Goal: Information Seeking & Learning: Understand process/instructions

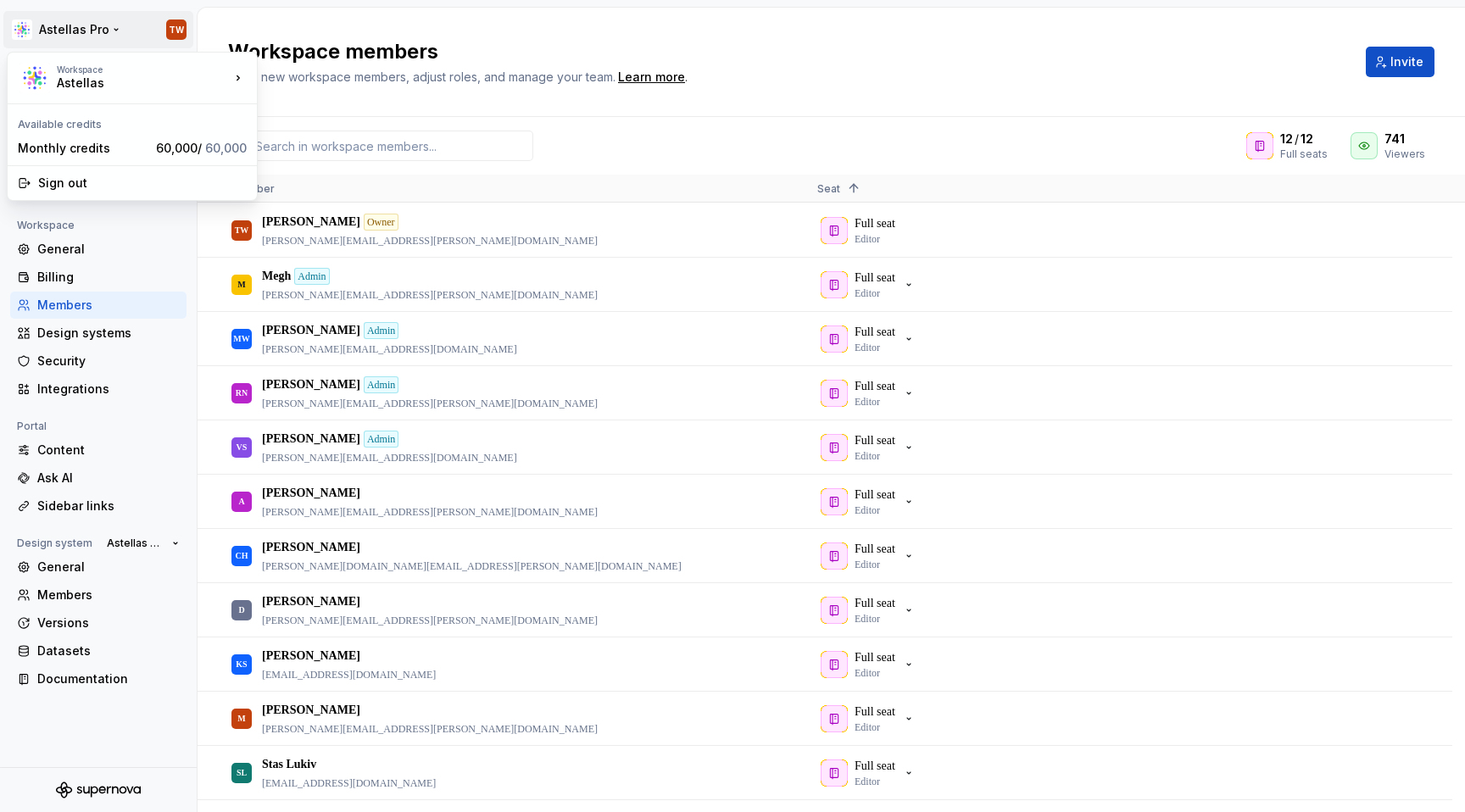
click at [42, 22] on html "Astellas Pro TW Back Account Profile Authentication Notifications Workspace Gen…" at bounding box center [732, 406] width 1465 height 812
click at [84, 79] on div "Astellas" at bounding box center [129, 83] width 144 height 17
click at [328, 74] on div "Astellas" at bounding box center [340, 74] width 111 height 17
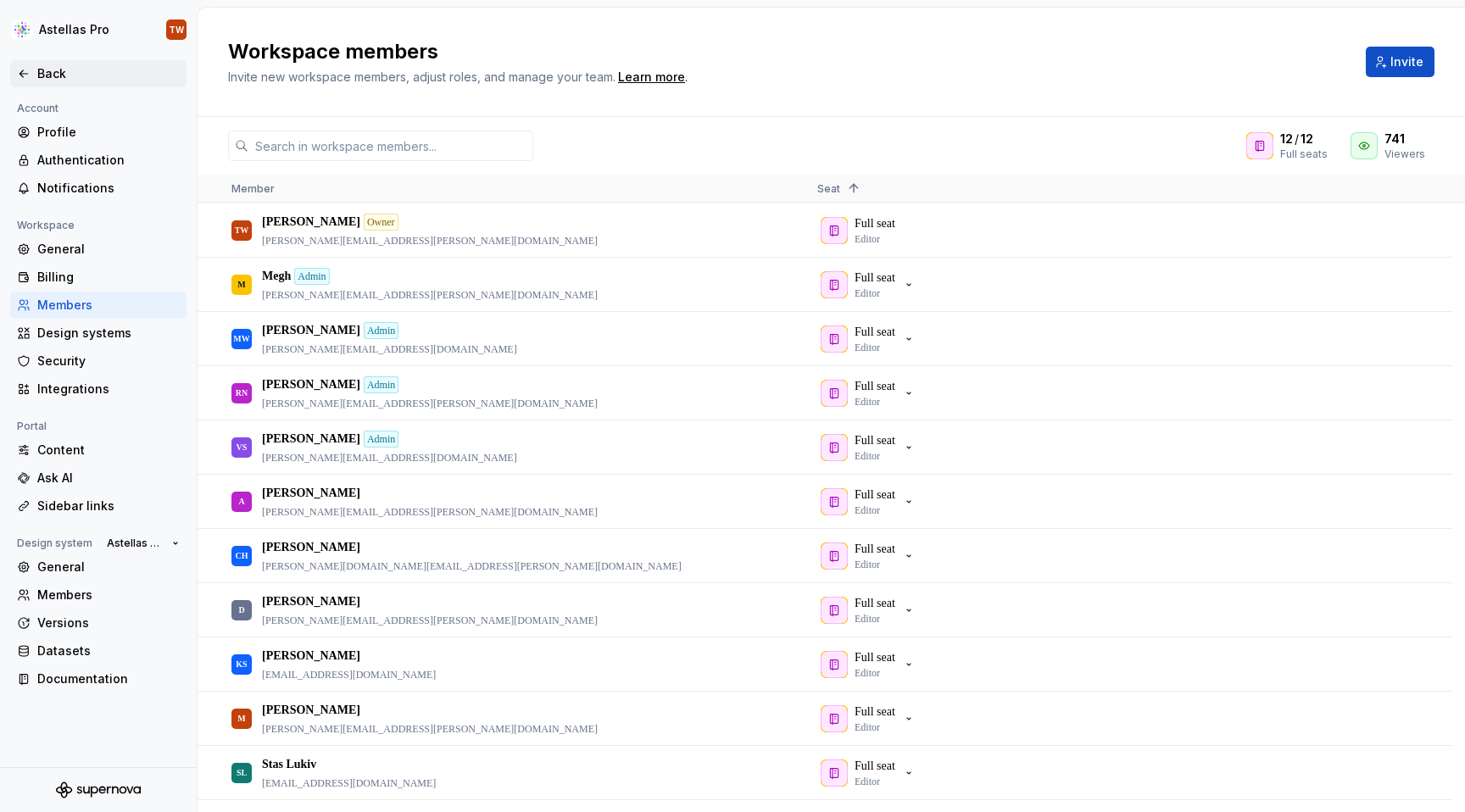
click at [34, 71] on div "Back" at bounding box center [98, 74] width 163 height 17
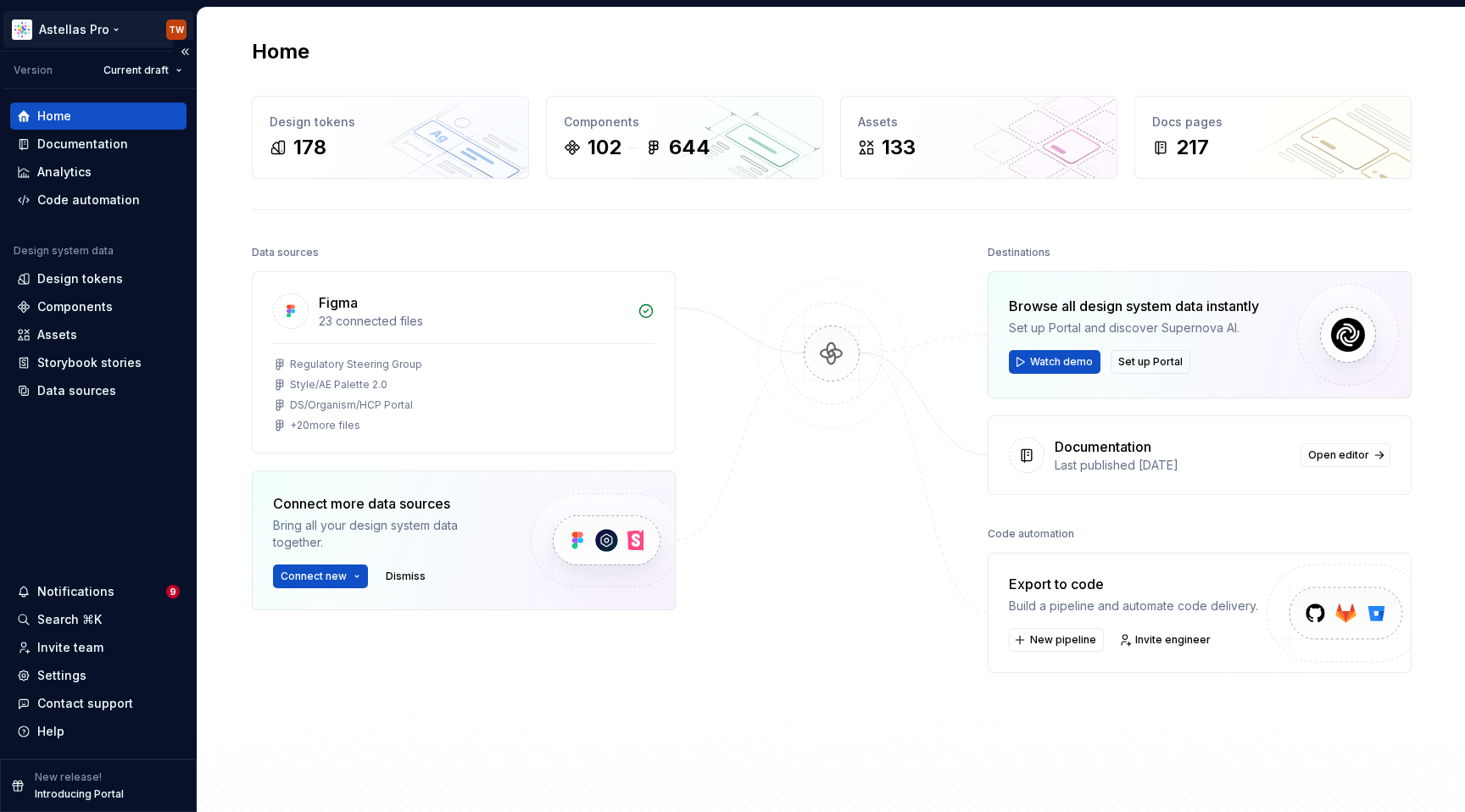
click at [88, 22] on html "Astellas Pro TW Version Current draft Home Documentation Analytics Code automat…" at bounding box center [732, 406] width 1465 height 812
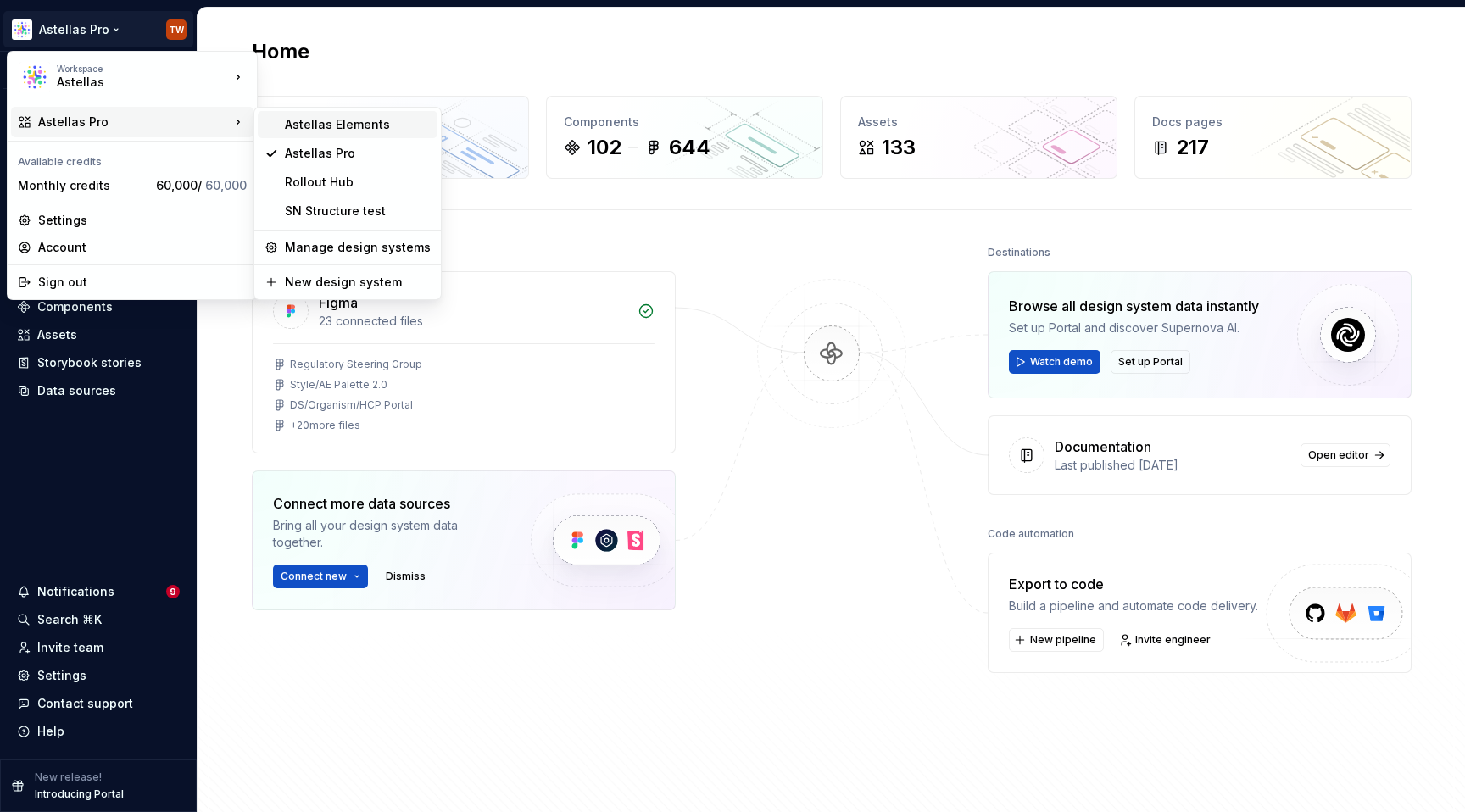
click at [333, 116] on div "Astellas Elements" at bounding box center [358, 124] width 146 height 17
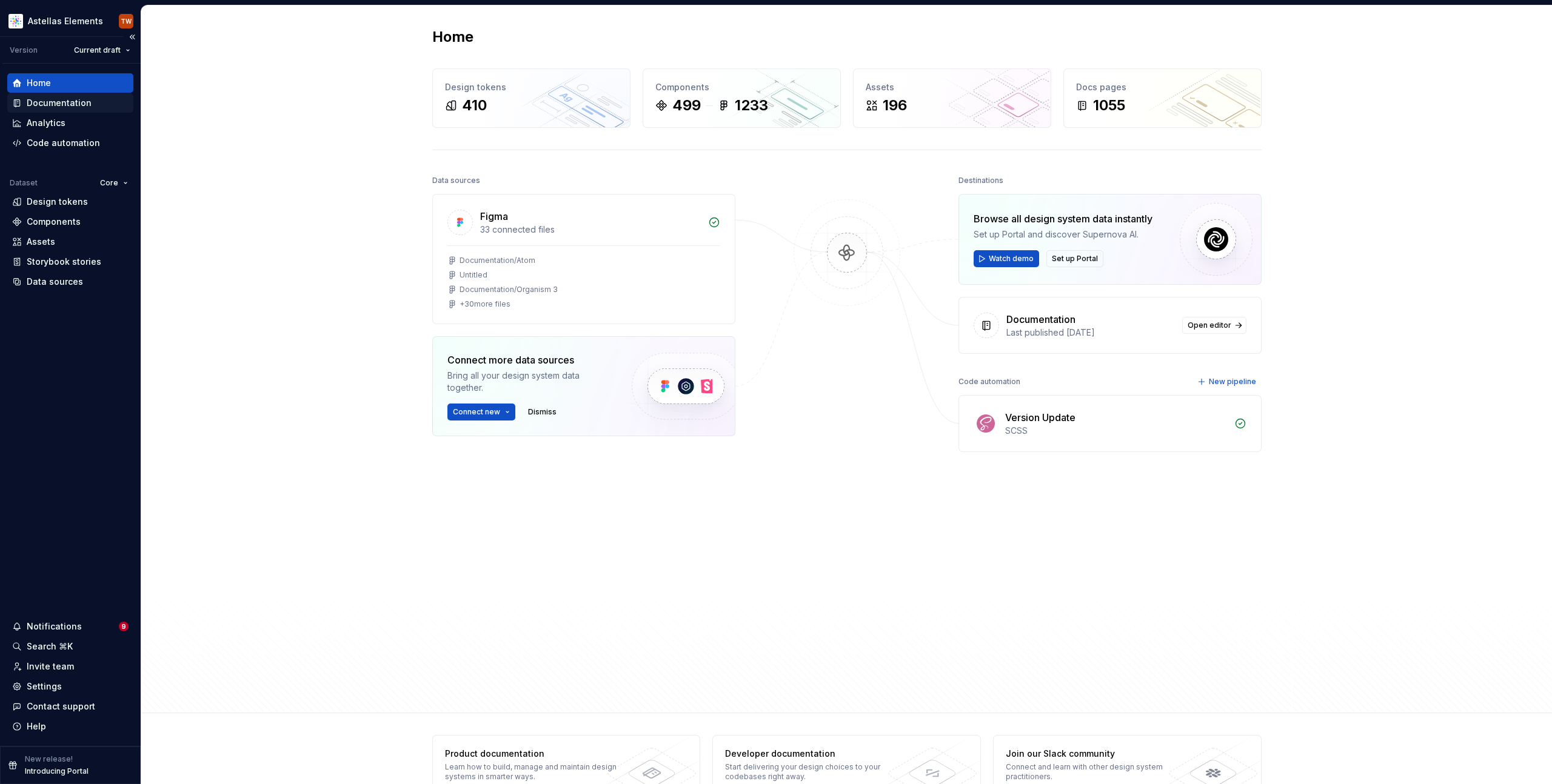
click at [76, 107] on div "Documentation" at bounding box center [59, 103] width 65 height 12
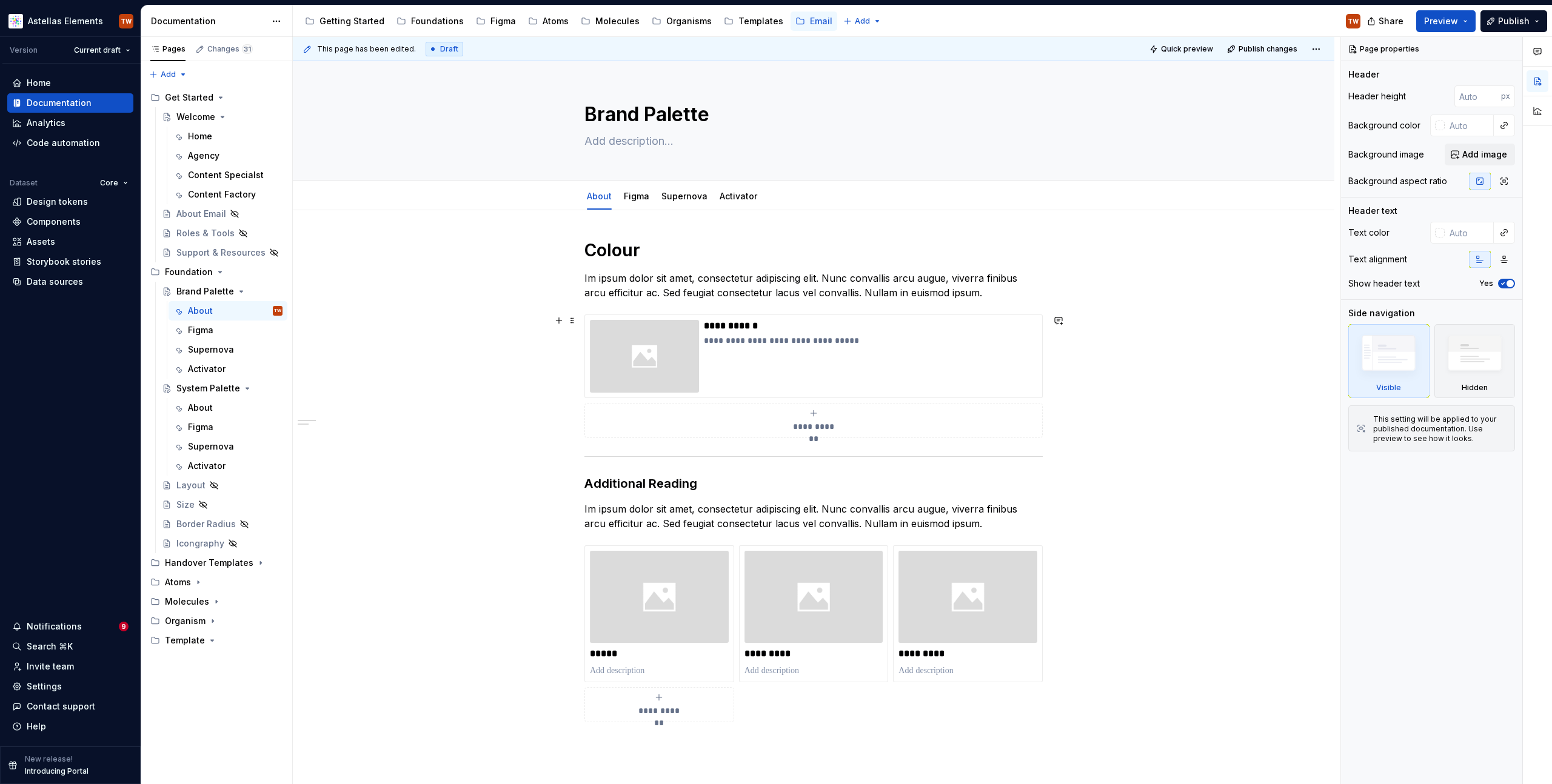
click at [498, 339] on div "**********" at bounding box center [814, 606] width 1041 height 792
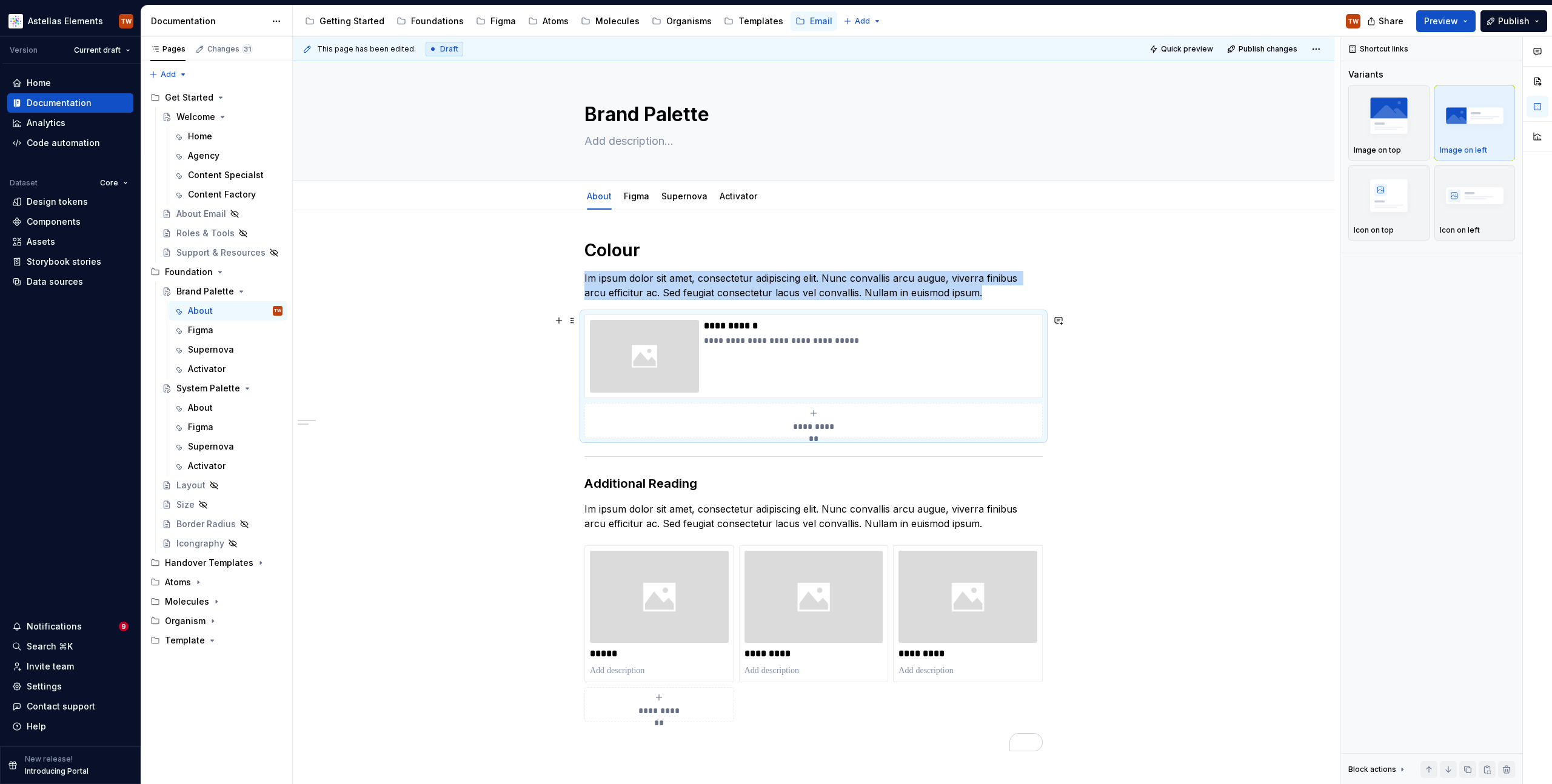
click at [502, 348] on div "**********" at bounding box center [814, 606] width 1041 height 792
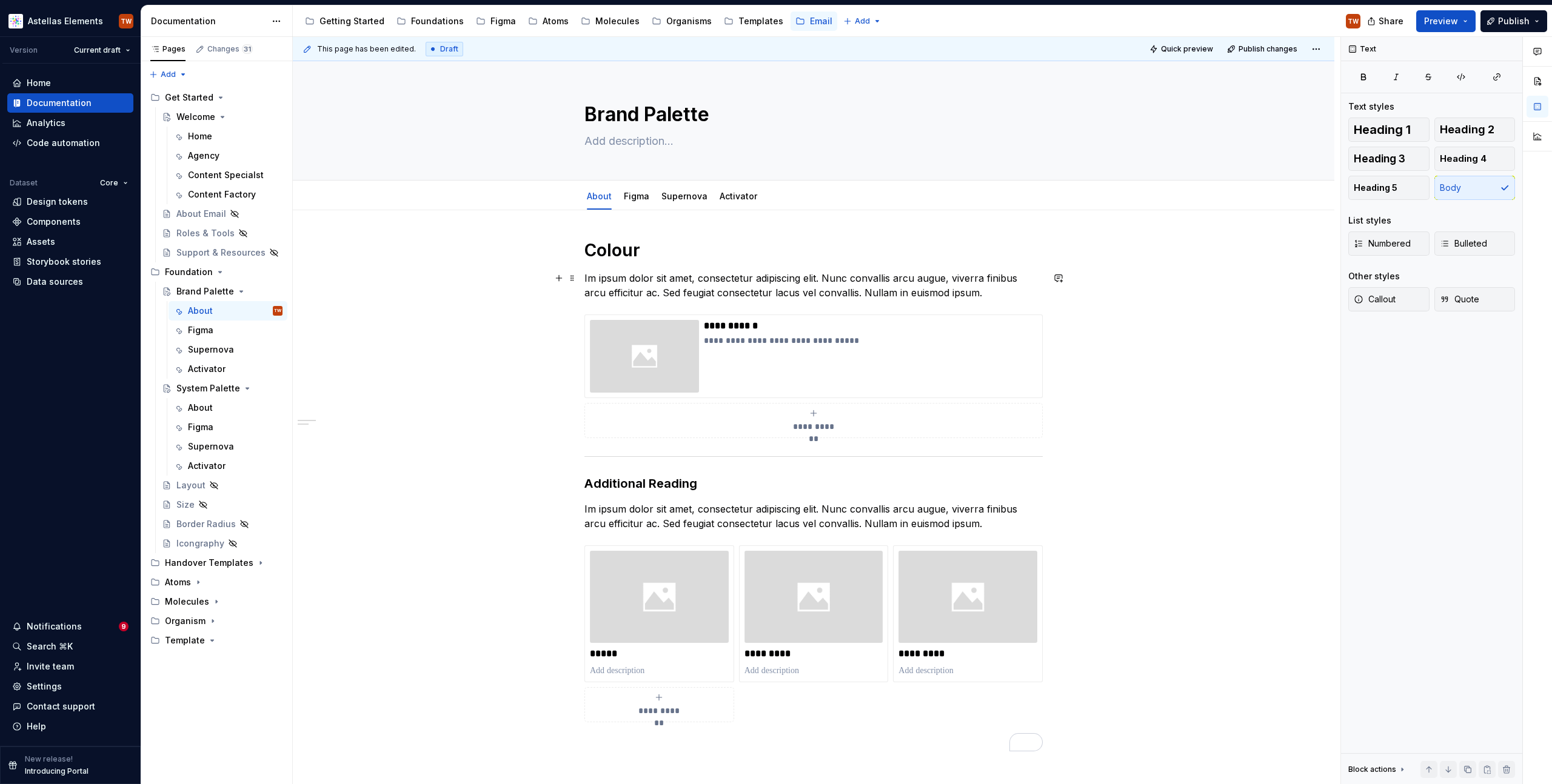
click at [687, 283] on p "Im ipsum dolor sit amet, consectetur adipiscing elit. Nunc convallis arcu augue…" at bounding box center [813, 285] width 458 height 29
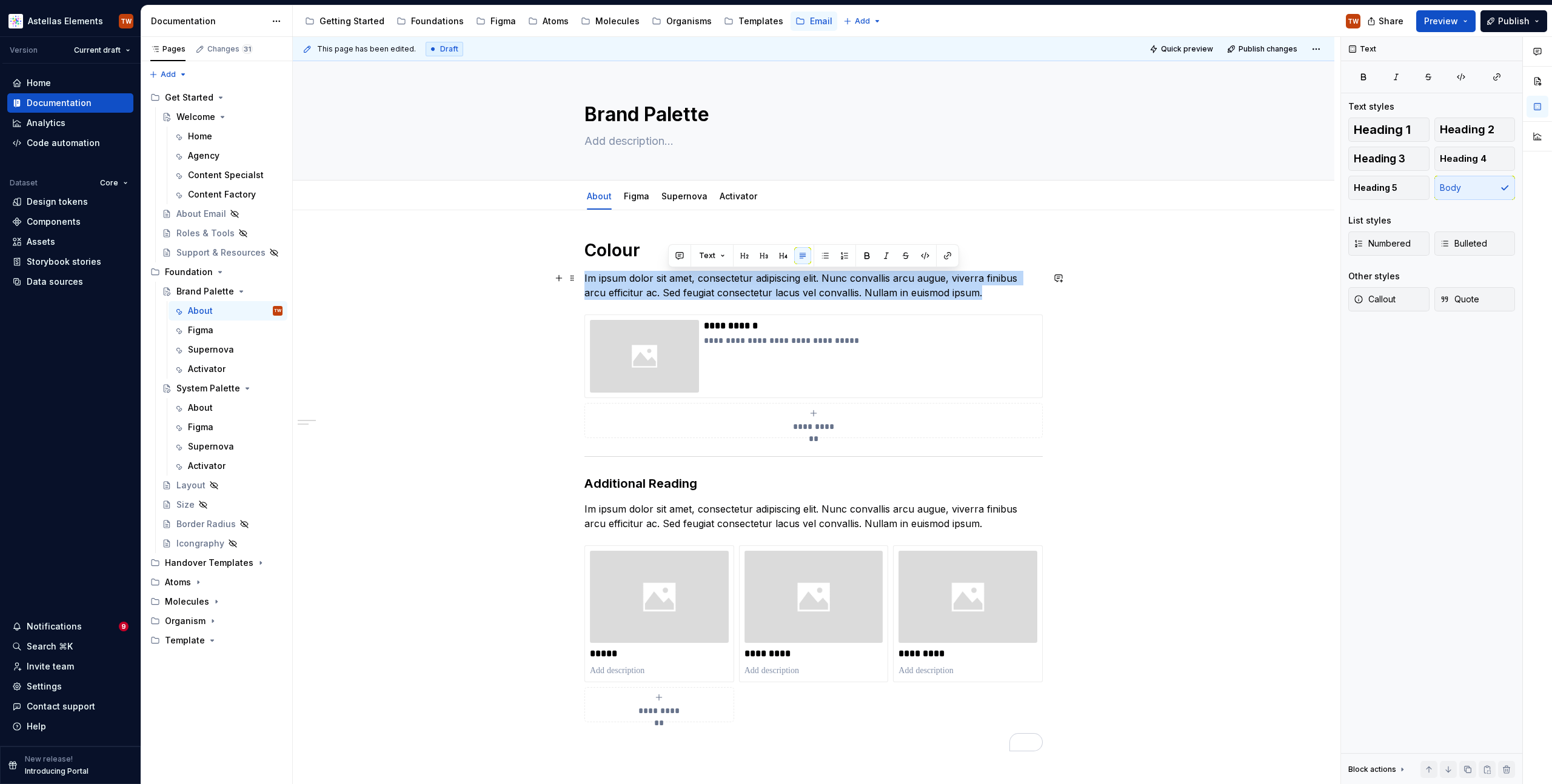
click at [687, 283] on p "Im ipsum dolor sit amet, consectetur adipiscing elit. Nunc convallis arcu augue…" at bounding box center [813, 285] width 458 height 29
type textarea "*"
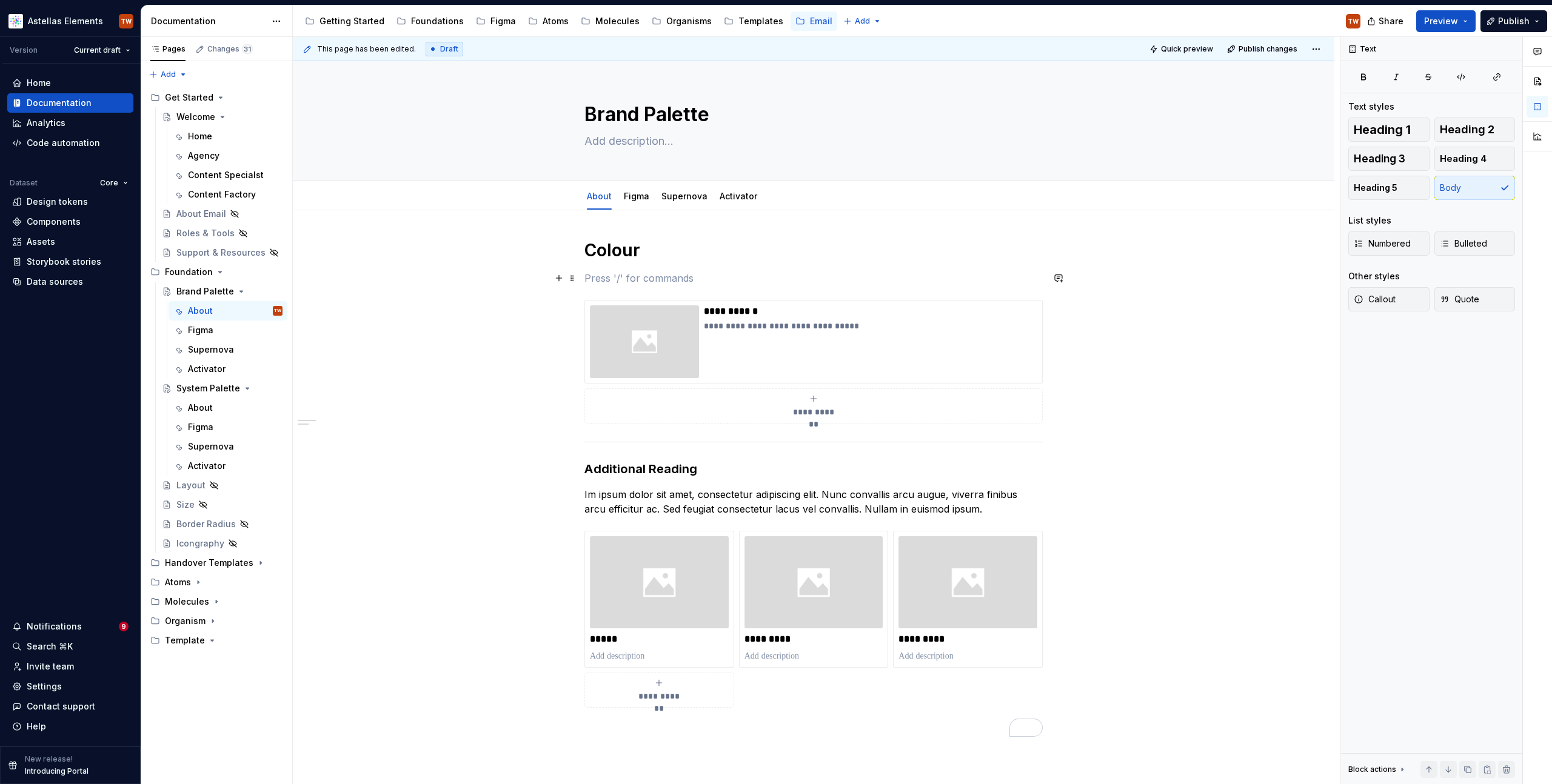
click at [615, 281] on p "To enrich screen reader interactions, please activate Accessibility in Grammarl…" at bounding box center [813, 278] width 458 height 15
click at [603, 254] on h1 "Colour" at bounding box center [813, 251] width 458 height 22
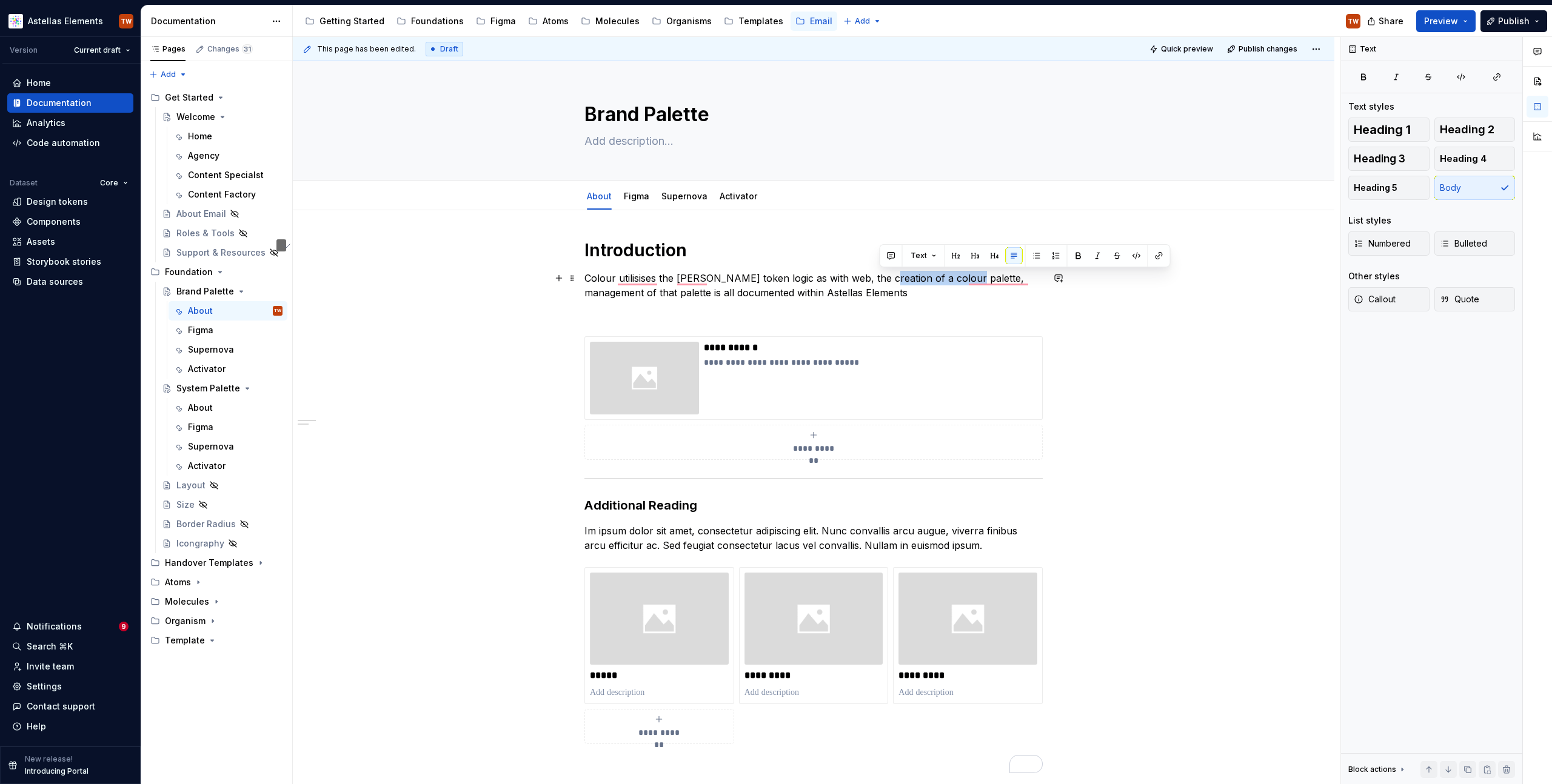
drag, startPoint x: 882, startPoint y: 278, endPoint x: 961, endPoint y: 278, distance: 79.0
click at [961, 278] on p "Colour utilisises the sames token logic as with web, the creation of a colour p…" at bounding box center [813, 285] width 458 height 29
click at [941, 281] on p "Colour utilisises the sames token logic as with web, the creation, management o…" at bounding box center [813, 285] width 458 height 29
click at [1019, 280] on p "Colour utilisises the sames token logic as with web, the creation, management a…" at bounding box center [813, 285] width 458 height 29
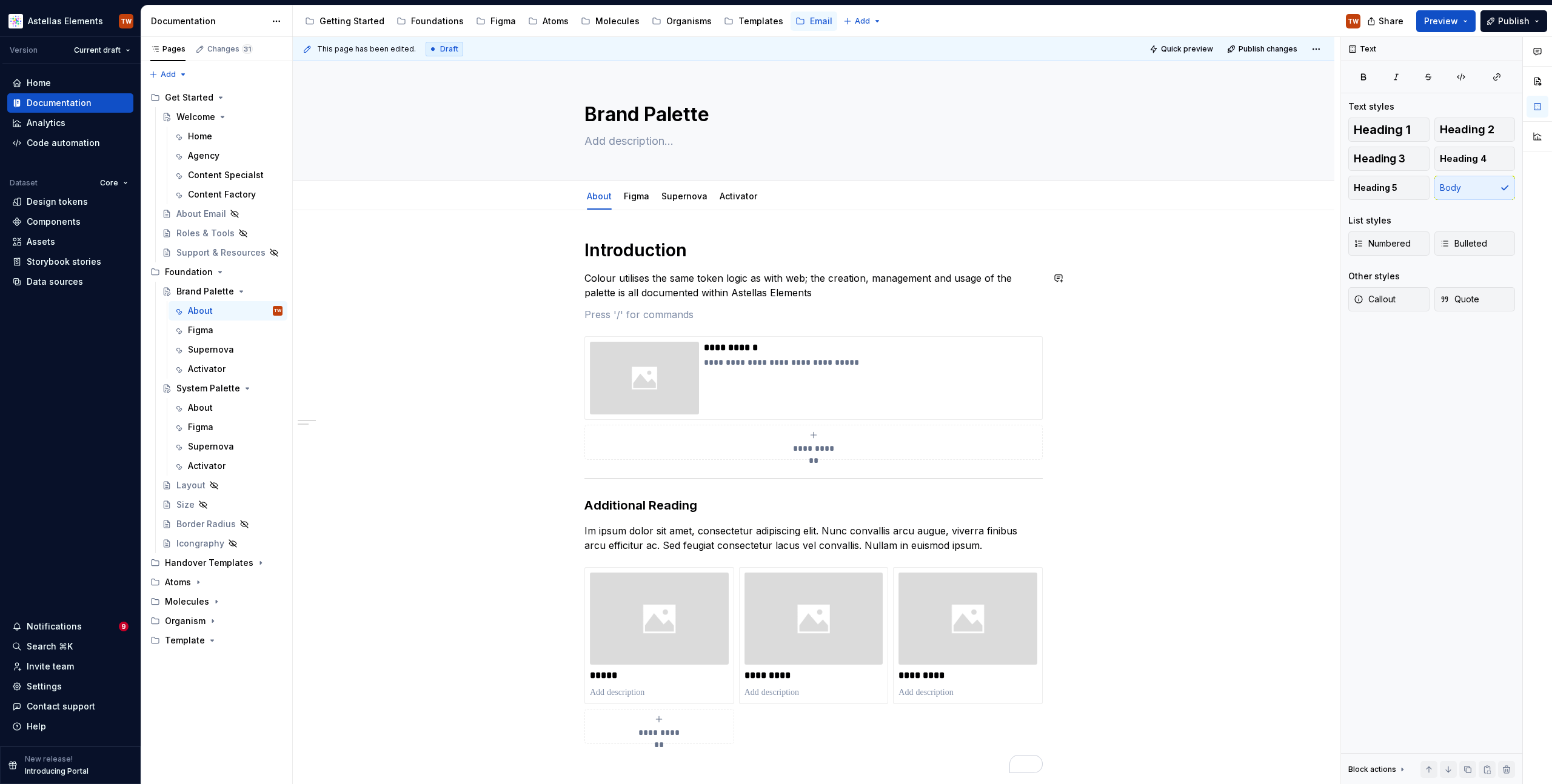
click at [853, 303] on div "**********" at bounding box center [813, 506] width 458 height 534
click at [821, 287] on p "Colour utilises the same token logic as with web; the creation, management and …" at bounding box center [813, 285] width 458 height 29
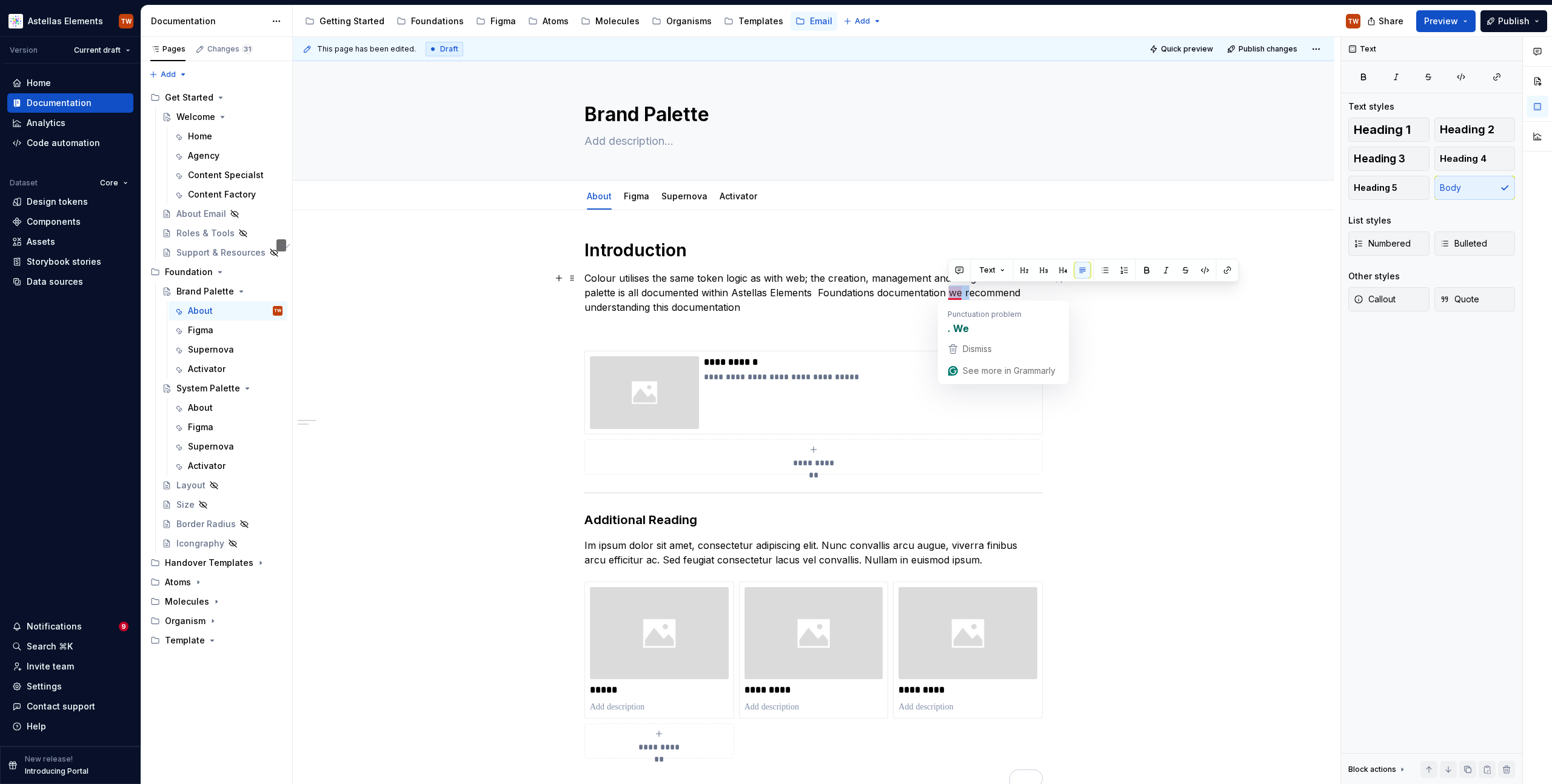
drag, startPoint x: 949, startPoint y: 292, endPoint x: 967, endPoint y: 296, distance: 18.4
click at [967, 296] on p "Colour utilises the same token logic as with web; the creation, management and …" at bounding box center [813, 293] width 458 height 44
click at [914, 297] on p "Colour utilises the same token logic as with web; the creation, management and …" at bounding box center [813, 293] width 458 height 44
drag, startPoint x: 945, startPoint y: 292, endPoint x: 914, endPoint y: 307, distance: 34.4
click at [914, 307] on p "Colour utilises the same token logic as with web; the creation, management and …" at bounding box center [813, 293] width 458 height 44
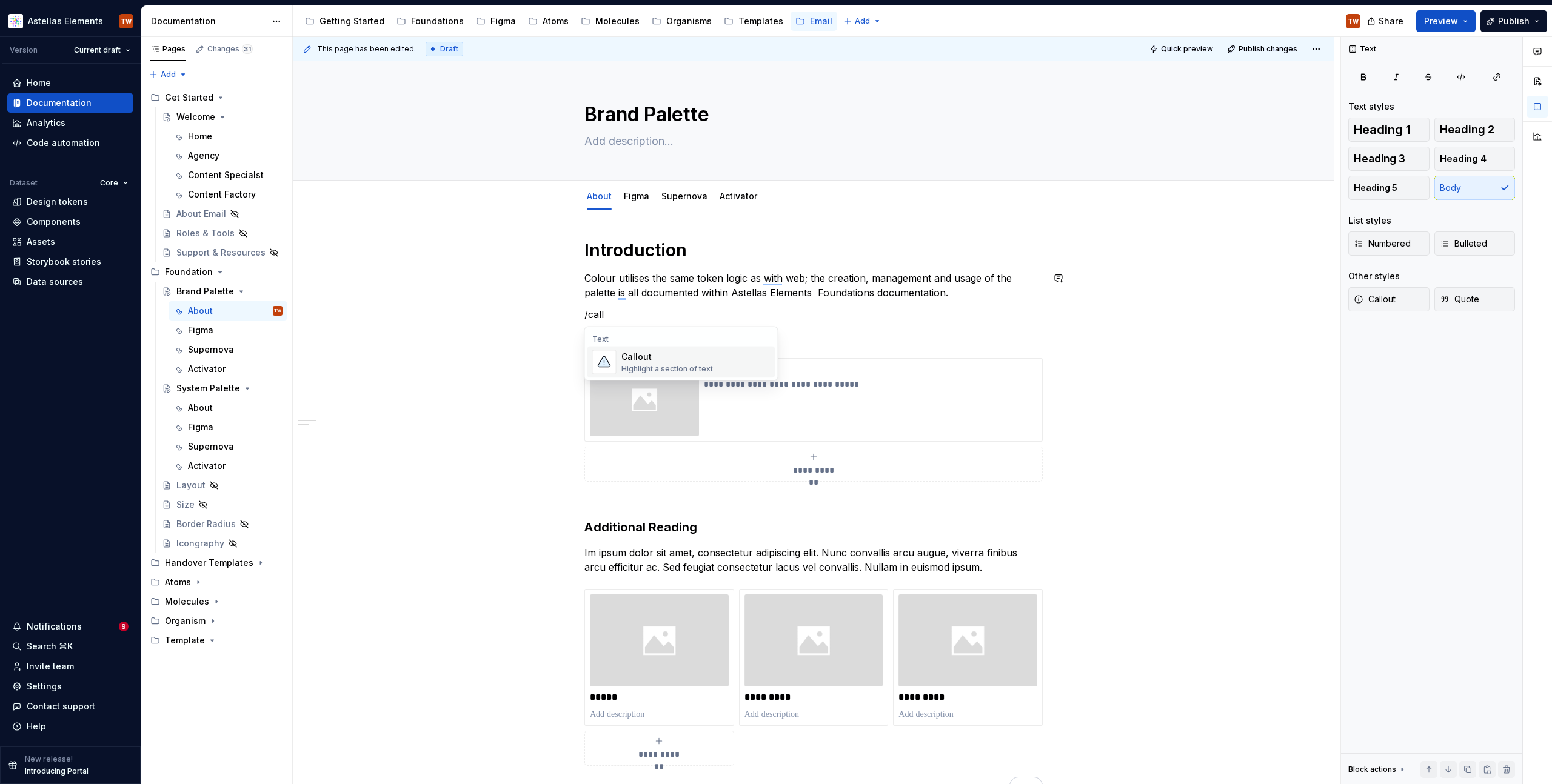
click at [666, 364] on div "Highlight a section of text" at bounding box center [667, 369] width 91 height 10
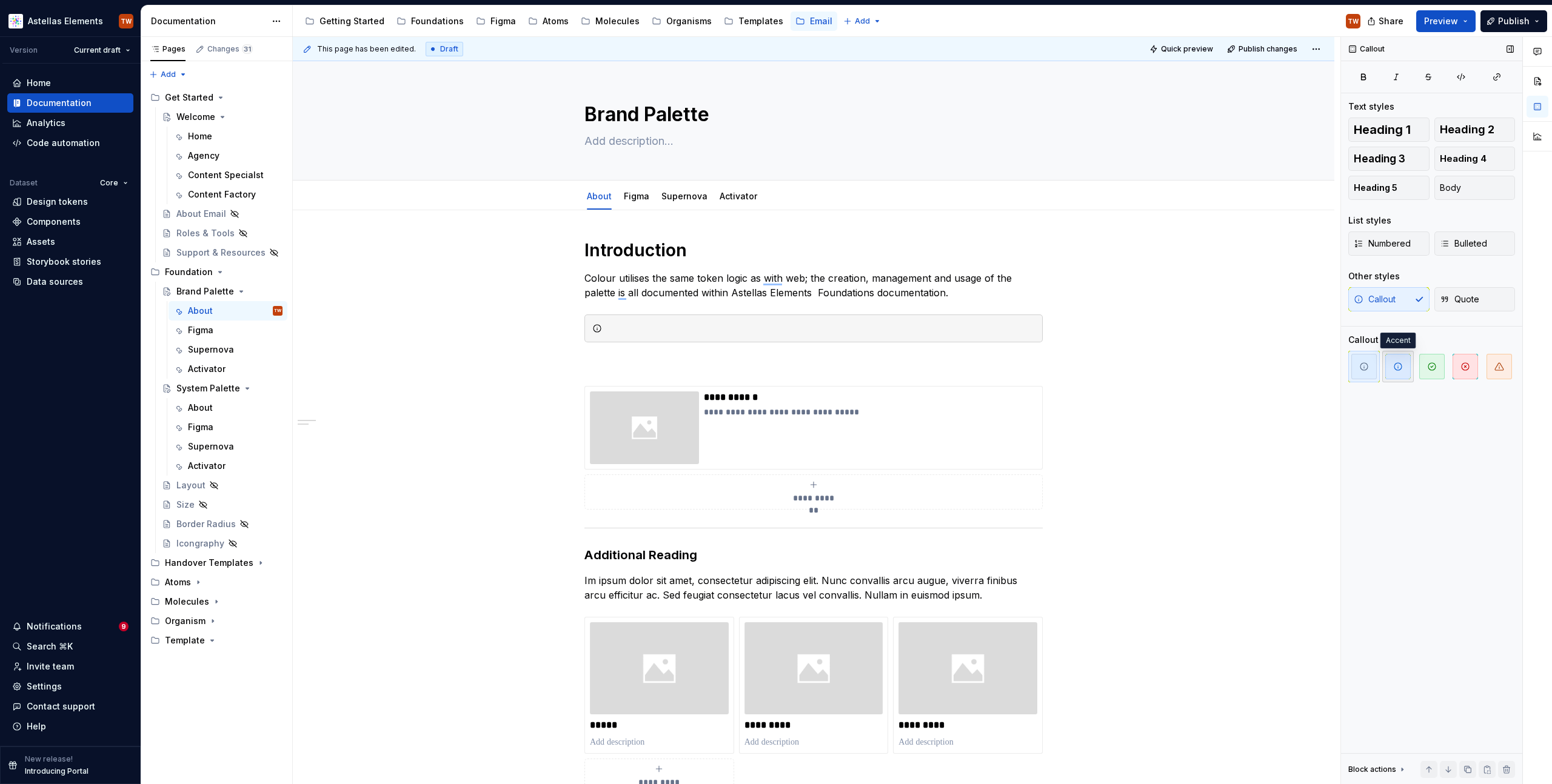
click at [1047, 368] on icon "button" at bounding box center [1397, 366] width 10 height 10
click at [813, 293] on p "Colour utilises the same token logic as with web; the creation, management and …" at bounding box center [813, 285] width 458 height 29
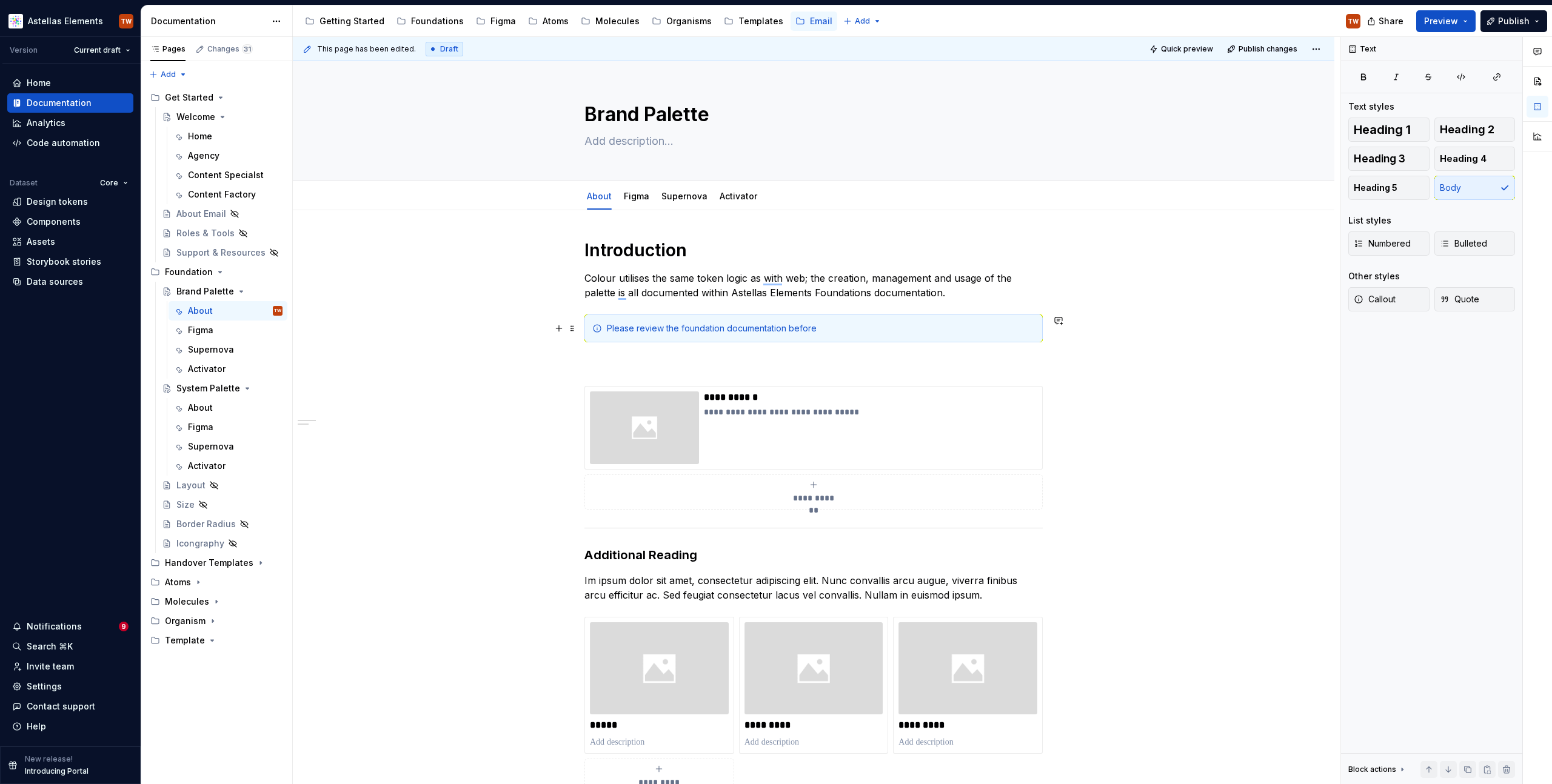
click at [816, 330] on div "Please review the foundation documentation before" at bounding box center [821, 328] width 428 height 12
click at [931, 324] on div "Please review the foundation documentation before continuing in this section." at bounding box center [821, 328] width 428 height 12
click at [632, 362] on p "To enrich screen reader interactions, please activate Accessibility in Grammarl…" at bounding box center [813, 364] width 458 height 15
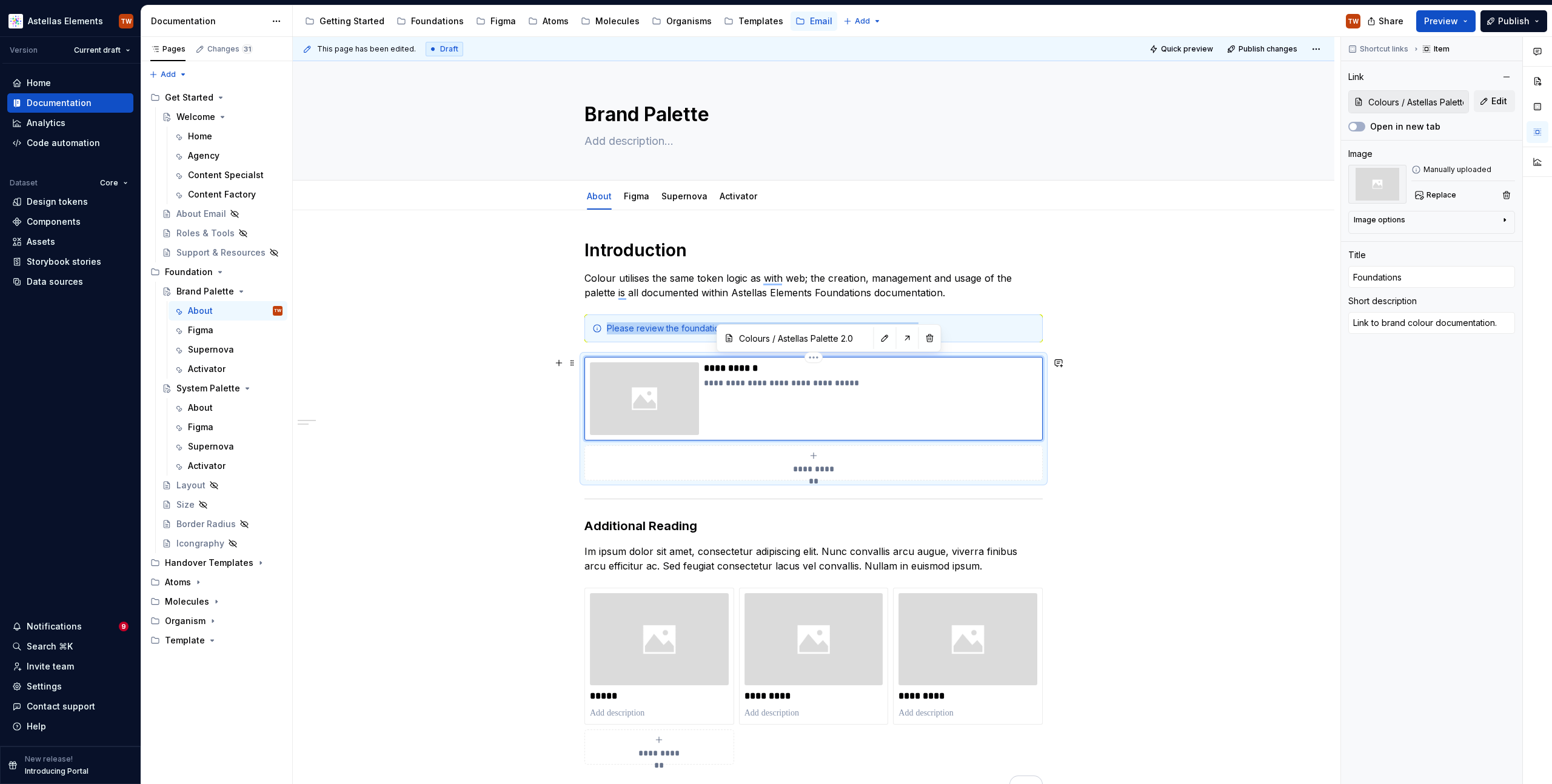
click at [665, 411] on img "To enrich screen reader interactions, please activate Accessibility in Grammarl…" at bounding box center [645, 398] width 109 height 73
click at [729, 382] on p "**********" at bounding box center [870, 383] width 334 height 12
click at [440, 13] on div "Foundations" at bounding box center [430, 21] width 77 height 19
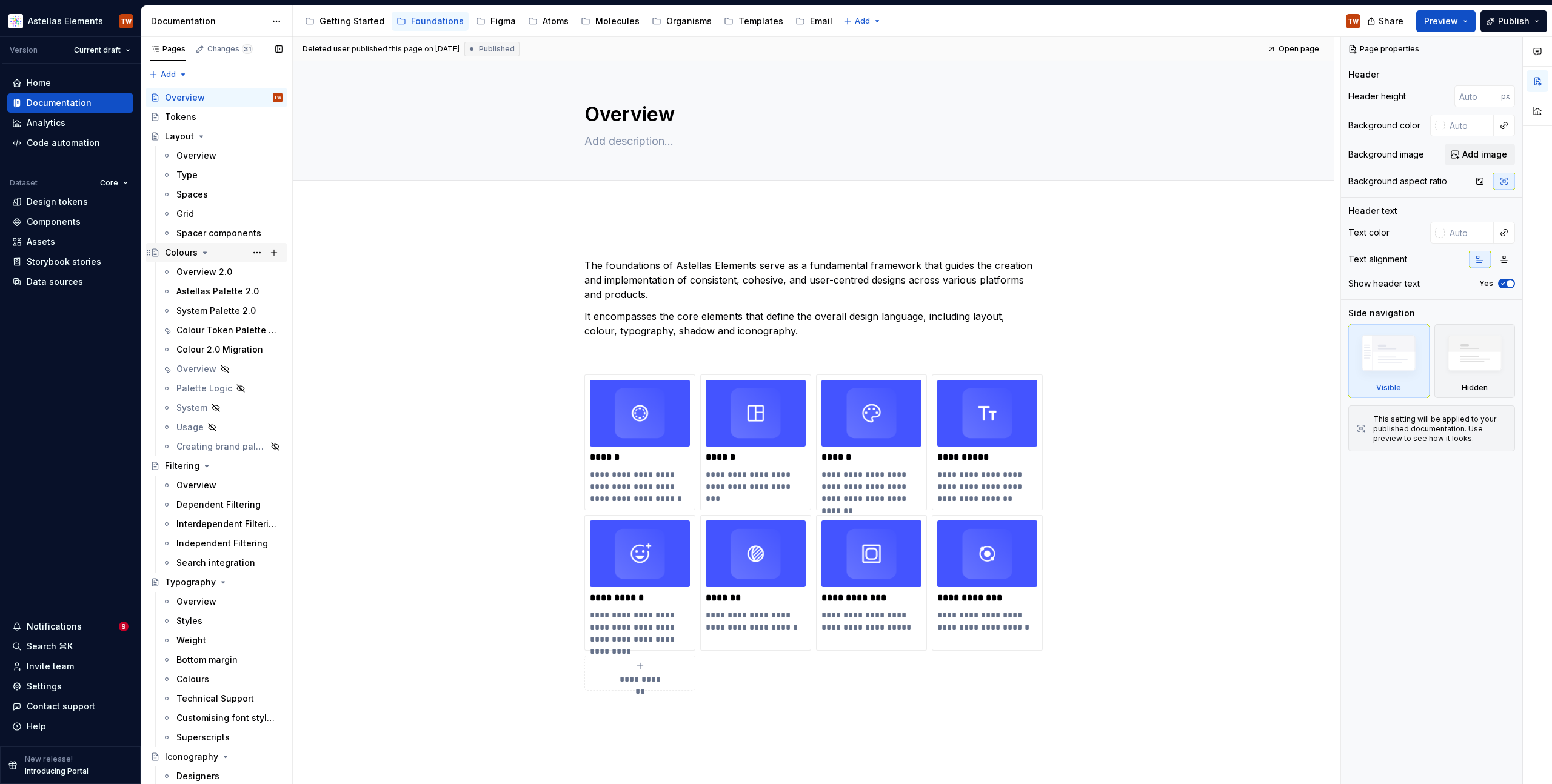
click at [185, 251] on div "Colours" at bounding box center [181, 253] width 33 height 12
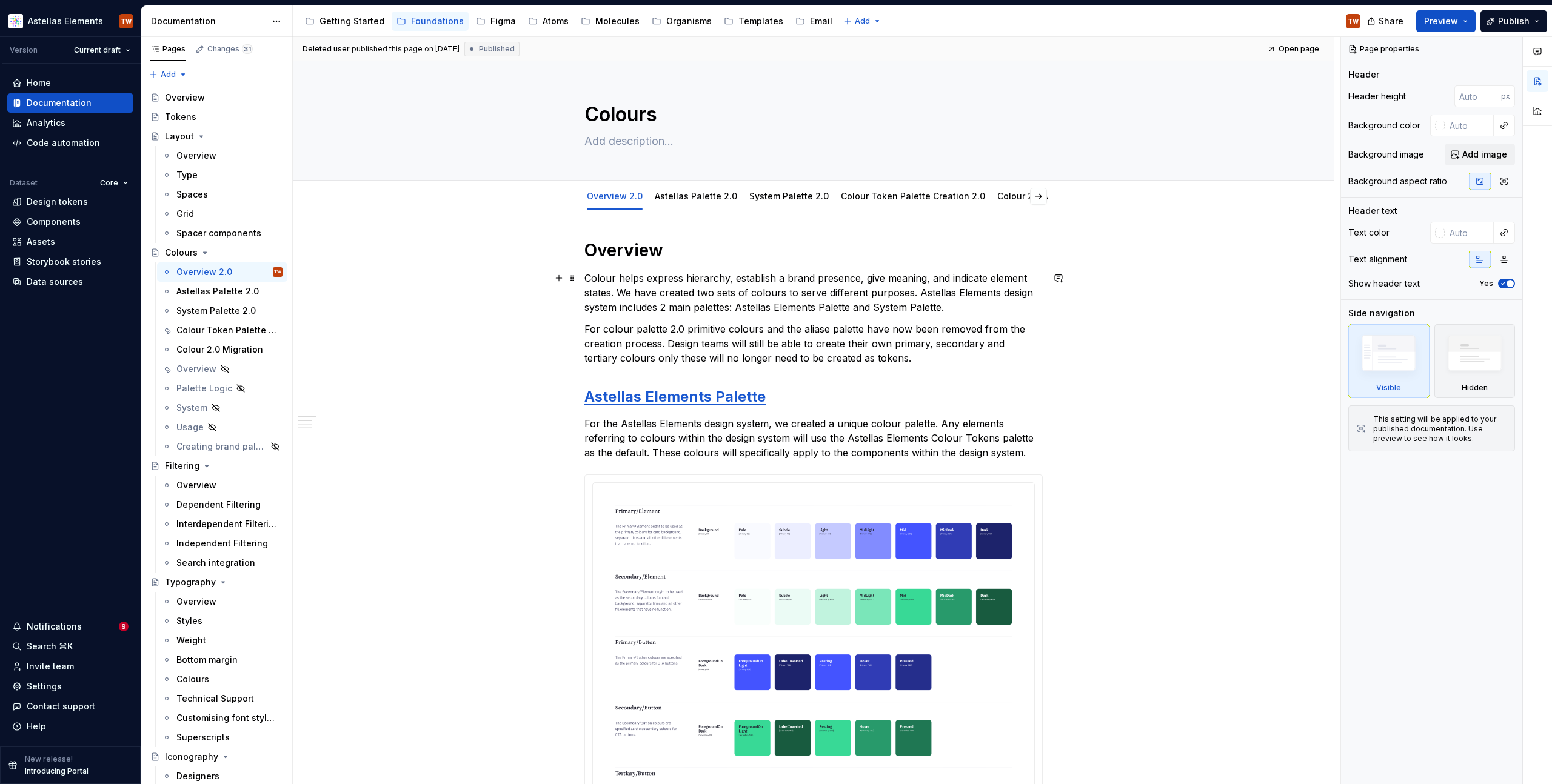
click at [671, 287] on p "Colour helps express hierarchy, establish a brand presence, give meaning, and i…" at bounding box center [813, 293] width 458 height 44
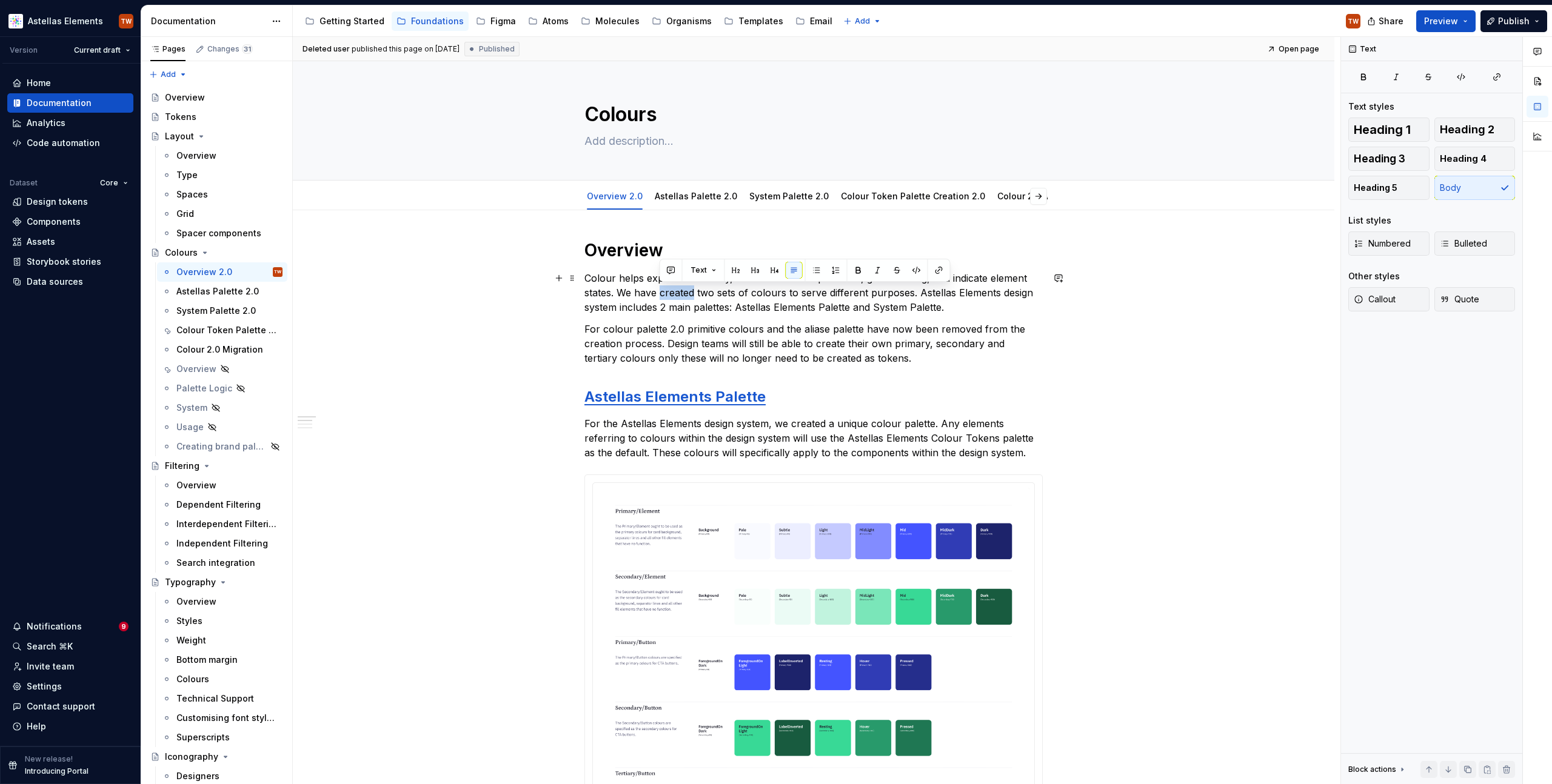
click at [671, 287] on p "Colour helps express hierarchy, establish a brand presence, give meaning, and i…" at bounding box center [813, 293] width 458 height 44
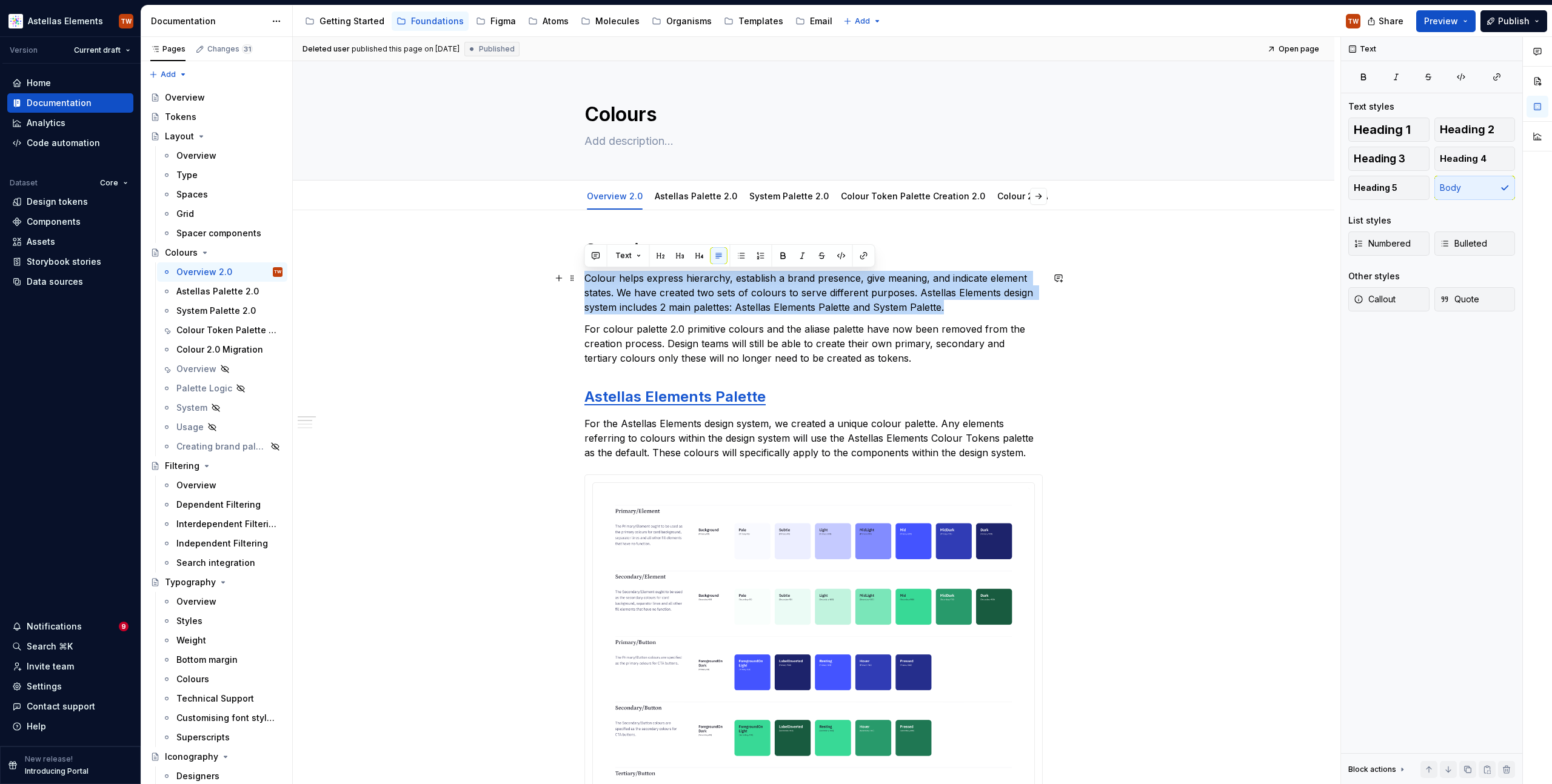
click at [671, 287] on p "Colour helps express hierarchy, establish a brand presence, give meaning, and i…" at bounding box center [813, 293] width 458 height 44
copy p "Colour helps express hierarchy, establish a brand presence, give meaning, and i…"
click at [796, 18] on button "Page tree" at bounding box center [802, 21] width 15 height 15
click at [570, 190] on html "Astellas Elements TW Version Current draft Home Documentation Analytics Code au…" at bounding box center [776, 392] width 1552 height 784
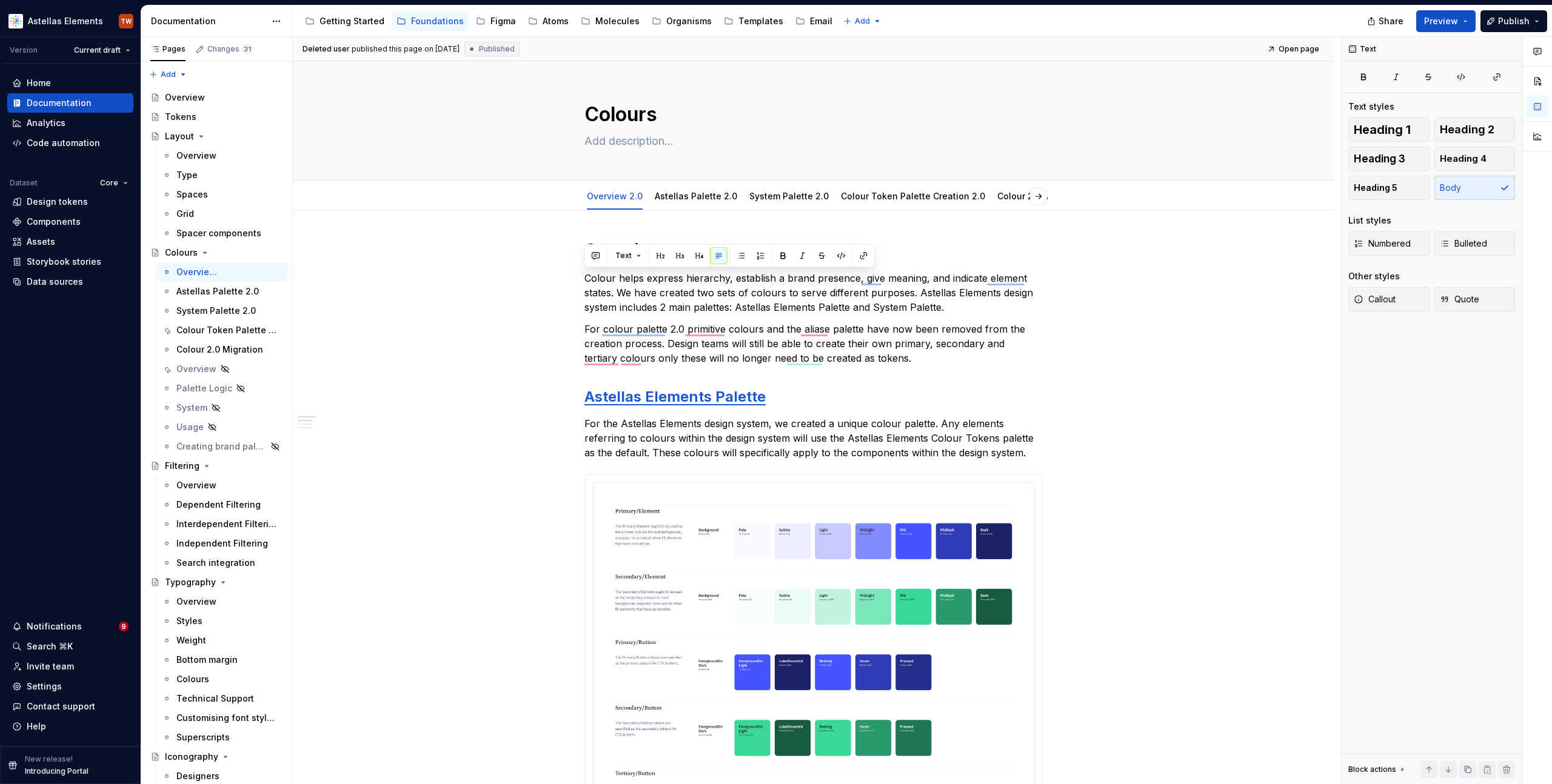
type textarea "*"
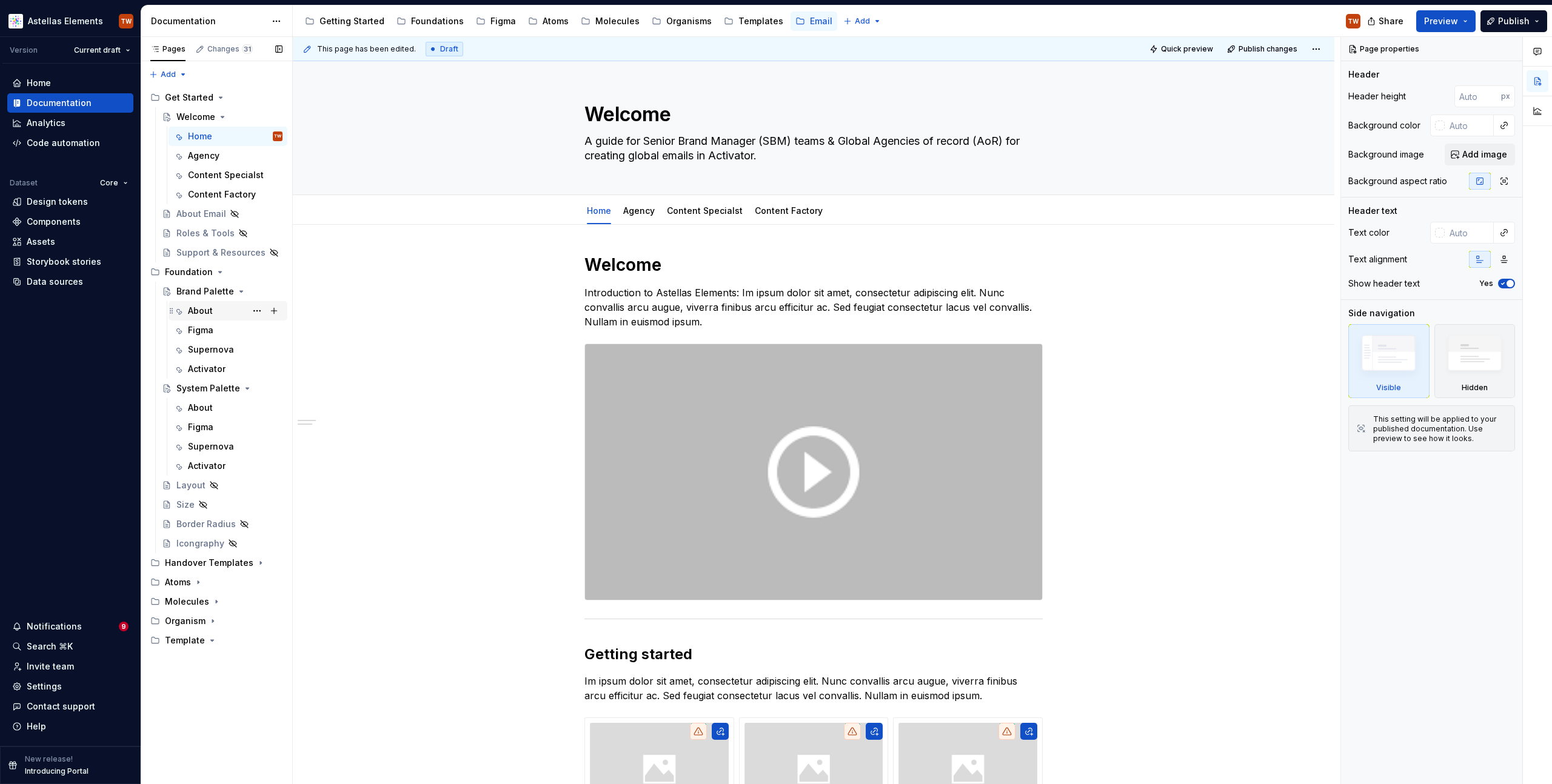
click at [203, 306] on div "About" at bounding box center [200, 310] width 25 height 12
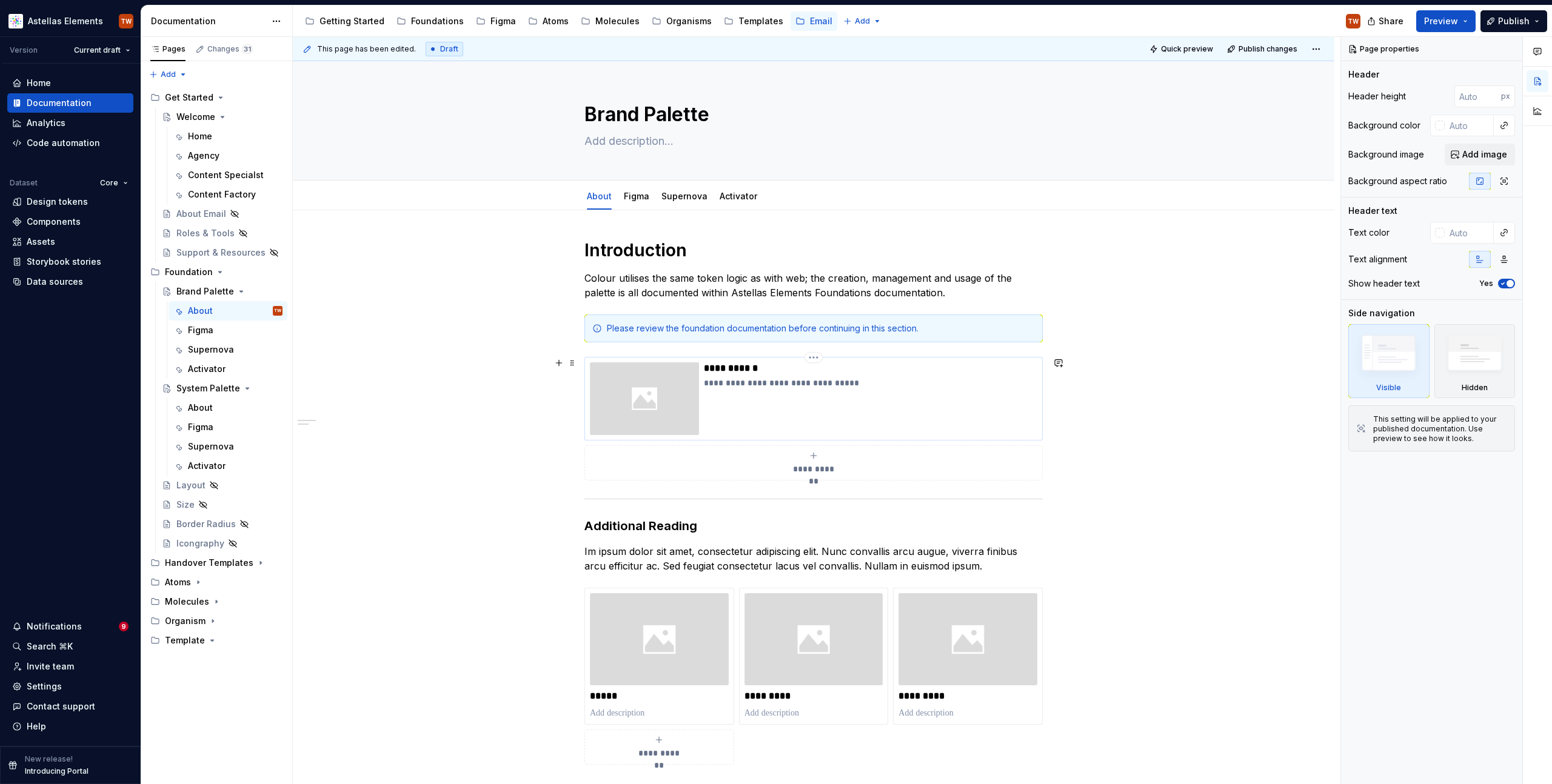
click at [742, 386] on p "**********" at bounding box center [870, 383] width 334 height 12
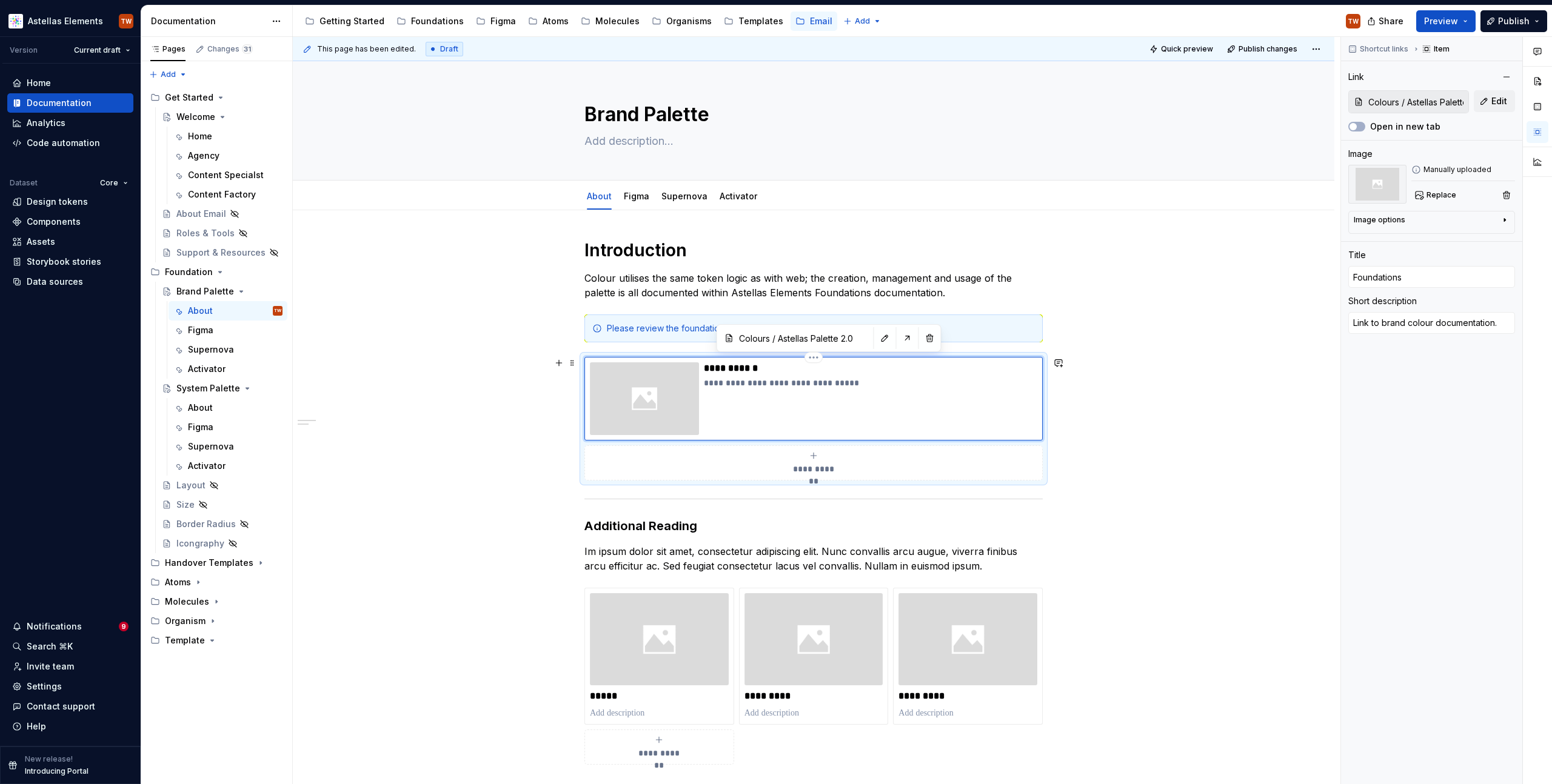
click at [725, 385] on p "**********" at bounding box center [870, 383] width 334 height 12
type textarea "*"
type textarea "Colour helps express hierarchy, establish a brand presence, give meaning, and i…"
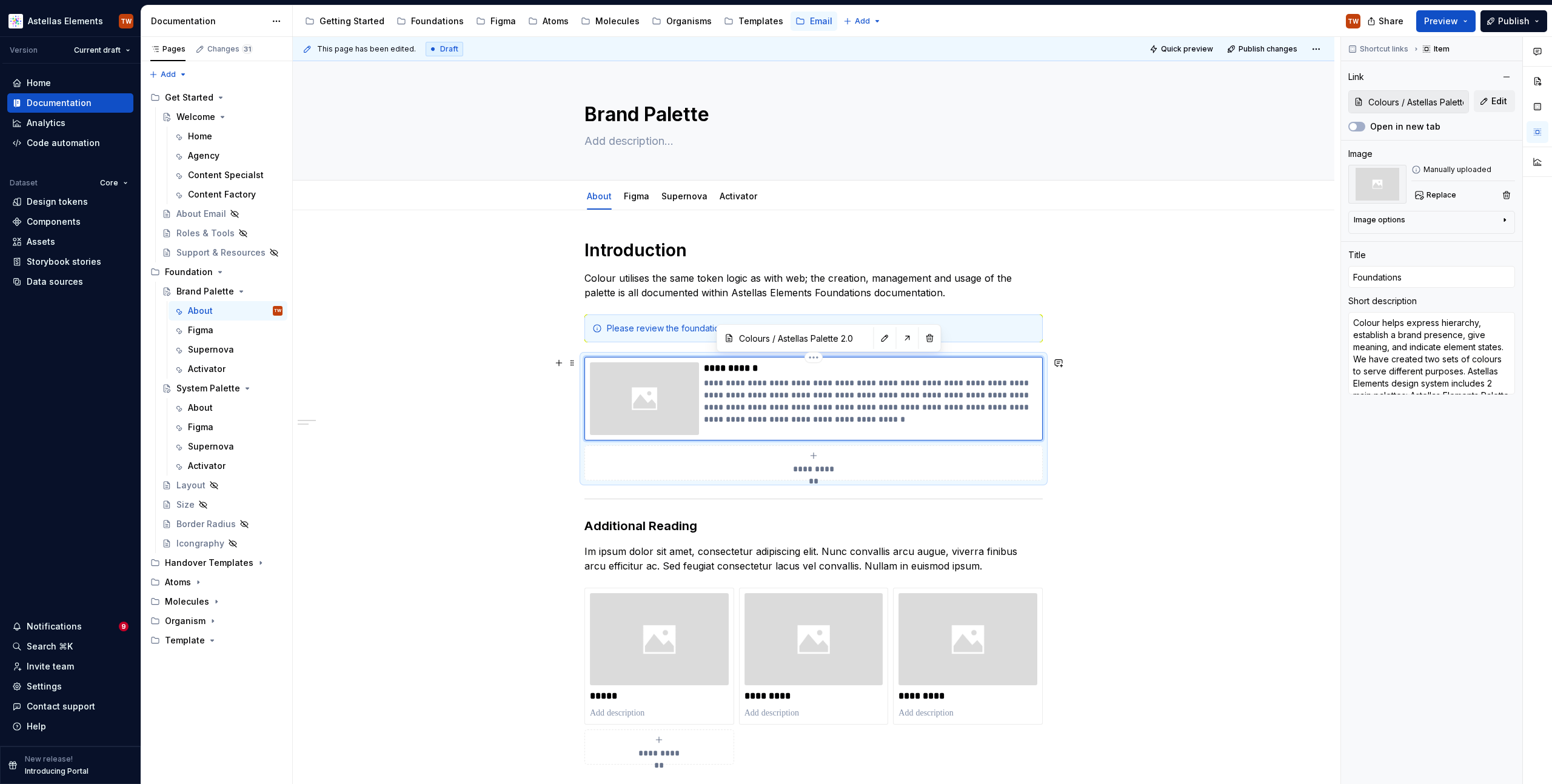
click at [736, 370] on p "**********" at bounding box center [870, 368] width 334 height 12
type textarea "*"
type input "br"
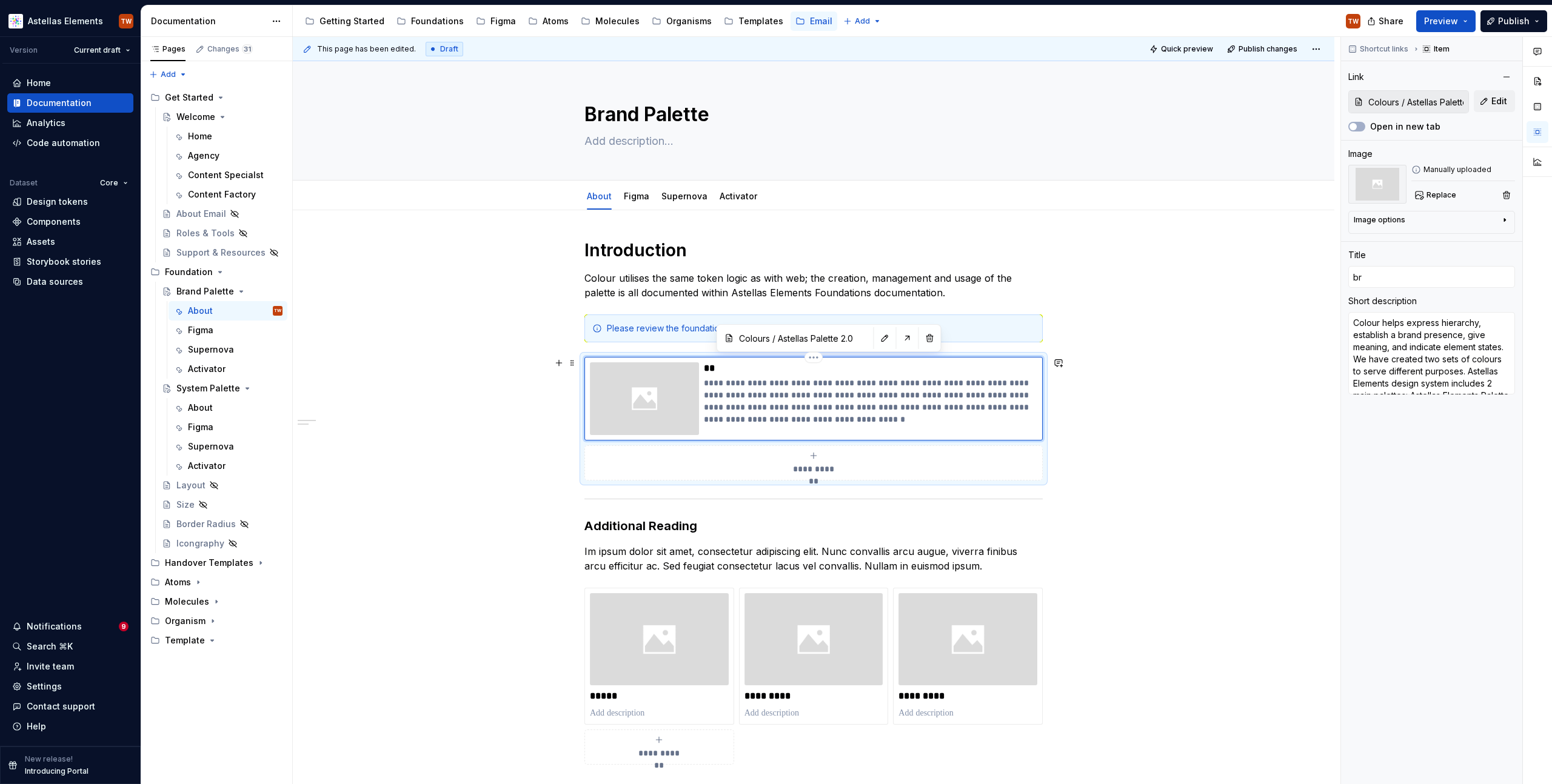
type textarea "*"
type input "bra"
type textarea "*"
type input "bran"
type textarea "*"
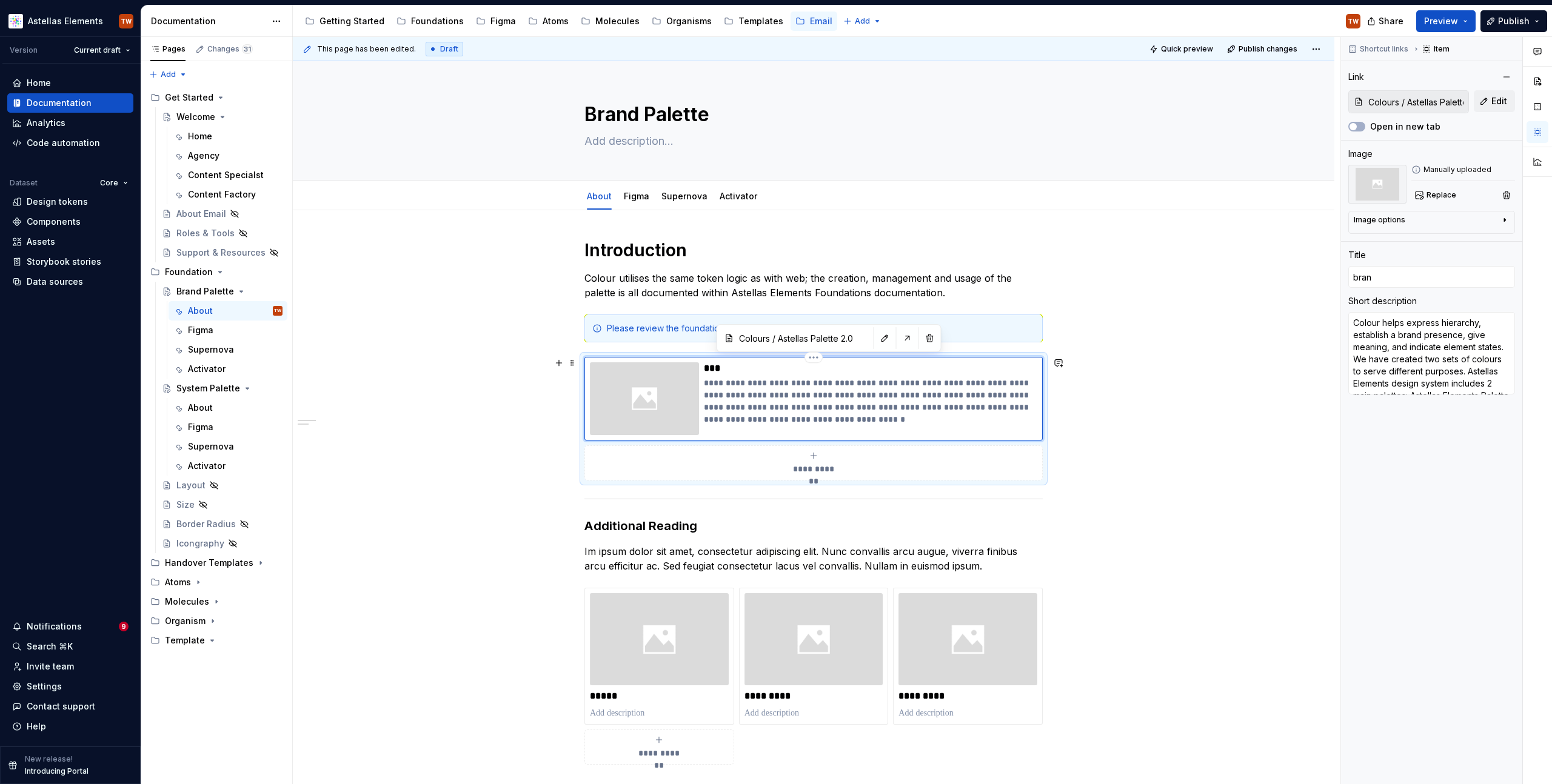
type input "brand"
type textarea "*"
type input "brand"
type textarea "*"
type input "brand"
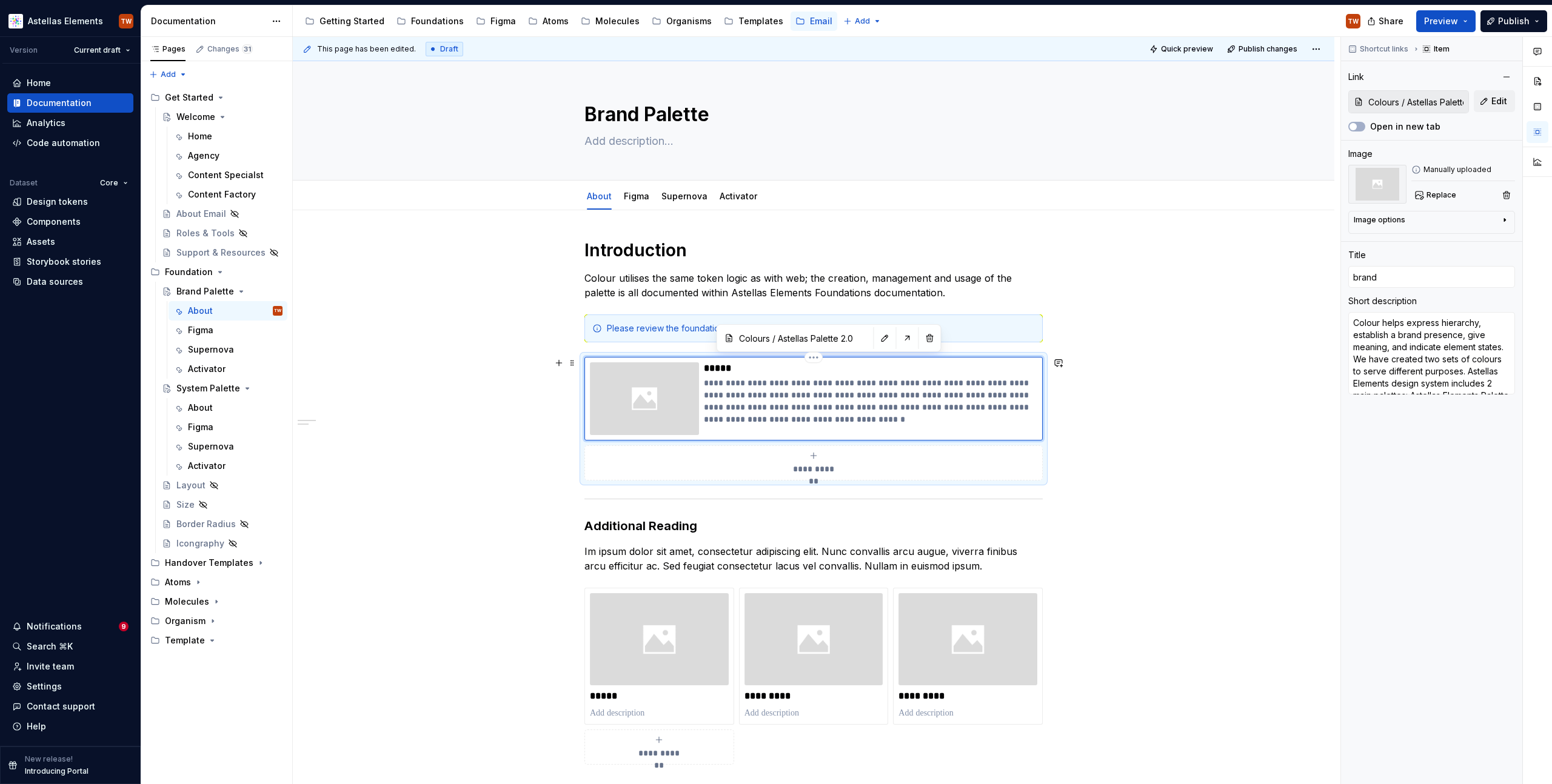
type textarea "*"
type input "bran"
type textarea "*"
type input "bra"
type textarea "*"
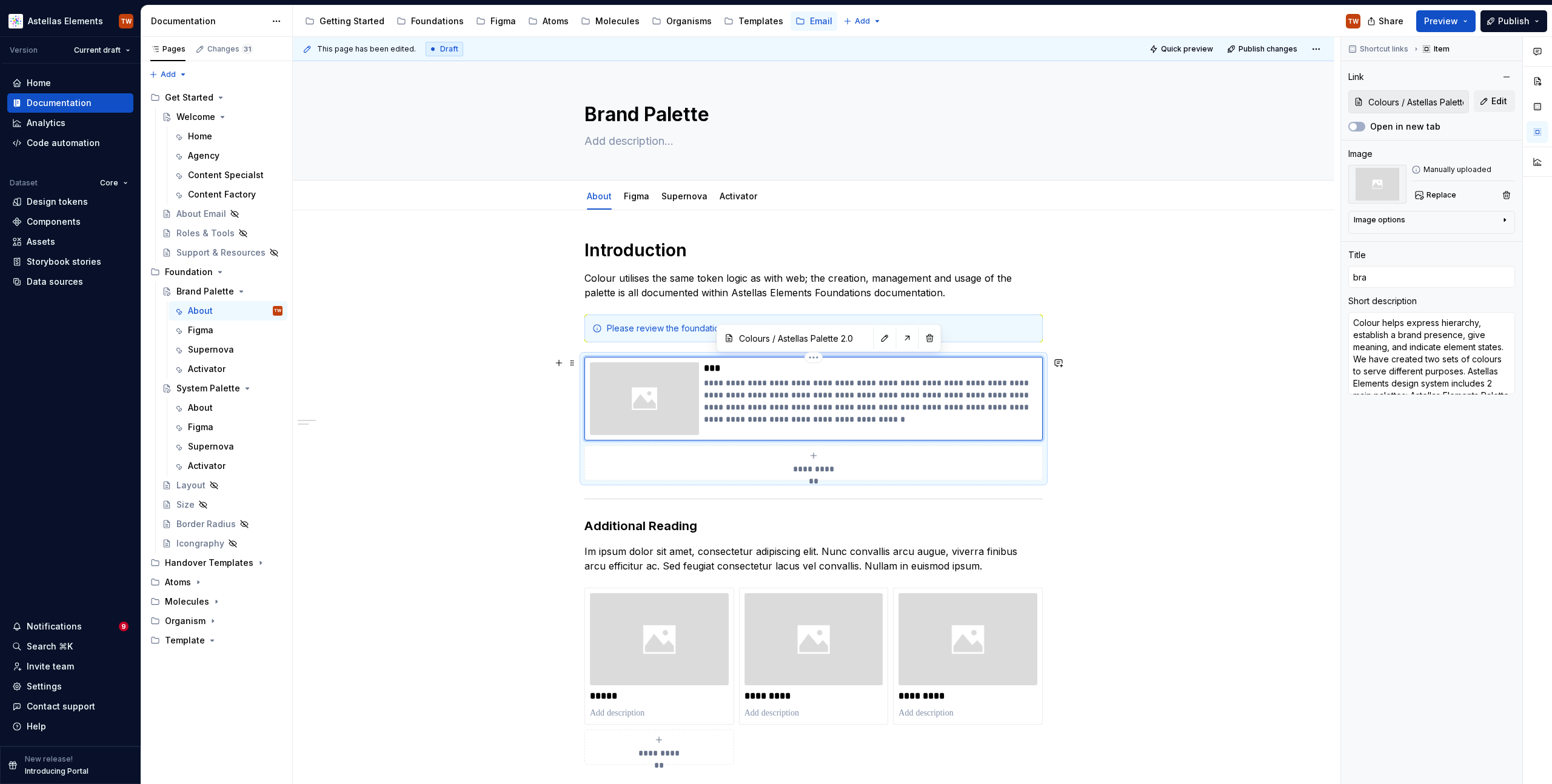
type input "br"
type textarea "*"
type input "b"
type textarea "*"
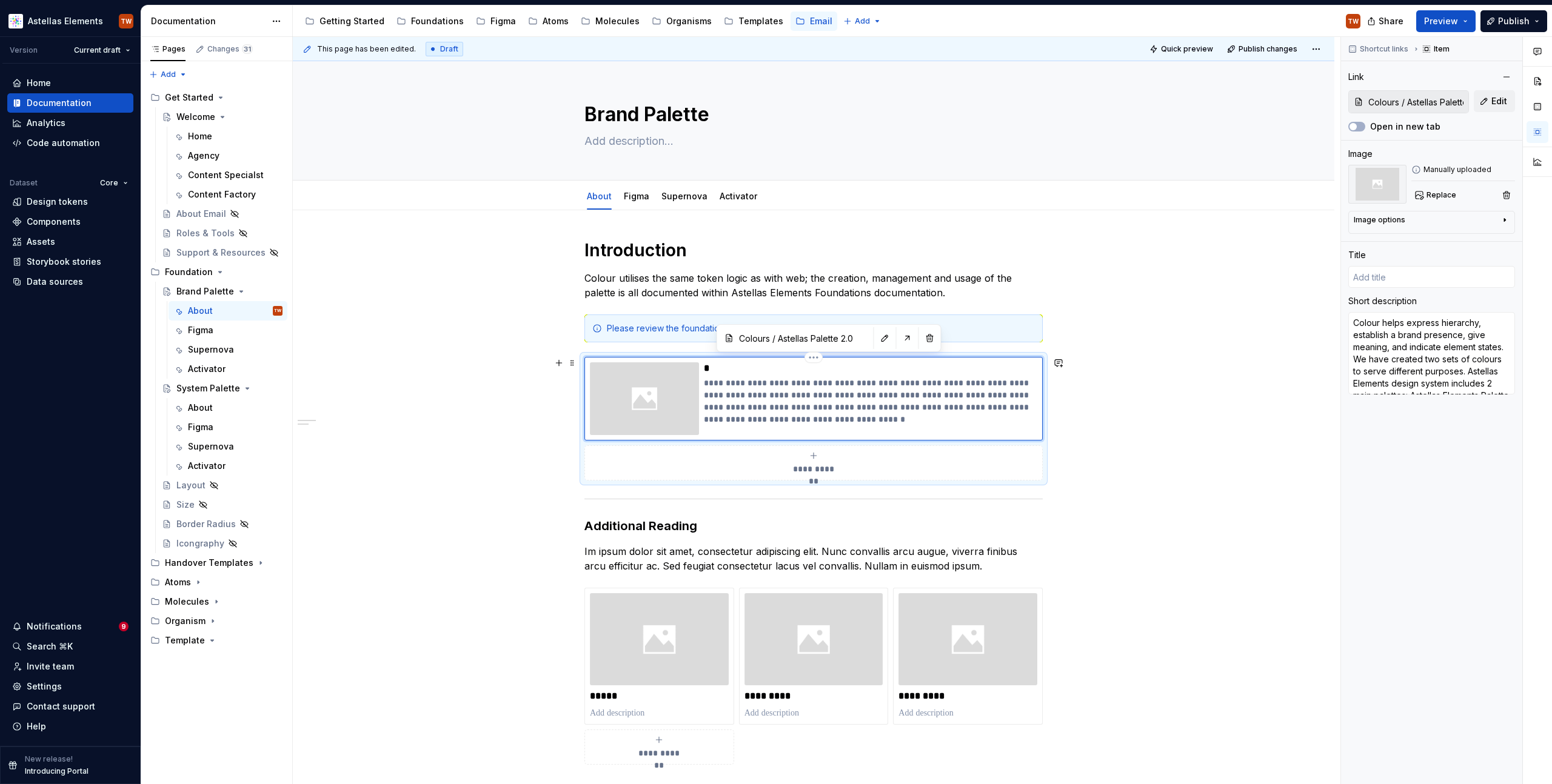
type input "B"
type textarea "*"
type input "Br"
type textarea "*"
type input "Bra"
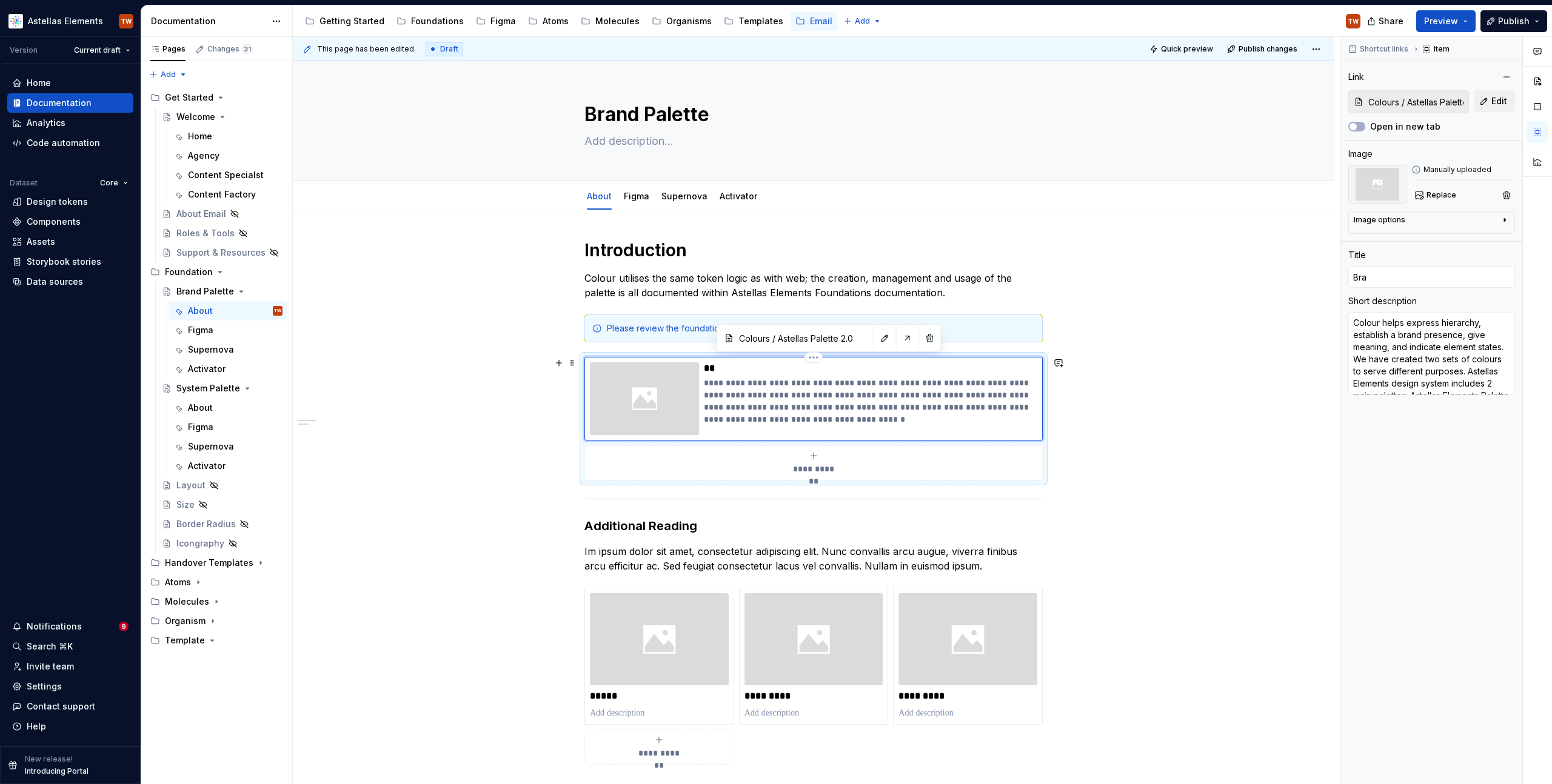
type textarea "*"
type input "Bran"
type textarea "*"
type input "Brand"
type textarea "*"
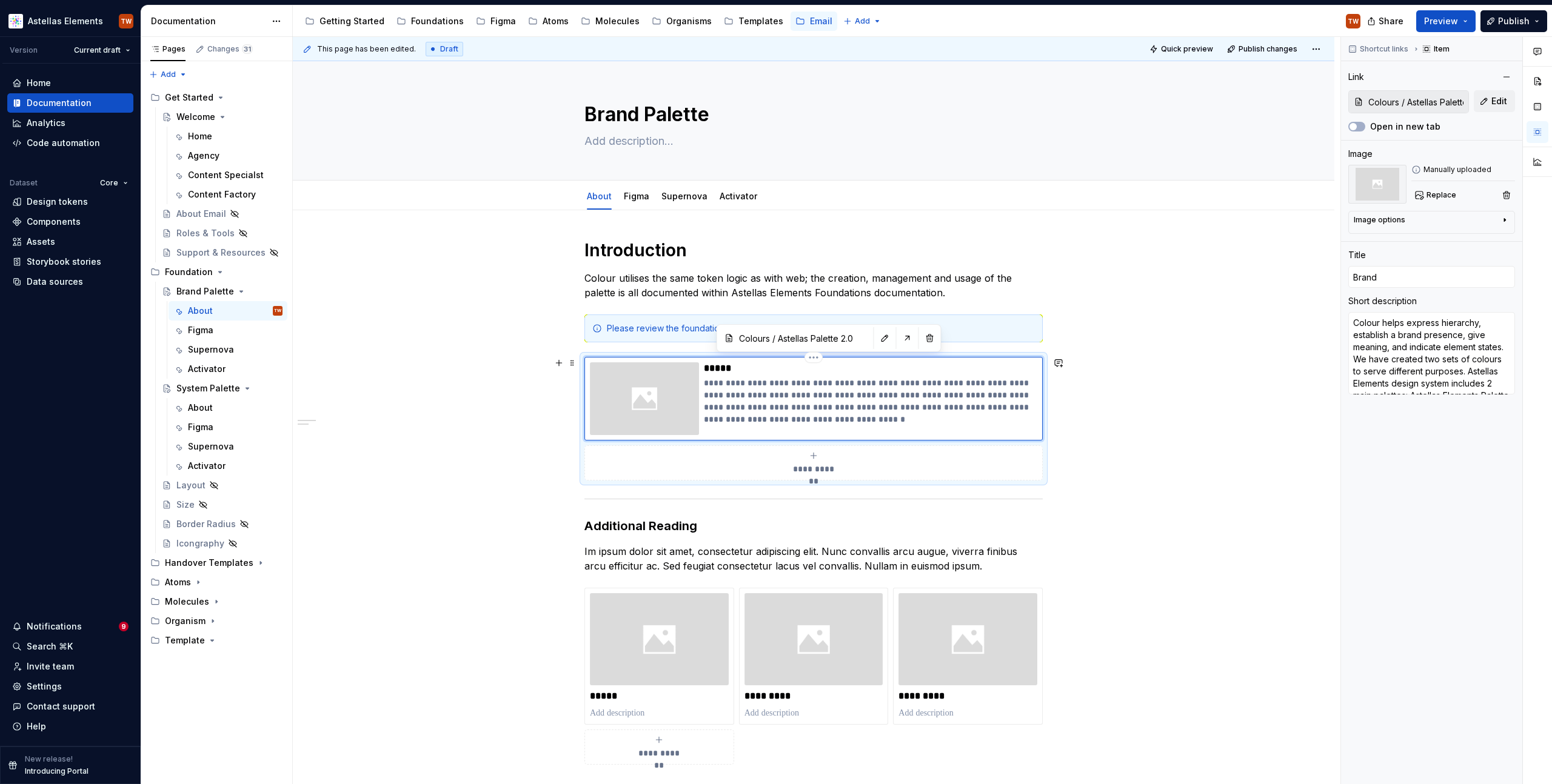
type input "Brand"
type textarea "*"
type input "Brand C"
type textarea "*"
type input "Brand Co"
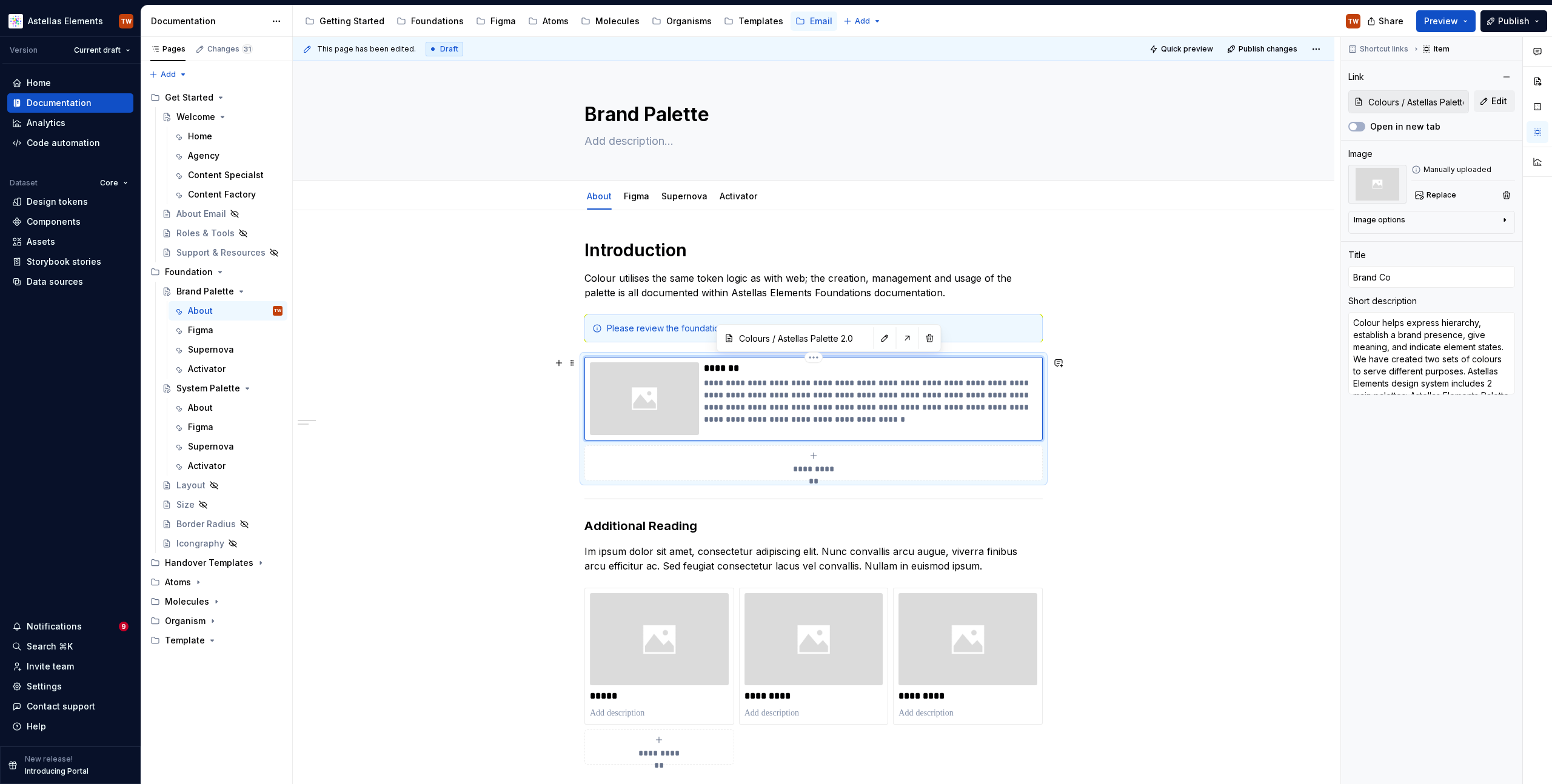
type textarea "*"
type input "Brand Col"
type textarea "*"
type input "Brand Colo"
type textarea "*"
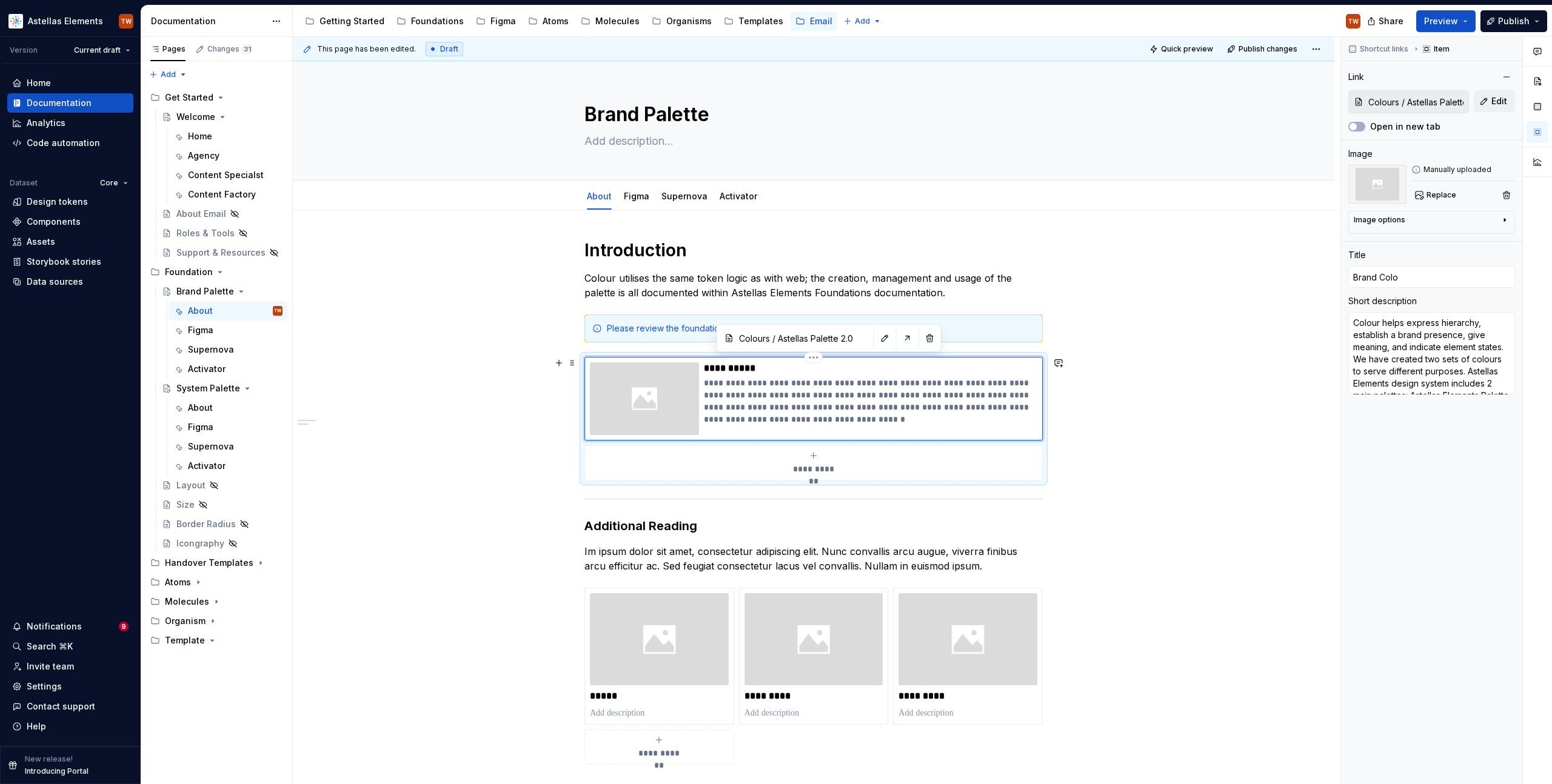
type input "Brand Colou"
type textarea "*"
type input "Brand Colour"
click at [715, 366] on p "**********" at bounding box center [870, 368] width 334 height 12
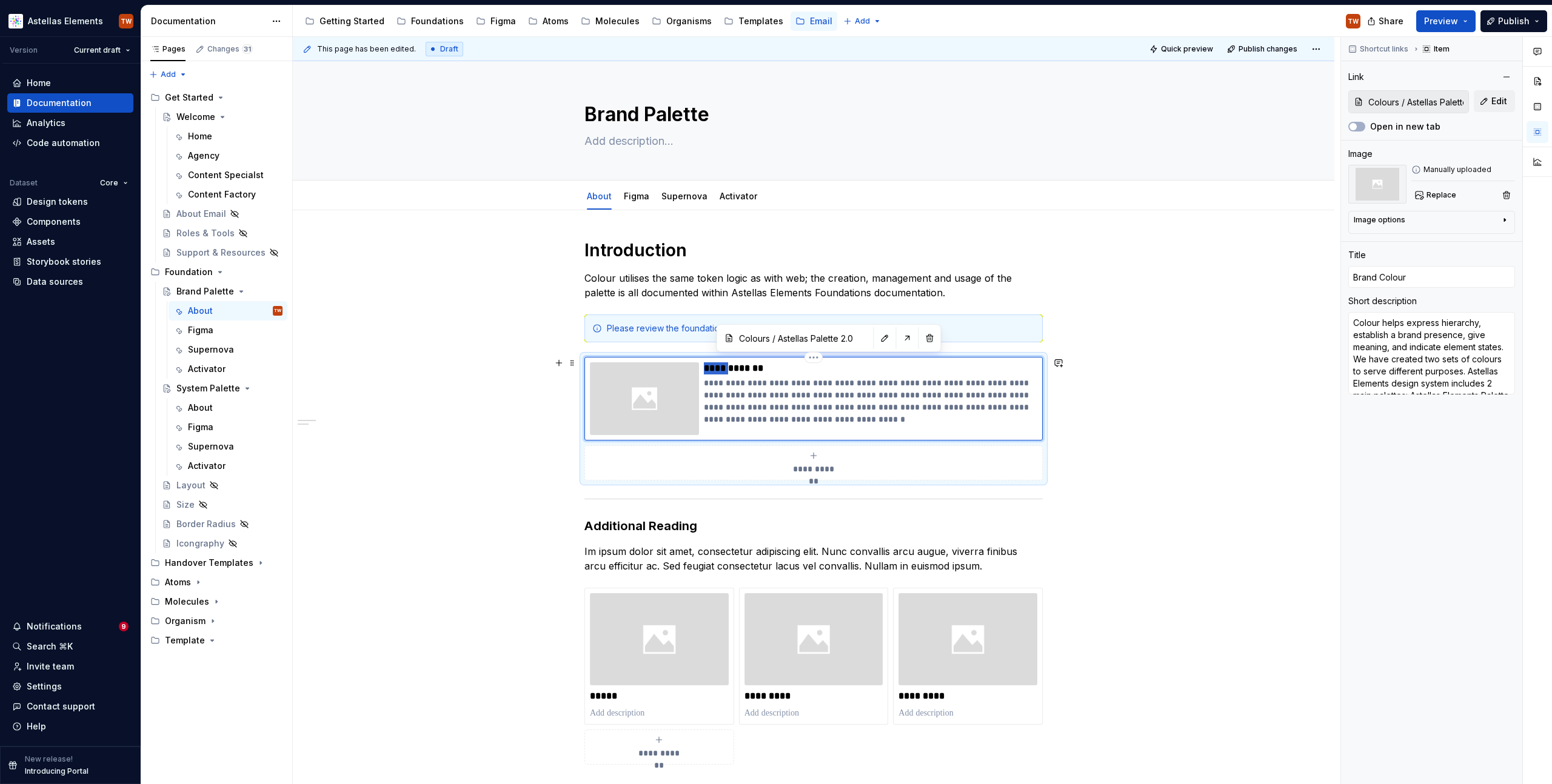
type textarea "*"
type input "As Colour"
type textarea "*"
type input "Ast Colour"
type textarea "*"
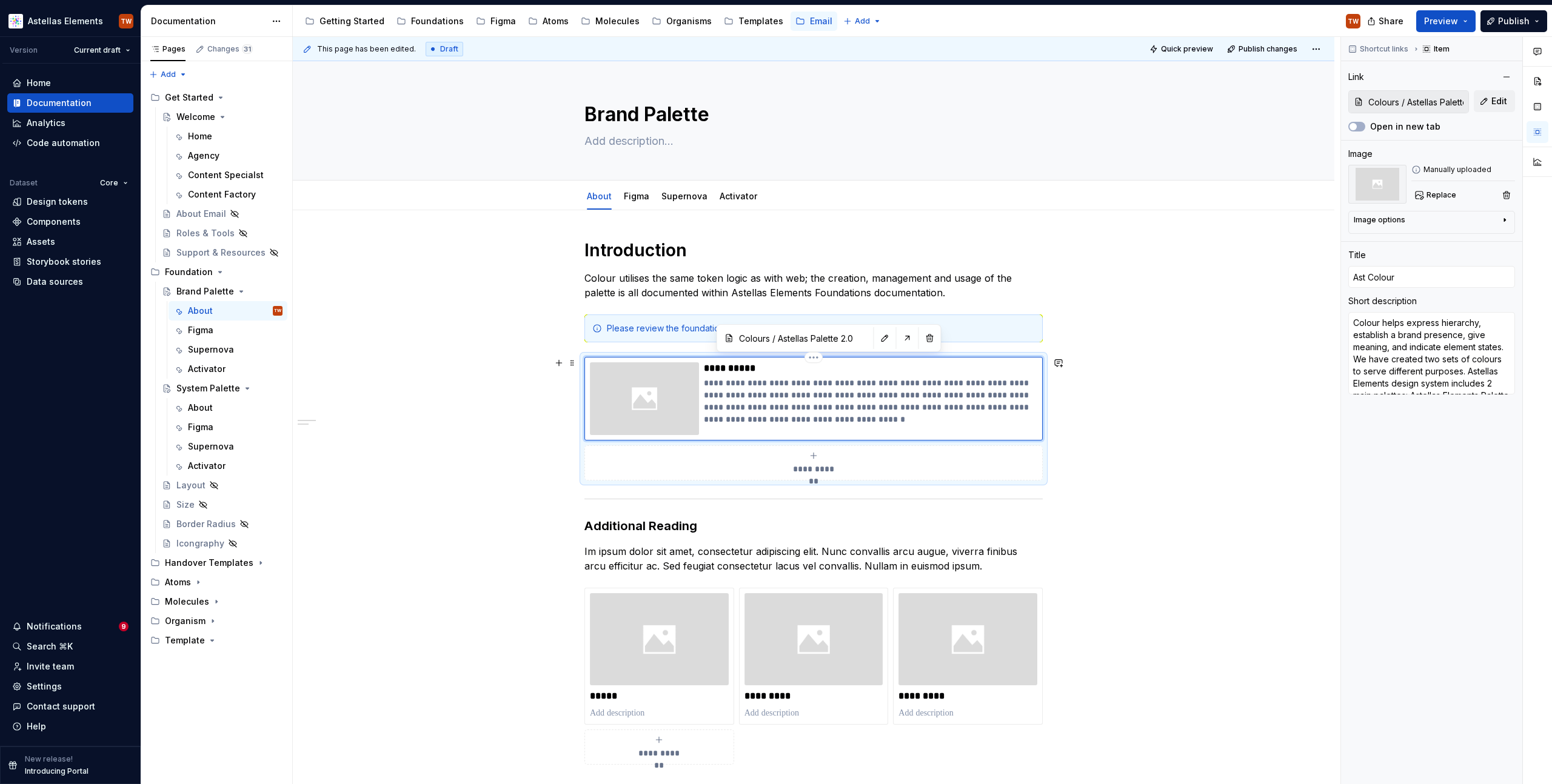
type input "Aste Colour"
type textarea "*"
type input "Astel Colour"
type textarea "*"
type input "Astell Colour"
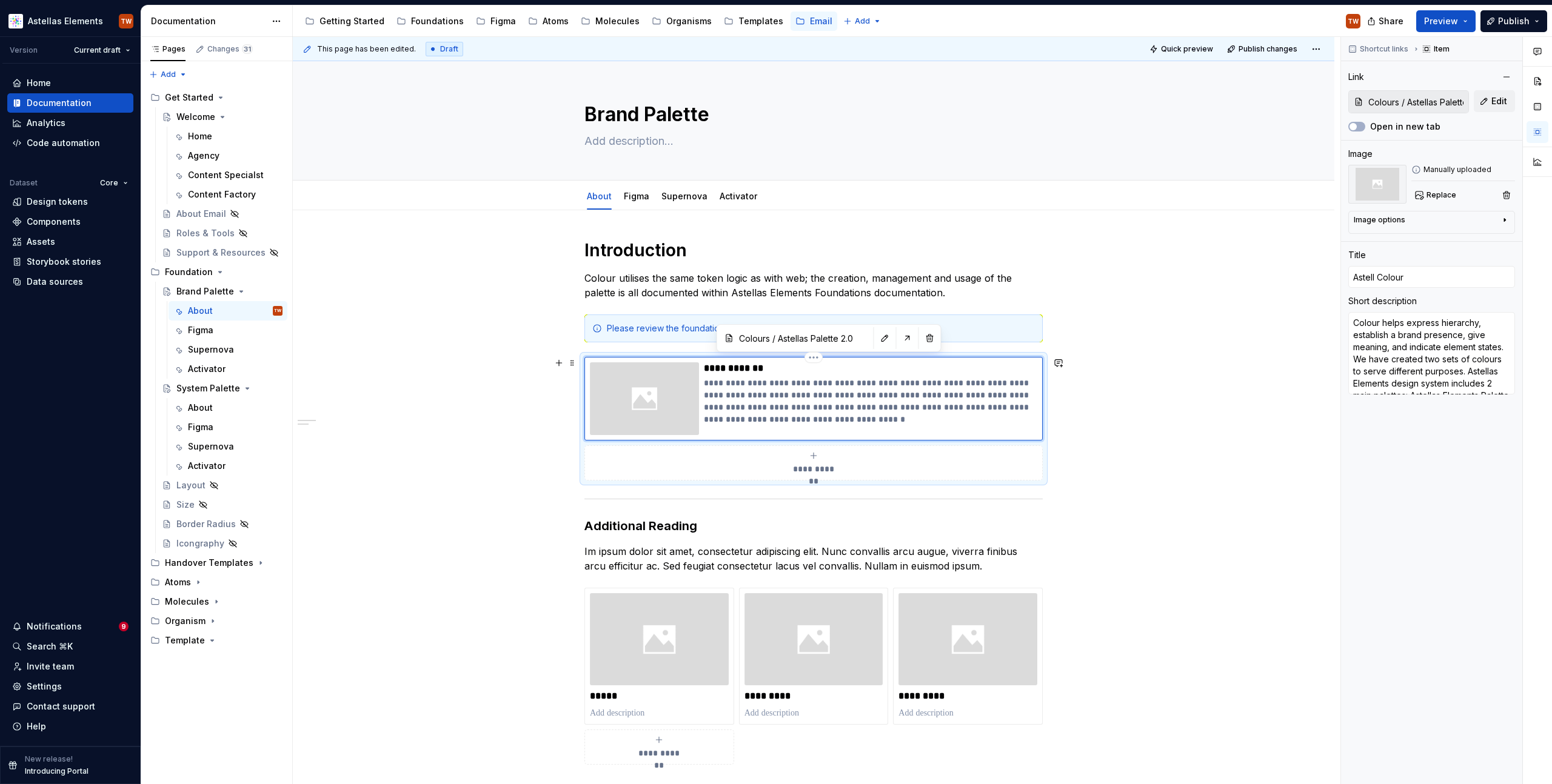
type textarea "*"
type input "Astella Colour"
type textarea "*"
type input "Astellas Colour"
type textarea "*"
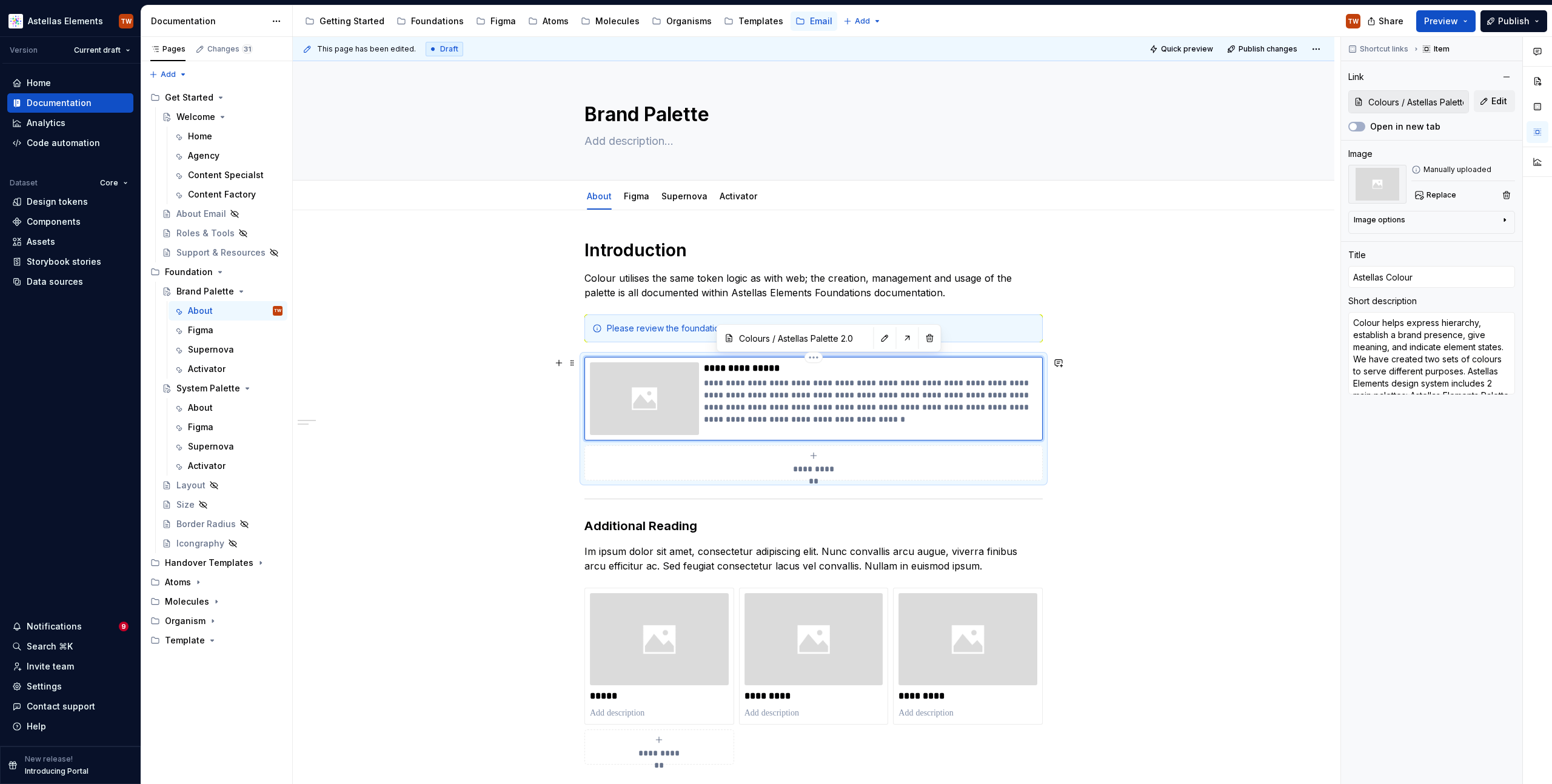
type input "Astellas Colour"
type textarea "*"
type input "Astellas E Colour"
type textarea "*"
type input "Astellas El Colour"
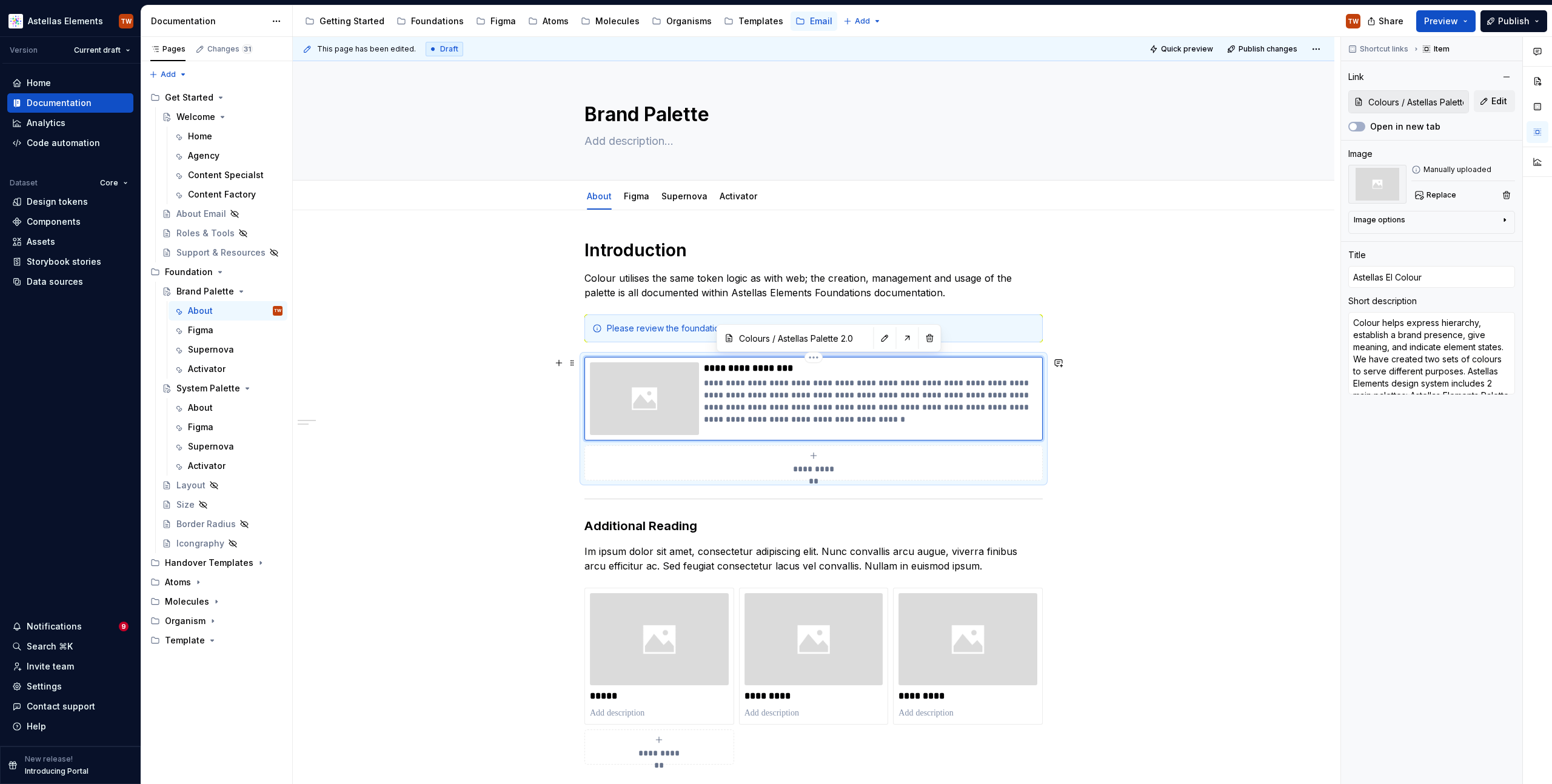
type textarea "*"
type input "Astellas Ele Colour"
type textarea "*"
type input "Astellas Elem Colour"
type textarea "*"
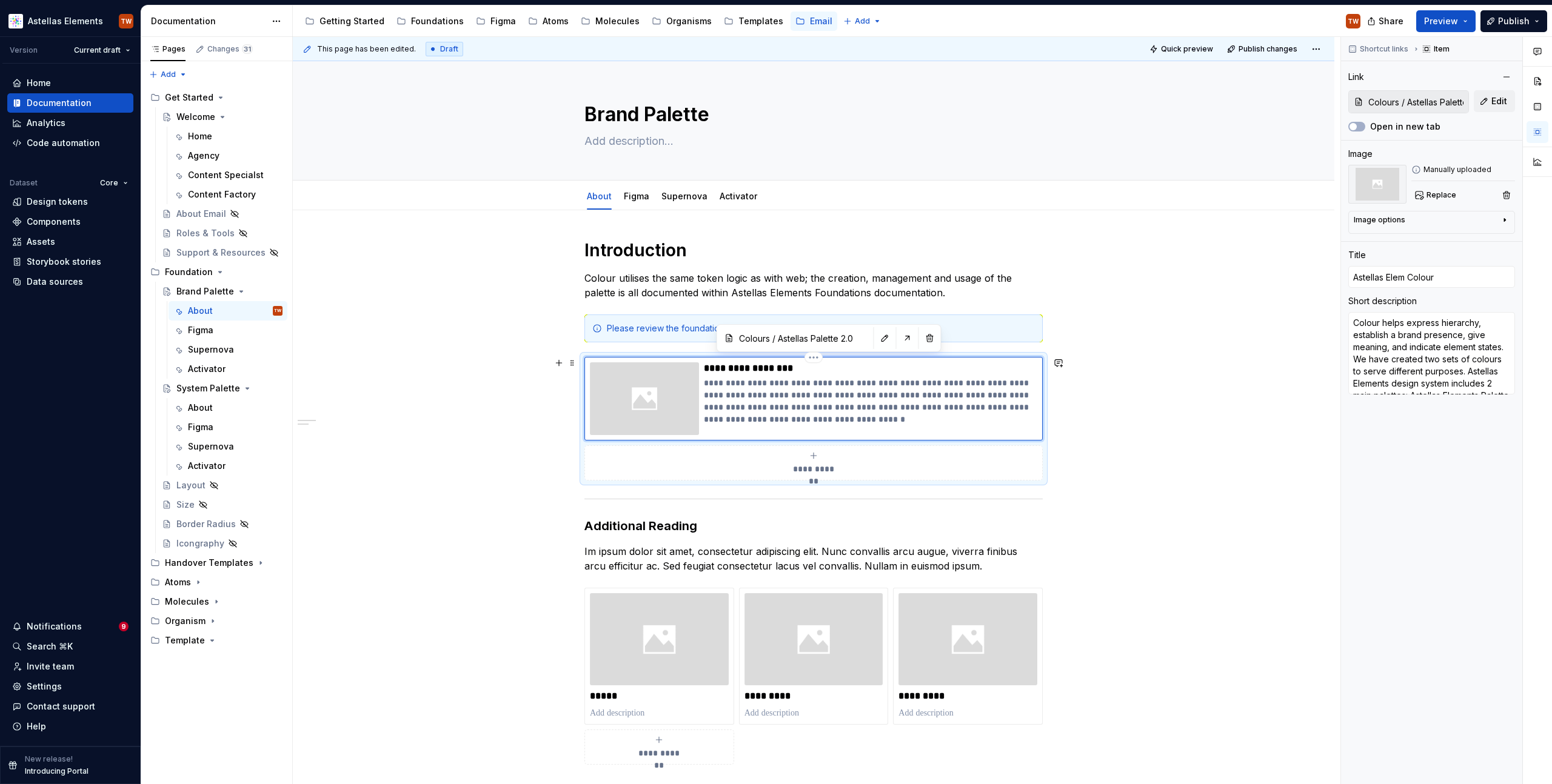
type input "Astellas Eleme Colour"
type textarea "*"
type input "Astellas Elemen Colour"
type textarea "*"
type input "Astellas Element Colour"
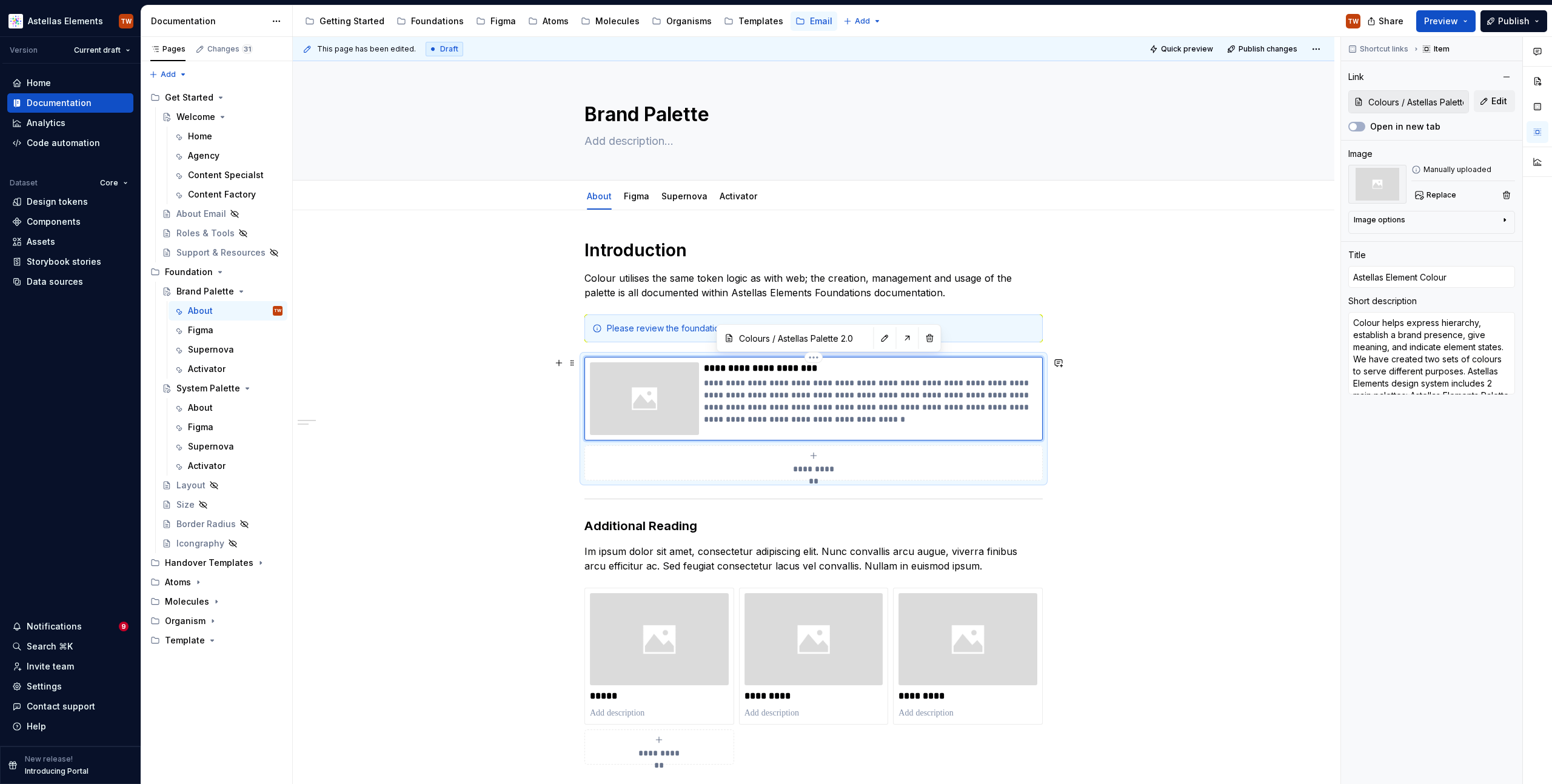
type textarea "*"
type input "Astellas ElementColour"
type textarea "*"
type input "Astellas Elementolour"
type textarea "*"
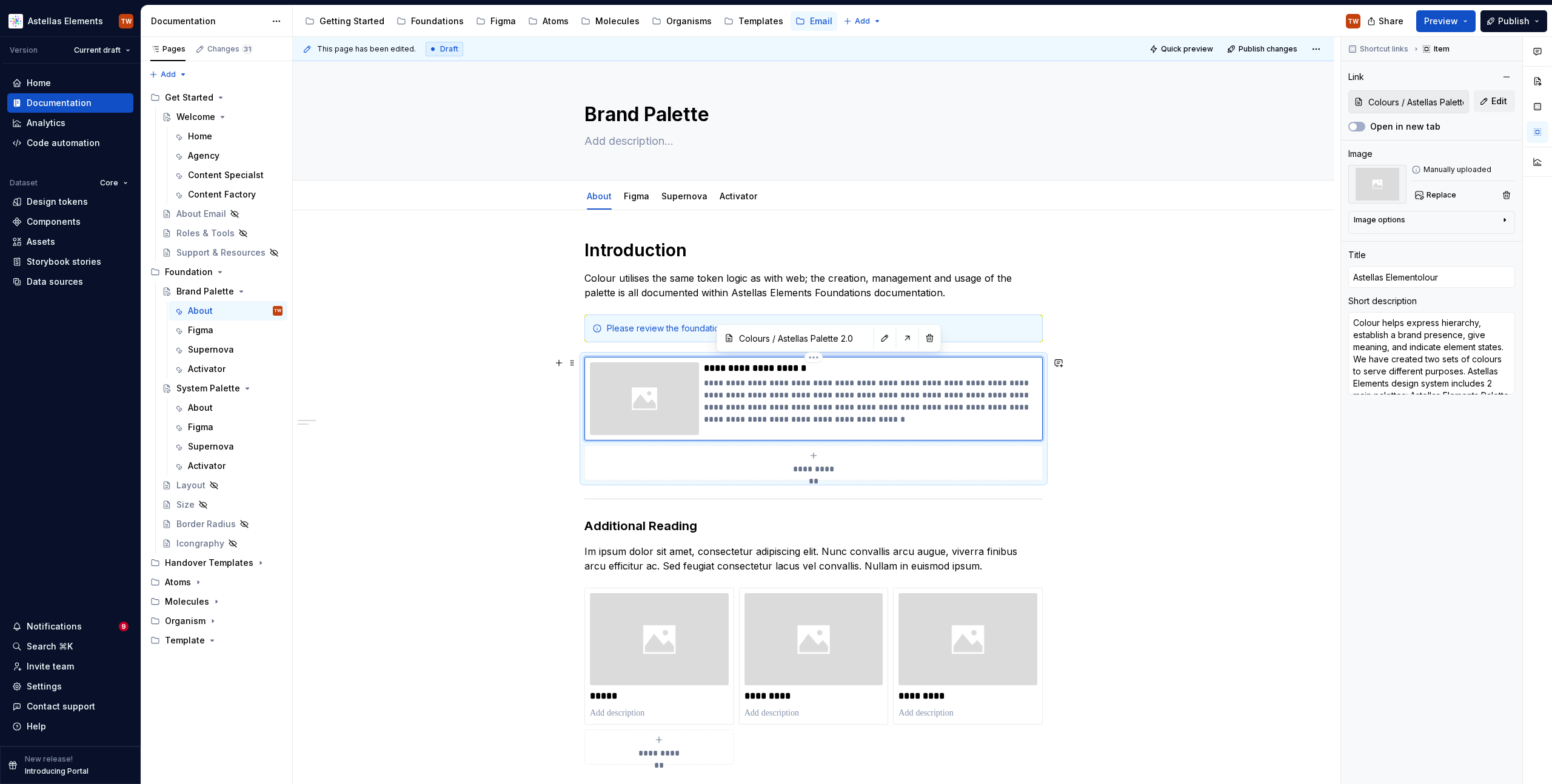
type input "Astellas Elementlour"
type textarea "*"
type input "Astellas Elementour"
type textarea "*"
type input "Astellas Elementur"
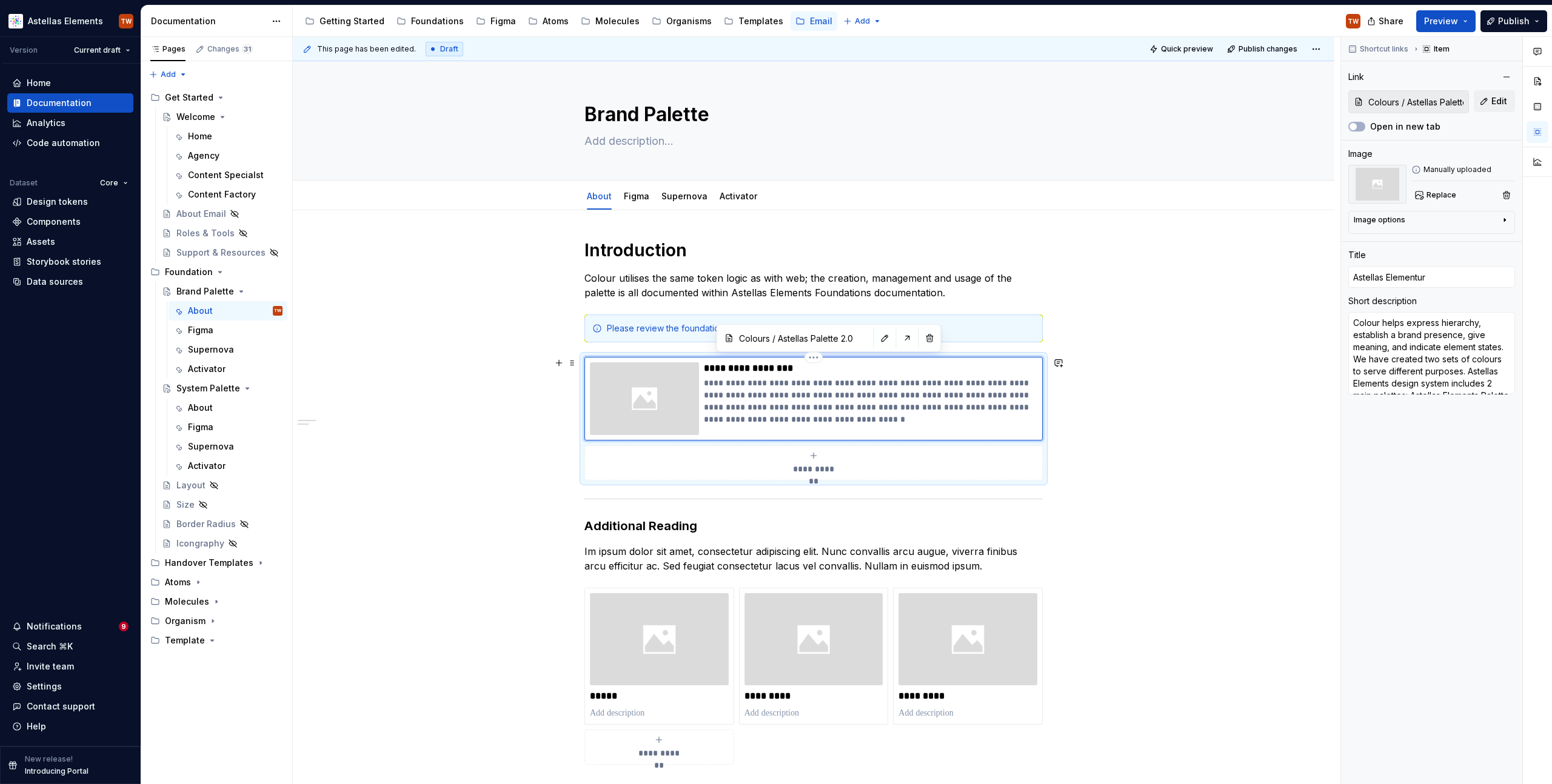
type textarea "*"
type input "Astellas Elementr"
type textarea "*"
type input "Astellas Element"
type textarea "*"
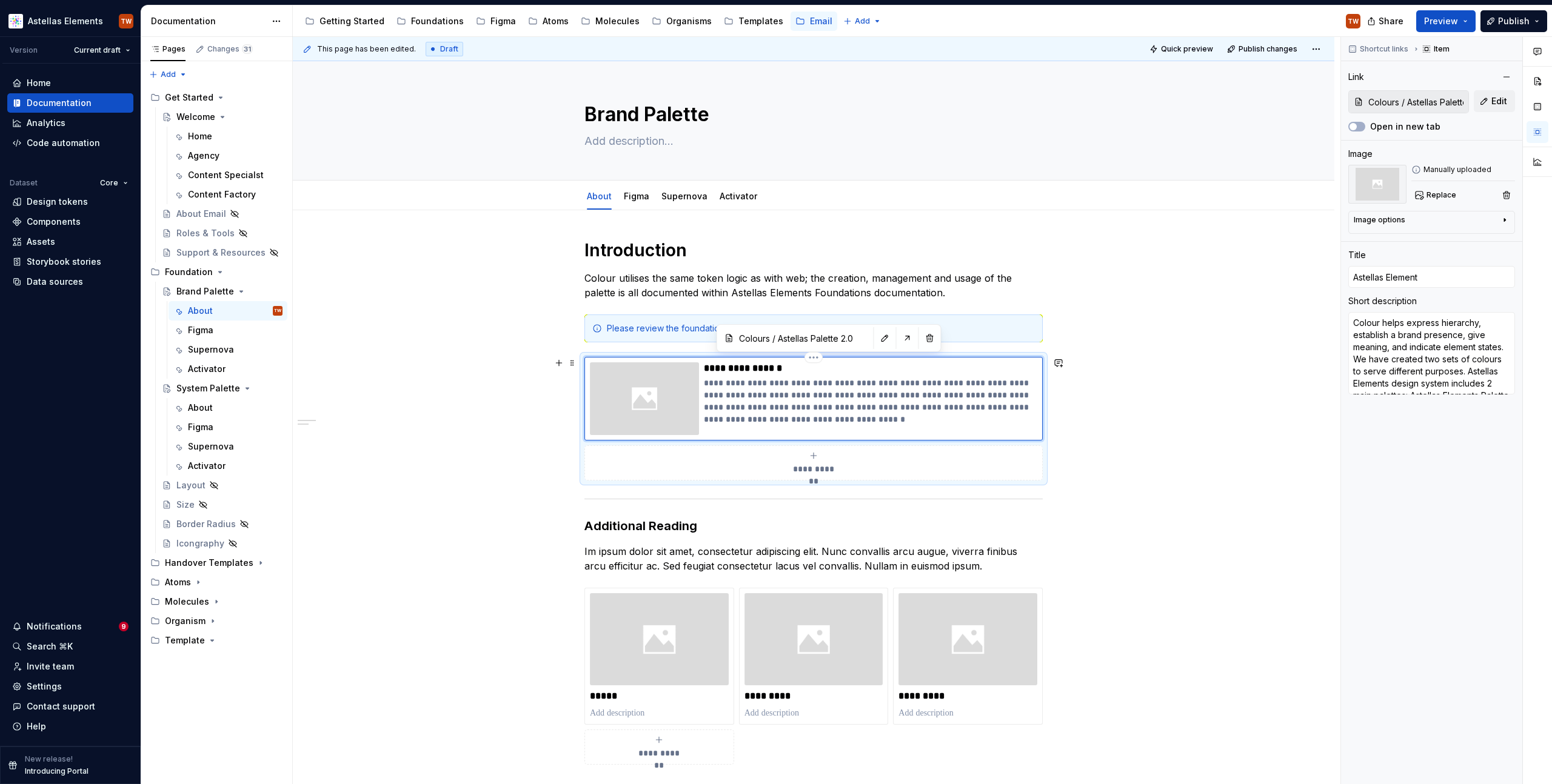
type input "Astellas Element"
type textarea "*"
type input "Astellas Element P"
type textarea "*"
type input "Astellas Element Pa"
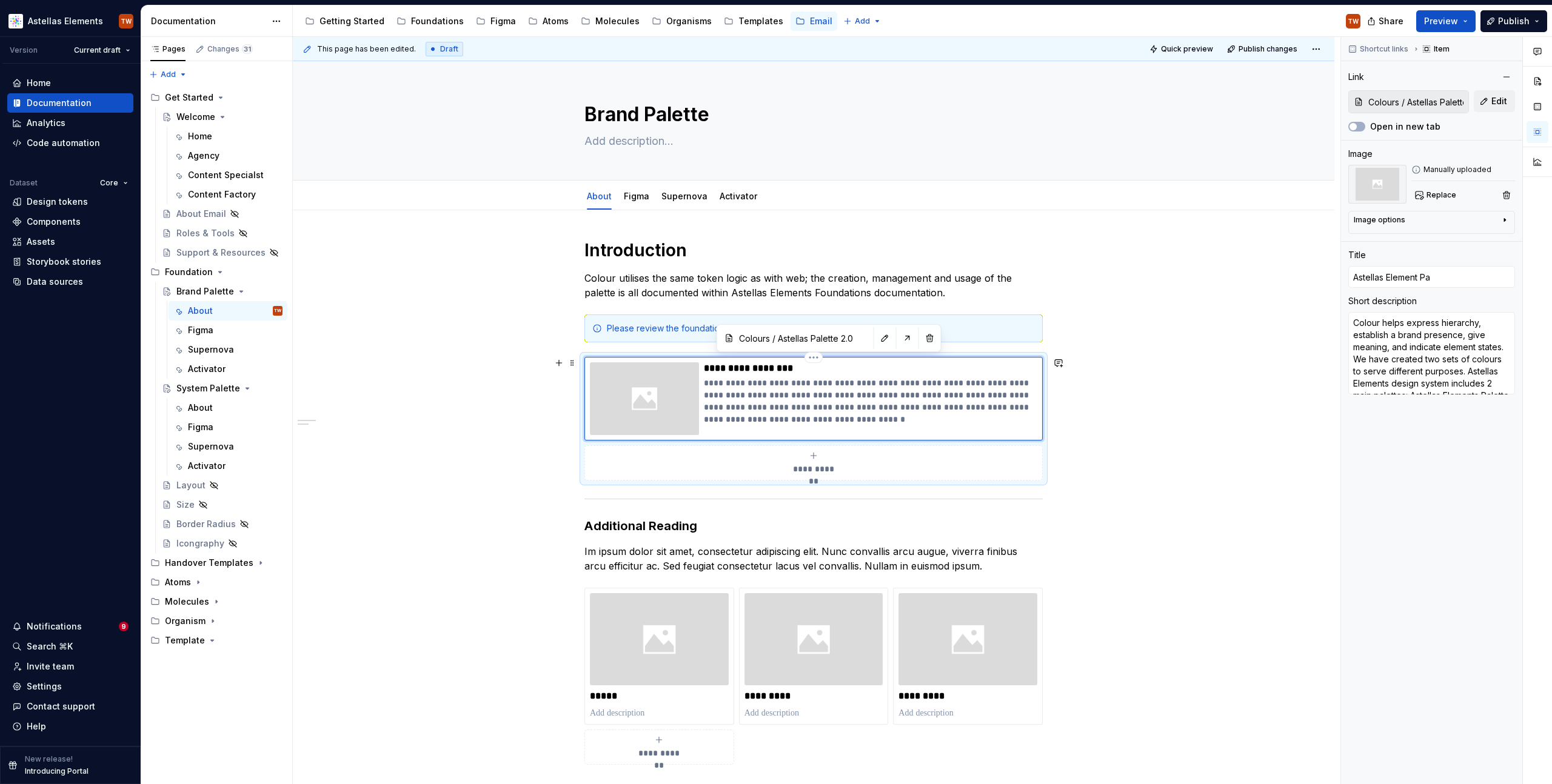
type textarea "*"
type input "Astellas Element Pal"
type textarea "*"
type input "Astellas Element Pale"
type textarea "*"
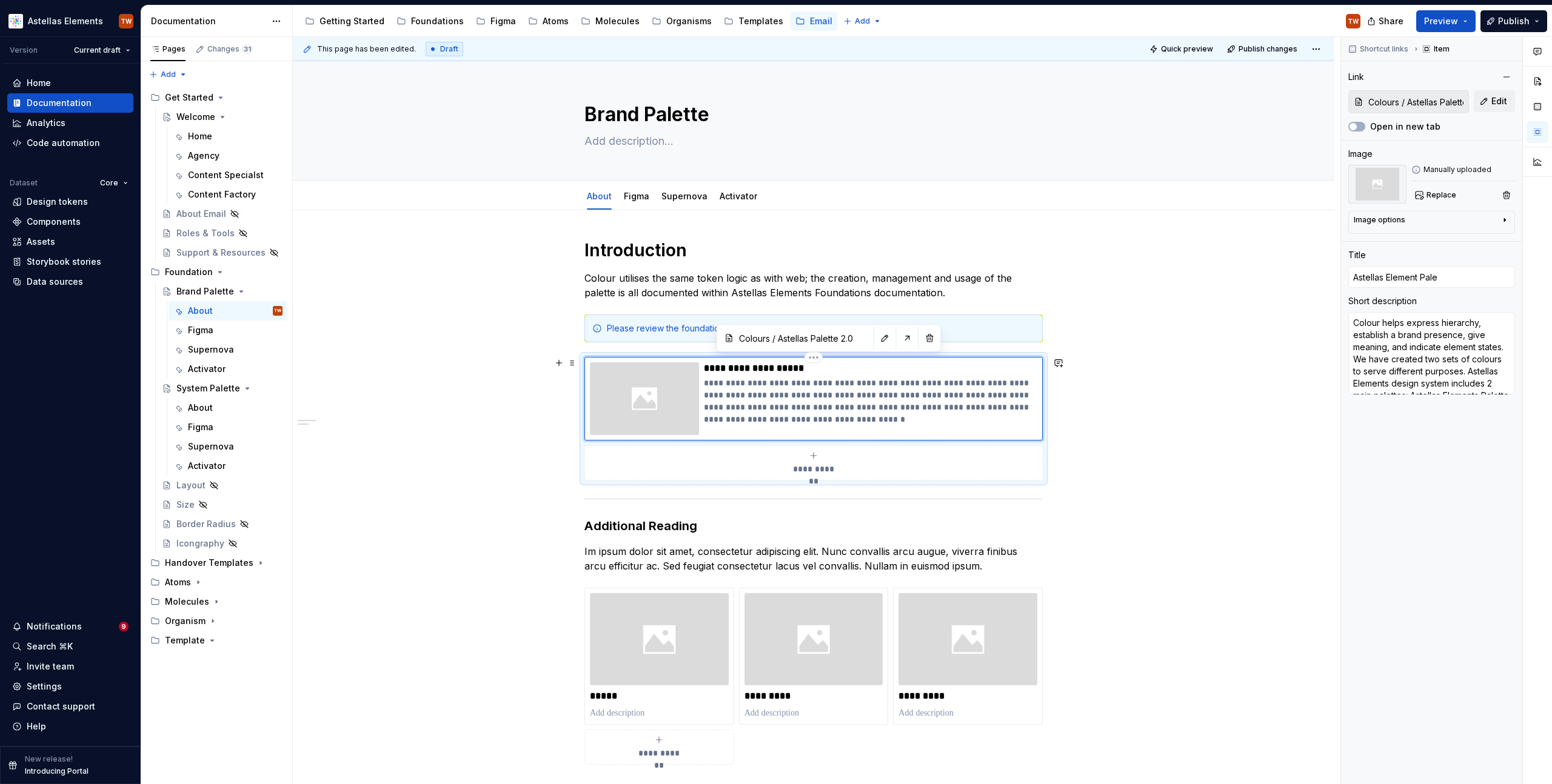
type input "Astellas Element Palet"
type textarea "*"
type input "Astellas Element Palett"
type textarea "*"
type input "Astellas Element Palette"
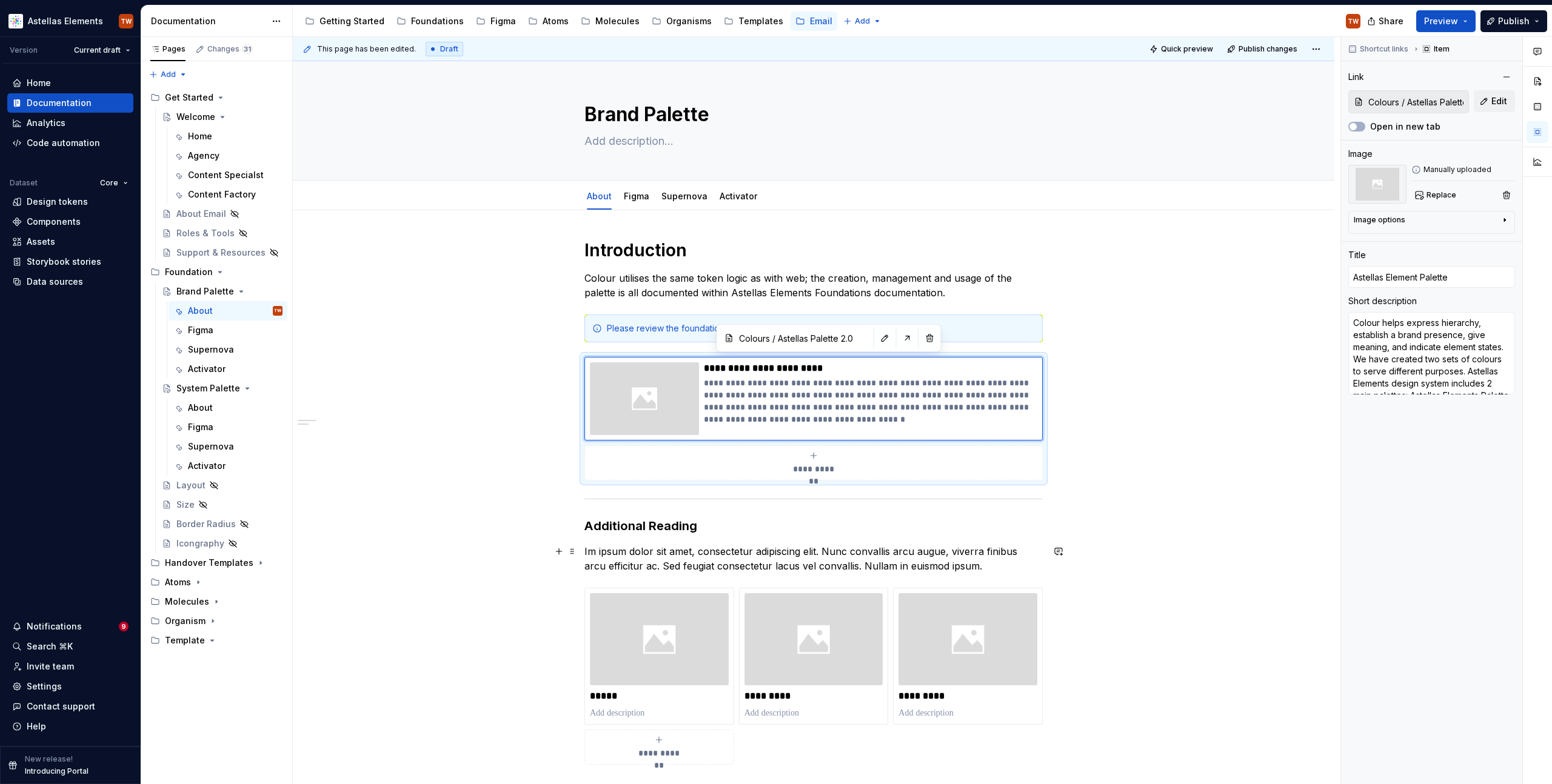
click at [1240, 550] on div "**********" at bounding box center [814, 627] width 1041 height 834
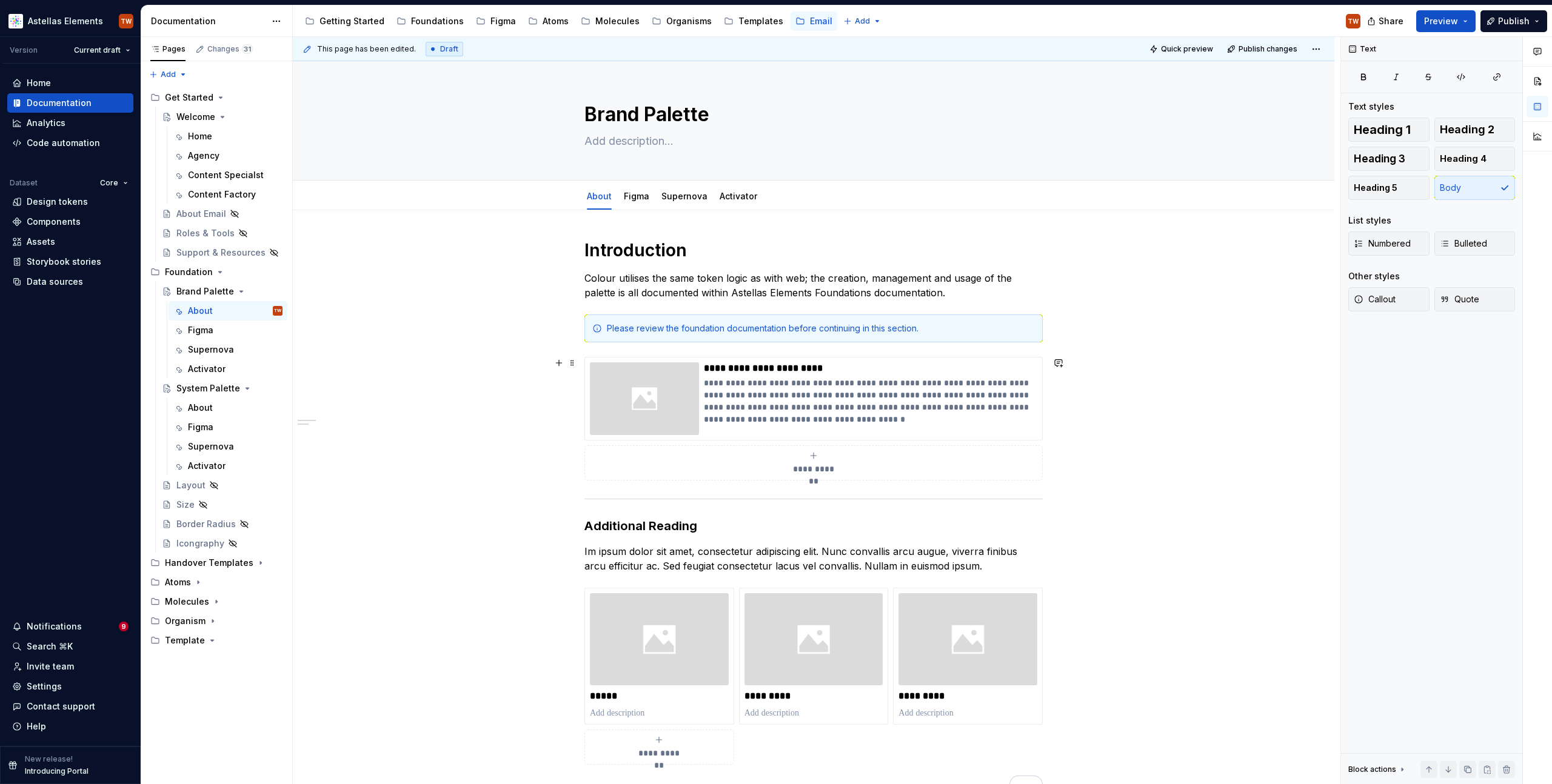
click at [518, 428] on div "**********" at bounding box center [814, 627] width 1041 height 834
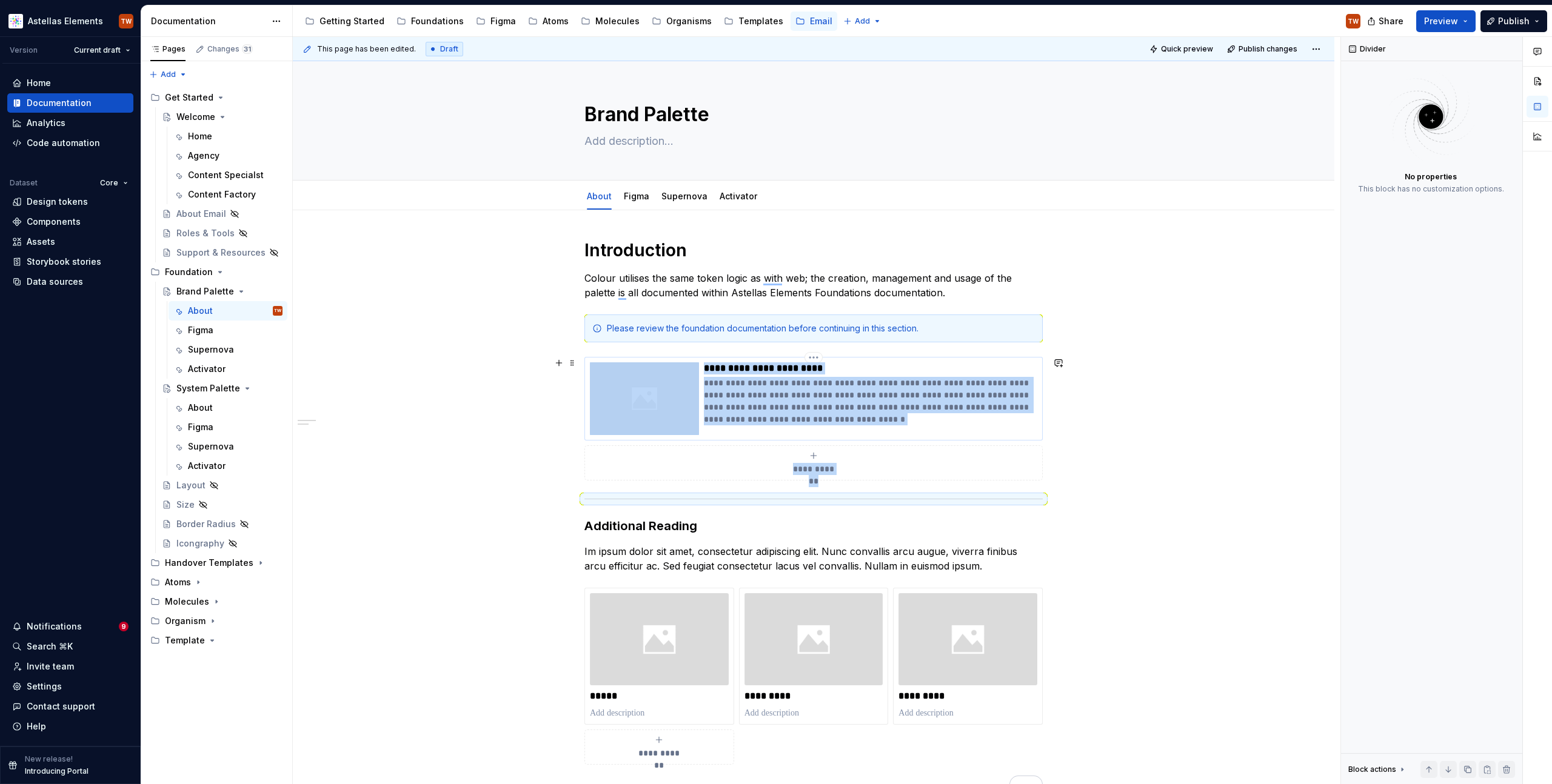
scroll to position [3, 0]
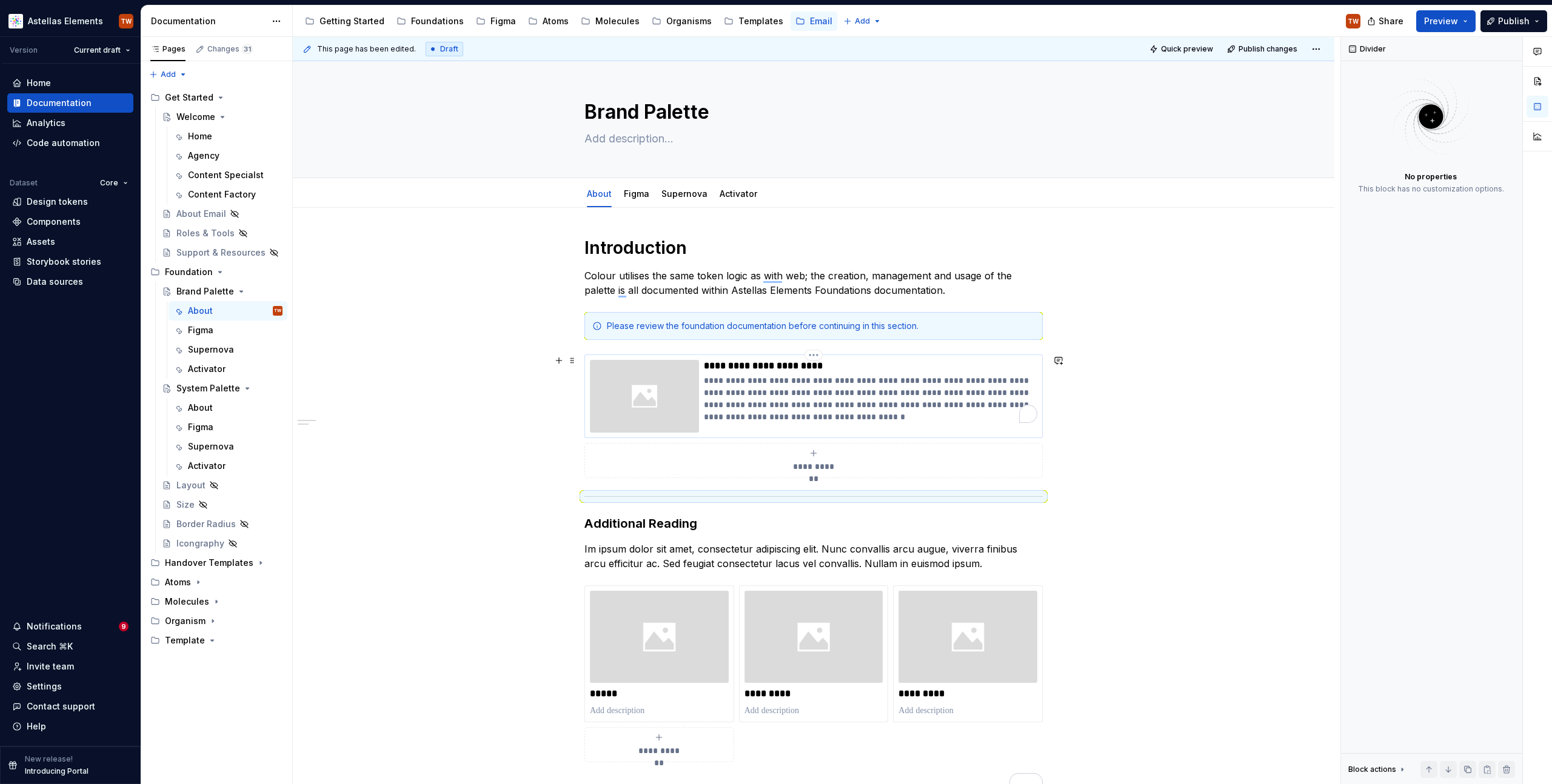
click at [848, 402] on p "**********" at bounding box center [870, 398] width 334 height 48
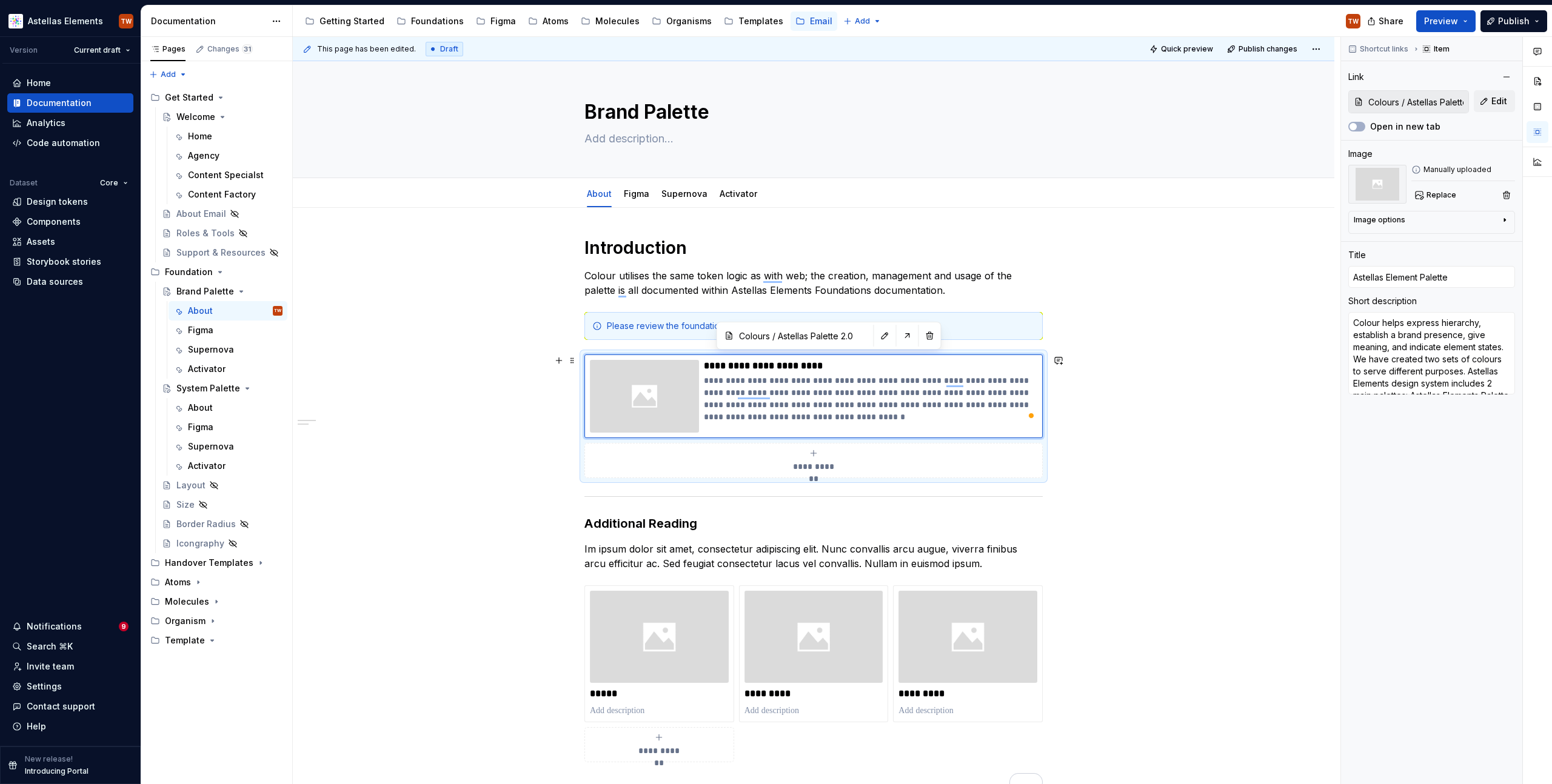
click at [573, 404] on div "**********" at bounding box center [814, 625] width 1041 height 834
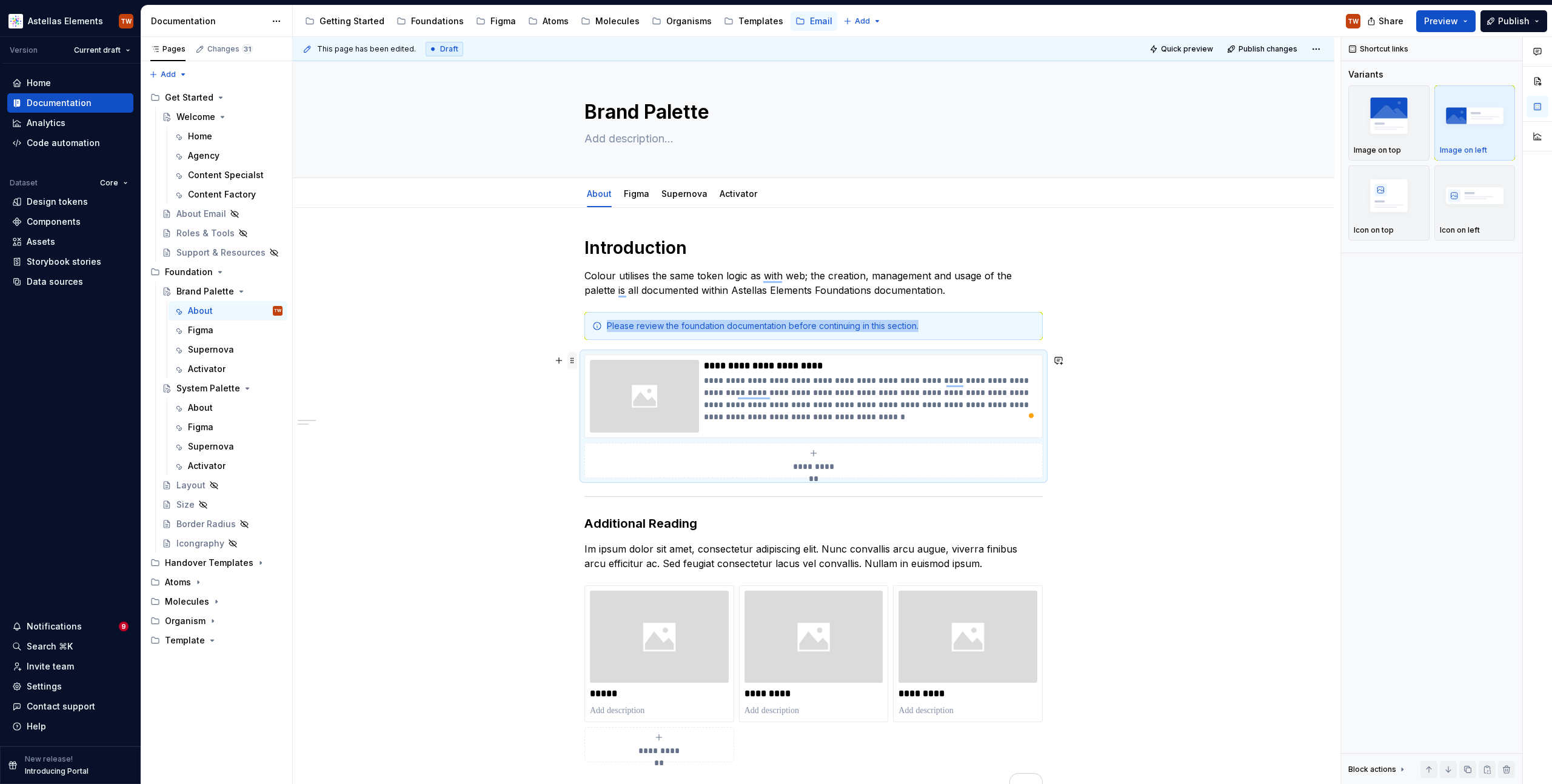
click at [569, 361] on span at bounding box center [572, 361] width 10 height 17
click at [1474, 187] on img "button" at bounding box center [1474, 195] width 70 height 44
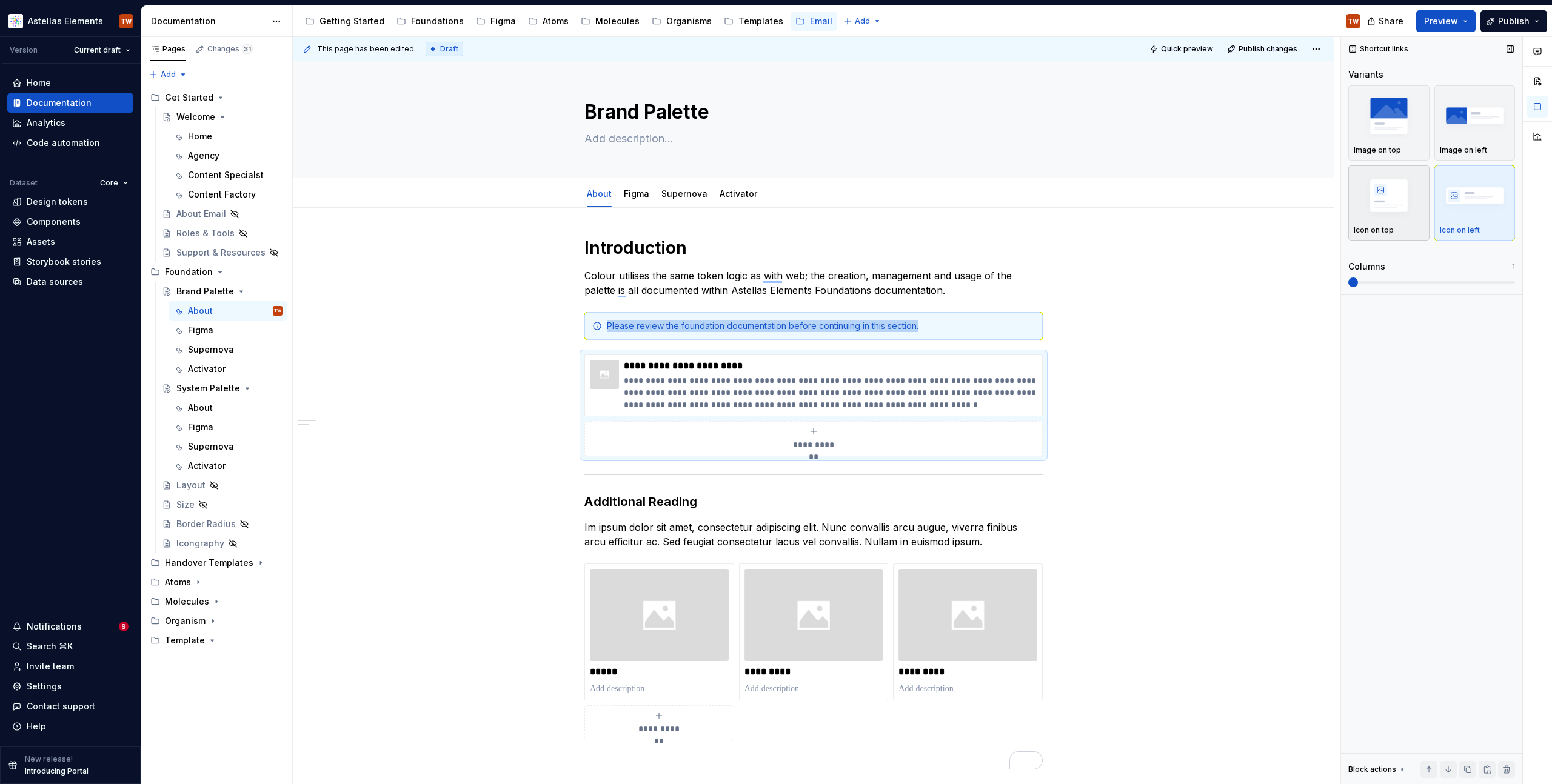
click at [1386, 199] on img "button" at bounding box center [1388, 195] width 70 height 44
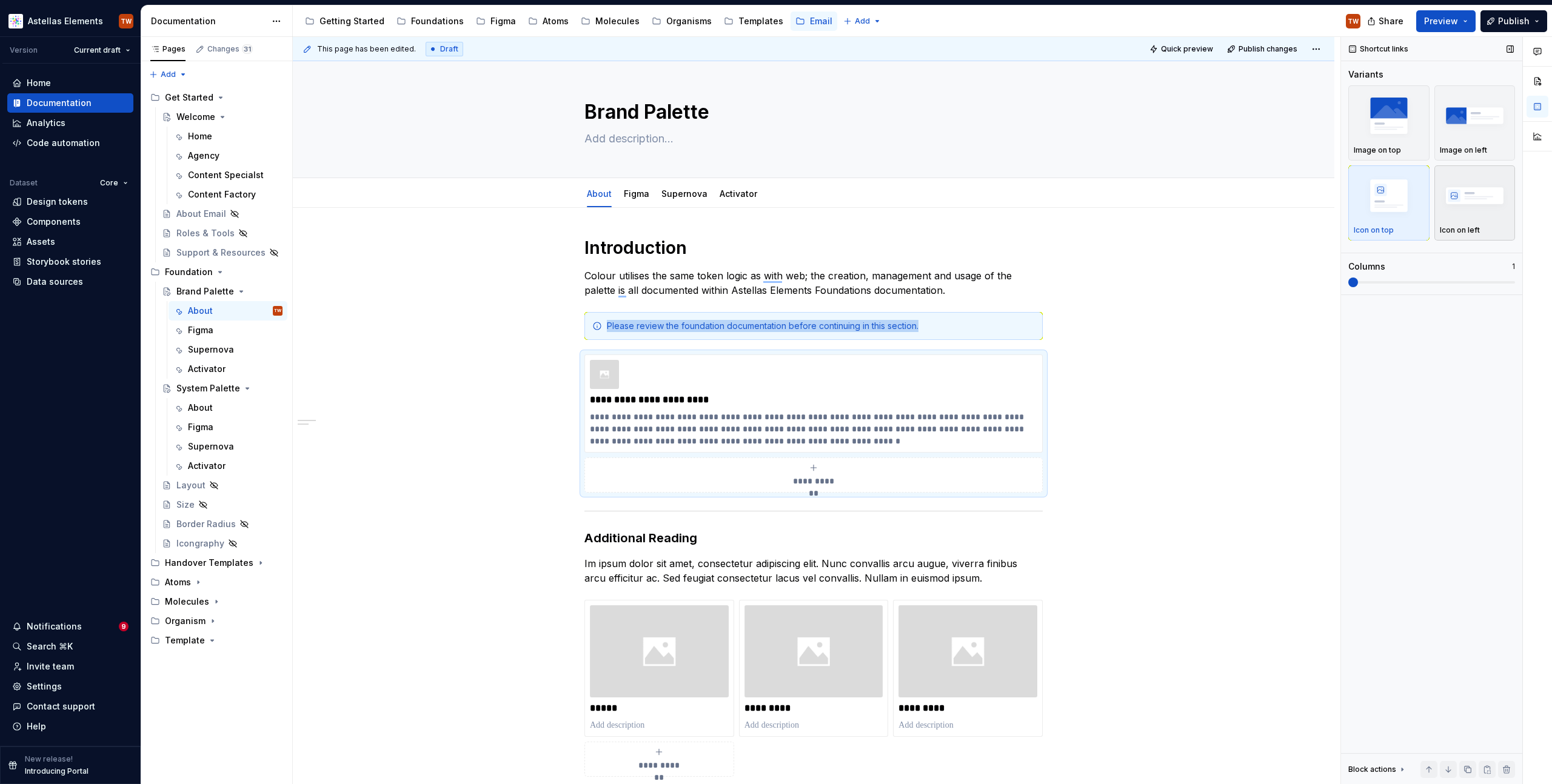
click at [1470, 197] on img "button" at bounding box center [1474, 195] width 70 height 44
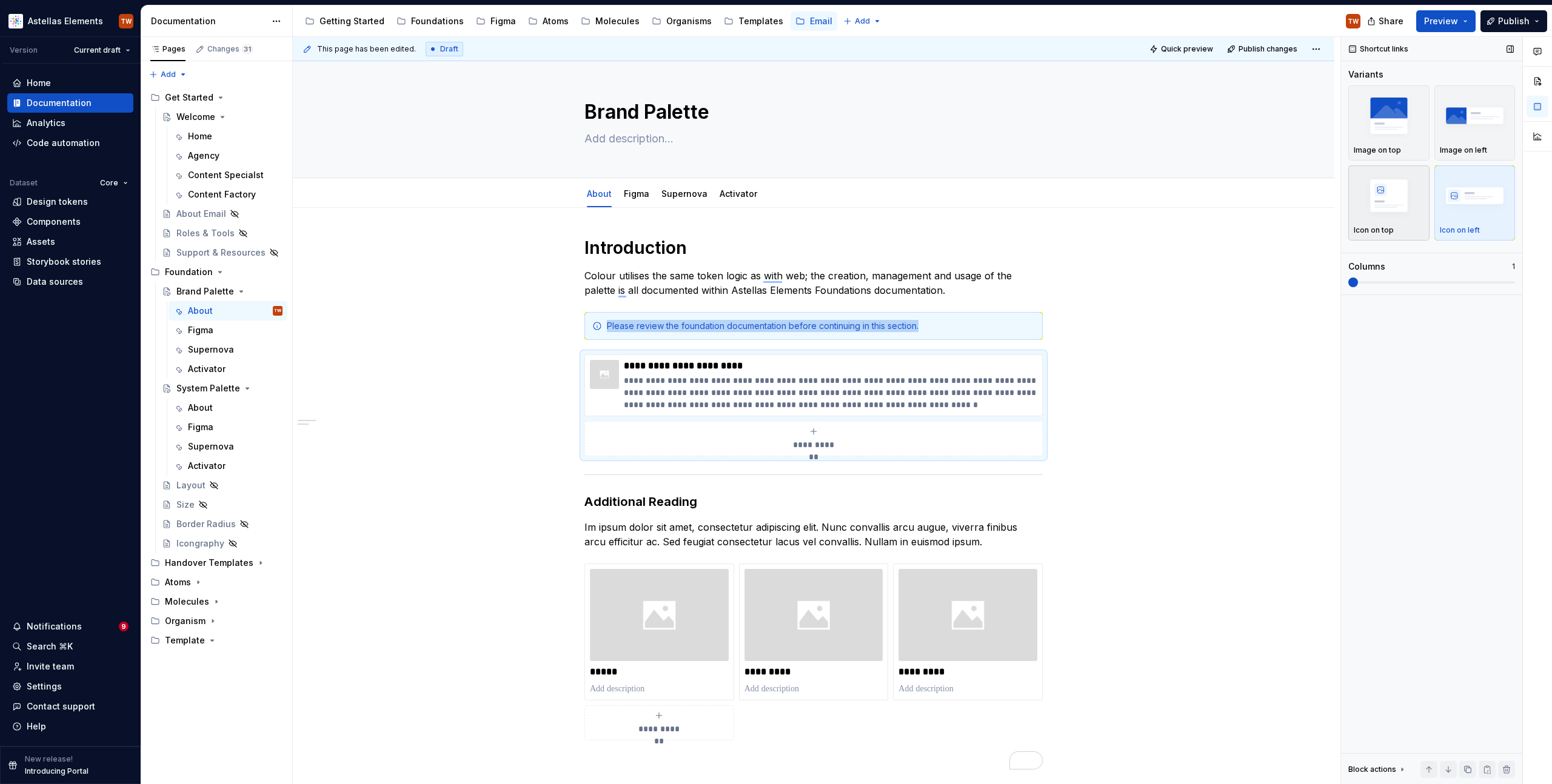
click at [1395, 200] on img "button" at bounding box center [1388, 195] width 70 height 44
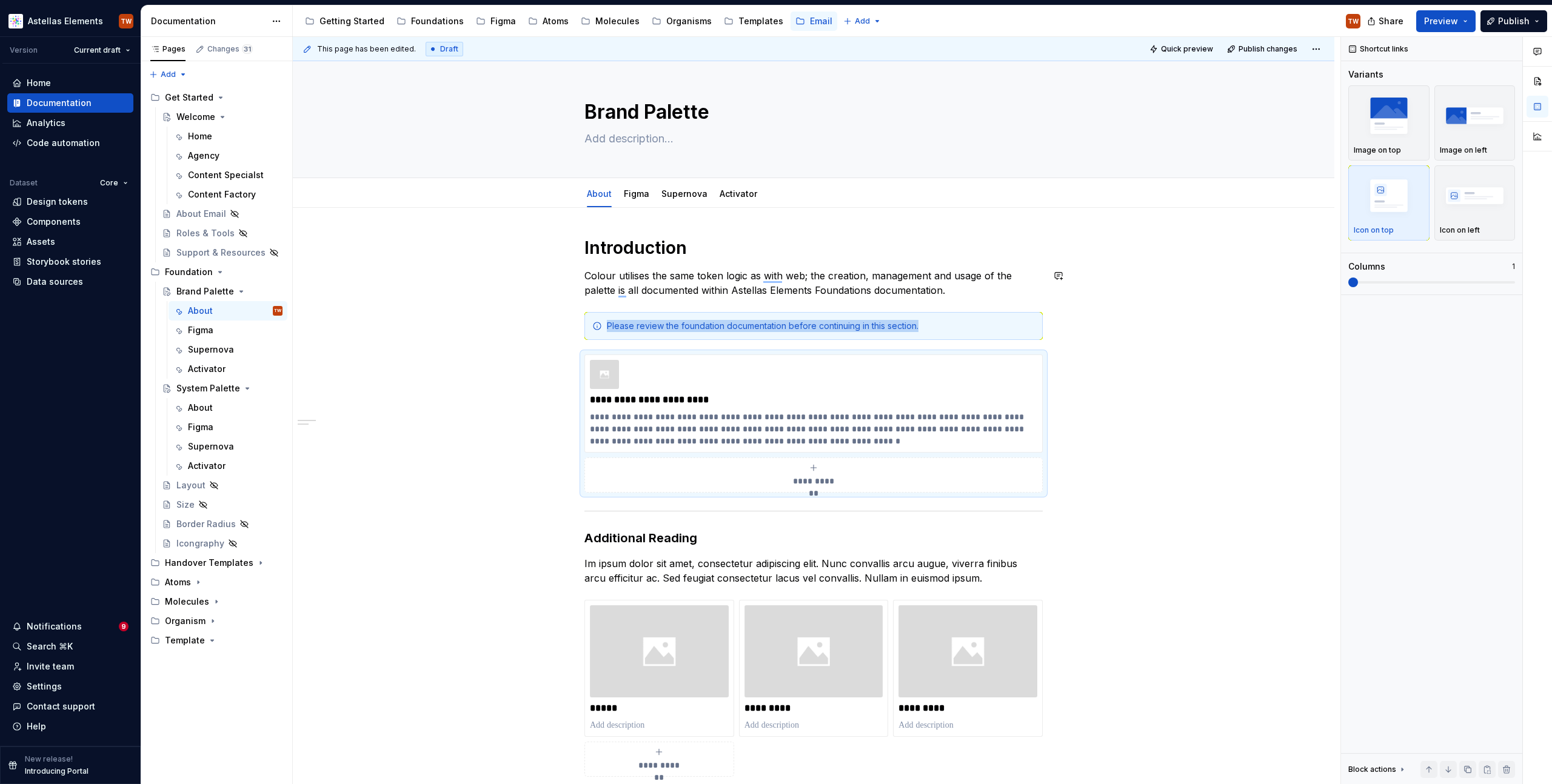
click at [1090, 309] on div "**********" at bounding box center [814, 632] width 1041 height 848
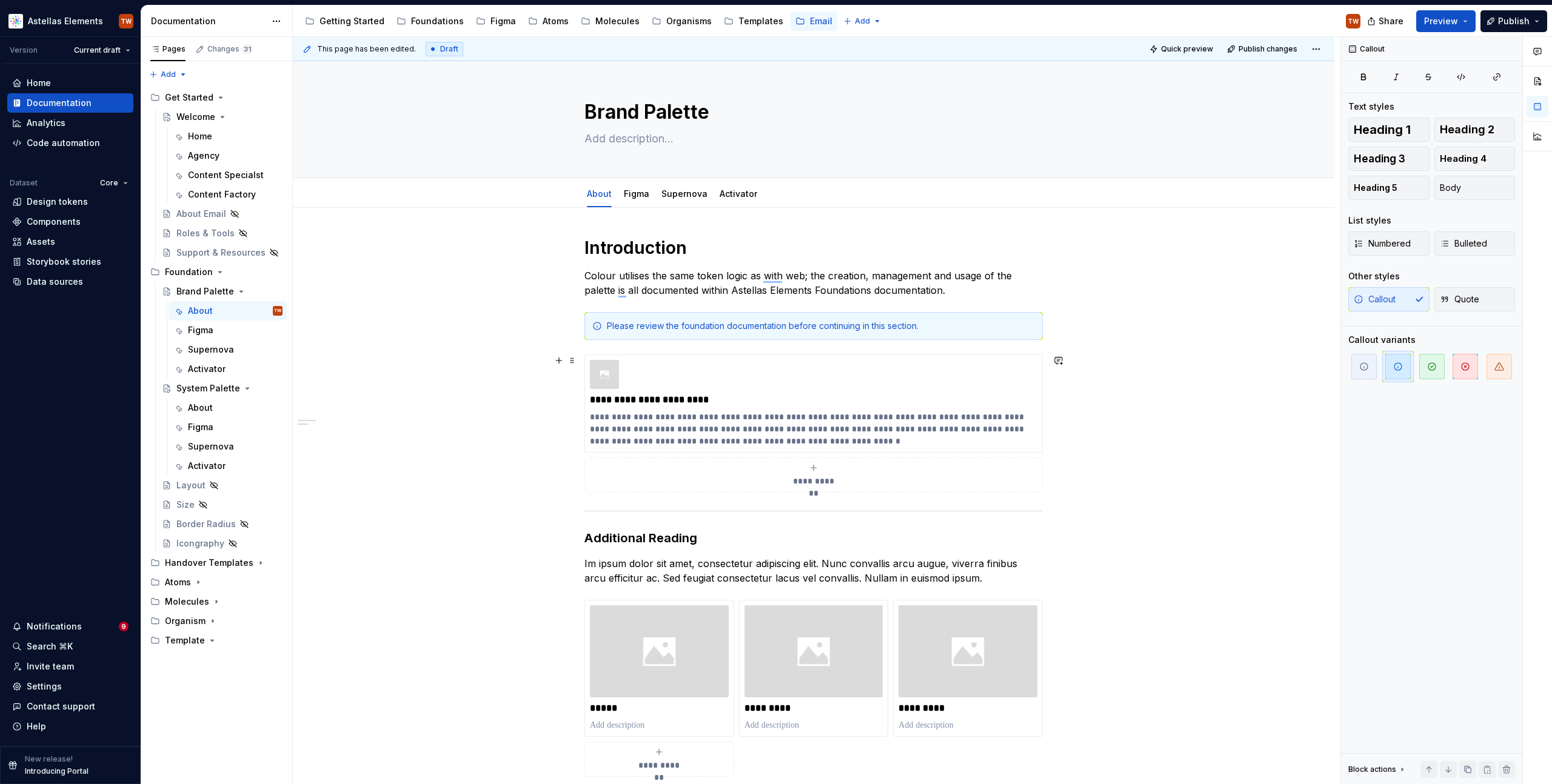
click at [1221, 429] on div "**********" at bounding box center [814, 632] width 1041 height 848
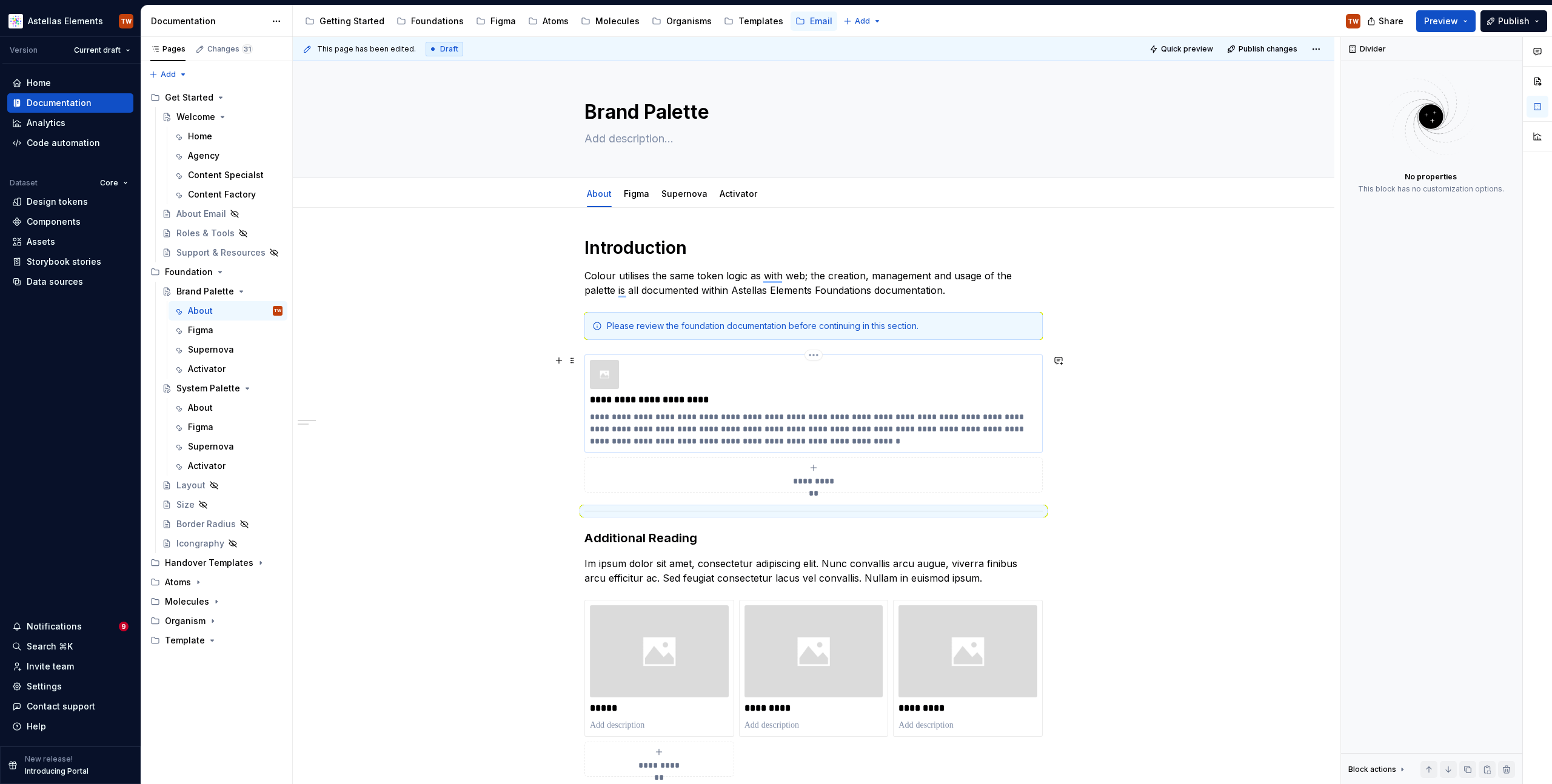
click at [731, 400] on p "**********" at bounding box center [814, 400] width 447 height 12
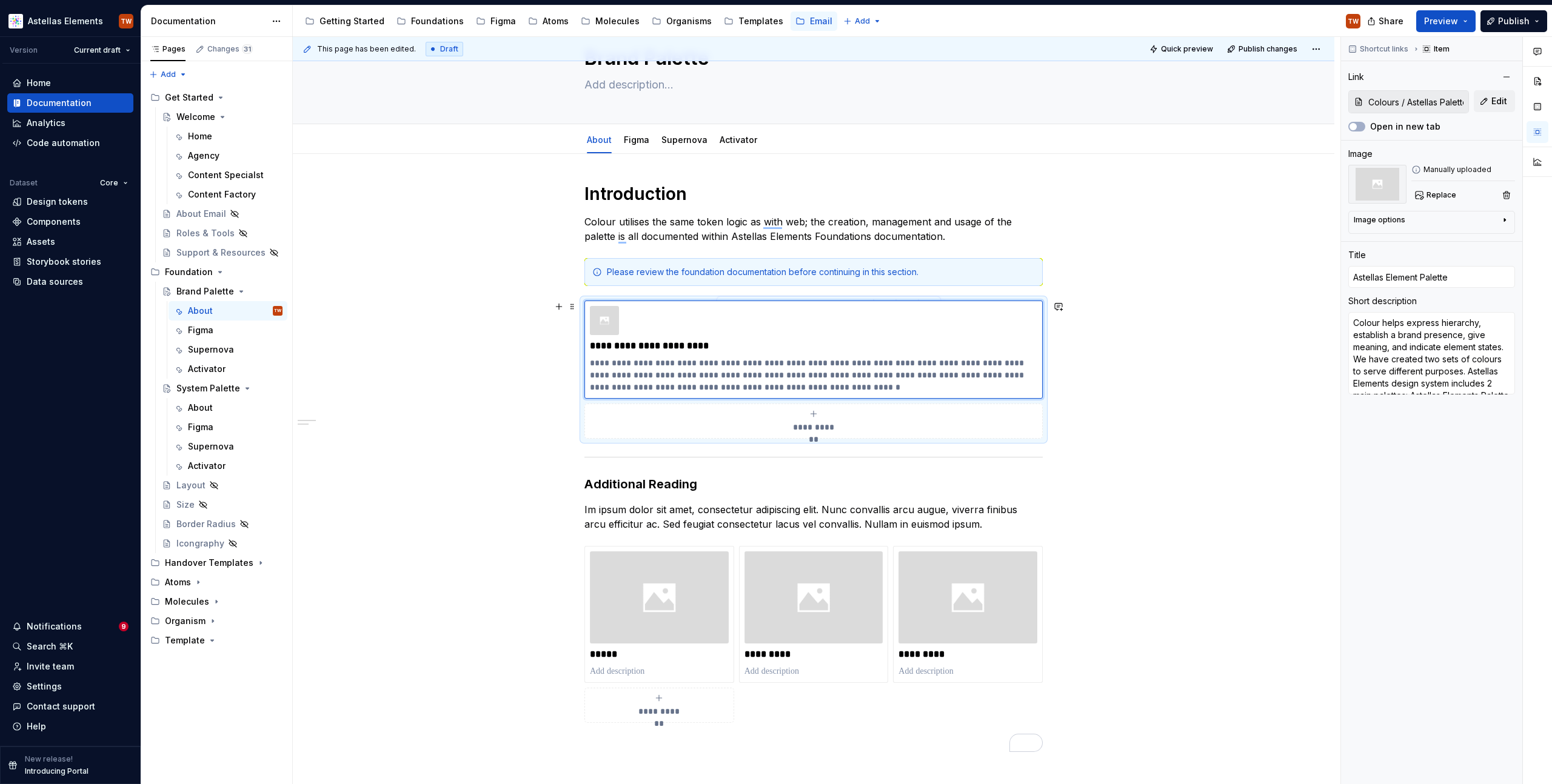
scroll to position [69, 0]
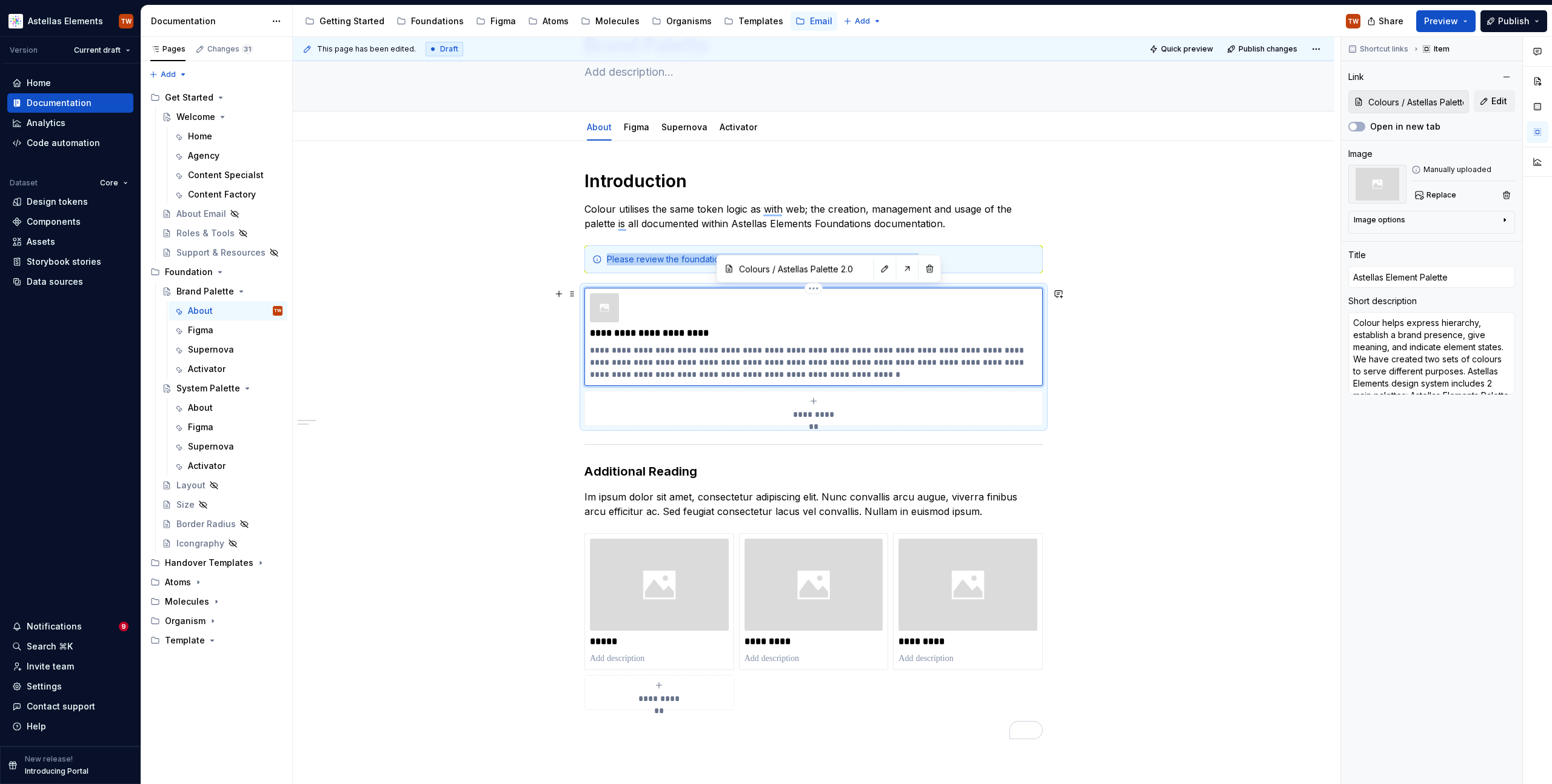
click at [606, 298] on img "To enrich screen reader interactions, please activate Accessibility in Grammarl…" at bounding box center [604, 308] width 29 height 29
click at [546, 224] on div "**********" at bounding box center [814, 566] width 1041 height 848
click at [1497, 26] on button "Publish" at bounding box center [1513, 21] width 67 height 22
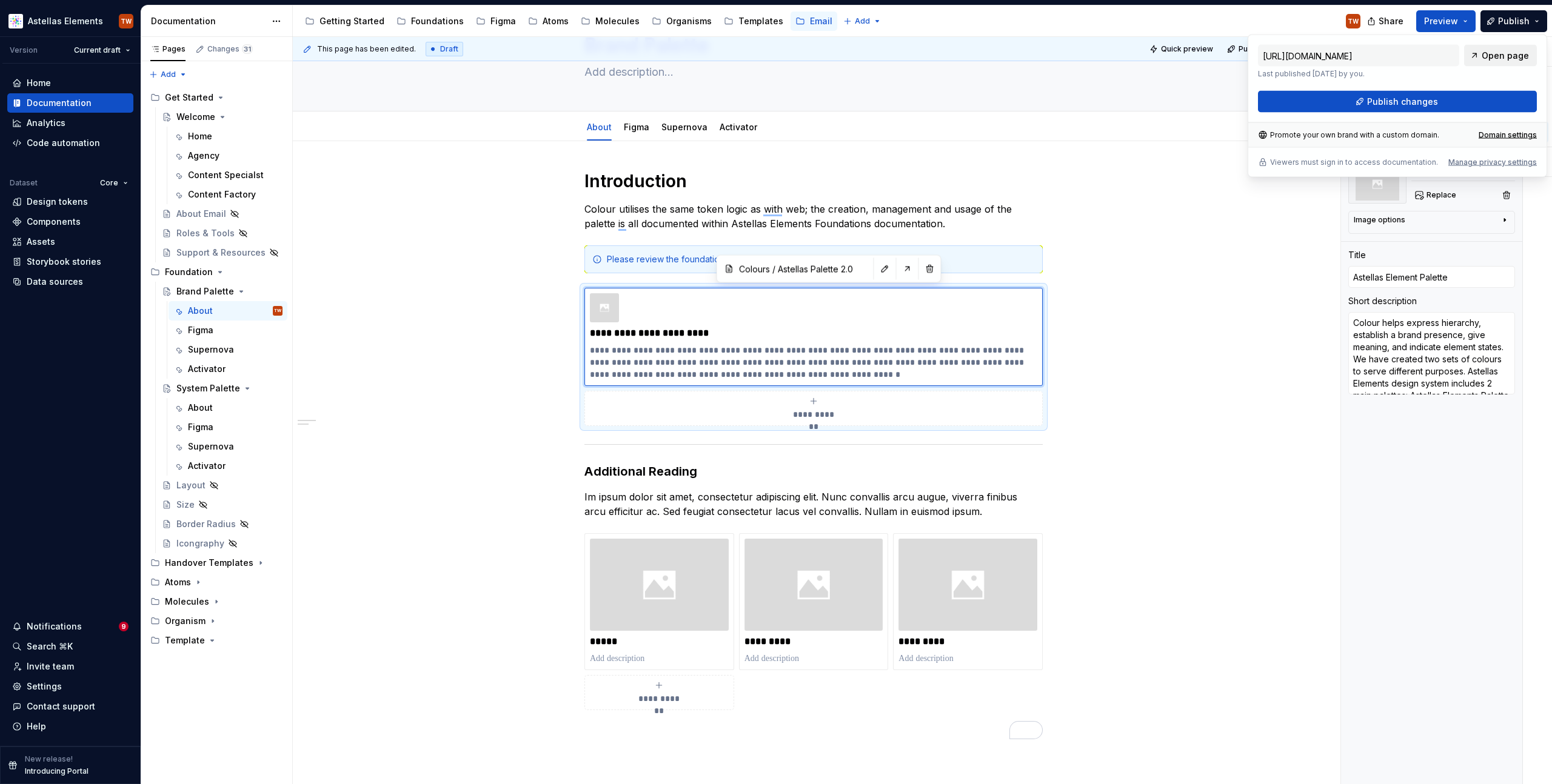
click at [1485, 62] on link "Open page" at bounding box center [1500, 56] width 73 height 22
click at [1217, 335] on div "**********" at bounding box center [814, 566] width 1041 height 848
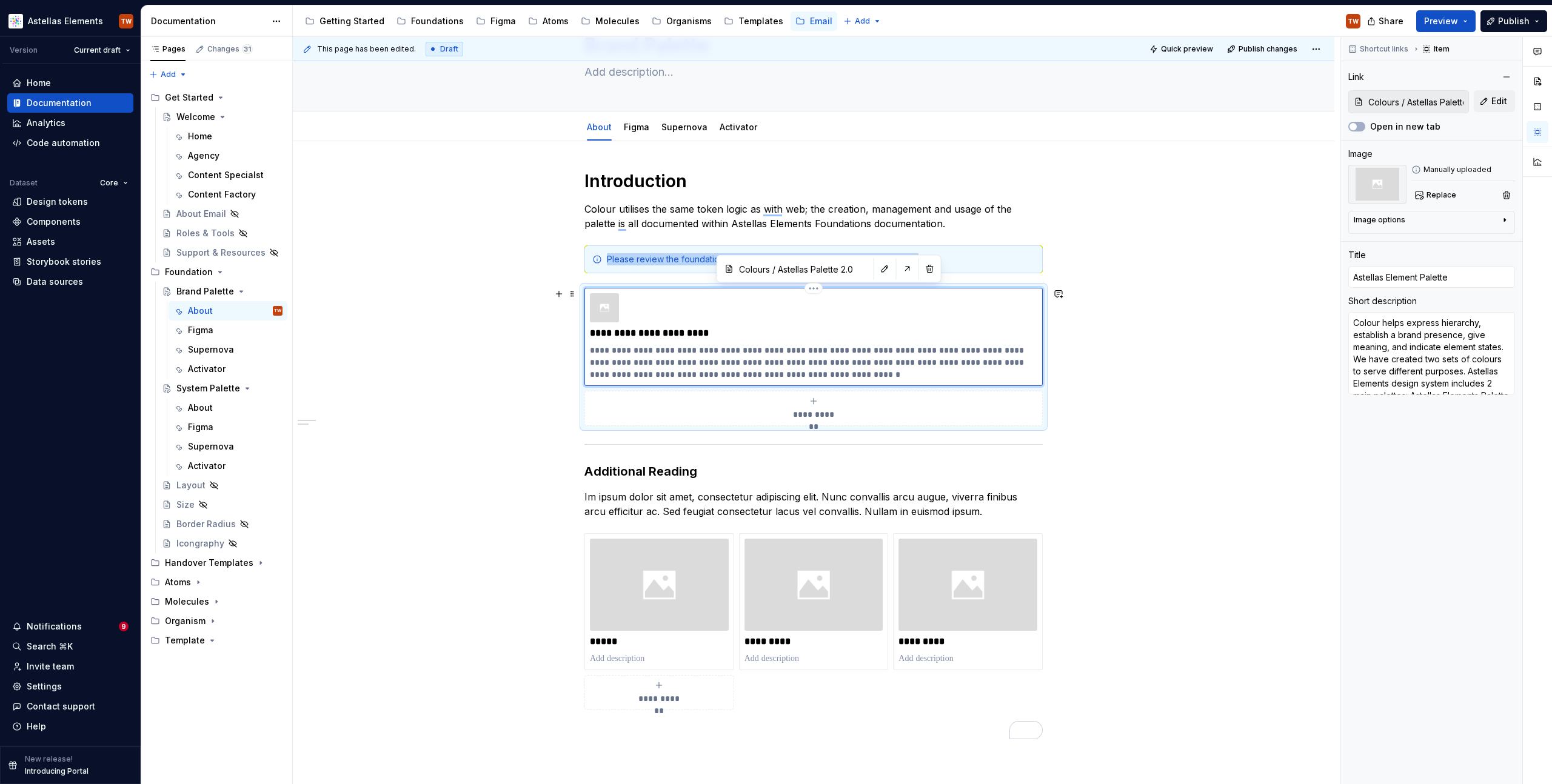
click at [747, 322] on div "**********" at bounding box center [814, 337] width 447 height 87
click at [1441, 193] on span "Replace" at bounding box center [1441, 195] width 30 height 10
type textarea "*"
click at [821, 519] on div "**********" at bounding box center [813, 455] width 458 height 569
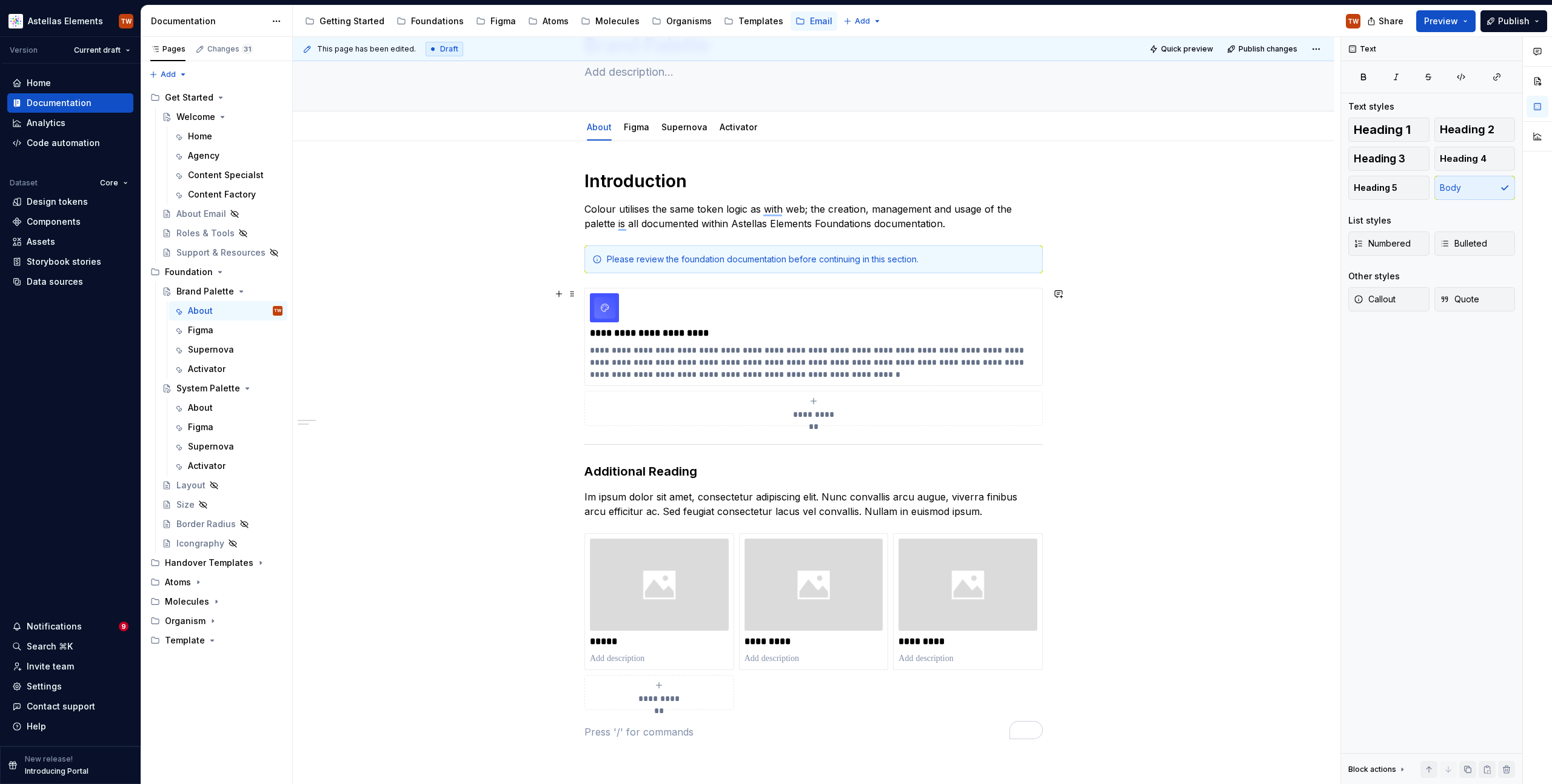
click at [1191, 420] on div "**********" at bounding box center [814, 566] width 1041 height 848
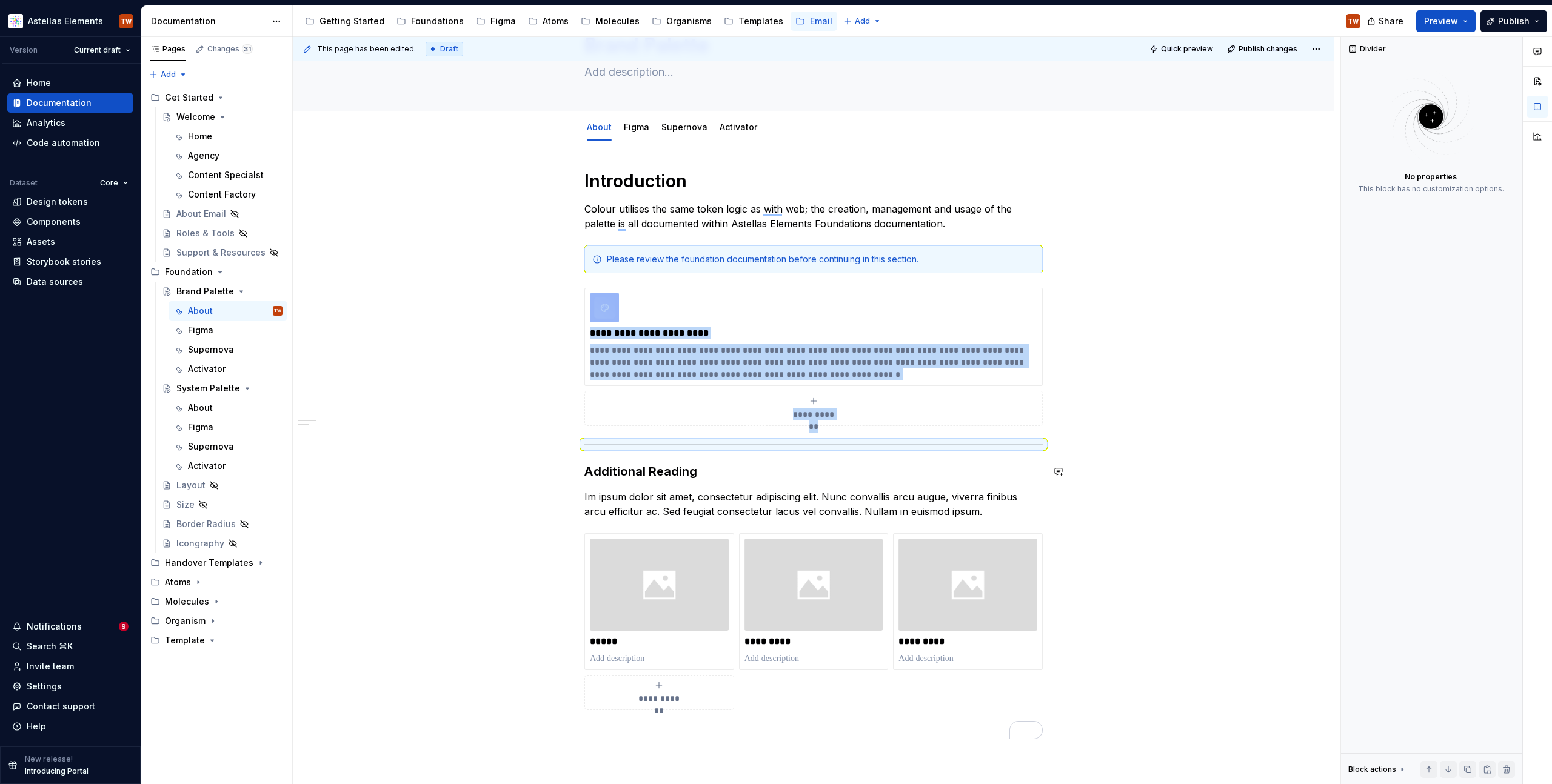
click at [1126, 489] on div "**********" at bounding box center [814, 566] width 1041 height 848
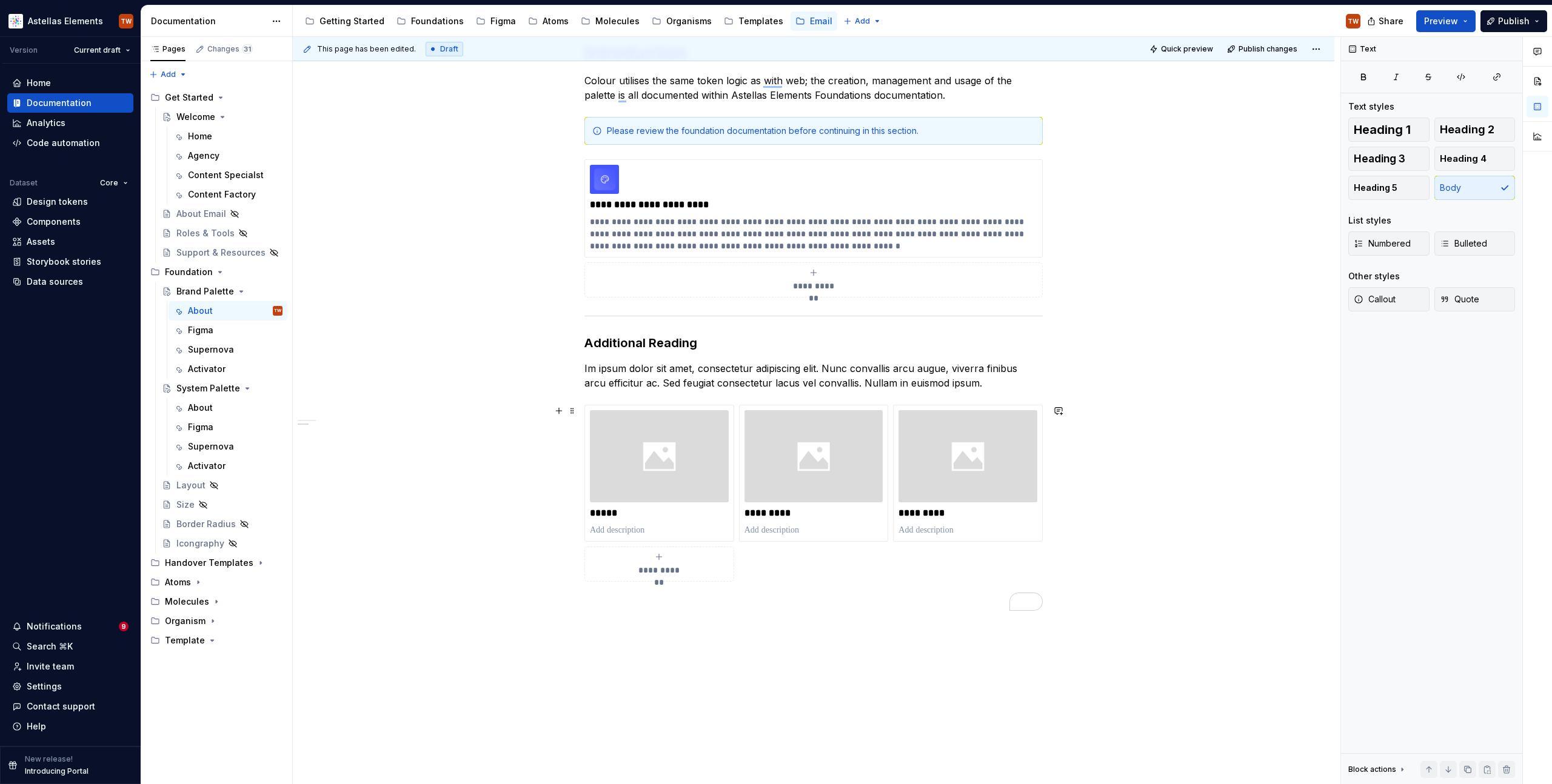
scroll to position [0, 0]
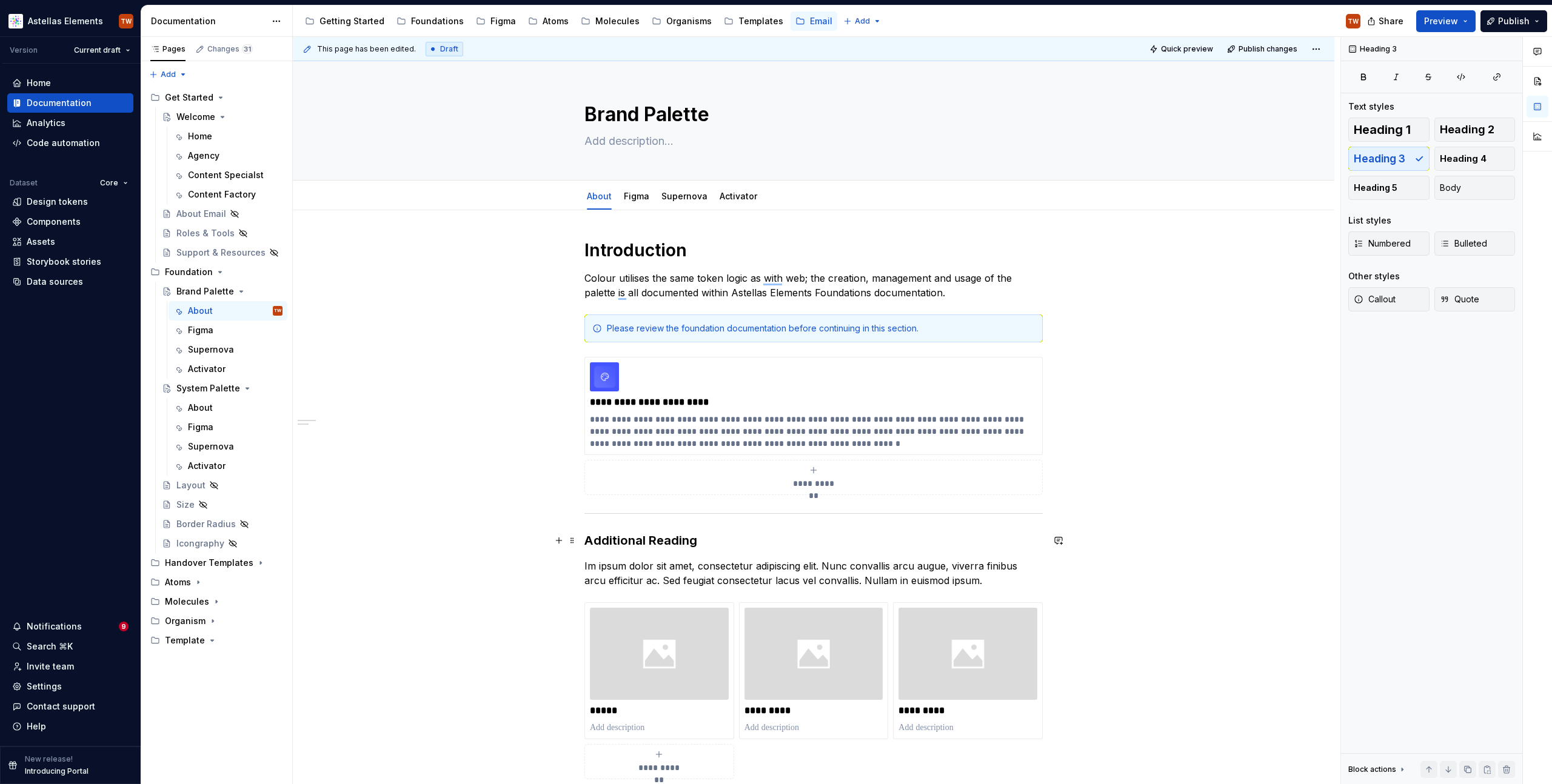
click at [620, 537] on h3 "Additional Reading" at bounding box center [813, 540] width 458 height 17
click at [620, 562] on p "Im ipsum dolor sit amet, consectetur adipiscing elit. Nunc convallis arcu augue…" at bounding box center [813, 573] width 458 height 29
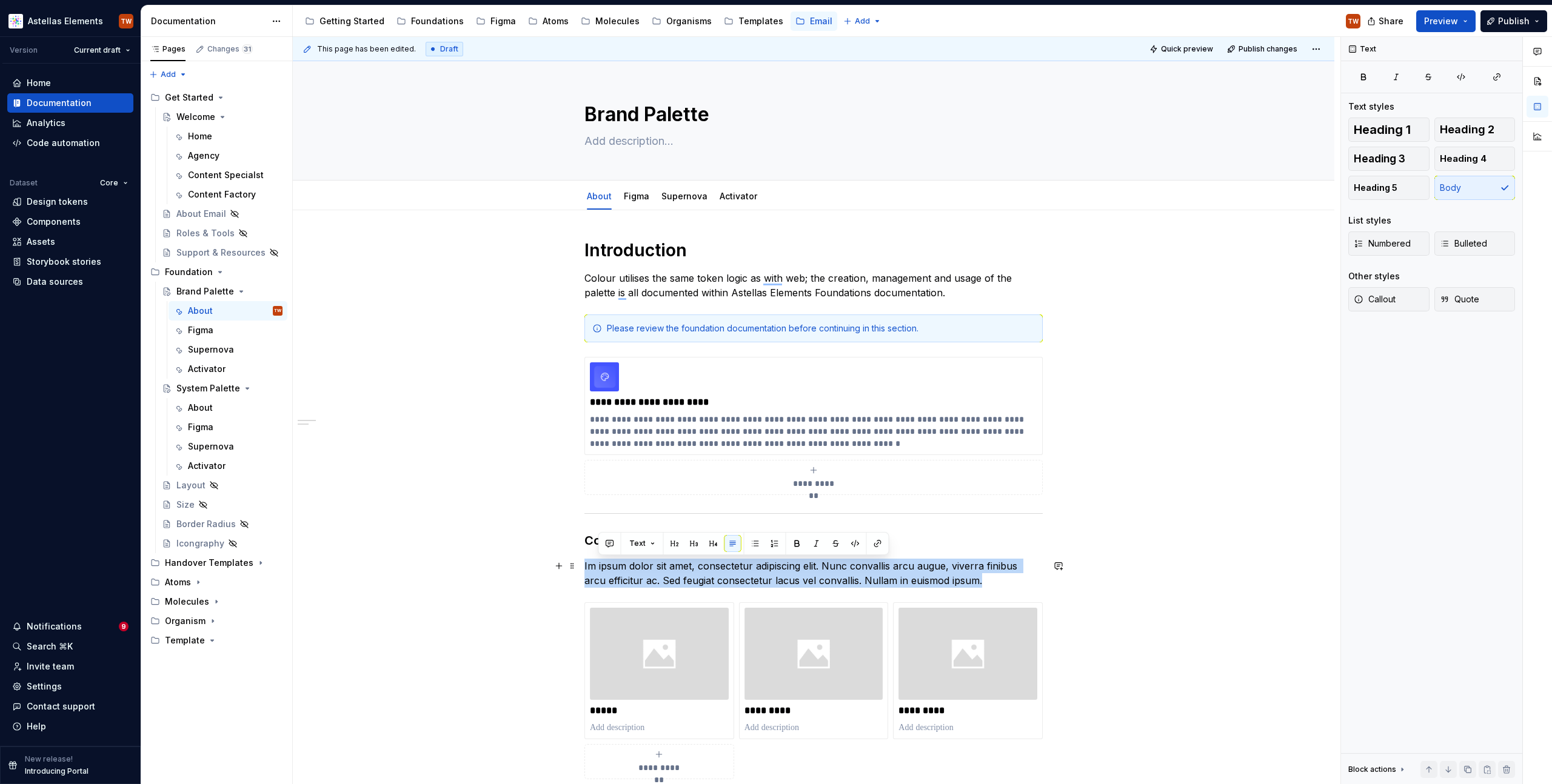
click at [620, 562] on p "Im ipsum dolor sit amet, consectetur adipiscing elit. Nunc convallis arcu augue…" at bounding box center [813, 573] width 458 height 29
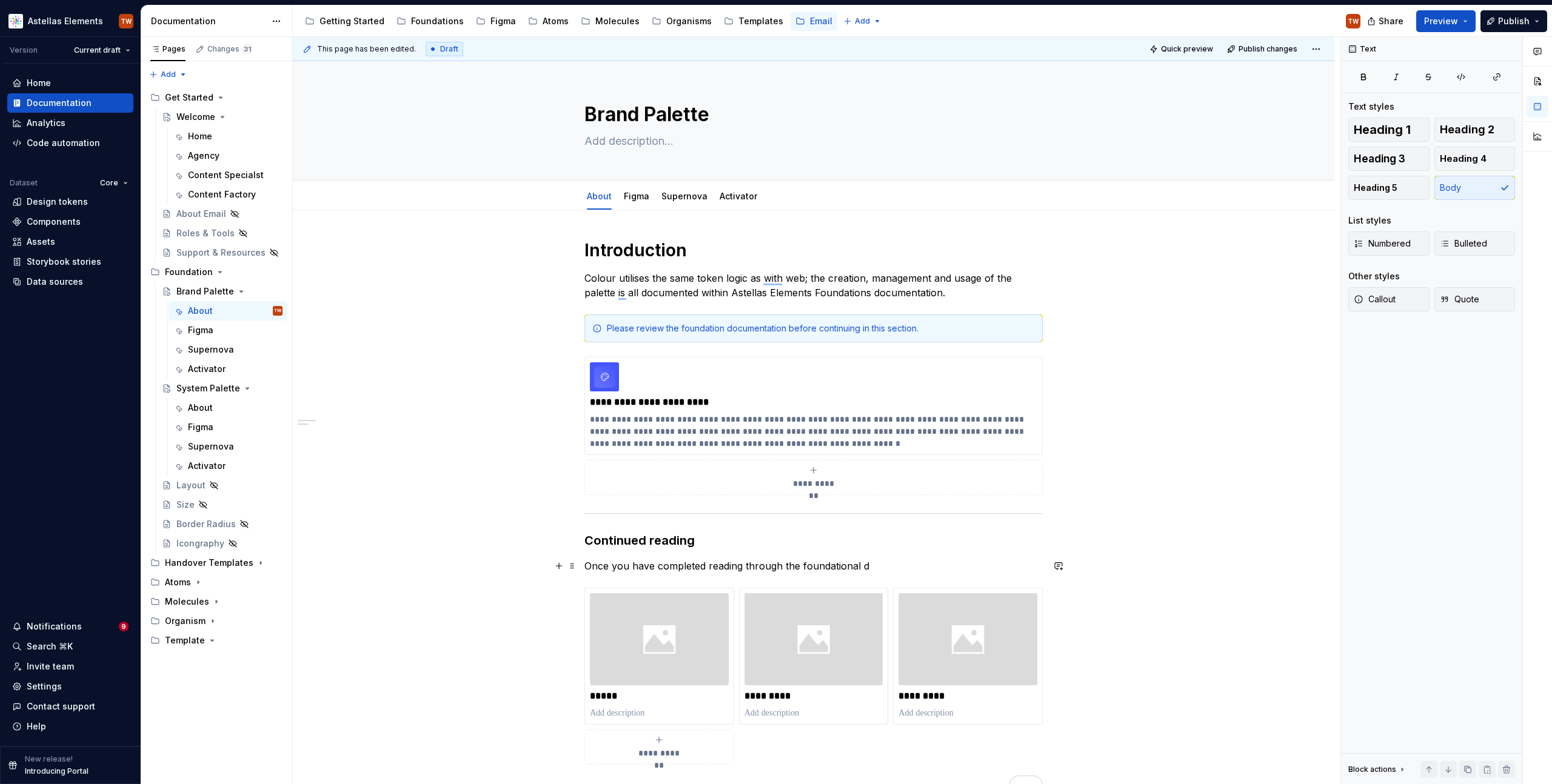
click at [858, 559] on p "Once you have completed reading through the foundational d" at bounding box center [813, 566] width 458 height 15
click at [869, 562] on p "Once you have completed reading through the foundational d" at bounding box center [813, 566] width 458 height 15
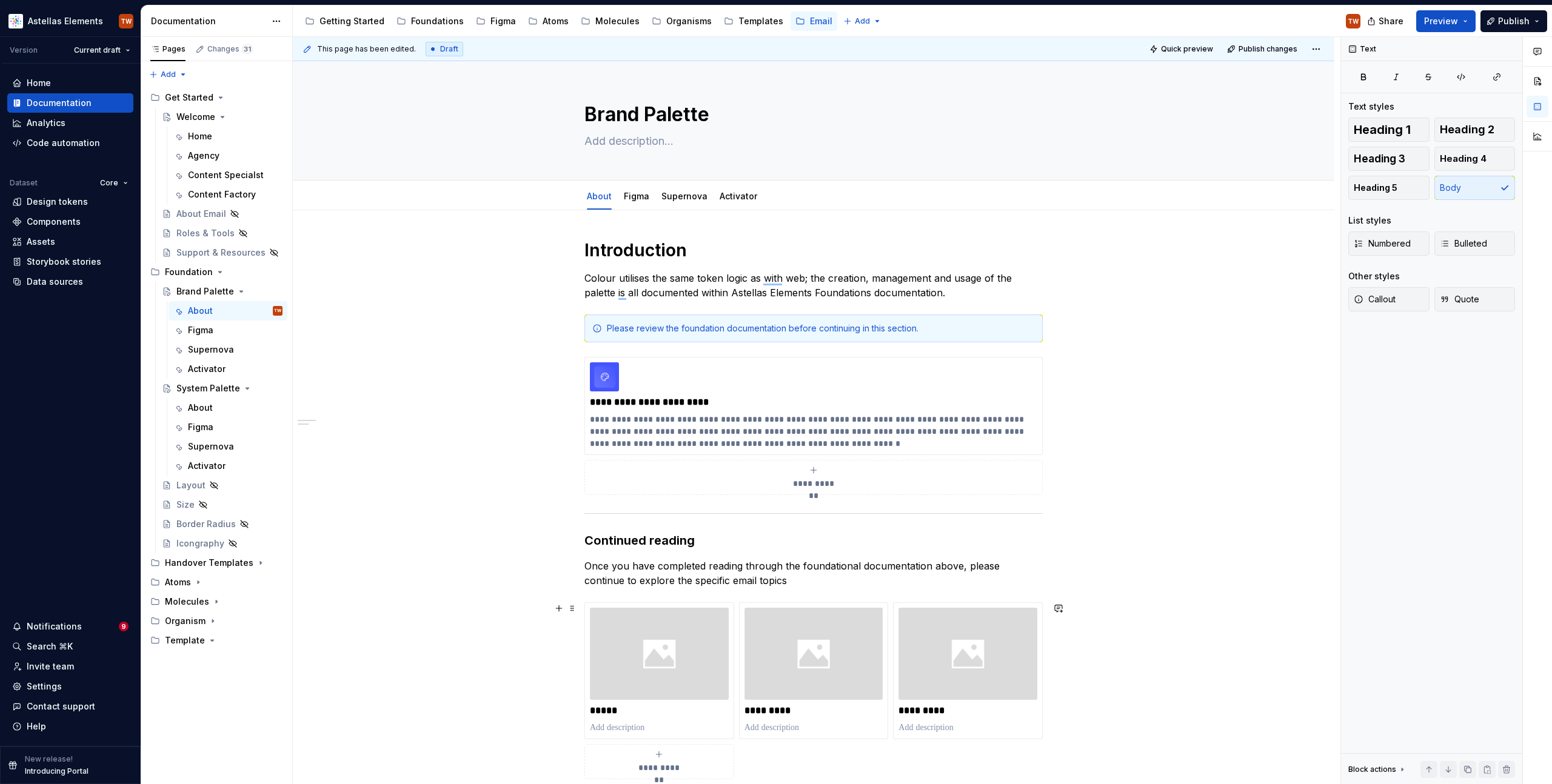
click at [539, 635] on div "**********" at bounding box center [814, 634] width 1041 height 848
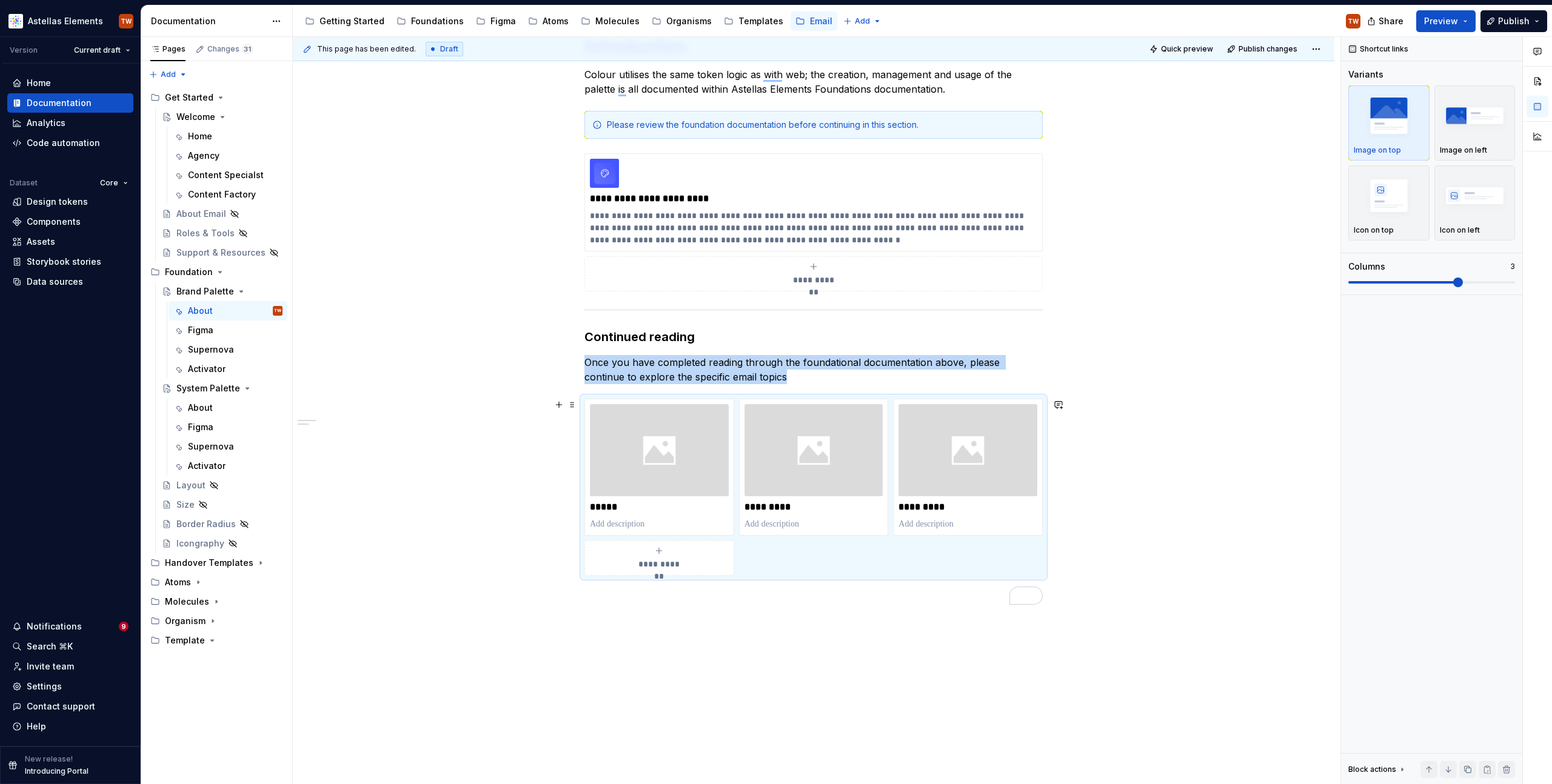
scroll to position [273, 0]
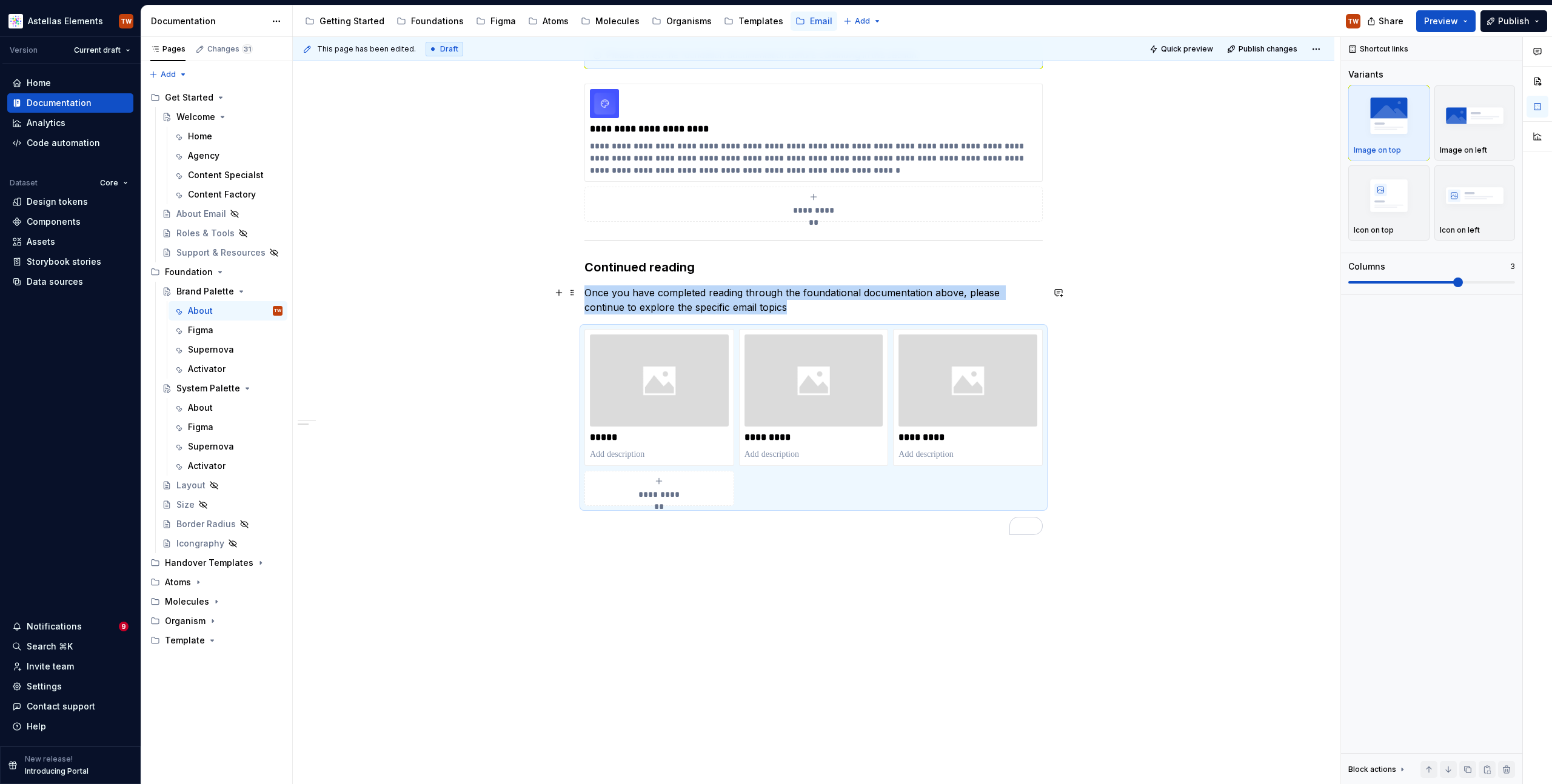
click at [787, 315] on div "**********" at bounding box center [813, 251] width 458 height 569
click at [783, 308] on p "Once you have completed reading through the foundational documentation above, p…" at bounding box center [813, 299] width 458 height 29
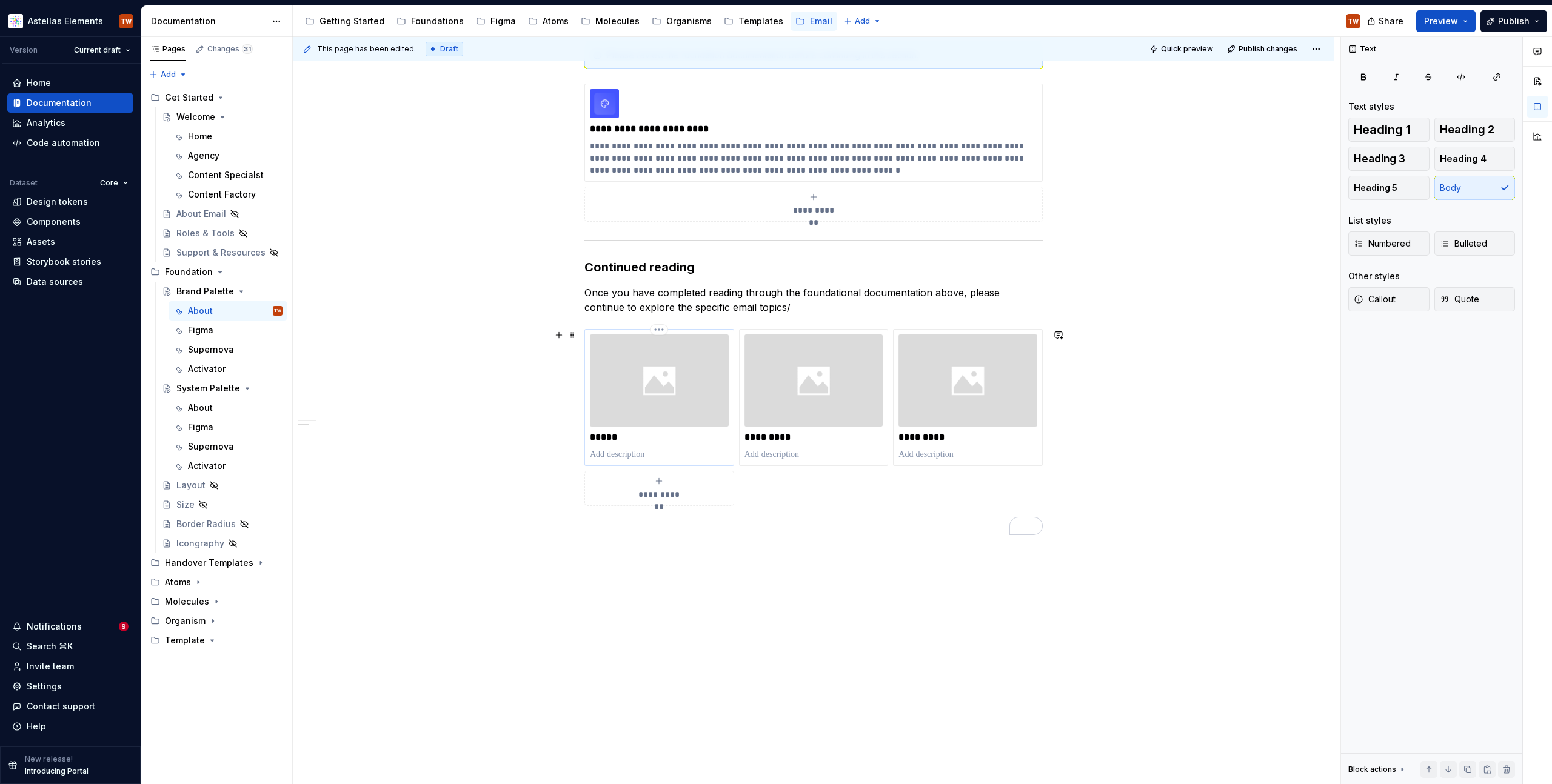
click at [613, 439] on p "*****" at bounding box center [659, 438] width 139 height 12
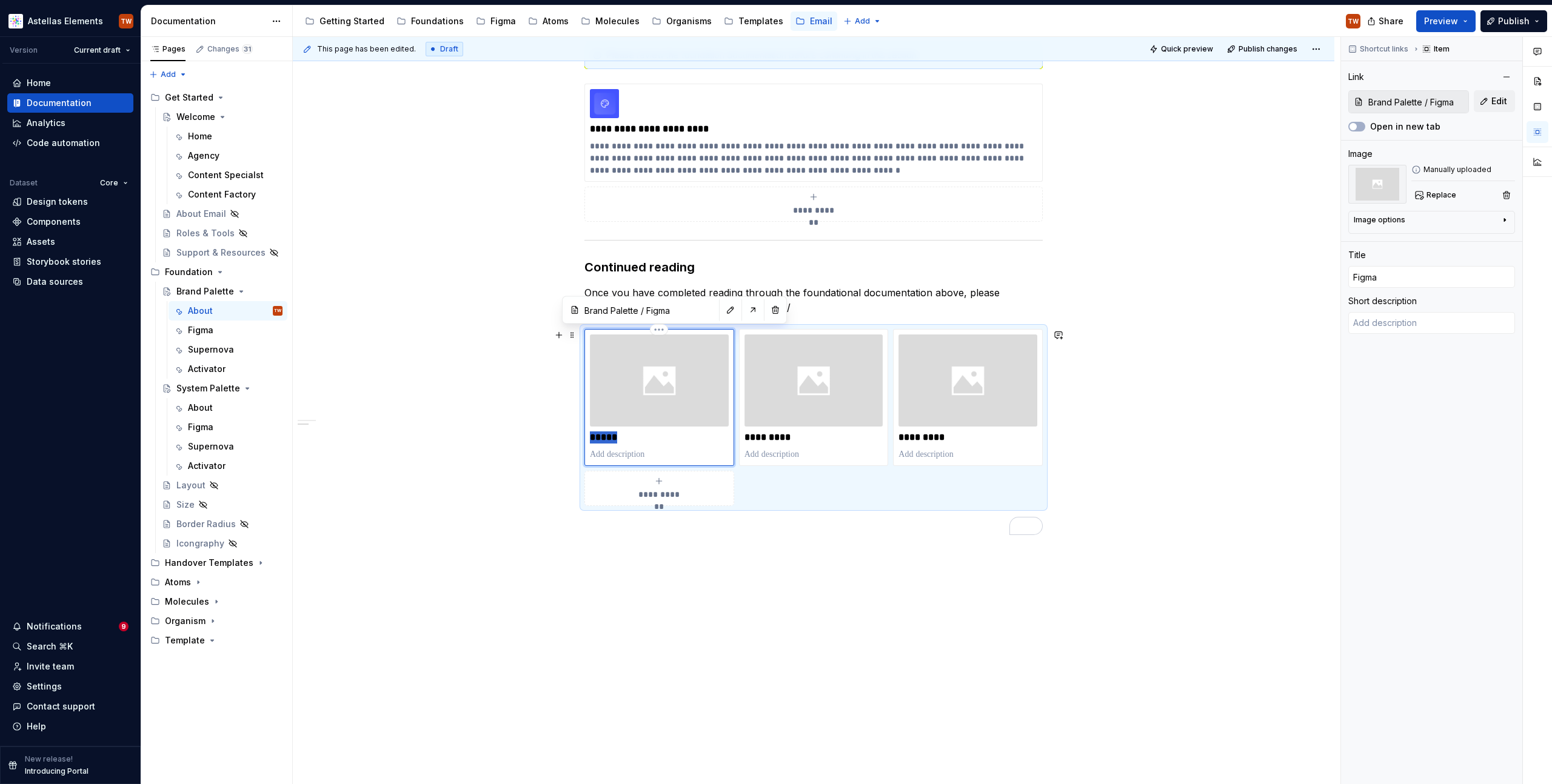
click at [613, 439] on p "*****" at bounding box center [659, 438] width 139 height 12
click at [634, 453] on p "To enrich screen reader interactions, please activate Accessibility in Grammarl…" at bounding box center [659, 454] width 139 height 12
type textarea "*"
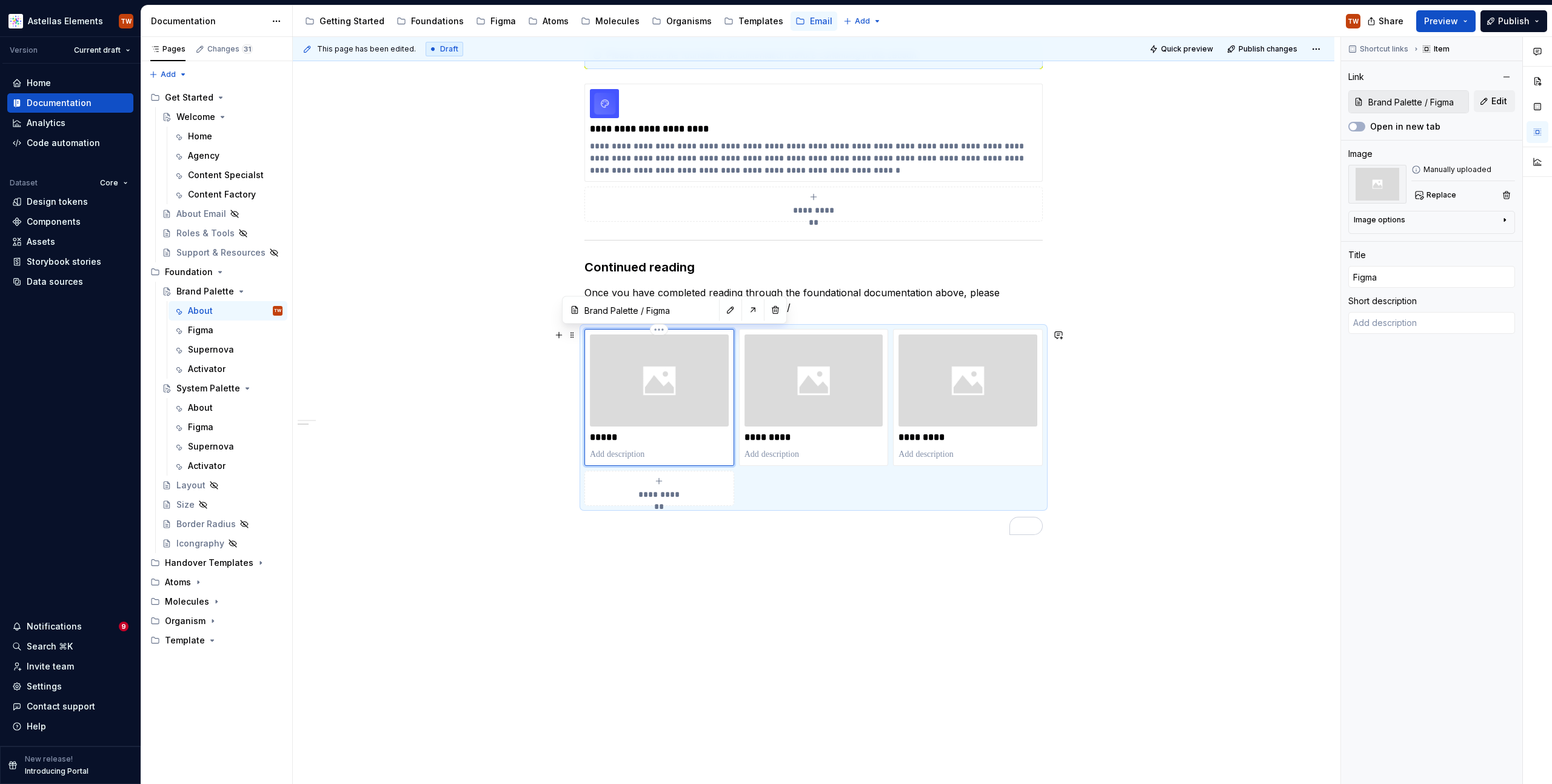
type textarea "A"
type textarea "*"
type textarea "Ag"
type textarea "*"
type textarea "Agn"
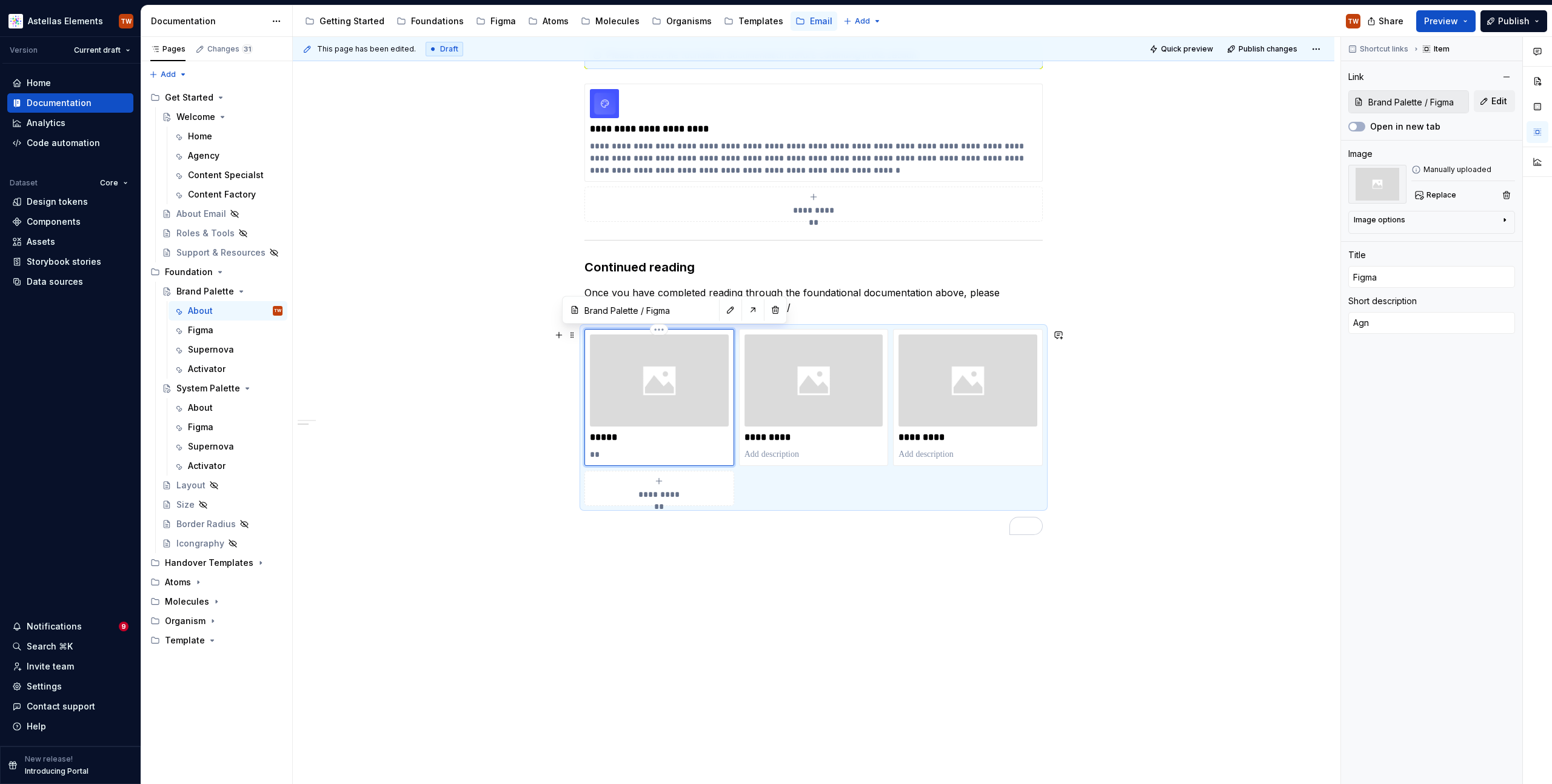
type textarea "*"
type textarea "Agne"
type textarea "*"
type textarea "Agnec"
type textarea "*"
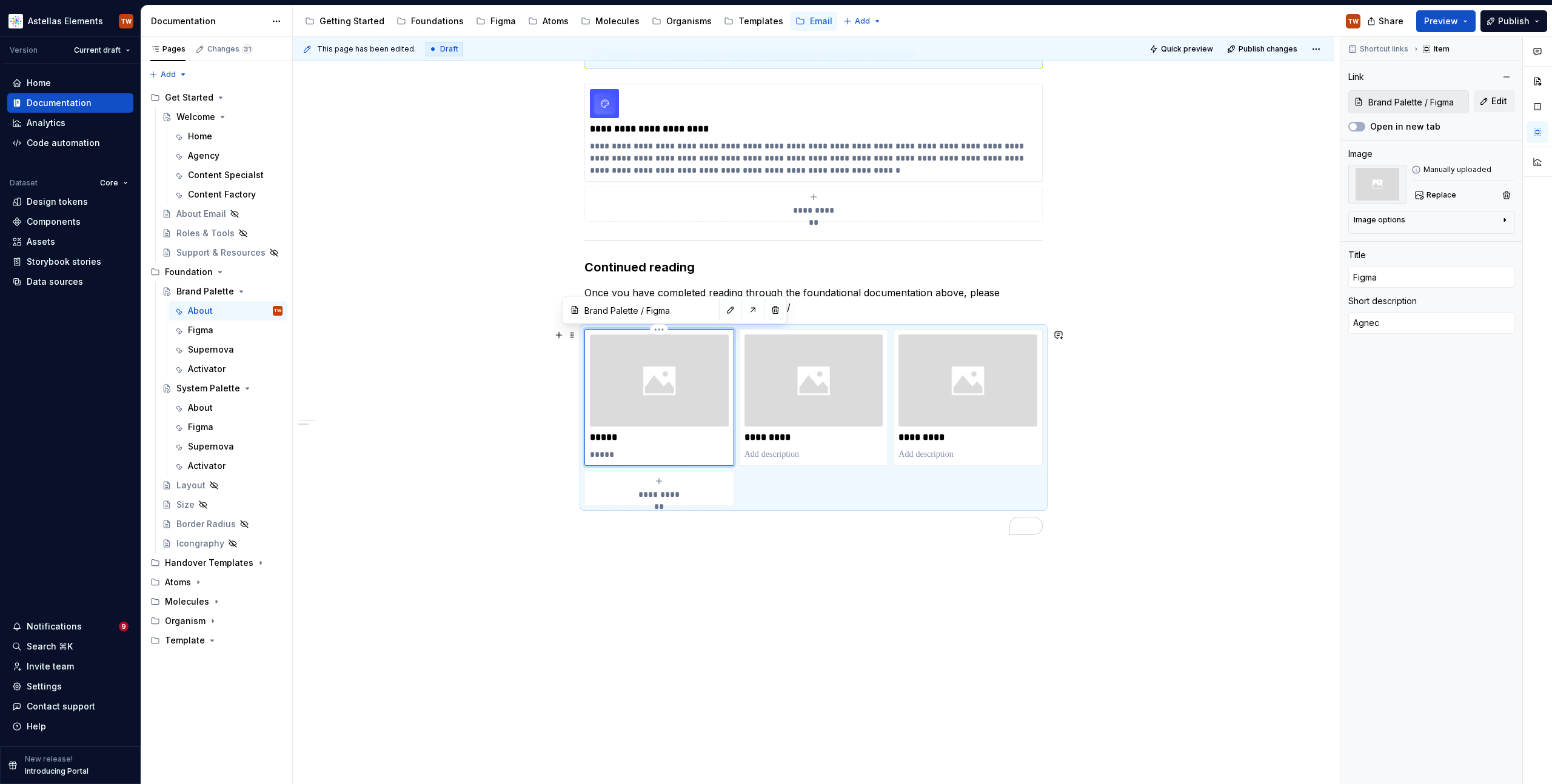
type textarea "Agnecy"
type textarea "*"
type textarea "Agnec"
type textarea "*"
type textarea "Agne"
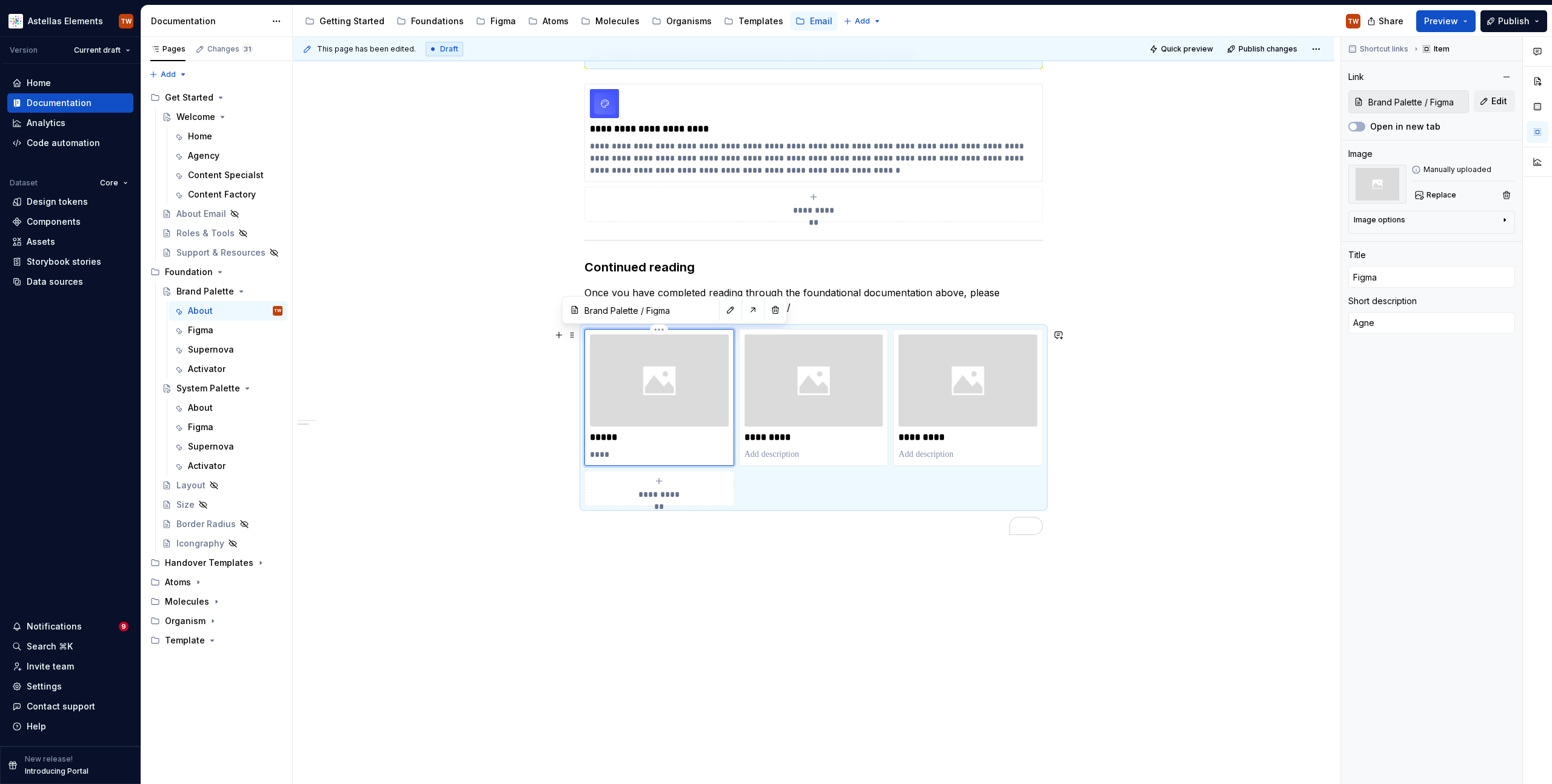
type textarea "*"
type textarea "Agn"
type textarea "*"
type textarea "Ag"
type textarea "*"
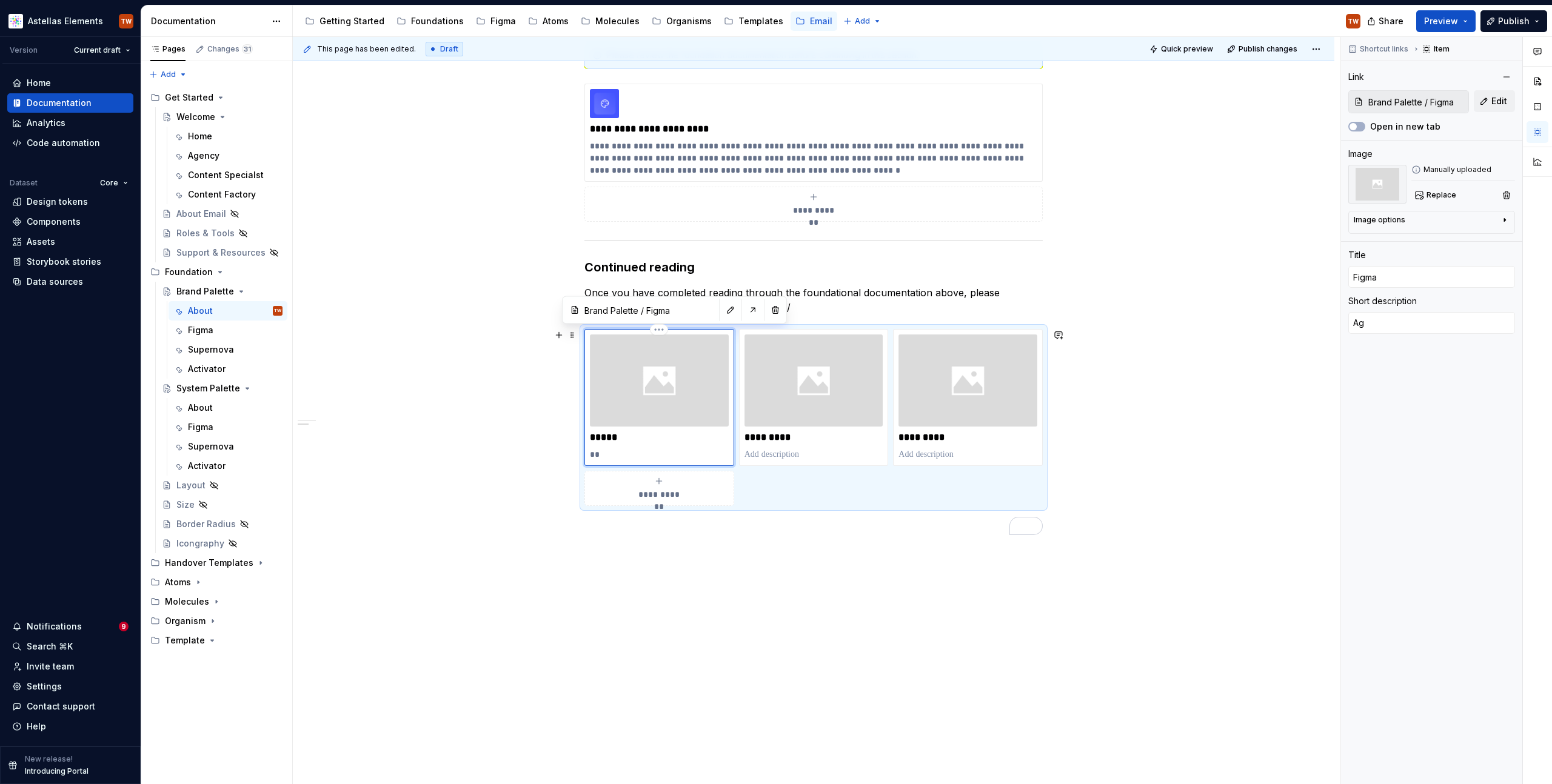
type textarea "Age"
type textarea "*"
type textarea "Agen"
type textarea "*"
type textarea "Agenc"
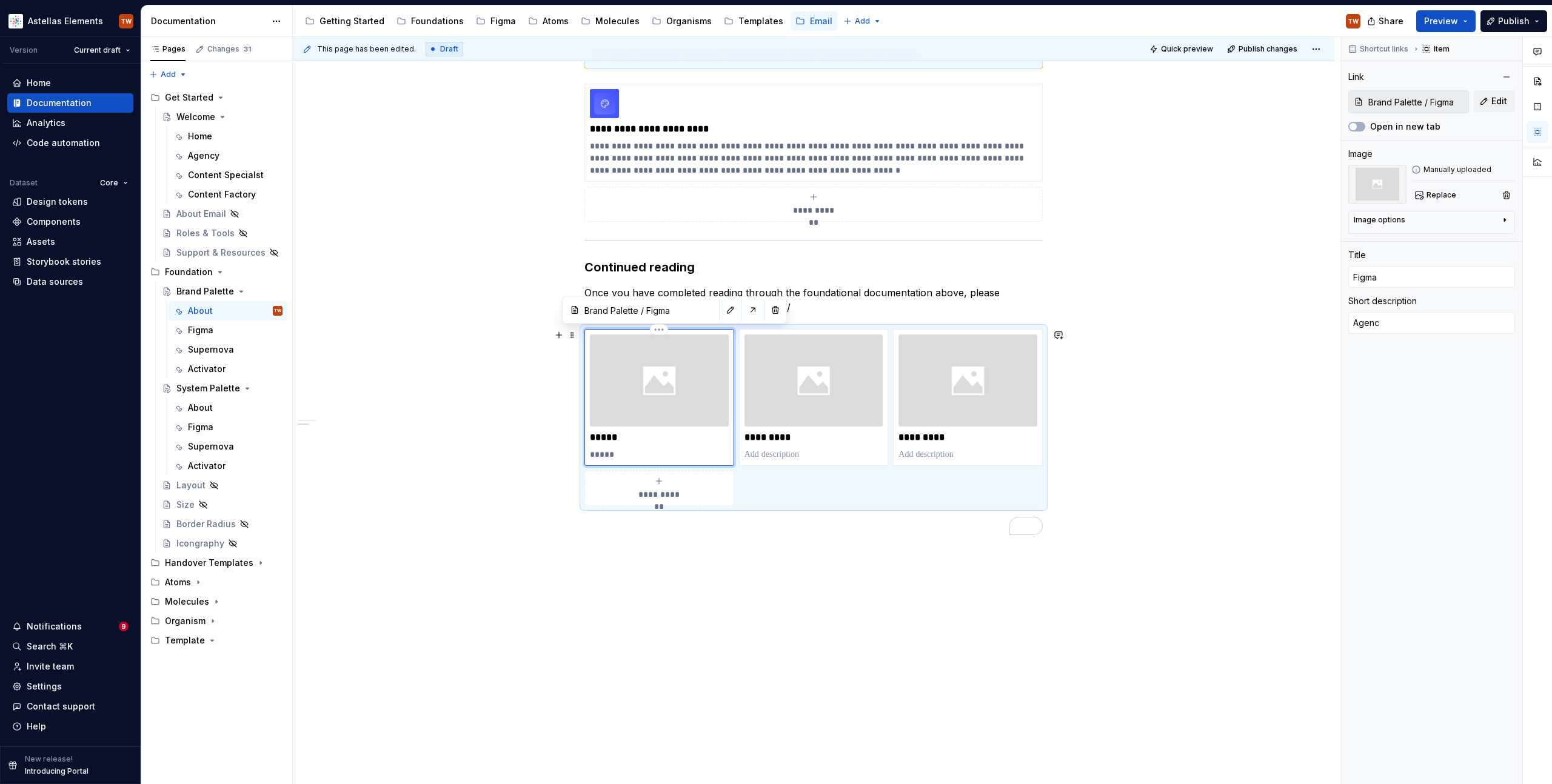
type textarea "*"
type textarea "Agency"
type textarea "*"
type textarea "Agency"
type textarea "*"
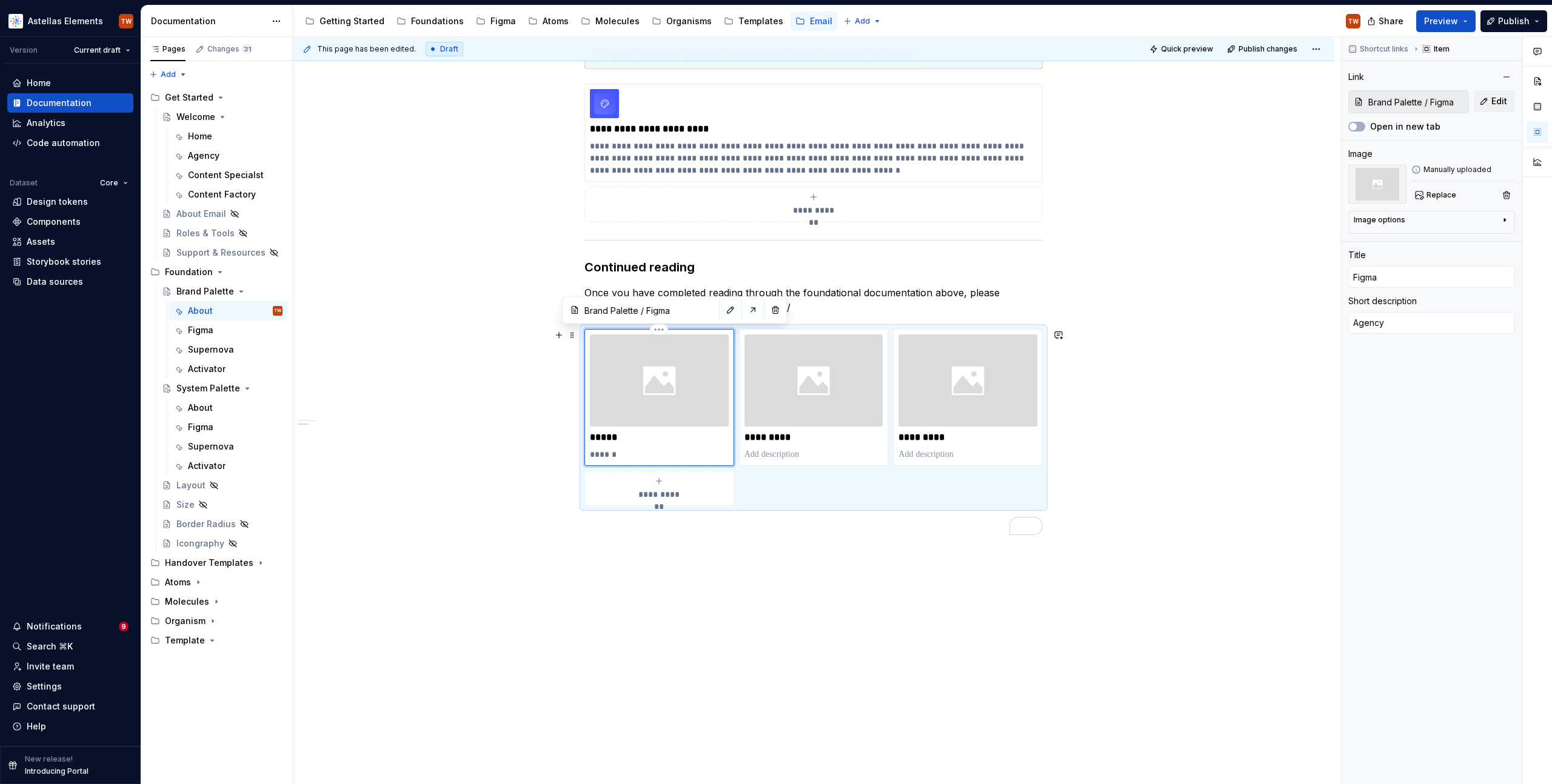
type textarea "Agency"
type textarea "*"
type textarea "Agency"
type textarea "*"
type textarea "Agency an"
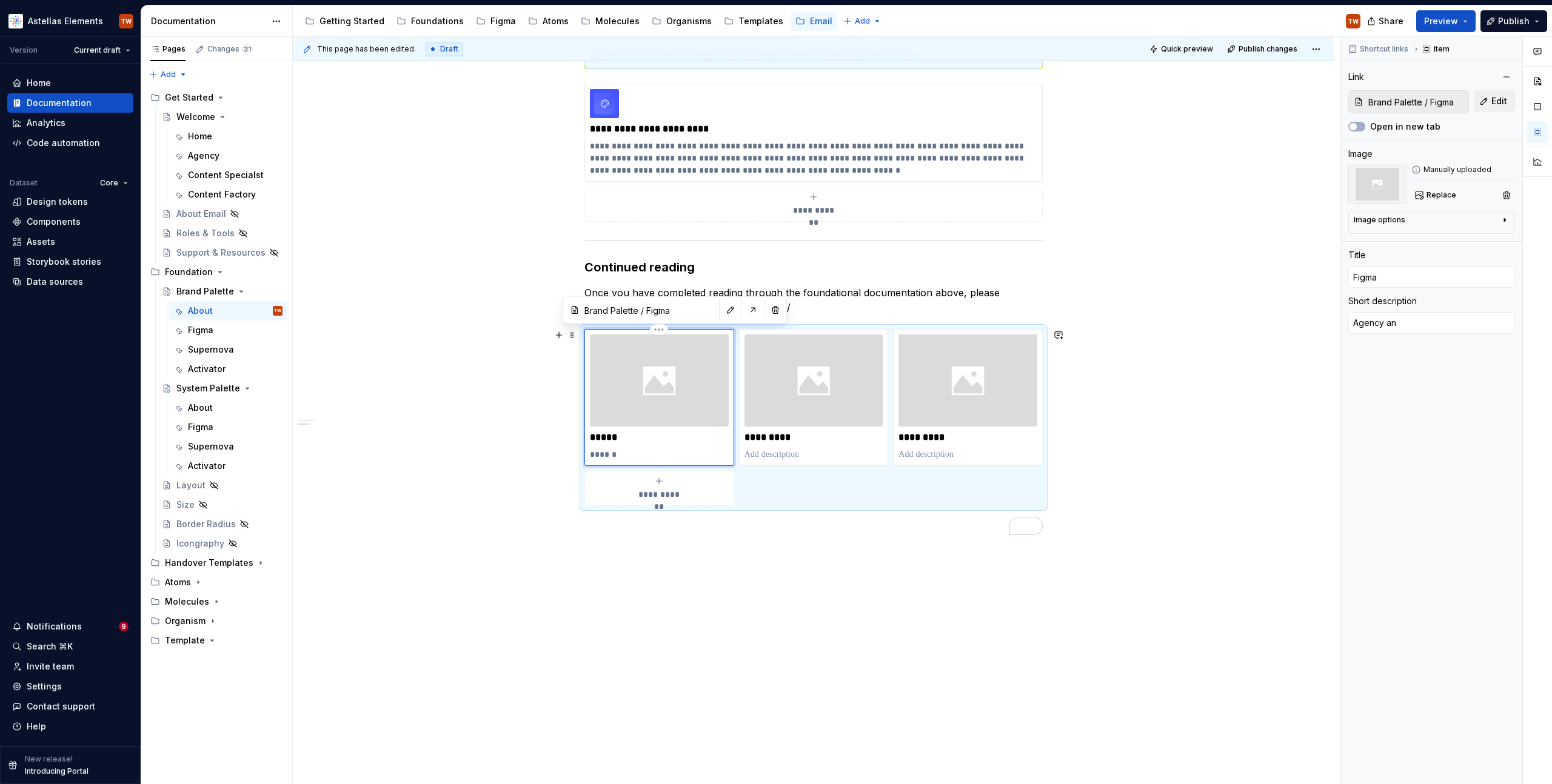
type textarea "*"
type textarea "Agency and"
type textarea "*"
type textarea "Agency and"
type textarea "*"
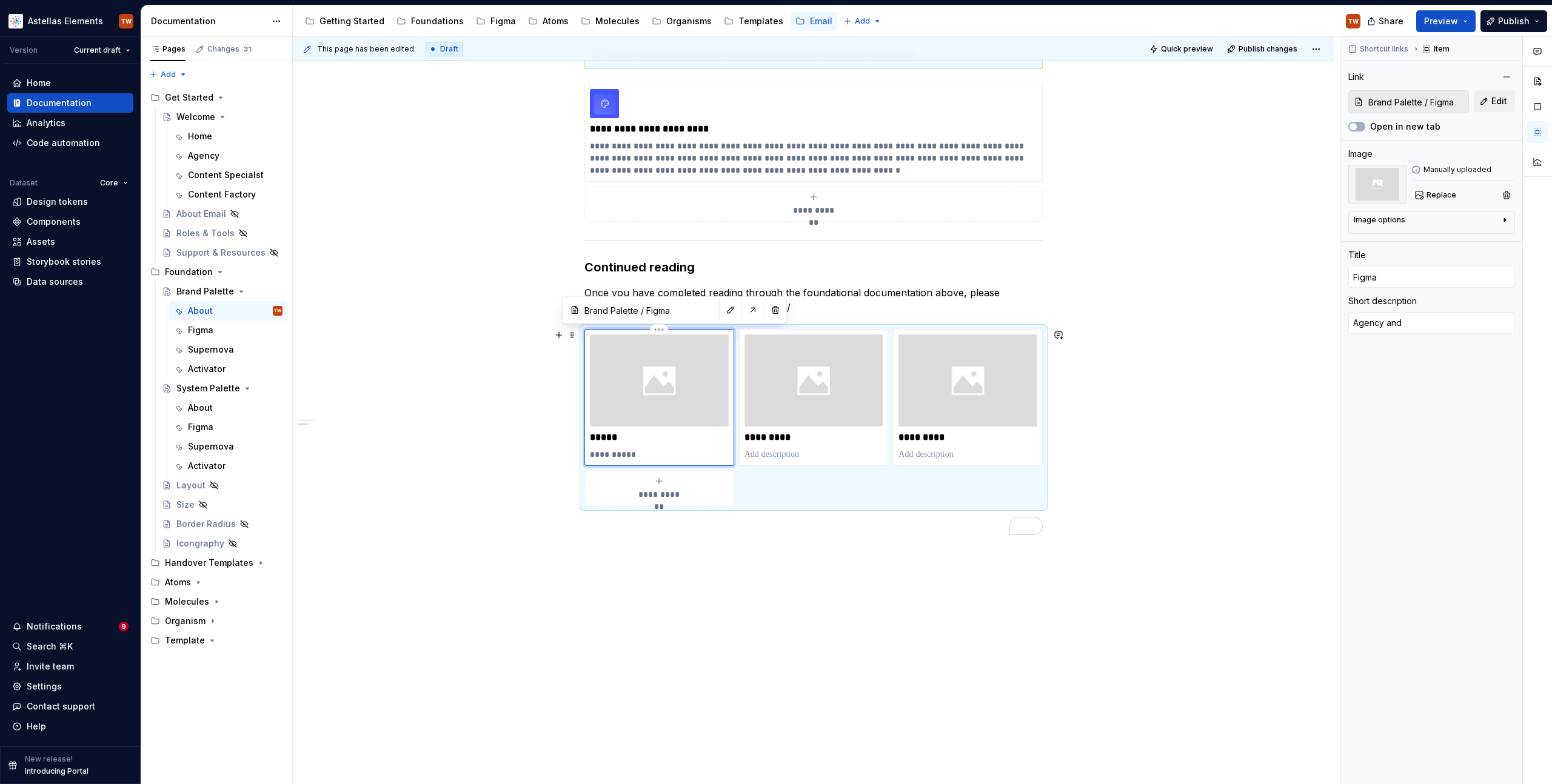
type textarea "Agency and n"
type textarea "*"
type textarea "Agency and ne"
type textarea "*"
type textarea "Agency and new"
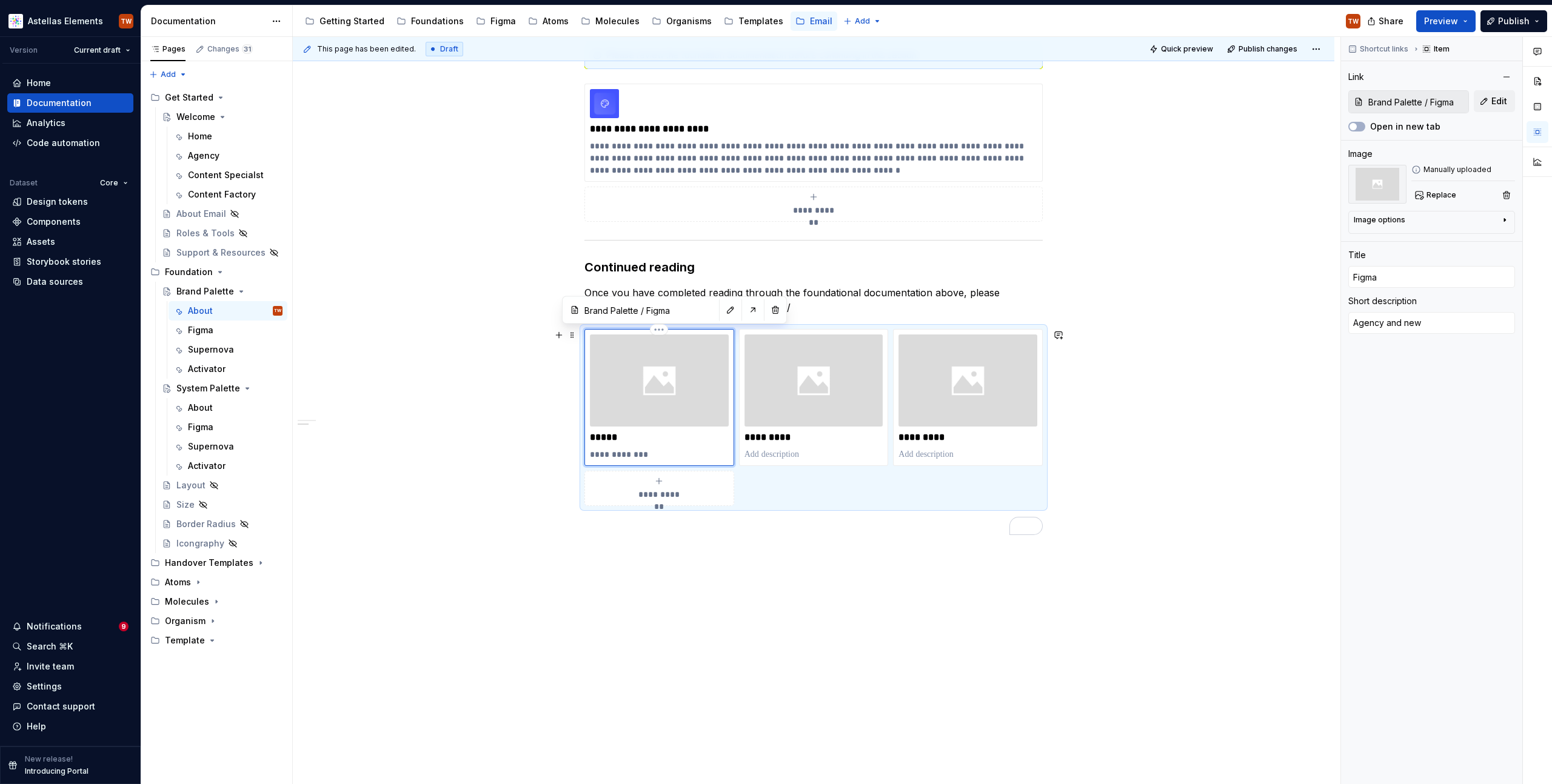
type textarea "*"
type textarea "Agency and new"
type textarea "*"
type textarea "Agency and new c"
type textarea "*"
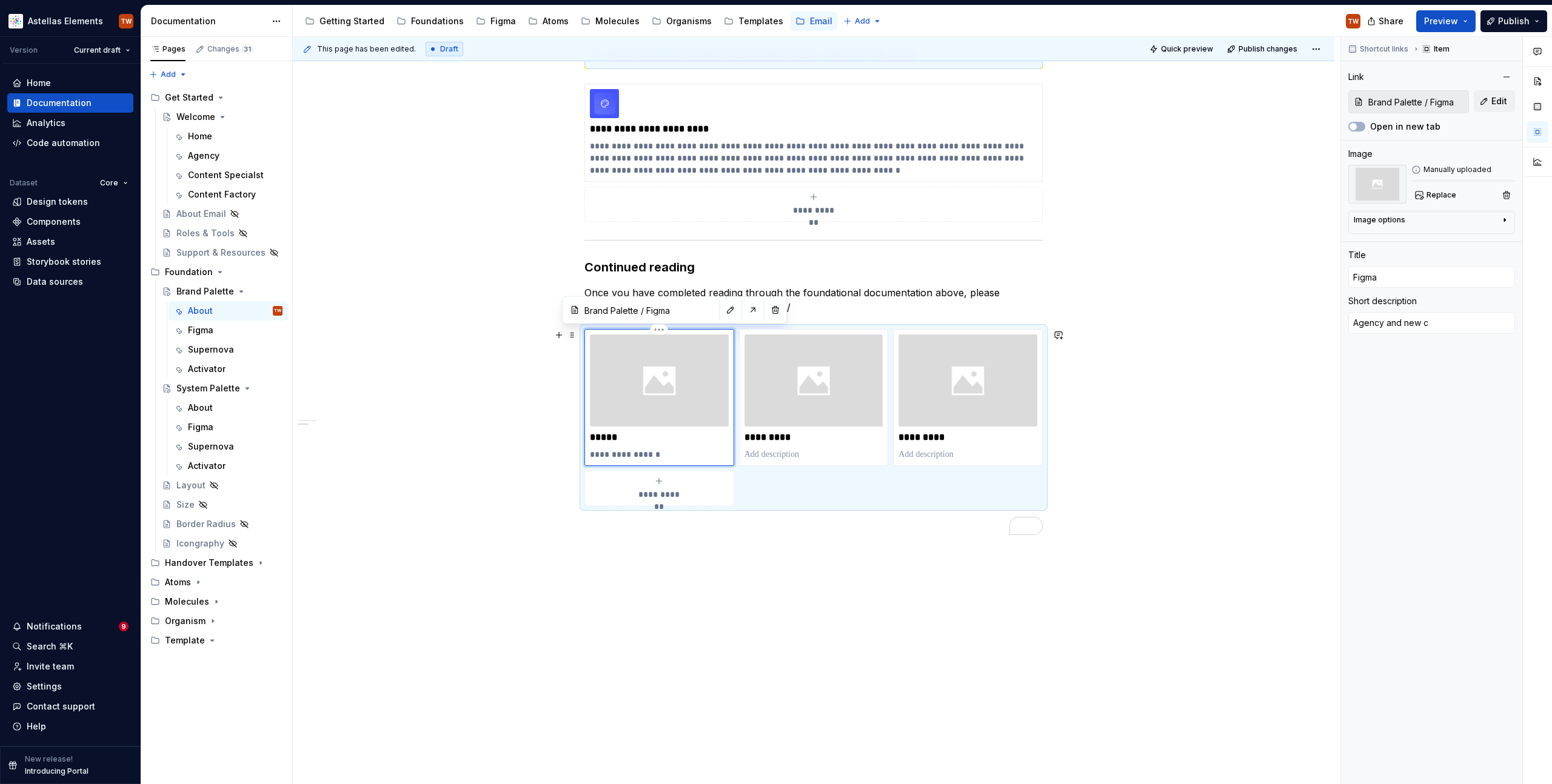
type textarea "Agency and new ca"
type textarea "*"
type textarea "Agency and new cam"
type textarea "*"
type textarea "Agency and new camp"
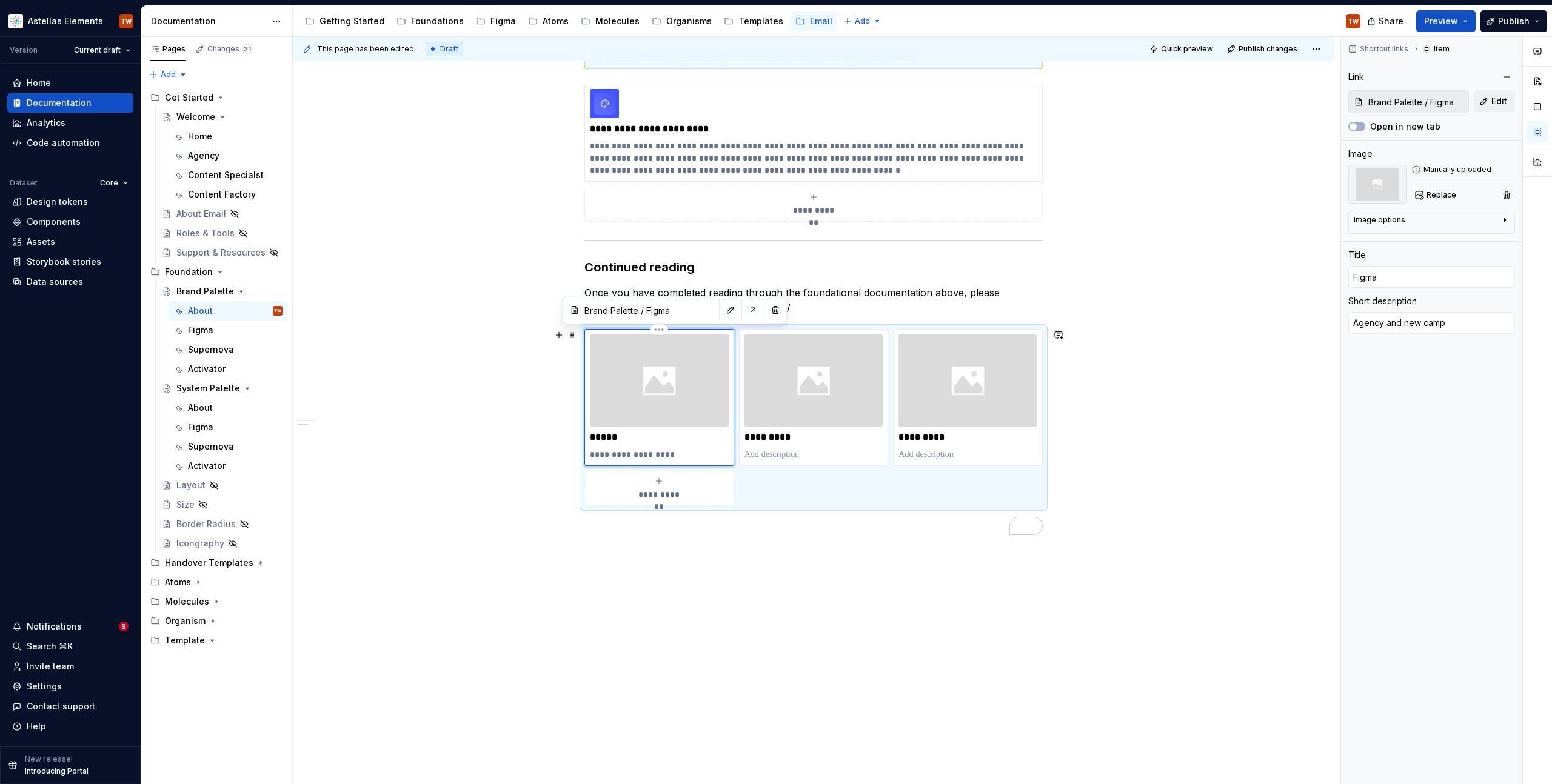
type textarea "*"
type textarea "Agency and new campa"
type textarea "*"
type textarea "Agency and new campai"
type textarea "*"
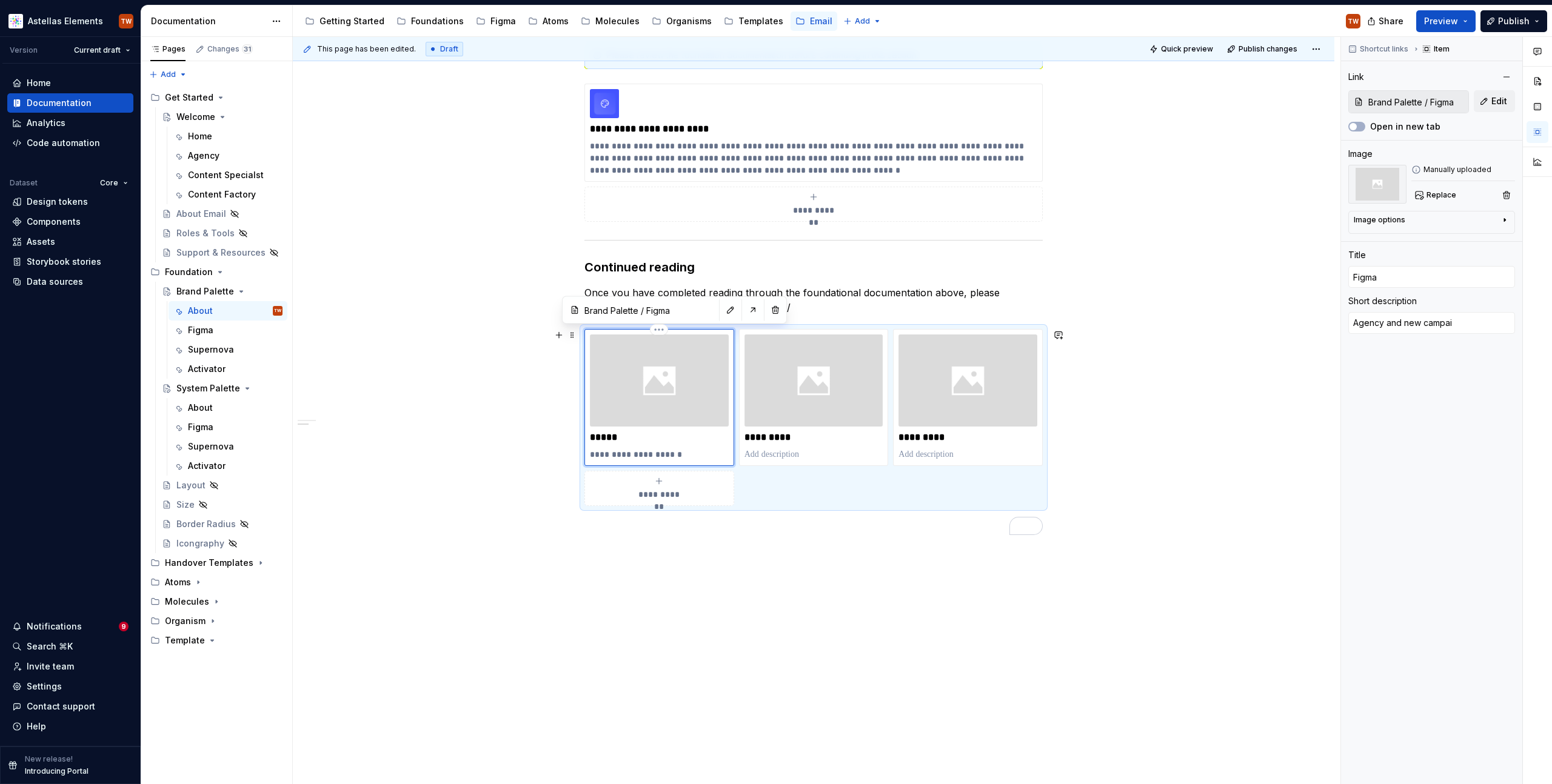
type textarea "Agency and new campaig"
type textarea "*"
type textarea "I"
type textarea "*"
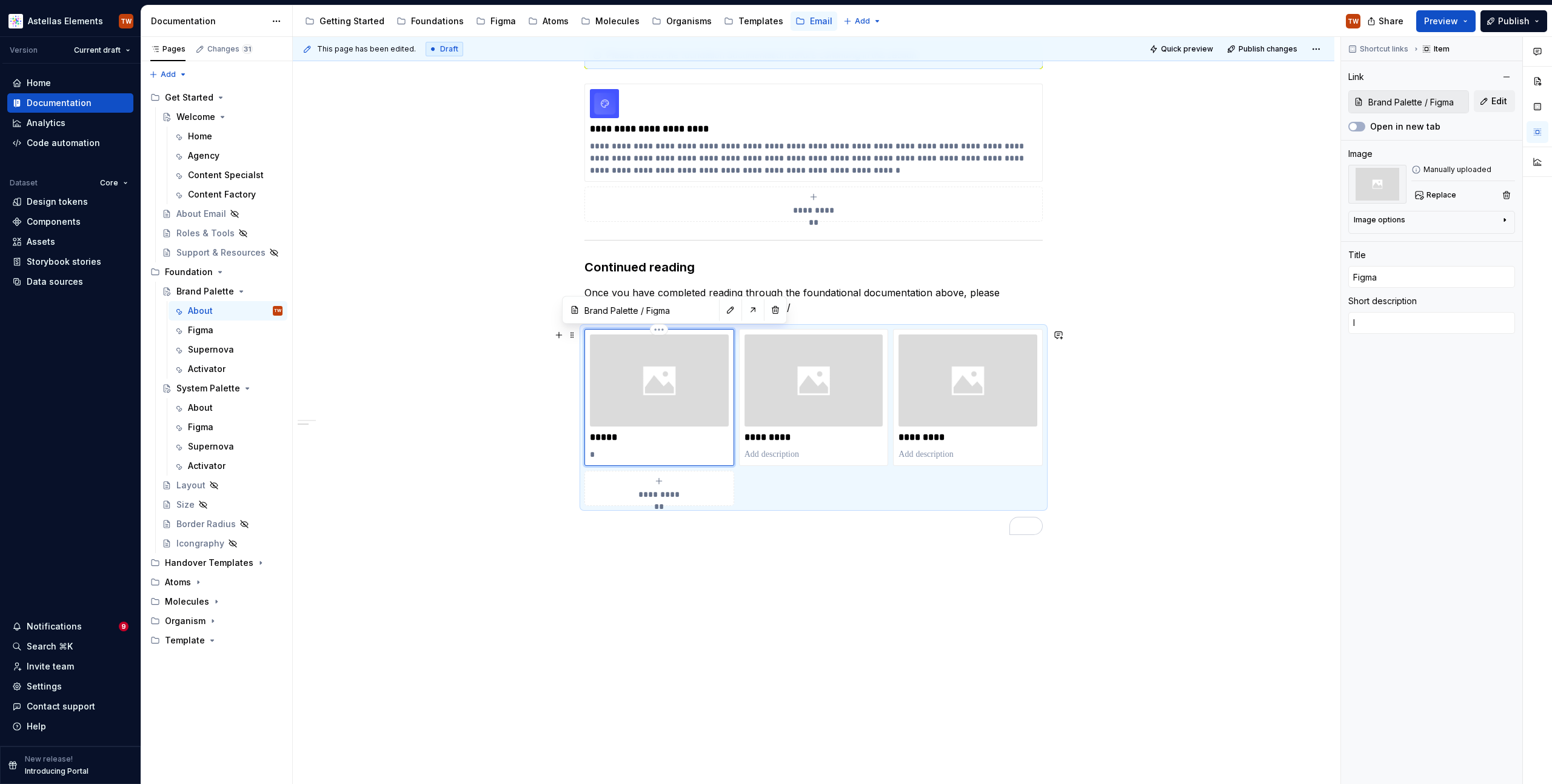
type textarea "If"
type textarea "*"
type textarea "If"
type textarea "*"
type textarea "If y"
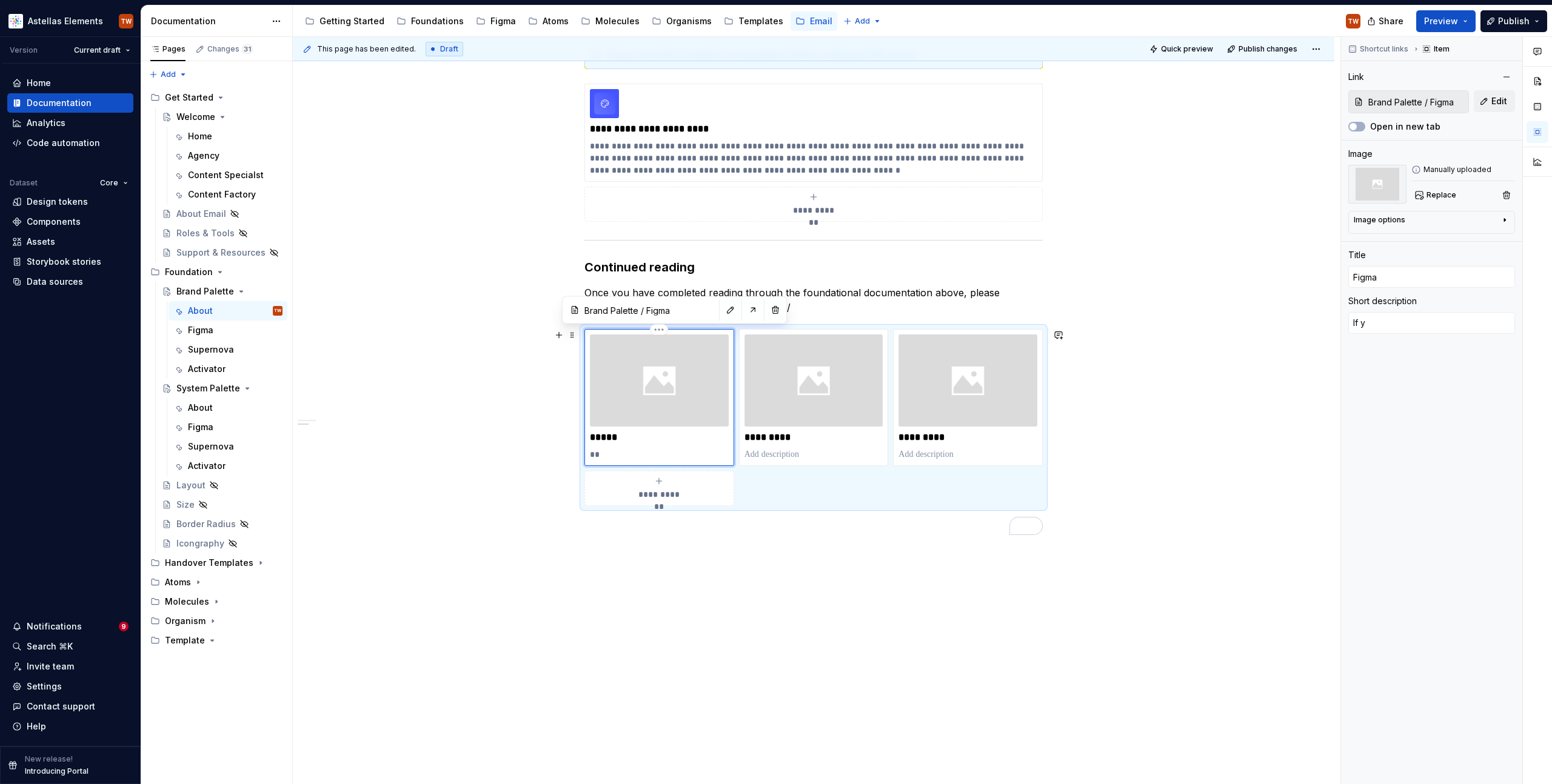
type textarea "*"
type textarea "If yo"
type textarea "*"
type textarea "If you"
type textarea "*"
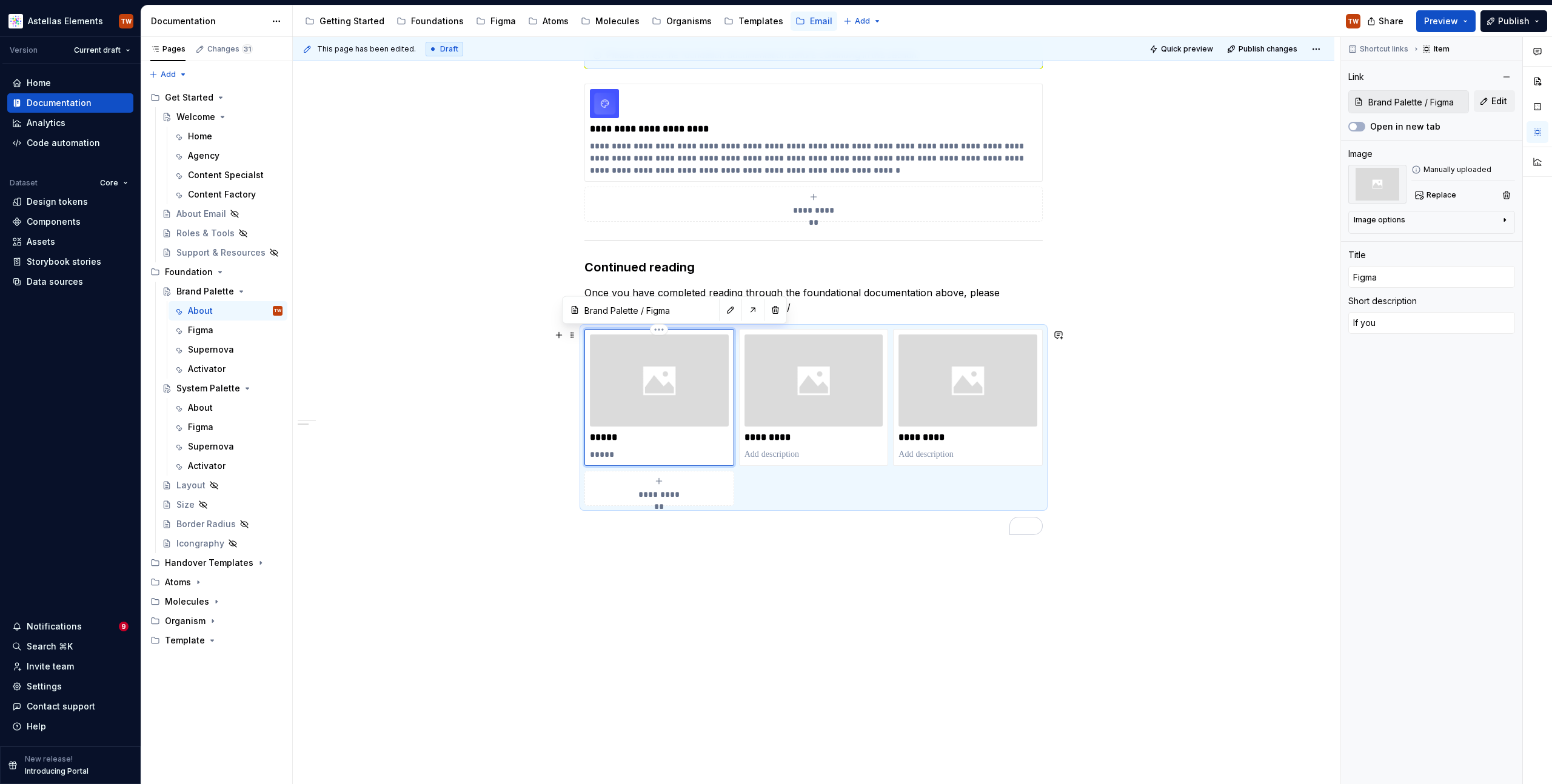
type textarea "If you"
type textarea "*"
type textarea "If you a"
type textarea "*"
type textarea "If you ar"
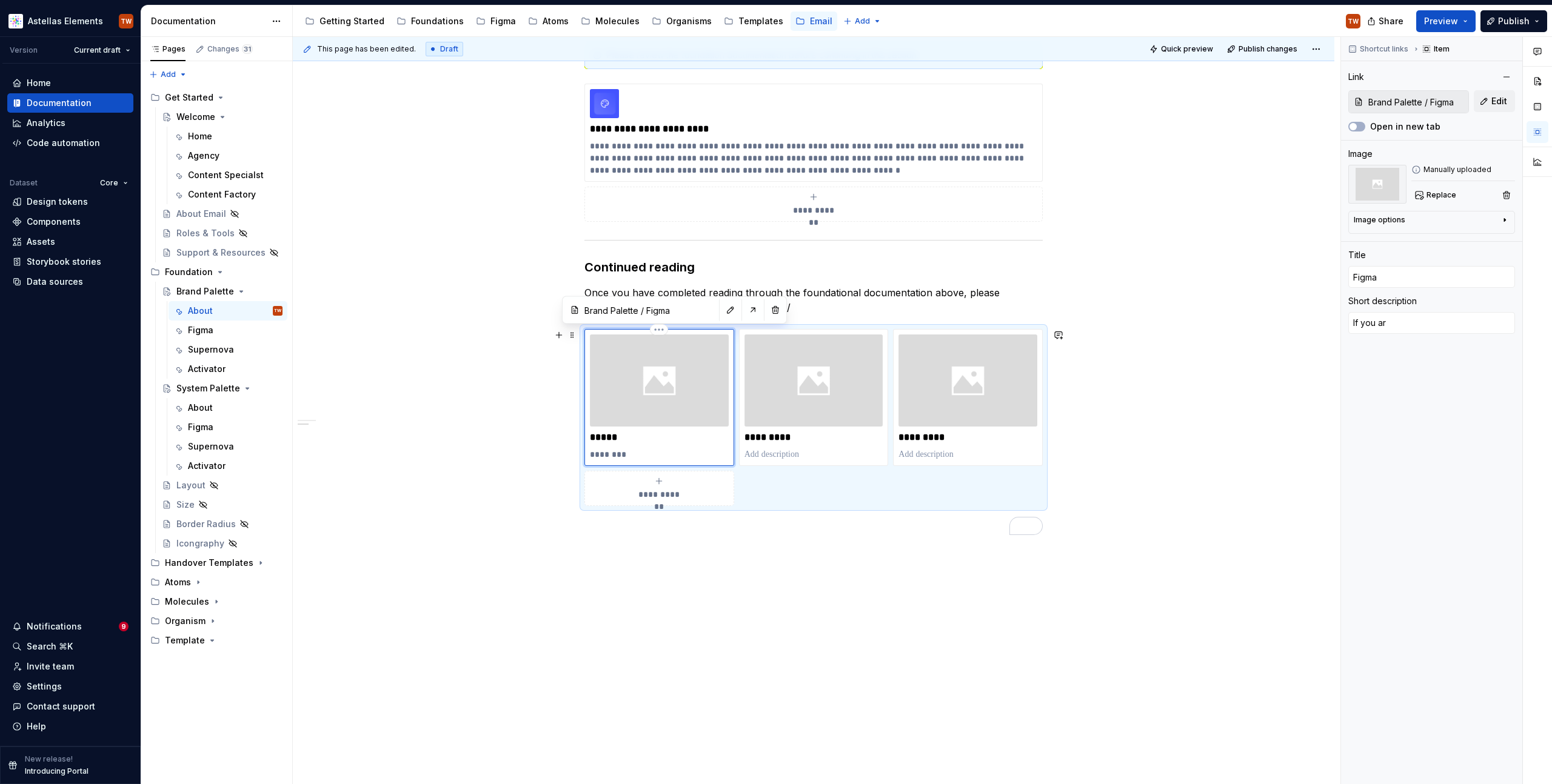
type textarea "*"
type textarea "If you are"
type textarea "*"
type textarea "If you are"
type textarea "*"
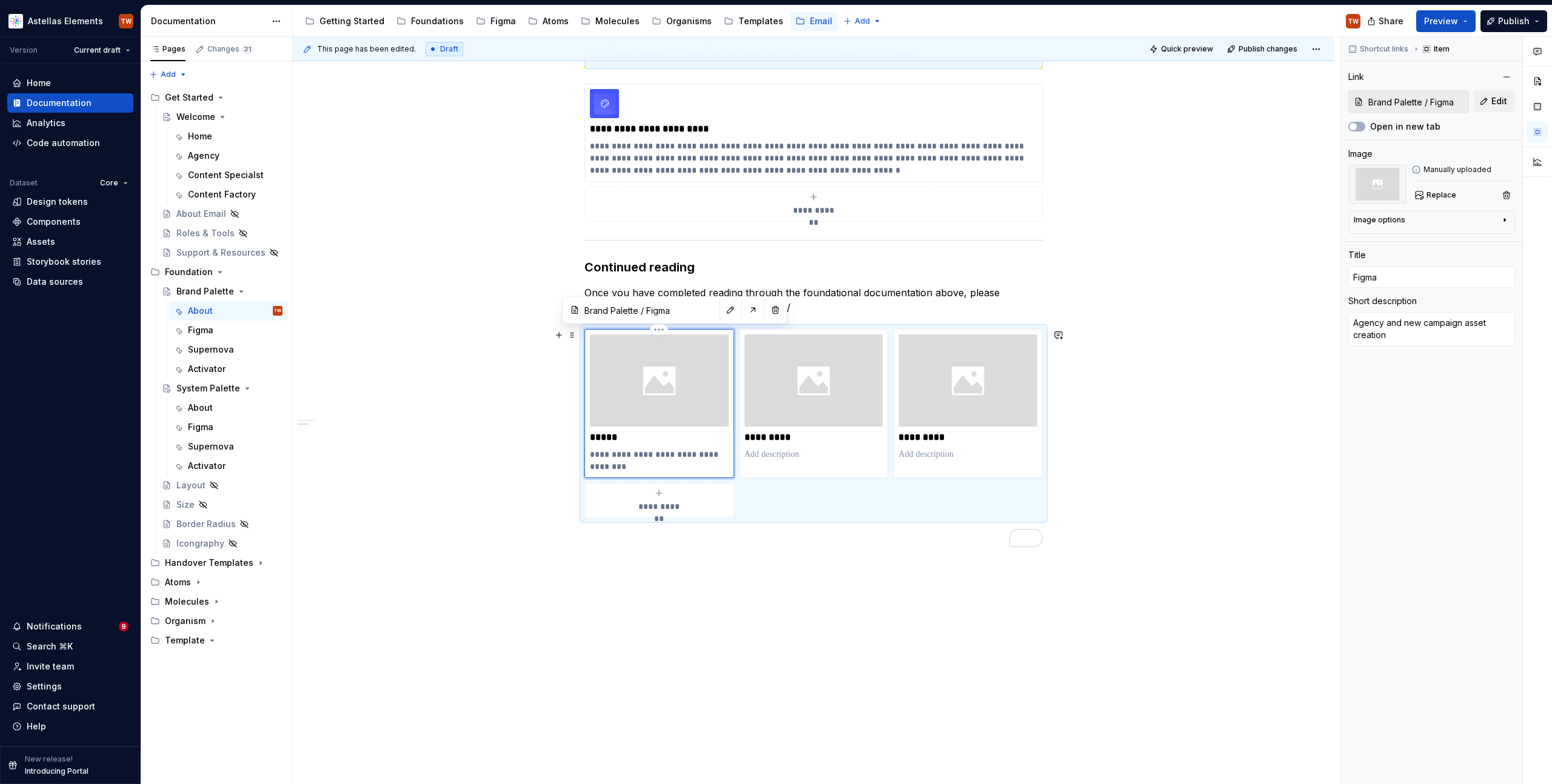
click at [684, 459] on p "**********" at bounding box center [659, 461] width 139 height 24
click at [724, 456] on p "**********" at bounding box center [659, 461] width 139 height 24
click at [713, 456] on p "**********" at bounding box center [659, 461] width 139 height 24
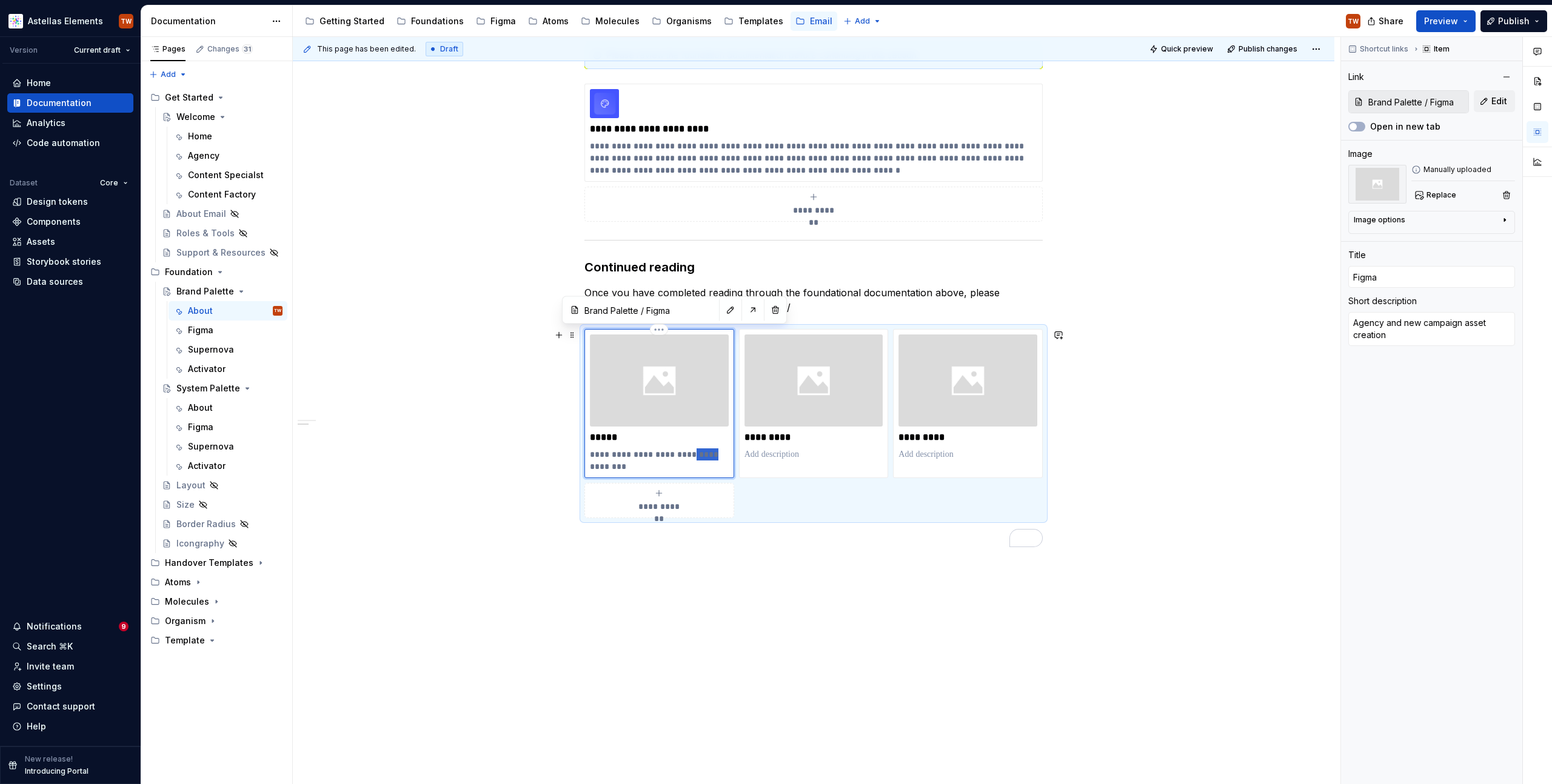
click at [713, 456] on p "**********" at bounding box center [659, 461] width 139 height 24
click at [959, 571] on div "**********" at bounding box center [814, 367] width 1041 height 860
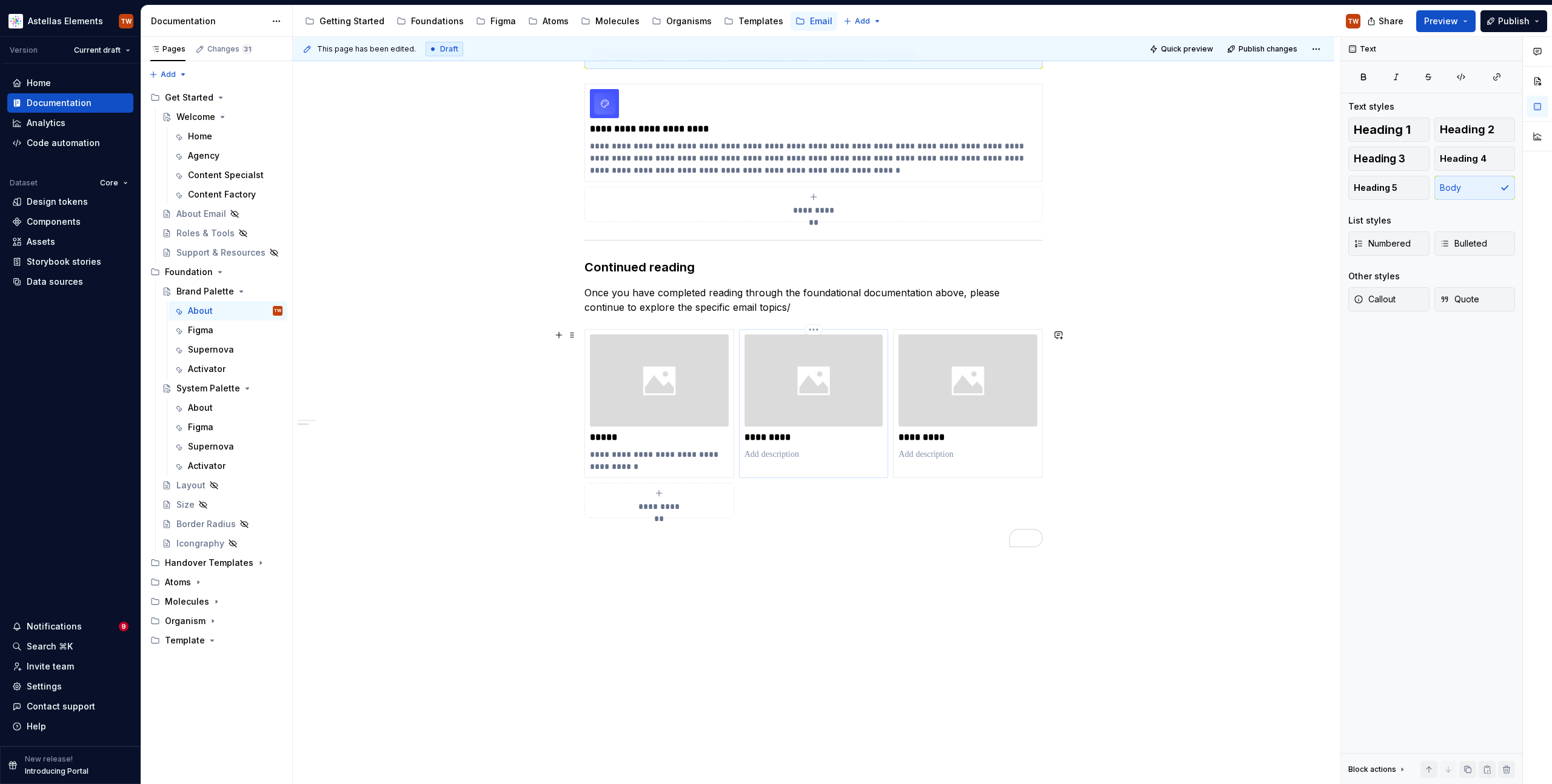
click at [790, 451] on p "To enrich screen reader interactions, please activate Accessibility in Grammarl…" at bounding box center [814, 454] width 139 height 12
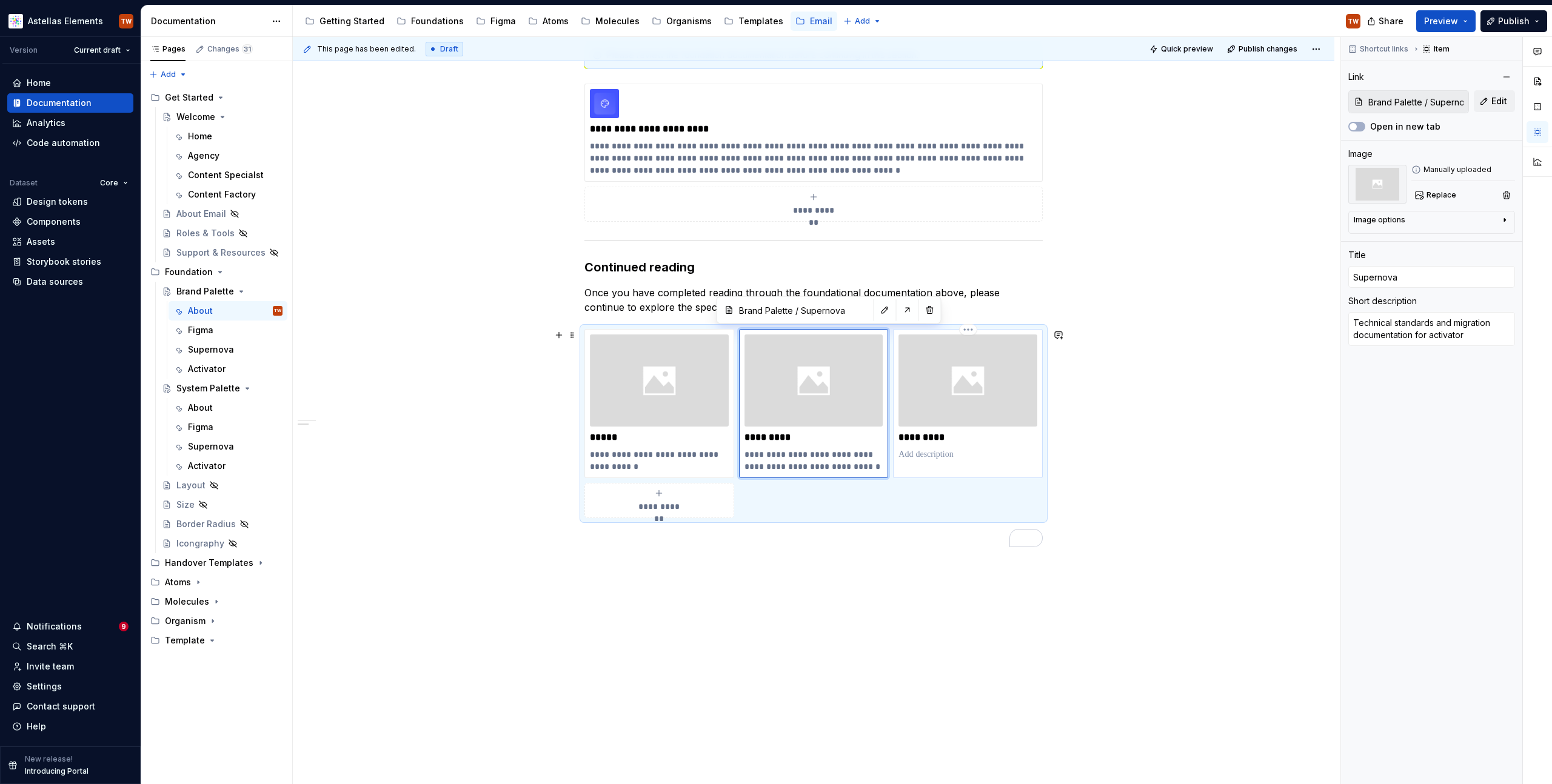
click at [930, 454] on p "To enrich screen reader interactions, please activate Accessibility in Grammarl…" at bounding box center [968, 454] width 139 height 12
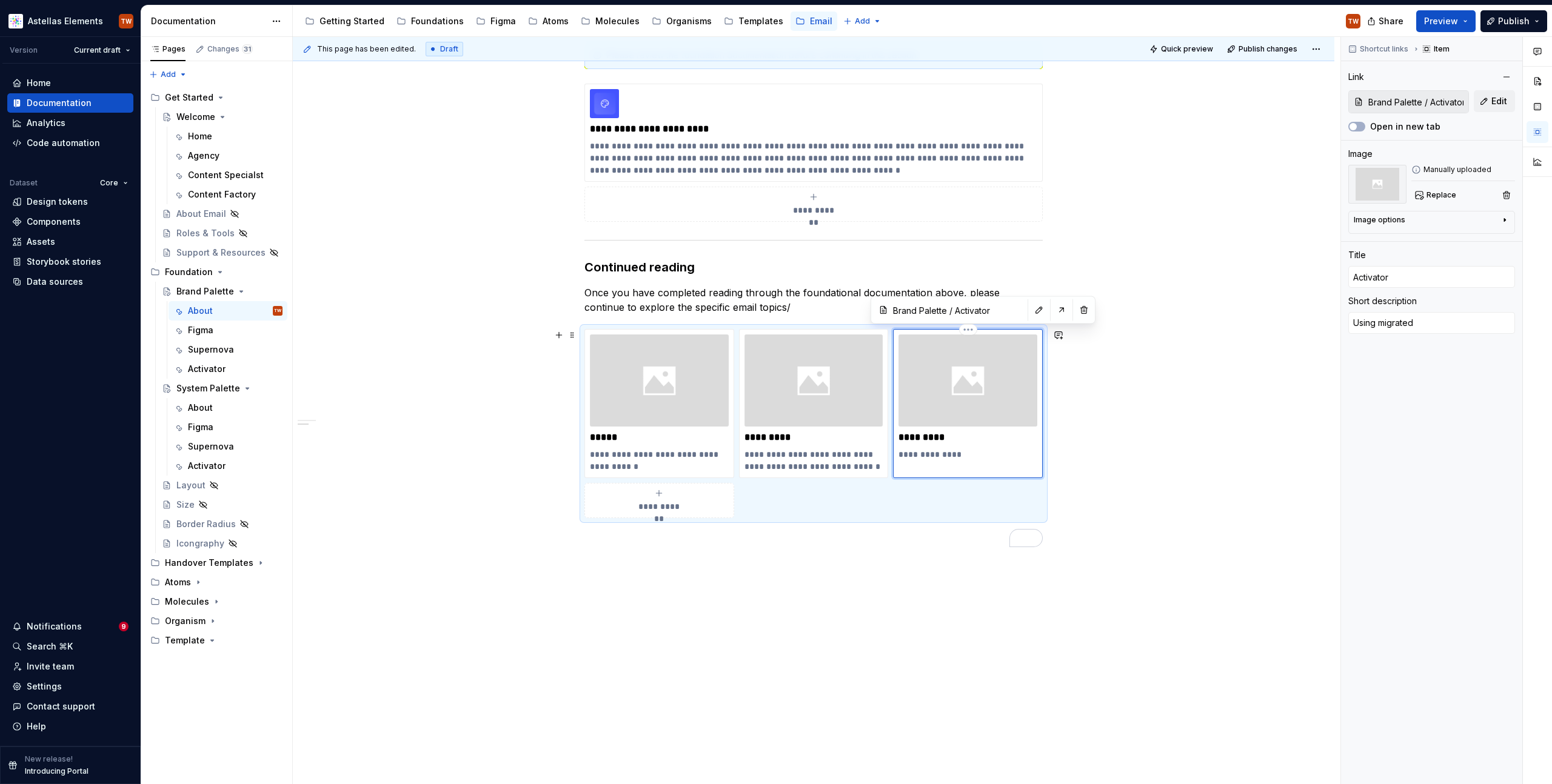
click at [983, 456] on p "**********" at bounding box center [968, 454] width 139 height 12
click at [1386, 519] on div "Shortcut links Item Link Brand Palette / Activator Edit Open in new tab Image M…" at bounding box center [1431, 411] width 181 height 748
click at [1204, 533] on div "**********" at bounding box center [814, 367] width 1041 height 860
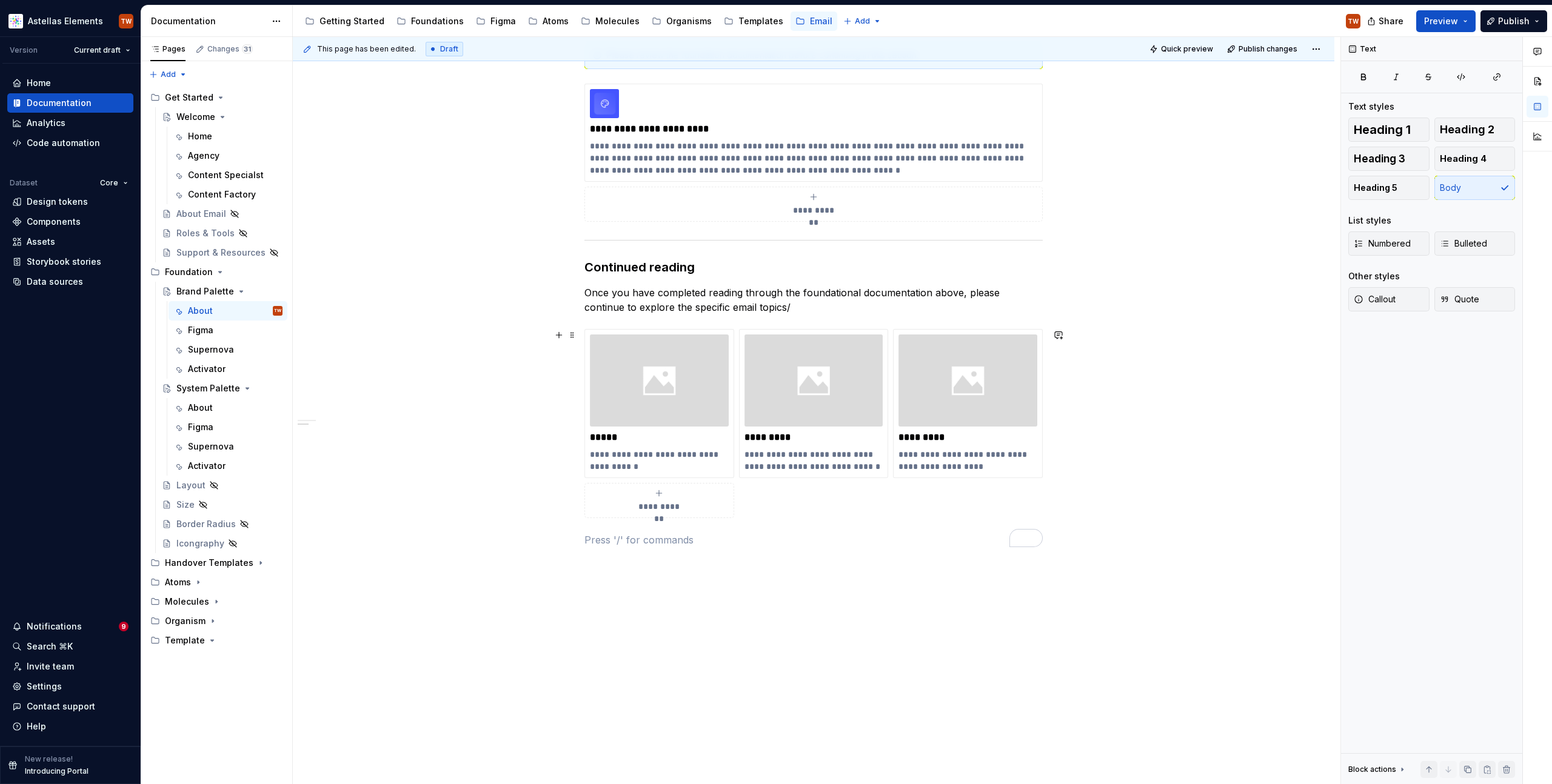
scroll to position [178, 0]
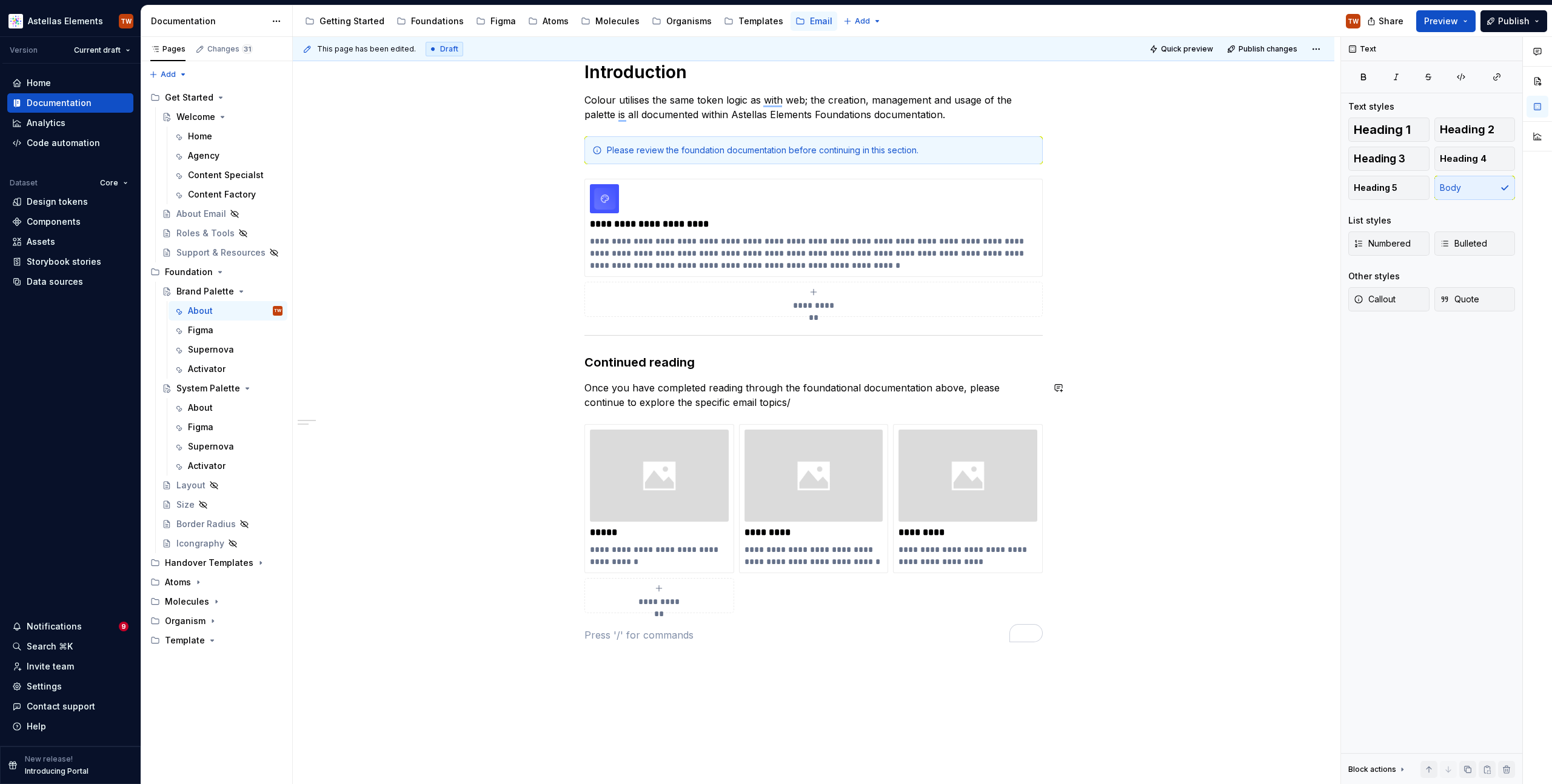
click at [458, 416] on div "**********" at bounding box center [814, 462] width 1041 height 860
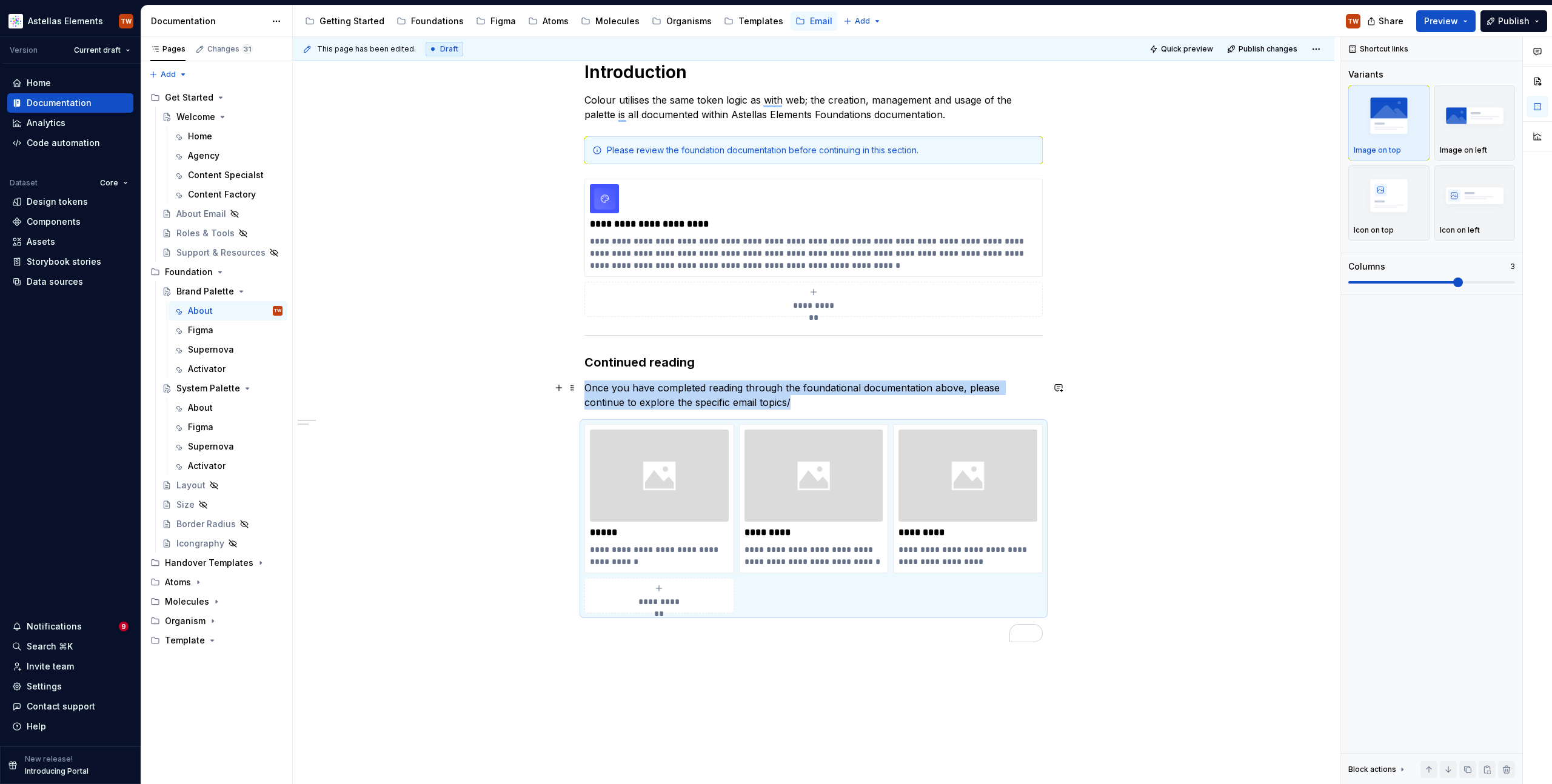
click at [767, 407] on p "Once you have completed reading through the foundational documentation above, p…" at bounding box center [813, 395] width 458 height 29
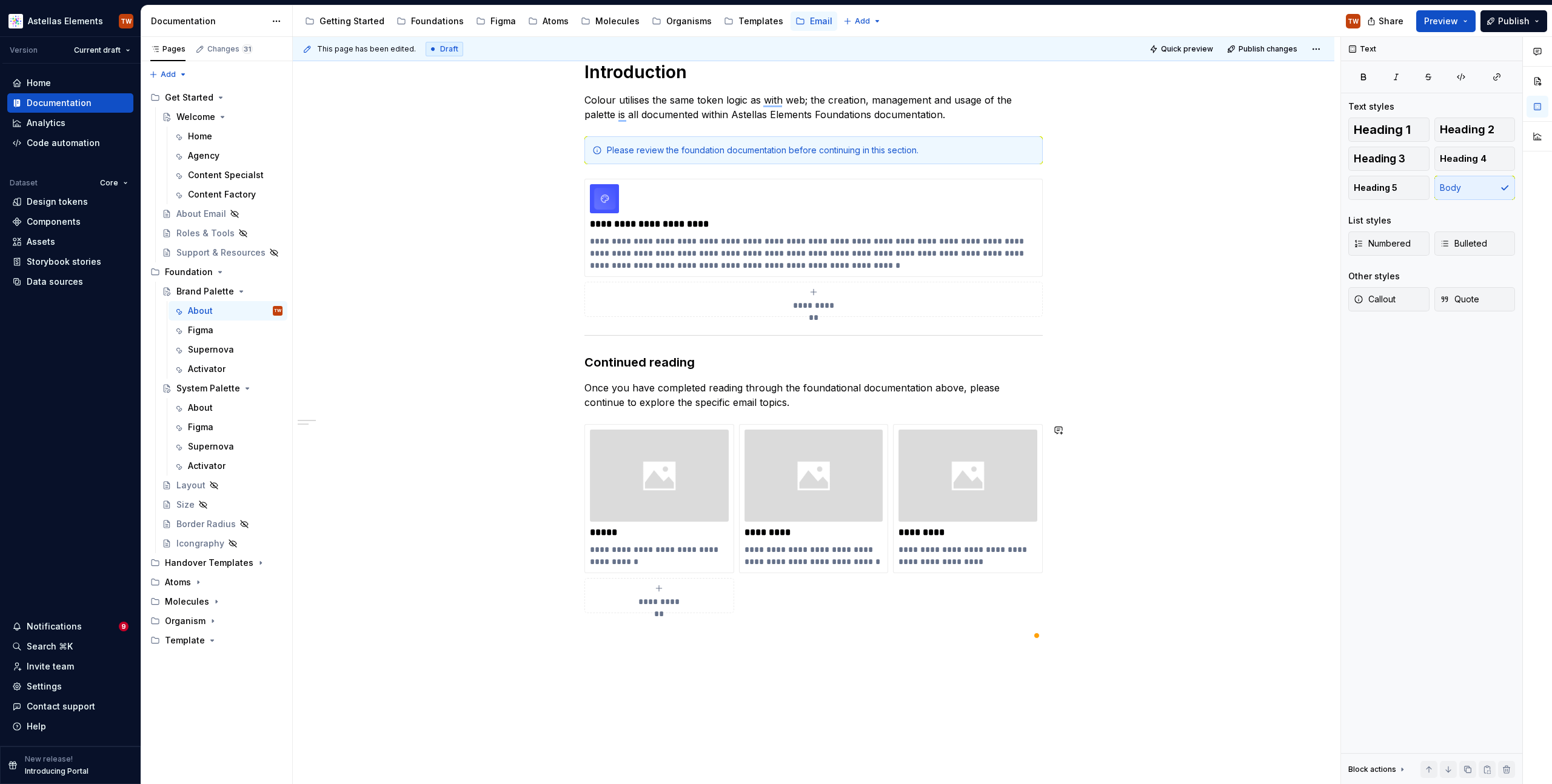
click at [549, 688] on div "**********" at bounding box center [814, 462] width 1041 height 860
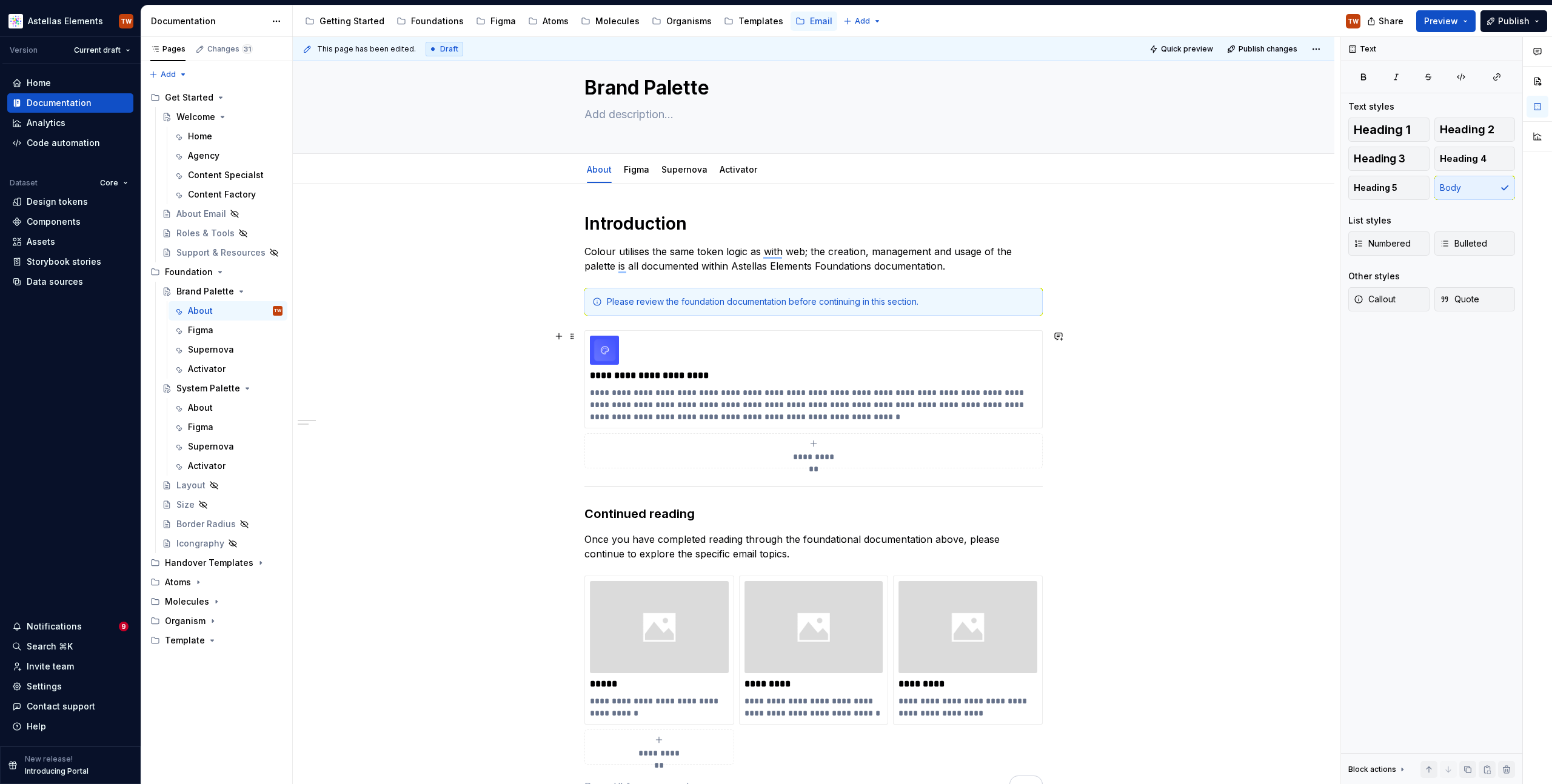
scroll to position [0, 0]
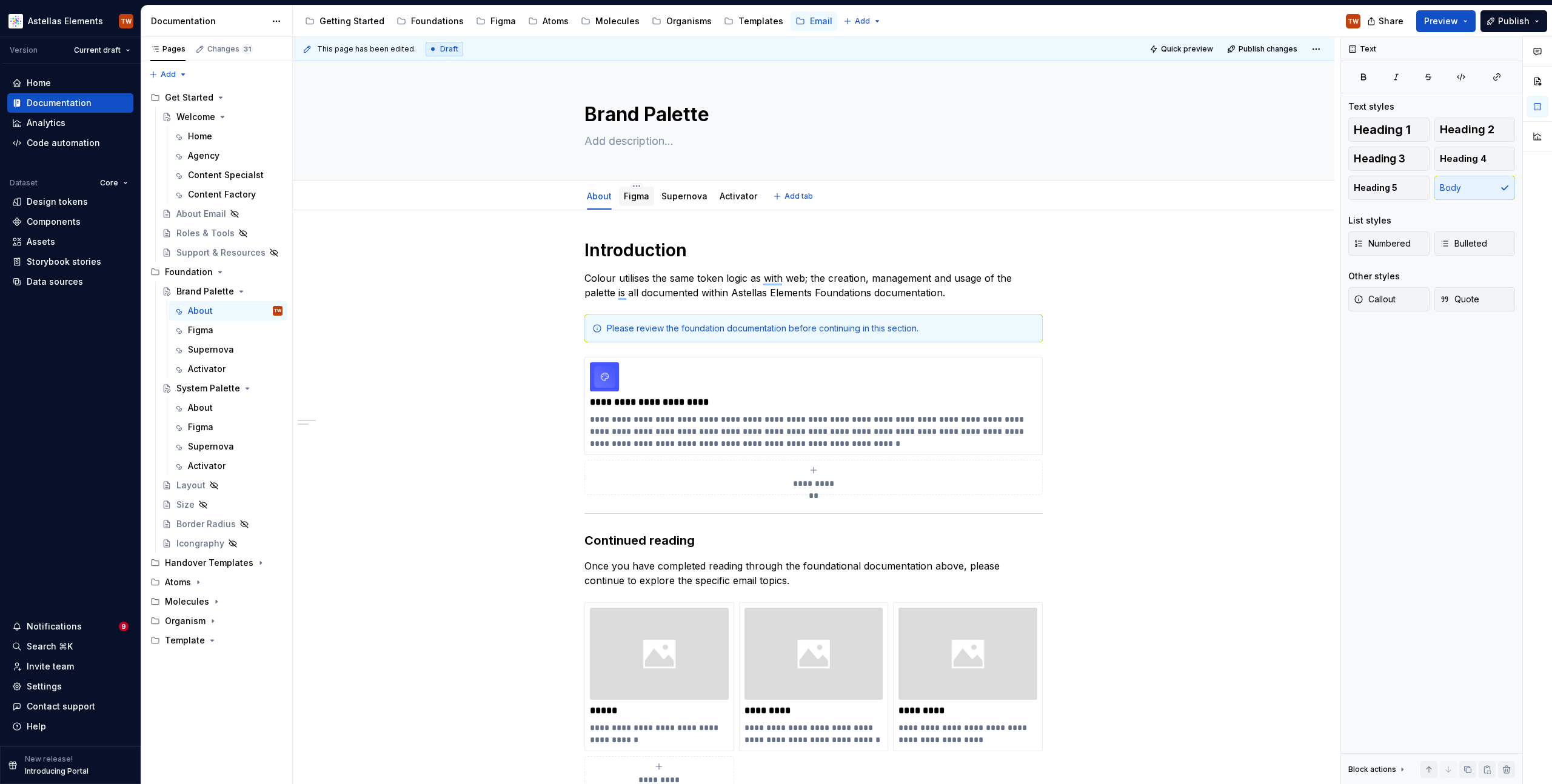
click at [636, 195] on link "Figma" at bounding box center [637, 196] width 26 height 10
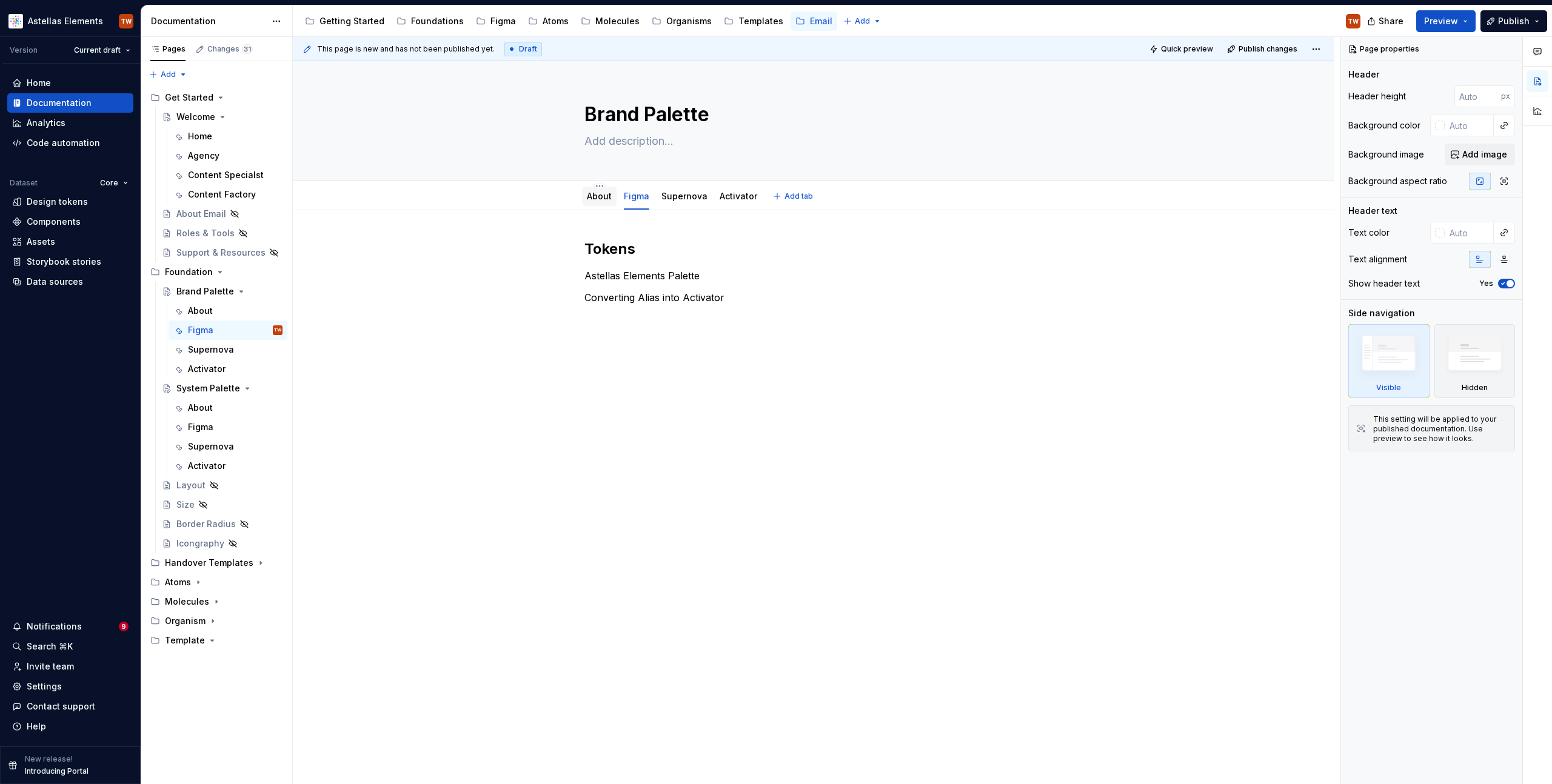
click at [603, 199] on link "About" at bounding box center [599, 196] width 25 height 10
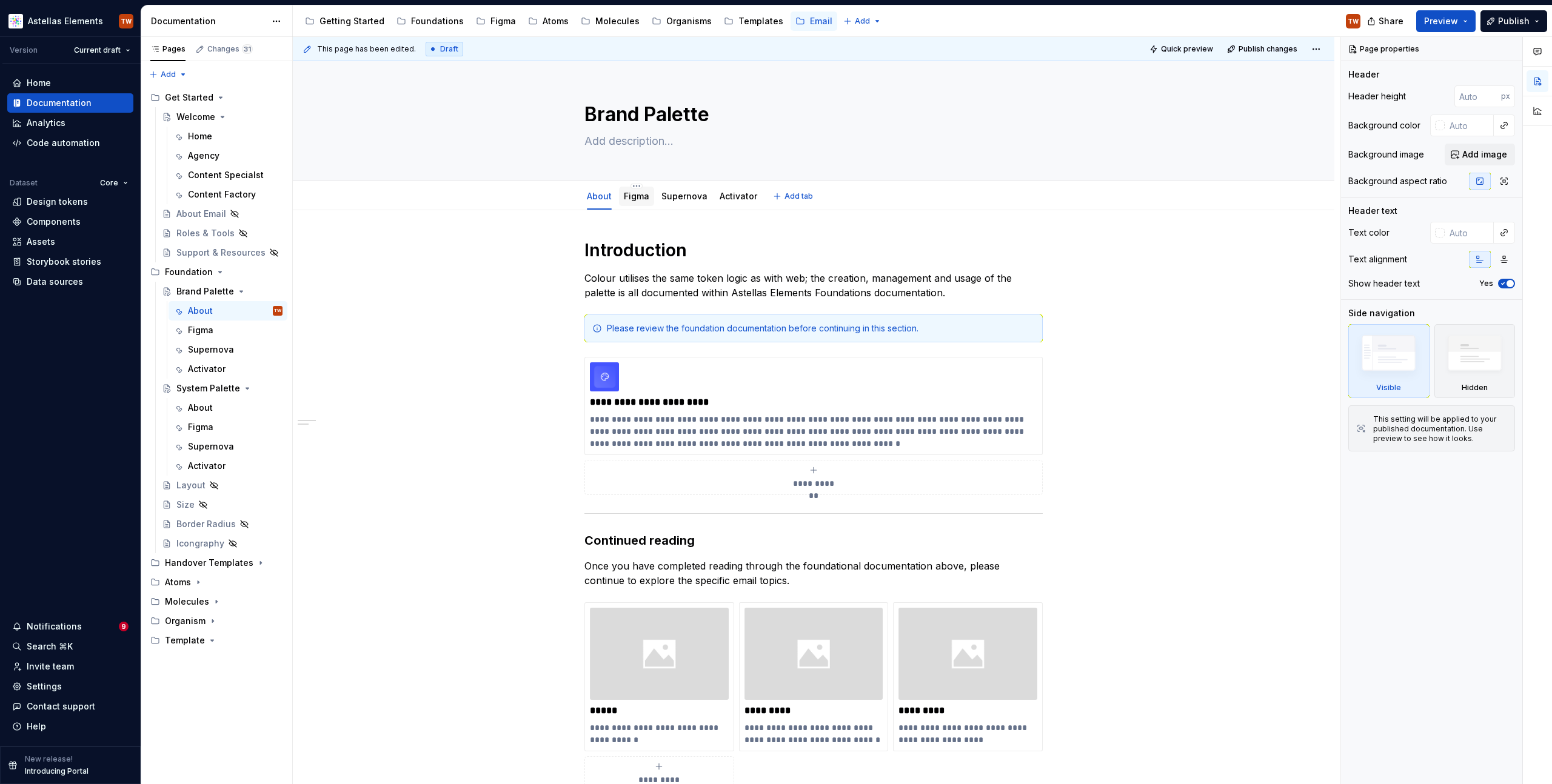
click at [638, 197] on link "Figma" at bounding box center [637, 196] width 26 height 10
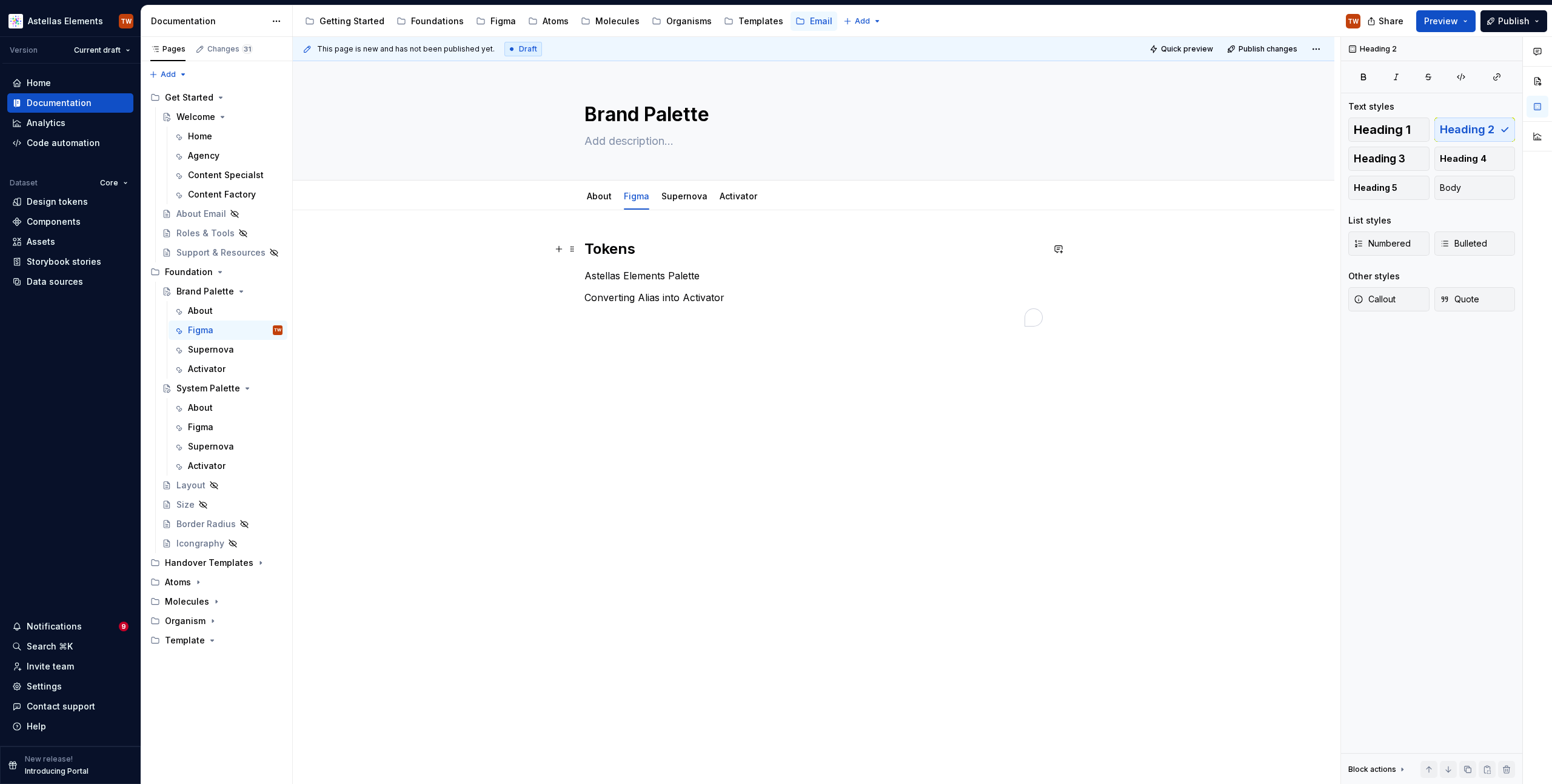
click at [647, 253] on h2 "Tokens" at bounding box center [813, 249] width 458 height 19
click at [647, 280] on h3 "Creating new" at bounding box center [813, 277] width 458 height 17
click at [607, 247] on h2 "Tokens" at bounding box center [813, 249] width 458 height 19
click at [607, 274] on h3 "Creating new" at bounding box center [813, 277] width 458 height 17
click at [672, 281] on h3 "Creating new" at bounding box center [813, 277] width 458 height 17
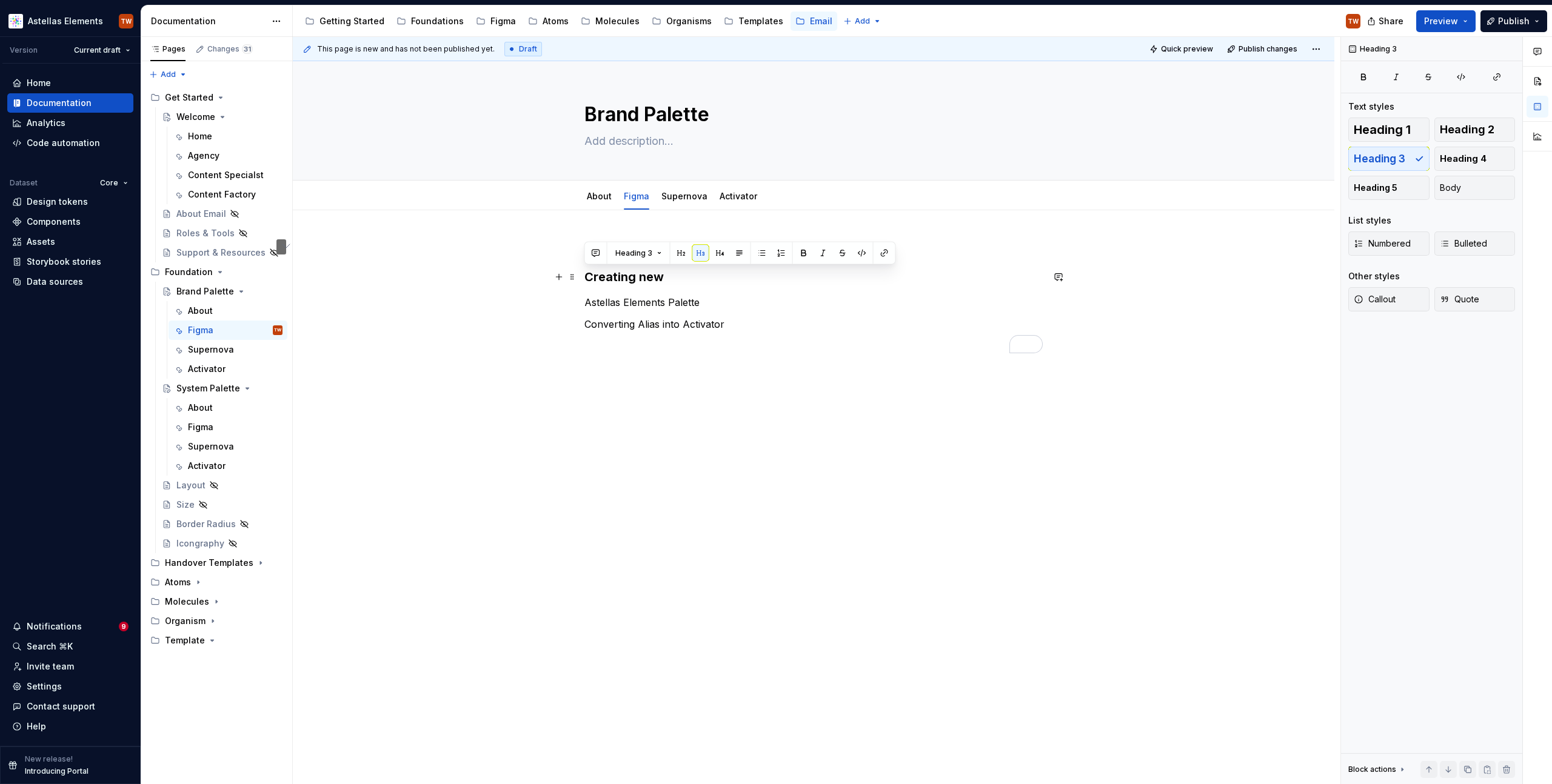
drag, startPoint x: 670, startPoint y: 280, endPoint x: 549, endPoint y: 280, distance: 121.0
click at [549, 280] on div "Tokens Creating new Astellas Elements Palette Converting Alias into Activator" at bounding box center [814, 406] width 1041 height 393
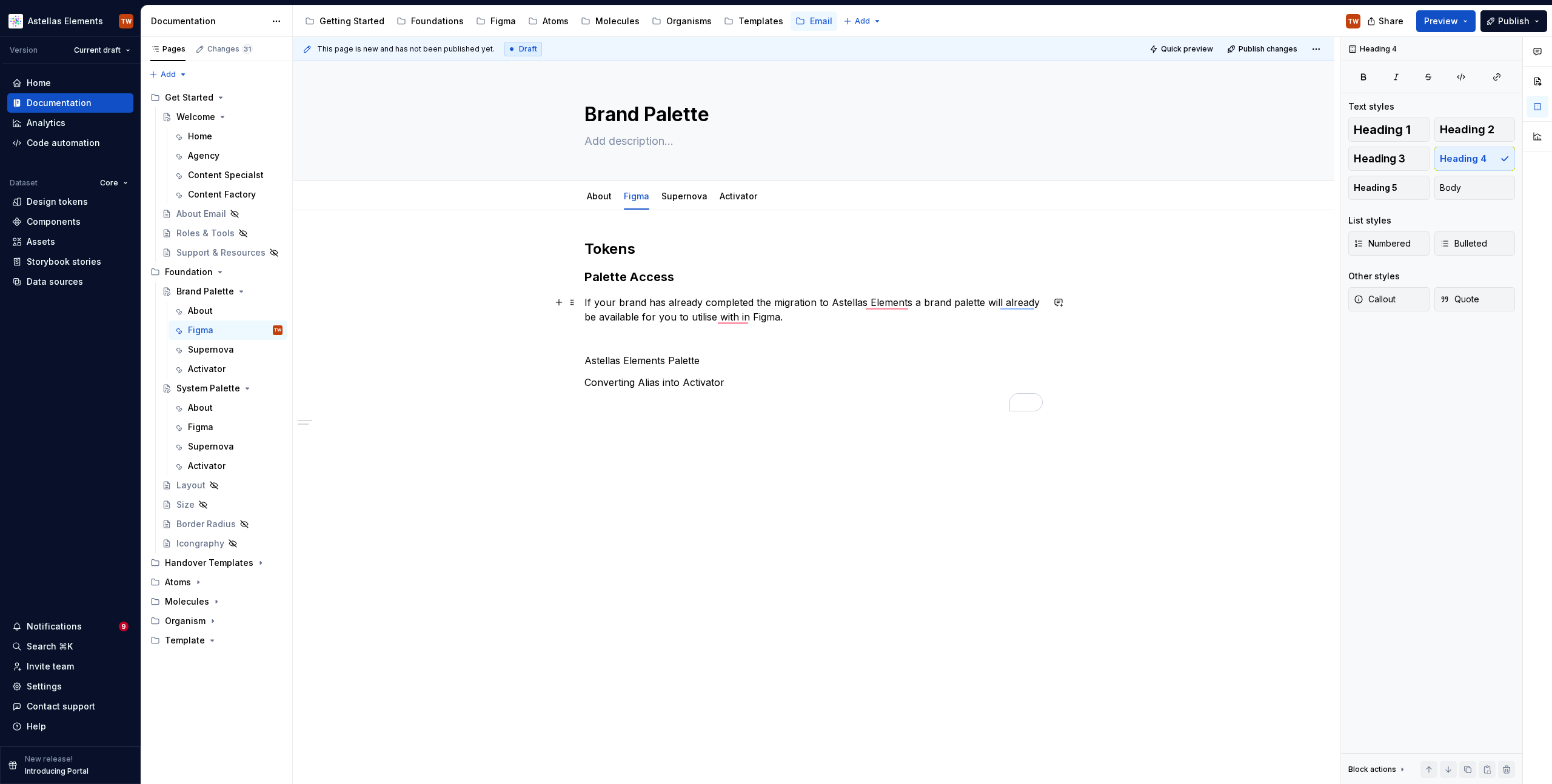
click at [783, 316] on p "If your brand has already completed the migration to Astellas Elements a brand …" at bounding box center [813, 309] width 458 height 29
click at [805, 316] on p "If your brand has already completed the migration to Astellas Elements a brand …" at bounding box center [813, 309] width 458 height 29
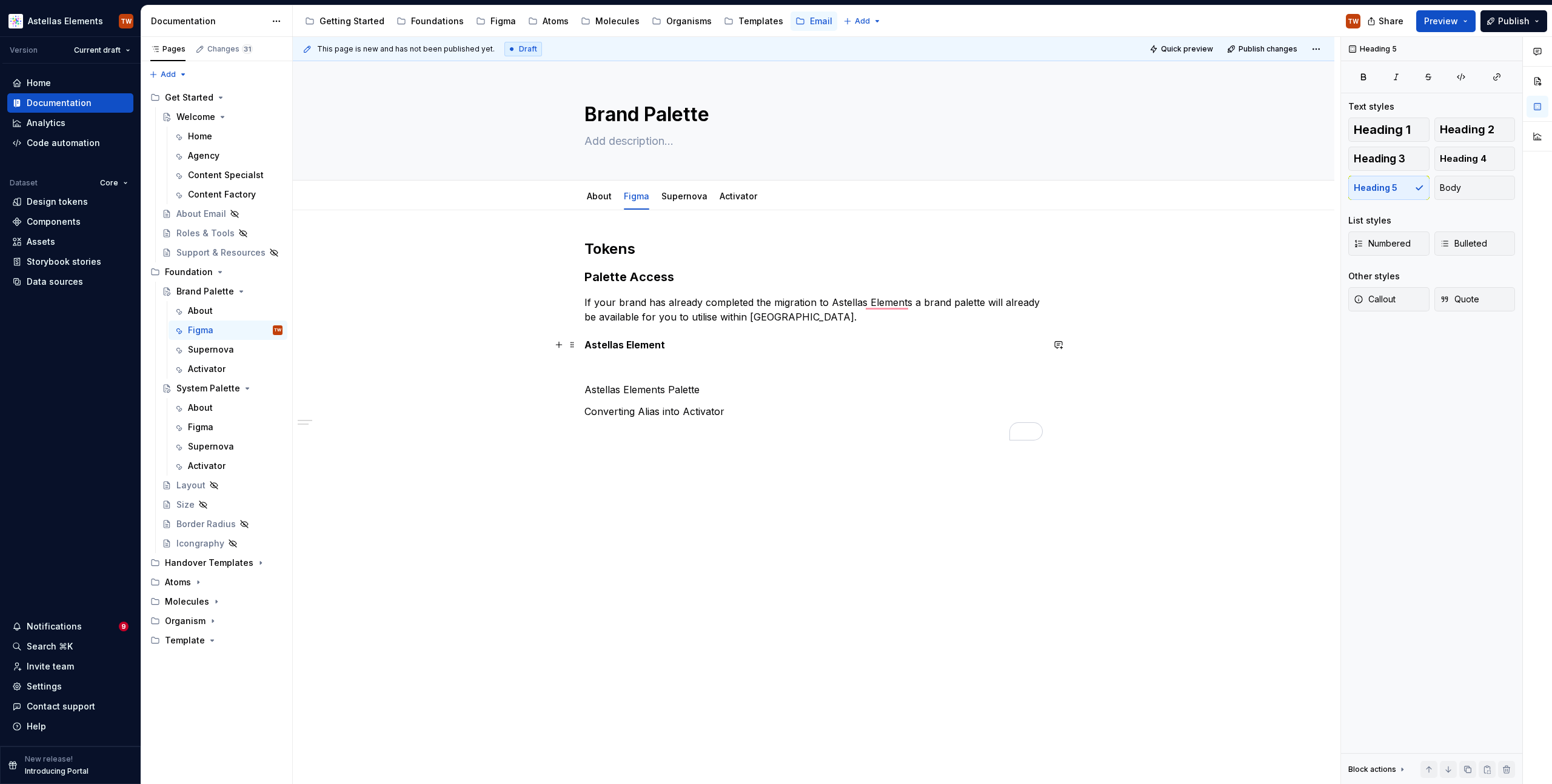
click at [609, 339] on h5 "Astellas Element" at bounding box center [813, 344] width 458 height 12
click at [599, 339] on h5 "To enrich screen reader interactions, please activate Accessibility in Grammarl…" at bounding box center [813, 344] width 458 height 12
click at [650, 382] on div "Guidelines" at bounding box center [679, 387] width 116 height 12
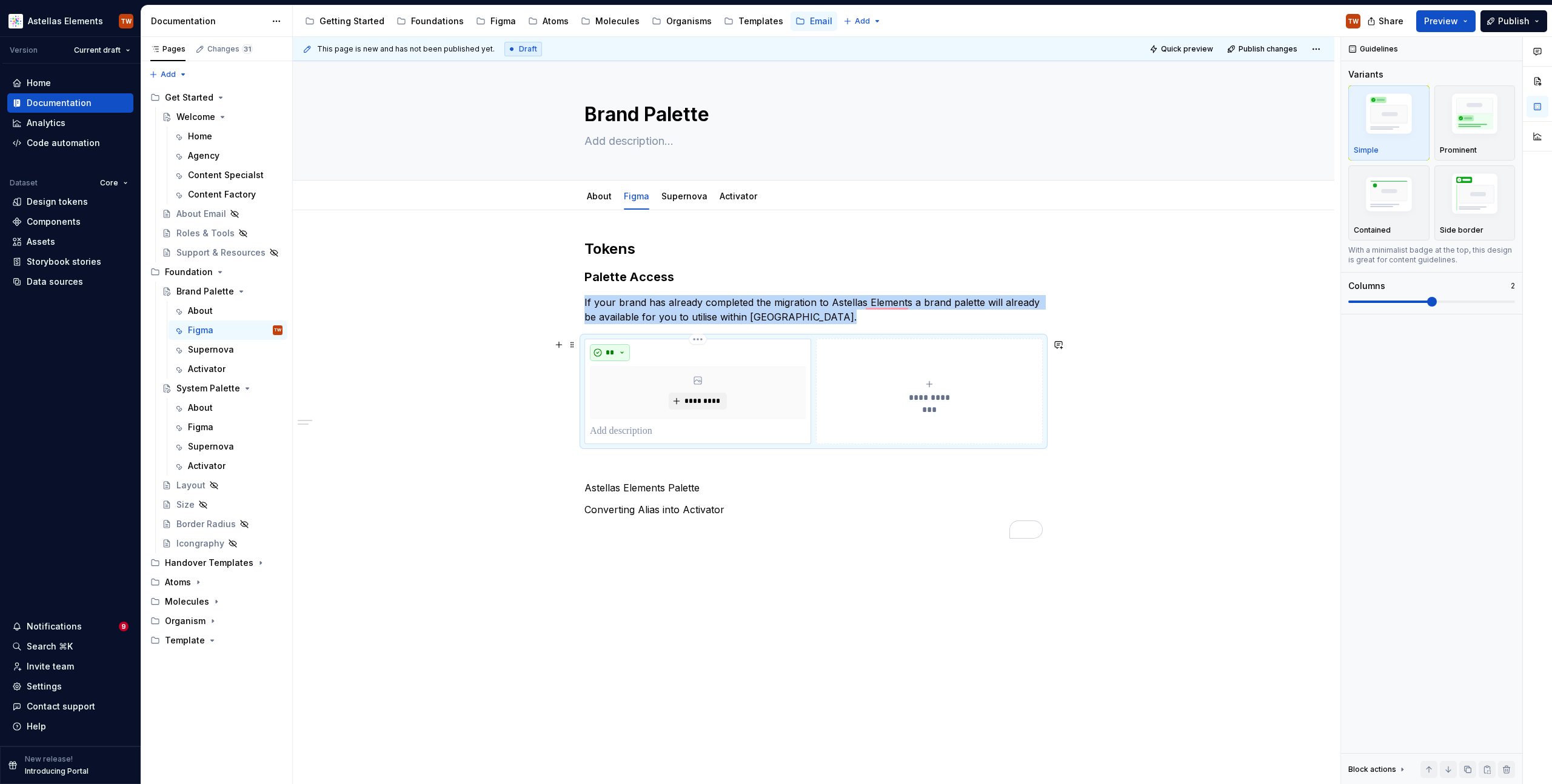
click at [617, 354] on button "**" at bounding box center [610, 353] width 40 height 17
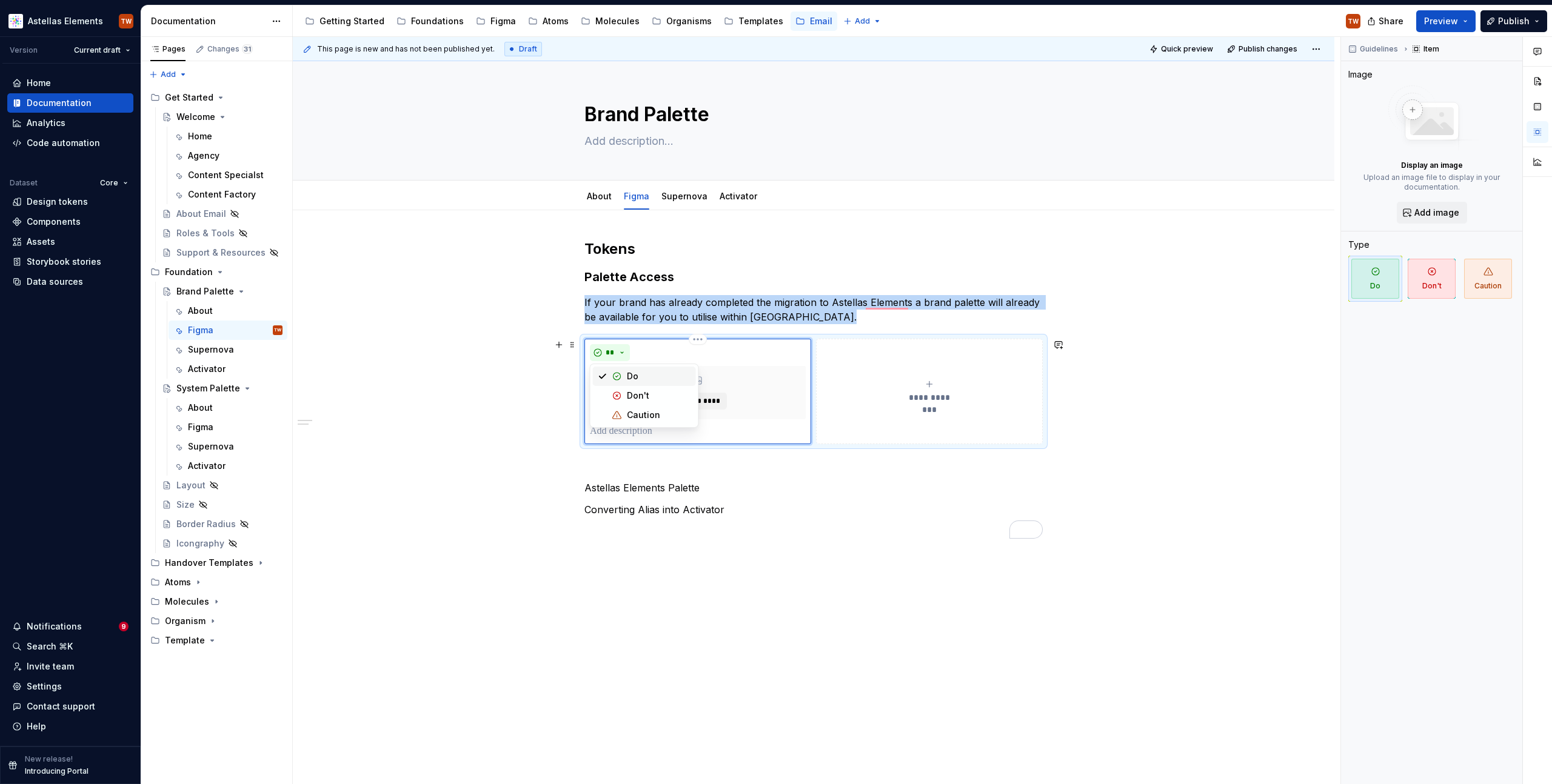
click at [633, 375] on div "Do" at bounding box center [632, 376] width 12 height 12
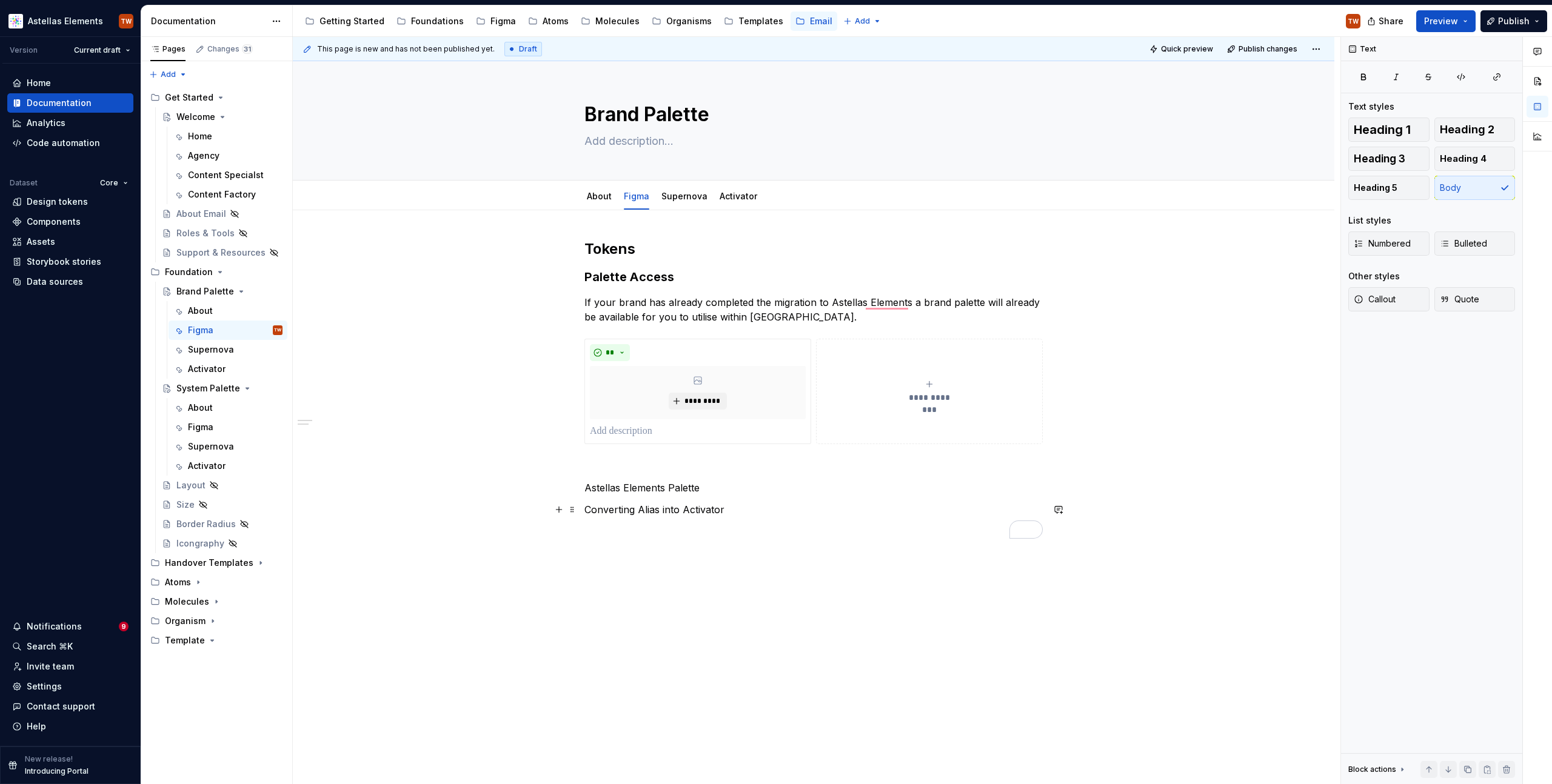
click at [926, 511] on p "Converting Alias into Activator" at bounding box center [813, 510] width 458 height 15
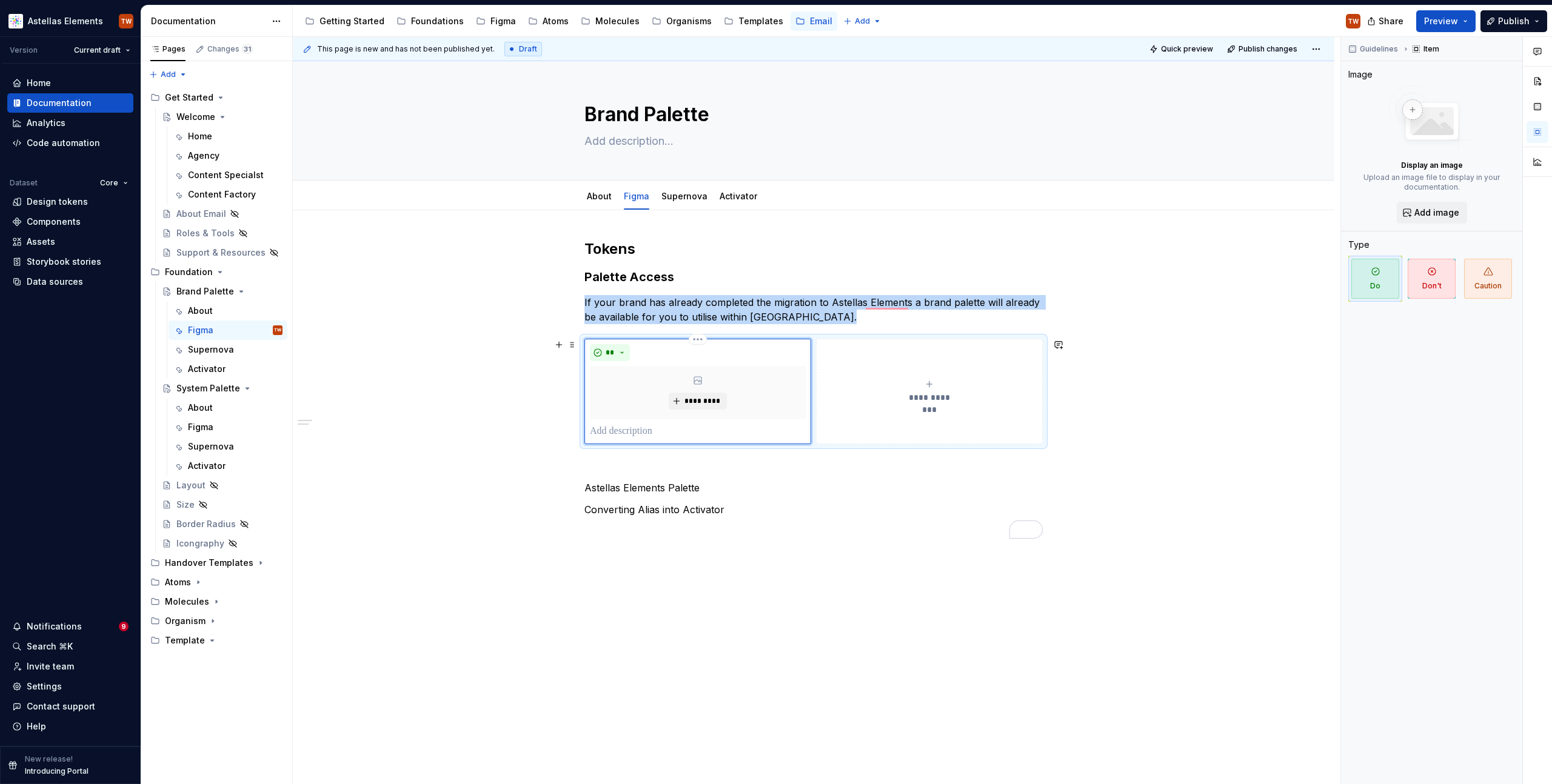
click at [724, 352] on div "**" at bounding box center [698, 353] width 216 height 17
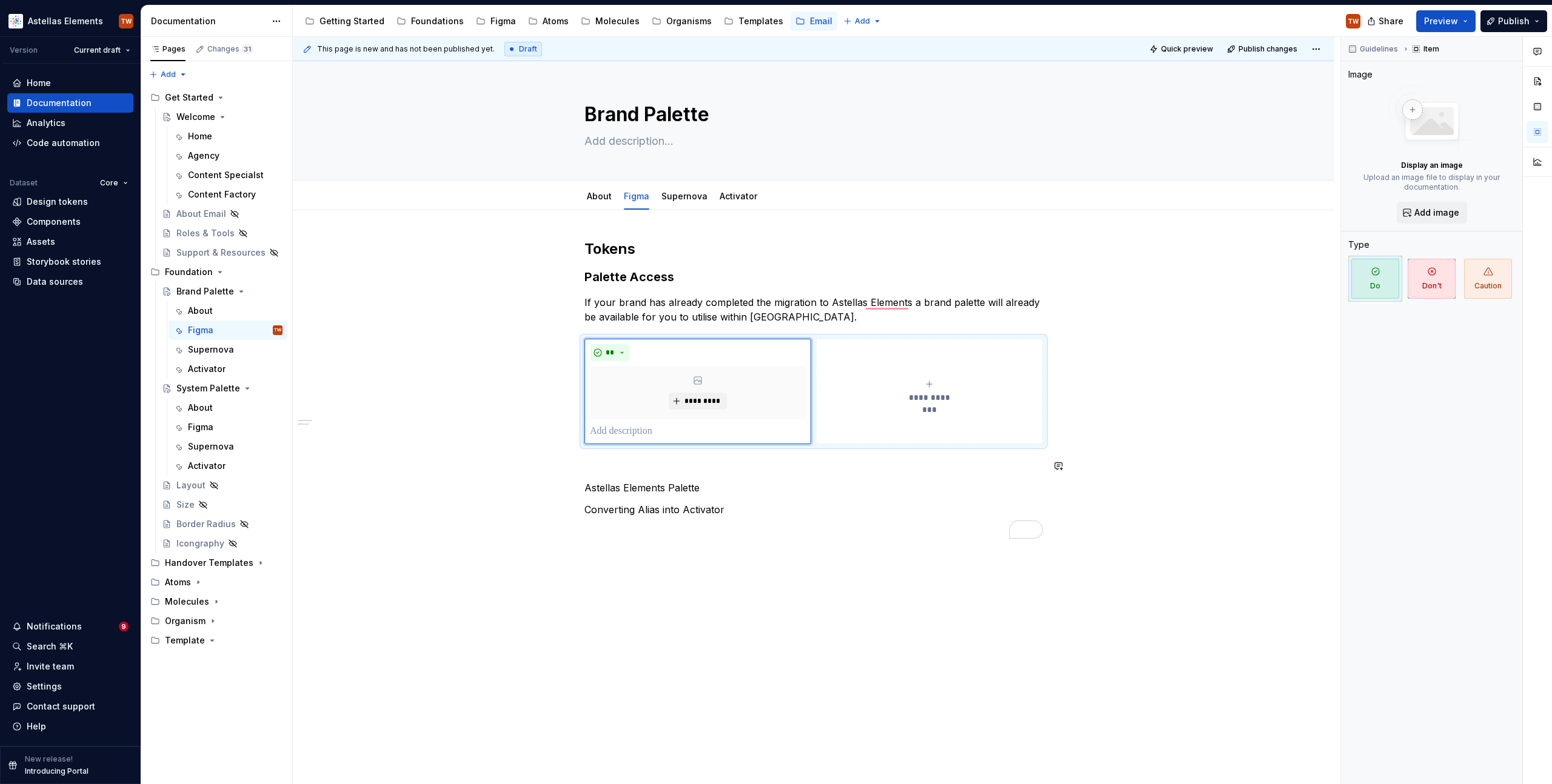
click at [867, 475] on div "**********" at bounding box center [813, 389] width 458 height 299
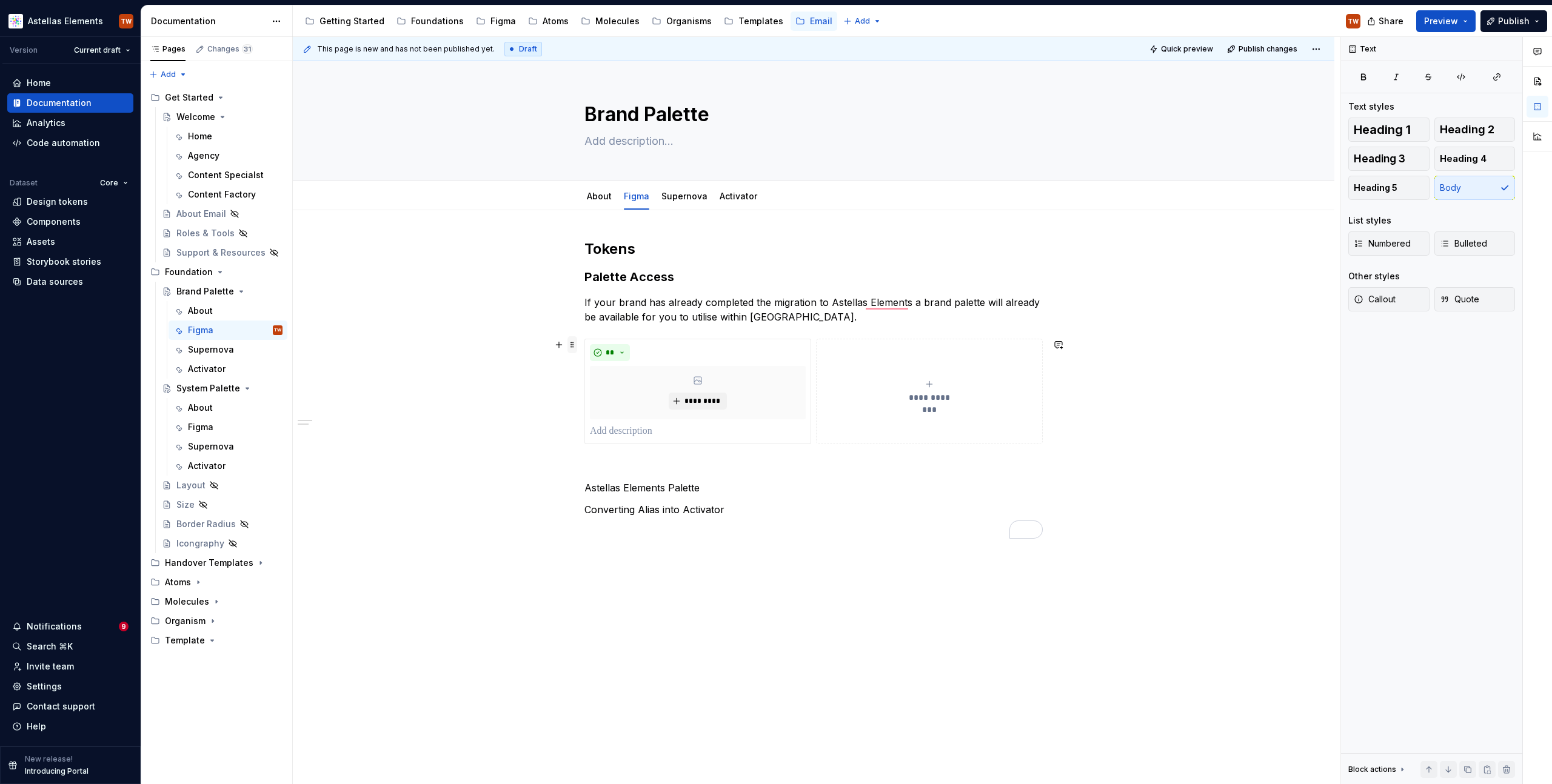
click at [571, 346] on span at bounding box center [572, 344] width 10 height 17
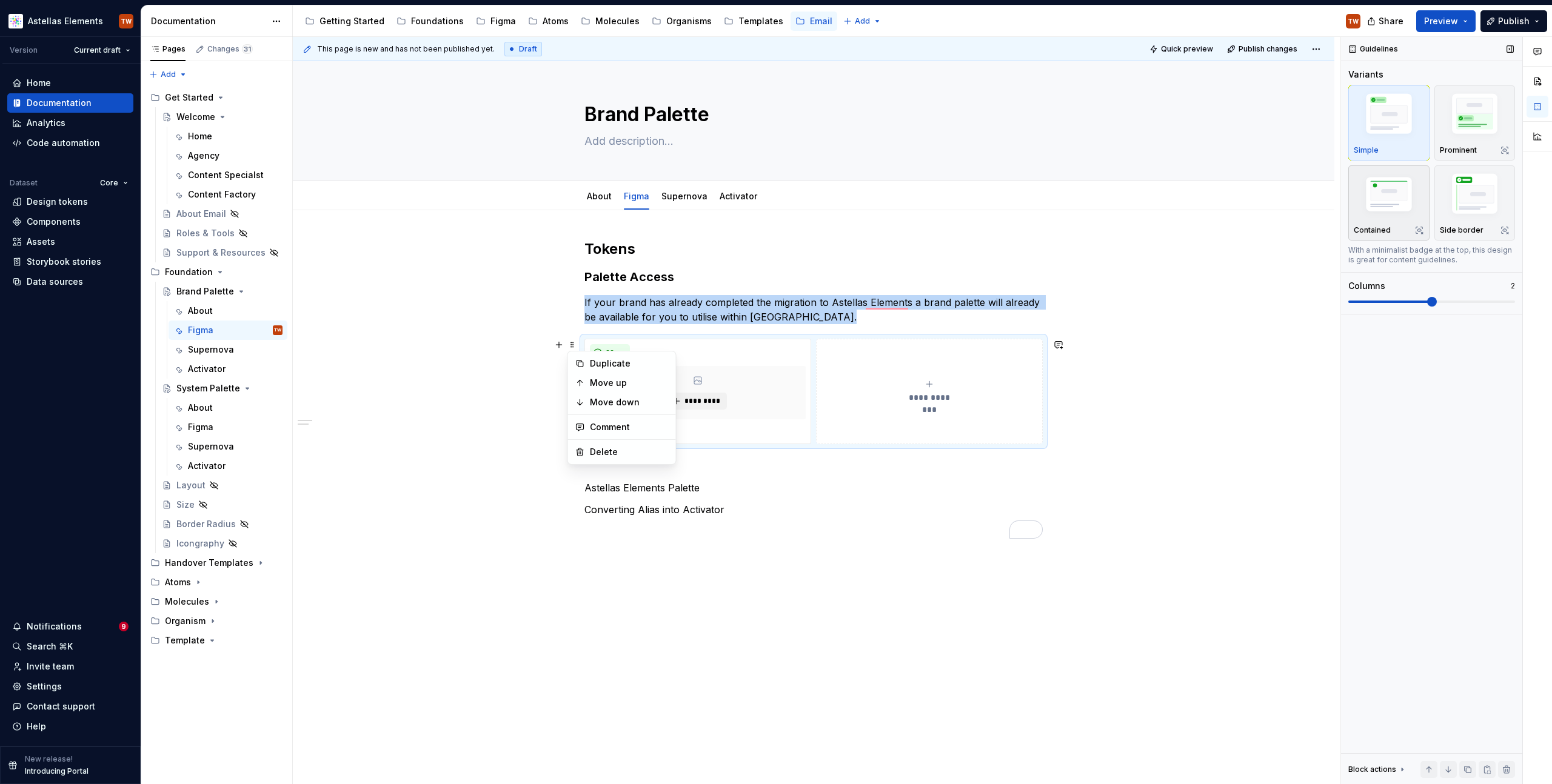
click at [1393, 184] on img "button" at bounding box center [1388, 196] width 70 height 48
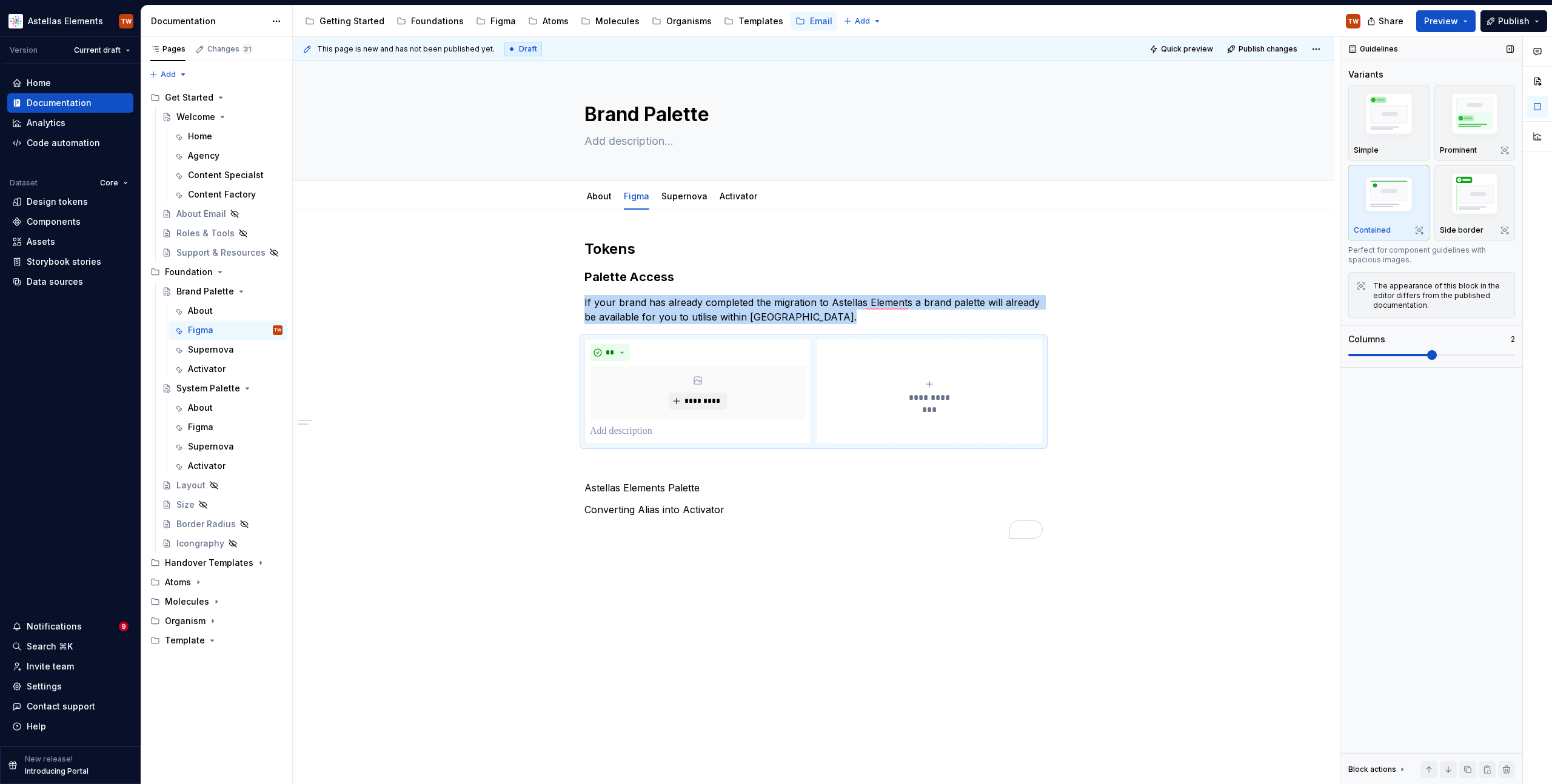
click at [1384, 190] on img "button" at bounding box center [1388, 196] width 70 height 48
click at [1377, 120] on img "button" at bounding box center [1388, 116] width 70 height 53
click at [1476, 105] on img "button" at bounding box center [1474, 116] width 70 height 53
click at [1454, 192] on img "button" at bounding box center [1474, 196] width 70 height 53
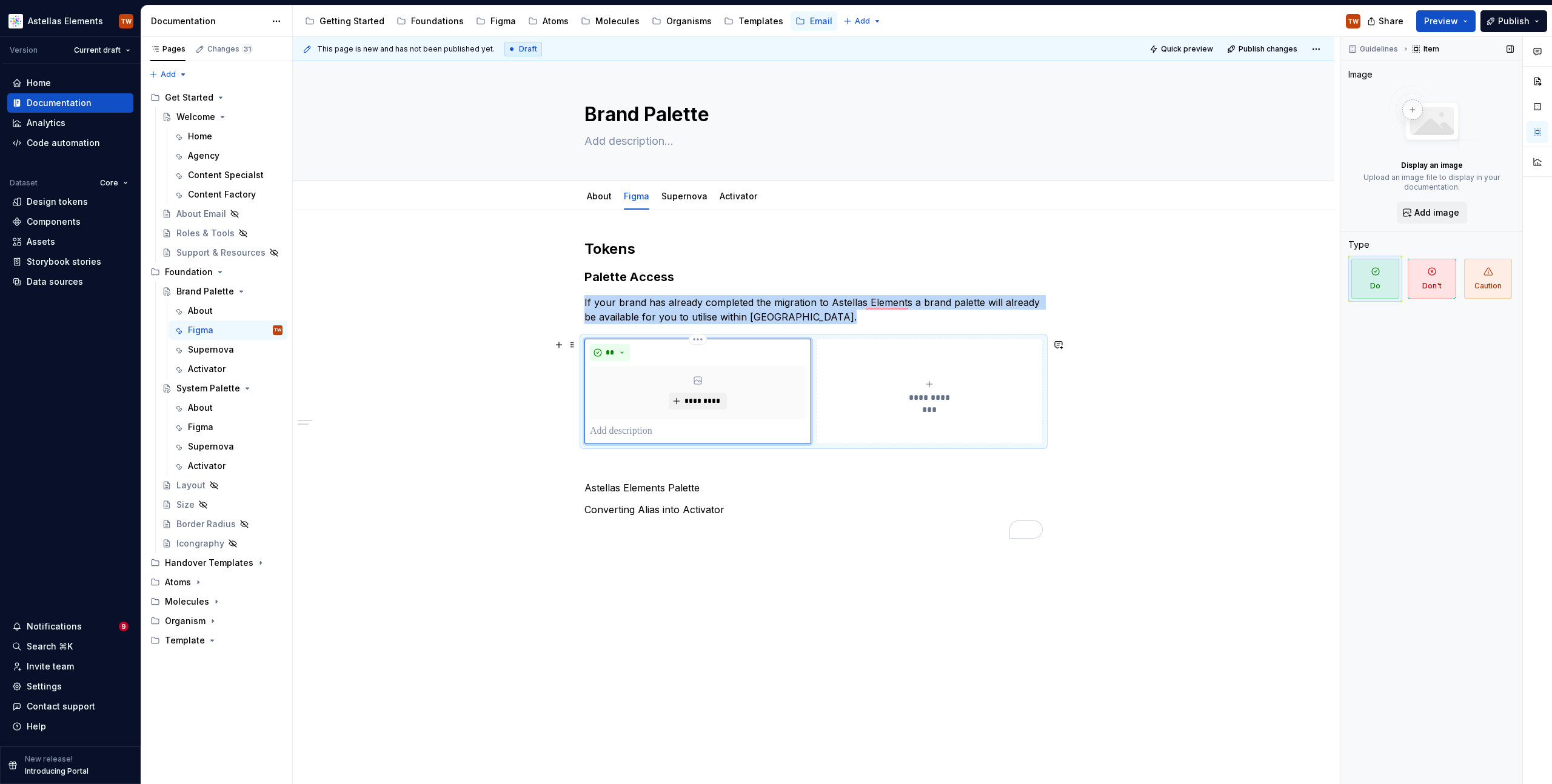
click at [661, 384] on div "*********" at bounding box center [698, 393] width 216 height 53
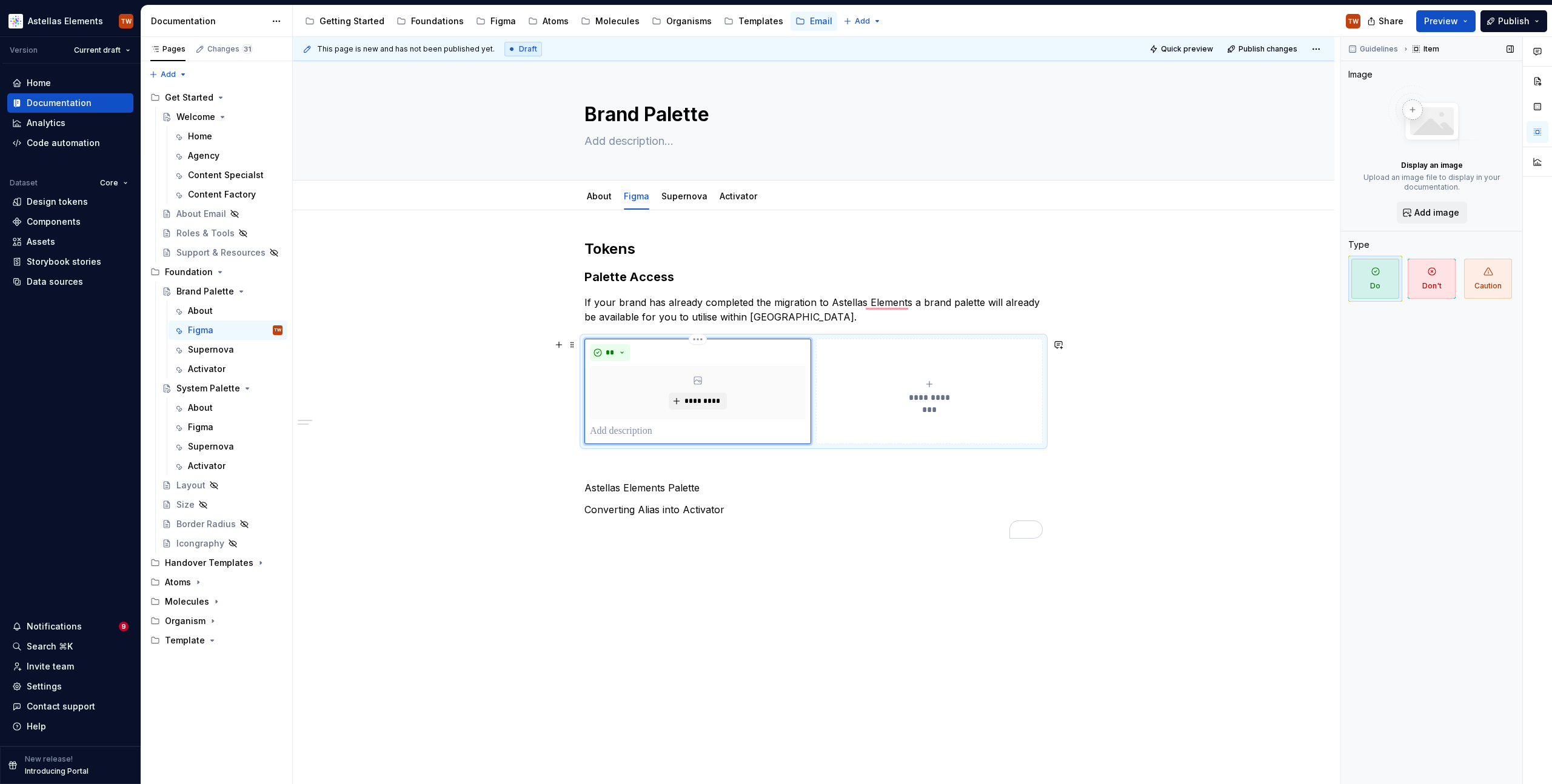
click at [617, 437] on p "To enrich screen reader interactions, please activate Accessibility in Grammarl…" at bounding box center [698, 431] width 216 height 15
click at [777, 485] on p "Astellas Elements Palette" at bounding box center [813, 488] width 458 height 15
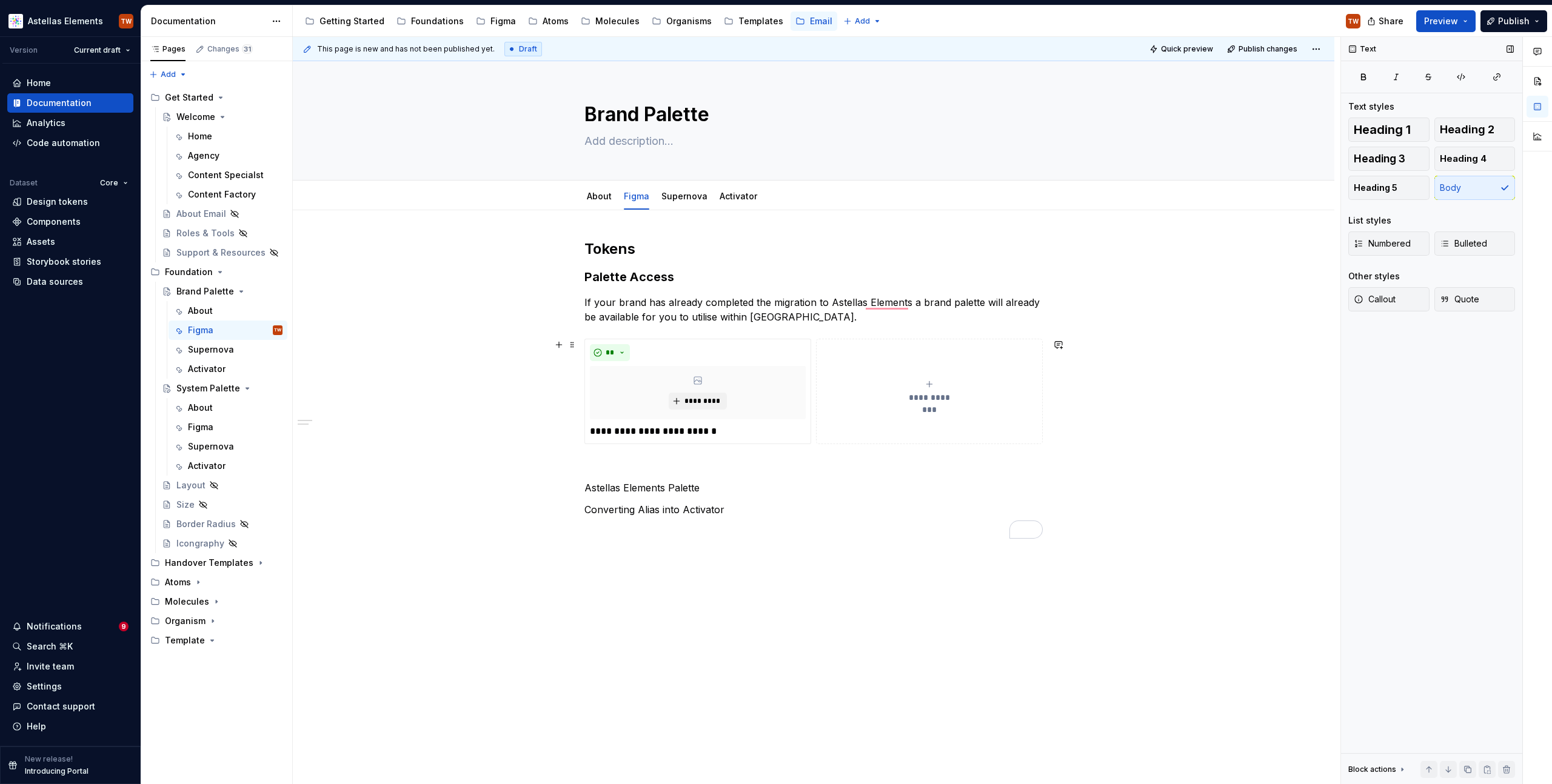
click at [868, 434] on button "**********" at bounding box center [929, 391] width 227 height 105
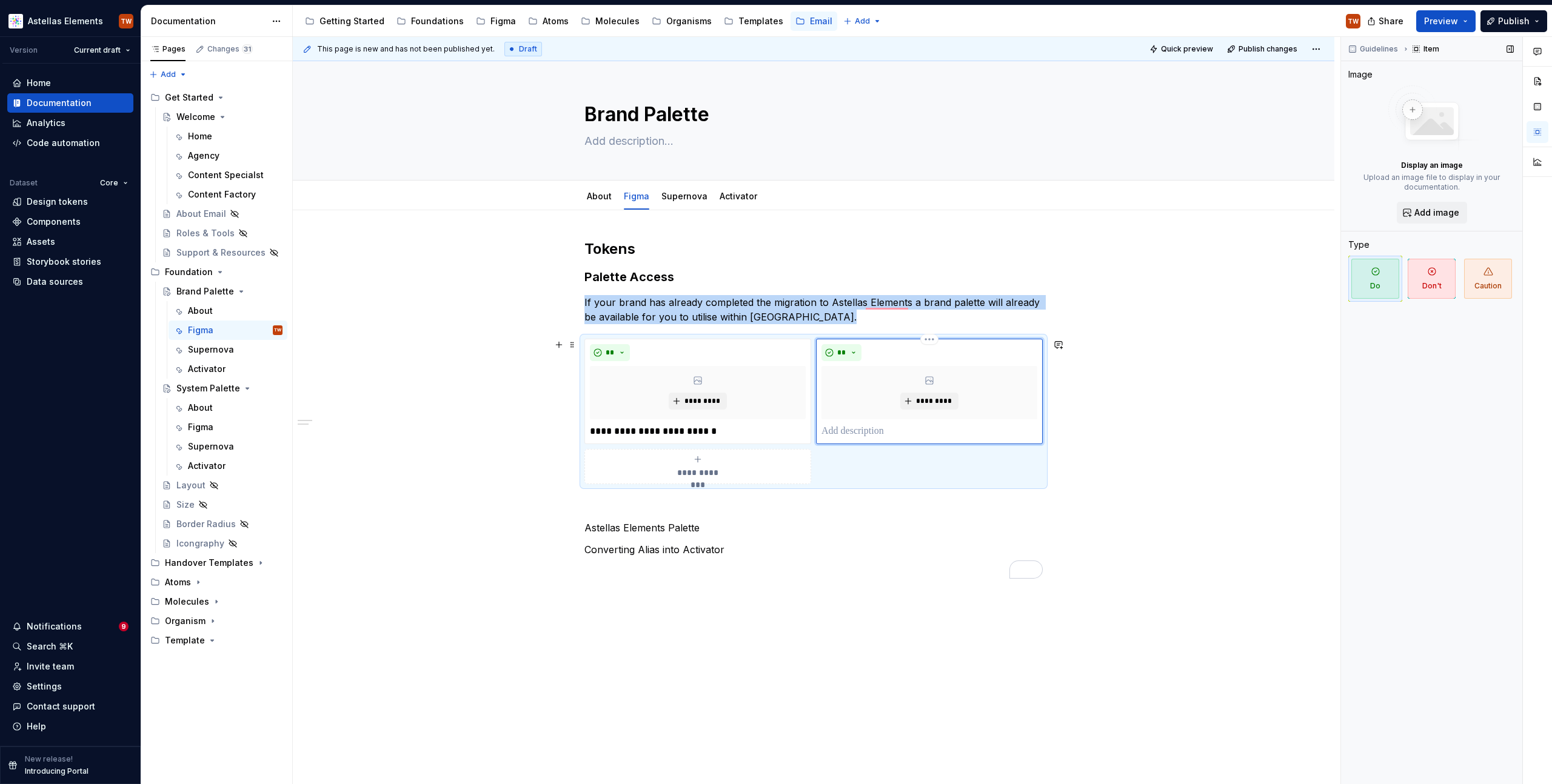
click at [868, 426] on p "To enrich screen reader interactions, please activate Accessibility in Grammarl…" at bounding box center [929, 431] width 216 height 15
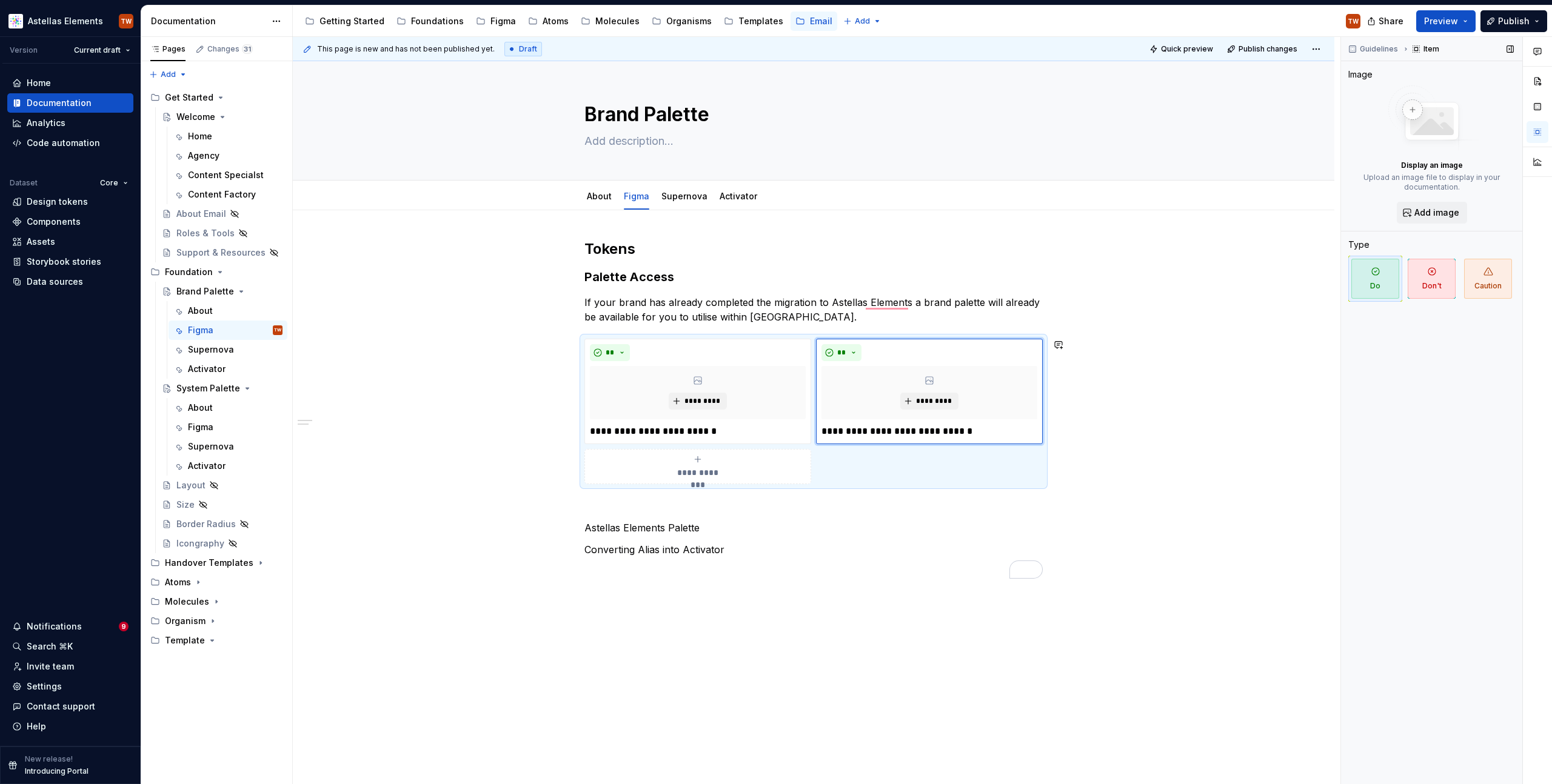
click at [870, 582] on div "**********" at bounding box center [813, 416] width 458 height 354
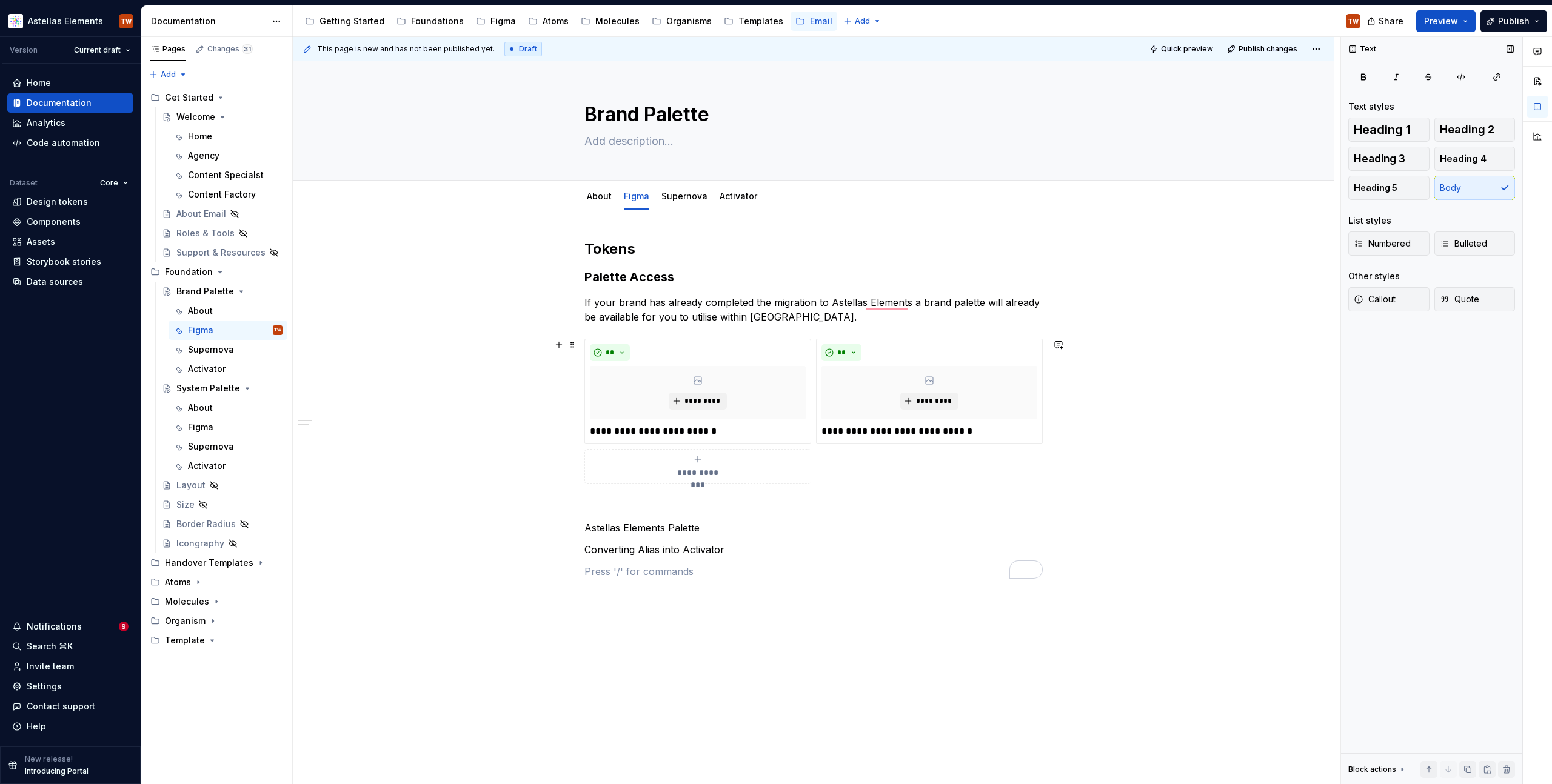
click at [575, 353] on span at bounding box center [572, 344] width 10 height 17
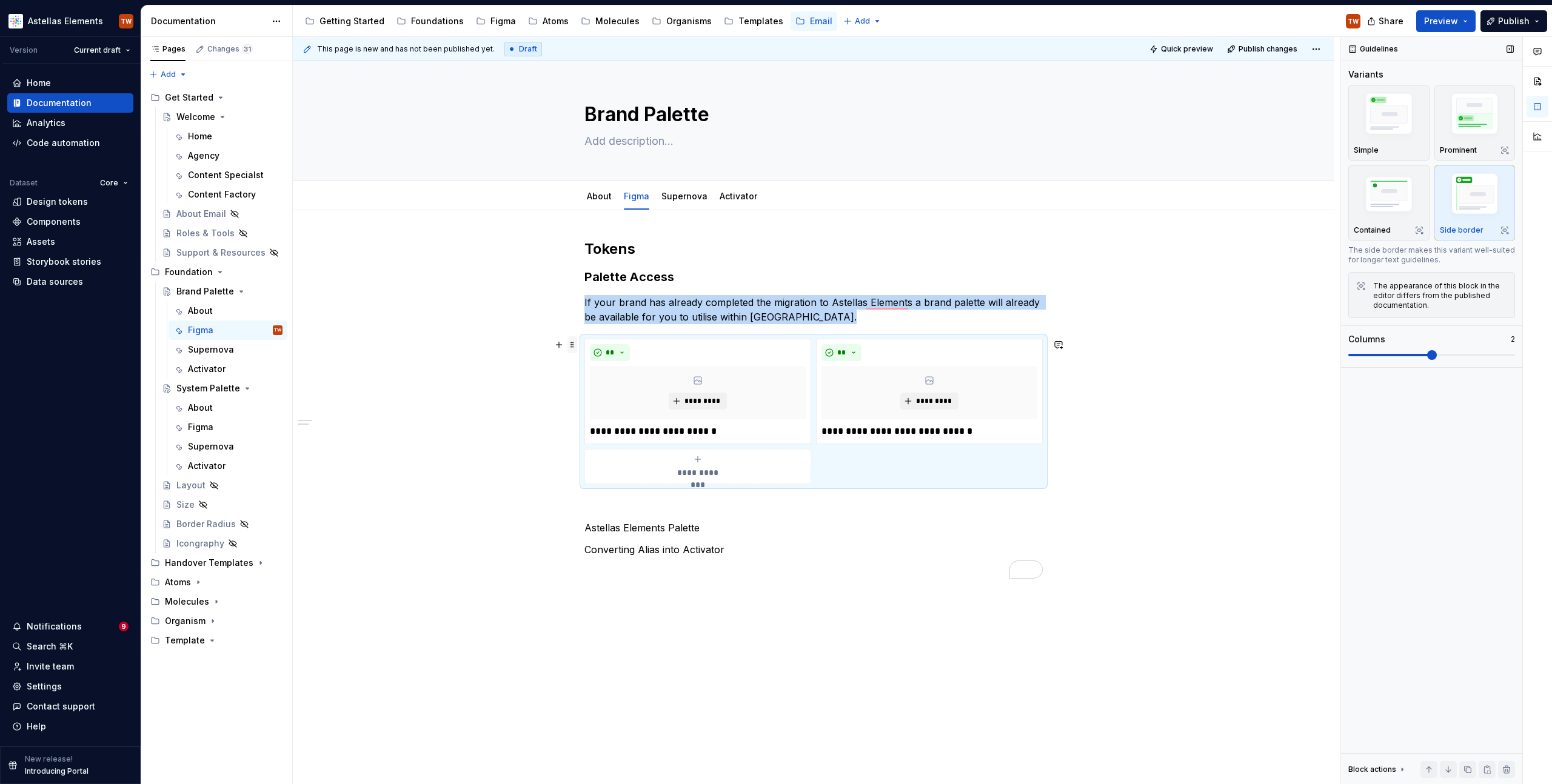
click at [571, 346] on span at bounding box center [572, 344] width 10 height 17
click at [560, 319] on div "**********" at bounding box center [814, 519] width 1041 height 618
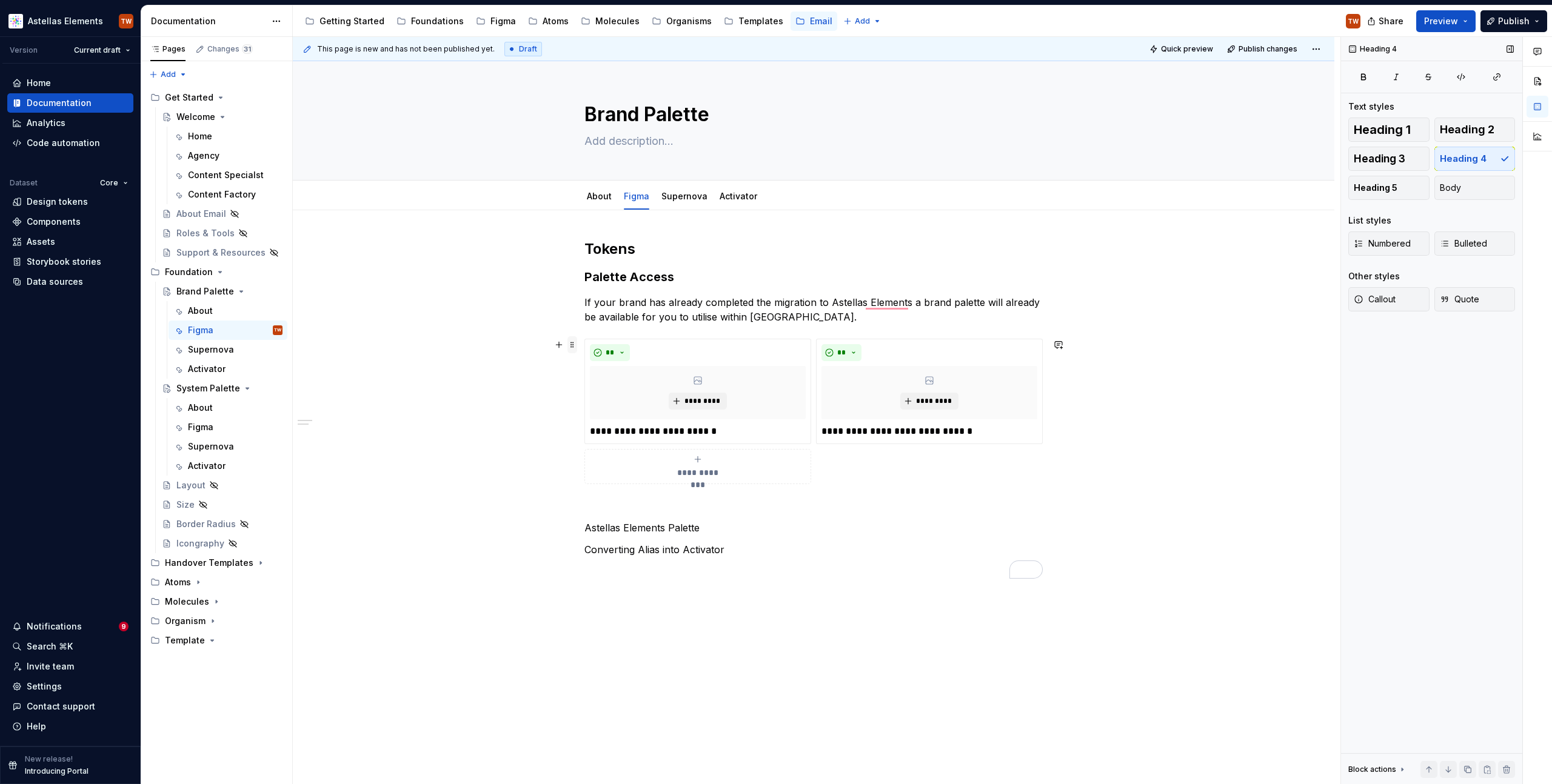
click at [573, 347] on span at bounding box center [572, 344] width 10 height 17
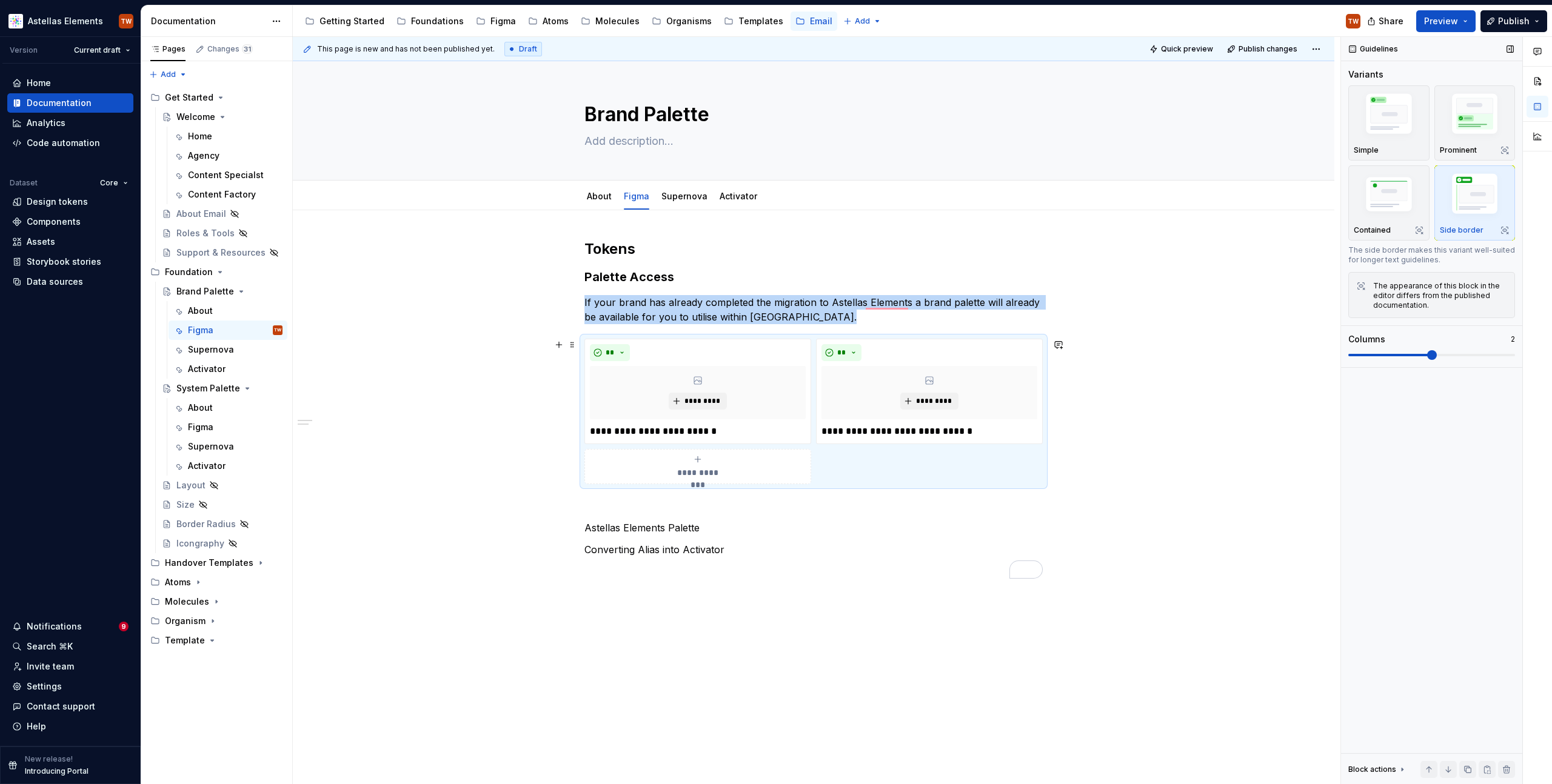
click at [1465, 198] on img "button" at bounding box center [1474, 196] width 70 height 53
click at [1399, 115] on img "button" at bounding box center [1388, 116] width 70 height 53
click at [1471, 195] on img "button" at bounding box center [1474, 196] width 70 height 53
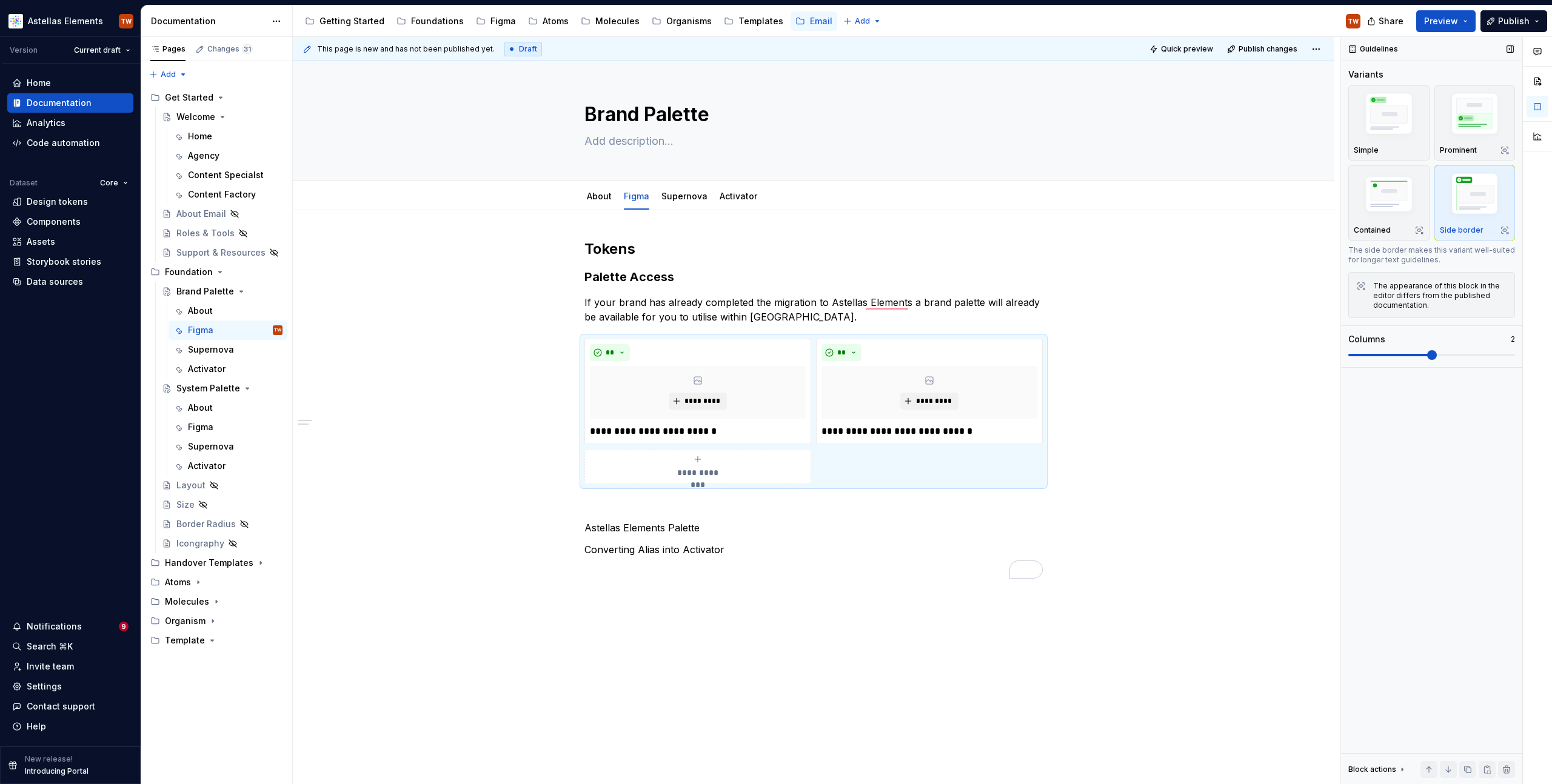
click at [1433, 297] on div "The appearance of this block in the editor differs from the published documenta…" at bounding box center [1440, 296] width 134 height 29
click at [1484, 227] on div "Side border" at bounding box center [1474, 230] width 70 height 10
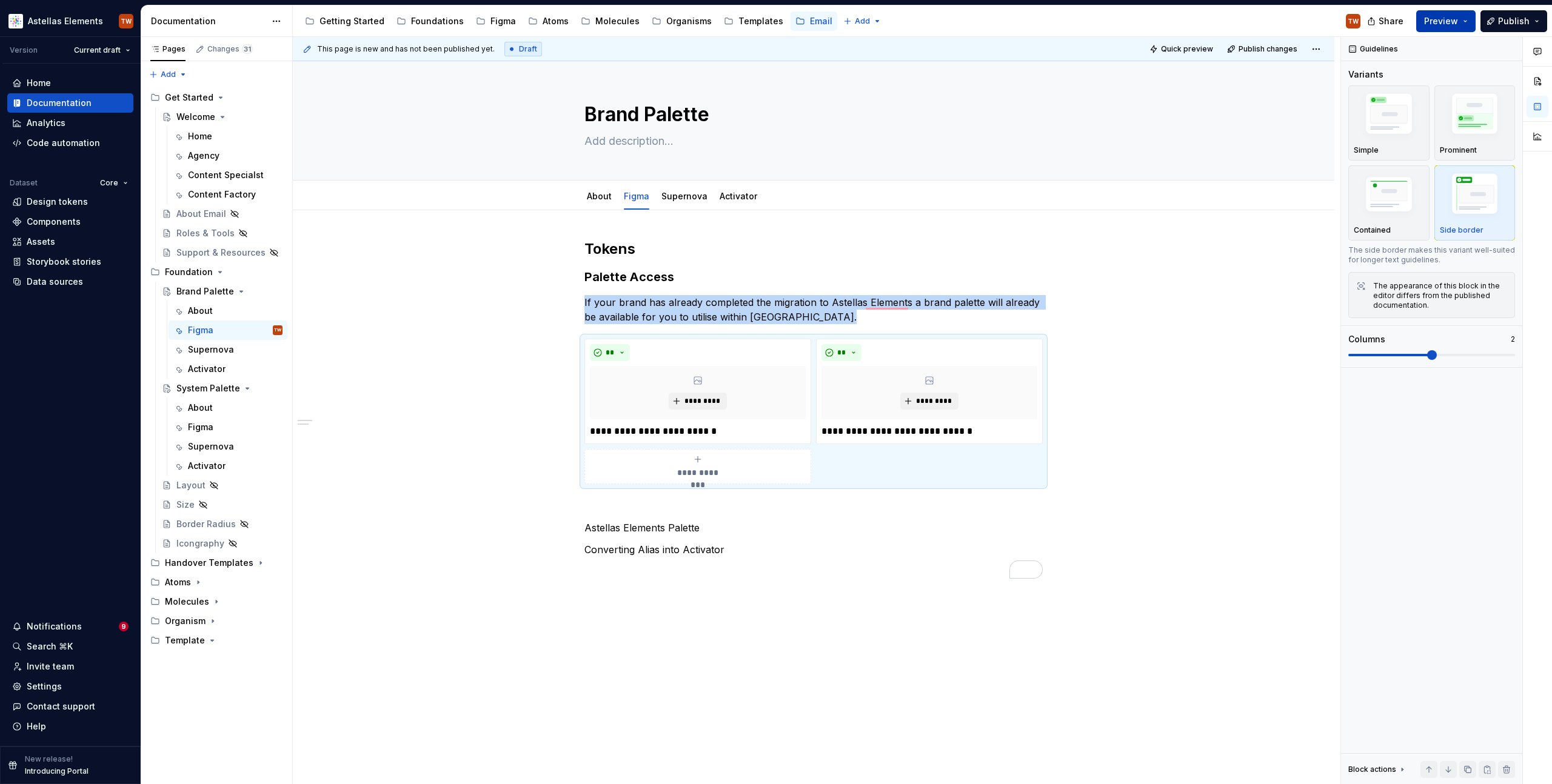
click at [1470, 24] on button "Preview" at bounding box center [1445, 21] width 59 height 22
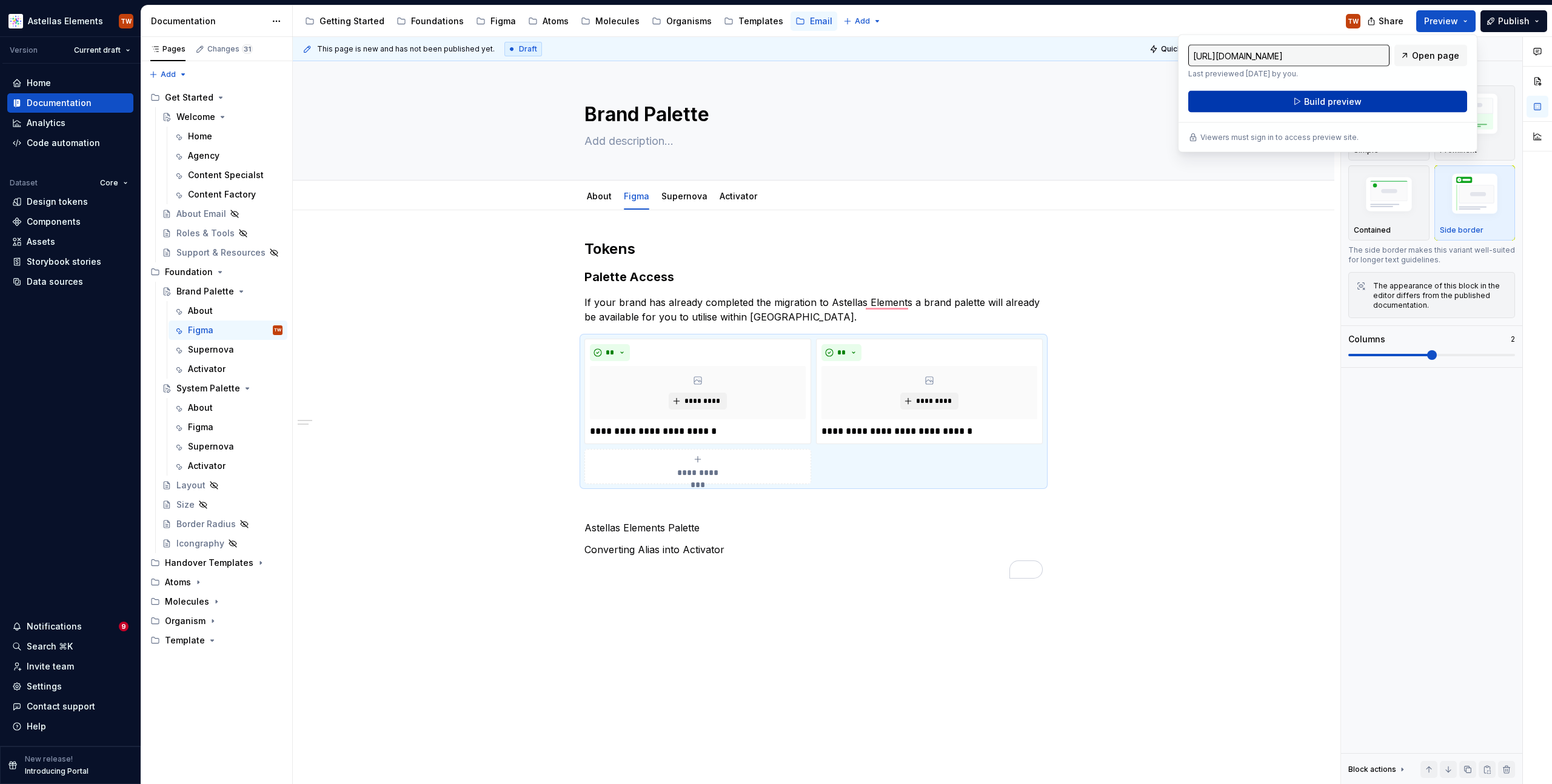
click at [1407, 100] on button "Build preview" at bounding box center [1328, 102] width 279 height 22
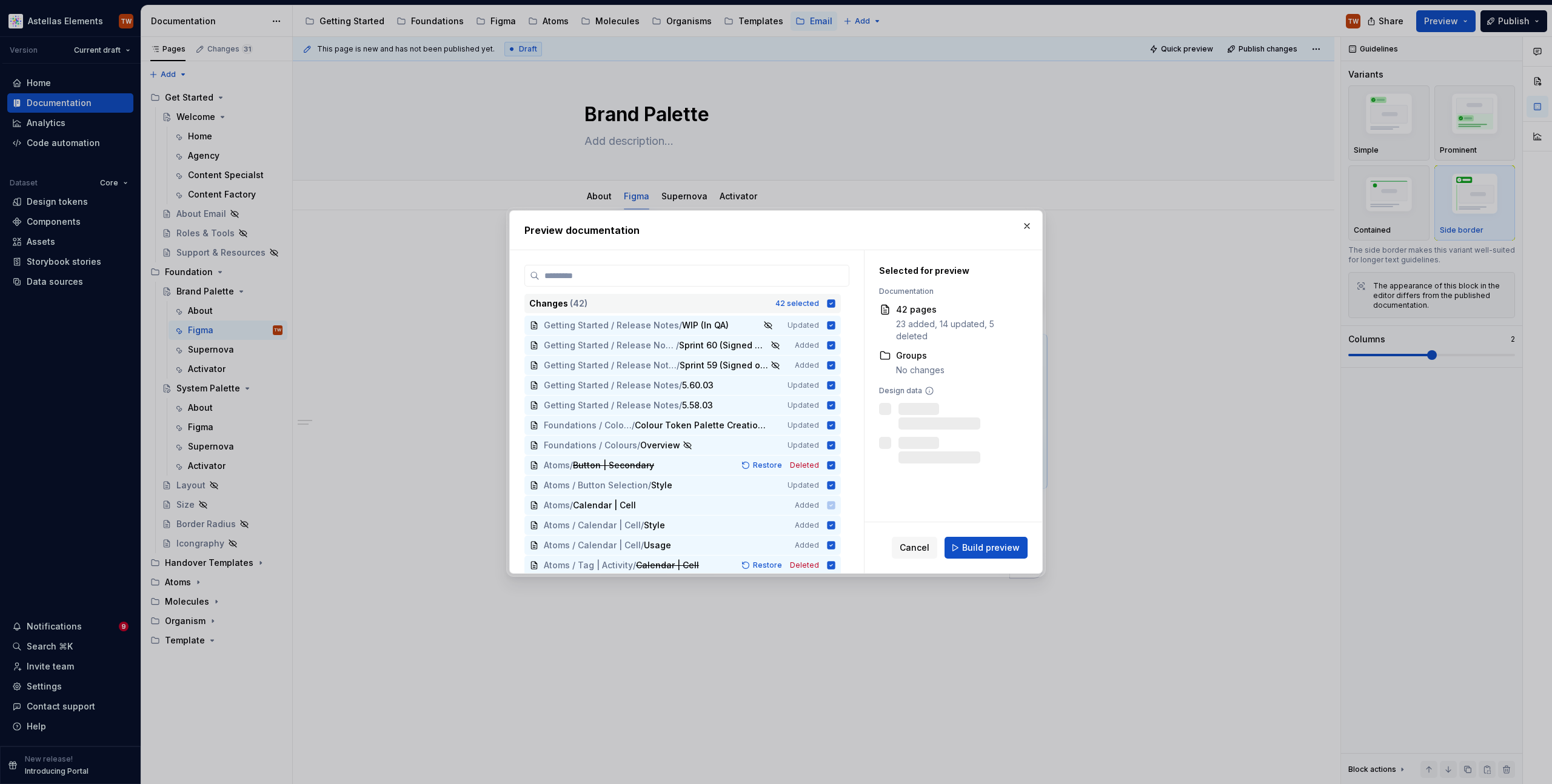
click at [832, 303] on icon at bounding box center [831, 303] width 10 height 10
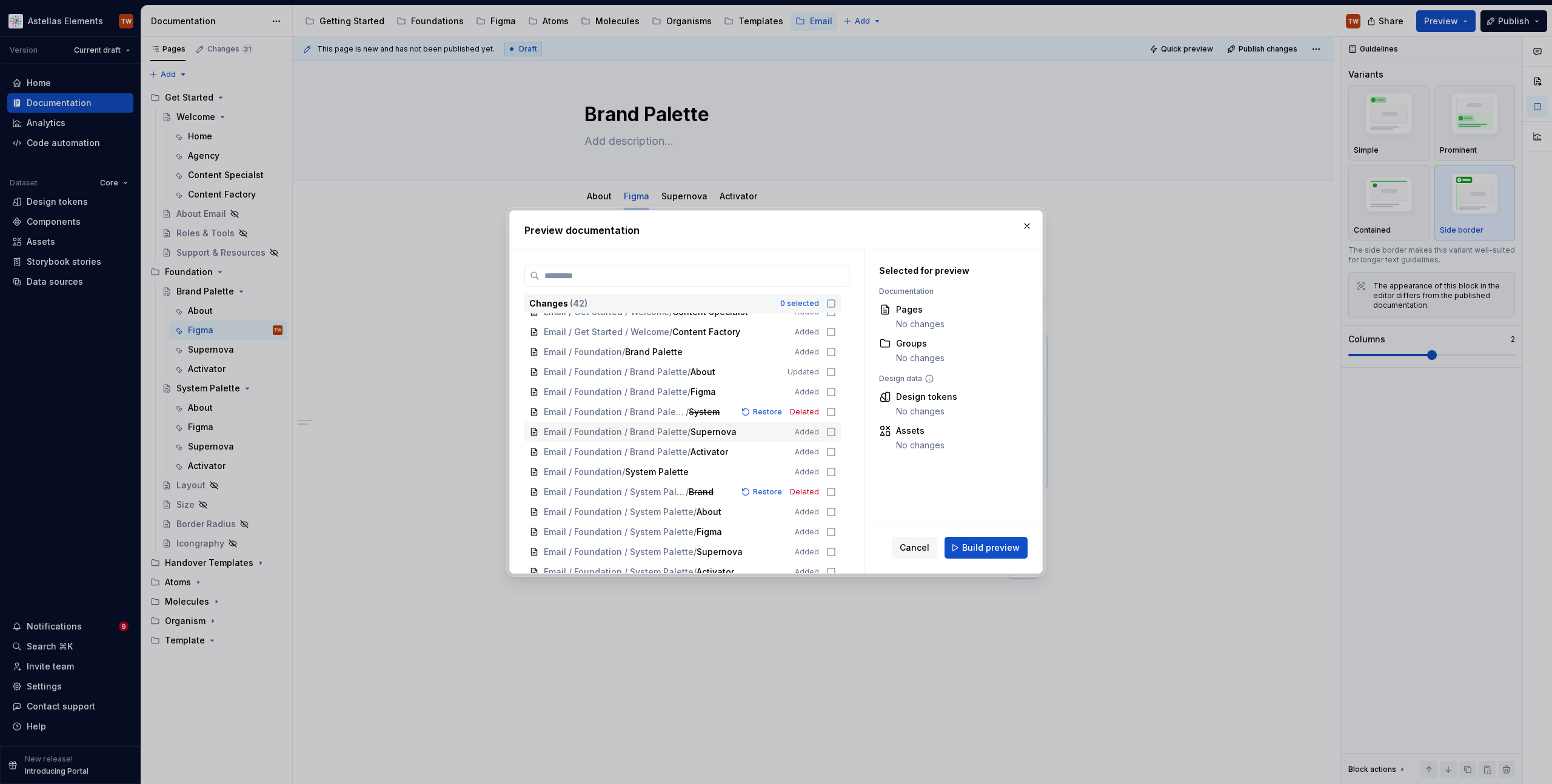
scroll to position [562, 0]
click at [828, 360] on icon at bounding box center [831, 362] width 10 height 10
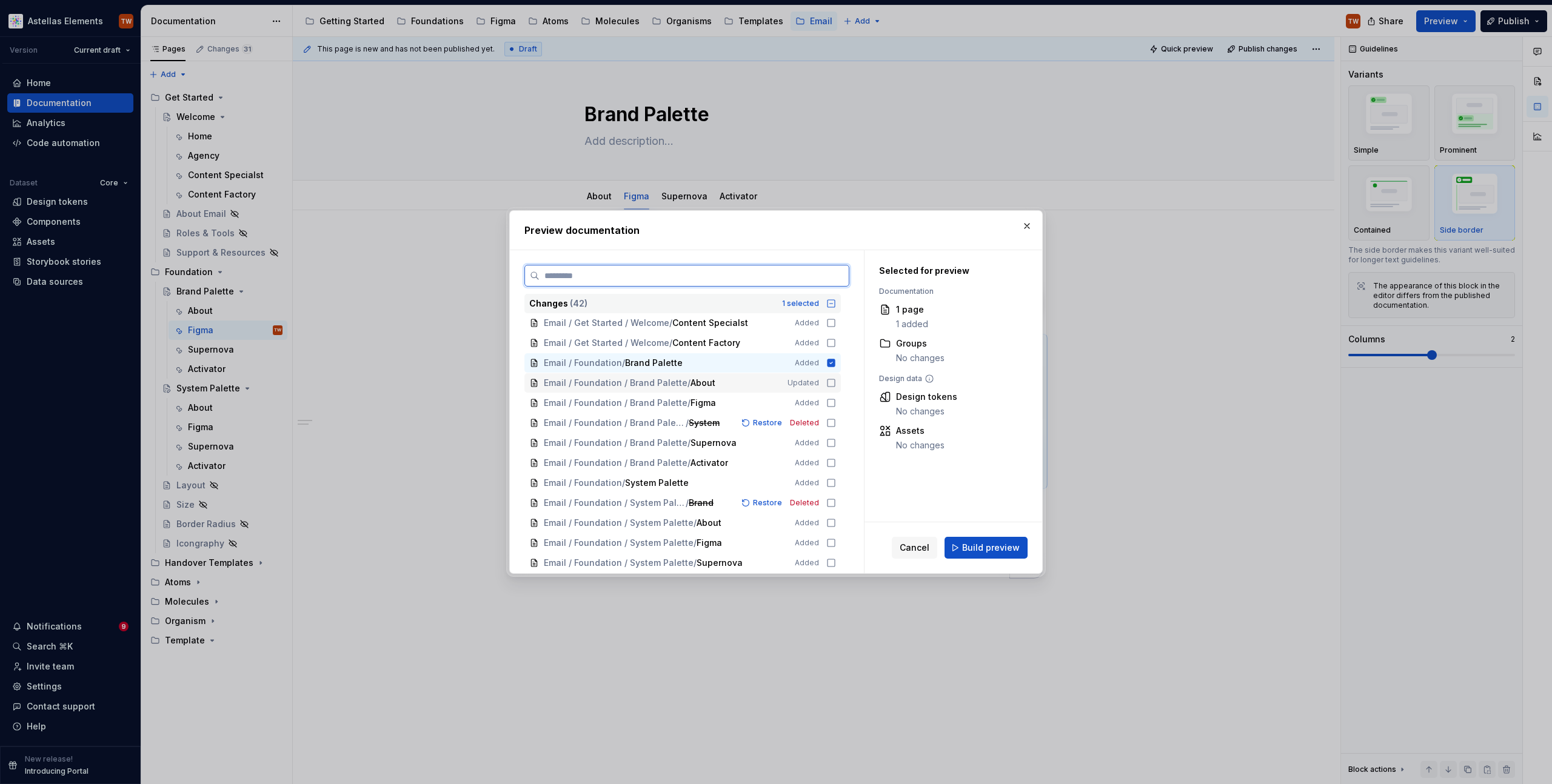
click at [830, 386] on icon at bounding box center [830, 382] width 7 height 7
click at [835, 404] on icon at bounding box center [831, 403] width 10 height 10
click at [830, 422] on icon at bounding box center [831, 423] width 10 height 10
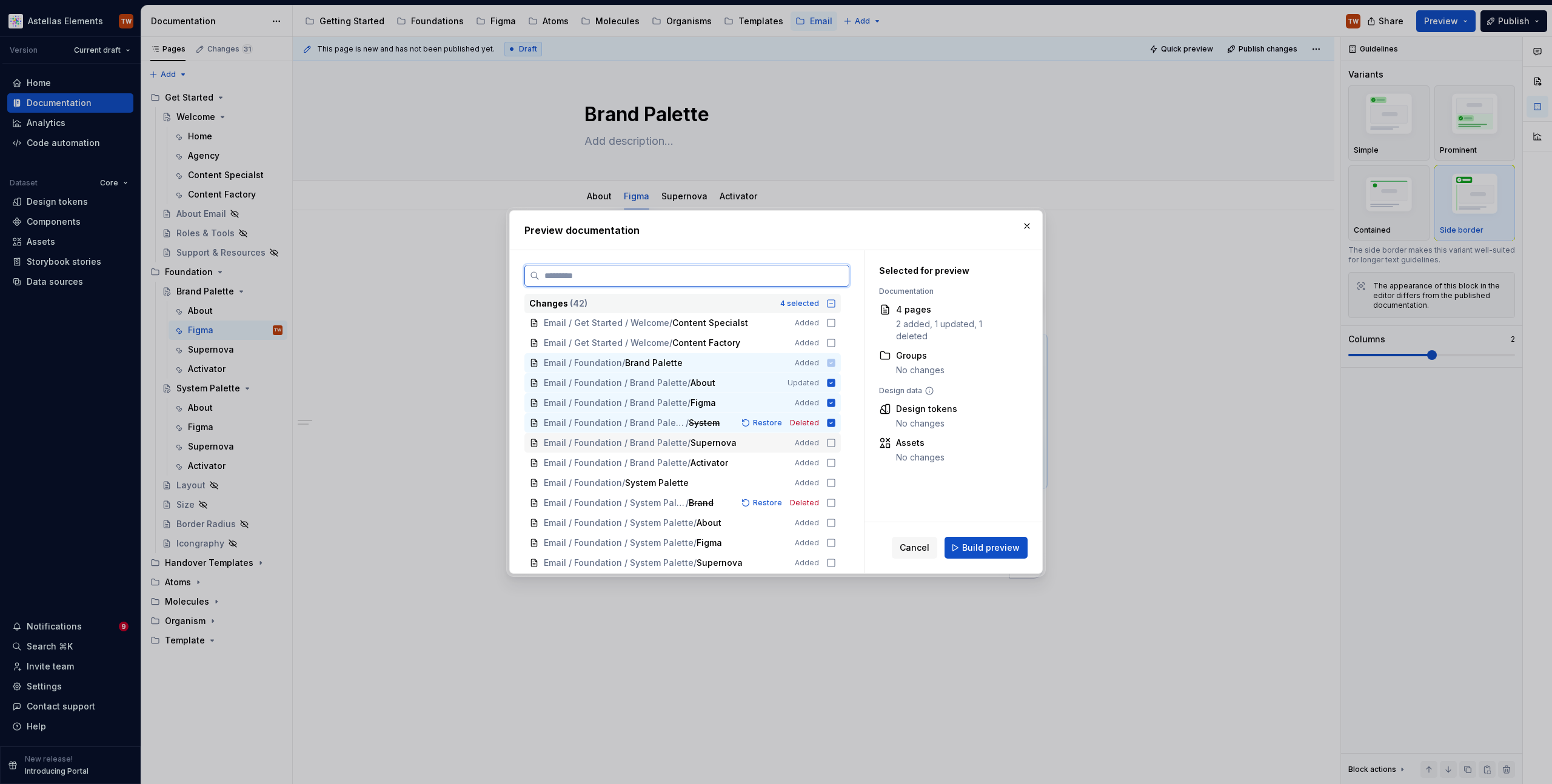
click at [828, 445] on icon at bounding box center [830, 443] width 7 height 7
click at [828, 463] on icon at bounding box center [831, 463] width 10 height 10
click at [829, 494] on div "Email / Foundation / System Palette / Brand Restore Deleted" at bounding box center [682, 503] width 316 height 19
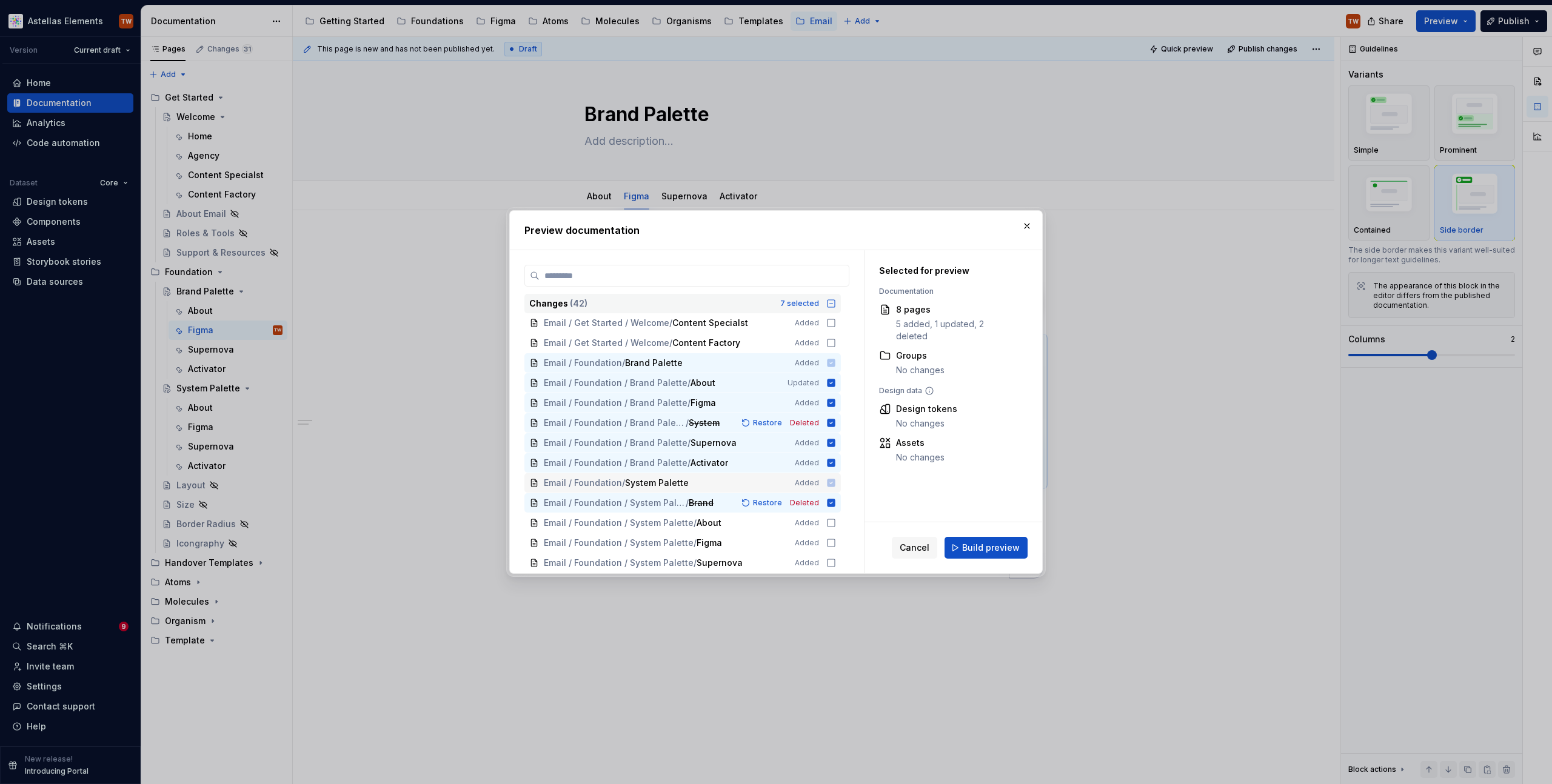
click at [825, 479] on span "Email / Foundation / System Palette Added" at bounding box center [682, 483] width 316 height 20
drag, startPoint x: 831, startPoint y: 512, endPoint x: 830, endPoint y: 528, distance: 16.0
click at [831, 512] on div "Email / Foundation / System Palette / Brand Restore Deleted" at bounding box center [682, 503] width 316 height 19
click at [830, 528] on icon at bounding box center [831, 522] width 10 height 10
click at [836, 497] on div "Email / Foundation / System Palette / Brand Restore Deleted" at bounding box center [682, 503] width 316 height 19
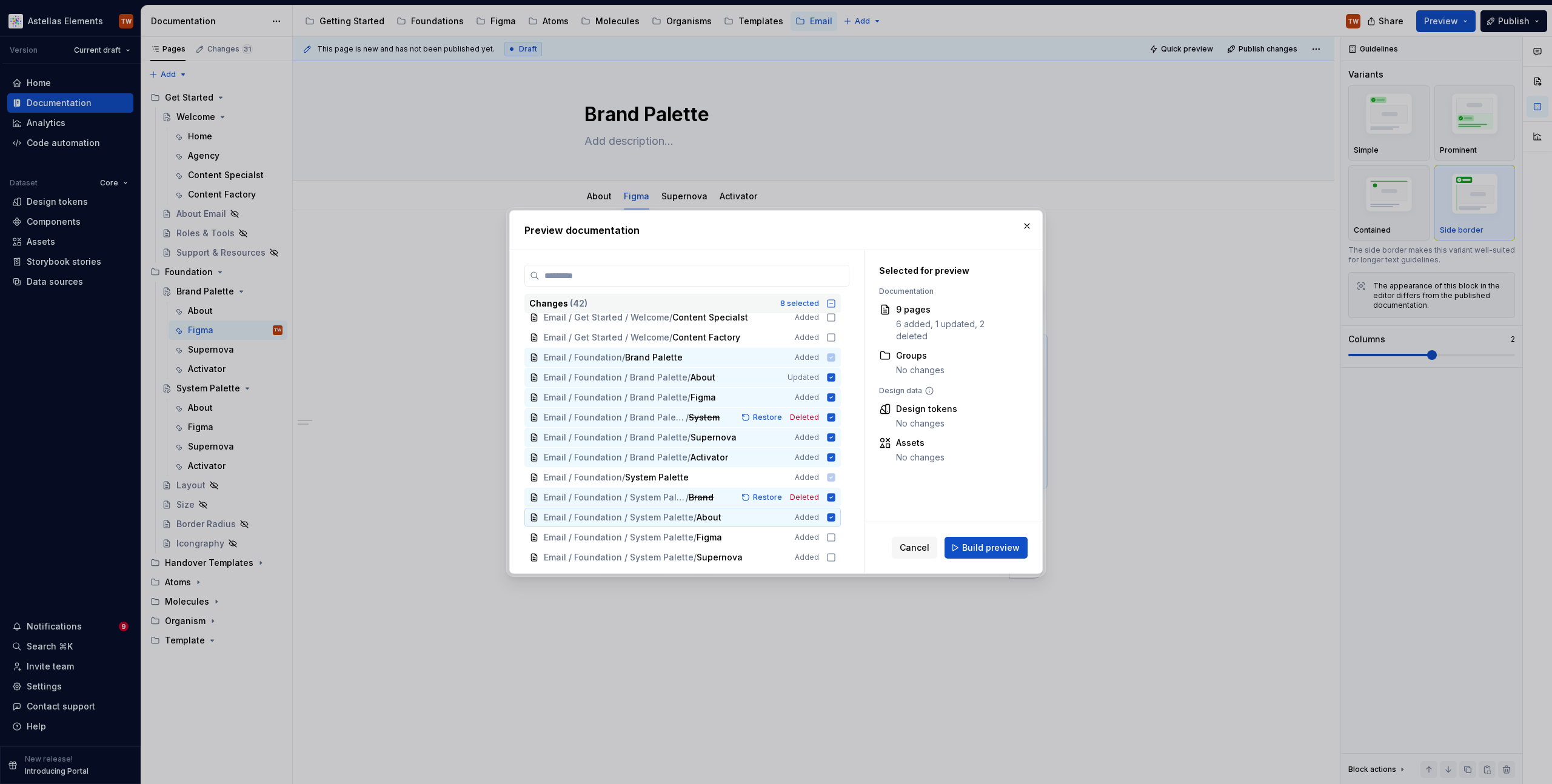
scroll to position [572, 0]
click at [832, 528] on div "Email / Foundation / System Palette / Figma Added" at bounding box center [682, 533] width 316 height 19
click at [832, 553] on icon at bounding box center [831, 553] width 10 height 10
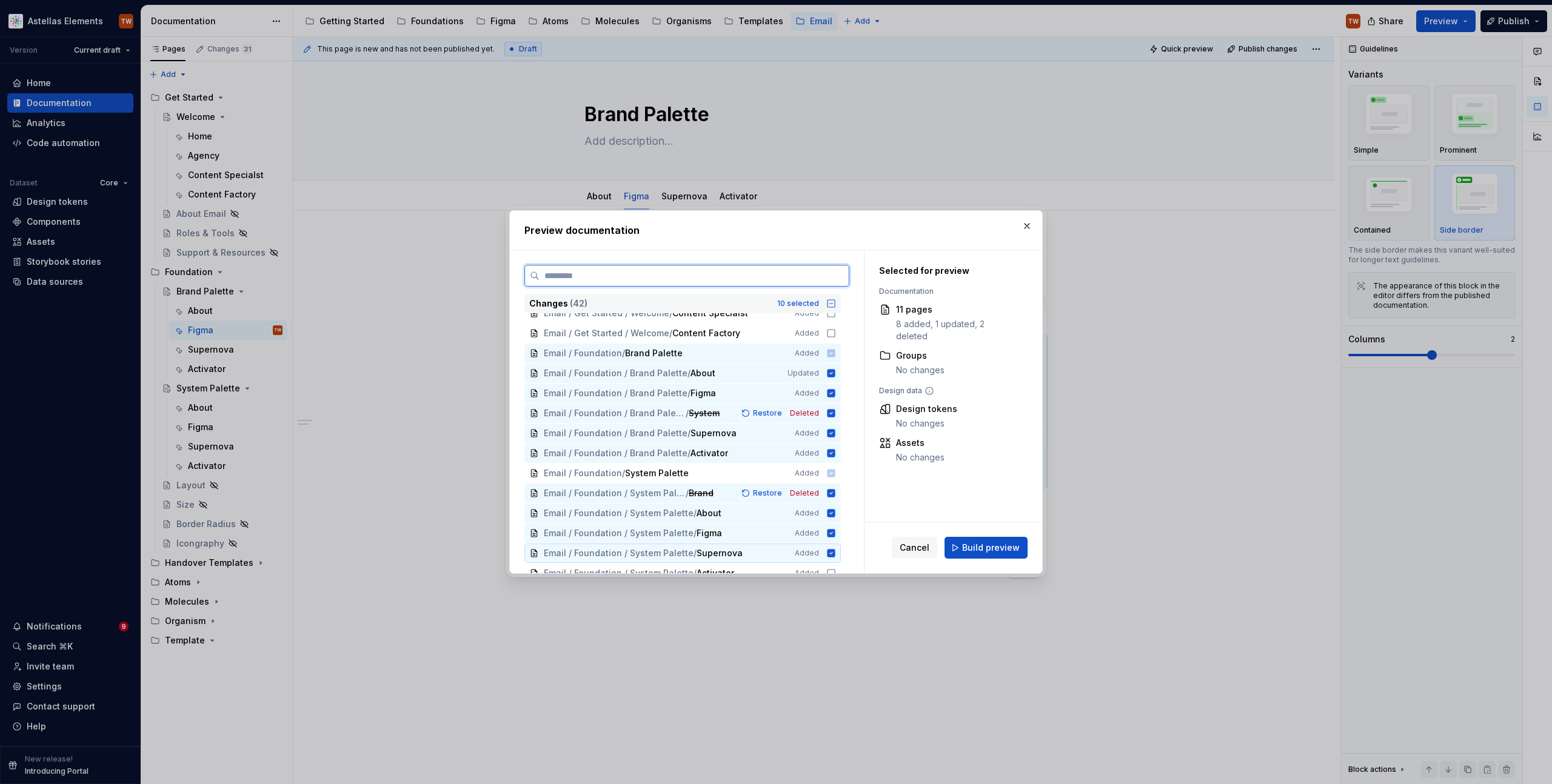
scroll to position [582, 0]
click at [832, 561] on icon at bounding box center [831, 563] width 10 height 10
click at [988, 542] on span "Build preview" at bounding box center [991, 548] width 58 height 12
click at [990, 553] on div "Cancel Build preview" at bounding box center [959, 548] width 136 height 22
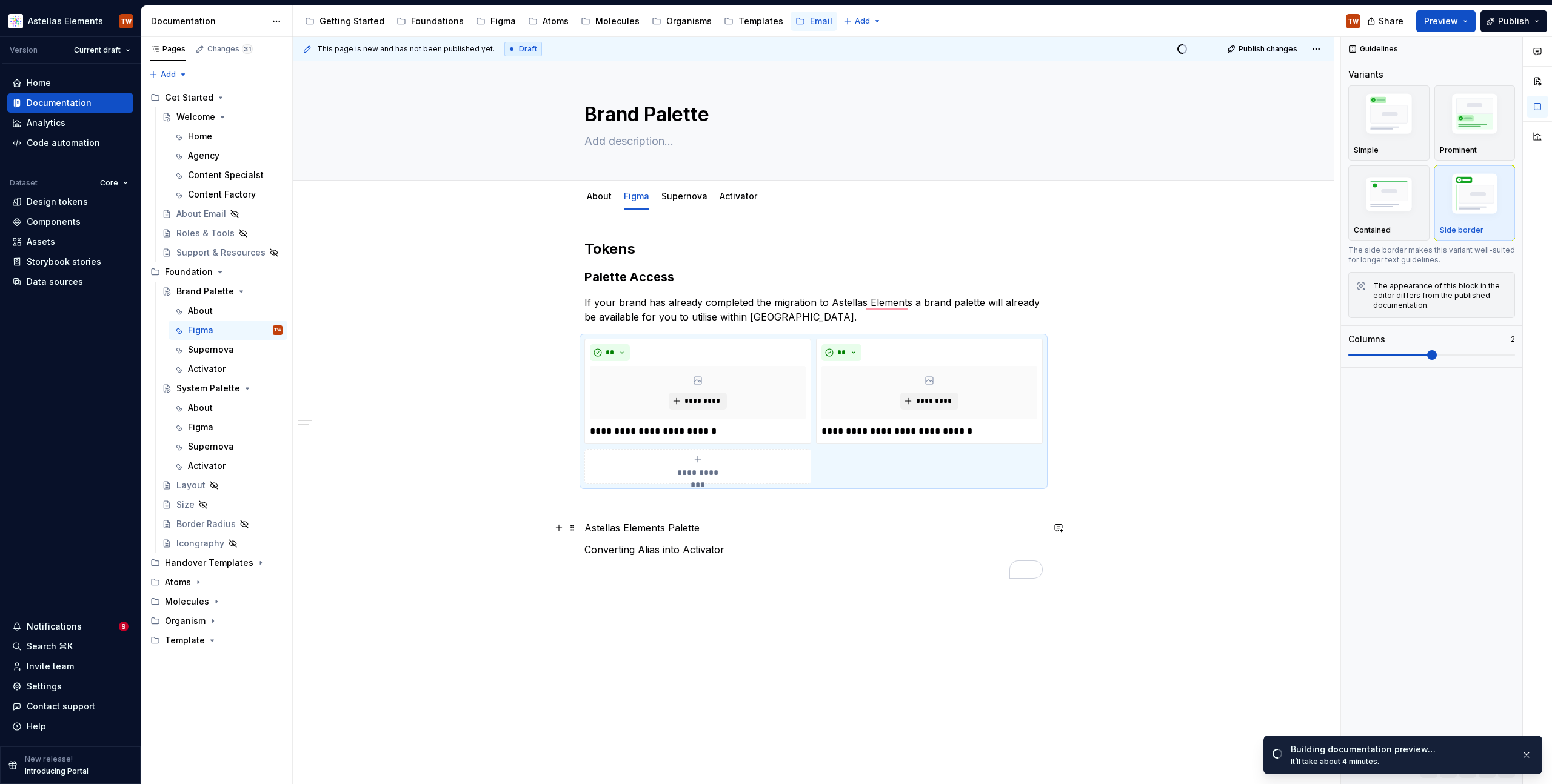
click at [873, 541] on div "**********" at bounding box center [813, 409] width 458 height 339
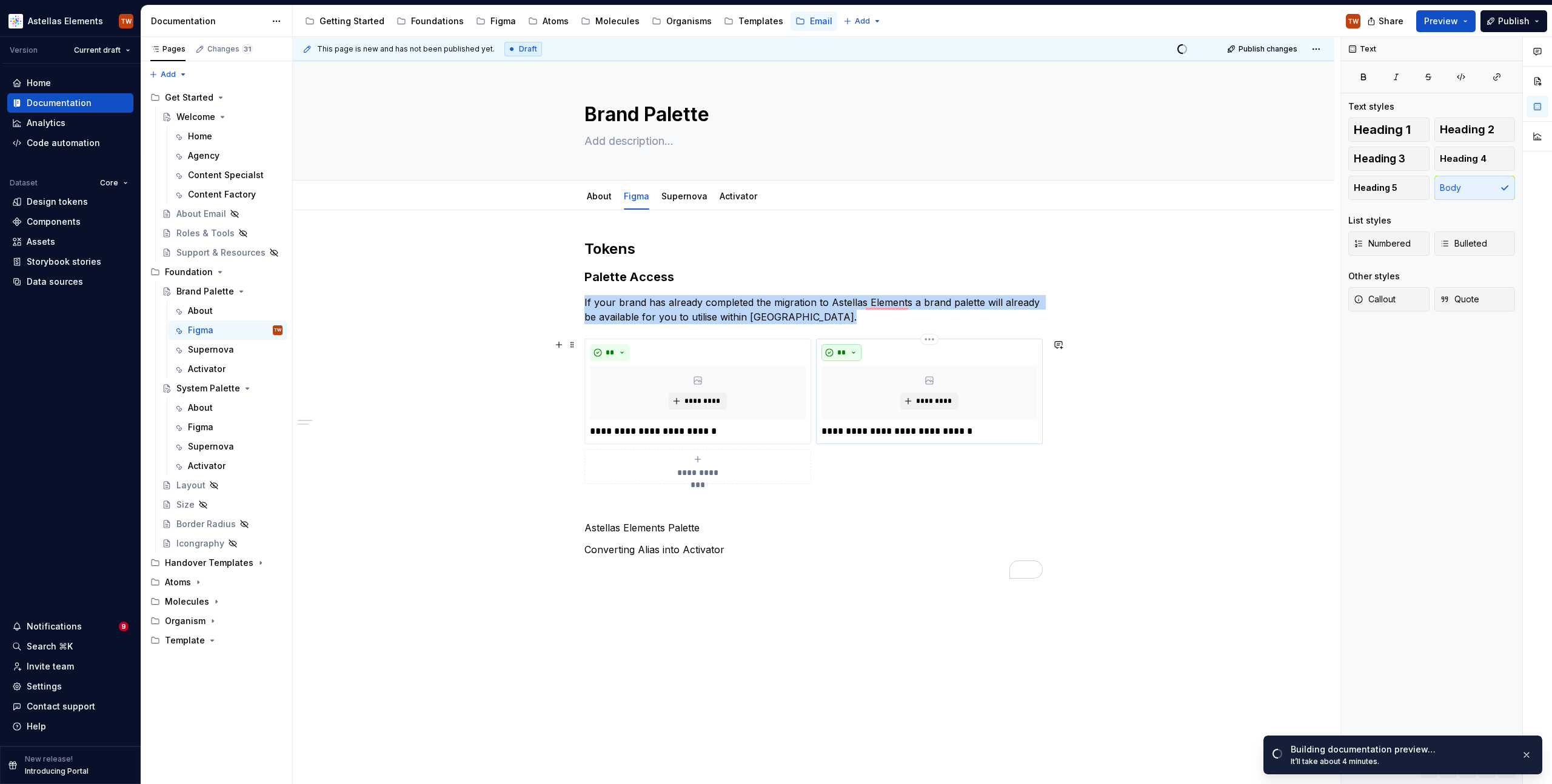
click at [837, 357] on span "**" at bounding box center [841, 352] width 10 height 10
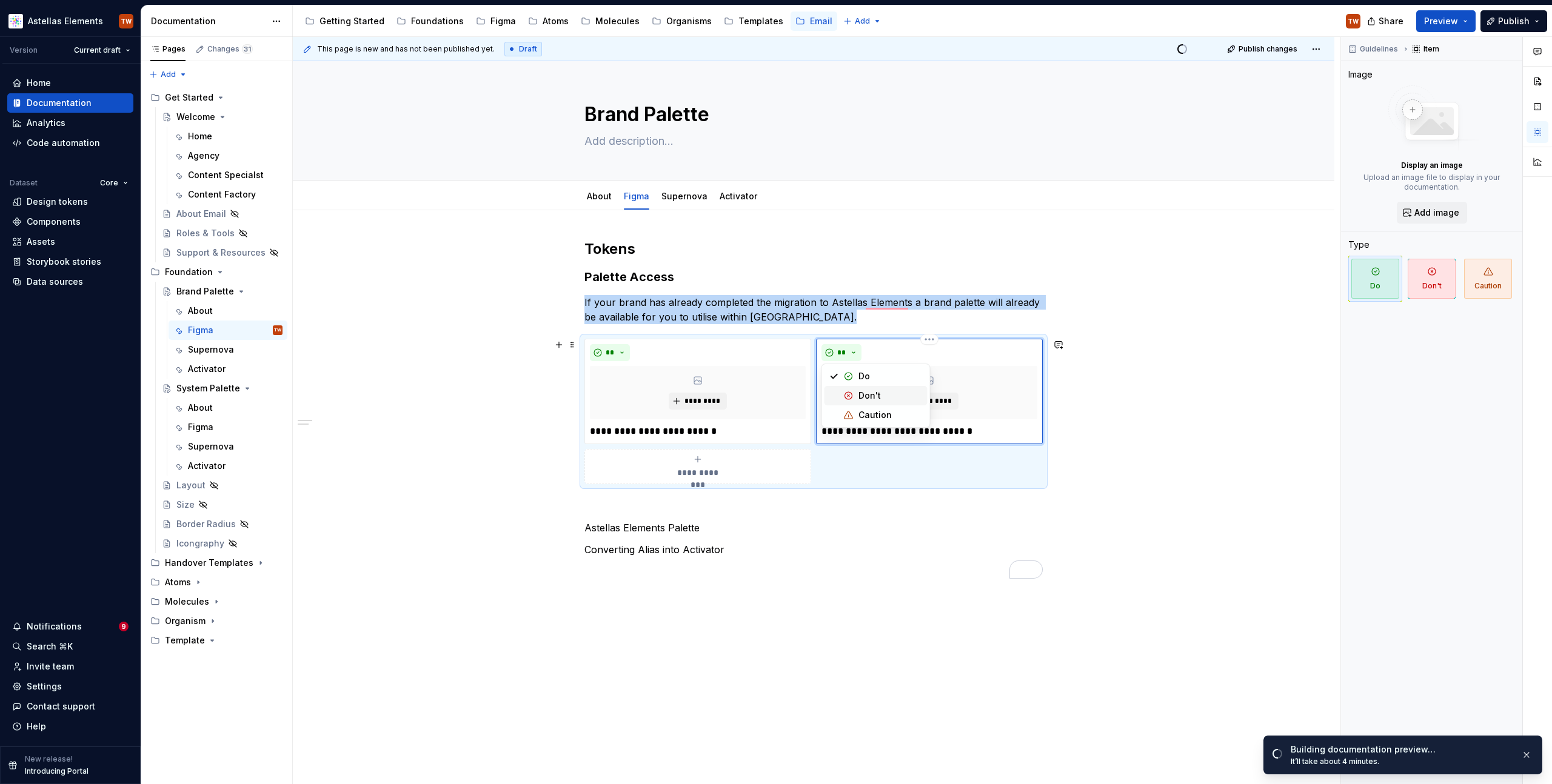
click at [862, 391] on div "Don't" at bounding box center [870, 395] width 22 height 12
click at [850, 358] on button "*****" at bounding box center [845, 353] width 48 height 17
click at [964, 485] on div "**********" at bounding box center [813, 411] width 458 height 145
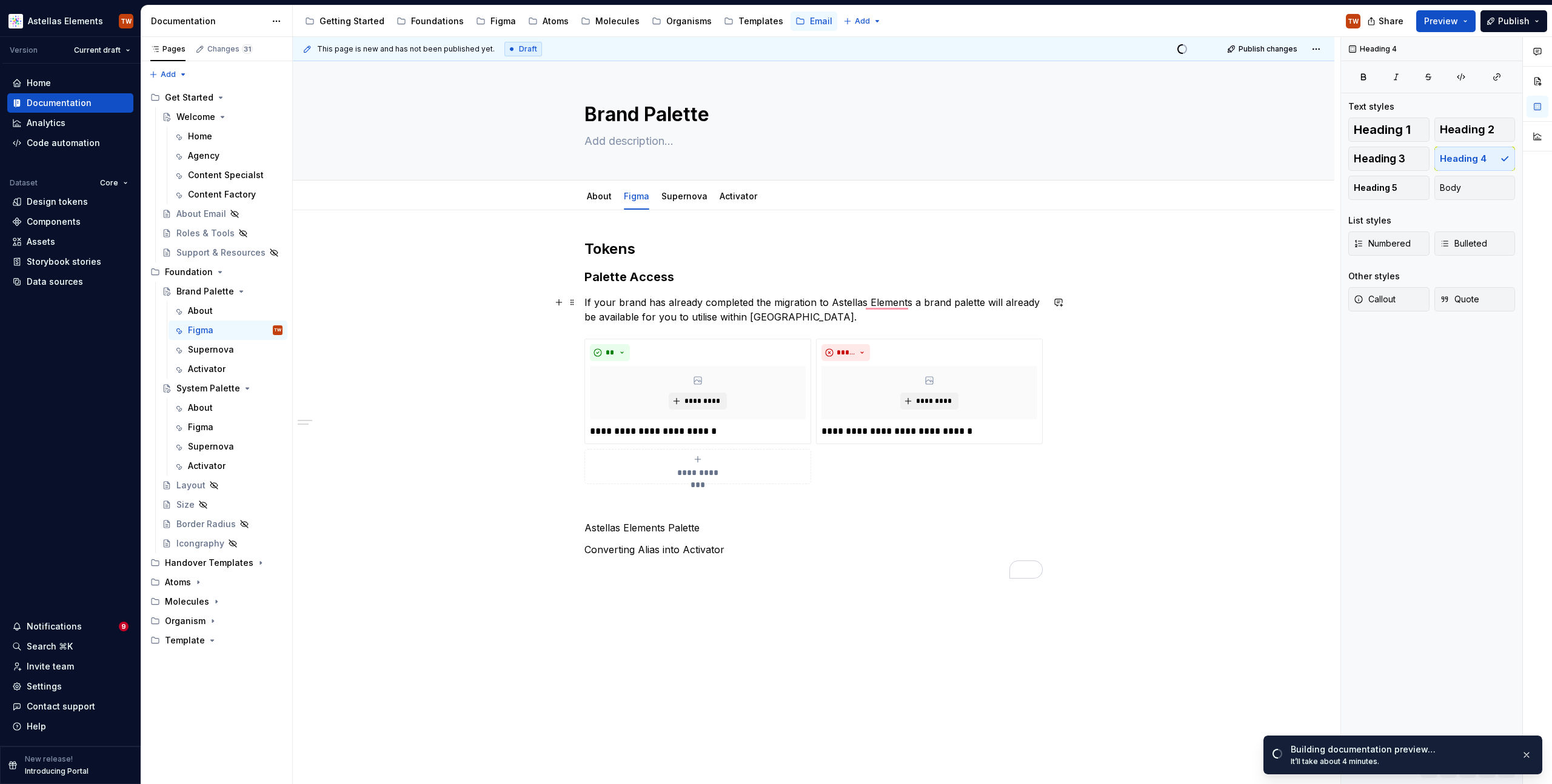
click at [810, 319] on p "If your brand has already completed the migration to Astellas Elements a brand …" at bounding box center [813, 309] width 458 height 29
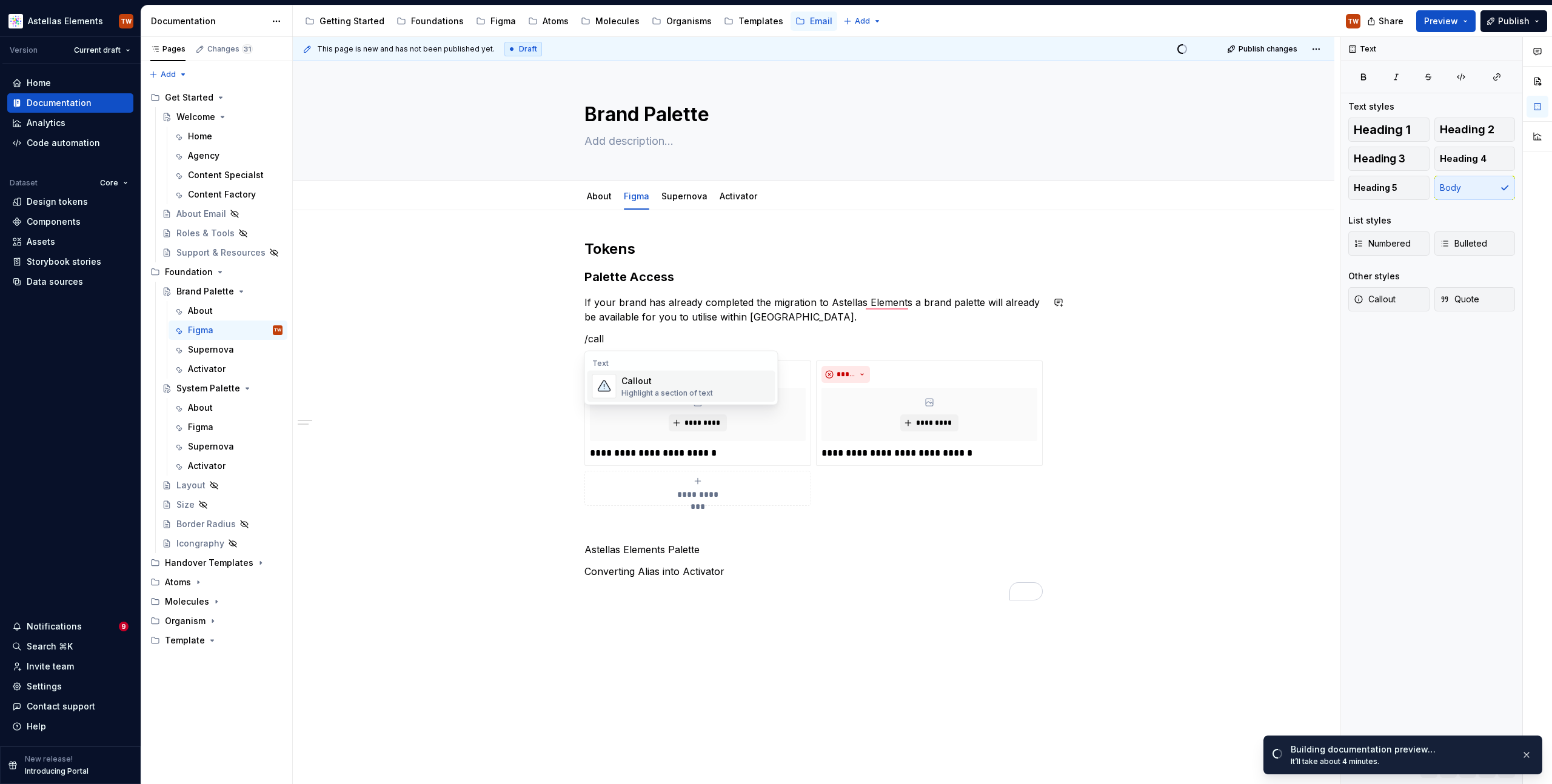
click at [689, 384] on div "Callout" at bounding box center [667, 381] width 91 height 12
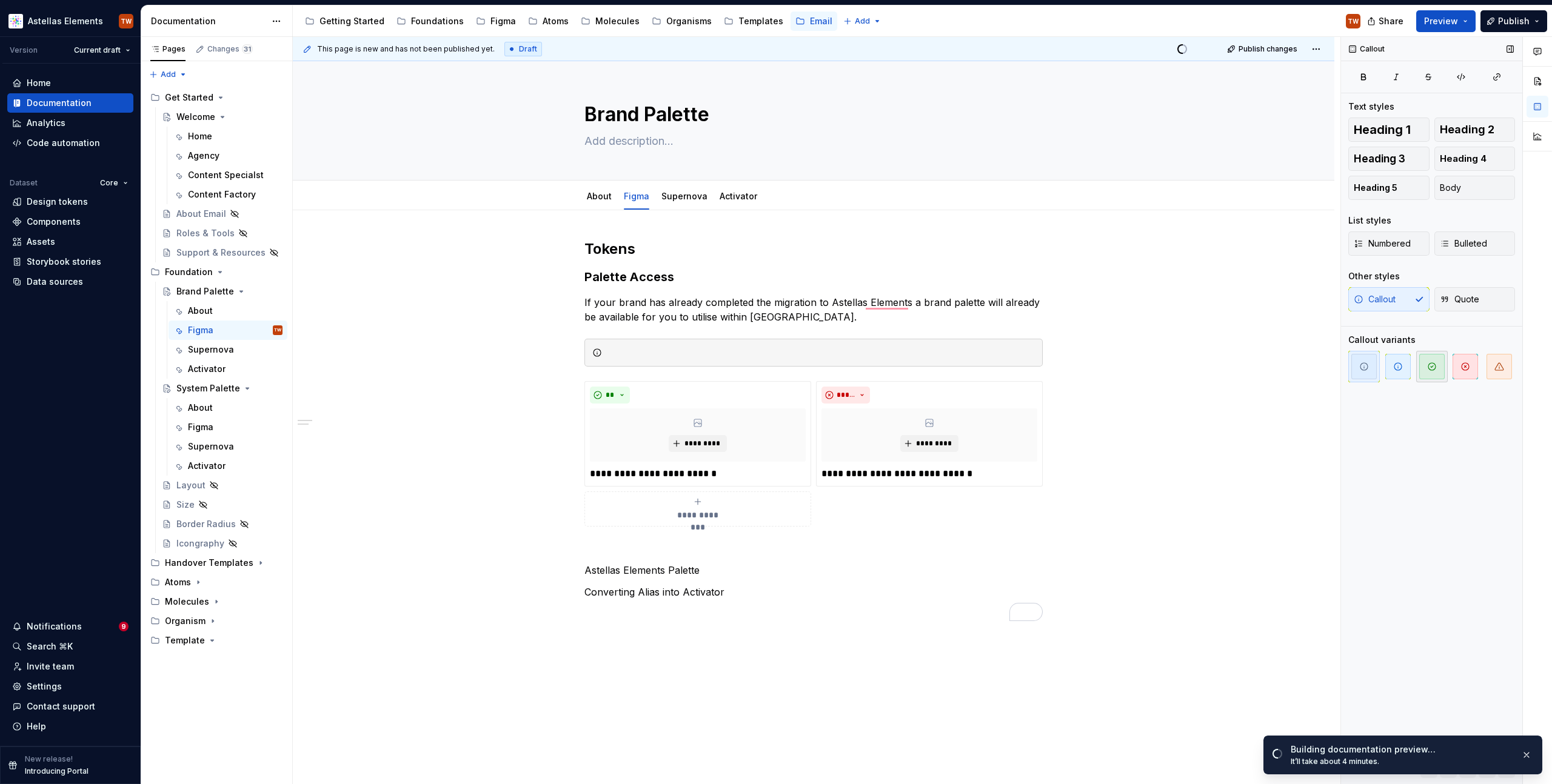
click at [1434, 363] on icon "button" at bounding box center [1431, 366] width 10 height 10
click at [1469, 126] on span "Heading 2" at bounding box center [1467, 129] width 55 height 12
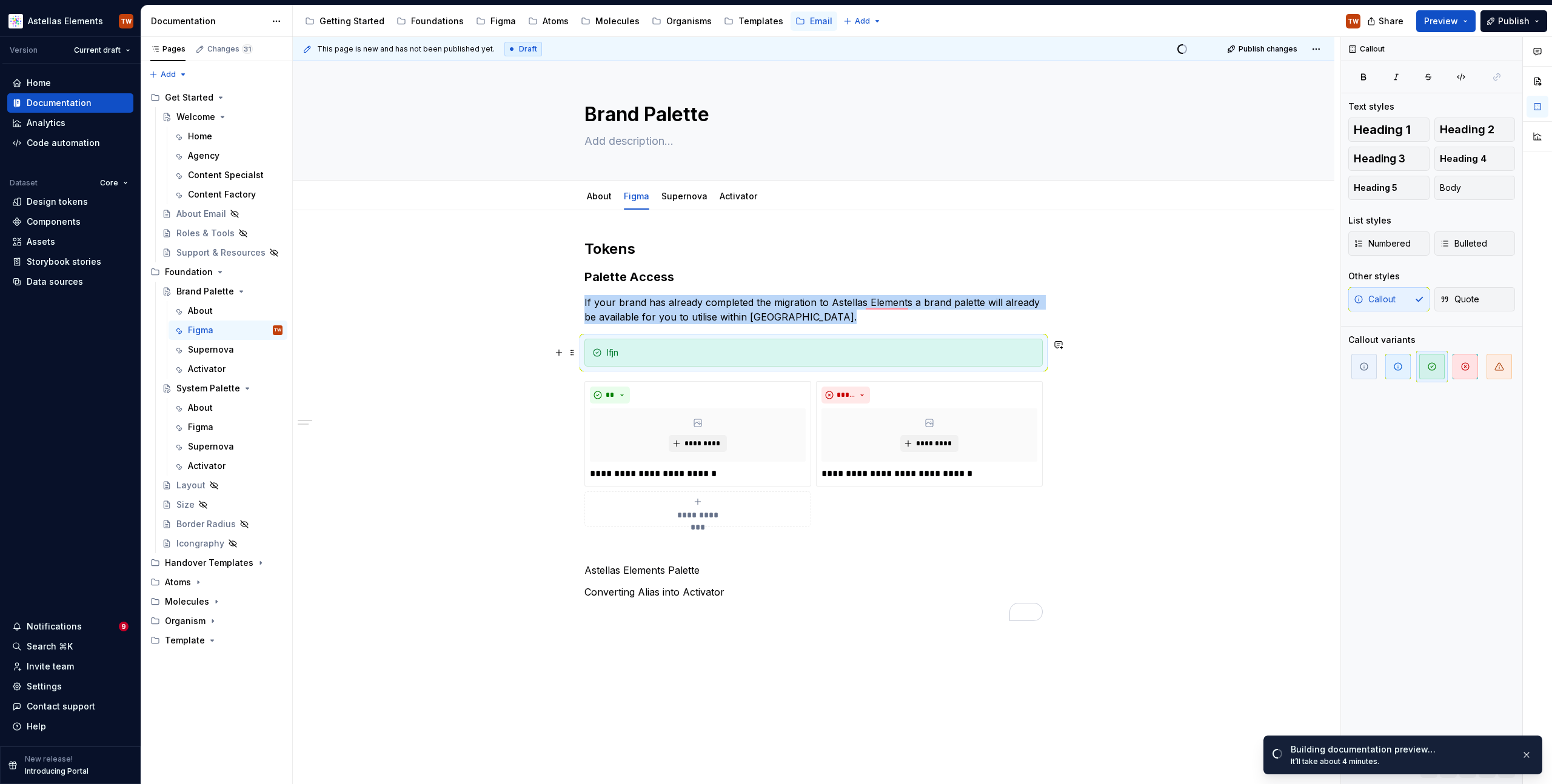
click at [617, 357] on div "lfjn" at bounding box center [821, 353] width 428 height 12
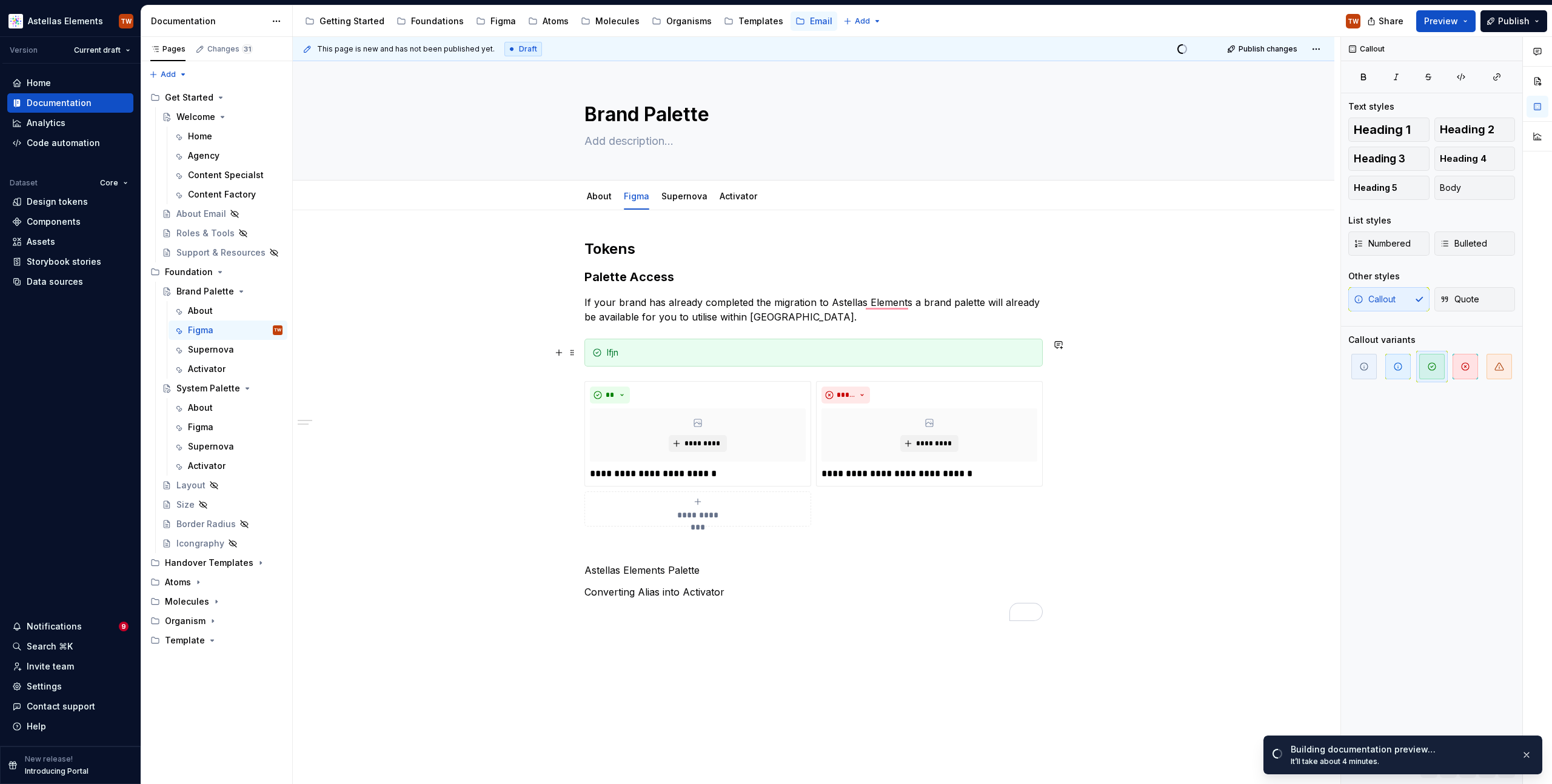
click at [617, 357] on div "lfjn" at bounding box center [821, 353] width 428 height 12
click at [603, 357] on div "lfjn" at bounding box center [813, 352] width 458 height 28
click at [1060, 430] on div "**********" at bounding box center [814, 540] width 1041 height 661
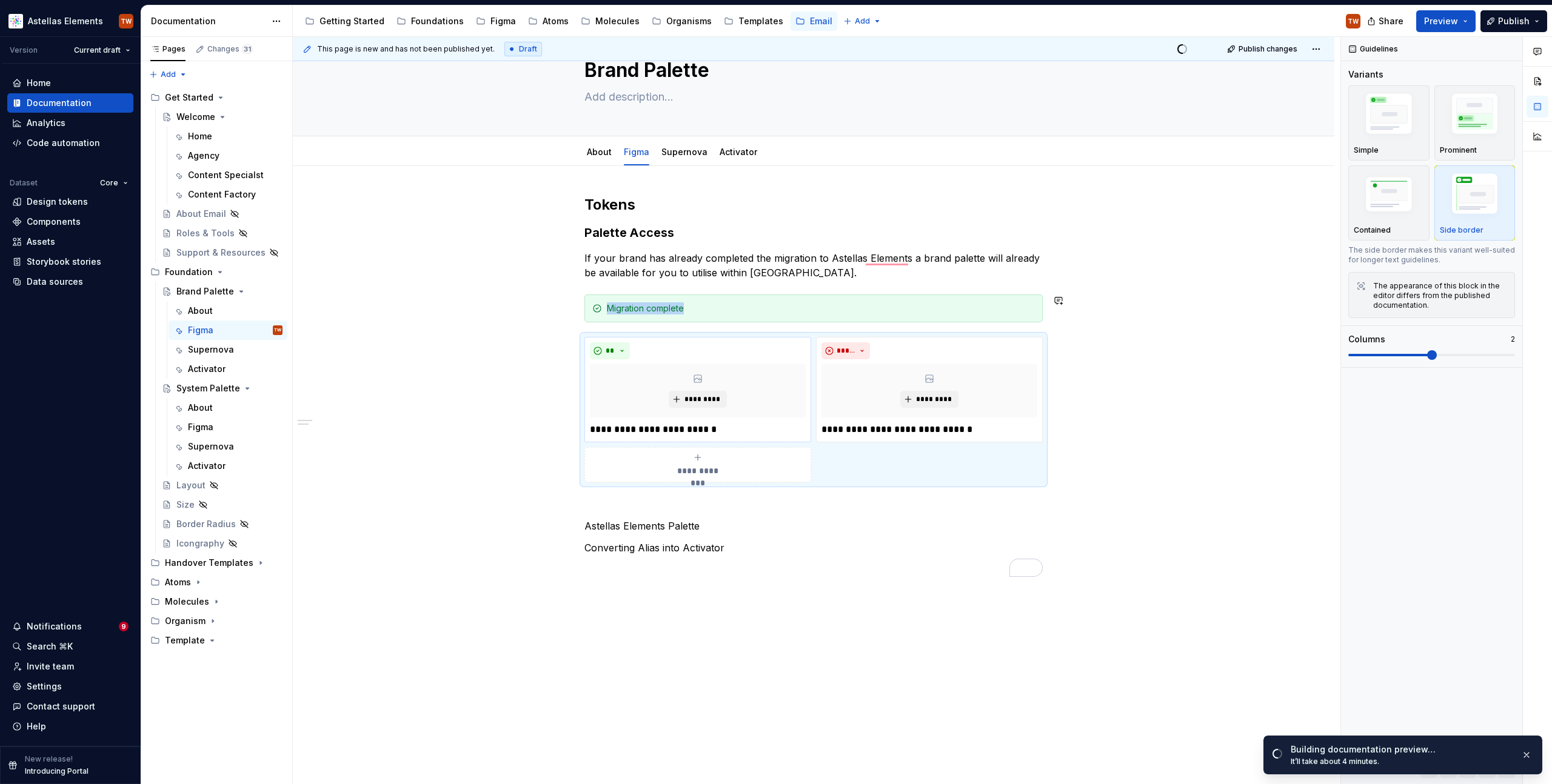
scroll to position [86, 0]
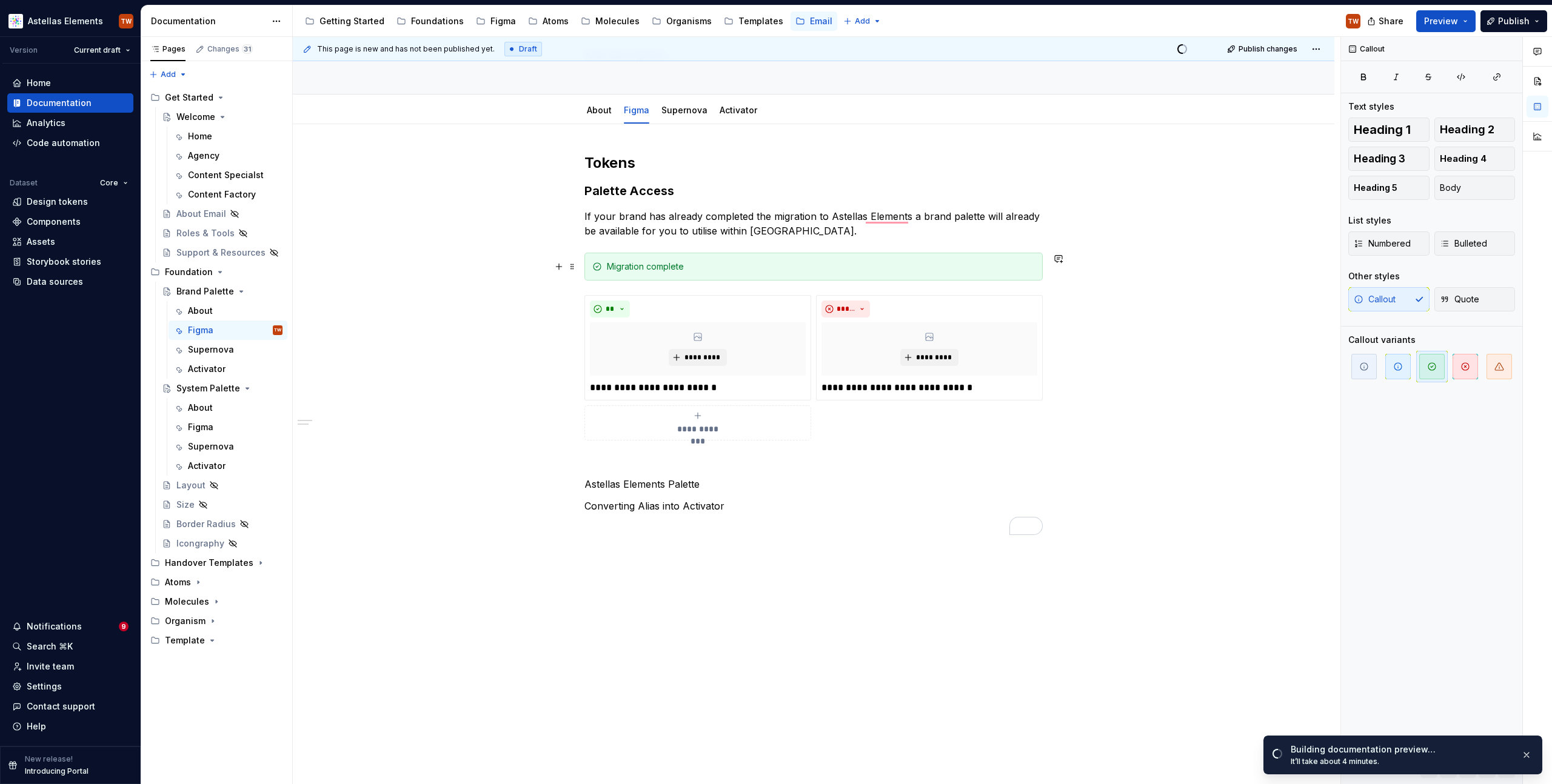
click at [656, 269] on div "Migration complete" at bounding box center [821, 267] width 428 height 12
click at [717, 243] on button "button" at bounding box center [711, 245] width 17 height 17
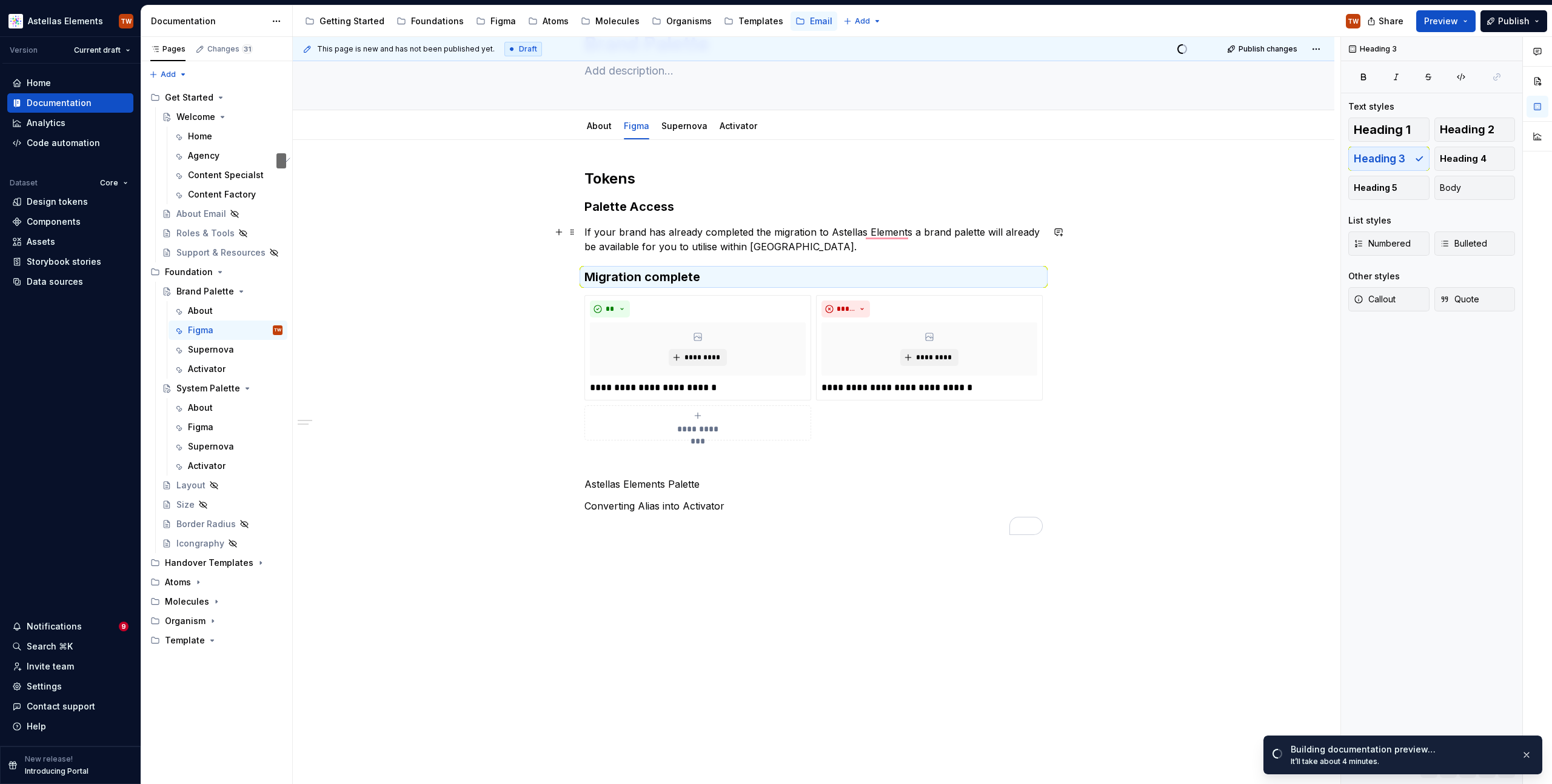
scroll to position [70, 0]
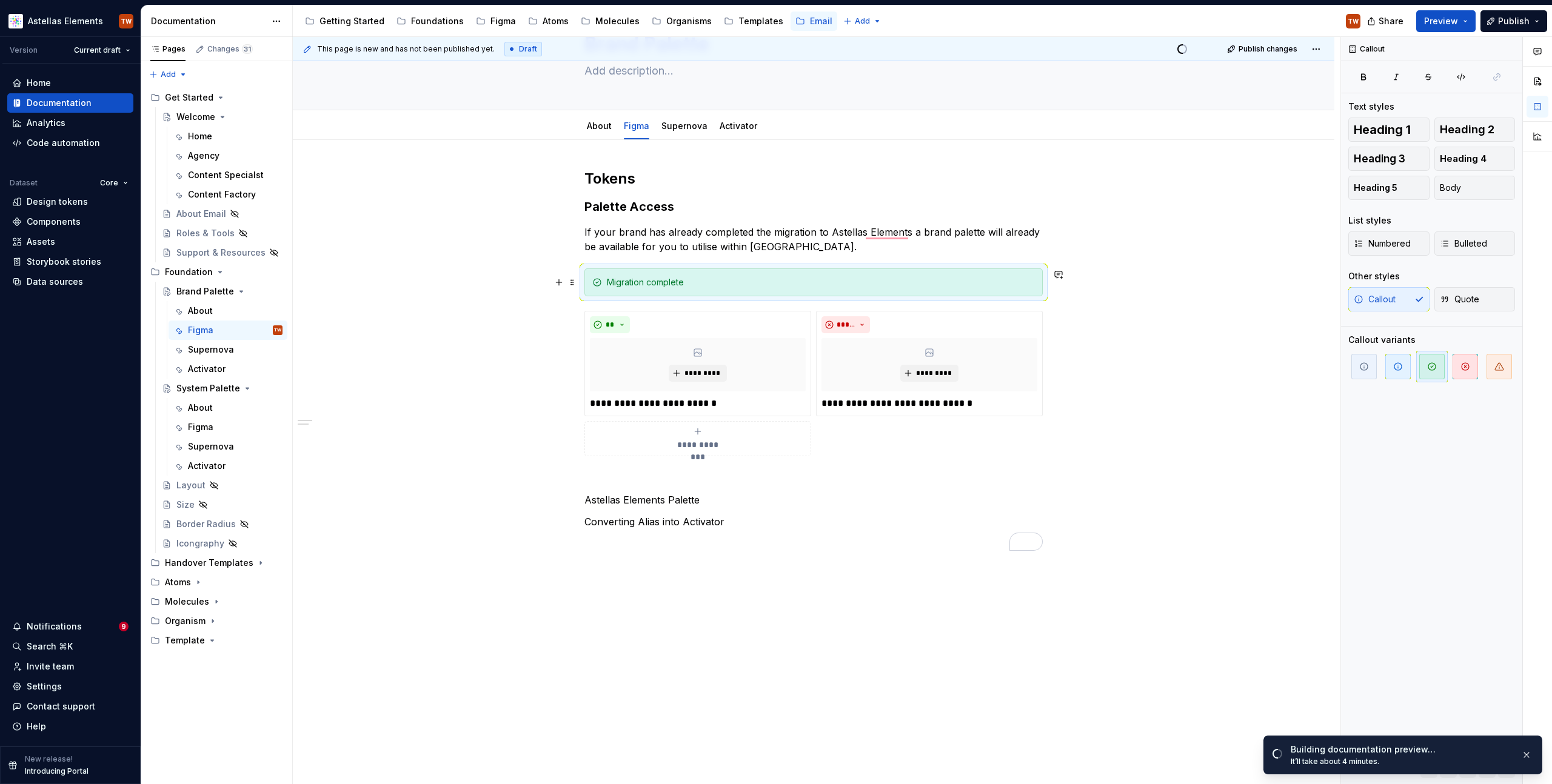
click at [680, 283] on div "Migration complete" at bounding box center [821, 282] width 428 height 12
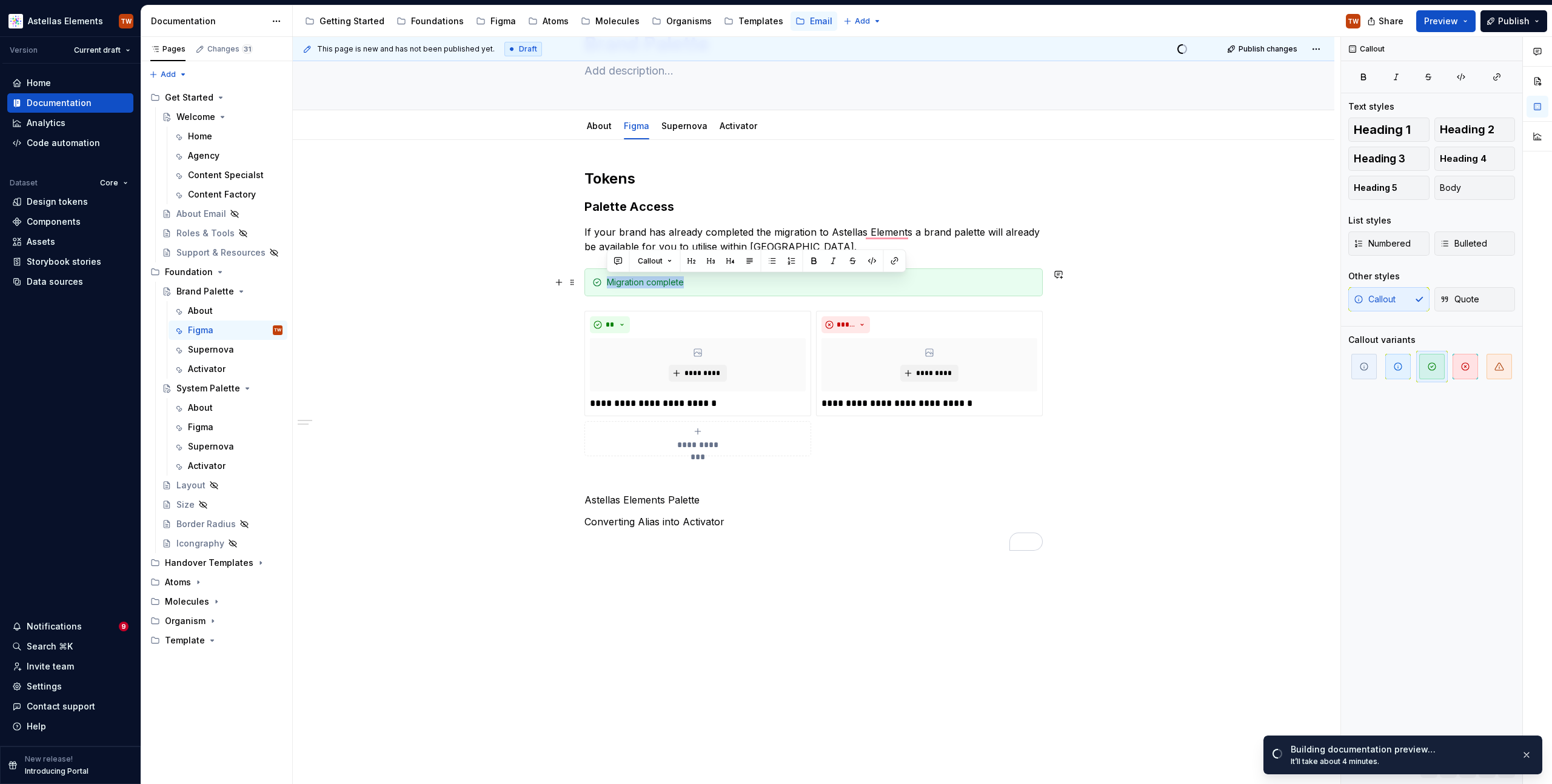
click at [680, 283] on div "Migration complete" at bounding box center [821, 282] width 428 height 12
click at [707, 281] on div "Migration complete" at bounding box center [821, 282] width 428 height 12
click at [654, 283] on strong "Migration complete" at bounding box center [648, 282] width 84 height 10
click at [570, 339] on div "**********" at bounding box center [814, 470] width 1041 height 661
click at [886, 267] on div "**********" at bounding box center [813, 360] width 458 height 382
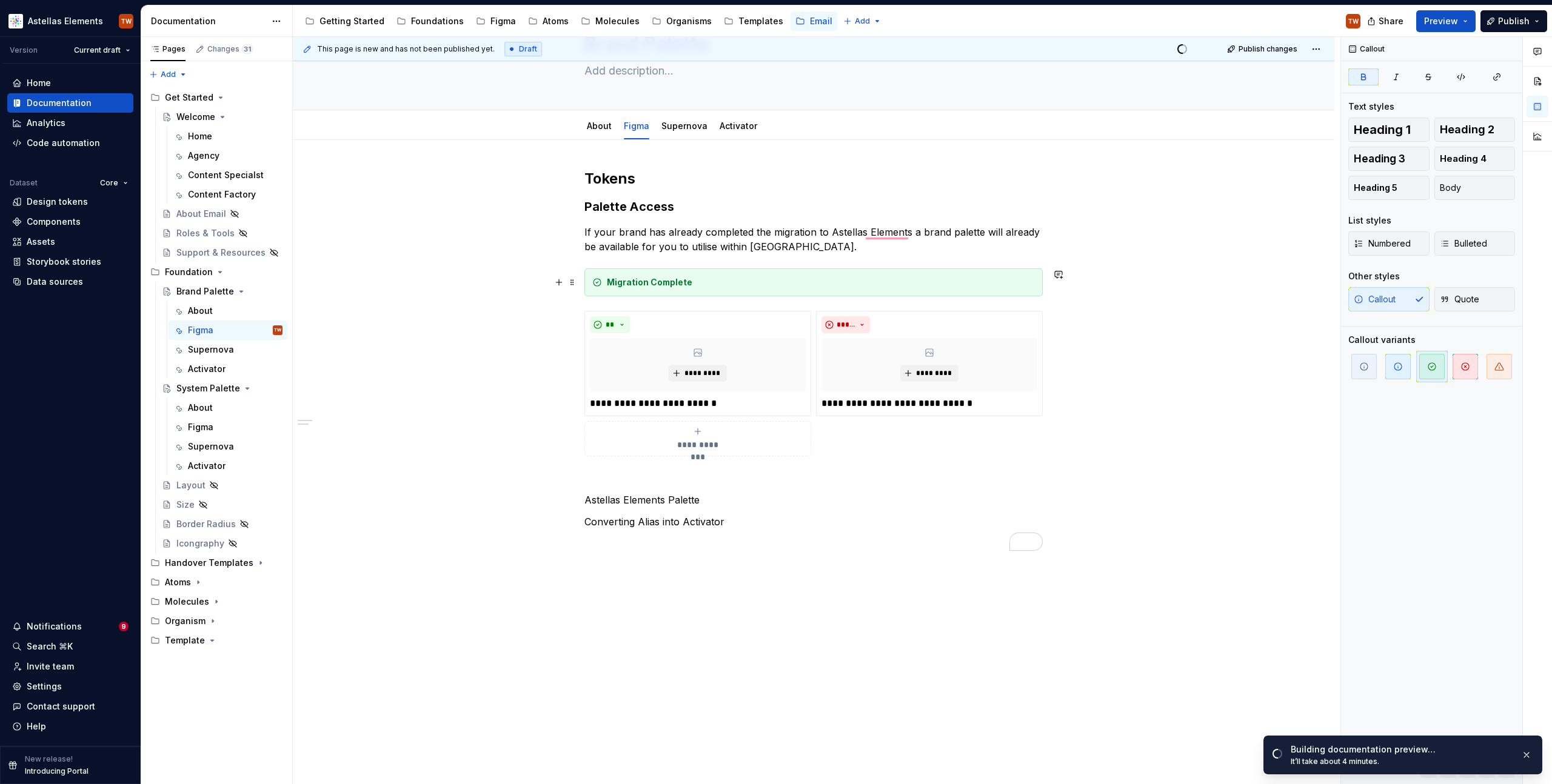
click at [1060, 285] on div "**********" at bounding box center [814, 470] width 1041 height 661
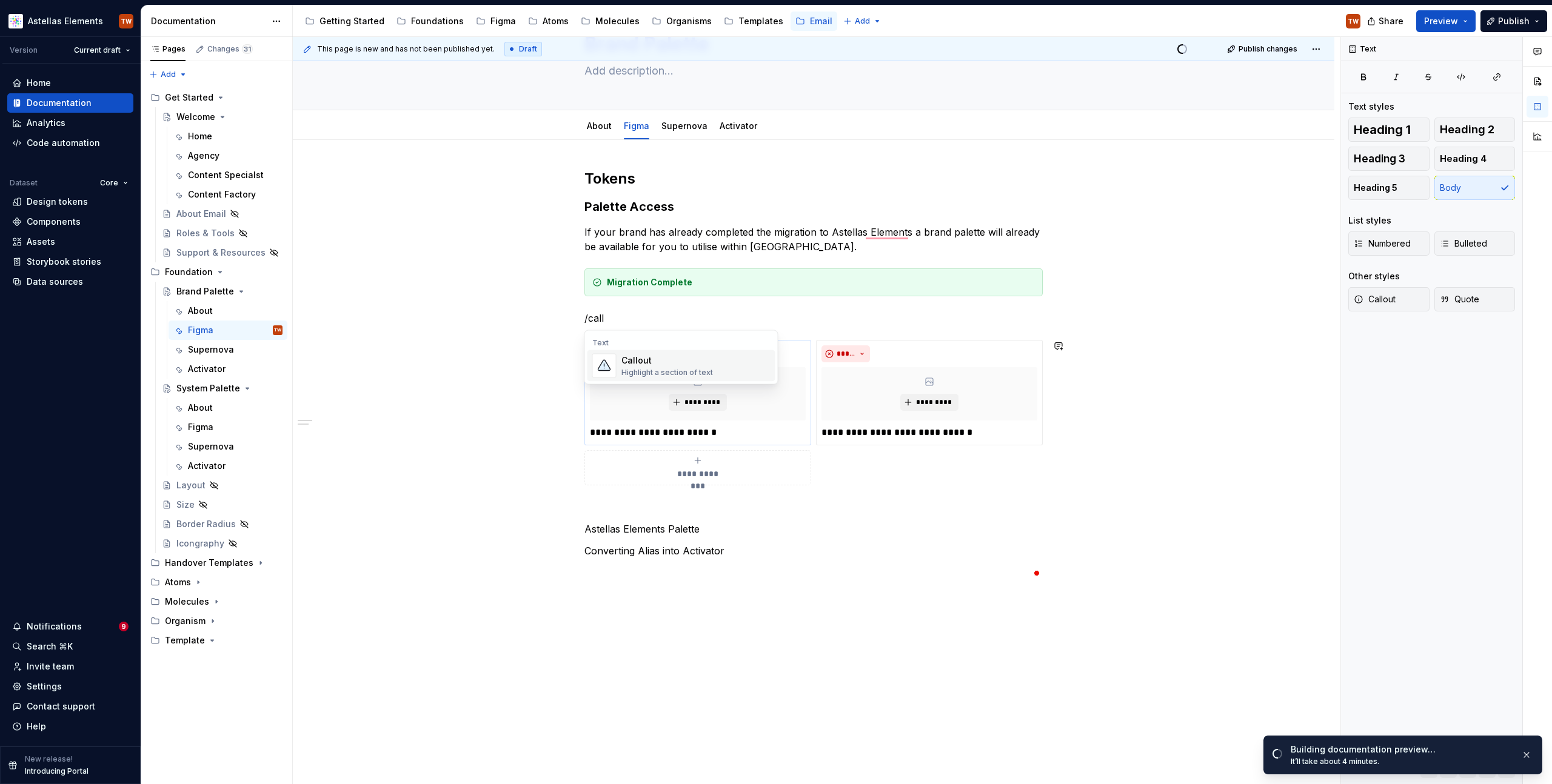
drag, startPoint x: 654, startPoint y: 379, endPoint x: 654, endPoint y: 366, distance: 13.0
click at [654, 376] on span "Callout Highlight a section of text" at bounding box center [681, 366] width 188 height 31
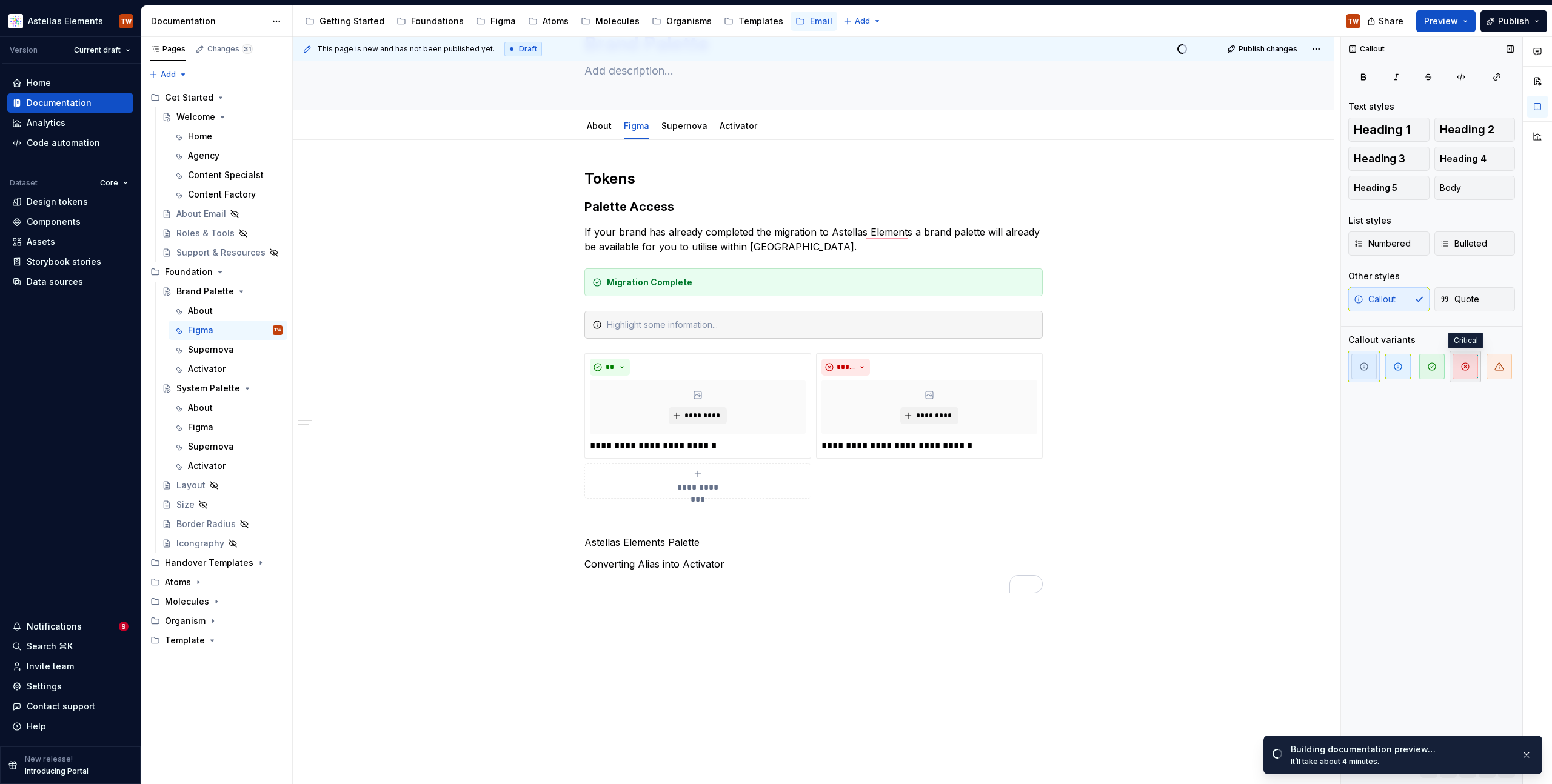
click at [1470, 375] on span "button" at bounding box center [1465, 367] width 26 height 26
click at [432, 460] on div "**********" at bounding box center [817, 411] width 1048 height 748
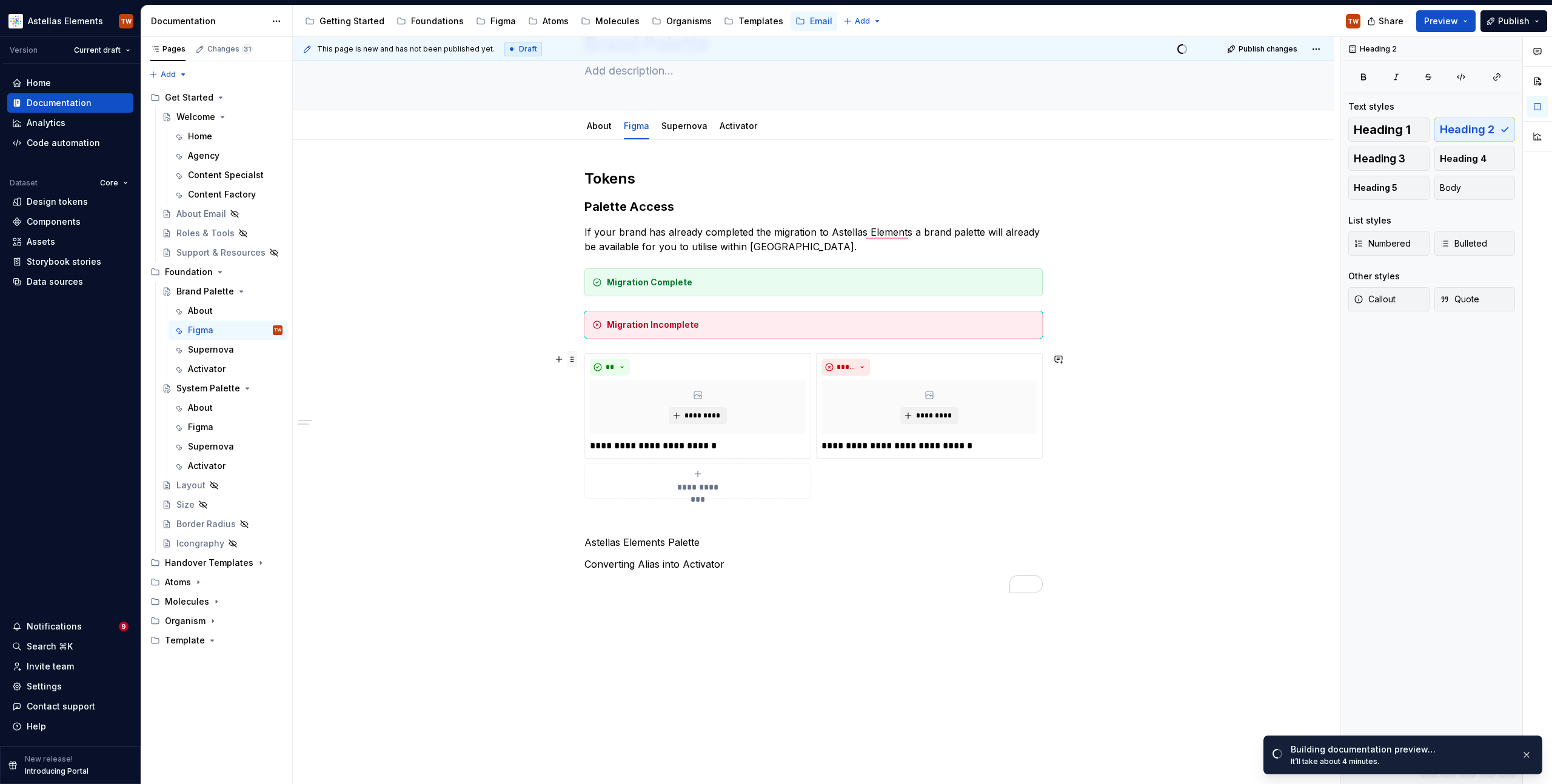
click at [571, 360] on span at bounding box center [572, 359] width 10 height 17
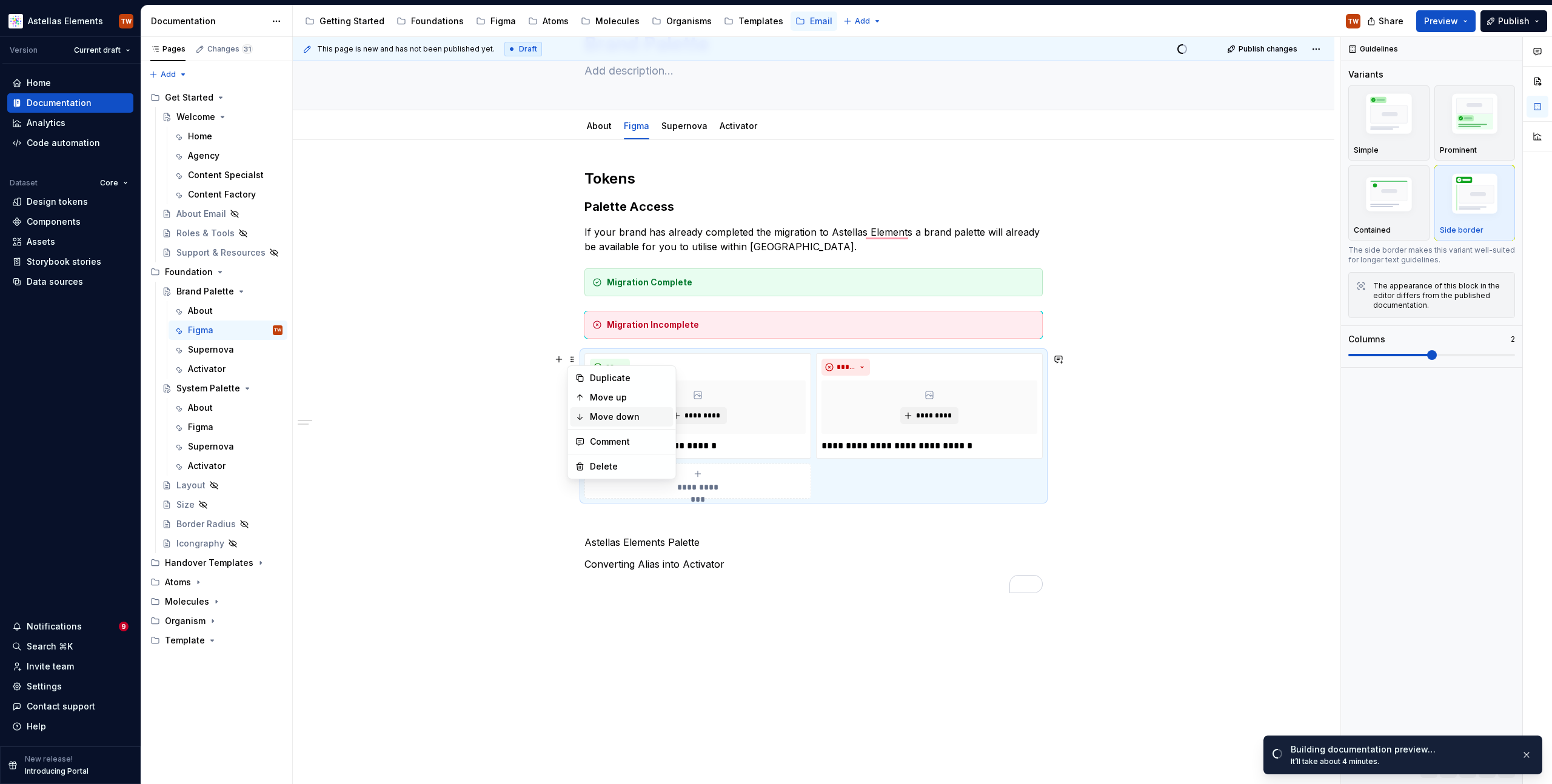
click at [647, 409] on div "Move down" at bounding box center [622, 417] width 103 height 19
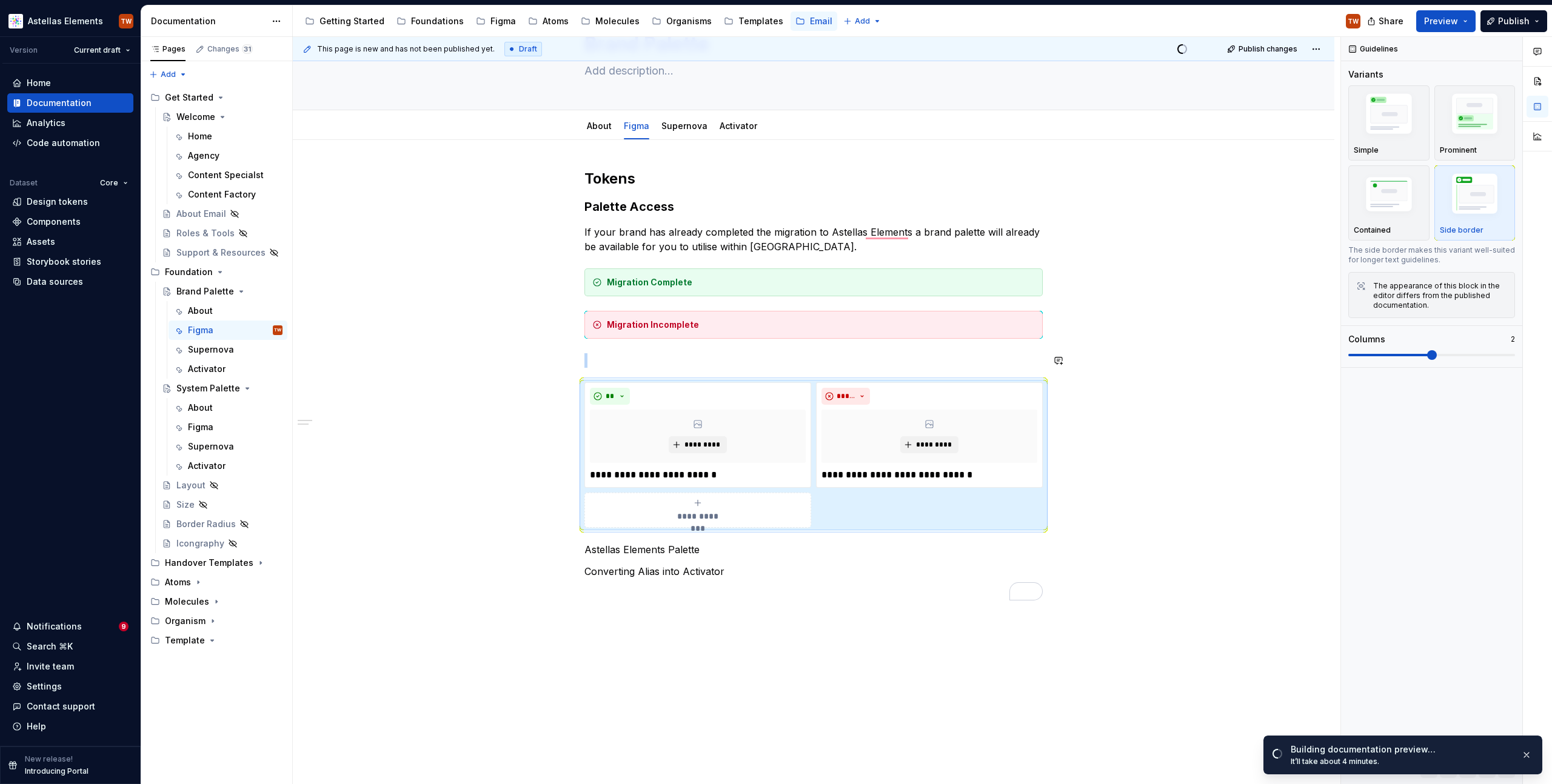
click at [645, 374] on div "**********" at bounding box center [813, 385] width 458 height 432
click at [640, 357] on p "To enrich screen reader interactions, please activate Accessibility in Grammarl…" at bounding box center [813, 361] width 458 height 15
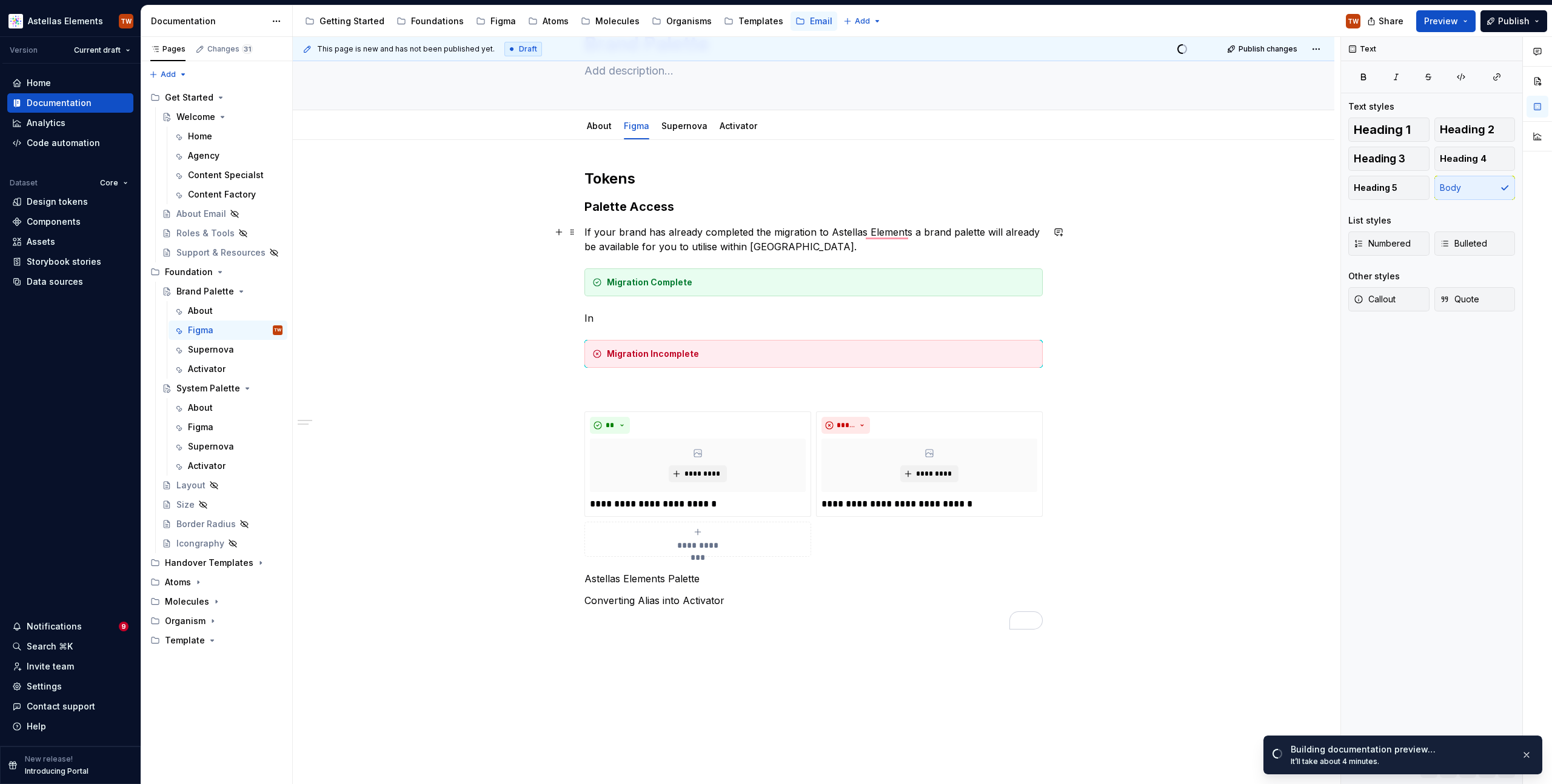
click at [682, 235] on p "If your brand has already completed the migration to Astellas Elements a brand …" at bounding box center [813, 239] width 458 height 29
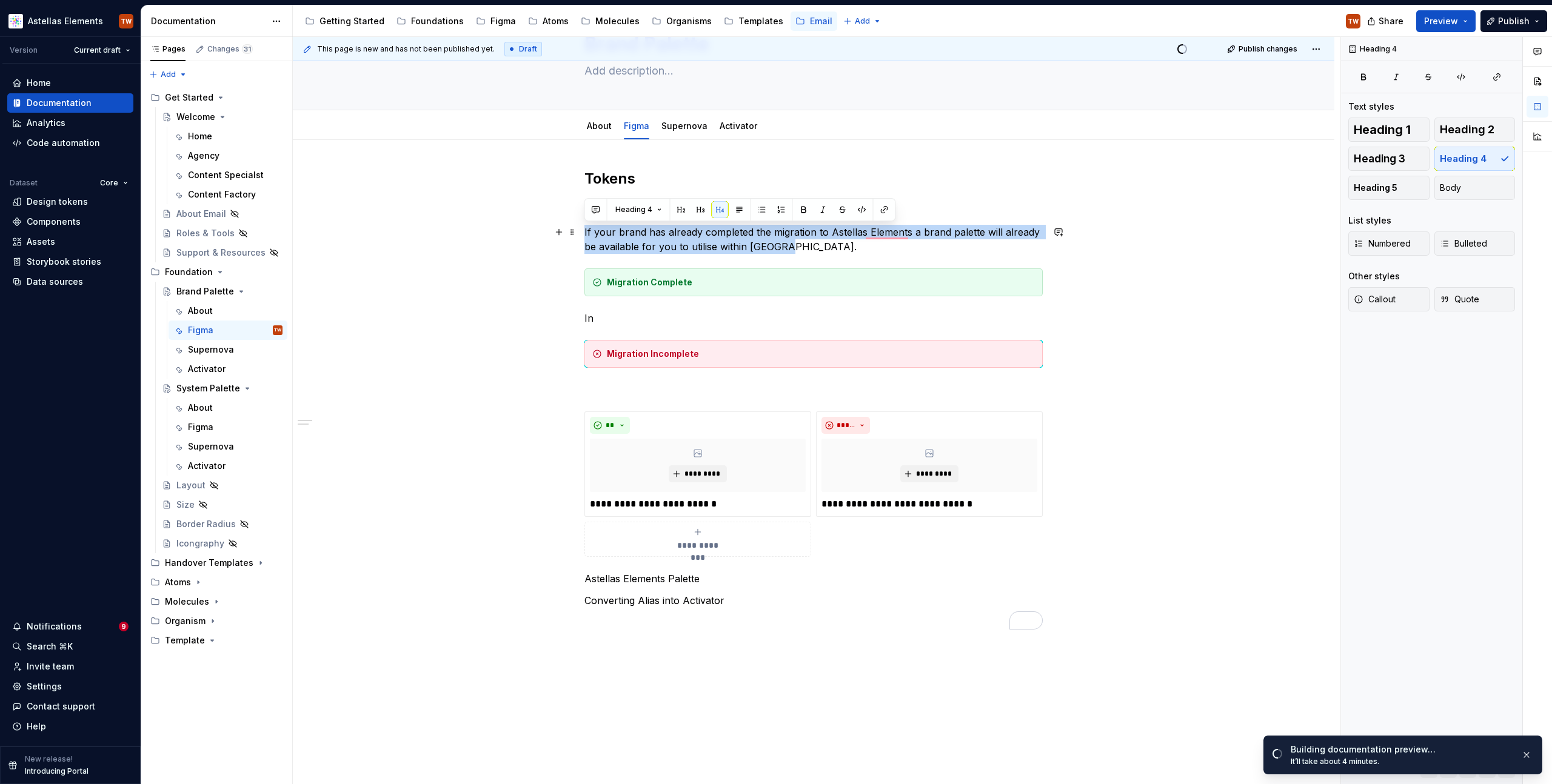
click at [682, 235] on p "If your brand has already completed the migration to Astellas Elements a brand …" at bounding box center [813, 239] width 458 height 29
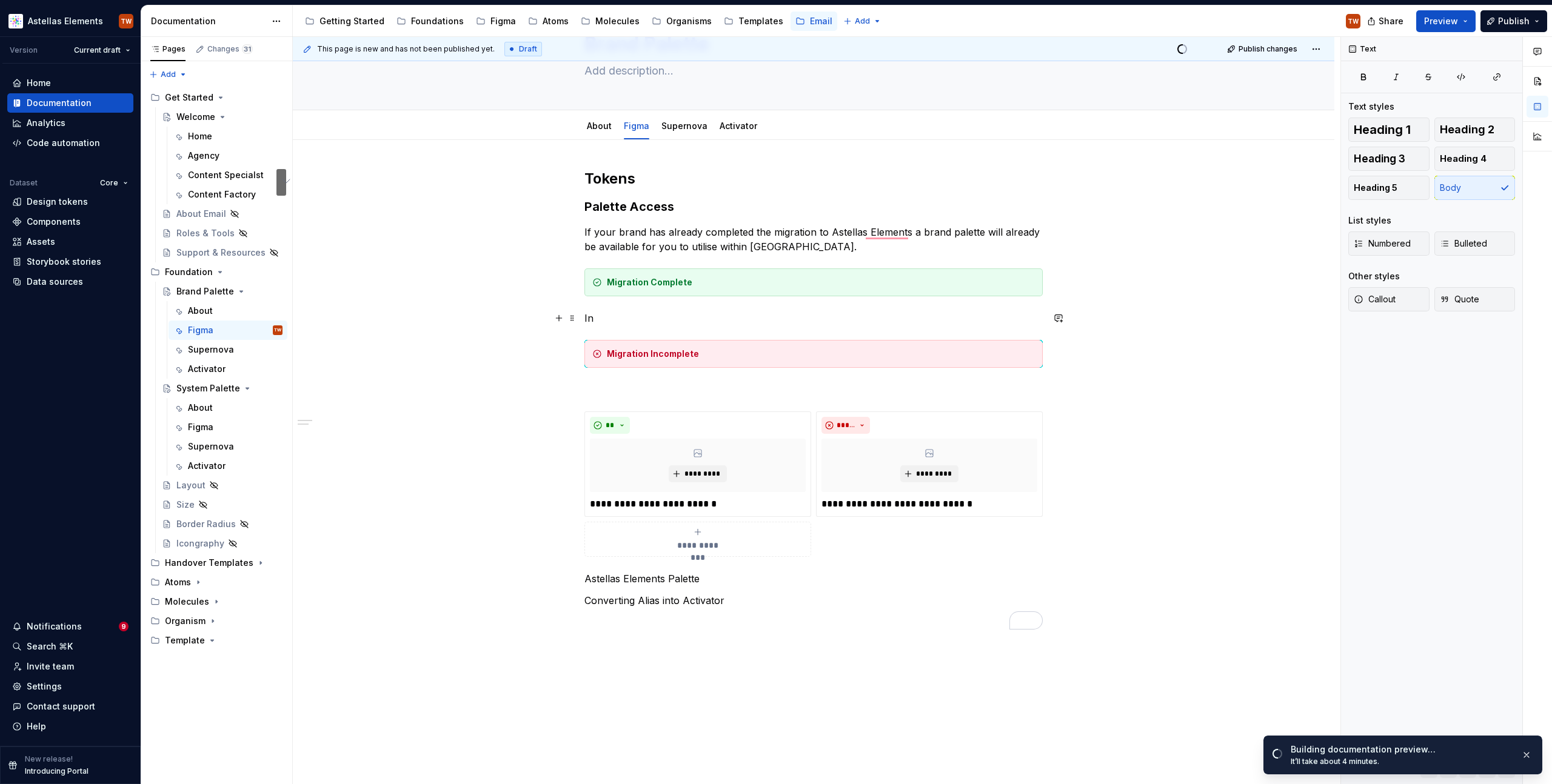
click at [604, 317] on p "In" at bounding box center [813, 318] width 458 height 15
click at [639, 244] on p "If your brand has already completed the migration to Astellas Elements a brand …" at bounding box center [813, 239] width 458 height 29
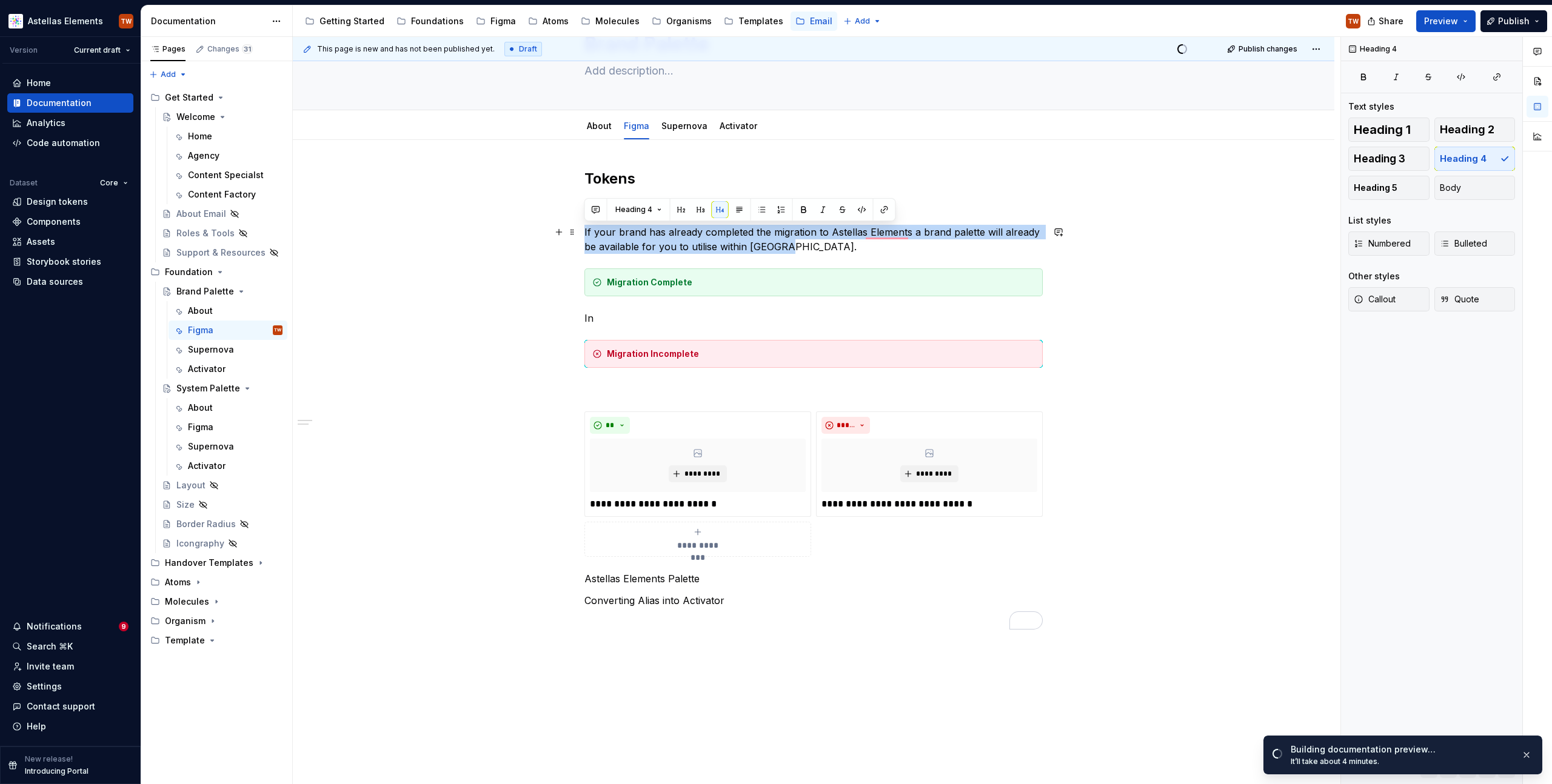
click at [639, 244] on p "If your brand has already completed the migration to Astellas Elements a brand …" at bounding box center [813, 239] width 458 height 29
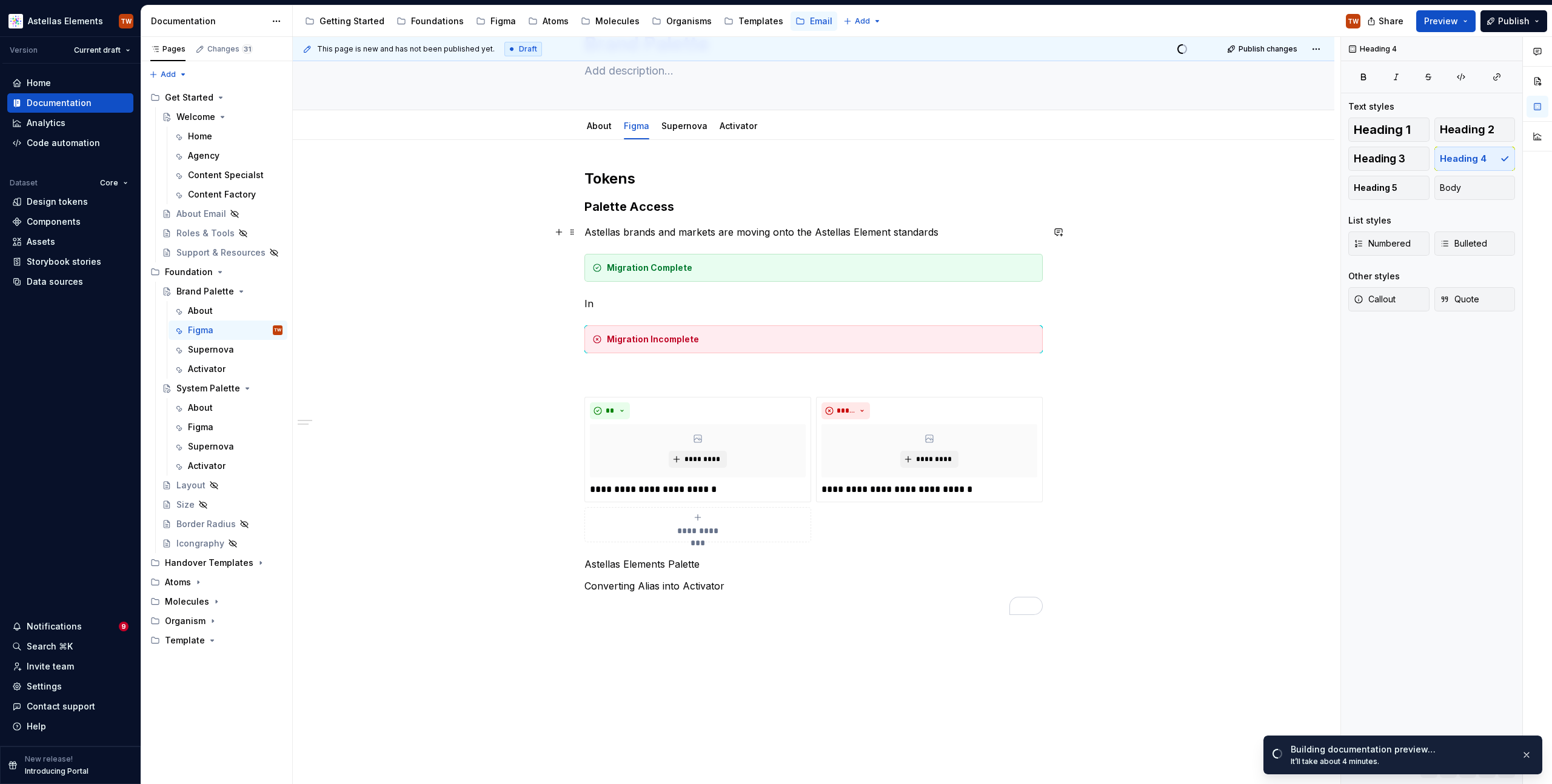
click at [584, 235] on p "Astellas brands and markets are moving onto the Astellas Element standards" at bounding box center [813, 232] width 458 height 15
click at [795, 235] on p "The majority of Astellas brands and markets are moving onto the Astellas Elemen…" at bounding box center [813, 232] width 458 height 15
click at [829, 234] on p "The majority of Astellas brands and markets have moving onto the Astellas Eleme…" at bounding box center [813, 232] width 458 height 15
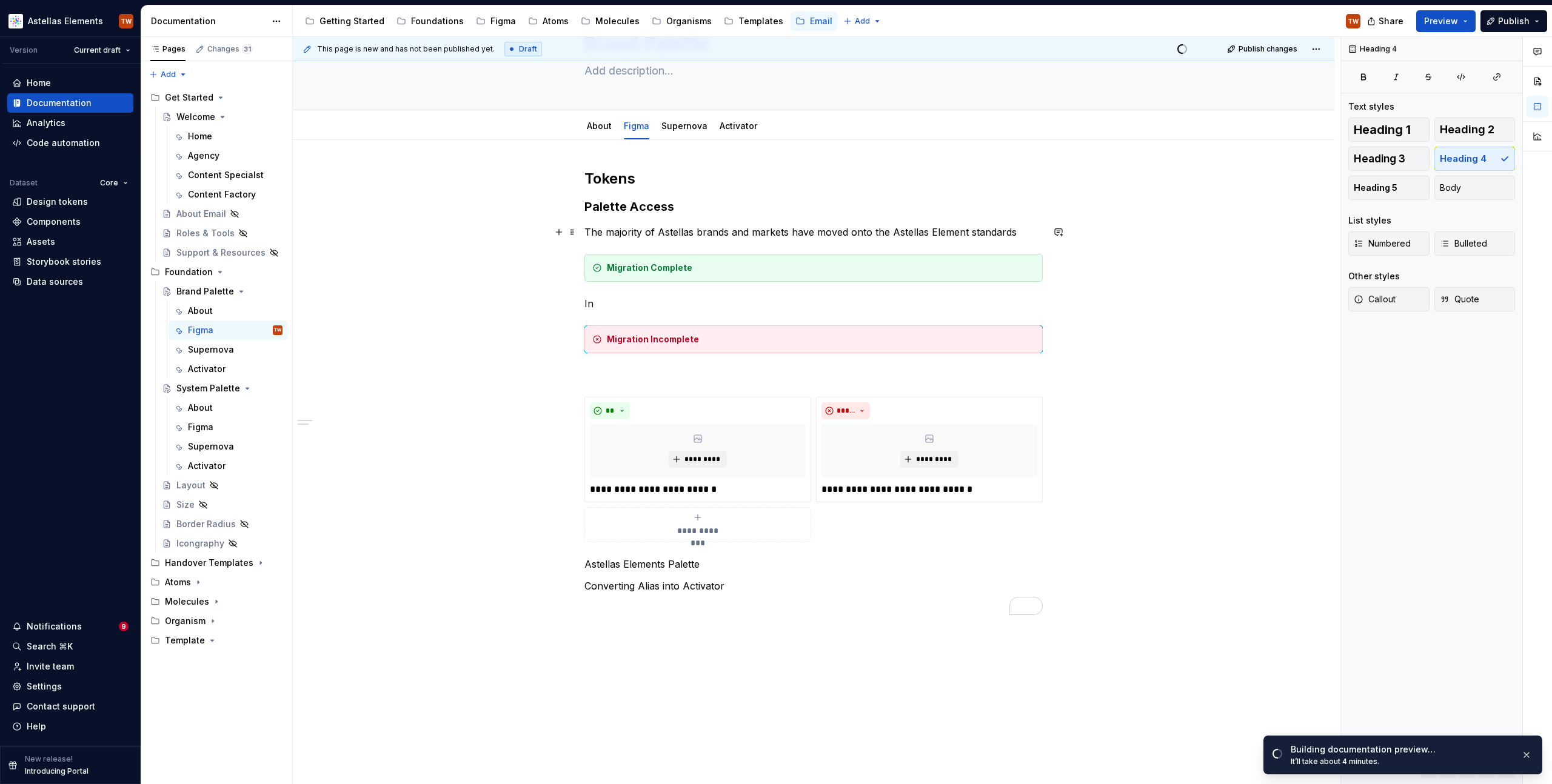
drag, startPoint x: 1017, startPoint y: 231, endPoint x: 1025, endPoint y: 240, distance: 12.0
click at [1019, 231] on p "The majority of Astellas brands and markets have moved onto the Astellas Elemen…" at bounding box center [813, 232] width 458 height 15
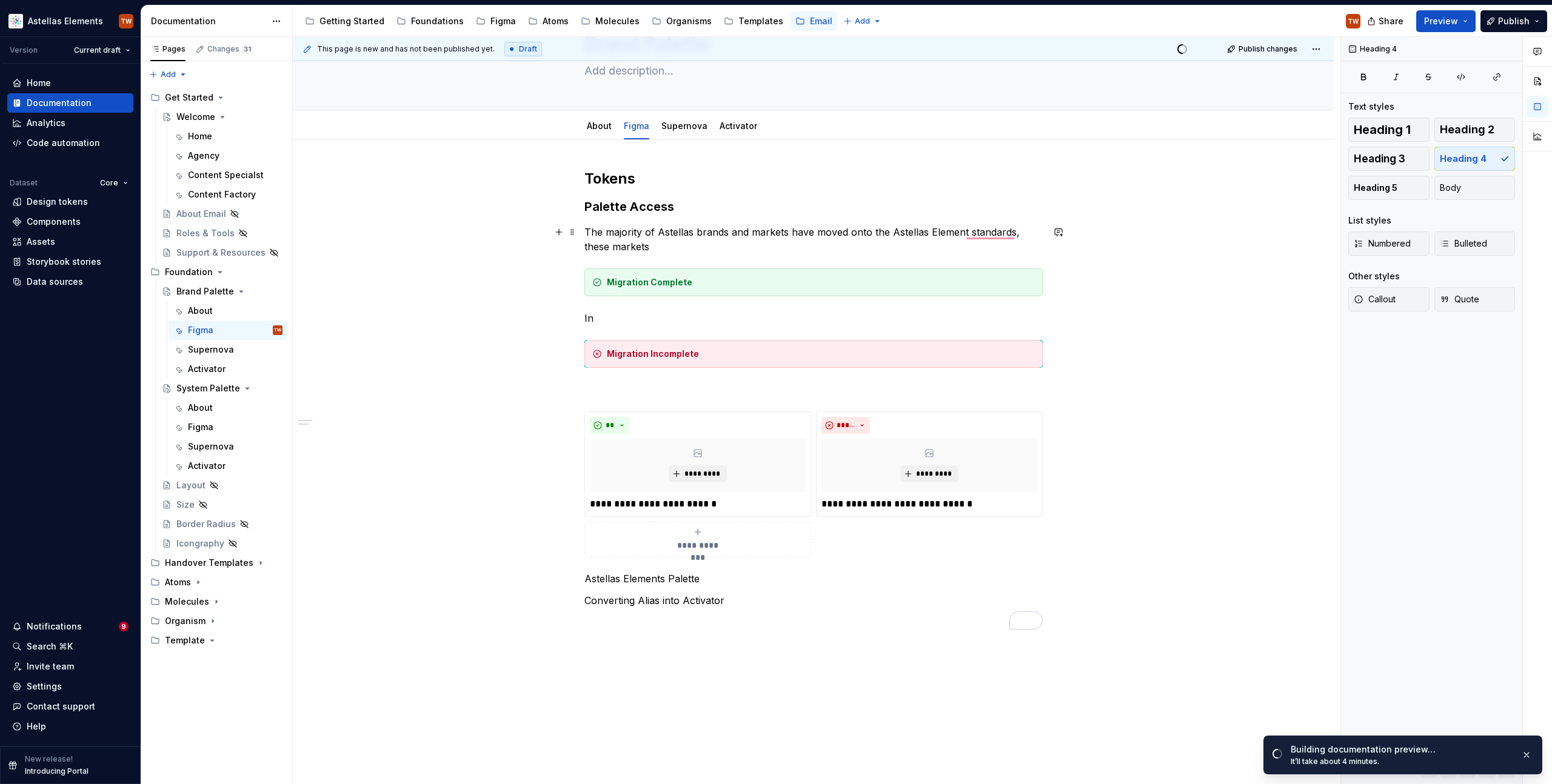
click at [638, 245] on p "The majority of Astellas brands and markets have moved onto the Astellas Elemen…" at bounding box center [813, 239] width 458 height 29
click at [1486, 756] on span "Open page" at bounding box center [1487, 758] width 40 height 10
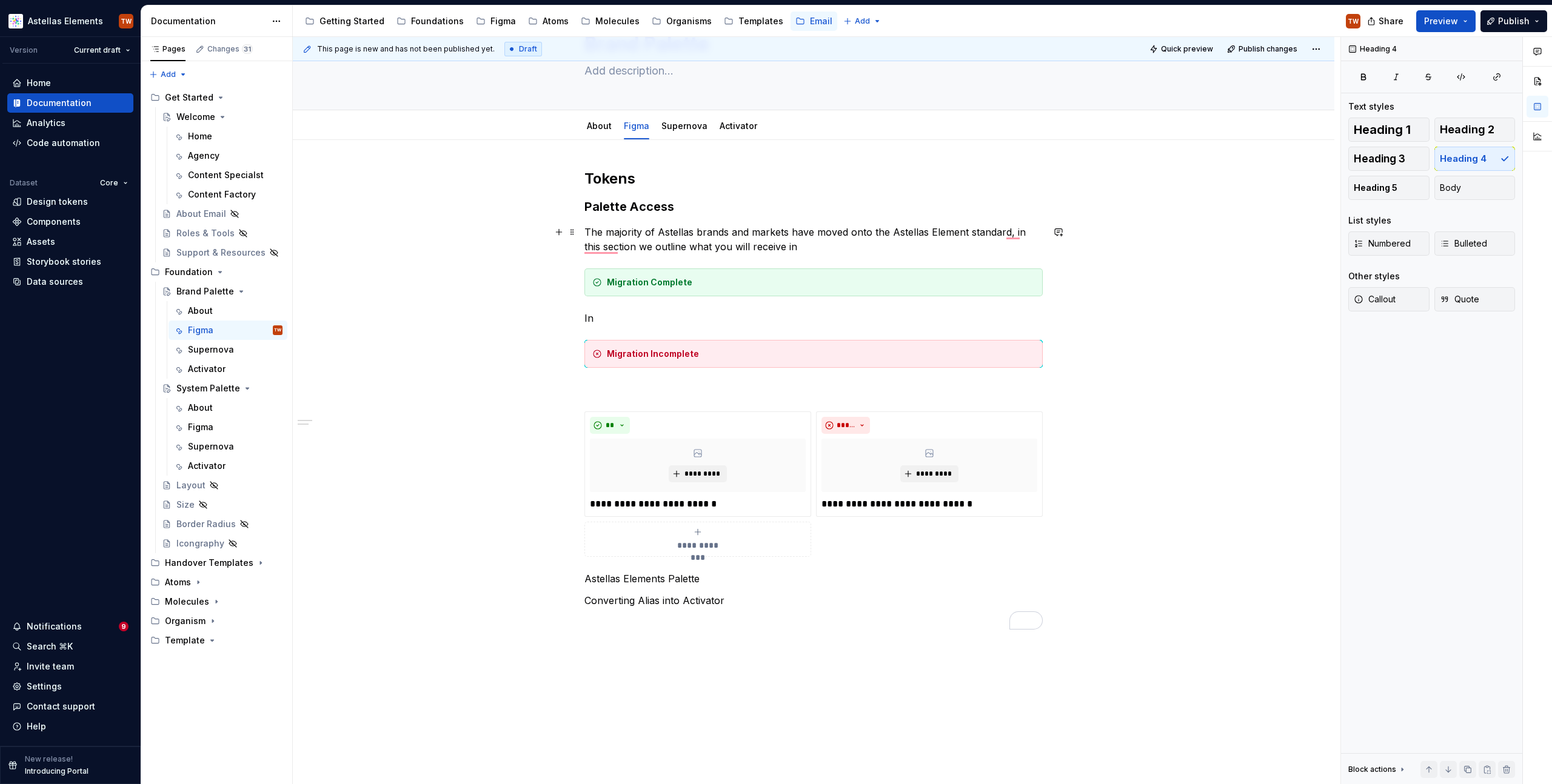
click at [781, 245] on p "The majority of Astellas brands and markets have moved onto the Astellas Elemen…" at bounding box center [813, 239] width 458 height 29
click at [913, 249] on p "The majority of Astellas brands and markets have moved onto the Astellas Elemen…" at bounding box center [813, 239] width 458 height 29
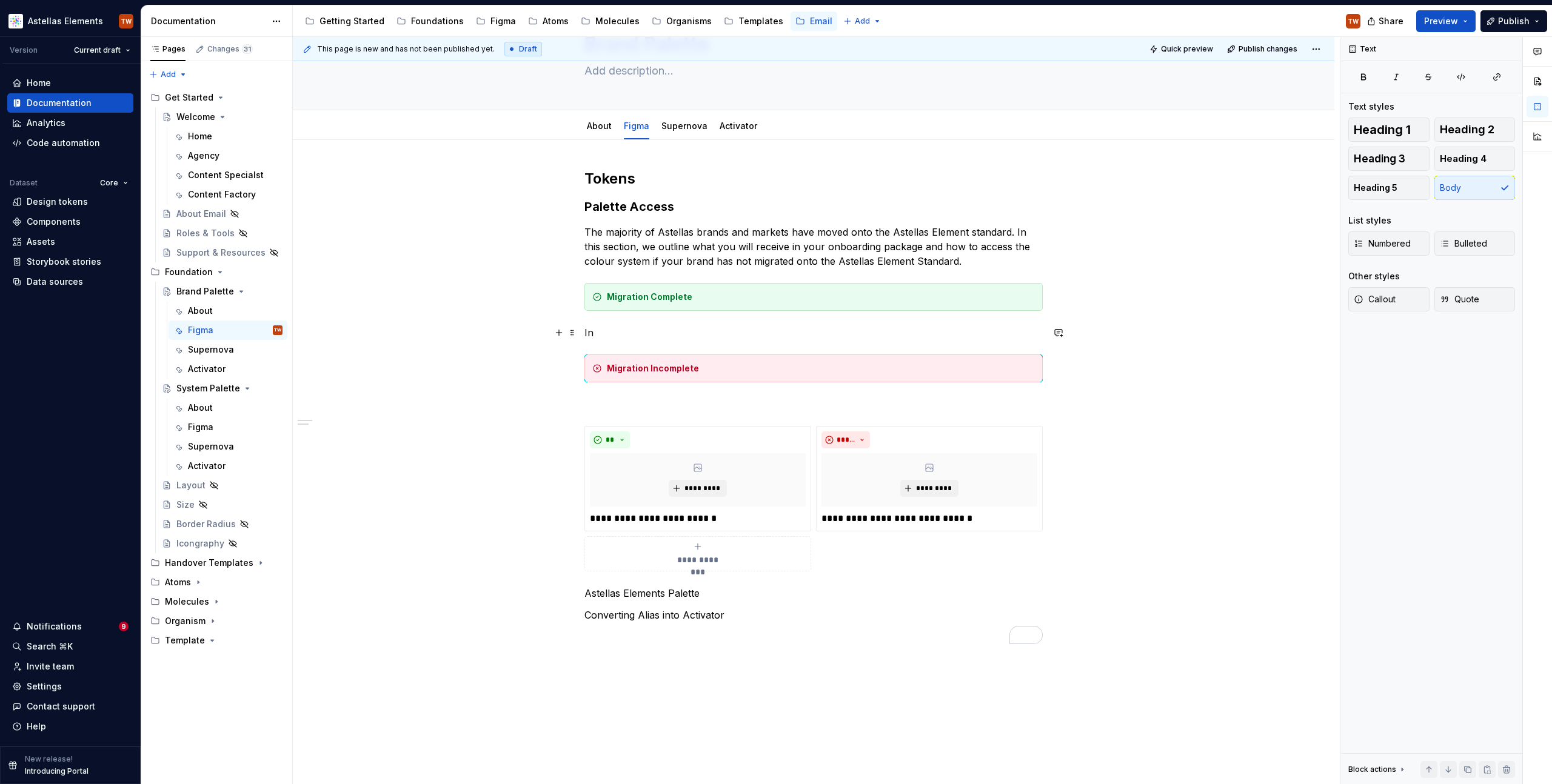
click at [614, 330] on p "In" at bounding box center [813, 332] width 458 height 15
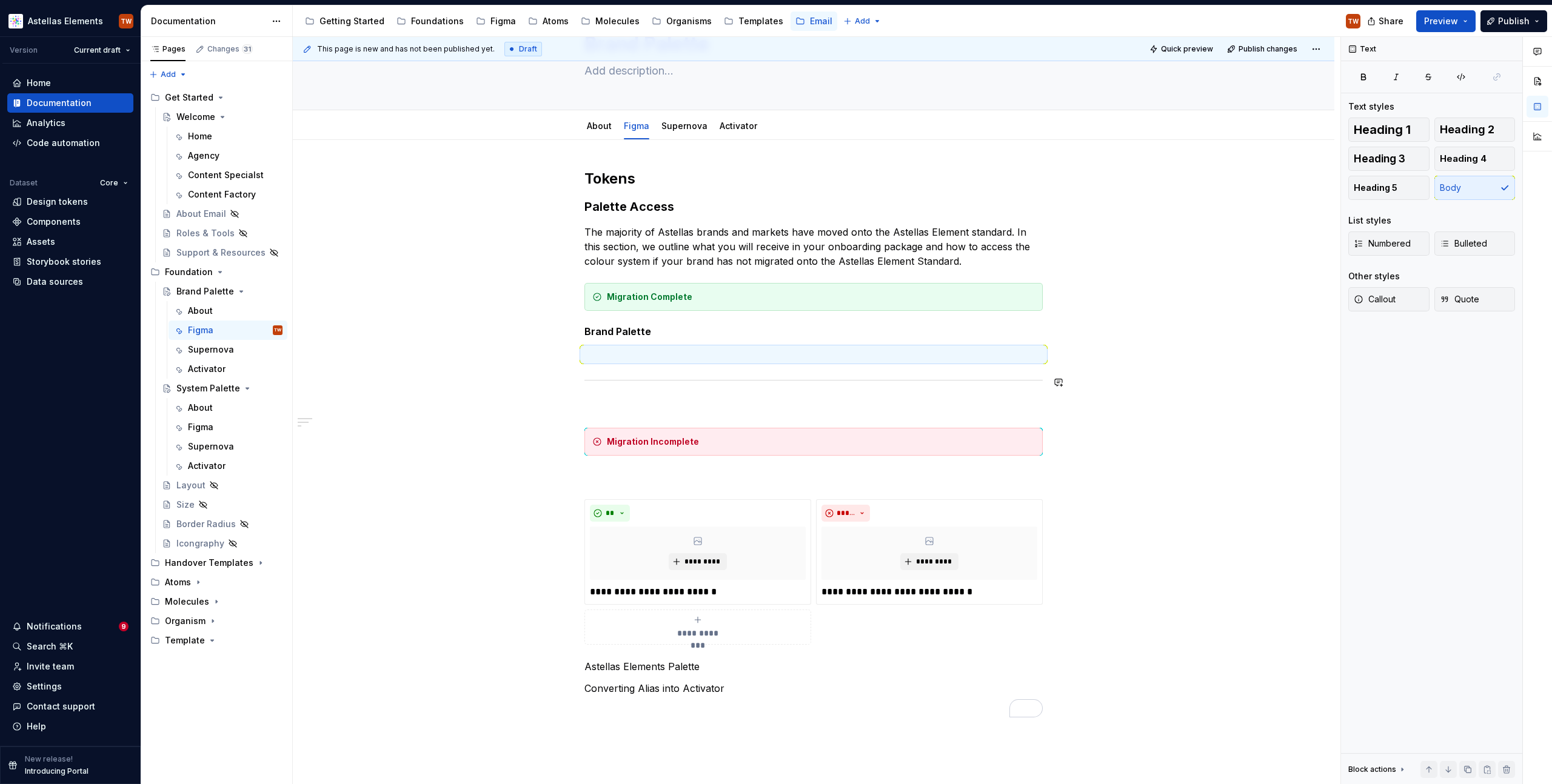
click at [621, 400] on p "To enrich screen reader interactions, please activate Accessibility in Grammarl…" at bounding box center [813, 406] width 458 height 15
click at [611, 357] on p "To enrich screen reader interactions, please activate Accessibility in Grammarl…" at bounding box center [813, 354] width 458 height 15
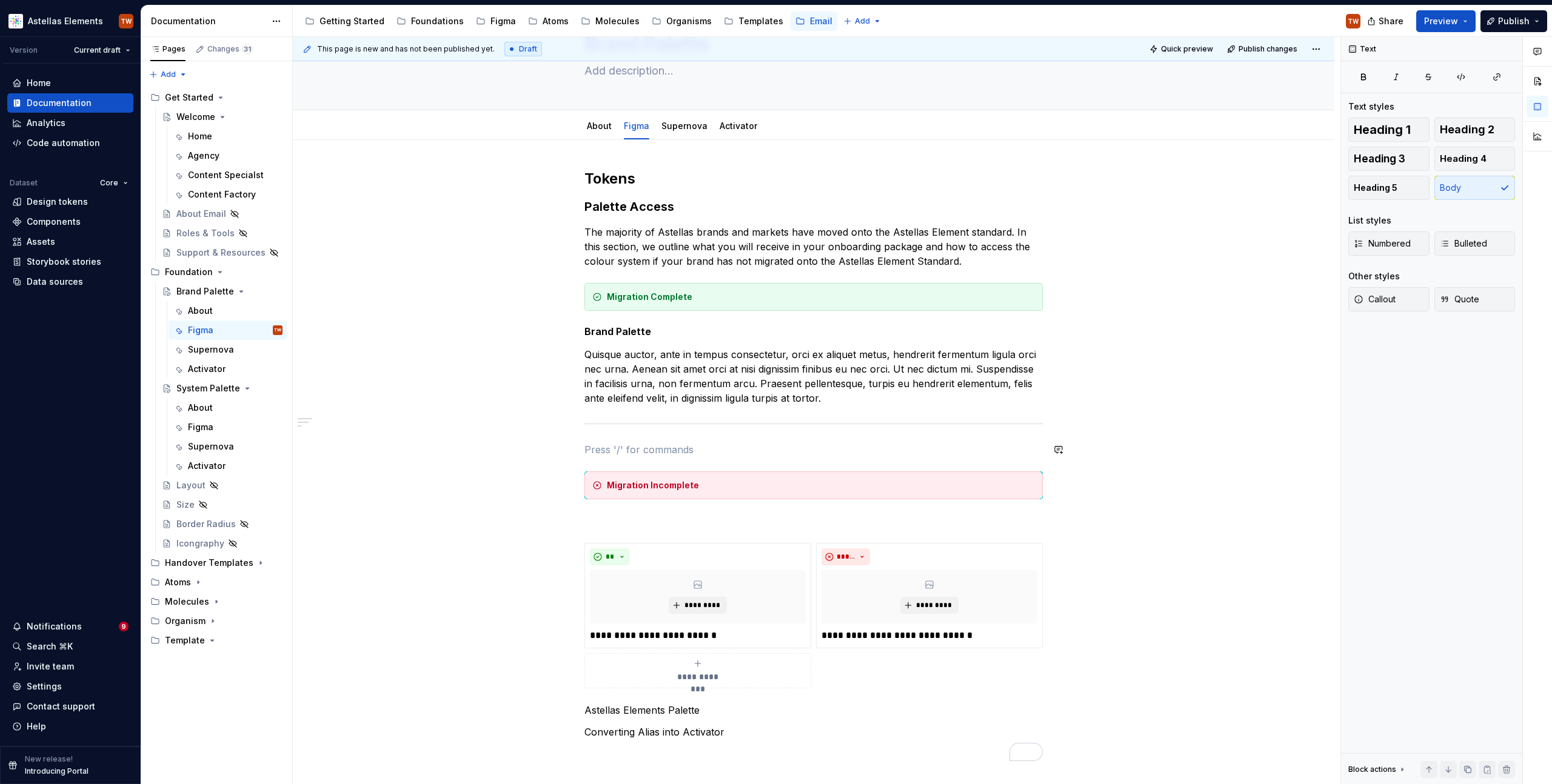
click at [640, 432] on div "**********" at bounding box center [813, 465] width 458 height 592
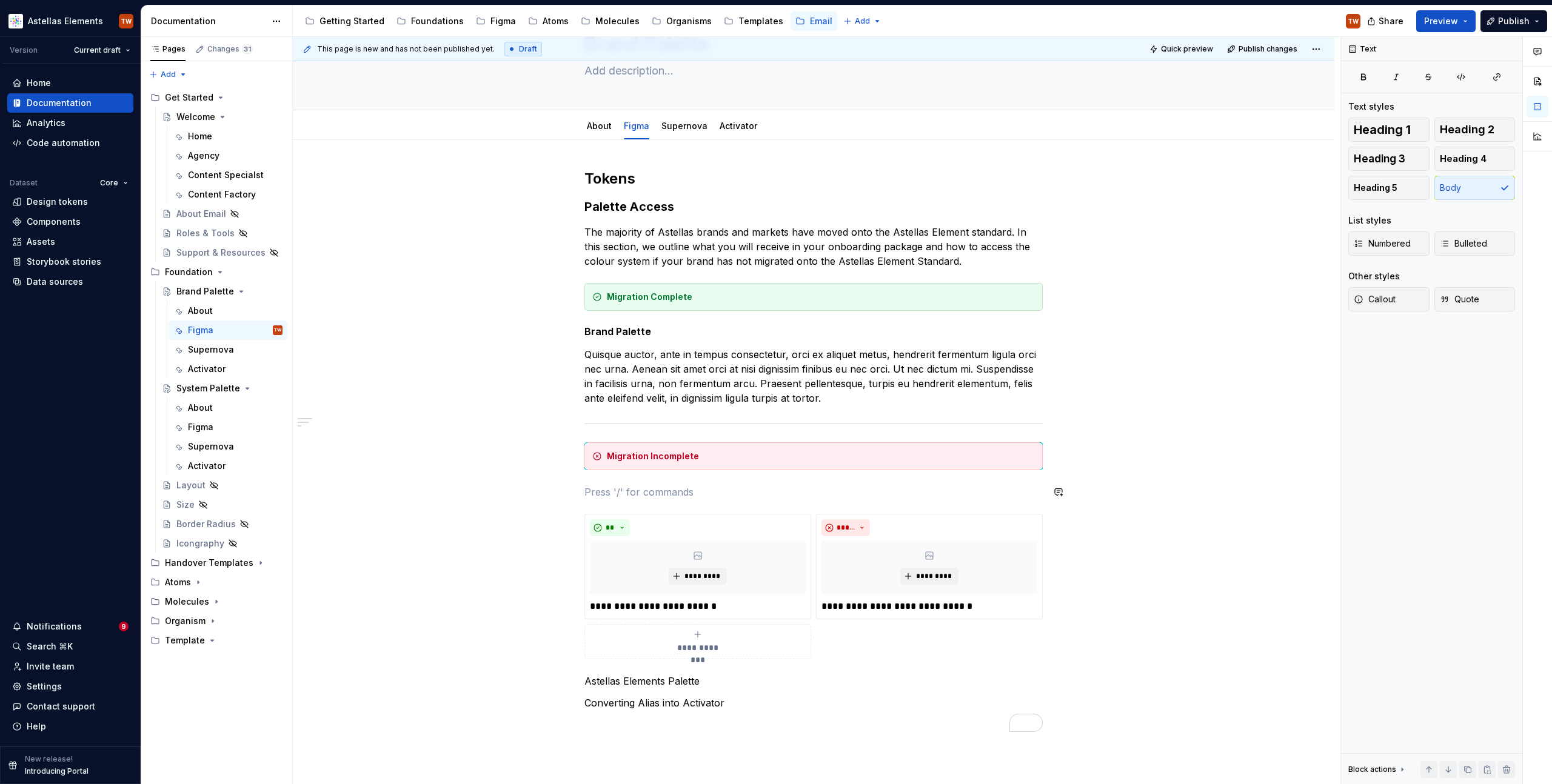
click at [609, 485] on div "**********" at bounding box center [813, 450] width 458 height 563
click at [616, 337] on h5 "Brand Palette" at bounding box center [813, 331] width 458 height 12
click at [615, 330] on h5 "Brand Palette" at bounding box center [813, 331] width 458 height 12
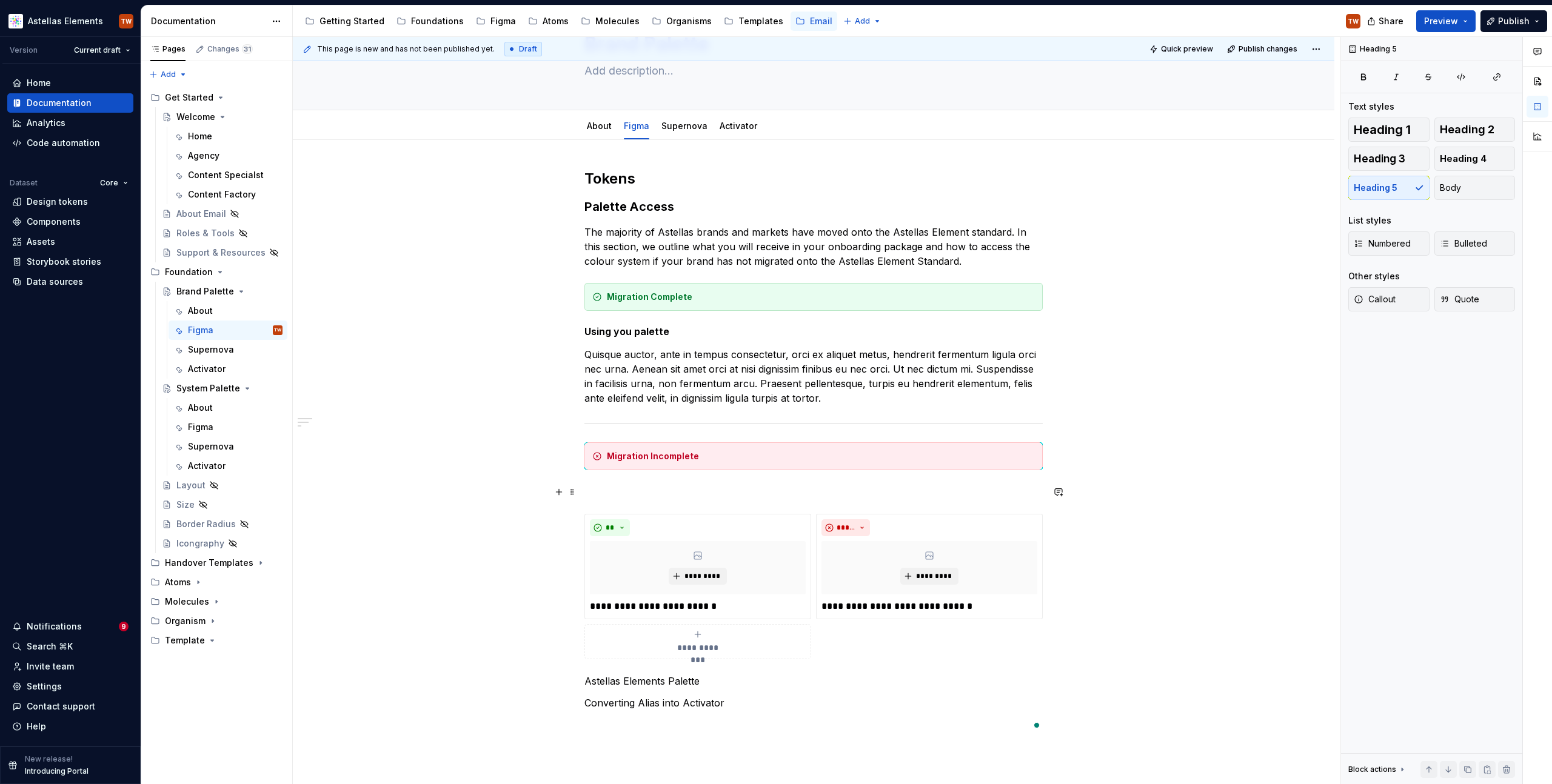
click at [608, 466] on div "Migration Incomplete" at bounding box center [813, 456] width 458 height 28
click at [609, 488] on p "To enrich screen reader interactions, please activate Accessibility in Grammarl…" at bounding box center [813, 492] width 458 height 15
click at [595, 494] on p "Creating you Palette" at bounding box center [813, 492] width 458 height 15
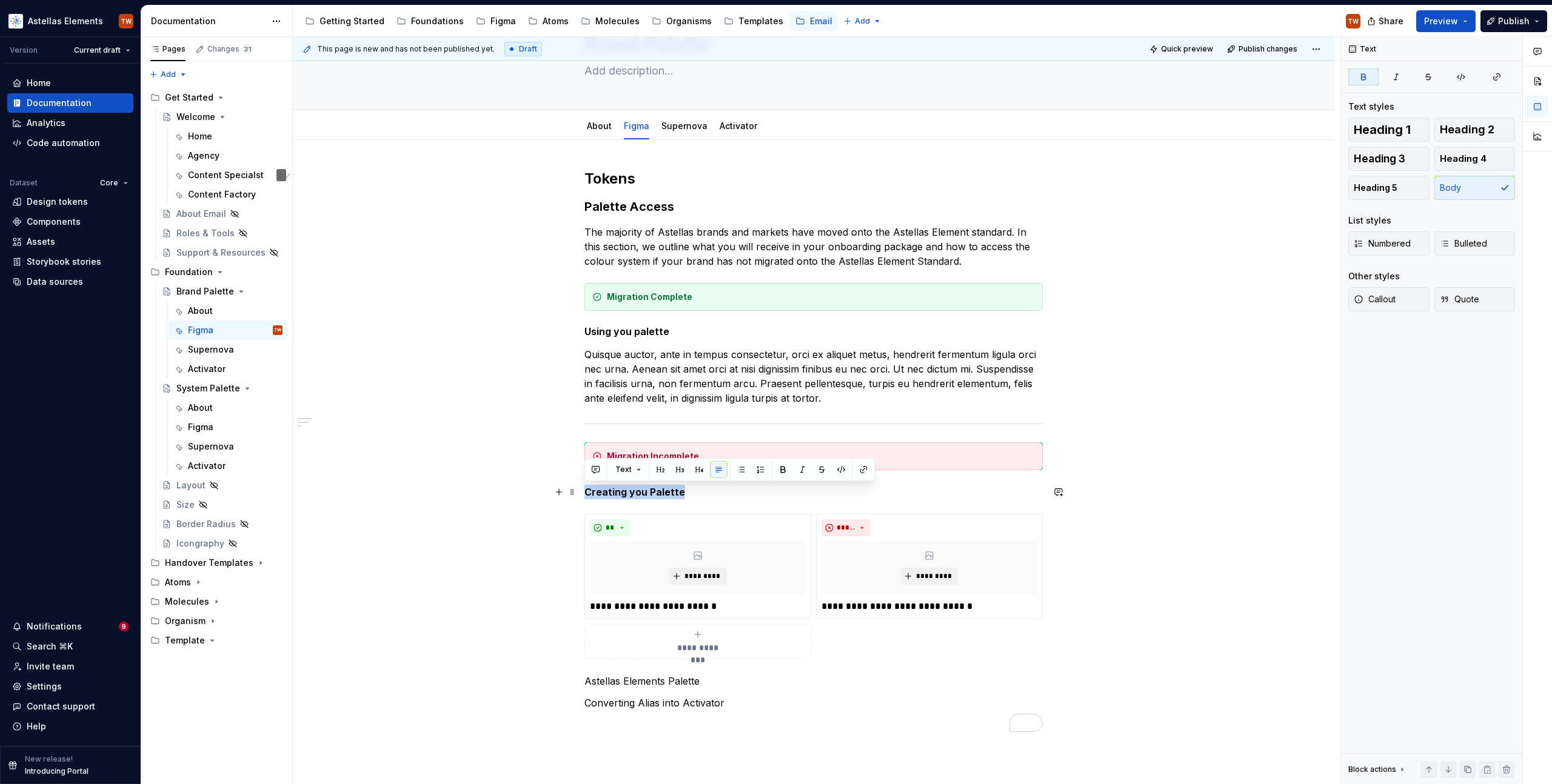
click at [647, 489] on strong "Creating you Palette" at bounding box center [634, 492] width 101 height 12
click at [643, 491] on strong "Creating you Palette" at bounding box center [634, 492] width 101 height 12
click at [645, 496] on strong "Creating your Palette" at bounding box center [636, 492] width 105 height 12
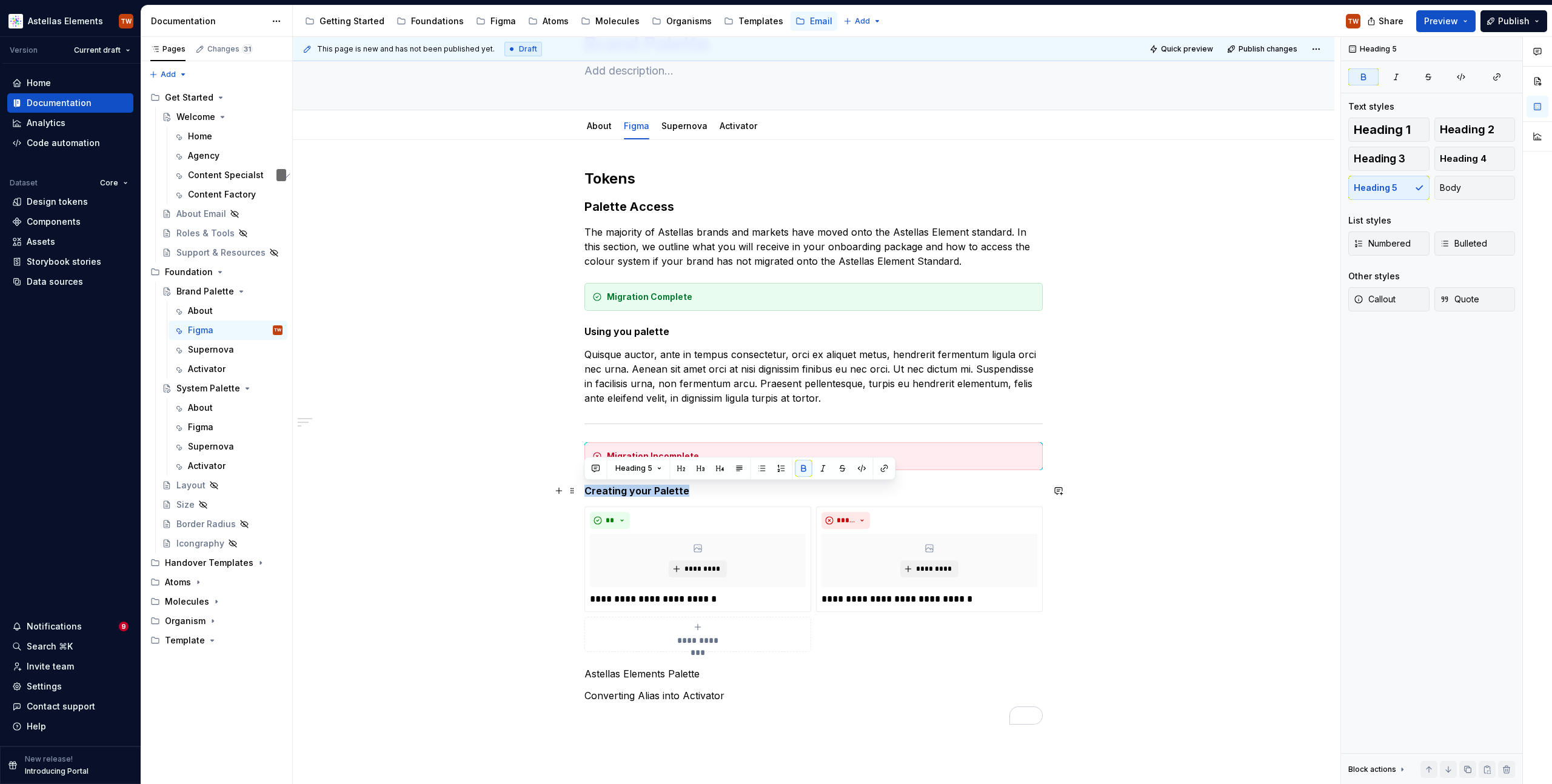
click at [702, 493] on h5 "Creating your Palette" at bounding box center [813, 491] width 458 height 12
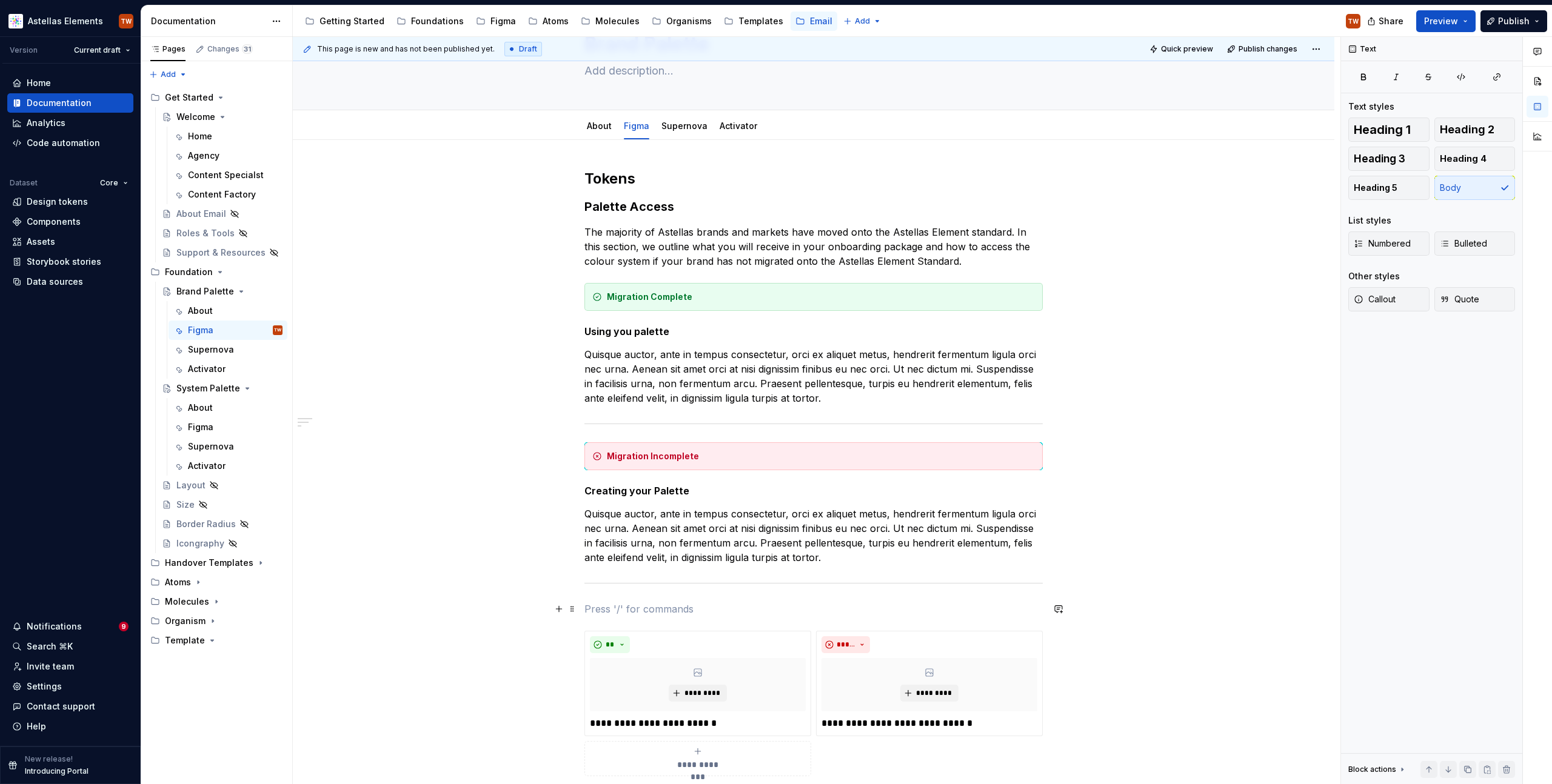
scroll to position [297, 0]
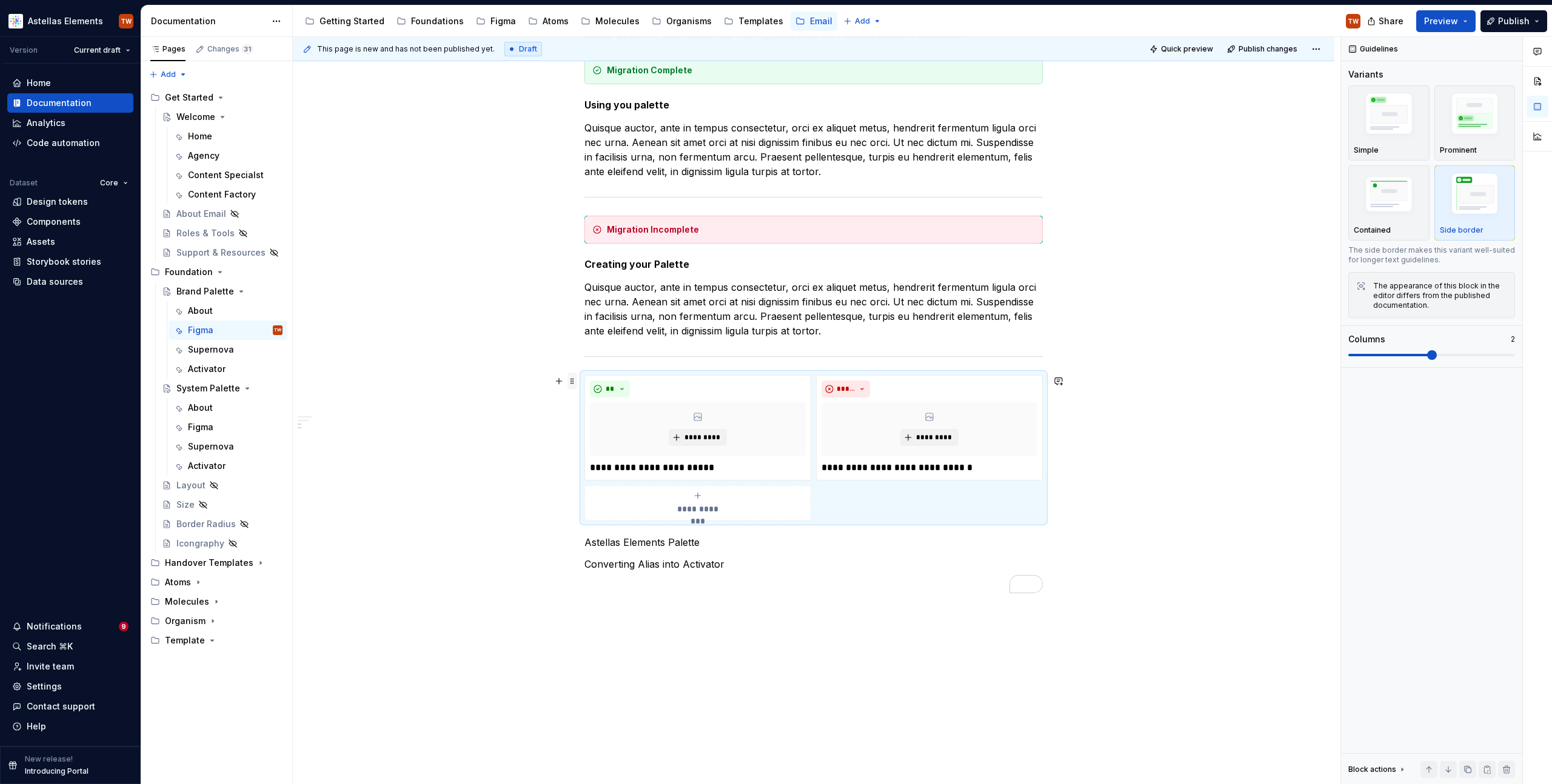
click at [575, 382] on span at bounding box center [572, 381] width 10 height 17
click at [590, 486] on div "Delete" at bounding box center [629, 488] width 79 height 12
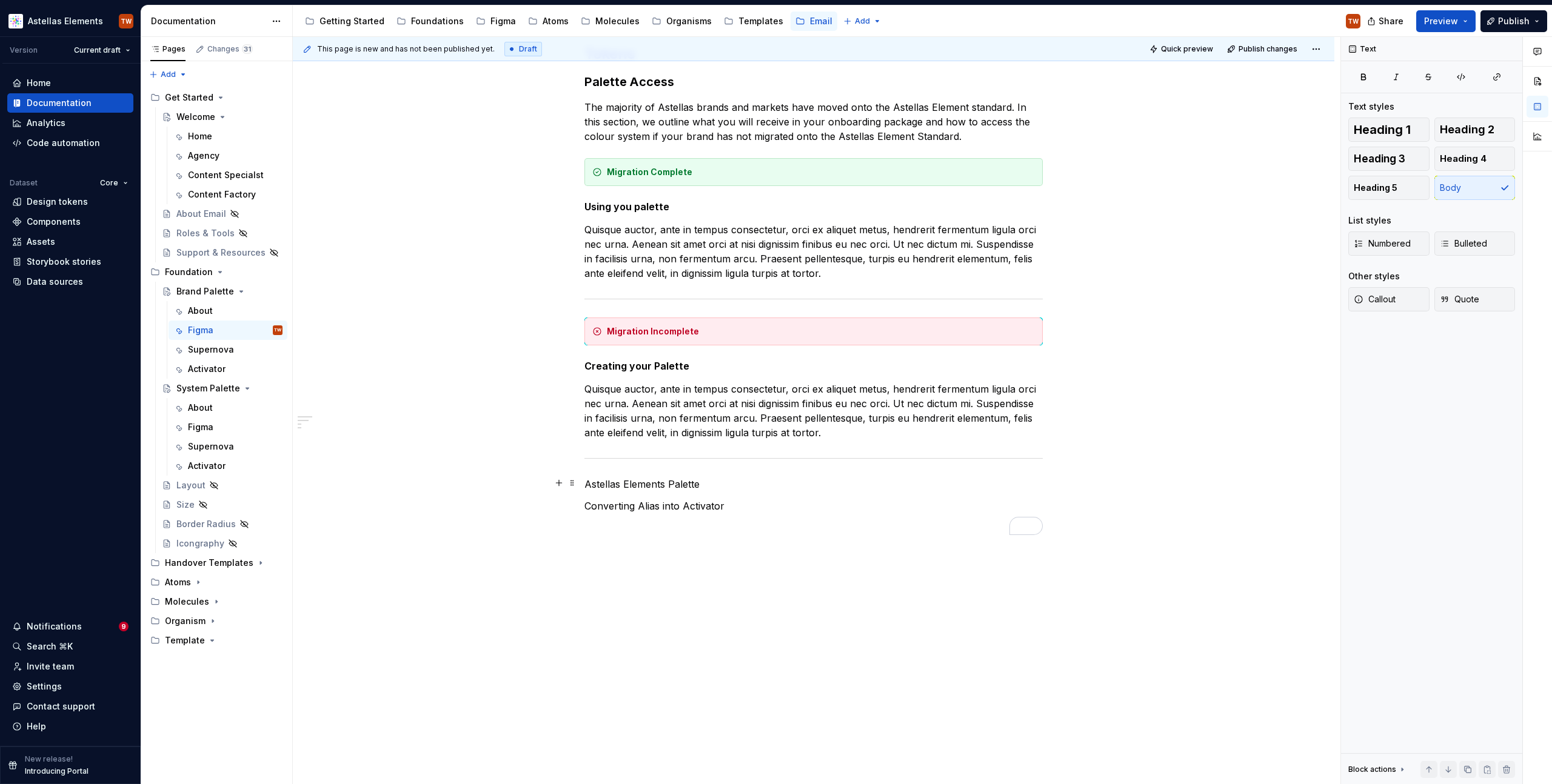
scroll to position [195, 0]
click at [774, 563] on div "Tokens Palette Access The majority of Astellas brands and markets have moved on…" at bounding box center [814, 400] width 1041 height 770
click at [587, 480] on p "Astellas Elements Palette" at bounding box center [813, 484] width 458 height 15
click at [876, 436] on p "Quisque auctor, ante in tempus consectetur, orci ex aliquet metus, hendrerit fe…" at bounding box center [813, 411] width 458 height 58
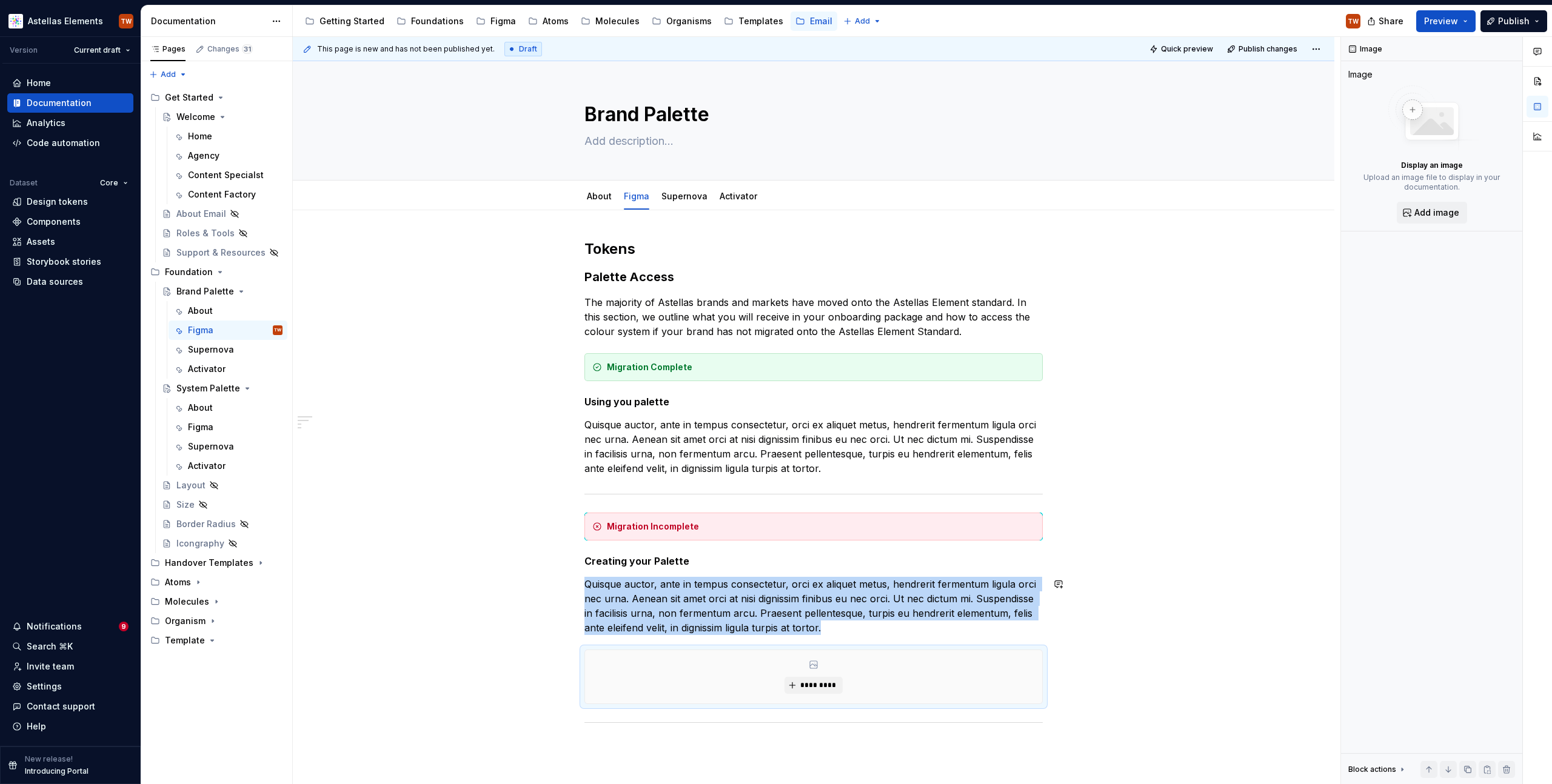
scroll to position [195, 0]
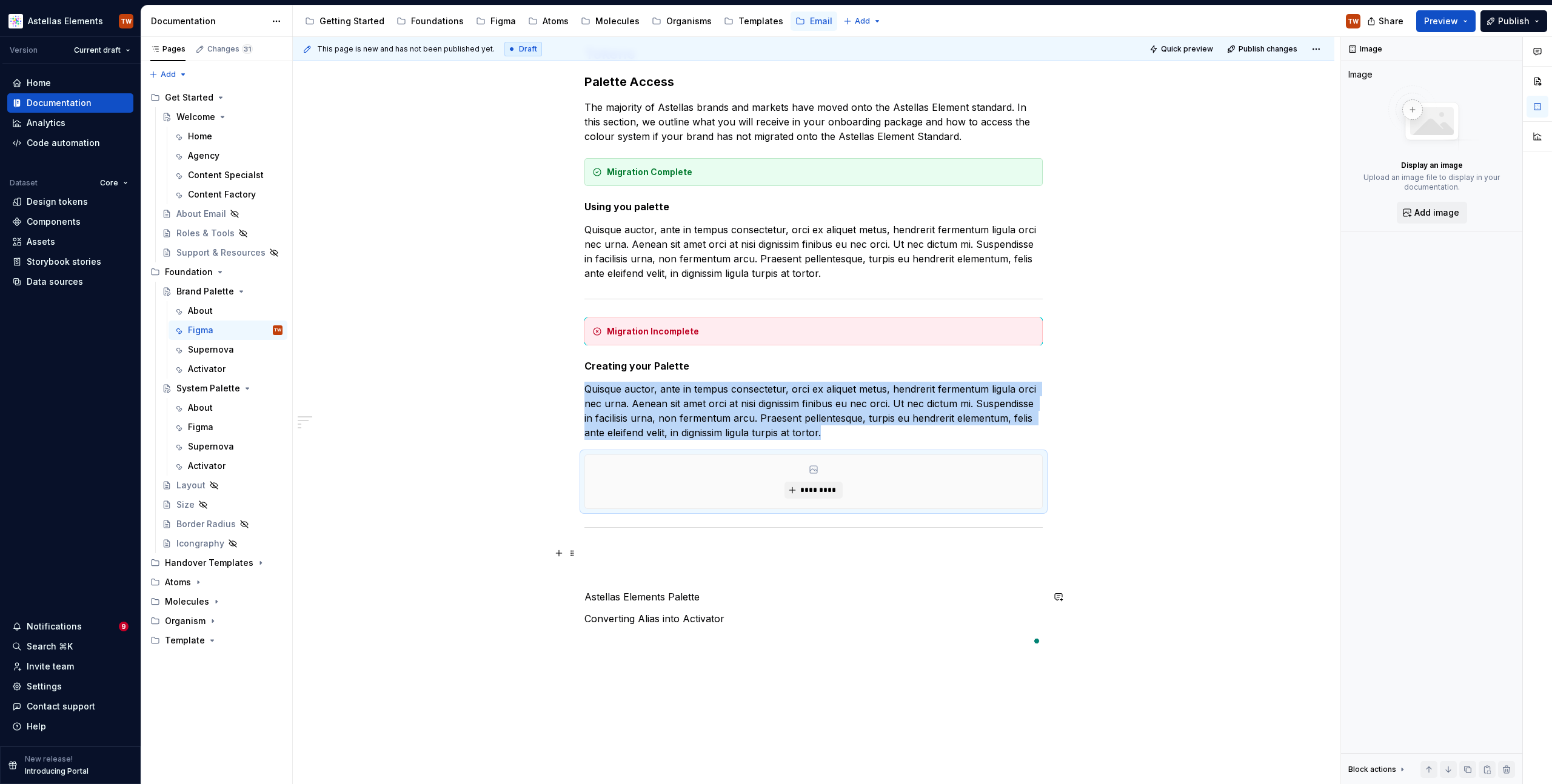
type textarea "*"
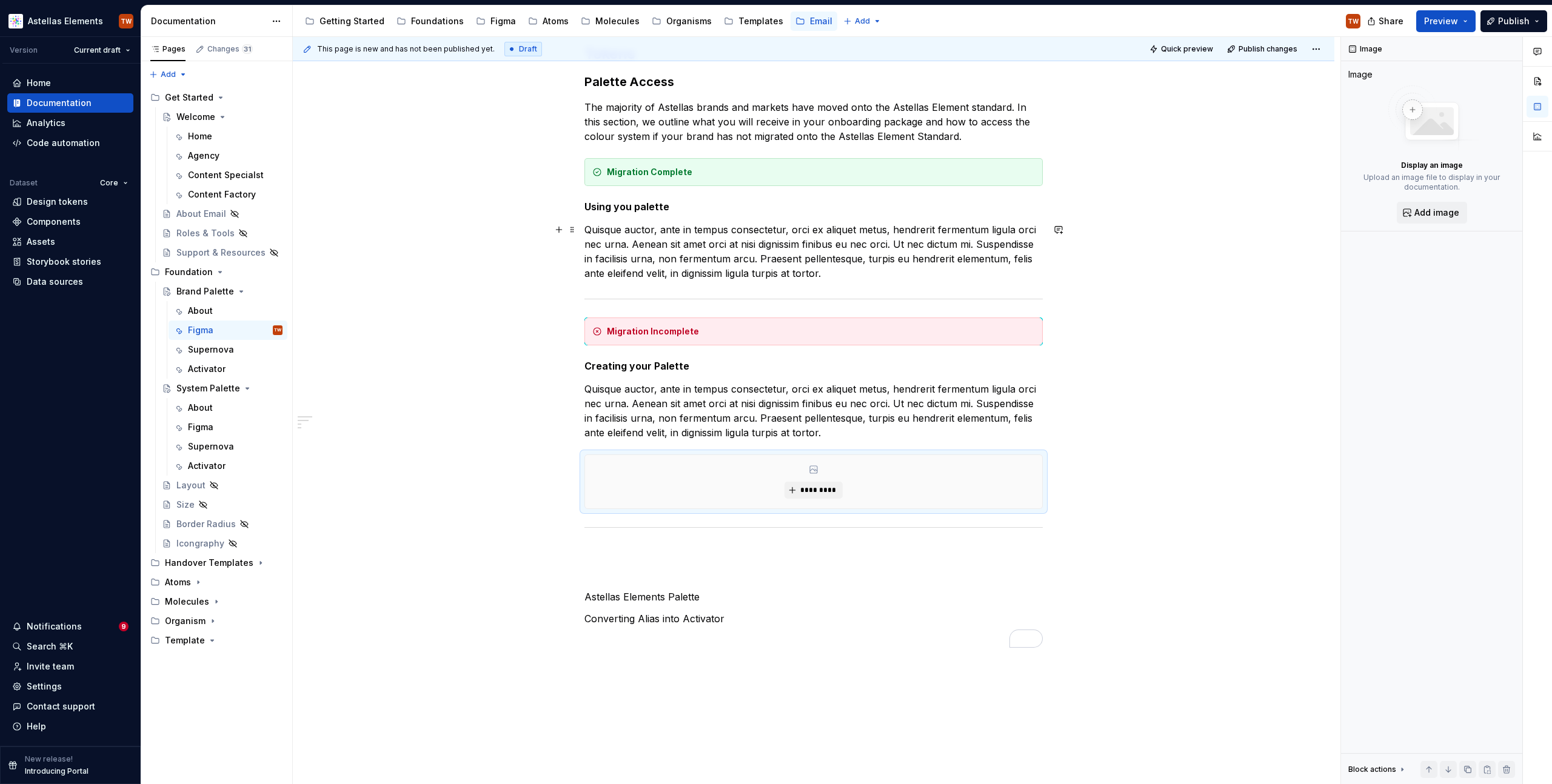
click at [868, 265] on p "Quisque auctor, ante in tempus consectetur, orci ex aliquet metus, hendrerit fe…" at bounding box center [813, 251] width 458 height 58
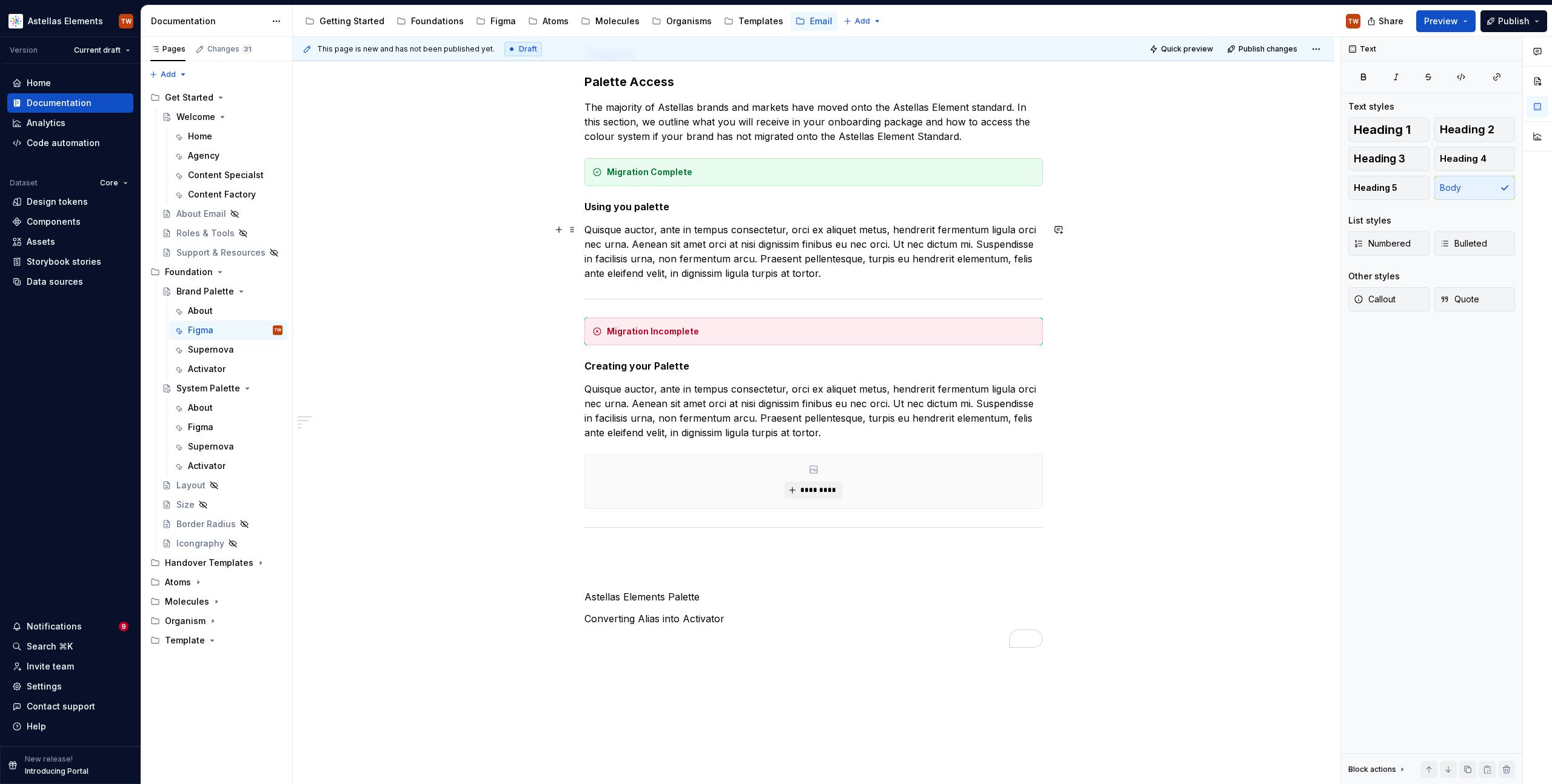
click at [852, 278] on p "Quisque auctor, ante in tempus consectetur, orci ex aliquet metus, hendrerit fe…" at bounding box center [813, 251] width 458 height 58
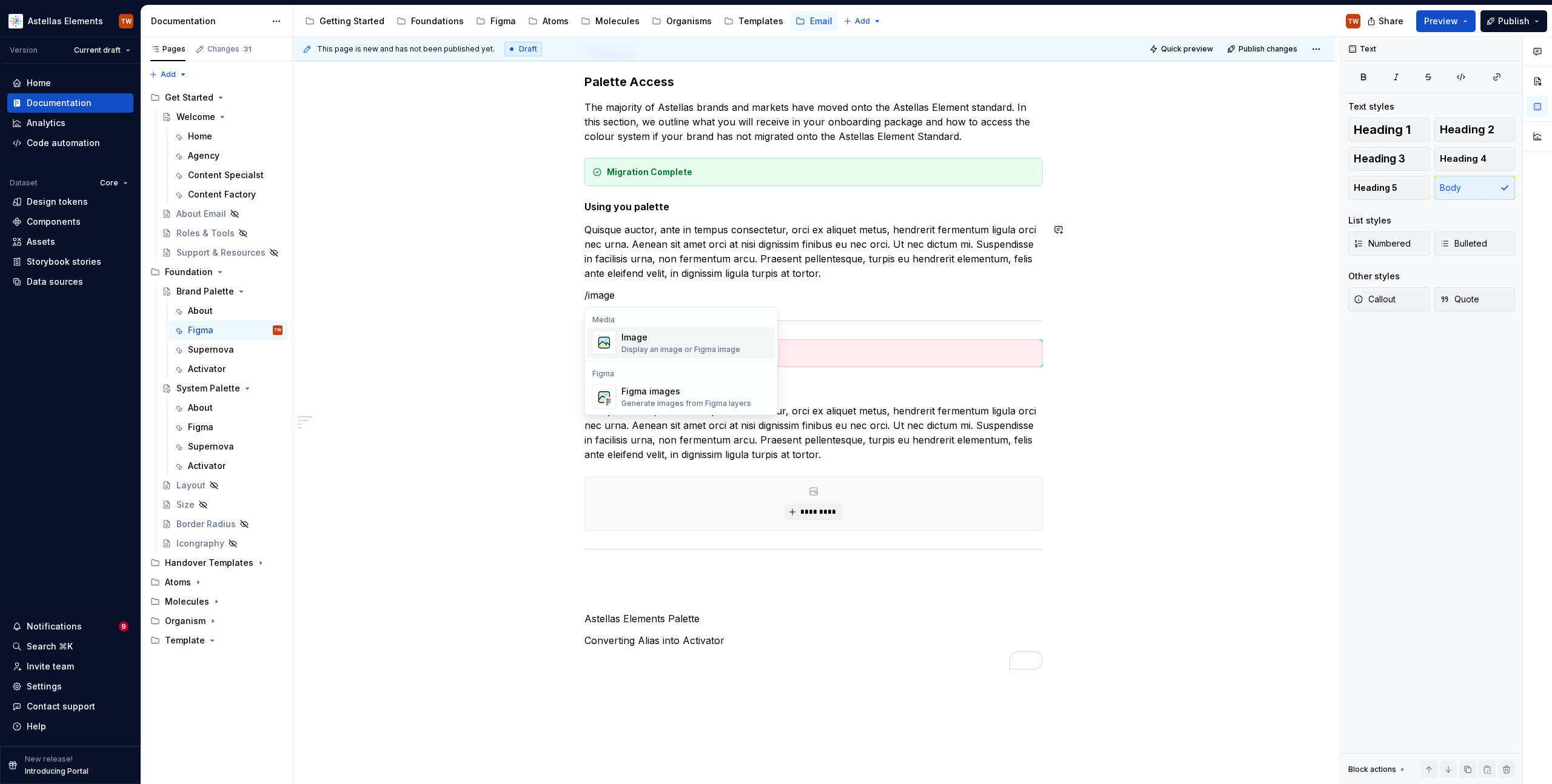
click at [648, 343] on div "Image" at bounding box center [681, 337] width 119 height 12
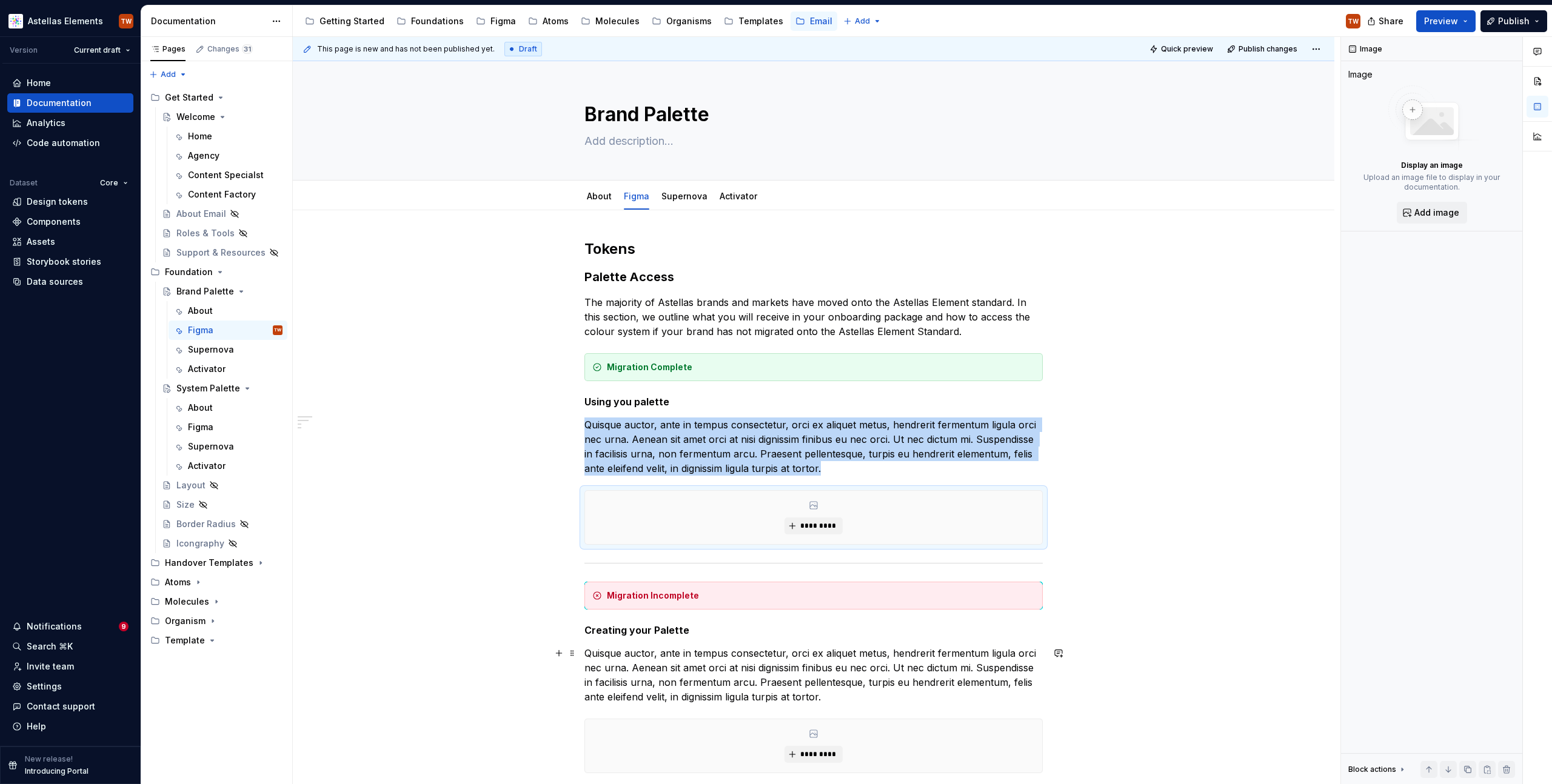
scroll to position [0, 0]
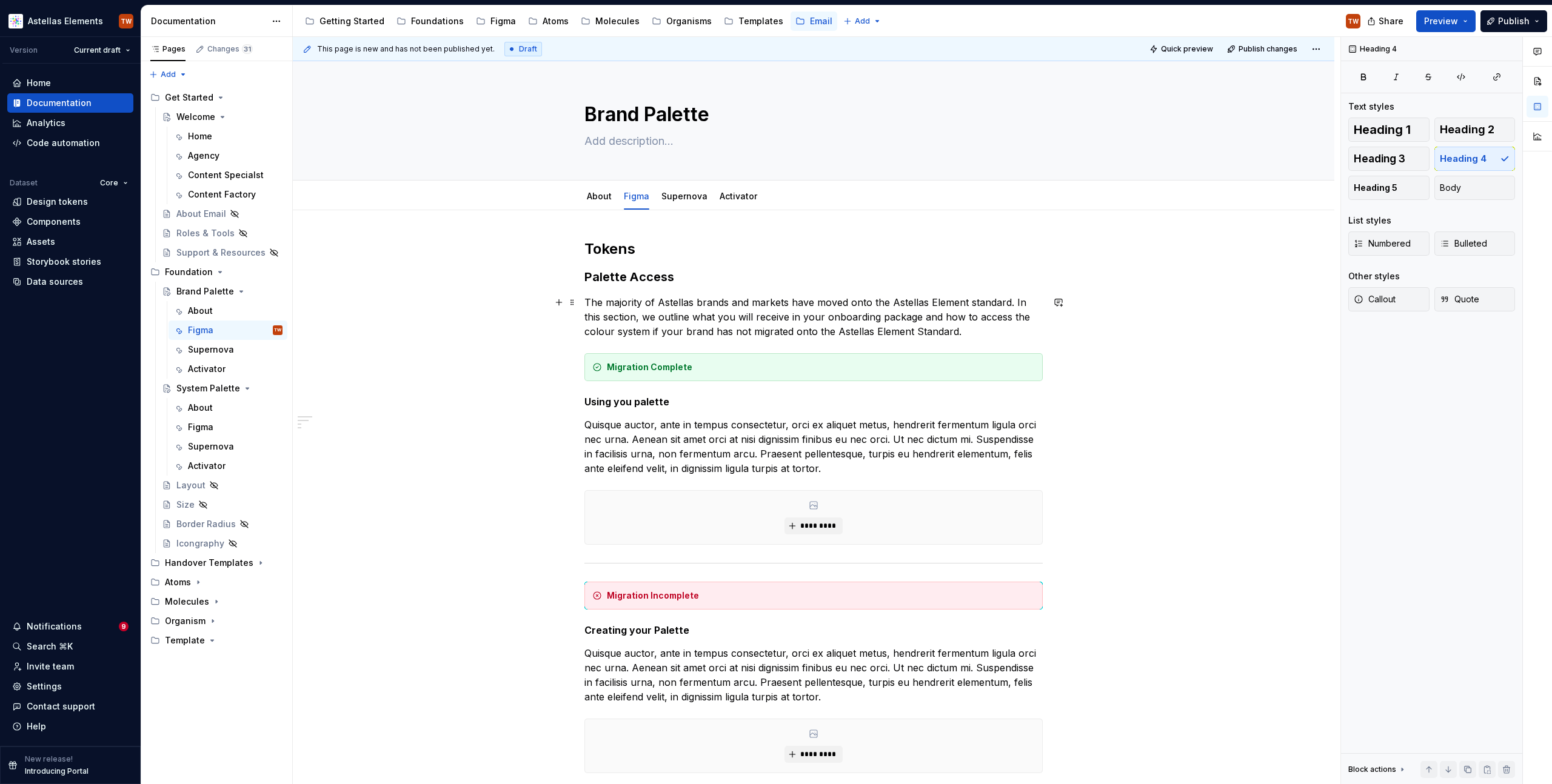
click at [931, 333] on p "The majority of Astellas brands and markets have moved onto the Astellas Elemen…" at bounding box center [813, 317] width 458 height 44
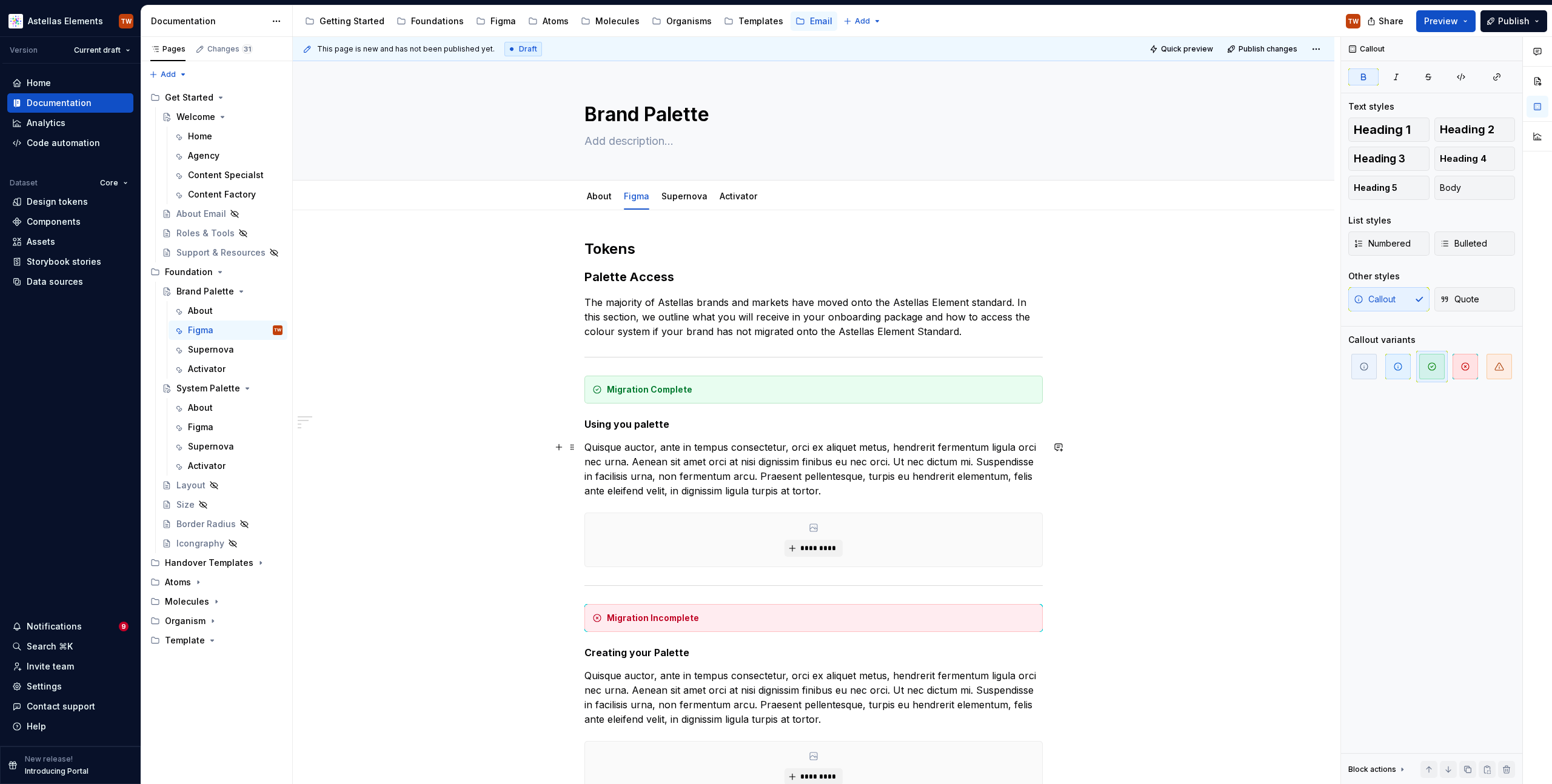
click at [1311, 486] on div "Tokens Palette Access The majority of Astellas brands and markets have moved on…" at bounding box center [814, 697] width 1041 height 974
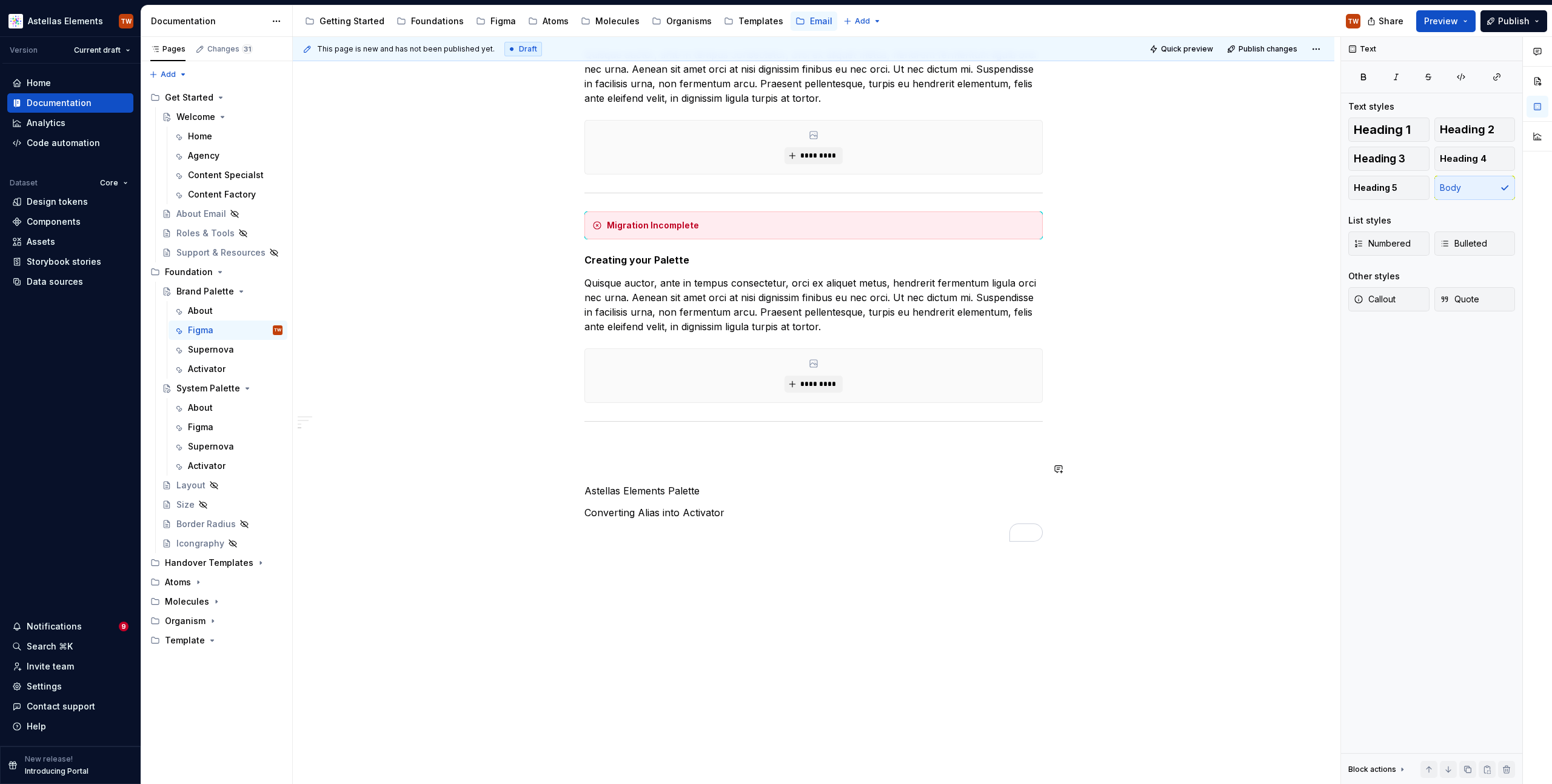
click at [612, 454] on div "Tokens Palette Access The majority of Astellas brands and markets have moved on…" at bounding box center [813, 194] width 458 height 695
click at [611, 446] on p "To enrich screen reader interactions, please activate Accessibility in Grammarl…" at bounding box center [813, 447] width 458 height 15
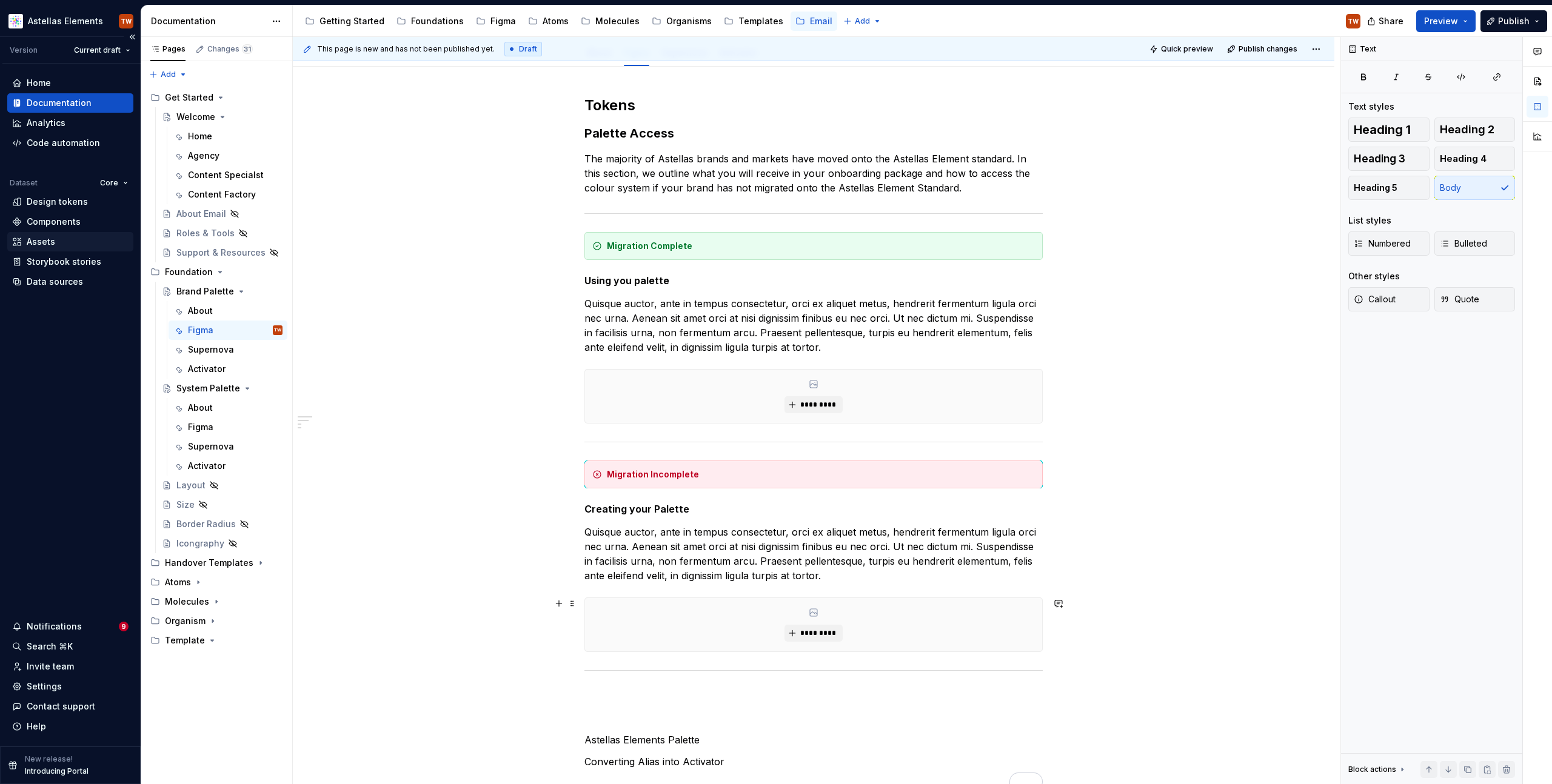
scroll to position [0, 0]
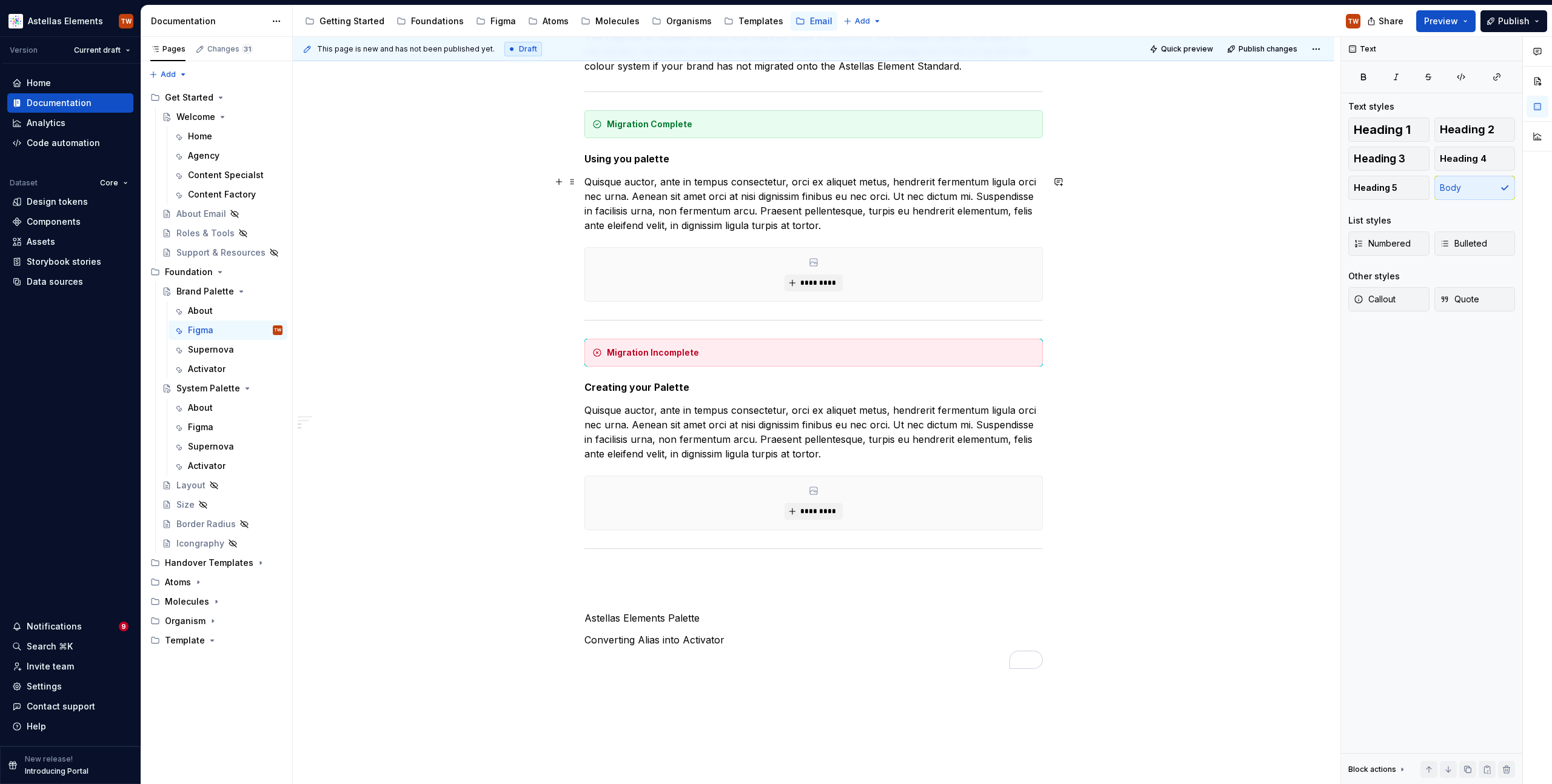
click at [825, 229] on p "Quisque auctor, ante in tempus consectetur, orci ex aliquet metus, hendrerit fe…" at bounding box center [813, 204] width 458 height 58
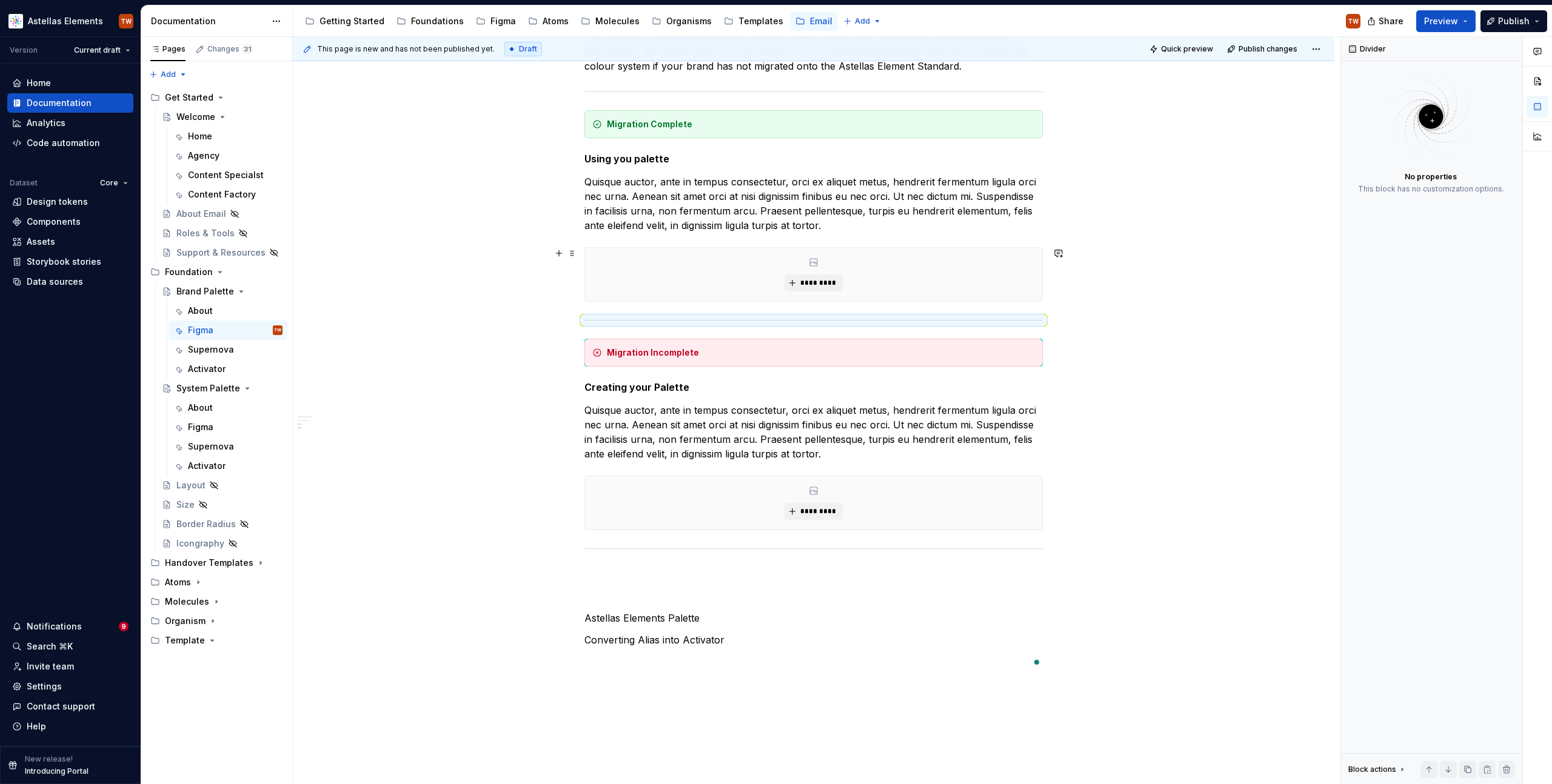
click at [907, 277] on div "*********" at bounding box center [813, 274] width 457 height 53
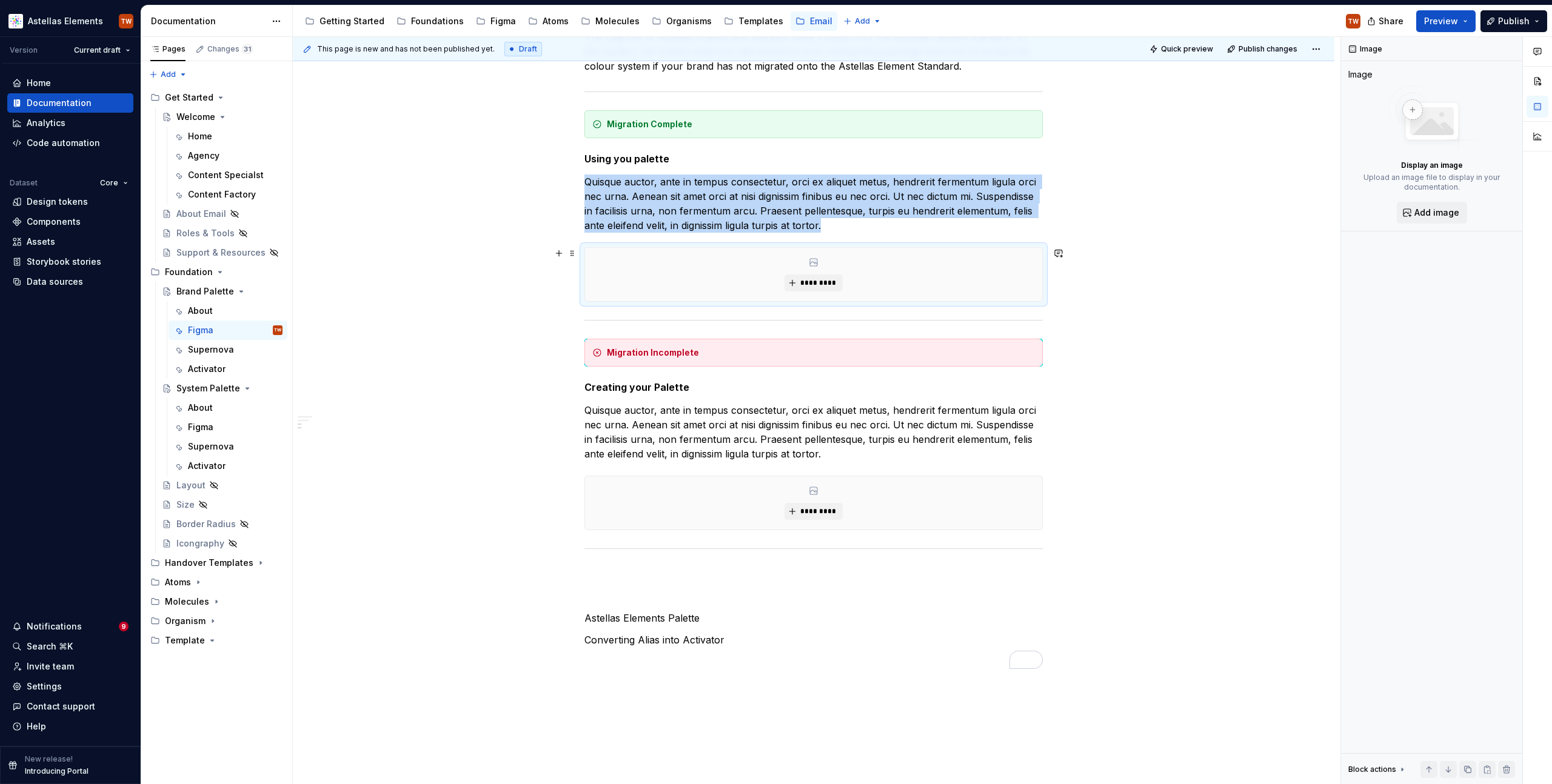
click at [1212, 289] on div "Tokens Palette Access The majority of Astellas brands and markets have moved on…" at bounding box center [814, 432] width 1041 height 974
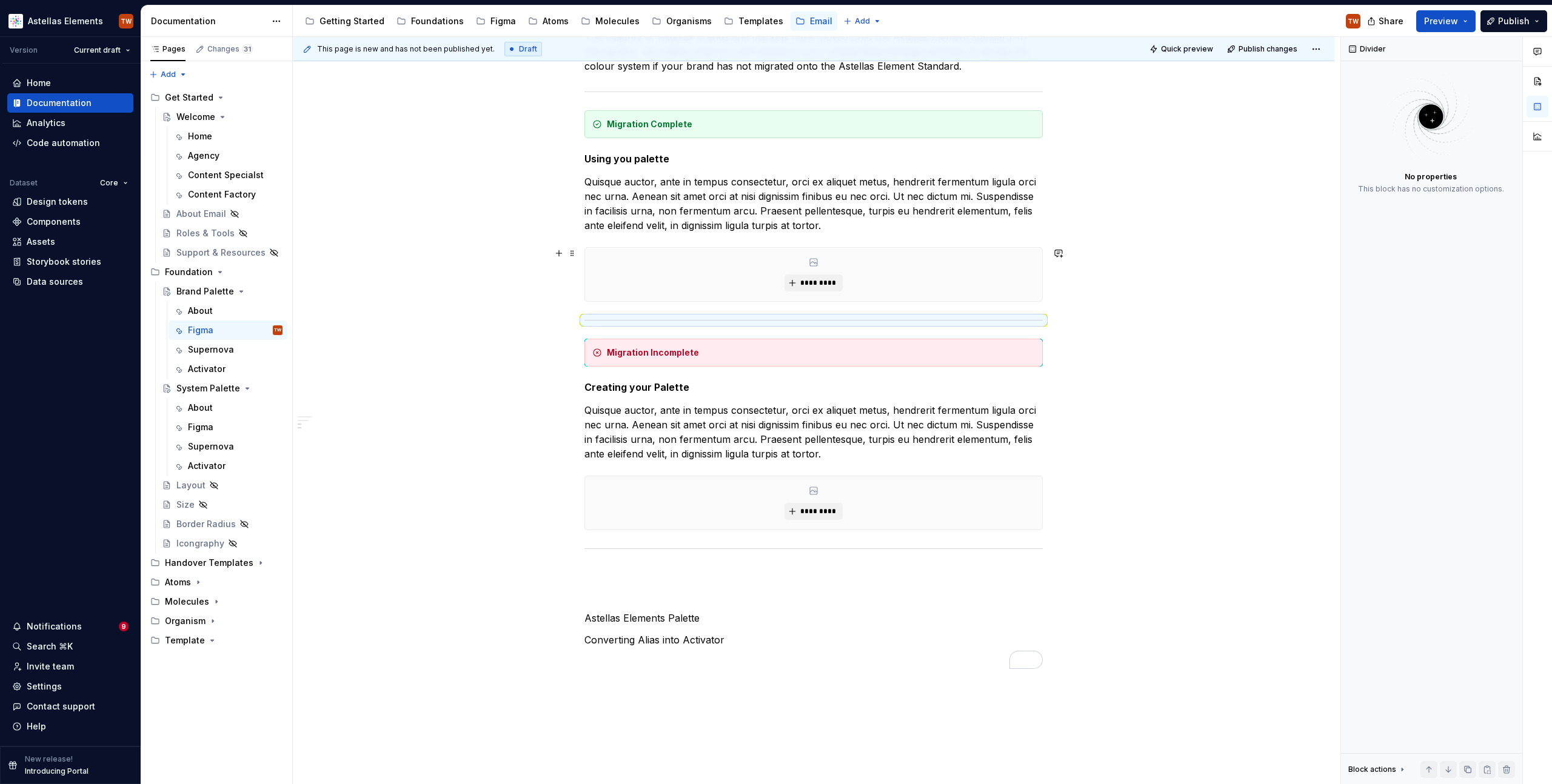
click at [1012, 286] on div "*********" at bounding box center [813, 274] width 457 height 53
click at [995, 269] on div "*********" at bounding box center [813, 274] width 457 height 53
click at [839, 226] on p "Quisque auctor, ante in tempus consectetur, orci ex aliquet metus, hendrerit fe…" at bounding box center [813, 204] width 458 height 58
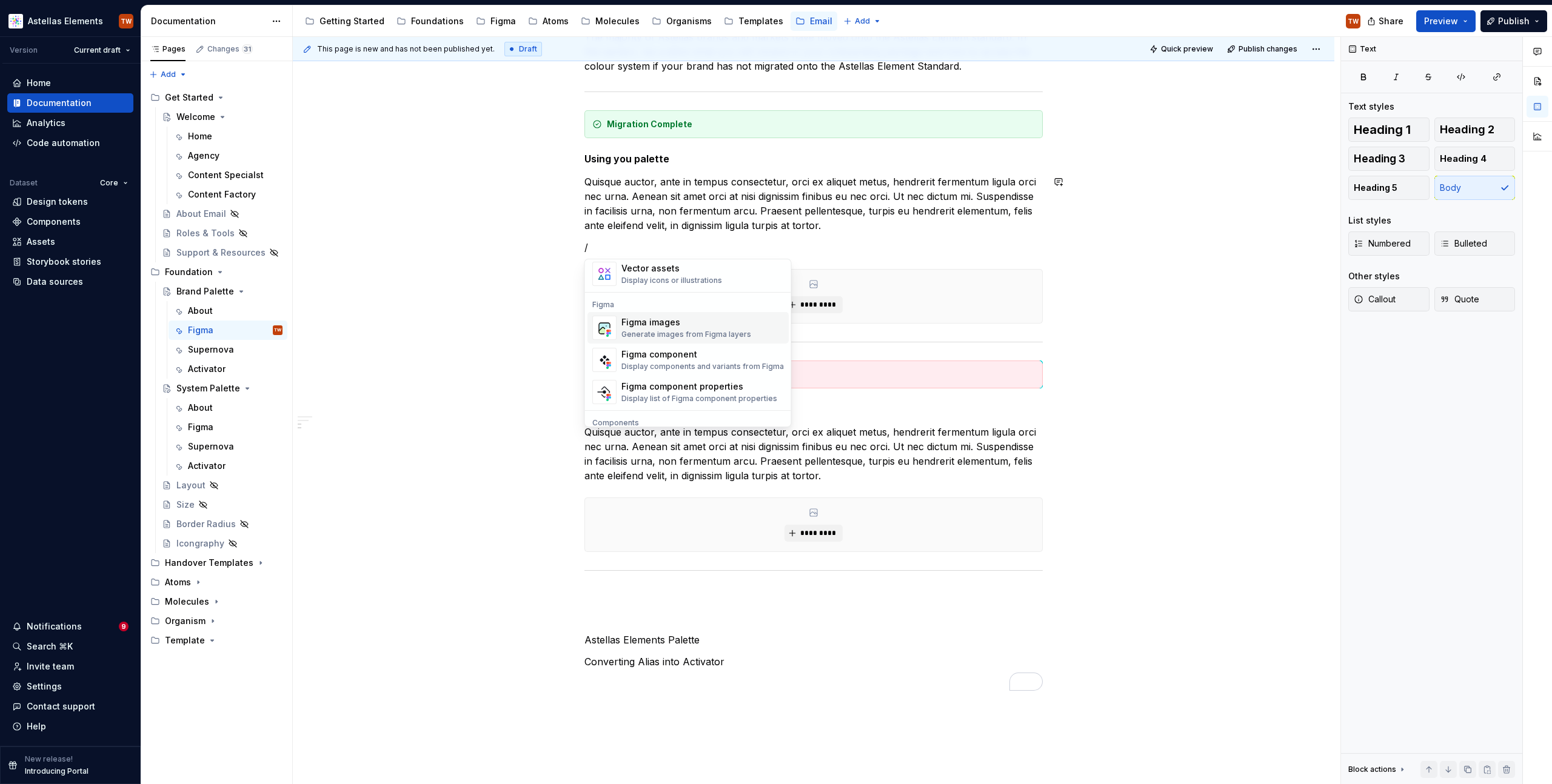
click at [694, 330] on div "Generate images from Figma layers" at bounding box center [686, 334] width 130 height 10
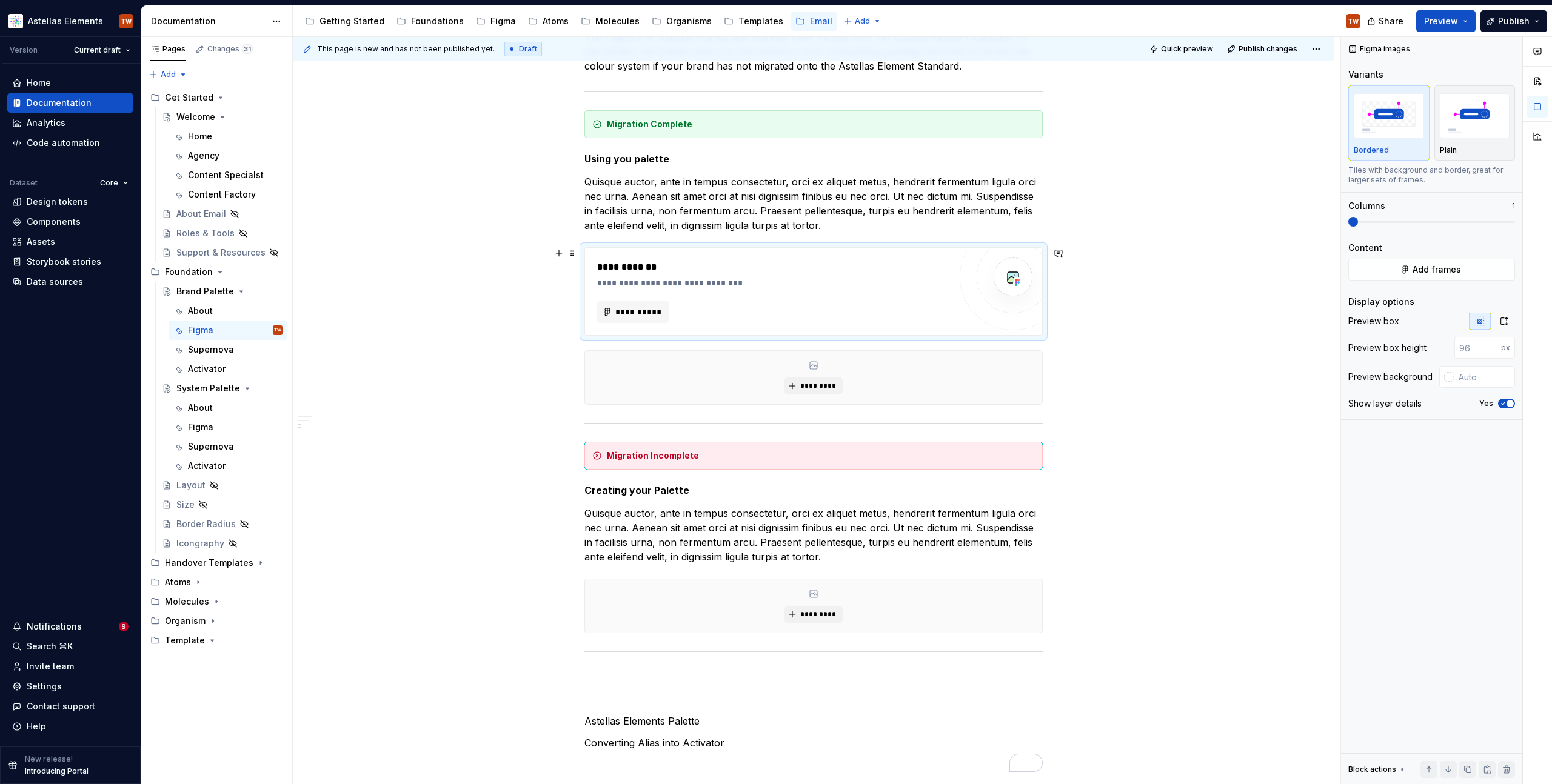
click at [728, 336] on div "**********" at bounding box center [813, 292] width 458 height 89
click at [802, 385] on span "*********" at bounding box center [818, 386] width 37 height 10
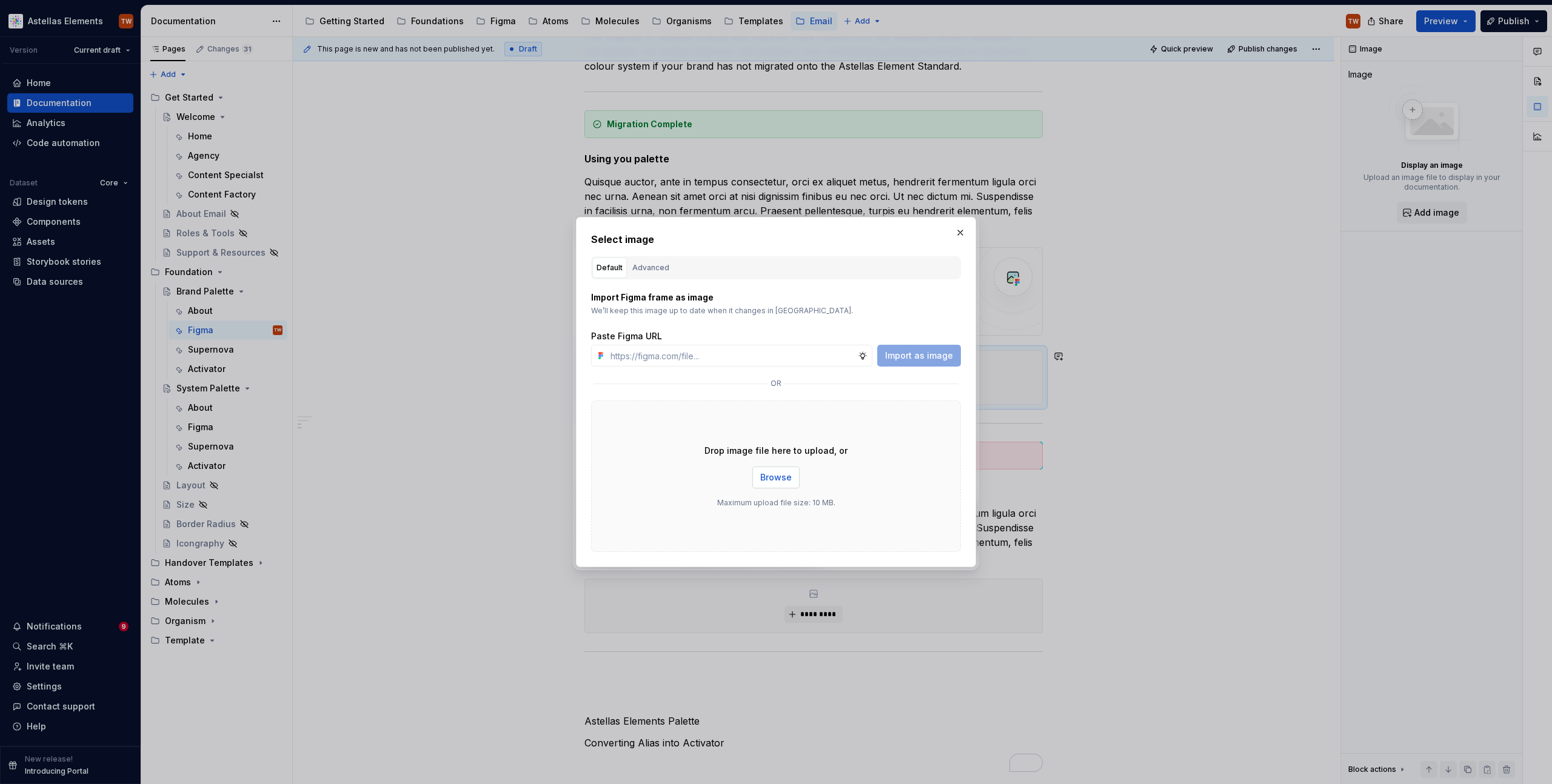
click at [773, 470] on button "Browse" at bounding box center [776, 477] width 48 height 22
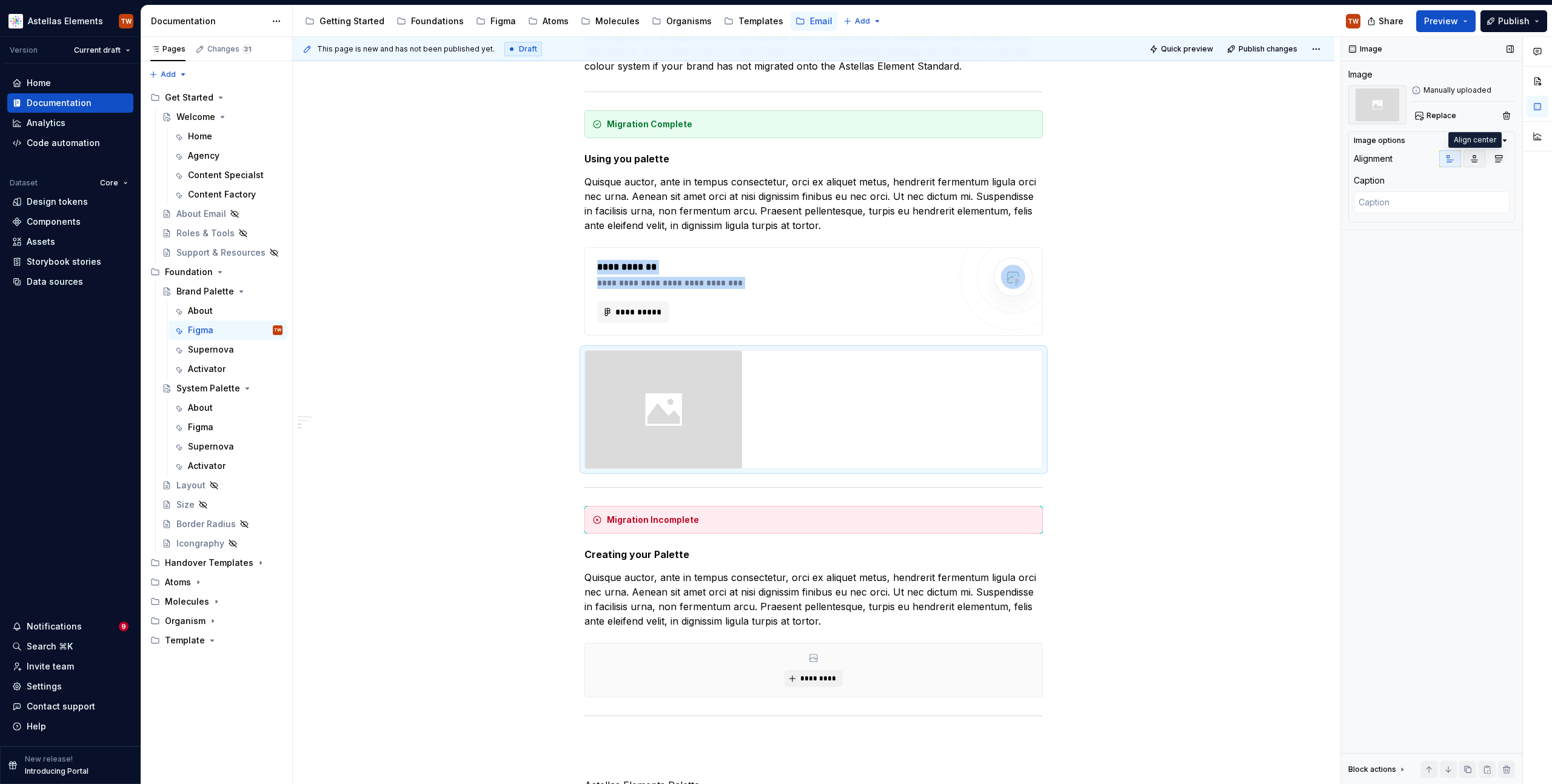
click at [1478, 158] on icon "button" at bounding box center [1474, 159] width 10 height 10
type textarea "*"
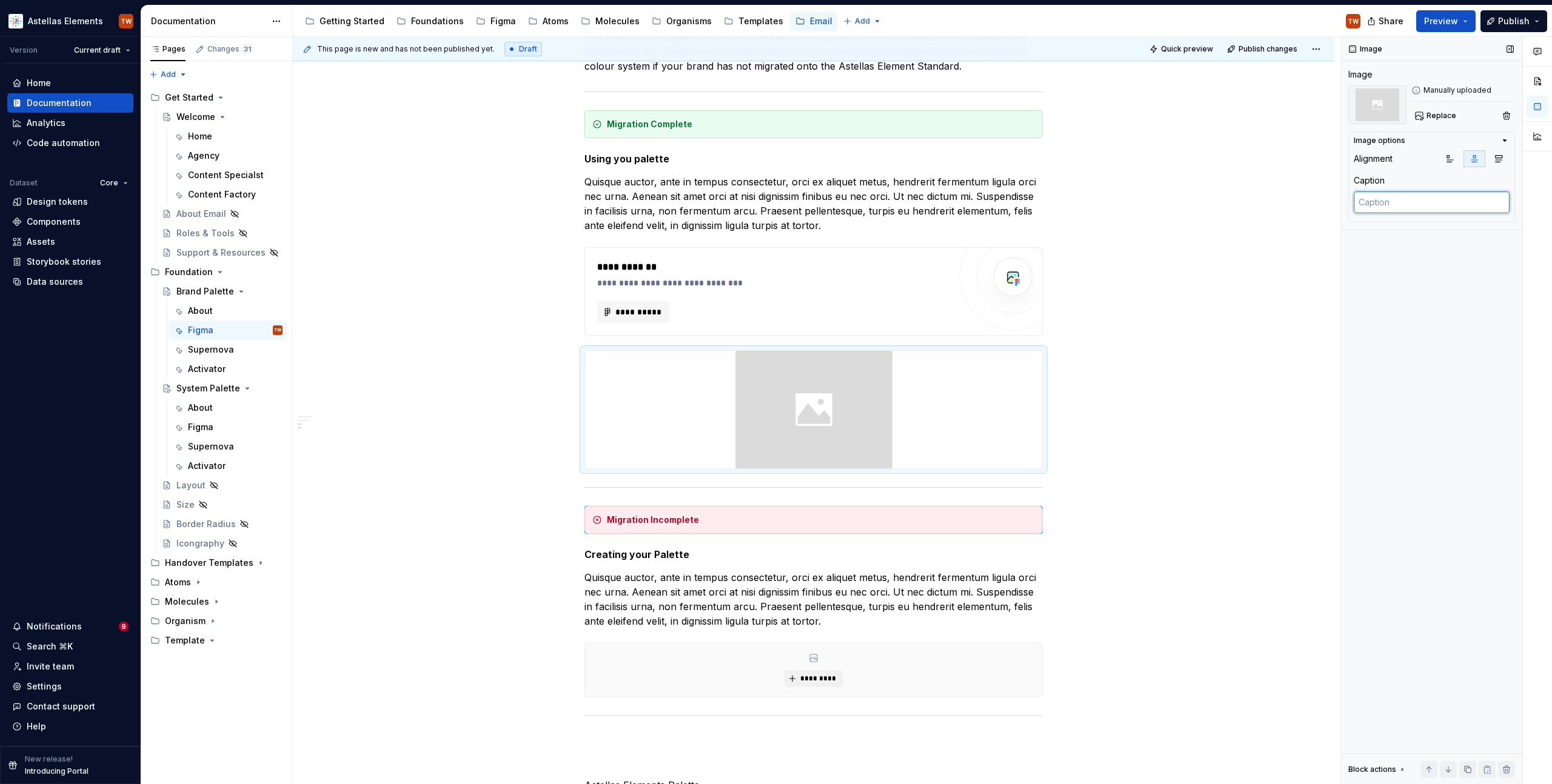
click at [1395, 197] on textarea at bounding box center [1431, 202] width 156 height 22
type textarea "asljnv"
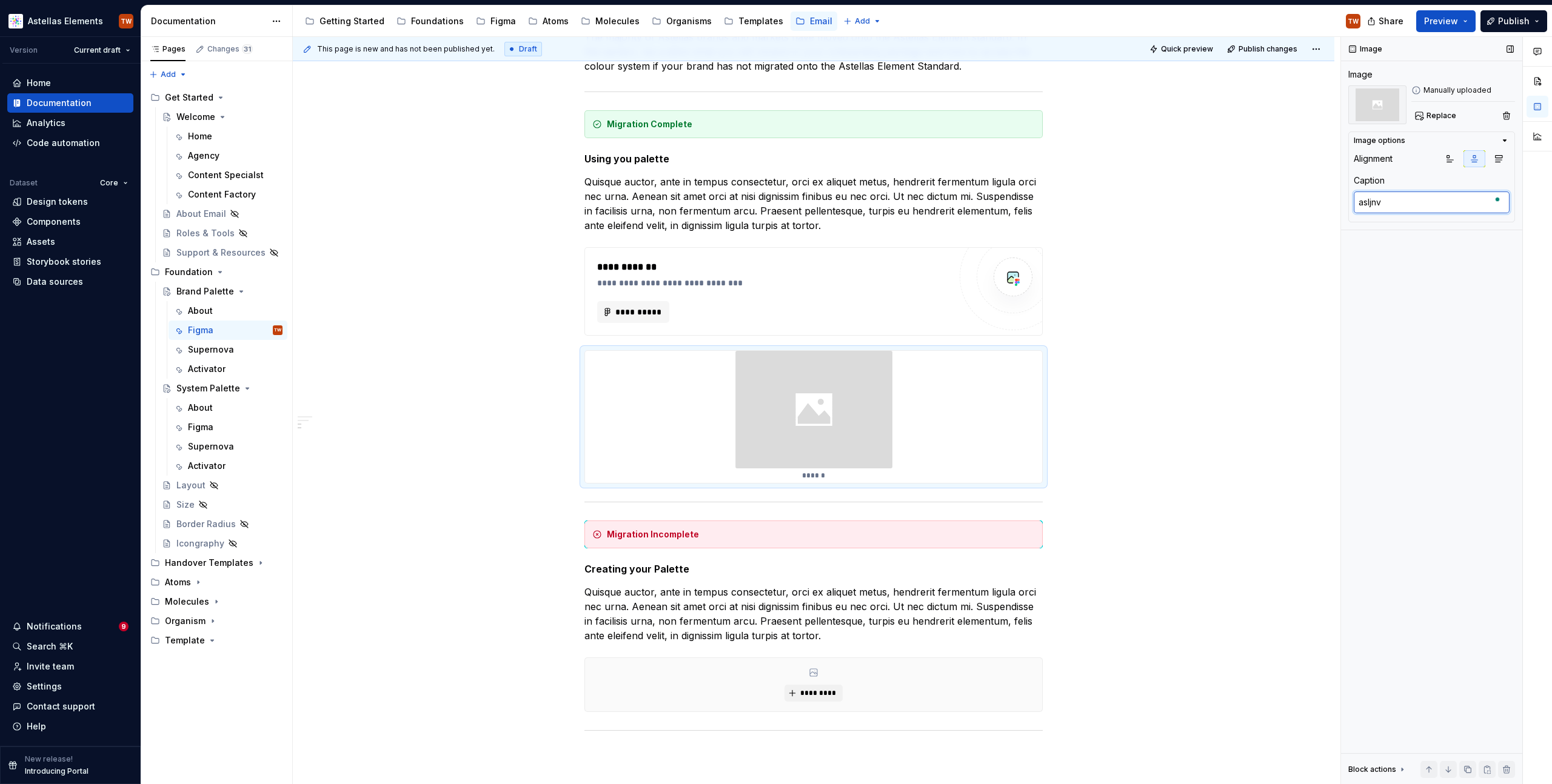
type textarea "*"
type textarea "asljnva"
type textarea "*"
type textarea "asljnval"
type textarea "*"
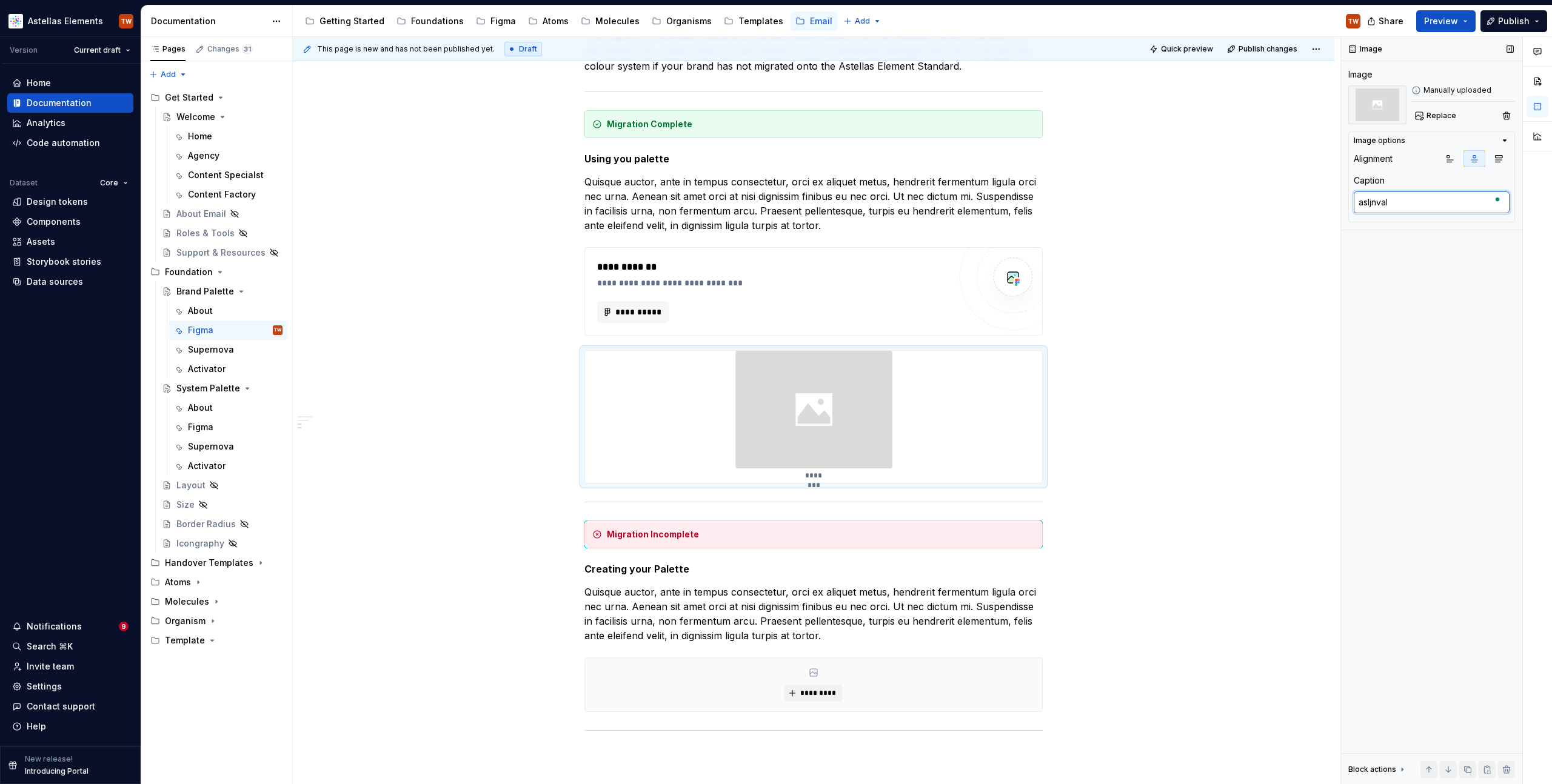
type textarea "asljnvalv"
type textarea "*"
type textarea "asljnvalvn"
click at [1447, 156] on icon "button" at bounding box center [1450, 159] width 10 height 10
type textarea "*"
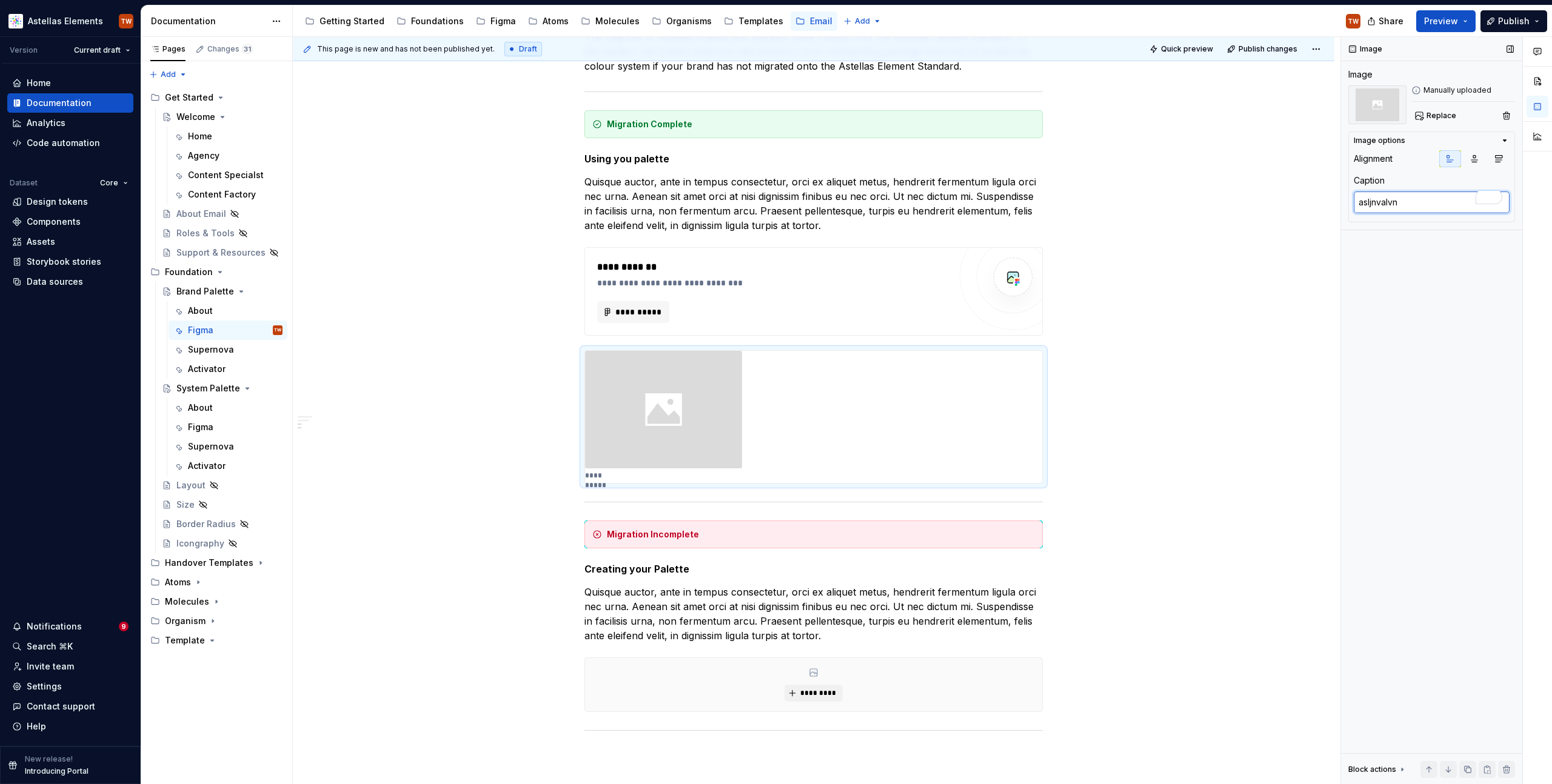
click at [1373, 196] on textarea "asljnvalvn" at bounding box center [1431, 202] width 156 height 22
click at [1374, 197] on textarea "asljnvalvn" at bounding box center [1431, 202] width 156 height 22
type textarea "O"
type textarea "*"
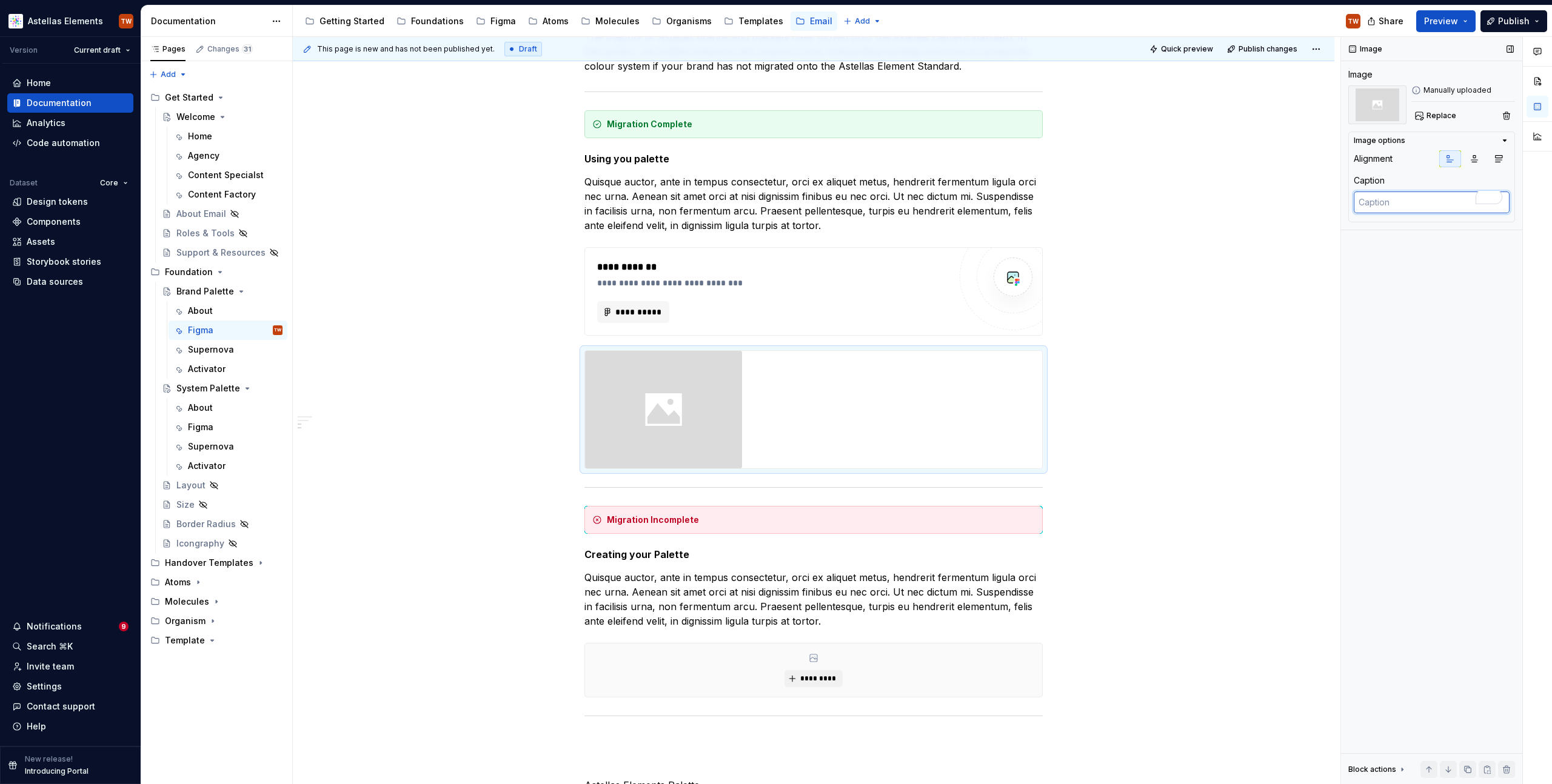
type textarea "*"
type textarea "I"
type textarea "*"
type textarea "IN"
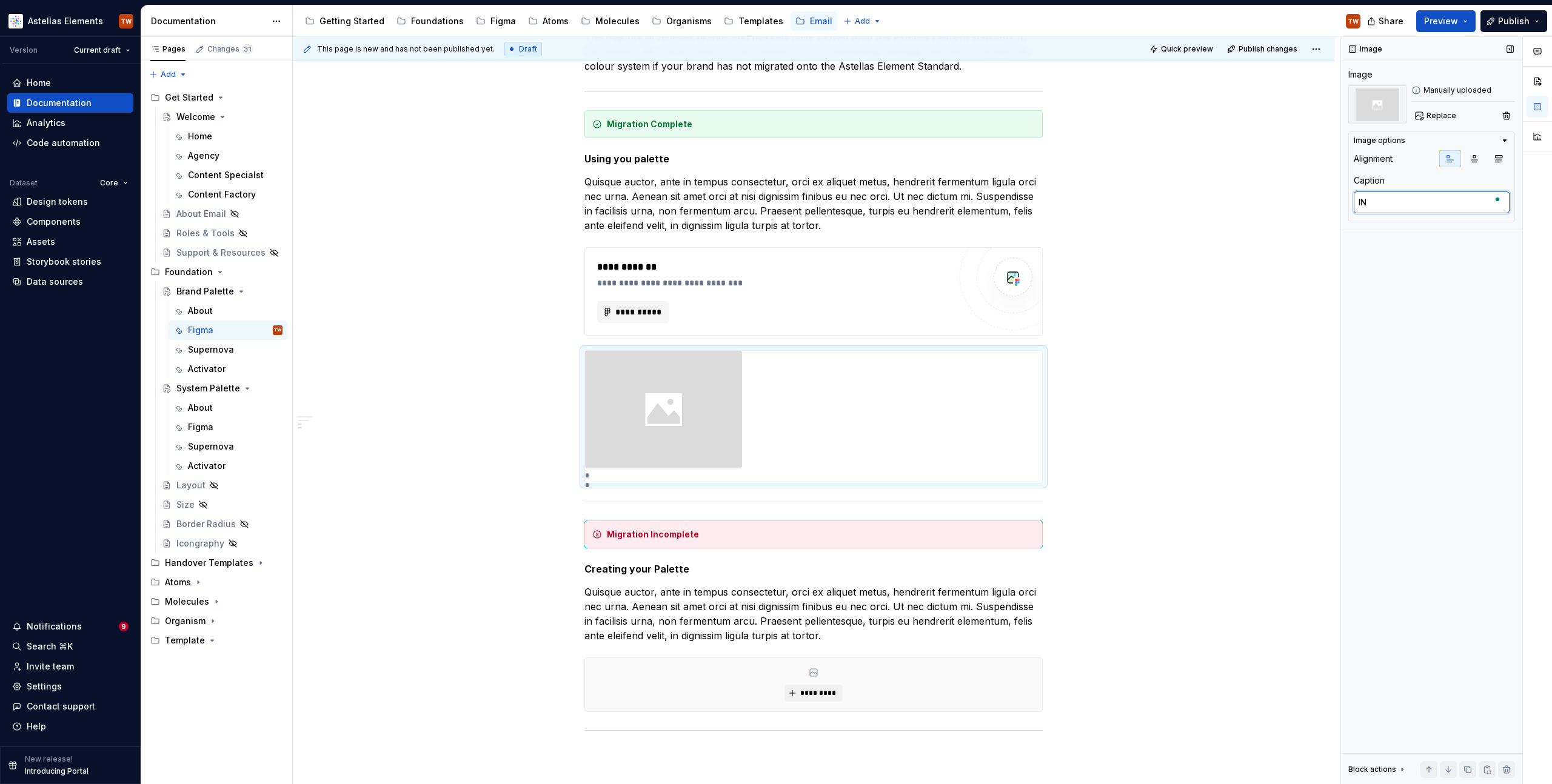
type textarea "*"
type textarea "IN"
type textarea "*"
type textarea "IN"
type textarea "*"
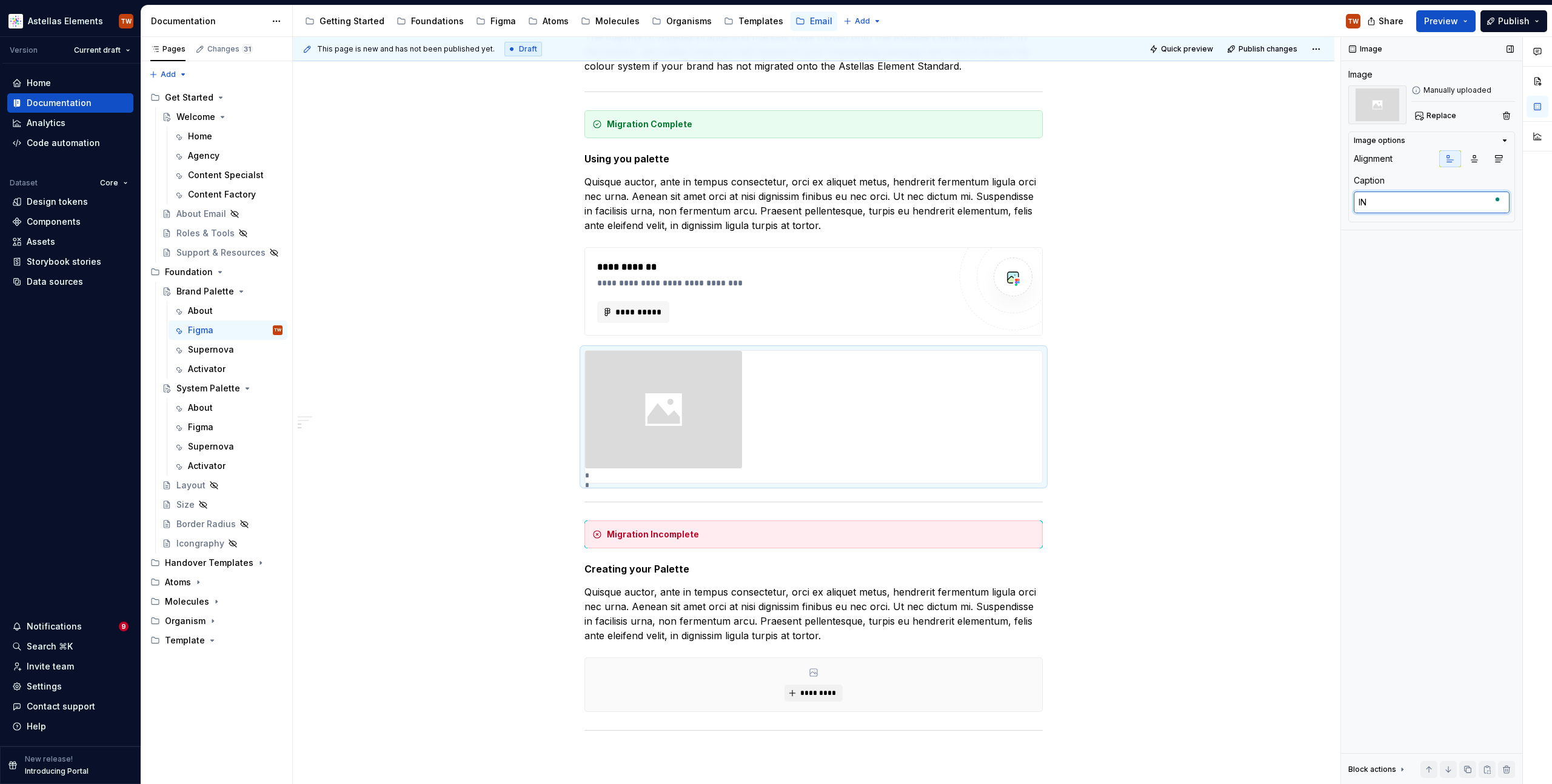
type textarea "I"
type textarea "*"
type textarea "In"
type textarea "*"
type textarea "I"
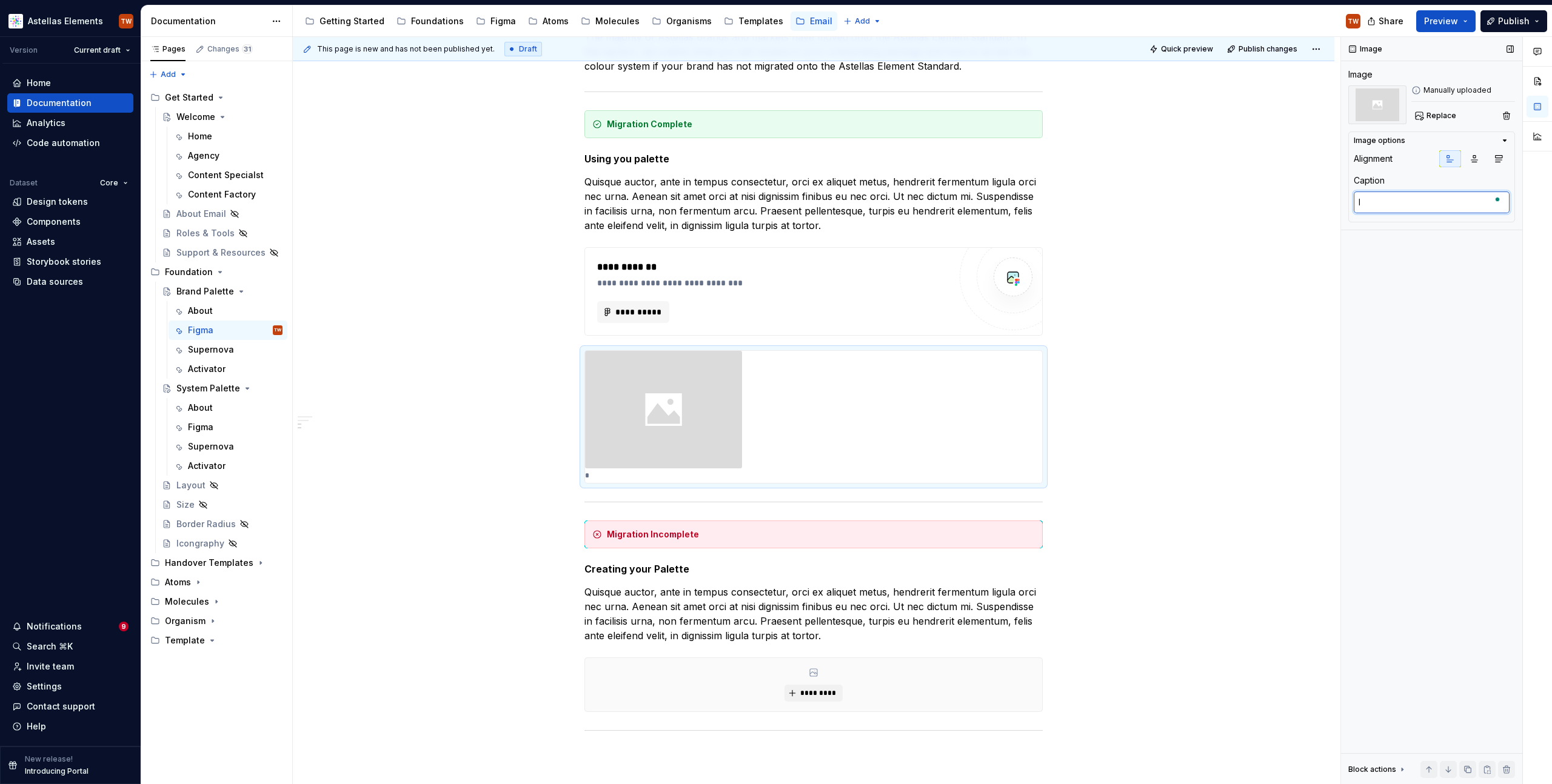
type textarea "*"
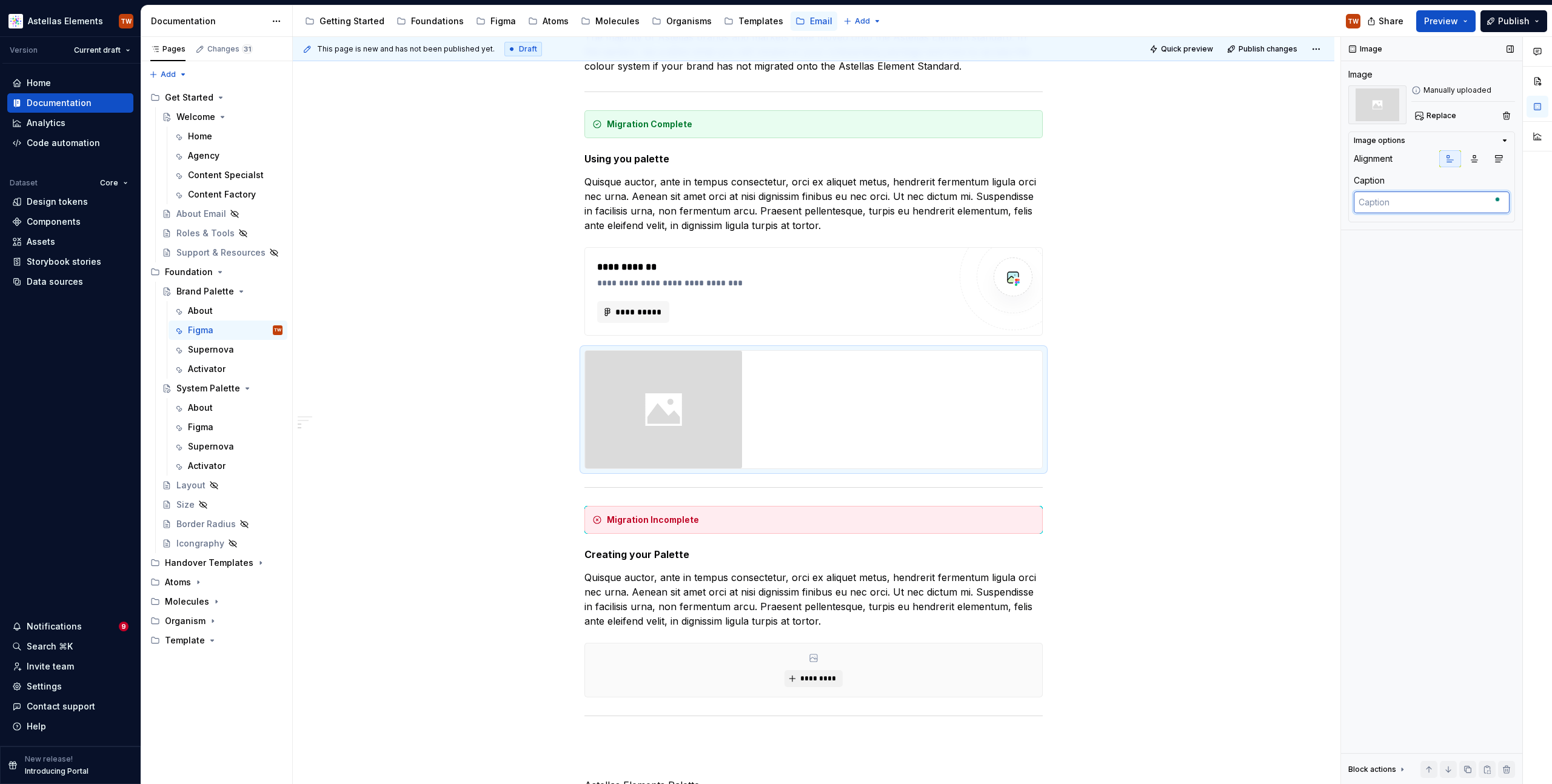
type textarea "*"
type textarea "E"
type textarea "*"
type textarea "Ex"
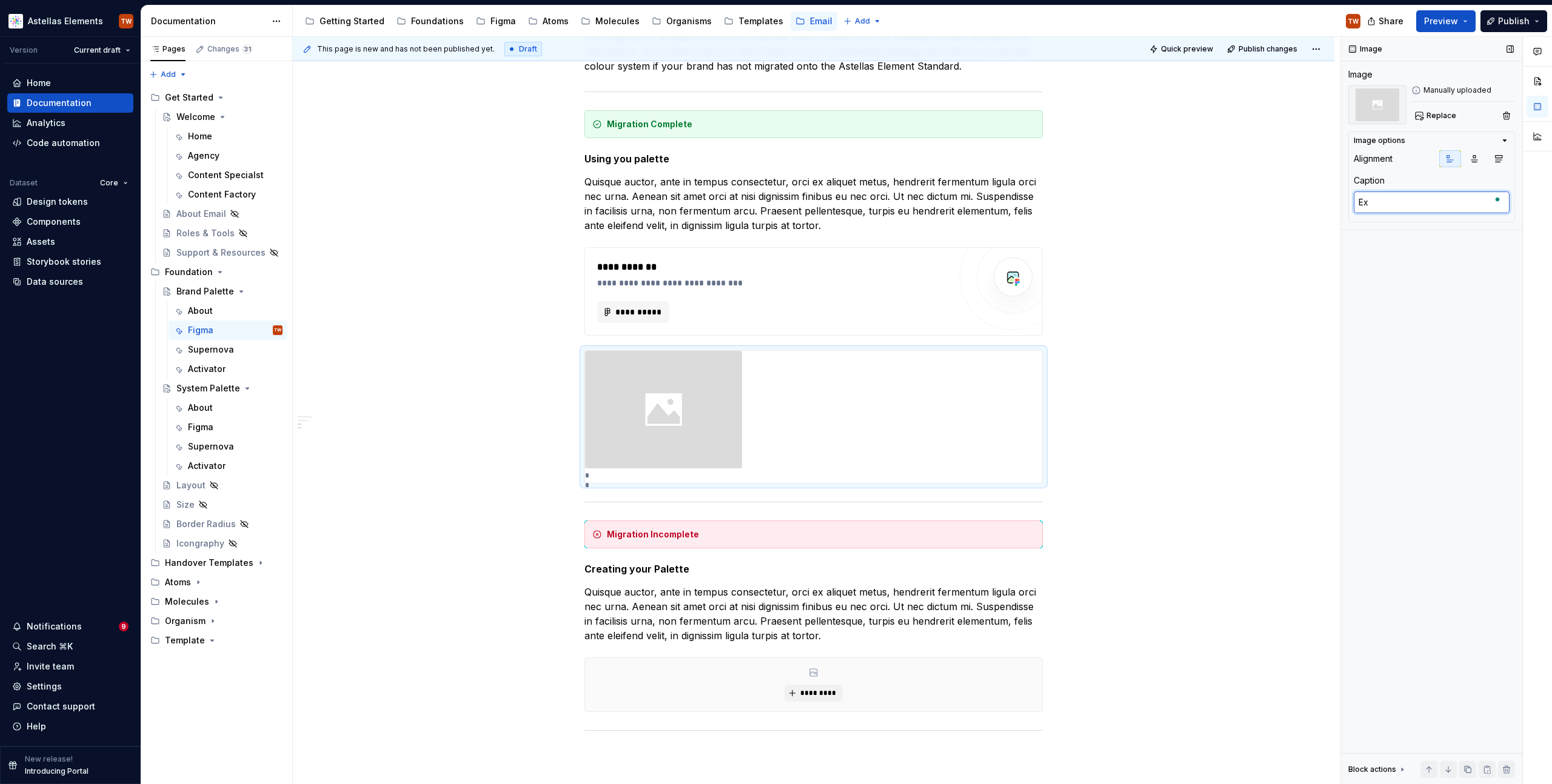
type textarea "*"
type textarea "Exa"
type textarea "*"
type textarea "Exam"
type textarea "*"
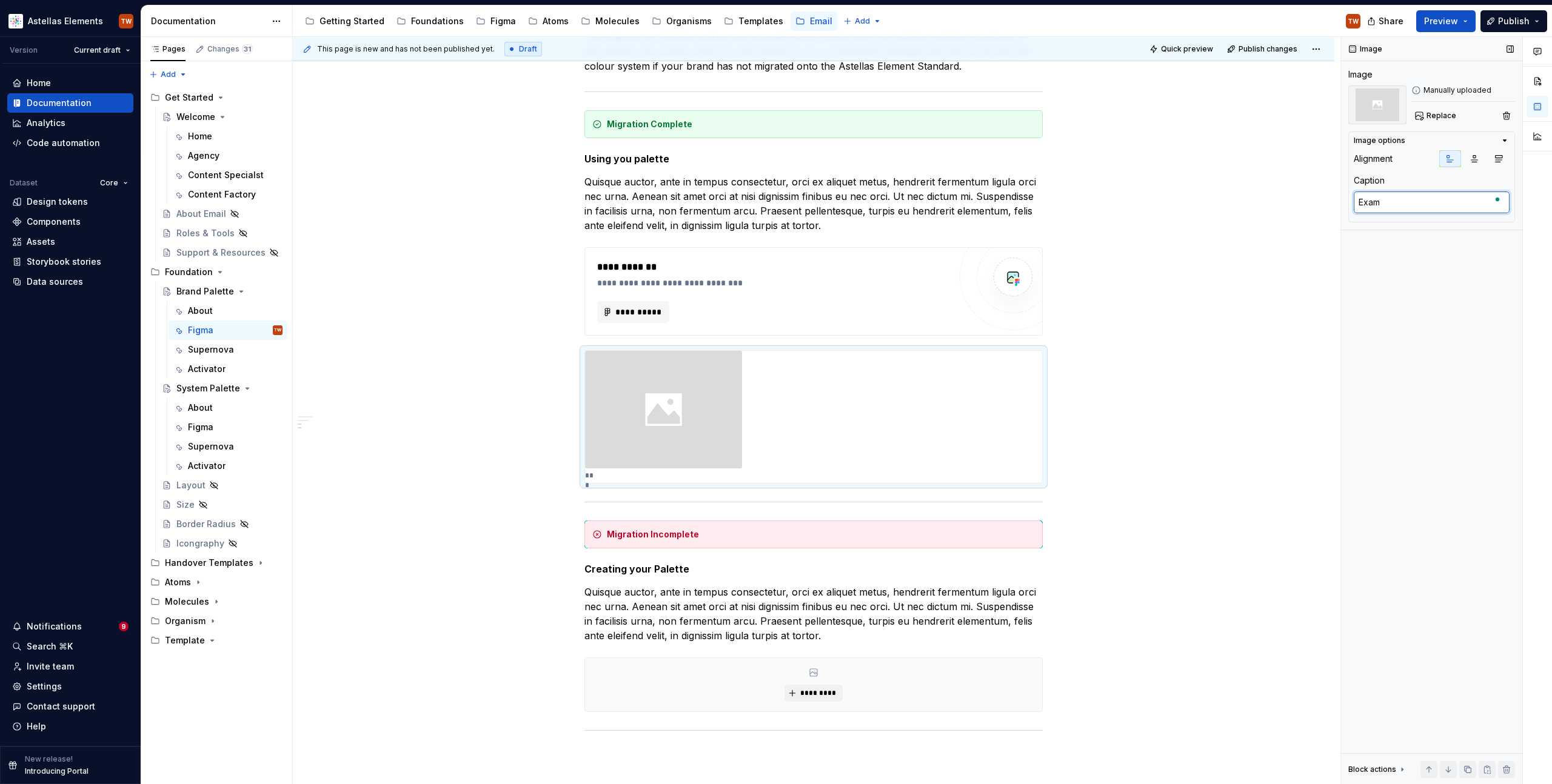
type textarea "Examp"
type textarea "*"
type textarea "Exampl"
type textarea "*"
type textarea "Example"
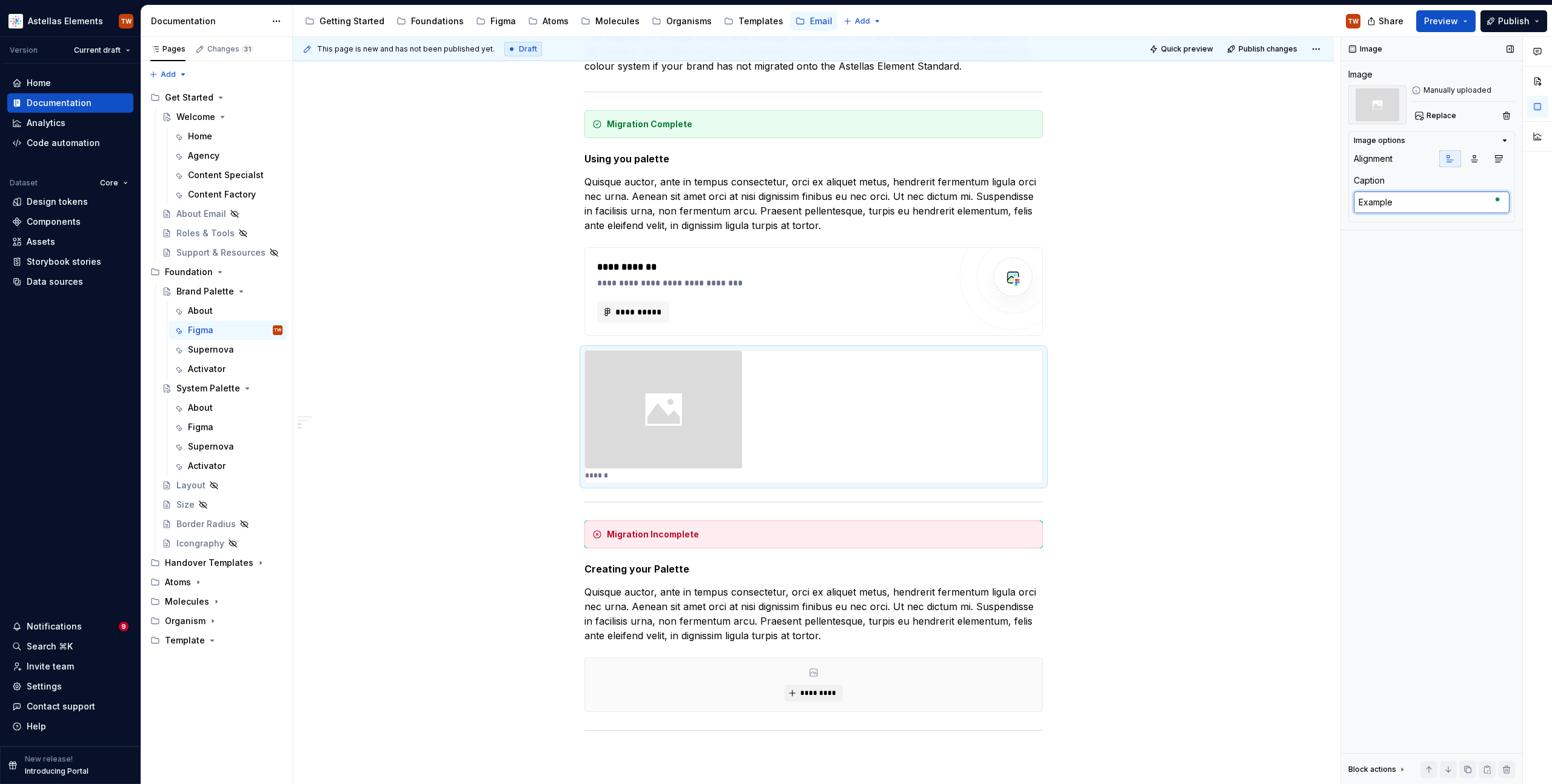
type textarea "*"
type textarea "Examplem"
type textarea "*"
type textarea "Examplem"
type textarea "*"
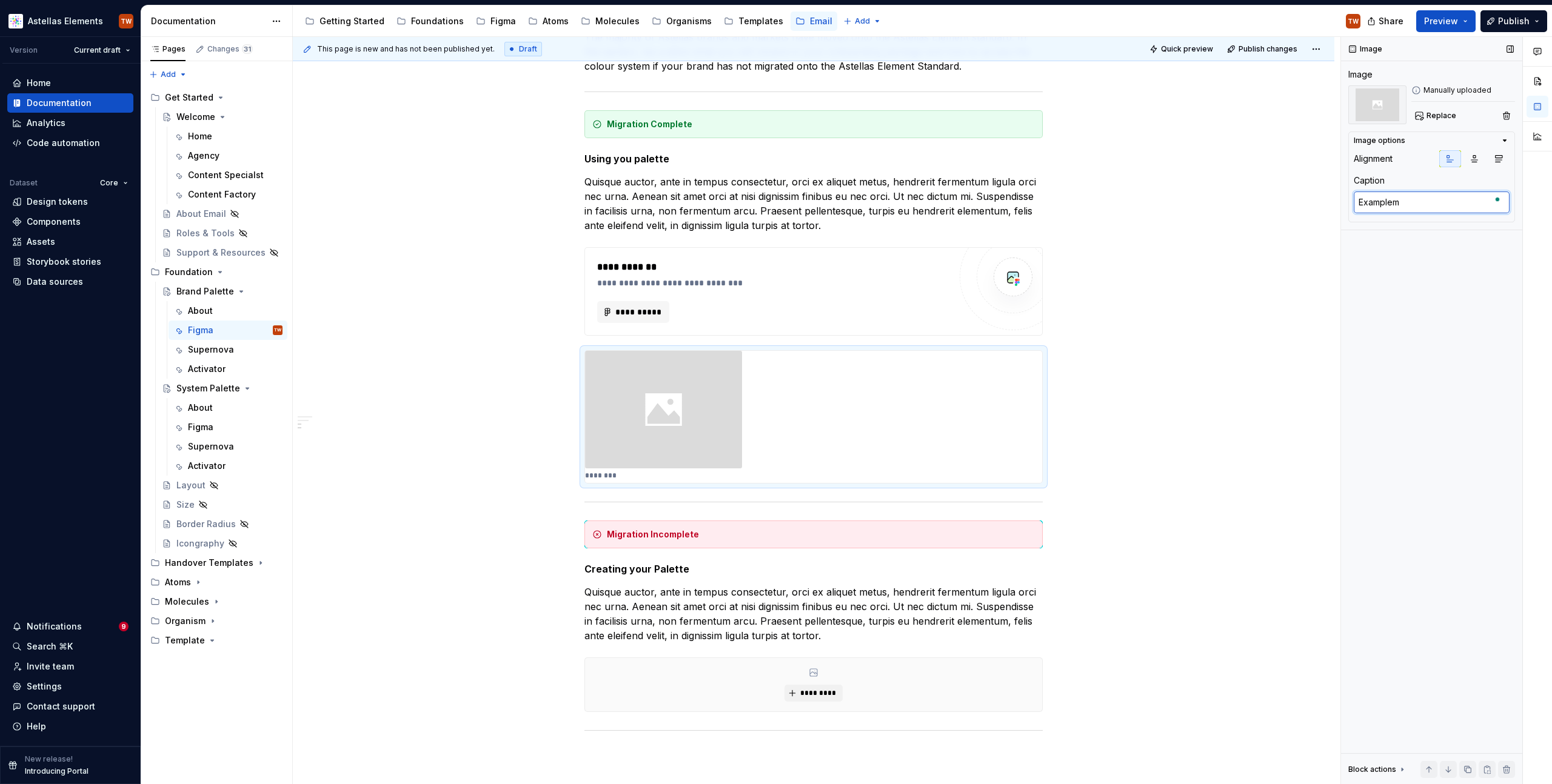
type textarea "Examplem i"
type textarea "*"
type textarea "Examplem im"
type textarea "*"
type textarea "Examplem ima"
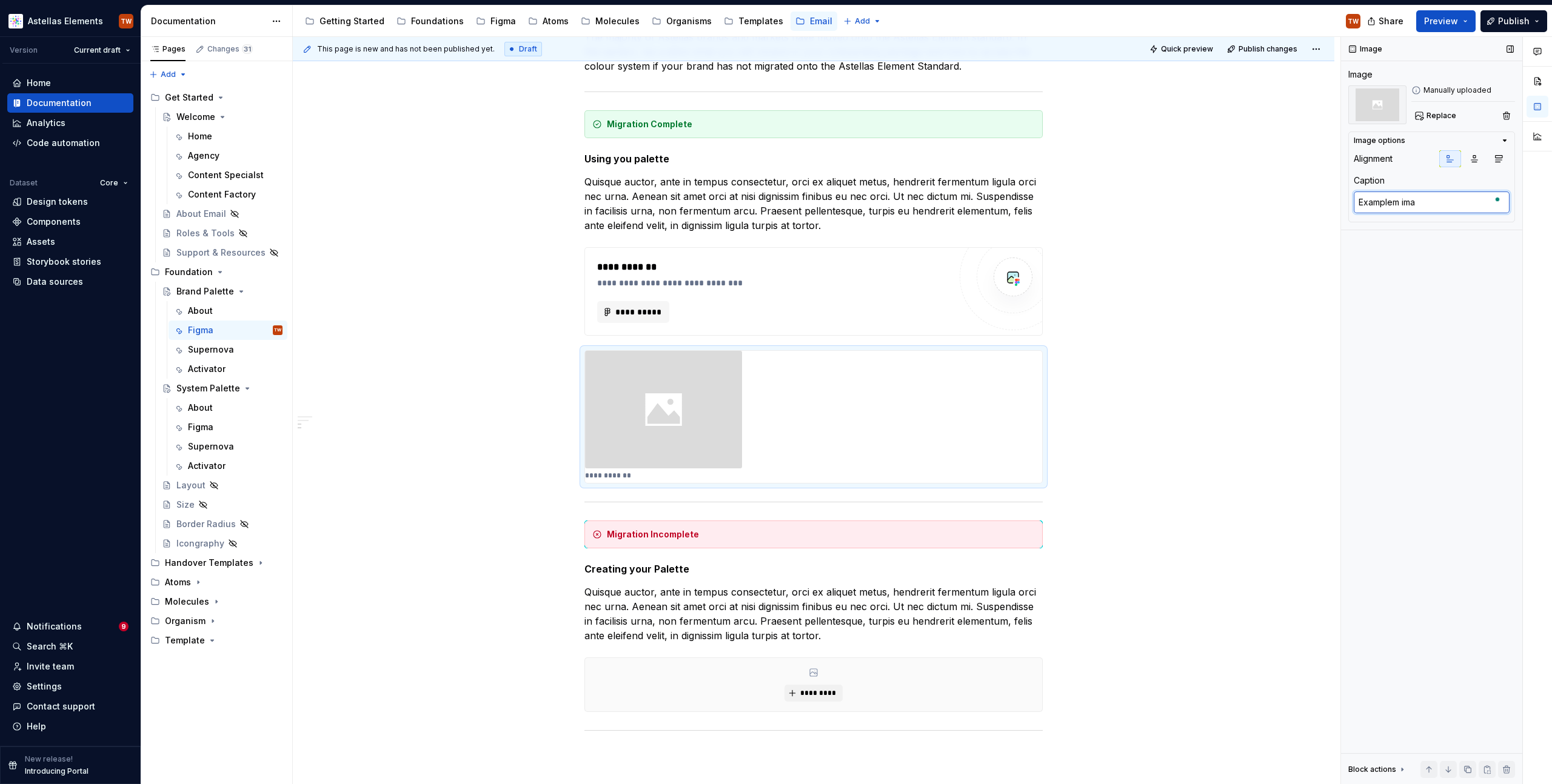
type textarea "*"
type textarea "Examplem im"
type textarea "*"
type textarea "Examplem i"
type textarea "*"
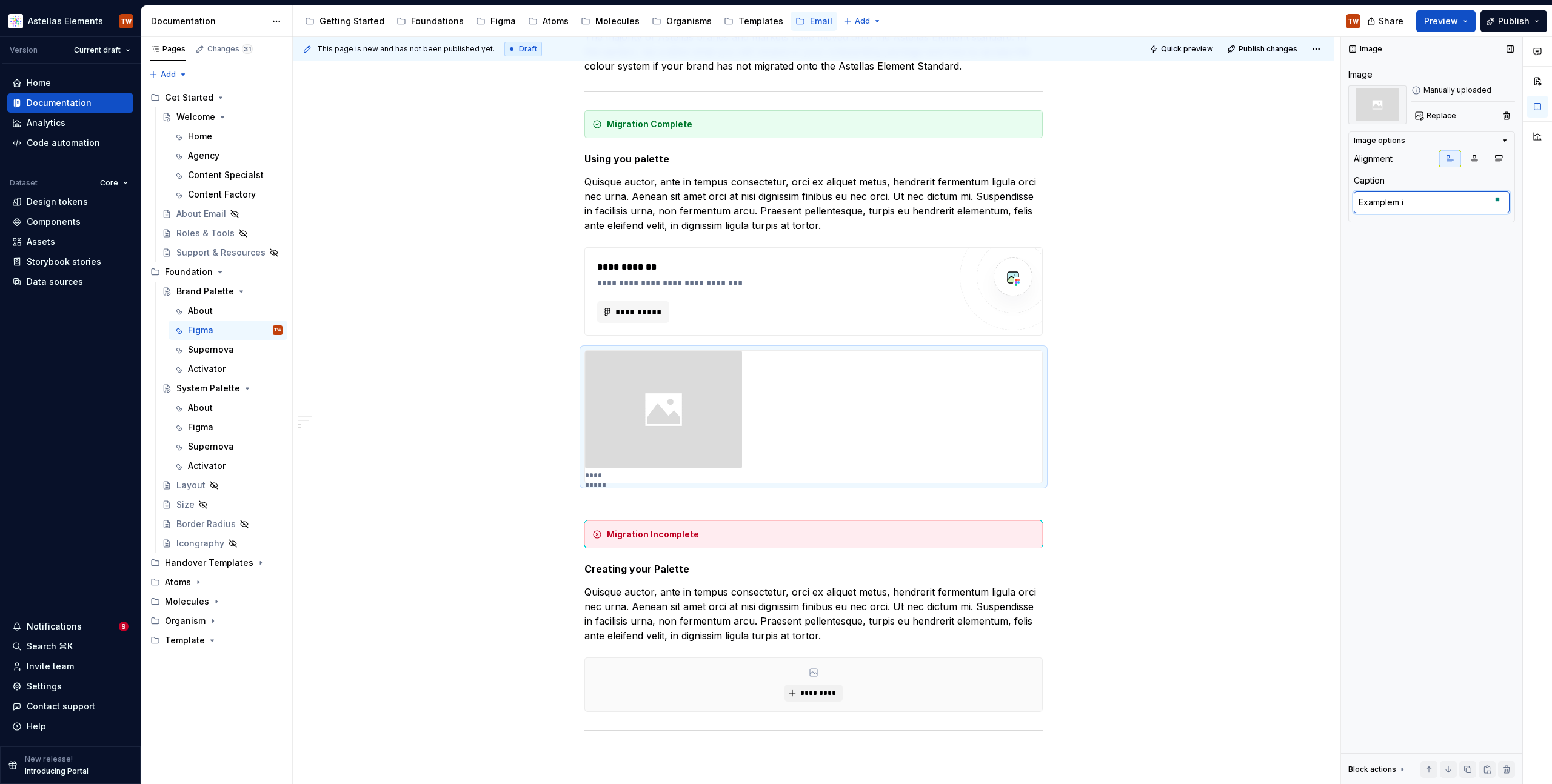
type textarea "Examplem"
type textarea "*"
type textarea "Examplem"
type textarea "*"
type textarea "Example"
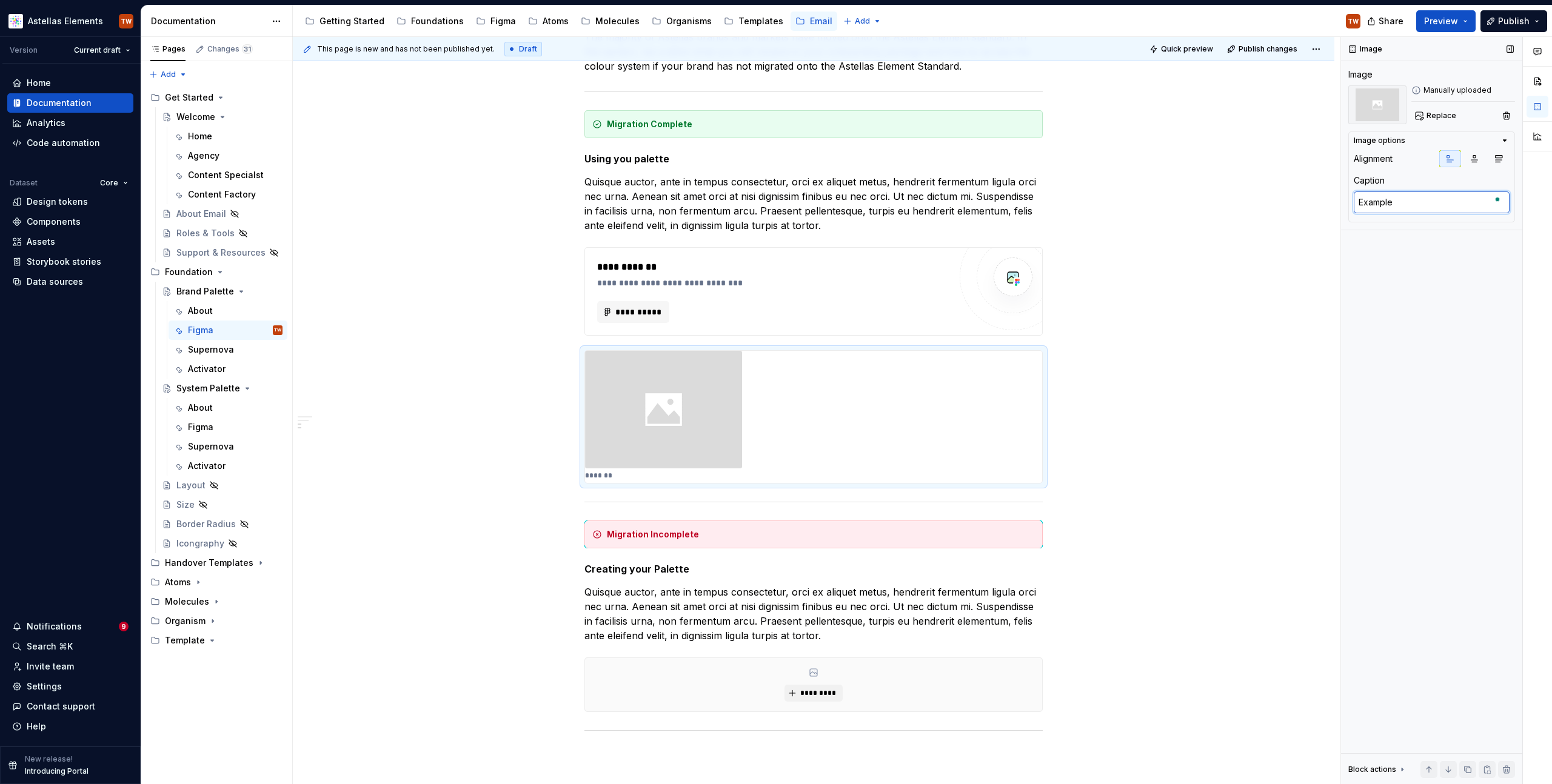
type textarea "*"
type textarea "Example"
type textarea "*"
type textarea "Example i"
type textarea "*"
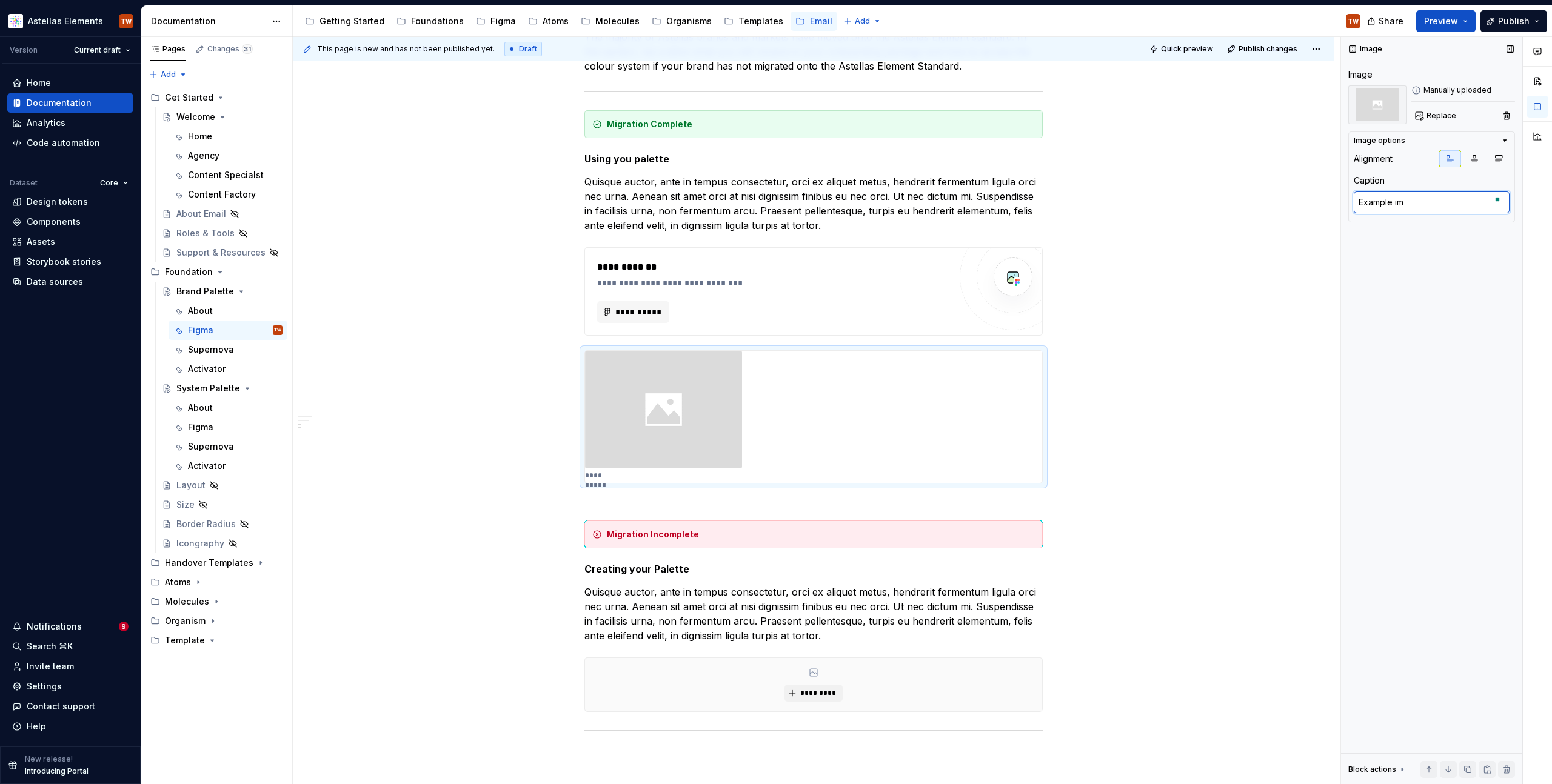
type textarea "Example ima"
type textarea "*"
type textarea "Example imag"
type textarea "*"
type textarea "Example image"
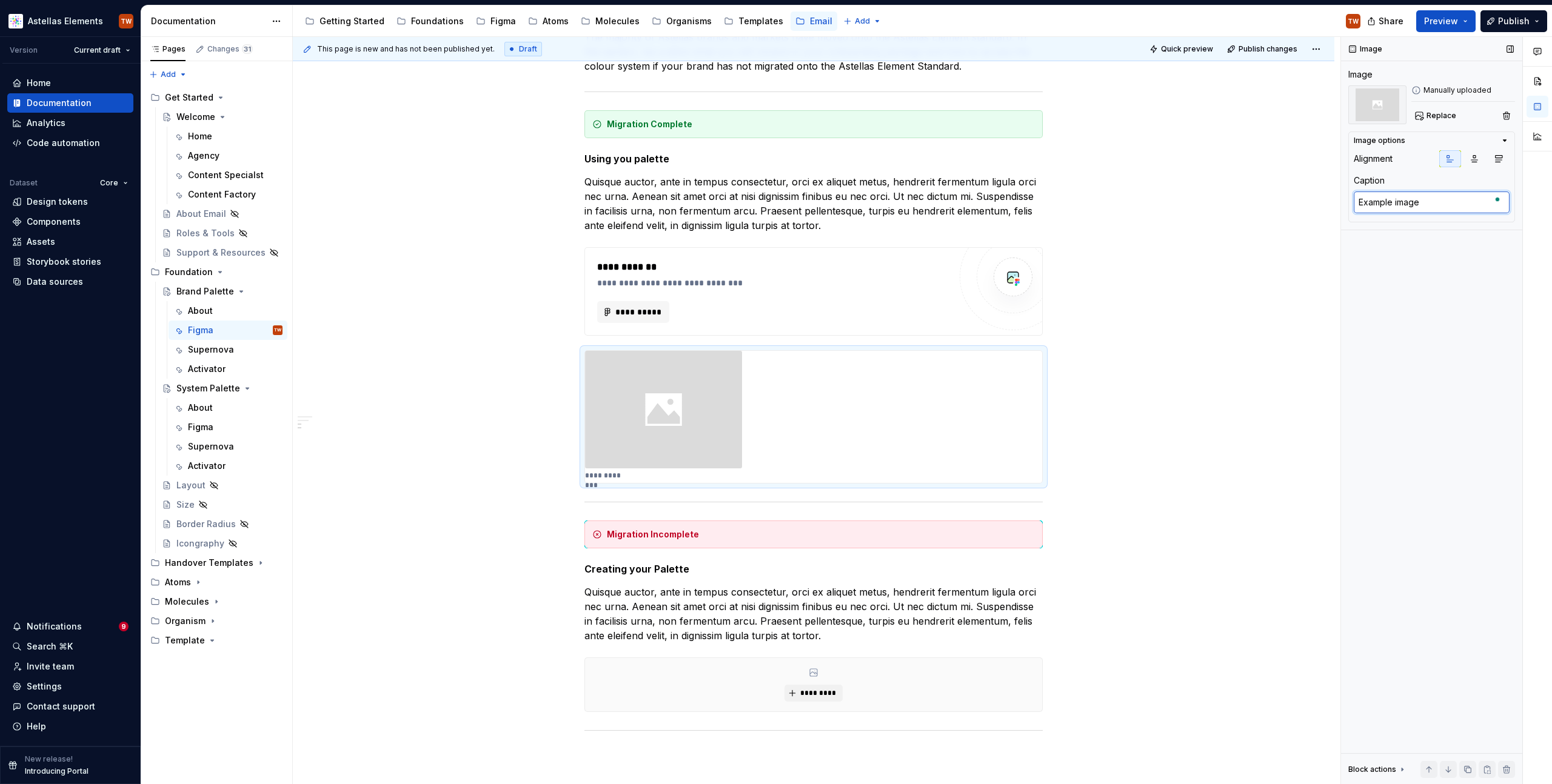
type textarea "*"
type textarea "Example image"
type textarea "*"
type textarea "Example image s"
type textarea "*"
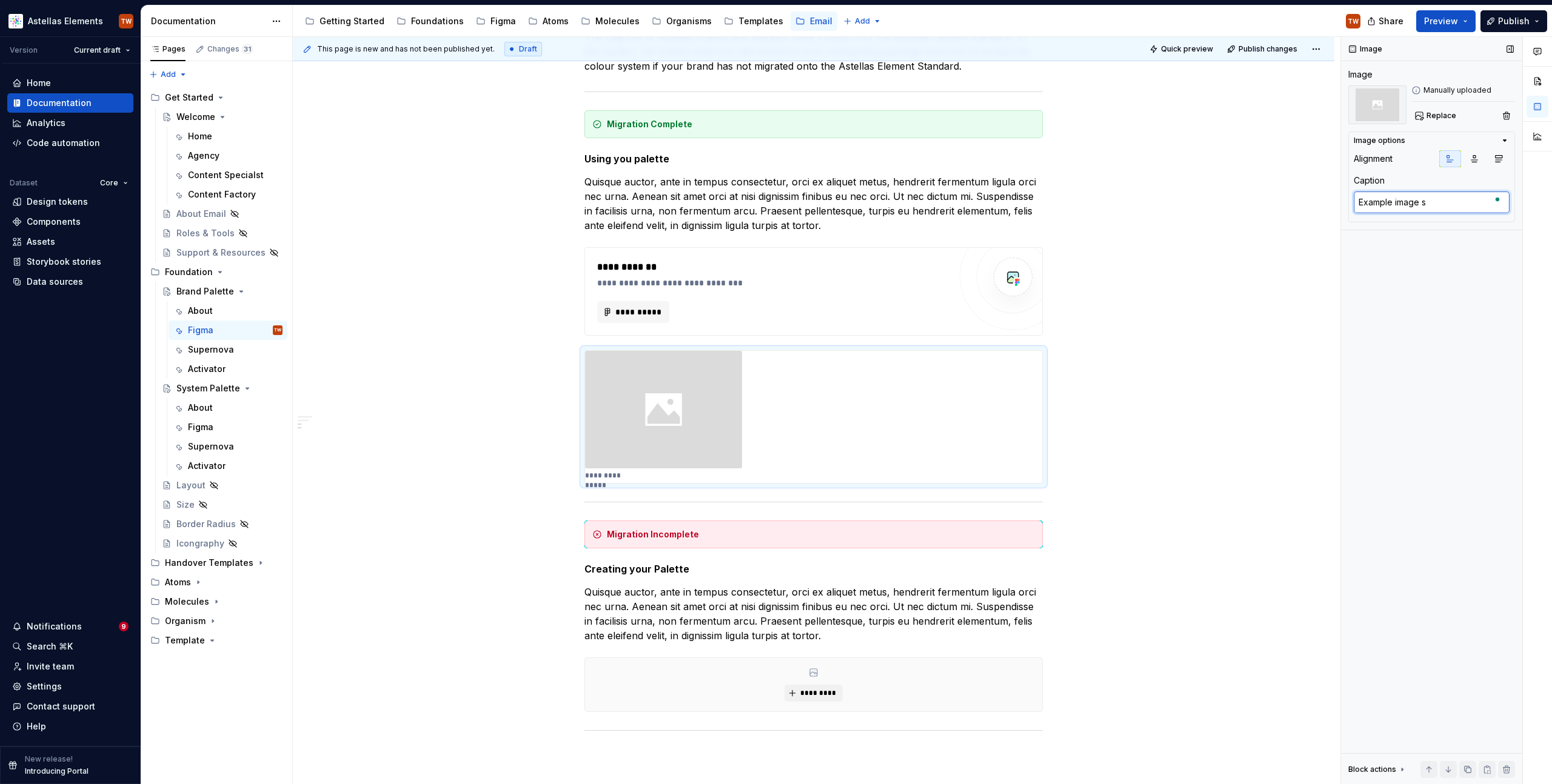
type textarea "Example image sh"
type textarea "*"
type textarea "Example image sho"
type textarea "*"
type textarea "Example image show"
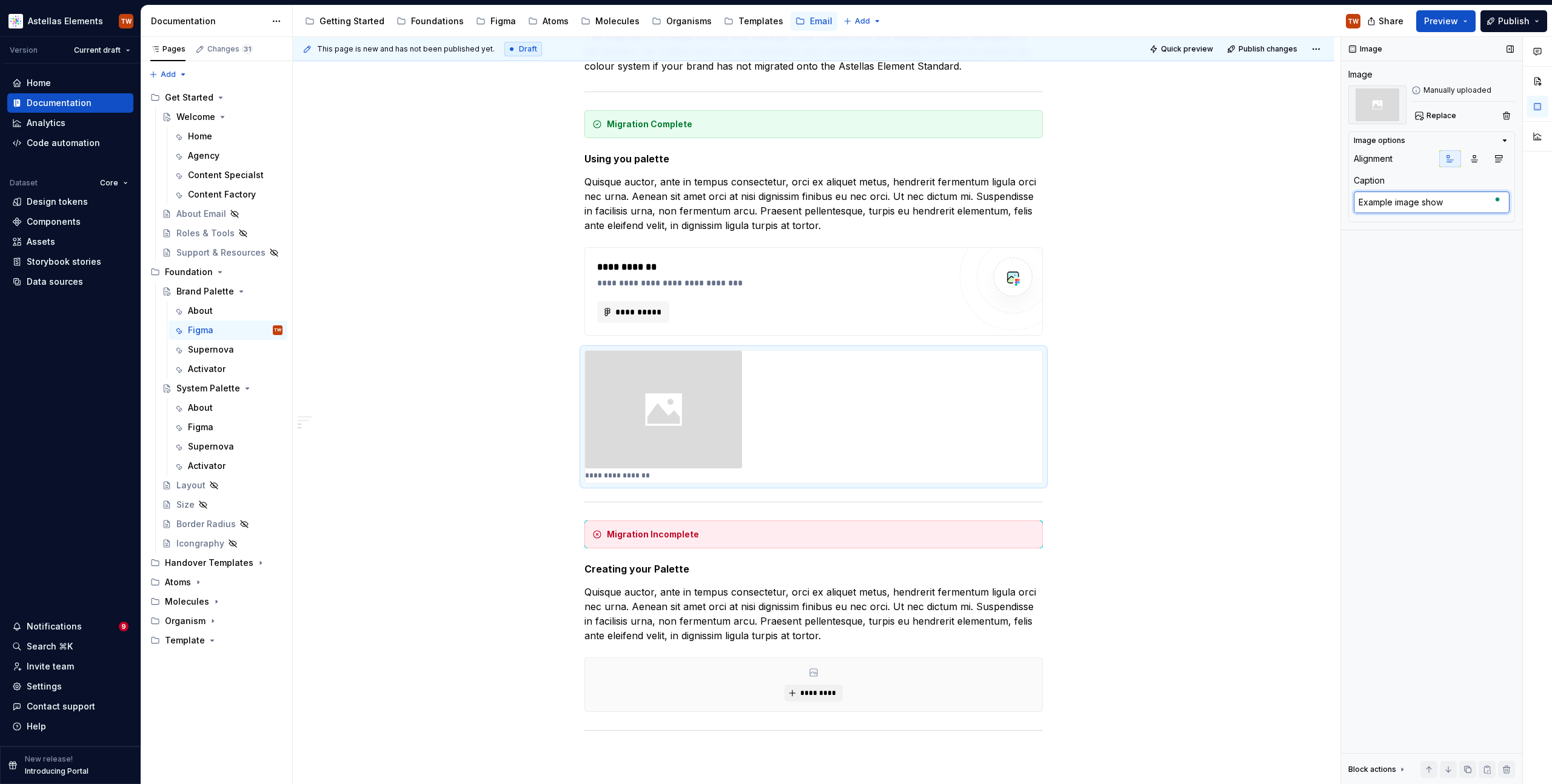
type textarea "*"
type textarea "Example image showin"
type textarea "*"
type textarea "Example image showing"
type textarea "*"
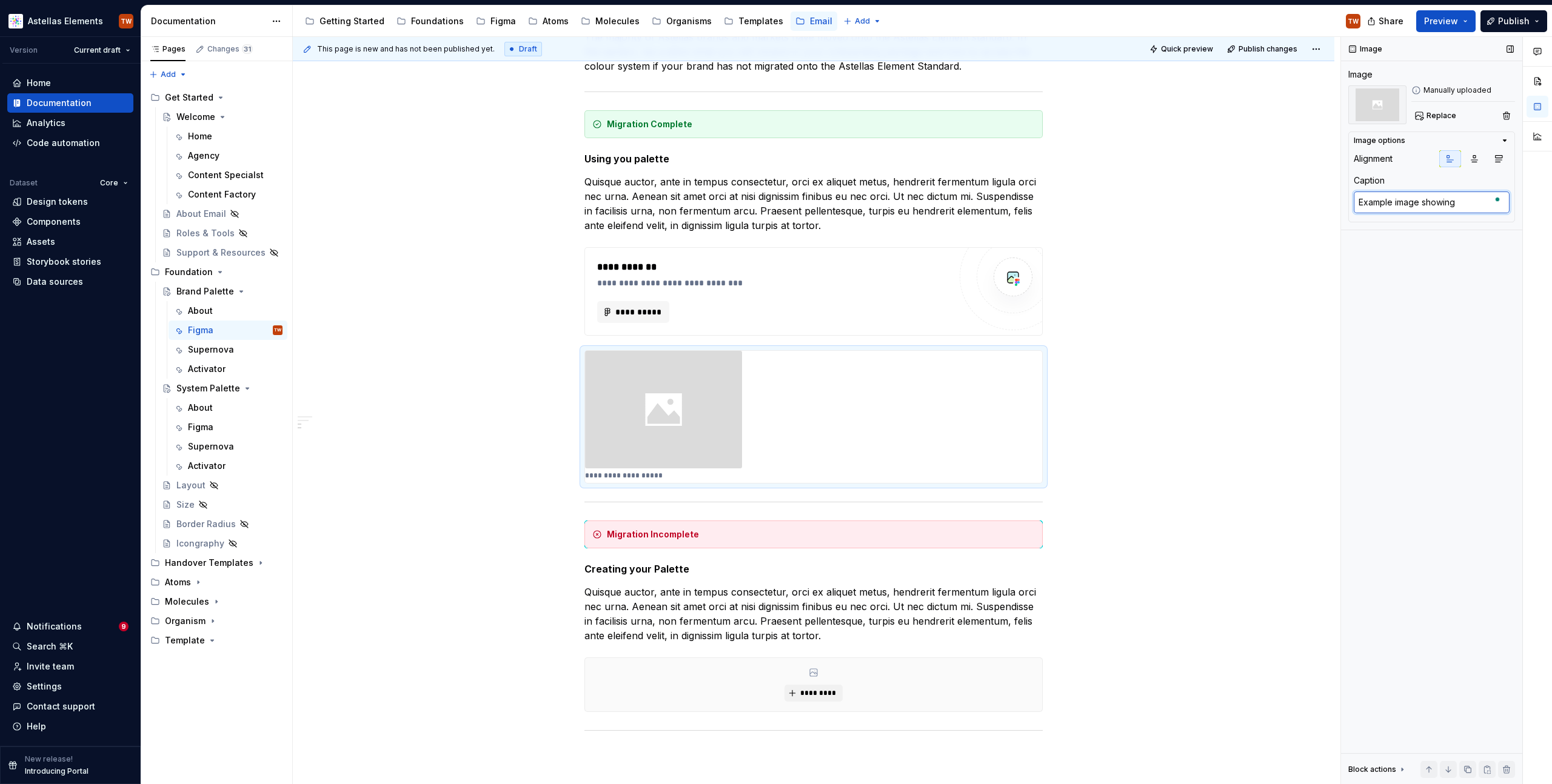
type textarea "Example image showing t"
type textarea "*"
type textarea "Example image showing th"
type textarea "*"
type textarea "Example image showing the"
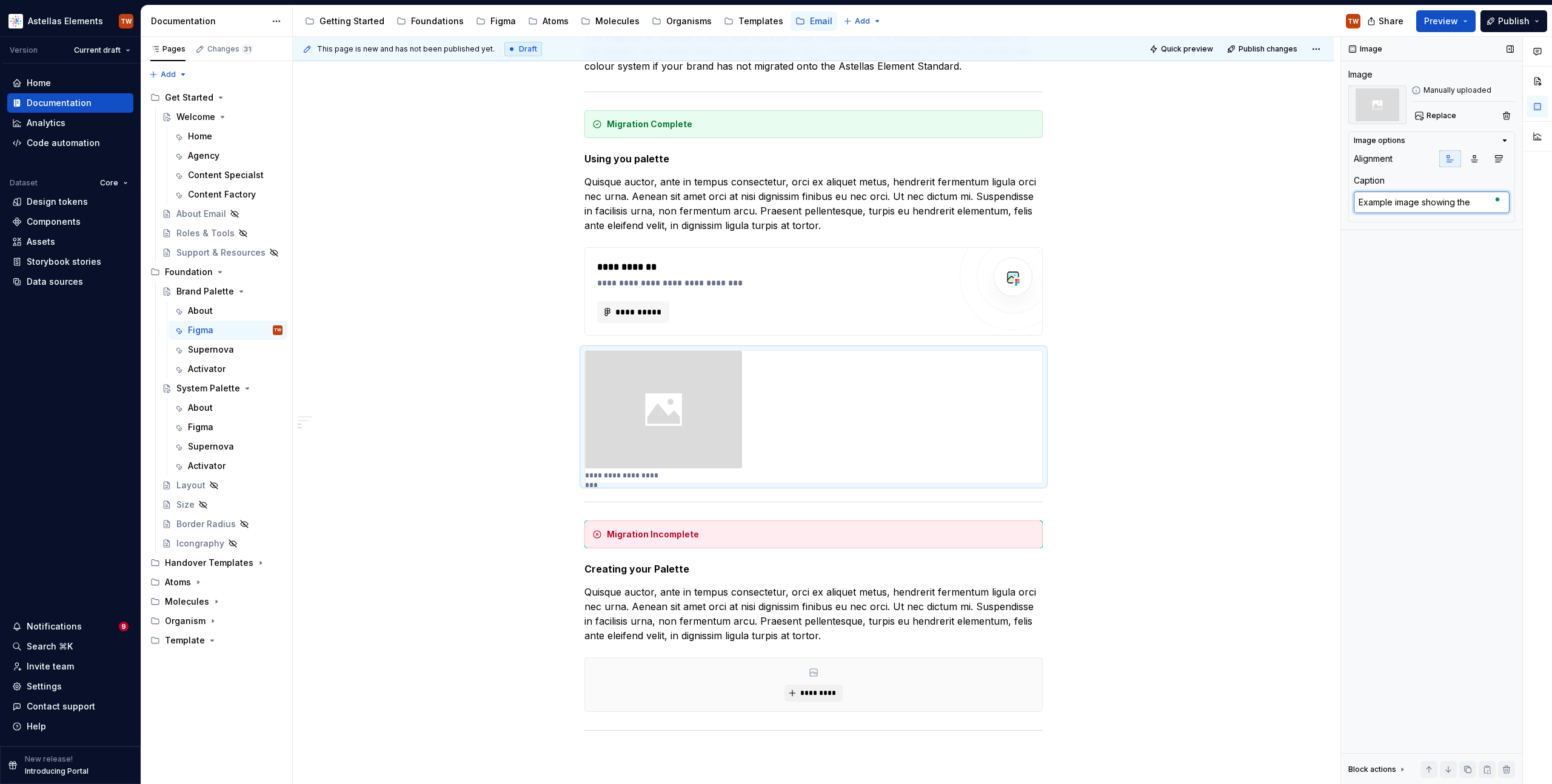
type textarea "*"
type textarea "Example image showing the p"
type textarea "*"
type textarea "Example image showing the po"
type textarea "*"
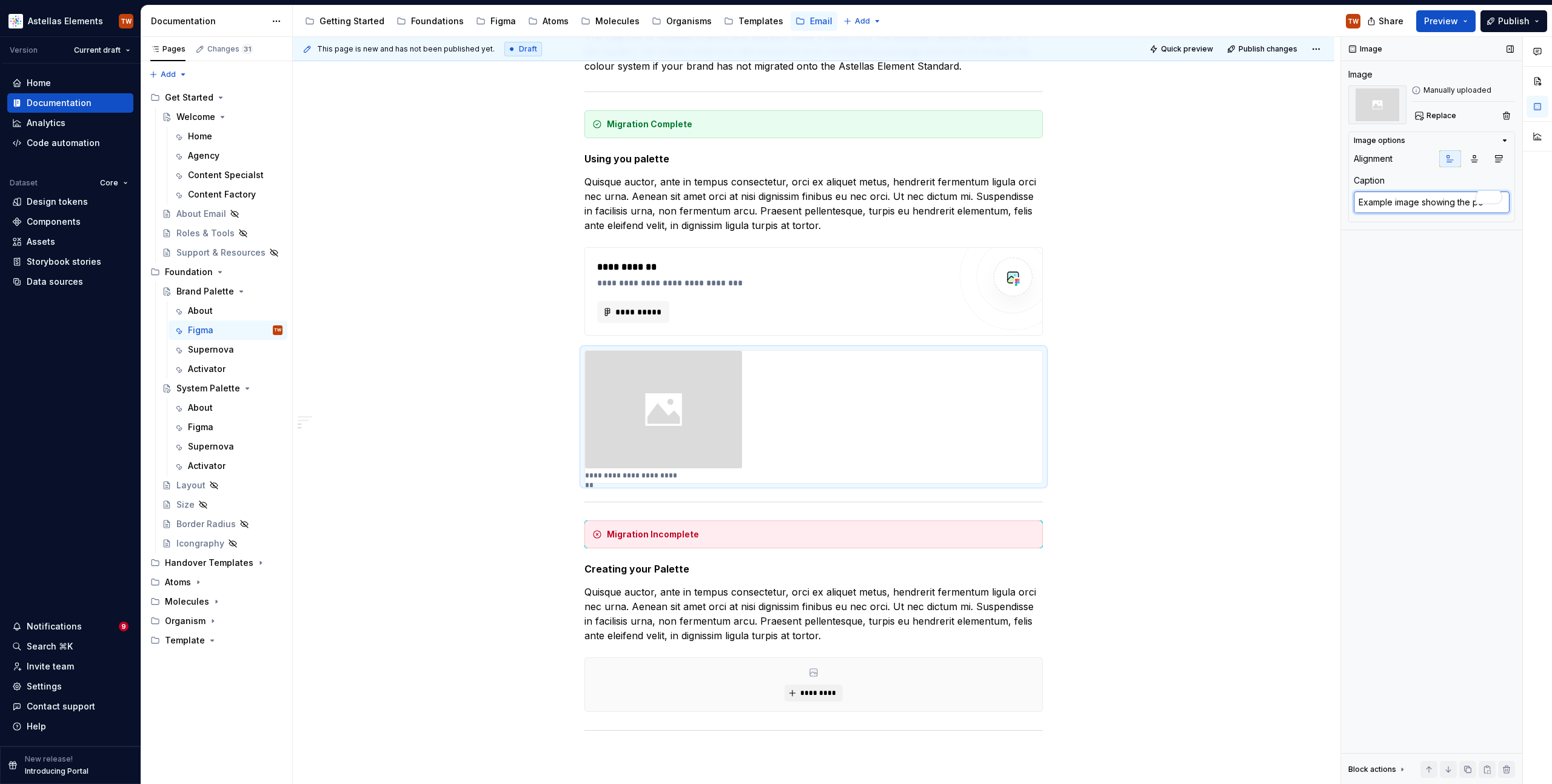
type textarea "Example image showing the por"
type textarea "*"
type textarea "Example image showing the porj"
type textarea "*"
type textarea "Example image showing the porje"
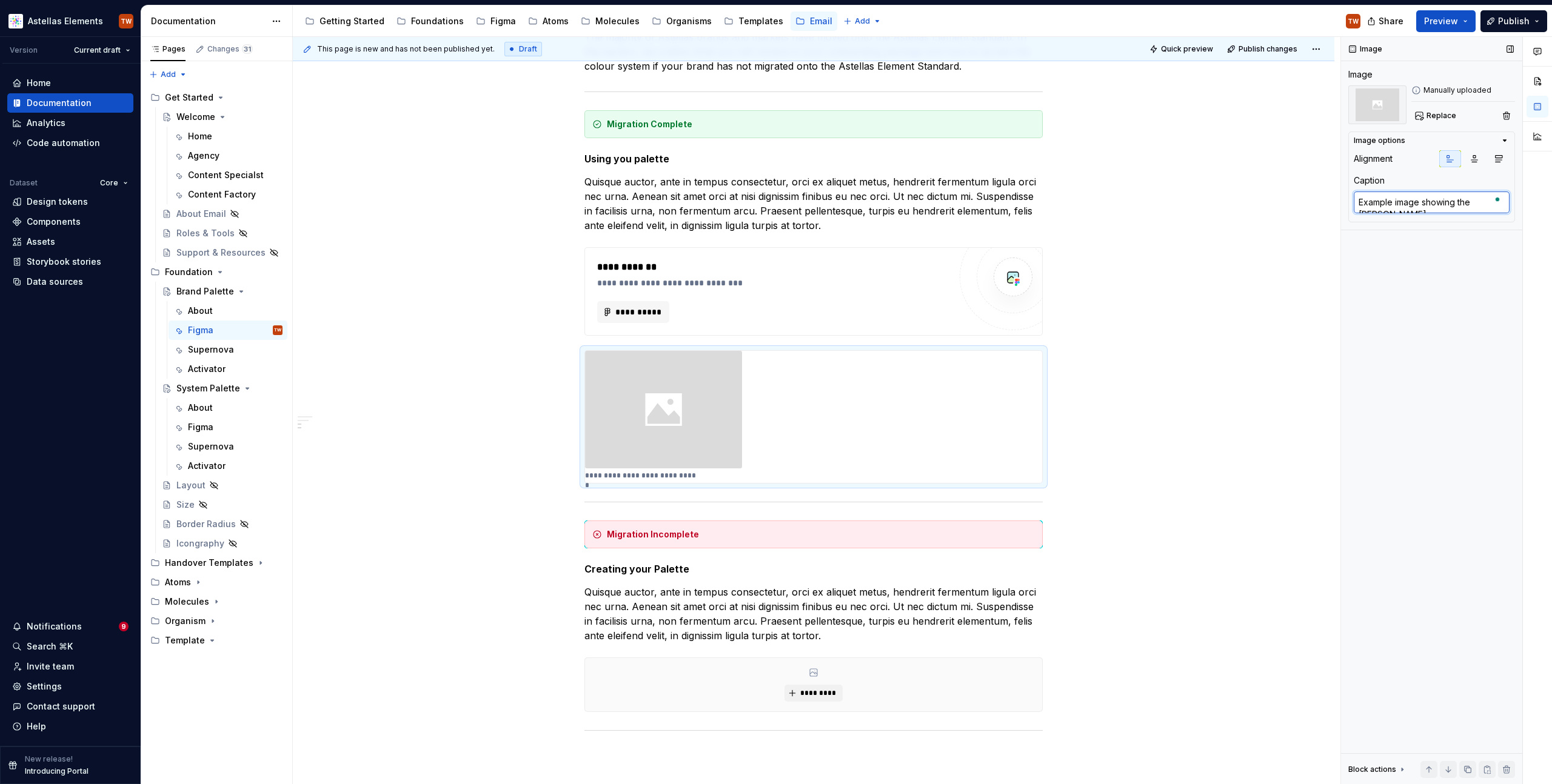
type textarea "*"
type textarea "Example image showing the porjec"
type textarea "*"
type textarea "Example image showing the porject"
type textarea "*"
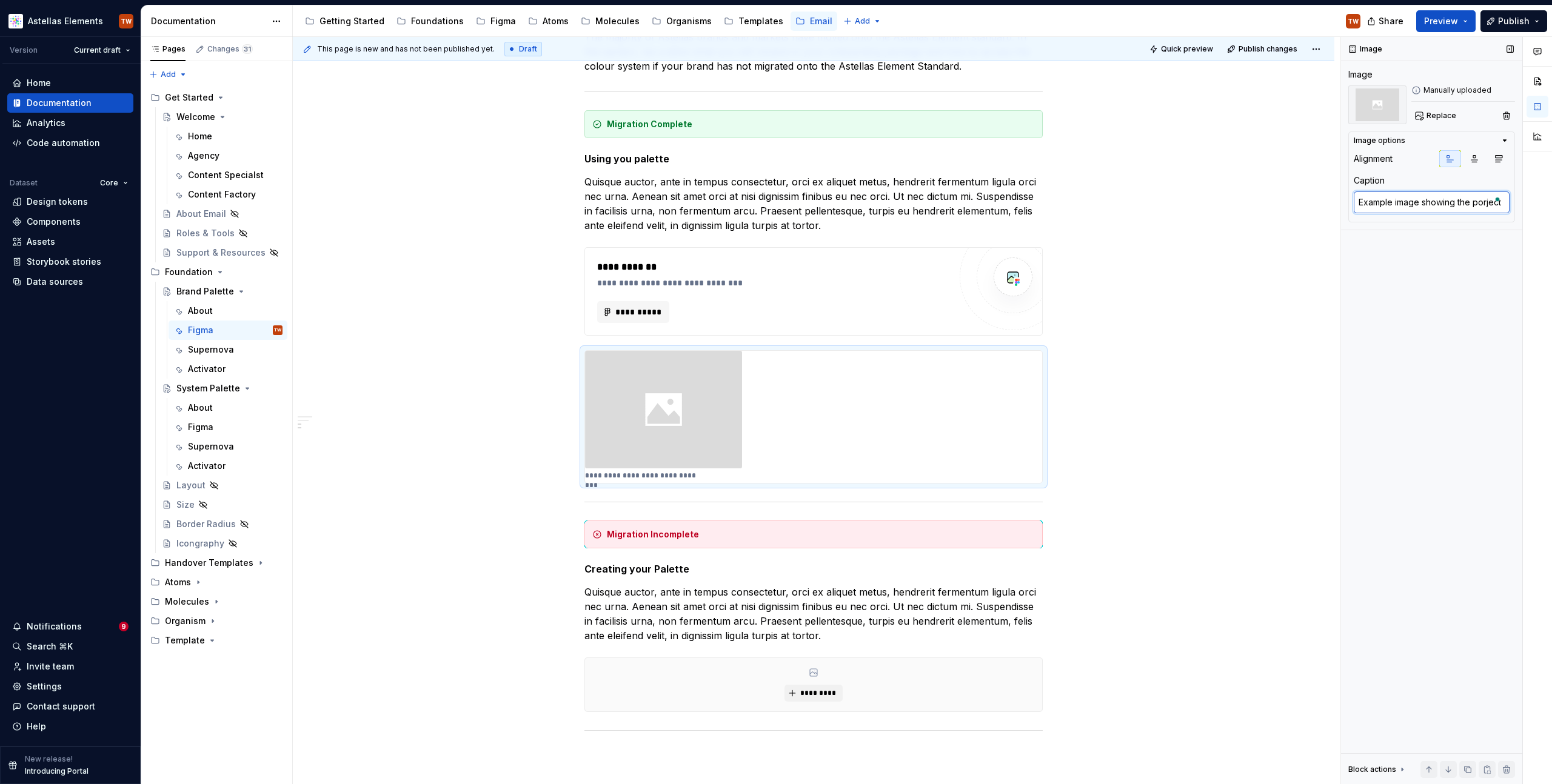
type textarea "Example image showing the porject"
type textarea "*"
type textarea "Example image showing the porject"
type textarea "*"
type textarea "Example image showing the porjec"
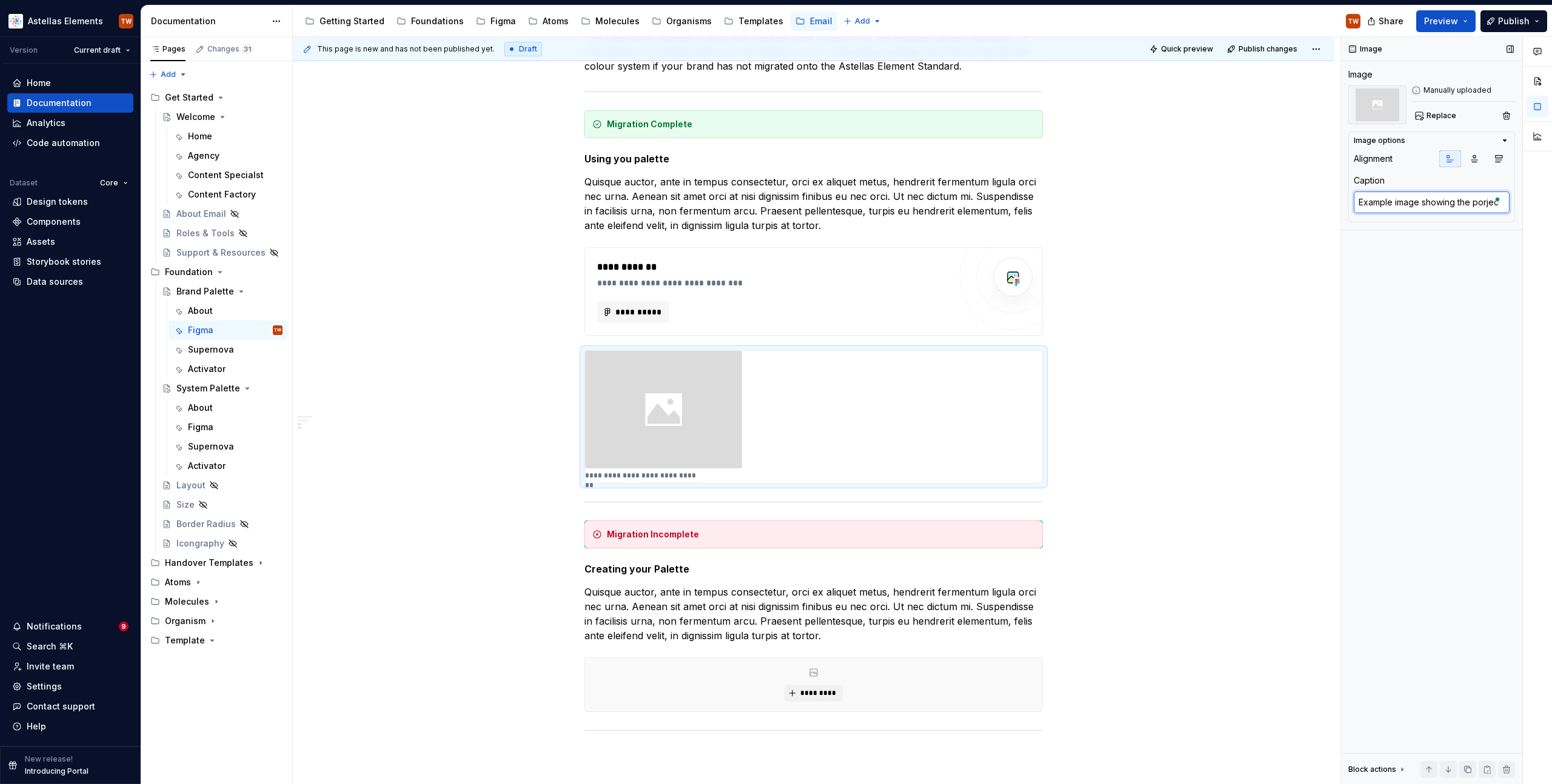
type textarea "*"
type textarea "Example image showing the porje"
type textarea "*"
type textarea "Example image showing the porj"
type textarea "*"
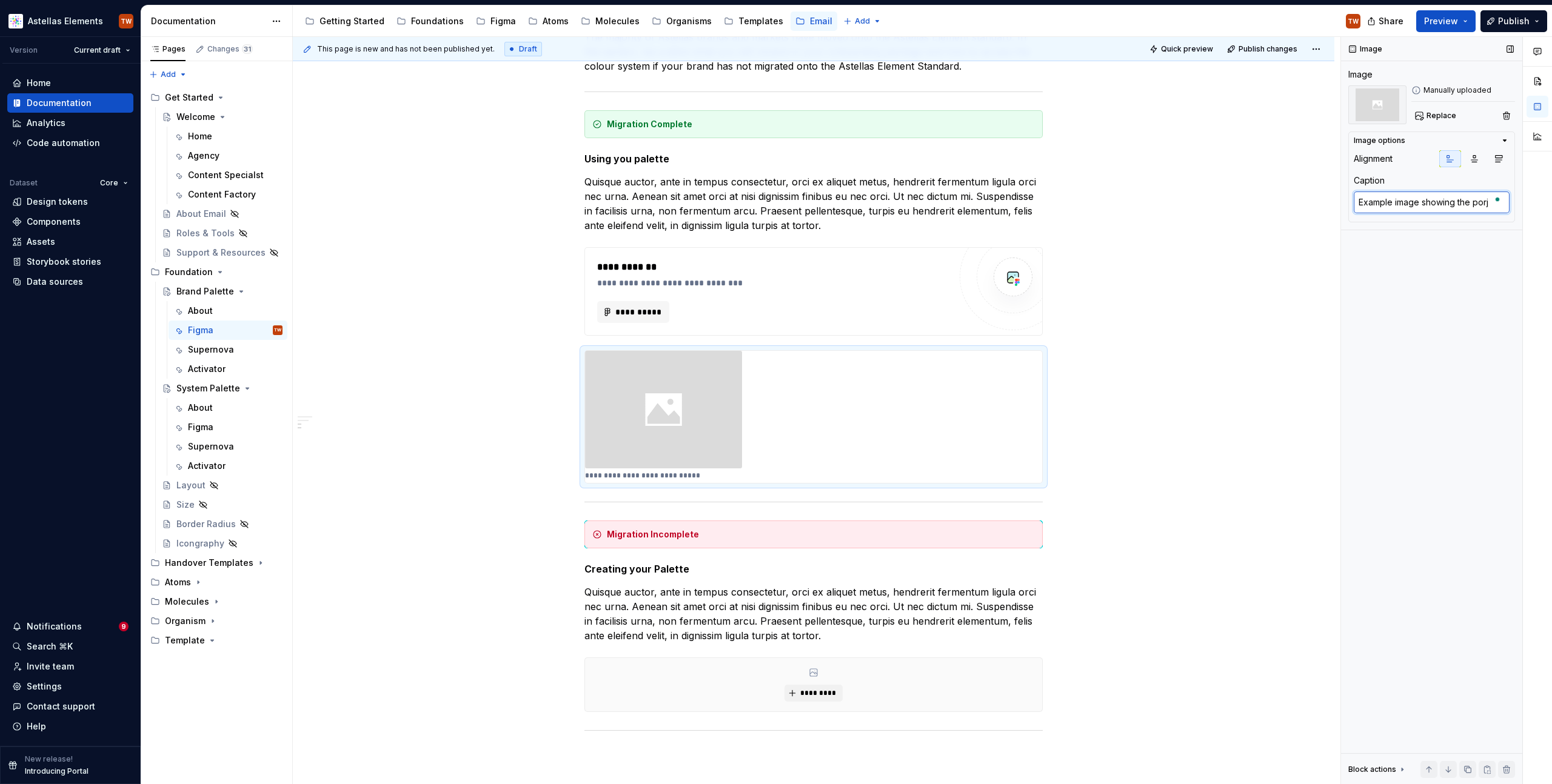
type textarea "Example image showing the por"
type textarea "*"
type textarea "Example image showing the po"
type textarea "*"
type textarea "Example image showing the p"
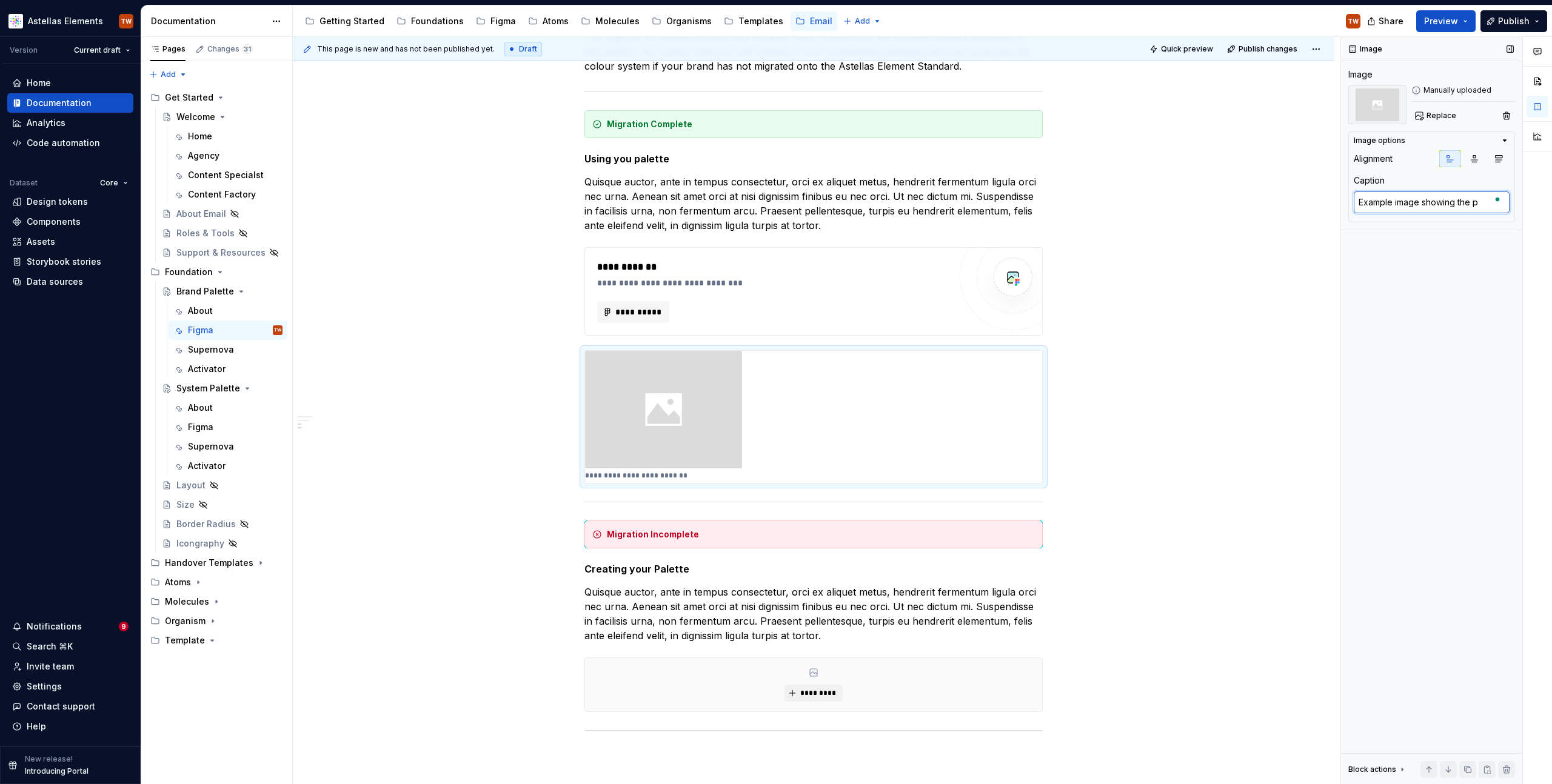
type textarea "*"
type textarea "Example image showing the pr"
type textarea "*"
type textarea "Example image showing the pro"
type textarea "*"
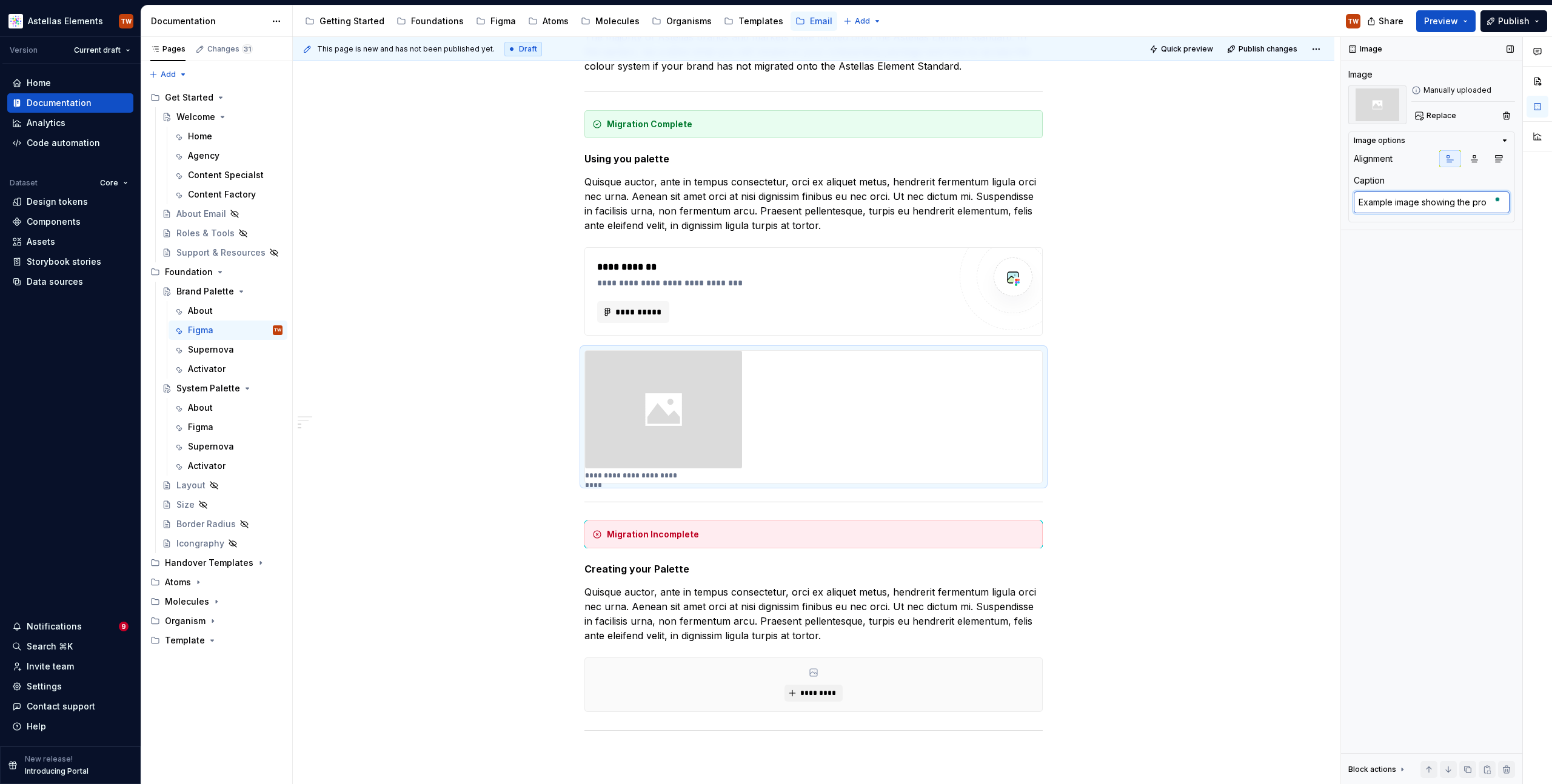
type textarea "Example image showing the proj"
type textarea "*"
type textarea "Example image showing the proje"
type textarea "*"
type textarea "Example image showing the projec"
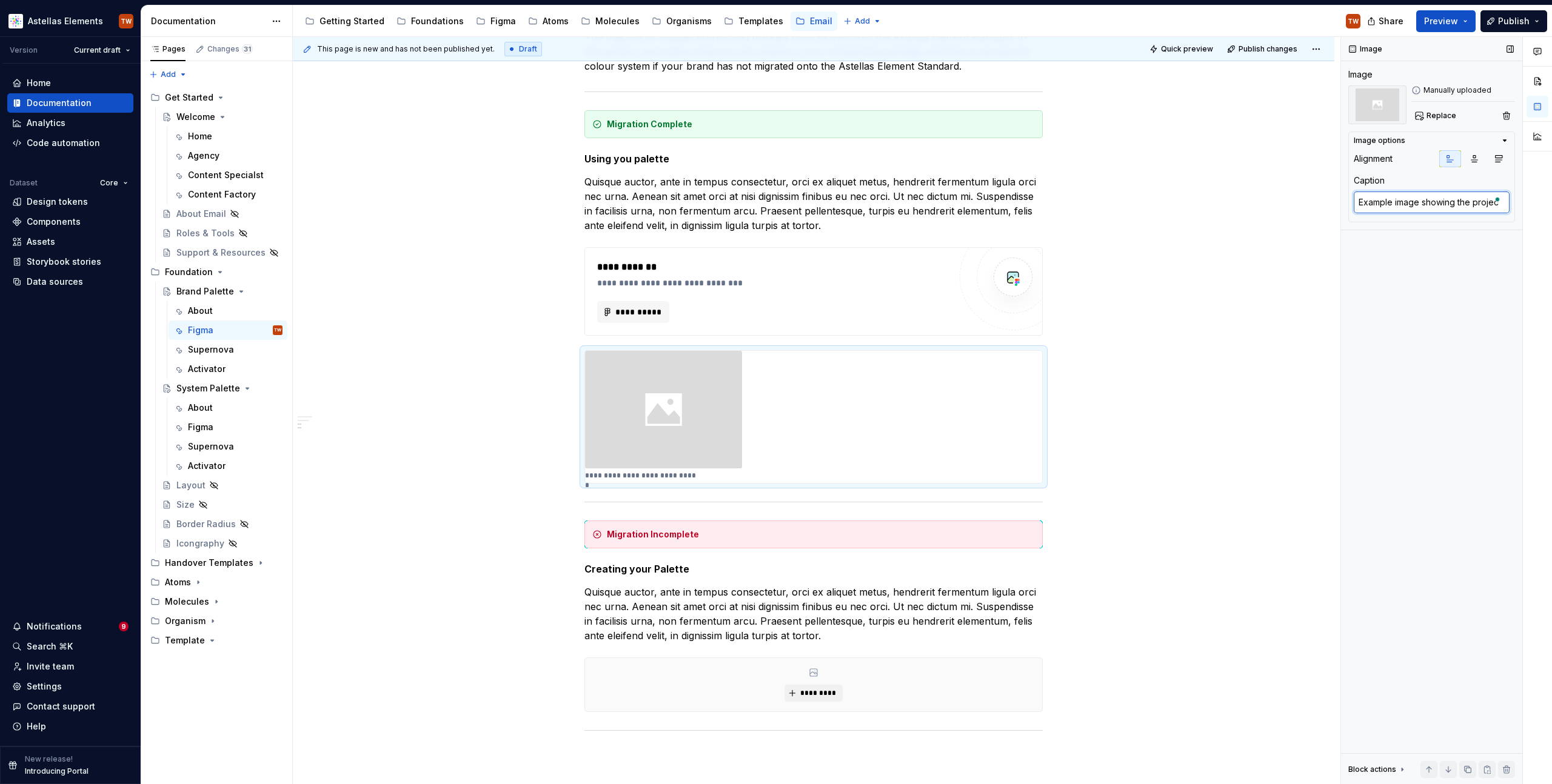
type textarea "*"
type textarea "Example image showing the project"
type textarea "*"
type textarea "Example image showing the project"
type textarea "*"
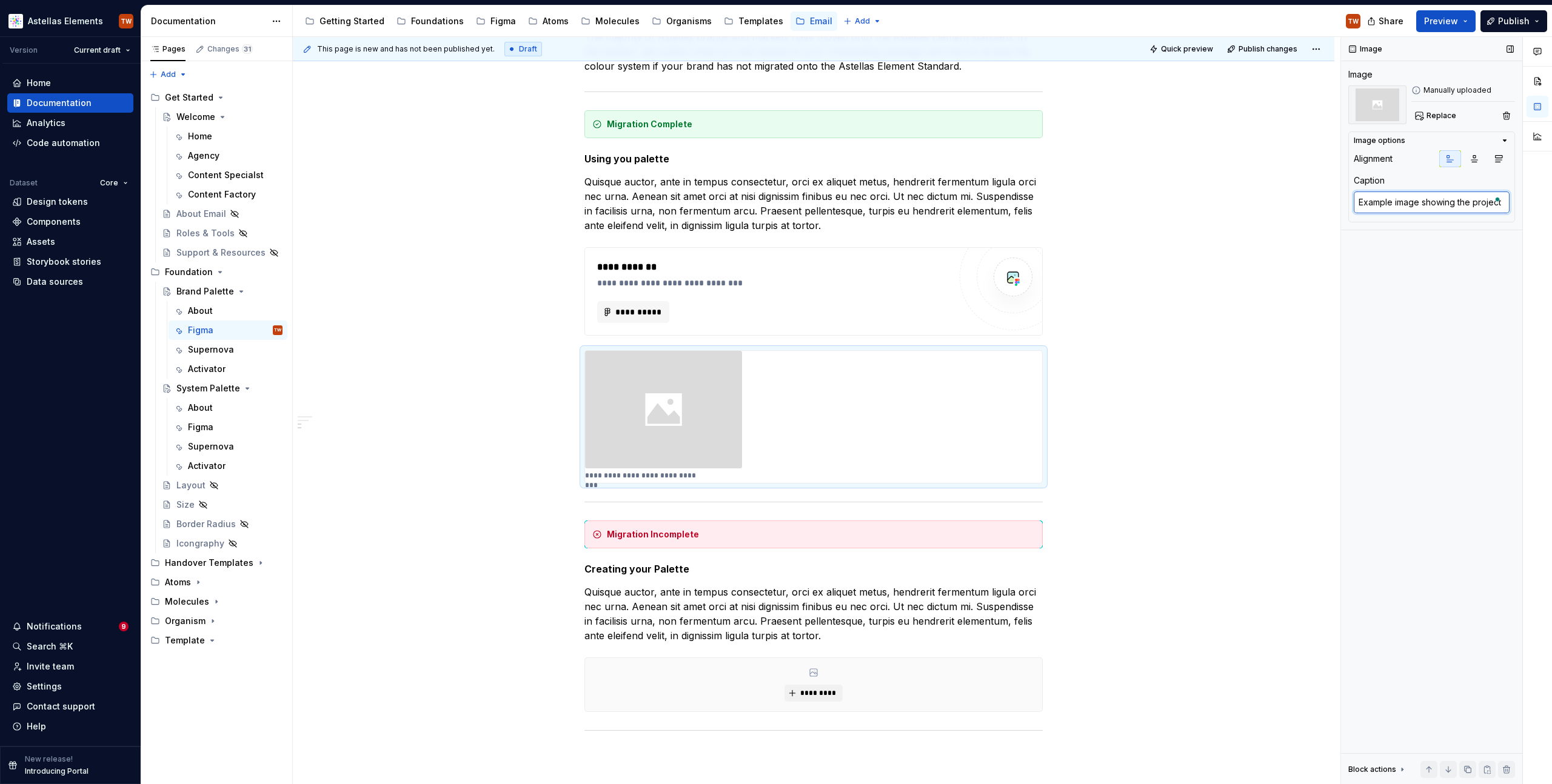
type textarea "Example image showing the project s"
type textarea "*"
type textarea "Example image showing the project sp"
type textarea "*"
type textarea "Example image showing the project spa"
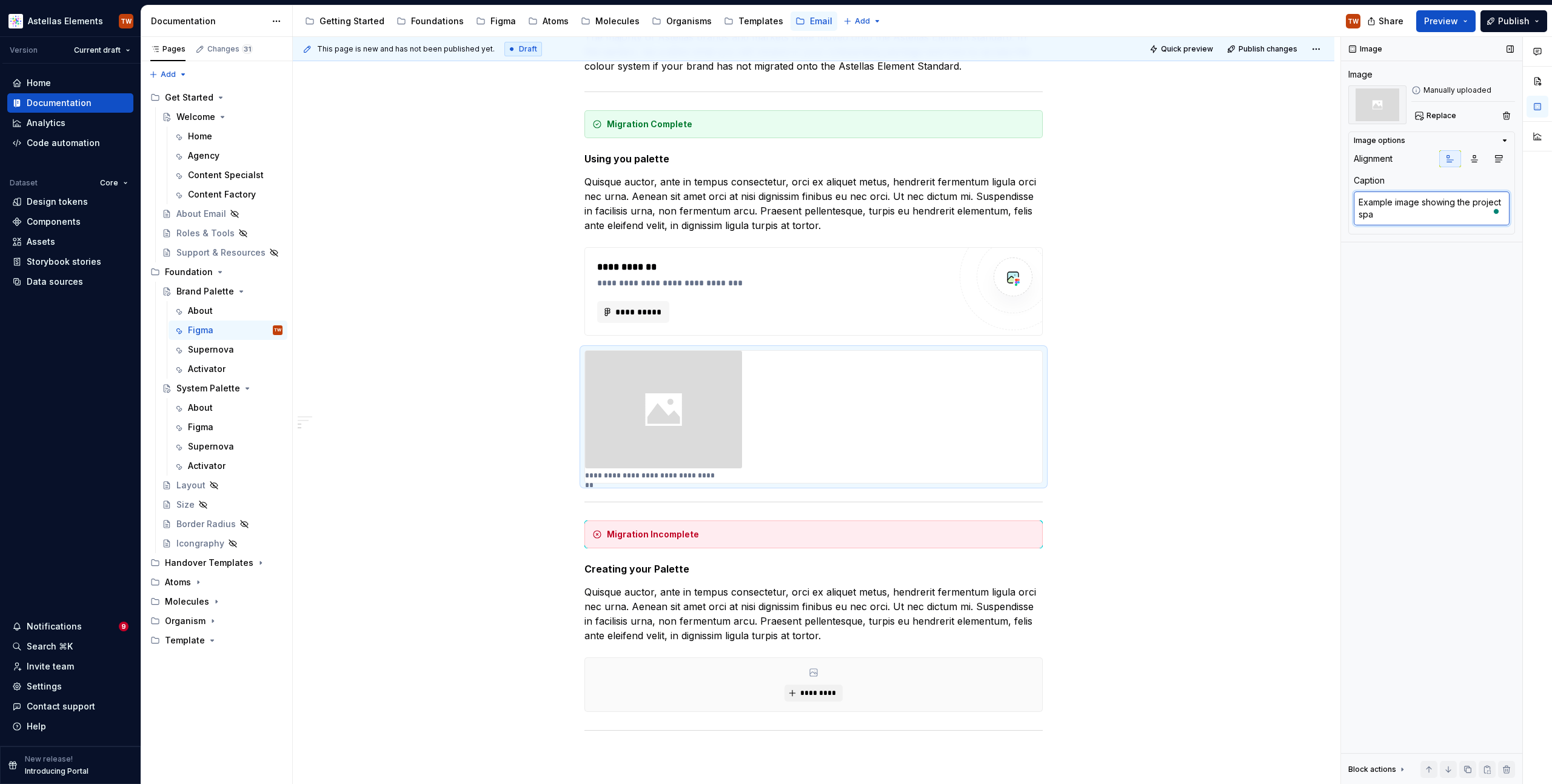
type textarea "*"
type textarea "Example image showing the project spac"
type textarea "*"
type textarea "Example image showing the project space"
type textarea "*"
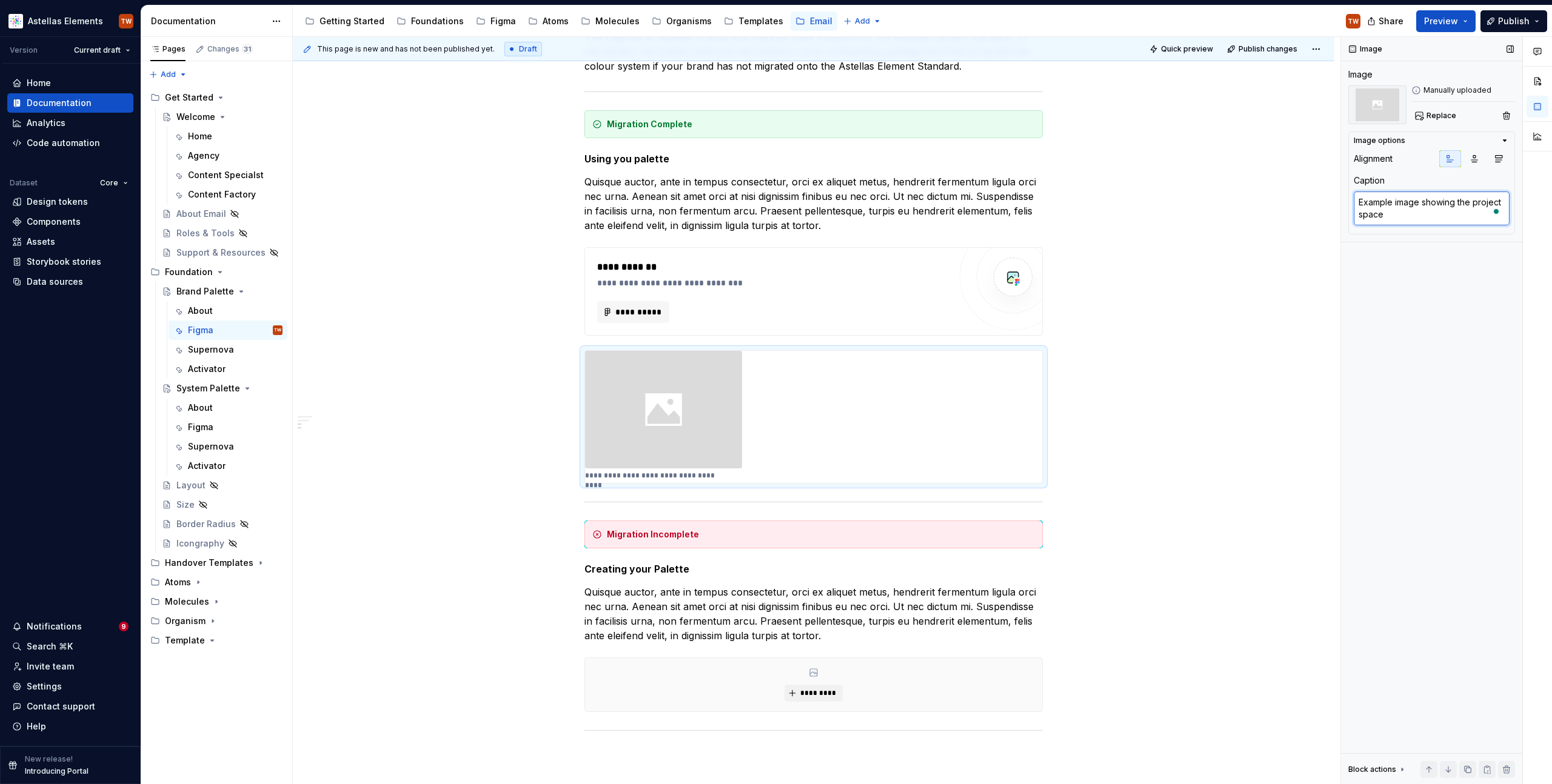
type textarea "Example image showing the project space"
type textarea "*"
type textarea "Example image showing the project space a"
type textarea "*"
type textarea "Example image showing the project space an"
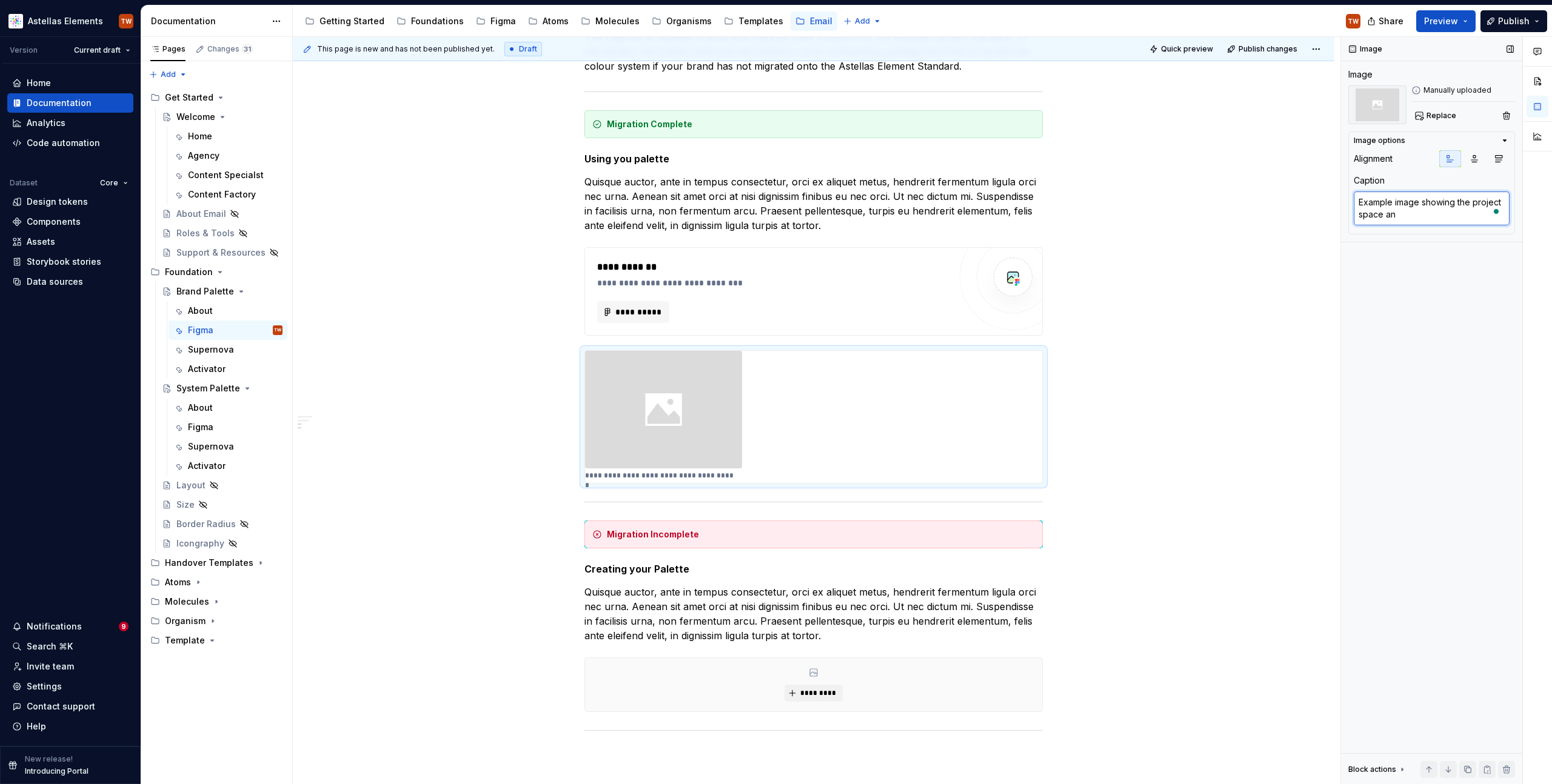
type textarea "*"
type textarea "Example image showing the project space and"
type textarea "*"
type textarea "Example image showing the project space and s"
type textarea "*"
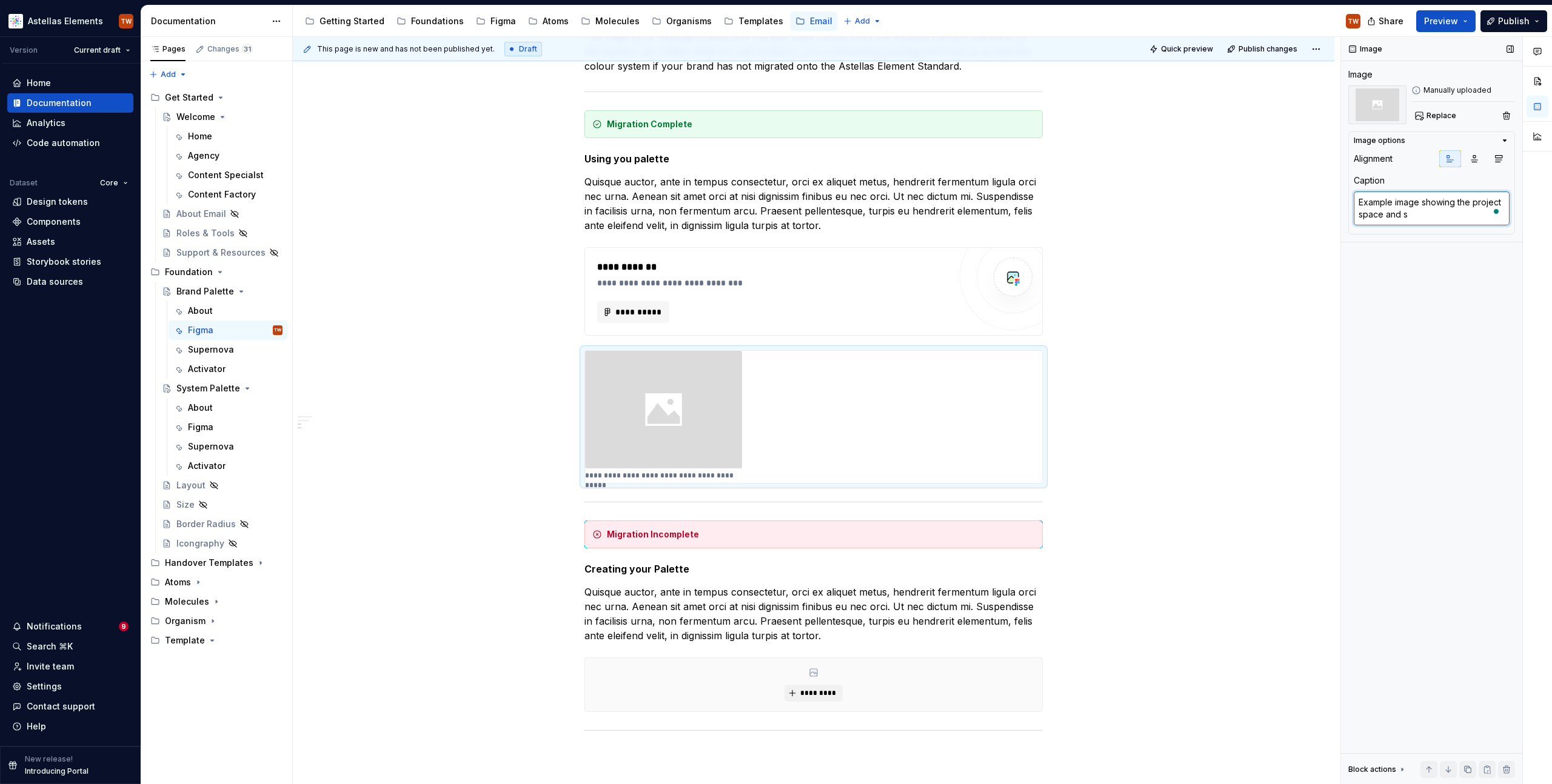
type textarea "Example image showing the project space and se"
type textarea "*"
type textarea "Example image showing the project space and set"
type textarea "*"
type textarea "Example image showing the project space and setu"
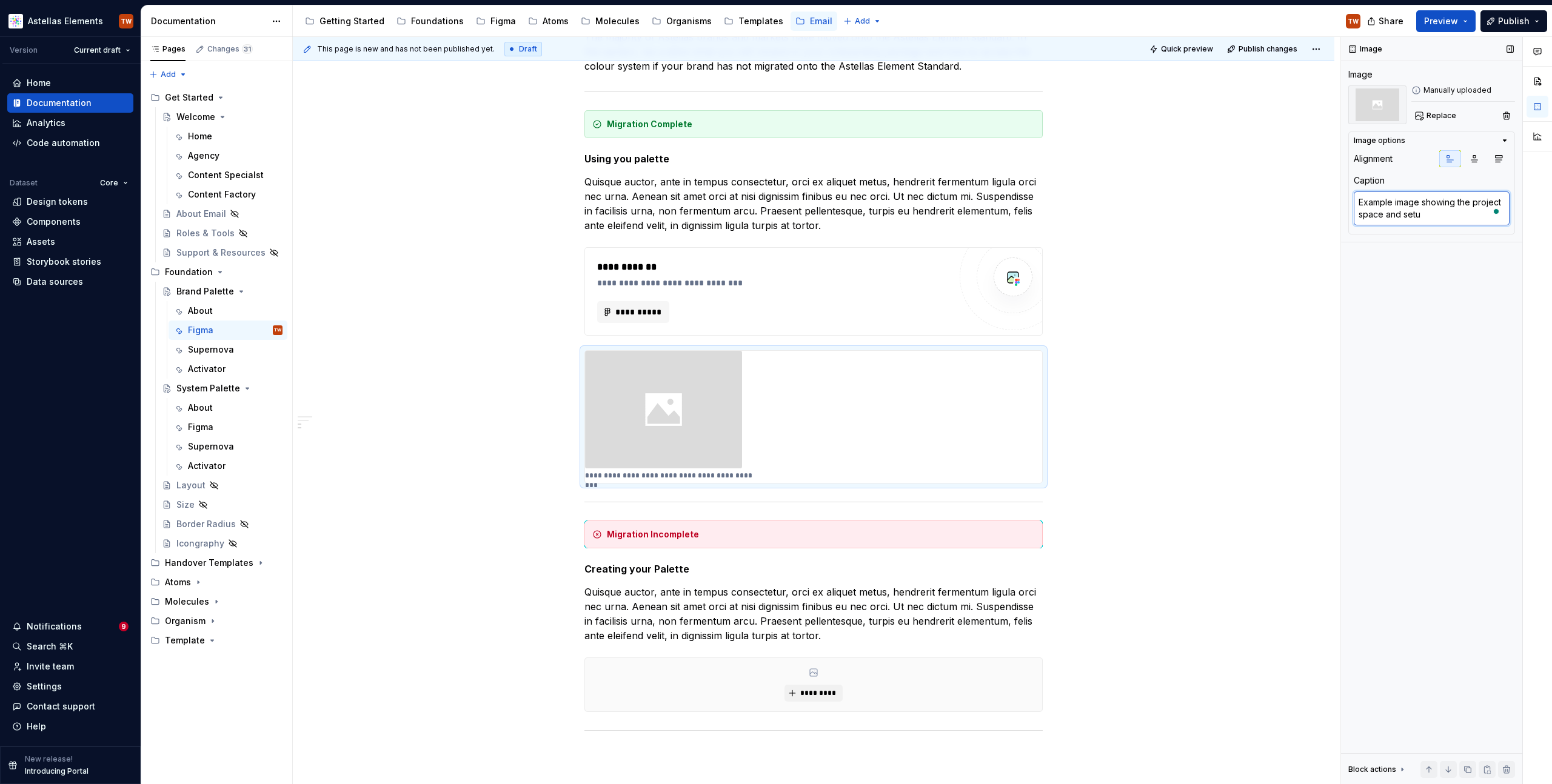
type textarea "*"
type textarea "Example image showing the project space and setup"
type textarea "*"
type textarea "Example image showing the project space and setup."
type textarea "*"
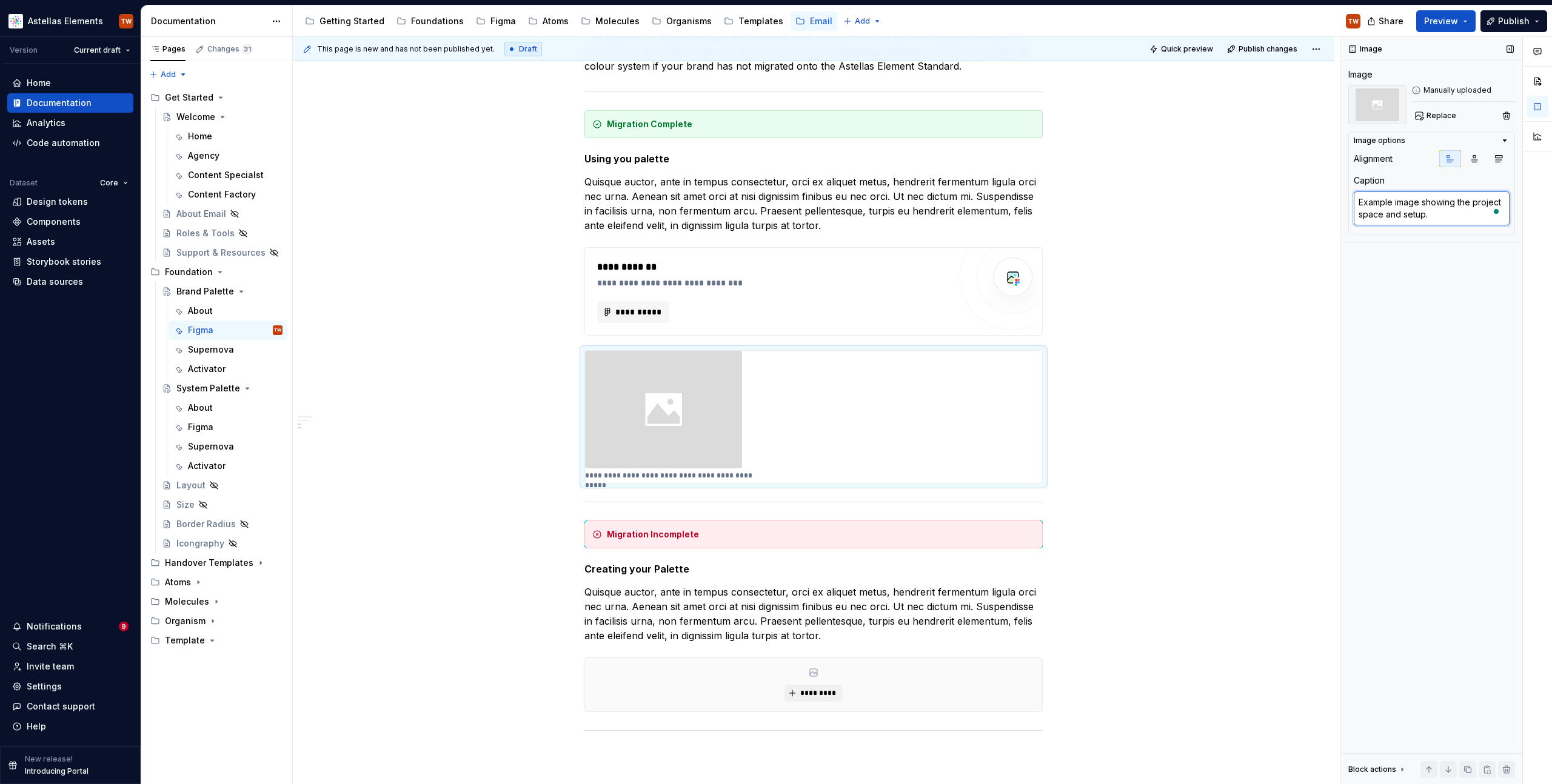
type textarea "Example image showing the project space and setup"
type textarea "*"
type textarea "Example image showing the project space and setup."
click at [1153, 642] on div "**********" at bounding box center [814, 522] width 1041 height 1156
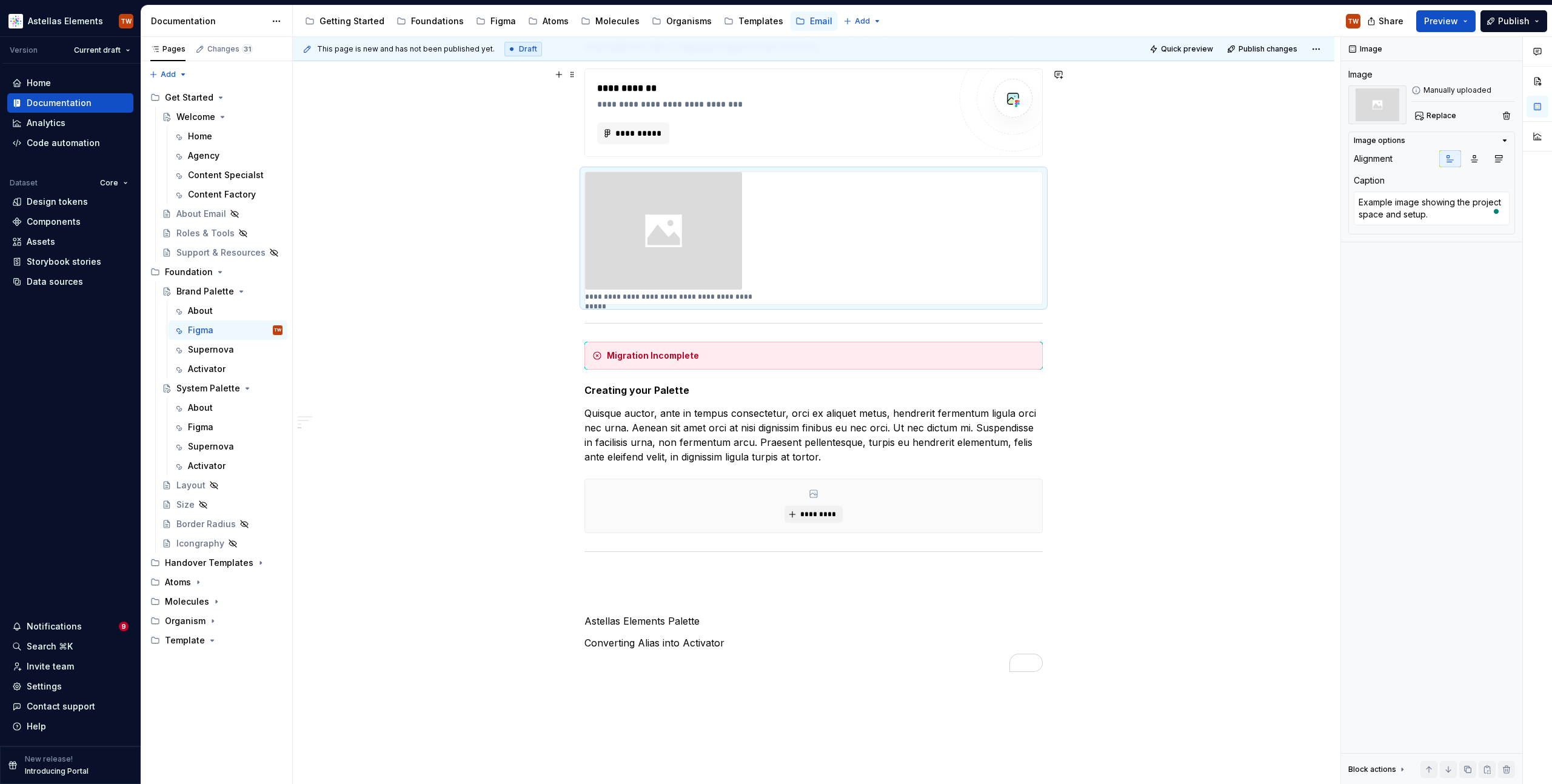
scroll to position [582, 0]
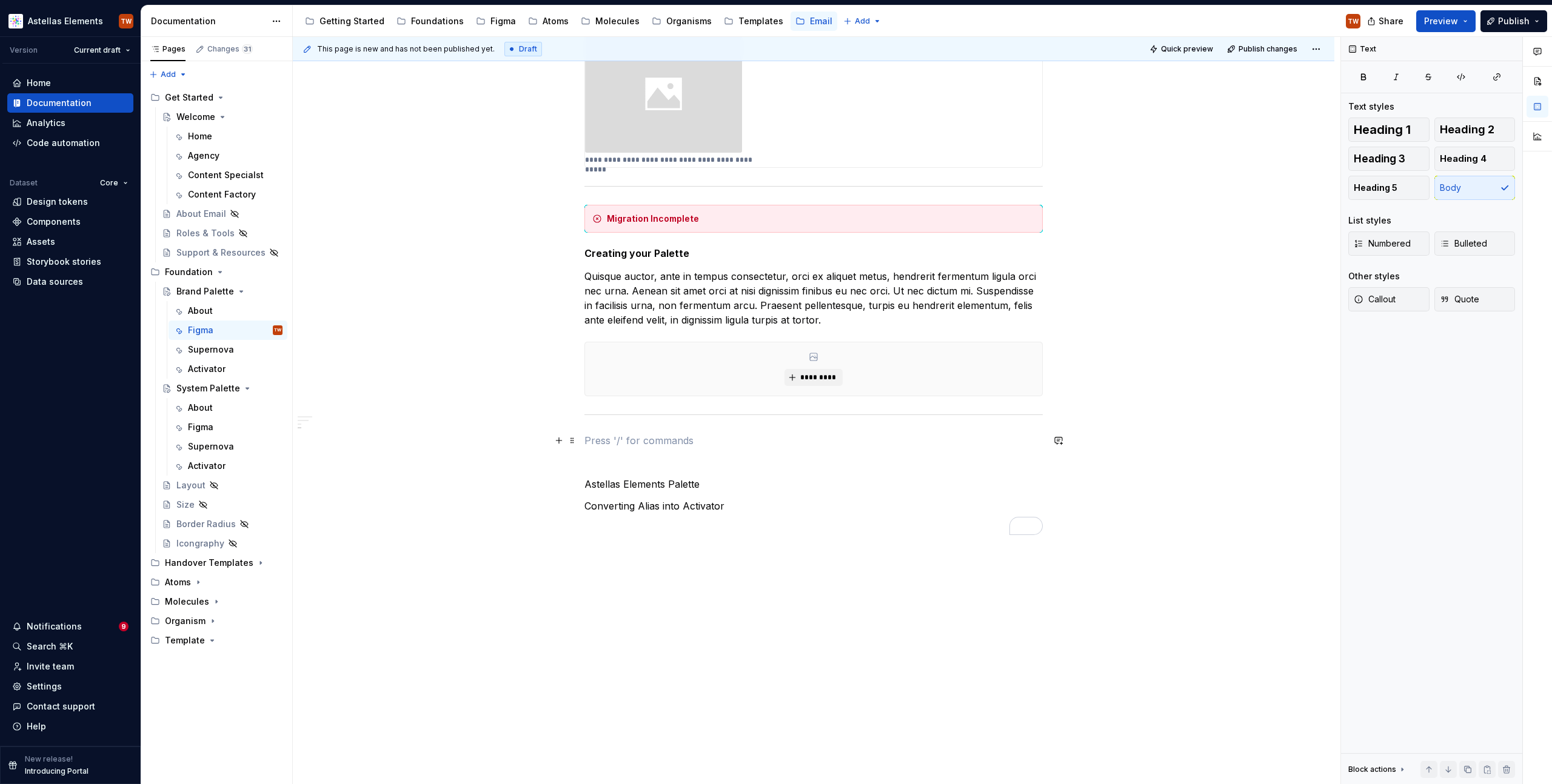
click at [661, 445] on p "To enrich screen reader interactions, please activate Accessibility in Grammarl…" at bounding box center [813, 440] width 458 height 15
click at [976, 481] on p "Astellas Elements Palette" at bounding box center [813, 484] width 458 height 15
click at [596, 448] on div "**********" at bounding box center [813, 96] width 458 height 877
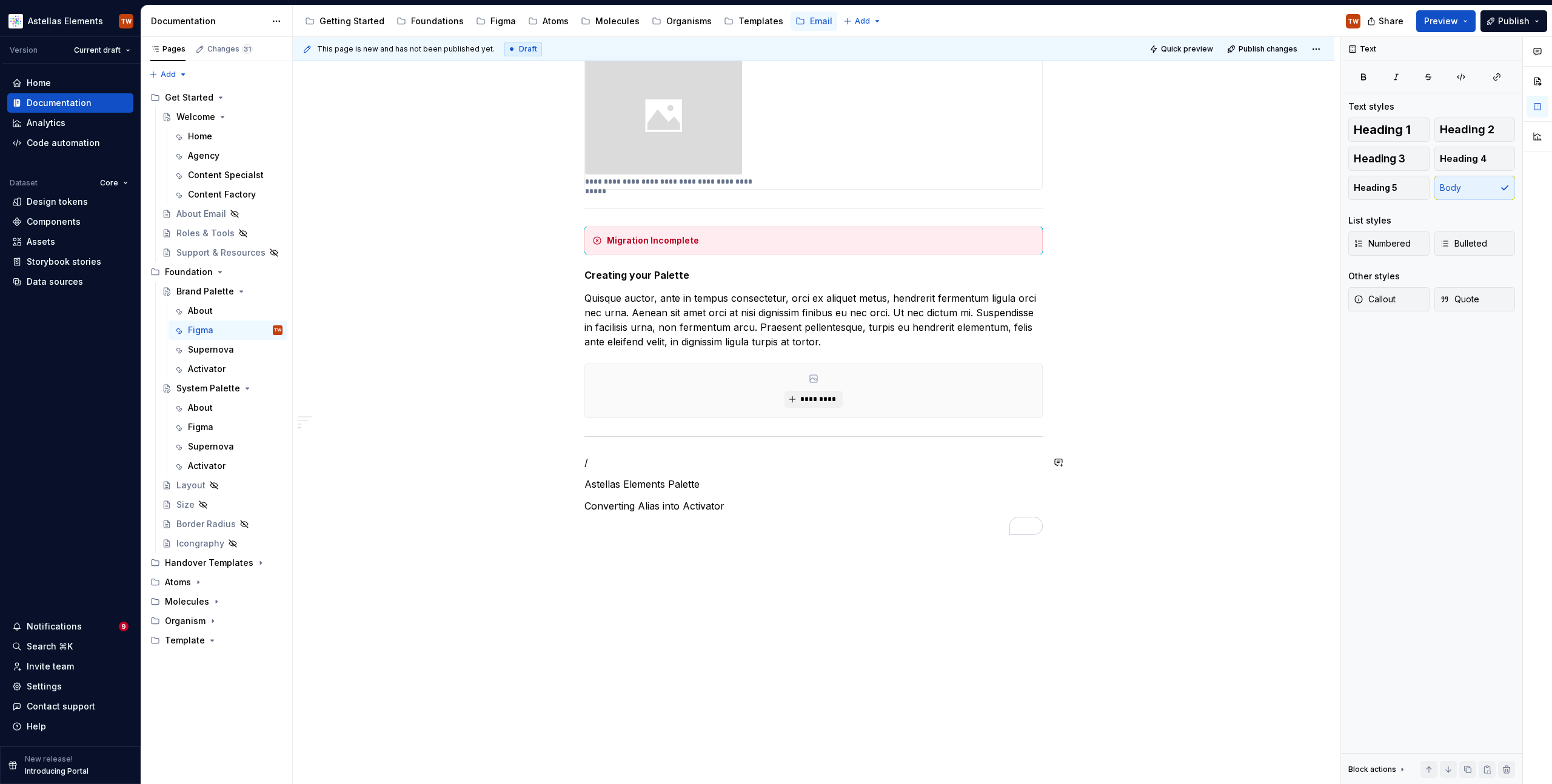
scroll to position [560, 0]
type textarea "*"
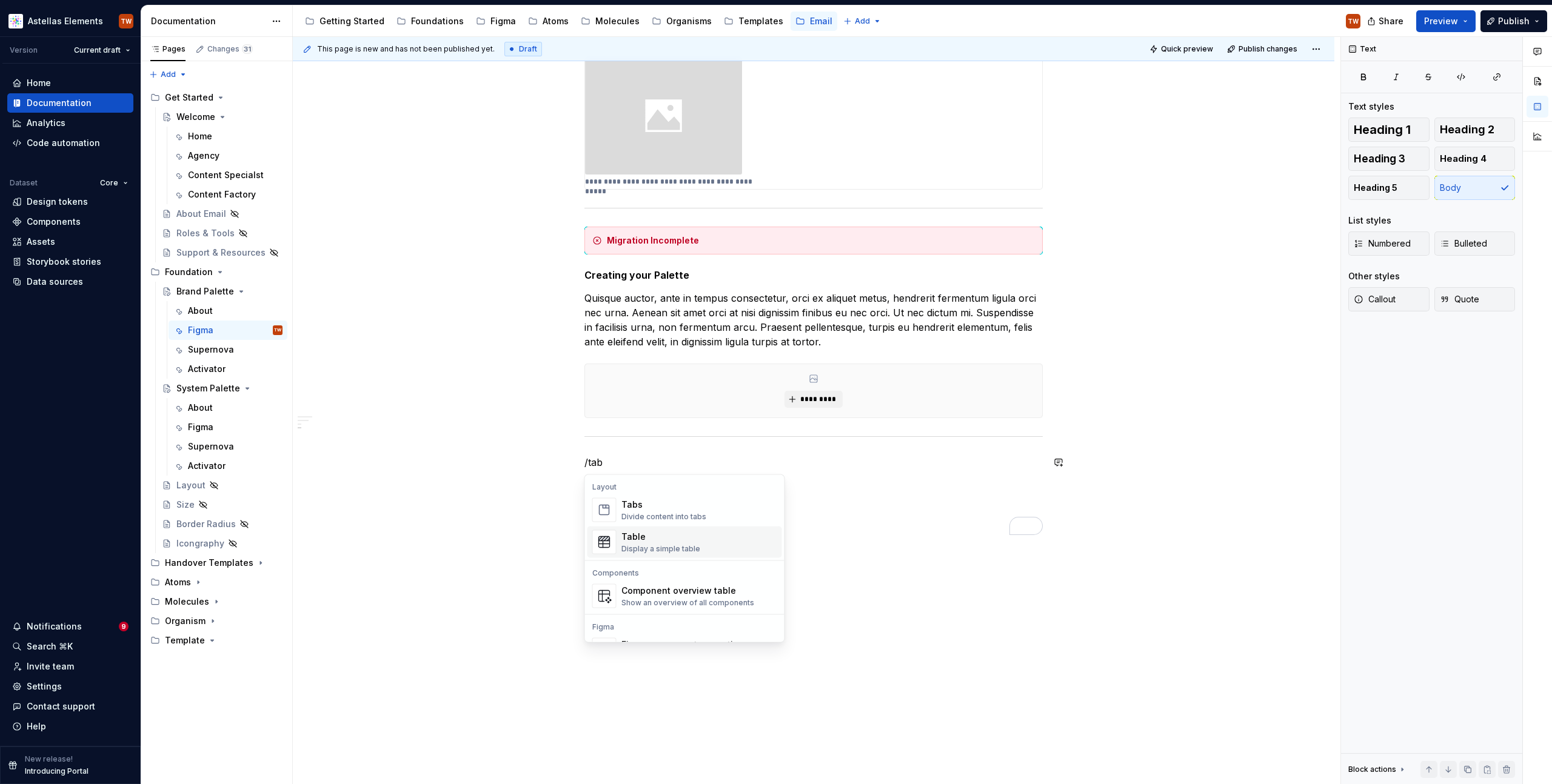
click at [675, 542] on div "Table" at bounding box center [661, 537] width 79 height 12
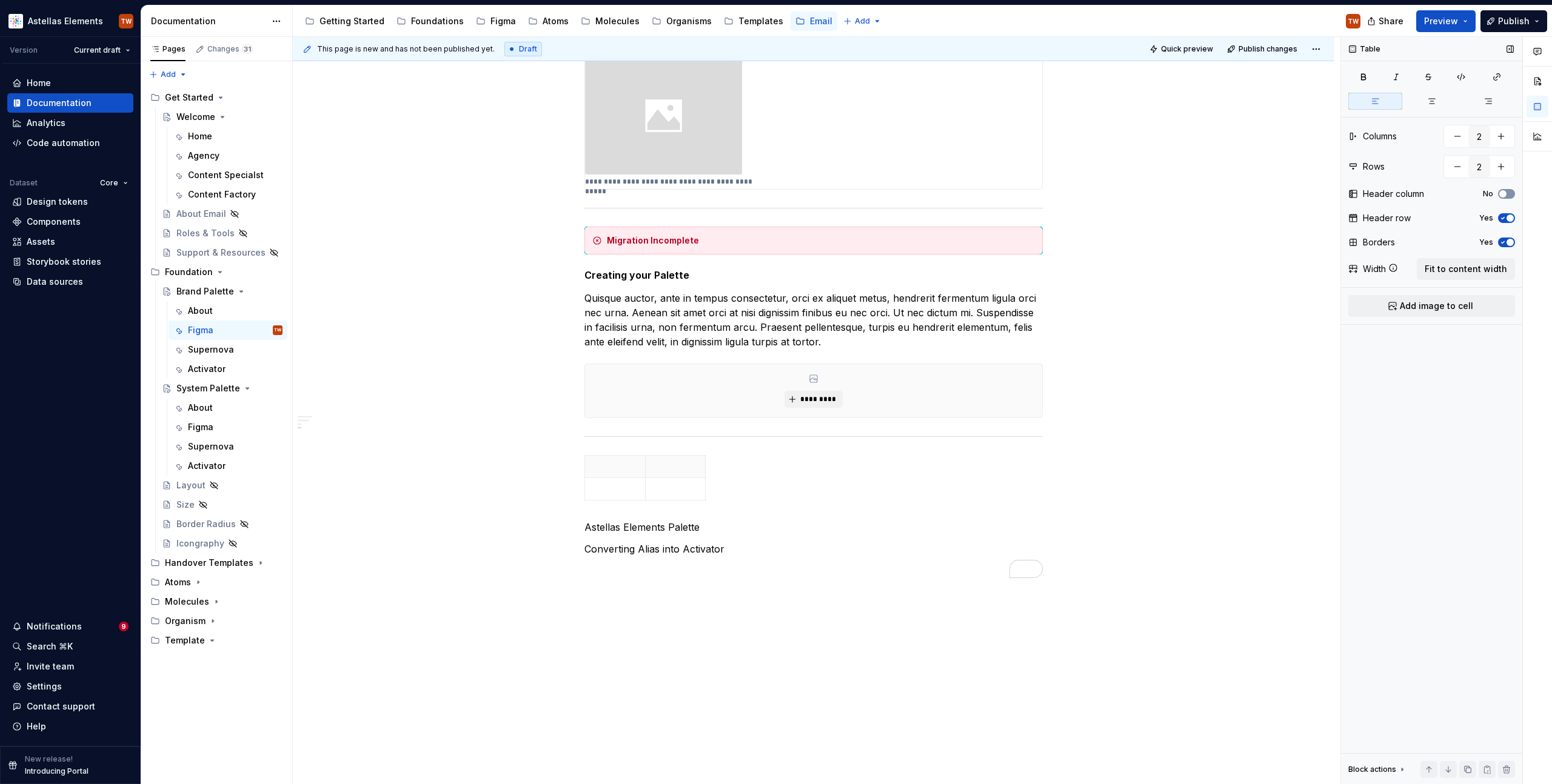
click at [1503, 190] on span "button" at bounding box center [1503, 193] width 7 height 7
click at [1505, 191] on icon "button" at bounding box center [1503, 193] width 10 height 7
click at [1506, 215] on icon "button" at bounding box center [1503, 218] width 10 height 7
click at [1458, 167] on button "button" at bounding box center [1457, 166] width 22 height 22
type input "1"
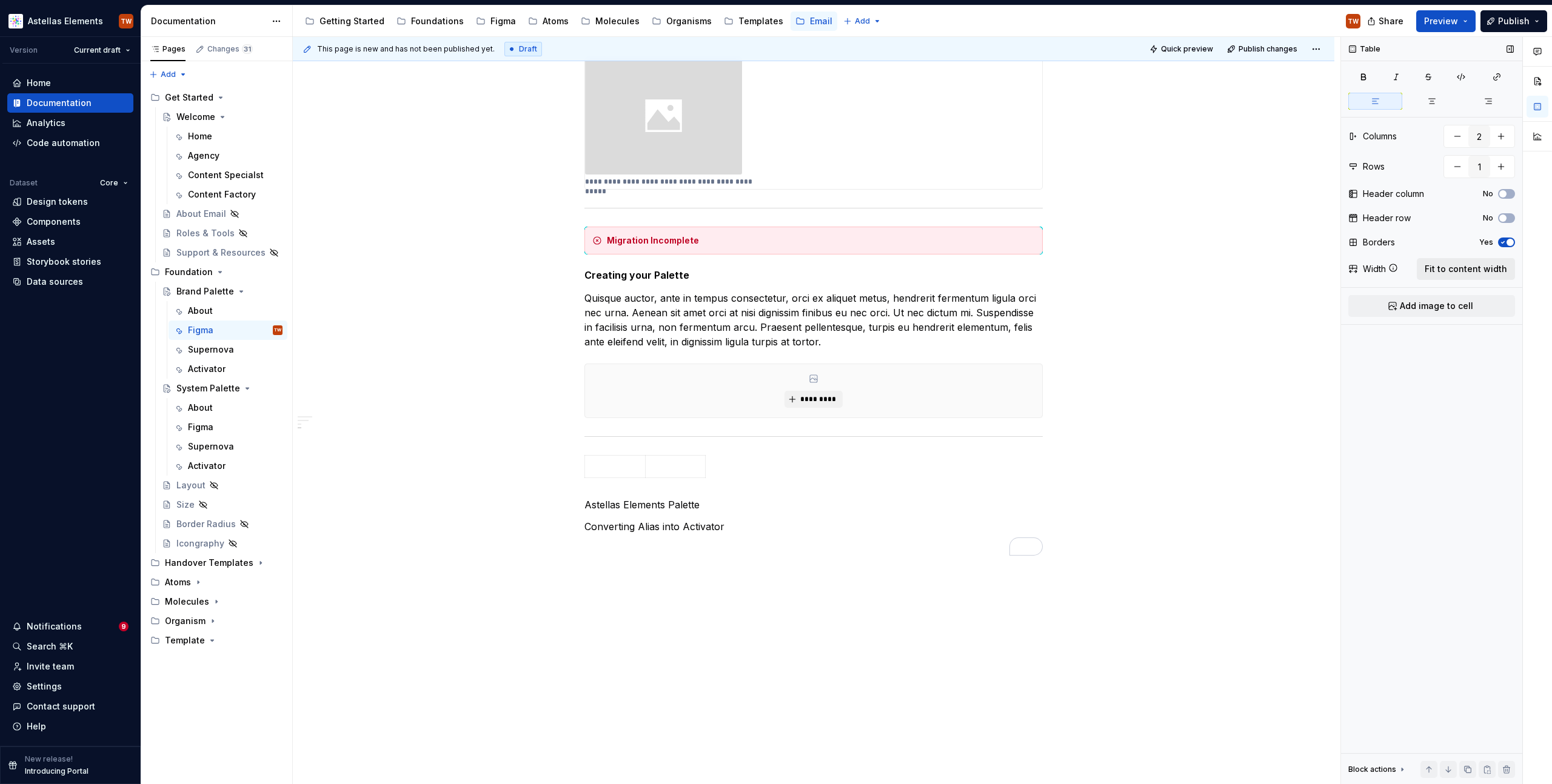
click at [1476, 268] on span "Fit to content width" at bounding box center [1466, 269] width 82 height 12
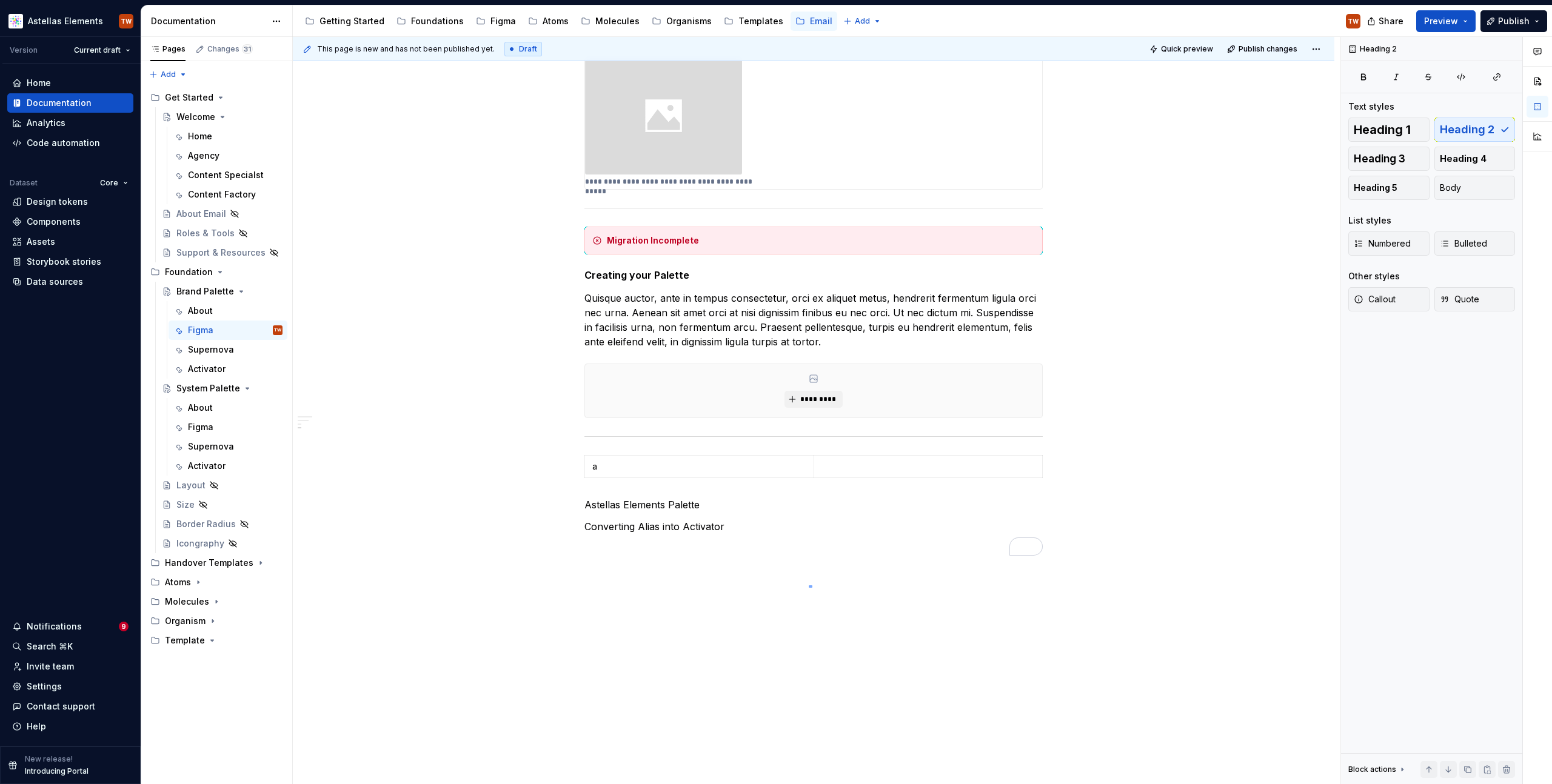
click at [812, 585] on div "**********" at bounding box center [817, 411] width 1048 height 748
click at [599, 488] on div "**********" at bounding box center [813, 118] width 458 height 876
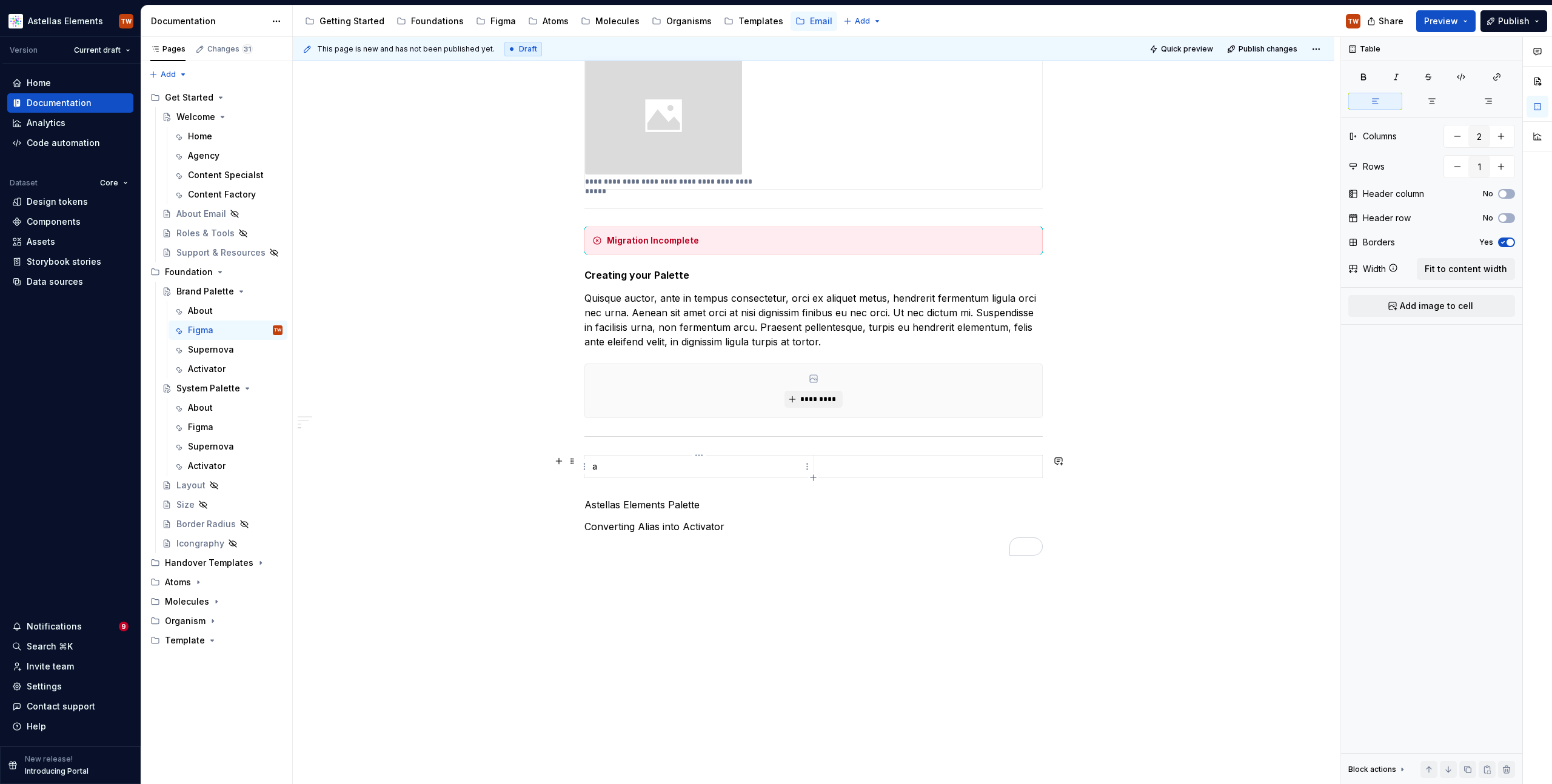
click at [622, 468] on p "a" at bounding box center [699, 467] width 214 height 12
click at [603, 468] on p "a" at bounding box center [699, 467] width 214 height 12
click at [1443, 303] on span "Add image to cell" at bounding box center [1436, 306] width 73 height 12
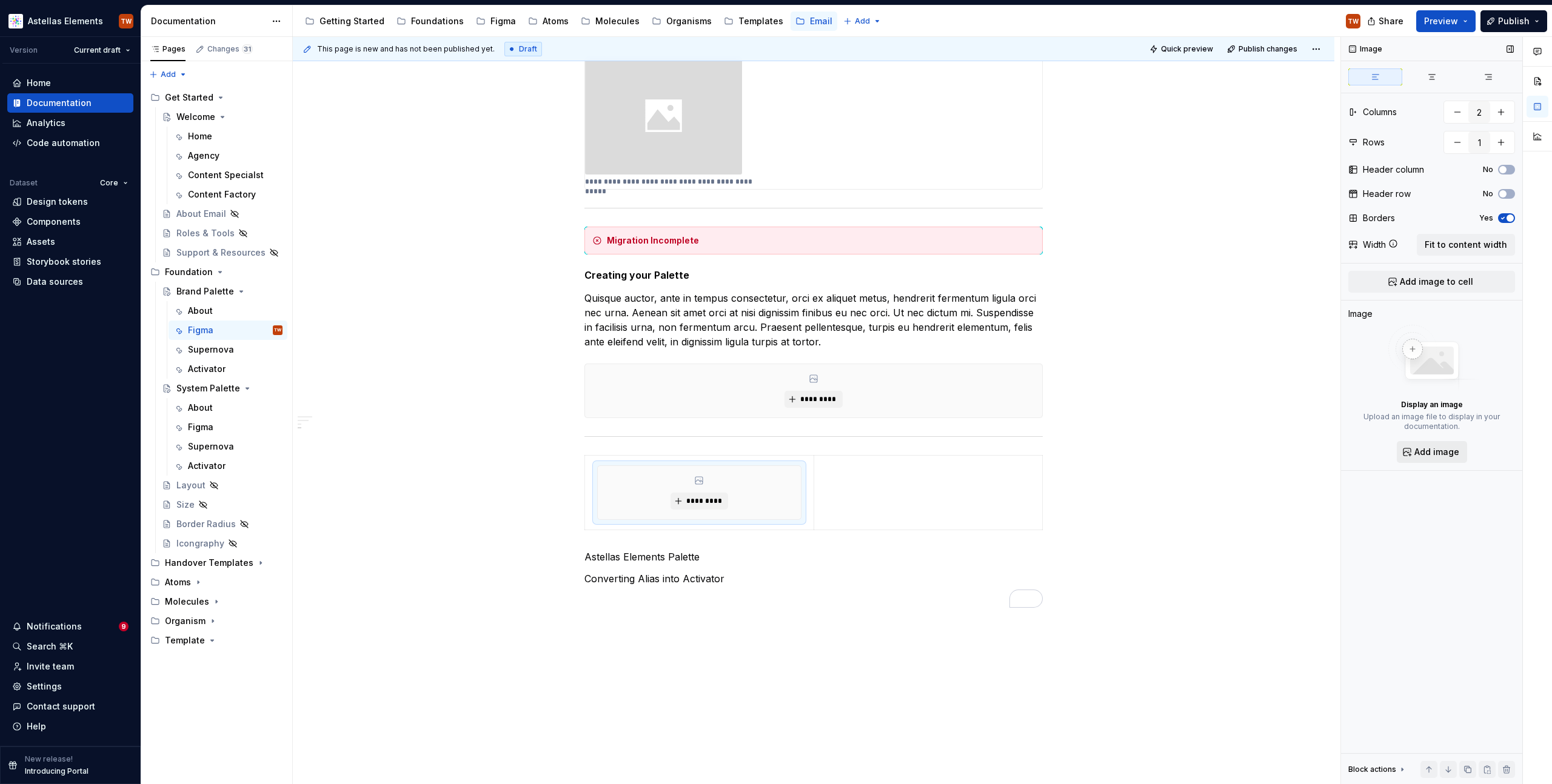
click at [1436, 454] on span "Add image" at bounding box center [1436, 452] width 45 height 12
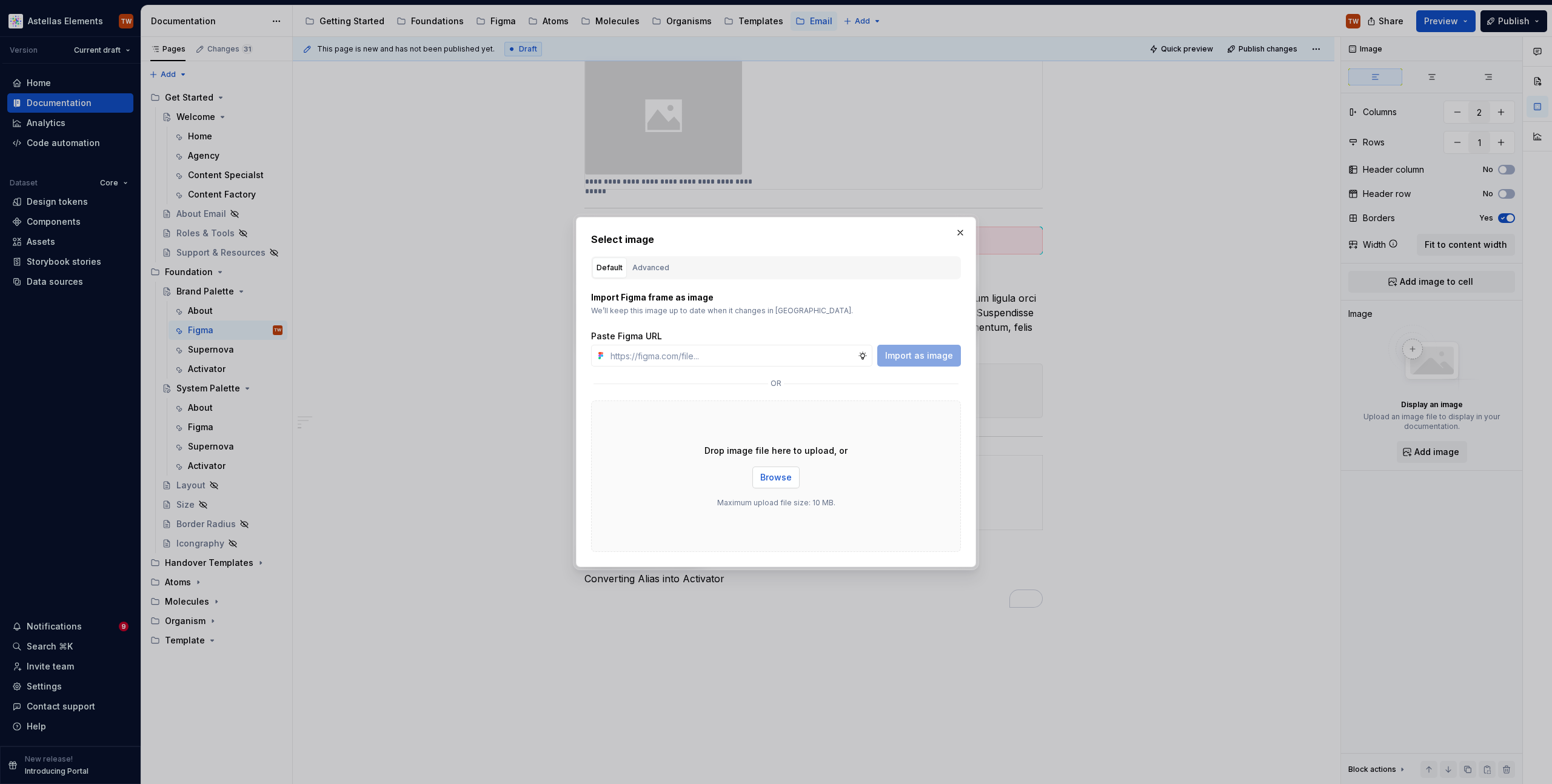
click at [775, 478] on span "Browse" at bounding box center [776, 477] width 31 height 12
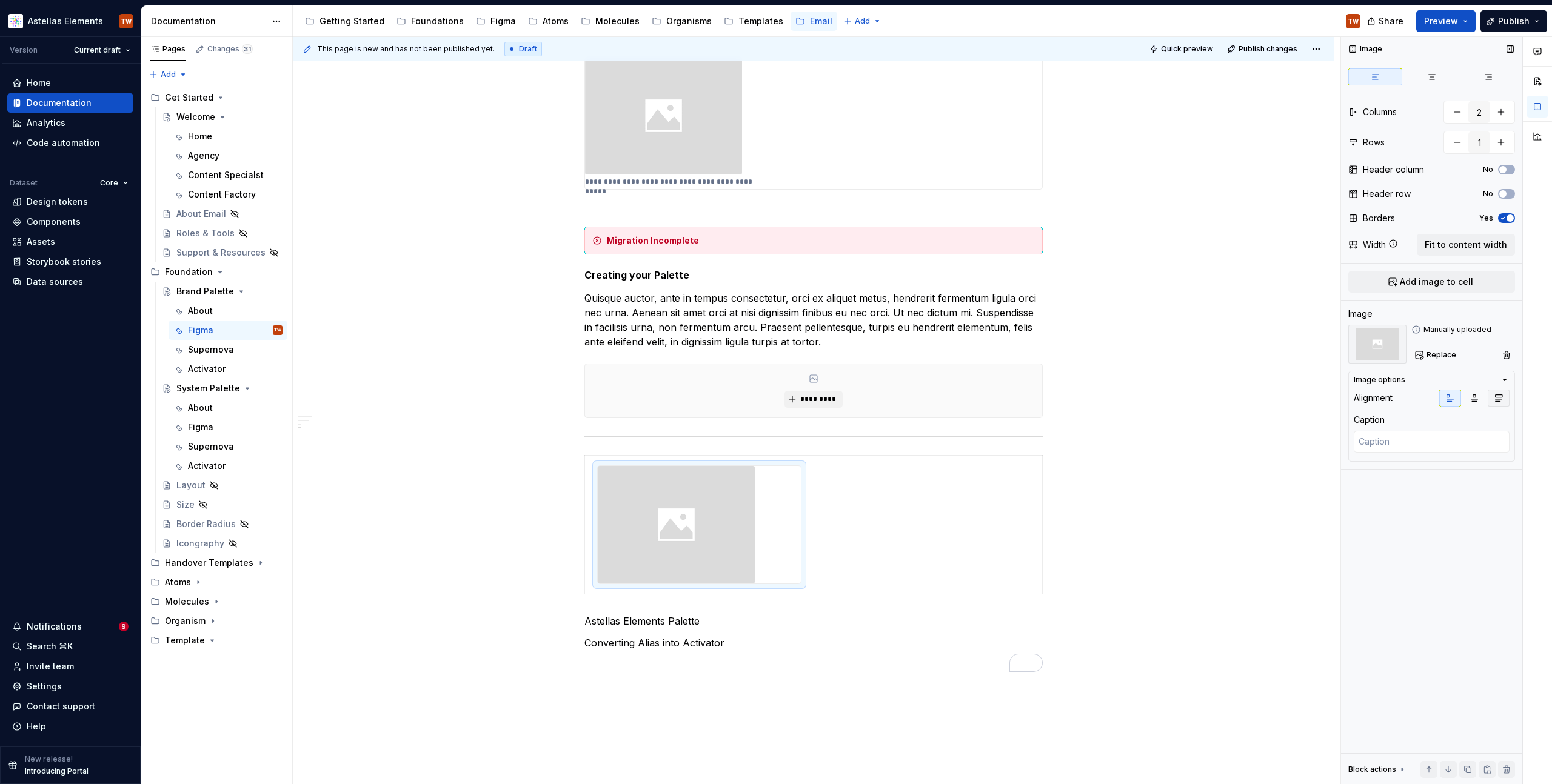
click at [1494, 393] on icon "button" at bounding box center [1498, 398] width 10 height 10
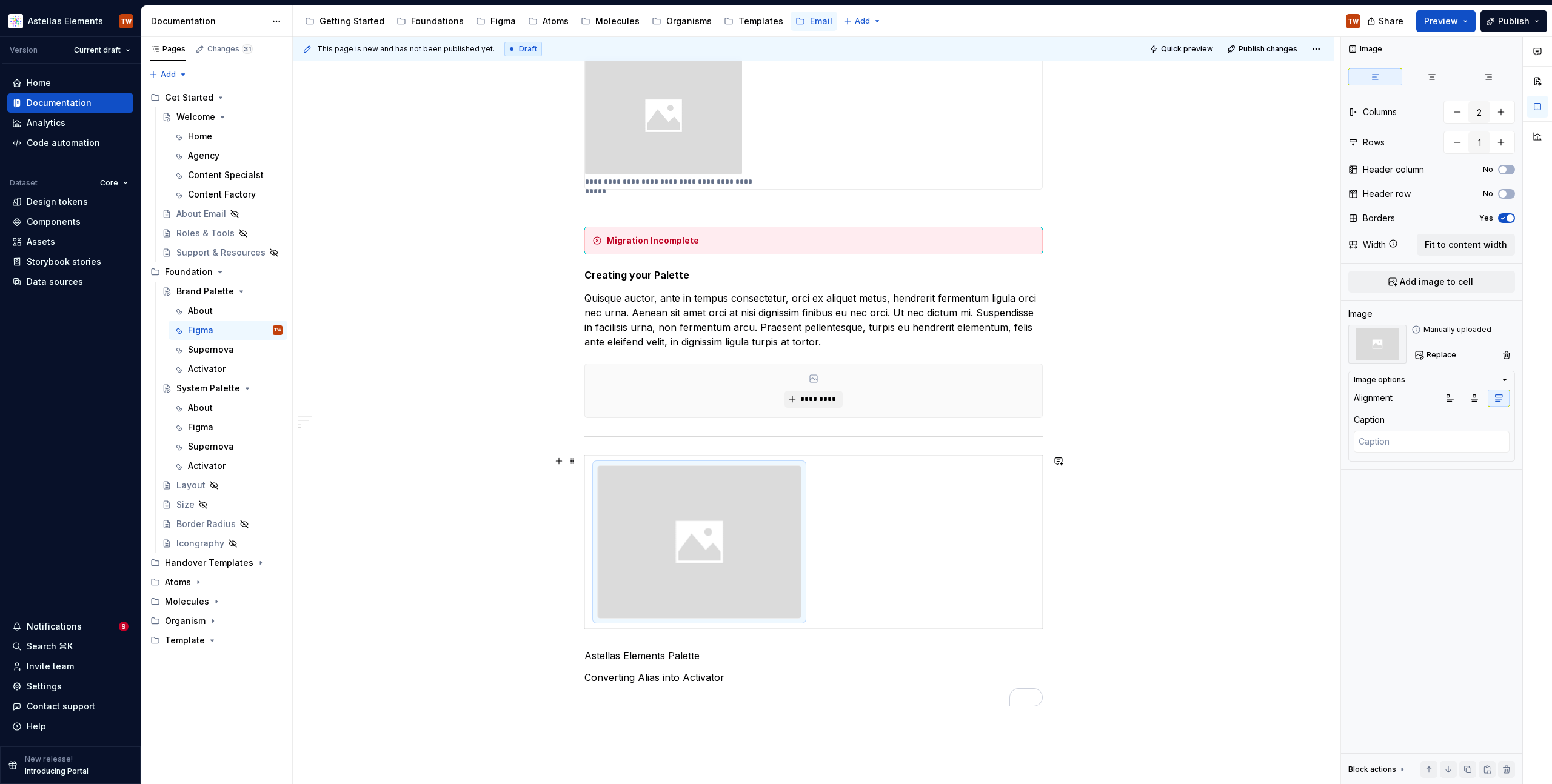
click at [1215, 558] on div "**********" at bounding box center [814, 304] width 1041 height 1306
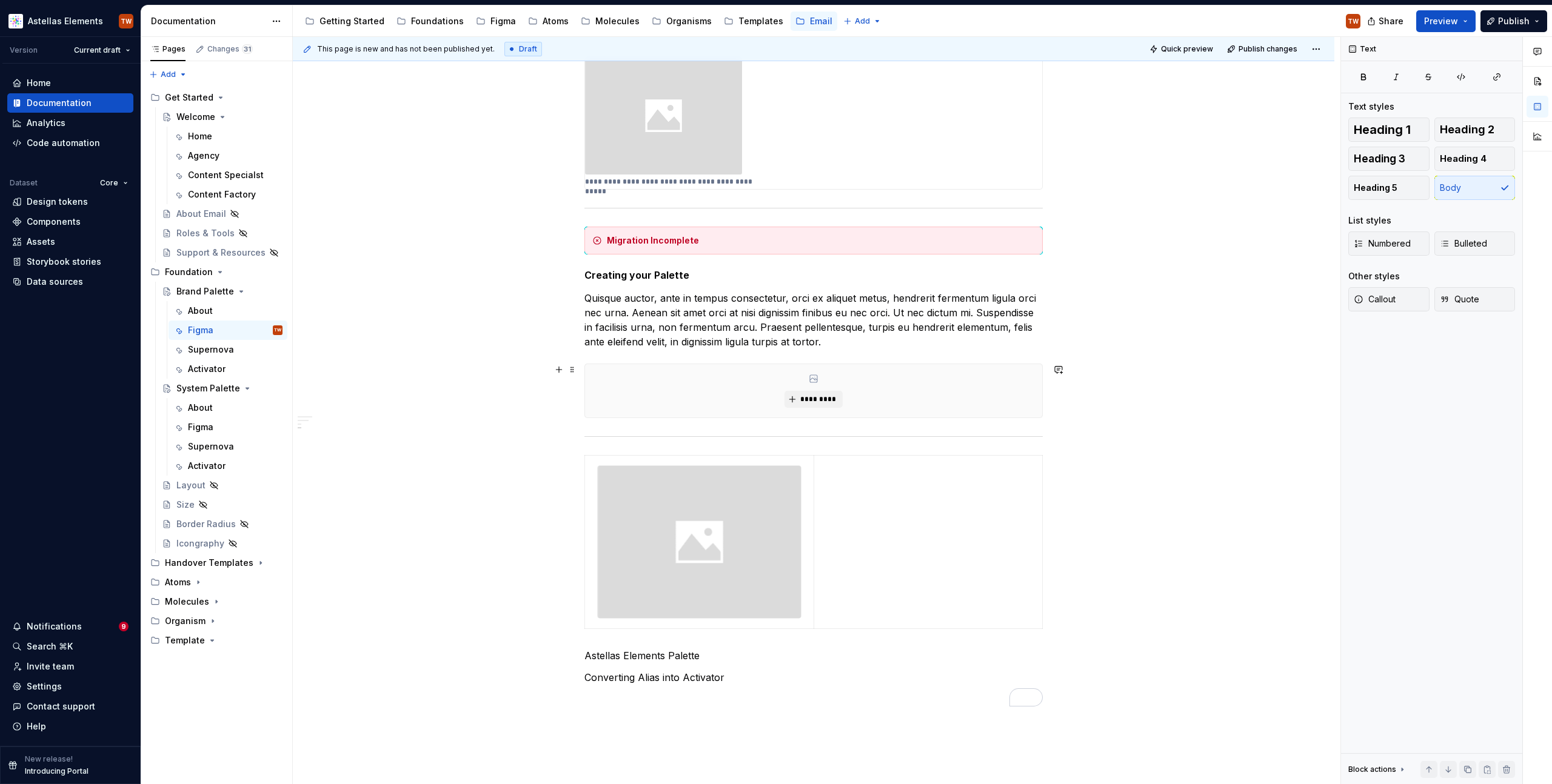
click at [406, 419] on div "**********" at bounding box center [814, 304] width 1041 height 1306
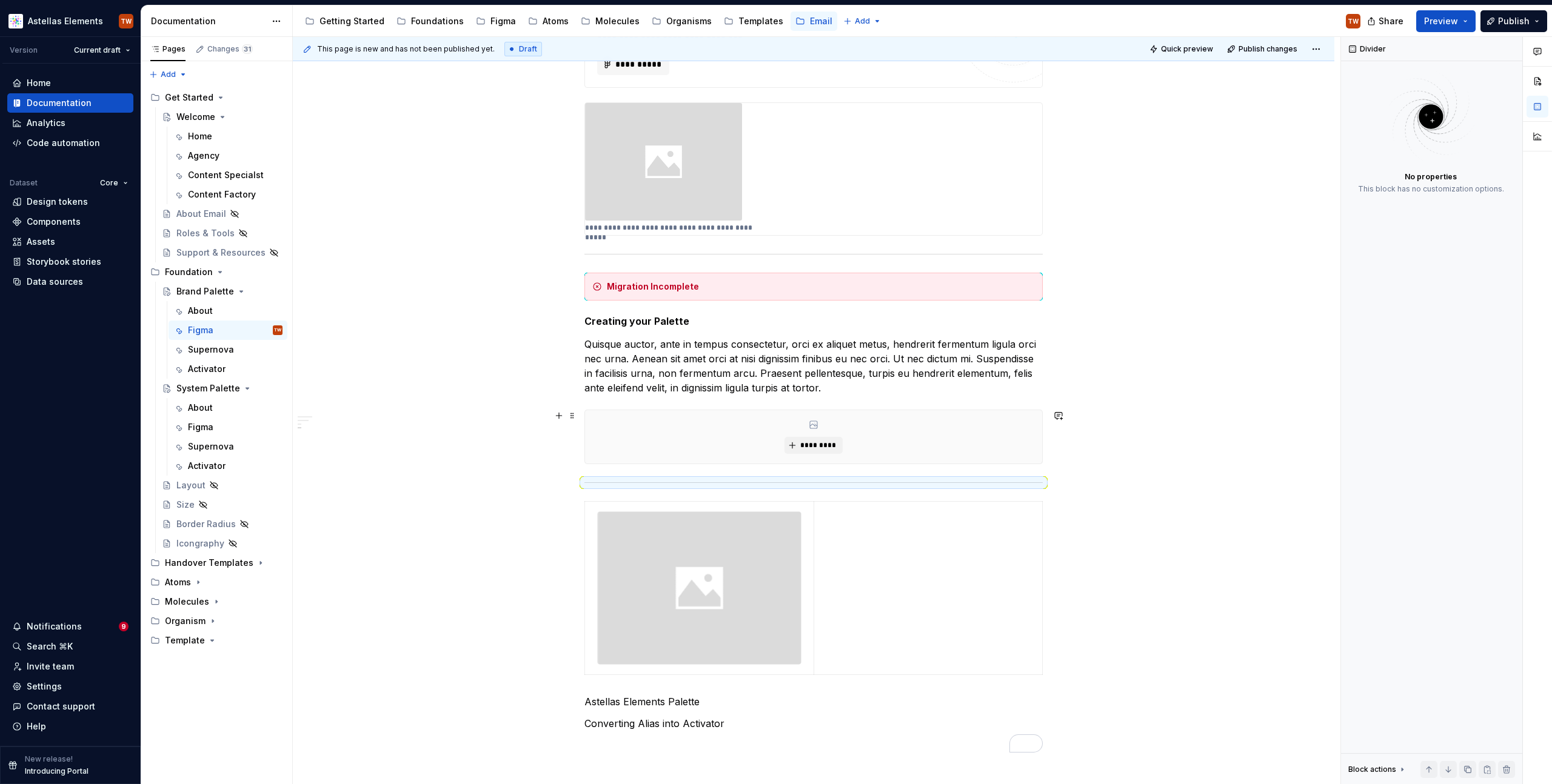
scroll to position [355, 0]
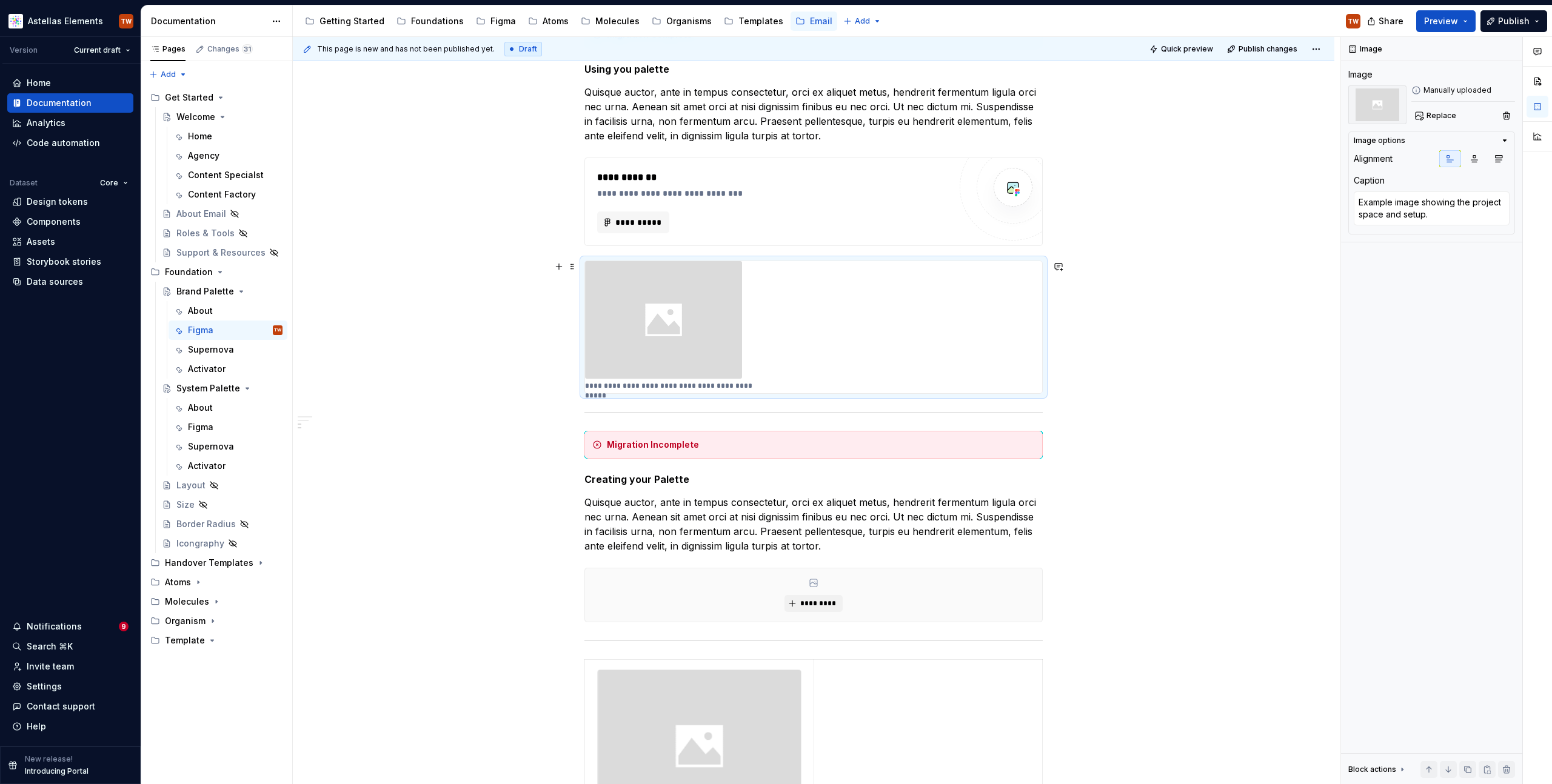
click at [816, 319] on div "**********" at bounding box center [813, 328] width 457 height 132
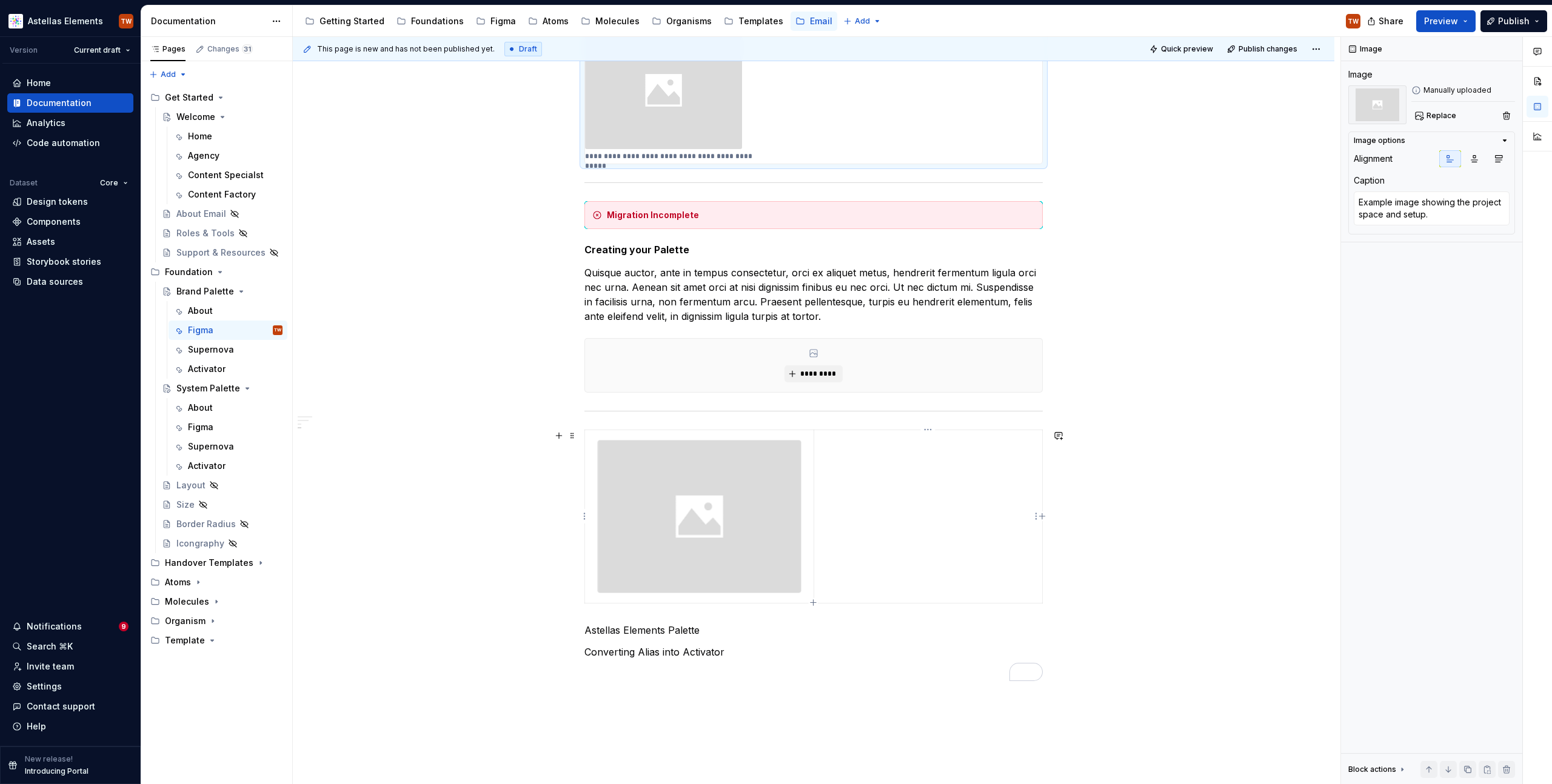
click at [898, 499] on td "To enrich screen reader interactions, please activate Accessibility in Grammarl…" at bounding box center [928, 517] width 229 height 174
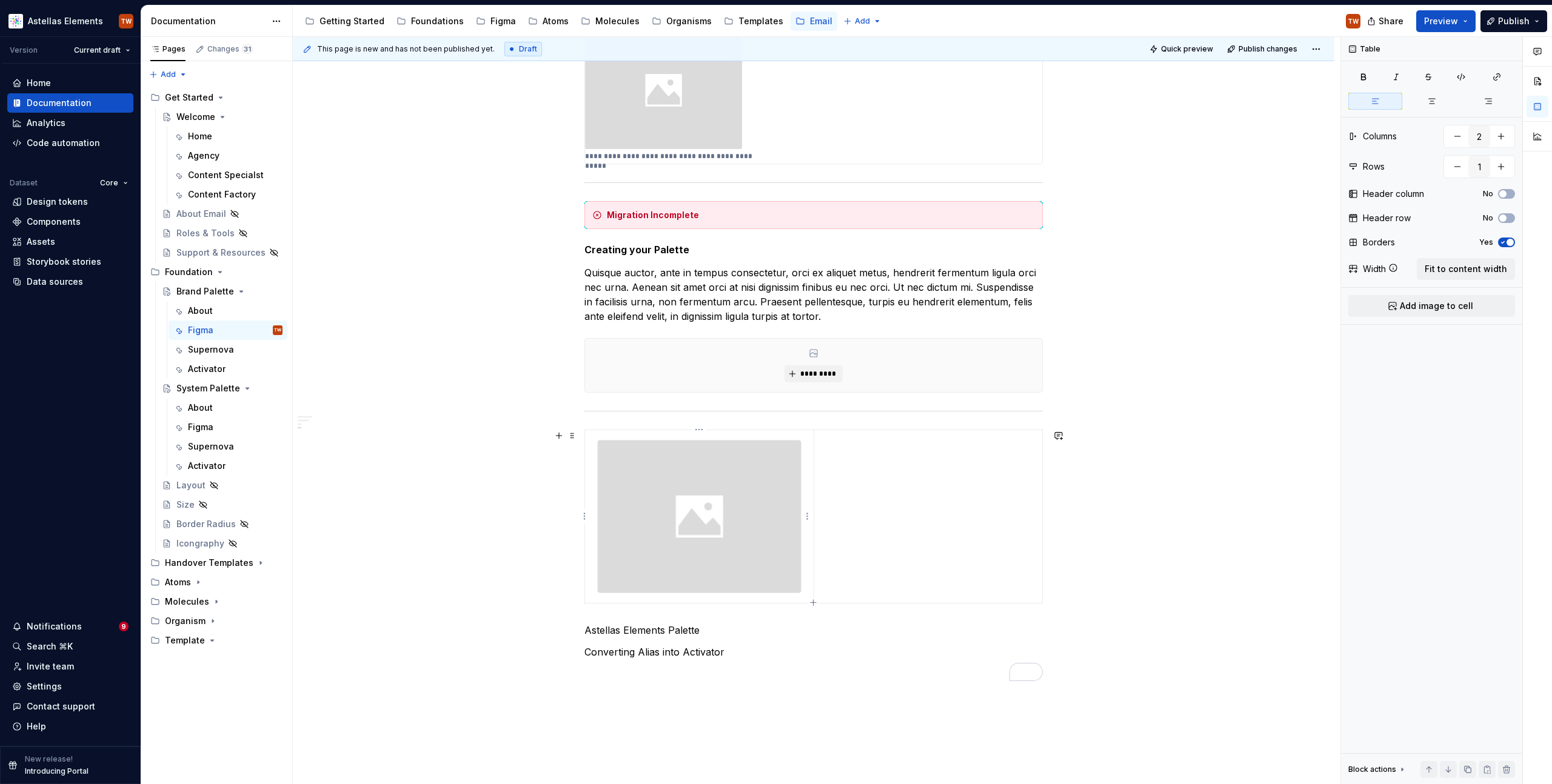
click at [769, 537] on img "To enrich screen reader interactions, please activate Accessibility in Grammarl…" at bounding box center [699, 517] width 203 height 152
click at [1435, 103] on icon "button" at bounding box center [1431, 101] width 10 height 10
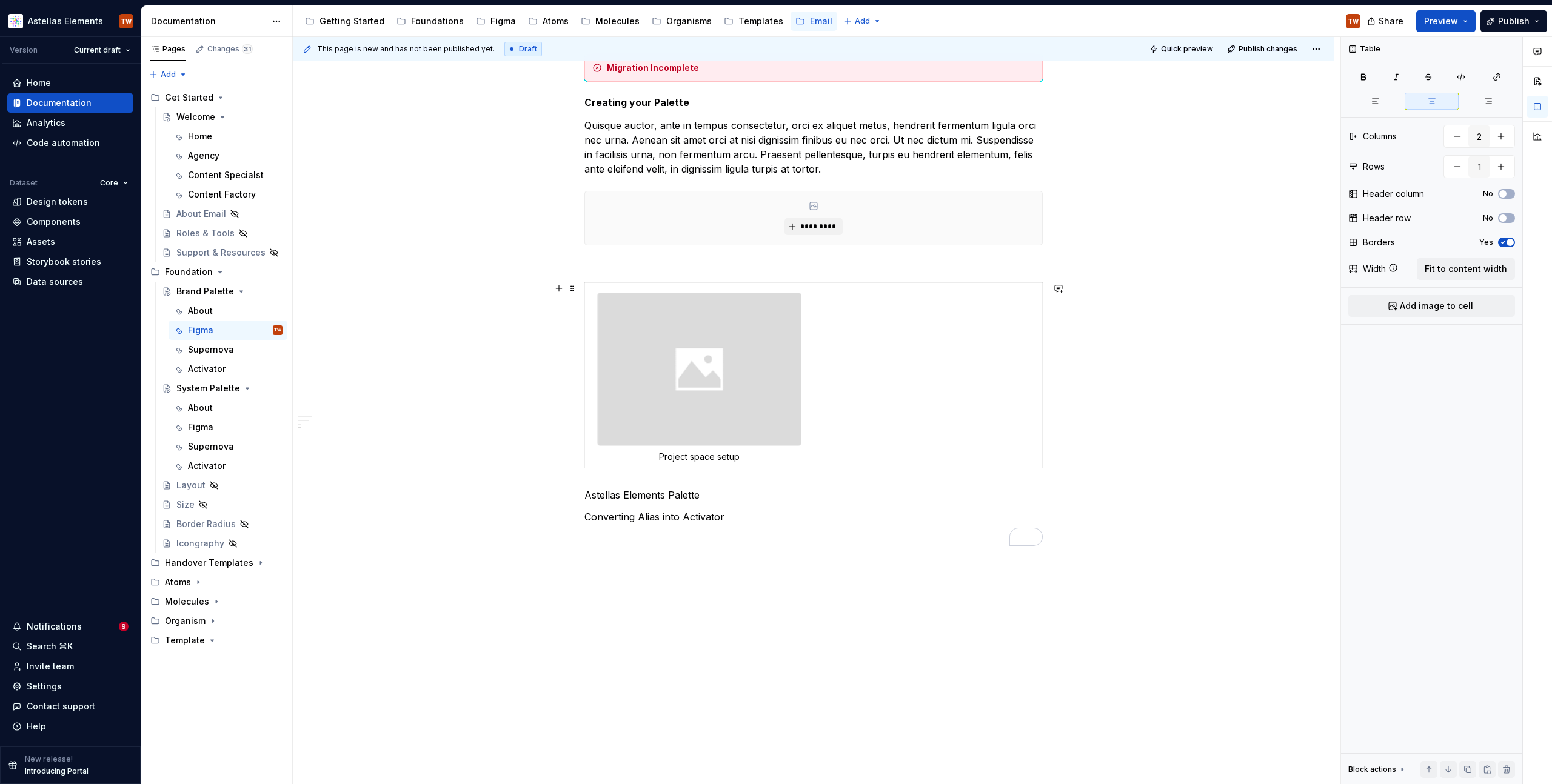
scroll to position [743, 0]
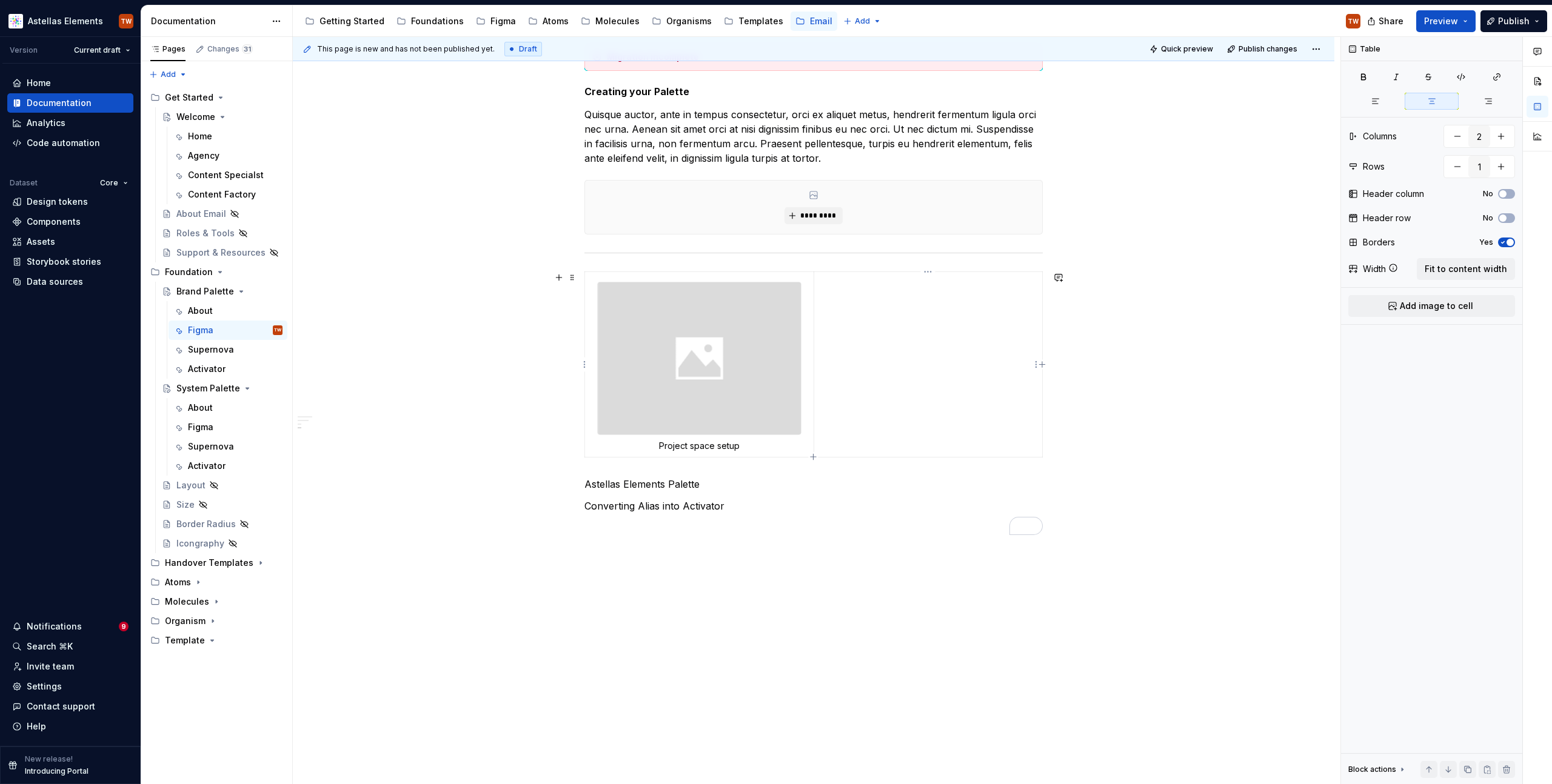
click at [850, 349] on td "To enrich screen reader interactions, please activate Accessibility in Grammarl…" at bounding box center [928, 364] width 229 height 186
click at [710, 445] on p "Project space setup" at bounding box center [699, 446] width 214 height 12
click at [852, 431] on td "To enrich screen reader interactions, please activate Accessibility in Grammarl…" at bounding box center [928, 364] width 229 height 186
click at [832, 544] on div "**********" at bounding box center [813, 22] width 458 height 1053
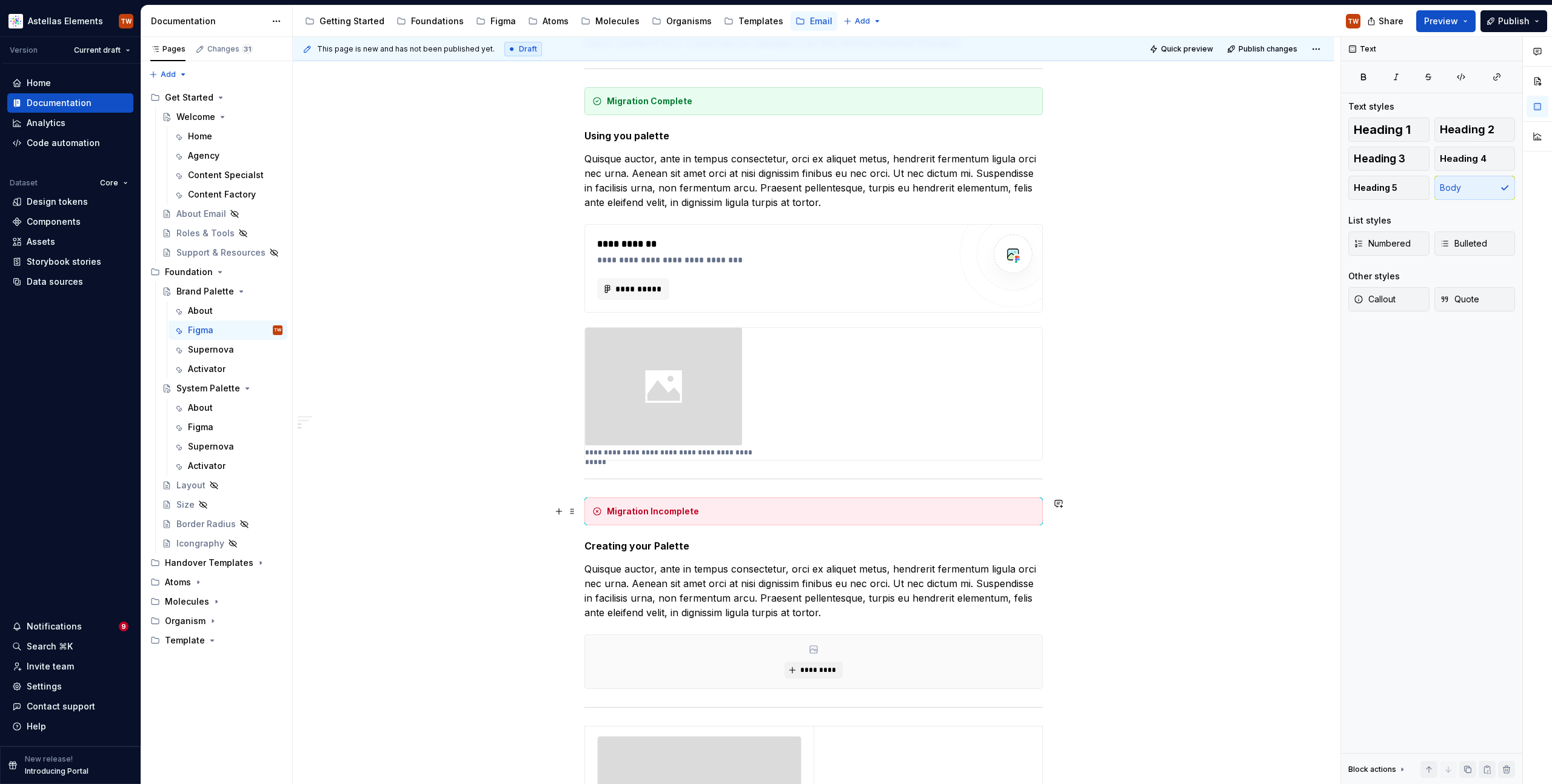
scroll to position [371, 0]
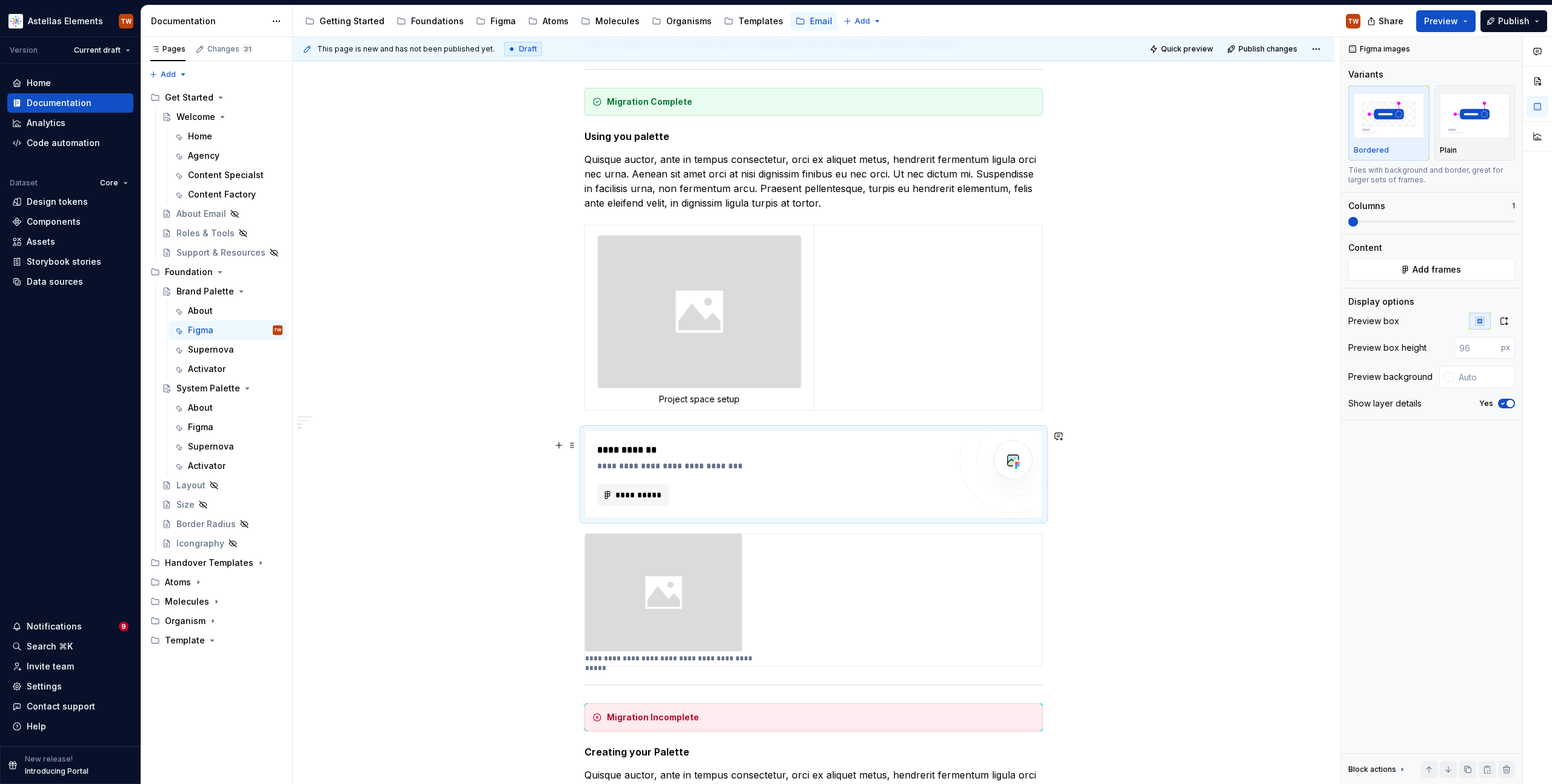
click at [650, 476] on div "**********" at bounding box center [773, 474] width 353 height 63
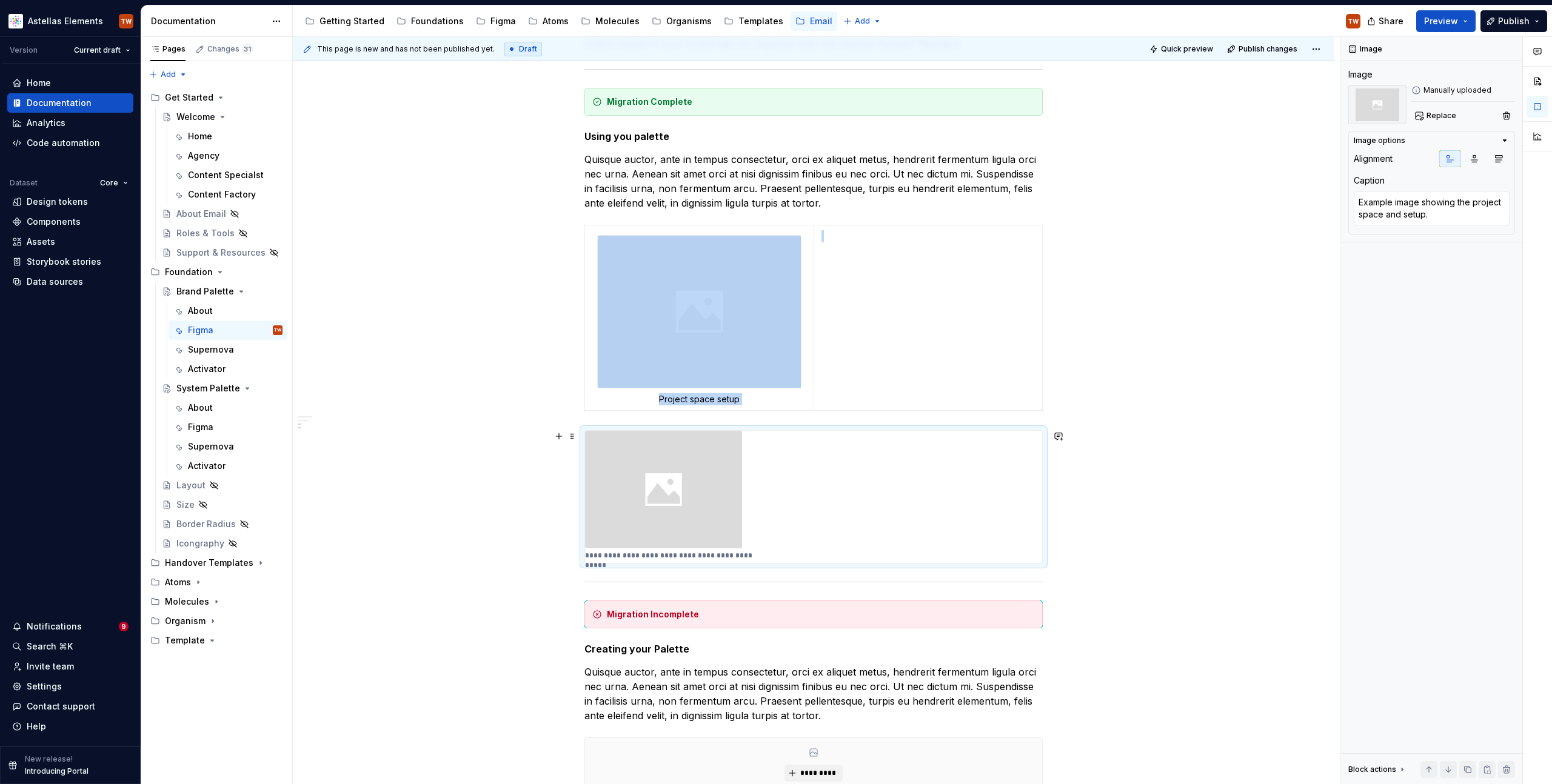
click at [632, 473] on img "To enrich screen reader interactions, please activate Accessibility in Grammarl…" at bounding box center [663, 490] width 157 height 118
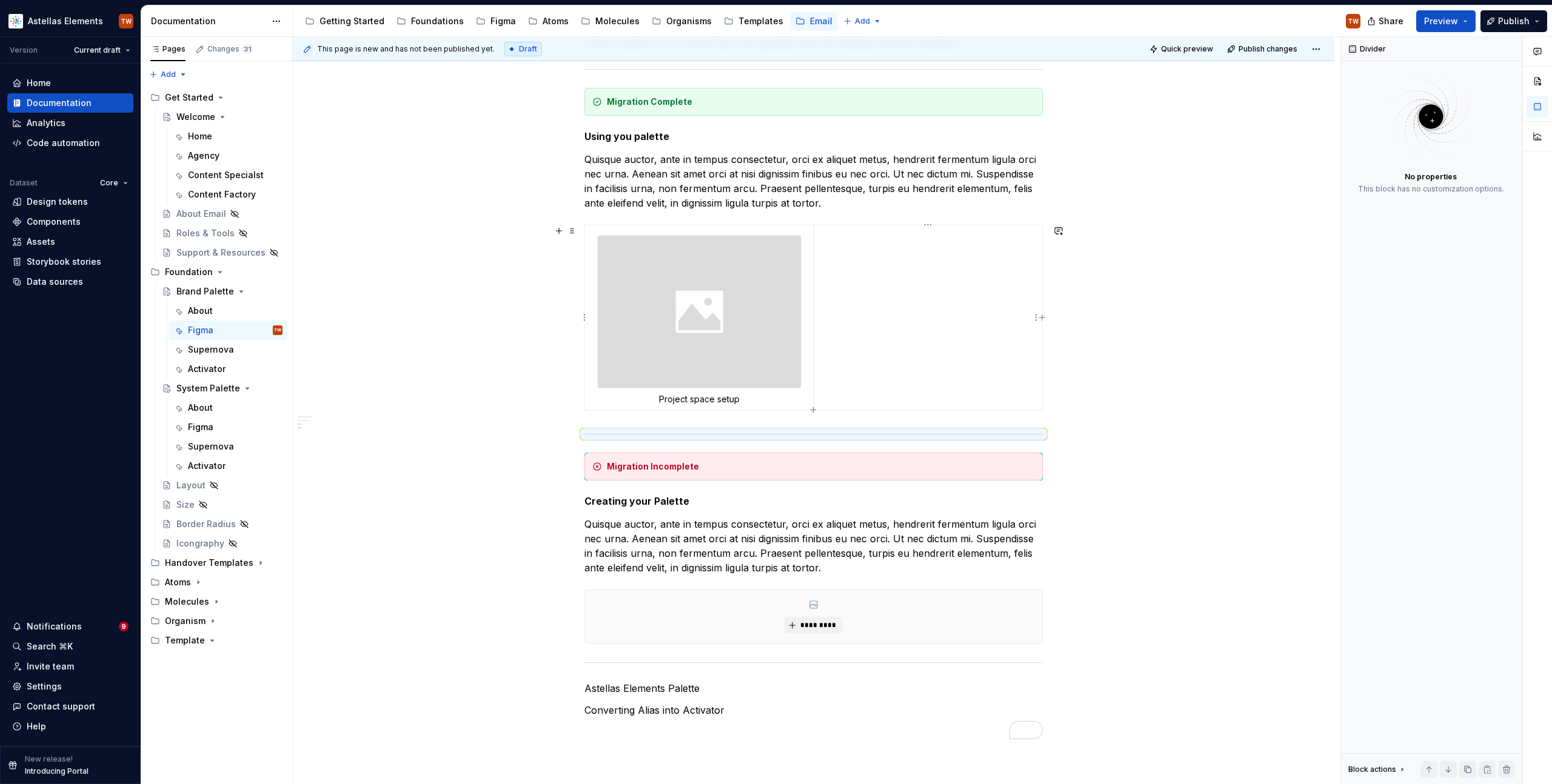
click at [834, 328] on td "To enrich screen reader interactions, please activate Accessibility in Grammarl…" at bounding box center [928, 318] width 229 height 186
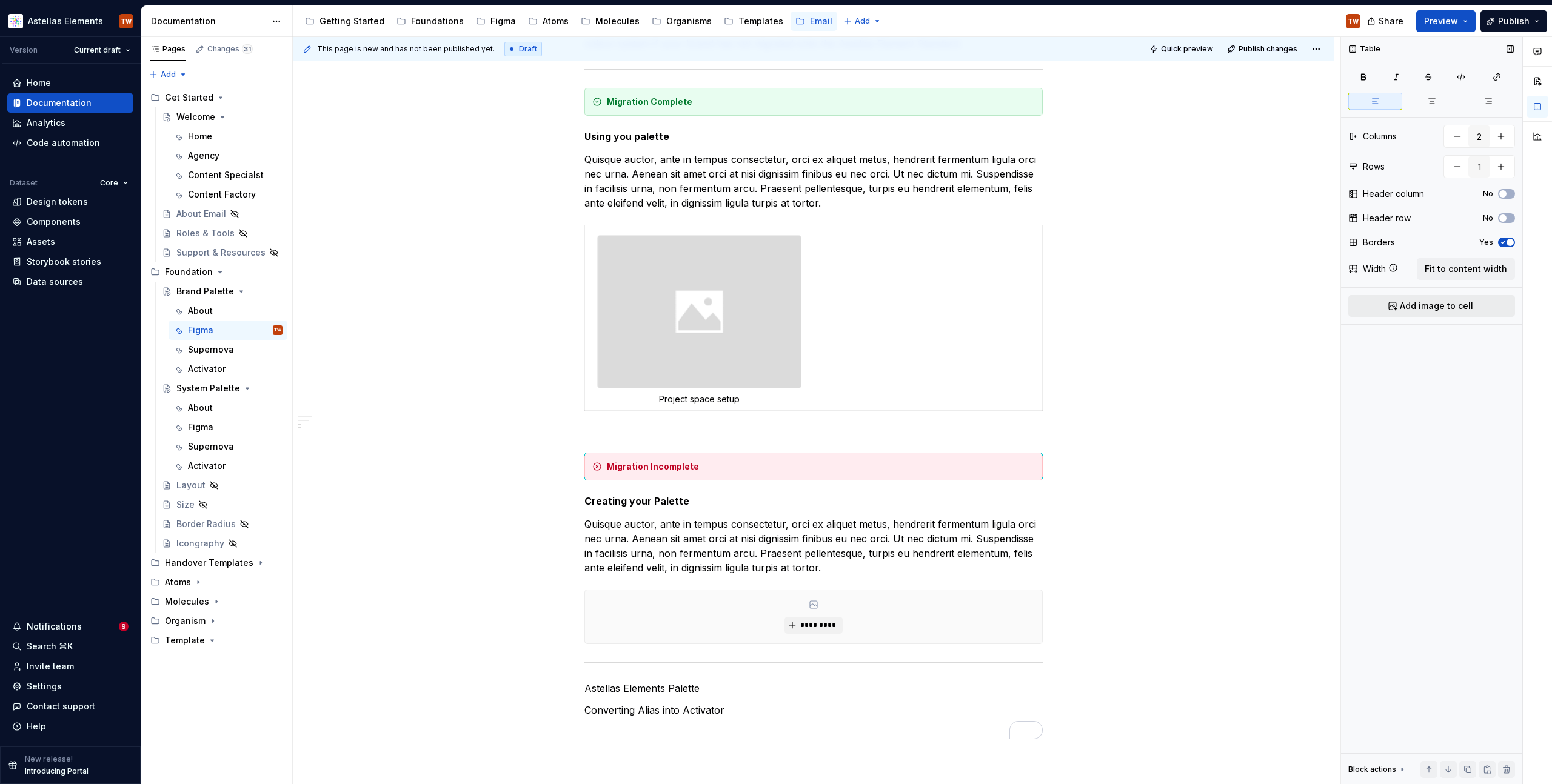
click at [1452, 306] on span "Add image to cell" at bounding box center [1436, 306] width 73 height 12
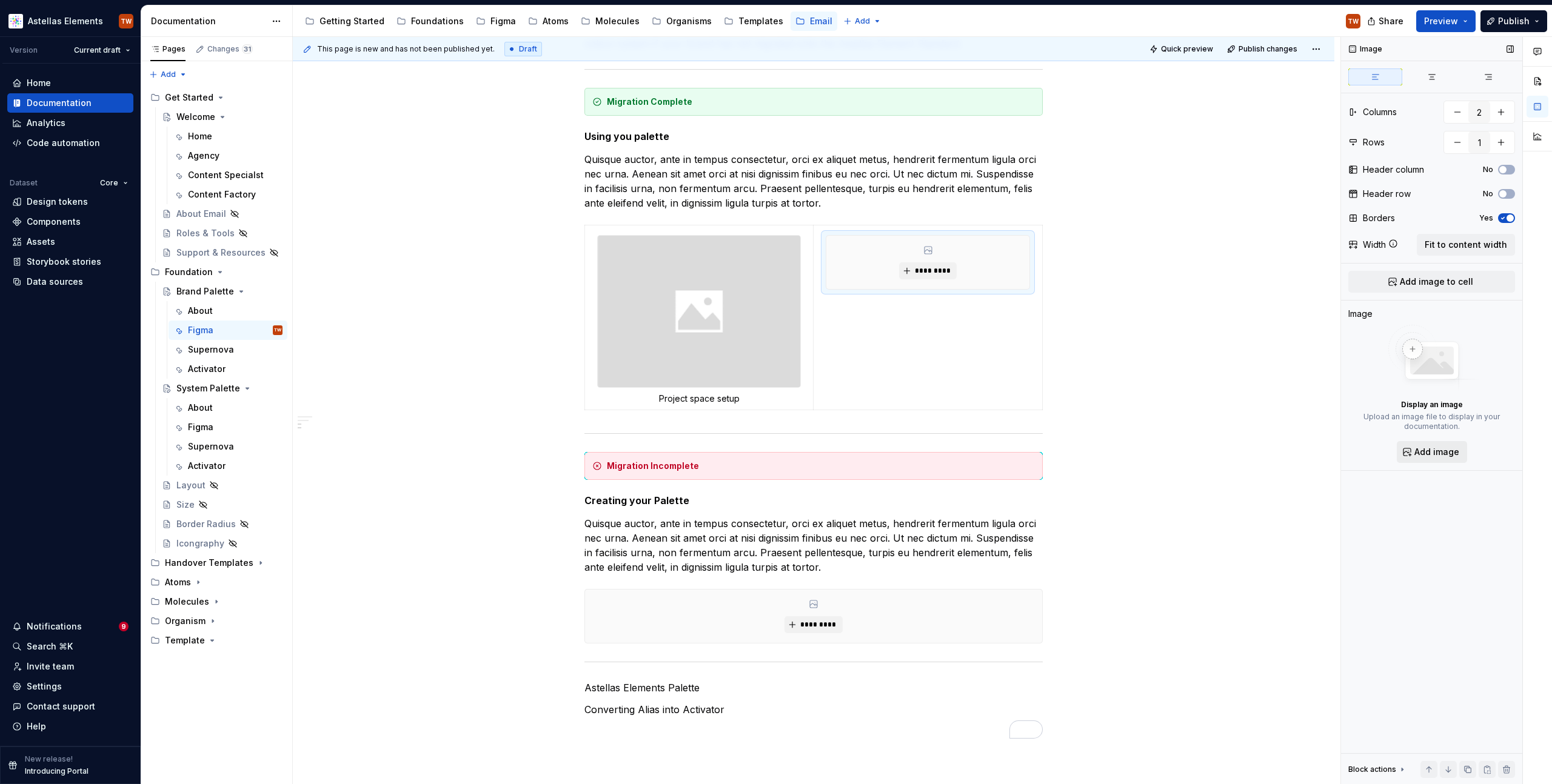
click at [1437, 452] on span "Add image" at bounding box center [1436, 452] width 45 height 12
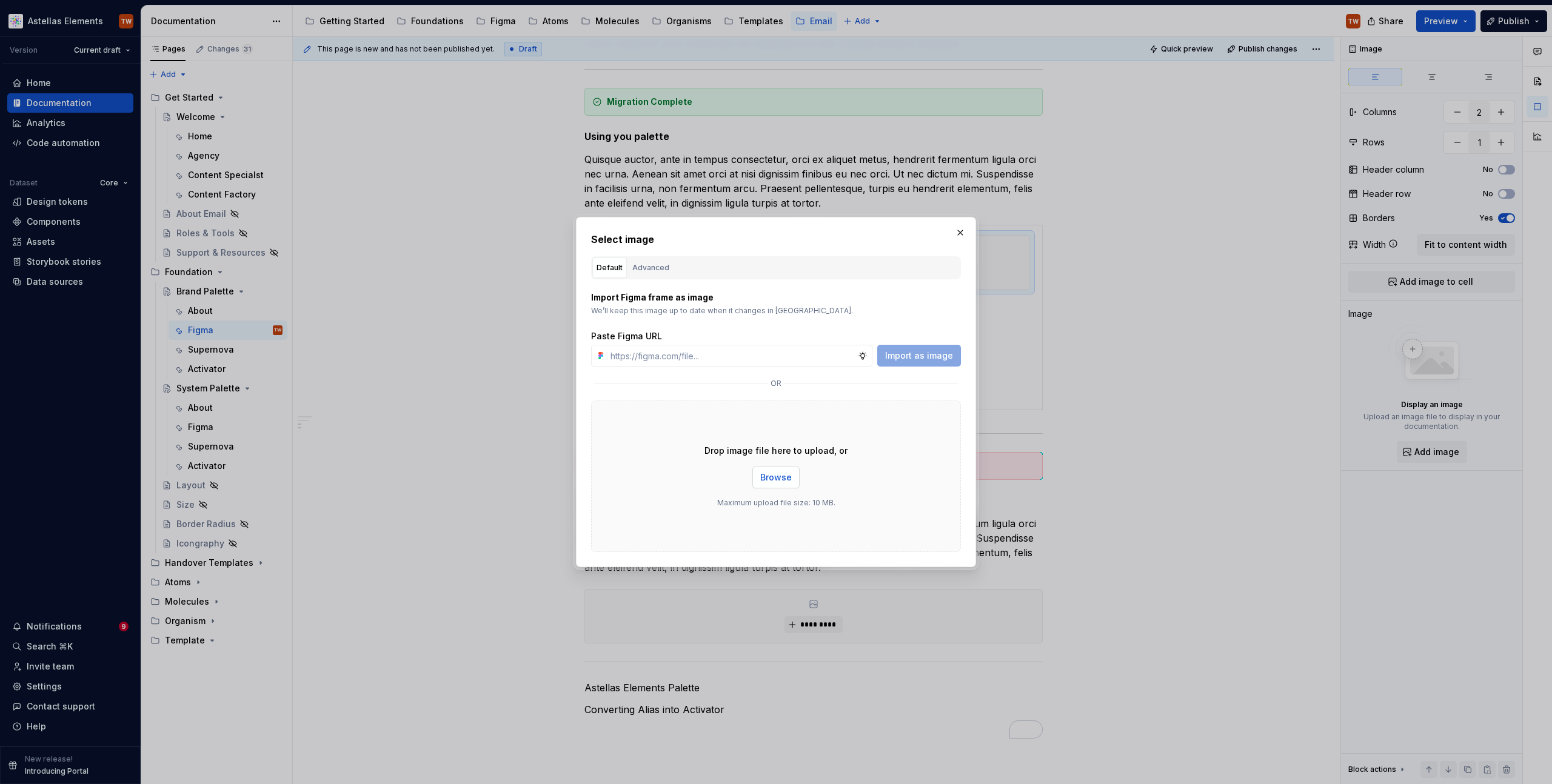
click at [771, 479] on span "Browse" at bounding box center [776, 477] width 31 height 12
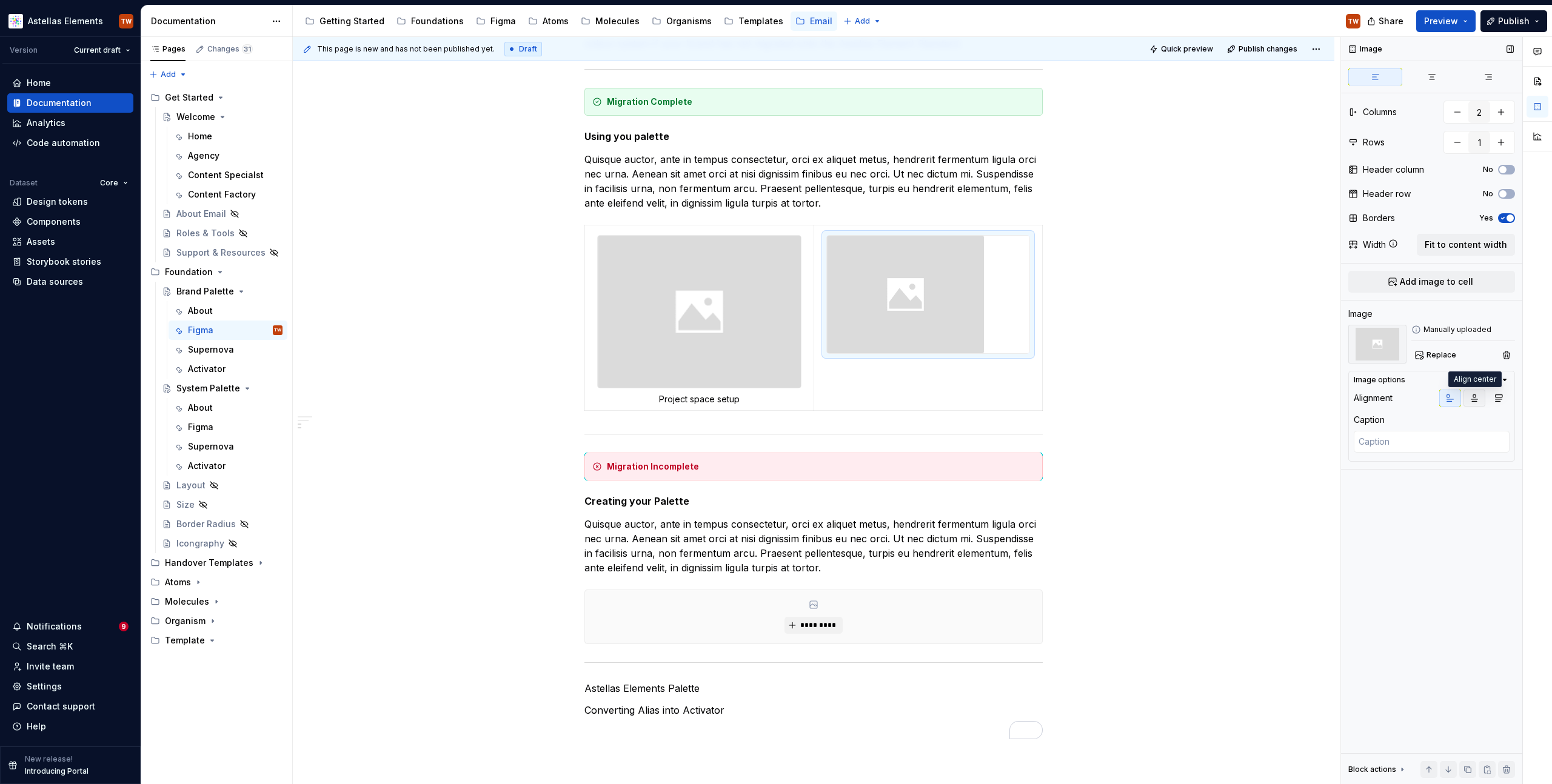
click at [1477, 400] on icon "button" at bounding box center [1474, 398] width 10 height 10
click at [1485, 397] on div at bounding box center [1474, 398] width 70 height 17
click at [1502, 398] on icon "button" at bounding box center [1498, 398] width 10 height 10
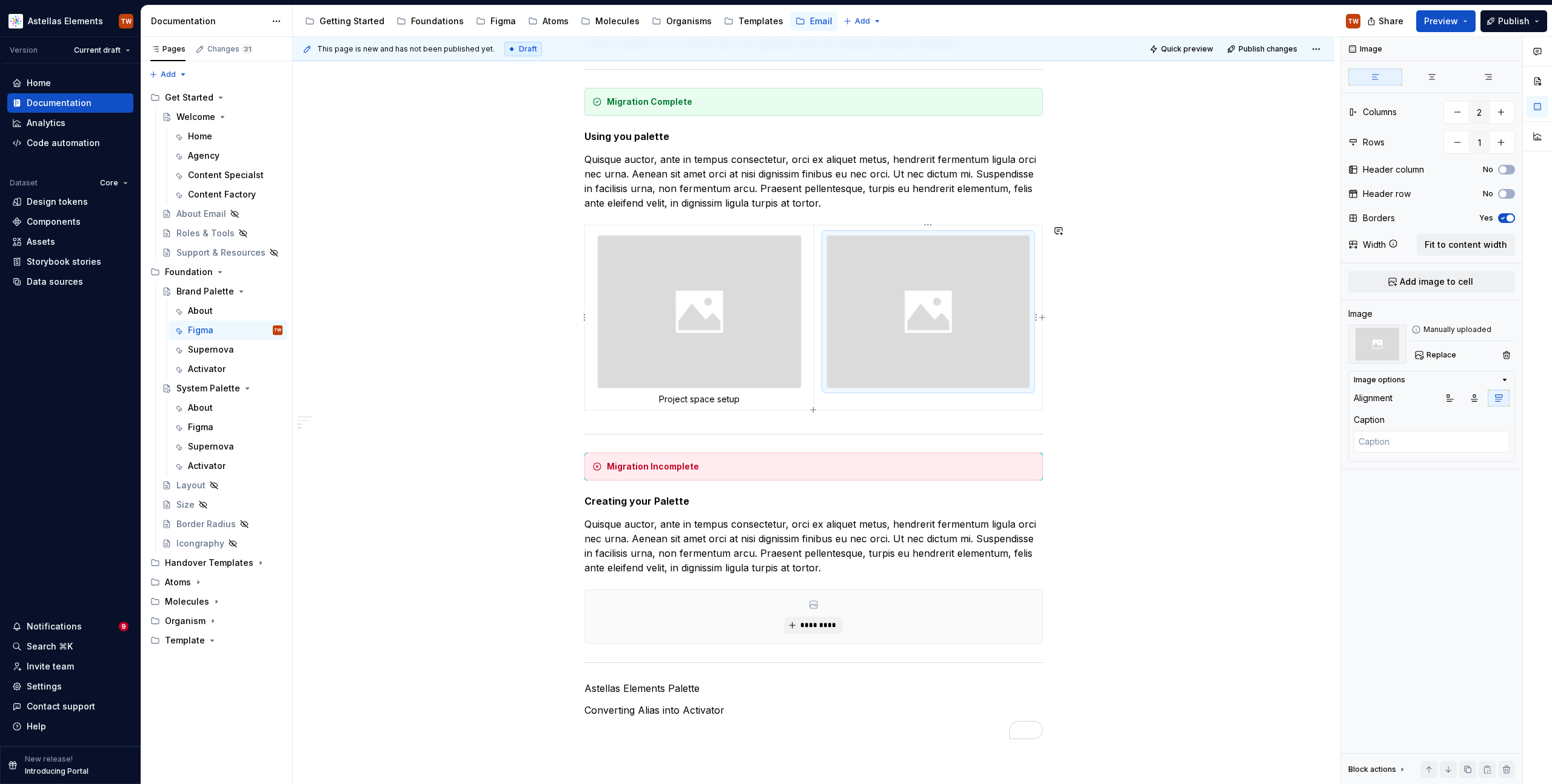
click at [896, 406] on td "To enrich screen reader interactions, please activate Accessibility in Grammarl…" at bounding box center [928, 318] width 229 height 186
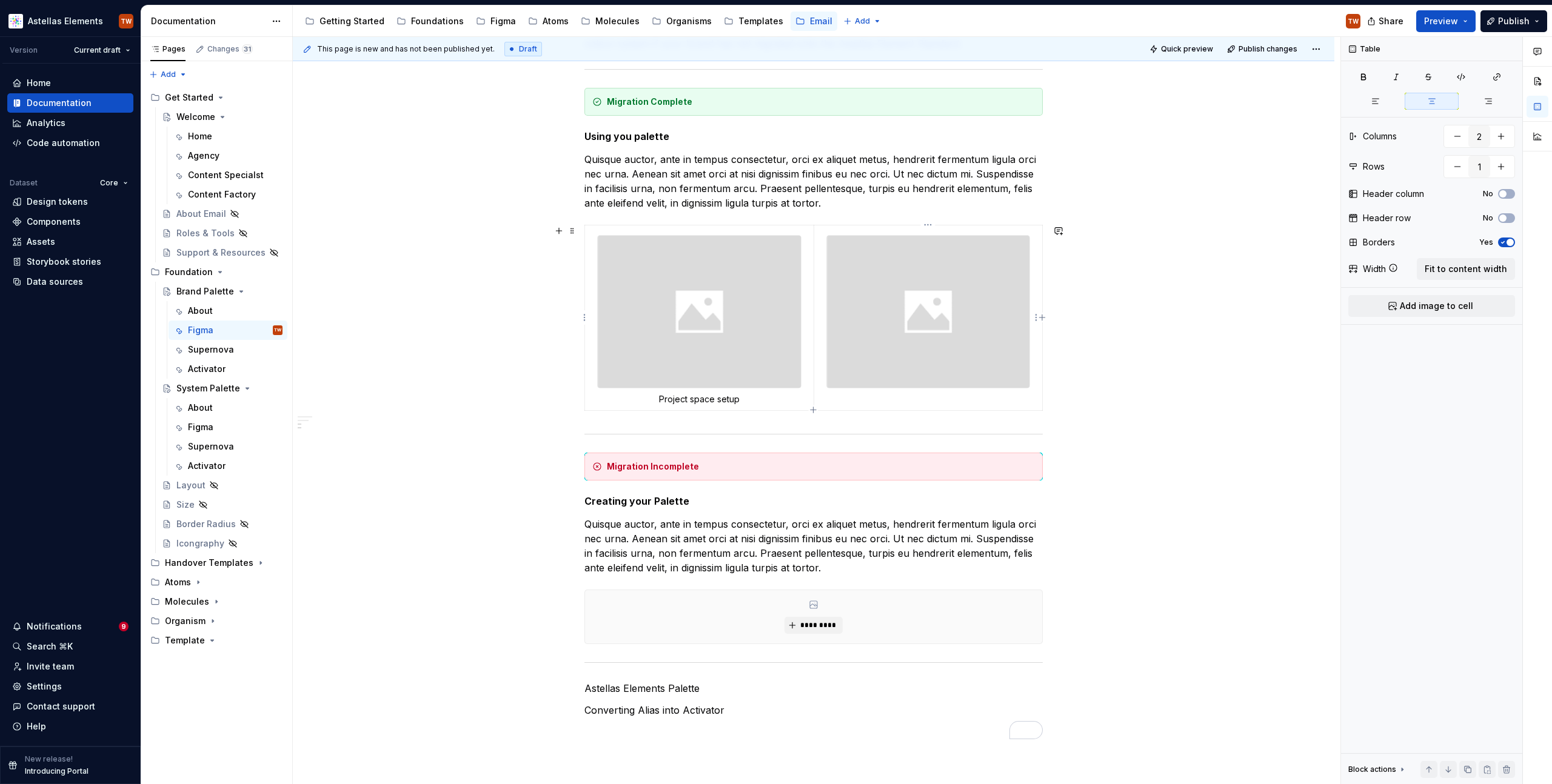
click at [893, 395] on td "To enrich screen reader interactions, please activate Accessibility in Grammarl…" at bounding box center [928, 318] width 229 height 186
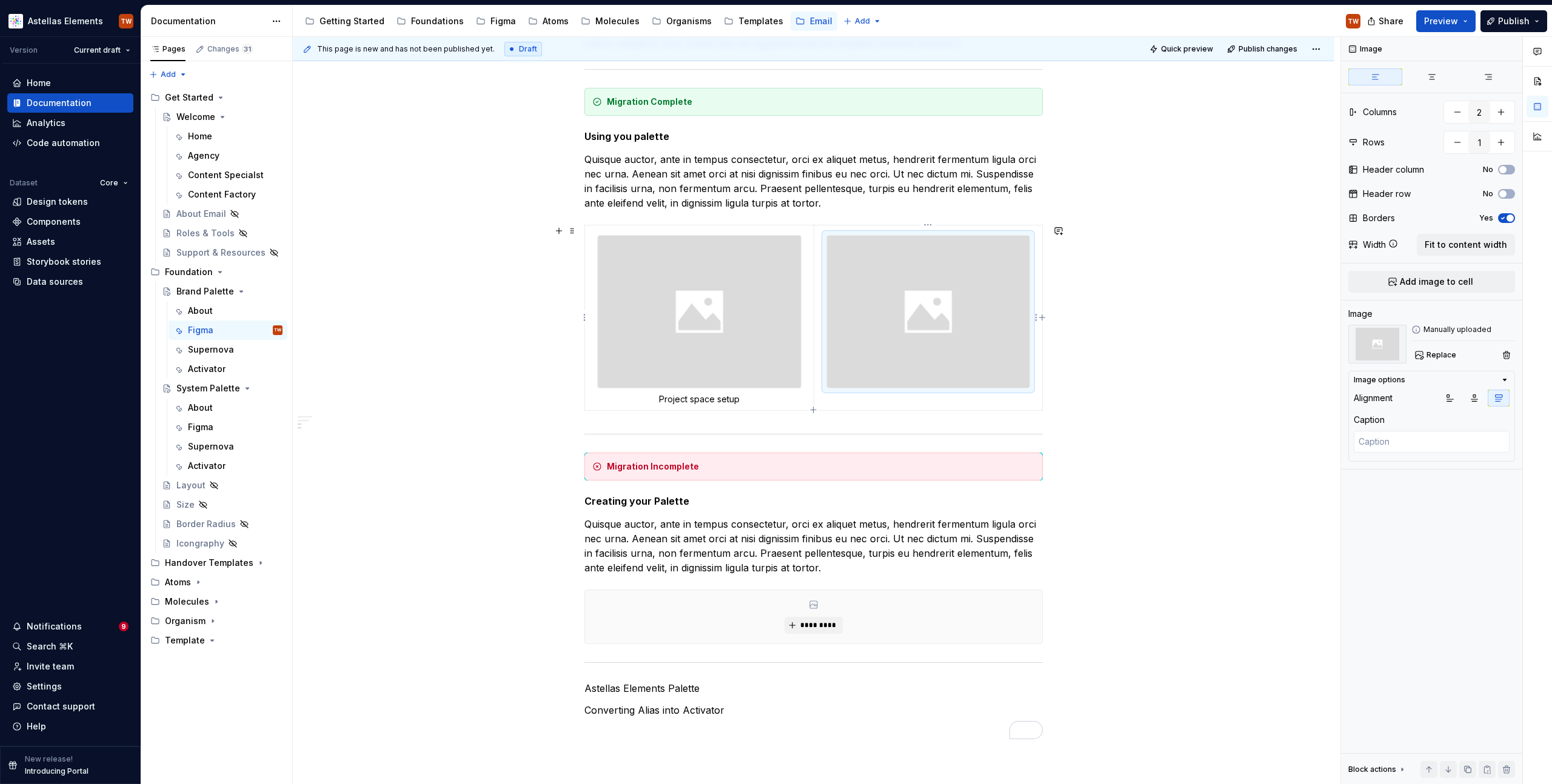
click at [913, 352] on img "To enrich screen reader interactions, please activate Accessibility in Grammarl…" at bounding box center [929, 312] width 203 height 152
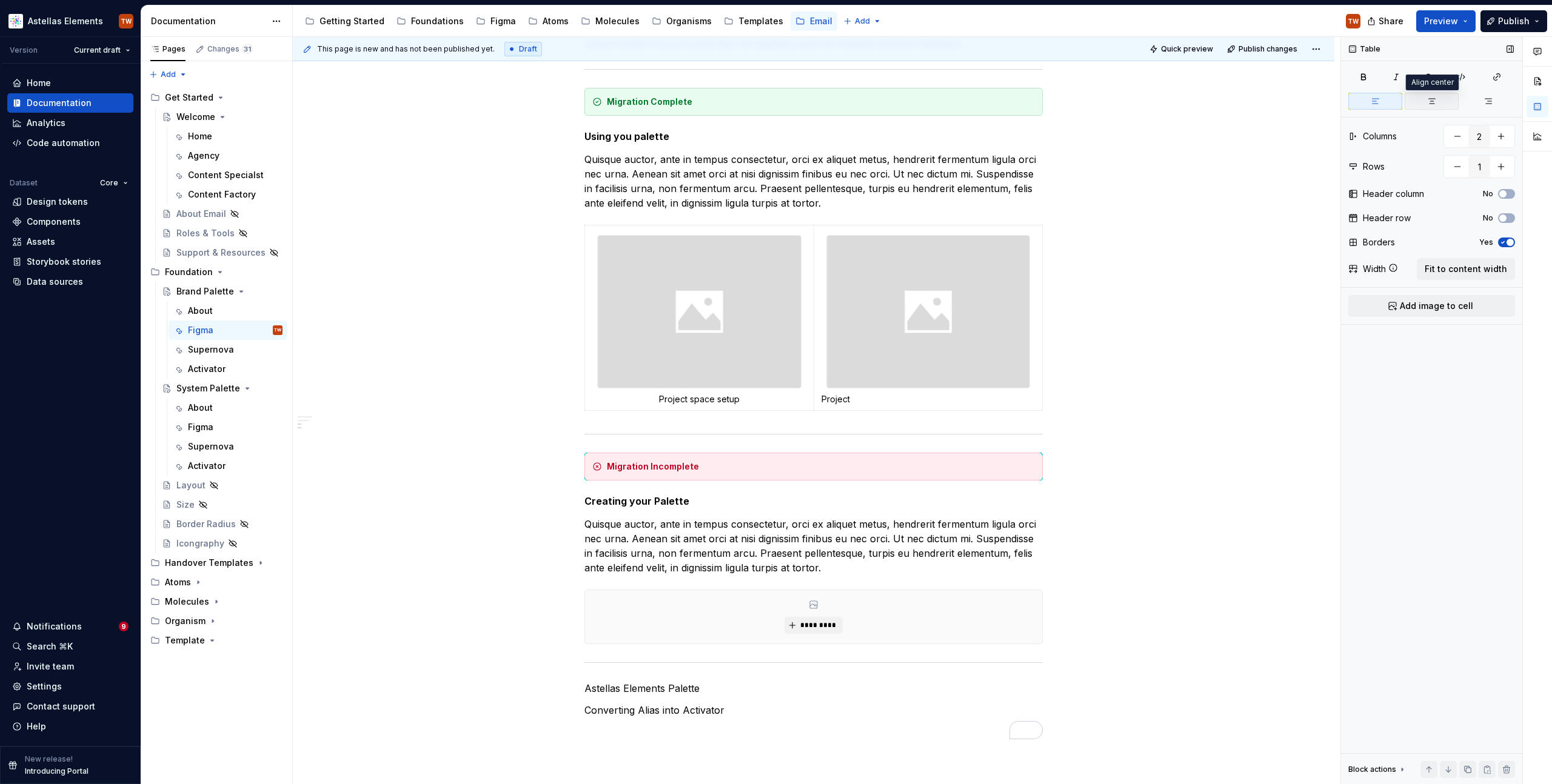
click at [1428, 102] on icon "button" at bounding box center [1431, 101] width 10 height 10
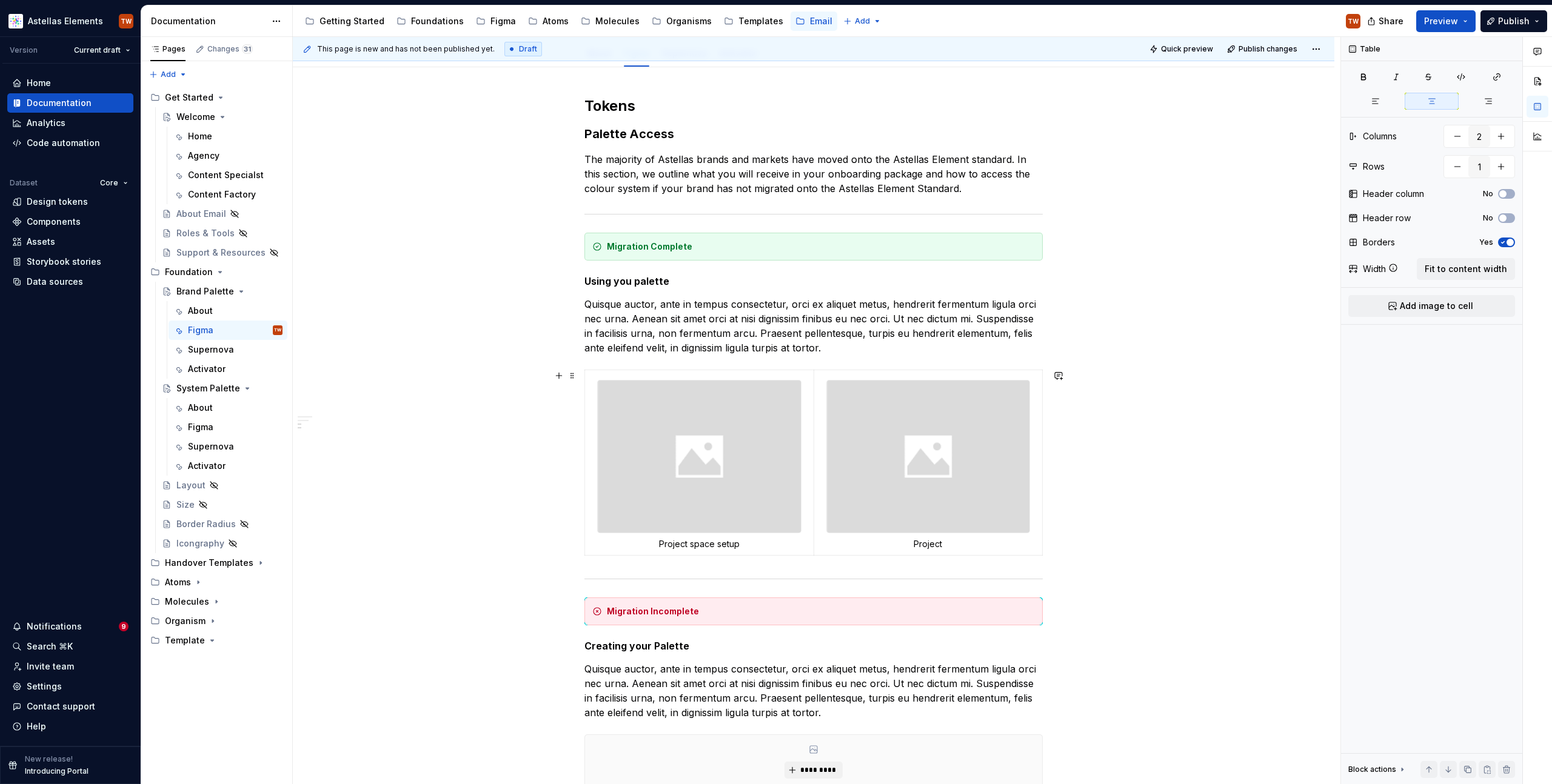
scroll to position [395, 0]
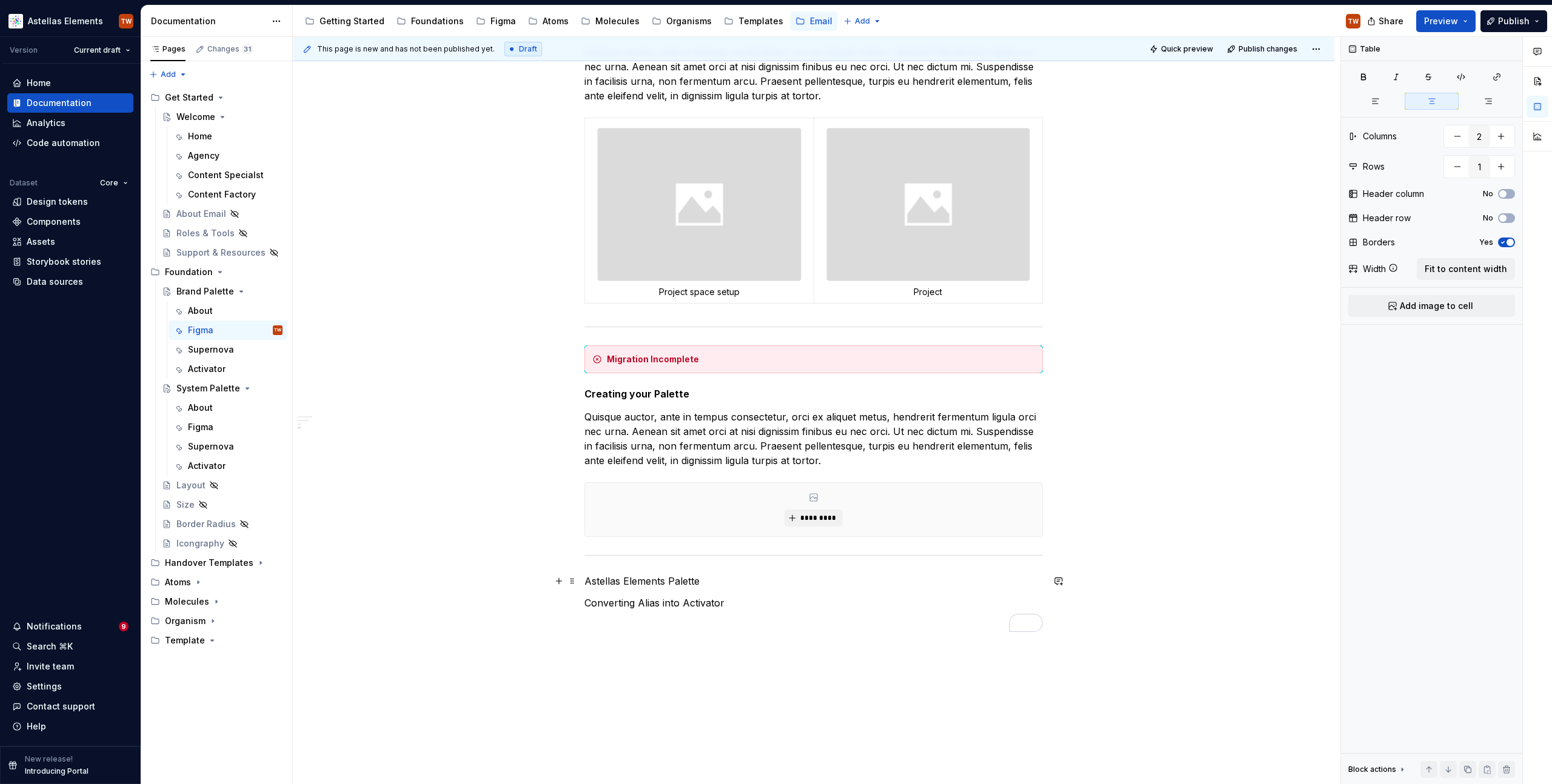
click at [580, 585] on div "Tokens Palette Access The majority of Astellas brands and markets have moved on…" at bounding box center [814, 348] width 1041 height 1067
click at [583, 581] on div "Tokens Palette Access The majority of Astellas brands and markets have moved on…" at bounding box center [814, 348] width 1041 height 1067
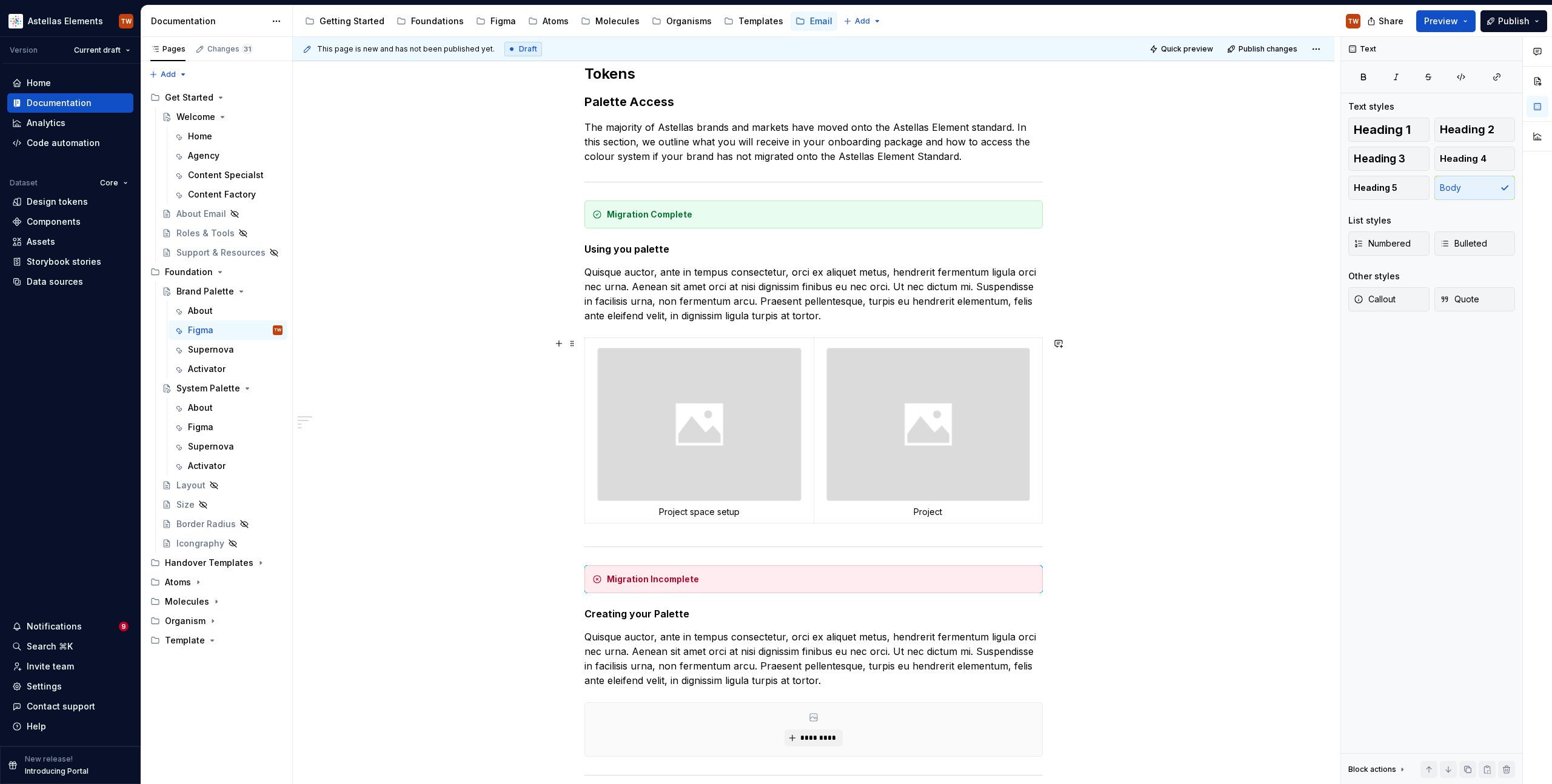
scroll to position [193, 0]
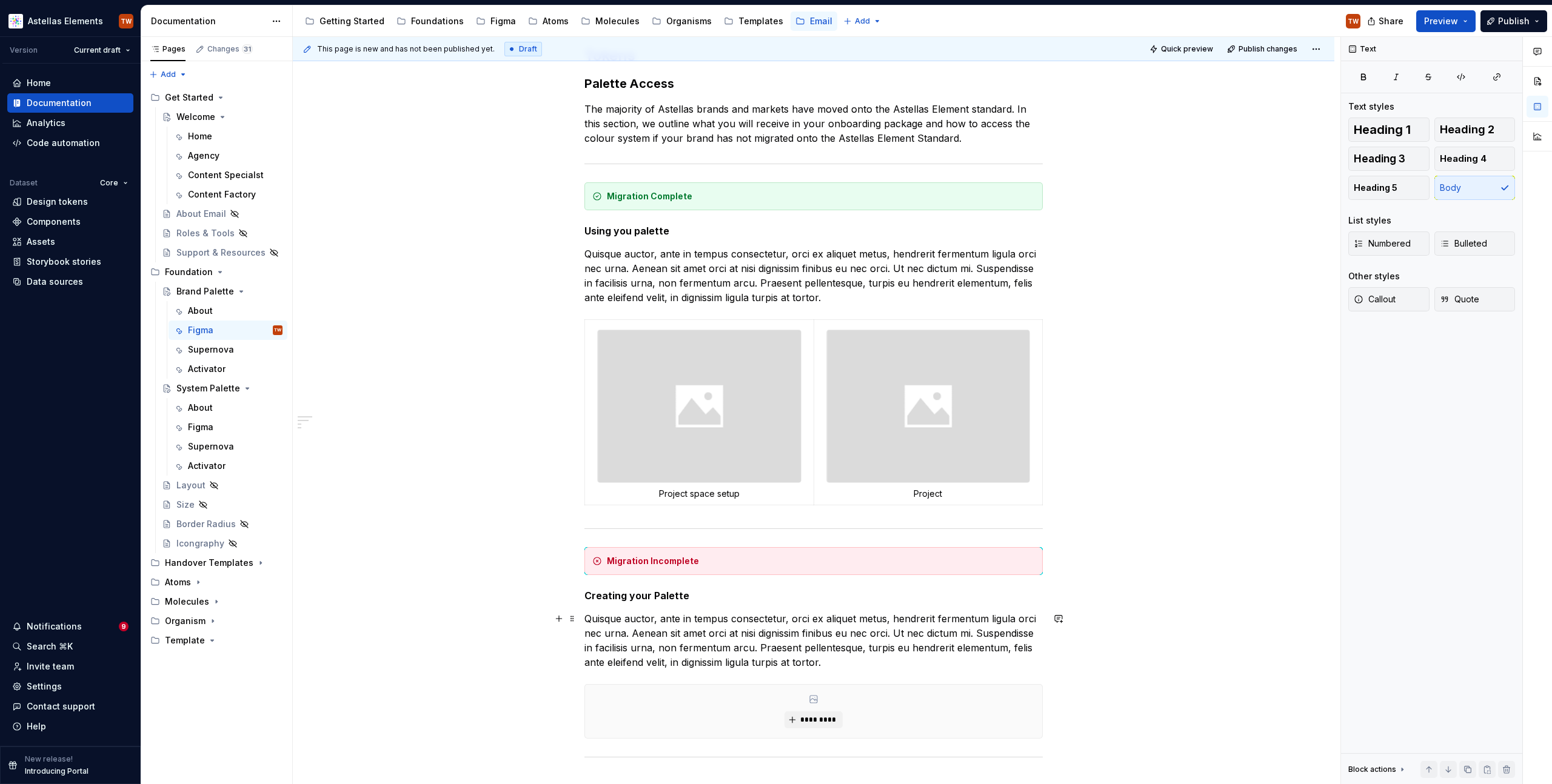
click at [688, 633] on p "Quisque auctor, ante in tempus consectetur, orci ex aliquet metus, hendrerit fe…" at bounding box center [813, 641] width 458 height 58
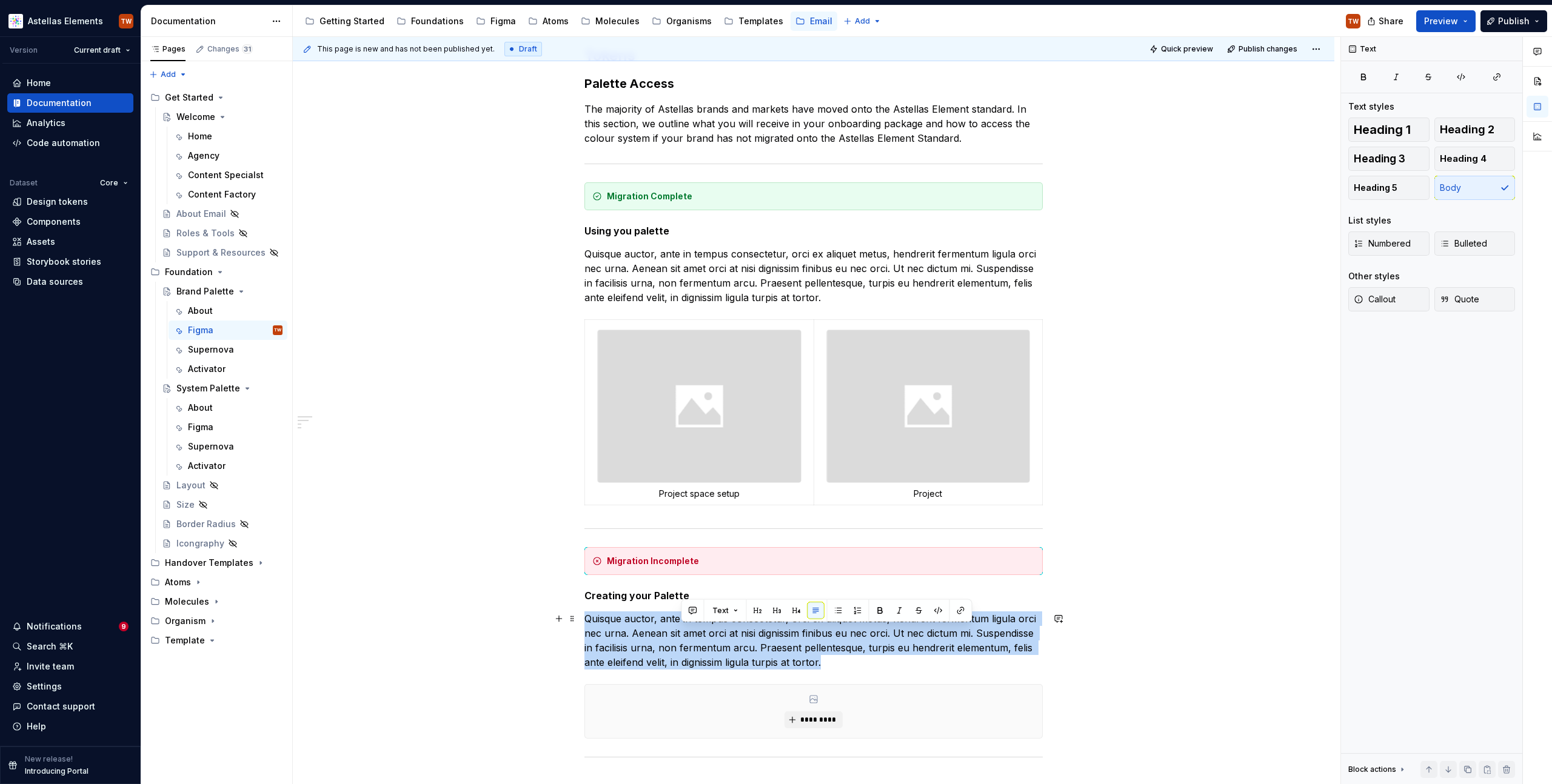
click at [688, 633] on p "Quisque auctor, ante in tempus consectetur, orci ex aliquet metus, hendrerit fe…" at bounding box center [813, 641] width 458 height 58
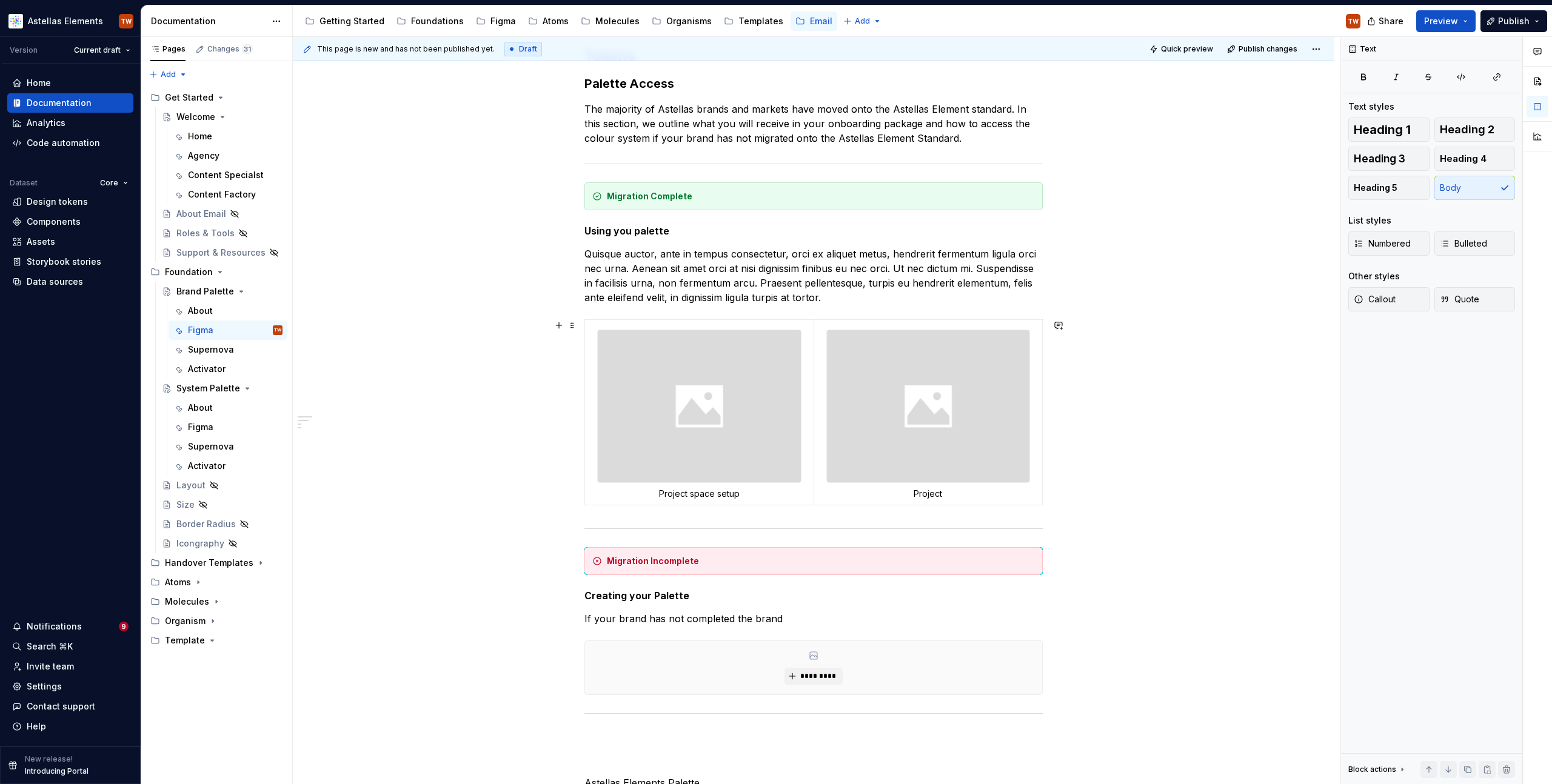
scroll to position [172, 0]
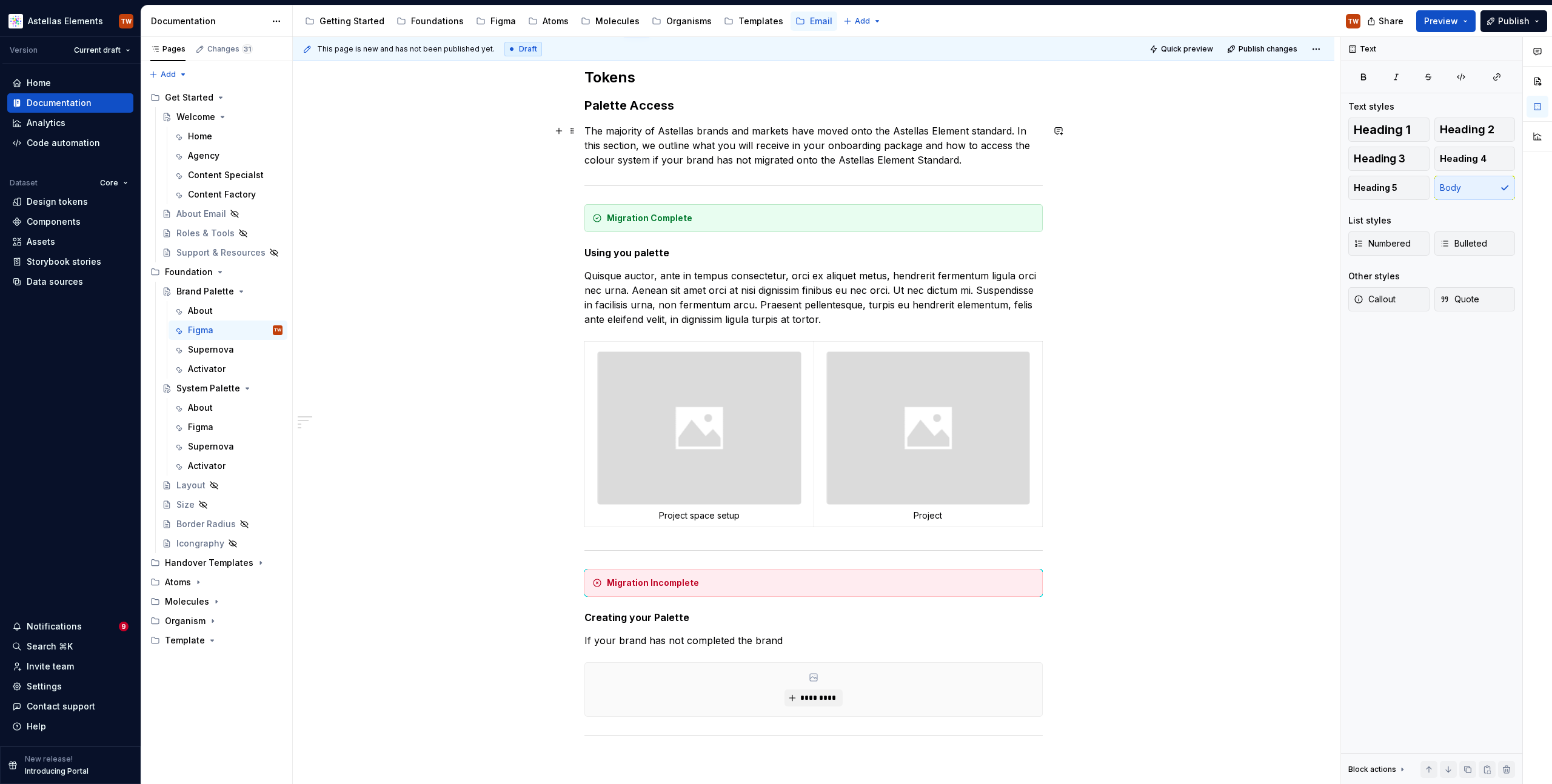
click at [943, 165] on p "The majority of Astellas brands and markets have moved onto the Astellas Elemen…" at bounding box center [813, 145] width 458 height 44
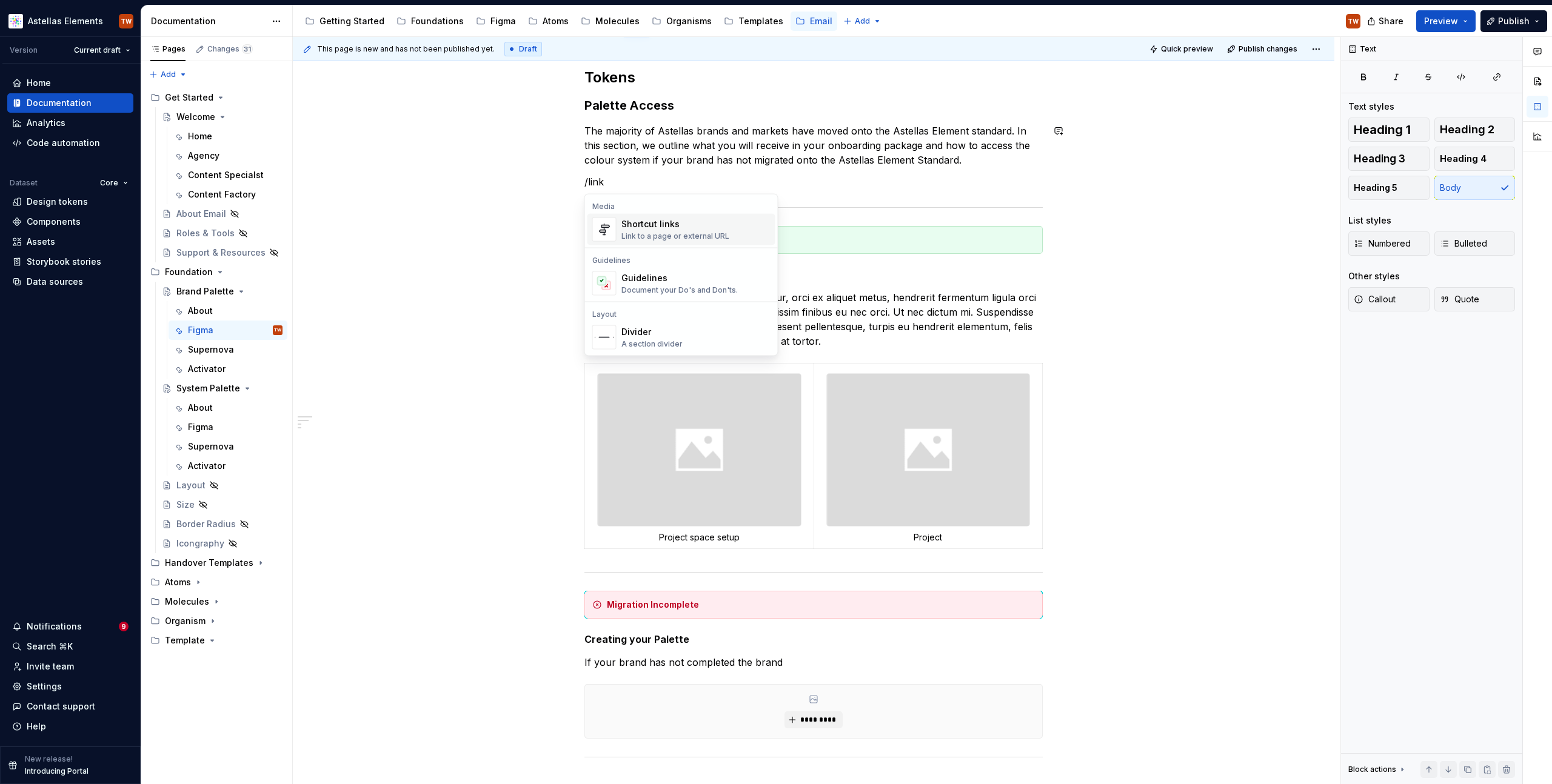
click at [702, 226] on div "Shortcut links" at bounding box center [675, 224] width 108 height 12
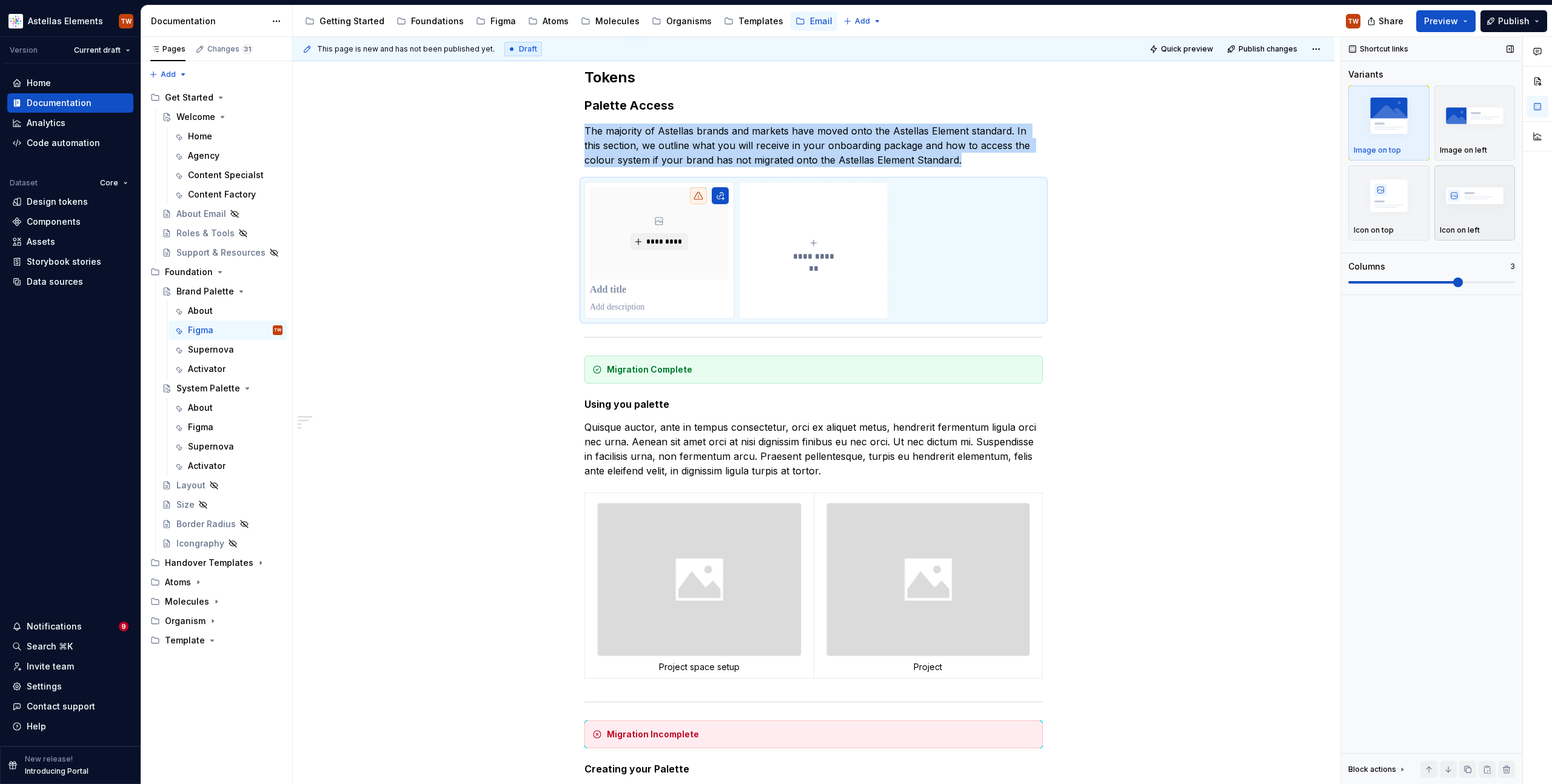
click at [1452, 199] on img "button" at bounding box center [1474, 195] width 70 height 44
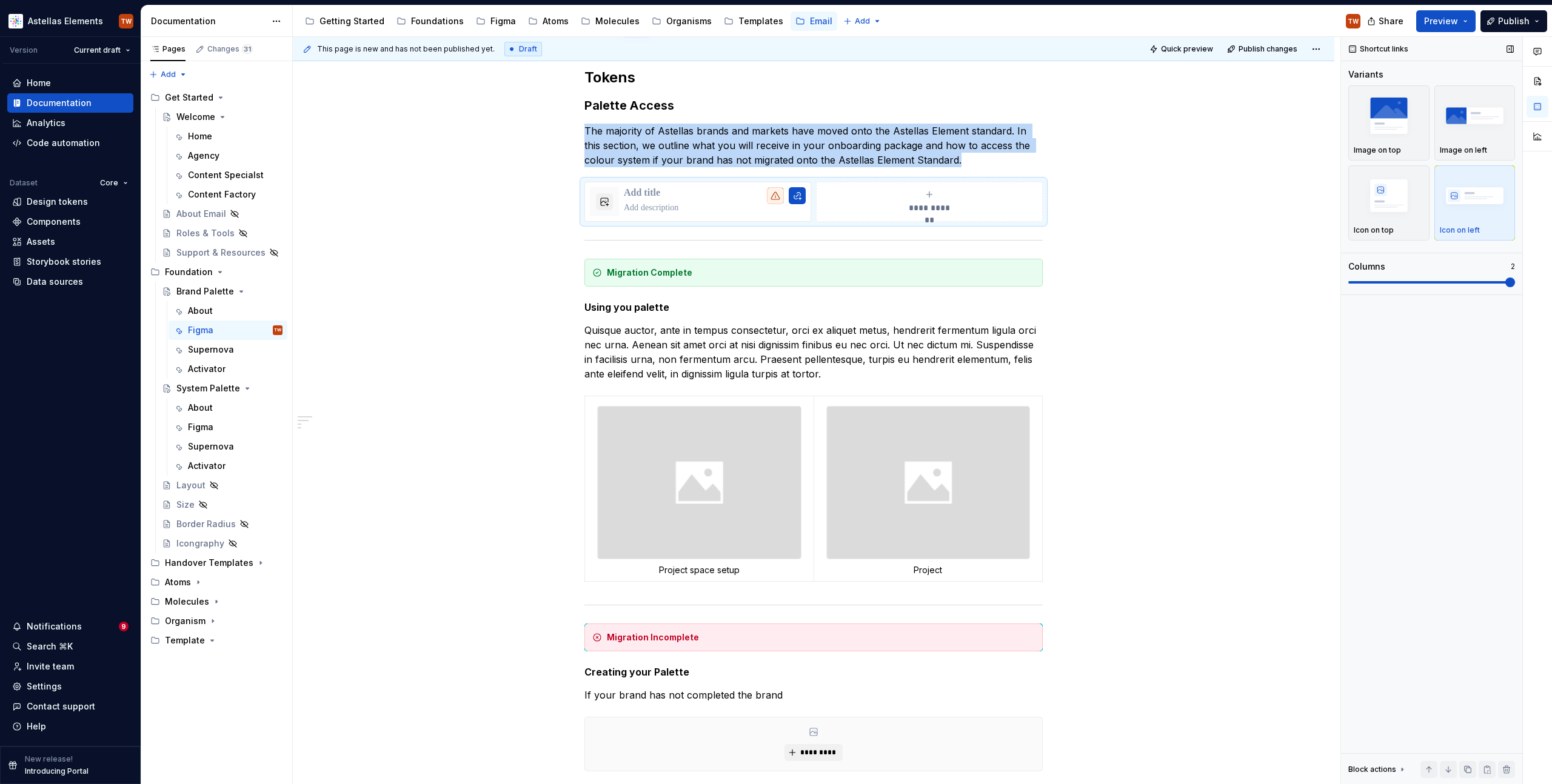
click at [1454, 281] on span at bounding box center [1431, 283] width 166 height 3
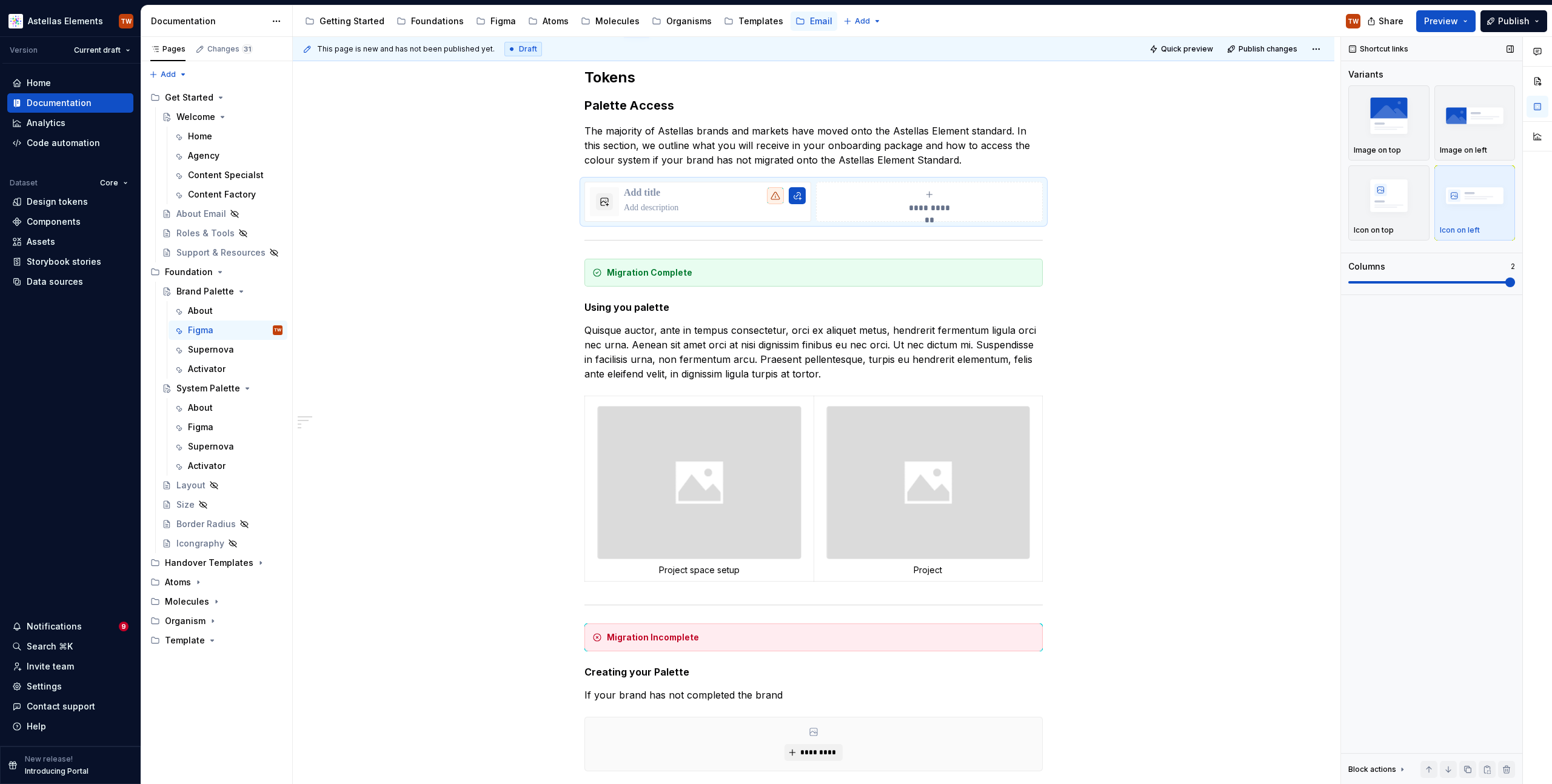
click at [1383, 288] on div "Variants Image on top Image on left Icon on top Icon on left Columns 2" at bounding box center [1431, 182] width 166 height 226
click at [1362, 282] on span at bounding box center [1431, 283] width 166 height 3
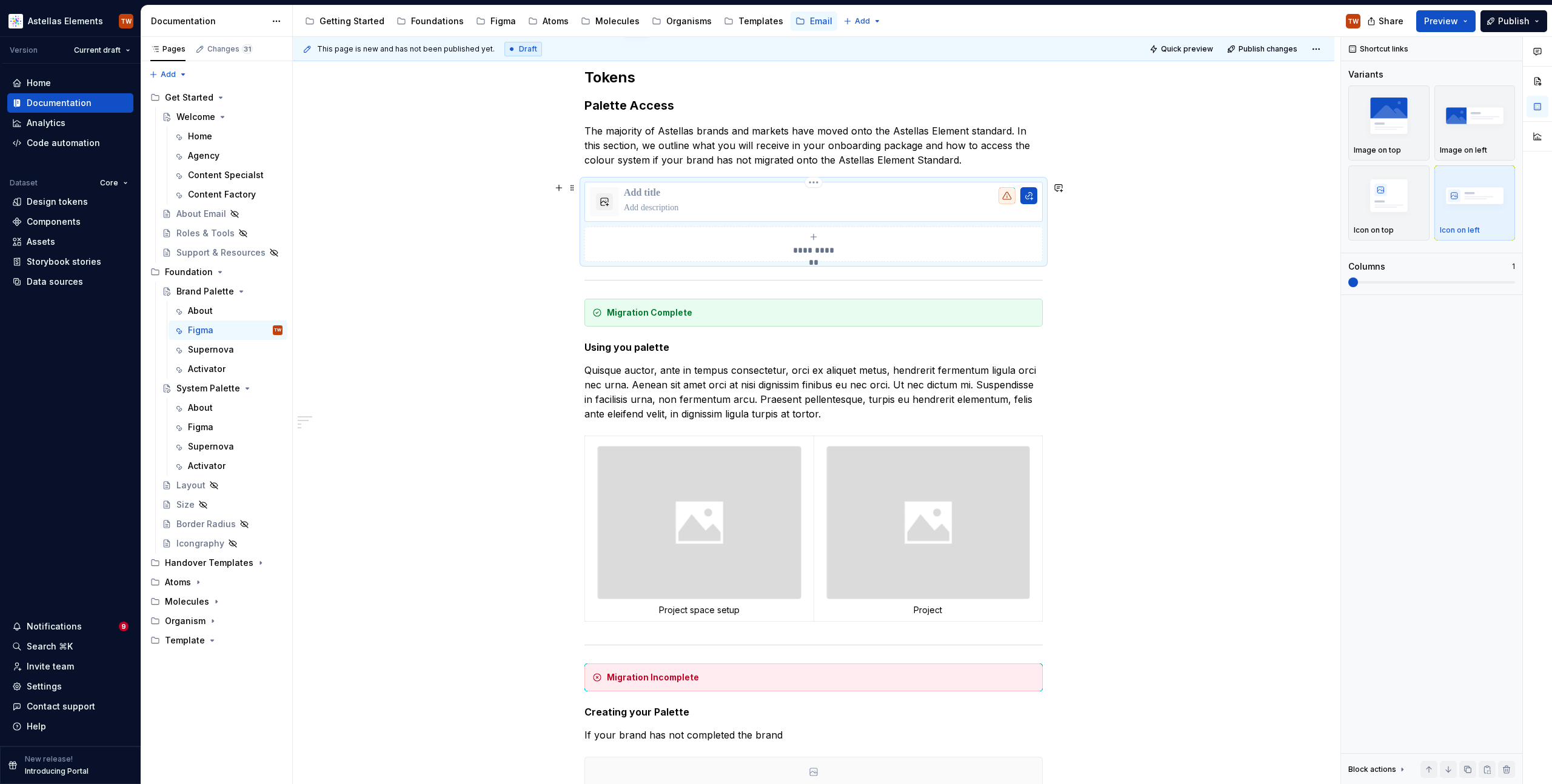
click at [668, 193] on p "To enrich screen reader interactions, please activate Accessibility in Grammarl…" at bounding box center [830, 193] width 413 height 12
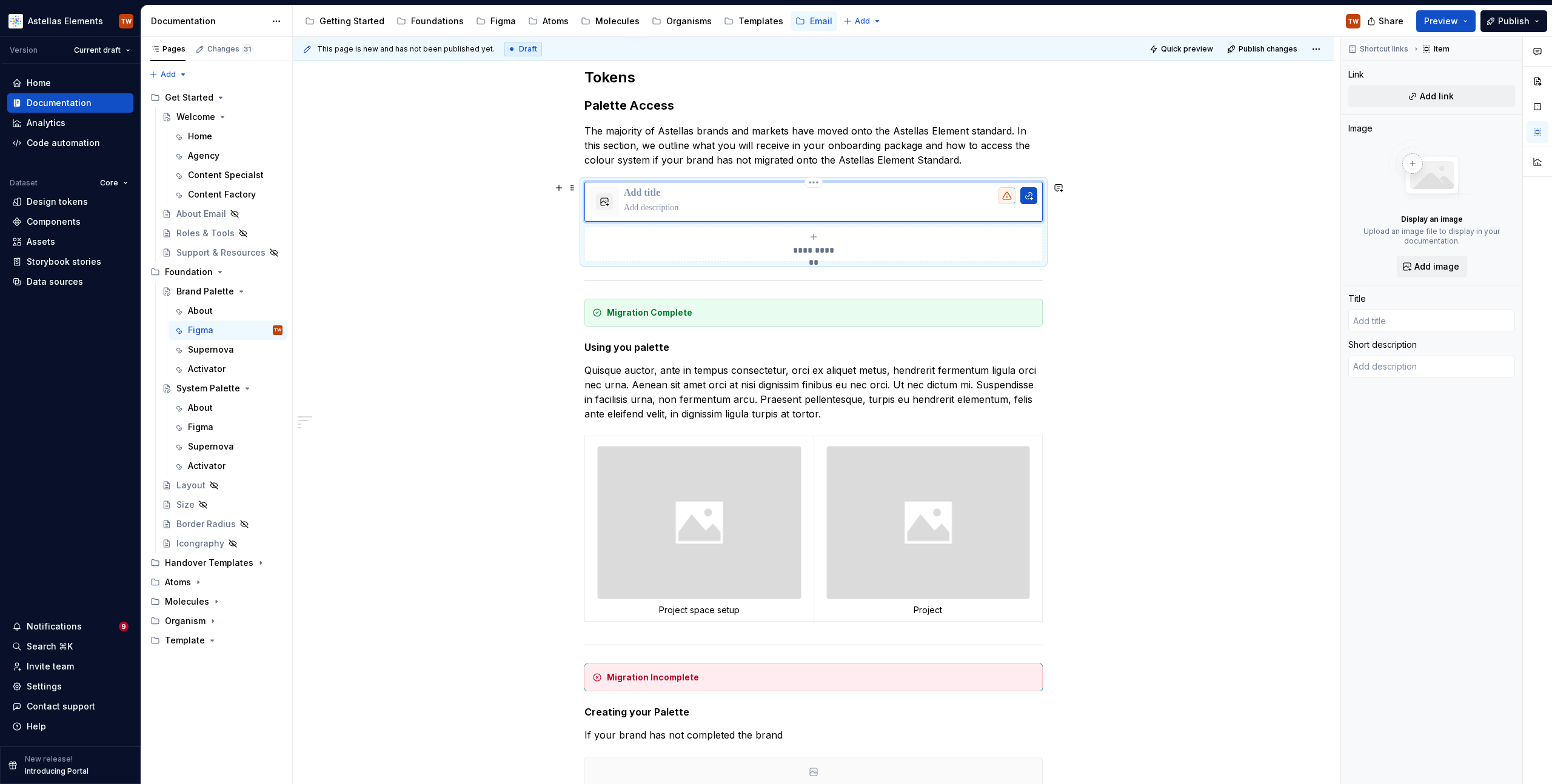
type textarea "*"
type input "A"
type textarea "*"
type input "Ac"
type textarea "*"
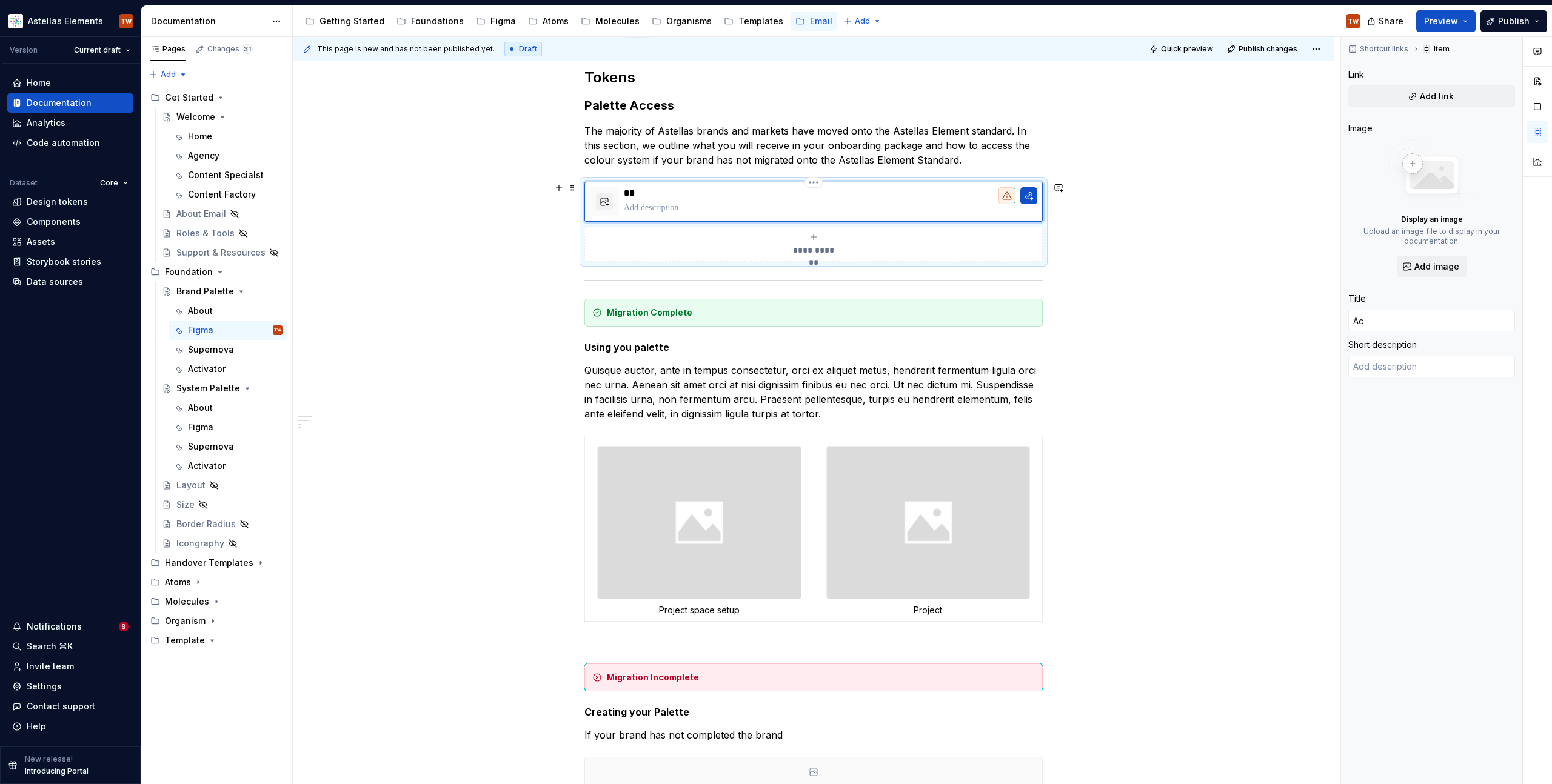
type input "Acc"
type textarea "*"
type input "Acce"
type textarea "*"
type input "Acces"
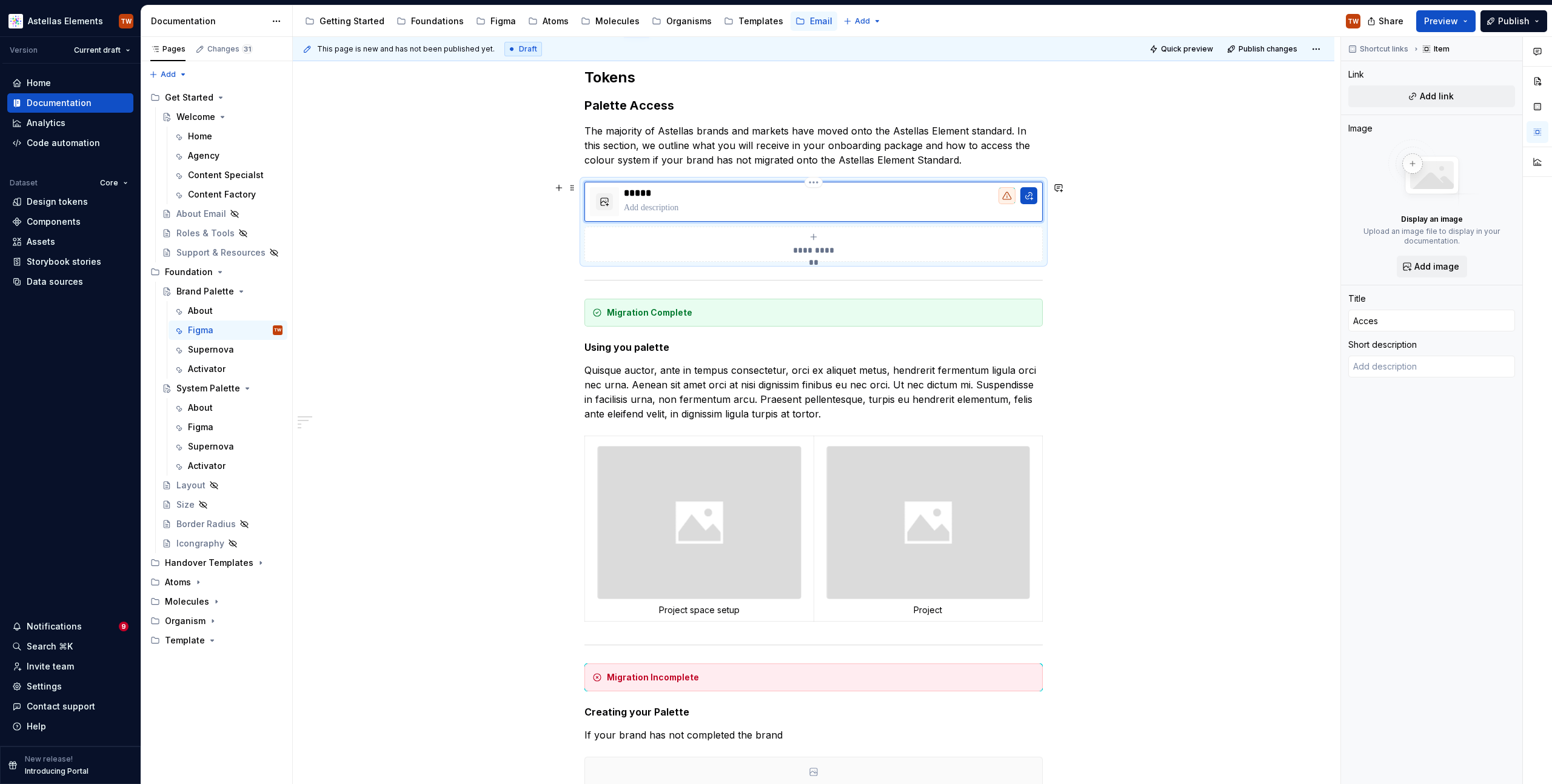
type textarea "*"
type input "Access"
type textarea "*"
type input "Access"
type textarea "*"
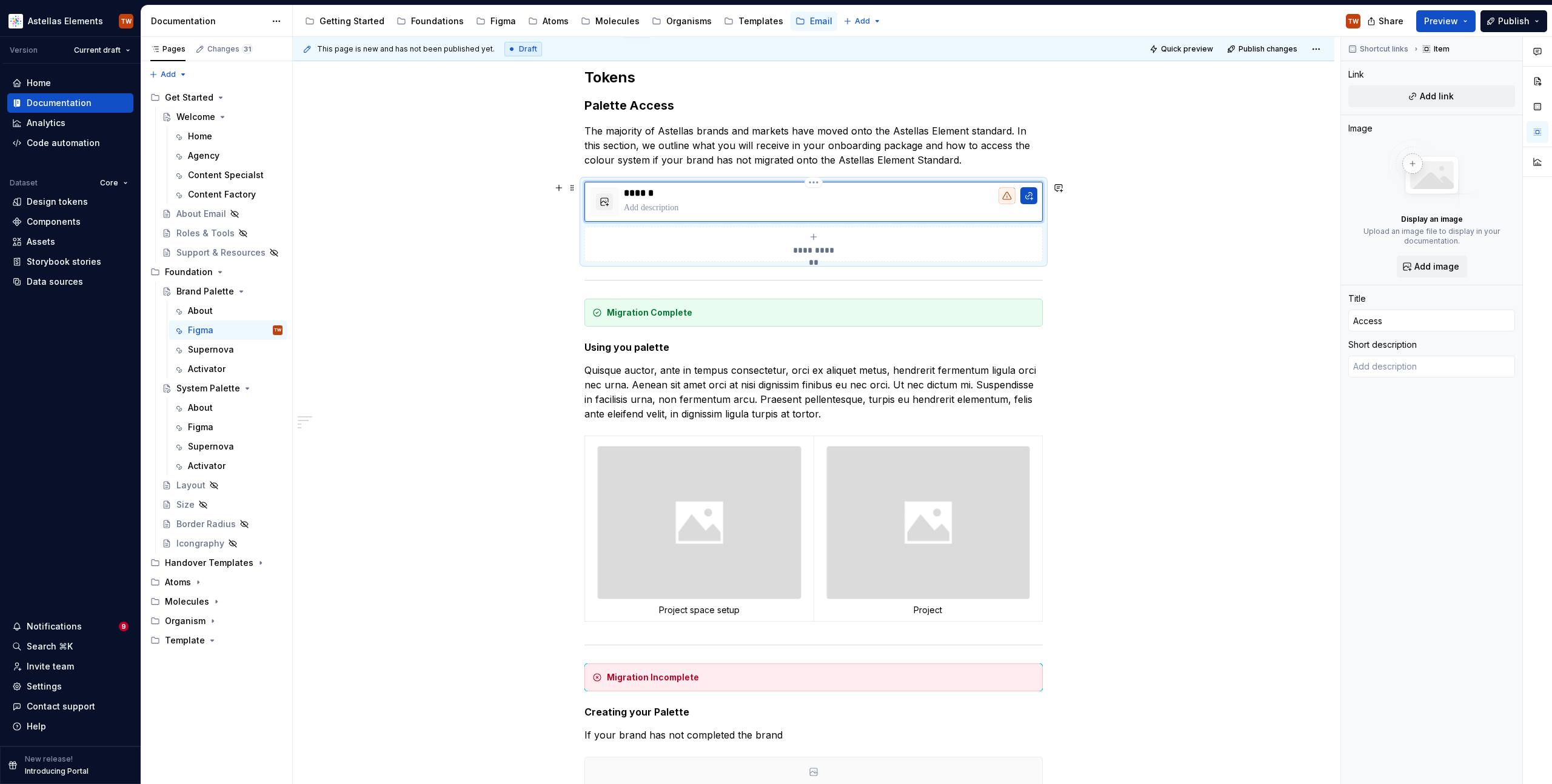
type input "Access r"
type textarea "*"
type input "Access re"
type textarea "*"
type input "Access req"
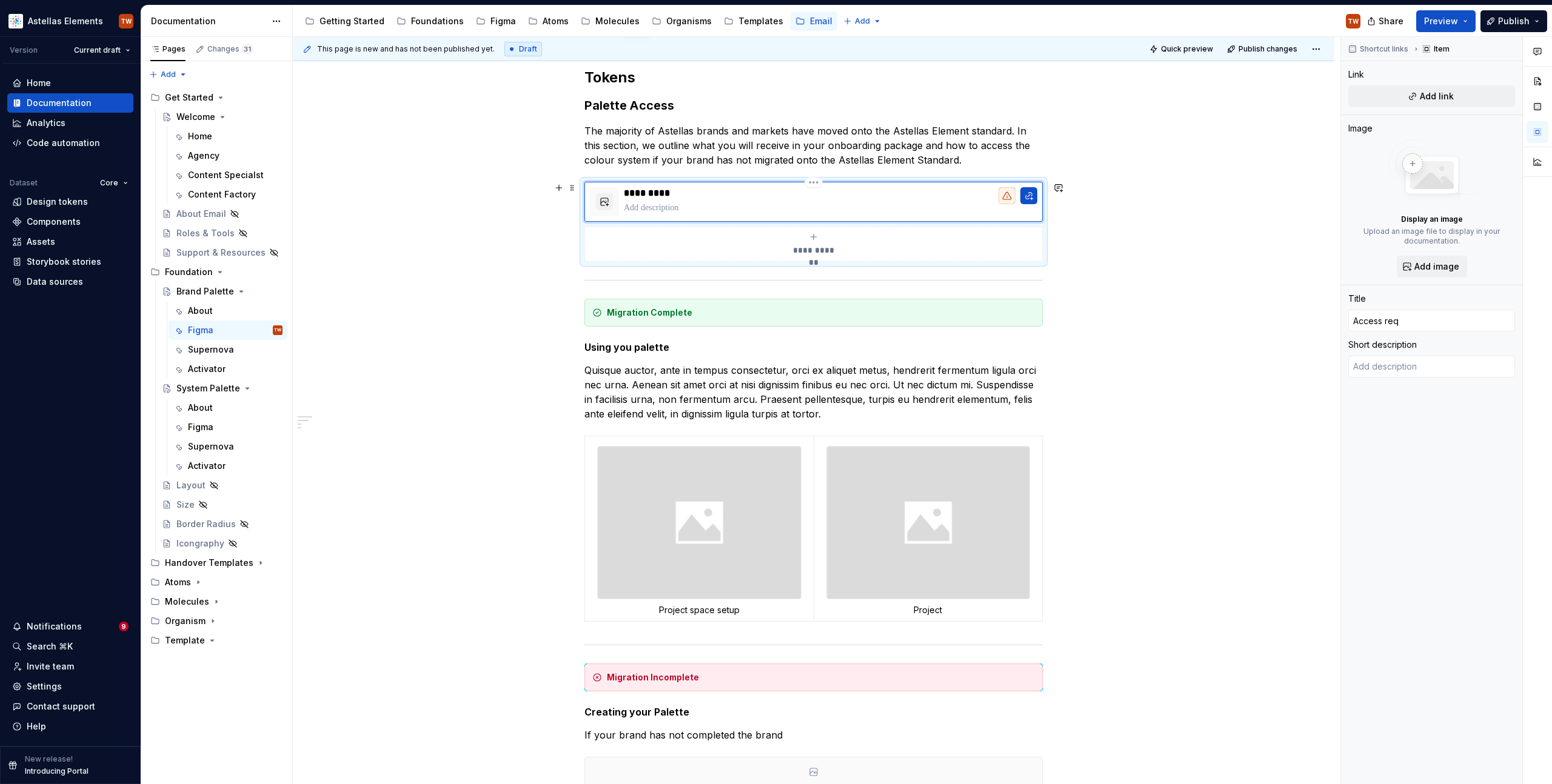
type textarea "*"
type input "Access requ"
type textarea "*"
click at [1084, 398] on div "**********" at bounding box center [814, 619] width 1041 height 1161
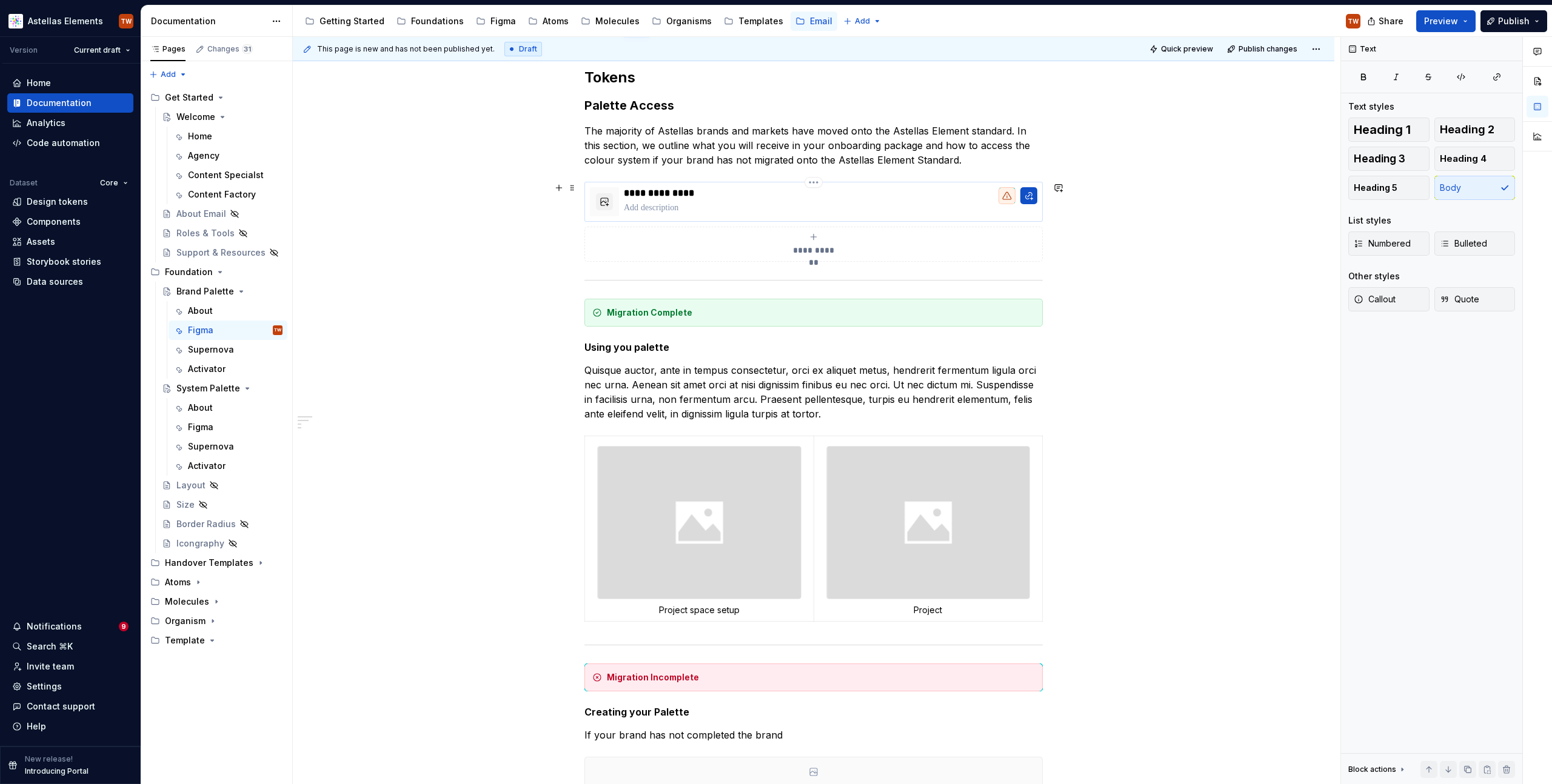
click at [653, 210] on p "To enrich screen reader interactions, please activate Accessibility in Grammarl…" at bounding box center [830, 208] width 413 height 12
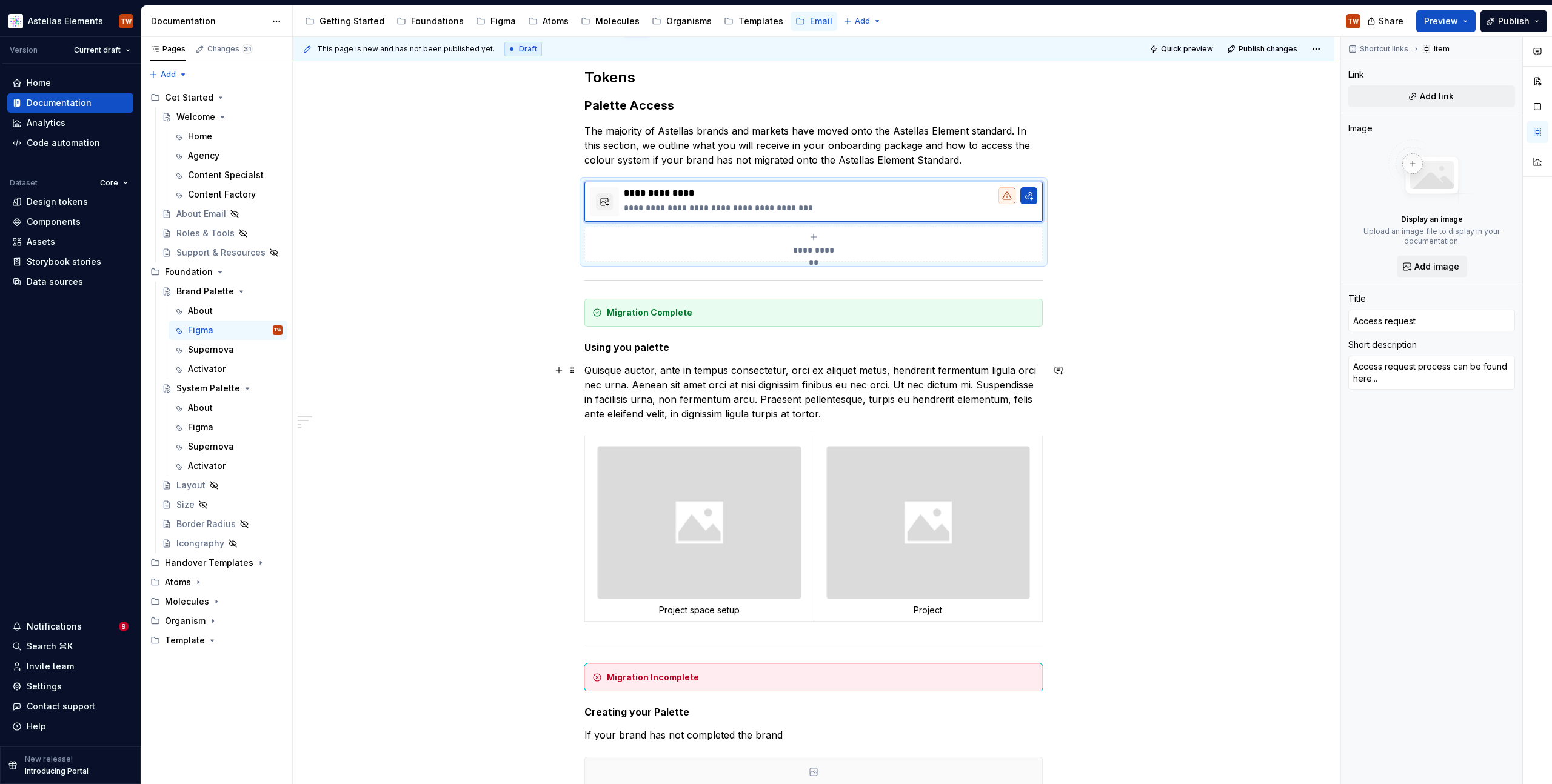
click at [1127, 457] on div "**********" at bounding box center [814, 619] width 1041 height 1161
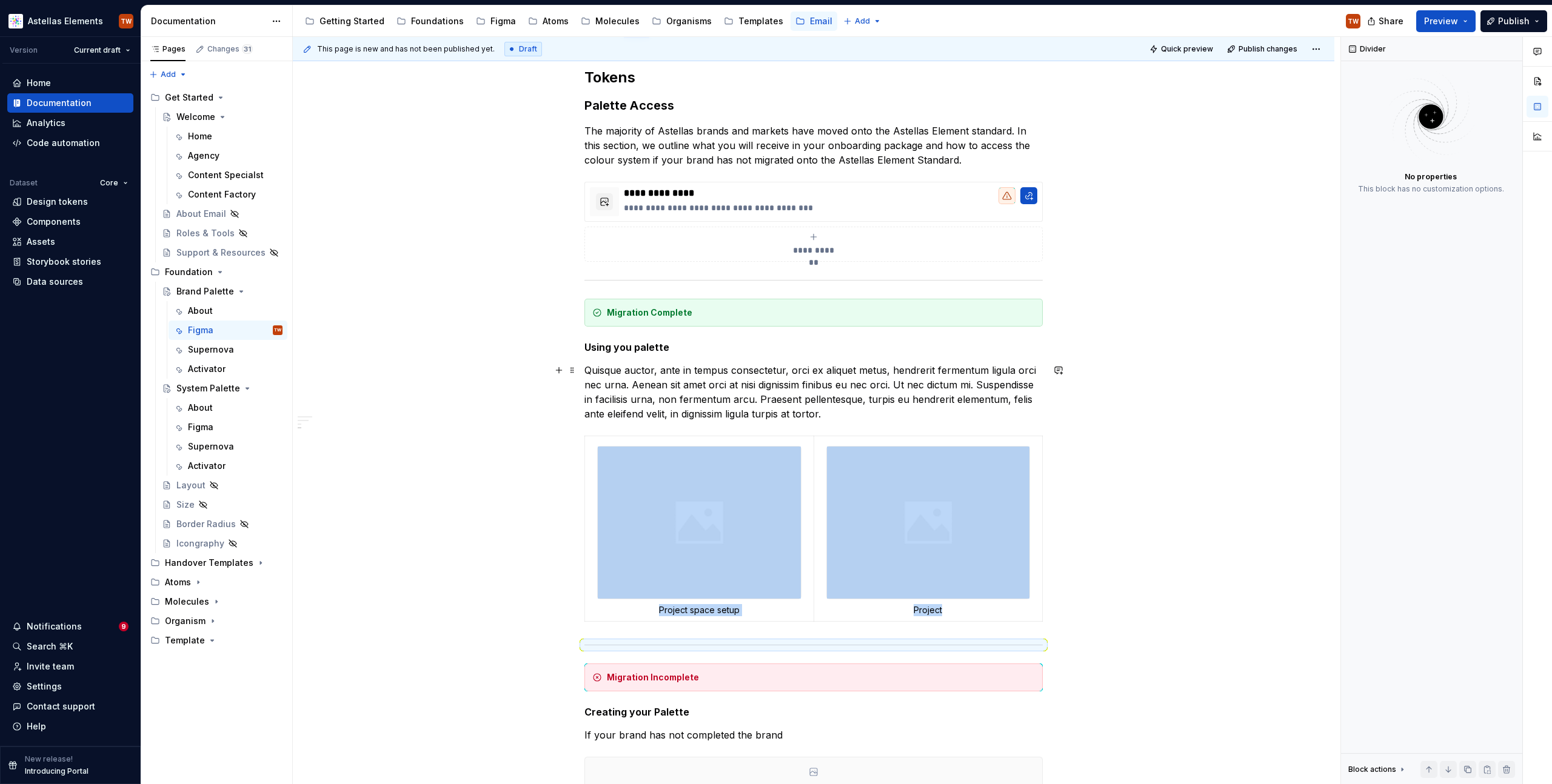
scroll to position [573, 0]
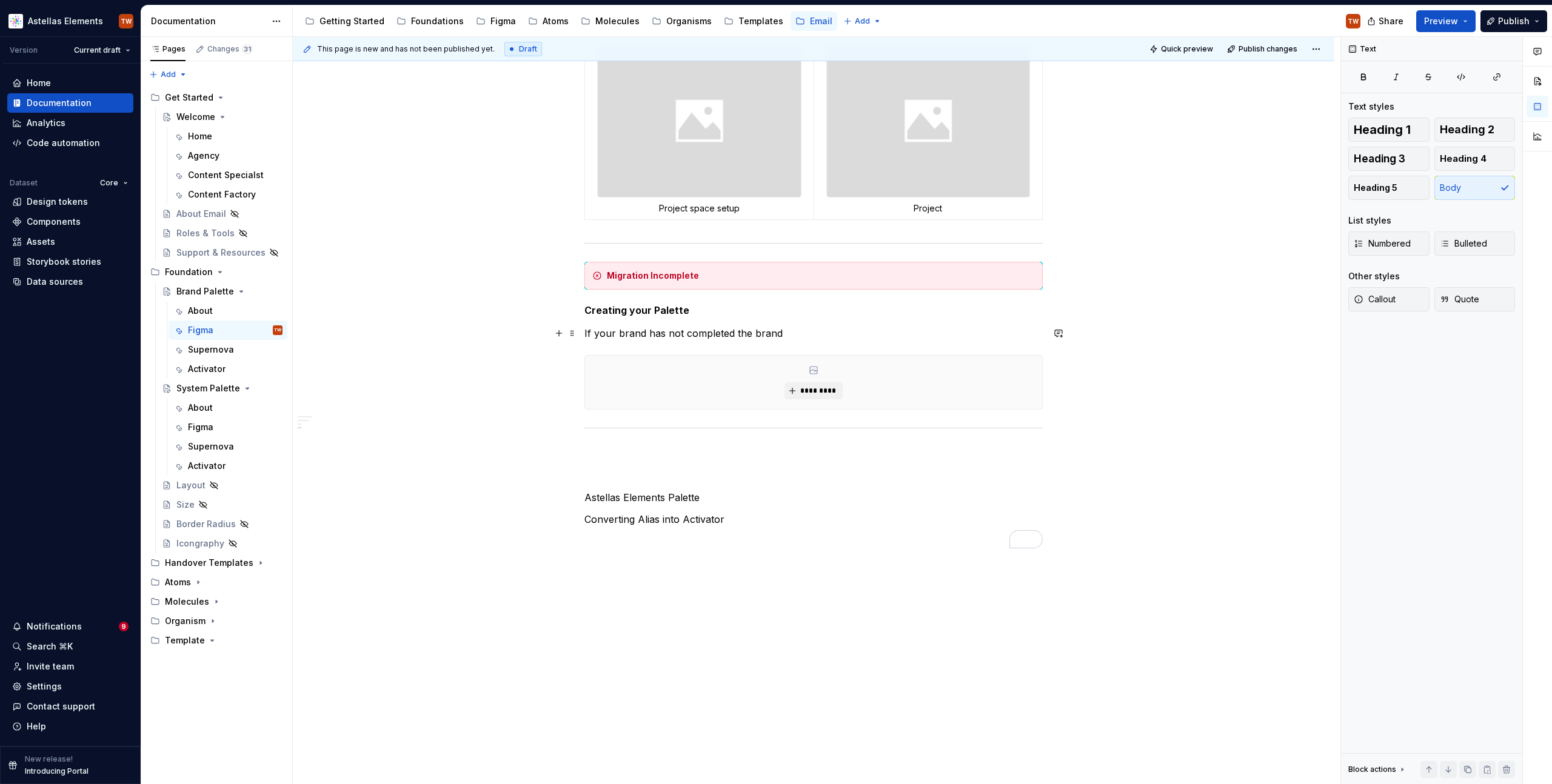
click at [801, 334] on p "If your brand has not completed the brand" at bounding box center [813, 333] width 458 height 15
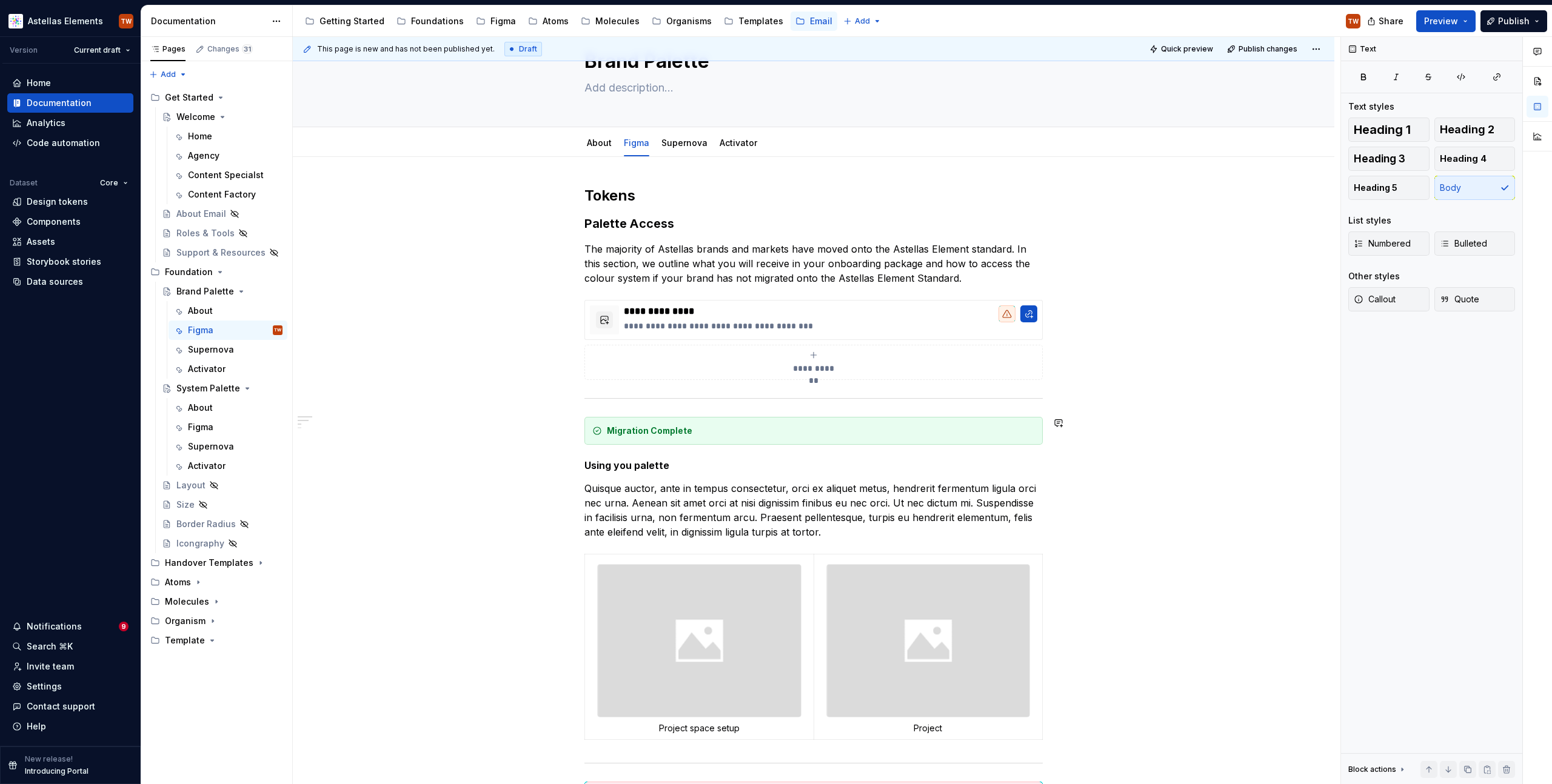
scroll to position [0, 0]
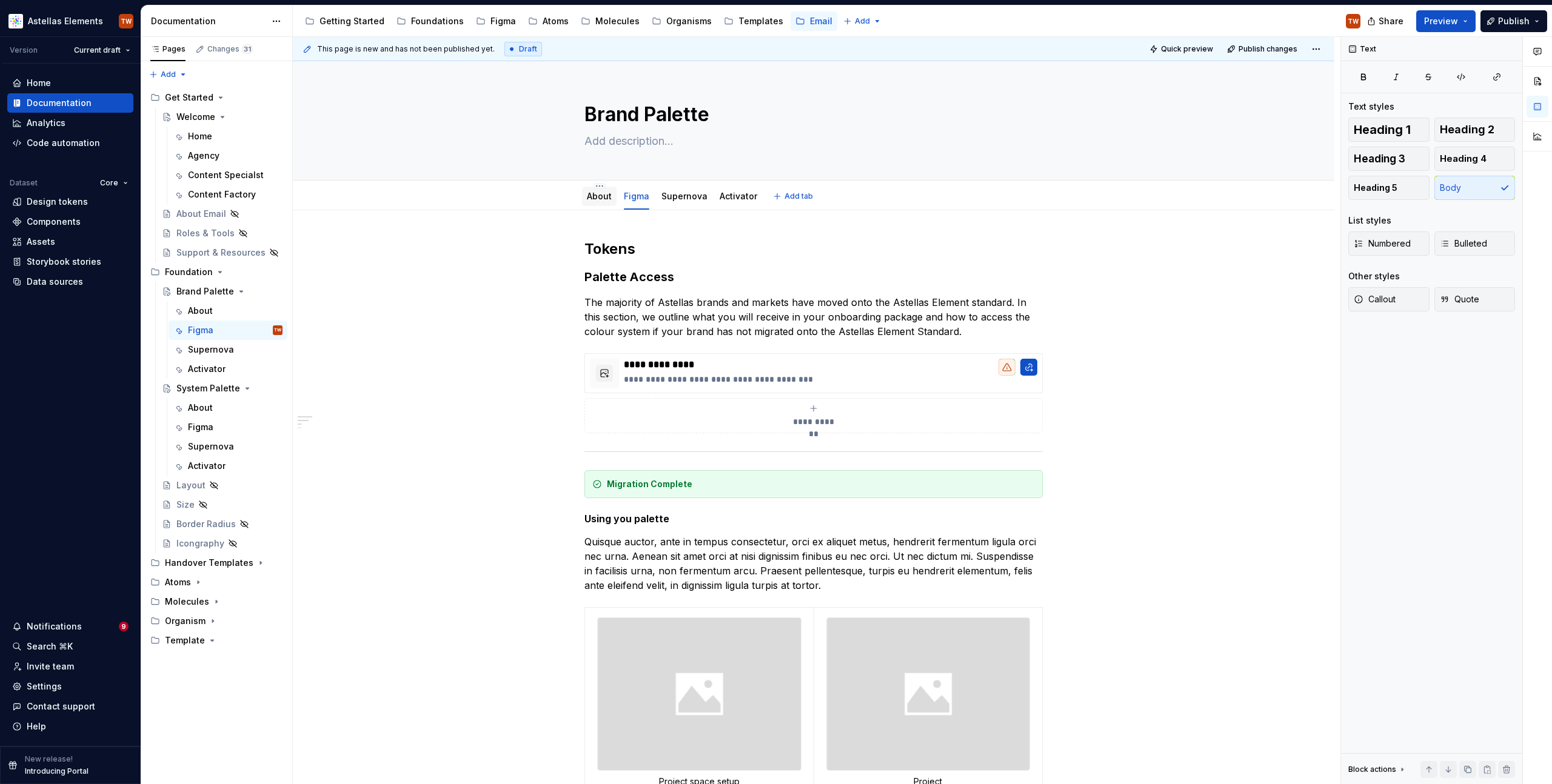
click at [602, 193] on link "About" at bounding box center [599, 196] width 25 height 10
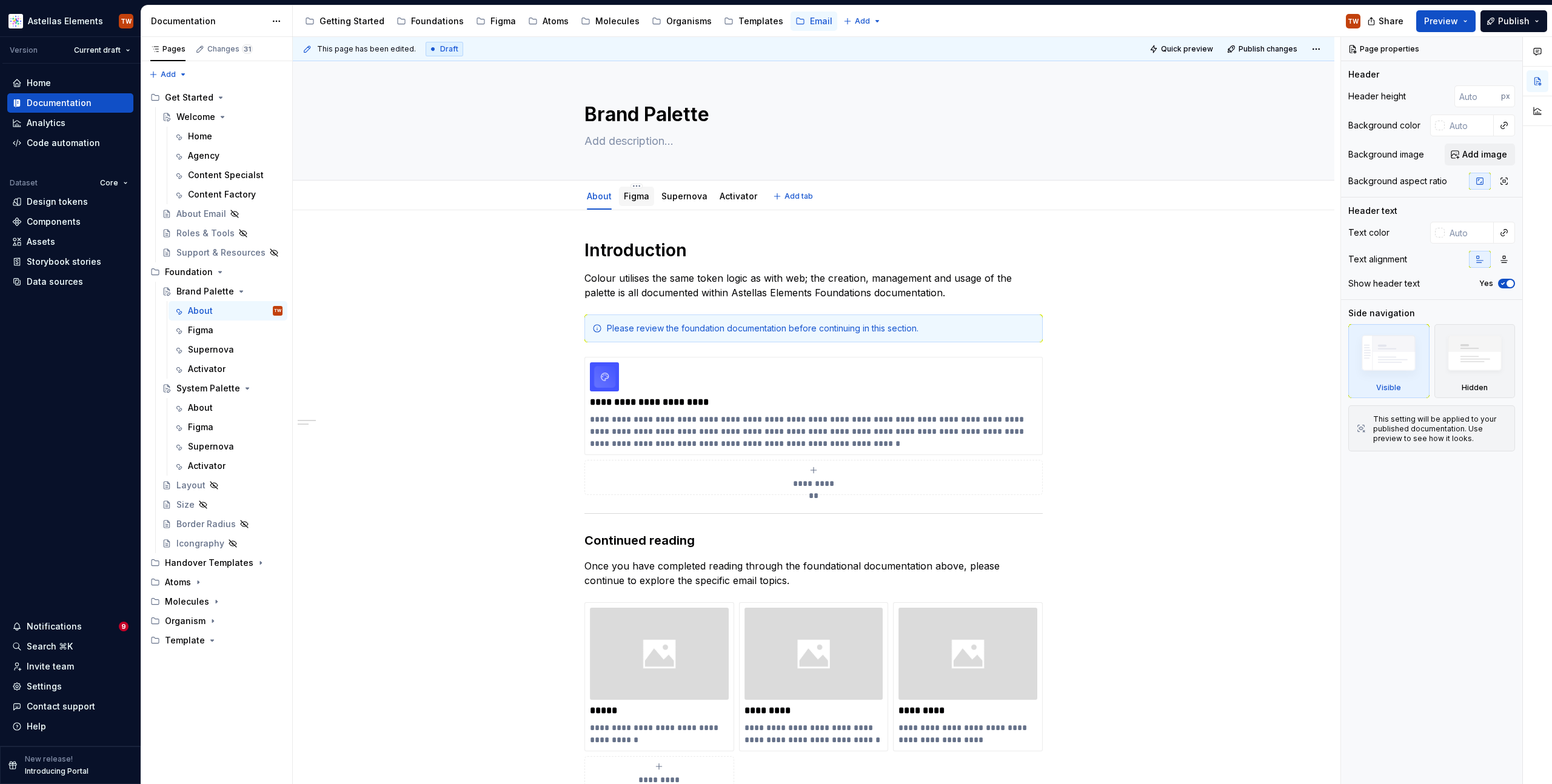
click at [639, 197] on link "Figma" at bounding box center [637, 196] width 26 height 10
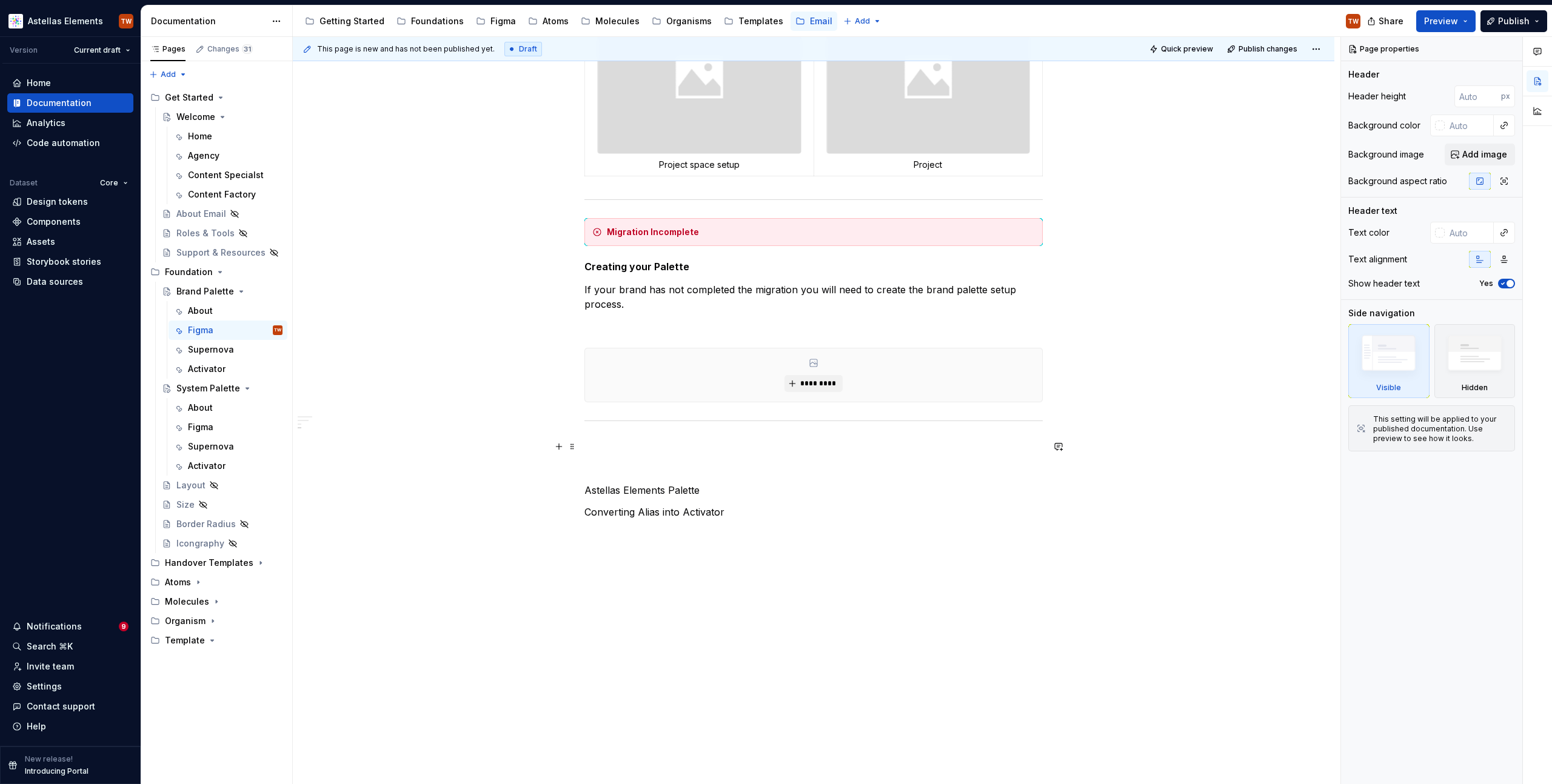
scroll to position [623, 0]
click at [628, 321] on p at bounding box center [813, 321] width 458 height 15
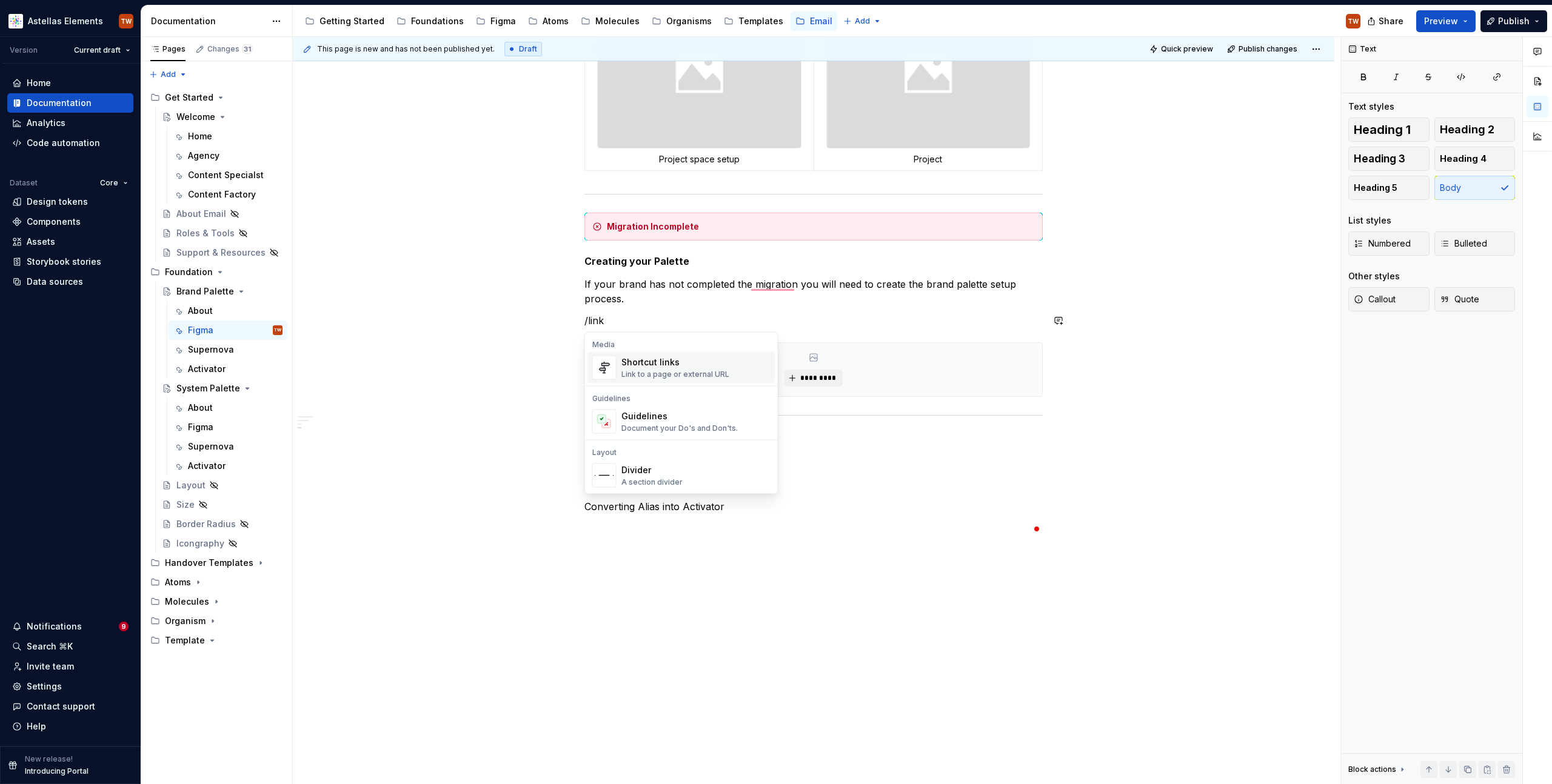
click at [647, 370] on div "Link to a page or external URL" at bounding box center [675, 374] width 108 height 10
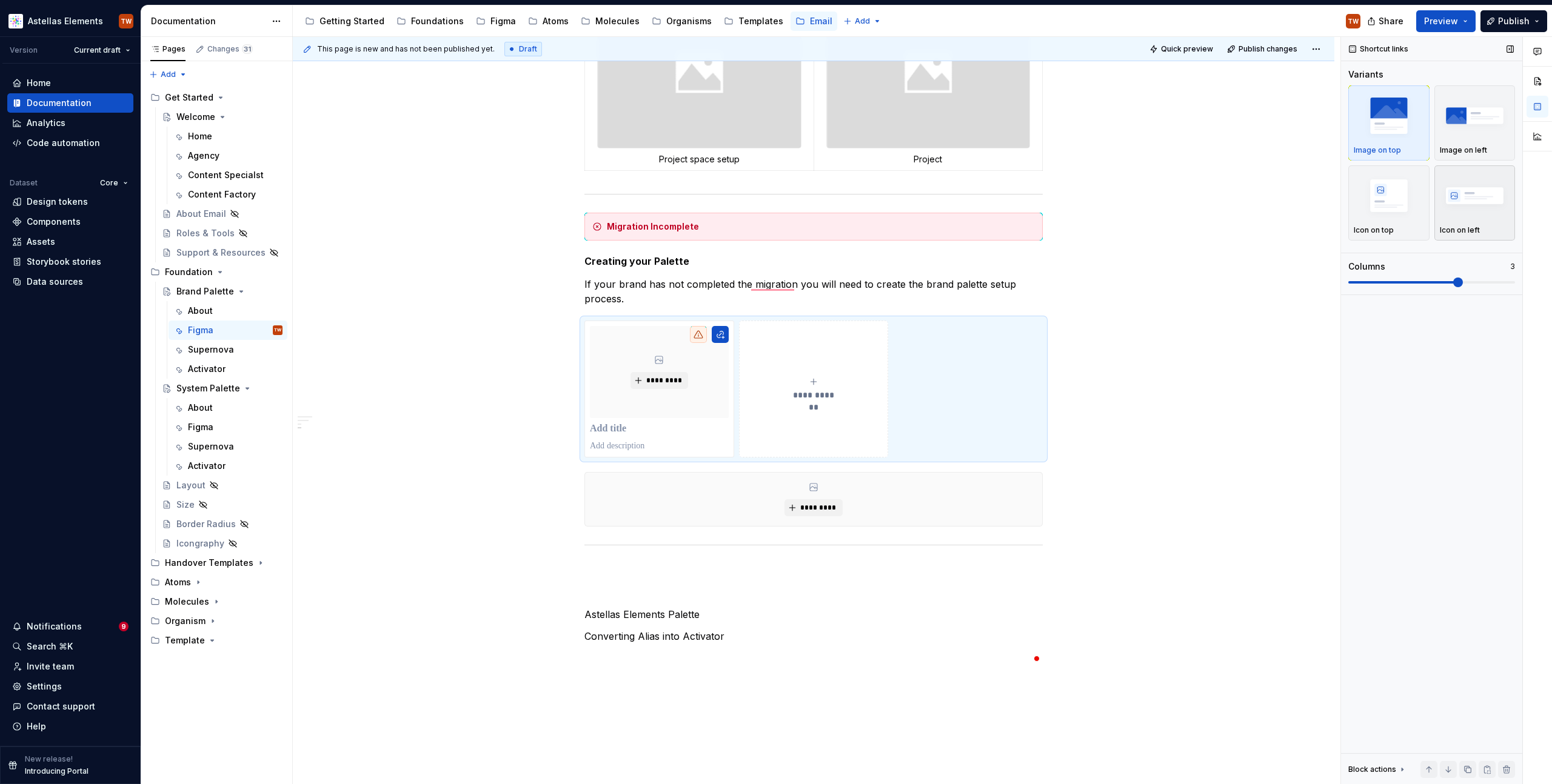
click at [1454, 186] on img "button" at bounding box center [1474, 195] width 70 height 44
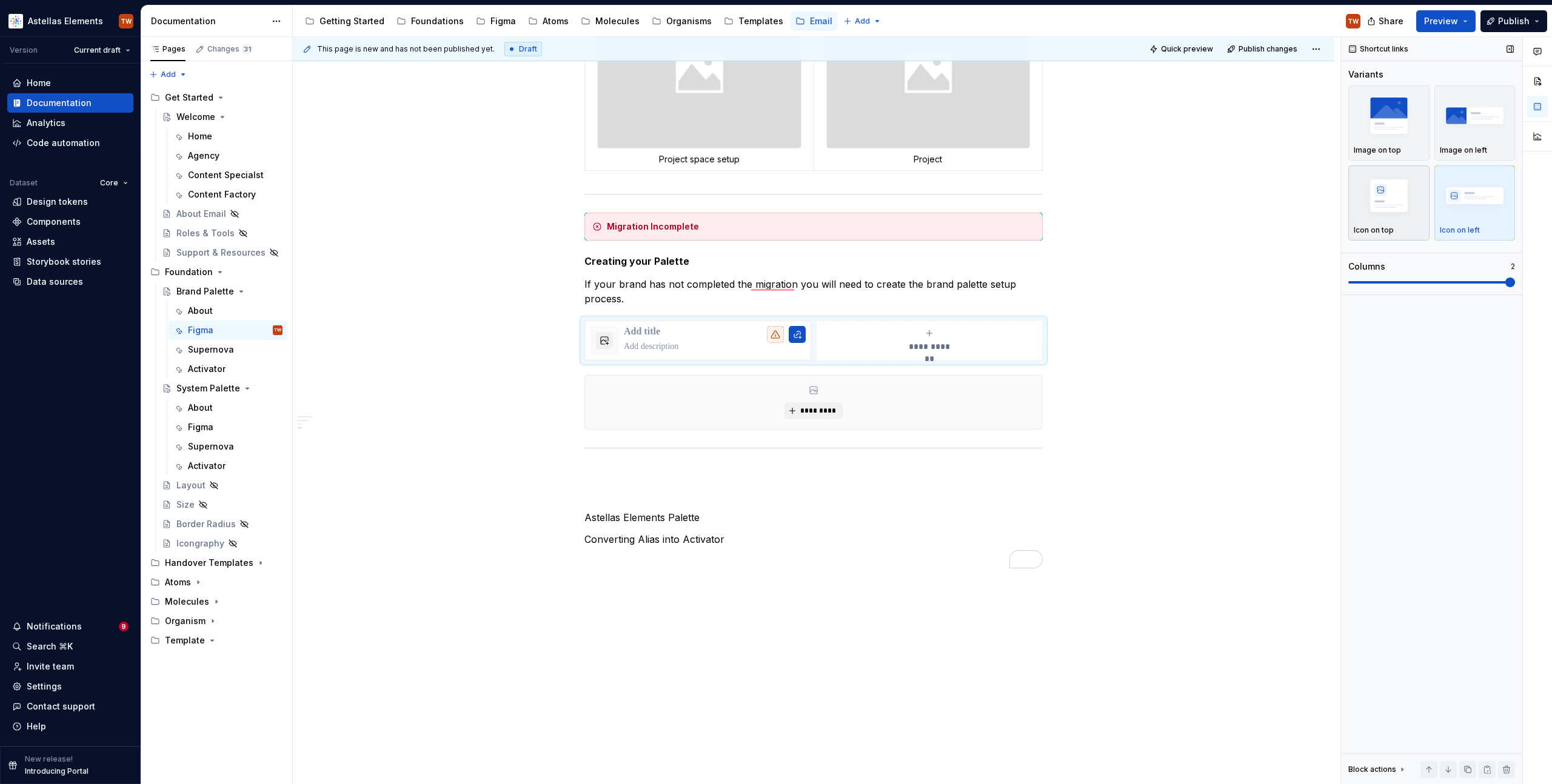
click at [1380, 197] on img "button" at bounding box center [1388, 195] width 70 height 44
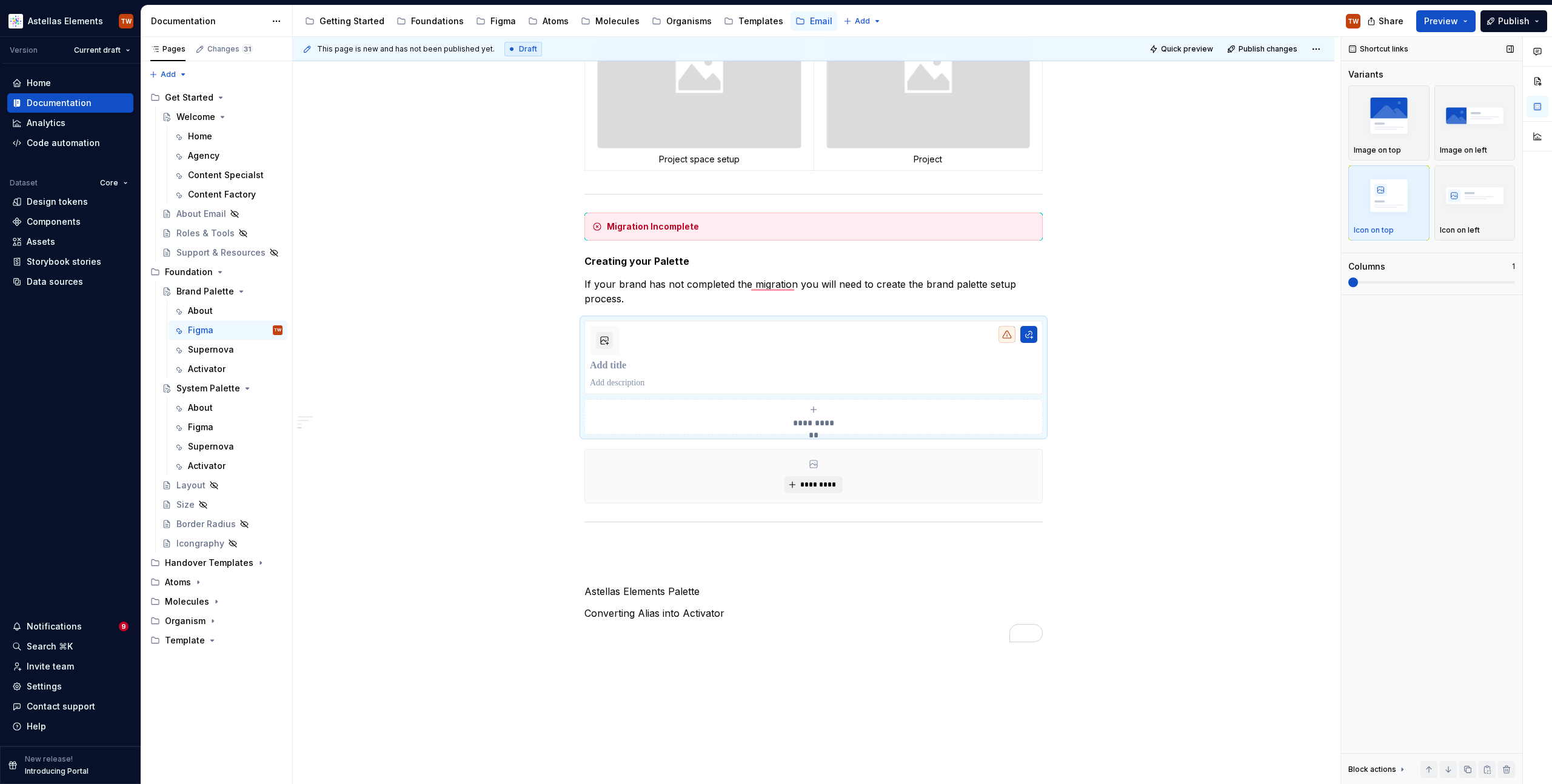
click at [1348, 283] on span at bounding box center [1348, 283] width 0 height 3
click at [625, 352] on div "To enrich screen reader interactions, please activate Accessibility in Grammarl…" at bounding box center [814, 357] width 447 height 63
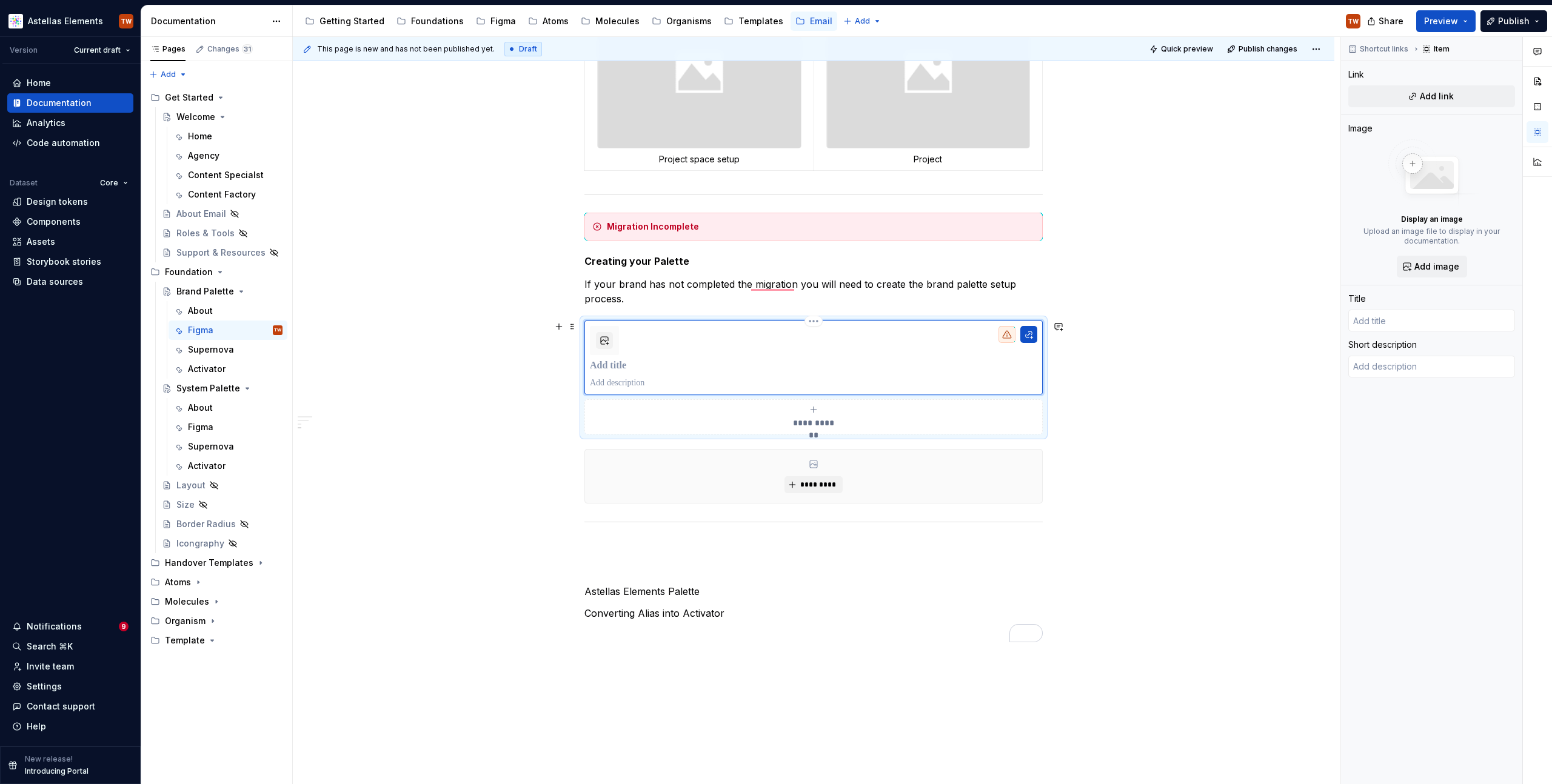
click at [627, 361] on p "To enrich screen reader interactions, please activate Accessibility in Grammarl…" at bounding box center [814, 366] width 447 height 12
click at [1023, 334] on button "To enrich screen reader interactions, please activate Accessibility in Grammarl…" at bounding box center [1028, 334] width 17 height 17
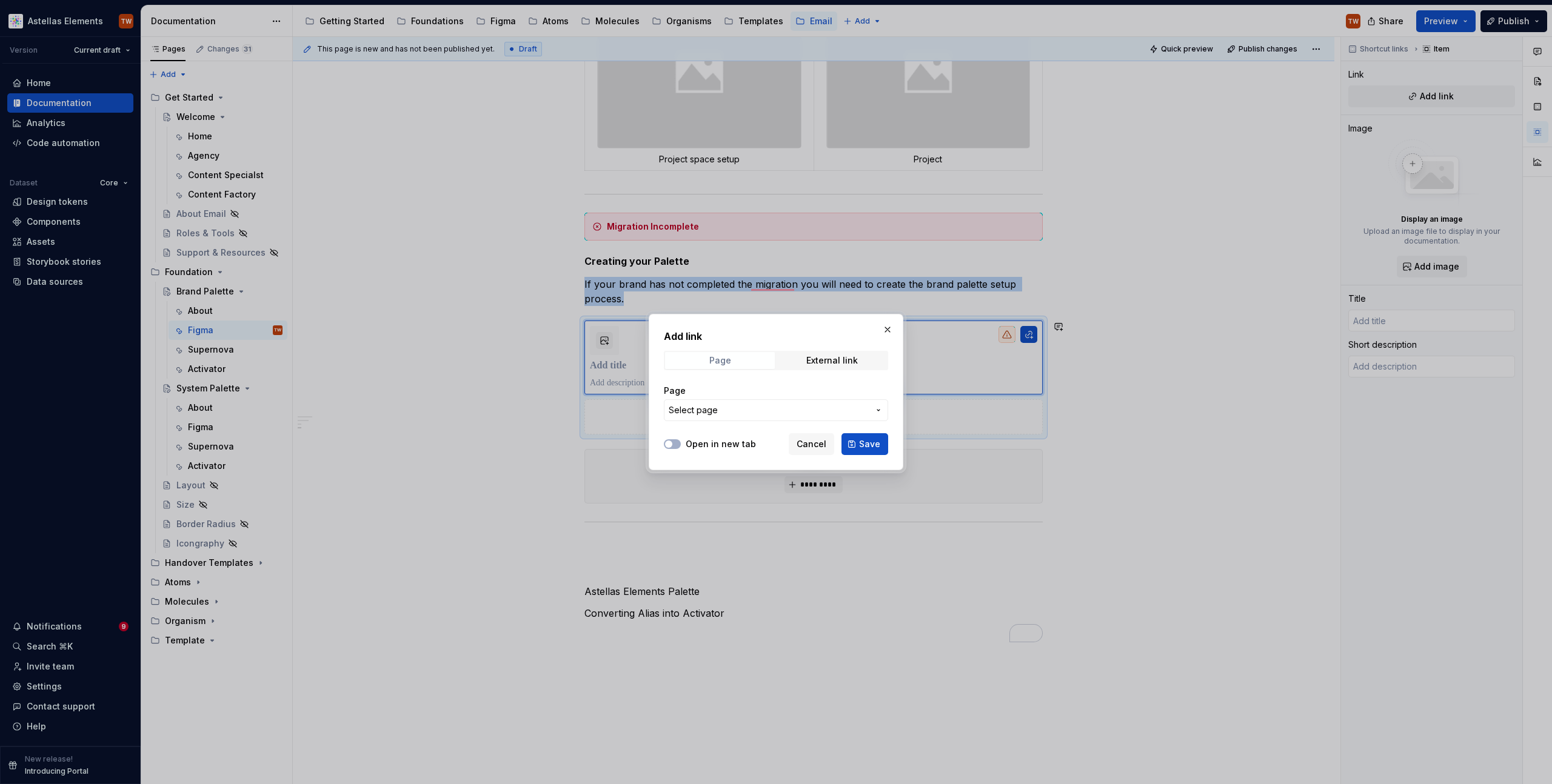
click at [707, 361] on span "Page" at bounding box center [720, 361] width 110 height 17
click at [720, 413] on span "Select page" at bounding box center [768, 410] width 200 height 12
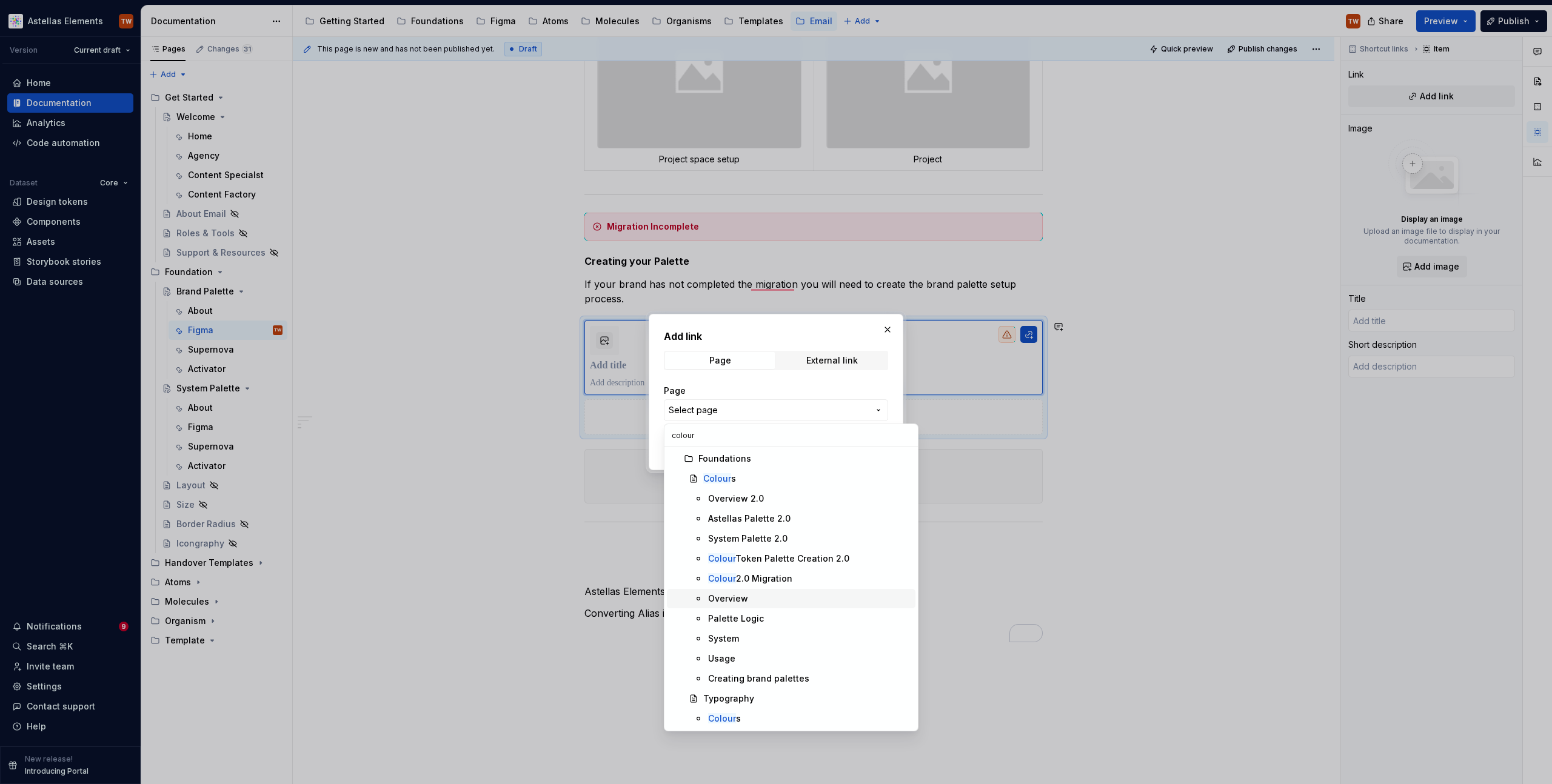
scroll to position [0, 0]
click at [753, 562] on div "Colour Token Palette Creation 2.0" at bounding box center [779, 558] width 141 height 12
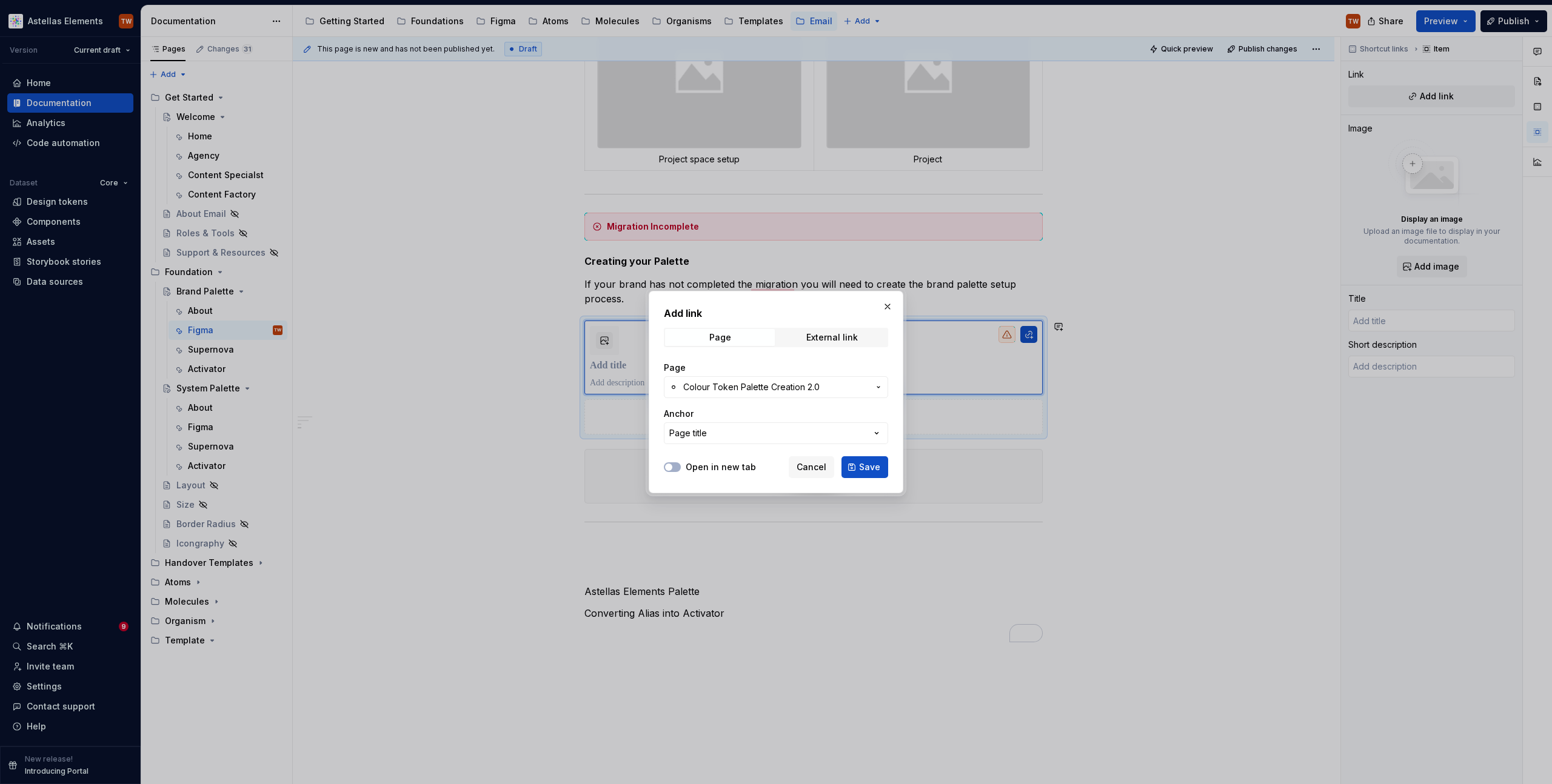
click at [688, 465] on label "Open in new tab" at bounding box center [720, 467] width 70 height 12
click at [681, 465] on button "Open in new tab" at bounding box center [672, 467] width 17 height 10
click at [857, 465] on button "Save" at bounding box center [864, 467] width 47 height 22
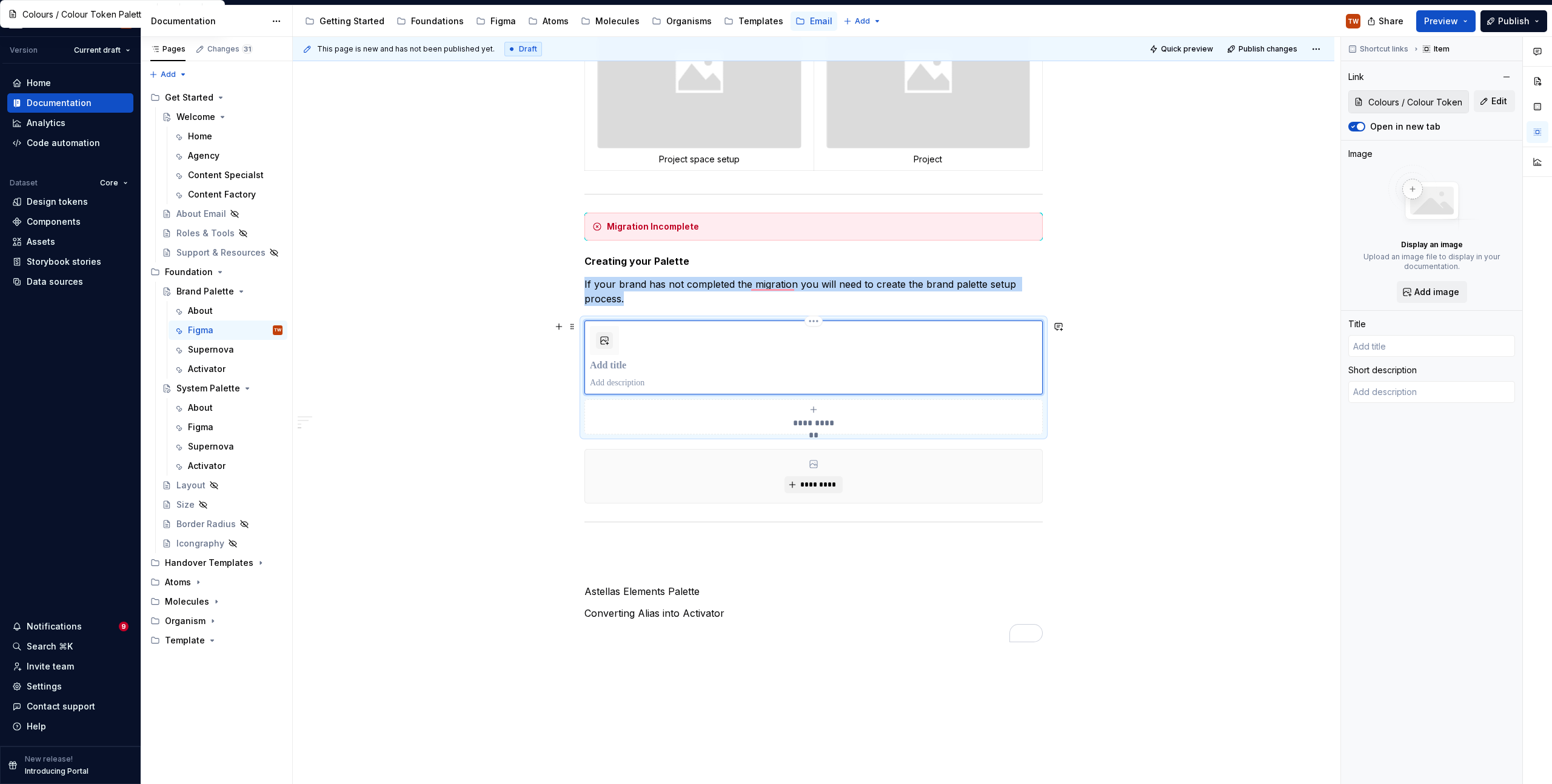
click at [639, 339] on div "To enrich screen reader interactions, please activate Accessibility in Grammarl…" at bounding box center [814, 357] width 447 height 63
click at [605, 365] on p "To enrich screen reader interactions, please activate Accessibility in Grammarl…" at bounding box center [814, 366] width 447 height 12
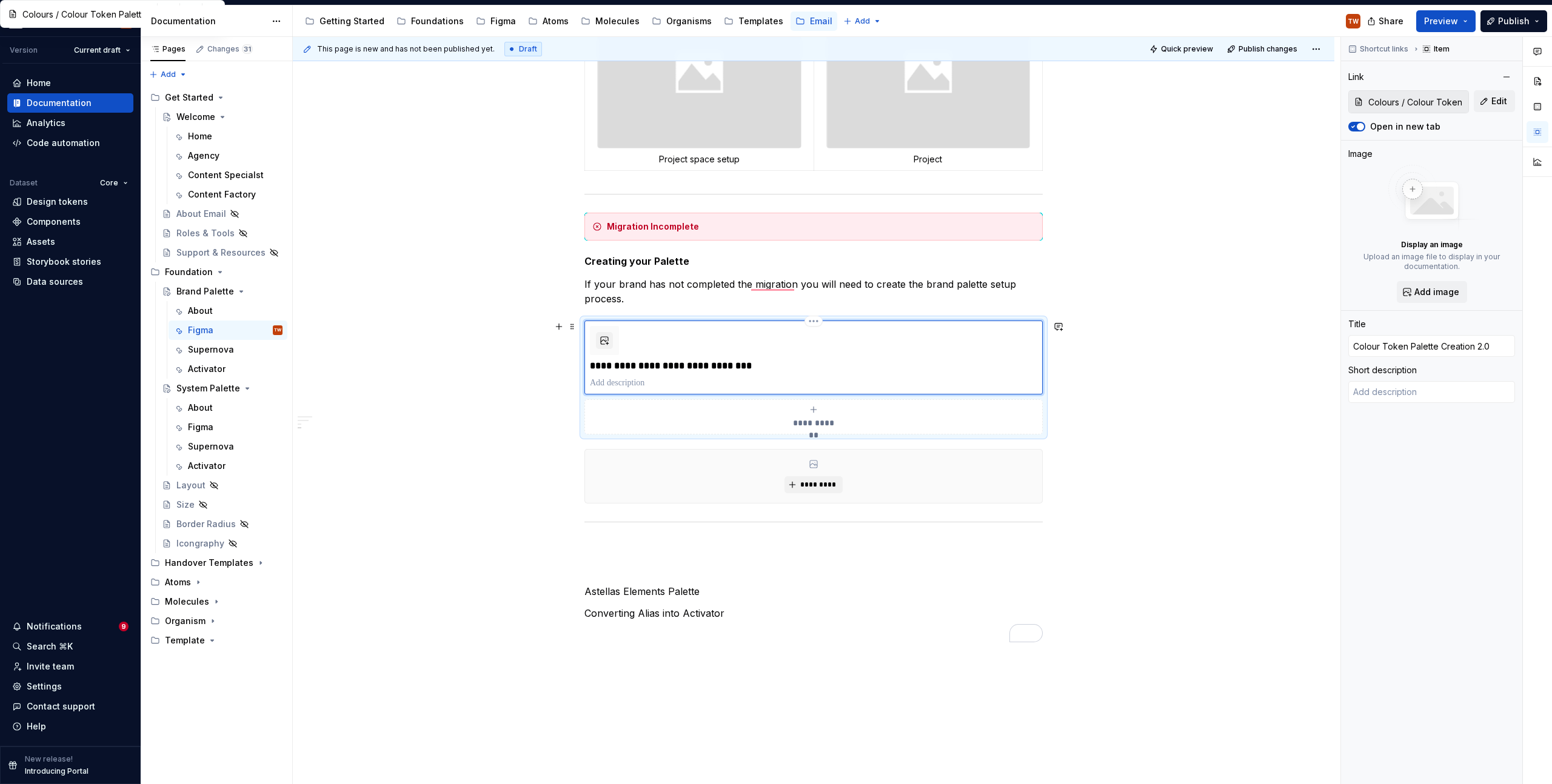
click at [593, 382] on p "To enrich screen reader interactions, please activate Accessibility in Grammarl…" at bounding box center [814, 383] width 447 height 12
click at [1171, 517] on div "**********" at bounding box center [814, 240] width 1041 height 1305
click at [501, 396] on div "**********" at bounding box center [814, 240] width 1041 height 1305
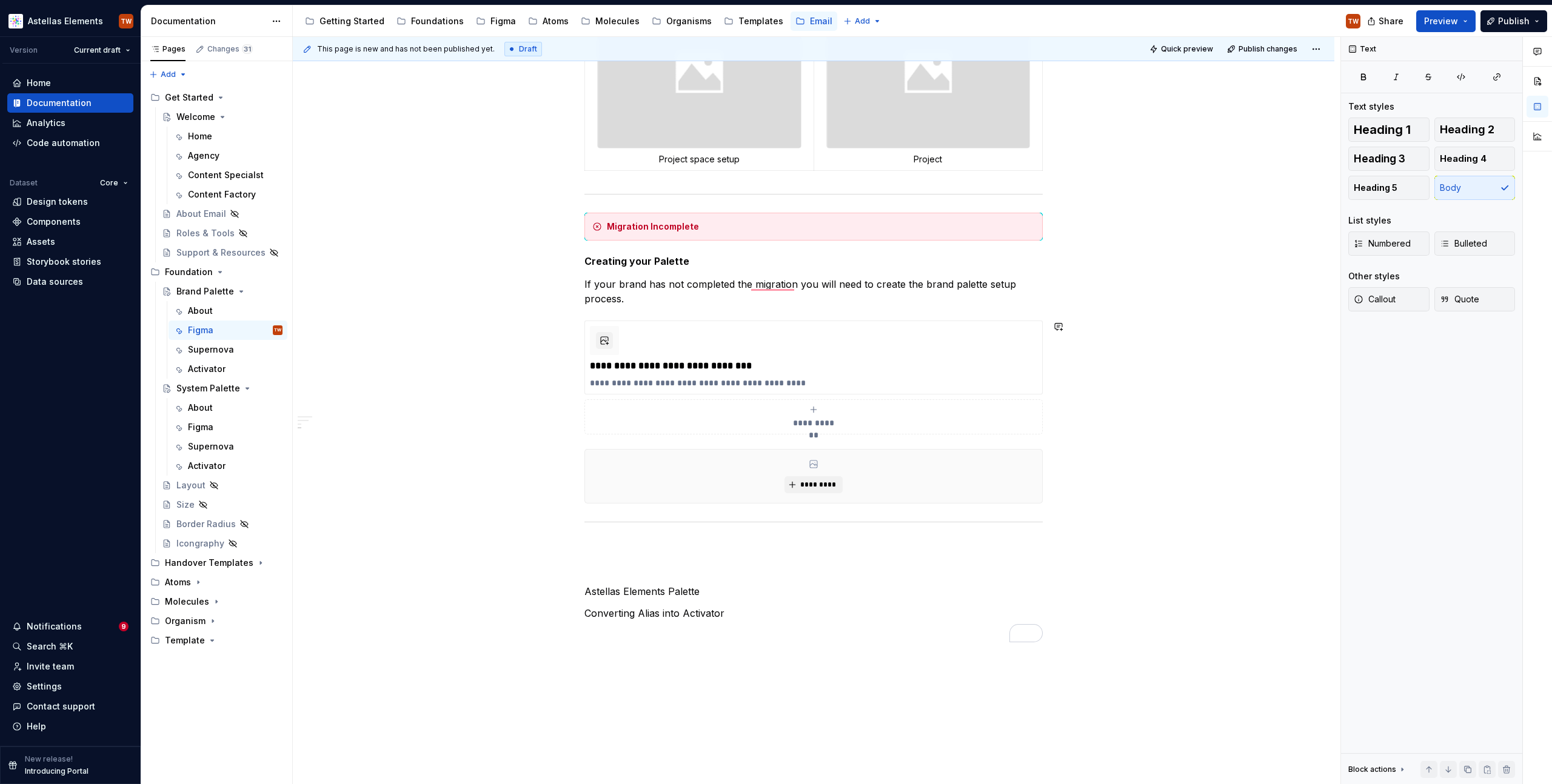
click at [661, 313] on div "**********" at bounding box center [813, 130] width 458 height 1026
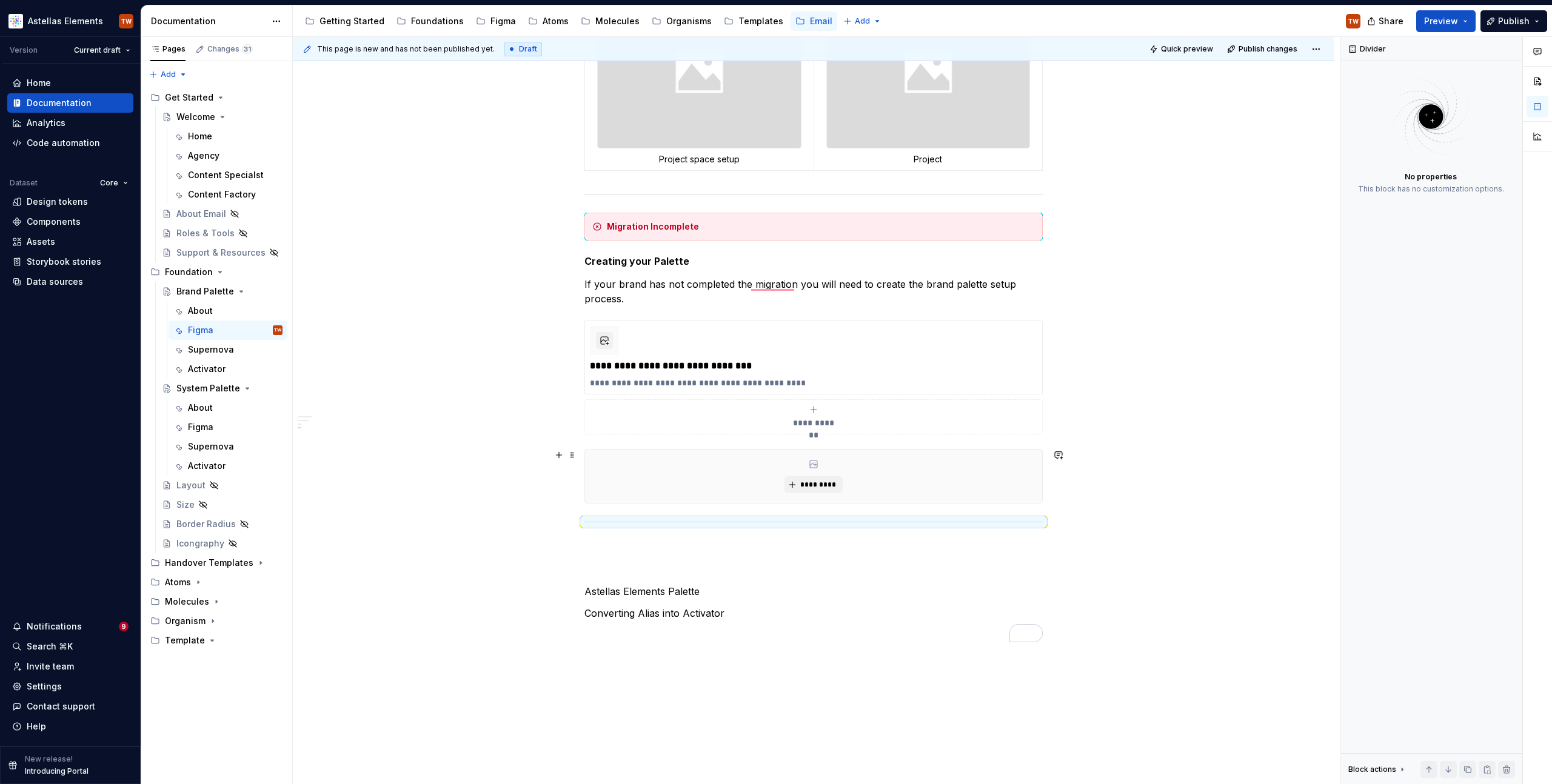
click at [731, 449] on div "*********" at bounding box center [813, 476] width 458 height 55
click at [792, 285] on p "If your brand has not completed the migration you will need to create the brand…" at bounding box center [813, 291] width 458 height 29
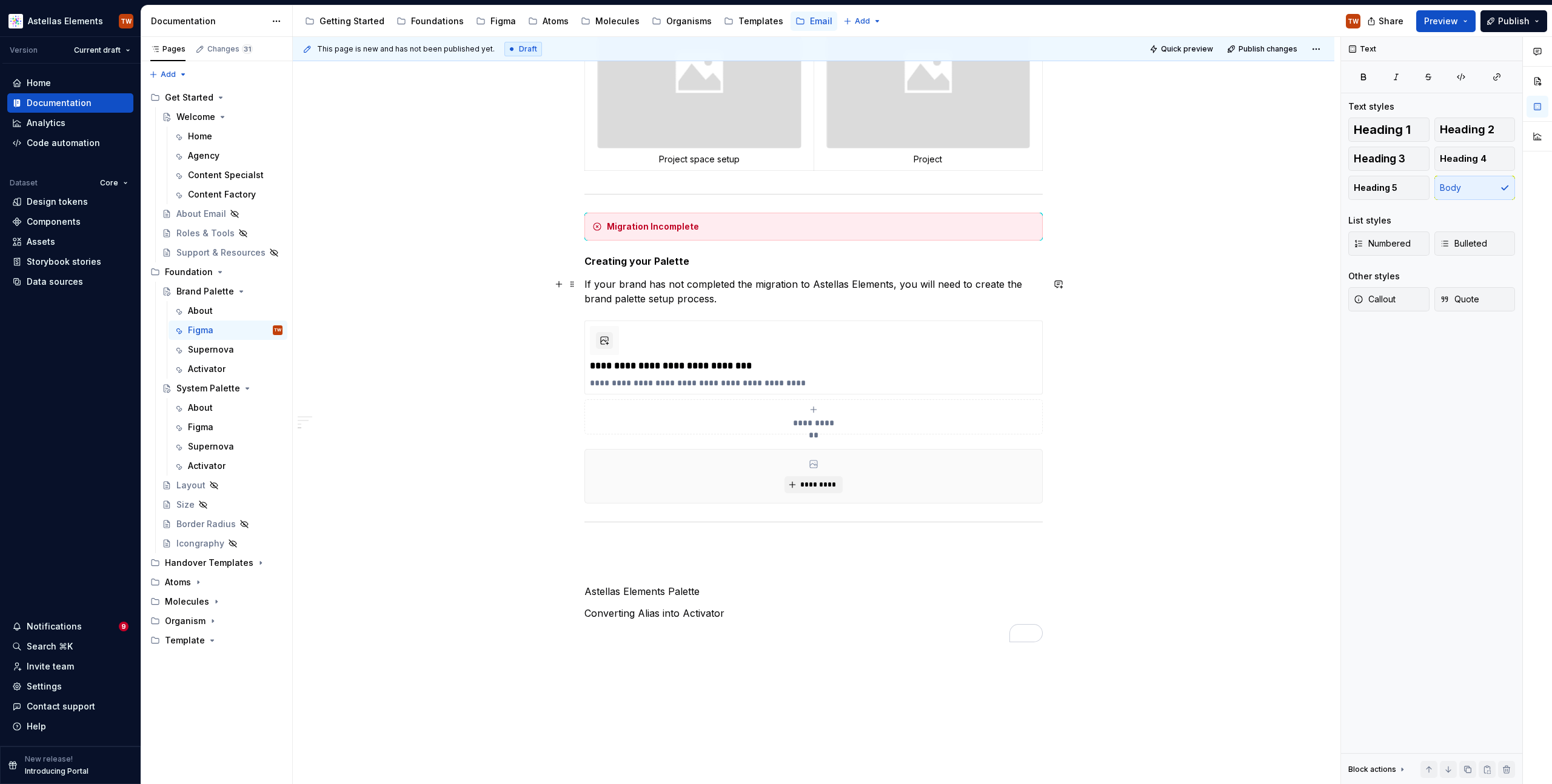
click at [726, 303] on p "If your brand has not completed the migration to Astellas Elements, you will ne…" at bounding box center [813, 291] width 458 height 29
click at [896, 611] on p "Converting Alias into Activator" at bounding box center [813, 613] width 458 height 15
click at [761, 455] on div "*********" at bounding box center [813, 476] width 457 height 53
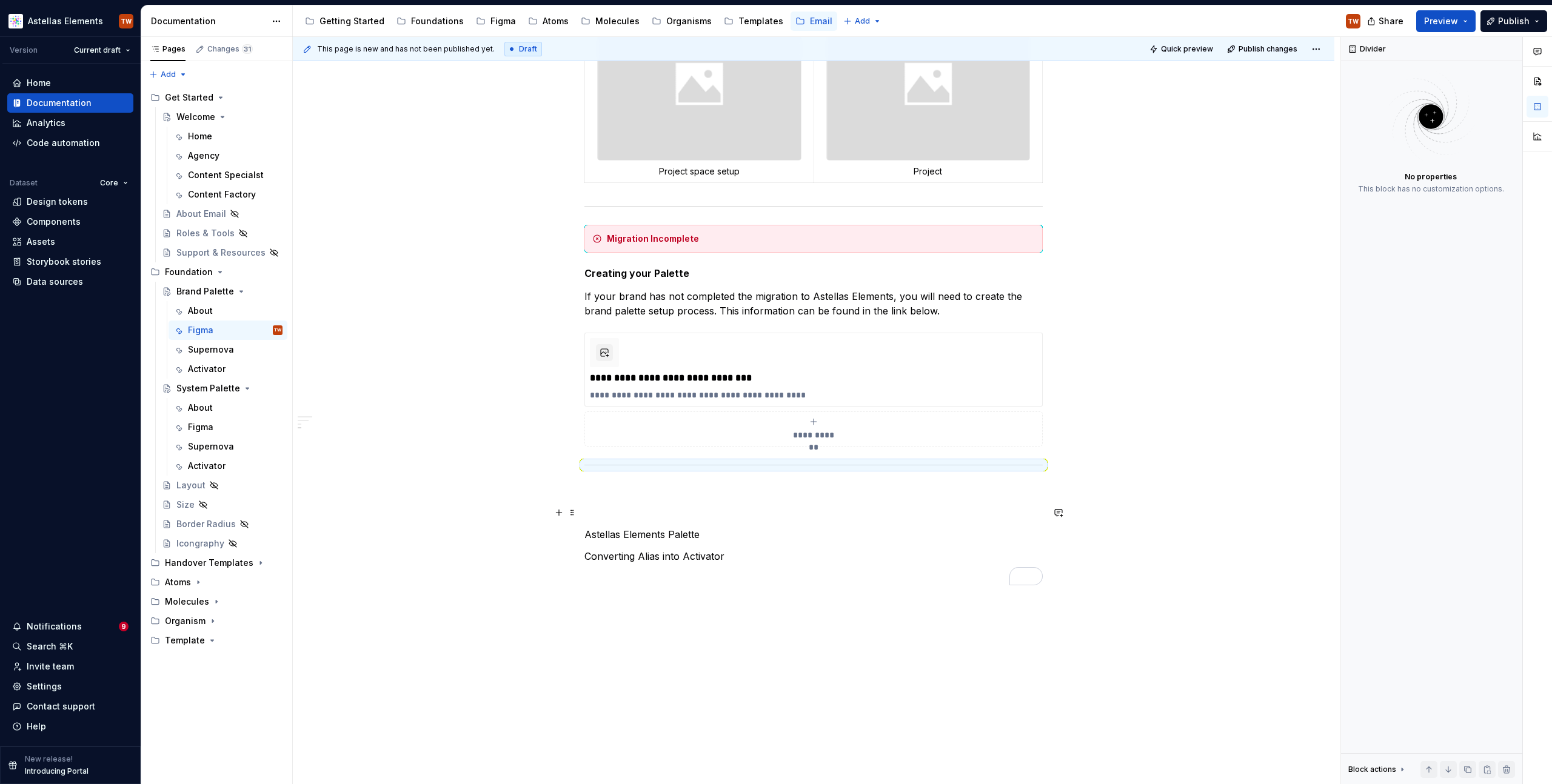
scroll to position [599, 0]
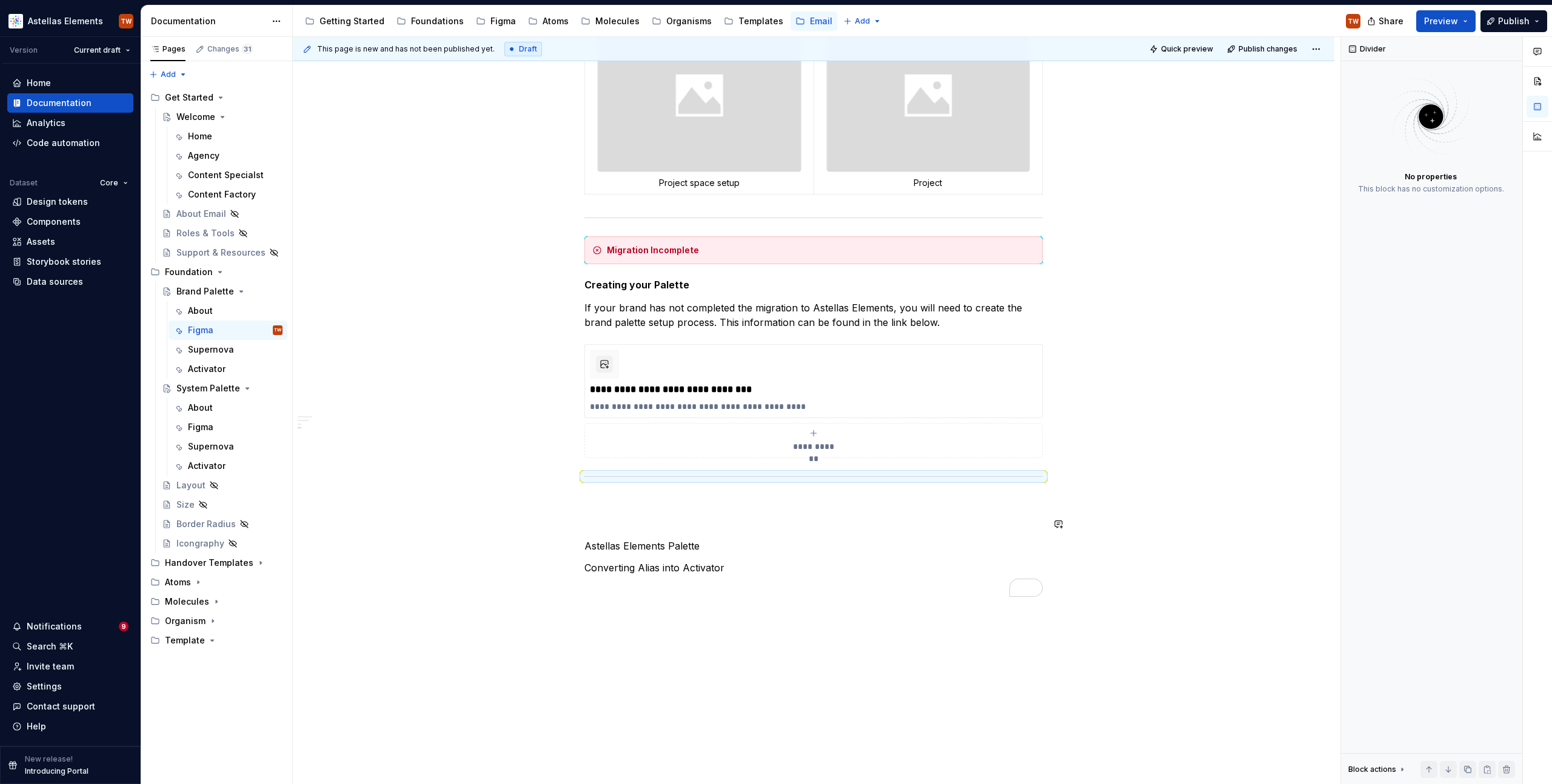
click at [643, 524] on p "To enrich screen reader interactions, please activate Accessibility in Grammarl…" at bounding box center [813, 524] width 458 height 15
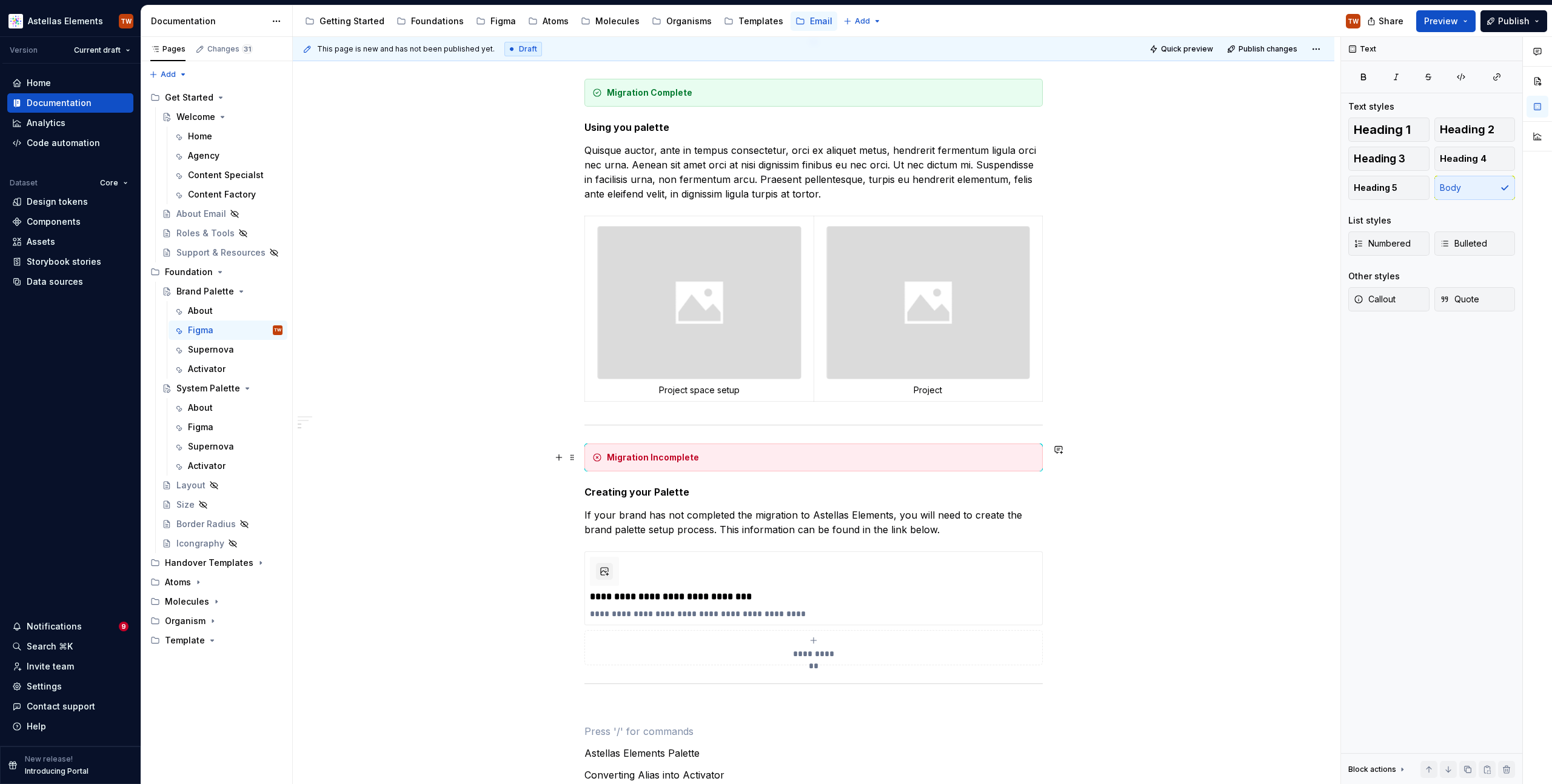
scroll to position [254, 0]
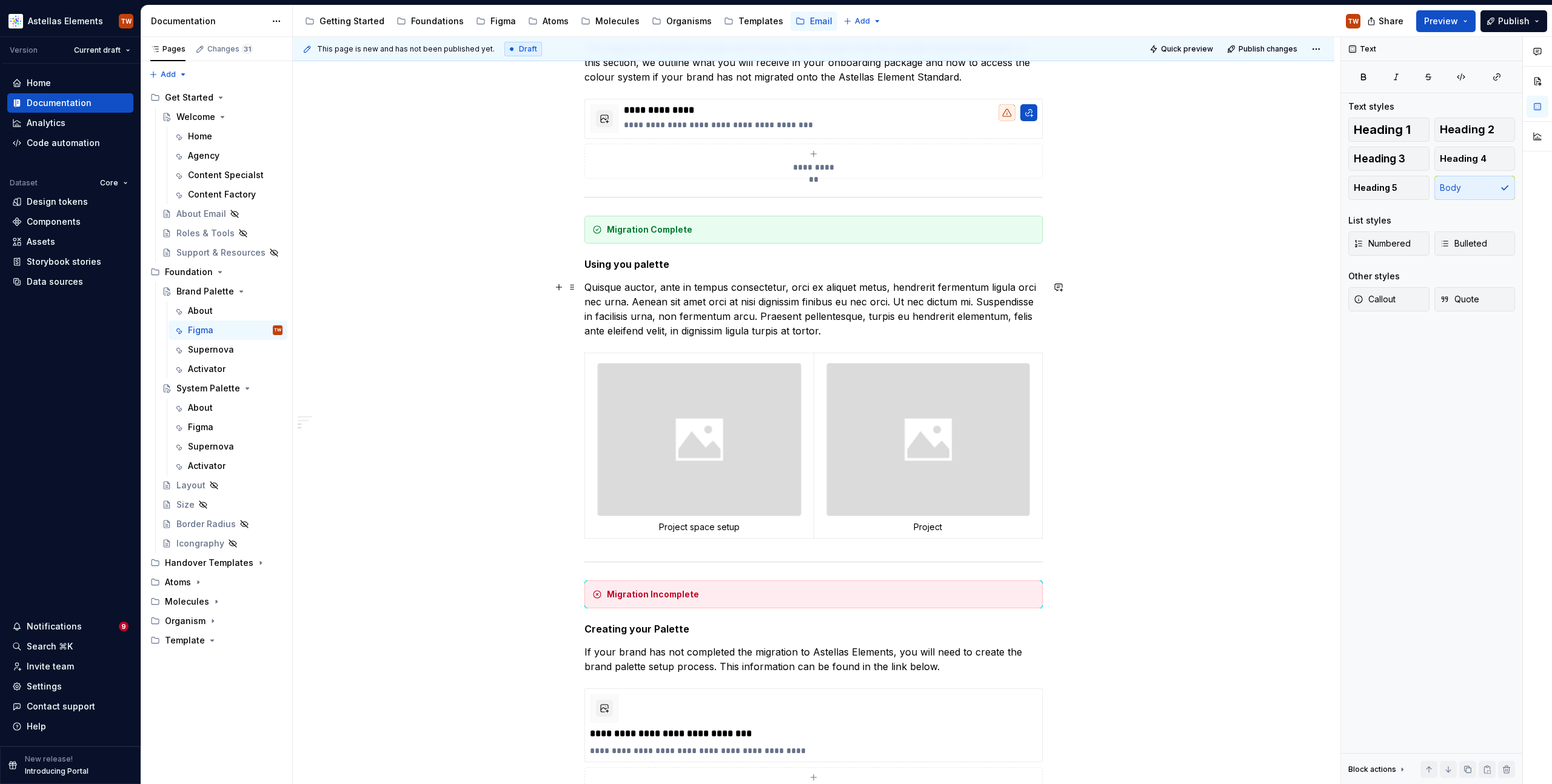
click at [644, 298] on p "Quisque auctor, ante in tempus consectetur, orci ex aliquet metus, hendrerit fe…" at bounding box center [813, 309] width 458 height 58
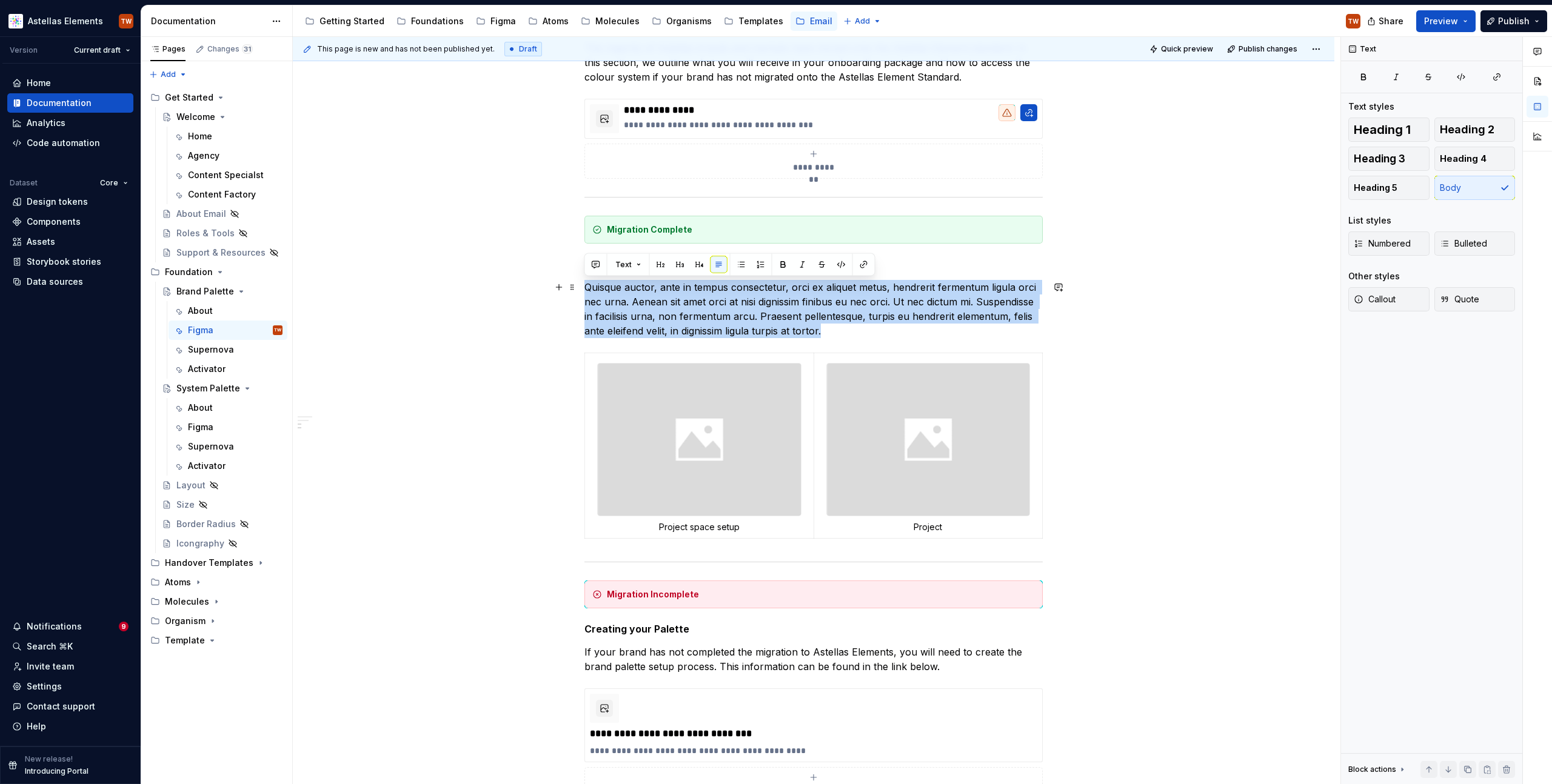
click at [644, 298] on p "Quisque auctor, ante in tempus consectetur, orci ex aliquet metus, hendrerit fe…" at bounding box center [813, 309] width 458 height 58
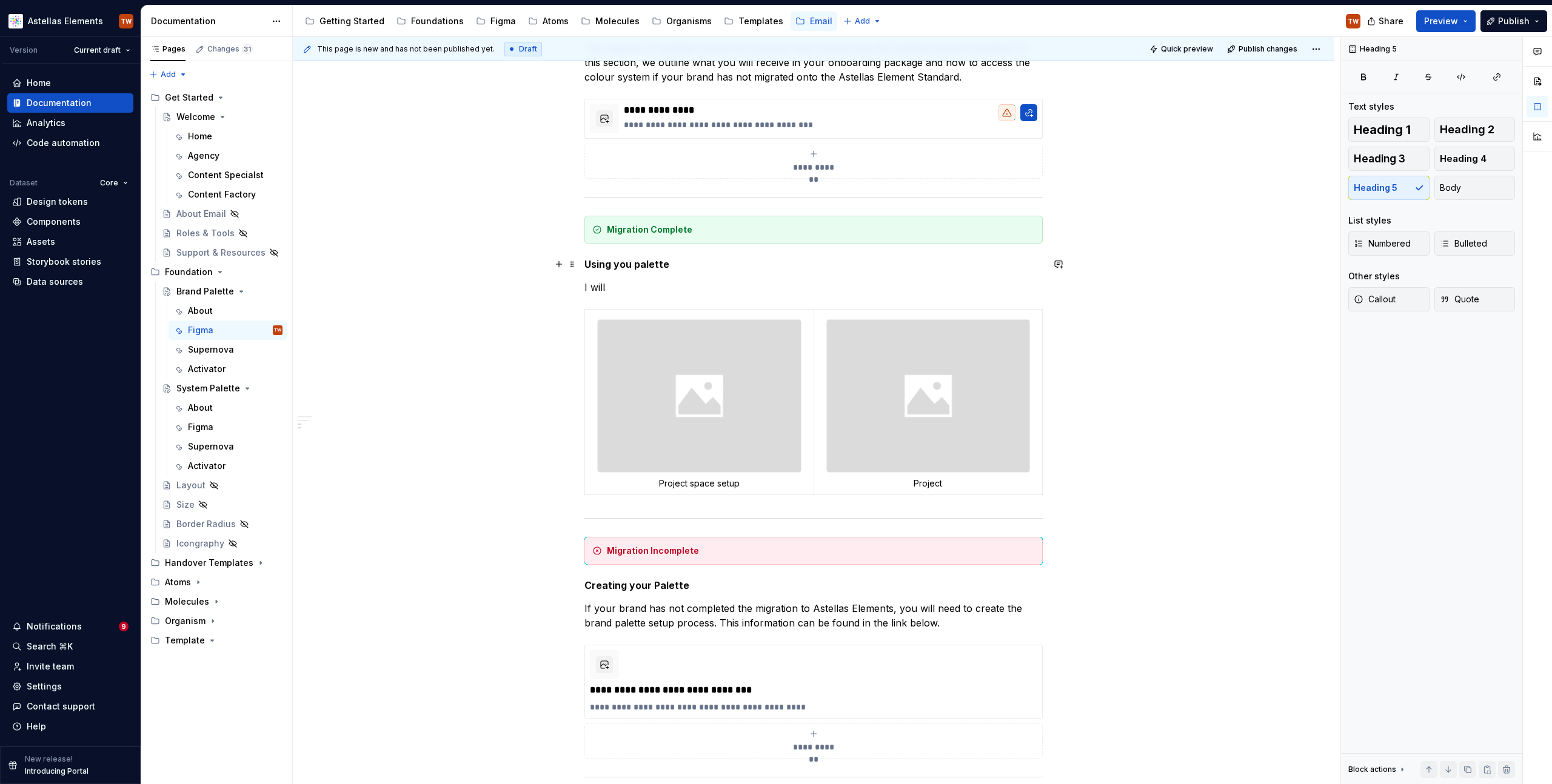
click at [631, 263] on h5 "Using you palette" at bounding box center [813, 264] width 458 height 12
click at [632, 289] on p "I will" at bounding box center [813, 287] width 458 height 15
click at [615, 282] on p "I will" at bounding box center [813, 287] width 458 height 15
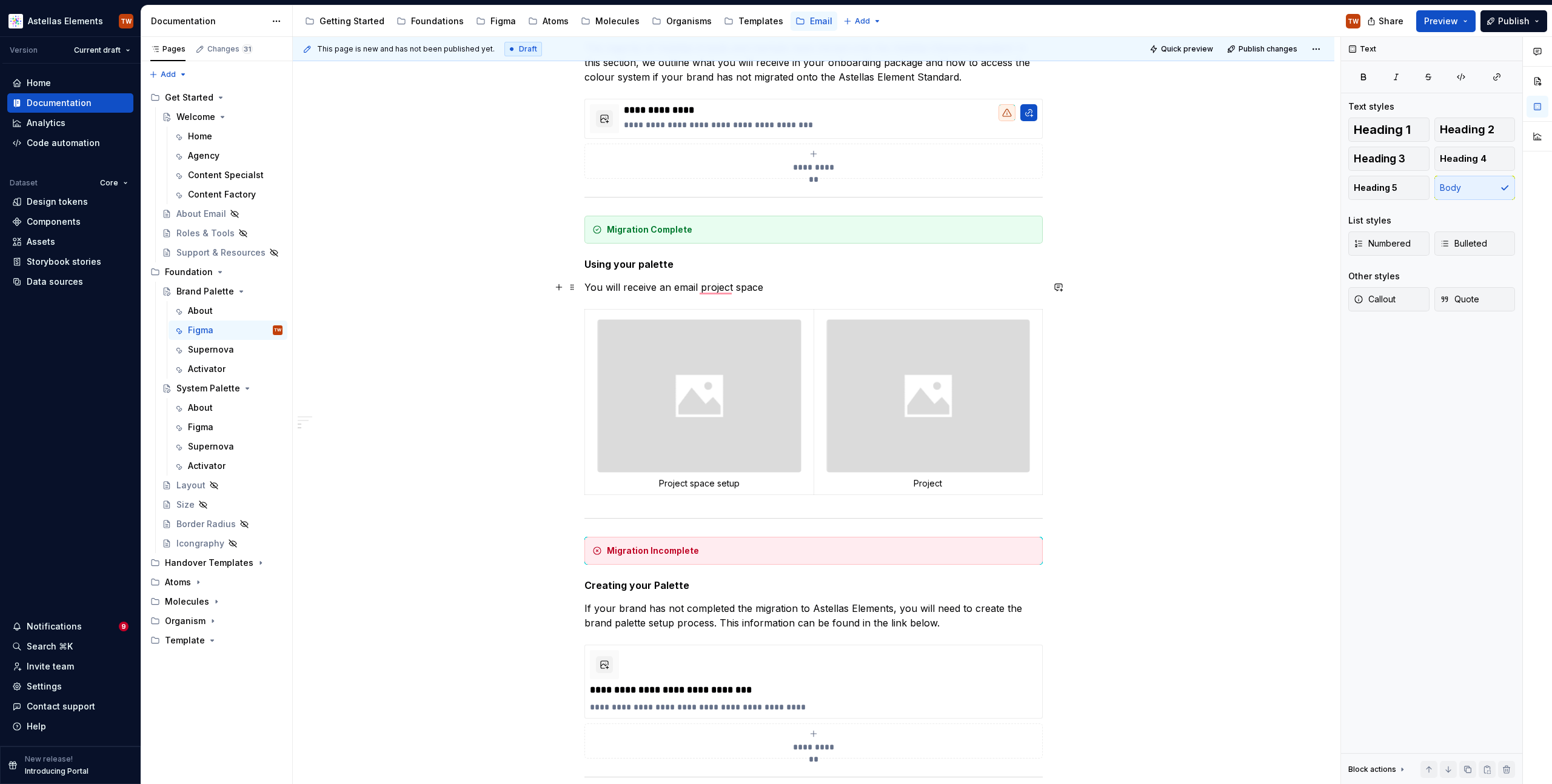
click at [765, 287] on p "You will receive an email project space" at bounding box center [813, 287] width 458 height 15
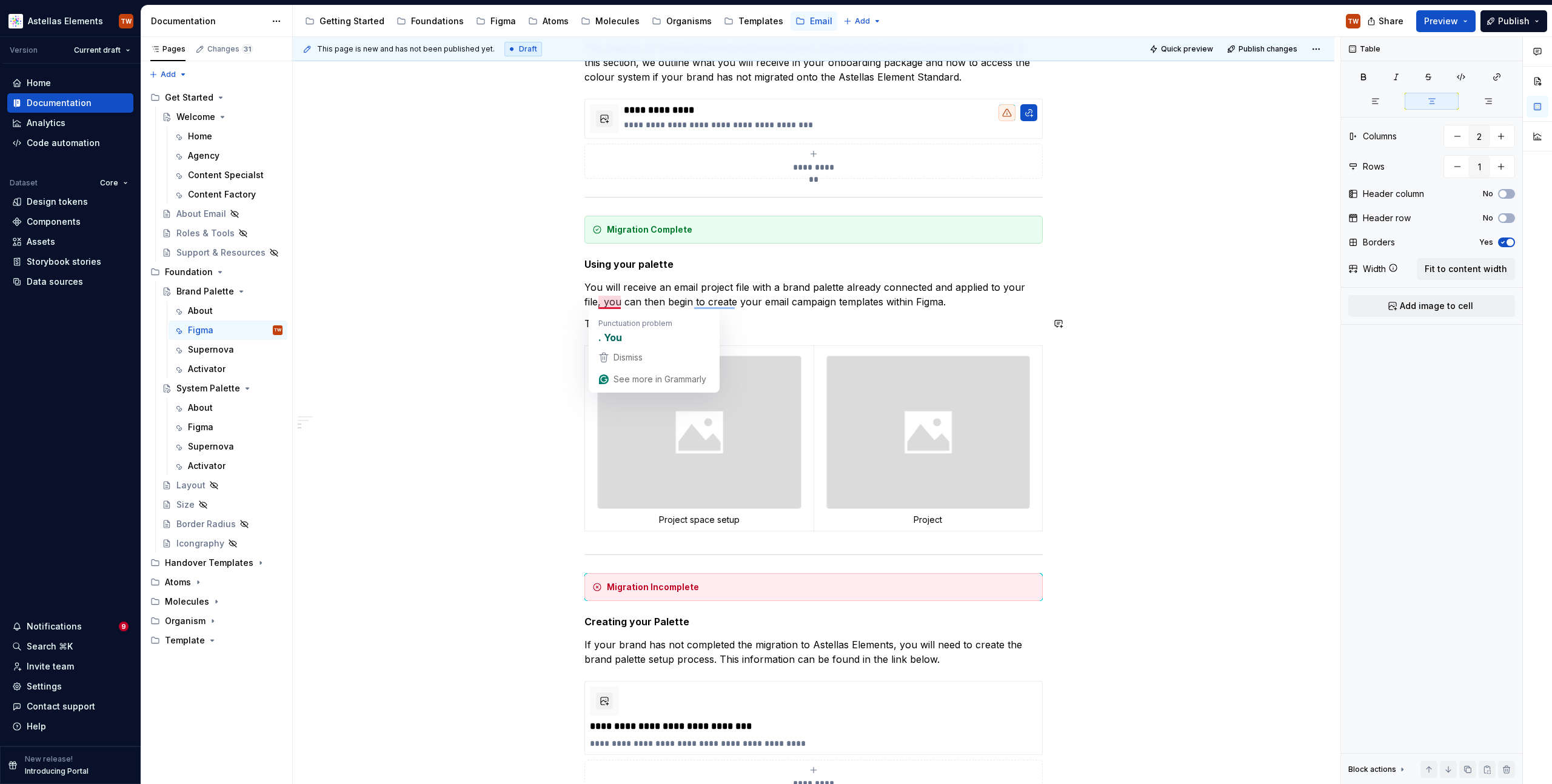
click at [768, 336] on div "**********" at bounding box center [813, 459] width 458 height 949
click at [620, 321] on p "This will" at bounding box center [813, 323] width 458 height 15
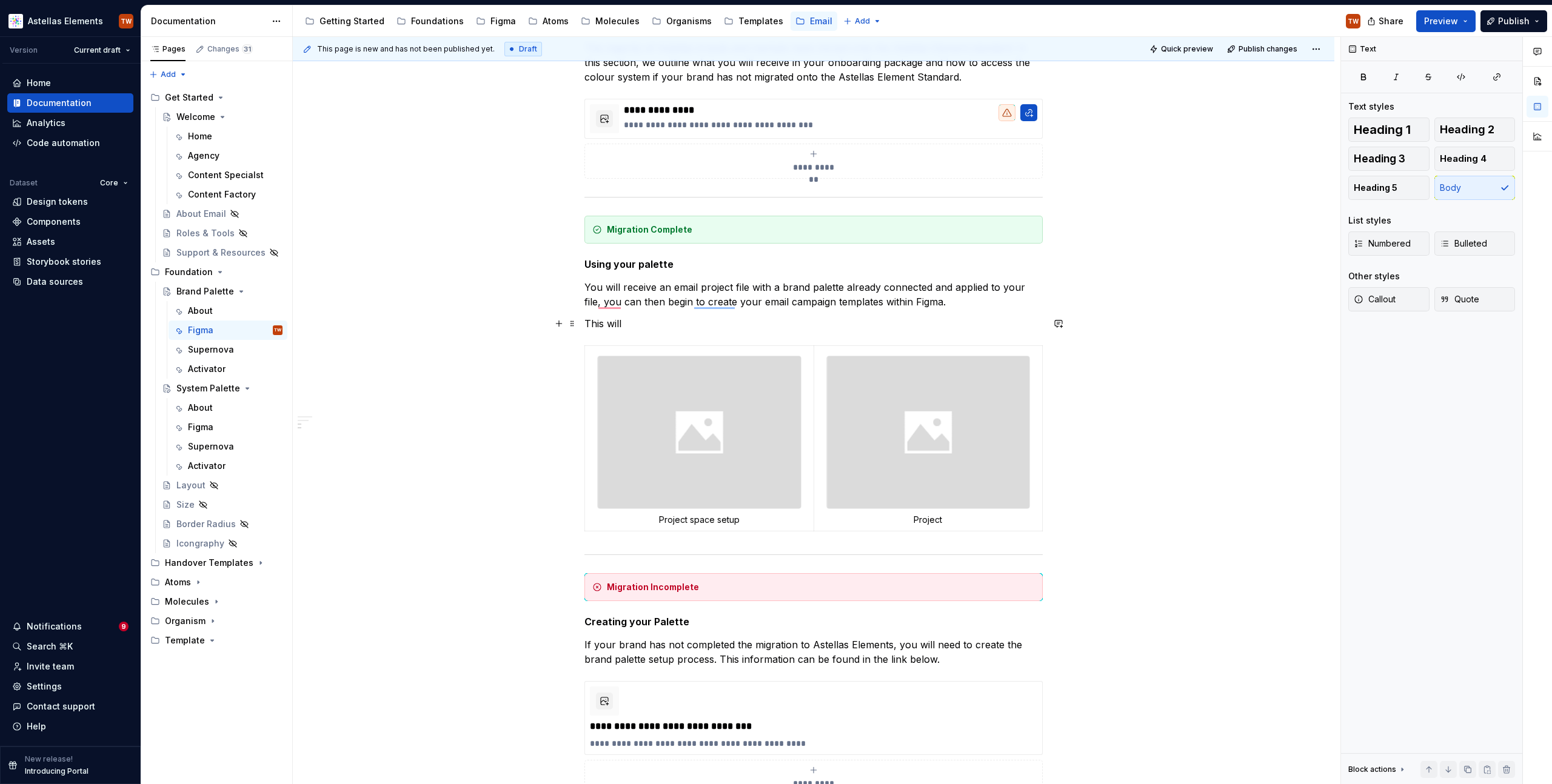
click at [588, 324] on p "This will" at bounding box center [813, 323] width 458 height 15
click at [588, 323] on p "This will" at bounding box center [813, 323] width 458 height 15
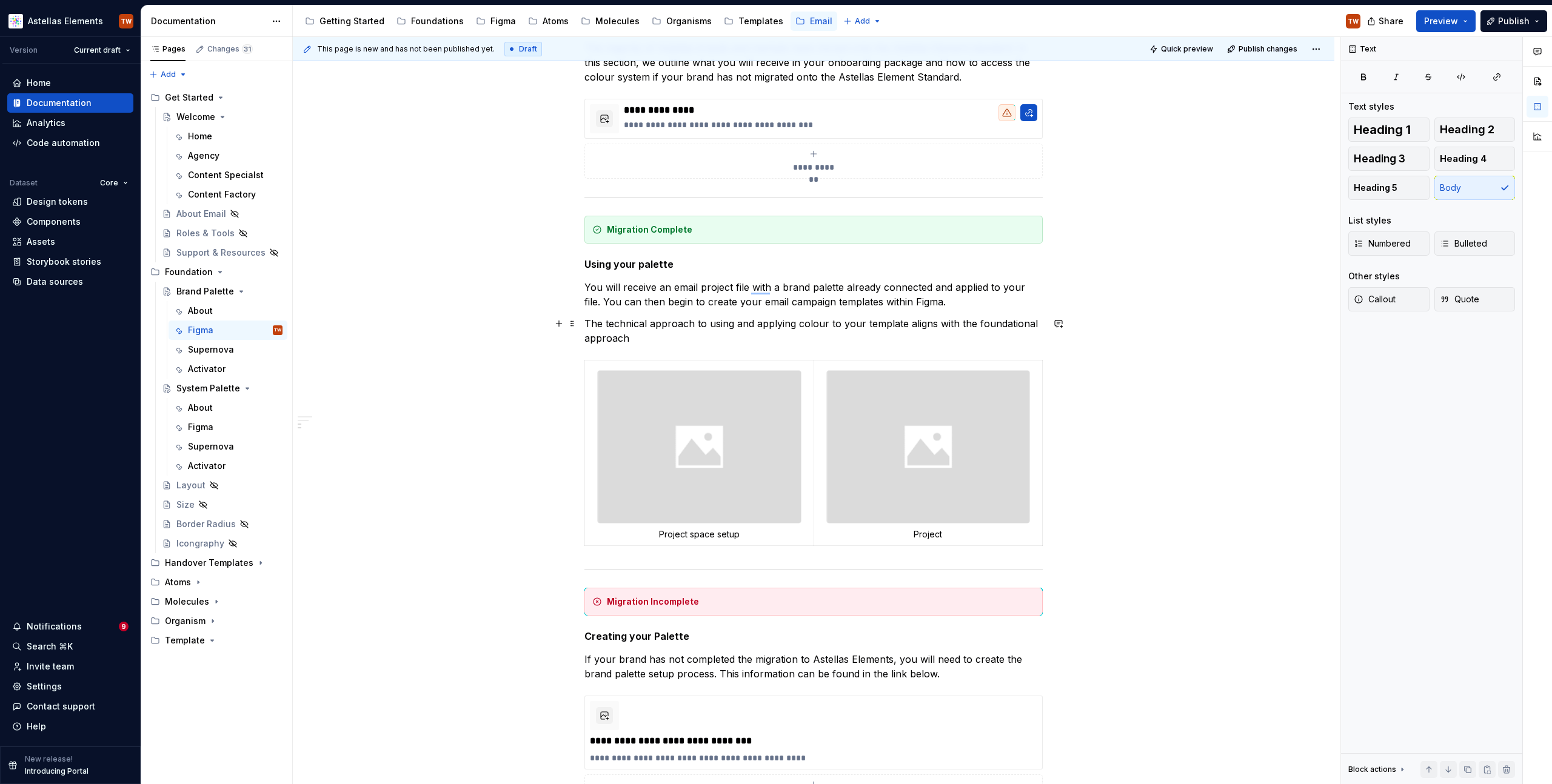
click at [663, 332] on p "The technical approach to using and applying colour to your template aligns wit…" at bounding box center [813, 330] width 458 height 29
drag, startPoint x: 904, startPoint y: 325, endPoint x: 911, endPoint y: 334, distance: 11.4
click at [911, 334] on p "The technical approach to using and applying colour to your template aligns wit…" at bounding box center [813, 330] width 458 height 29
drag, startPoint x: 712, startPoint y: 337, endPoint x: 733, endPoint y: 339, distance: 21.1
click at [733, 338] on p "The technical approach to using and applying colour to your template matches th…" at bounding box center [813, 330] width 458 height 29
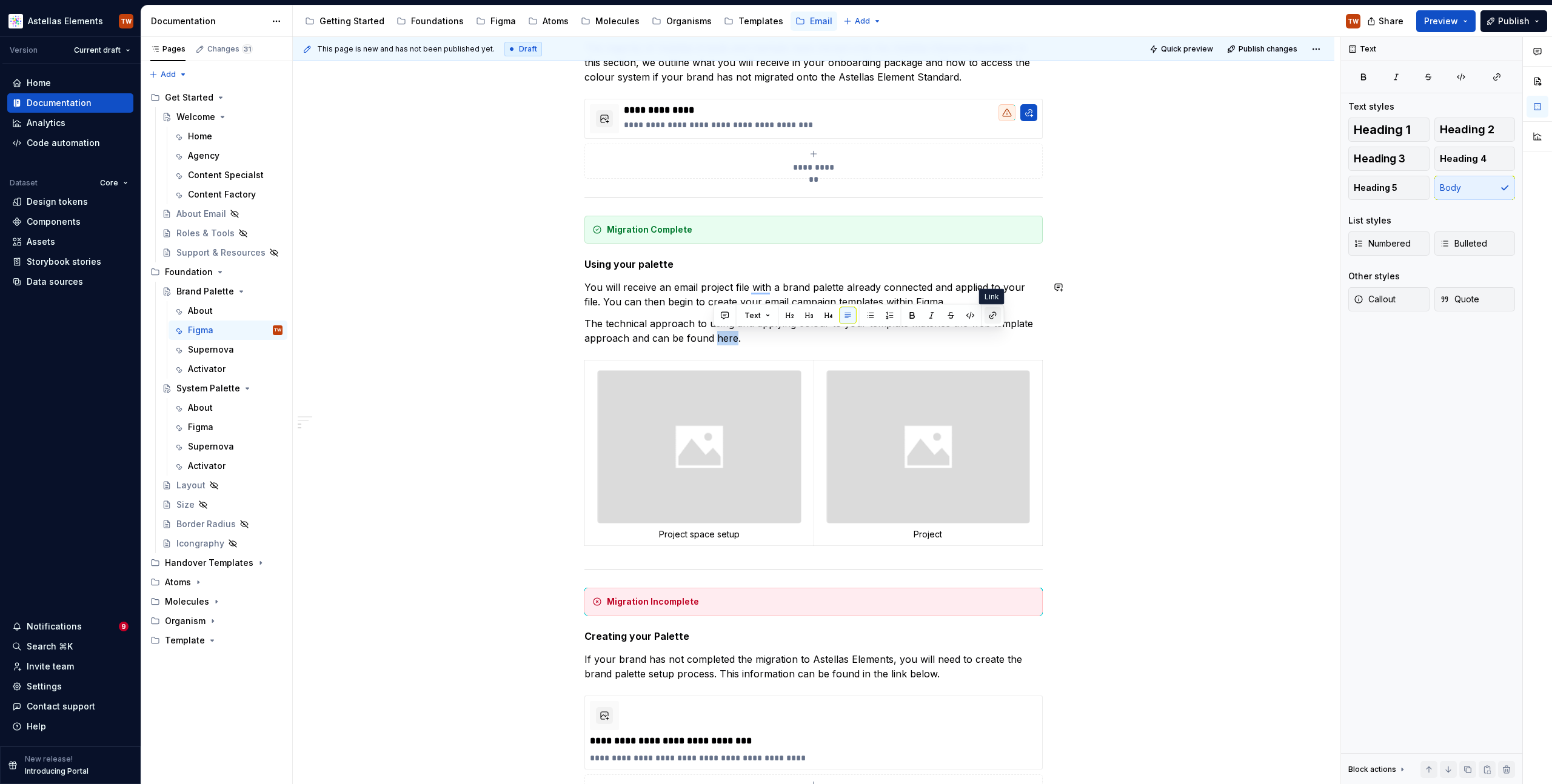
click at [990, 316] on button "button" at bounding box center [993, 316] width 17 height 17
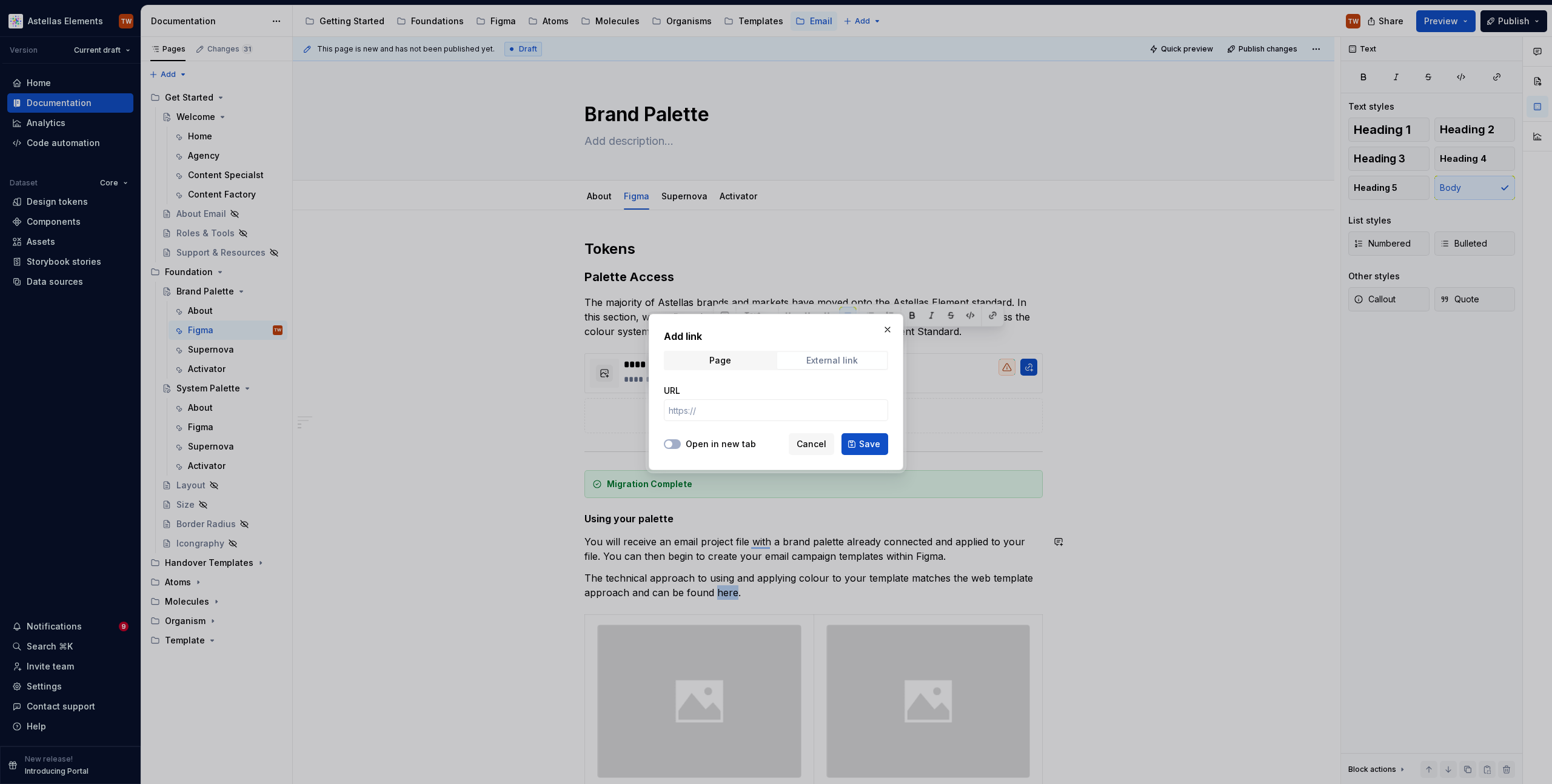
scroll to position [254, 0]
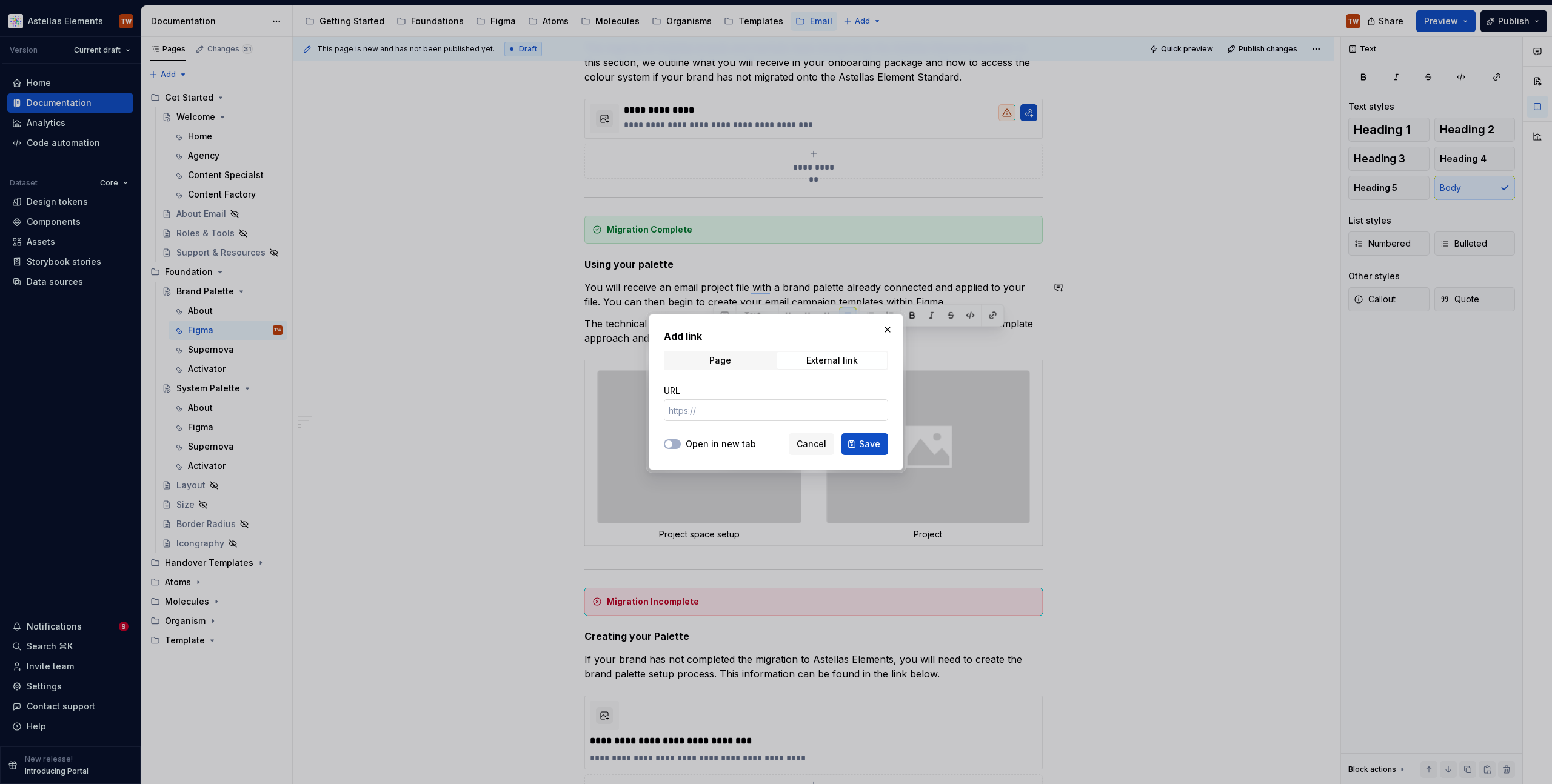
click at [721, 411] on input "URL" at bounding box center [776, 411] width 224 height 22
paste input "https://astellas.preview.supernova-docs.io/latest/foundations/colours/colour-to…"
type input "https://astellas.preview.supernova-docs.io/latest/foundations/colours/colour-to…"
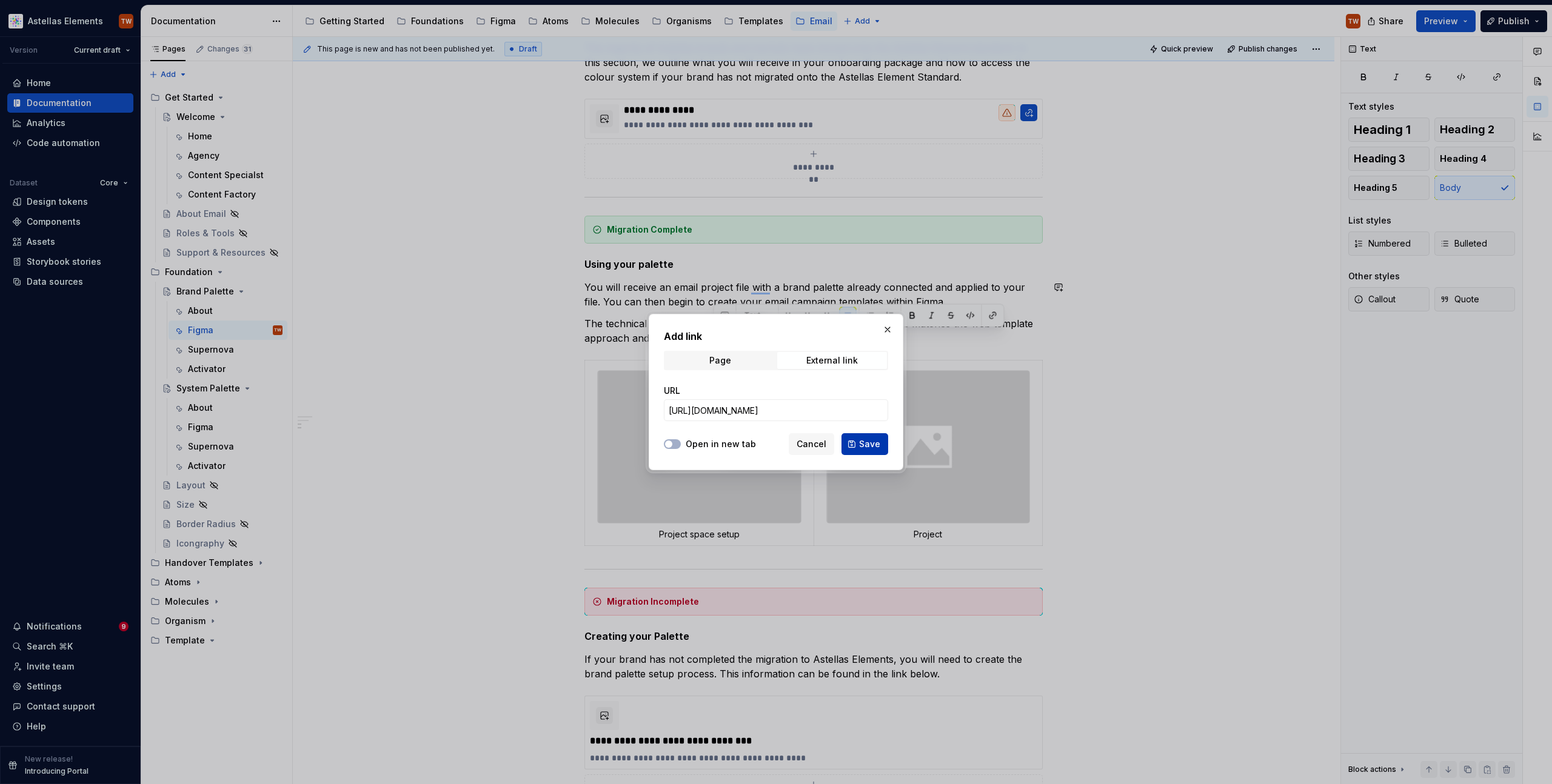
click at [858, 445] on button "Save" at bounding box center [864, 444] width 47 height 22
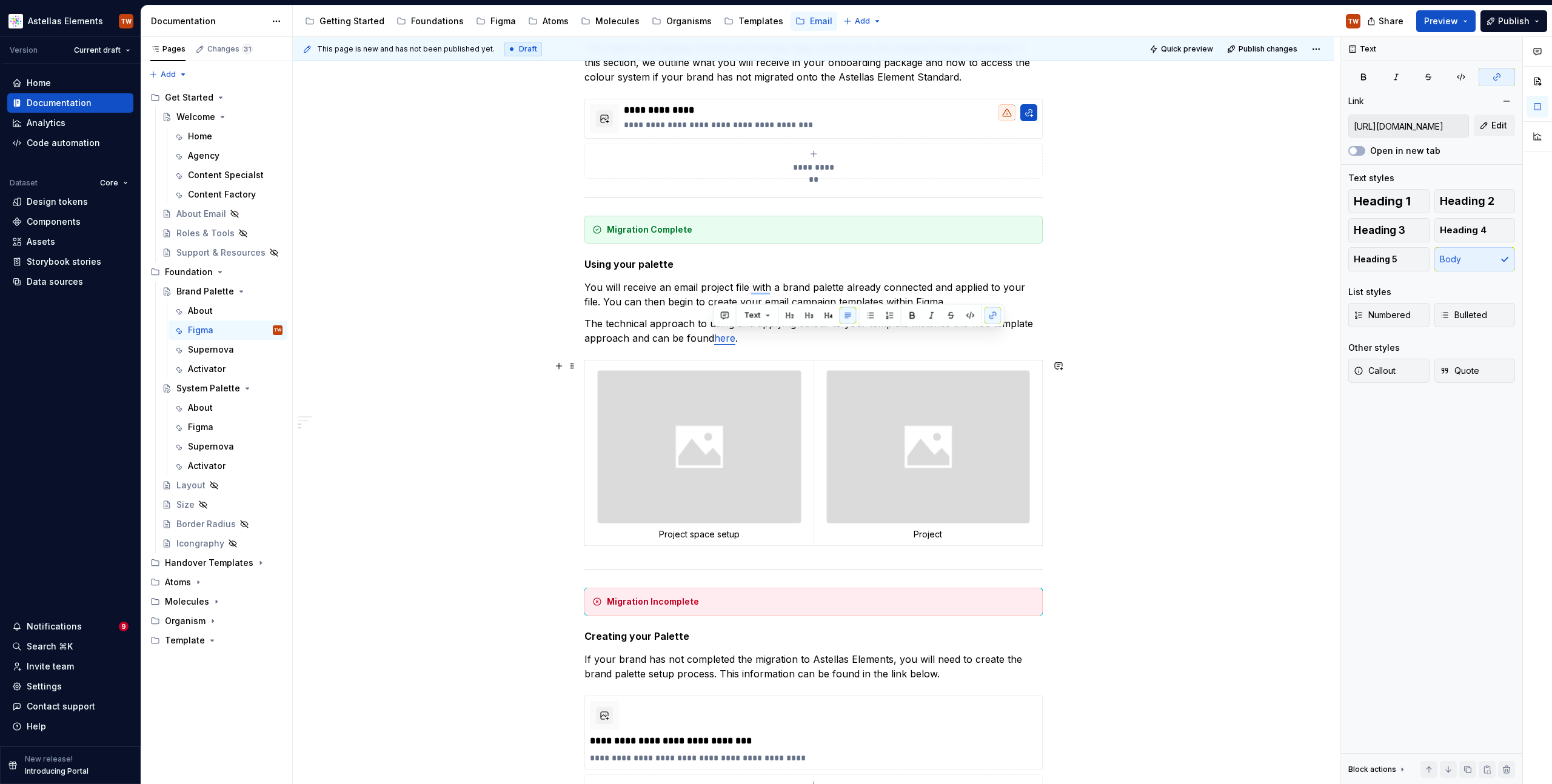
click at [478, 398] on div "**********" at bounding box center [814, 577] width 1041 height 1243
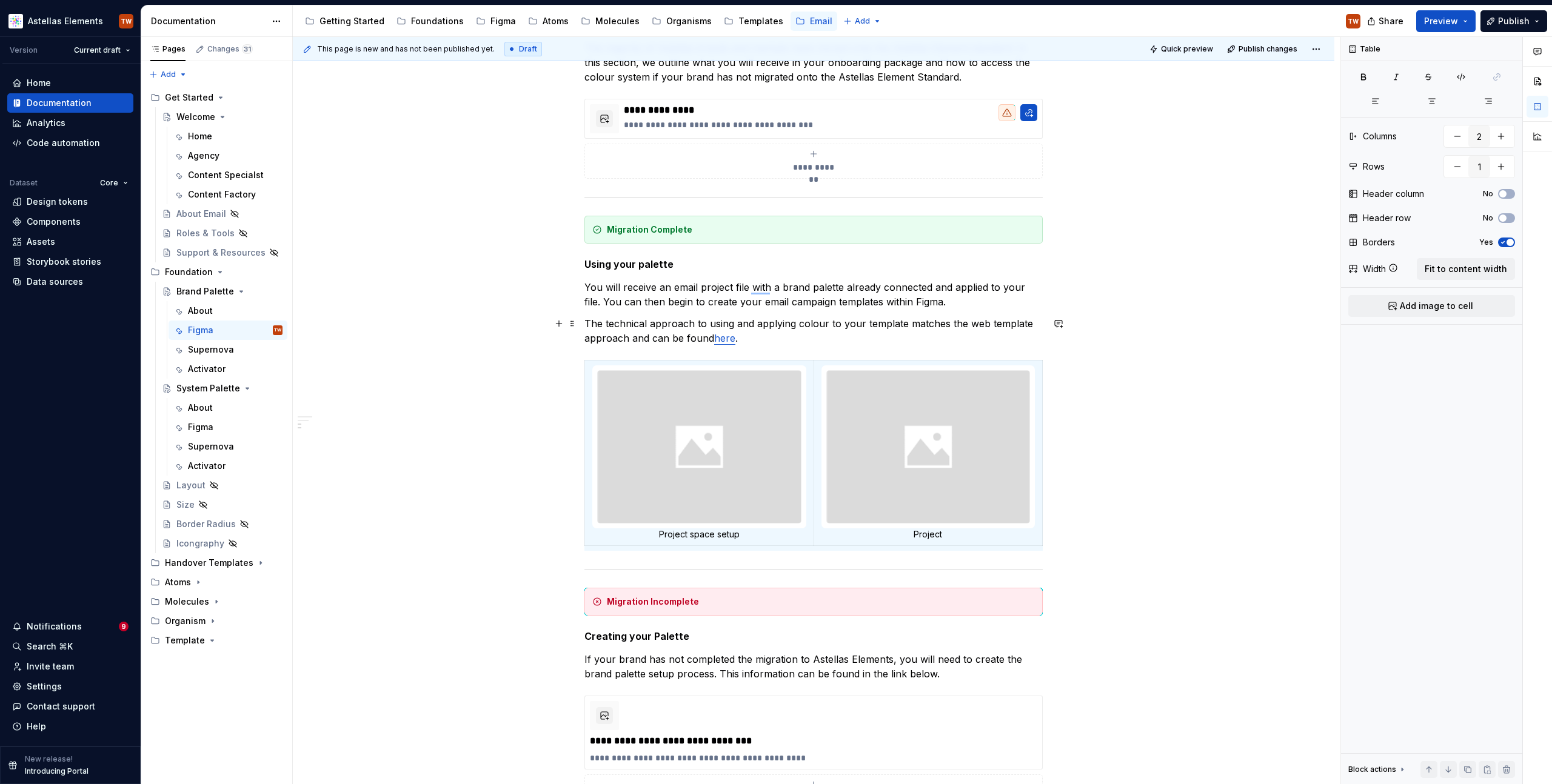
click at [723, 336] on link "here" at bounding box center [724, 338] width 21 height 12
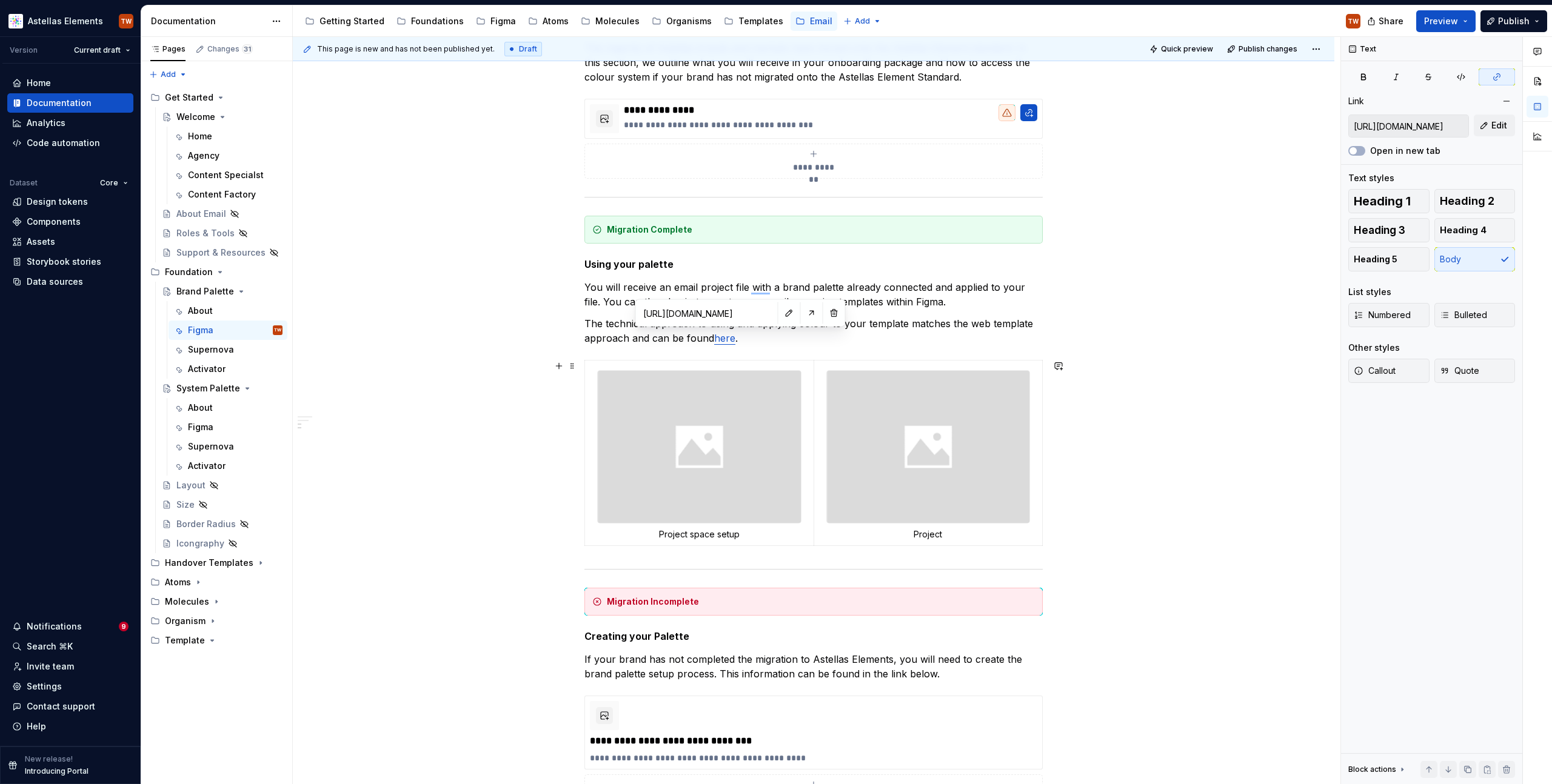
click at [1175, 366] on div "**********" at bounding box center [814, 577] width 1041 height 1243
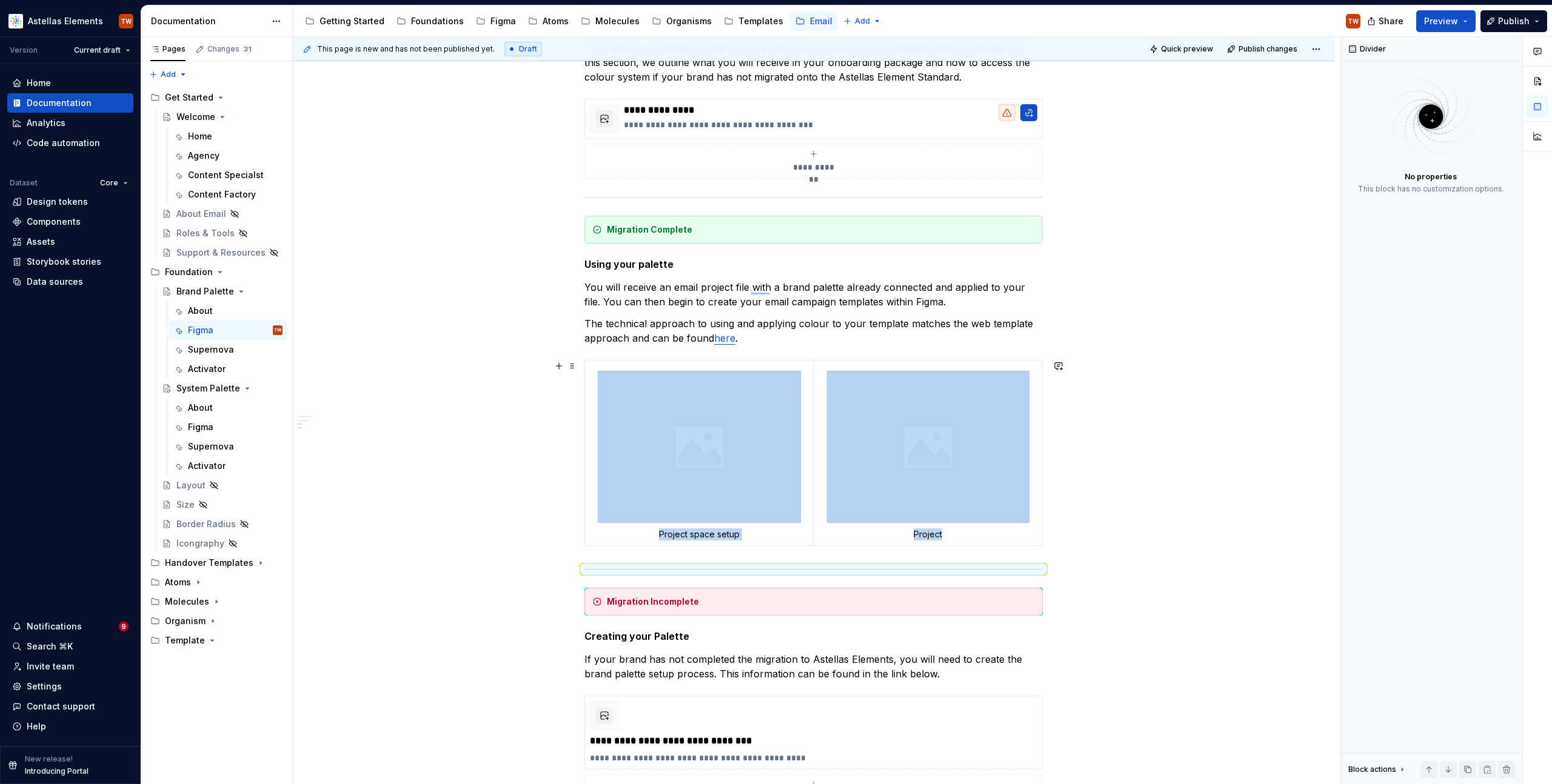
scroll to position [271, 0]
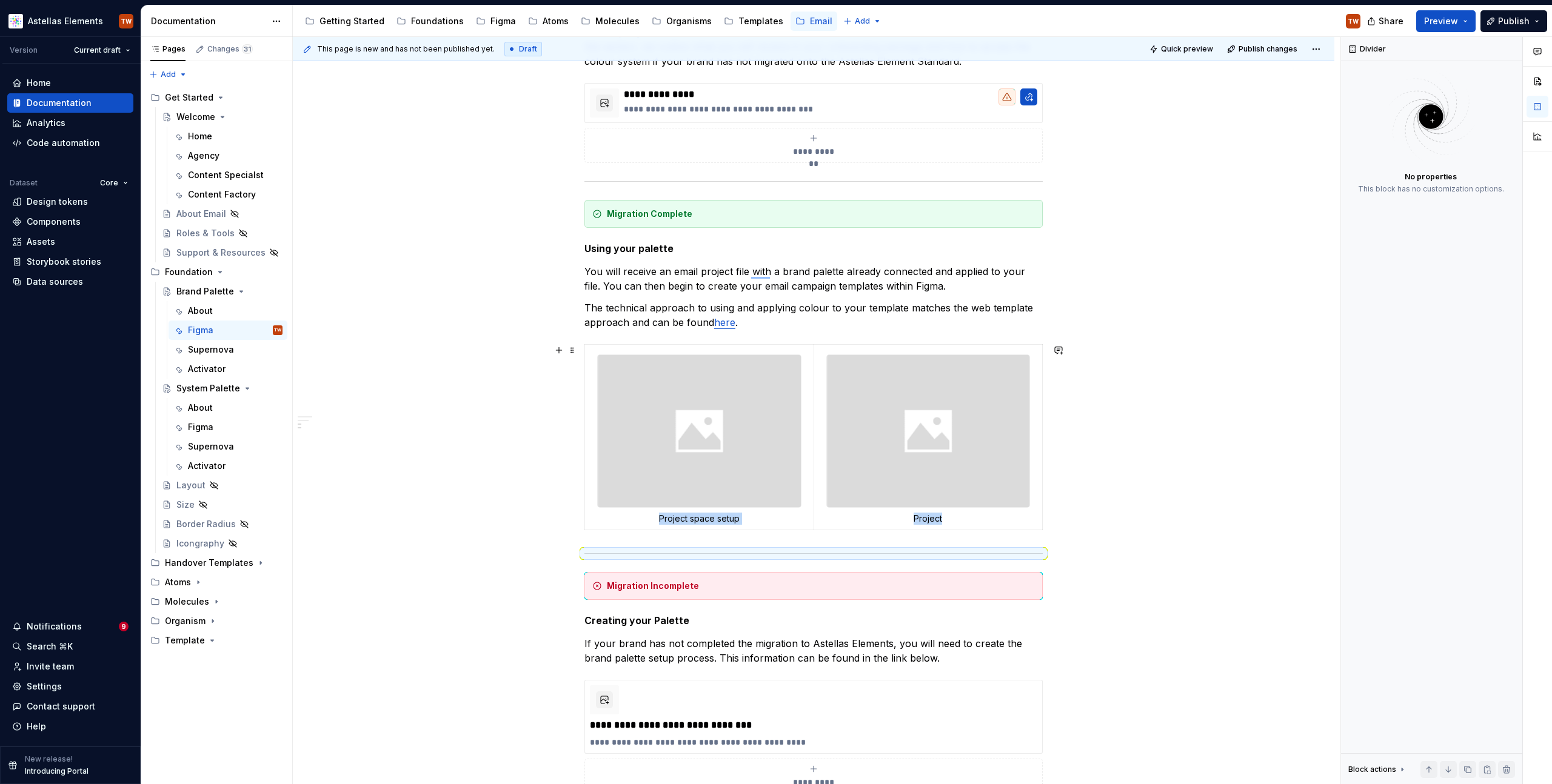
click at [476, 468] on div "**********" at bounding box center [814, 562] width 1041 height 1243
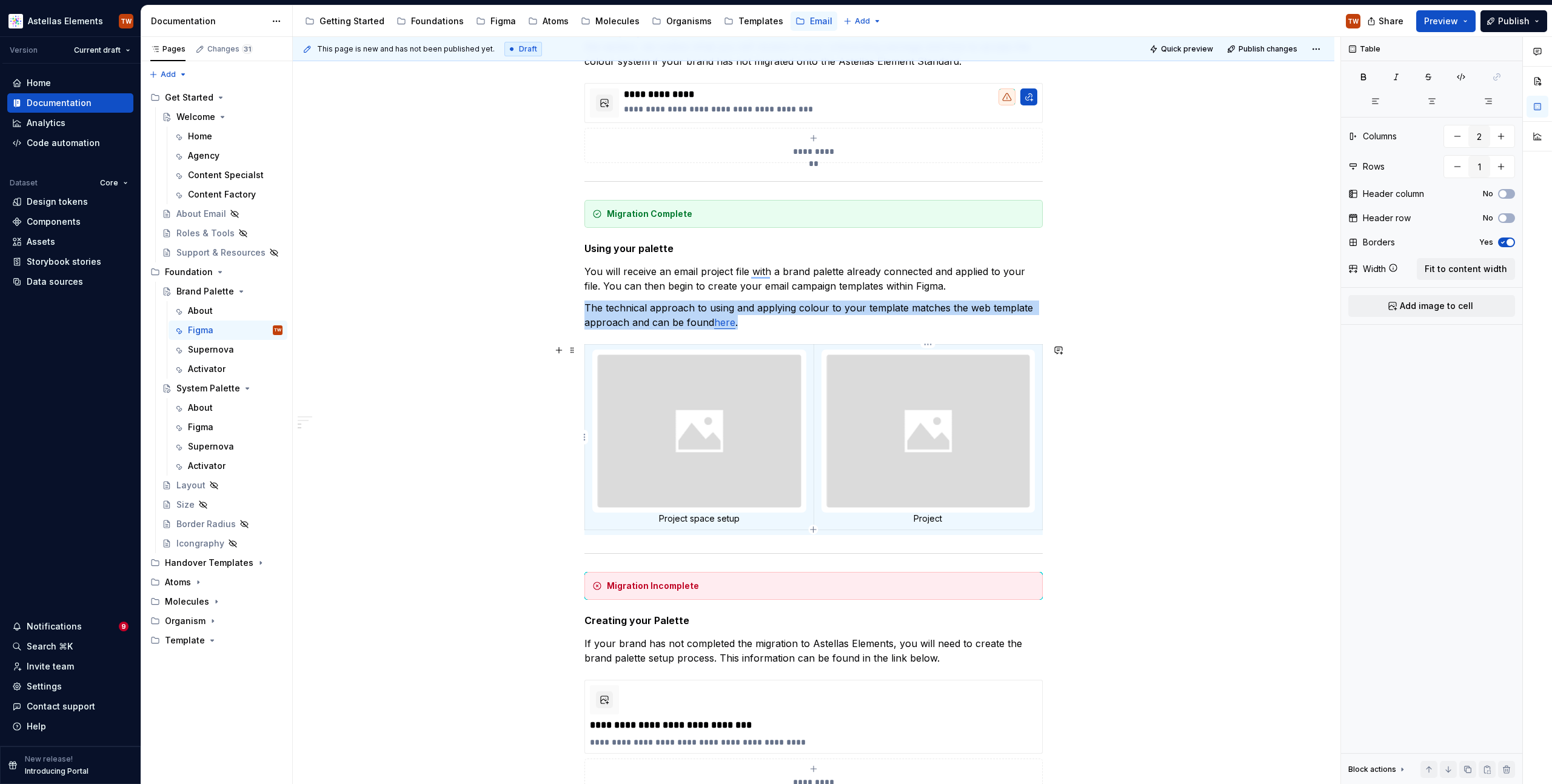
click at [923, 514] on p "Project" at bounding box center [928, 519] width 214 height 12
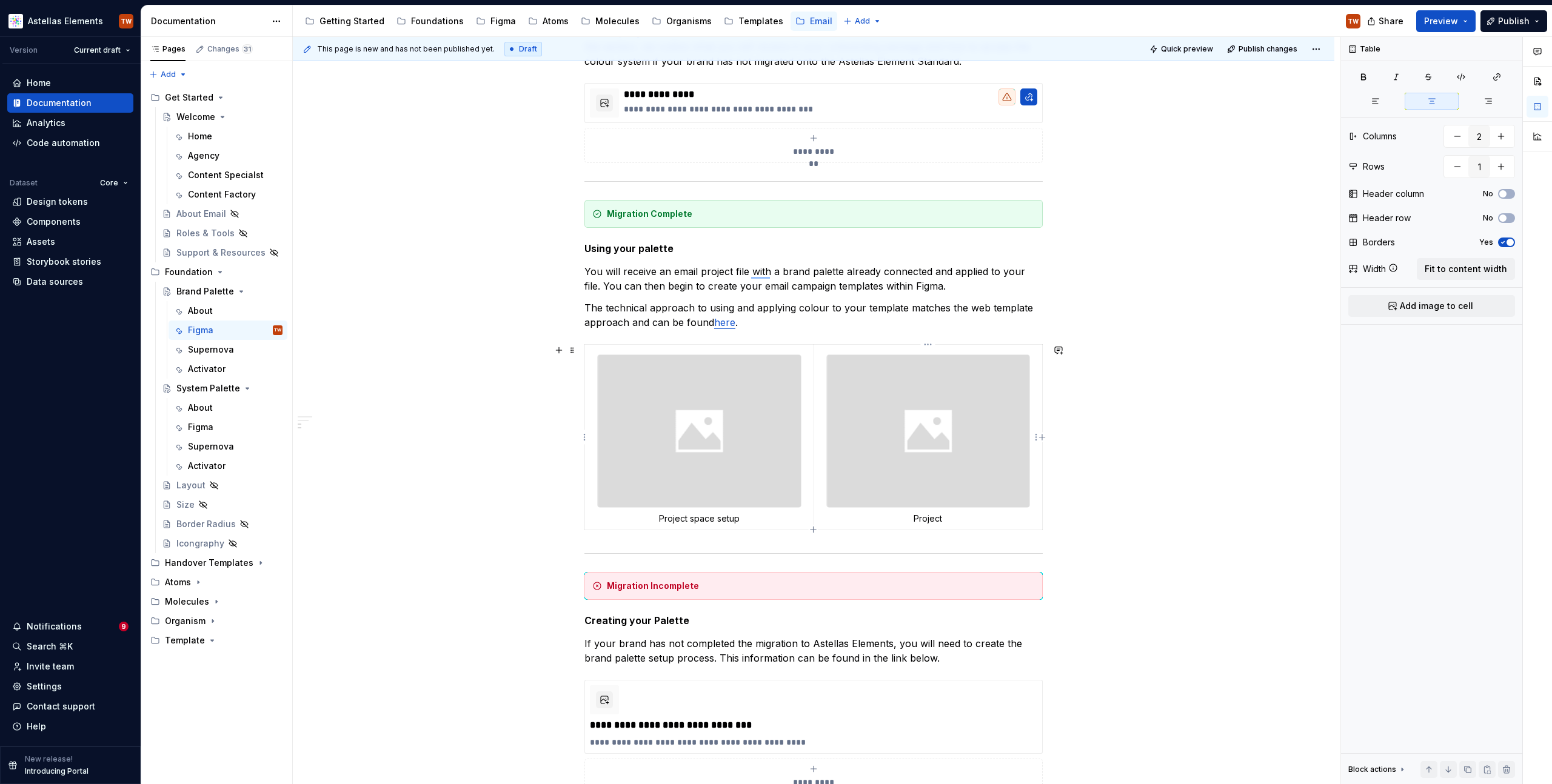
click at [923, 518] on p "Project" at bounding box center [928, 519] width 214 height 12
click at [1214, 488] on div "**********" at bounding box center [814, 562] width 1041 height 1243
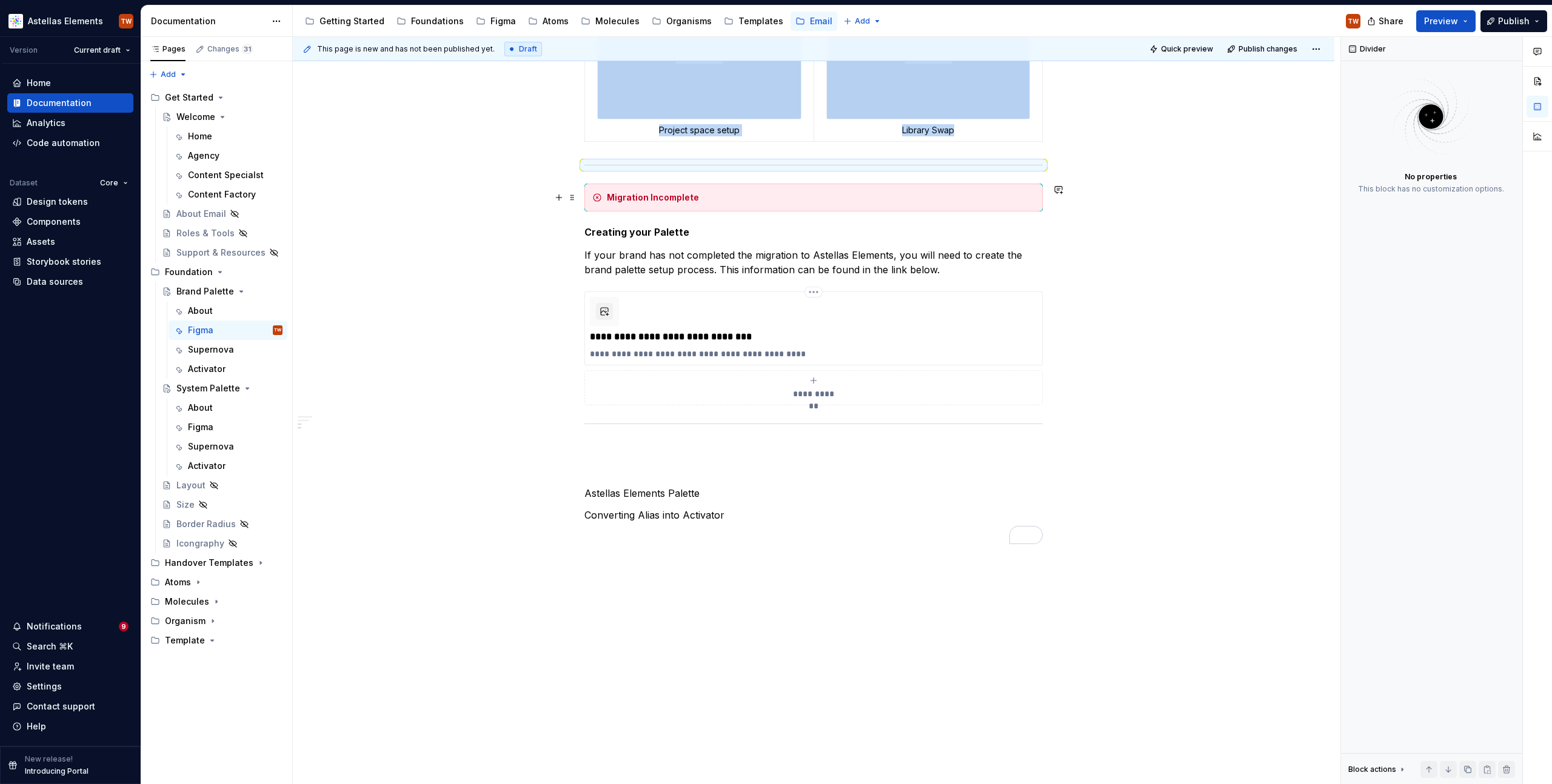
scroll to position [667, 0]
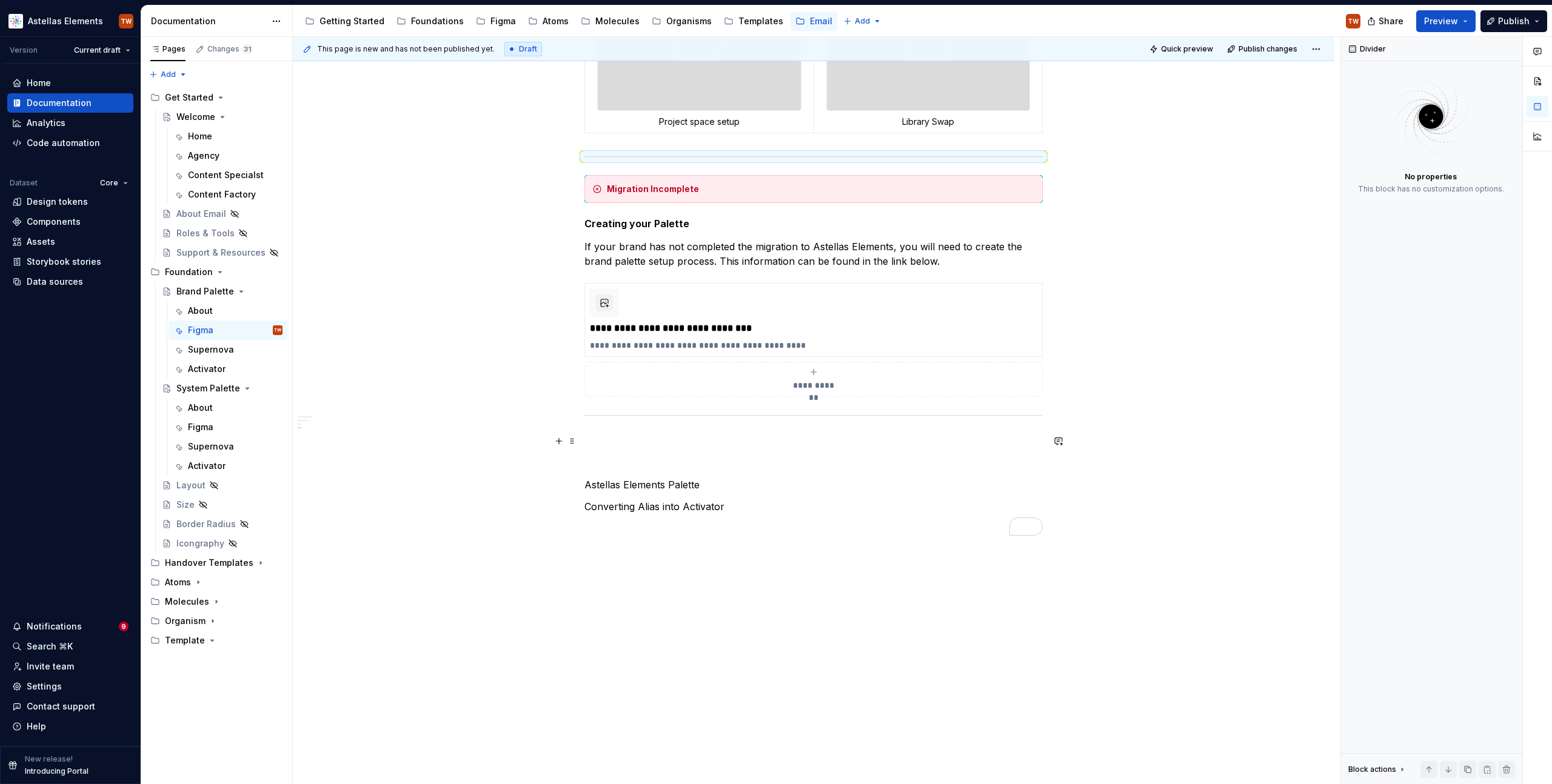
click at [659, 435] on p "To enrich screen reader interactions, please activate Accessibility in Grammarl…" at bounding box center [813, 441] width 458 height 15
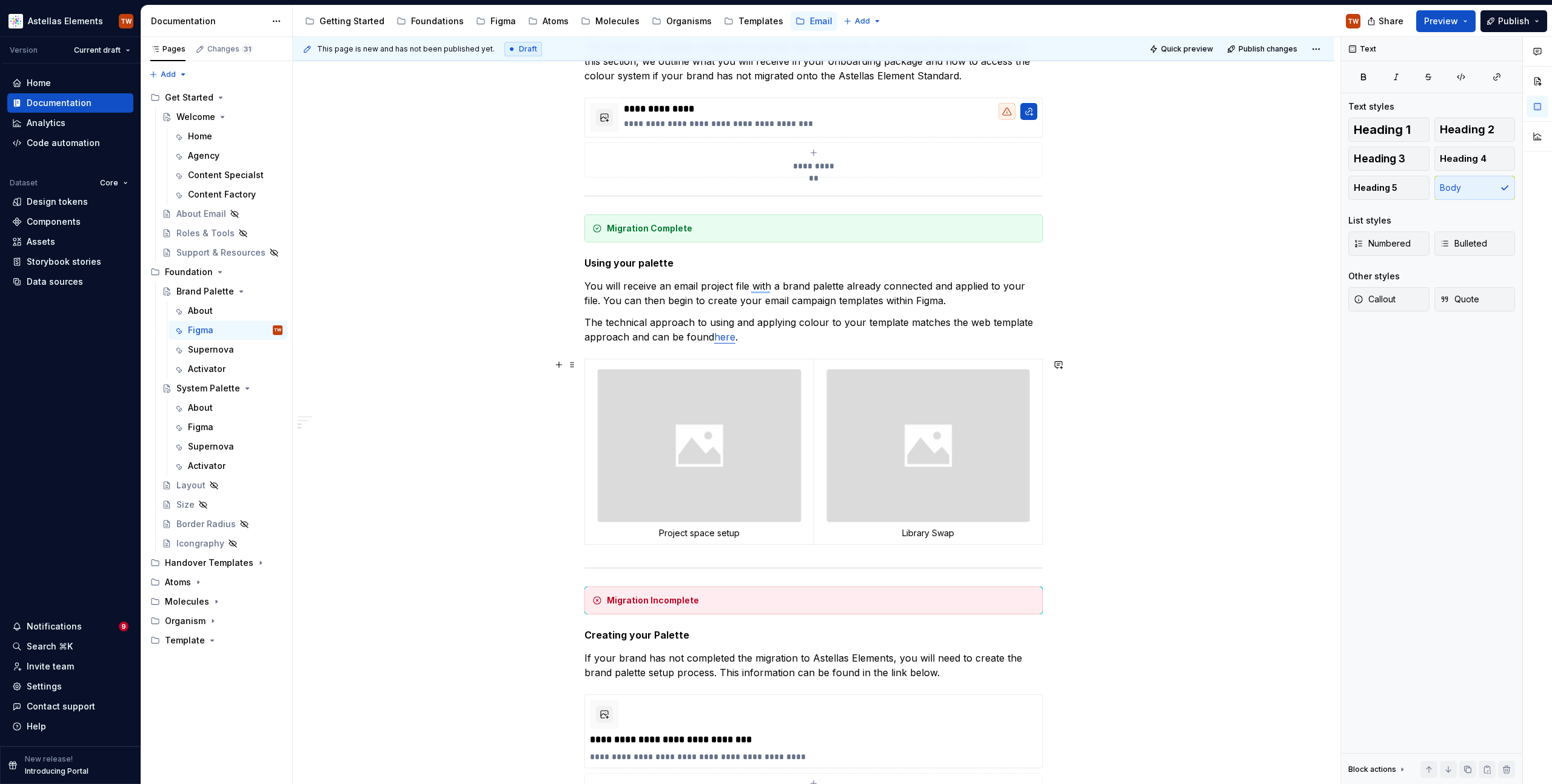
scroll to position [0, 0]
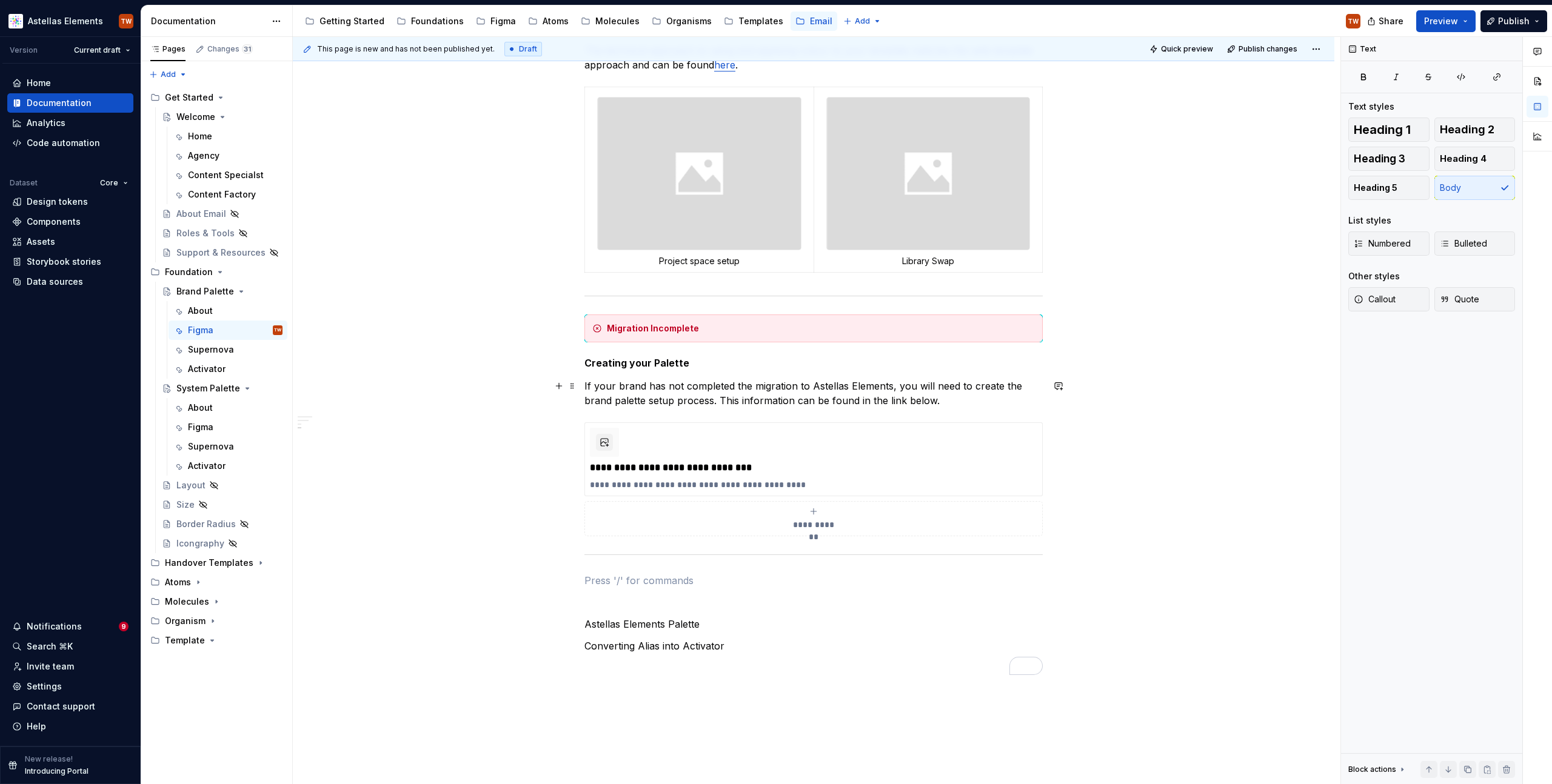
click at [767, 398] on p "If your brand has not completed the migration to Astellas Elements, you will ne…" at bounding box center [813, 393] width 458 height 29
click at [731, 408] on div "**********" at bounding box center [813, 193] width 458 height 964
click at [761, 398] on p "If your brand has not completed the migration to Astellas Elements, you will ne…" at bounding box center [813, 393] width 458 height 29
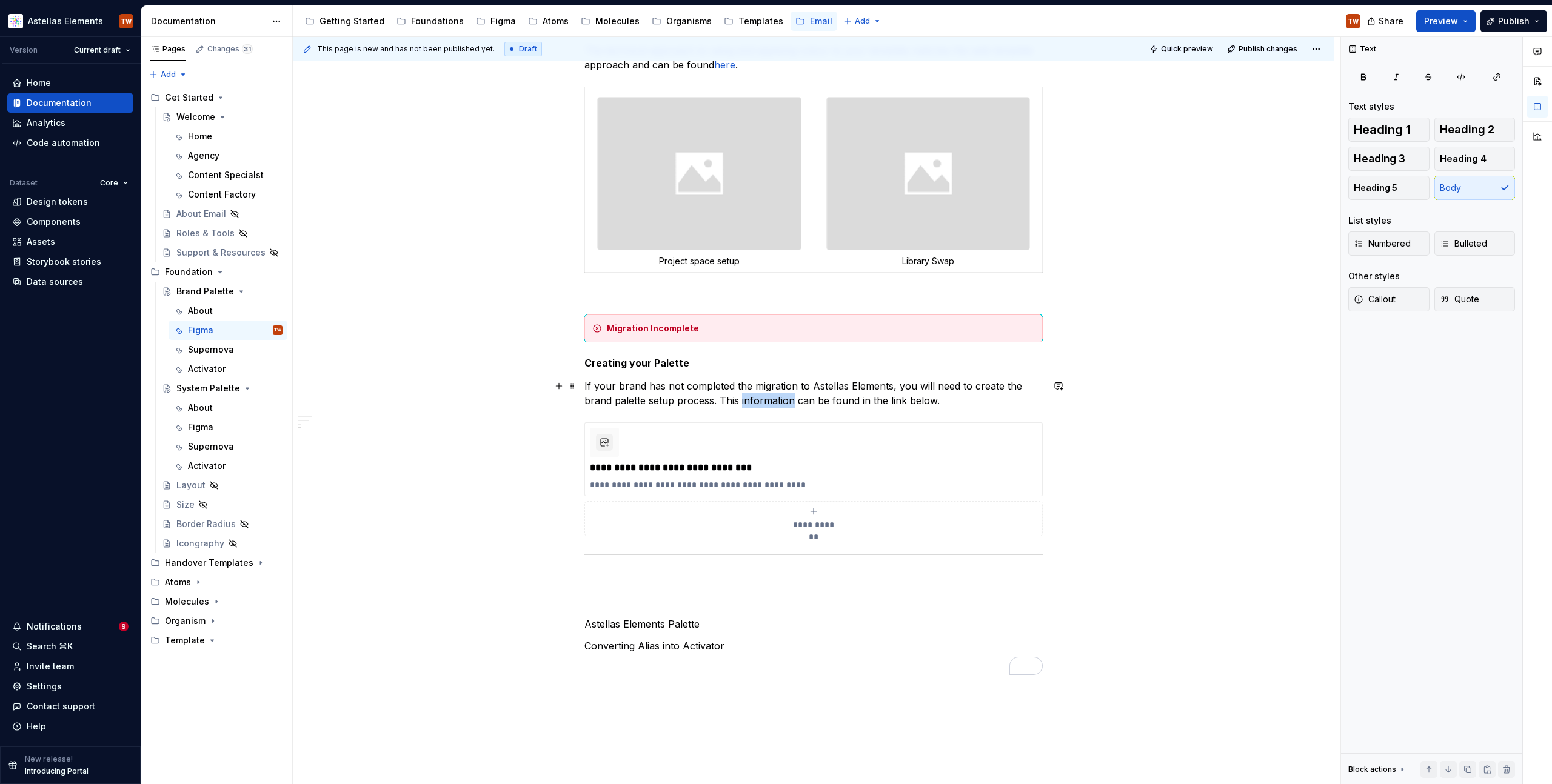
click at [761, 398] on p "If your brand has not completed the migration to Astellas Elements, you will ne…" at bounding box center [813, 393] width 458 height 29
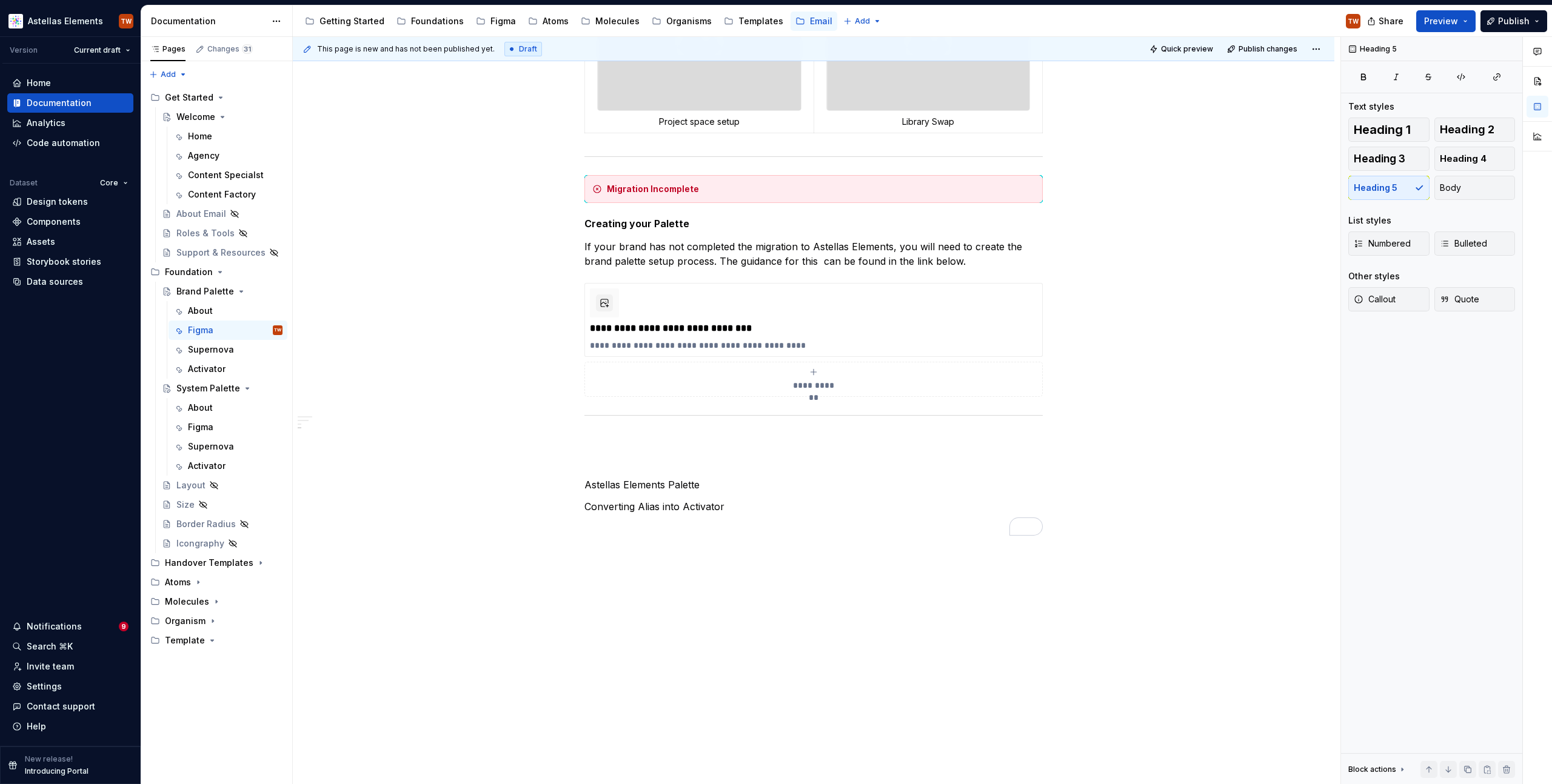
scroll to position [667, 0]
click at [647, 434] on p "To enrich screen reader interactions, please activate Accessibility in Grammarl…" at bounding box center [813, 441] width 458 height 15
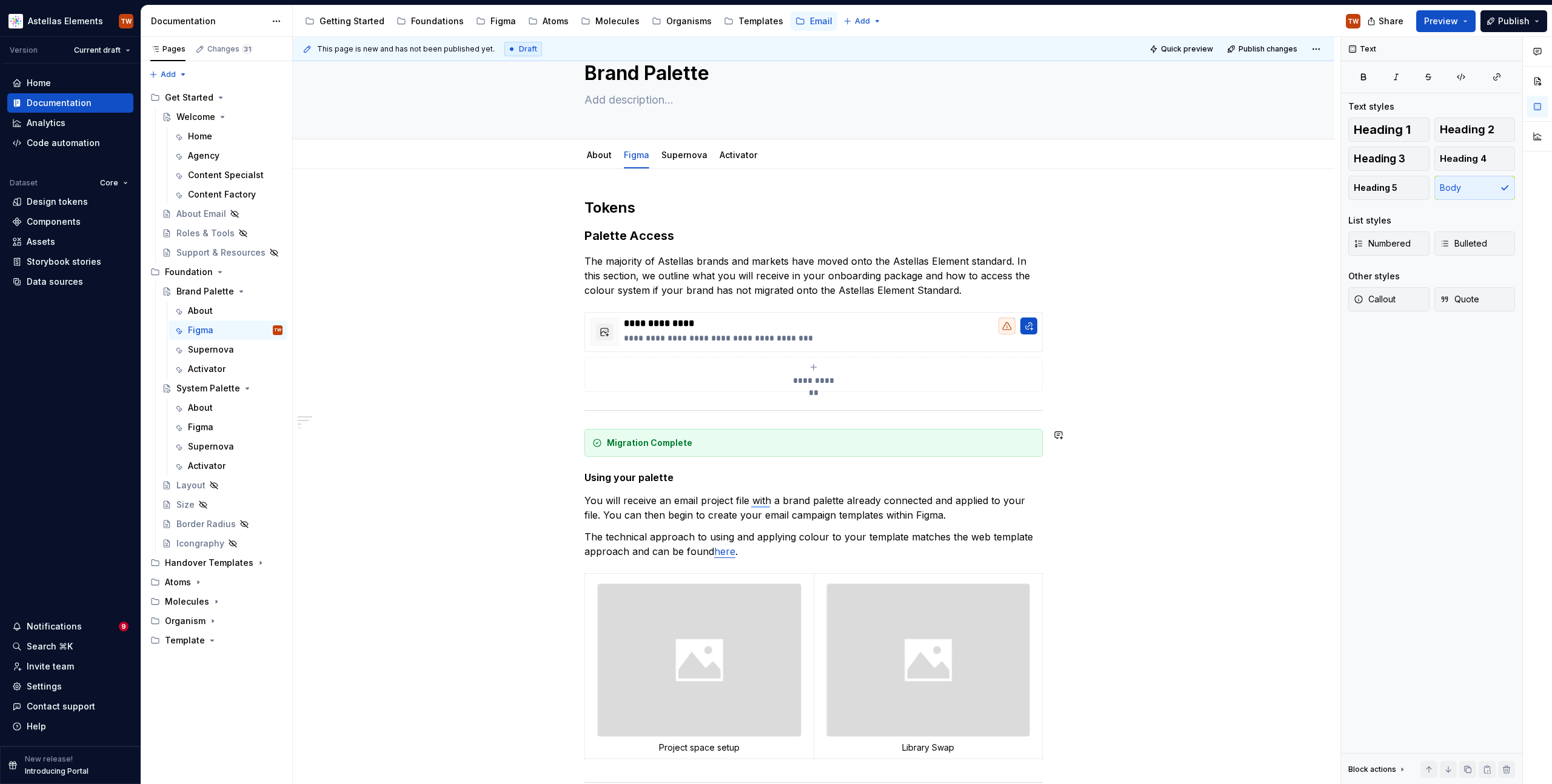
scroll to position [58, 0]
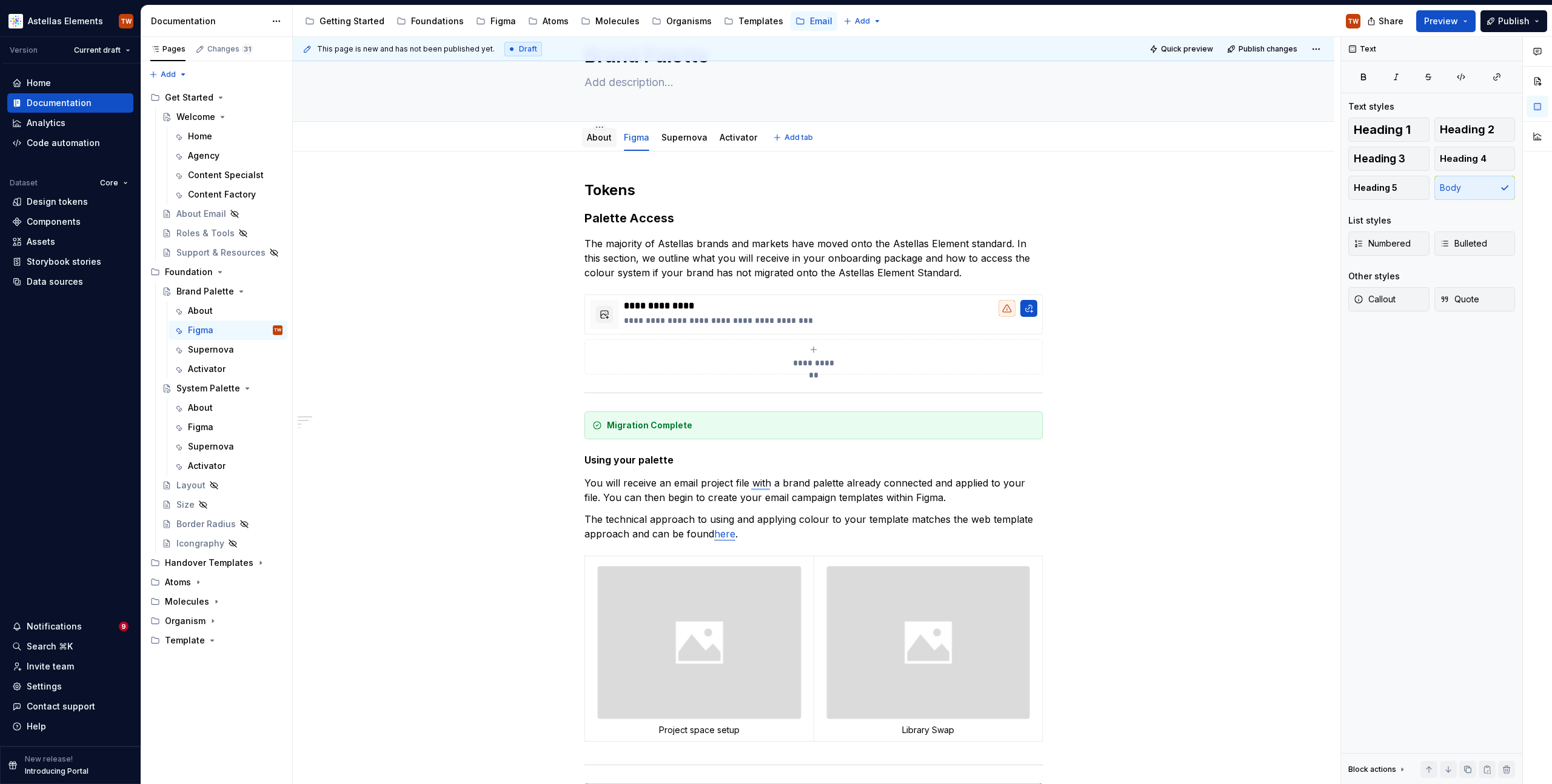
click at [590, 147] on div "About" at bounding box center [599, 138] width 35 height 22
click at [590, 138] on link "About" at bounding box center [599, 138] width 25 height 10
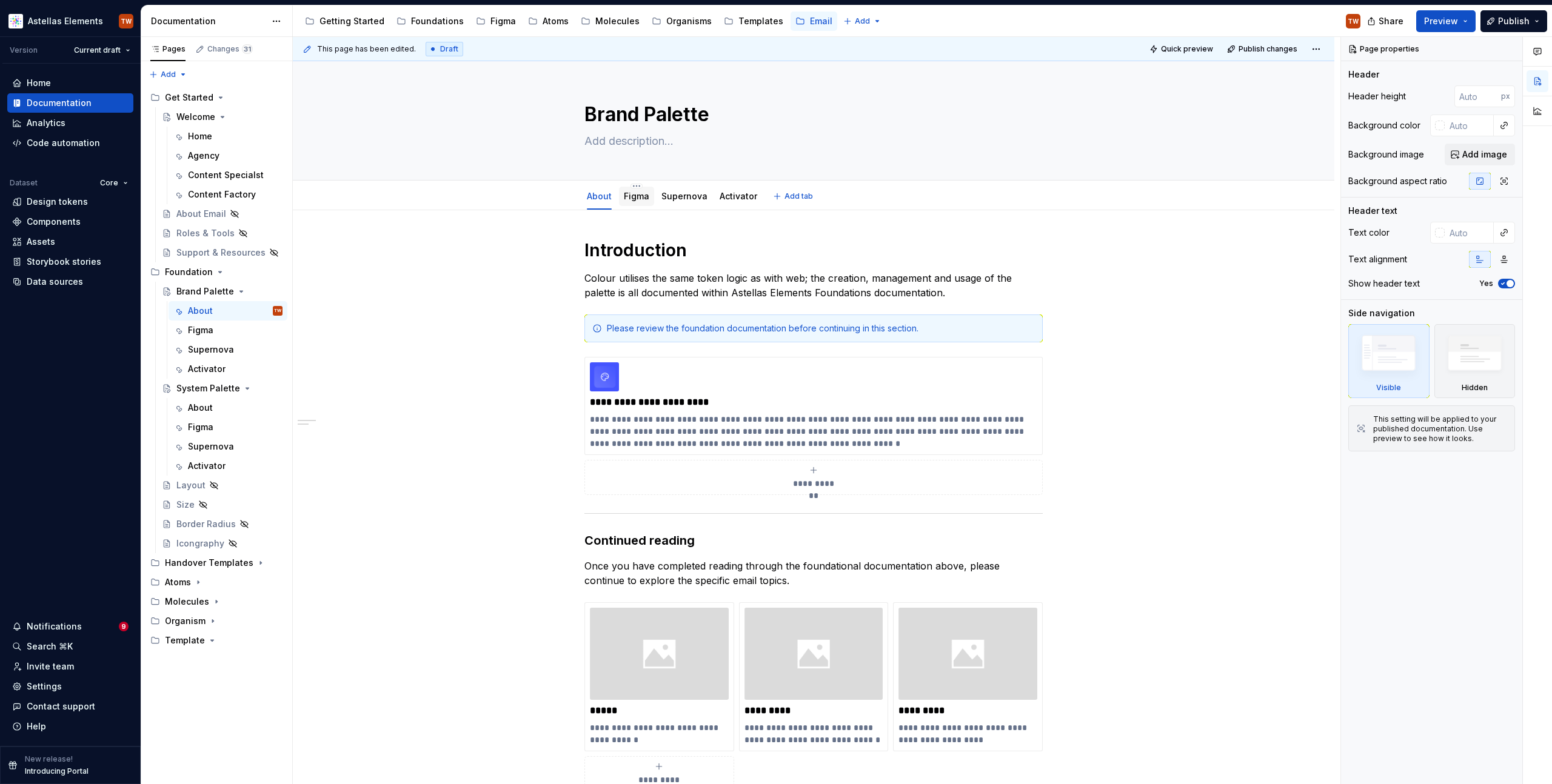
click at [630, 194] on link "Figma" at bounding box center [637, 196] width 26 height 10
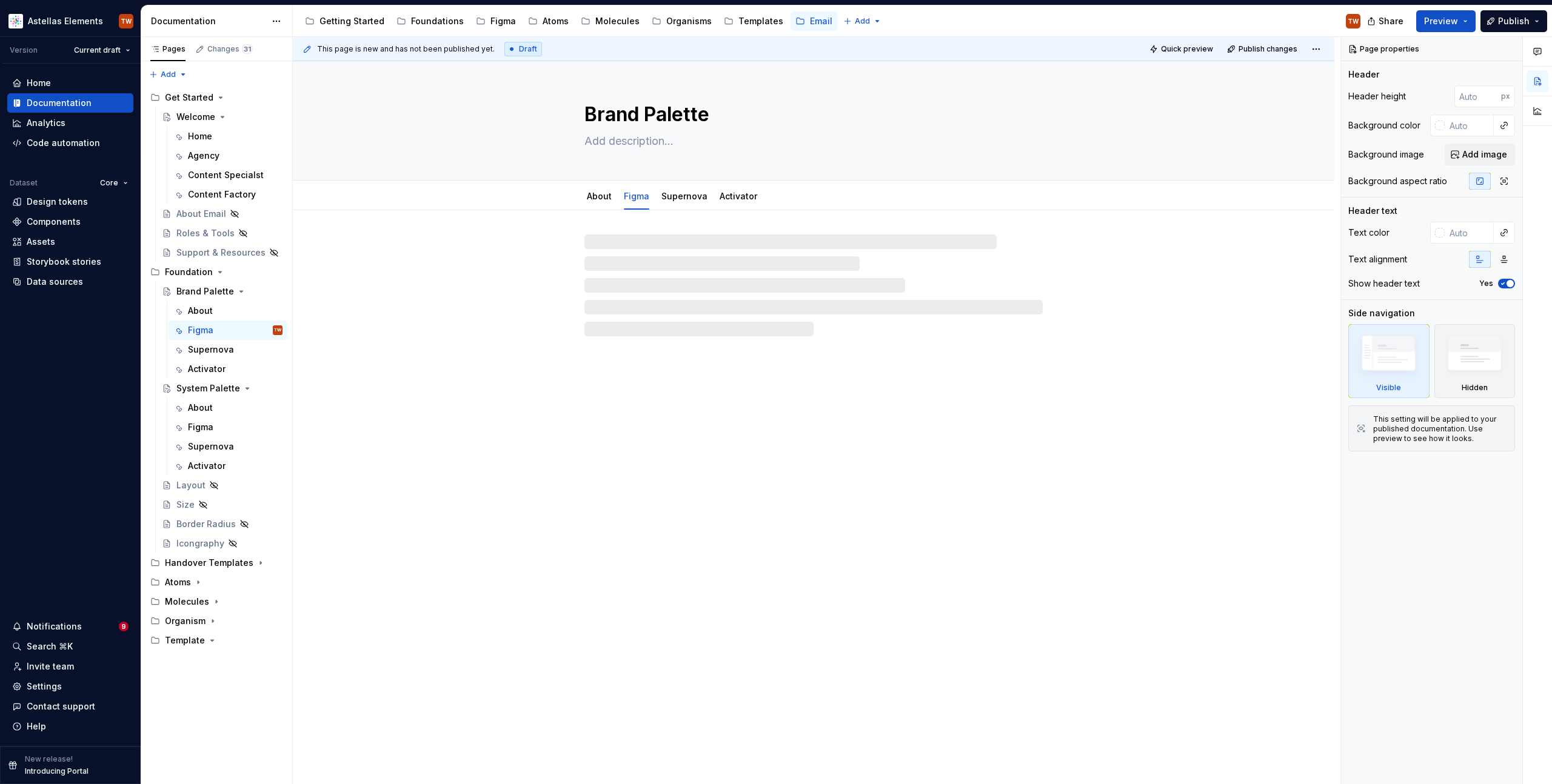
type textarea "*"
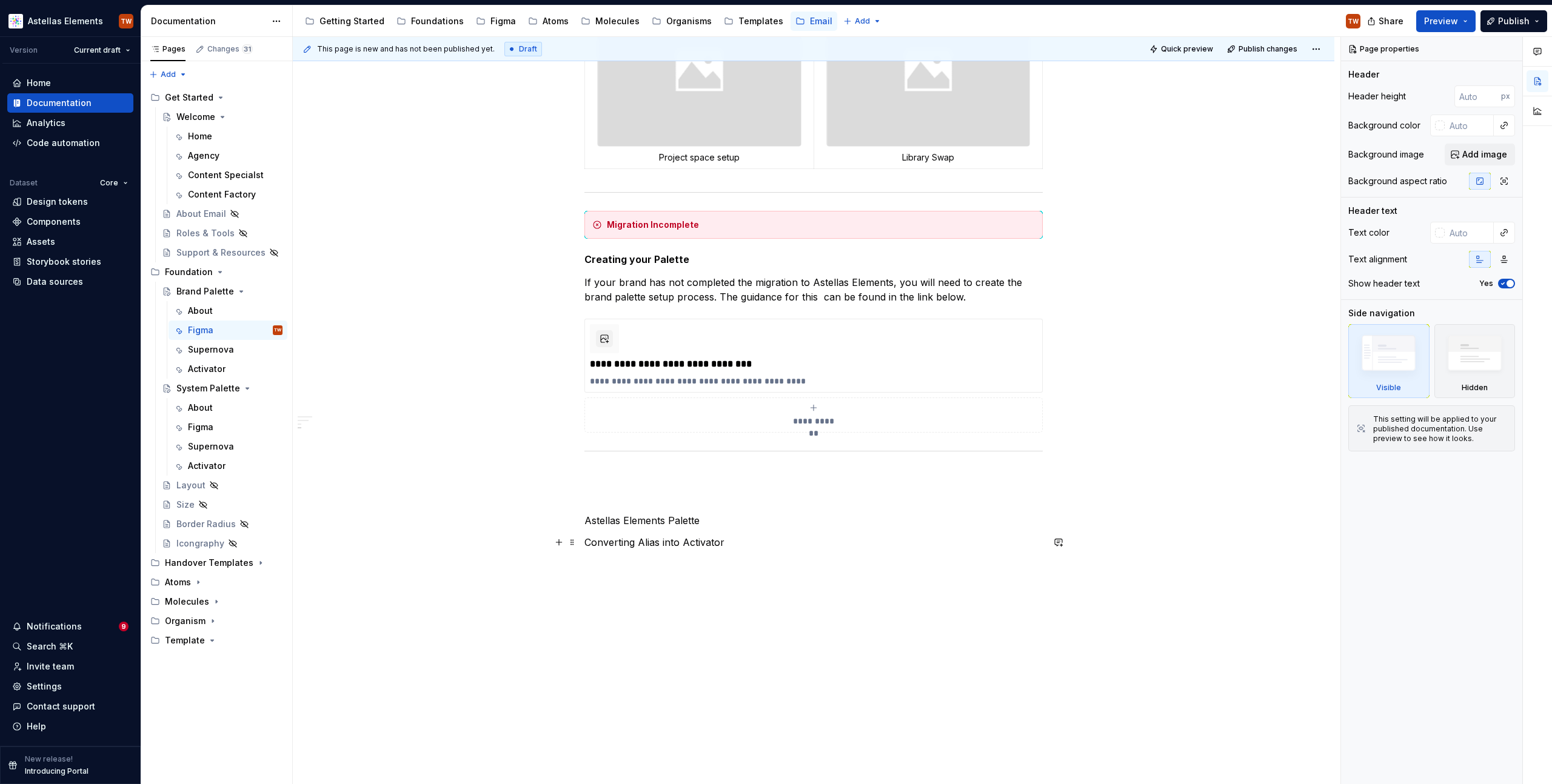
scroll to position [667, 0]
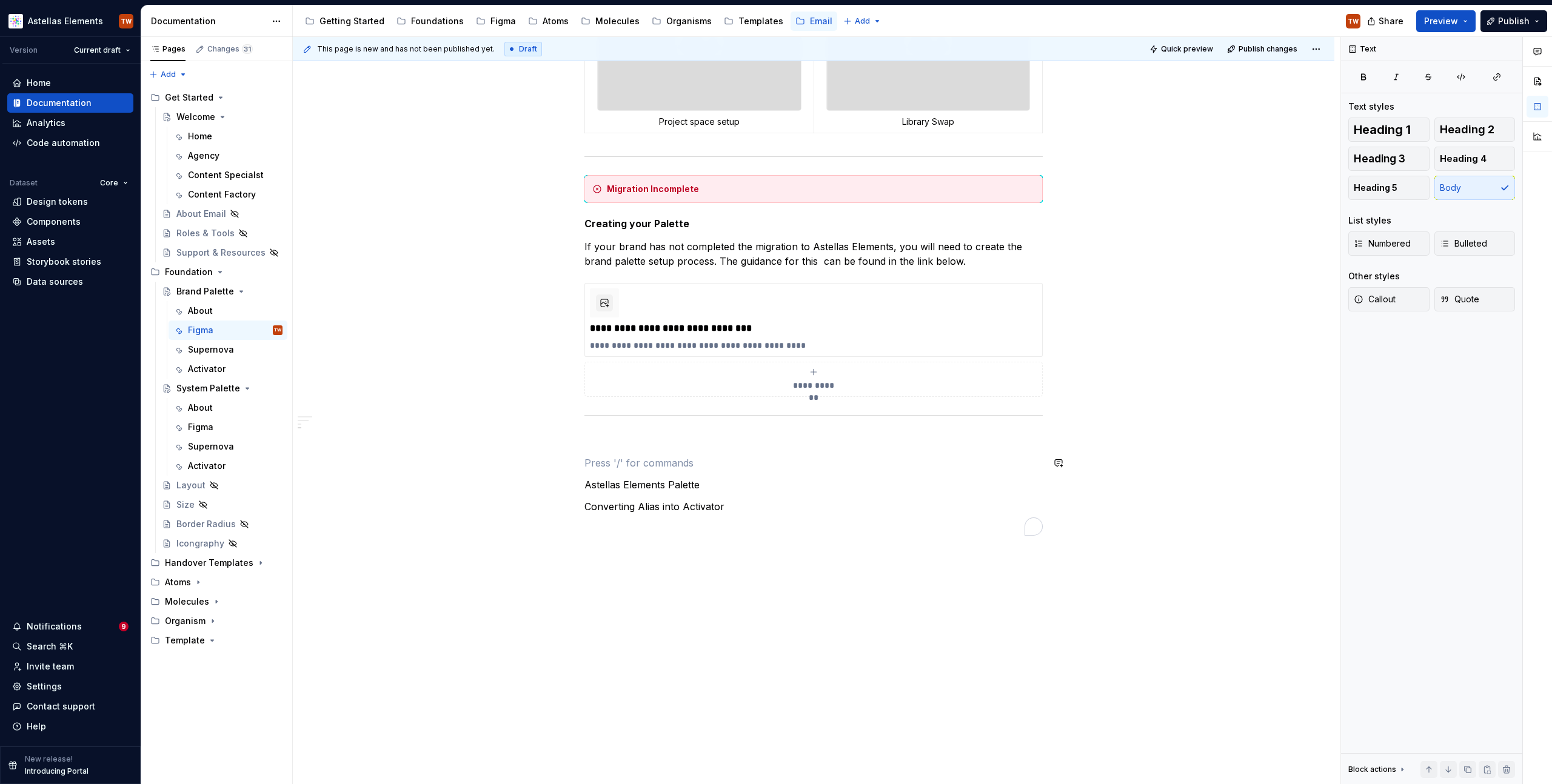
click at [615, 449] on div "**********" at bounding box center [813, 54] width 458 height 964
click at [611, 434] on p "To enrich screen reader interactions, please activate Accessibility in Grammarl…" at bounding box center [813, 441] width 458 height 15
click at [592, 441] on p "Handover" at bounding box center [813, 441] width 458 height 15
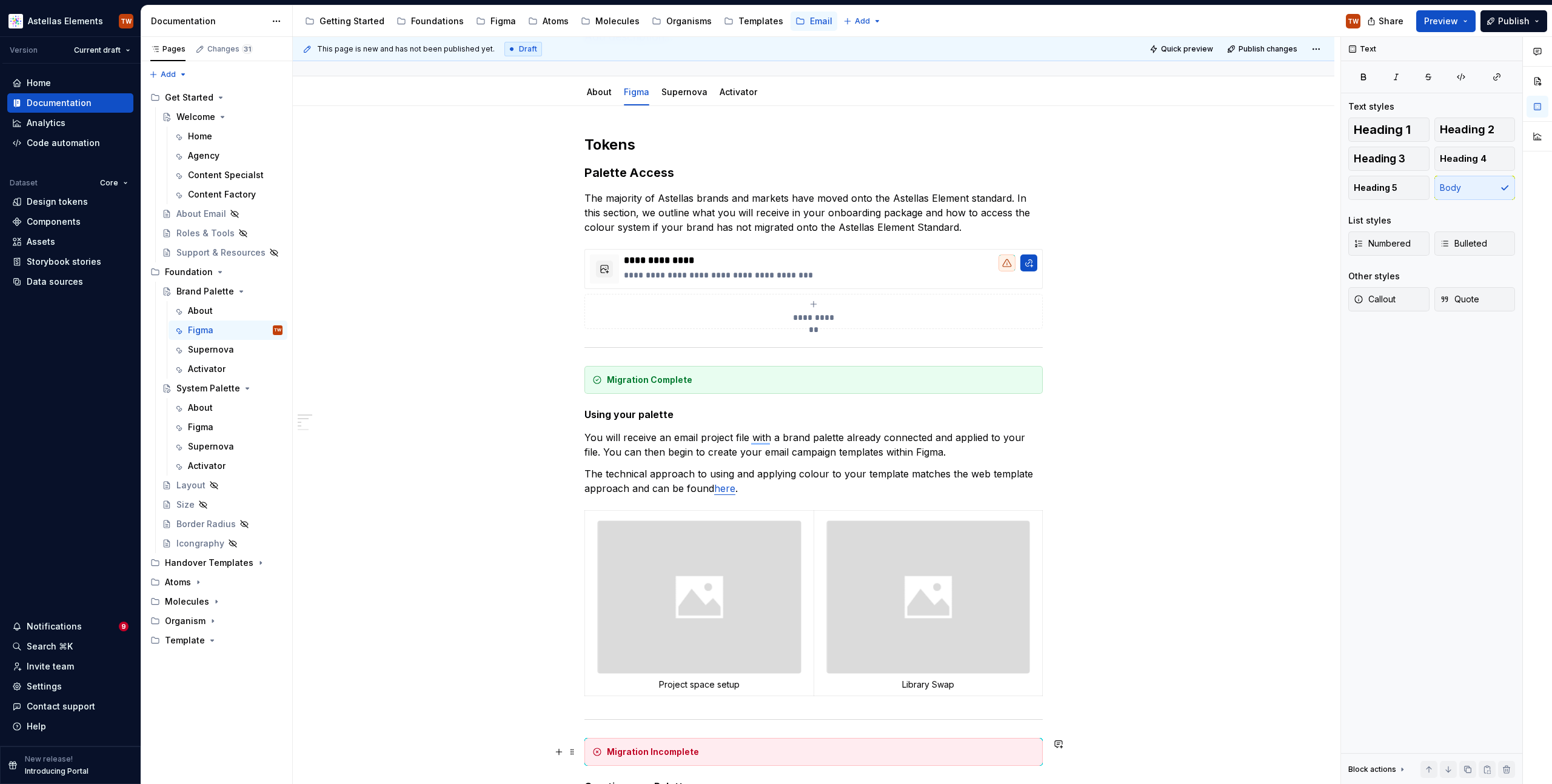
scroll to position [99, 0]
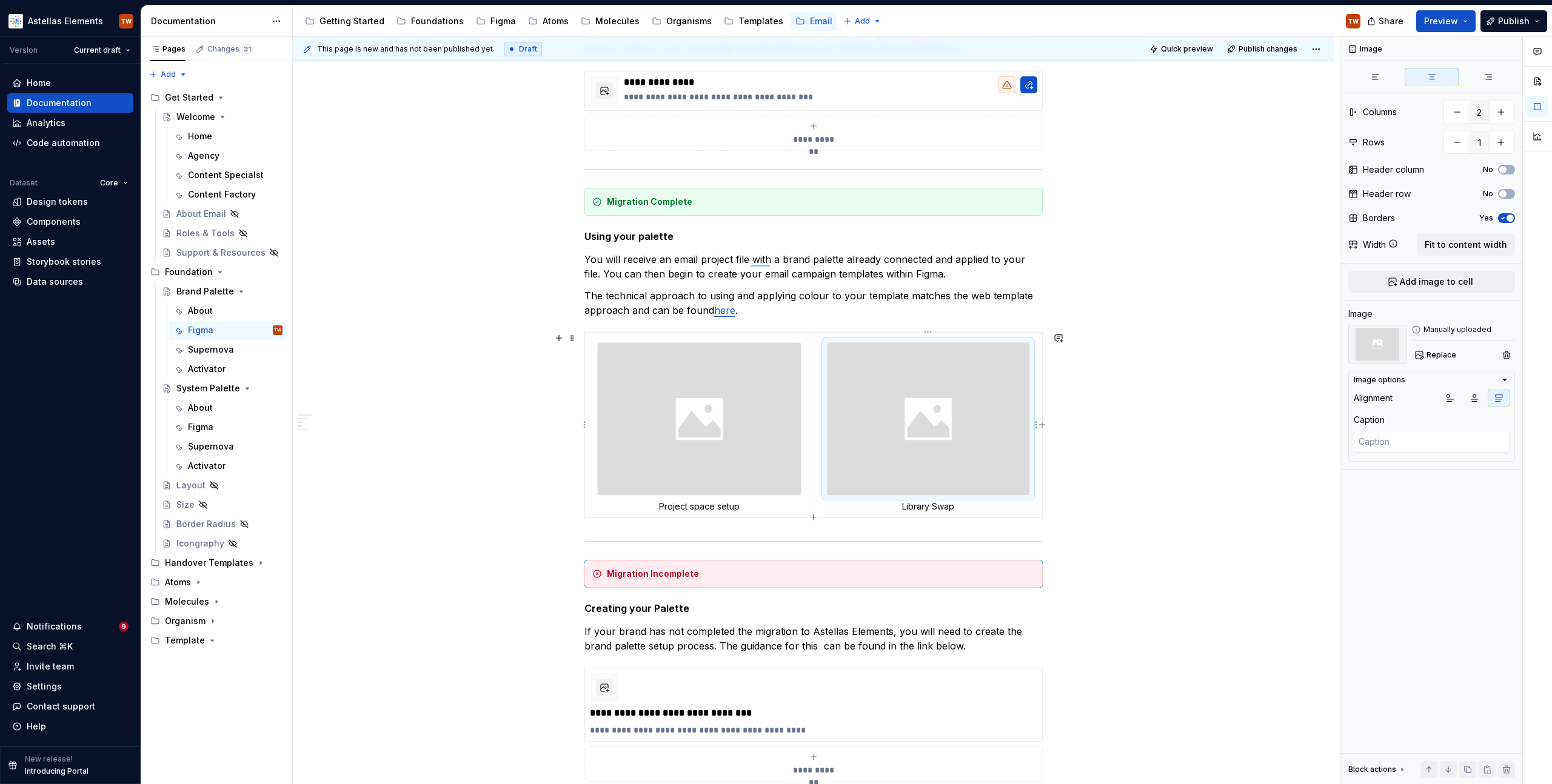
click at [958, 417] on img "To enrich screen reader interactions, please activate Accessibility in Grammarl…" at bounding box center [929, 419] width 203 height 152
click at [1069, 450] on div "**********" at bounding box center [814, 562] width 1041 height 1269
click at [1047, 440] on div "**********" at bounding box center [814, 562] width 1041 height 1269
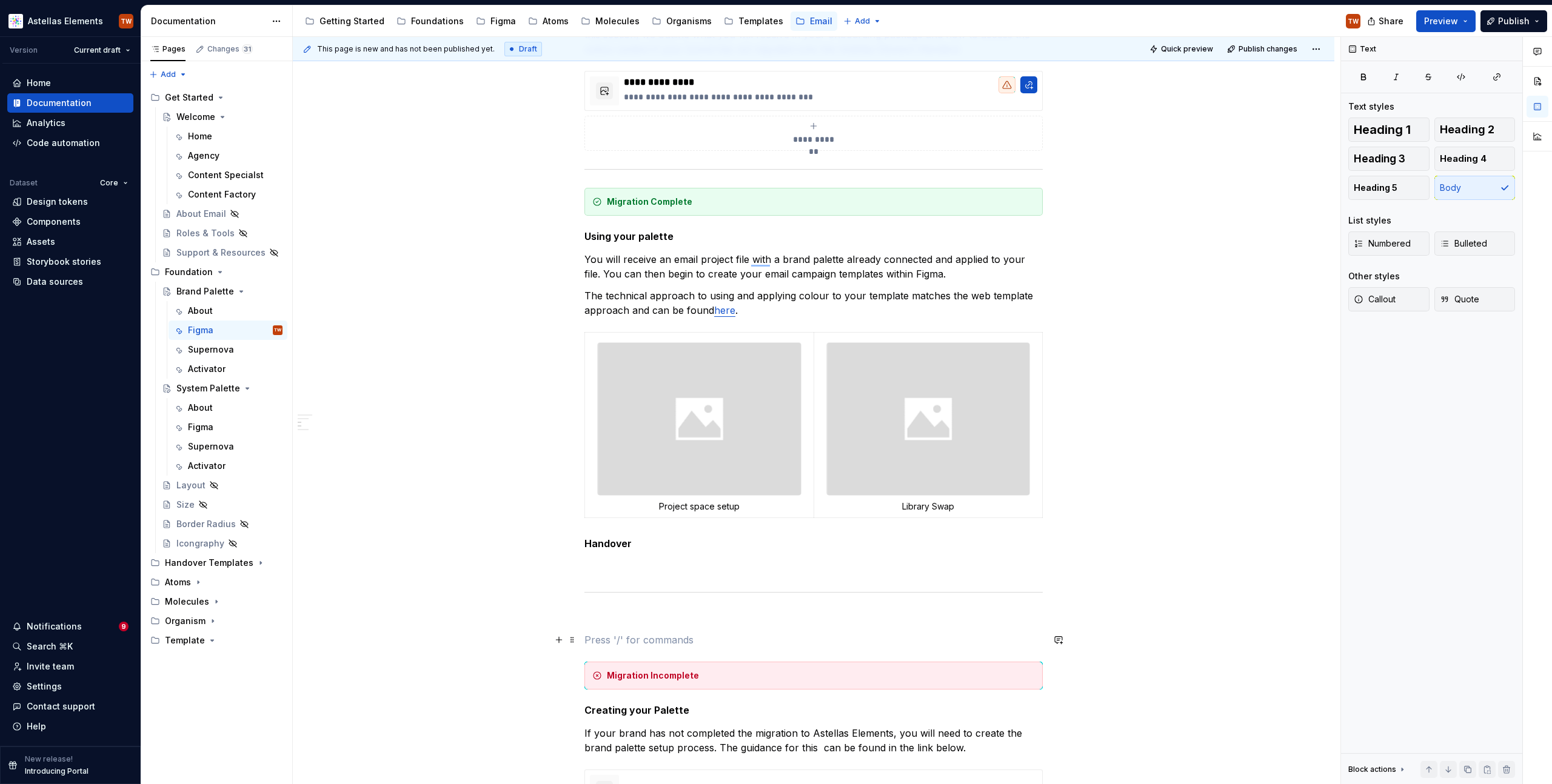
click at [634, 633] on p "To enrich screen reader interactions, please activate Accessibility in Grammarl…" at bounding box center [813, 640] width 458 height 15
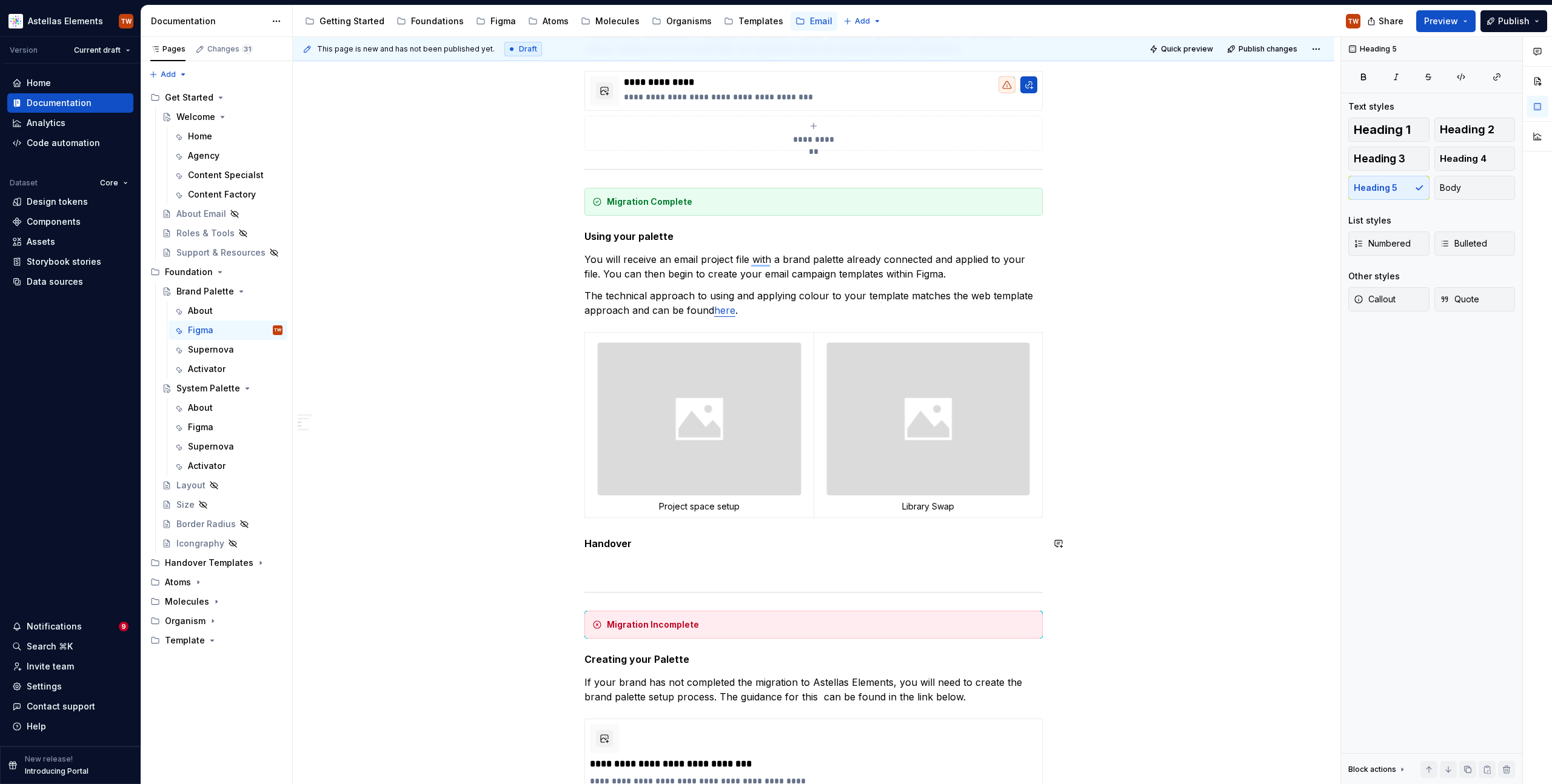
click at [717, 538] on h5 "Handover" at bounding box center [813, 544] width 458 height 12
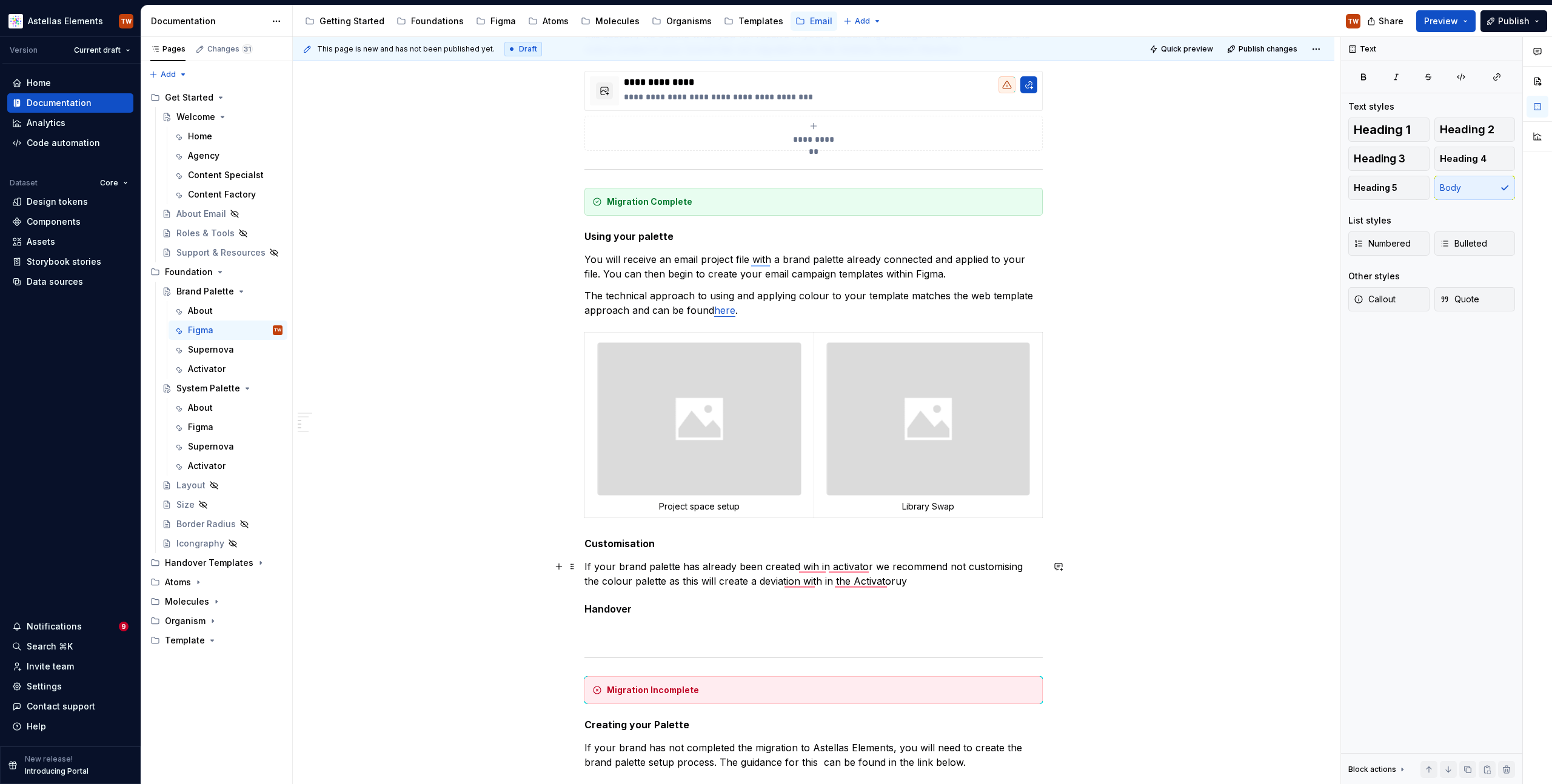
click at [954, 562] on p "If your brand palette has already been created wih in activator we recommend no…" at bounding box center [813, 574] width 458 height 29
click at [951, 567] on p "If your brand palette has already been created wih in activator we recommend no…" at bounding box center [813, 574] width 458 height 29
drag, startPoint x: 945, startPoint y: 563, endPoint x: 645, endPoint y: 584, distance: 300.7
click at [645, 584] on p "If your brand palette has already been created wih in activator we recommend no…" at bounding box center [813, 574] width 458 height 29
click at [873, 582] on p "If your brand palette has already been created wih in activator we recommend no…" at bounding box center [813, 574] width 458 height 29
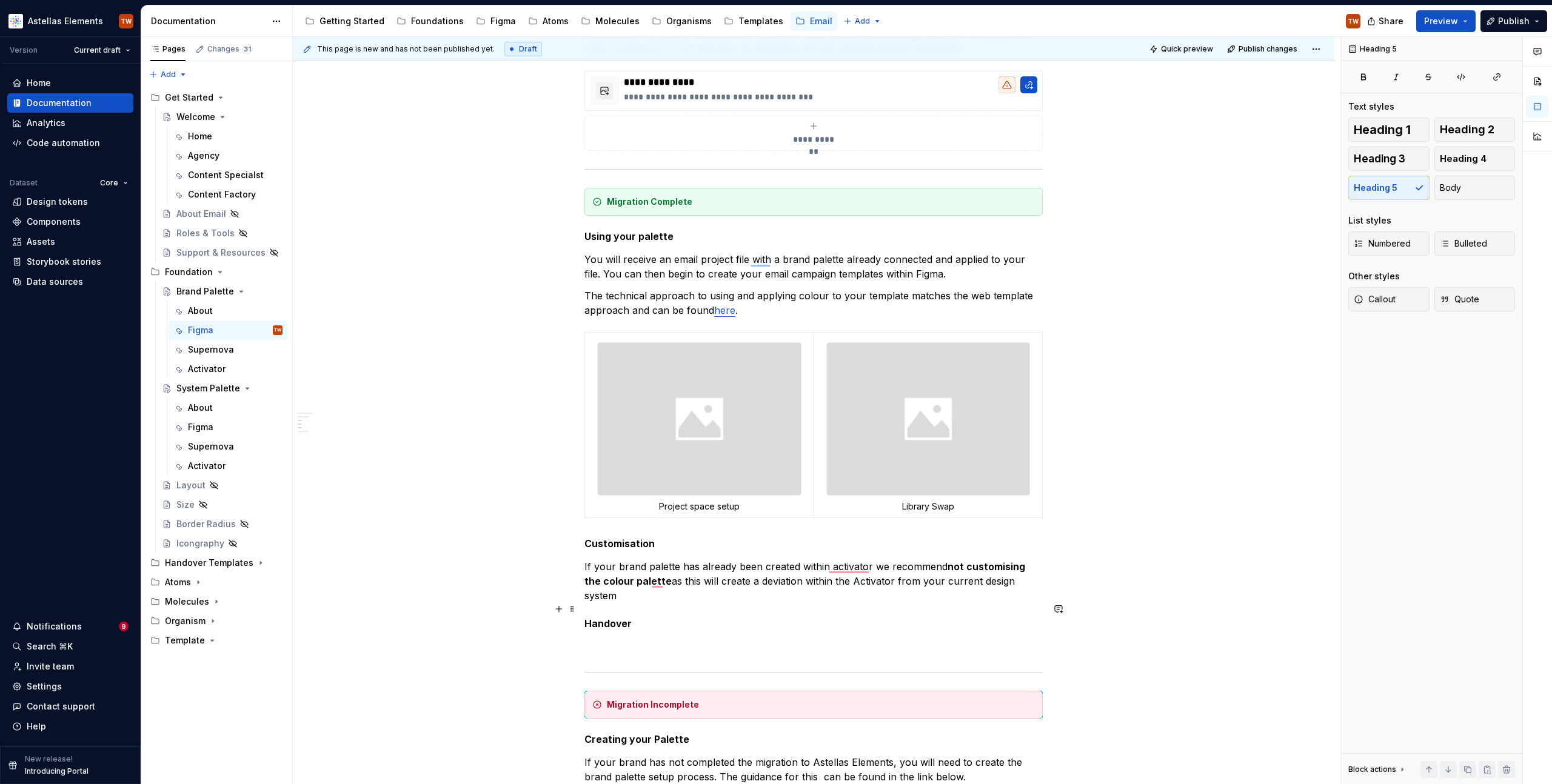
click at [842, 618] on h5 "Handover" at bounding box center [813, 623] width 458 height 12
click at [627, 620] on div "**********" at bounding box center [813, 517] width 458 height 1121
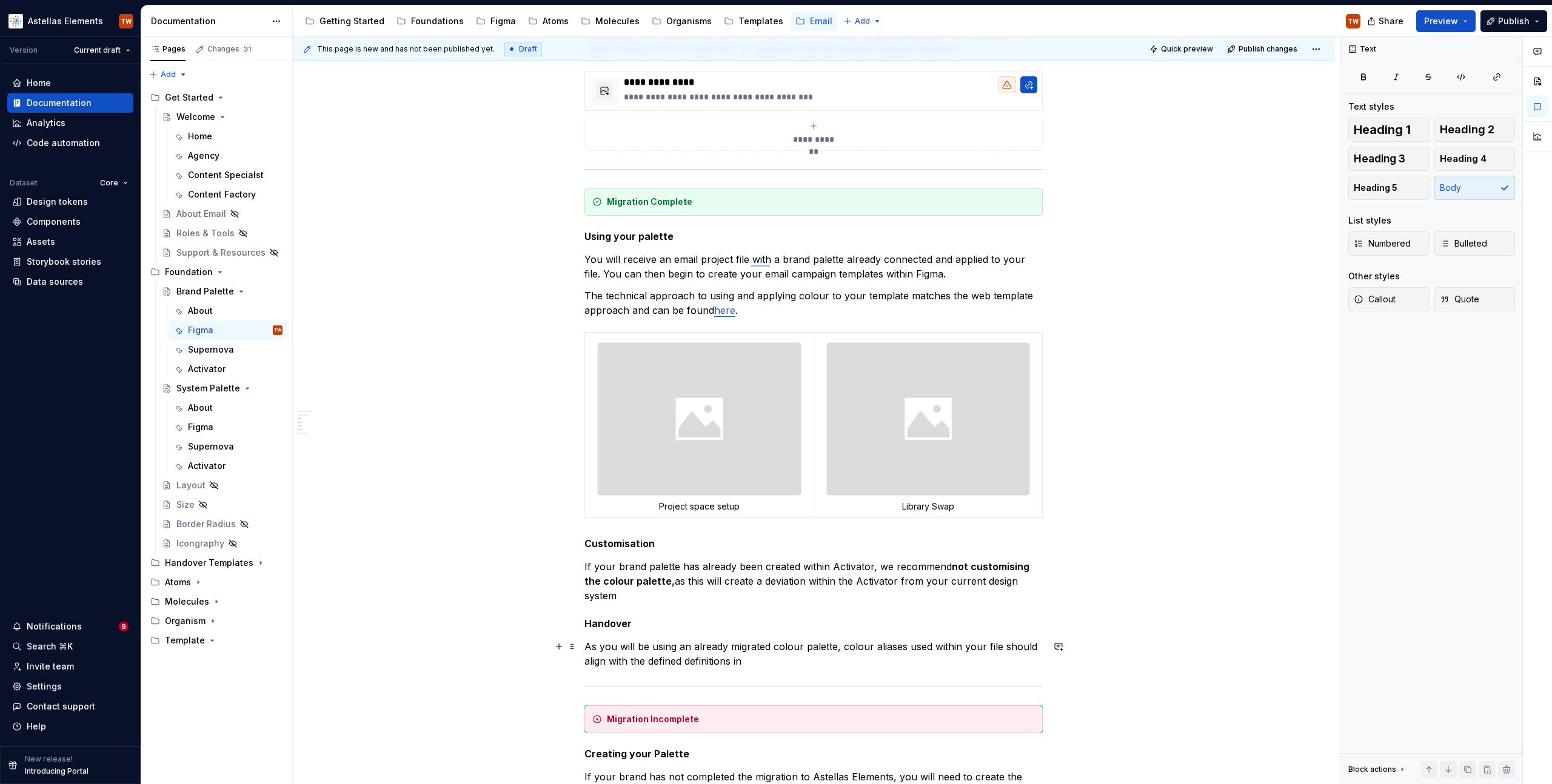
click at [758, 666] on p "As you will be using an already migrated colour palette, colour aliases used wi…" at bounding box center [813, 654] width 458 height 29
click at [764, 663] on p "As you will be using an already migrated colour palette, colour aliases used wi…" at bounding box center [813, 654] width 458 height 29
click at [817, 667] on p "As you will be using an already migrated colour palette, colour aliases used wi…" at bounding box center [813, 654] width 458 height 29
click at [784, 661] on strong "Activator, and" at bounding box center [760, 661] width 69 height 12
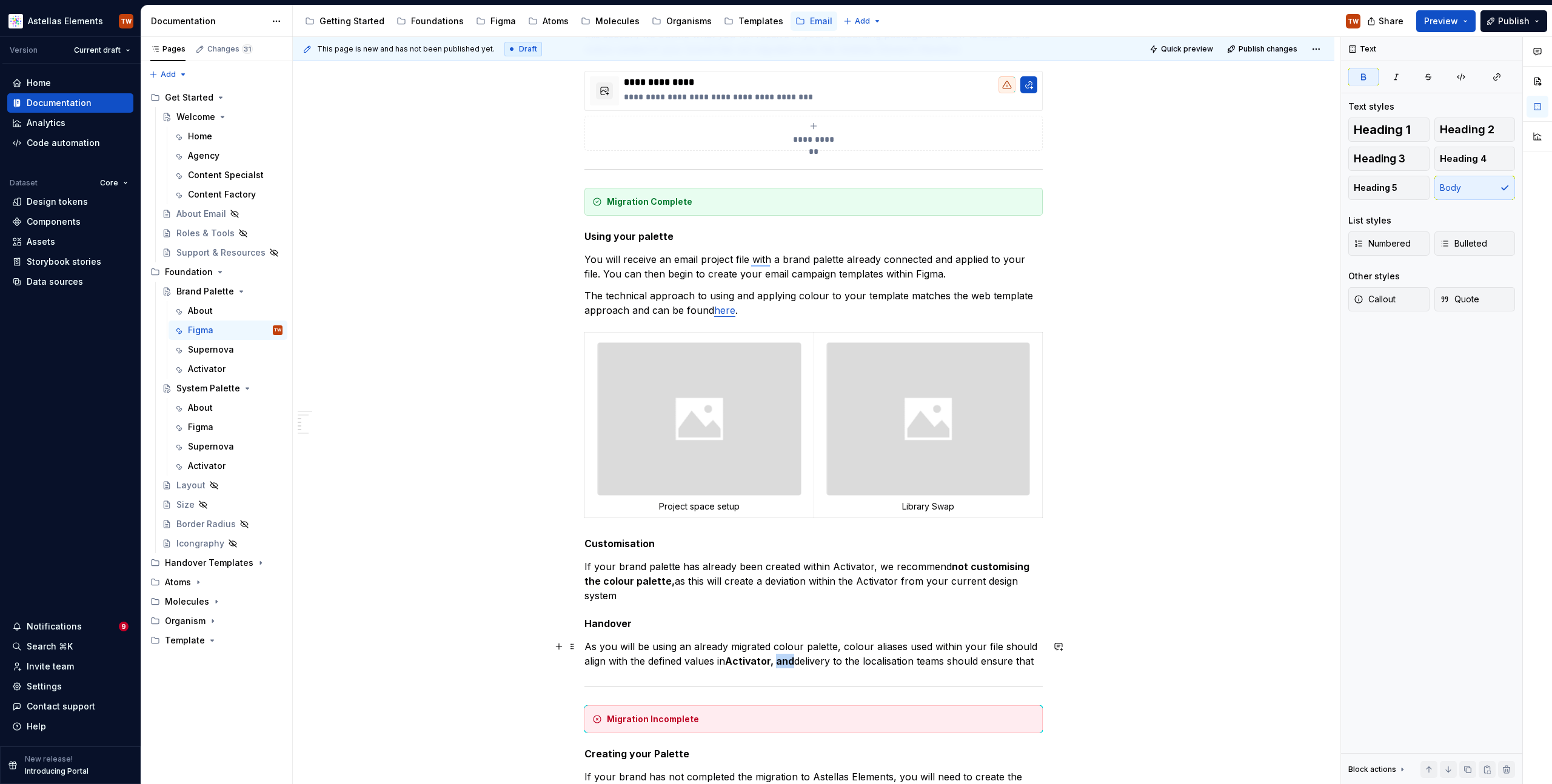
click at [784, 661] on strong "Activator, and" at bounding box center [760, 661] width 69 height 12
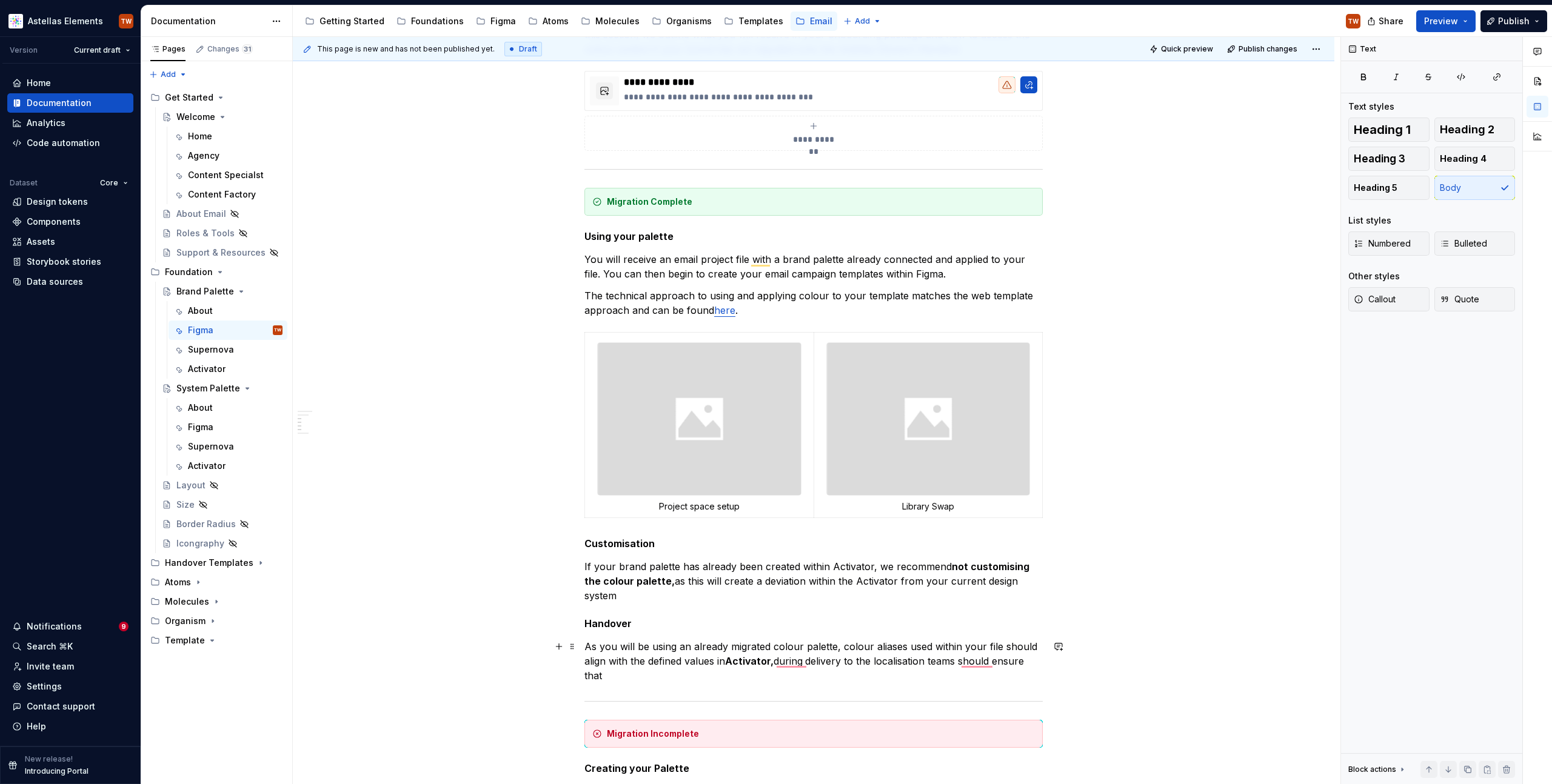
click at [930, 658] on p "As you will be using an already migrated colour palette, colour aliases used wi…" at bounding box center [813, 661] width 458 height 44
click at [1027, 656] on p "As you will be using an already migrated colour palette, colour aliases used wi…" at bounding box center [813, 661] width 458 height 44
click at [659, 677] on p "As you will be using an already migrated colour palette, colour aliases used wi…" at bounding box center [813, 661] width 458 height 44
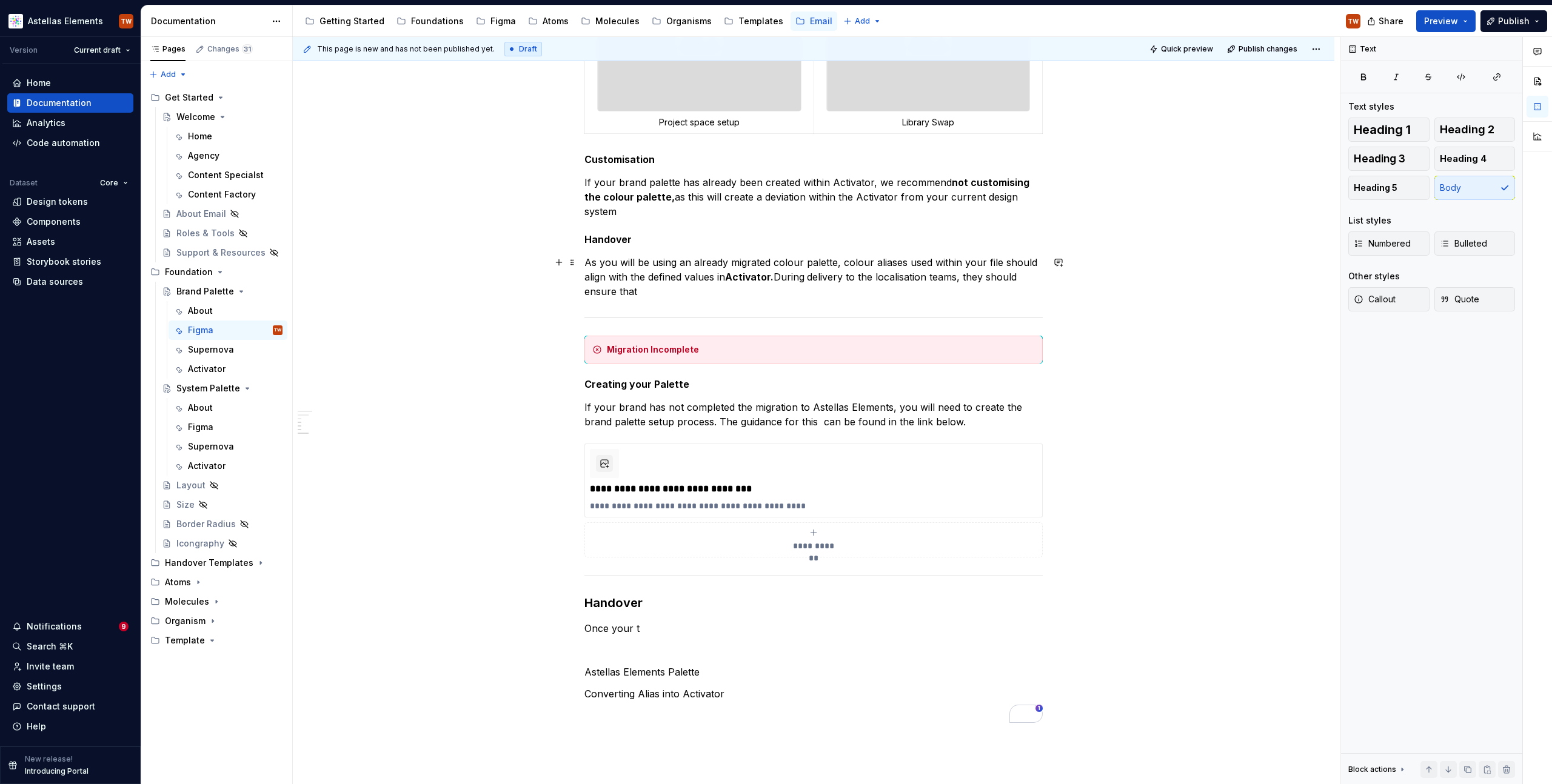
drag, startPoint x: 643, startPoint y: 289, endPoint x: 656, endPoint y: 319, distance: 32.7
click at [643, 290] on p "As you will be using an already migrated colour palette, colour aliases used wi…" at bounding box center [813, 277] width 458 height 44
click at [634, 213] on p "If your brand palette has already been created within Activator, we recommend n…" at bounding box center [813, 197] width 458 height 44
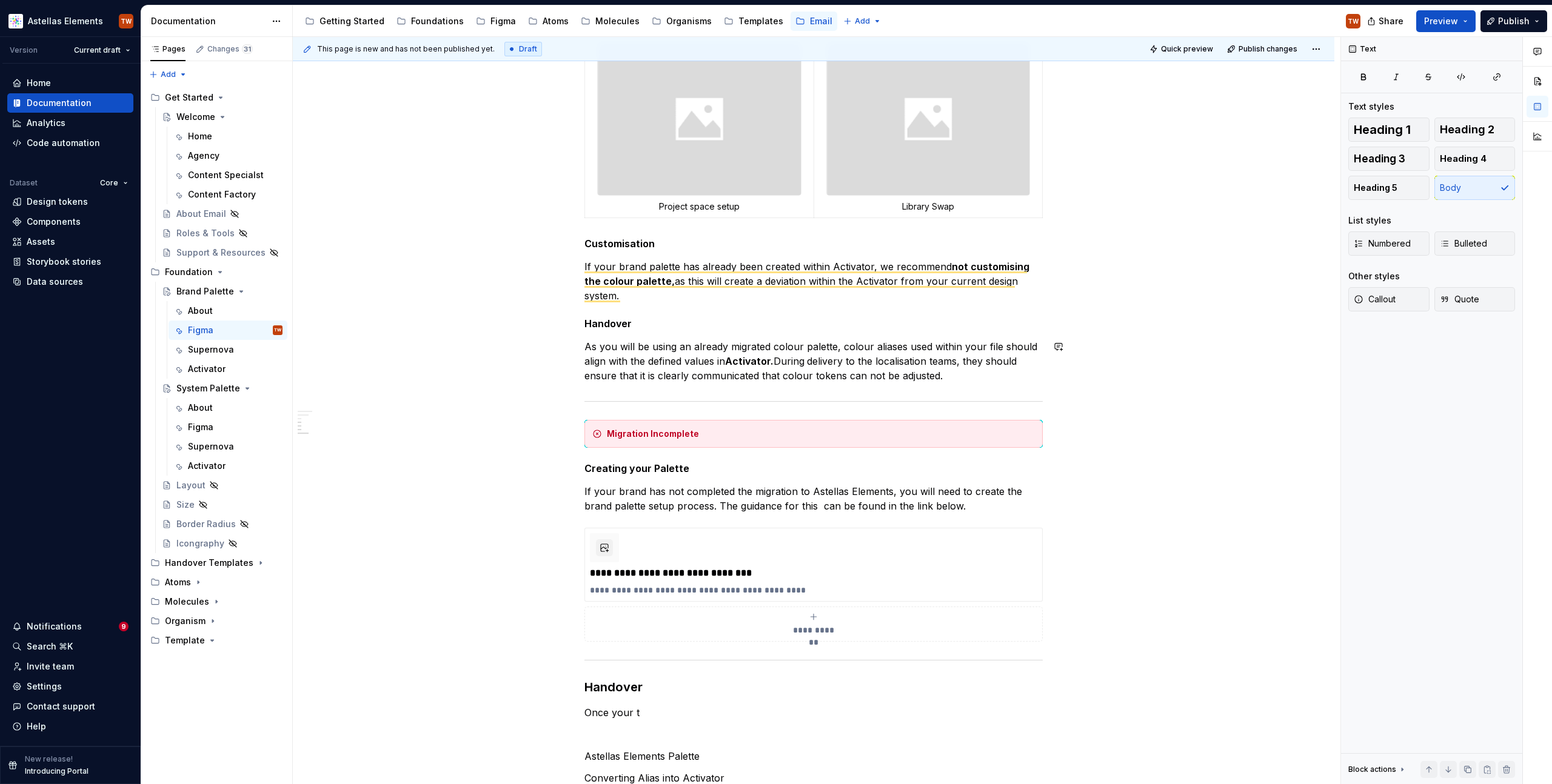
scroll to position [558, 0]
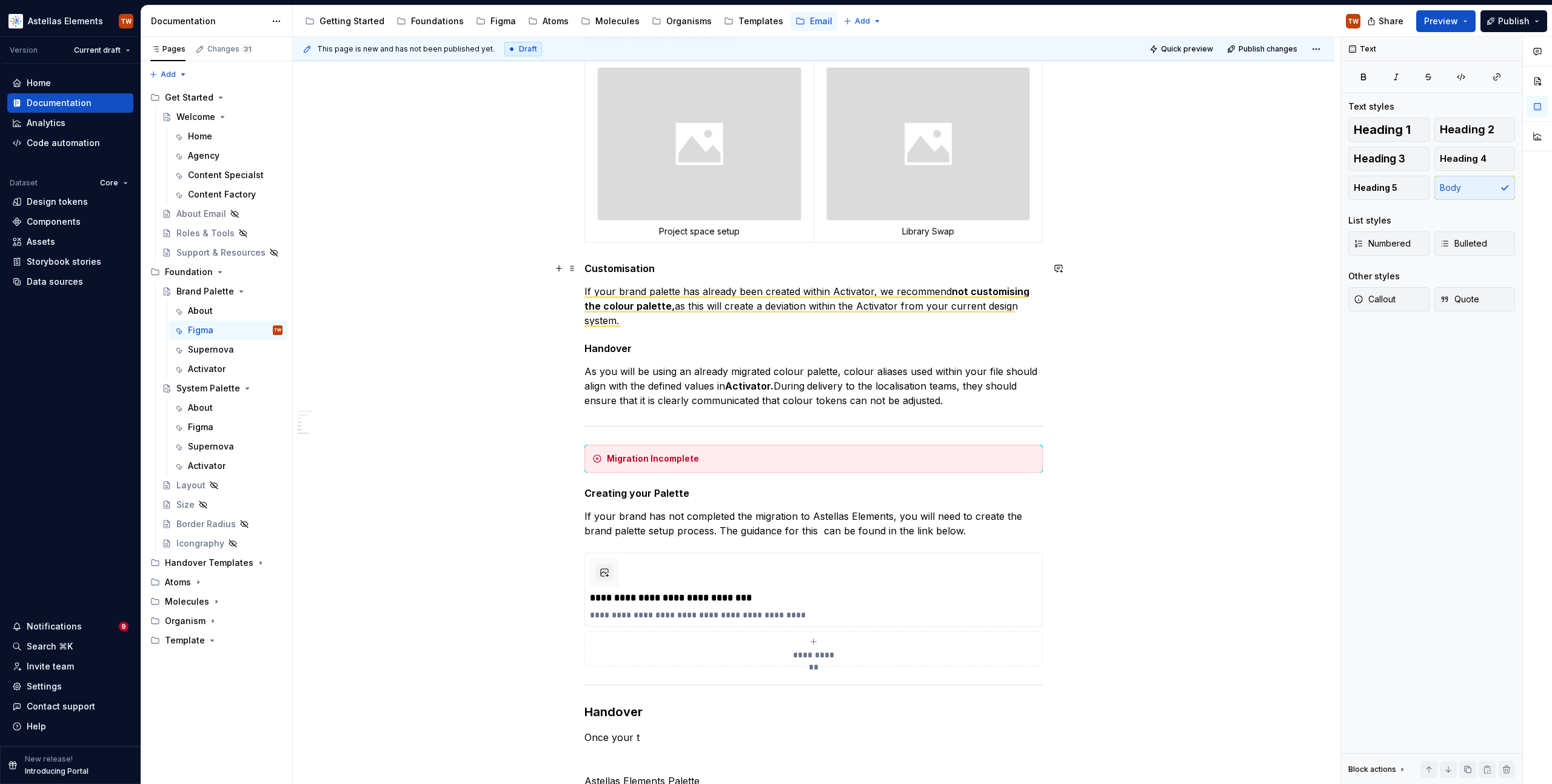
click at [677, 265] on h5 "Customisation" at bounding box center [813, 268] width 458 height 12
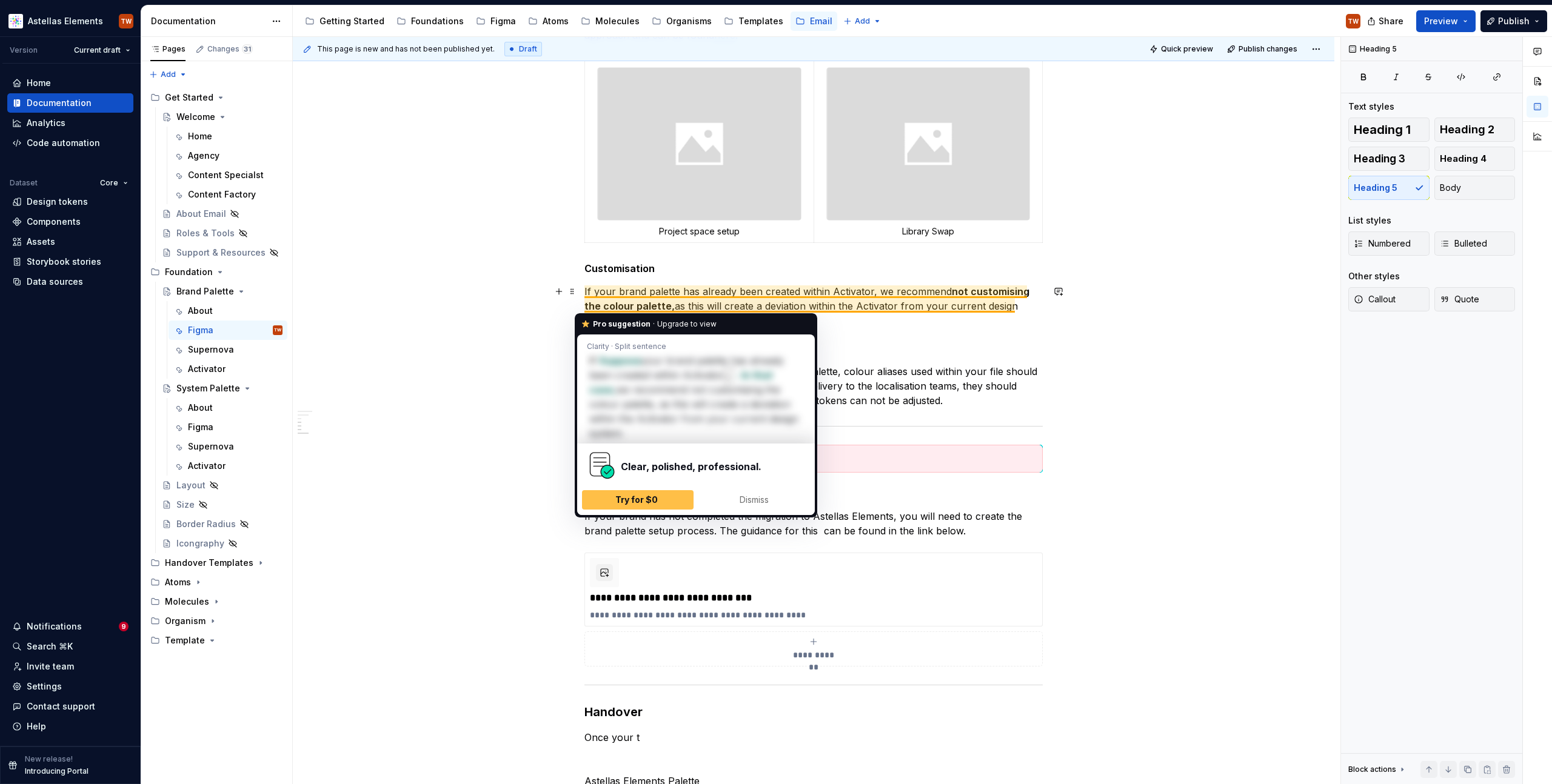
click at [648, 306] on strong "not customising the colour palette," at bounding box center [808, 299] width 447 height 27
click at [646, 307] on strong "not customising the colour palette," at bounding box center [808, 299] width 447 height 27
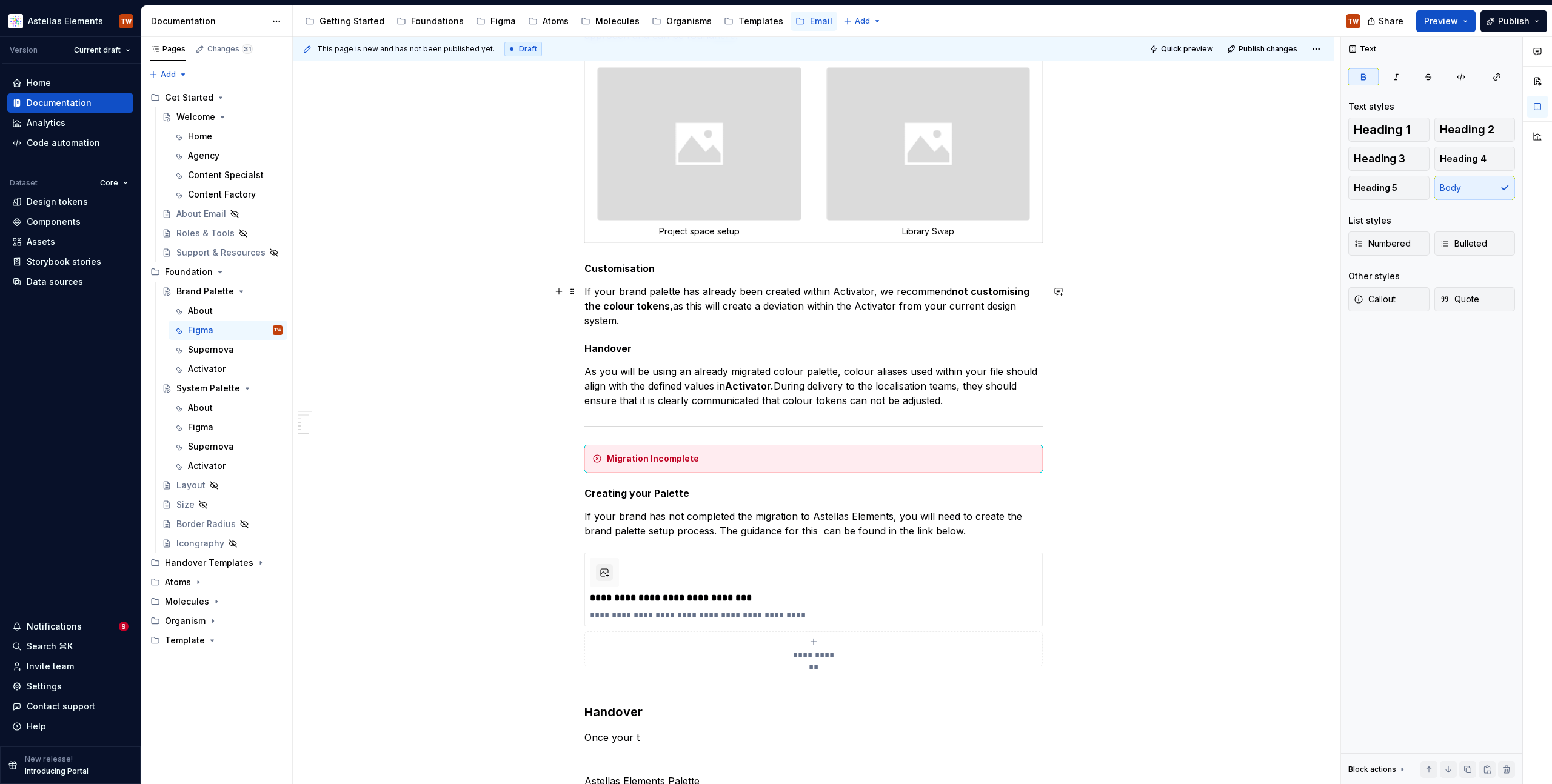
click at [644, 322] on p "If your brand palette has already been created within Activator, we recommend n…" at bounding box center [813, 306] width 458 height 44
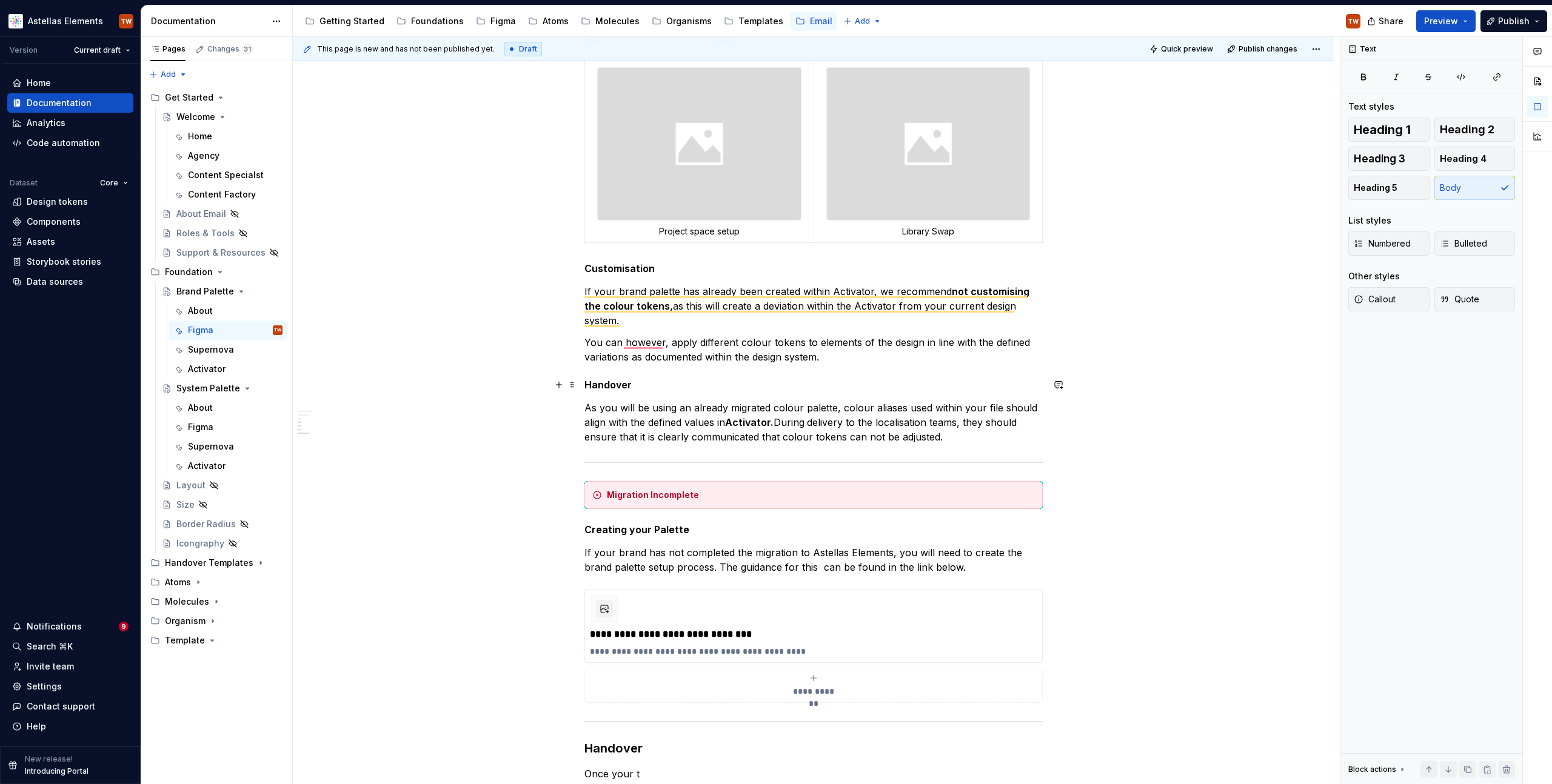
click at [813, 389] on h5 "Handover" at bounding box center [813, 384] width 458 height 12
drag, startPoint x: 812, startPoint y: 353, endPoint x: 784, endPoint y: 352, distance: 28.0
click at [812, 354] on p "You can however, apply different colour tokens to elements of the design in lin…" at bounding box center [813, 350] width 458 height 29
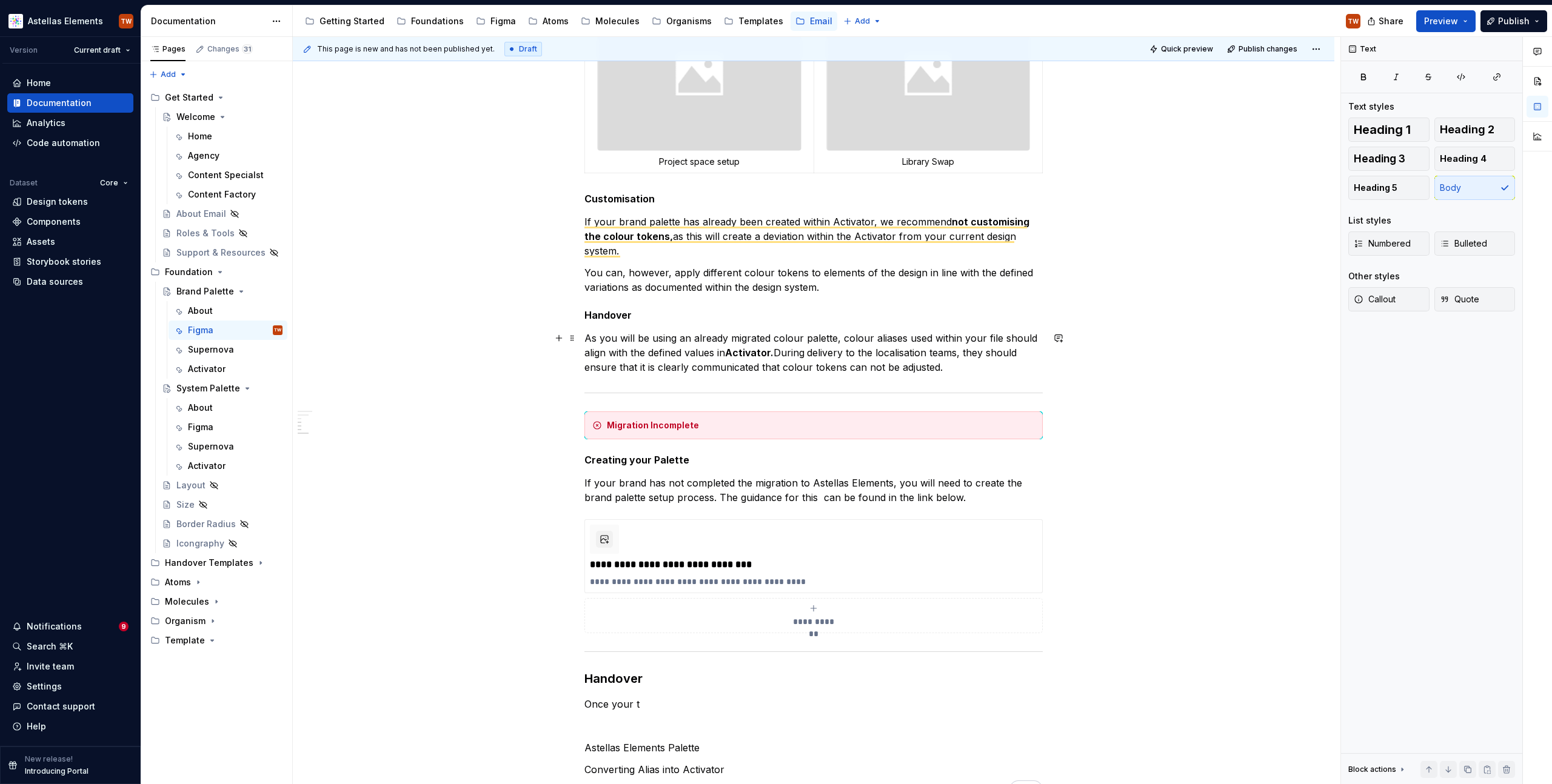
scroll to position [666, 0]
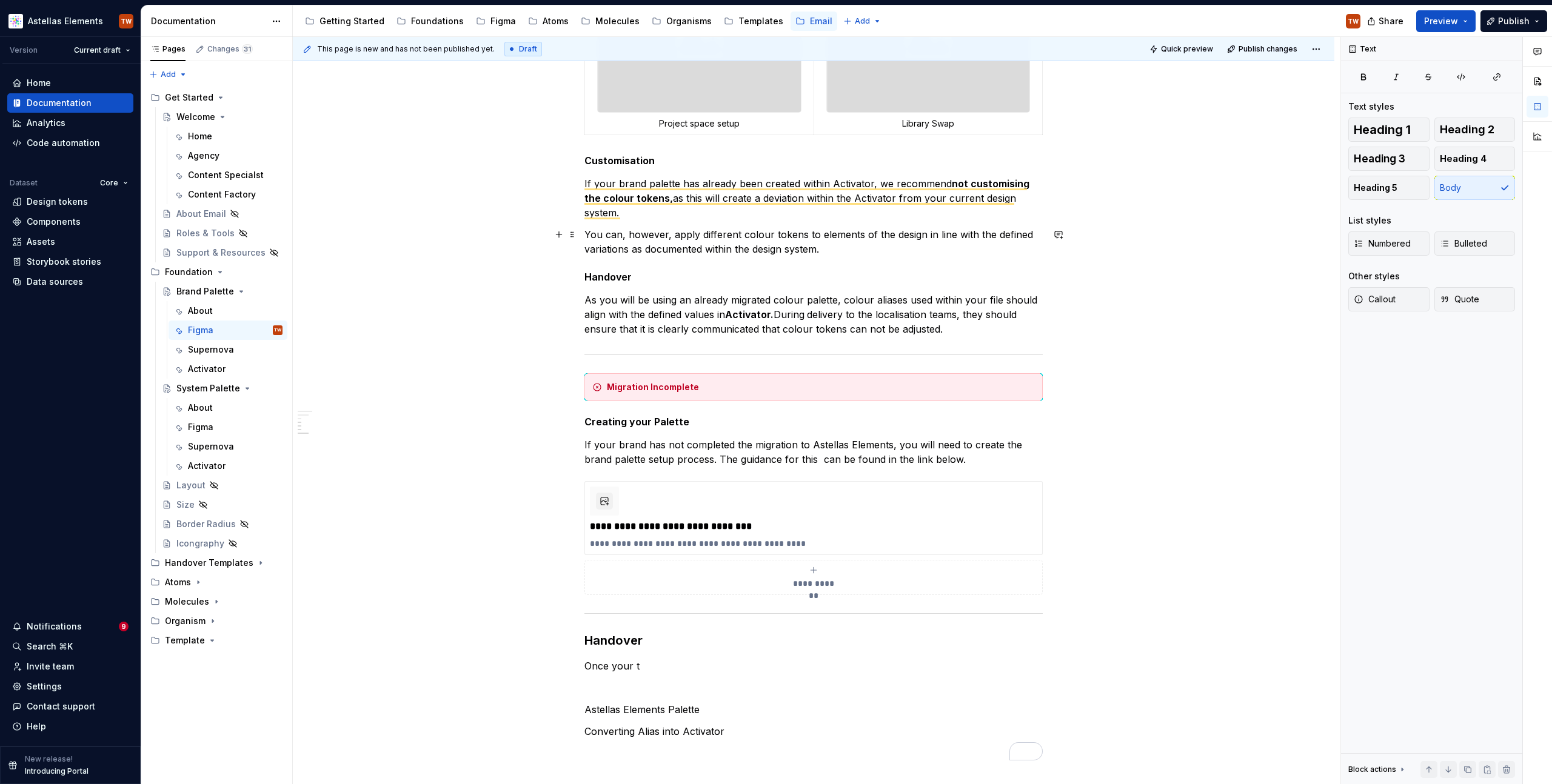
click at [649, 251] on p "You can, however, apply different colour tokens to elements of the design in li…" at bounding box center [813, 242] width 458 height 29
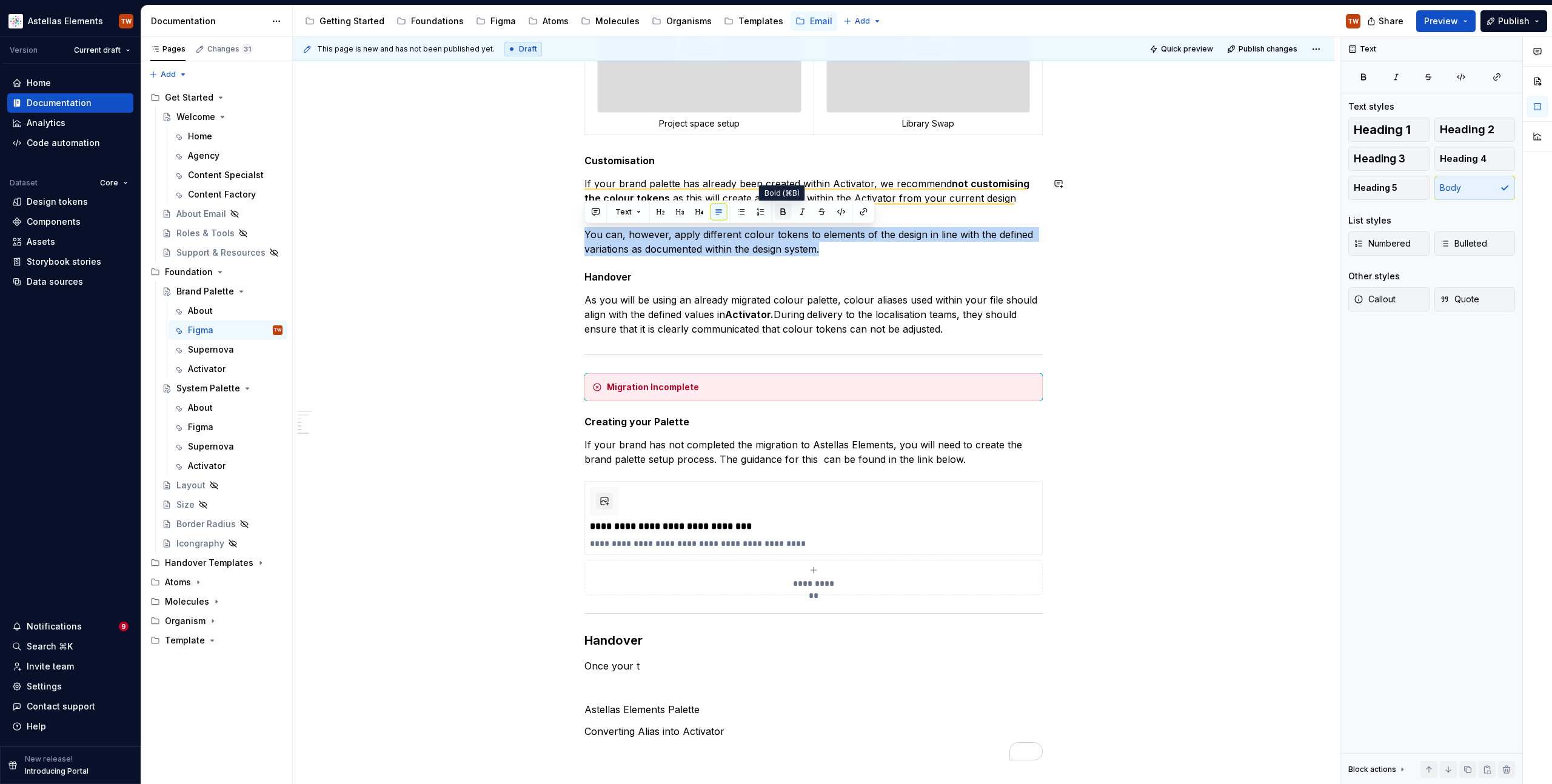
click at [783, 208] on button "button" at bounding box center [783, 212] width 17 height 17
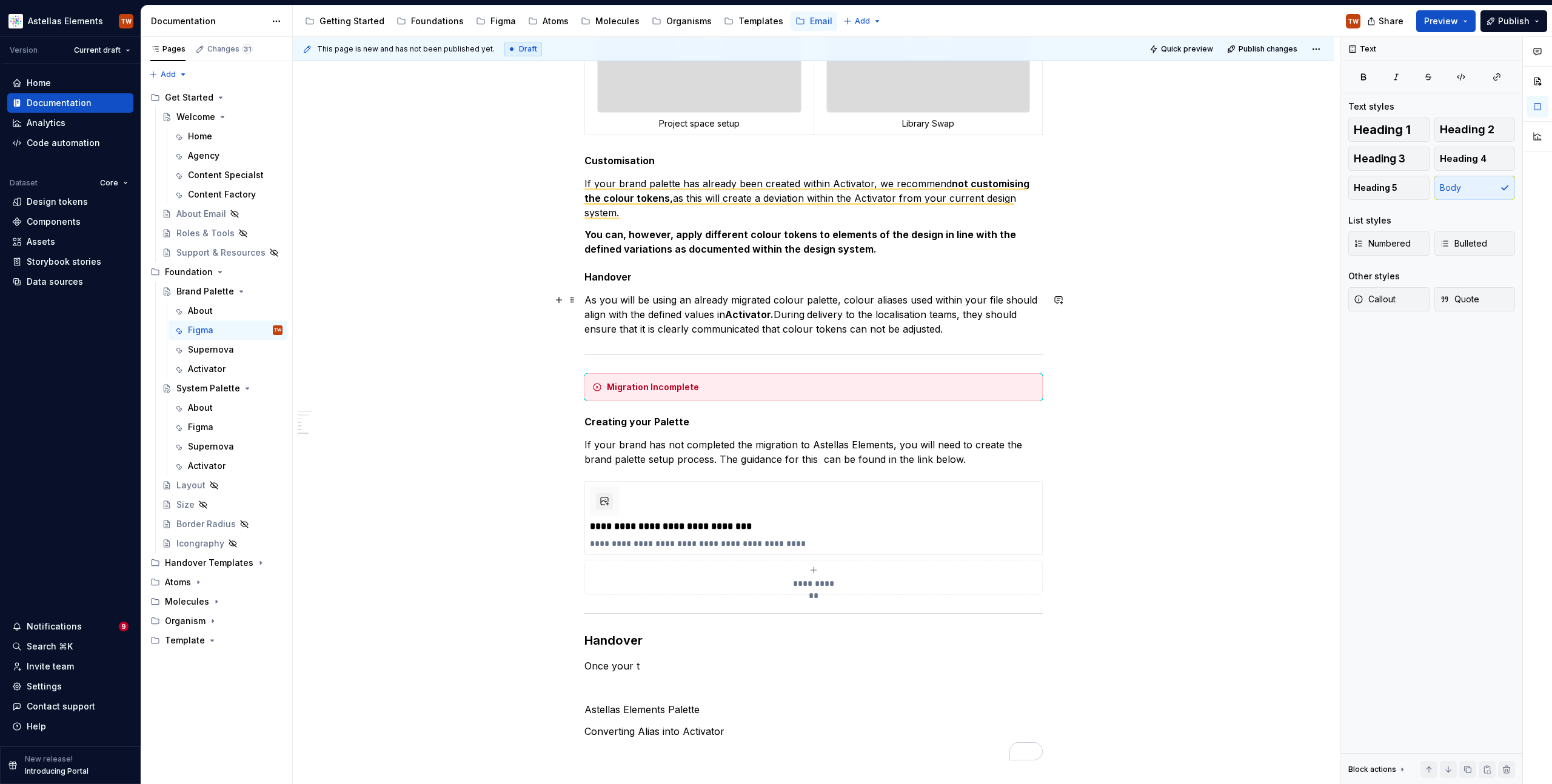
click at [780, 297] on p "As you will be using an already migrated colour palette, colour aliases used wi…" at bounding box center [813, 315] width 458 height 44
click at [740, 243] on strong "You can, however, apply different colour tokens to elements of the design in li…" at bounding box center [801, 242] width 434 height 27
click at [673, 217] on p "If your brand palette has already been created within Activator, we recommend n…" at bounding box center [813, 198] width 458 height 44
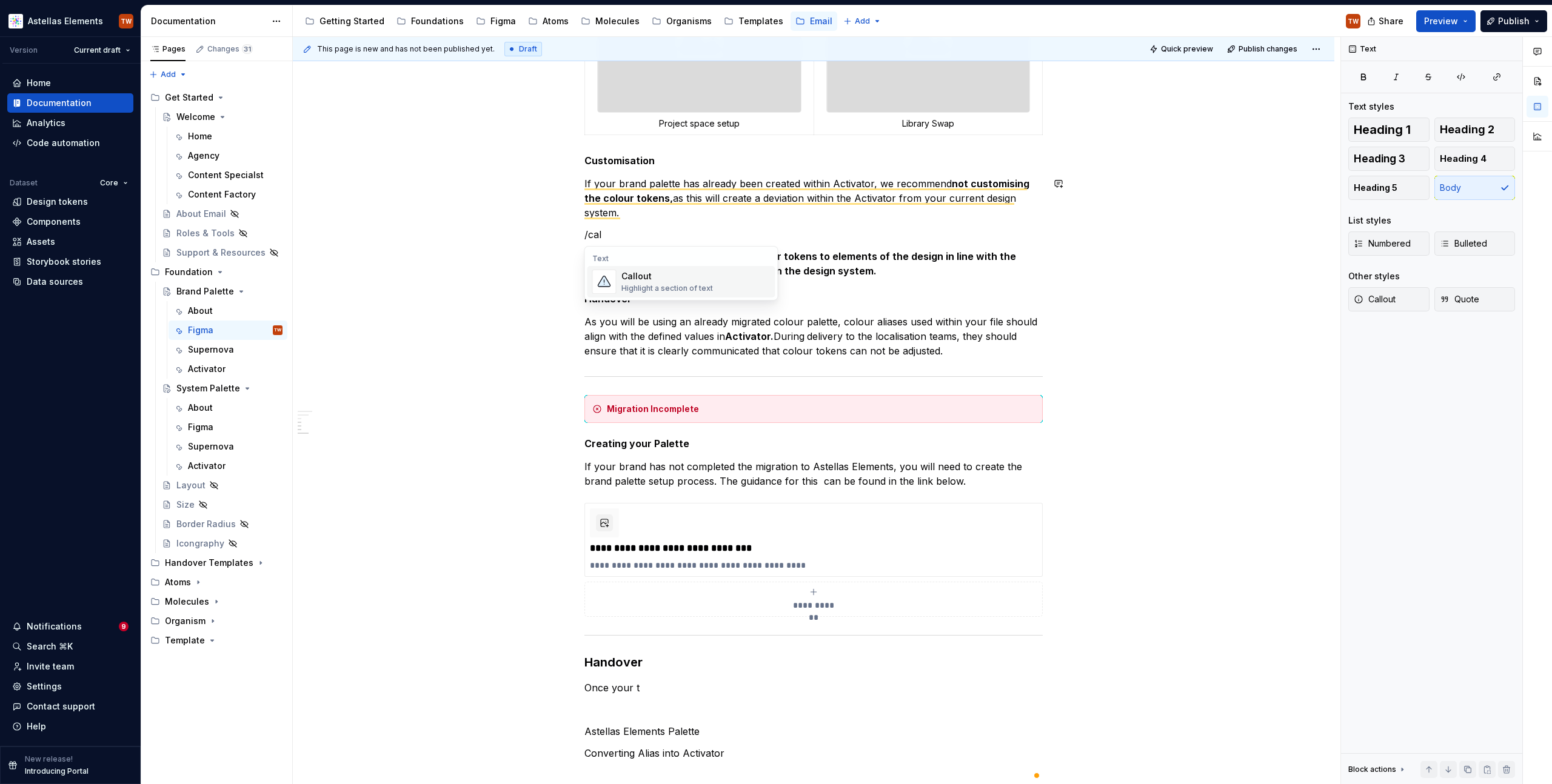
click at [651, 287] on div "Highlight a section of text" at bounding box center [667, 288] width 91 height 10
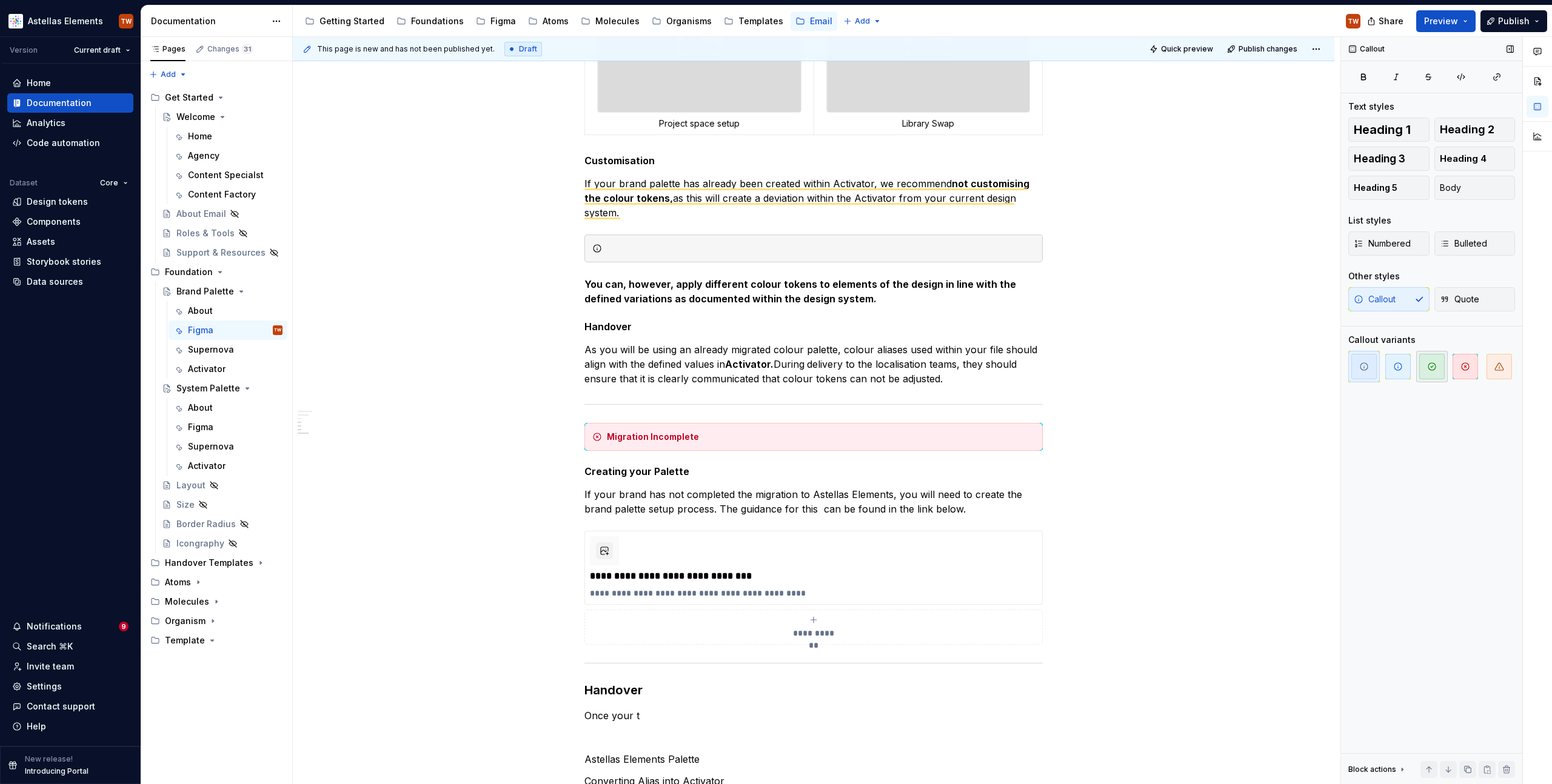
click at [1431, 379] on span "button" at bounding box center [1432, 367] width 26 height 26
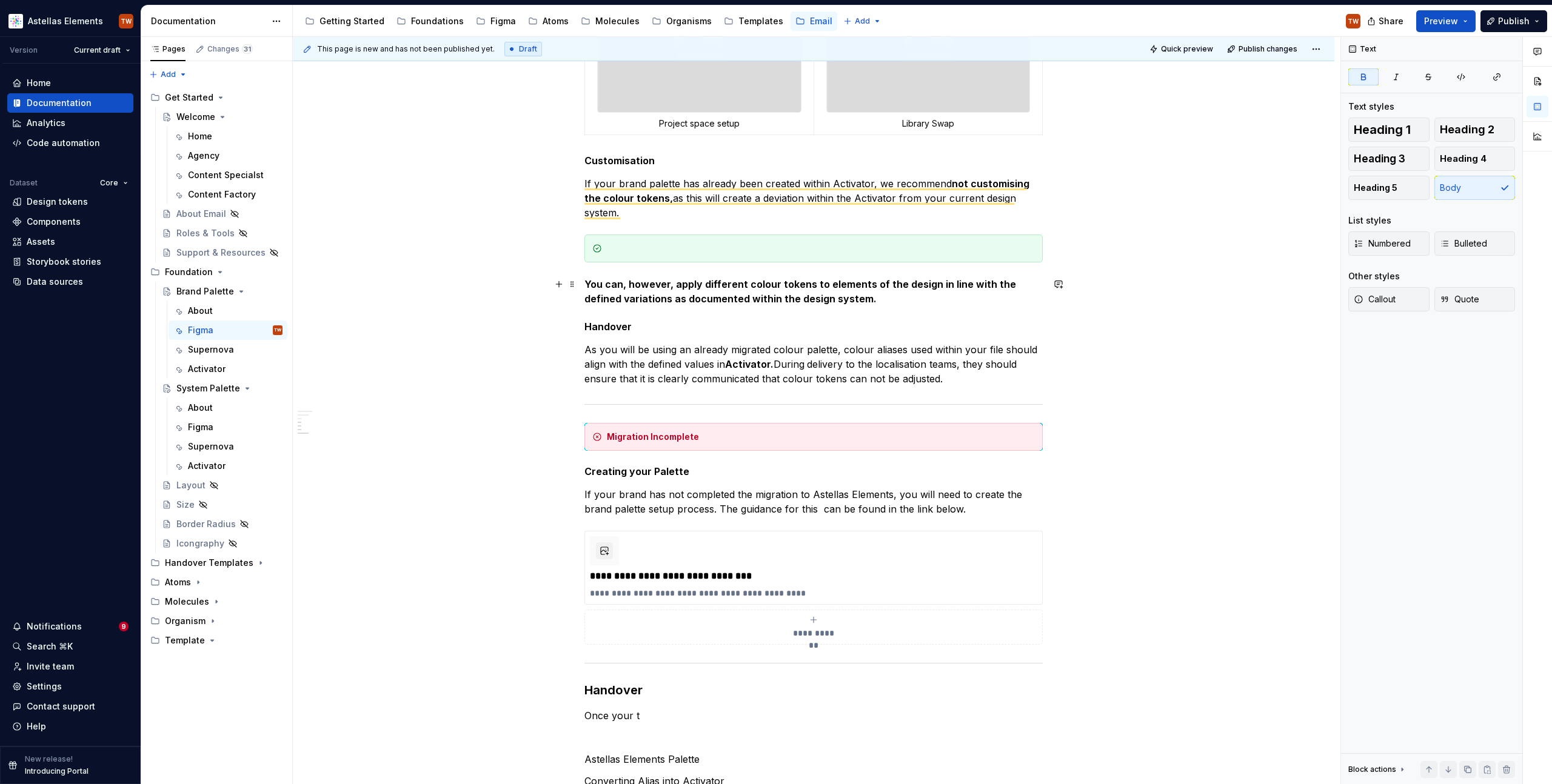
click at [695, 296] on strong "You can, however, apply different colour tokens to elements of the design in li…" at bounding box center [801, 292] width 434 height 27
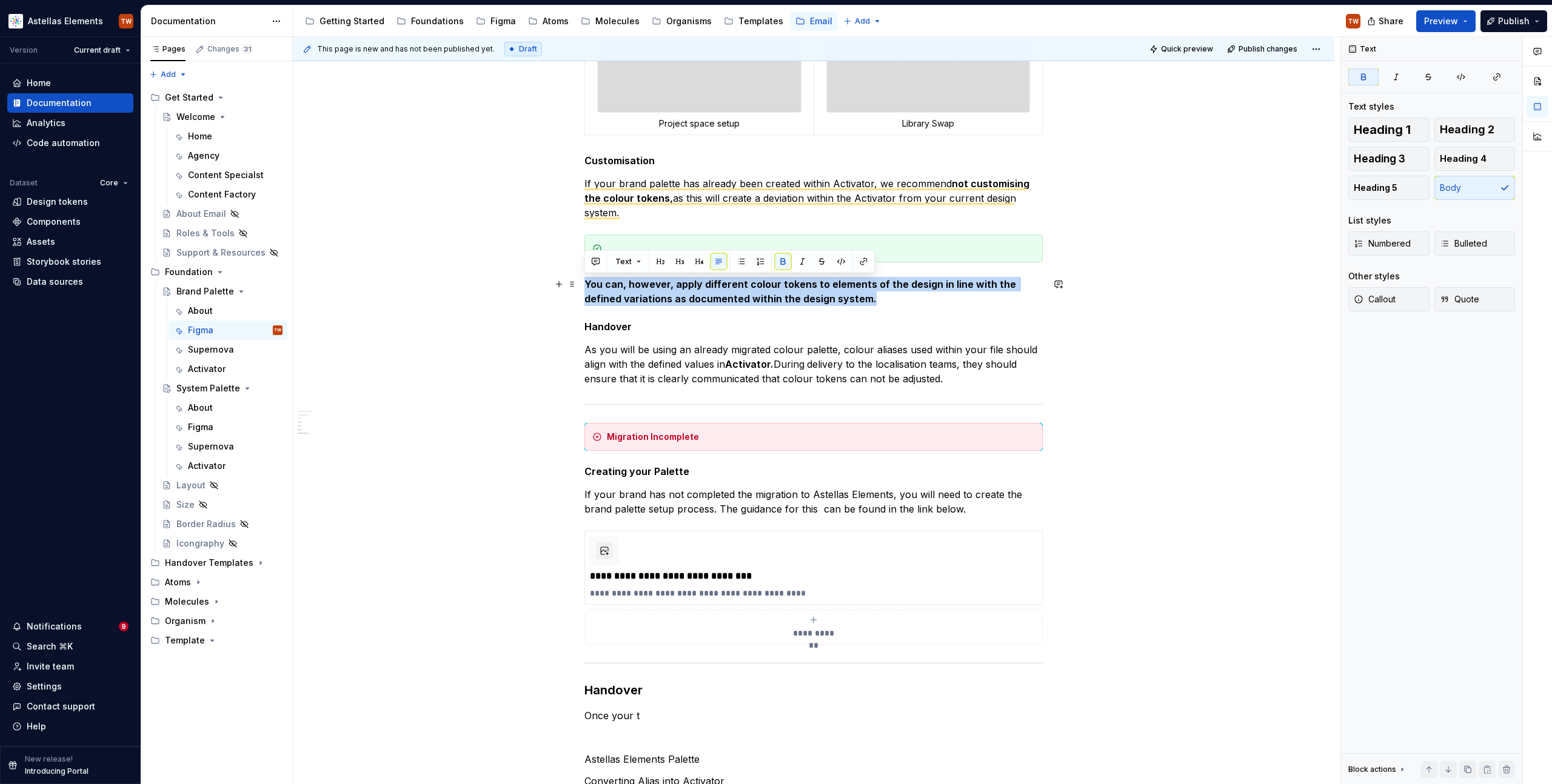
click at [695, 296] on strong "You can, however, apply different colour tokens to elements of the design in li…" at bounding box center [801, 292] width 434 height 27
copy strong "You can, however, apply different colour tokens to elements of the design in li…"
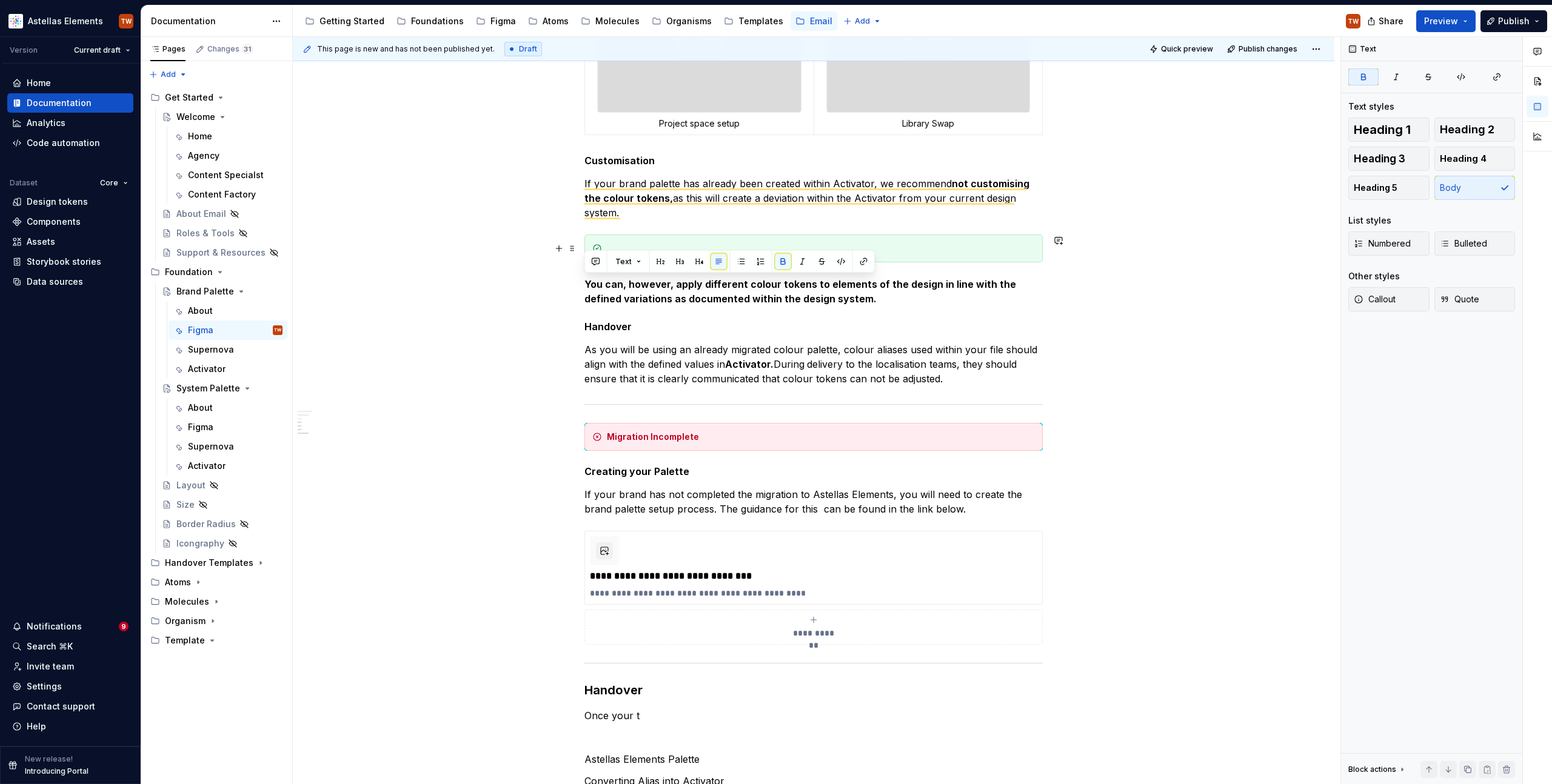
click at [626, 235] on div "To enrich screen reader interactions, please activate Accessibility in Grammarl…" at bounding box center [813, 248] width 458 height 28
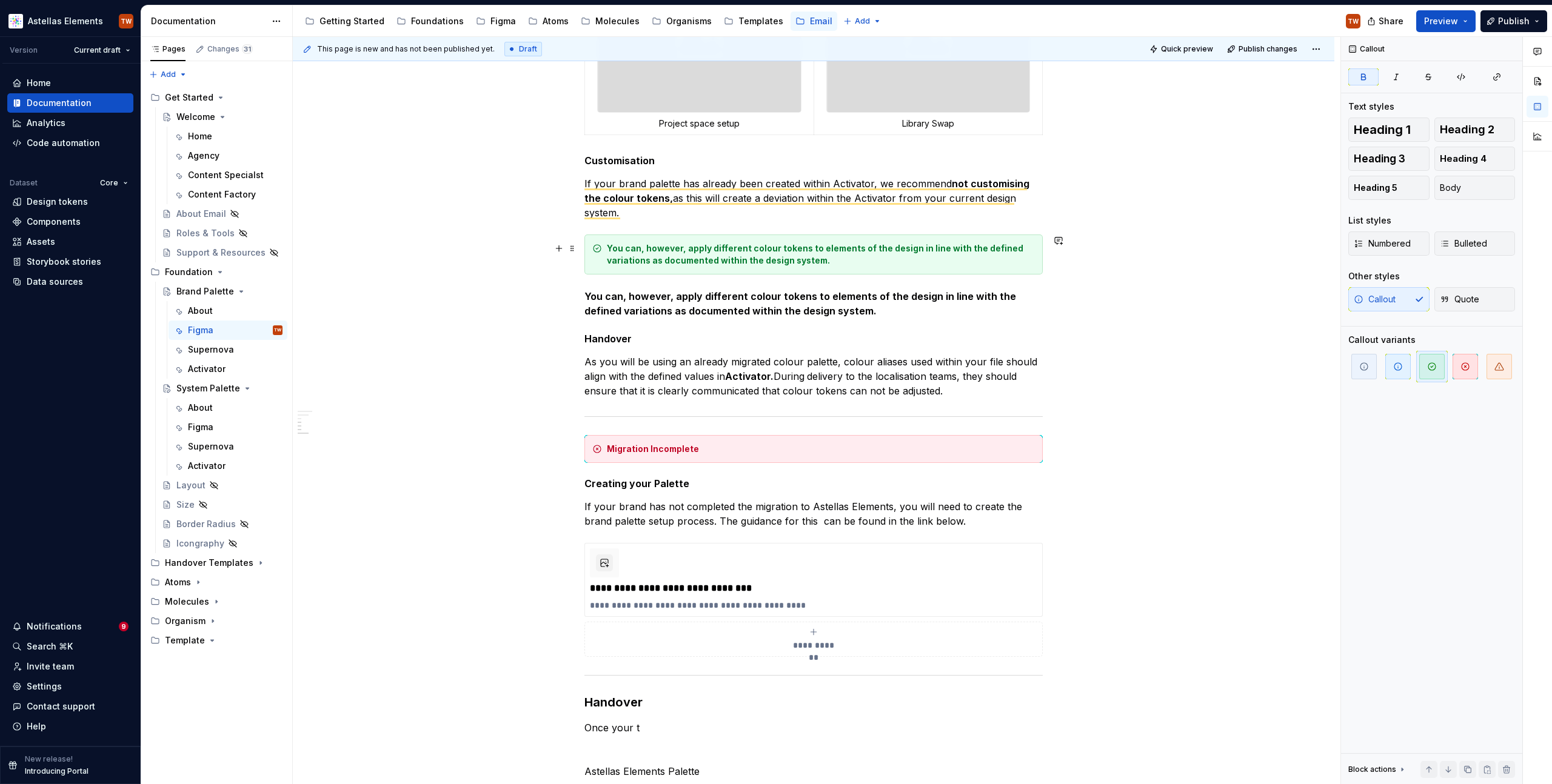
click at [636, 253] on div "You can, however, apply different colour tokens to elements of the design in li…" at bounding box center [821, 254] width 428 height 24
click at [663, 287] on div "**********" at bounding box center [813, 198] width 458 height 1249
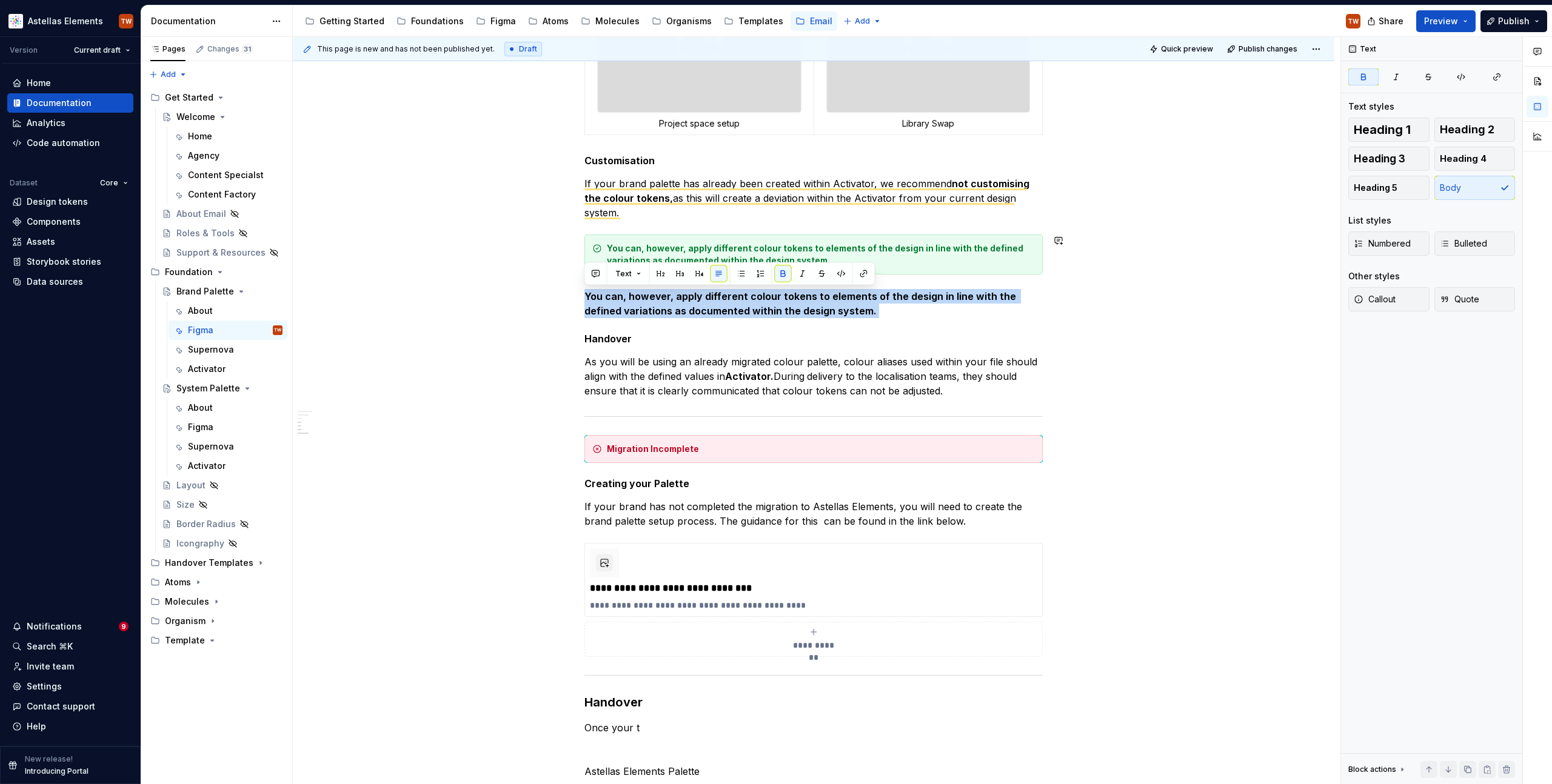
click at [663, 287] on div "**********" at bounding box center [813, 198] width 458 height 1249
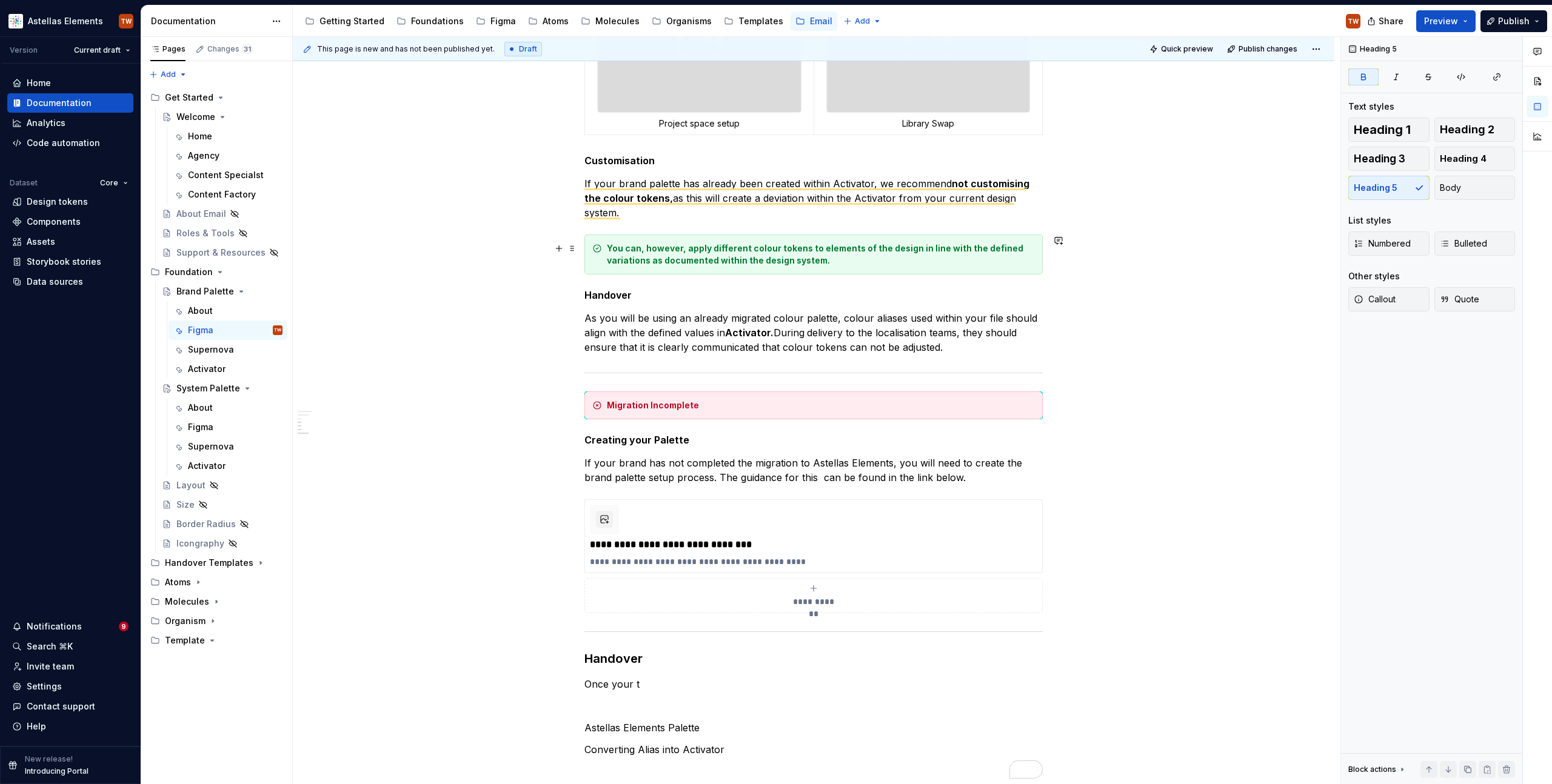
click at [839, 251] on strong "You can, however, apply different colour tokens to elements of the design in li…" at bounding box center [816, 254] width 418 height 22
click at [618, 342] on p "As you will be using an already migrated colour palette, colour aliases used wi…" at bounding box center [813, 333] width 458 height 44
click at [647, 458] on p "If your brand has not completed the migration to Astellas Elements, you will ne…" at bounding box center [813, 470] width 458 height 29
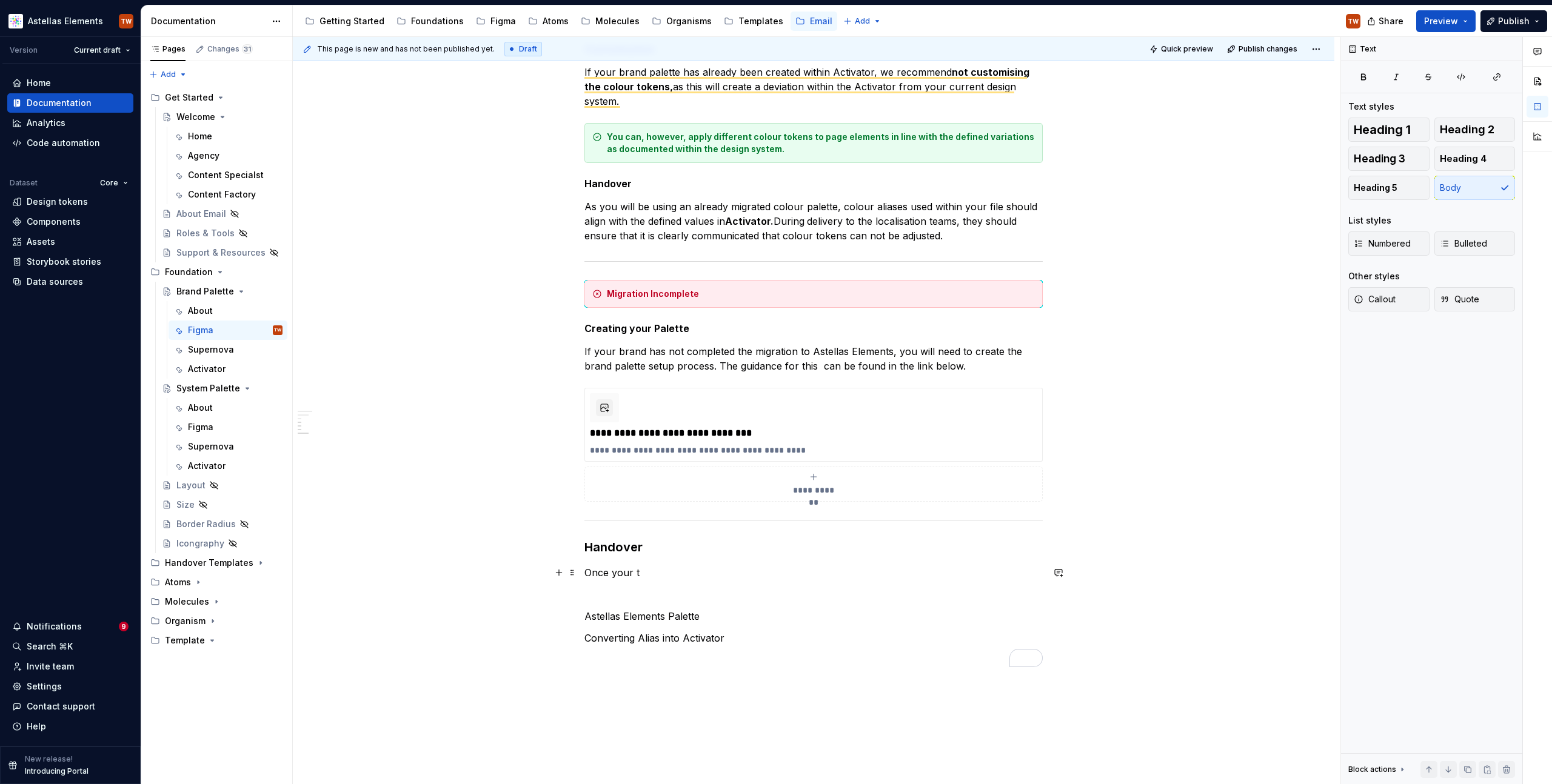
click at [644, 570] on p "Once your t" at bounding box center [813, 573] width 458 height 15
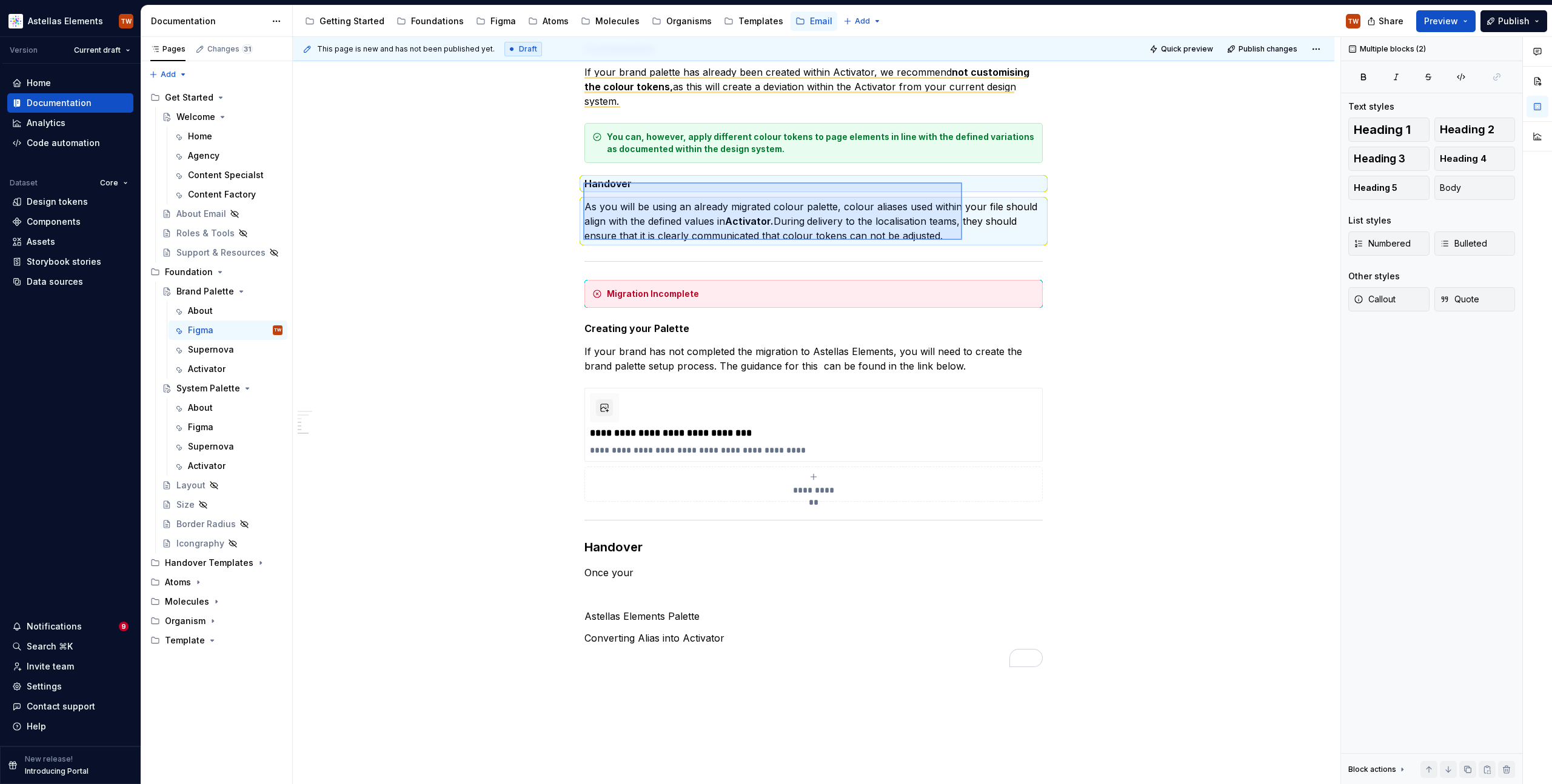
drag, startPoint x: 583, startPoint y: 183, endPoint x: 962, endPoint y: 240, distance: 383.3
click at [962, 240] on div "**********" at bounding box center [817, 411] width 1048 height 748
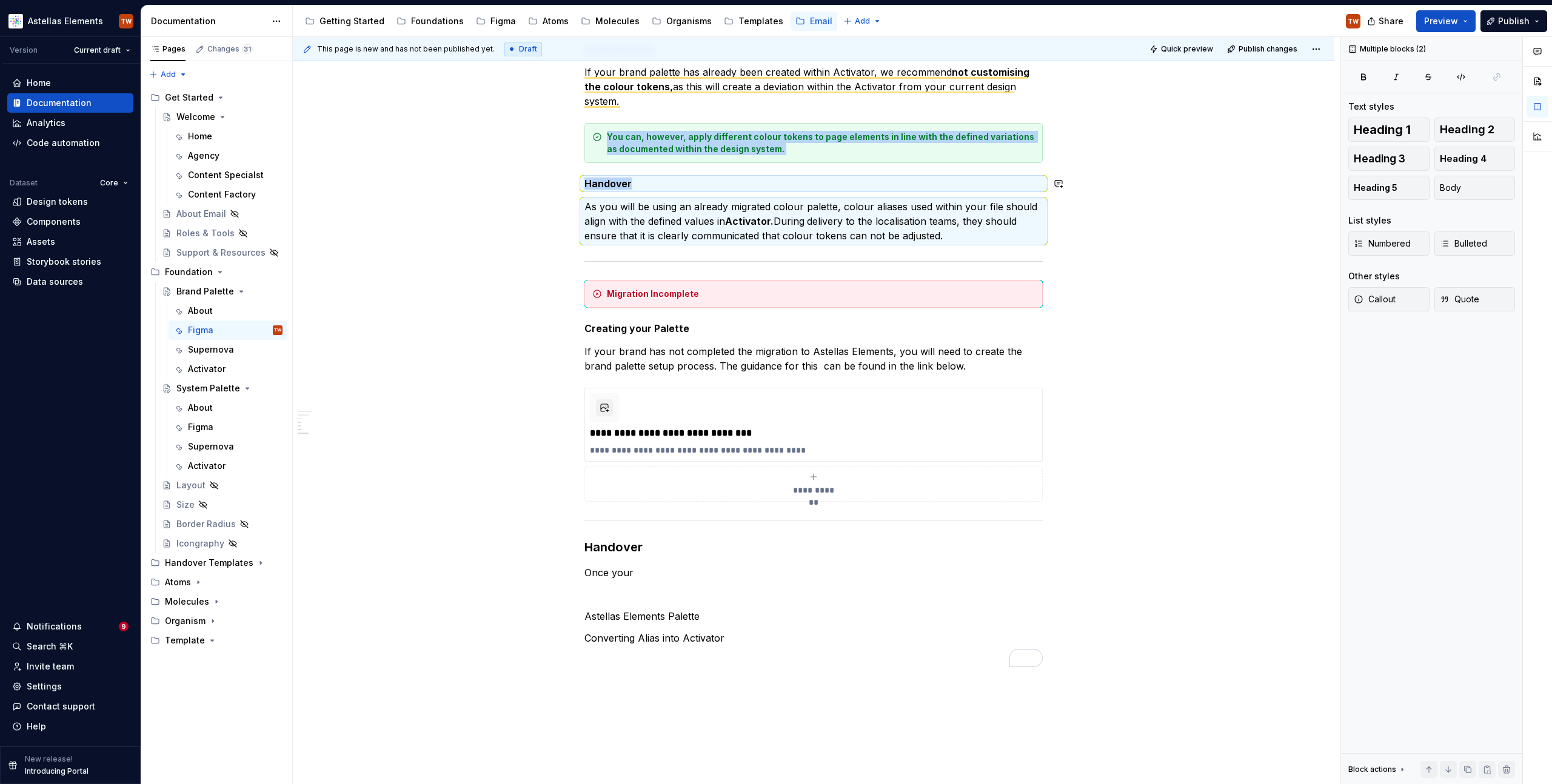
copy div "You can, however, apply different colour tokens to page elements in line with t…"
click at [623, 495] on div "**********" at bounding box center [814, 485] width 447 height 24
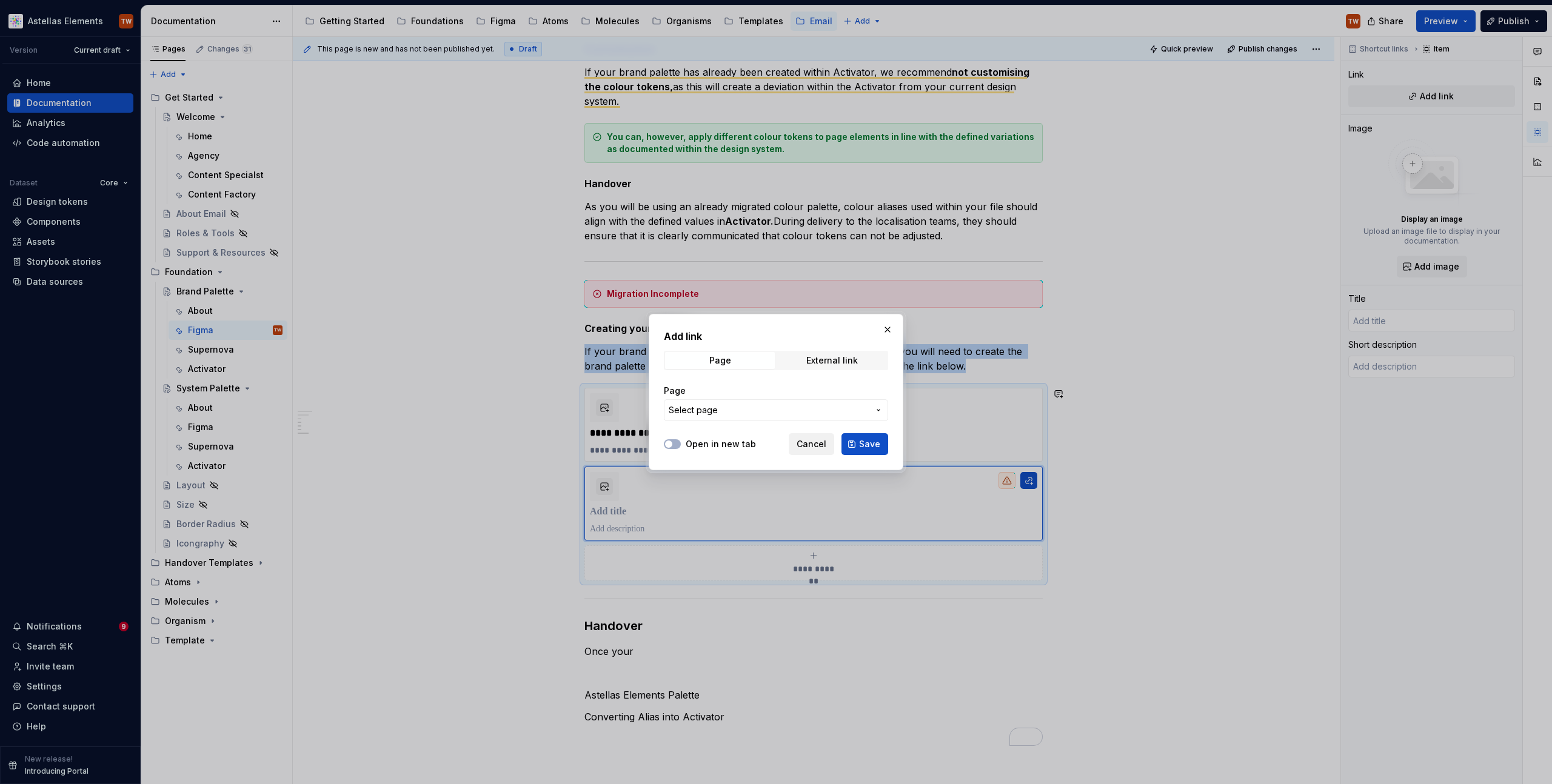
click at [816, 452] on button "Cancel" at bounding box center [811, 444] width 46 height 22
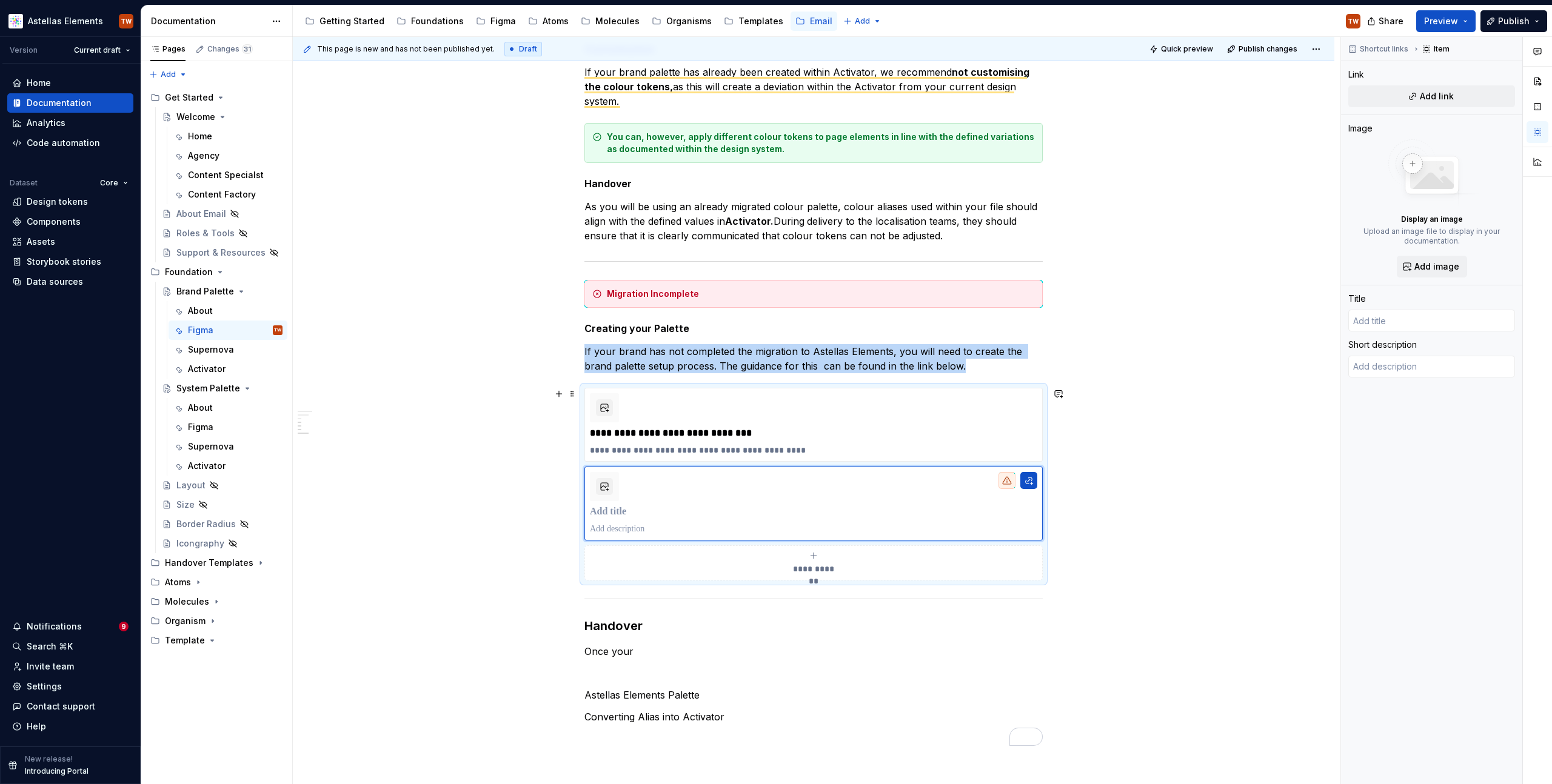
click at [1143, 524] on div "**********" at bounding box center [814, 215] width 1041 height 1563
click at [1114, 560] on div "**********" at bounding box center [814, 215] width 1041 height 1563
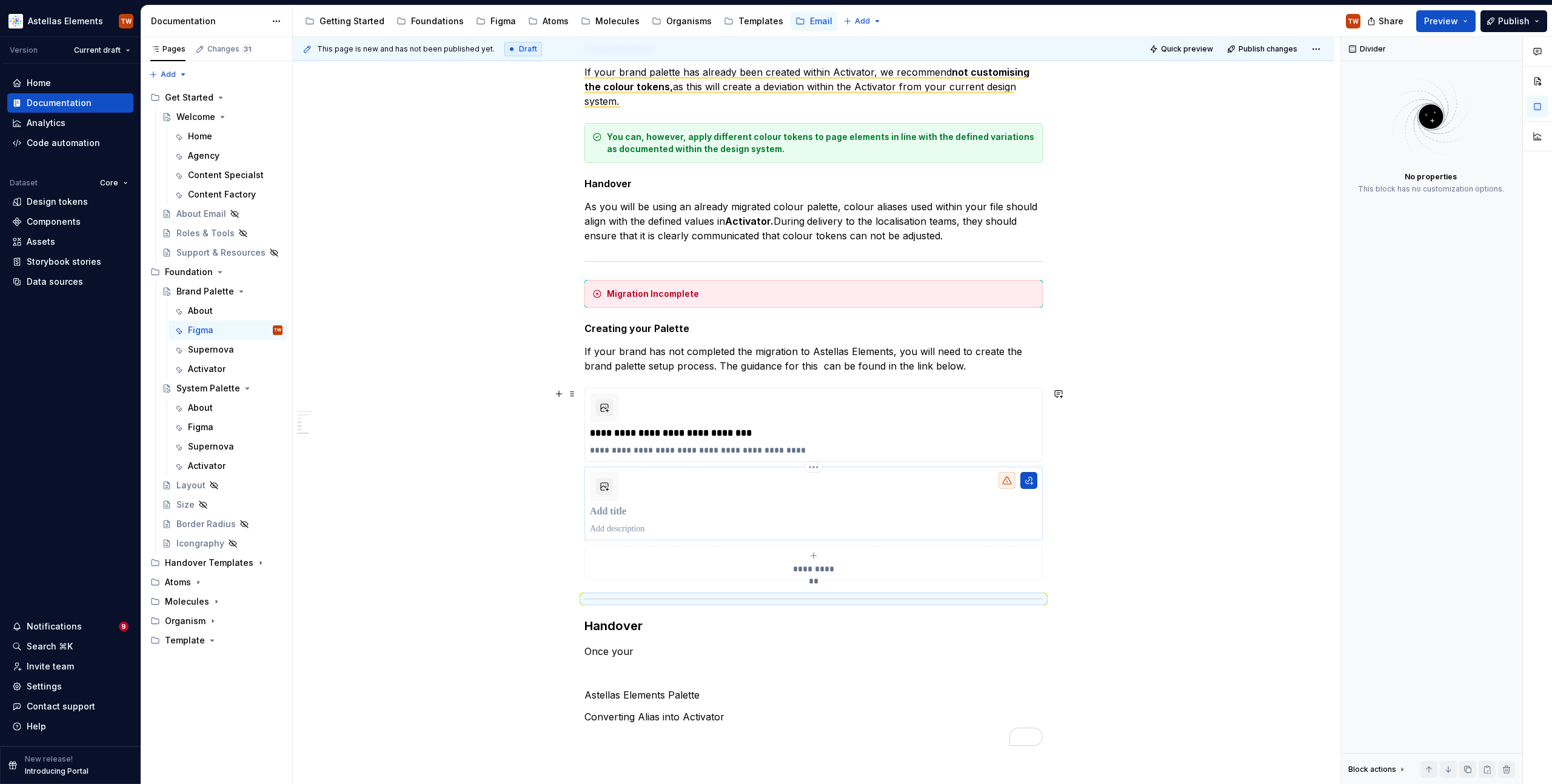
click at [938, 508] on p "To enrich screen reader interactions, please activate Accessibility in Grammarl…" at bounding box center [814, 512] width 447 height 12
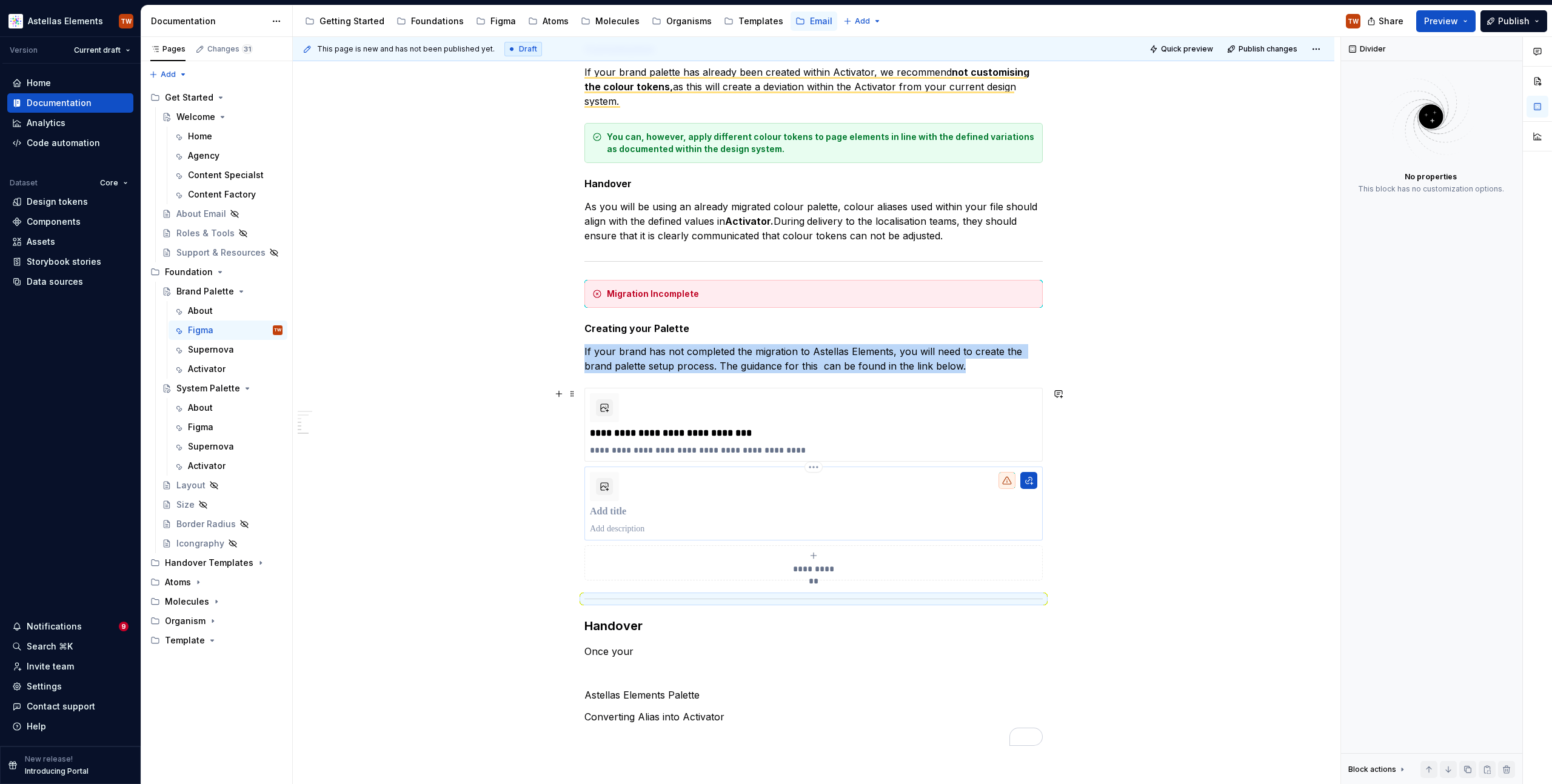
click at [690, 487] on div "To enrich screen reader interactions, please activate Accessibility in Grammarl…" at bounding box center [814, 504] width 447 height 63
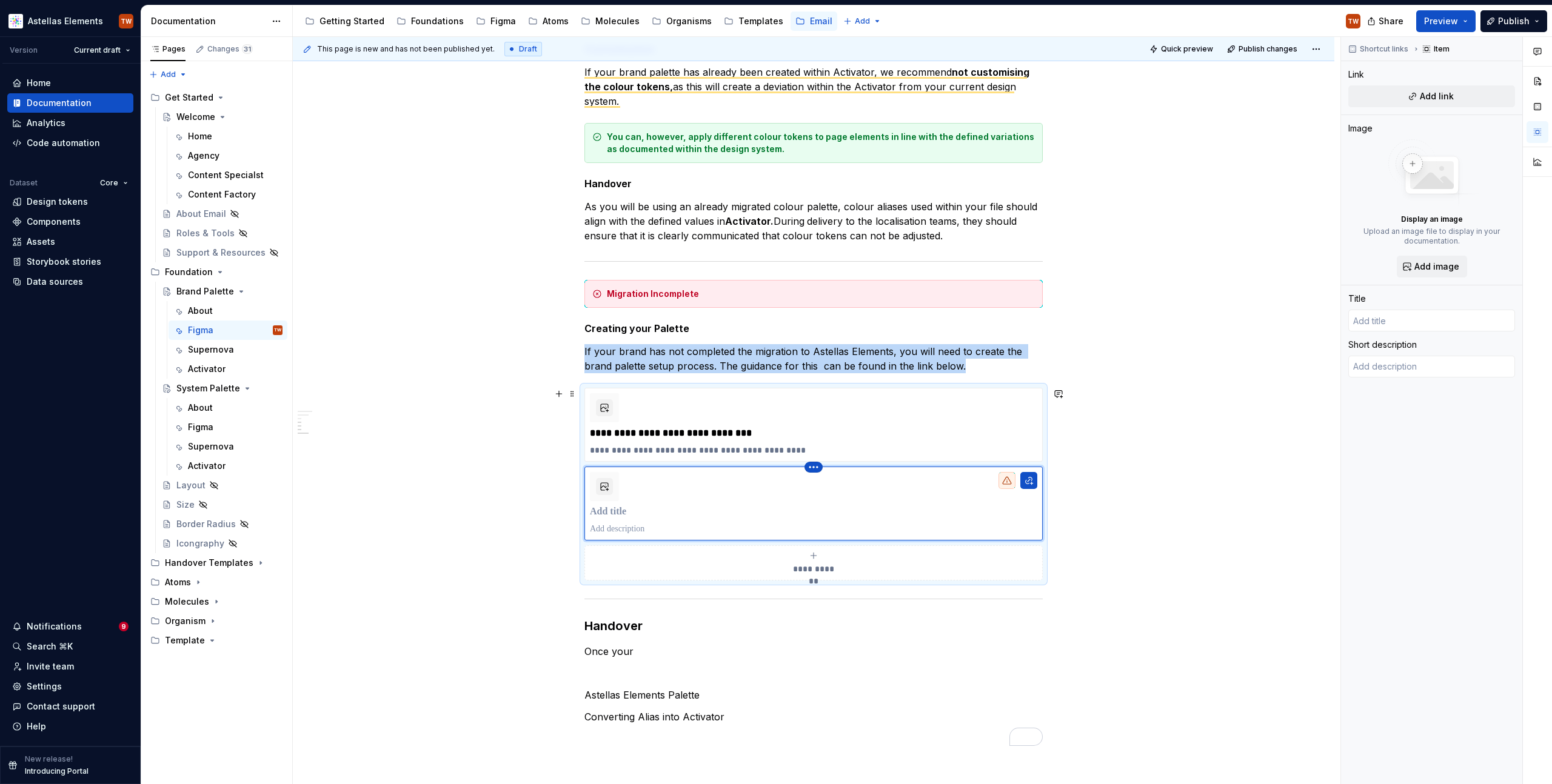
click at [815, 470] on html "Astellas Elements TW Version Current draft Home Documentation Analytics Code au…" at bounding box center [776, 392] width 1552 height 784
click at [825, 492] on div "Delete item" at bounding box center [859, 487] width 103 height 19
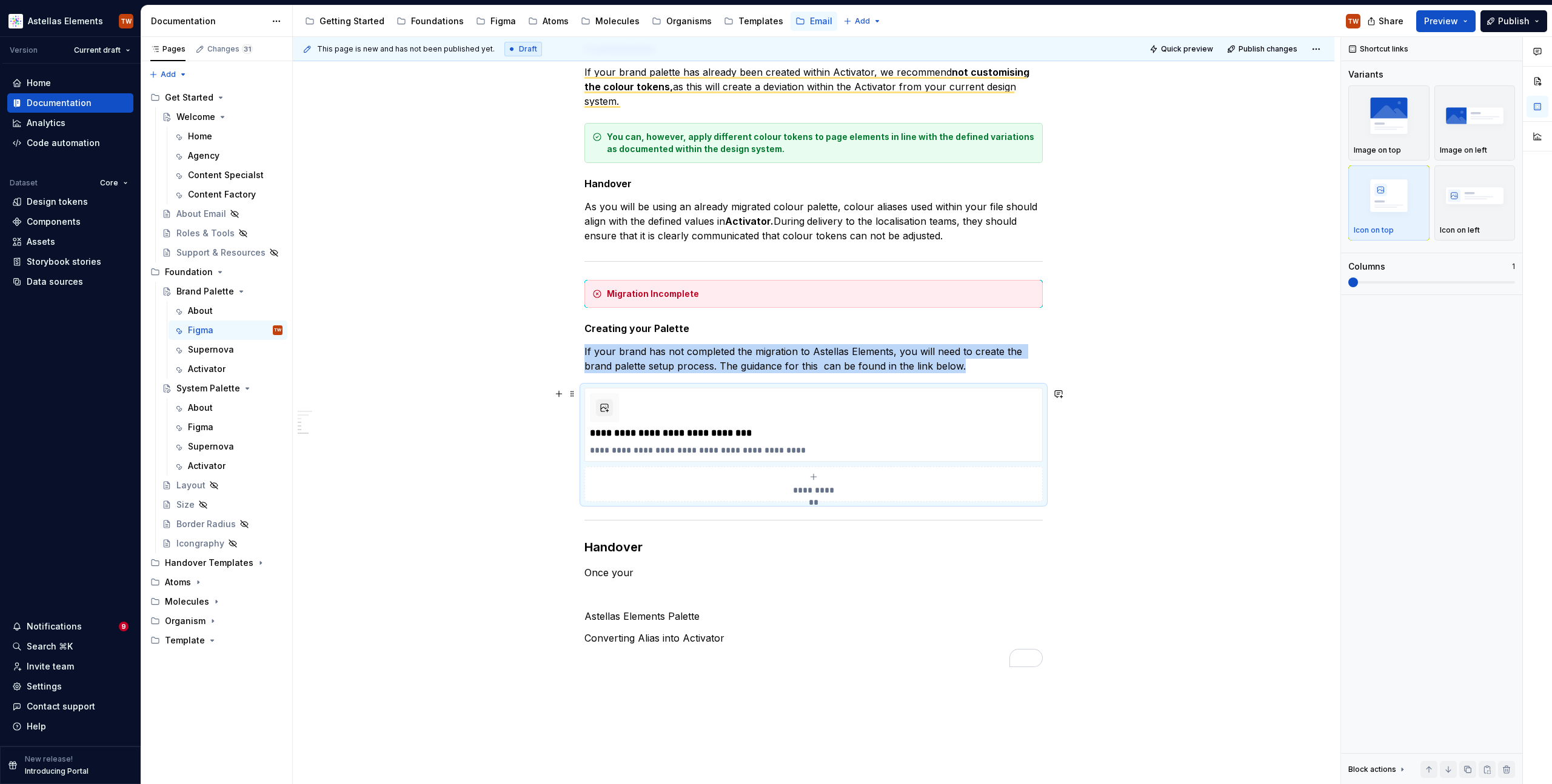
click at [1068, 466] on div "**********" at bounding box center [814, 175] width 1041 height 1484
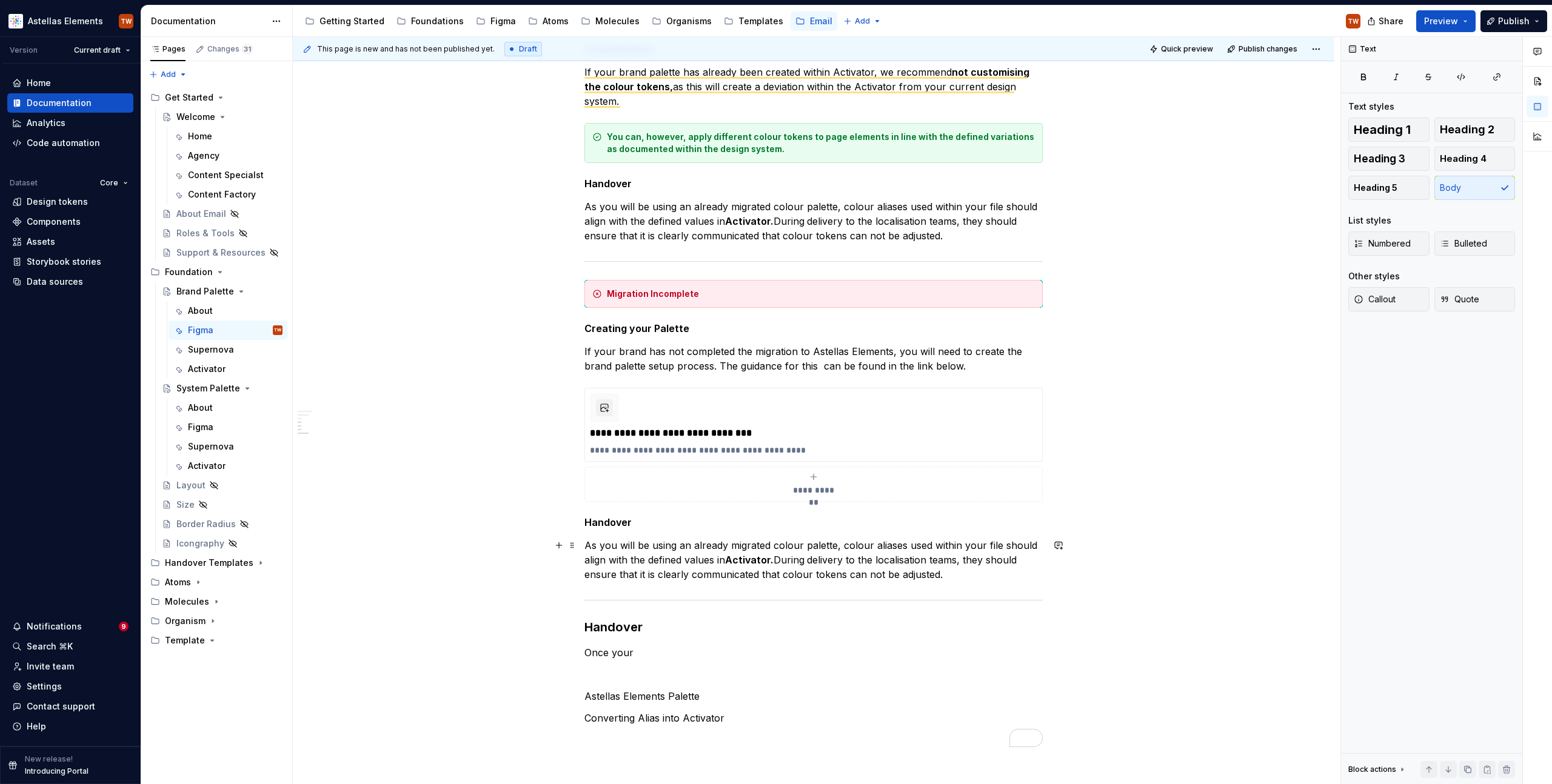
click at [691, 546] on p "As you will be using an already migrated colour palette, colour aliases used wi…" at bounding box center [813, 560] width 458 height 44
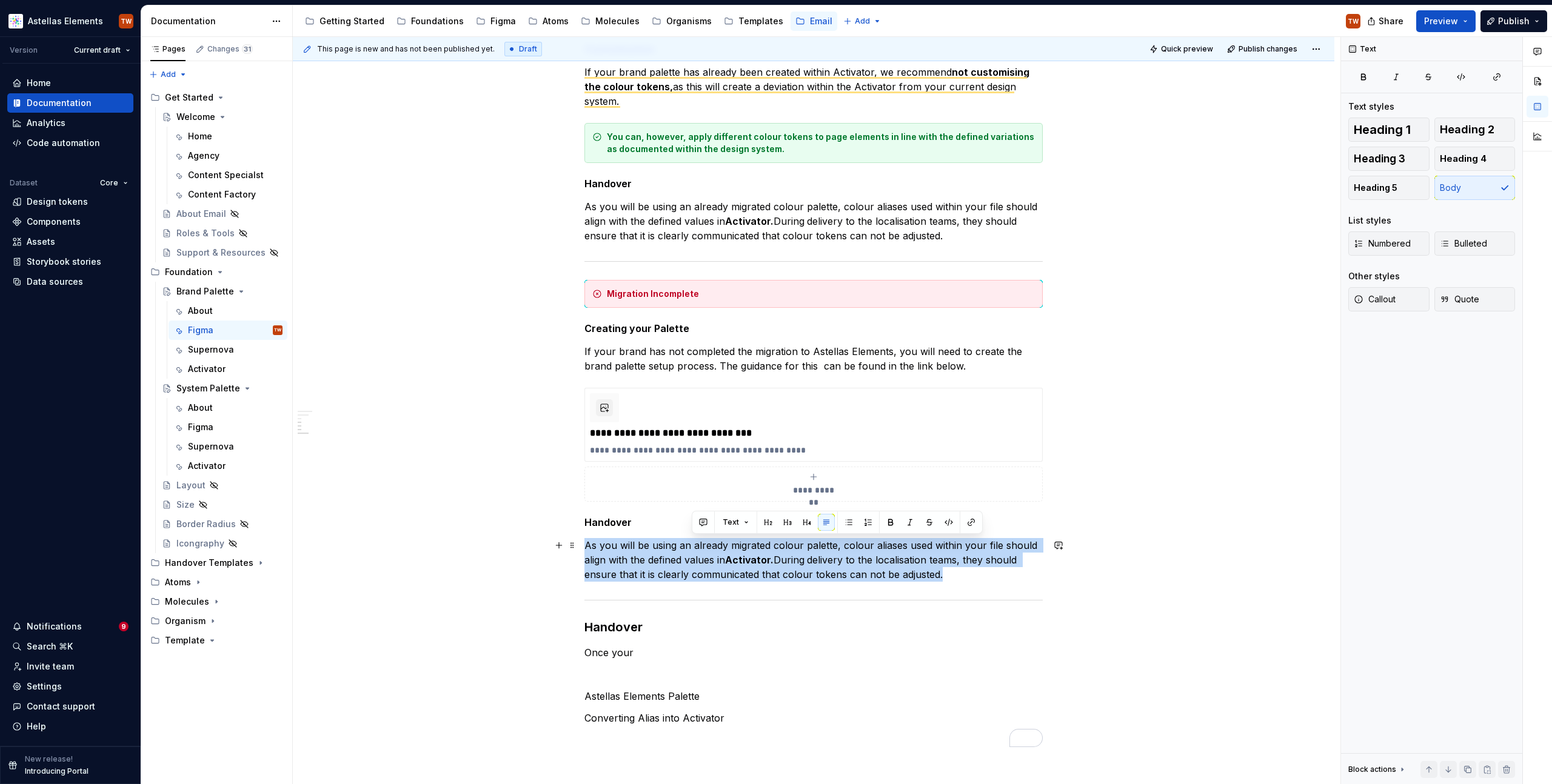
click at [691, 546] on p "As you will be using an already migrated colour palette, colour aliases used wi…" at bounding box center [813, 560] width 458 height 44
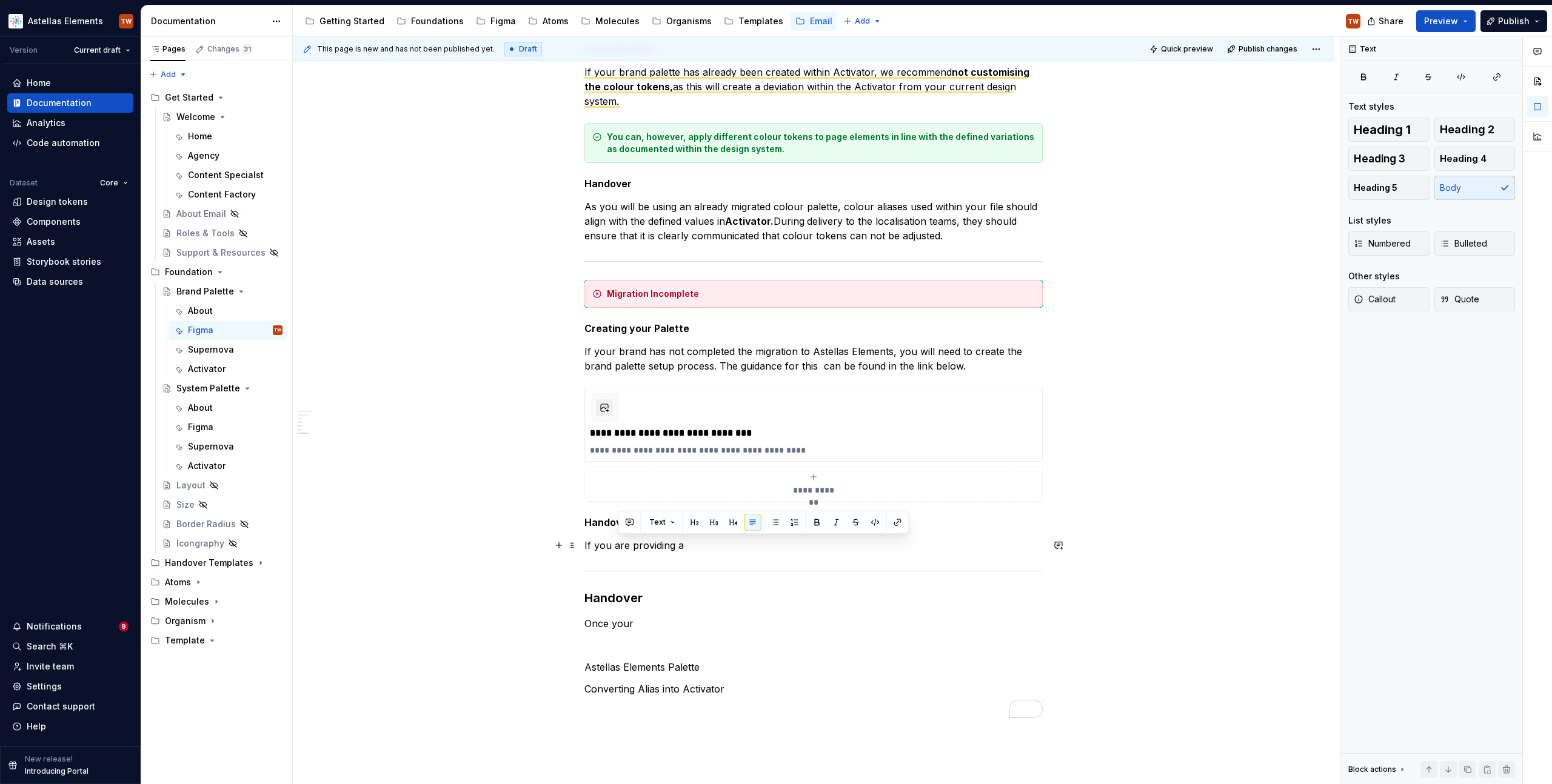
drag, startPoint x: 615, startPoint y: 547, endPoint x: 731, endPoint y: 542, distance: 116.1
click at [731, 542] on p "If you are providing a" at bounding box center [813, 546] width 458 height 15
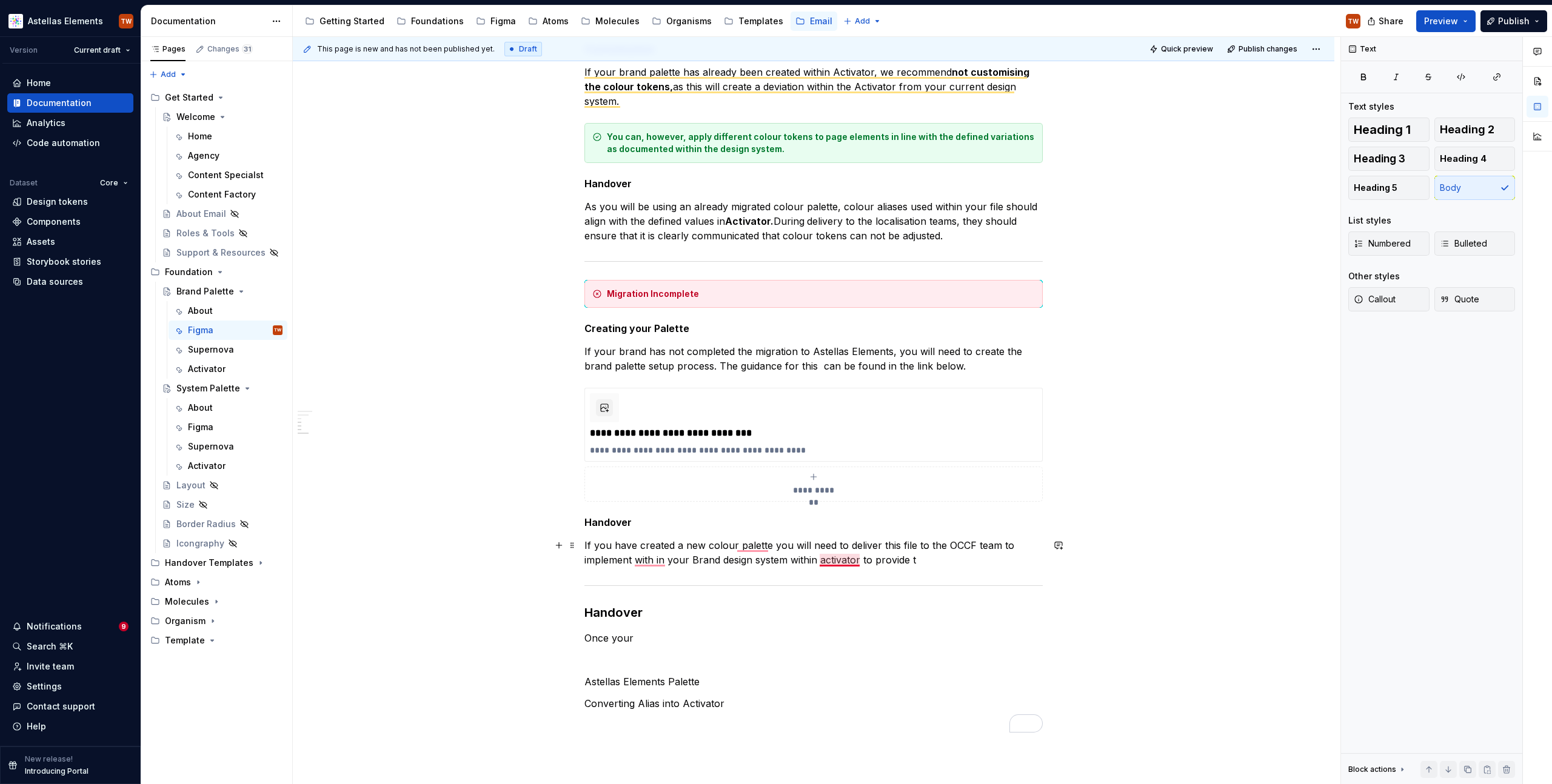
click at [828, 559] on p "If you have created a new colour palette you will need to deliver this file to …" at bounding box center [813, 553] width 458 height 29
click at [823, 560] on p "If you have created a new colour palette you will need to deliver this file to …" at bounding box center [813, 553] width 458 height 29
click at [956, 555] on p "If you have created a new colour palette, you will need to deliver this file to…" at bounding box center [813, 553] width 458 height 29
click at [963, 244] on div "**********" at bounding box center [813, 97] width 458 height 1270
click at [959, 235] on p "As you will be using an already migrated colour palette, colour aliases used wi…" at bounding box center [813, 221] width 458 height 44
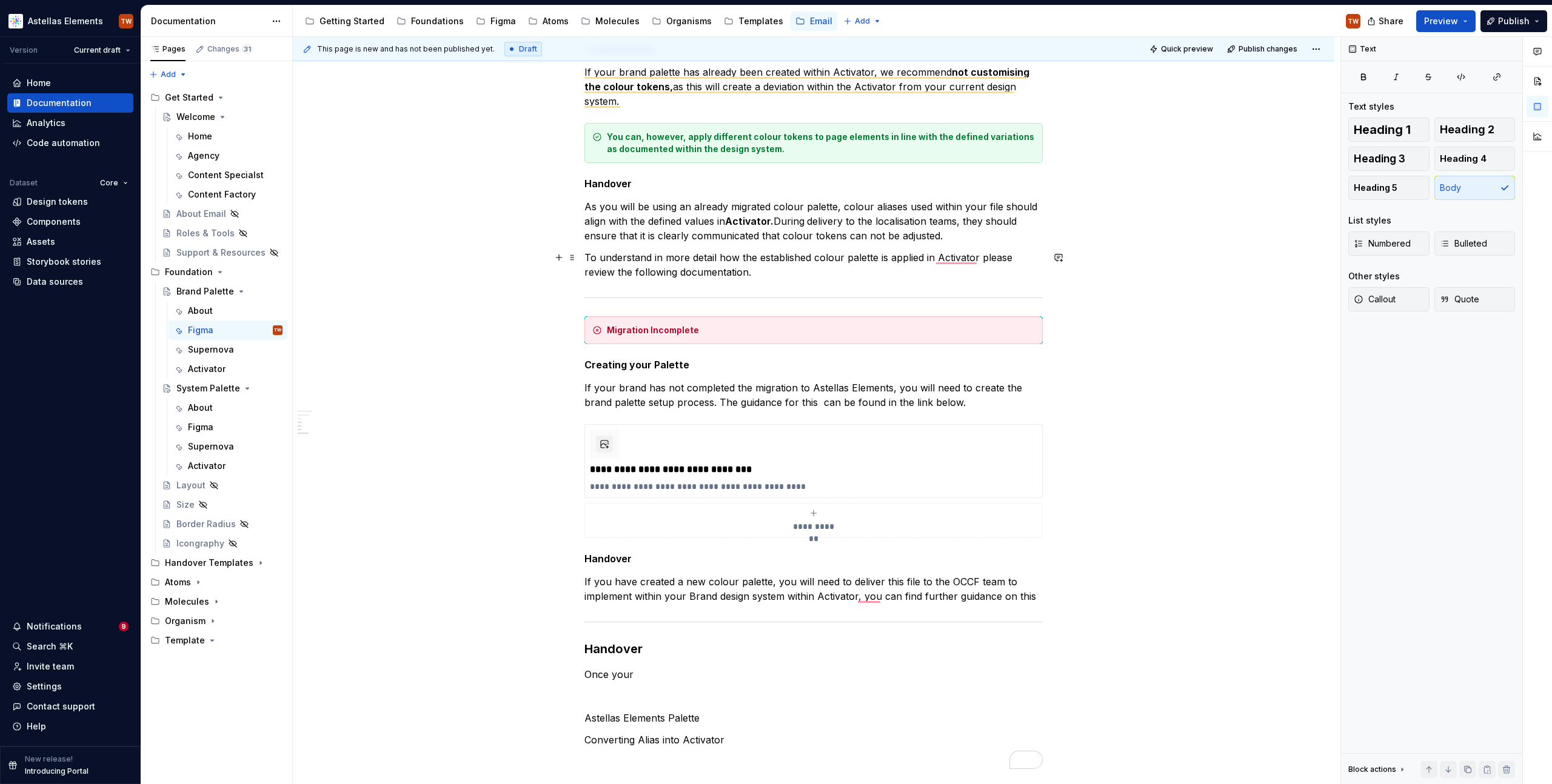
click at [644, 269] on p "To understand in more detail how the established colour palette is applied in A…" at bounding box center [813, 265] width 458 height 29
click at [618, 268] on p "To understand in more detail how the established colour palette is applied in A…" at bounding box center [813, 265] width 458 height 29
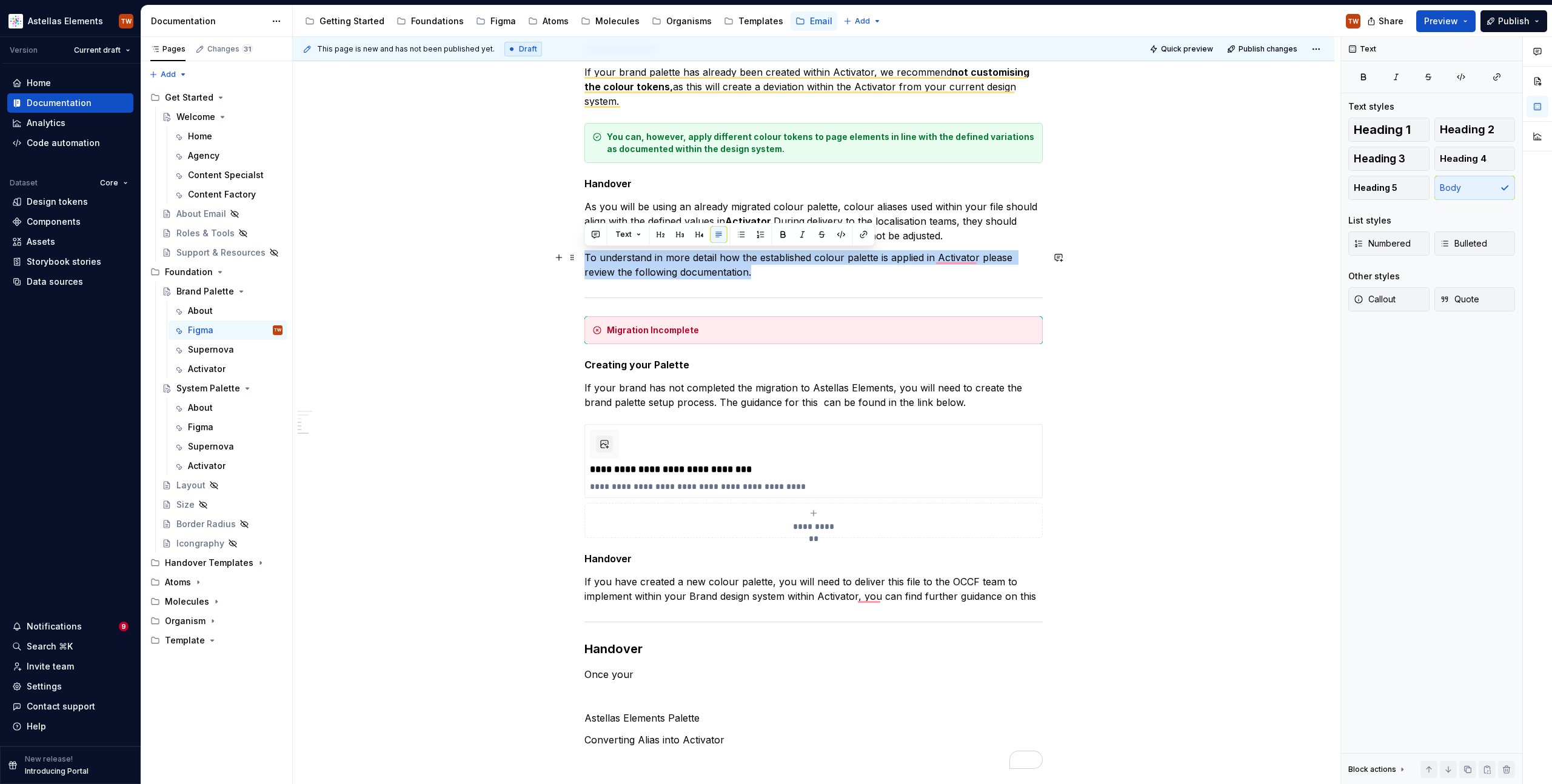
click at [618, 268] on p "To understand in more detail how the established colour palette is applied in A…" at bounding box center [813, 265] width 458 height 29
click at [774, 265] on p "To understand in more detail how the established colour palette is applied in A…" at bounding box center [813, 265] width 458 height 29
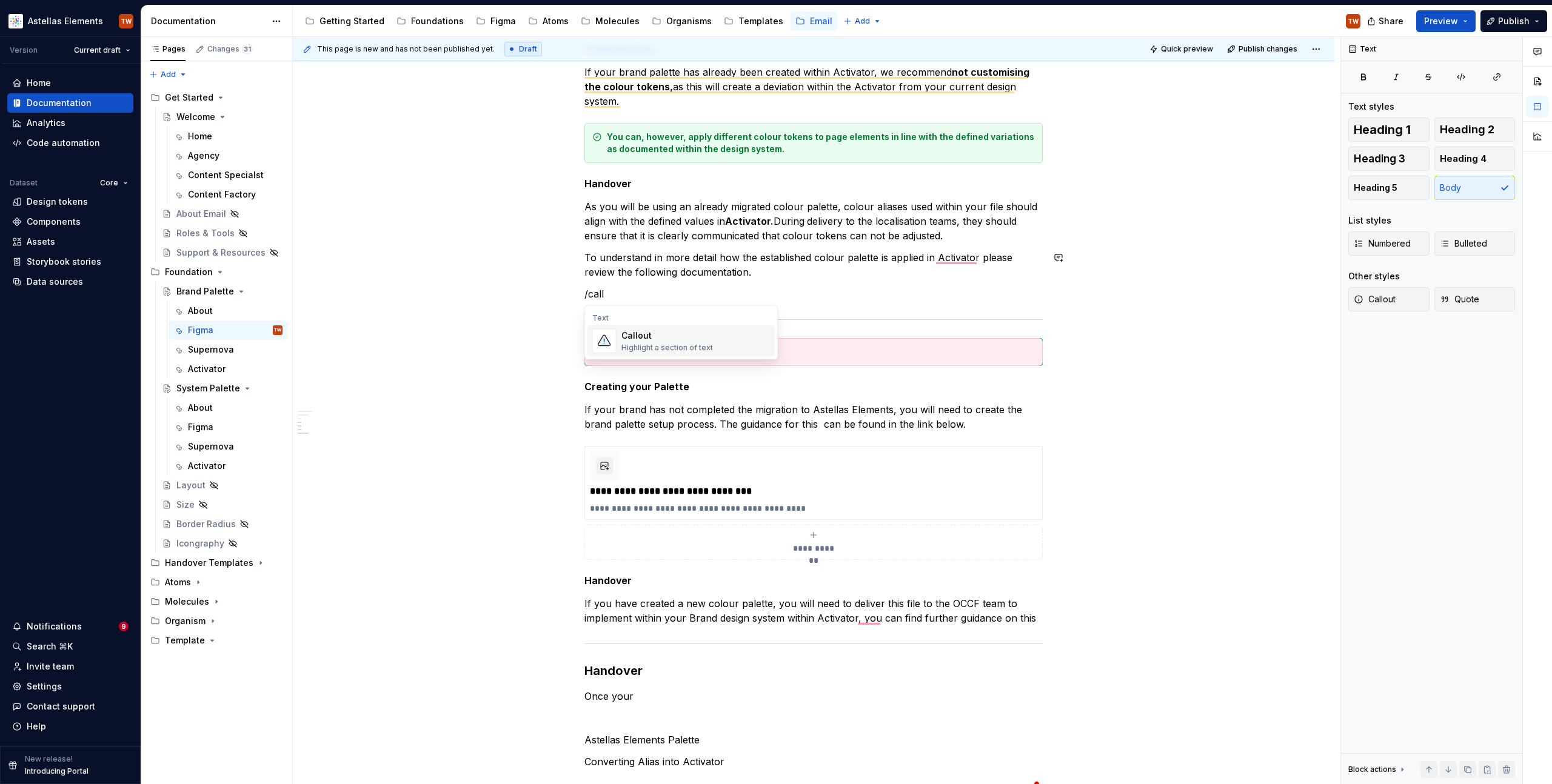
click at [684, 342] on div "Callout Highlight a section of text" at bounding box center [667, 341] width 91 height 23
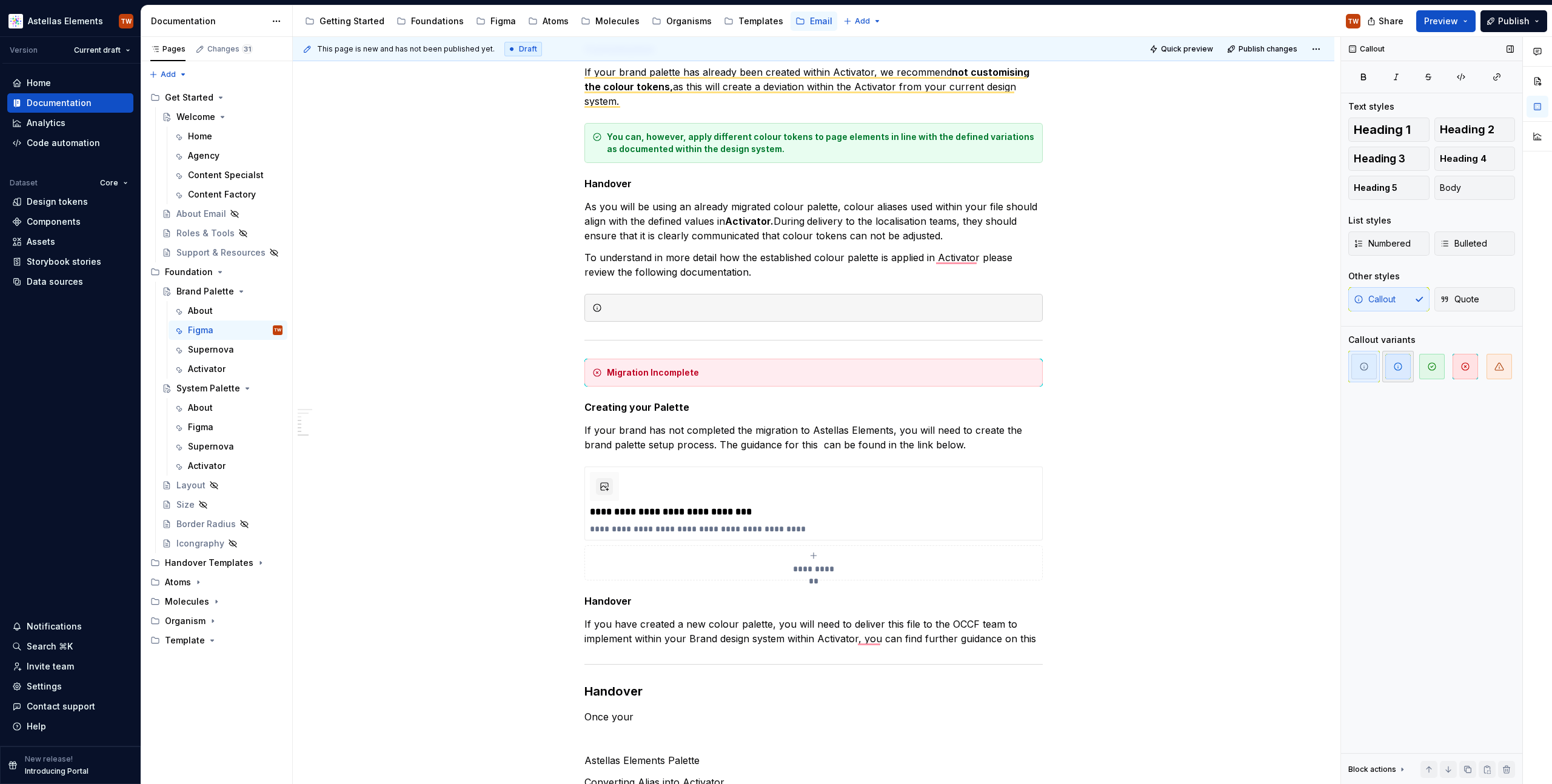
click at [1395, 368] on icon "button" at bounding box center [1397, 366] width 10 height 10
type textarea "*"
click at [602, 267] on p "To understand in more detail how the established colour palette is applied in A…" at bounding box center [813, 265] width 458 height 29
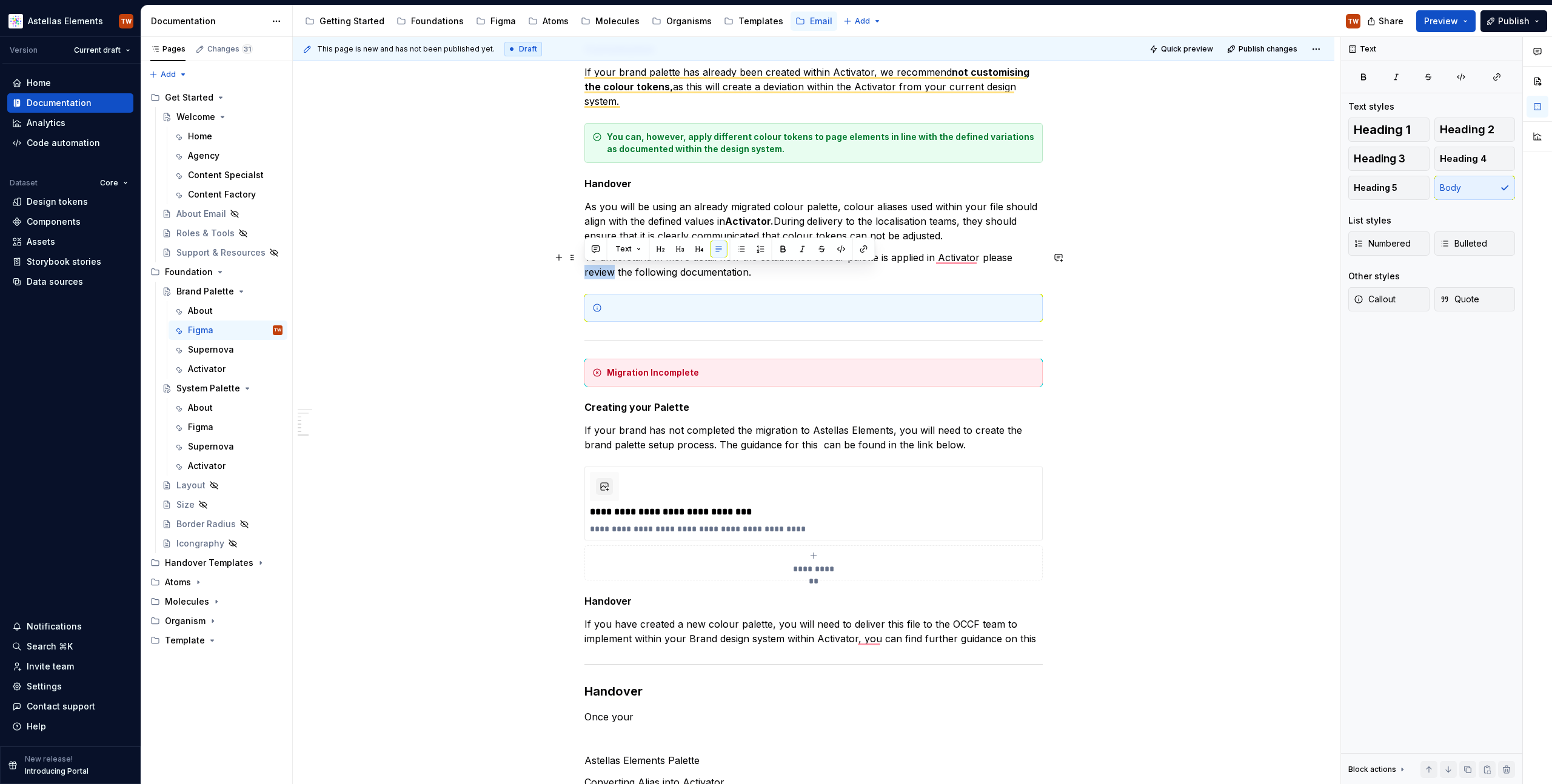
click at [602, 267] on p "To understand in more detail how the established colour palette is applied in A…" at bounding box center [813, 265] width 458 height 29
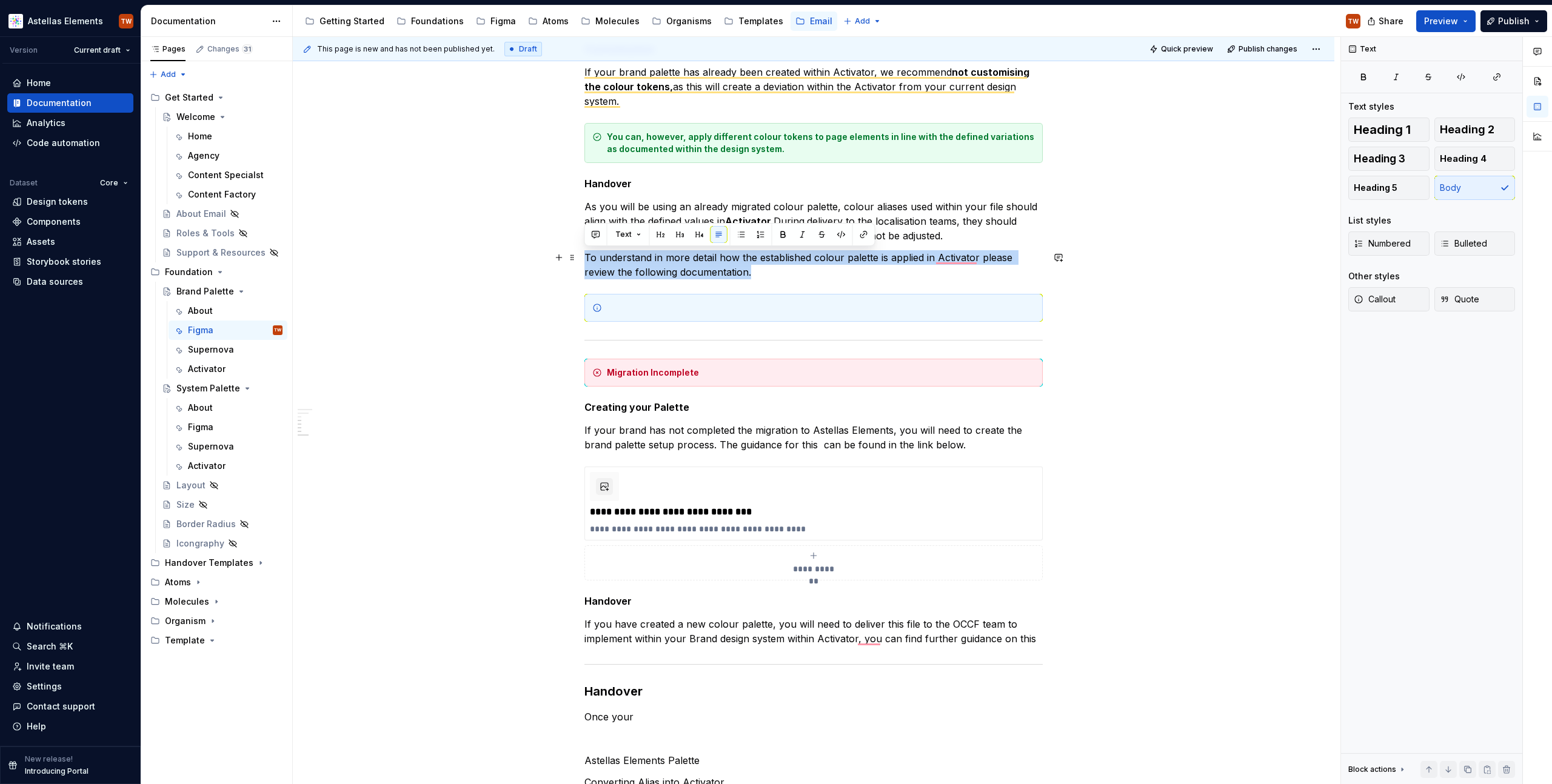
copy p "To understand in more detail how the established colour palette is applied in A…"
click at [652, 310] on div "To enrich screen reader interactions, please activate Accessibility in Grammarl…" at bounding box center [821, 308] width 428 height 12
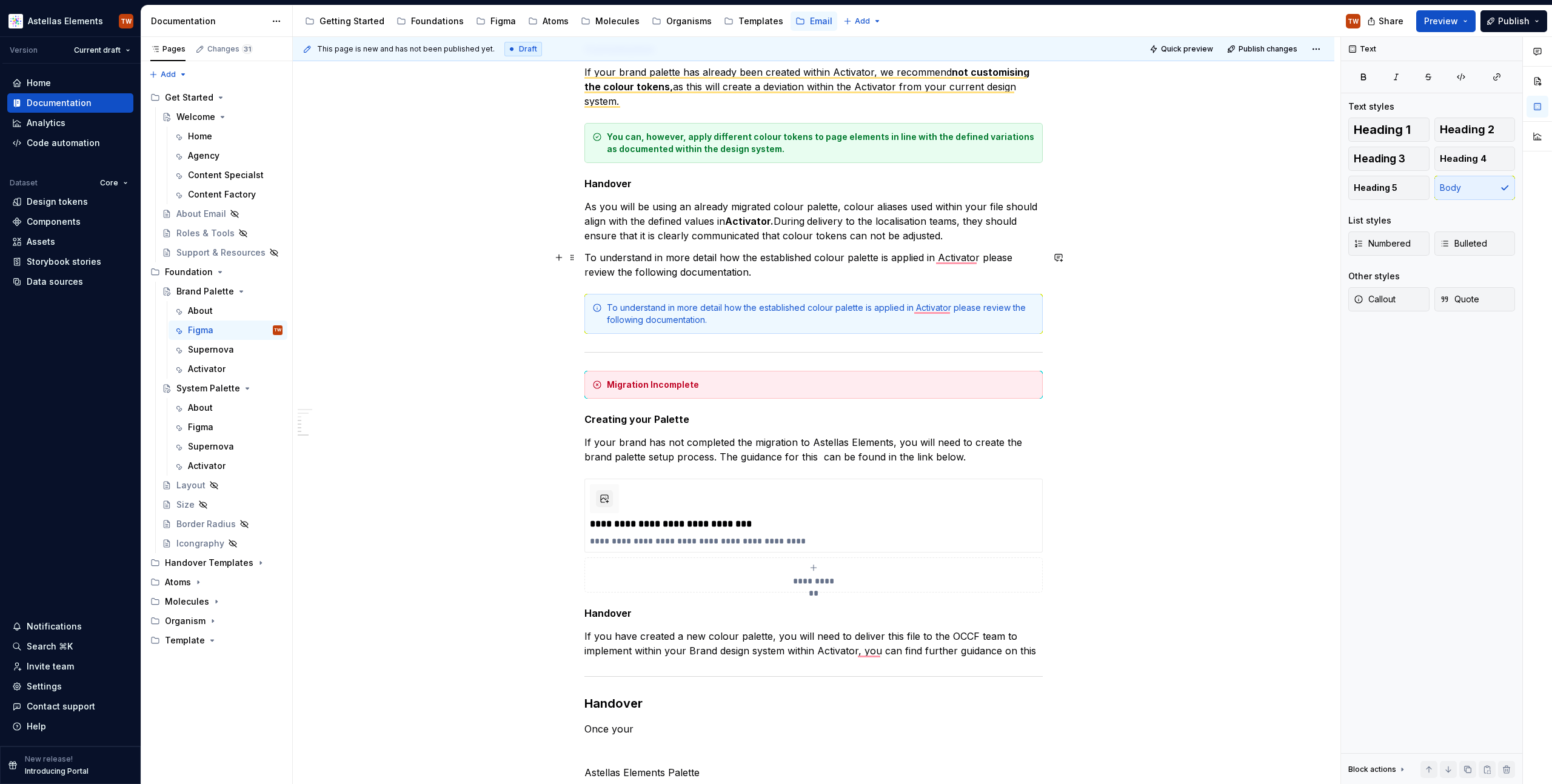
click at [648, 272] on p "To understand in more detail how the established colour palette is applied in A…" at bounding box center [813, 265] width 458 height 29
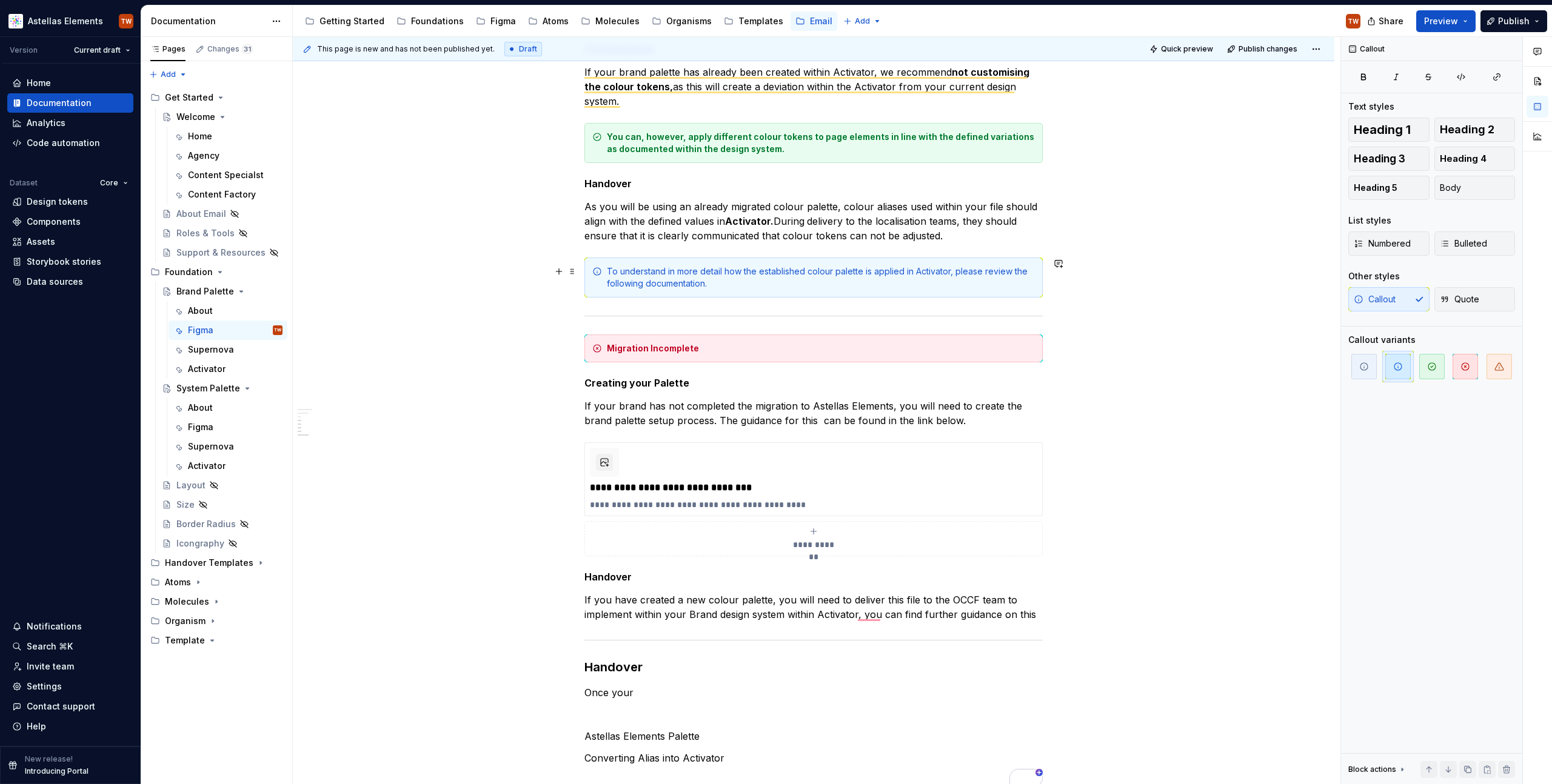
click at [929, 269] on div "To understand in more detail how the established colour palette is applied in A…" at bounding box center [821, 278] width 428 height 24
click at [754, 289] on div "To understand in more detail how the established colour palette is applied in A…" at bounding box center [821, 278] width 428 height 24
drag, startPoint x: 713, startPoint y: 281, endPoint x: 825, endPoint y: 276, distance: 112.1
click at [825, 276] on div "To understand in more detail how the established colour palette is applied in A…" at bounding box center [821, 278] width 428 height 24
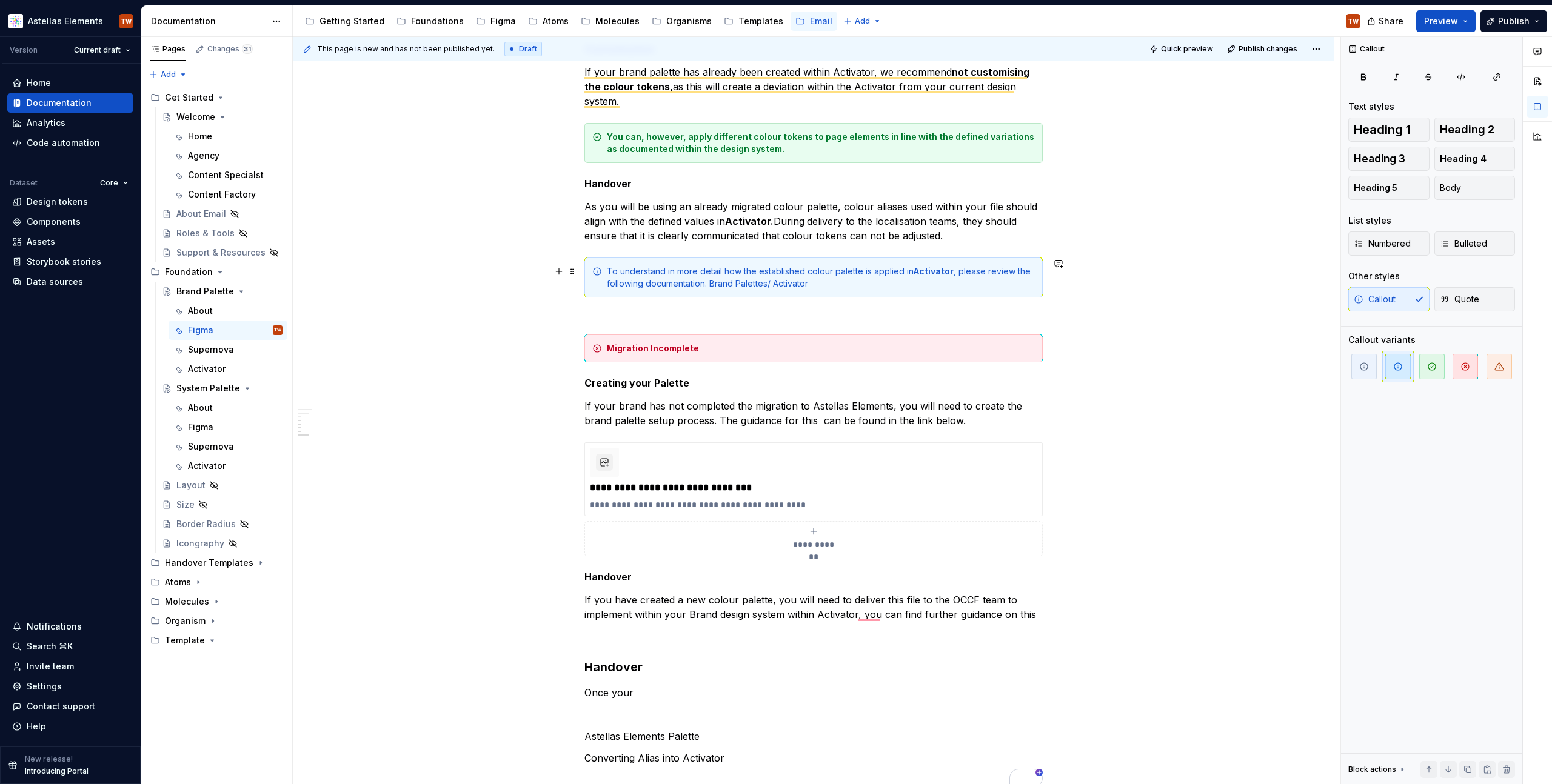
click at [790, 287] on div "To understand in more detail how the established colour palette is applied in A…" at bounding box center [821, 278] width 428 height 24
drag, startPoint x: 709, startPoint y: 285, endPoint x: 812, endPoint y: 280, distance: 103.1
click at [812, 279] on div "To understand in more detail how the established colour palette is applied in A…" at bounding box center [821, 278] width 428 height 24
click at [997, 260] on button "button" at bounding box center [998, 262] width 17 height 17
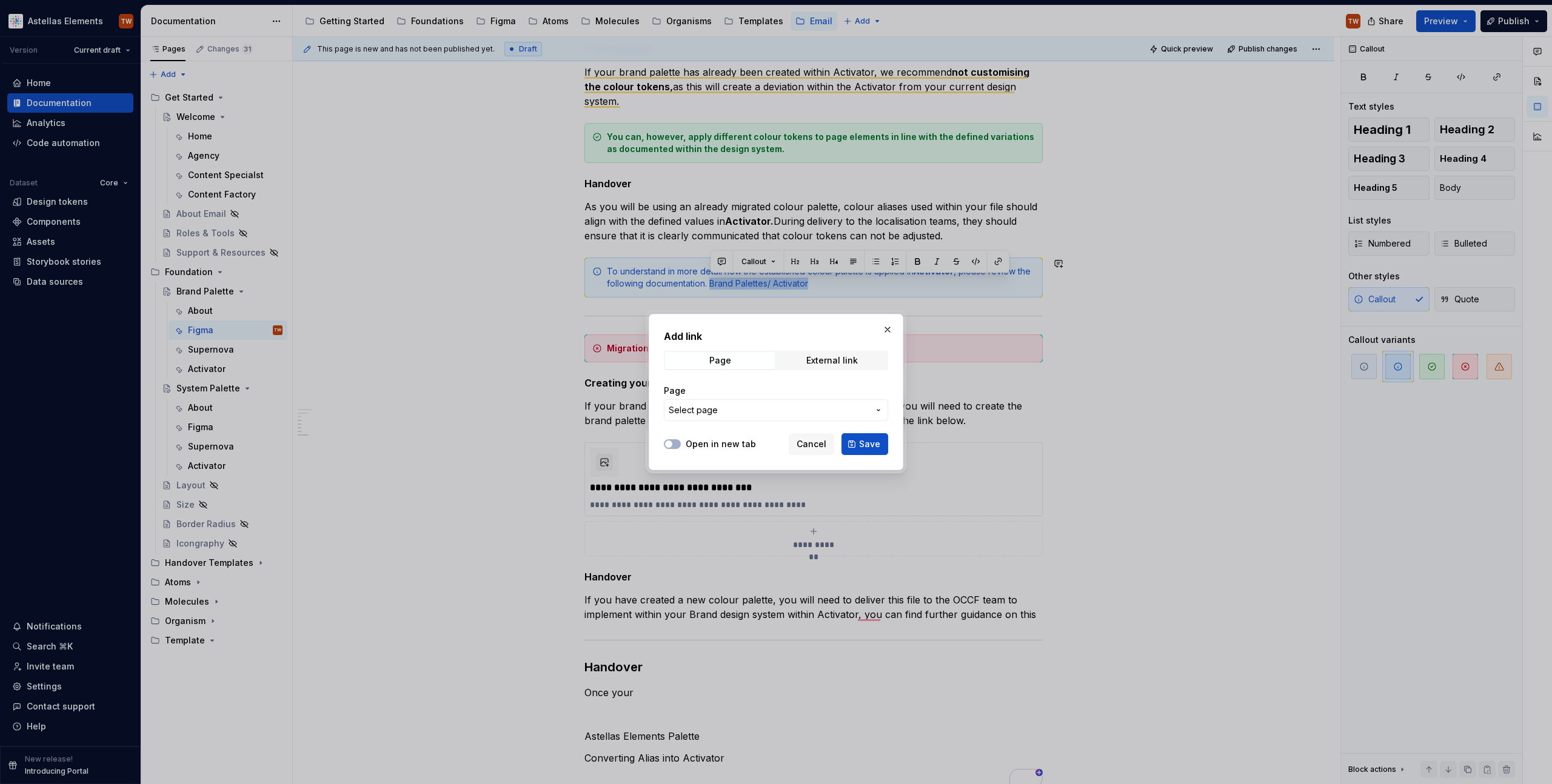
click at [741, 406] on span "Select page" at bounding box center [768, 410] width 200 height 12
type input "activat"
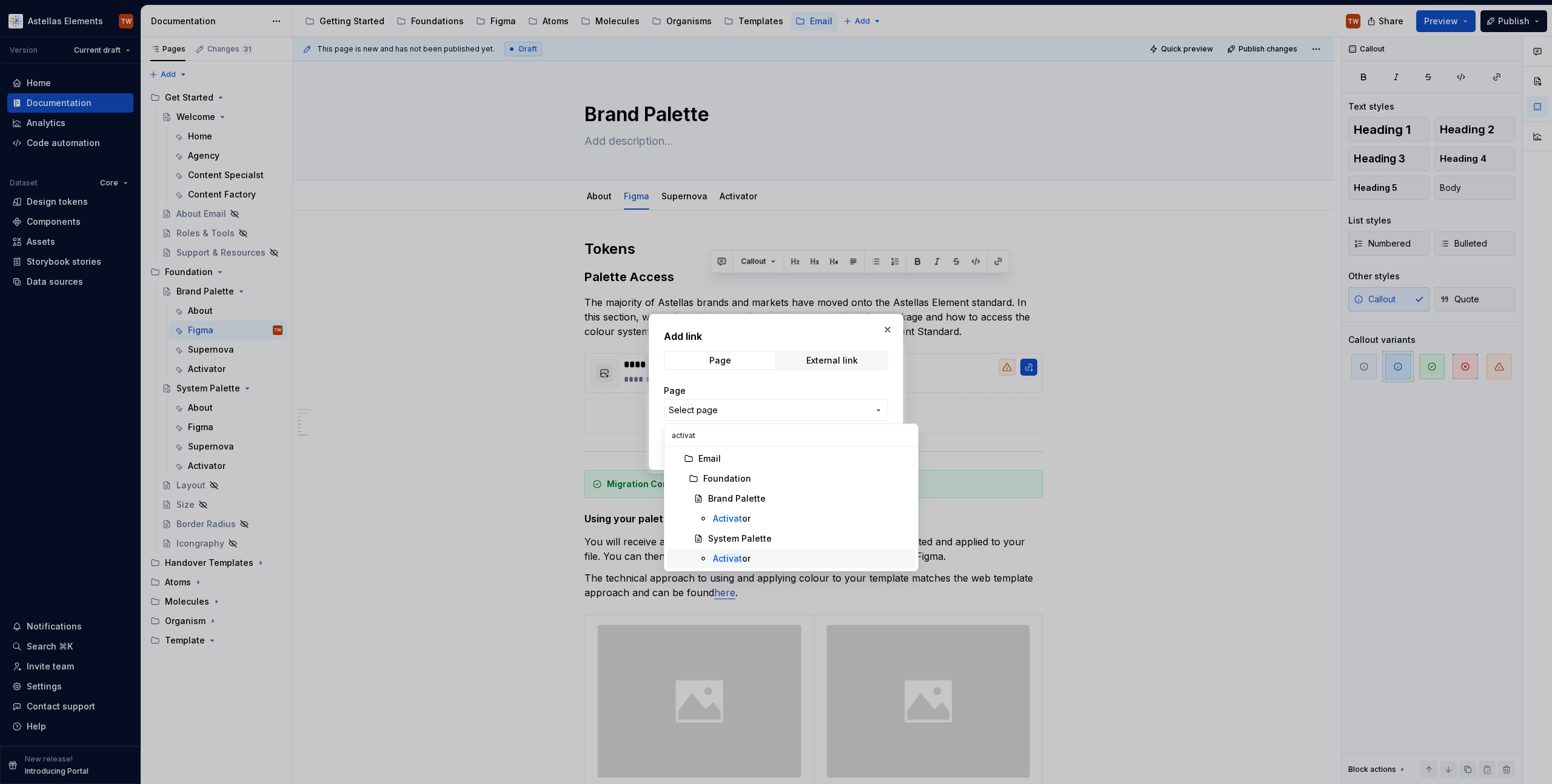
scroll to position [777, 0]
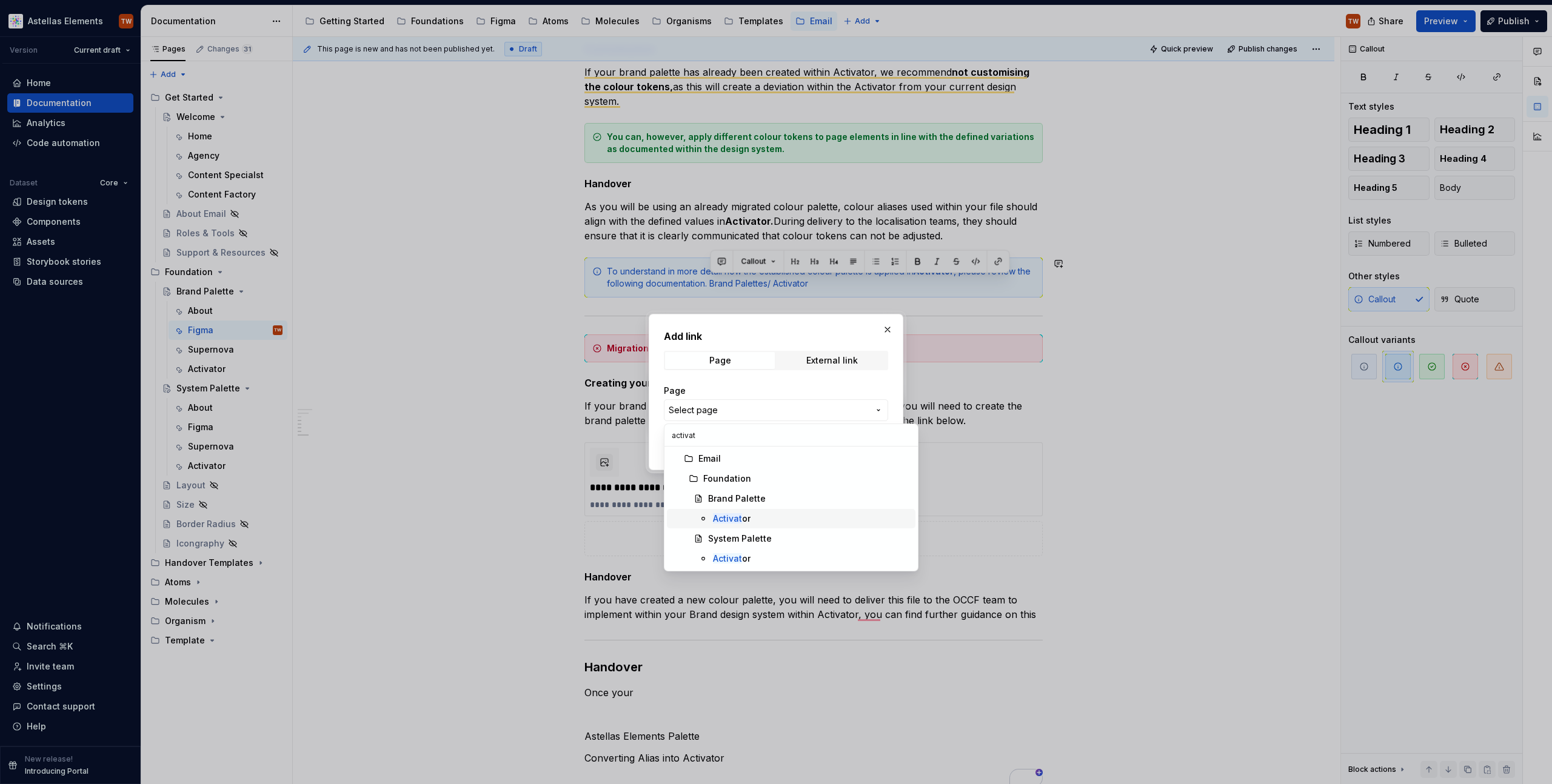
click at [731, 515] on mark "Activat" at bounding box center [727, 519] width 29 height 10
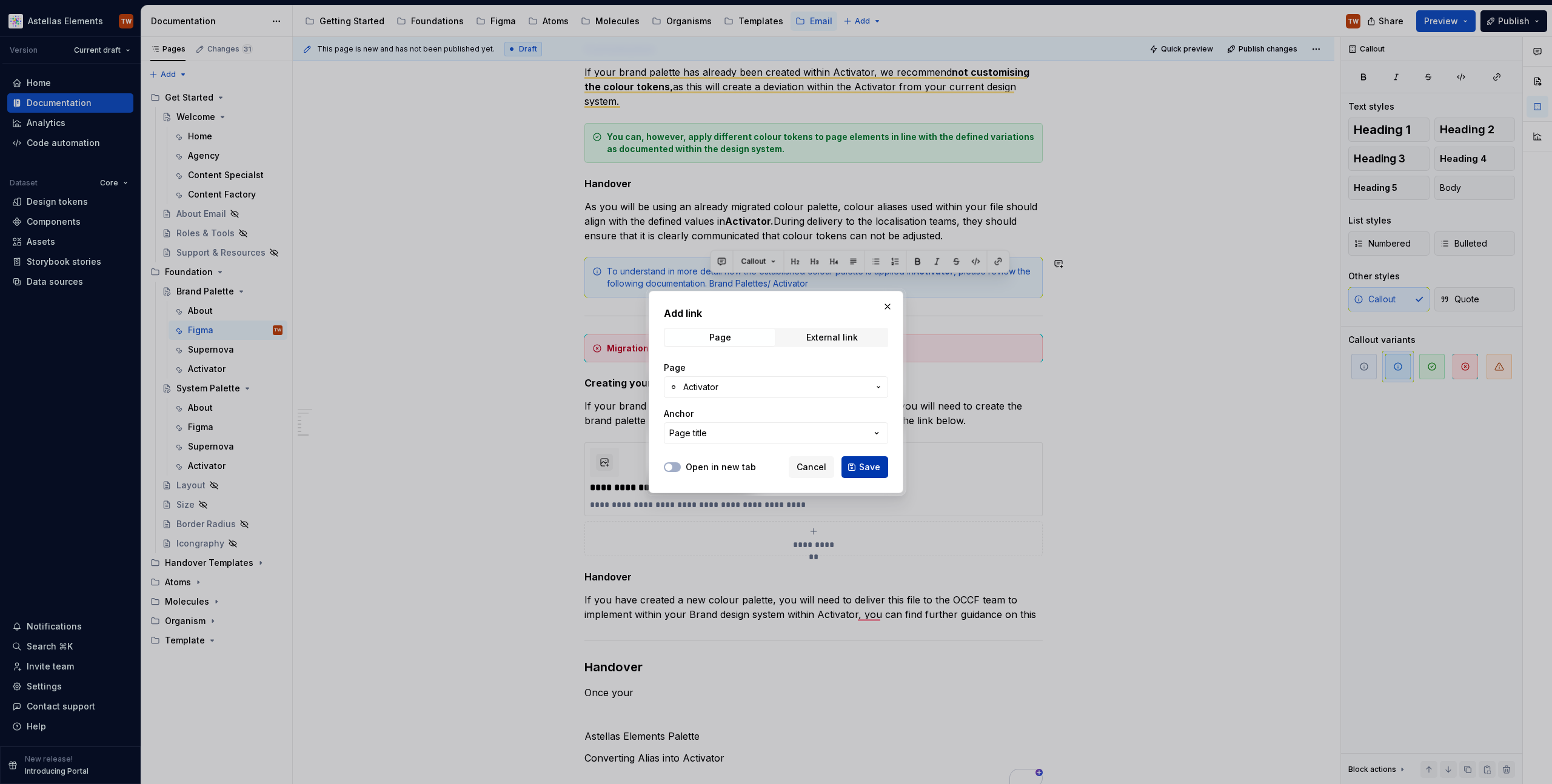
click at [861, 466] on span "Save" at bounding box center [870, 467] width 21 height 12
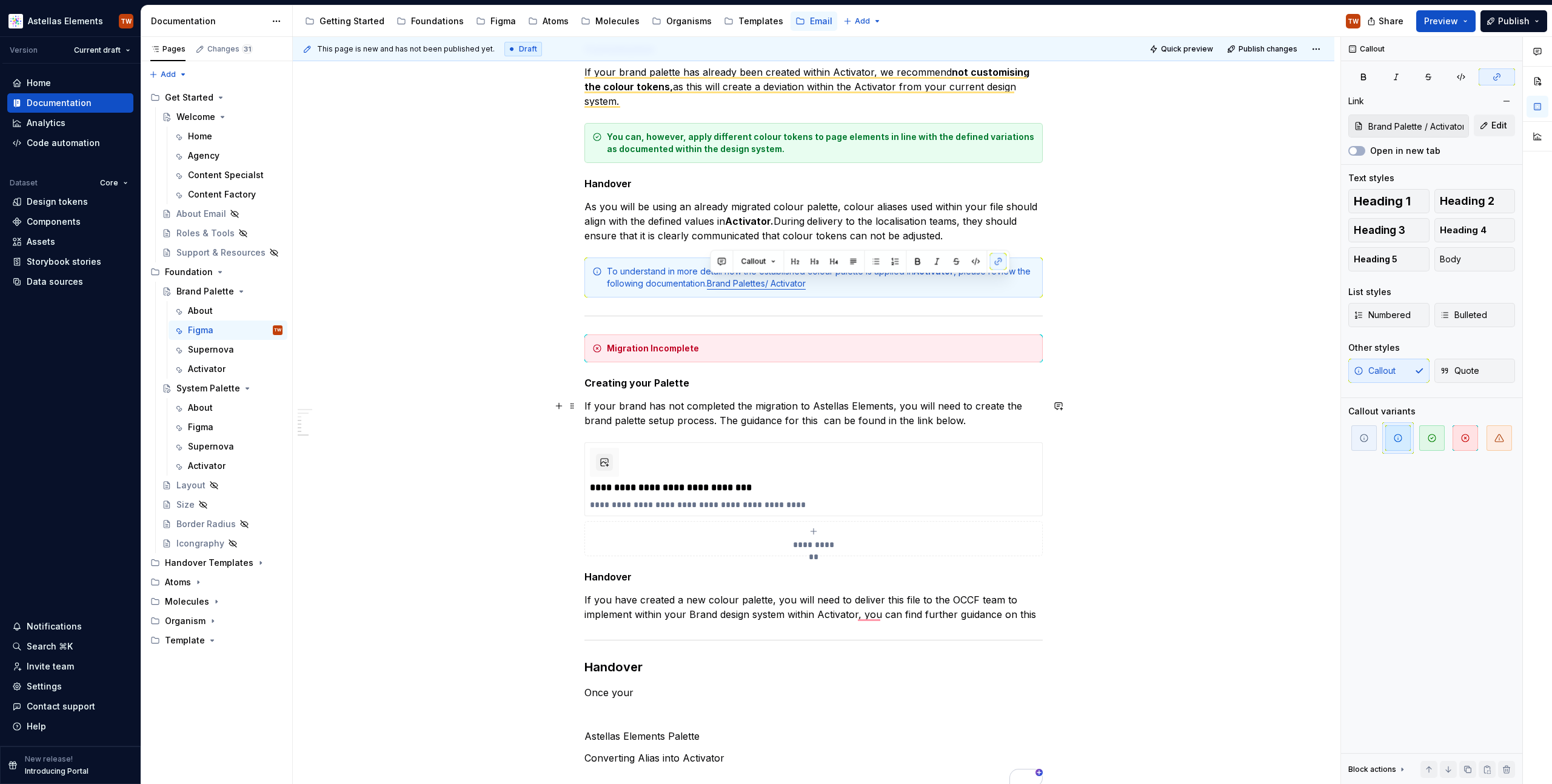
click at [543, 407] on div "**********" at bounding box center [814, 235] width 1041 height 1604
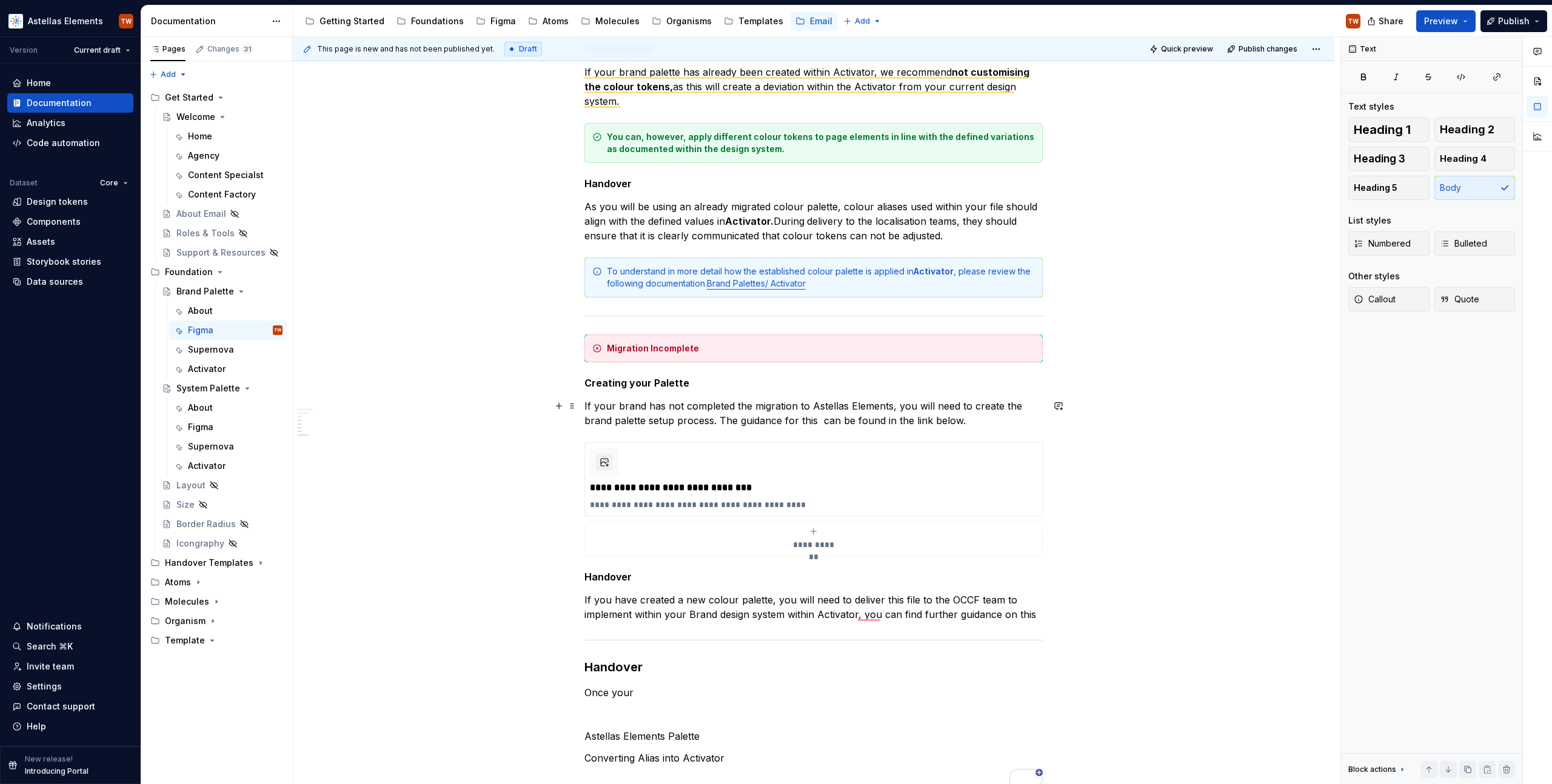
click at [1132, 423] on div "**********" at bounding box center [814, 235] width 1041 height 1604
click at [784, 274] on div "To understand in more detail how the established colour palette is applied in A…" at bounding box center [821, 278] width 428 height 24
click at [1369, 361] on span "button" at bounding box center [1364, 367] width 26 height 26
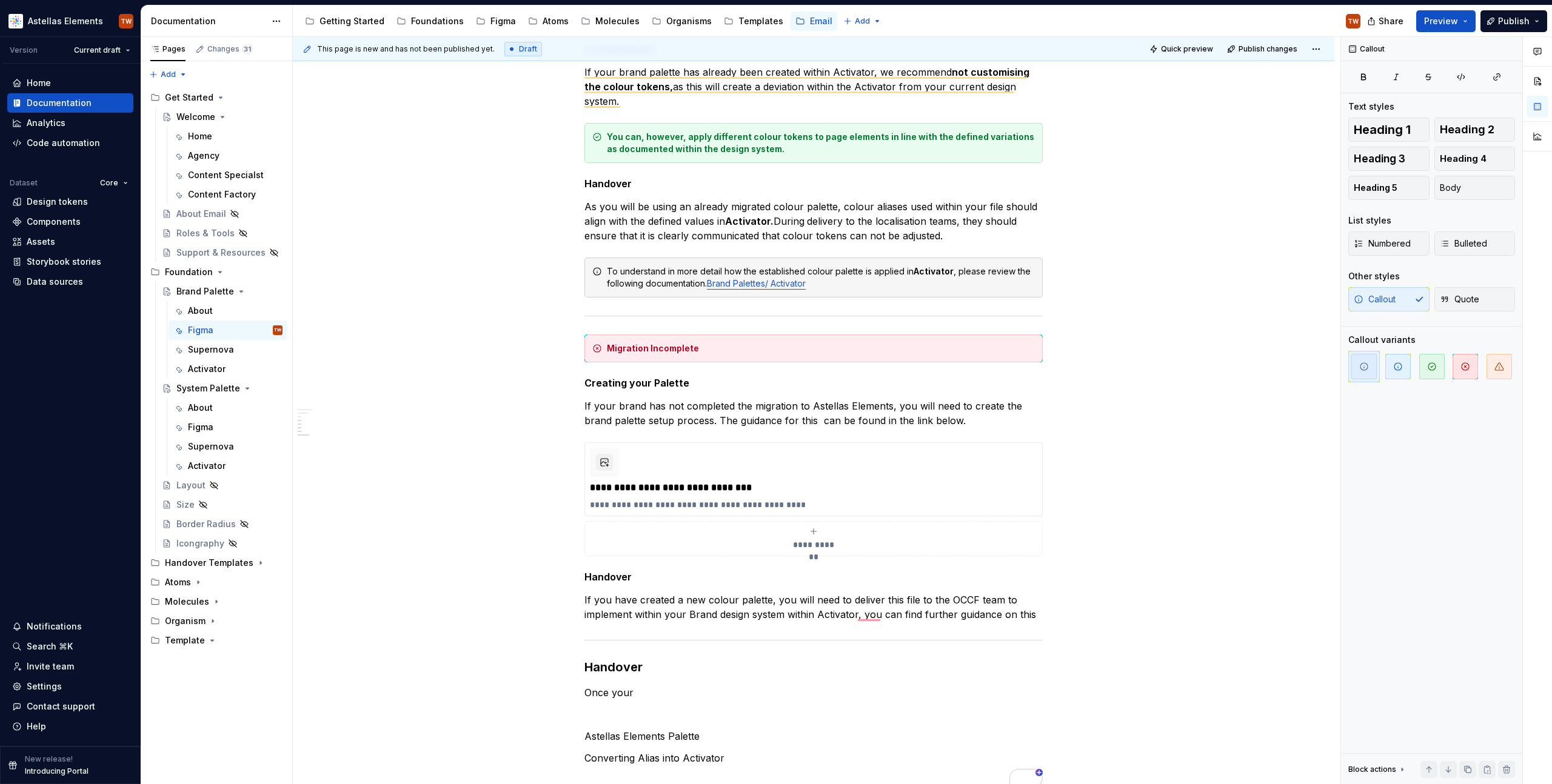
click at [1191, 369] on div "**********" at bounding box center [814, 235] width 1041 height 1604
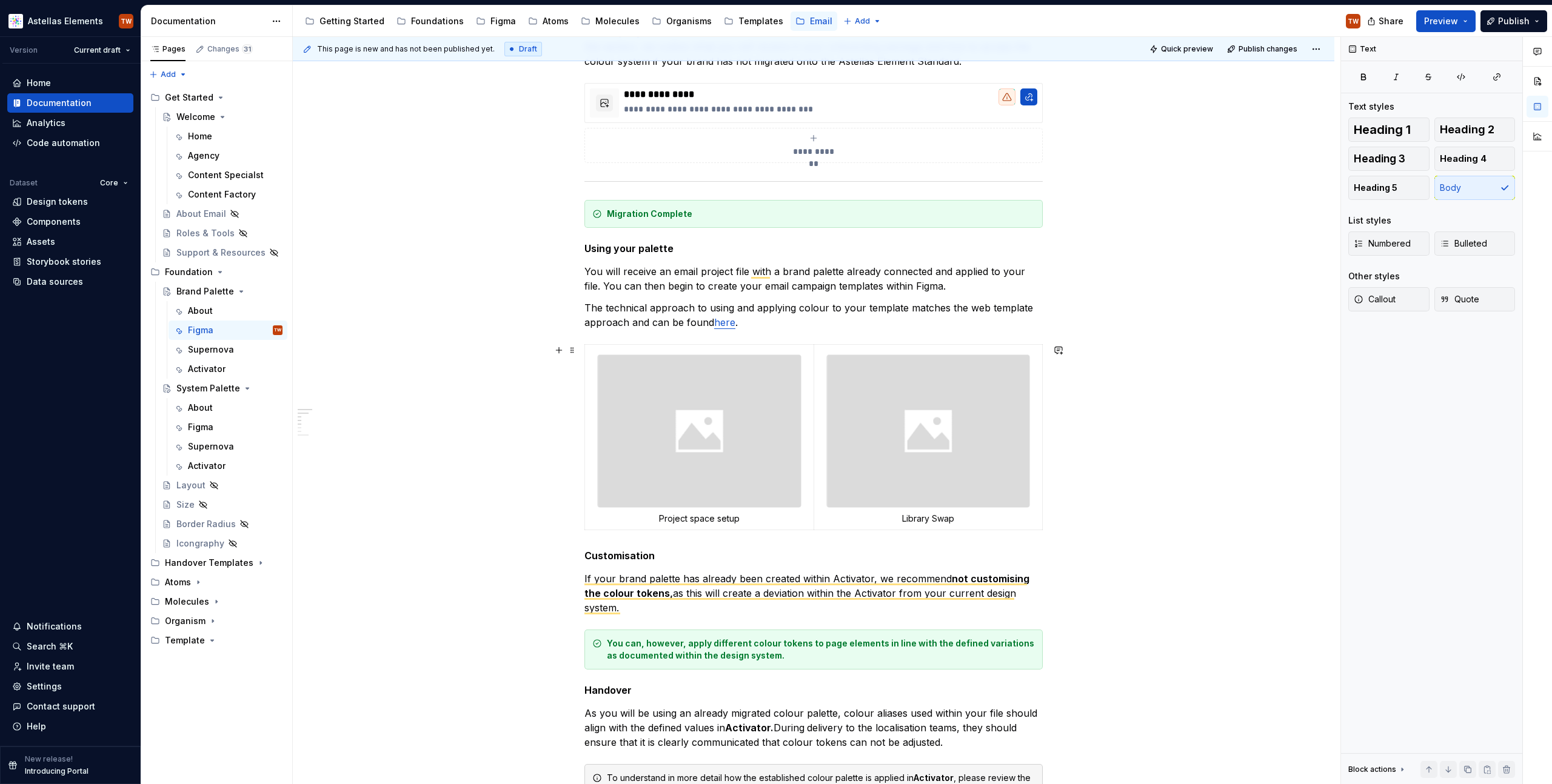
scroll to position [0, 0]
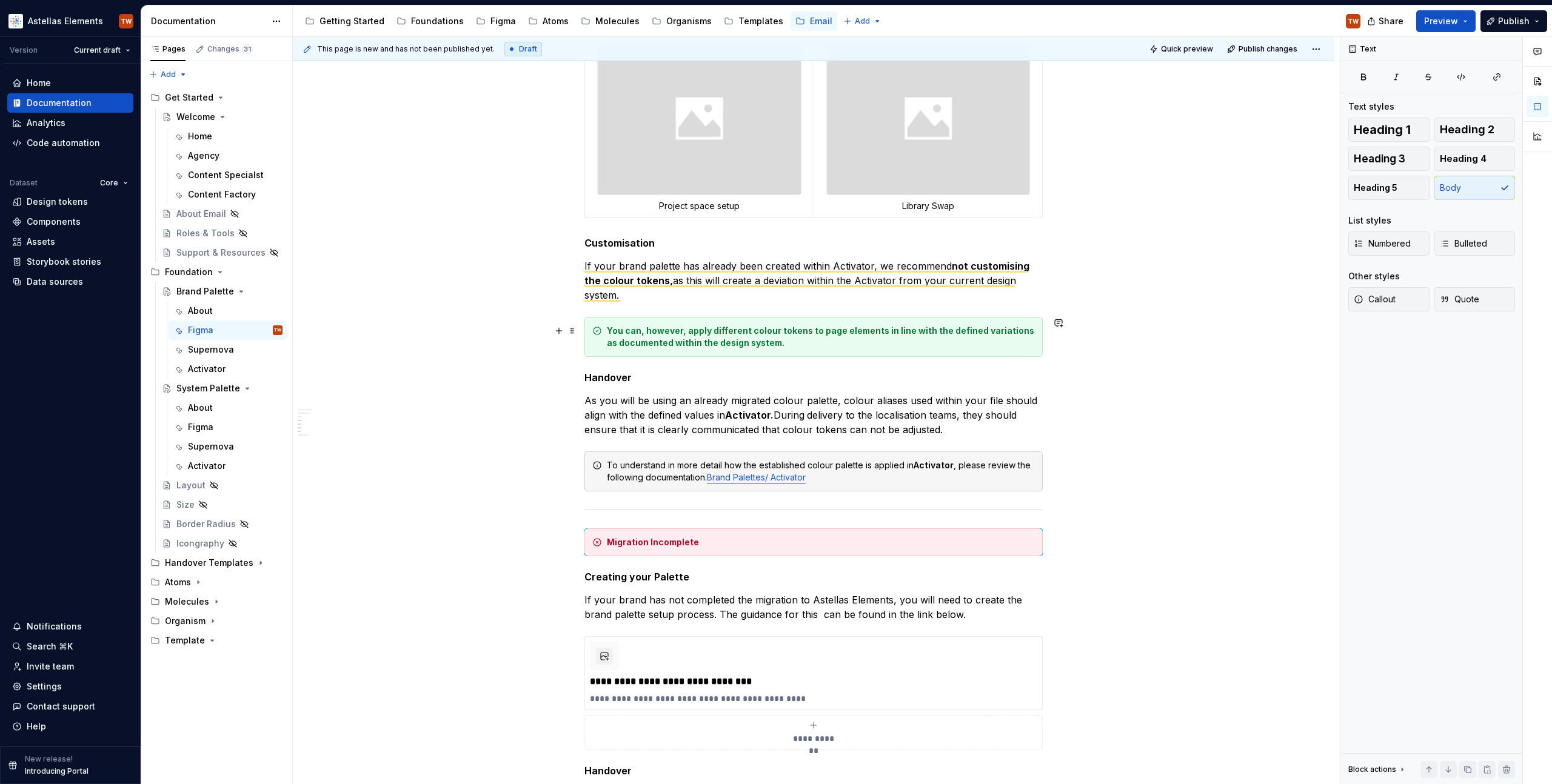
click at [670, 334] on strong "You can, however, apply different colour tokens to page elements in line with t…" at bounding box center [821, 336] width 429 height 22
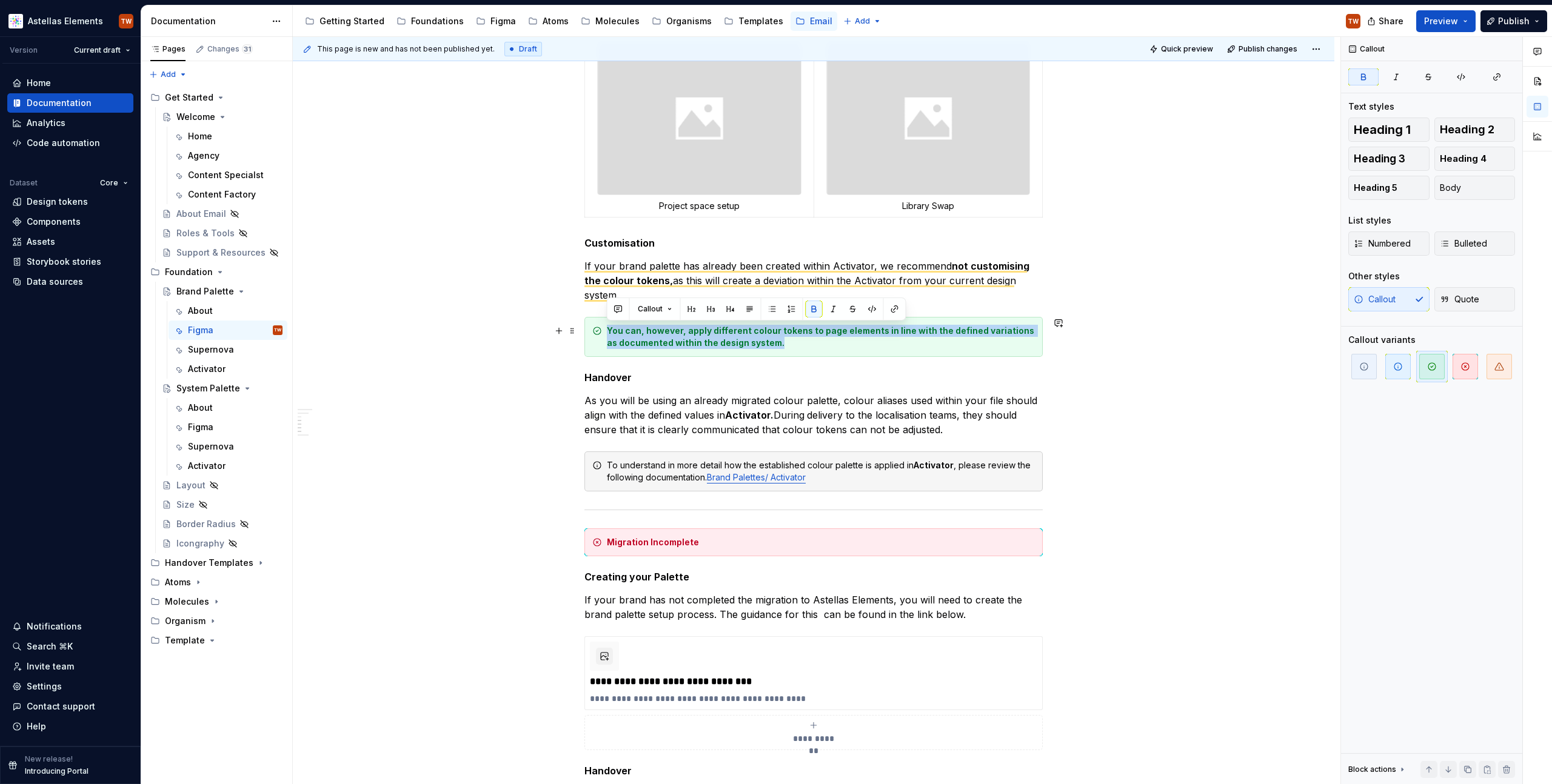
click at [670, 334] on strong "You can, however, apply different colour tokens to page elements in line with t…" at bounding box center [821, 336] width 429 height 22
click at [665, 332] on strong "You can, however, apply different colour tokens to page elements in line with t…" at bounding box center [821, 336] width 429 height 22
click at [665, 331] on strong "You can, however, apply different colour tokens to page elements in line with t…" at bounding box center [821, 336] width 429 height 22
drag, startPoint x: 704, startPoint y: 345, endPoint x: 763, endPoint y: 341, distance: 59.1
click at [763, 341] on strong "You can apply different colour tokens to page elements in line with the defined…" at bounding box center [805, 336] width 397 height 22
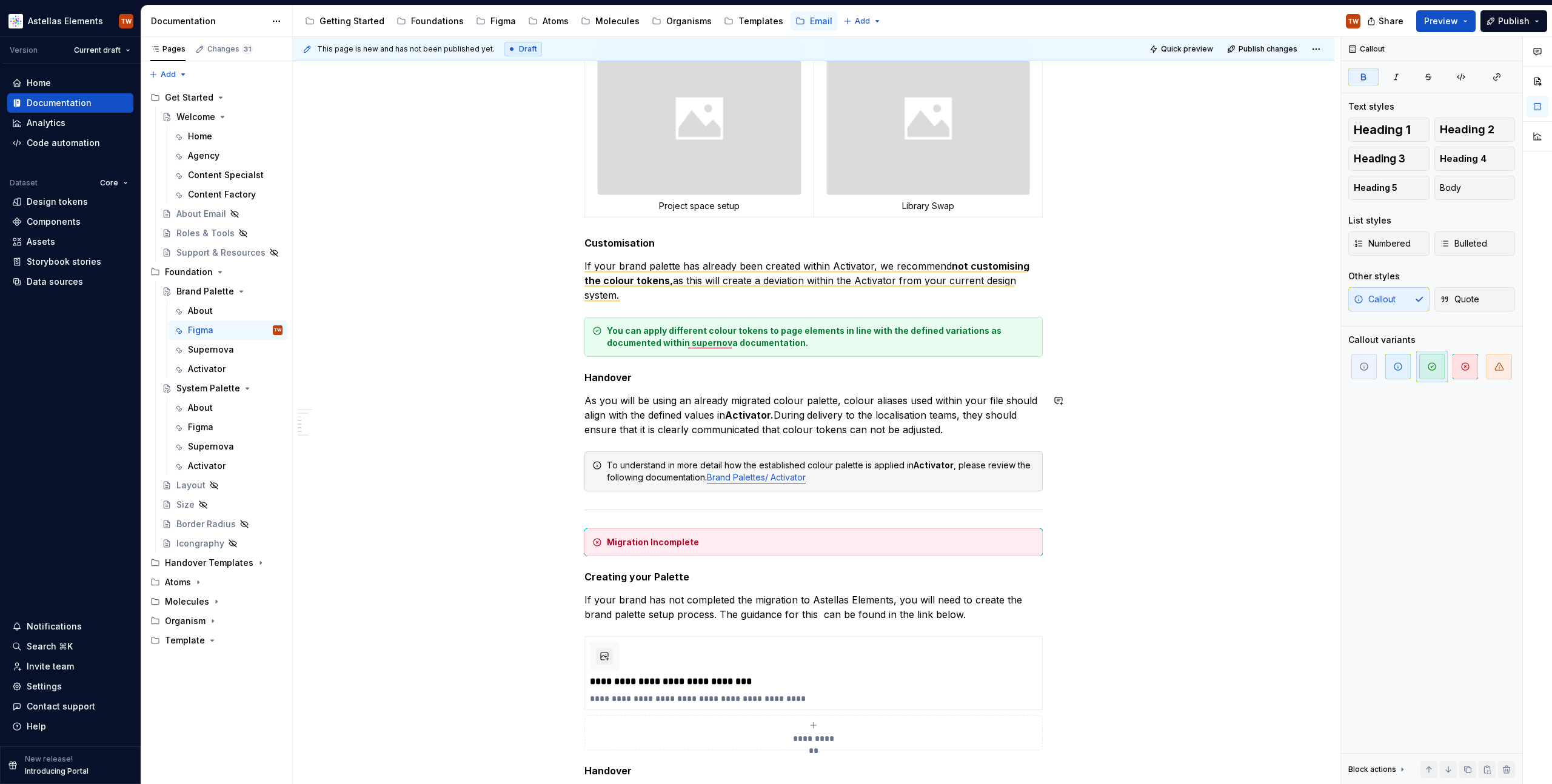
click at [1060, 441] on div "**********" at bounding box center [814, 429] width 1041 height 1604
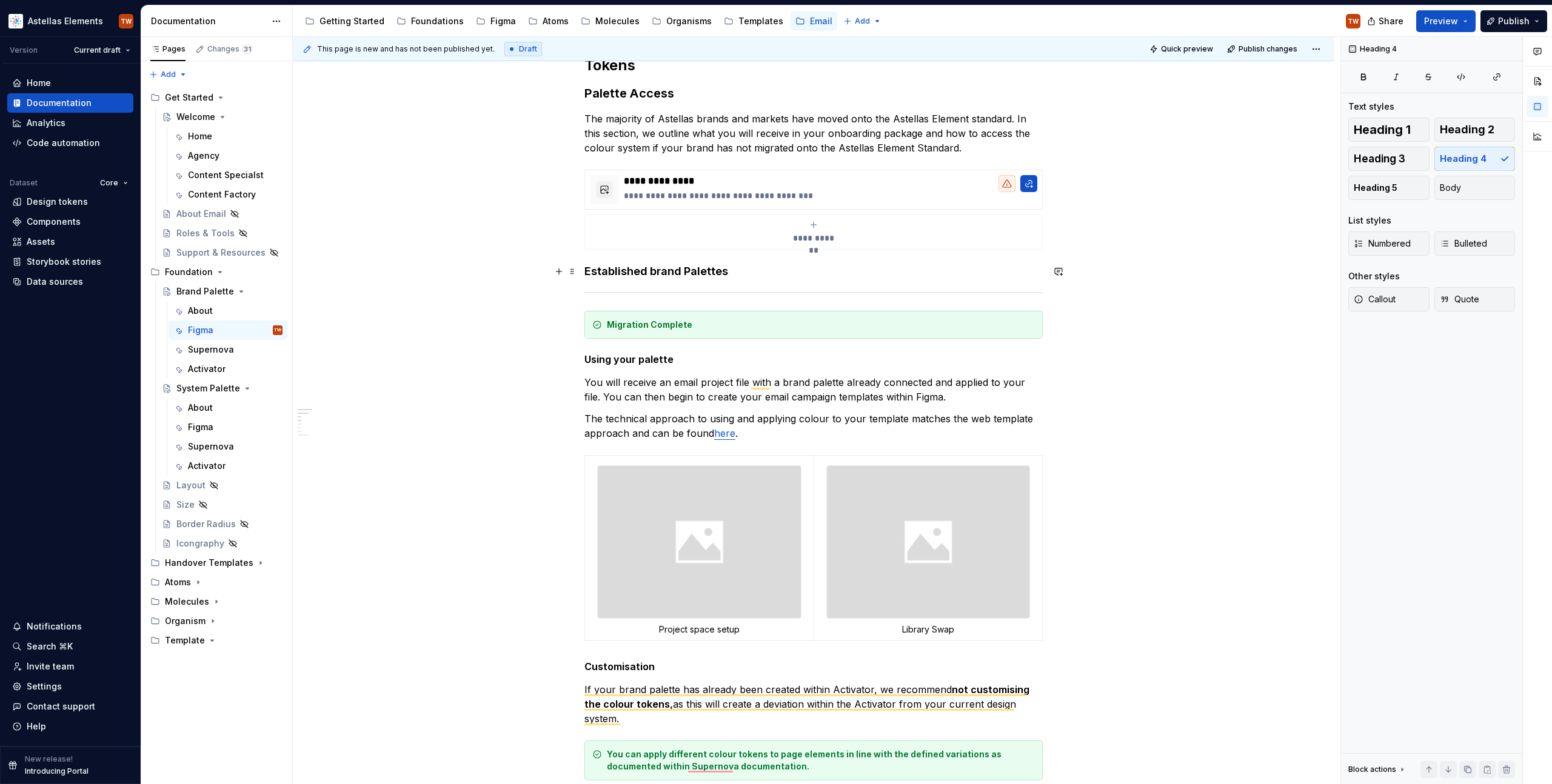
click at [653, 272] on h4 "Established brand Palettes" at bounding box center [813, 271] width 458 height 15
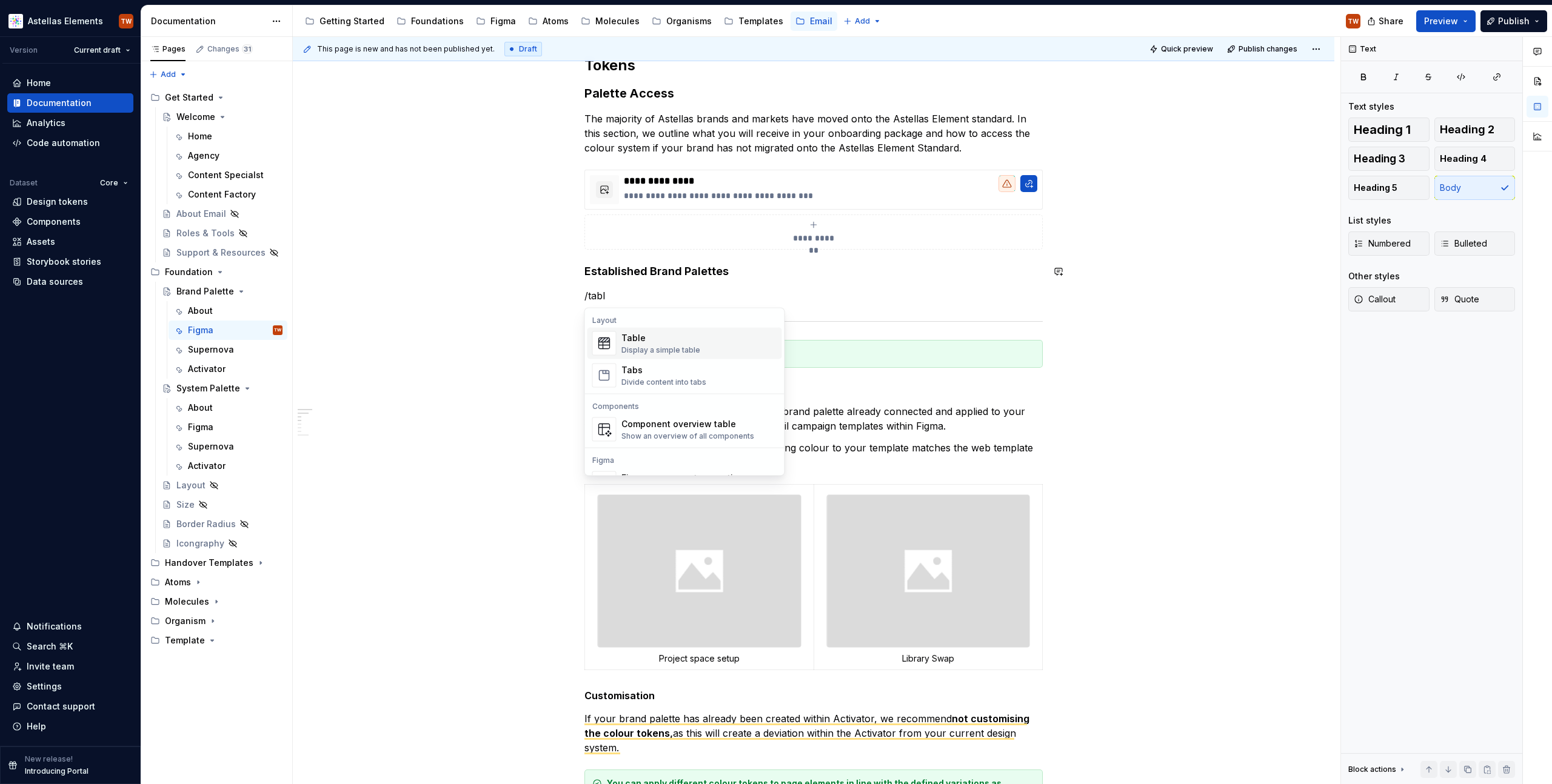
click at [618, 342] on span "Table Display a simple table" at bounding box center [684, 343] width 195 height 31
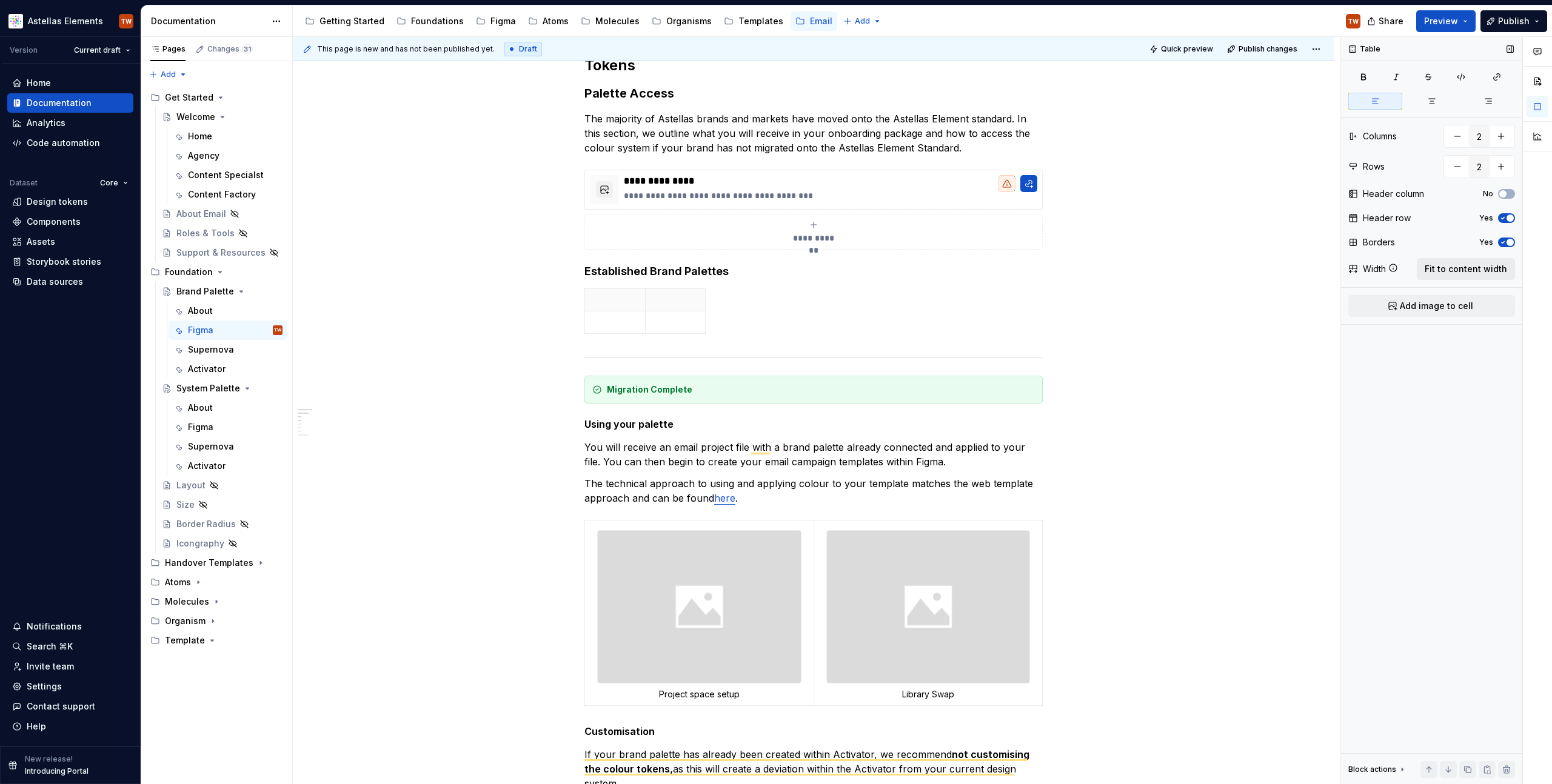
click at [1459, 272] on span "Fit to content width" at bounding box center [1466, 269] width 82 height 12
type textarea "*"
drag, startPoint x: 813, startPoint y: 297, endPoint x: 703, endPoint y: 317, distance: 111.8
click at [703, 317] on tbody "To enrich screen reader interactions, please activate Accessibility in Grammarl…" at bounding box center [758, 312] width 348 height 45
click at [600, 296] on p "To enrich screen reader interactions, please activate Accessibility in Grammarl…" at bounding box center [644, 299] width 104 height 12
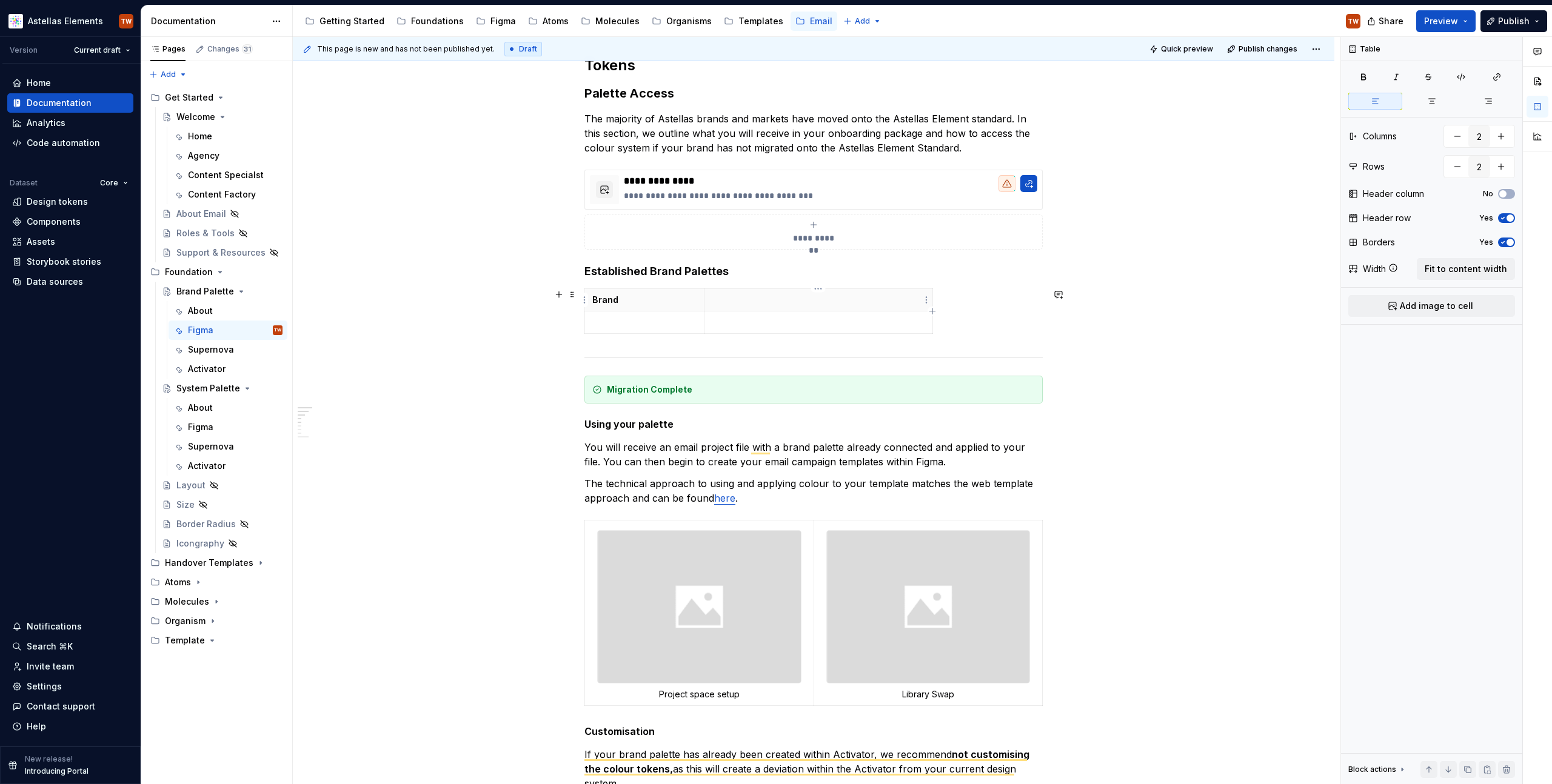
click at [741, 303] on p "To enrich screen reader interactions, please activate Accessibility in Grammarl…" at bounding box center [818, 299] width 213 height 12
click at [615, 319] on p "To enrich screen reader interactions, please activate Accessibility in Grammarl…" at bounding box center [644, 322] width 104 height 12
click at [757, 330] on icon "button" at bounding box center [758, 334] width 10 height 10
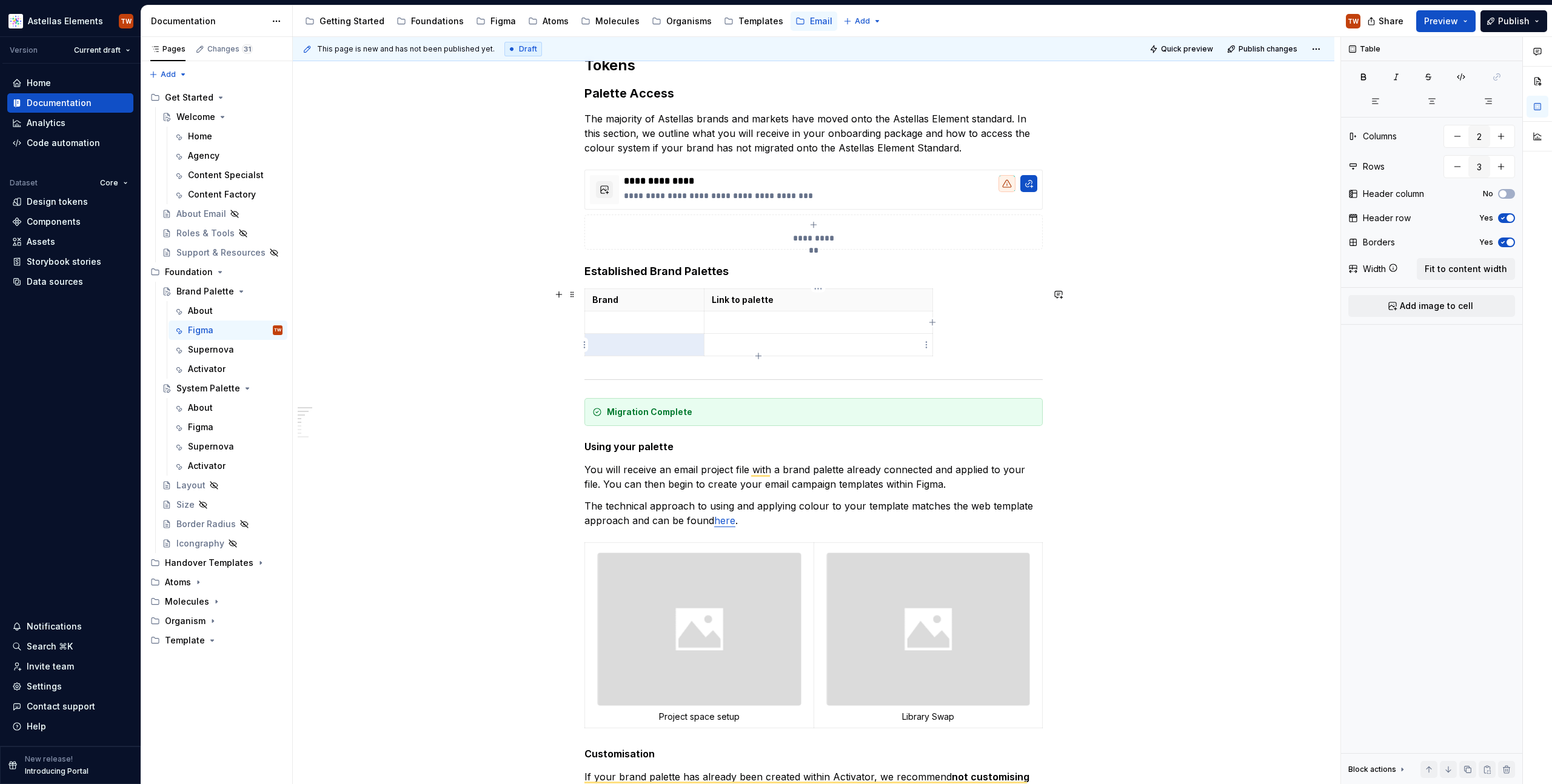
click at [763, 361] on div "Brand Link to palette" at bounding box center [813, 325] width 458 height 73
click at [758, 355] on icon "button" at bounding box center [758, 356] width 5 height 5
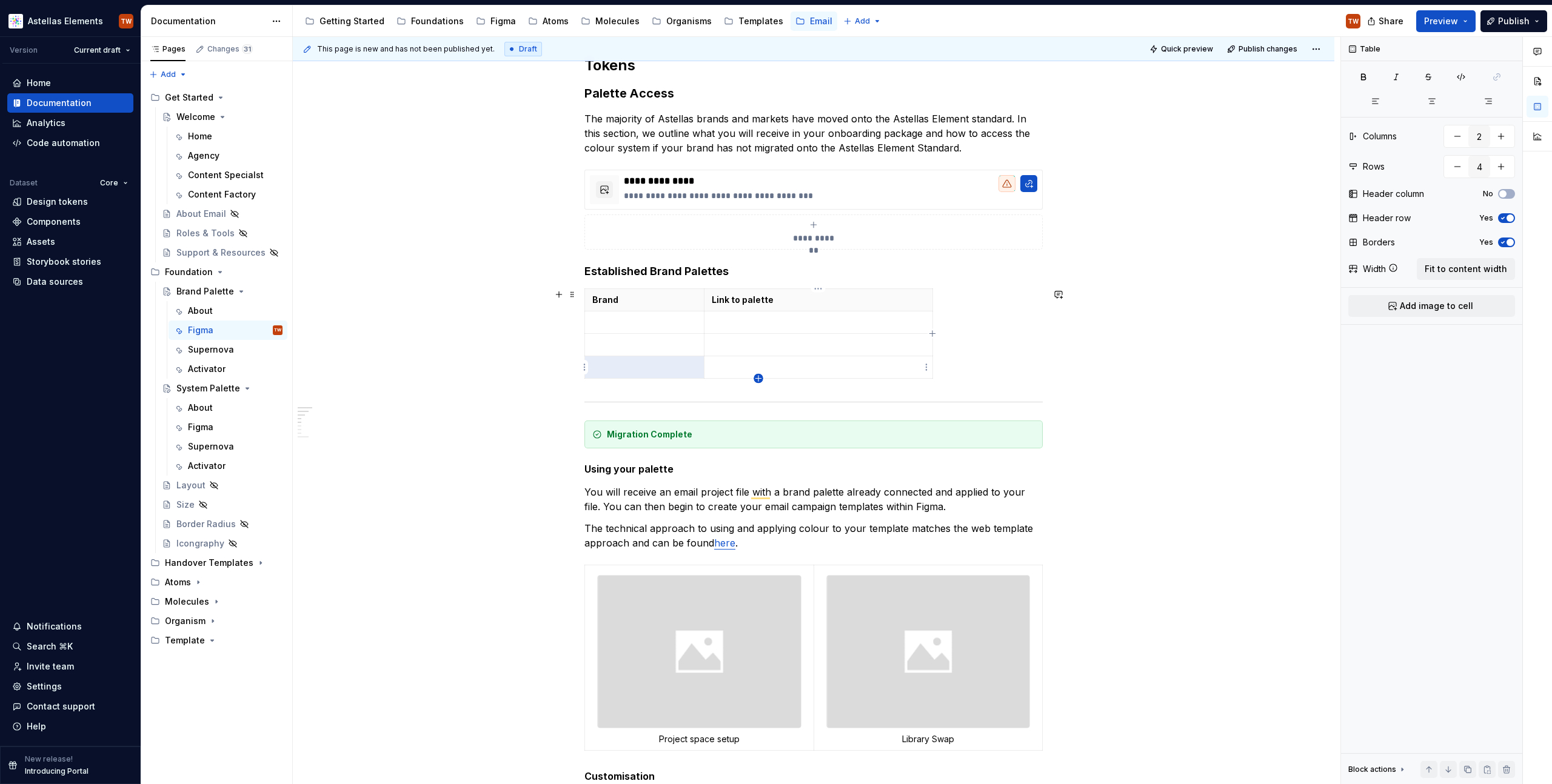
click at [758, 375] on icon "button" at bounding box center [758, 379] width 10 height 10
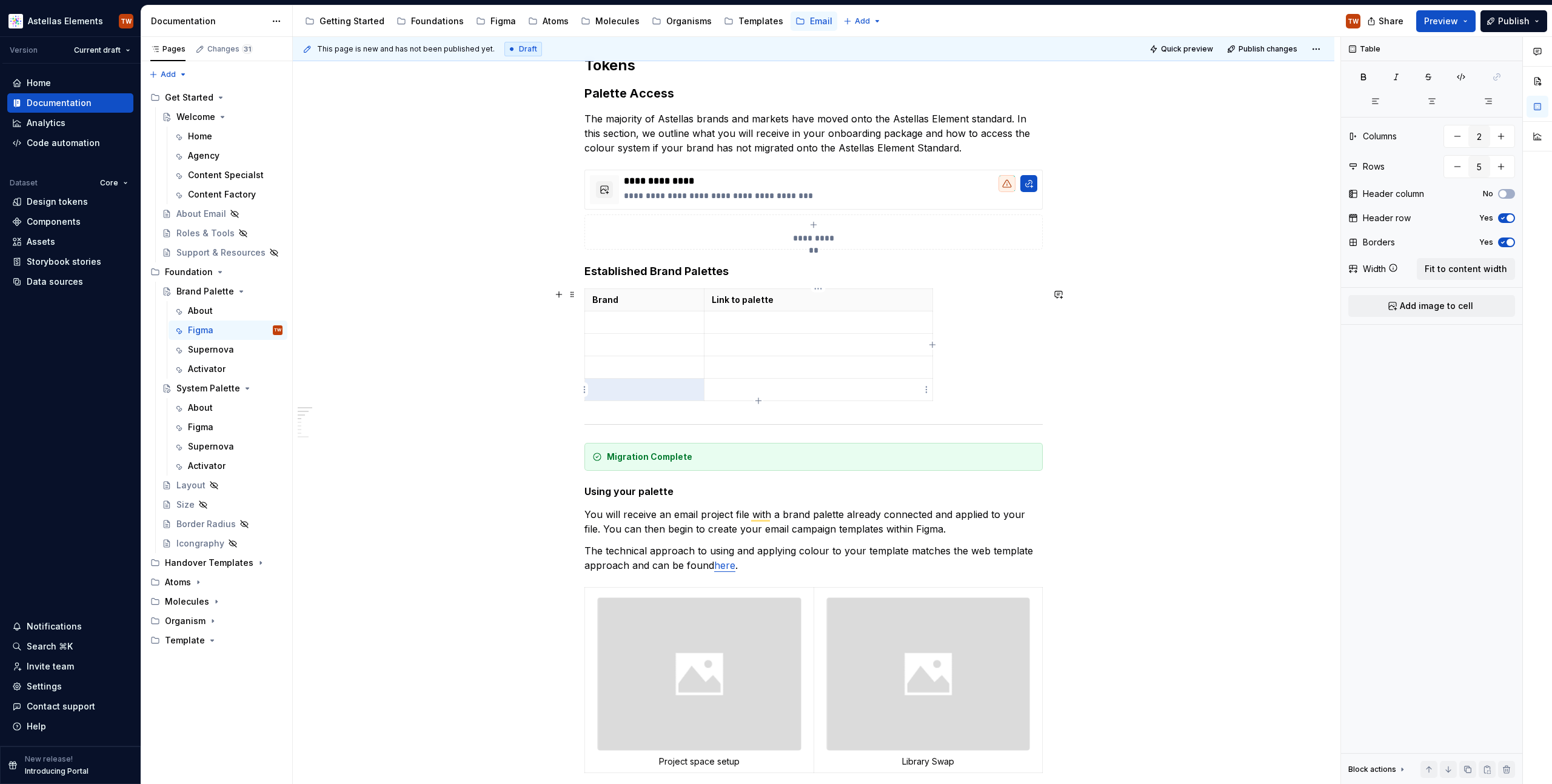
click at [758, 400] on icon "button" at bounding box center [758, 401] width 5 height 5
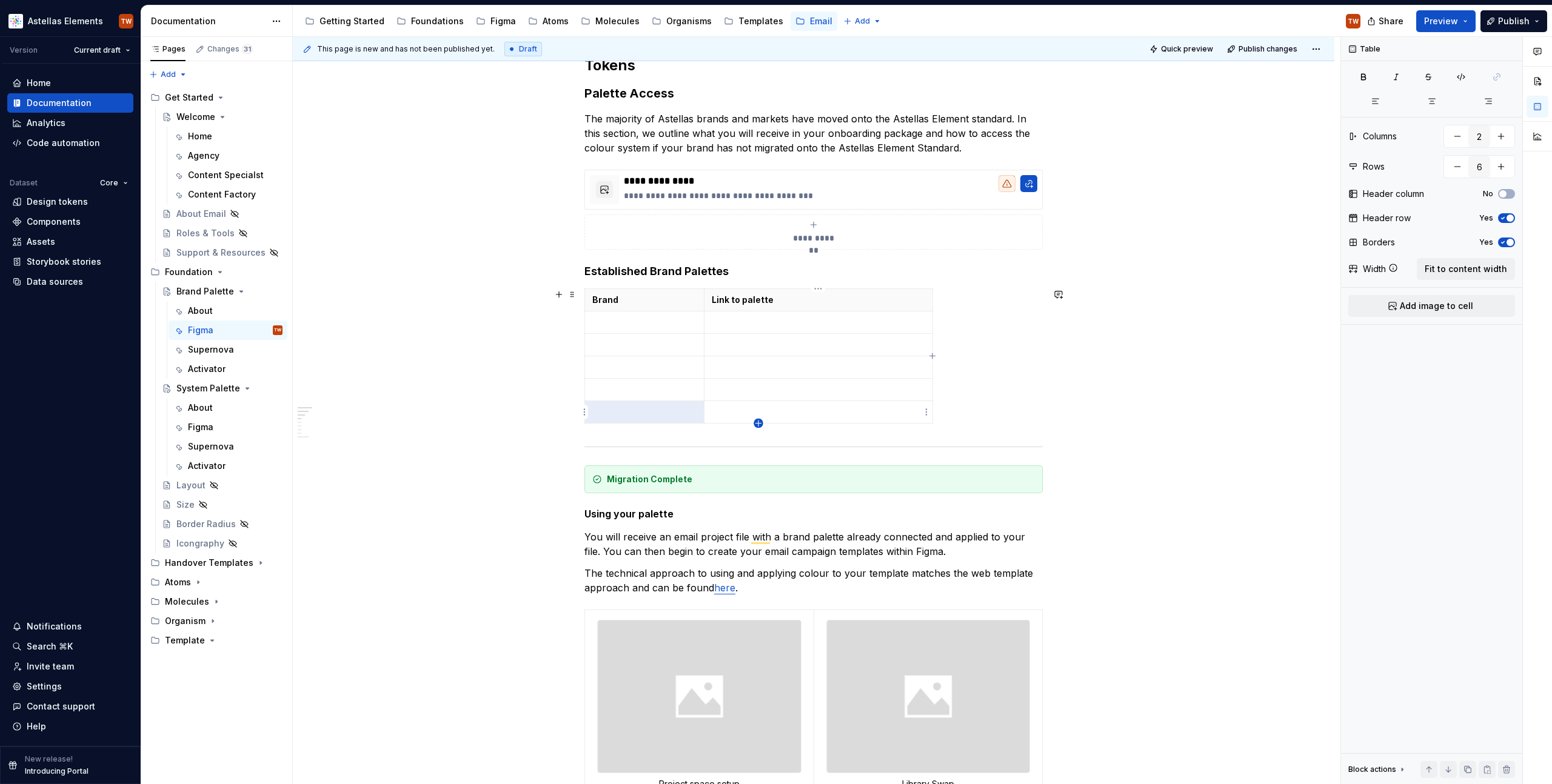
click at [758, 422] on icon "button" at bounding box center [758, 423] width 5 height 5
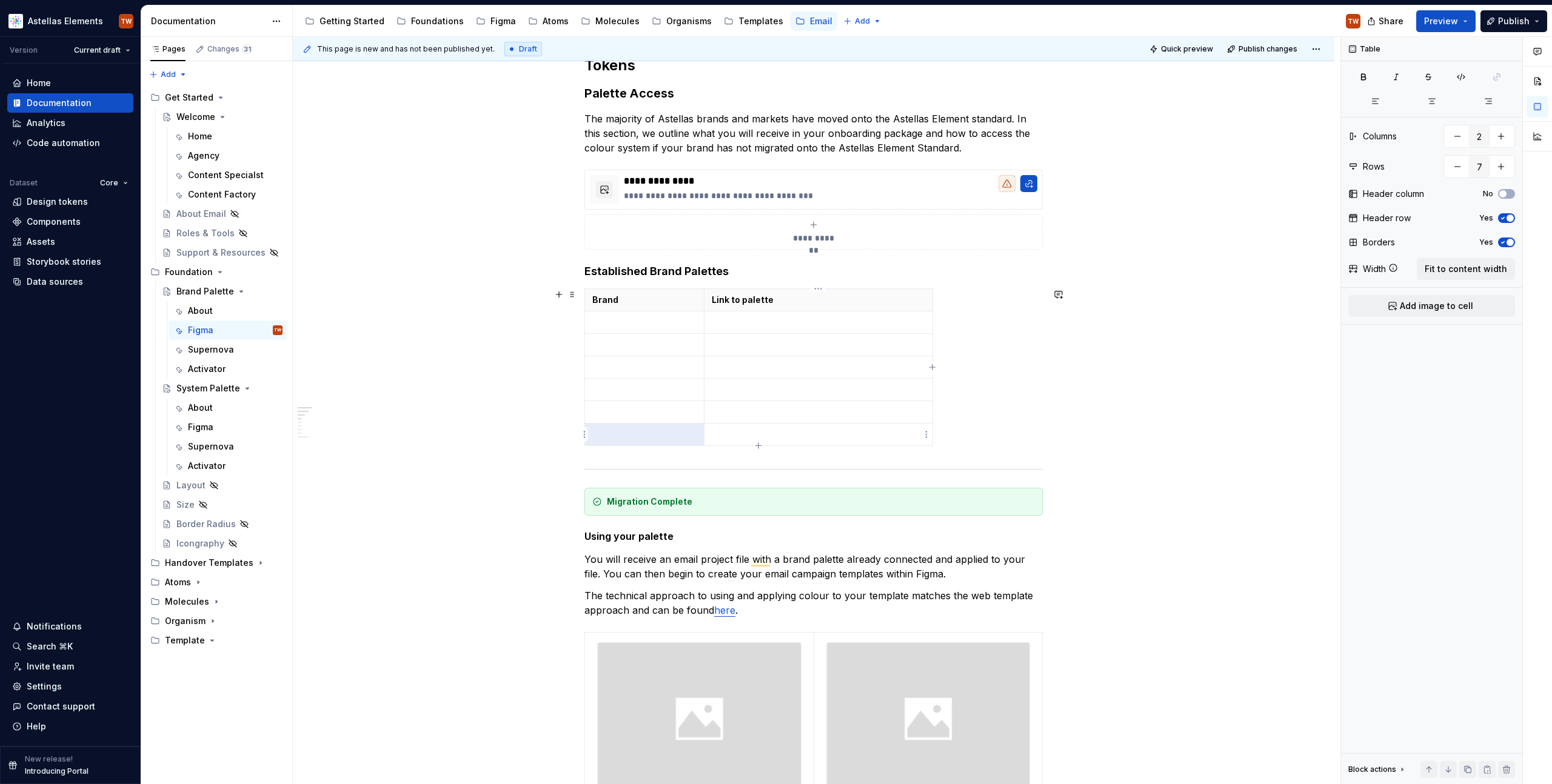
click at [758, 445] on icon "button" at bounding box center [758, 445] width 5 height 5
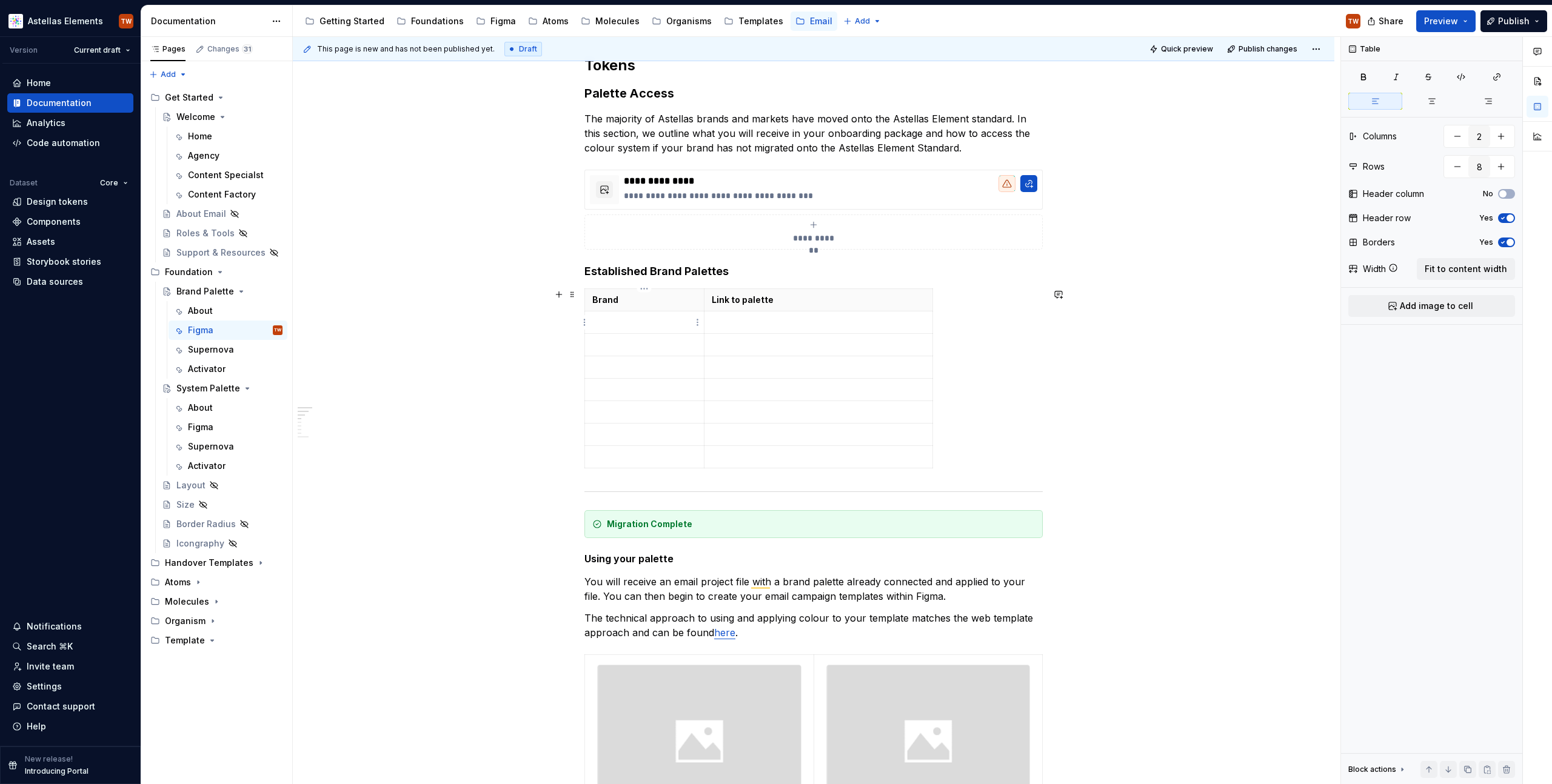
click at [651, 328] on td "To enrich screen reader interactions, please activate Accessibility in Grammarl…" at bounding box center [645, 323] width 120 height 22
drag, startPoint x: 648, startPoint y: 359, endPoint x: 646, endPoint y: 352, distance: 7.3
click at [648, 357] on td "To enrich screen reader interactions, please activate Accessibility in Grammarl…" at bounding box center [645, 368] width 120 height 22
click at [645, 347] on p "To enrich screen reader interactions, please activate Accessibility in Grammarl…" at bounding box center [644, 344] width 104 height 12
click at [624, 361] on p "To enrich screen reader interactions, please activate Accessibility in Grammarl…" at bounding box center [644, 367] width 104 height 12
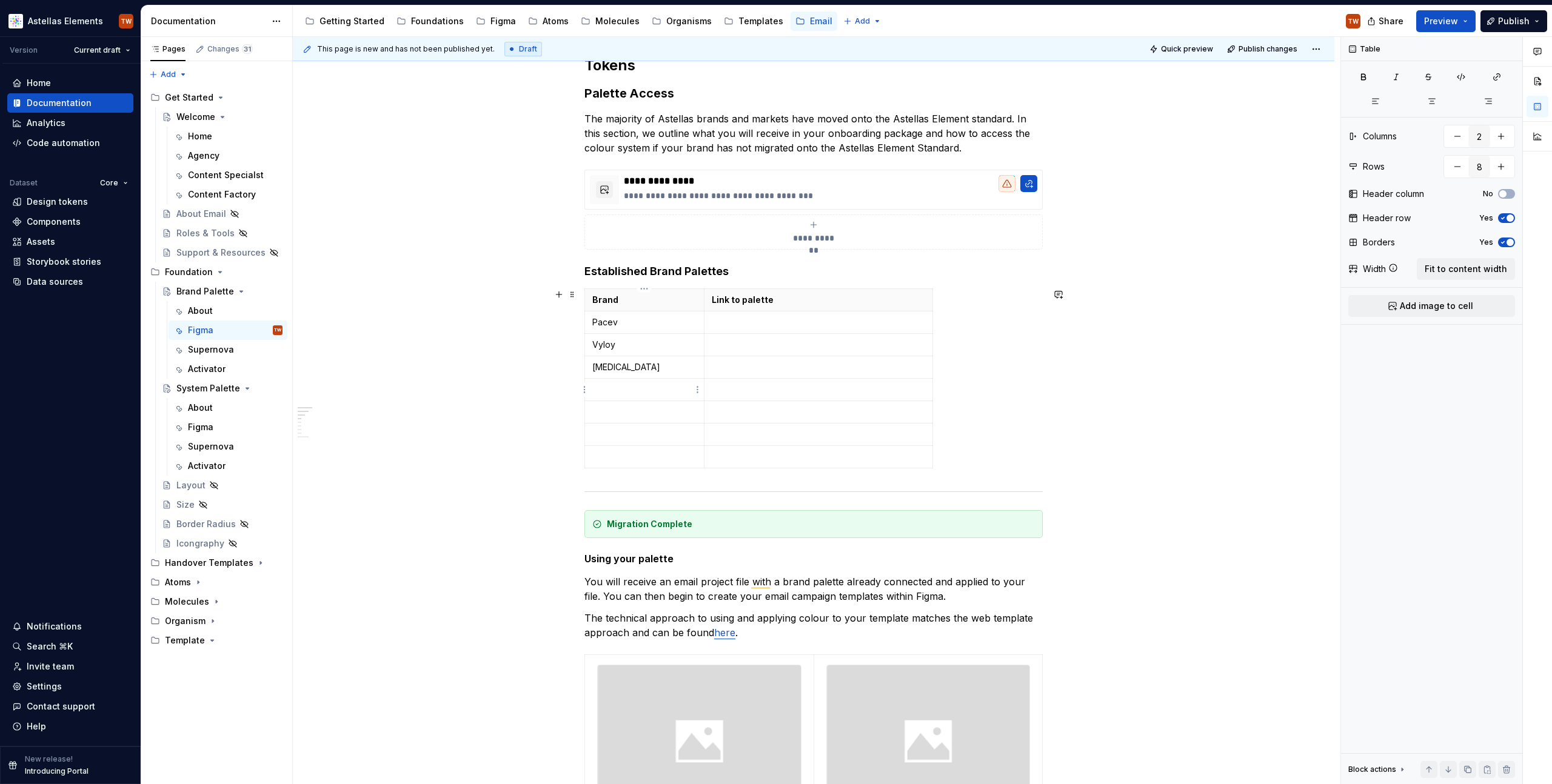
click at [607, 388] on p "To enrich screen reader interactions, please activate Accessibility in Grammarl…" at bounding box center [644, 389] width 104 height 12
click at [620, 380] on td "To enrich screen reader interactions, please activate Accessibility in Grammarl…" at bounding box center [645, 389] width 120 height 22
click at [585, 389] on html "Astellas Elements TW Version Current draft Home Documentation Analytics Code au…" at bounding box center [776, 392] width 1552 height 784
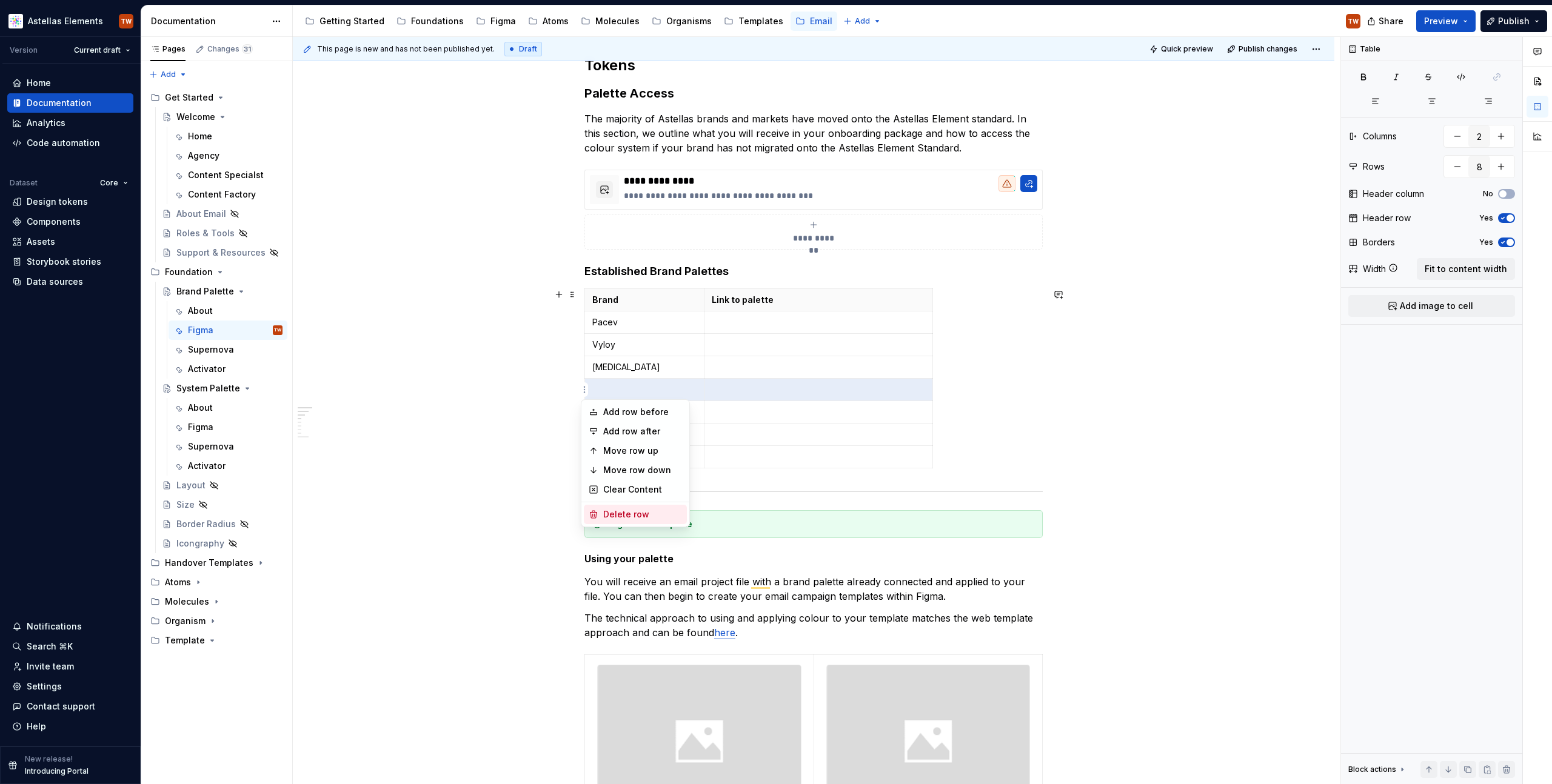
click at [603, 513] on div "Delete row" at bounding box center [635, 515] width 103 height 19
type input "7"
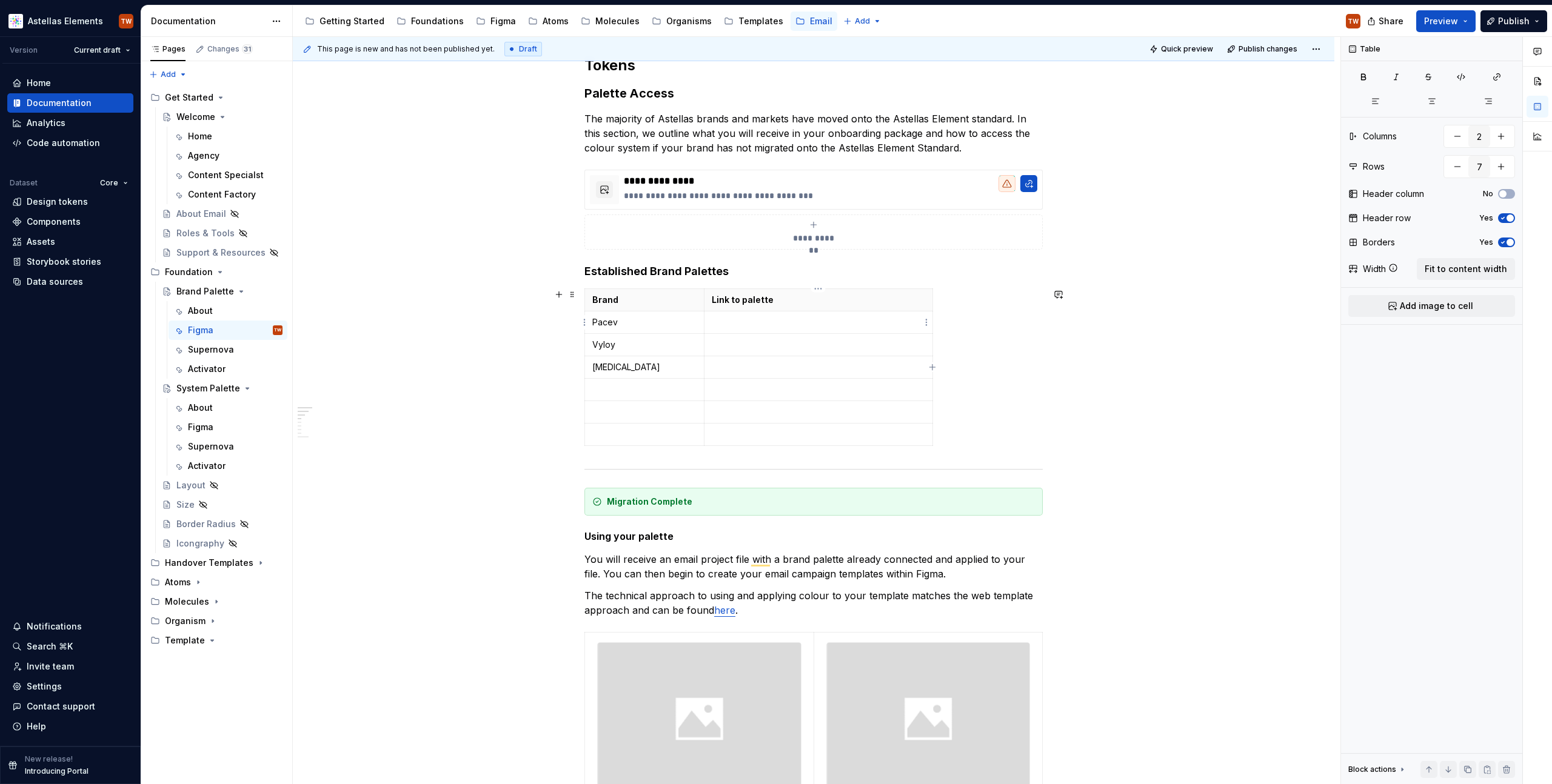
click at [750, 321] on p "To enrich screen reader interactions, please activate Accessibility in Grammarl…" at bounding box center [818, 322] width 213 height 12
click at [718, 310] on th "Link to palette" at bounding box center [818, 300] width 229 height 22
click at [603, 322] on p "Pacev" at bounding box center [644, 322] width 104 height 12
click at [766, 326] on p "To enrich screen reader interactions, please activate Accessibility in Grammarl…" at bounding box center [818, 322] width 213 height 12
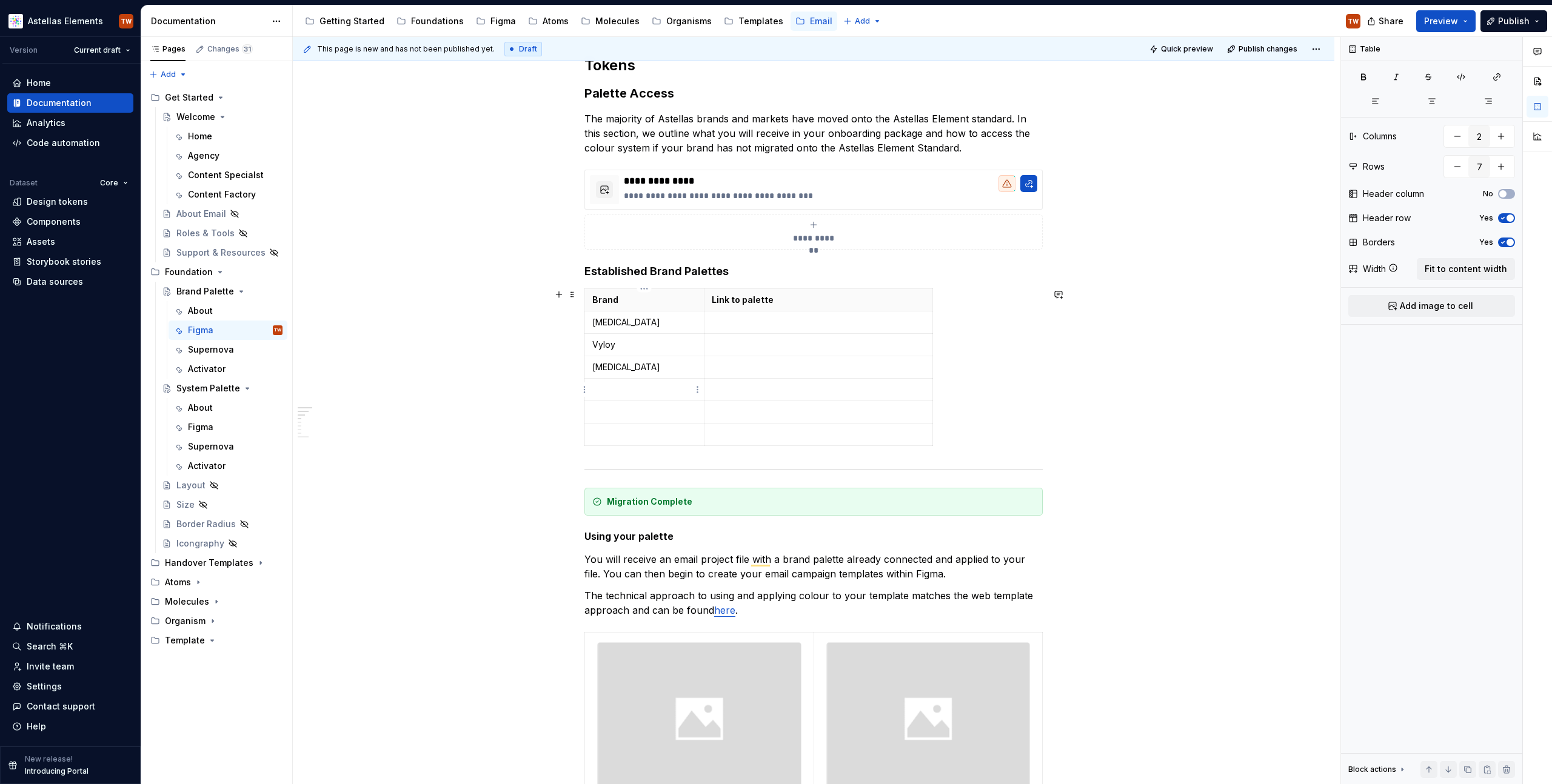
click at [619, 389] on p "To enrich screen reader interactions, please activate Accessibility in Grammarl…" at bounding box center [644, 389] width 104 height 12
click at [611, 330] on td "[MEDICAL_DATA]" at bounding box center [645, 323] width 120 height 22
click at [658, 324] on p "[MEDICAL_DATA]" at bounding box center [644, 322] width 104 height 12
click at [686, 392] on p "Veozah" at bounding box center [644, 389] width 104 height 12
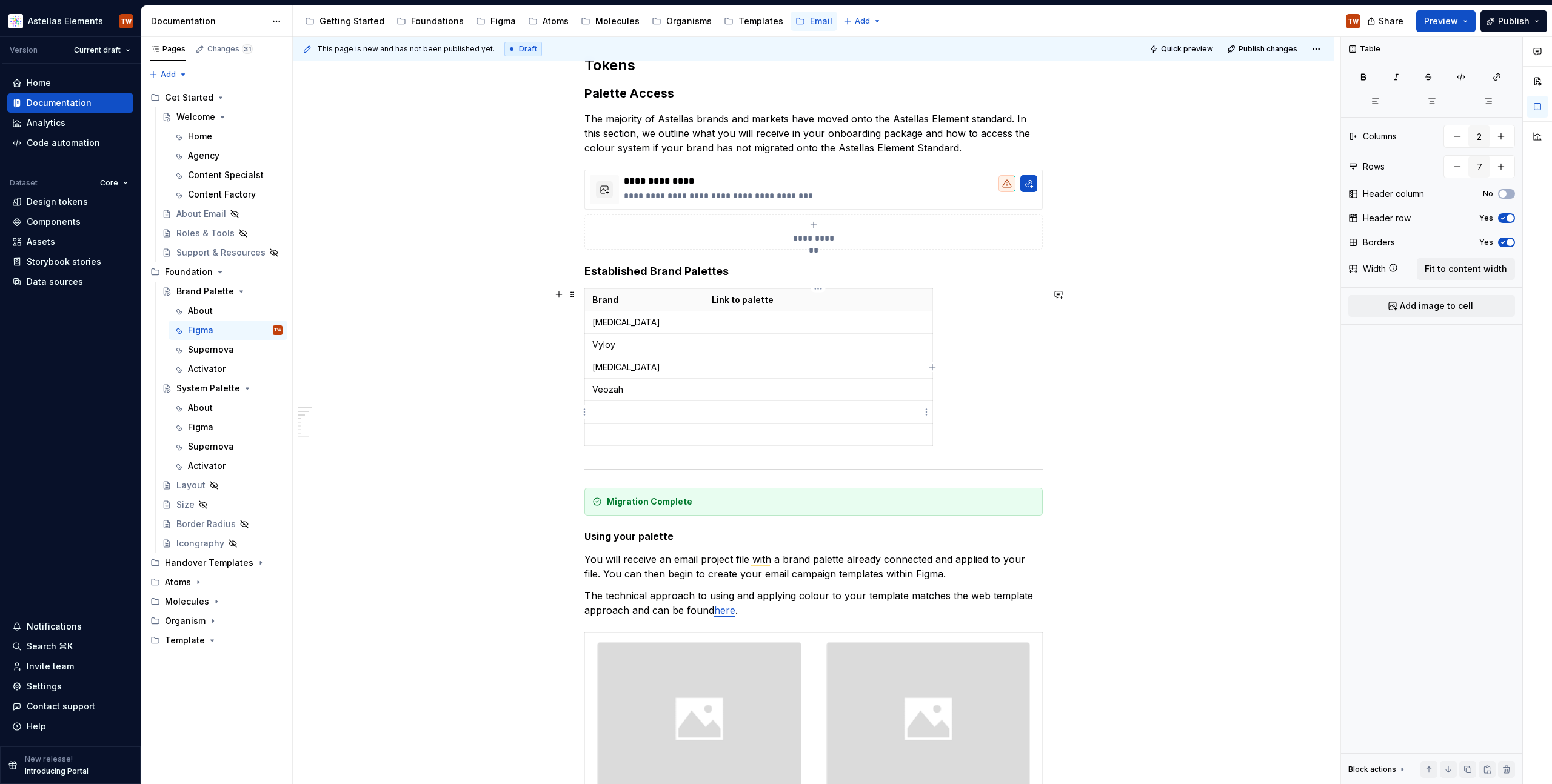
click at [709, 407] on td "To enrich screen reader interactions, please activate Accessibility in Grammarl…" at bounding box center [818, 412] width 229 height 22
click at [943, 330] on div "Brand Link to palette [MEDICAL_DATA] Vyloy [MEDICAL_DATA] Veozah" at bounding box center [813, 370] width 458 height 163
click at [850, 299] on p "Link to palette" at bounding box center [818, 299] width 213 height 12
drag, startPoint x: 702, startPoint y: 305, endPoint x: 692, endPoint y: 305, distance: 10.0
drag, startPoint x: 921, startPoint y: 302, endPoint x: 1037, endPoint y: 304, distance: 116.0
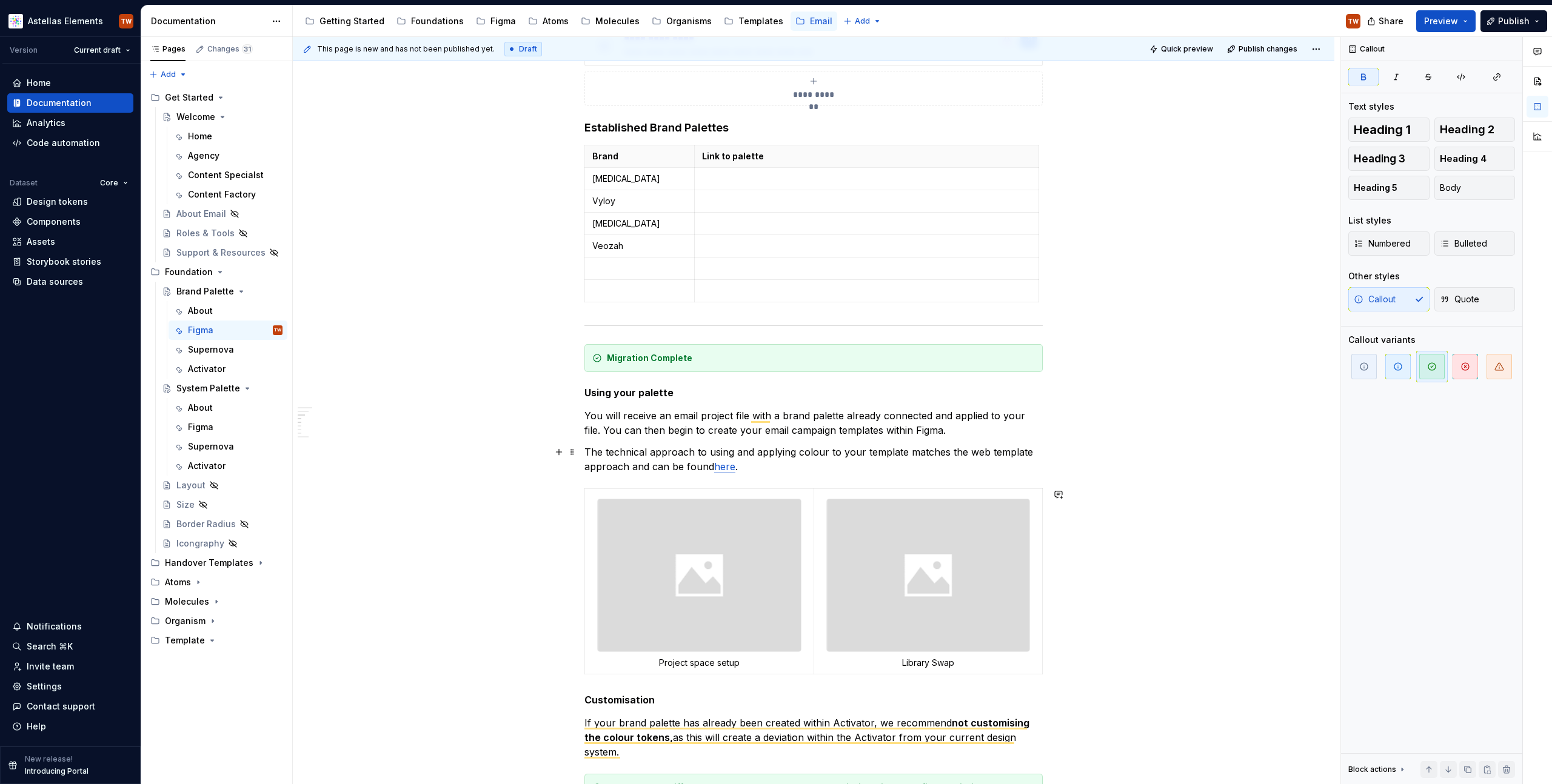
scroll to position [0, 0]
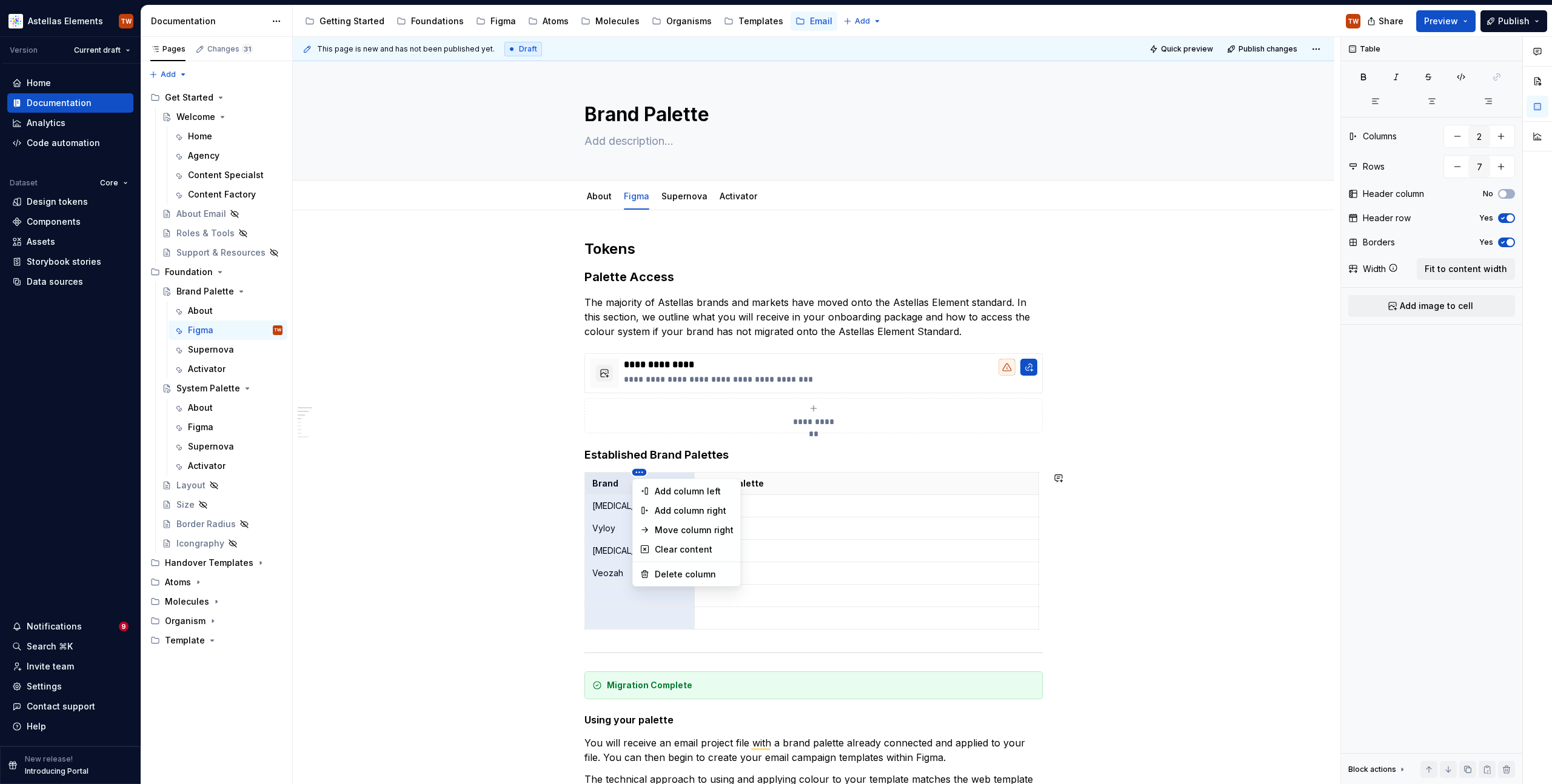
click at [641, 470] on html "Astellas Elements TW Version Current draft Home Documentation Analytics Code au…" at bounding box center [776, 392] width 1552 height 784
click at [1429, 102] on div "Comments Open comments No comments yet Select ‘Comment’ from the block context …" at bounding box center [1446, 411] width 211 height 748
click at [1429, 99] on icon "button" at bounding box center [1431, 102] width 6 height 5
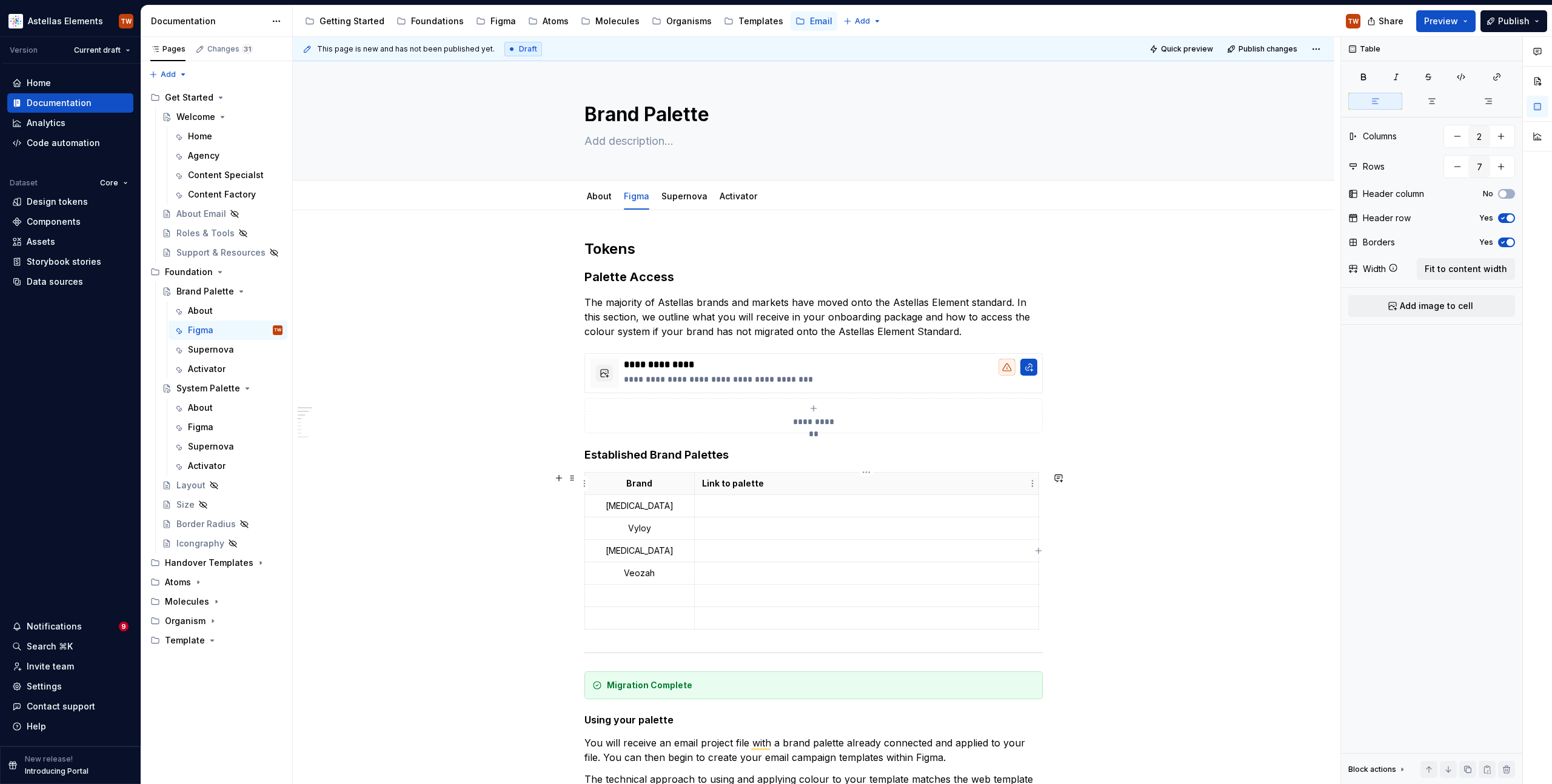
click at [776, 477] on p "Link to palette" at bounding box center [866, 483] width 329 height 12
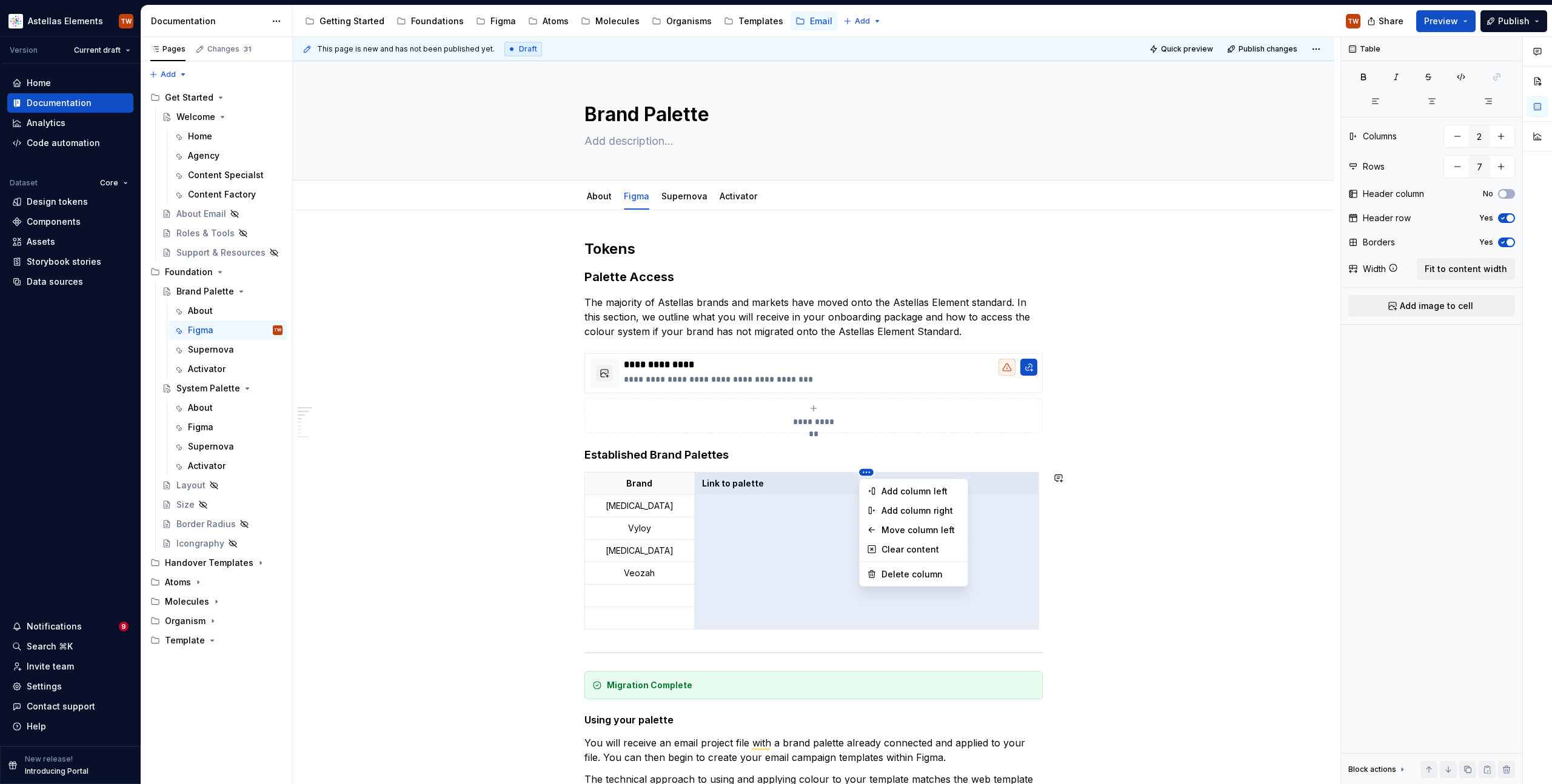
click at [864, 470] on html "Astellas Elements TW Version Current draft Home Documentation Analytics Code au…" at bounding box center [776, 392] width 1552 height 784
click at [1409, 104] on div "Comments Open comments No comments yet Select ‘Comment’ from the block context …" at bounding box center [1446, 411] width 211 height 748
click at [1427, 101] on icon "button" at bounding box center [1431, 101] width 10 height 10
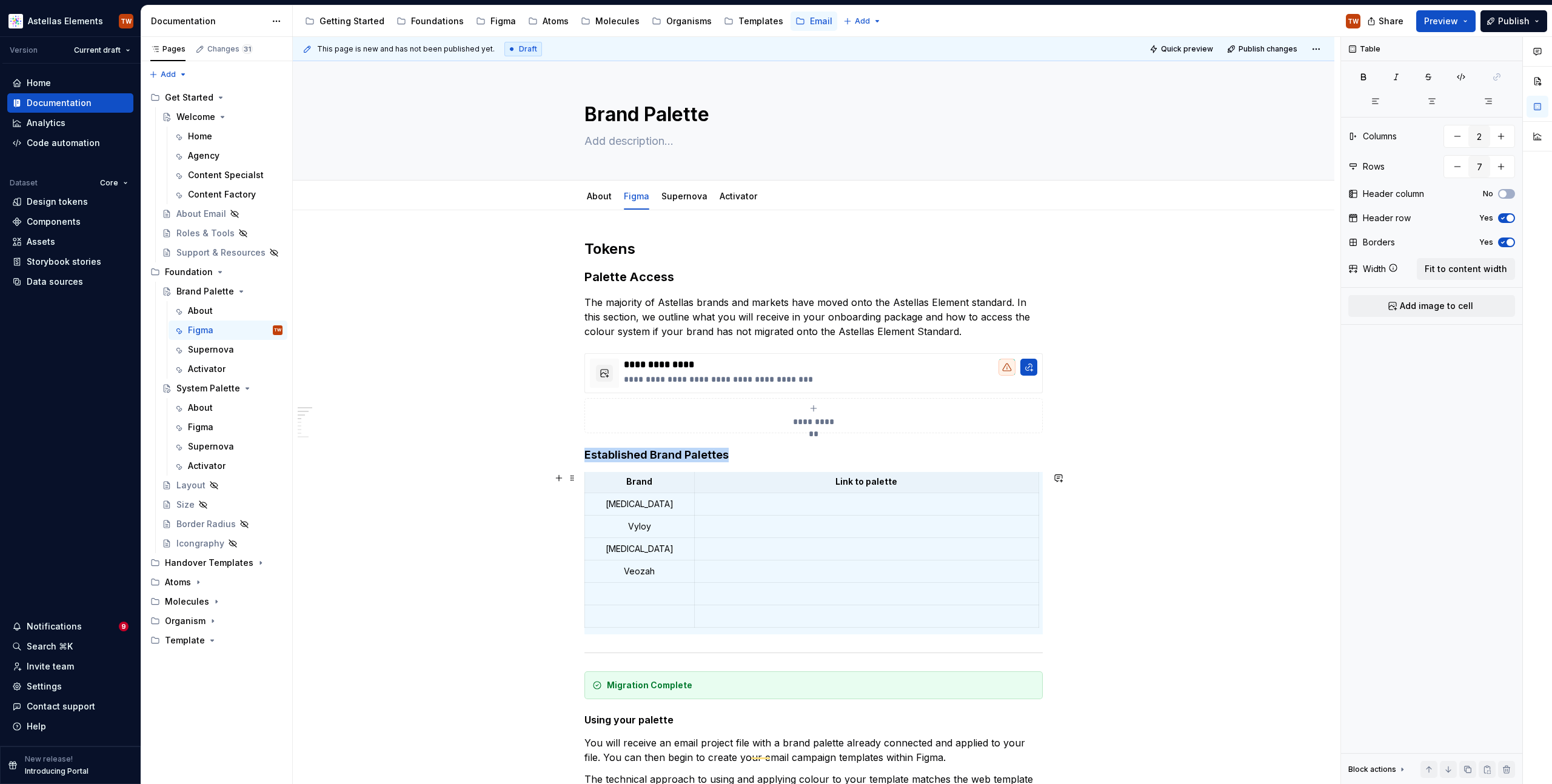
scroll to position [5, 0]
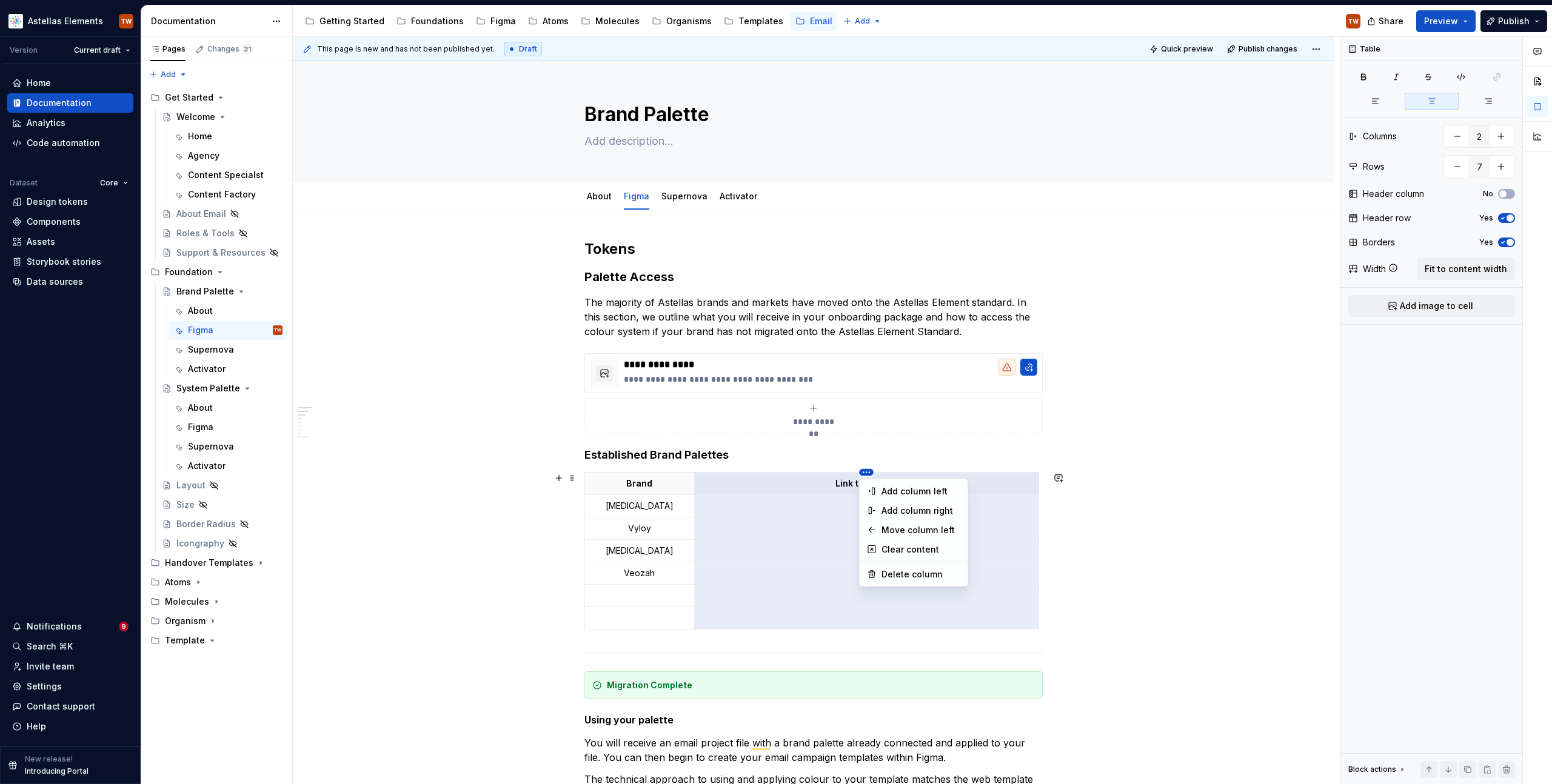
click at [859, 472] on html "Astellas Elements TW Version Current draft Home Documentation Analytics Code au…" at bounding box center [776, 392] width 1552 height 784
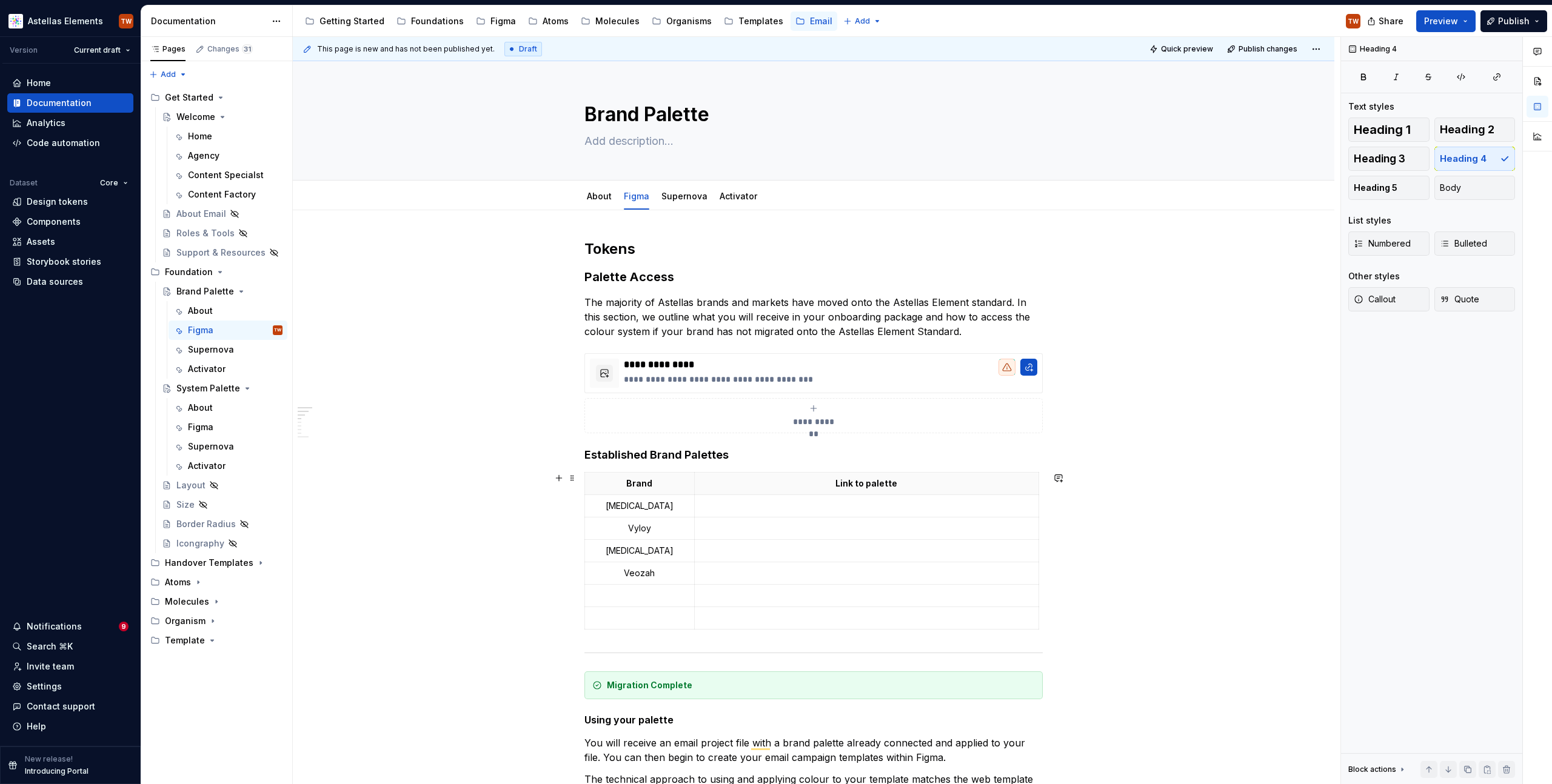
click at [571, 481] on html "Astellas Elements TW Version Current draft Home Documentation Analytics Code au…" at bounding box center [776, 392] width 1552 height 784
click at [571, 479] on span at bounding box center [572, 478] width 10 height 17
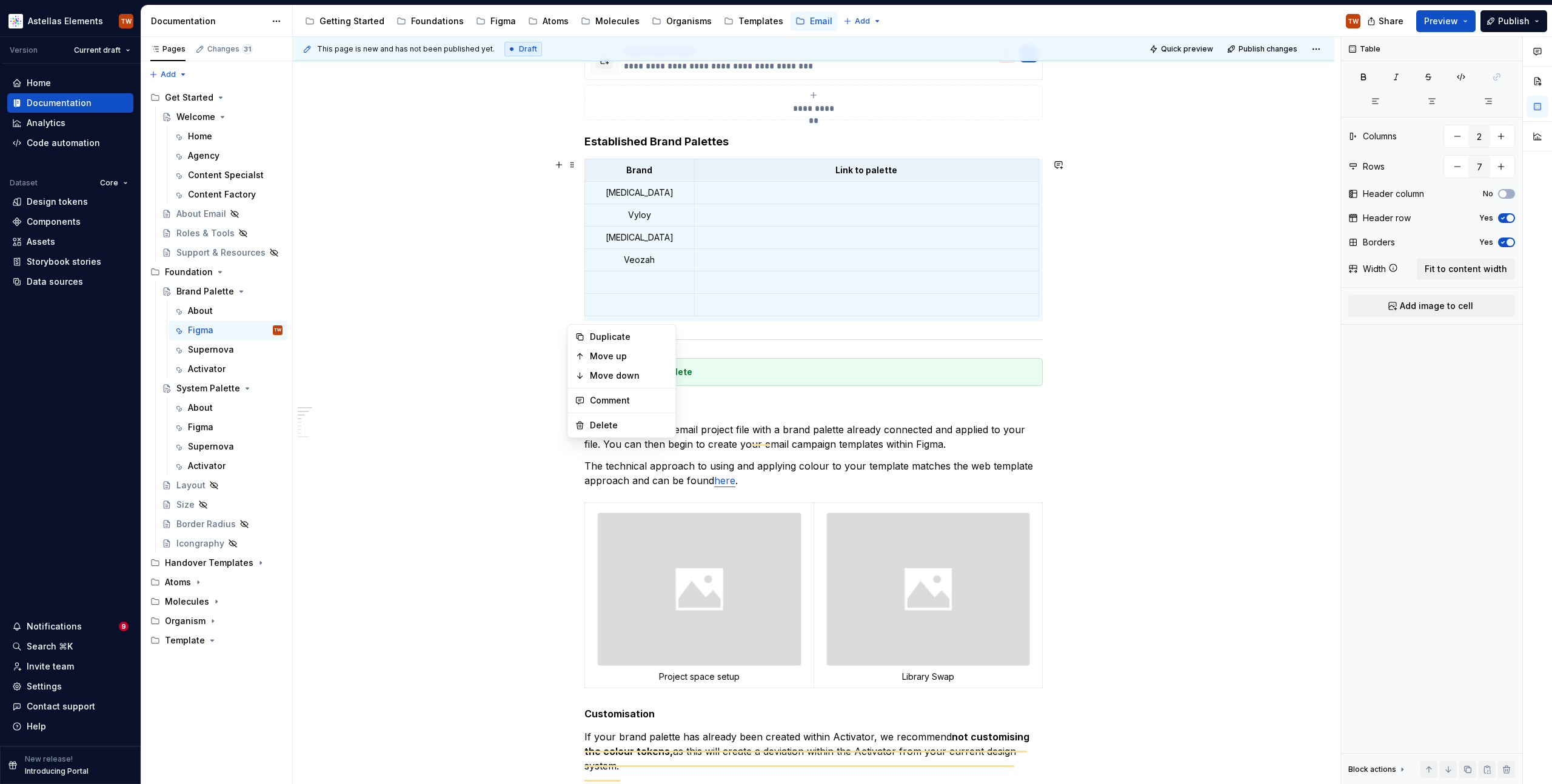
scroll to position [364, 0]
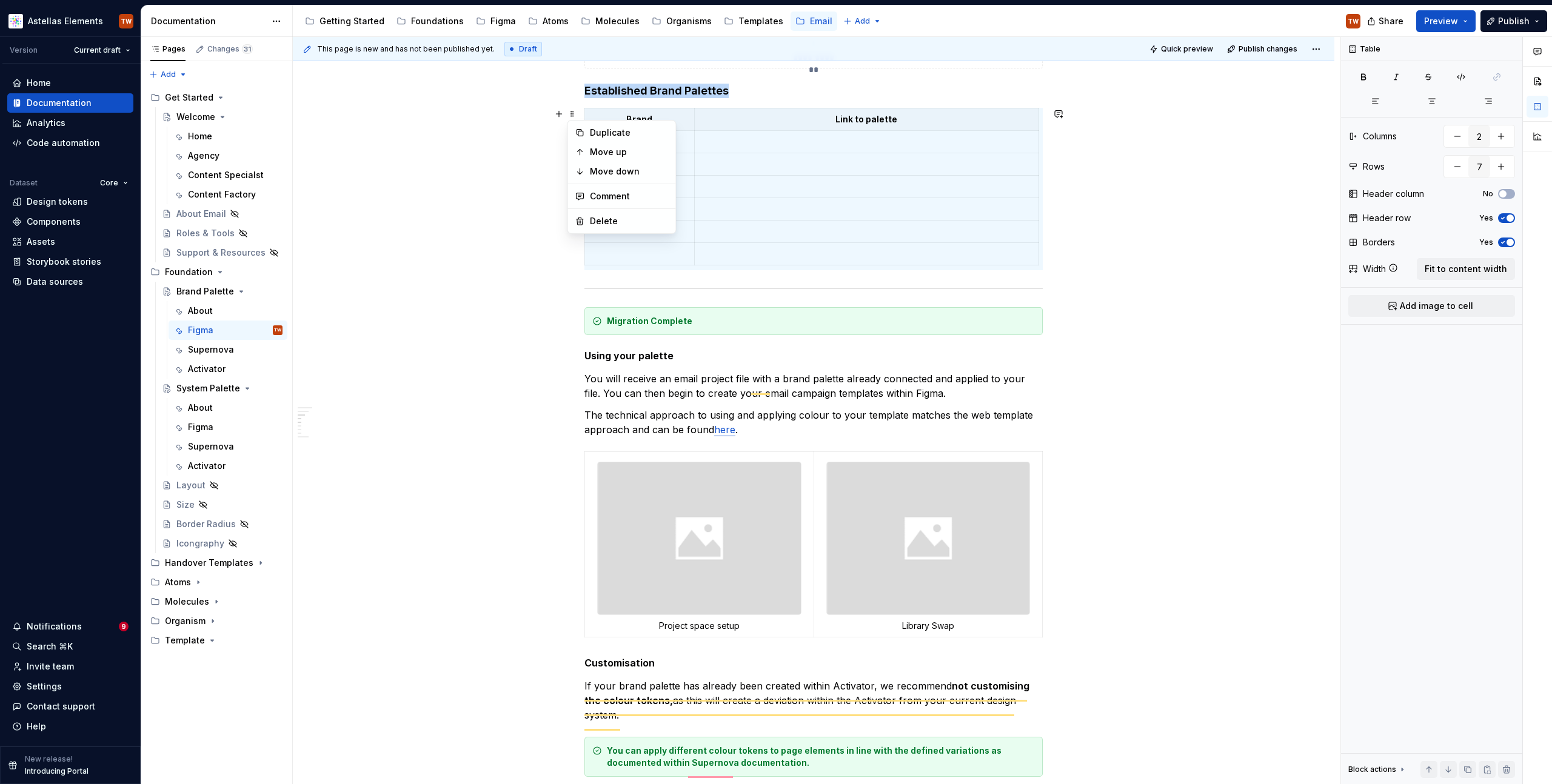
click at [1275, 486] on div "**********" at bounding box center [814, 748] width 1041 height 1805
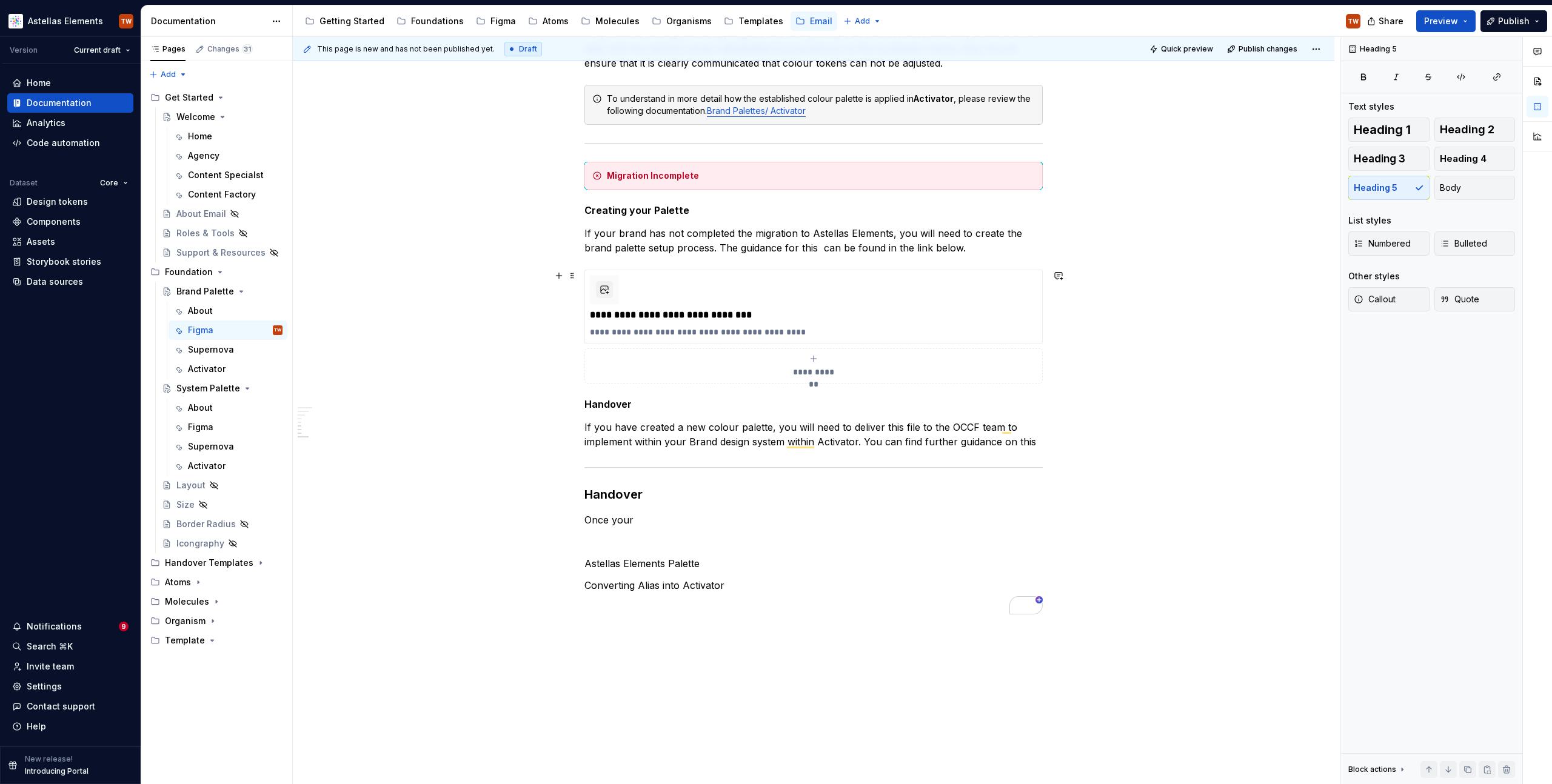
scroll to position [1129, 0]
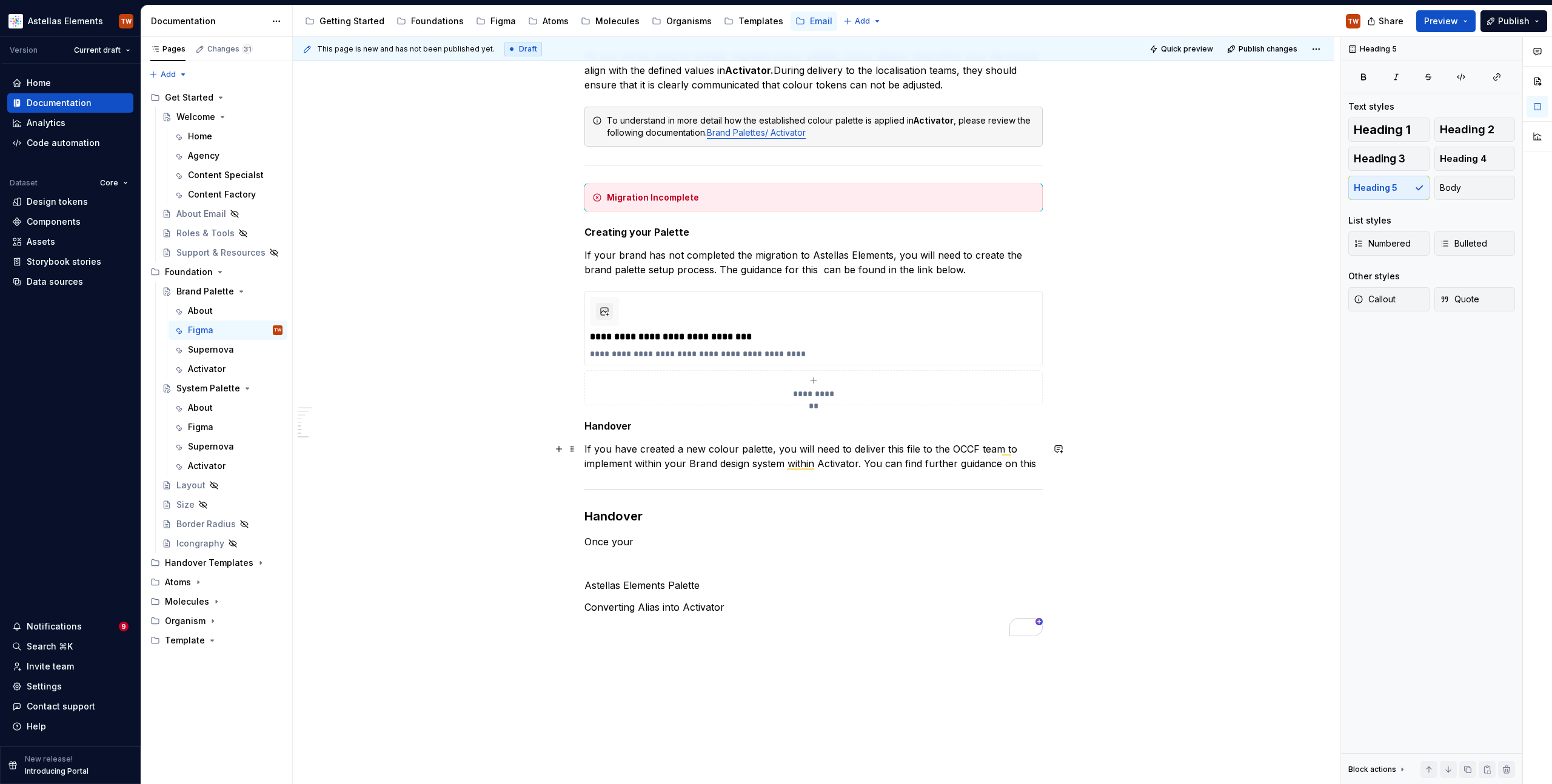
click at [1040, 459] on p "If you have created a new colour palette, you will need to deliver this file to…" at bounding box center [813, 456] width 458 height 29
click at [1030, 465] on p "If you have created a new colour palette, you will need to deliver this file to…" at bounding box center [813, 456] width 458 height 29
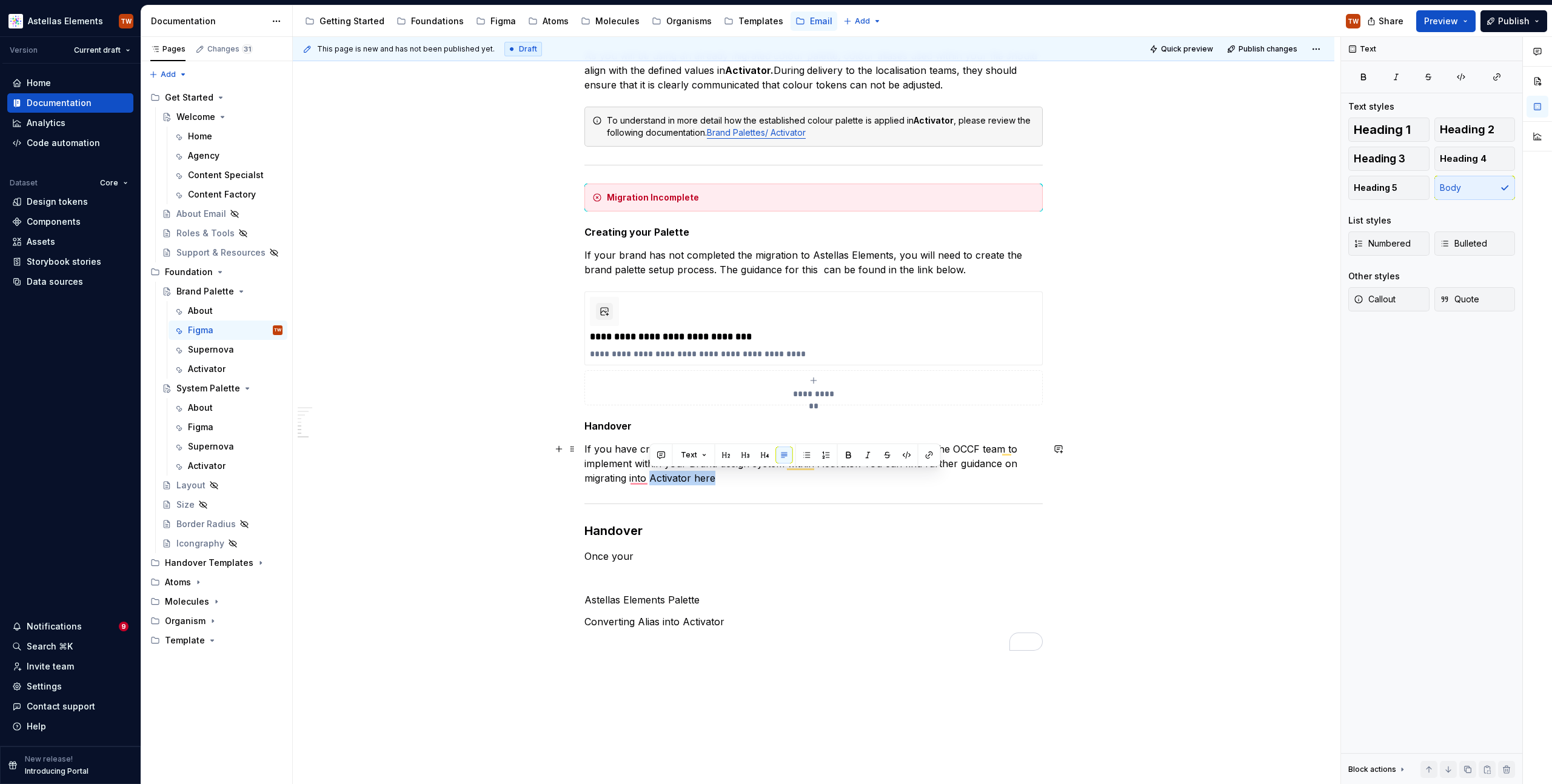
drag, startPoint x: 651, startPoint y: 480, endPoint x: 714, endPoint y: 477, distance: 63.1
click at [714, 477] on p "If you have created a new colour palette, you will need to deliver this file to…" at bounding box center [813, 464] width 458 height 44
click at [574, 117] on span at bounding box center [572, 120] width 10 height 17
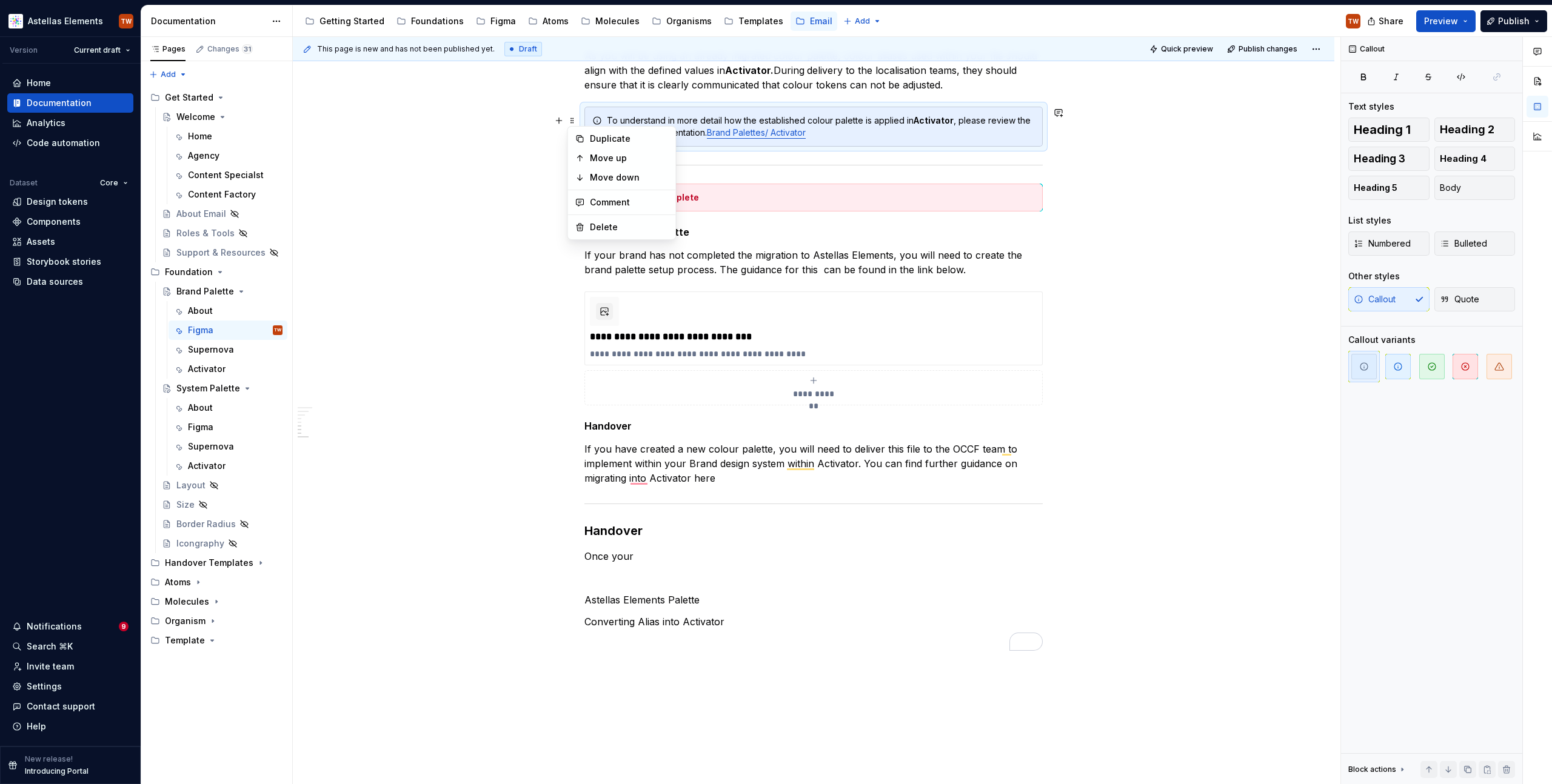
click at [719, 479] on p "If you have created a new colour palette, you will need to deliver this file to…" at bounding box center [813, 464] width 458 height 44
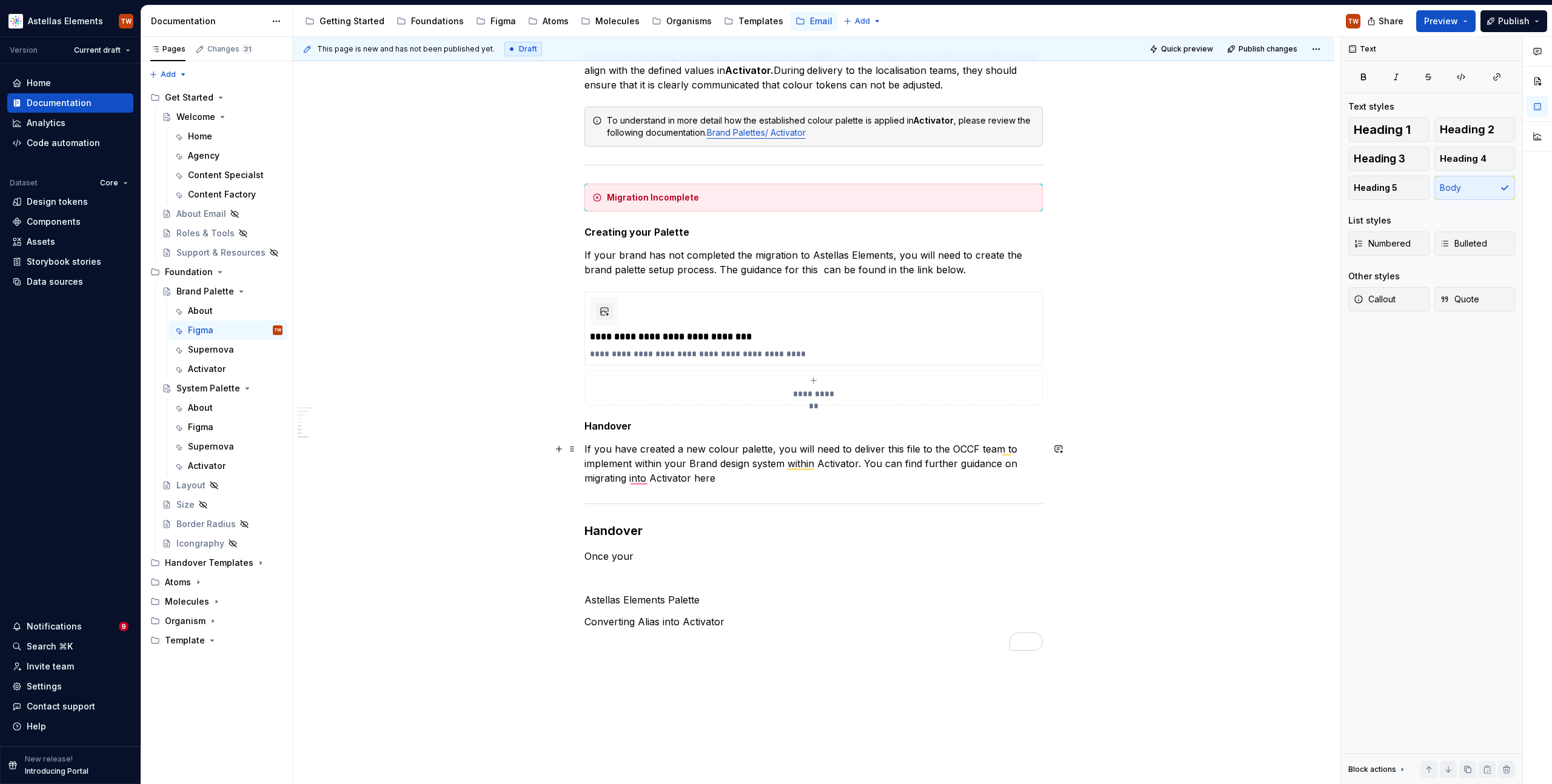
click at [734, 477] on p "If you have created a new colour palette, you will need to deliver this file to…" at bounding box center [813, 464] width 458 height 44
type textarea "*"
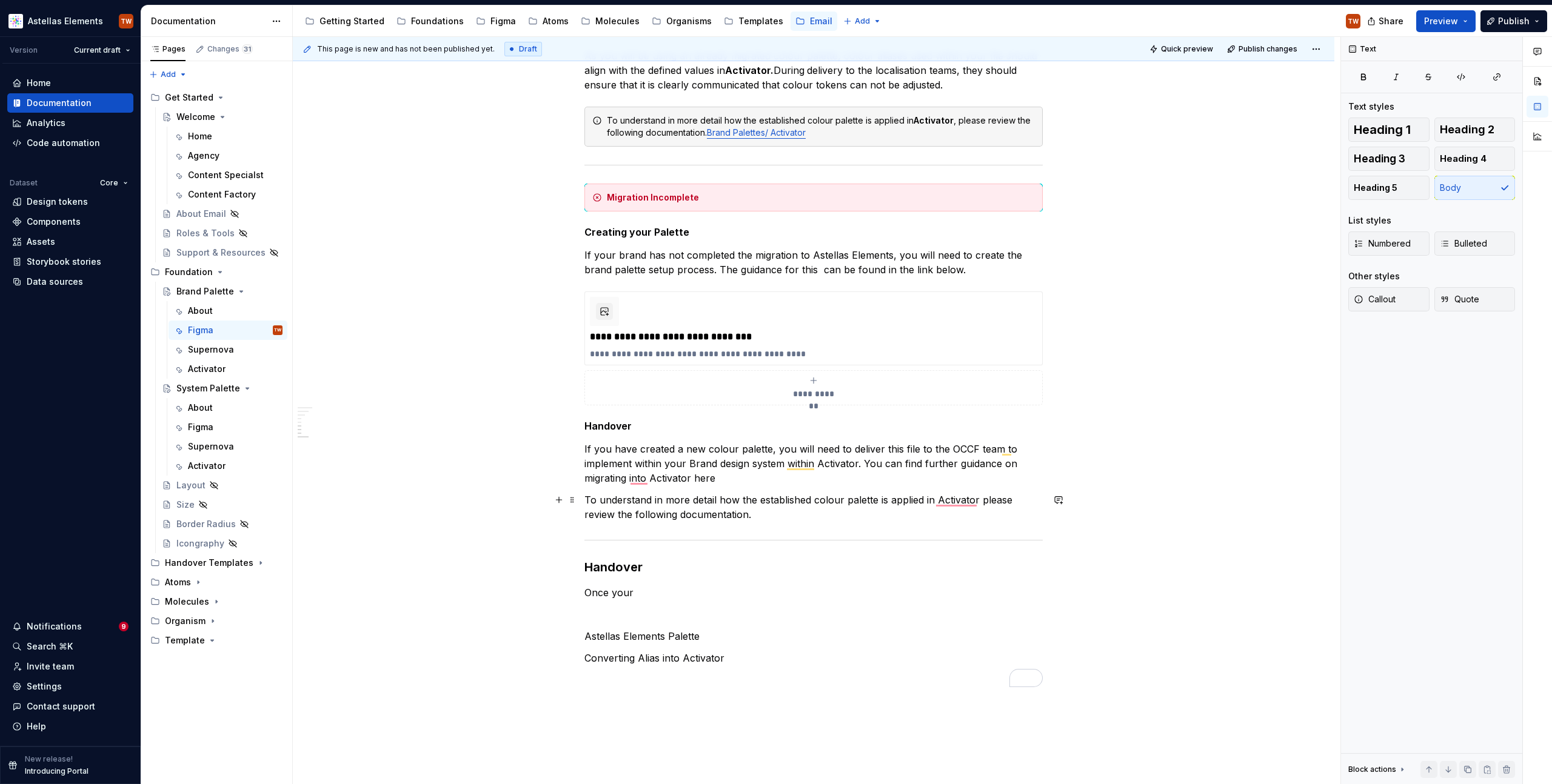
click at [702, 507] on p "To understand in more detail how the established colour palette is applied in A…" at bounding box center [813, 507] width 458 height 29
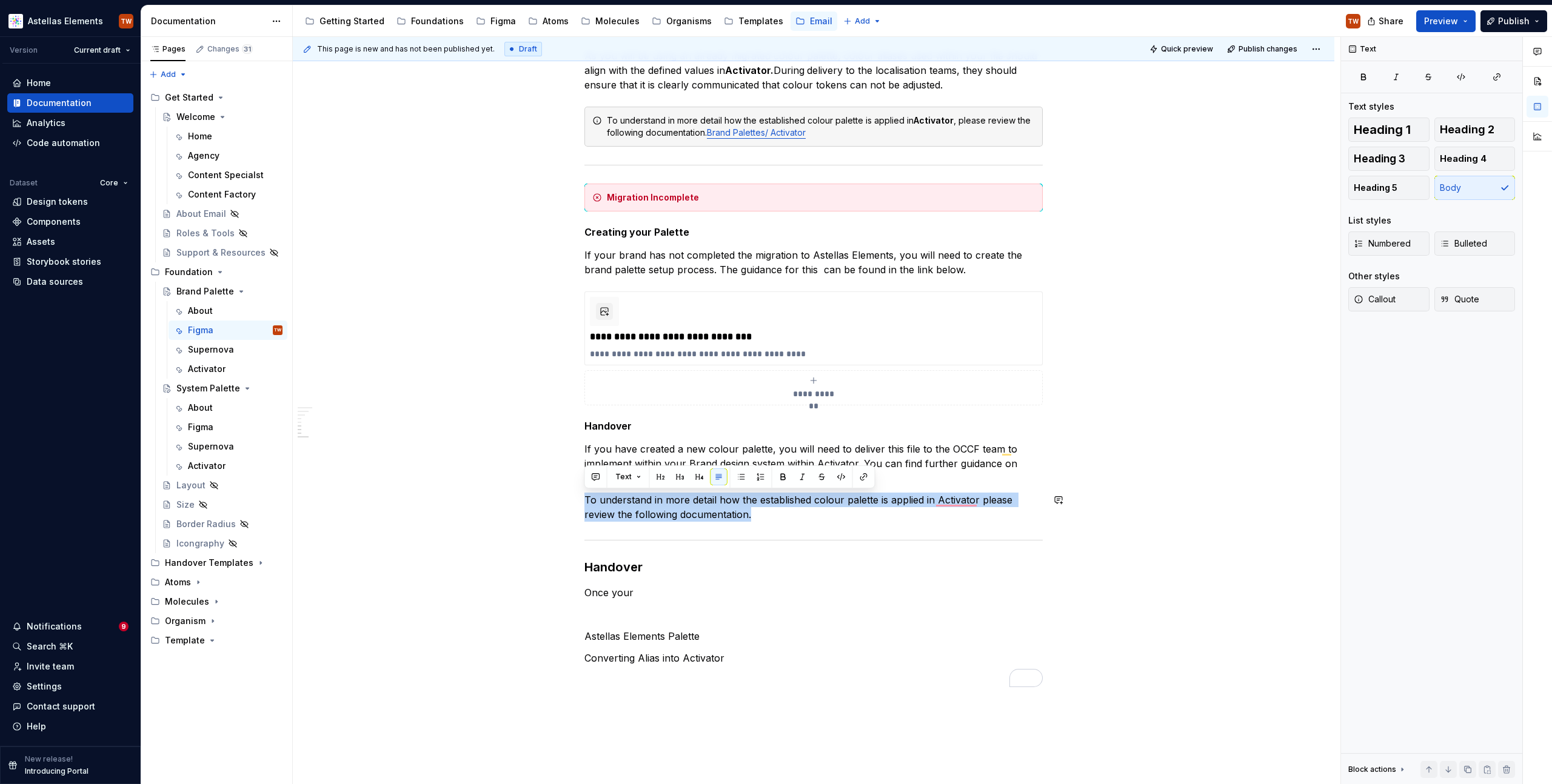
drag, startPoint x: 756, startPoint y: 517, endPoint x: 702, endPoint y: 488, distance: 61.3
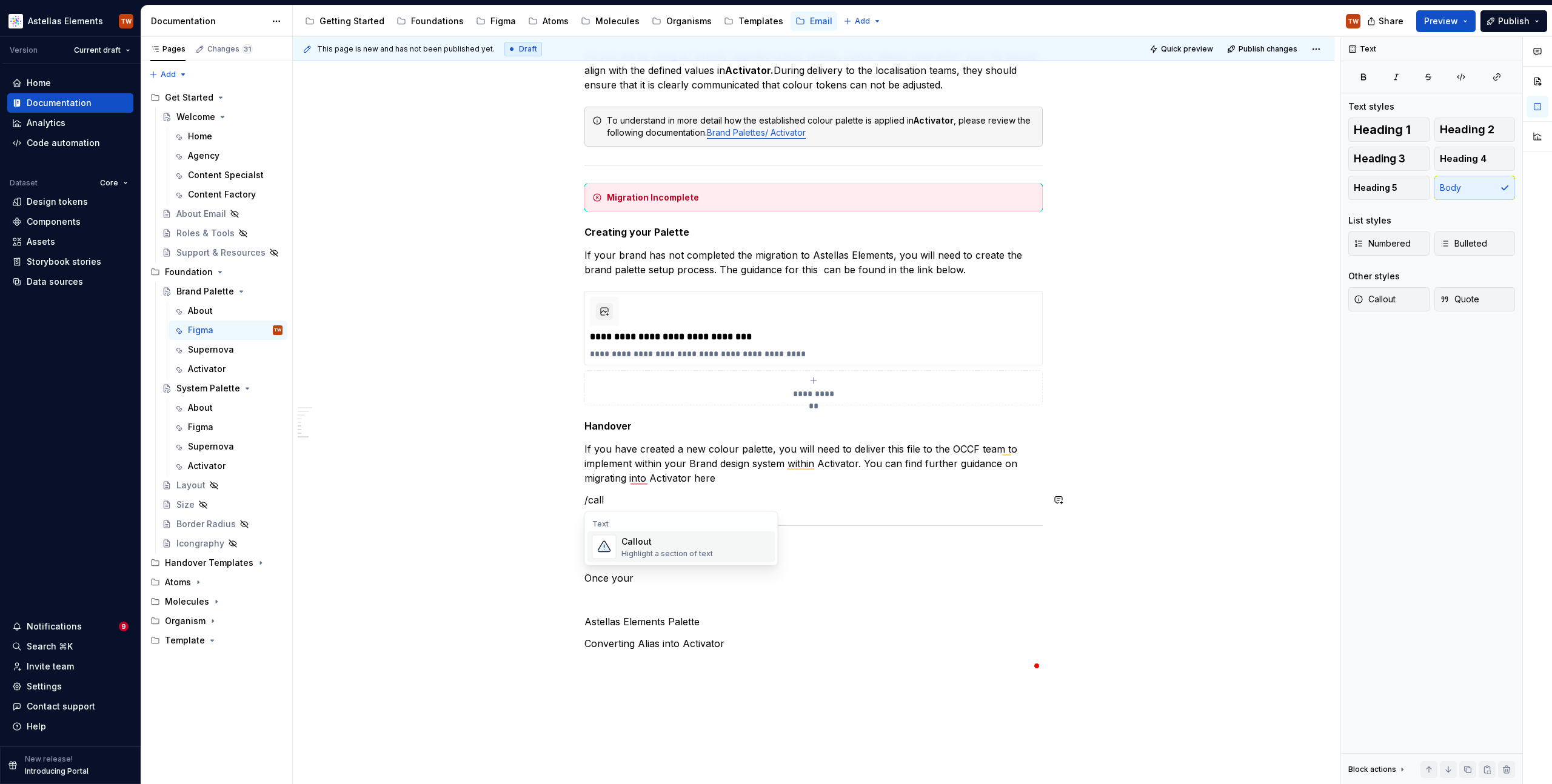
click at [676, 556] on div "Highlight a section of text" at bounding box center [667, 554] width 91 height 10
click at [866, 464] on p "If you have created a new colour palette, you will need to deliver this file to…" at bounding box center [813, 464] width 458 height 44
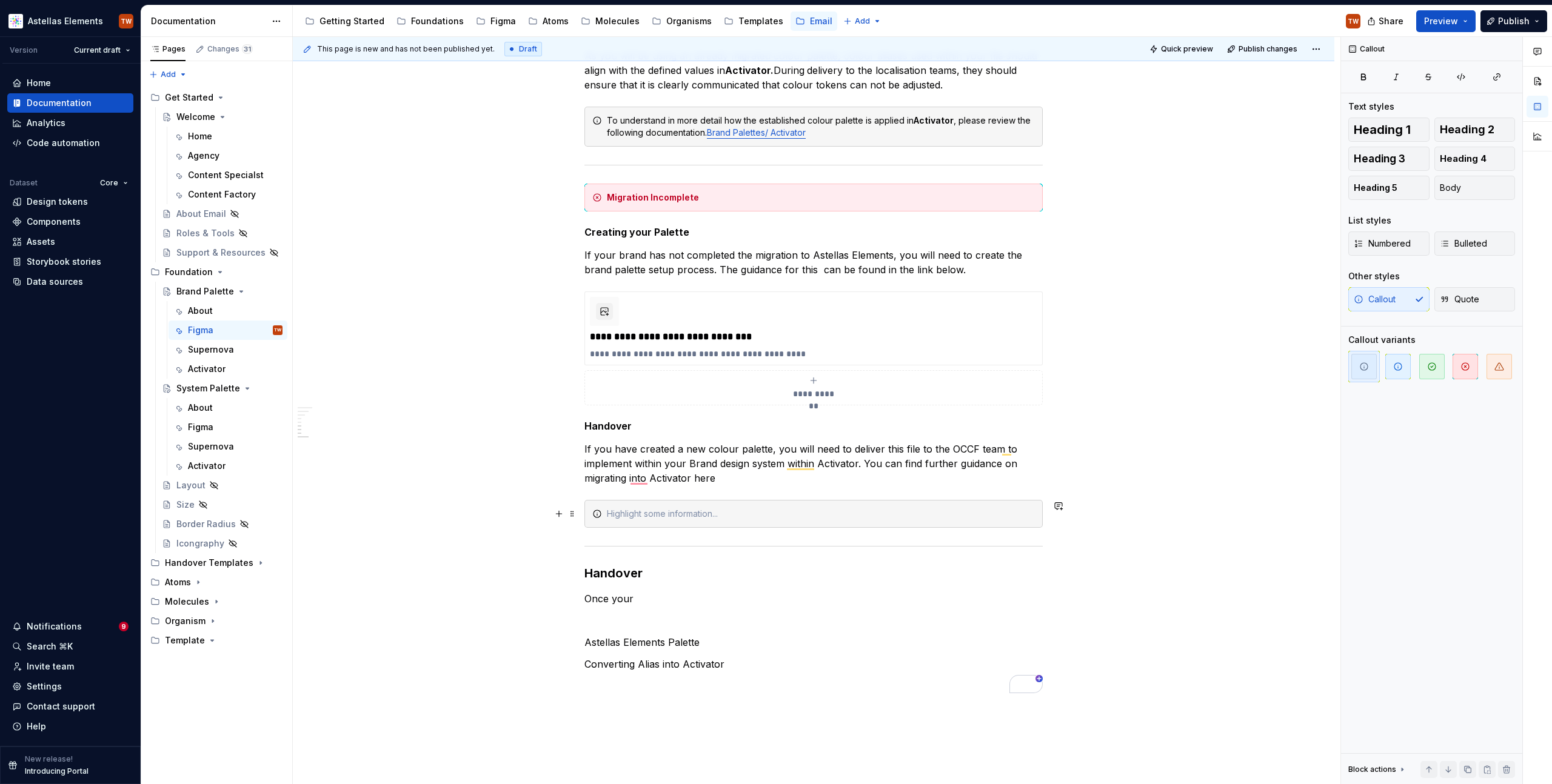
click at [643, 505] on div "To enrich screen reader interactions, please activate Accessibility in Grammarl…" at bounding box center [813, 513] width 458 height 28
click at [955, 514] on div "To understand in more detail how to hand over your new brand palette to the" at bounding box center [821, 513] width 428 height 12
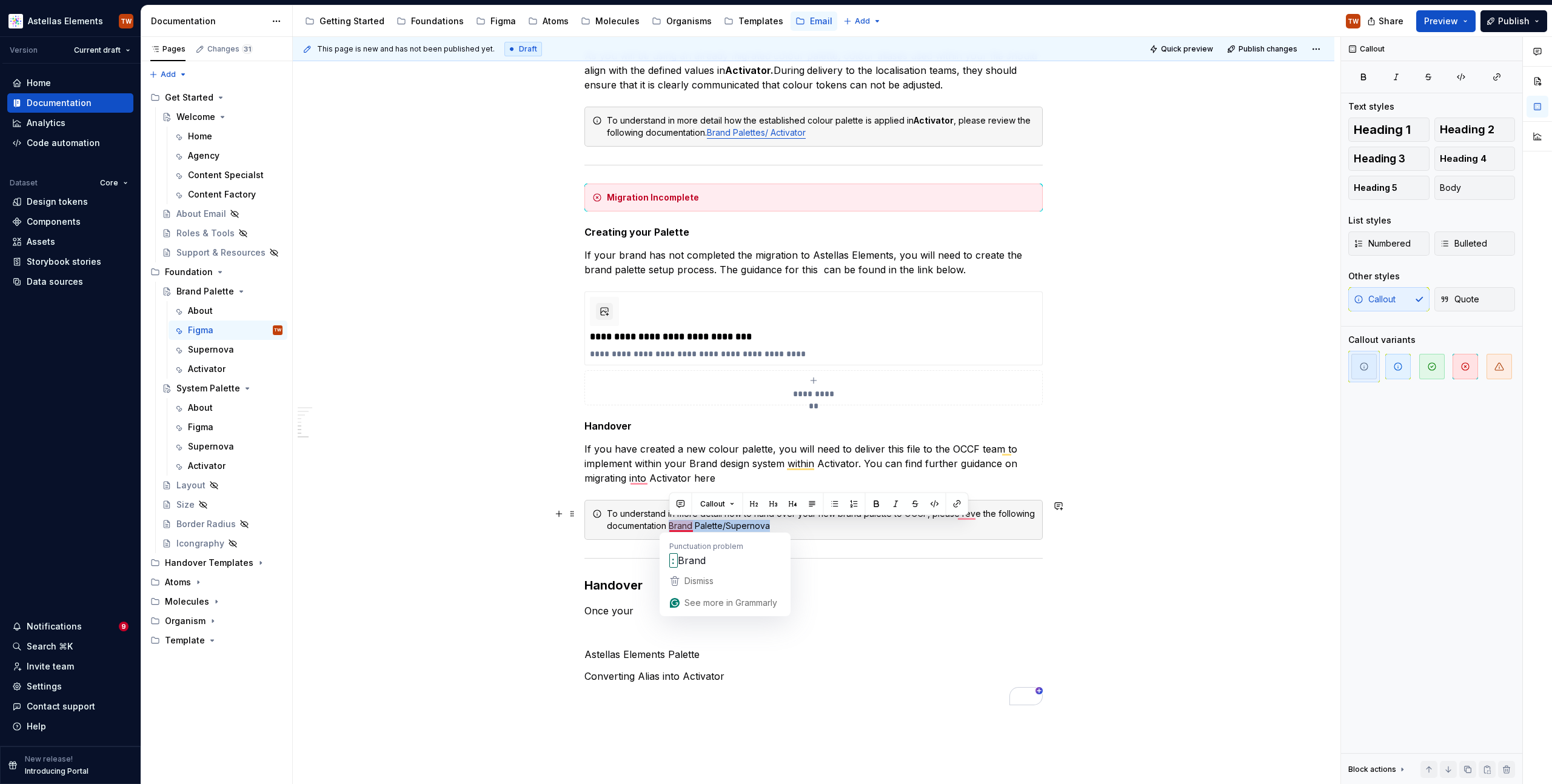
drag, startPoint x: 670, startPoint y: 527, endPoint x: 821, endPoint y: 528, distance: 151.0
click at [821, 528] on div "To understand in more detail how to hand over your new brand palette to OCCF, p…" at bounding box center [821, 520] width 428 height 24
click at [955, 503] on button "button" at bounding box center [957, 504] width 17 height 17
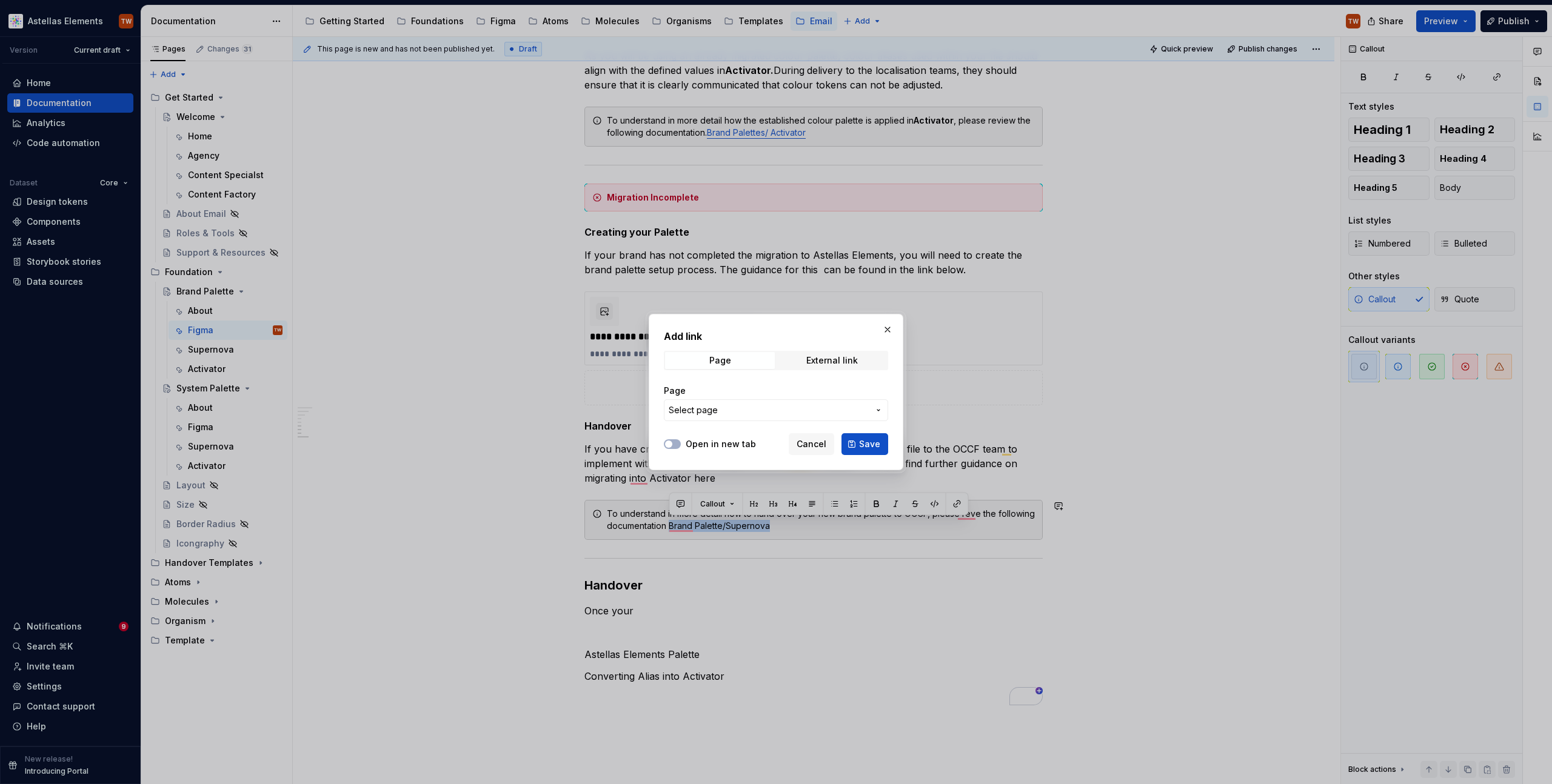
click at [737, 416] on button "Select page" at bounding box center [776, 411] width 224 height 22
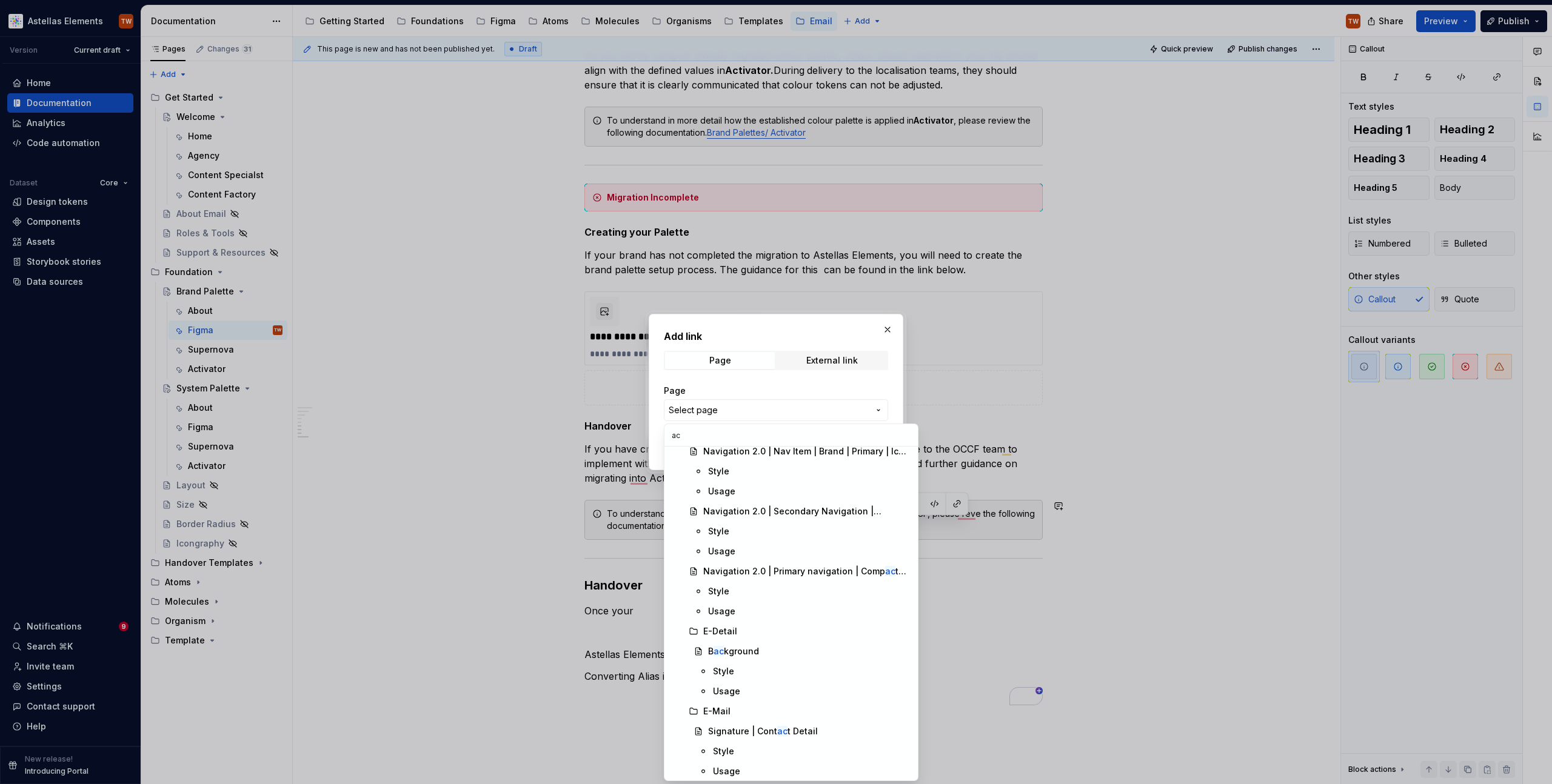
scroll to position [1108, 0]
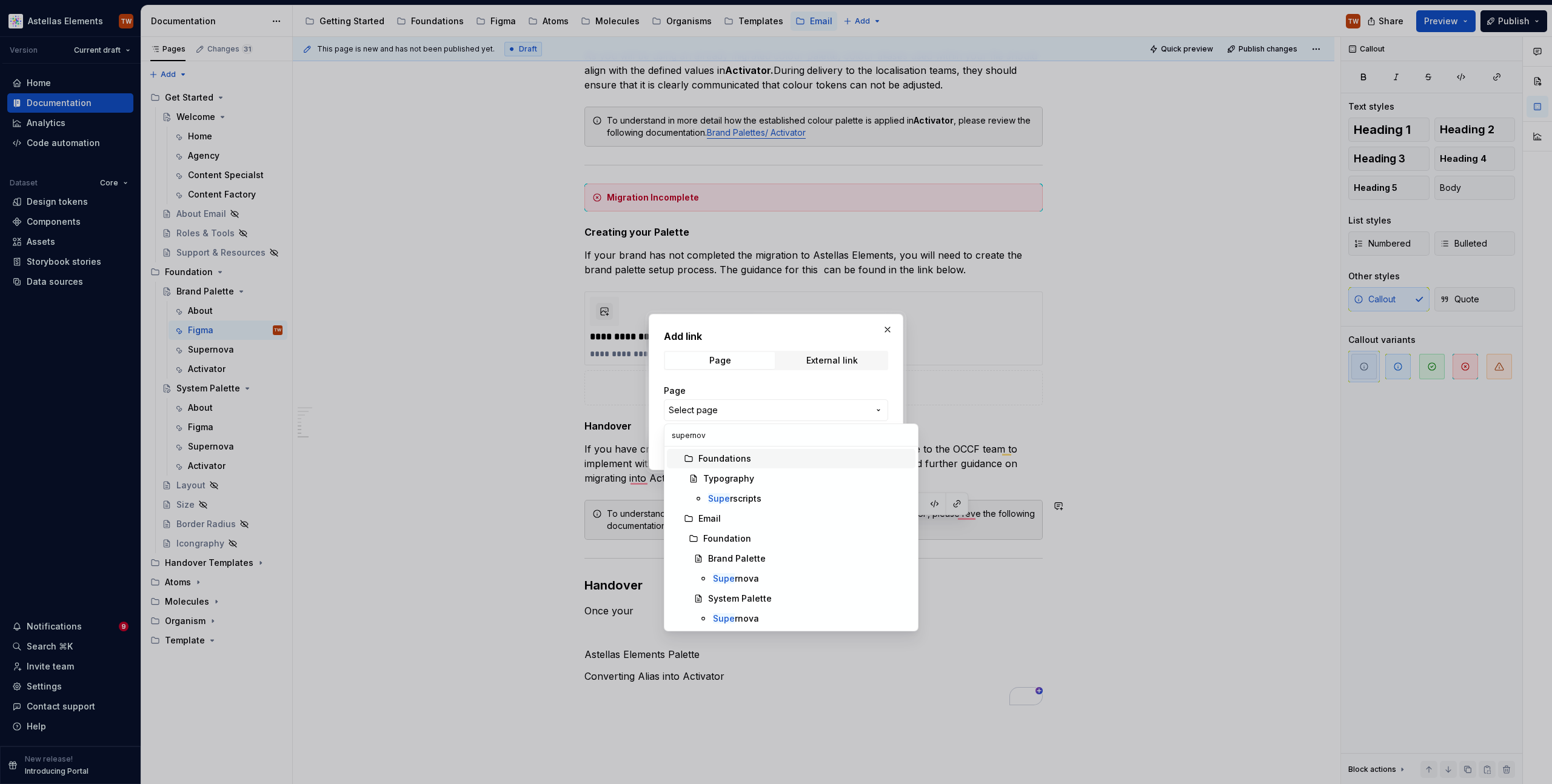
type input "supernova"
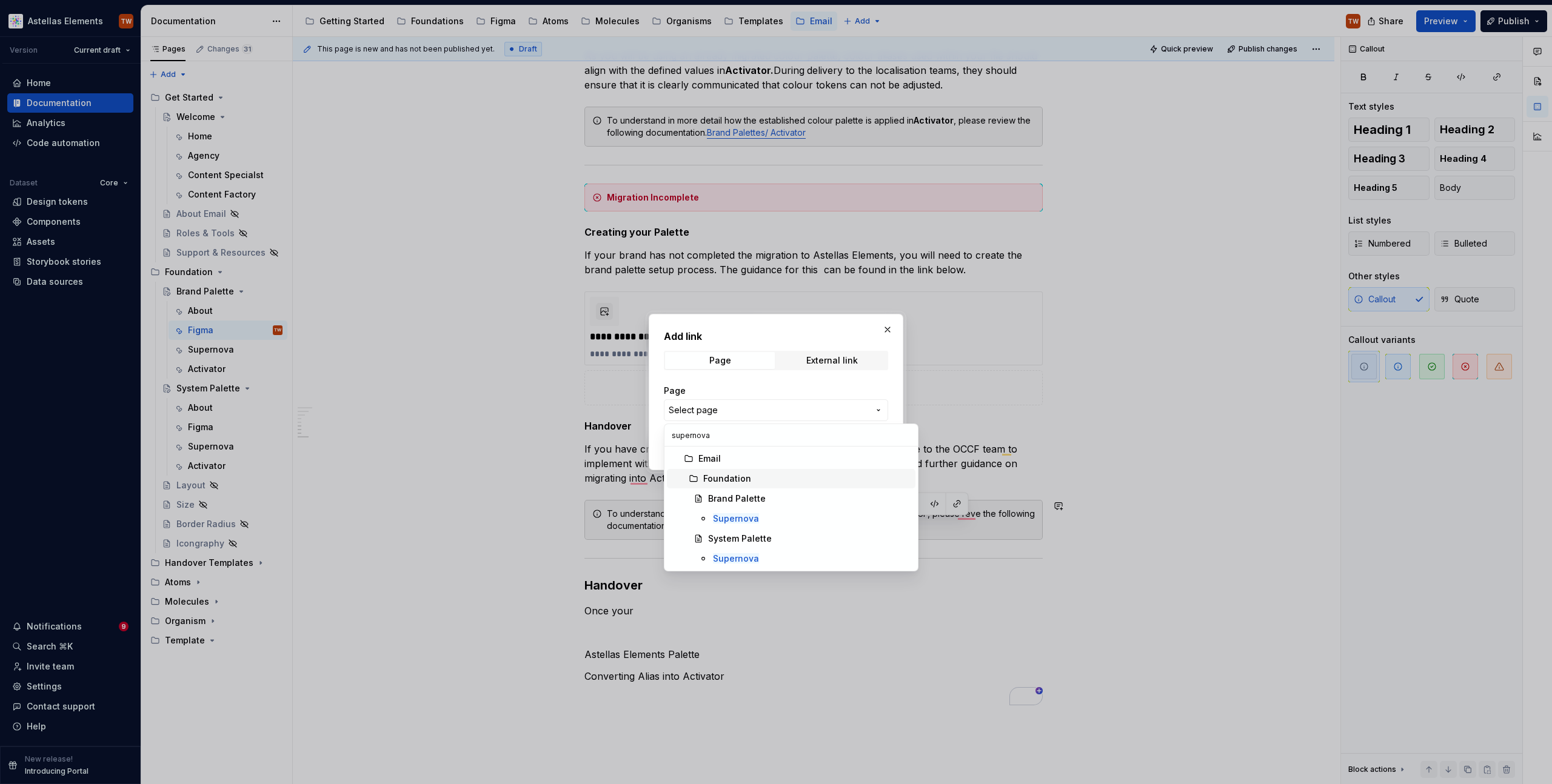
scroll to position [0, 0]
click at [737, 511] on span "Supernova" at bounding box center [791, 519] width 249 height 19
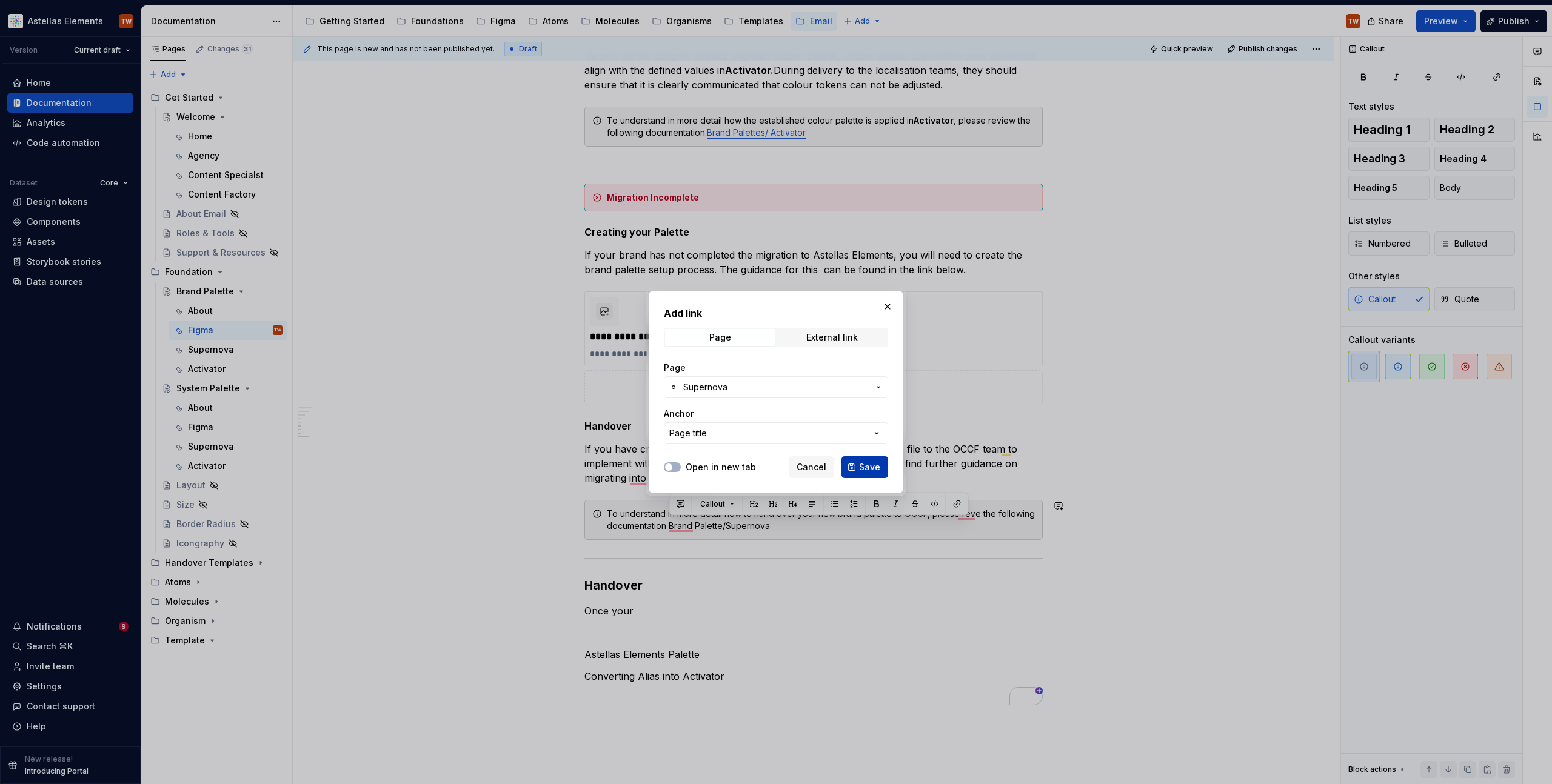
click at [873, 476] on button "Save" at bounding box center [864, 467] width 47 height 22
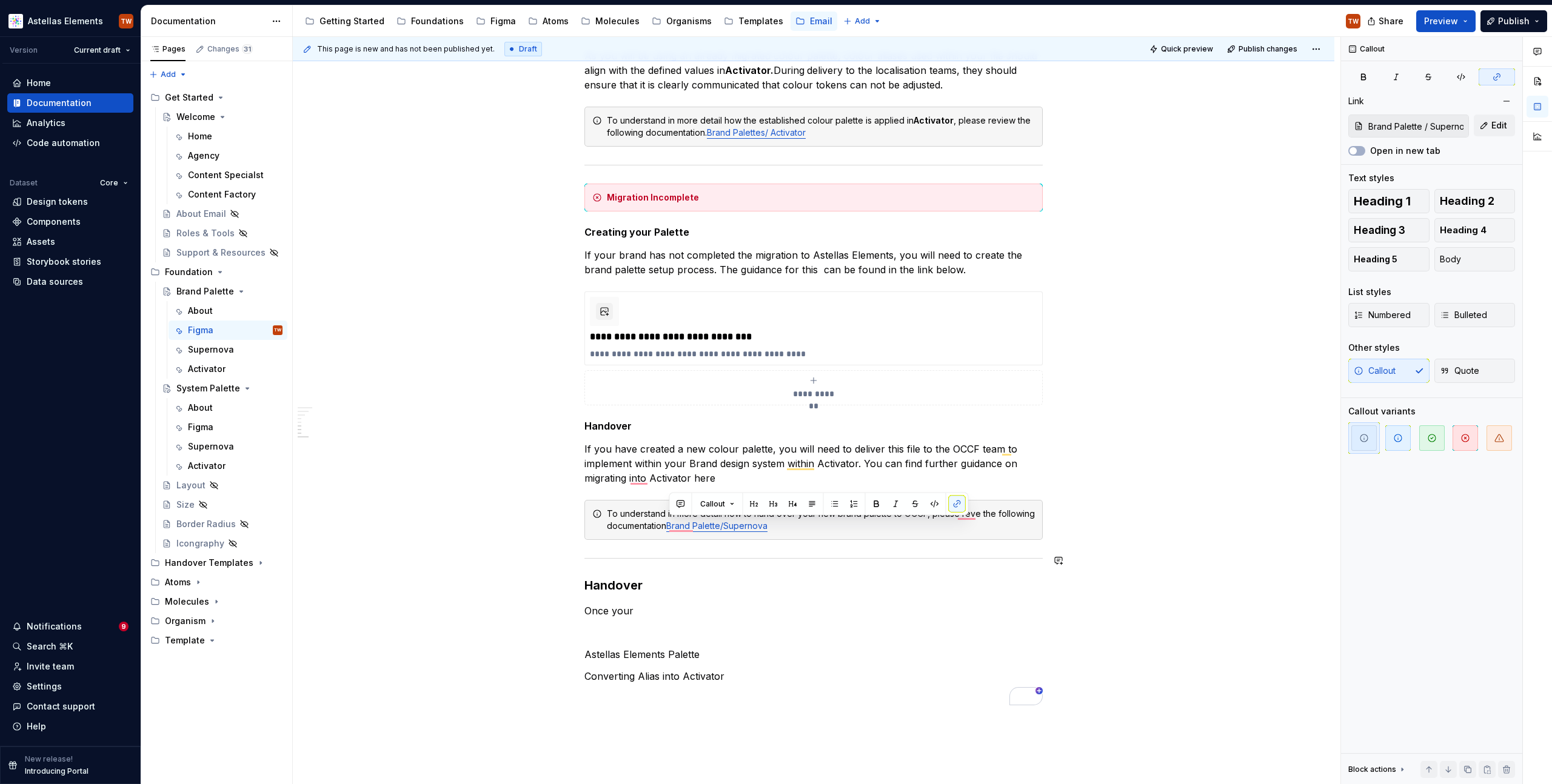
click at [936, 630] on p "To enrich screen reader interactions, please activate Accessibility in Grammarl…" at bounding box center [813, 632] width 458 height 15
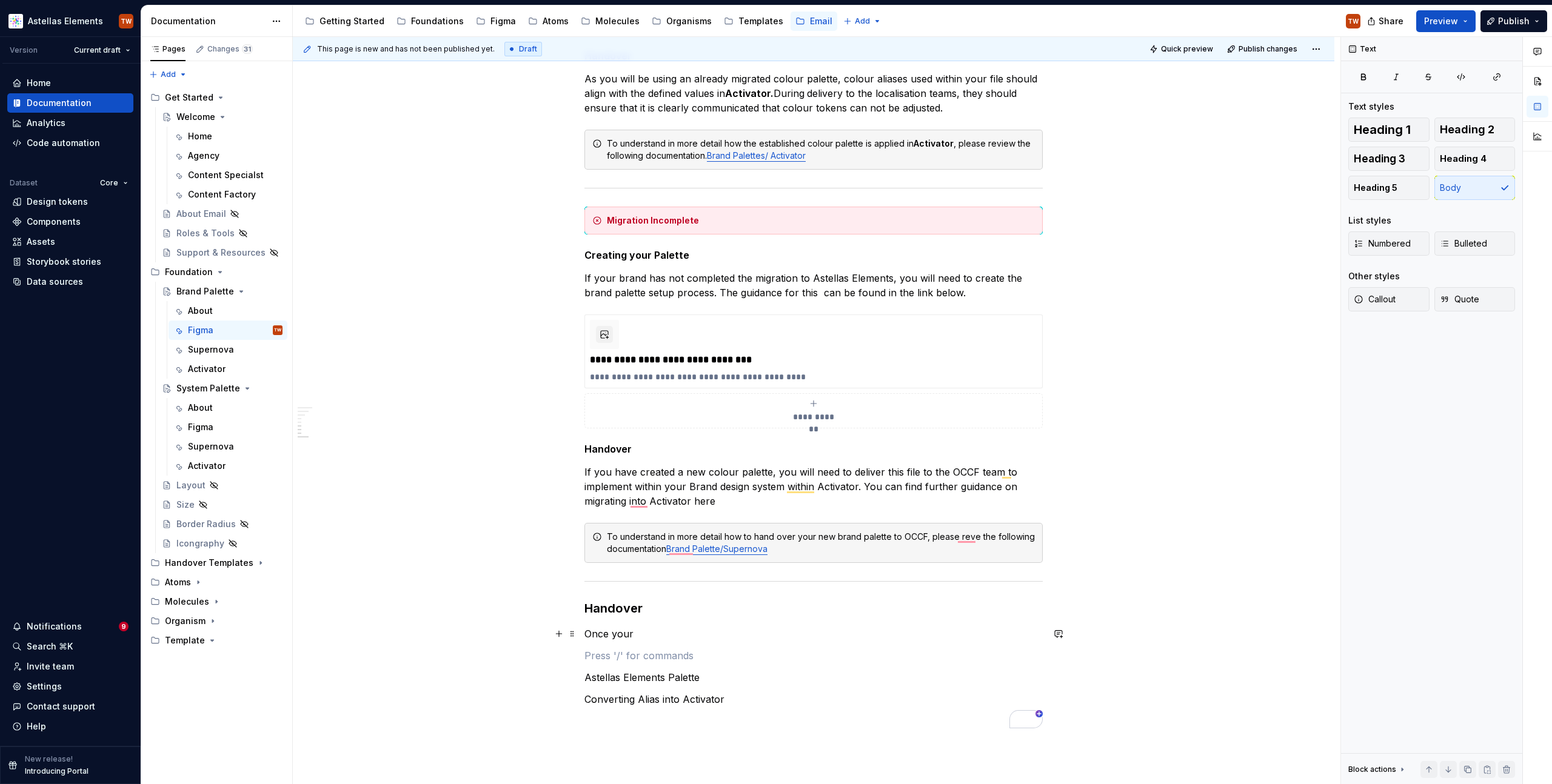
scroll to position [1106, 0]
click at [1139, 488] on div "**********" at bounding box center [814, 41] width 1041 height 1874
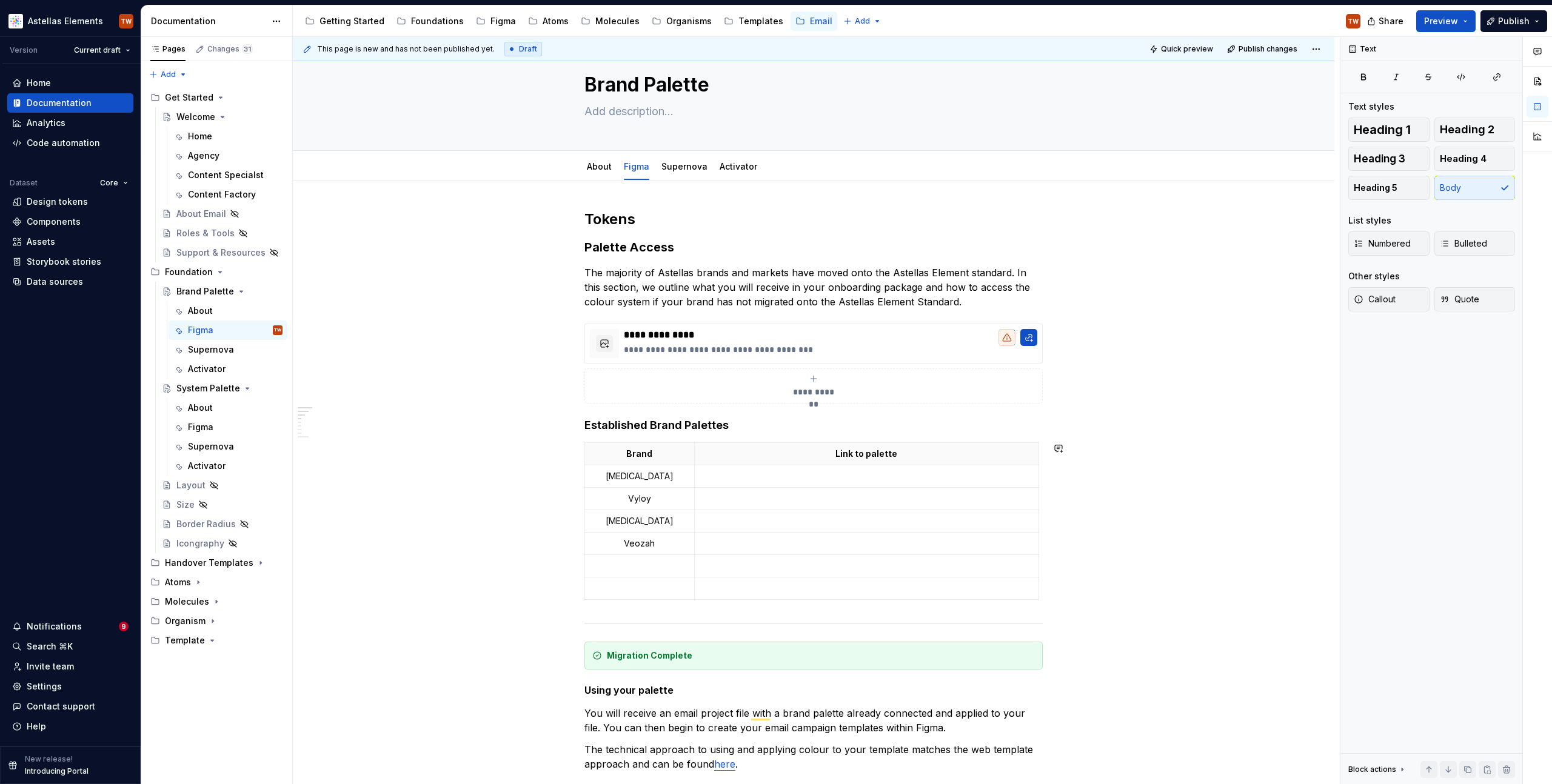
scroll to position [0, 0]
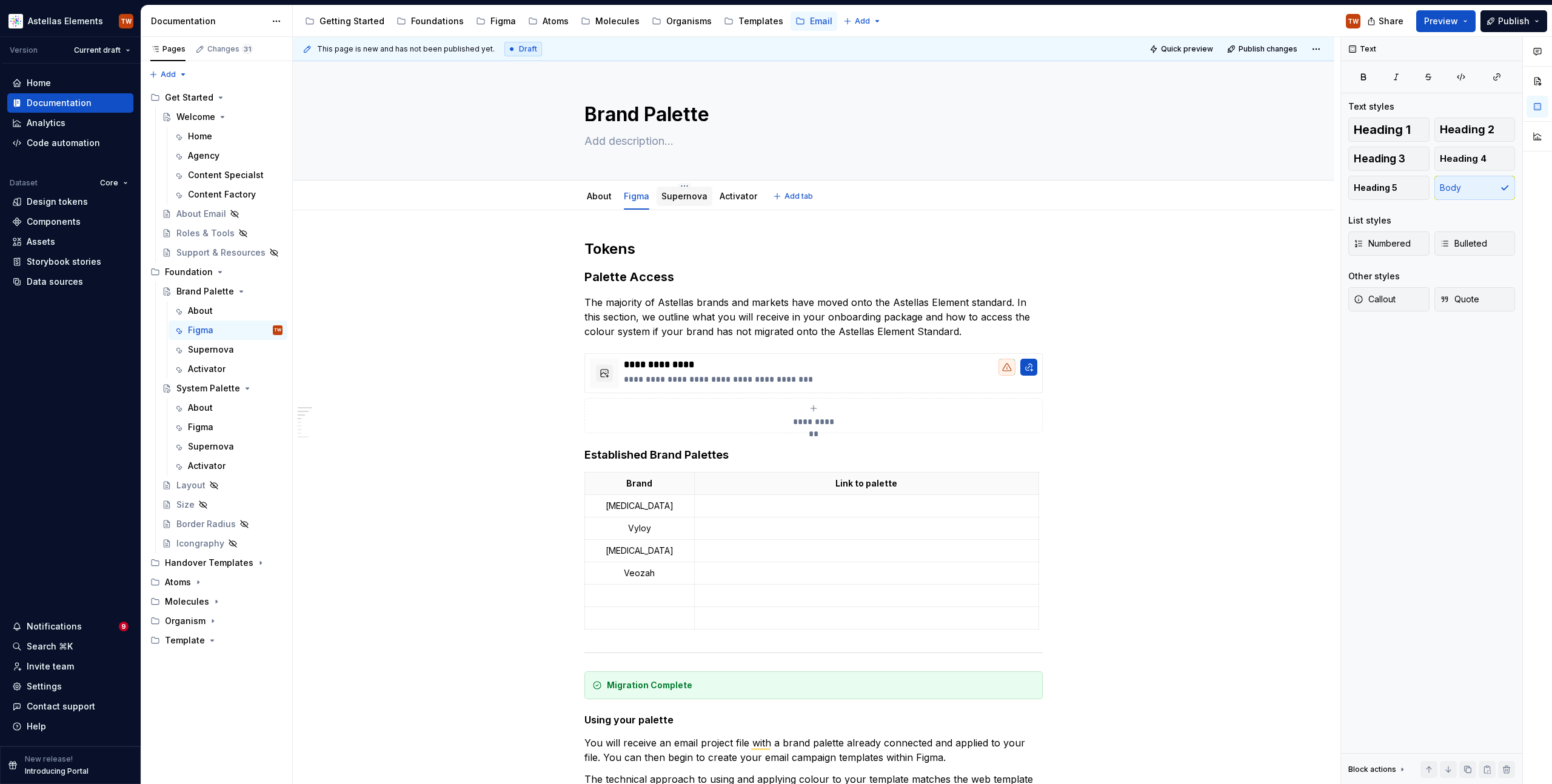
click at [684, 200] on link "Supernova" at bounding box center [684, 196] width 46 height 10
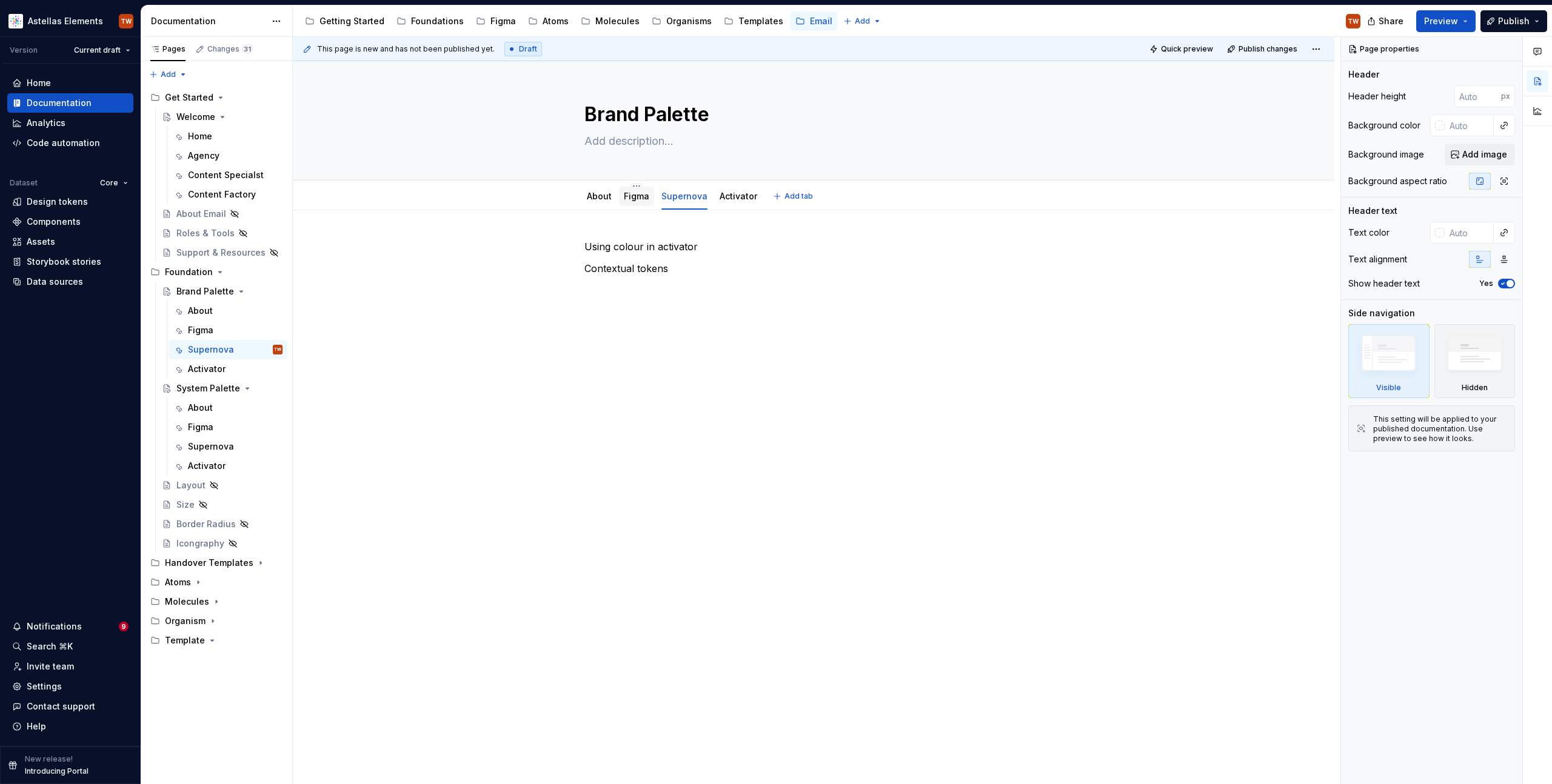
click at [625, 197] on link "Figma" at bounding box center [637, 196] width 26 height 10
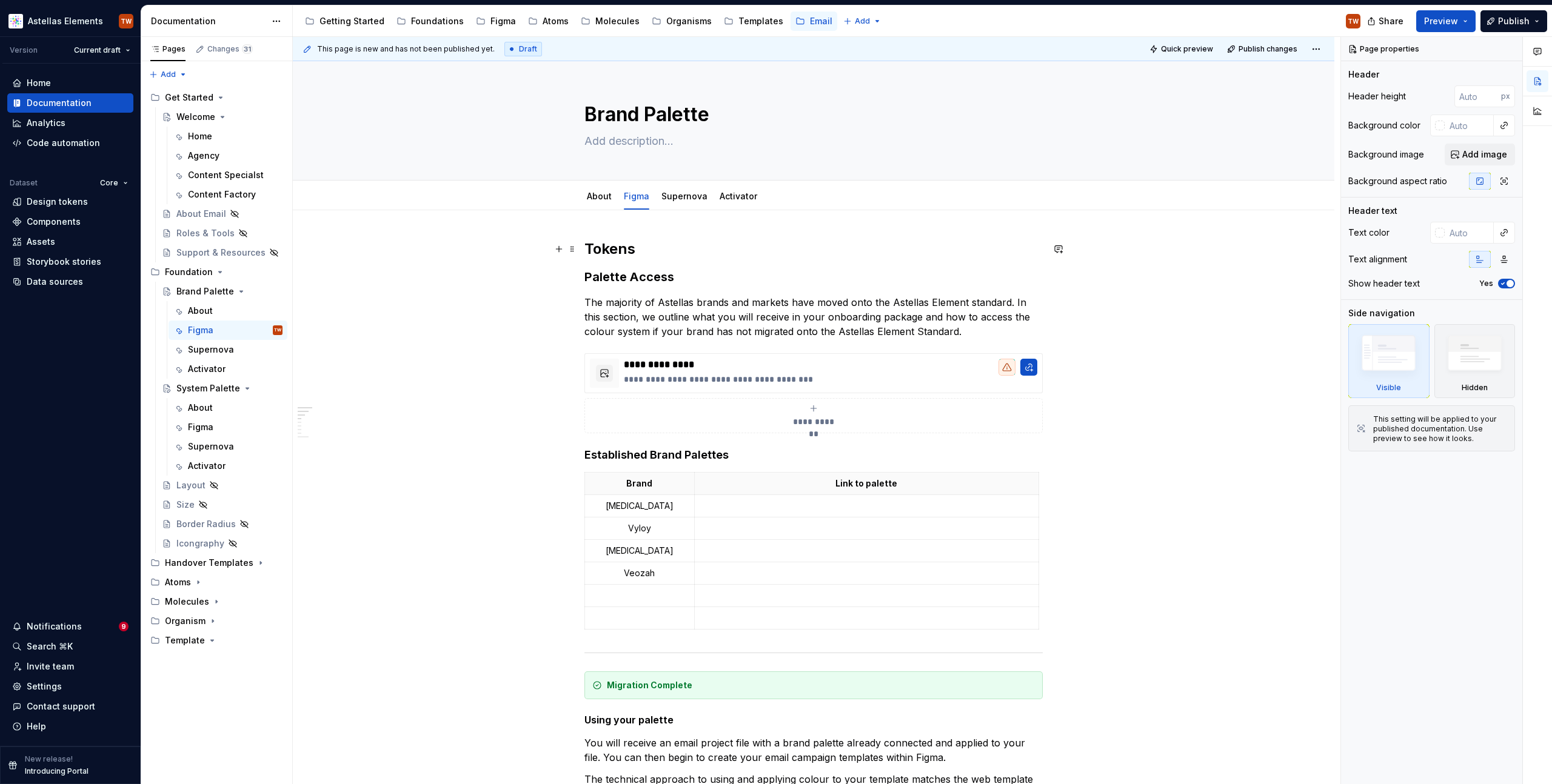
click at [596, 250] on h2 "Tokens" at bounding box center [813, 249] width 458 height 19
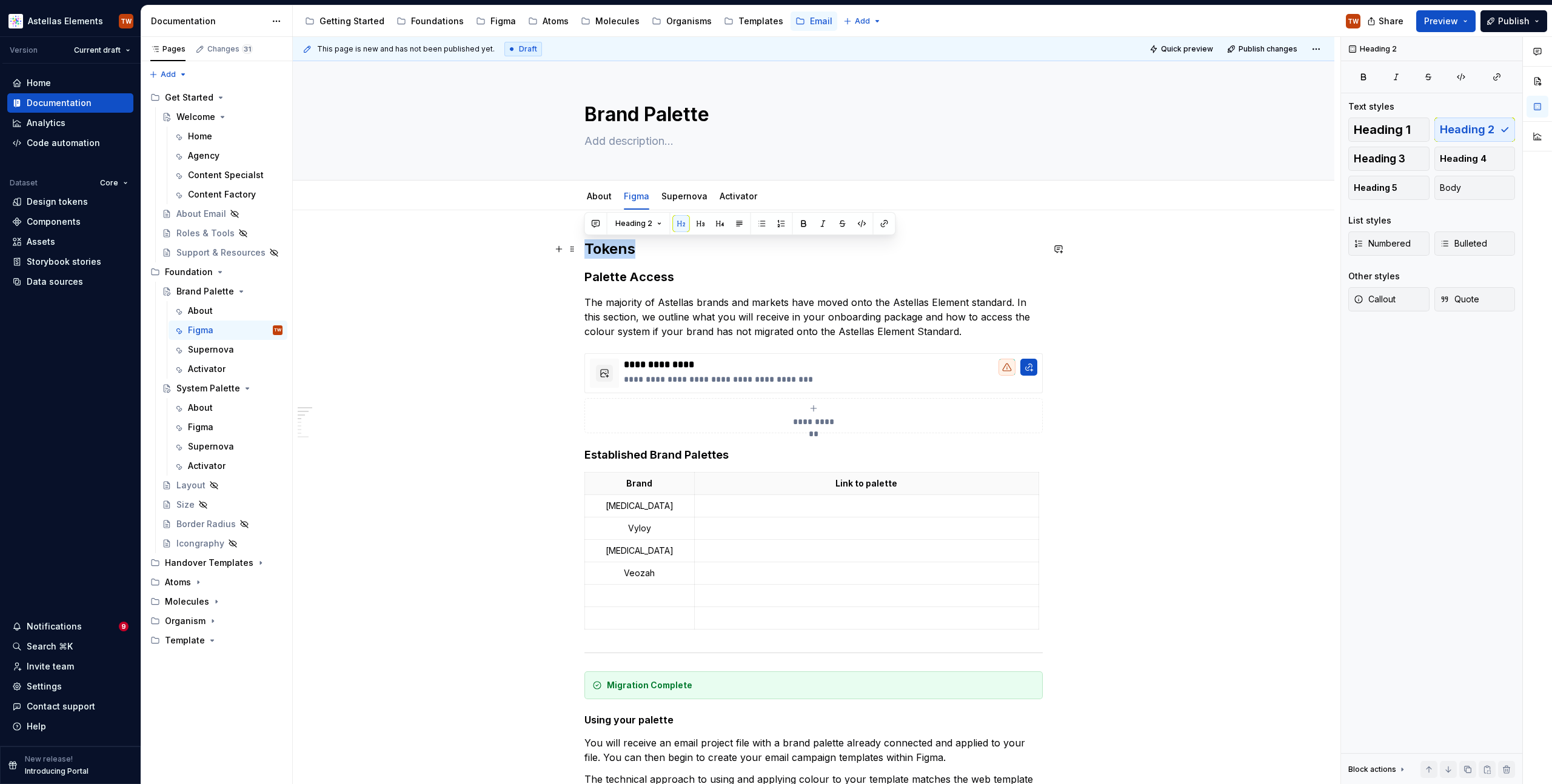
click at [596, 250] on h2 "Tokens" at bounding box center [813, 249] width 458 height 19
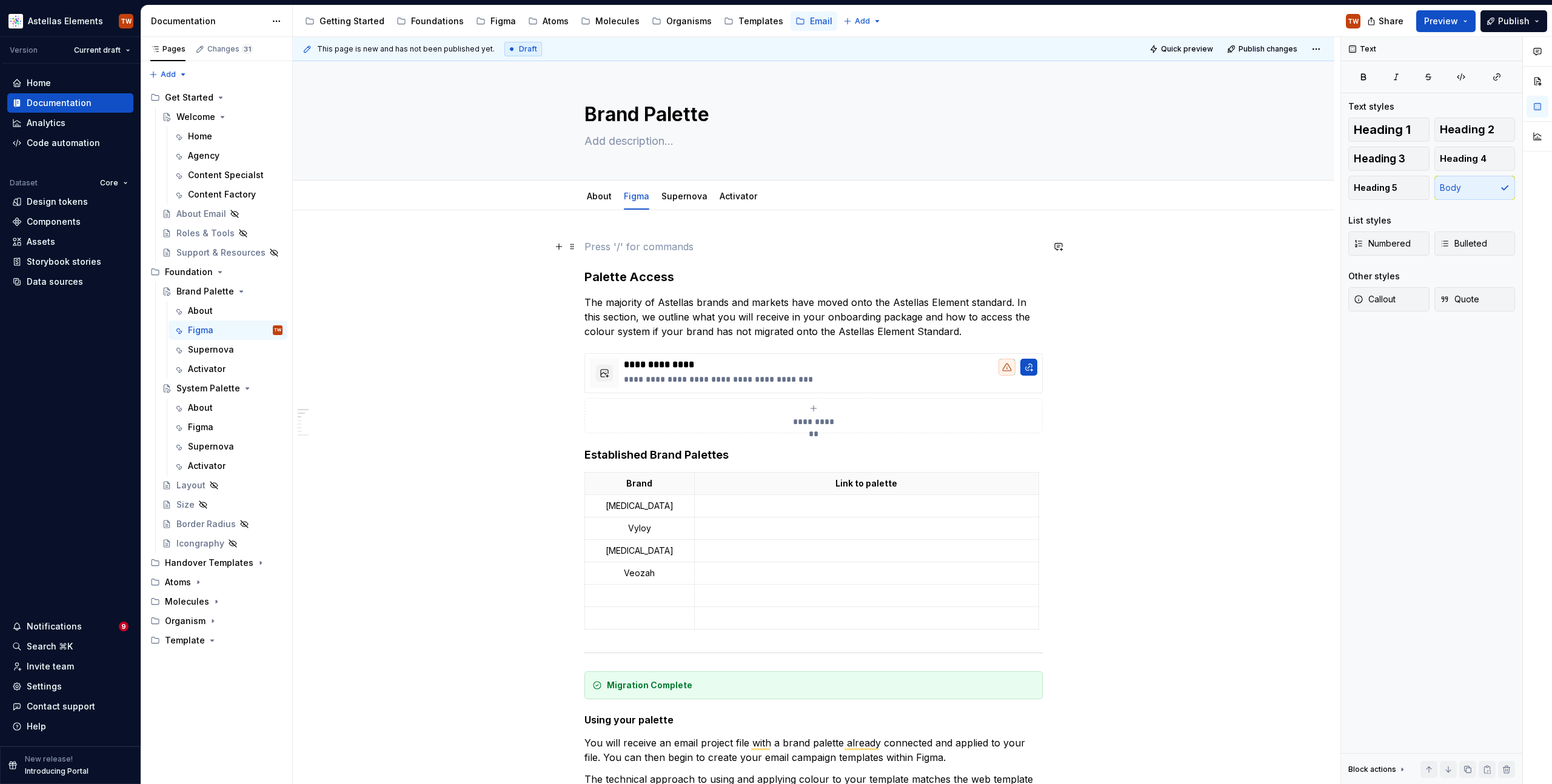
click at [604, 247] on p "To enrich screen reader interactions, please activate Accessibility in Grammarl…" at bounding box center [813, 247] width 458 height 15
click at [612, 275] on h3 "Palette Access" at bounding box center [813, 277] width 458 height 17
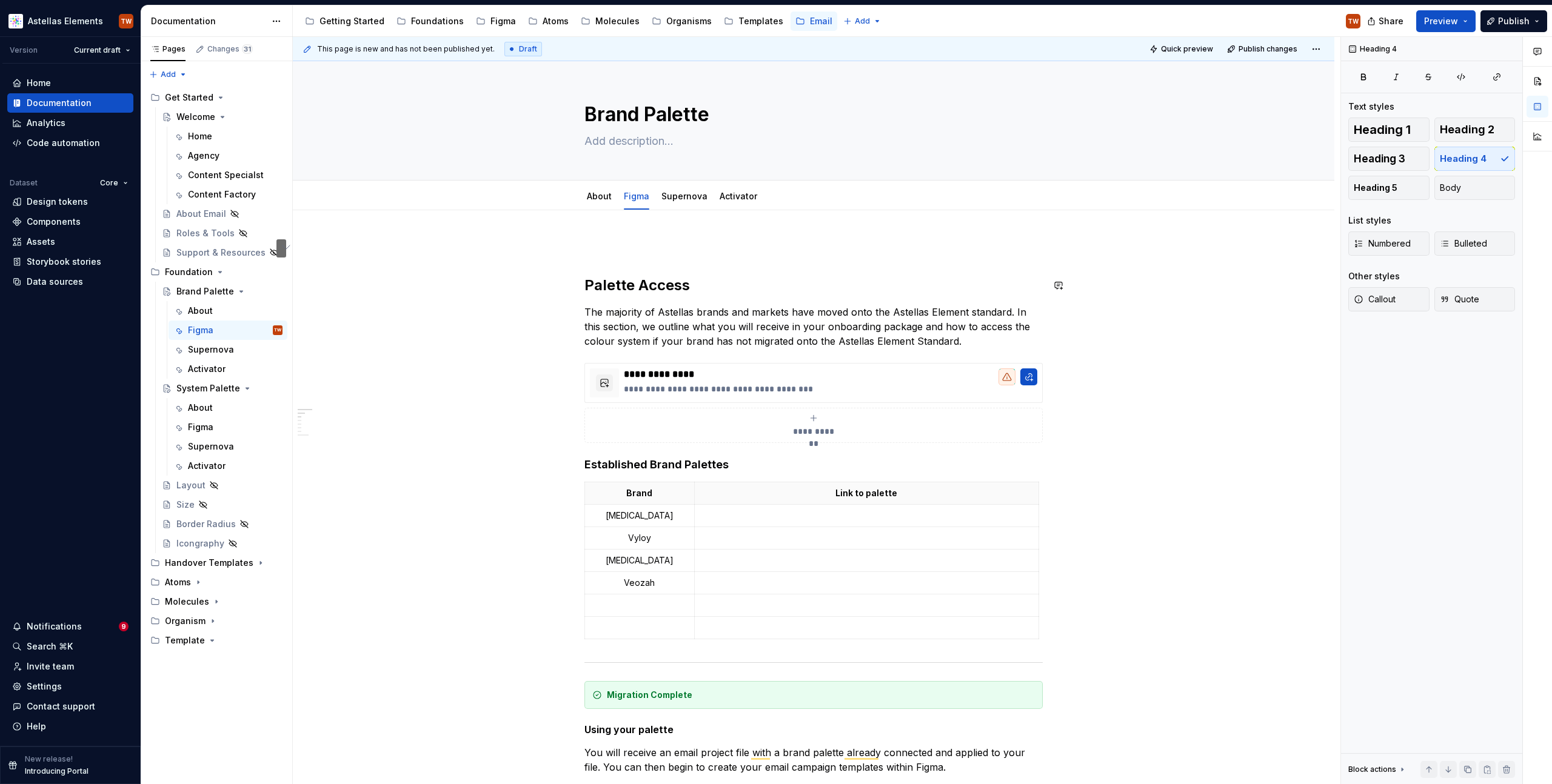
click at [625, 242] on p "To enrich screen reader interactions, please activate Accessibility in Grammarl…" at bounding box center [813, 247] width 458 height 15
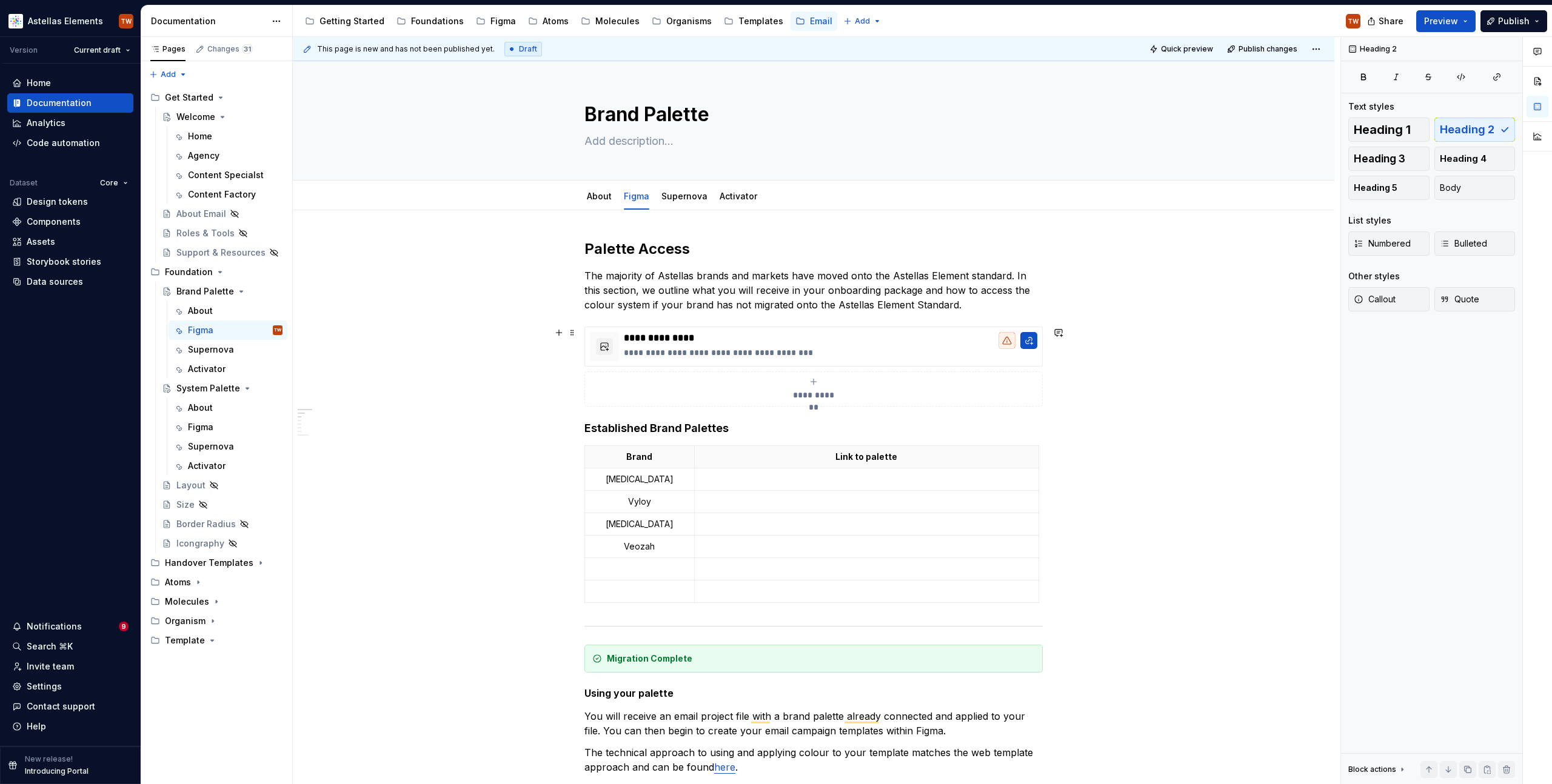
click at [603, 197] on link "About" at bounding box center [599, 196] width 25 height 10
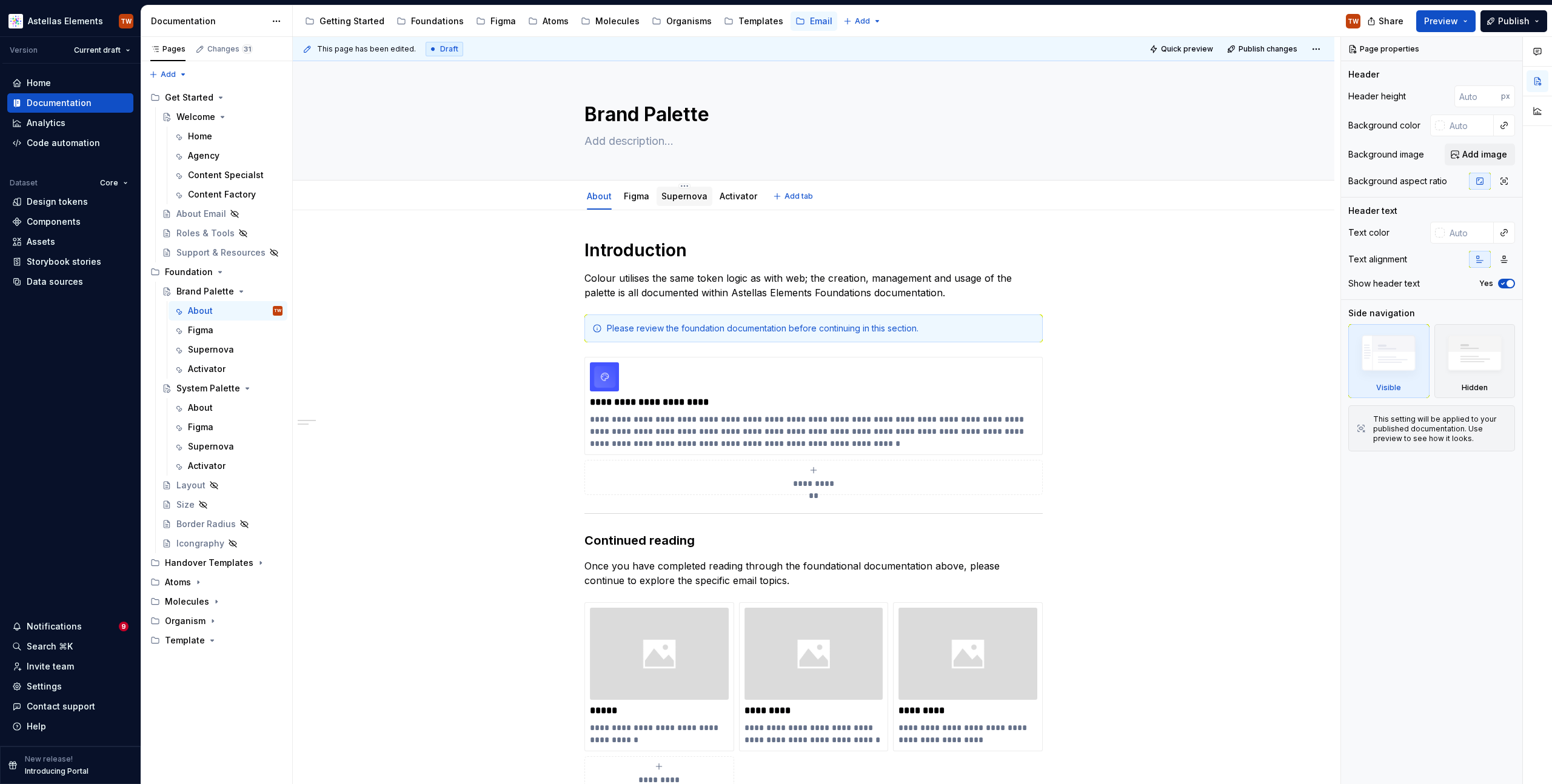
click at [667, 196] on link "Supernova" at bounding box center [684, 196] width 46 height 10
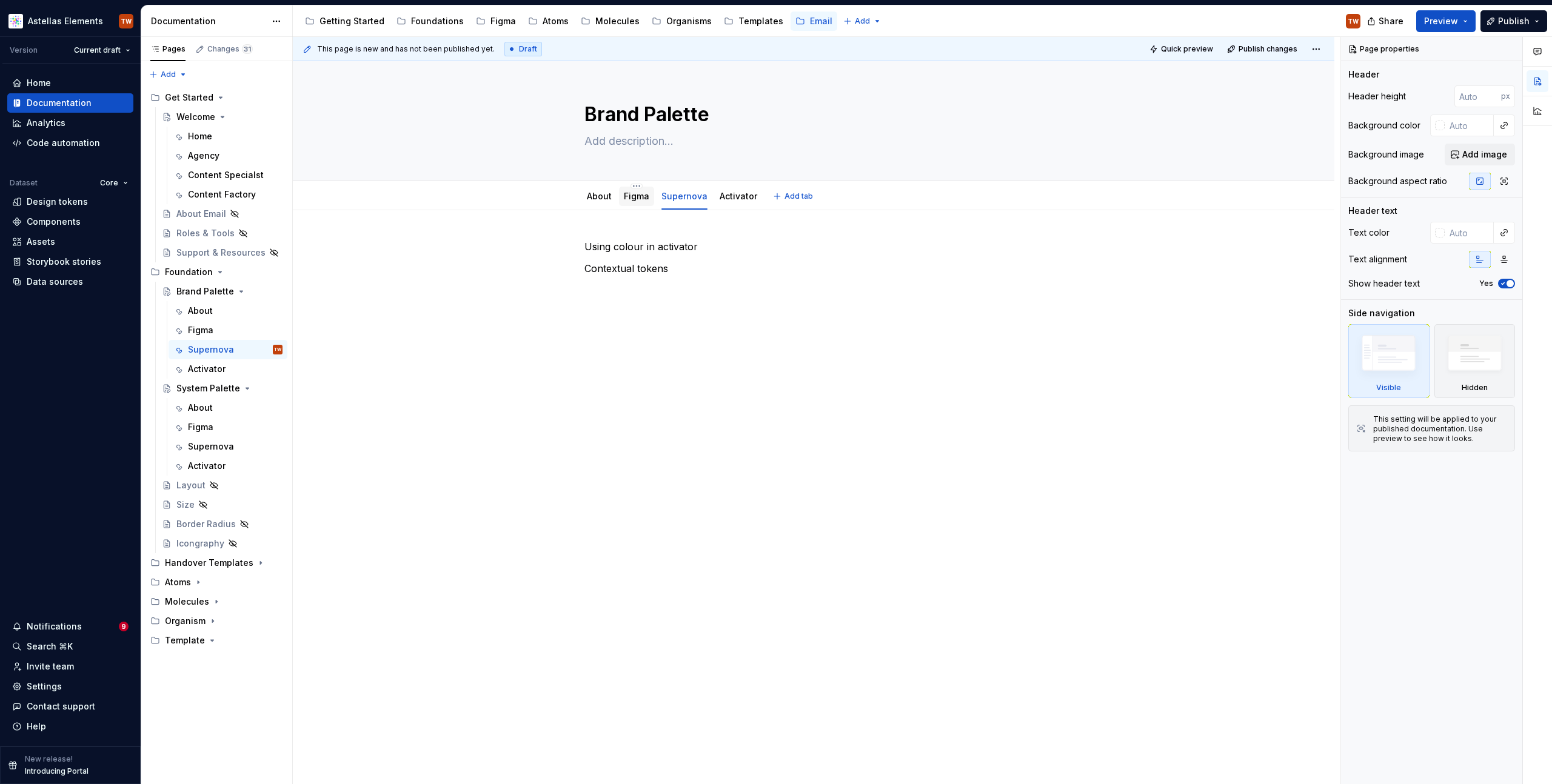
click at [641, 199] on link "Figma" at bounding box center [637, 196] width 26 height 10
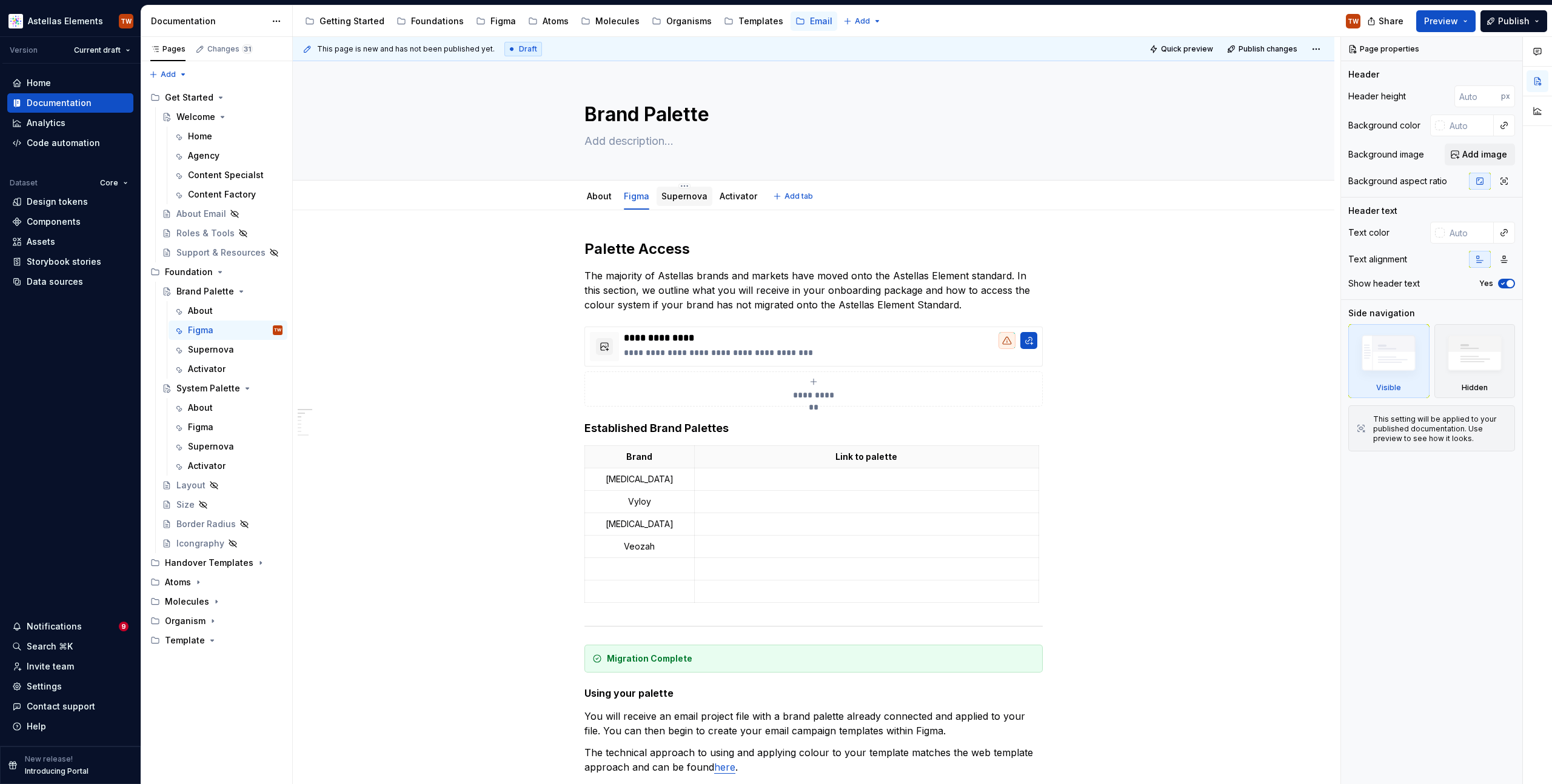
click at [688, 199] on link "Supernova" at bounding box center [684, 196] width 46 height 10
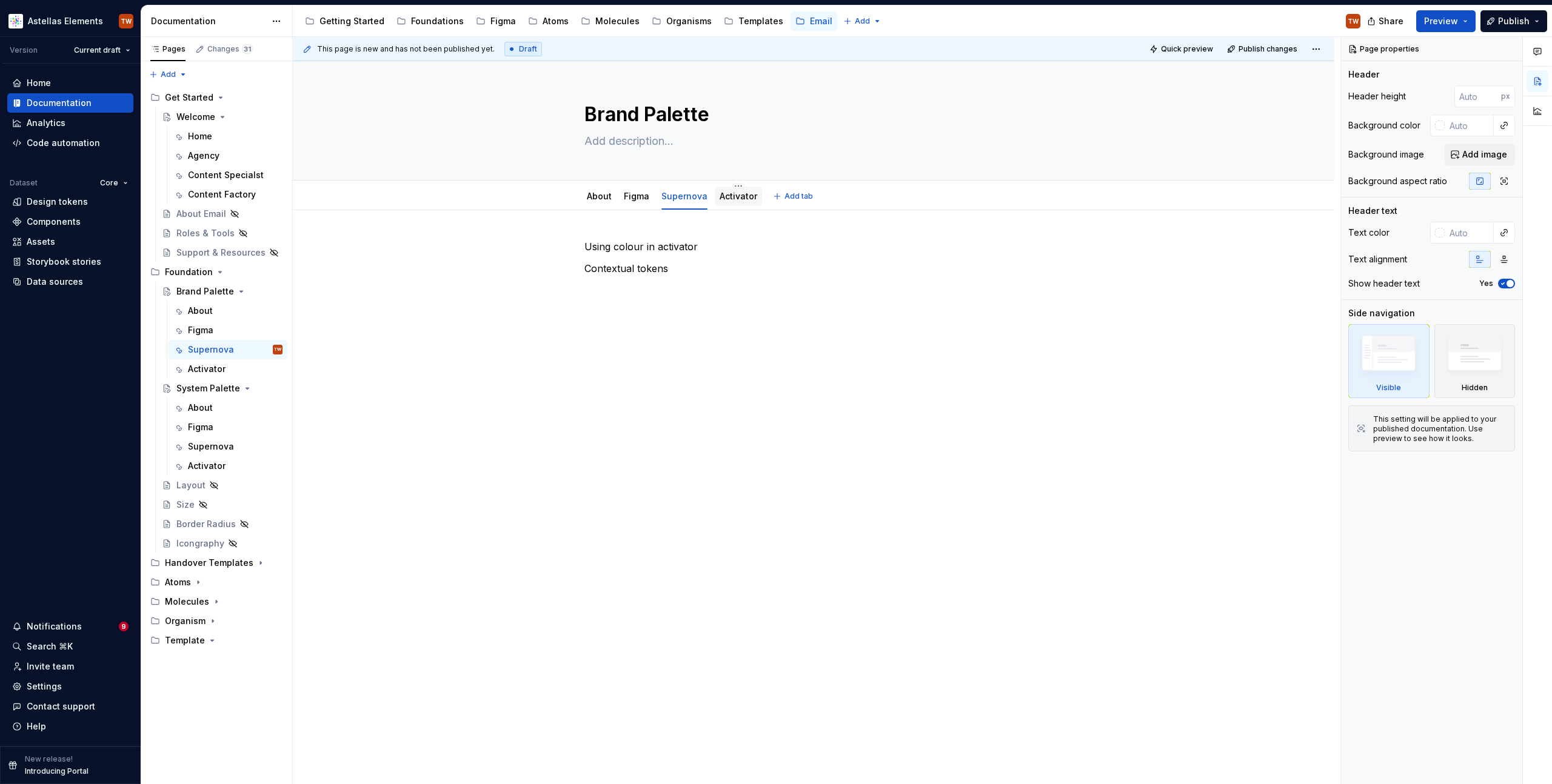
click at [730, 193] on link "Activator" at bounding box center [738, 196] width 37 height 10
click at [687, 196] on link "Supernova" at bounding box center [684, 196] width 46 height 10
type textarea "*"
click at [578, 249] on div "Using colour in activator Contextual tokens" at bounding box center [814, 379] width 1041 height 337
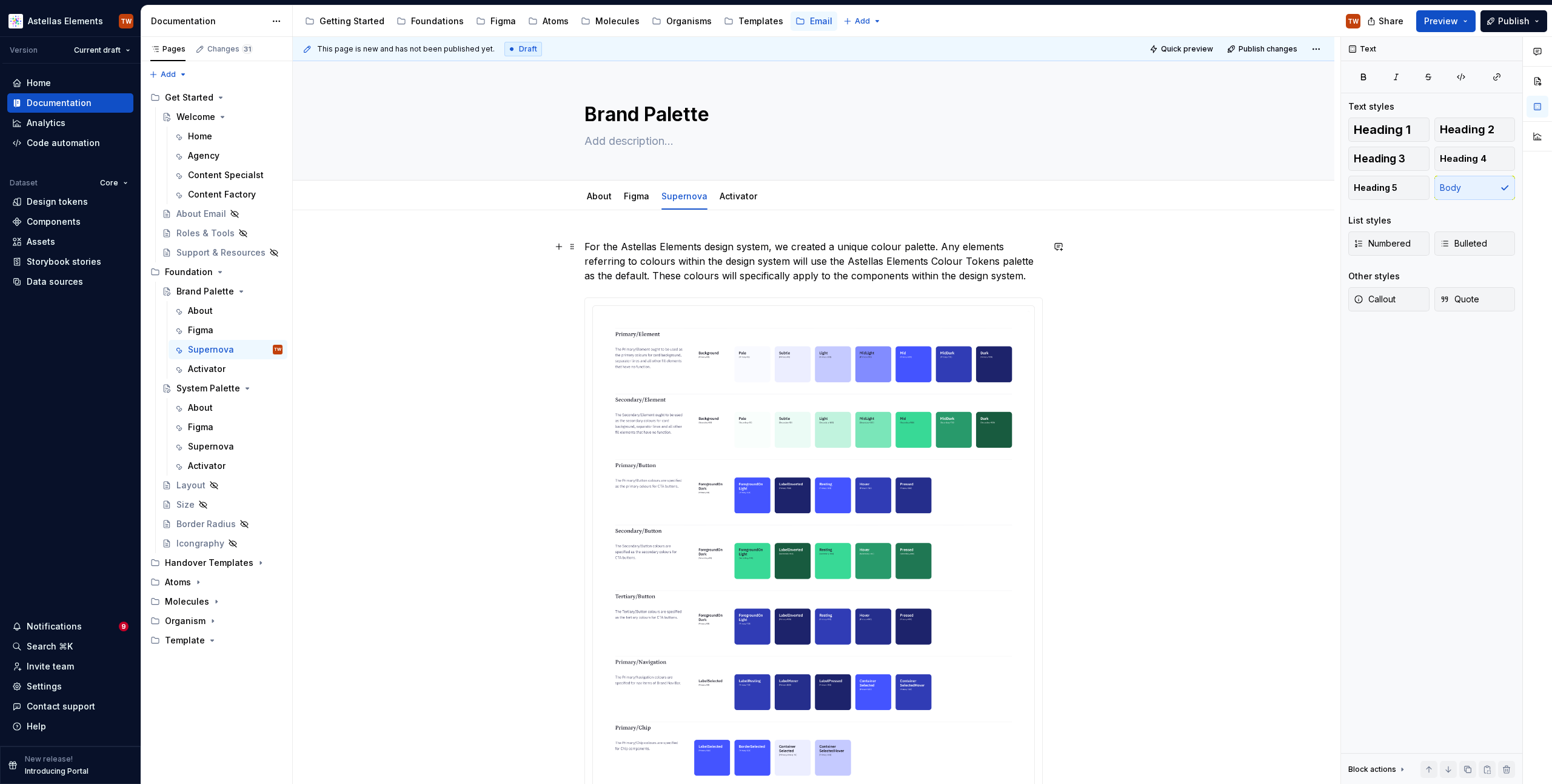
click at [584, 245] on p "For the Astellas Elements design system, we created a unique colour palette. An…" at bounding box center [813, 262] width 458 height 44
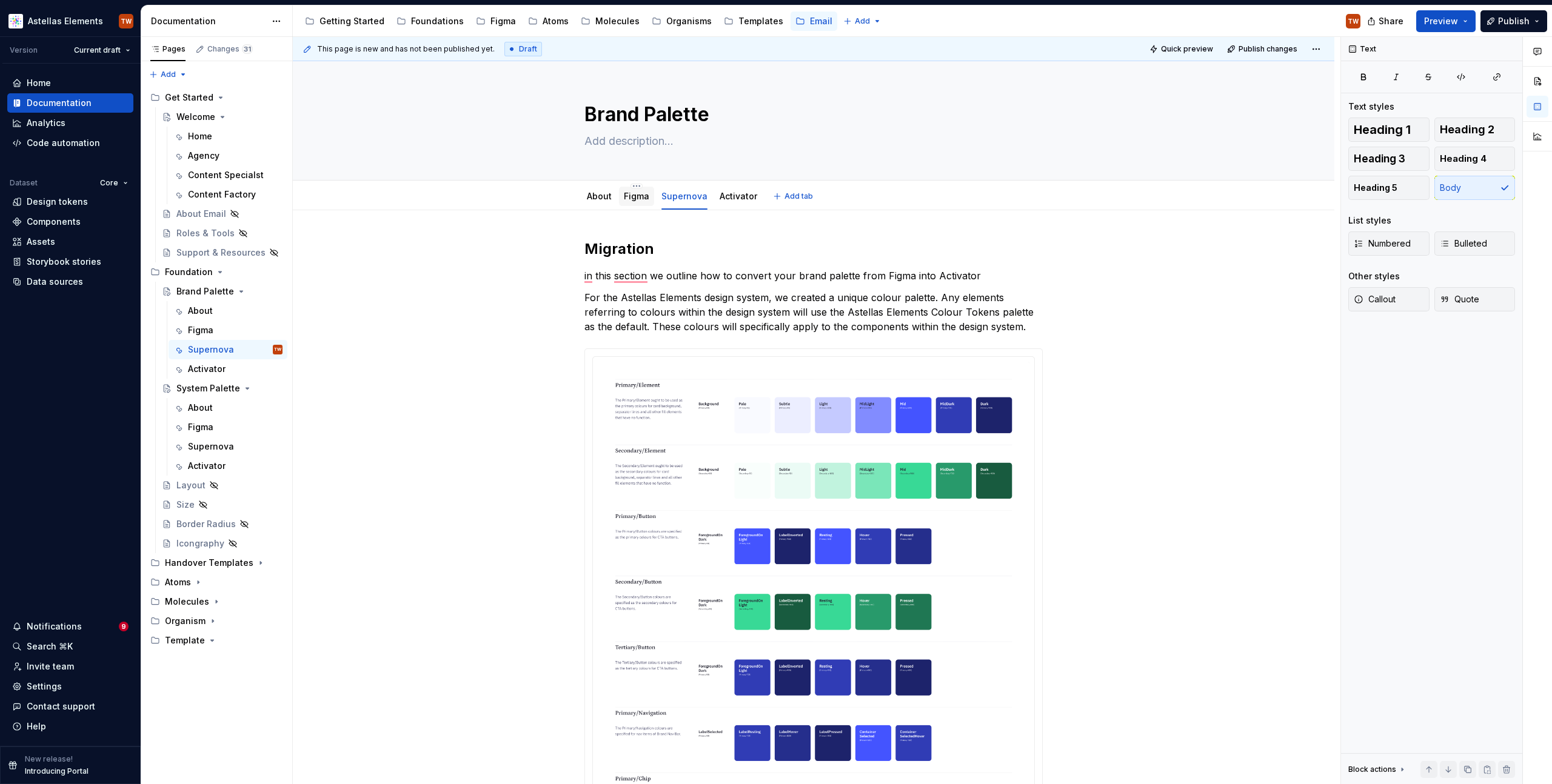
click at [627, 197] on link "Figma" at bounding box center [637, 196] width 26 height 10
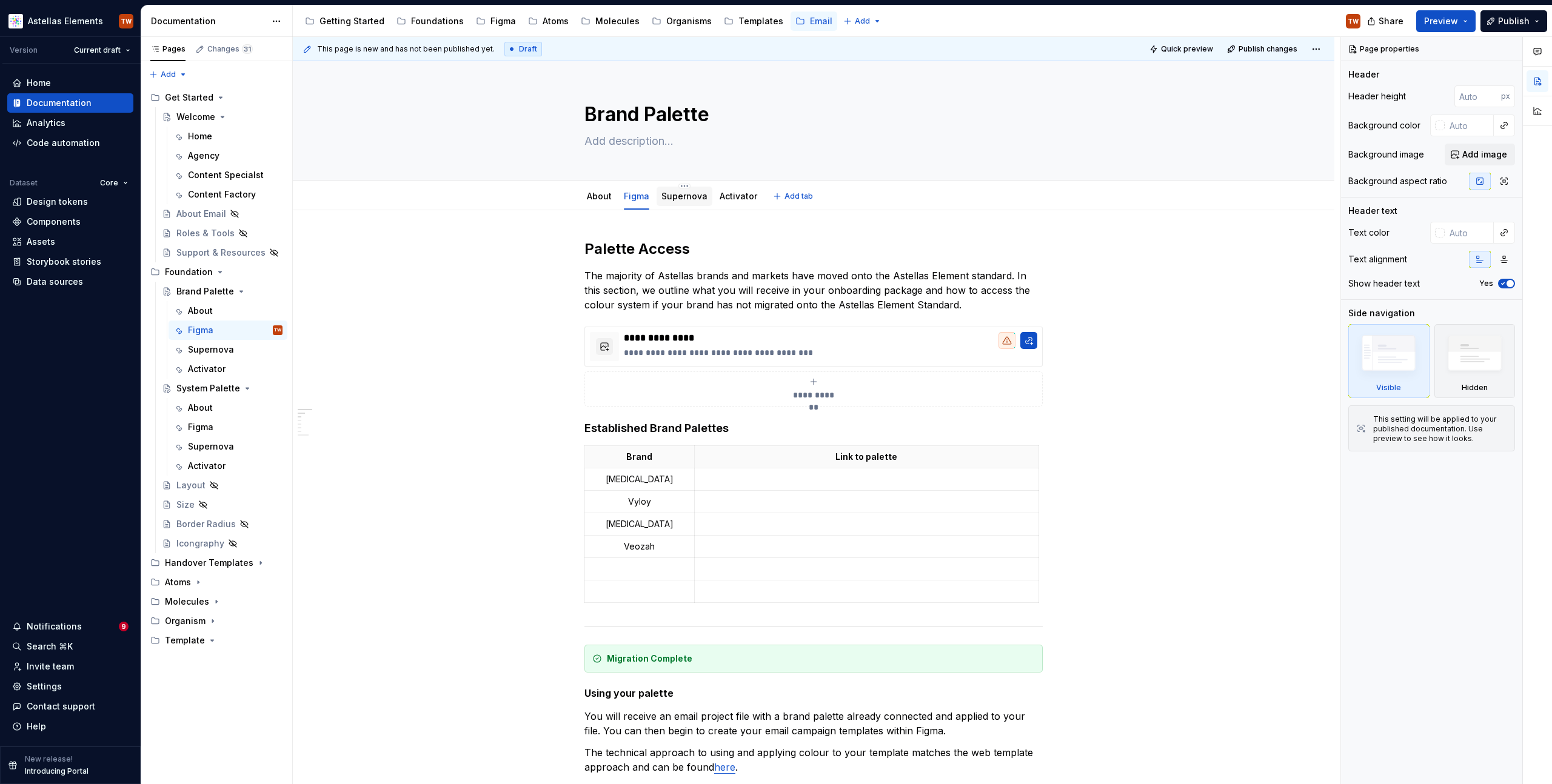
click at [675, 195] on link "Supernova" at bounding box center [684, 196] width 46 height 10
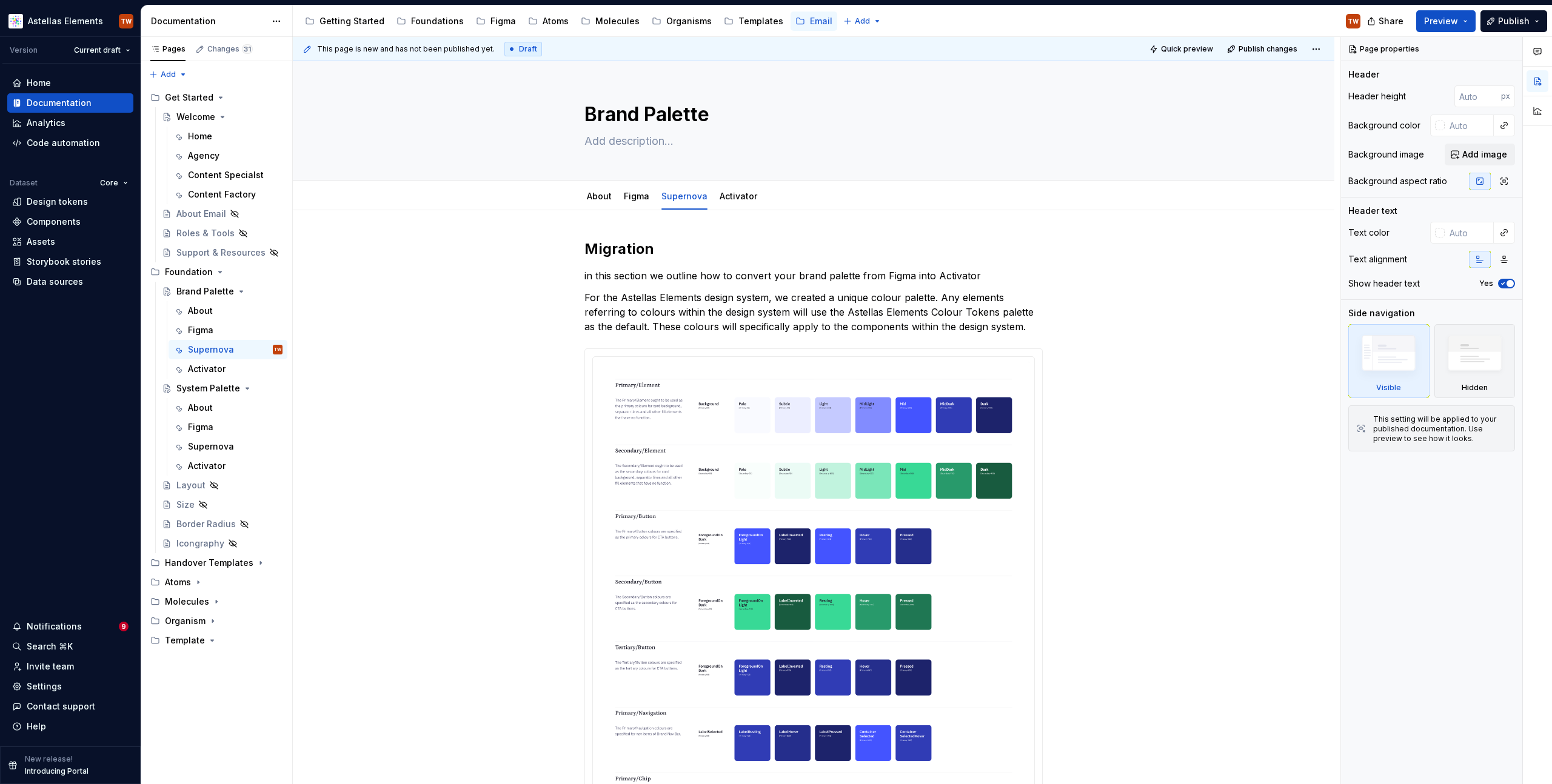
type textarea "*"
click at [585, 276] on p "in this section we outline how to convert your brand palette from Figma into Ac…" at bounding box center [813, 276] width 458 height 15
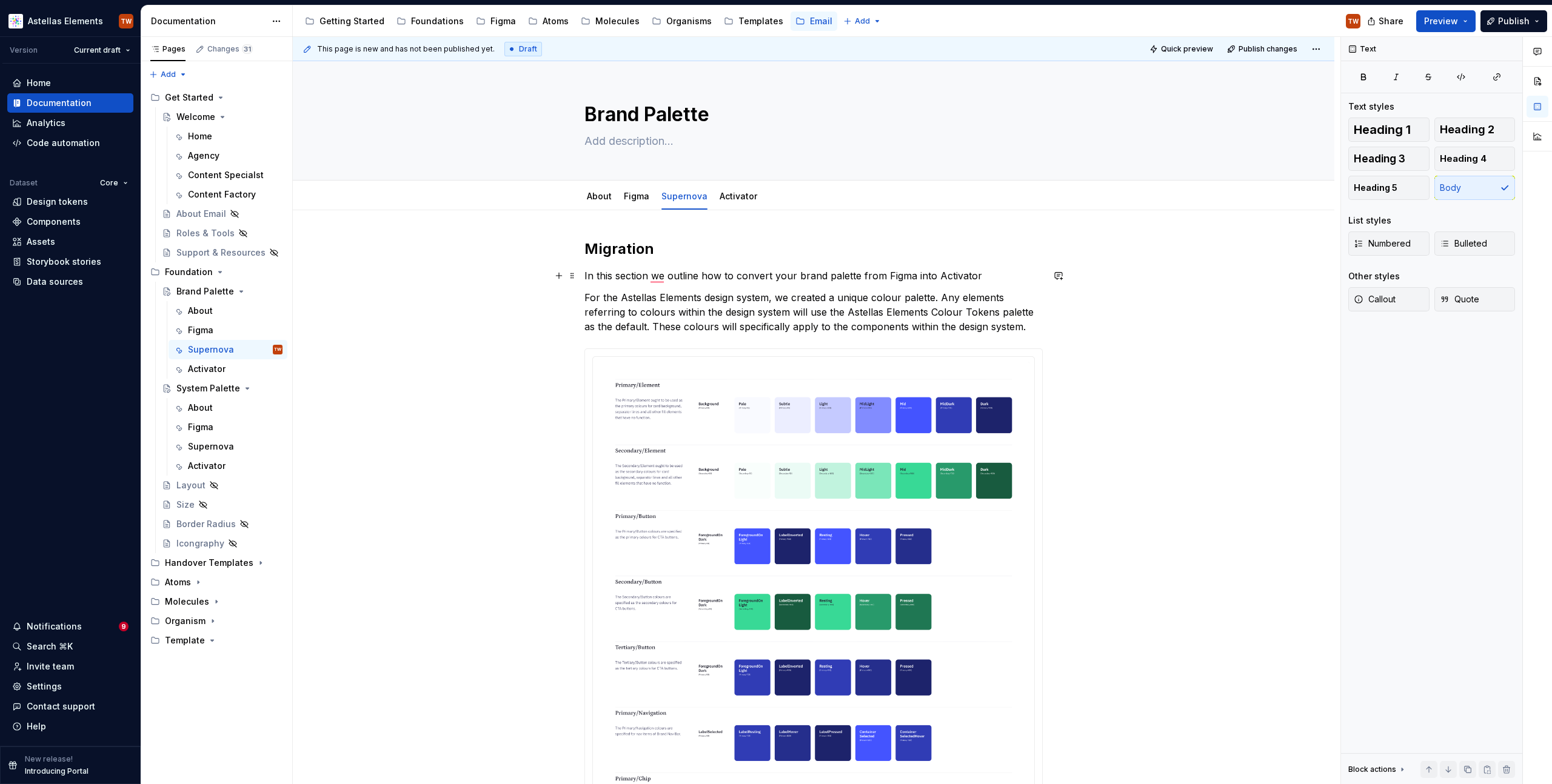
click at [979, 275] on p "In this section we outline how to convert your brand palette from Figma into Ac…" at bounding box center [813, 276] width 458 height 15
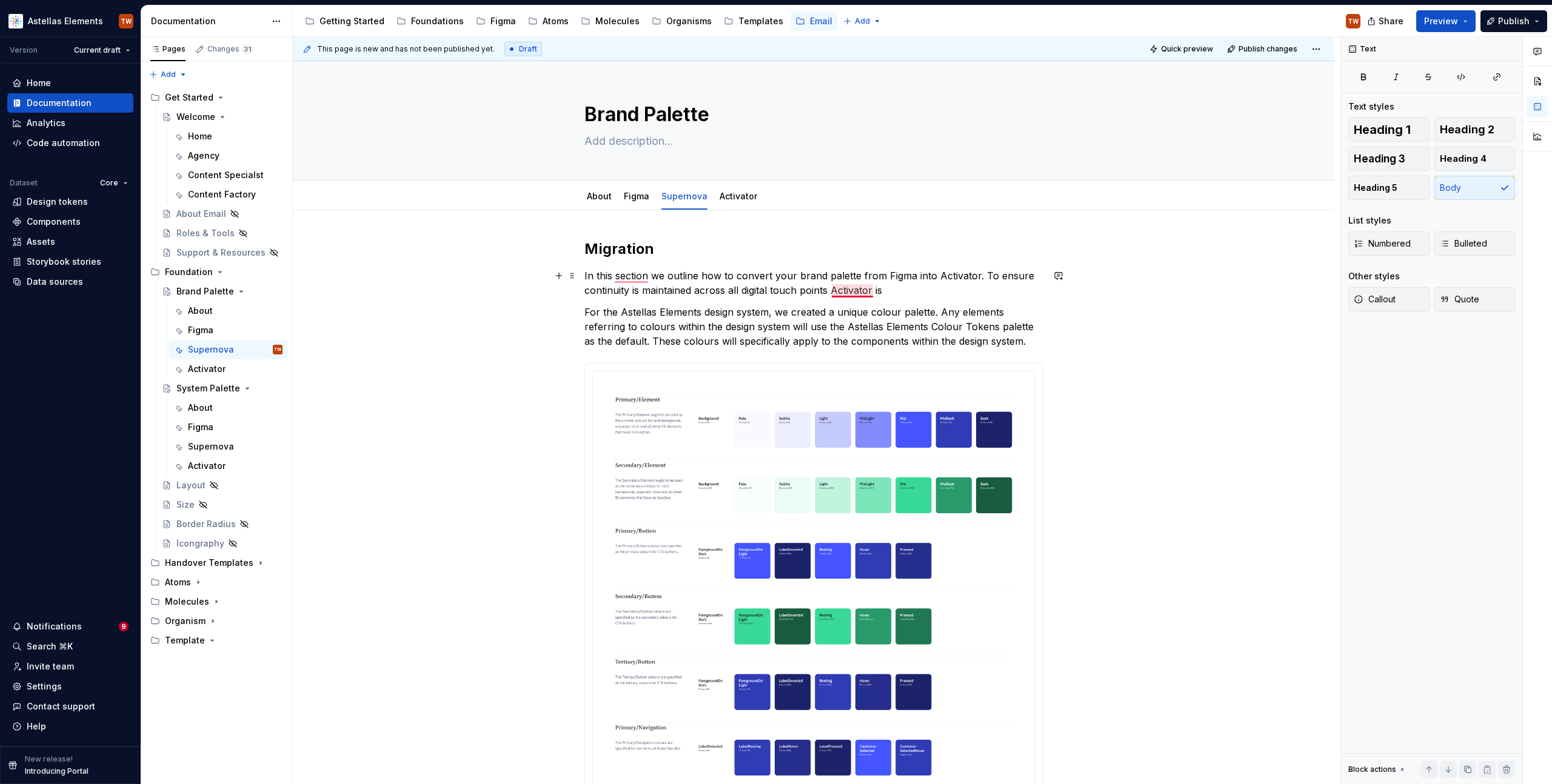
click at [850, 287] on p "In this section we outline how to convert your brand palette from Figma into Ac…" at bounding box center [813, 283] width 458 height 29
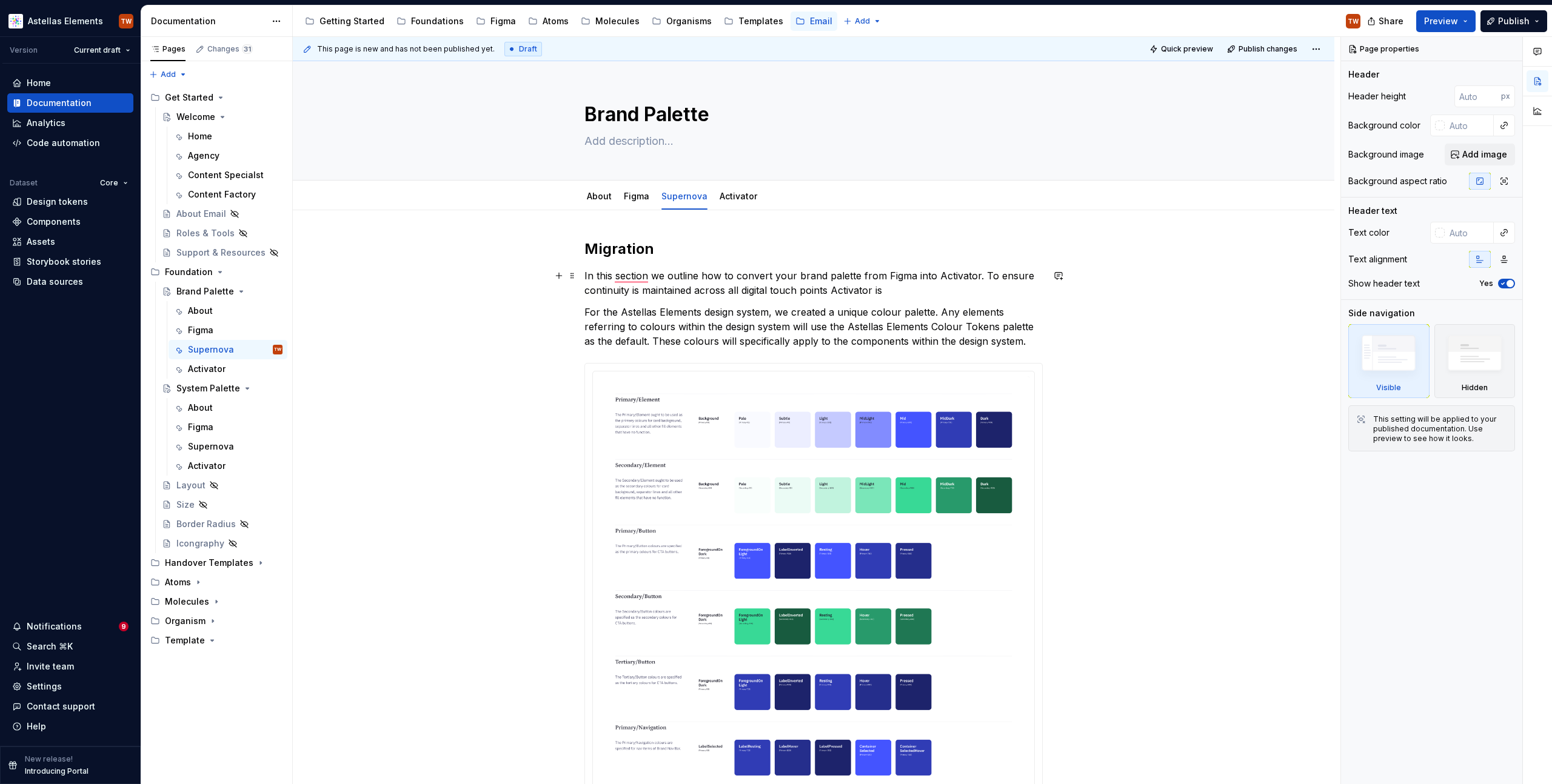
click at [840, 292] on p "In this section we outline how to convert your brand palette from Figma into Ac…" at bounding box center [813, 283] width 458 height 29
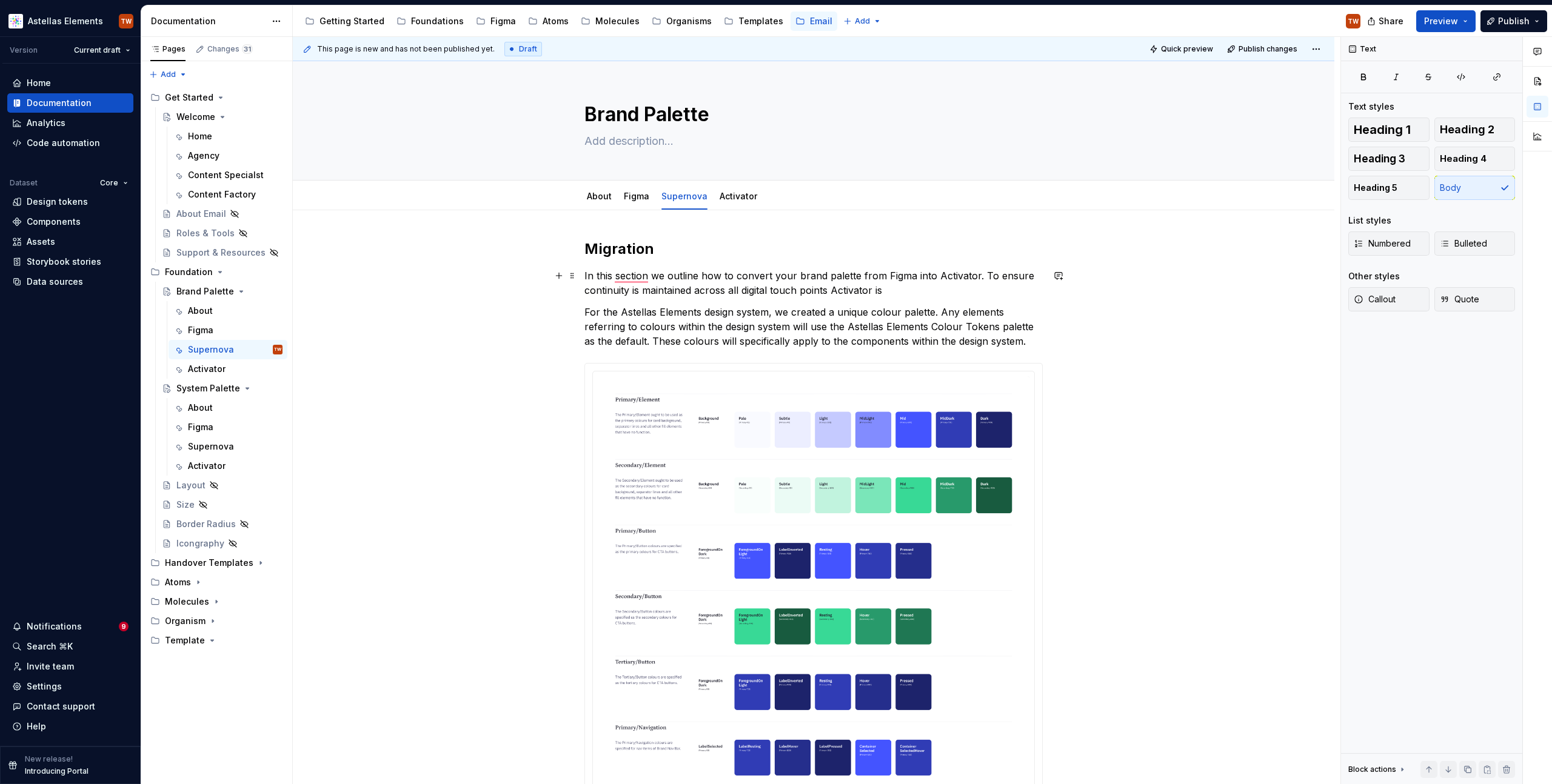
click at [843, 289] on p "In this section we outline how to convert your brand palette from Figma into Ac…" at bounding box center [813, 283] width 458 height 29
click at [895, 289] on p "In this section we outline how to convert your brand palette from Figma into Ac…" at bounding box center [813, 283] width 458 height 29
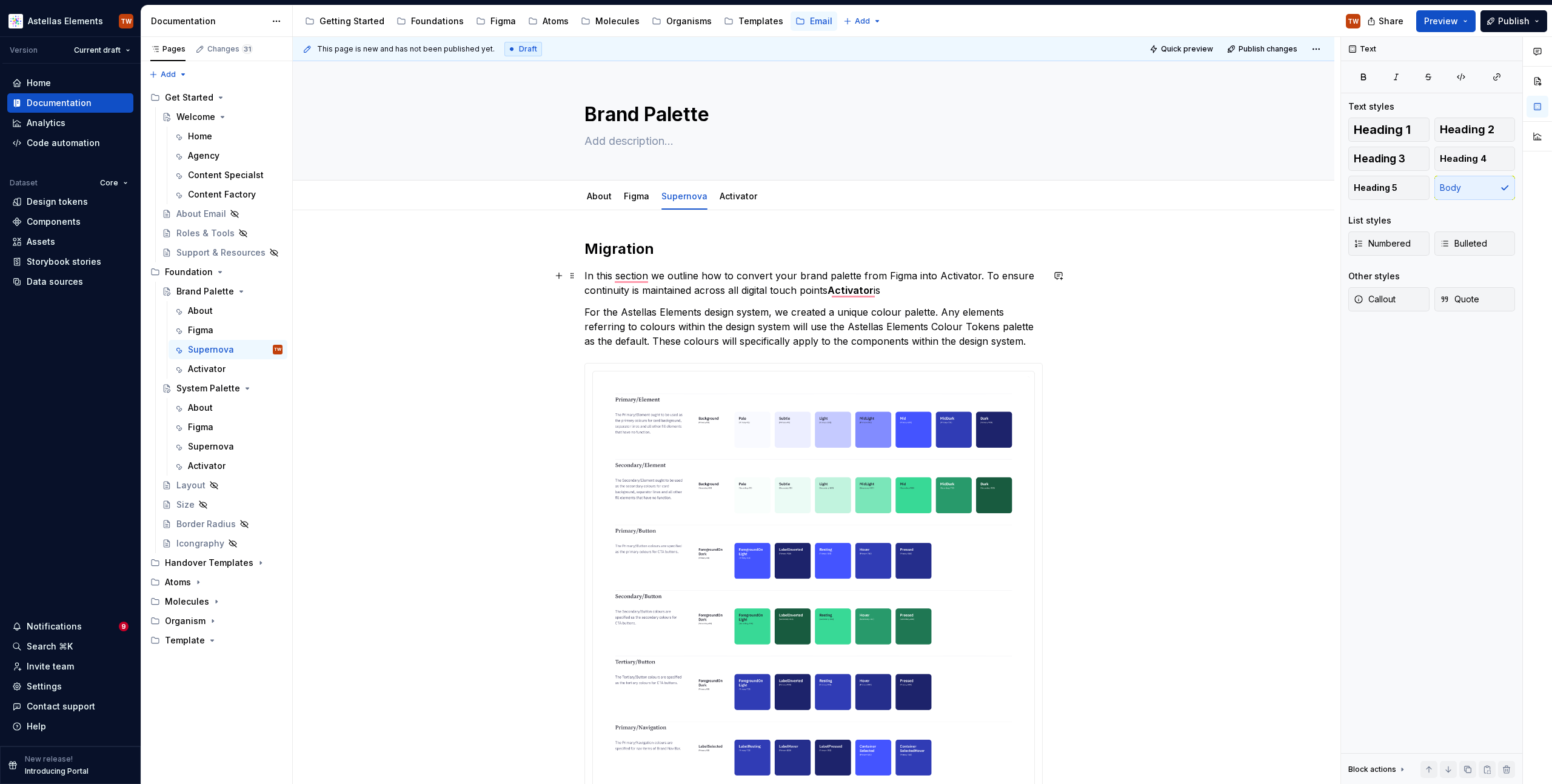
click at [856, 294] on strong "Activator" at bounding box center [850, 290] width 46 height 12
drag, startPoint x: 834, startPoint y: 317, endPoint x: 835, endPoint y: 308, distance: 9.1
click at [834, 317] on p "For the Astellas Elements design system, we created a unique colour palette. An…" at bounding box center [813, 326] width 458 height 44
click at [894, 287] on p "In this section we outline how to convert your brand palette from Figma into Ac…" at bounding box center [813, 283] width 458 height 29
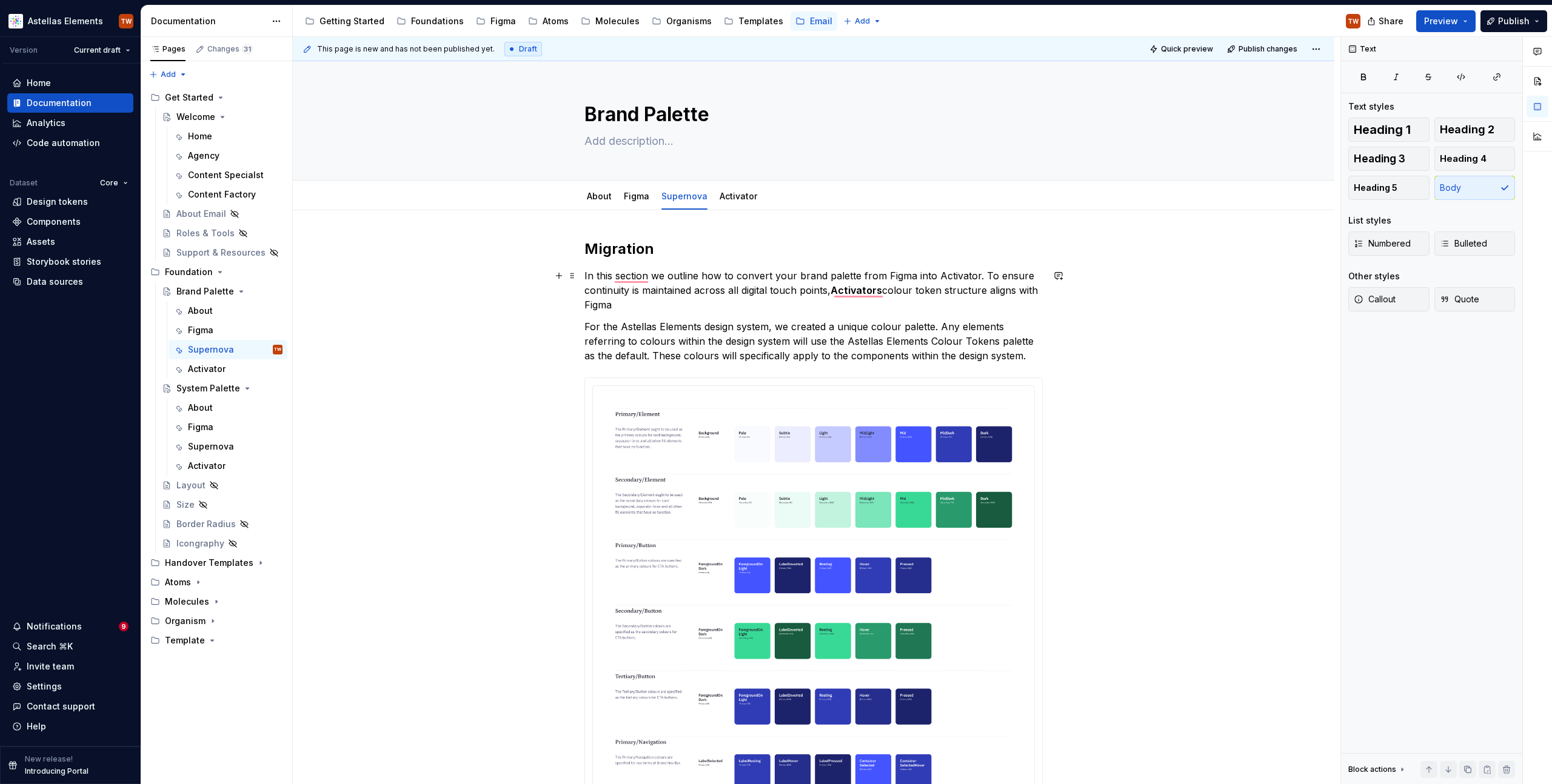
click at [613, 304] on p "In this section we outline how to convert your brand palette from Figma into Ac…" at bounding box center [813, 290] width 458 height 44
click at [667, 303] on p "In this section we outline how to convert your brand palette from Figma into Ac…" at bounding box center [813, 290] width 458 height 44
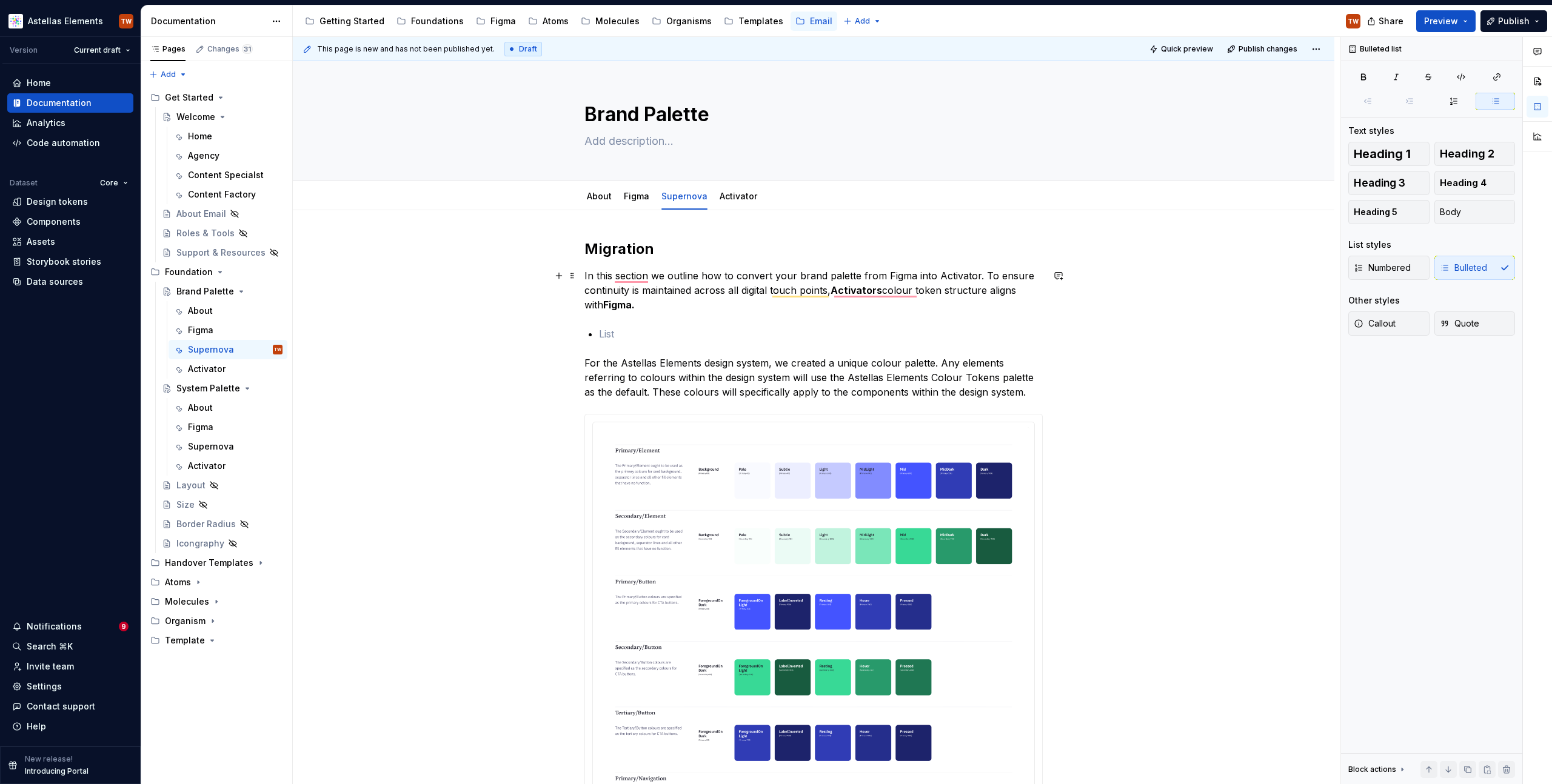
click at [656, 303] on p "In this section we outline how to convert your brand palette from Figma into Ac…" at bounding box center [813, 290] width 458 height 44
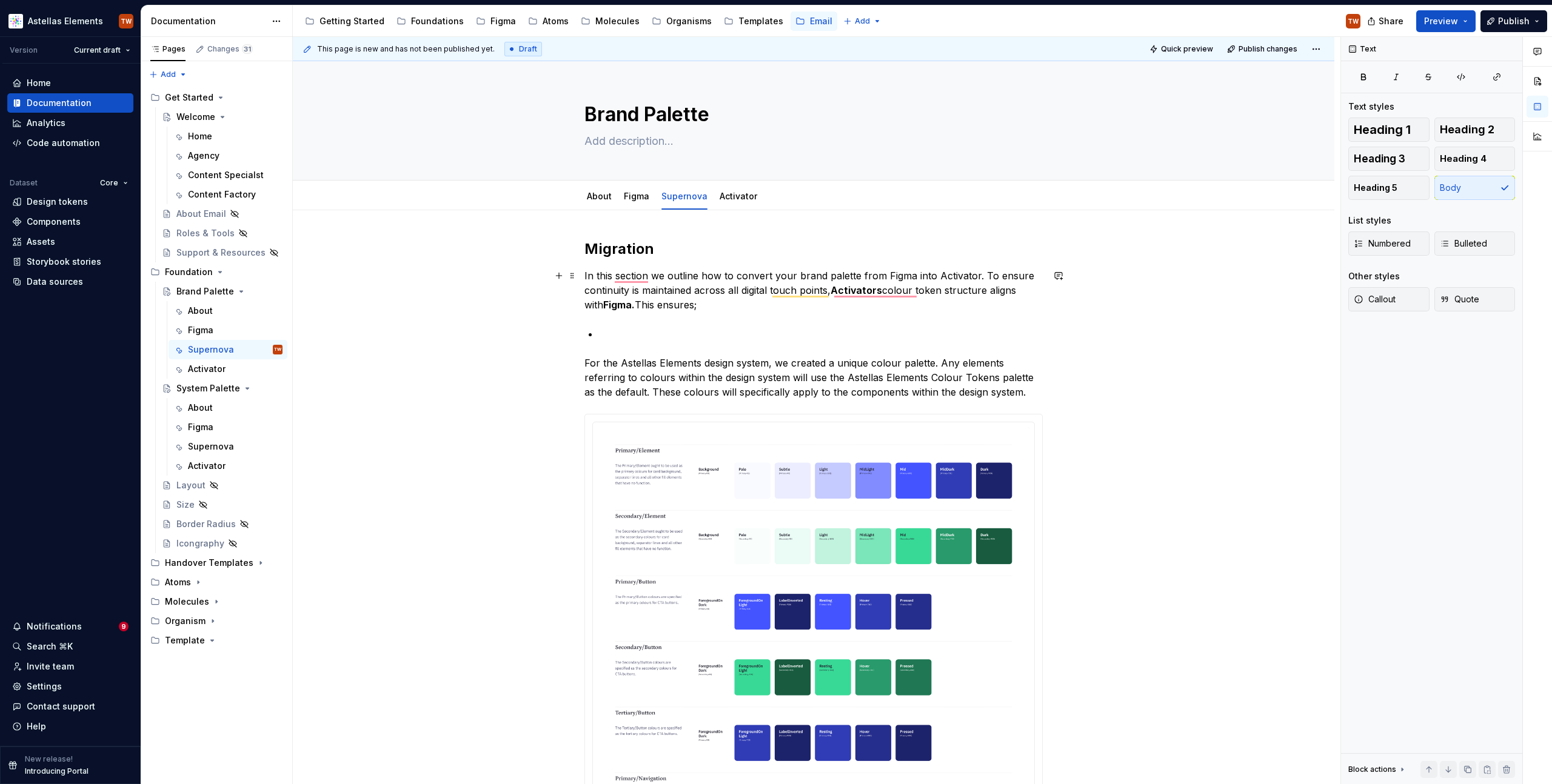
click at [647, 303] on p "In this section we outline how to convert your brand palette from Figma into Ac…" at bounding box center [813, 290] width 458 height 44
click at [626, 326] on p "To enrich screen reader interactions, please activate Accessibility in Grammarl…" at bounding box center [821, 334] width 443 height 15
drag, startPoint x: 641, startPoint y: 304, endPoint x: 650, endPoint y: 304, distance: 9.0
click at [650, 304] on p "In this section we outline how to convert your brand palette from Figma into Ac…" at bounding box center [813, 290] width 458 height 44
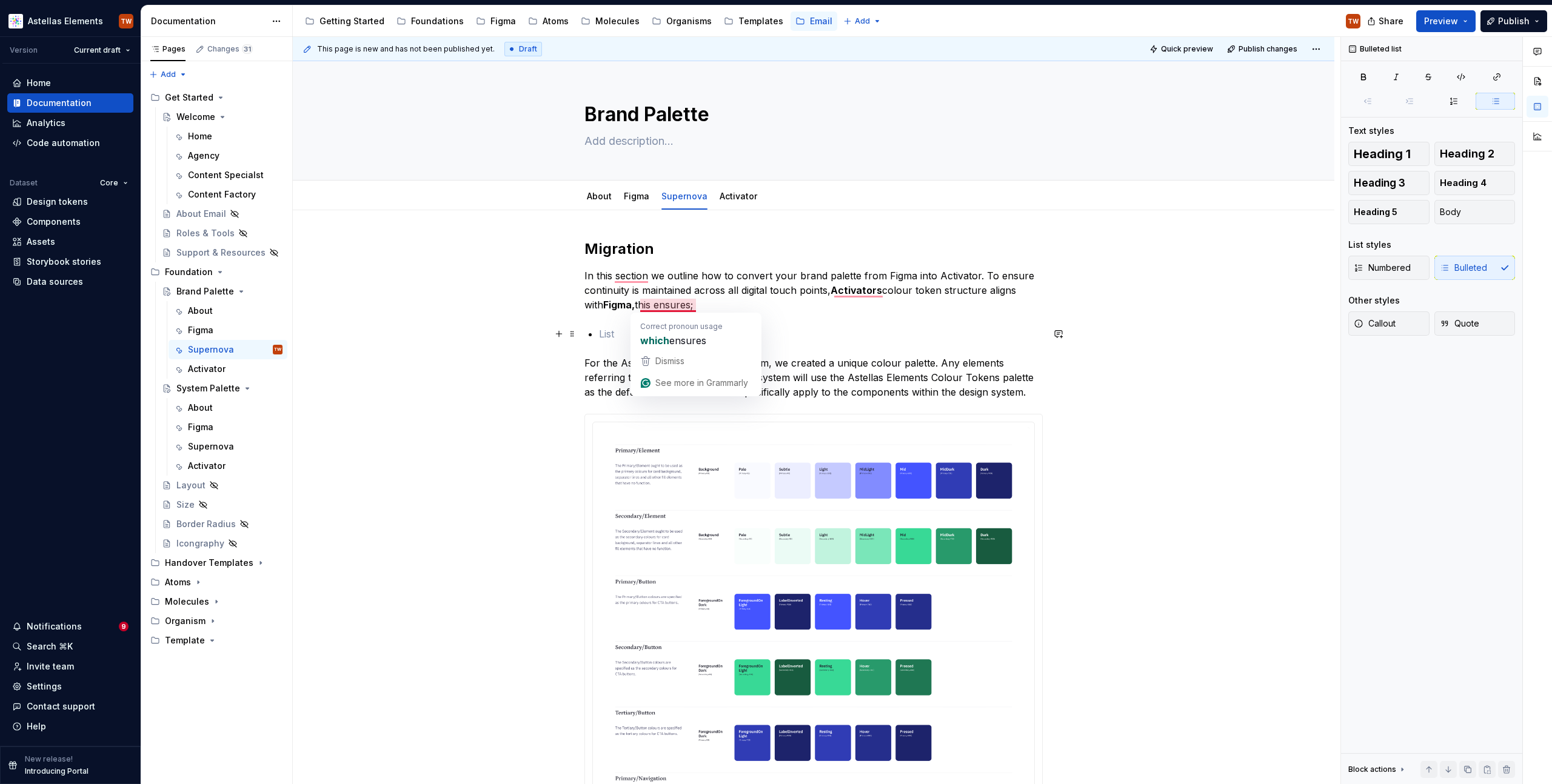
drag, startPoint x: 614, startPoint y: 327, endPoint x: 618, endPoint y: 335, distance: 8.9
click at [614, 327] on p "To enrich screen reader interactions, please activate Accessibility in Grammarl…" at bounding box center [821, 334] width 443 height 15
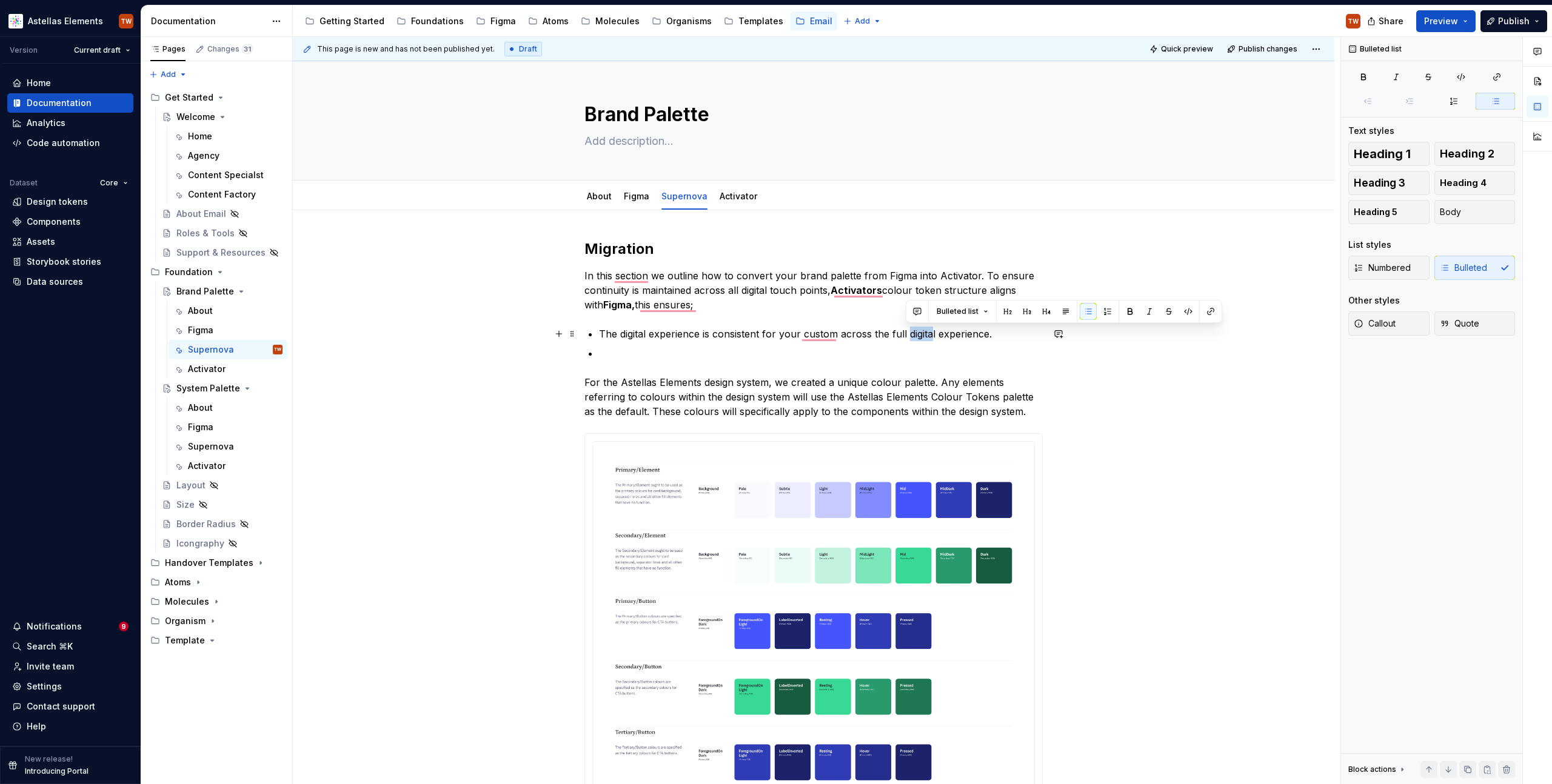
drag, startPoint x: 906, startPoint y: 331, endPoint x: 929, endPoint y: 328, distance: 23.2
click at [929, 328] on p "The digital experience is consistent for your custom across the full digital ex…" at bounding box center [821, 334] width 443 height 15
drag, startPoint x: 870, startPoint y: 333, endPoint x: 985, endPoint y: 332, distance: 115.0
click at [985, 332] on p "The digital experience is consistent for your custom across the full digital ex…" at bounding box center [821, 334] width 443 height 15
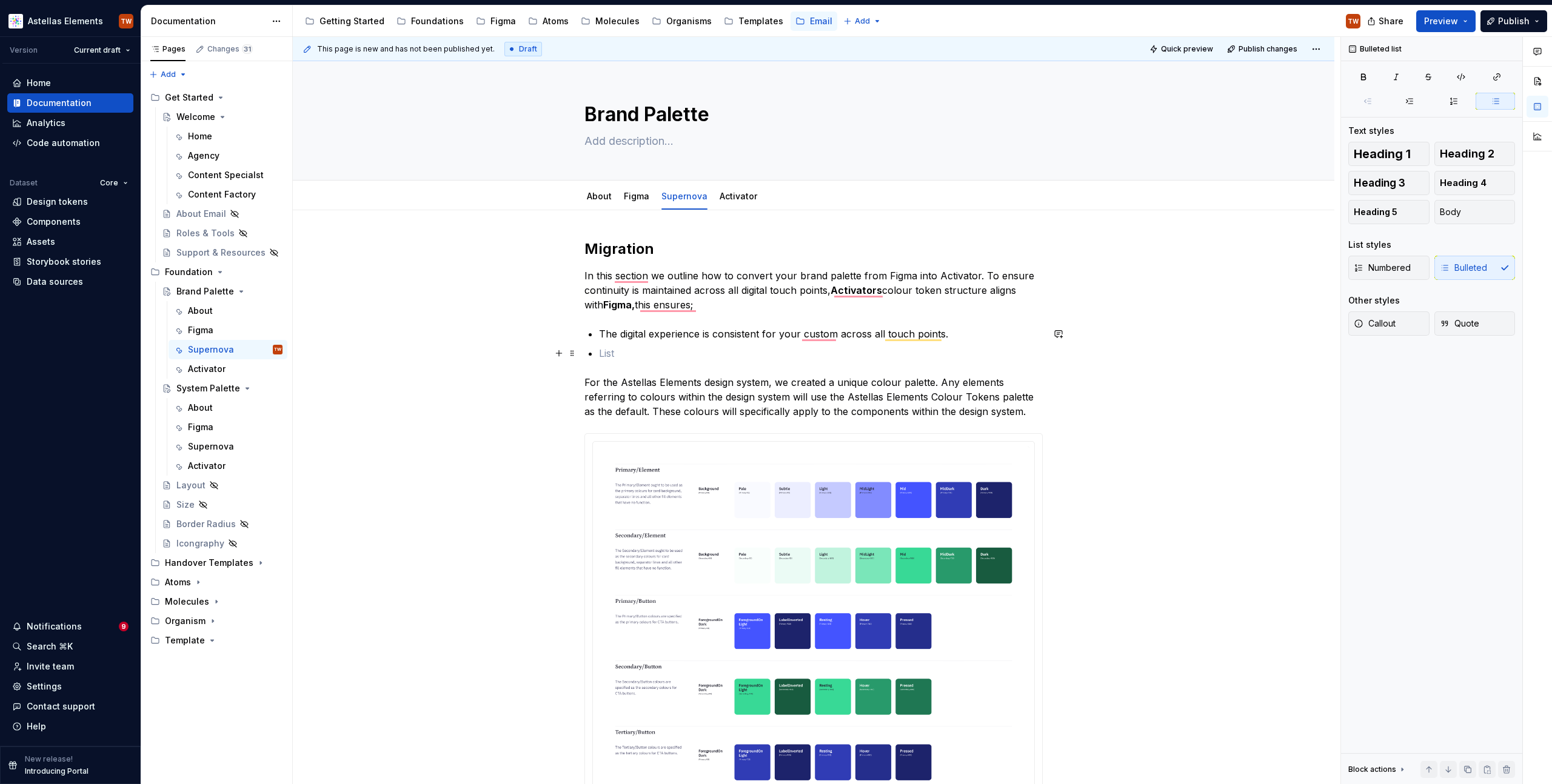
click at [716, 348] on p "To enrich screen reader interactions, please activate Accessibility in Grammarl…" at bounding box center [821, 353] width 443 height 15
click at [603, 354] on p "A centralised" at bounding box center [821, 353] width 443 height 15
drag, startPoint x: 600, startPoint y: 352, endPoint x: 663, endPoint y: 353, distance: 63.0
click at [663, 353] on p "A centralised" at bounding box center [821, 353] width 443 height 15
click at [685, 348] on p "Brand identity is more centralised" at bounding box center [821, 353] width 443 height 15
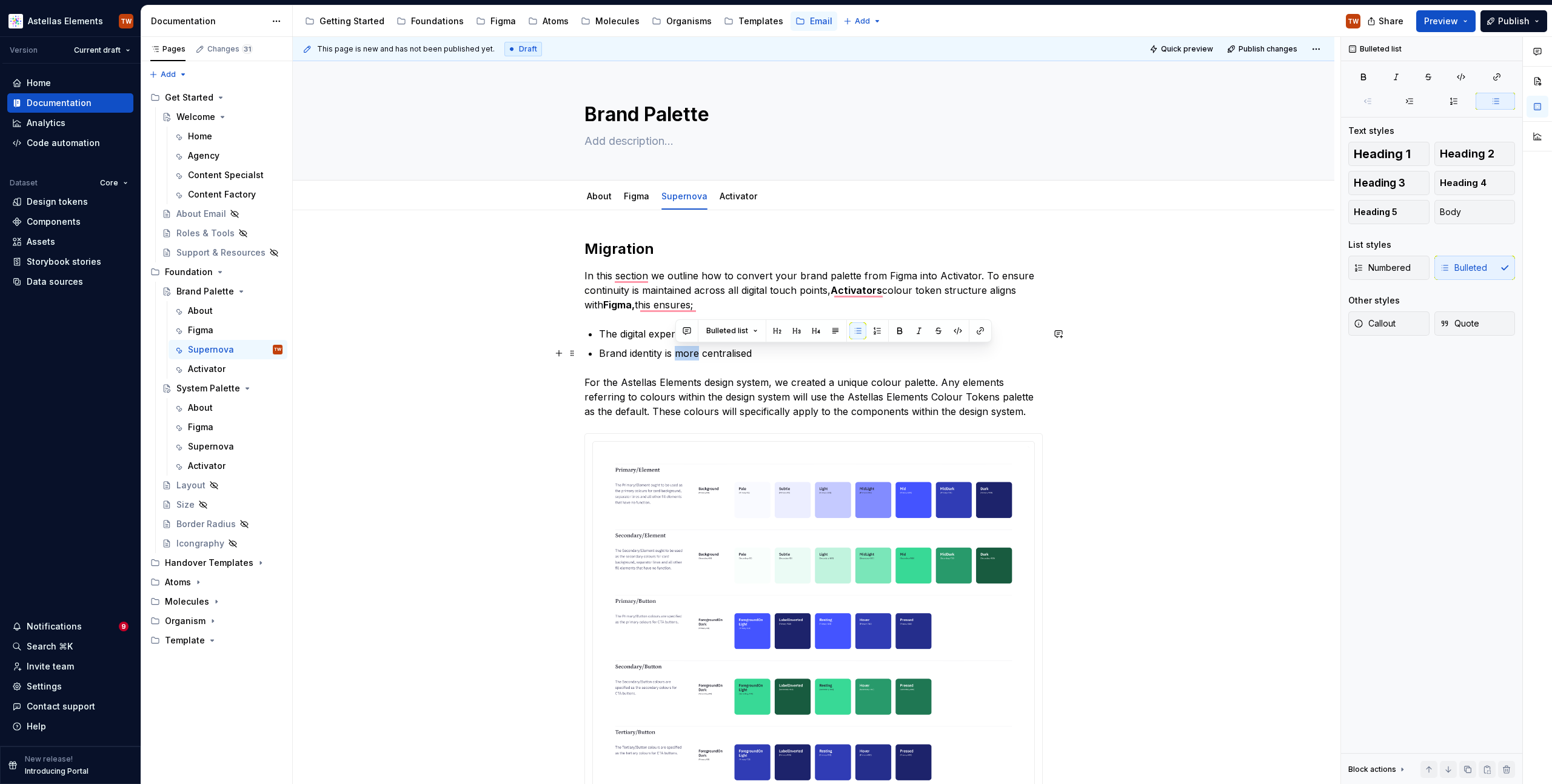
click at [685, 348] on p "Brand identity is more centralised" at bounding box center [821, 353] width 443 height 15
click at [767, 350] on p "Brand identity is centralised" at bounding box center [821, 353] width 443 height 15
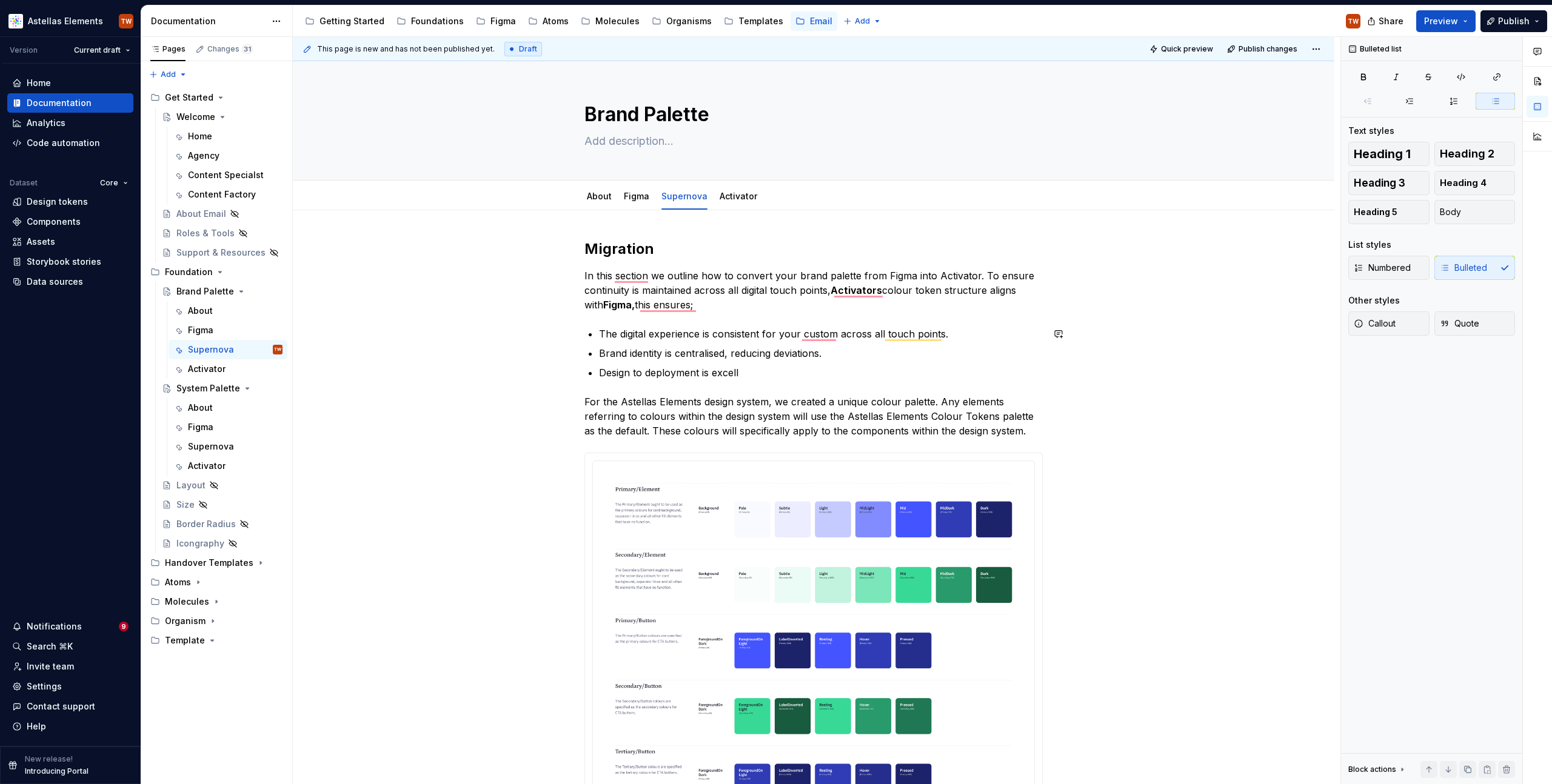
type textarea "*"
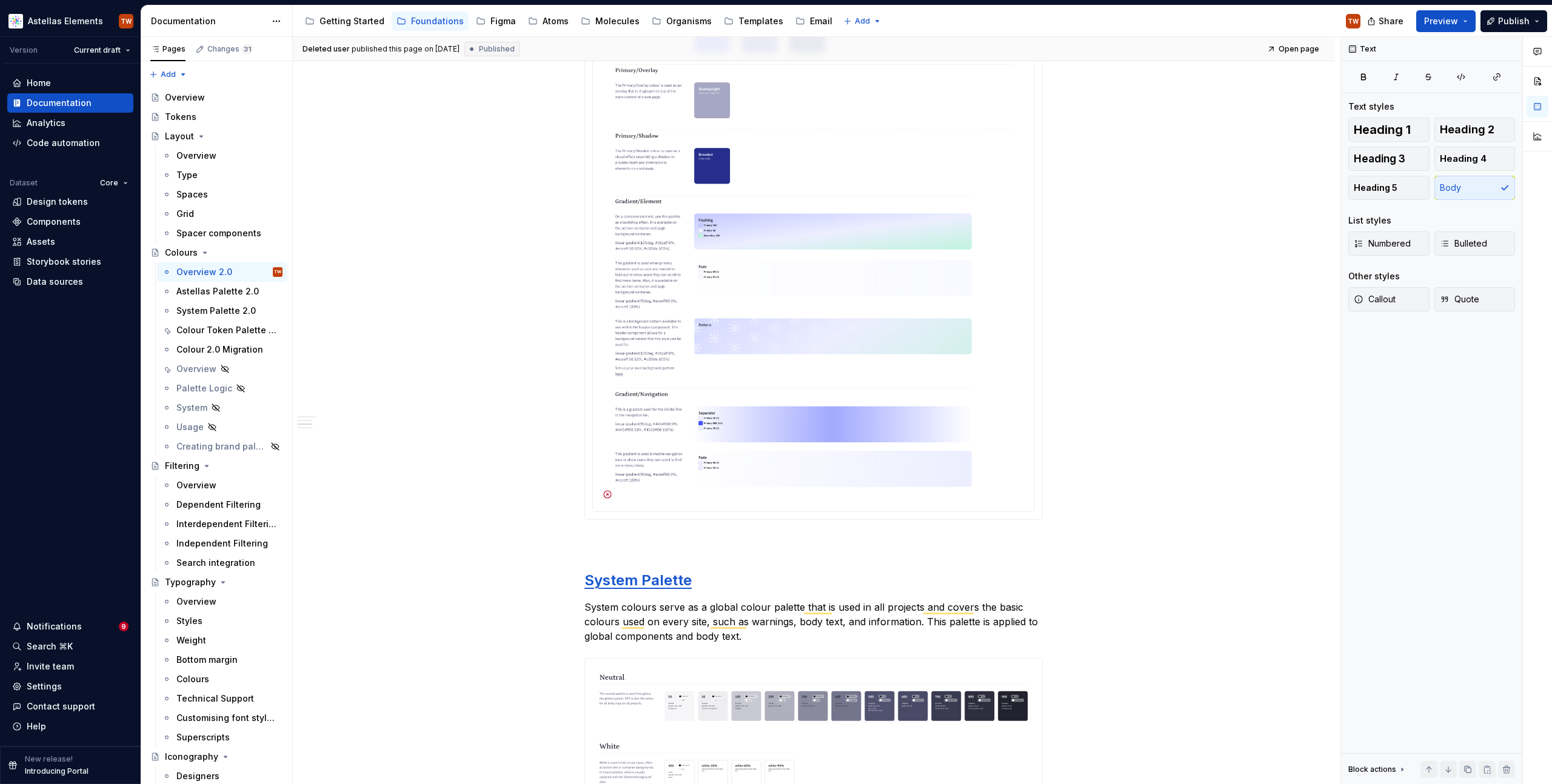
scroll to position [1360, 0]
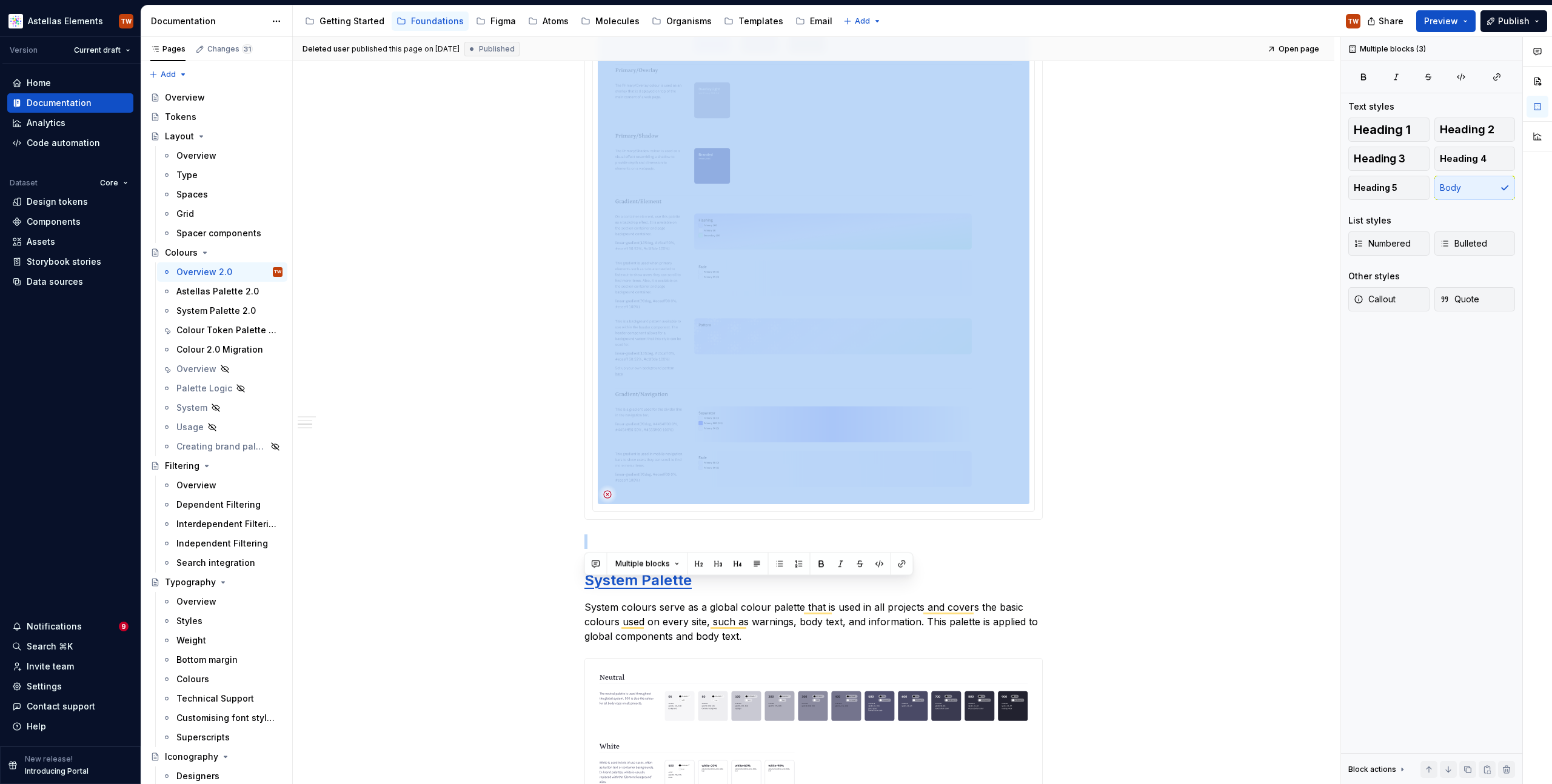
drag, startPoint x: 584, startPoint y: 331, endPoint x: 1050, endPoint y: 507, distance: 498.1
click at [1050, 507] on div "Overview Colour helps express hierarchy, establish a brand presence, give meani…" at bounding box center [814, 181] width 1041 height 2659
copy div "For the Astellas Elements design system, we created a unique colour palette. An…"
click at [489, 284] on div "Overview Colour helps express hierarchy, establish a brand presence, give meani…" at bounding box center [814, 181] width 1041 height 2659
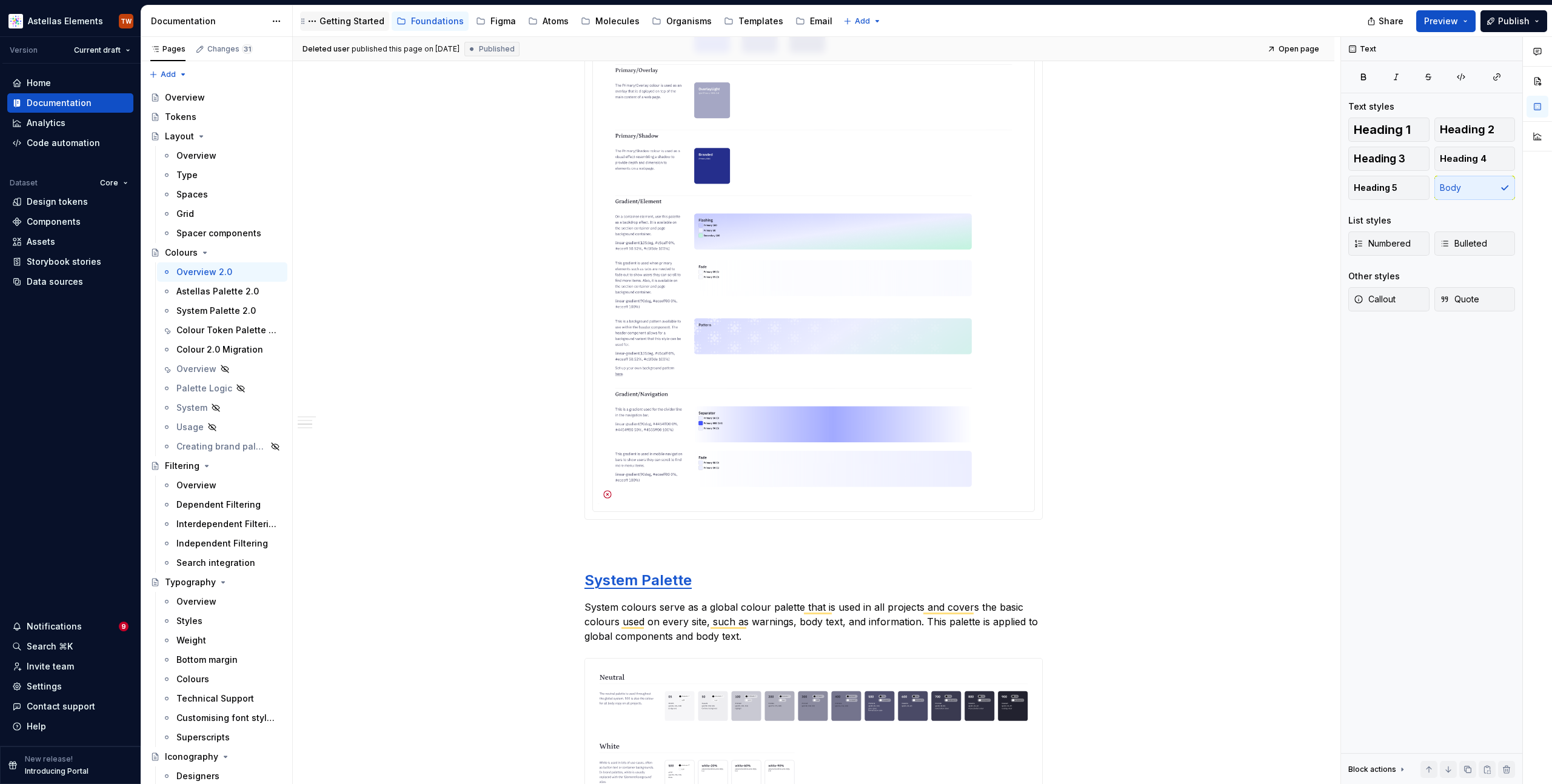
type textarea "*"
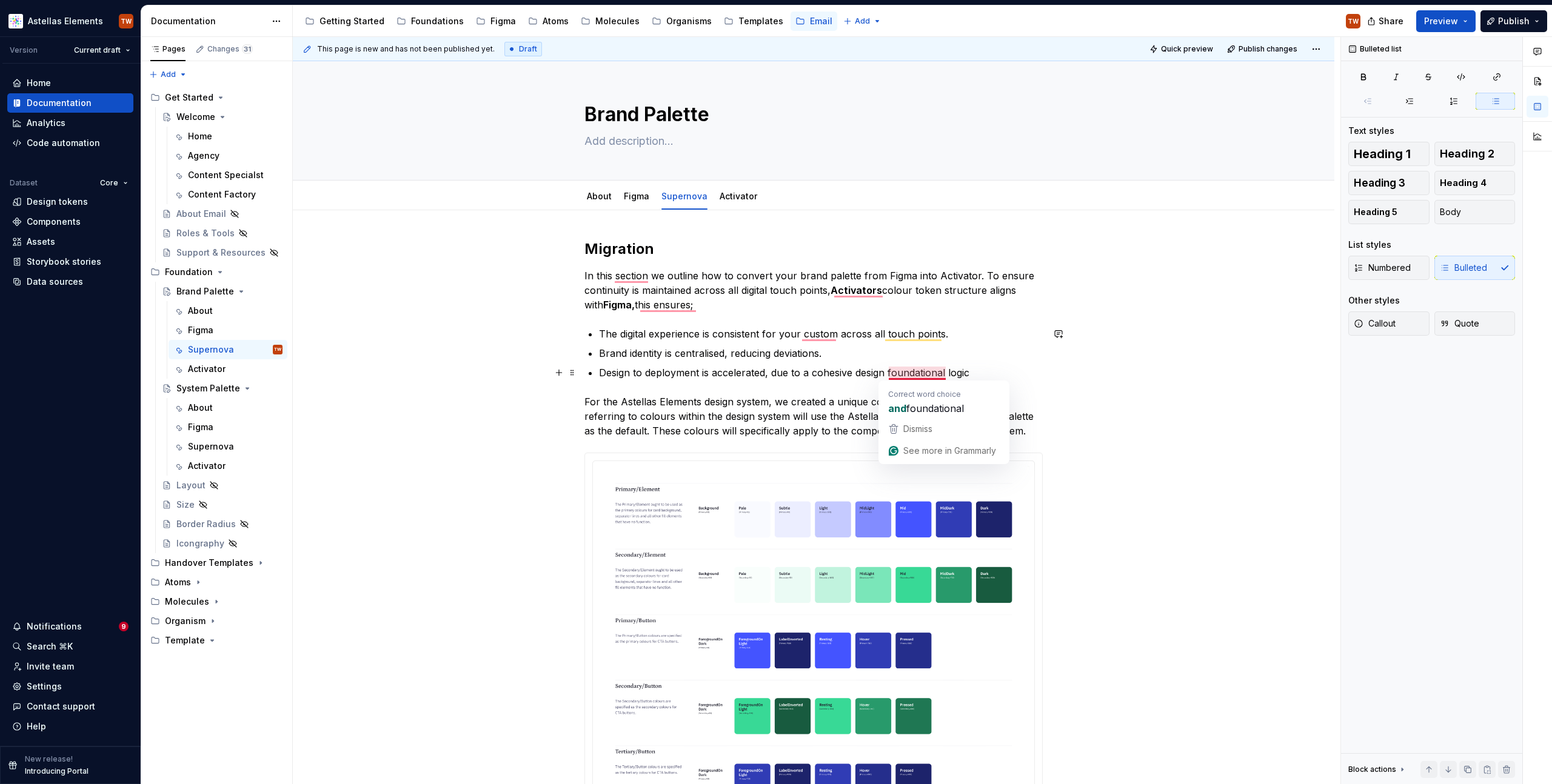
click at [871, 373] on p "Design to deployment is accelerated, due to a cohesive design foundational logic" at bounding box center [821, 373] width 443 height 15
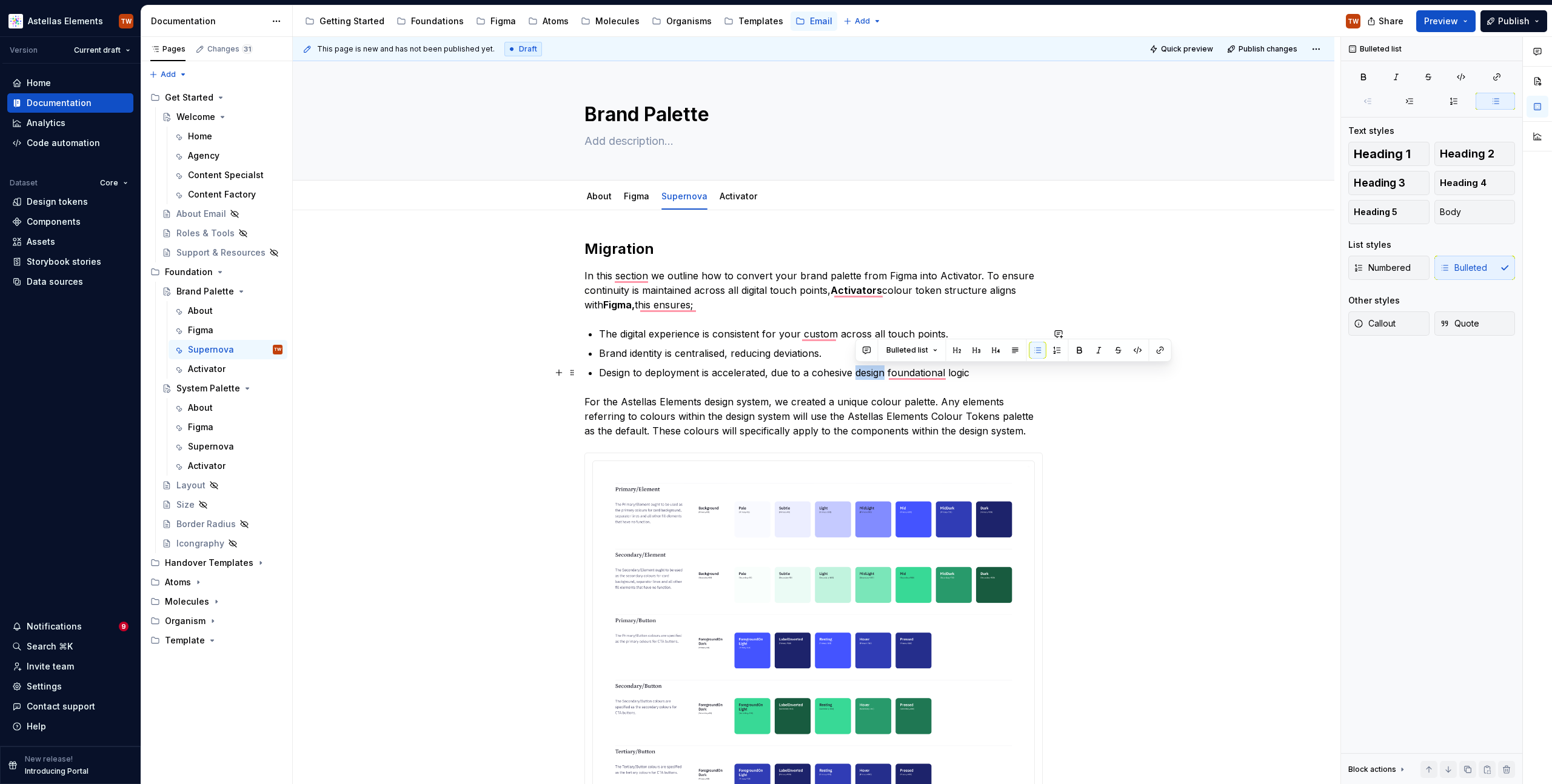
click at [871, 373] on p "Design to deployment is accelerated, due to a cohesive design foundational logic" at bounding box center [821, 373] width 443 height 15
click at [952, 376] on p "Design to deployment is accelerated, due to a cohesive foundational logic" at bounding box center [821, 373] width 443 height 15
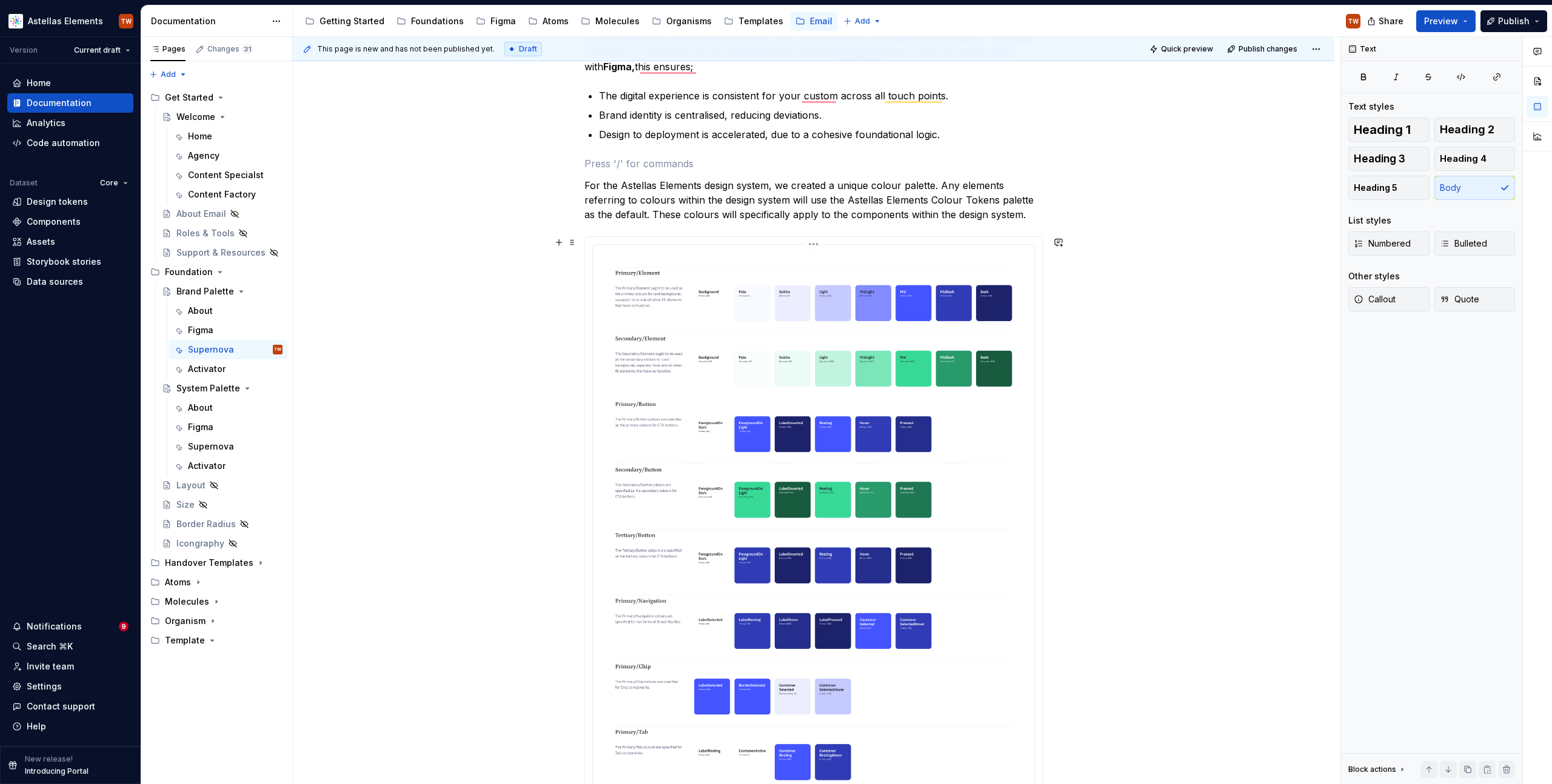
scroll to position [239, 0]
click at [619, 215] on span "Image Display an image or Figma image" at bounding box center [681, 211] width 188 height 31
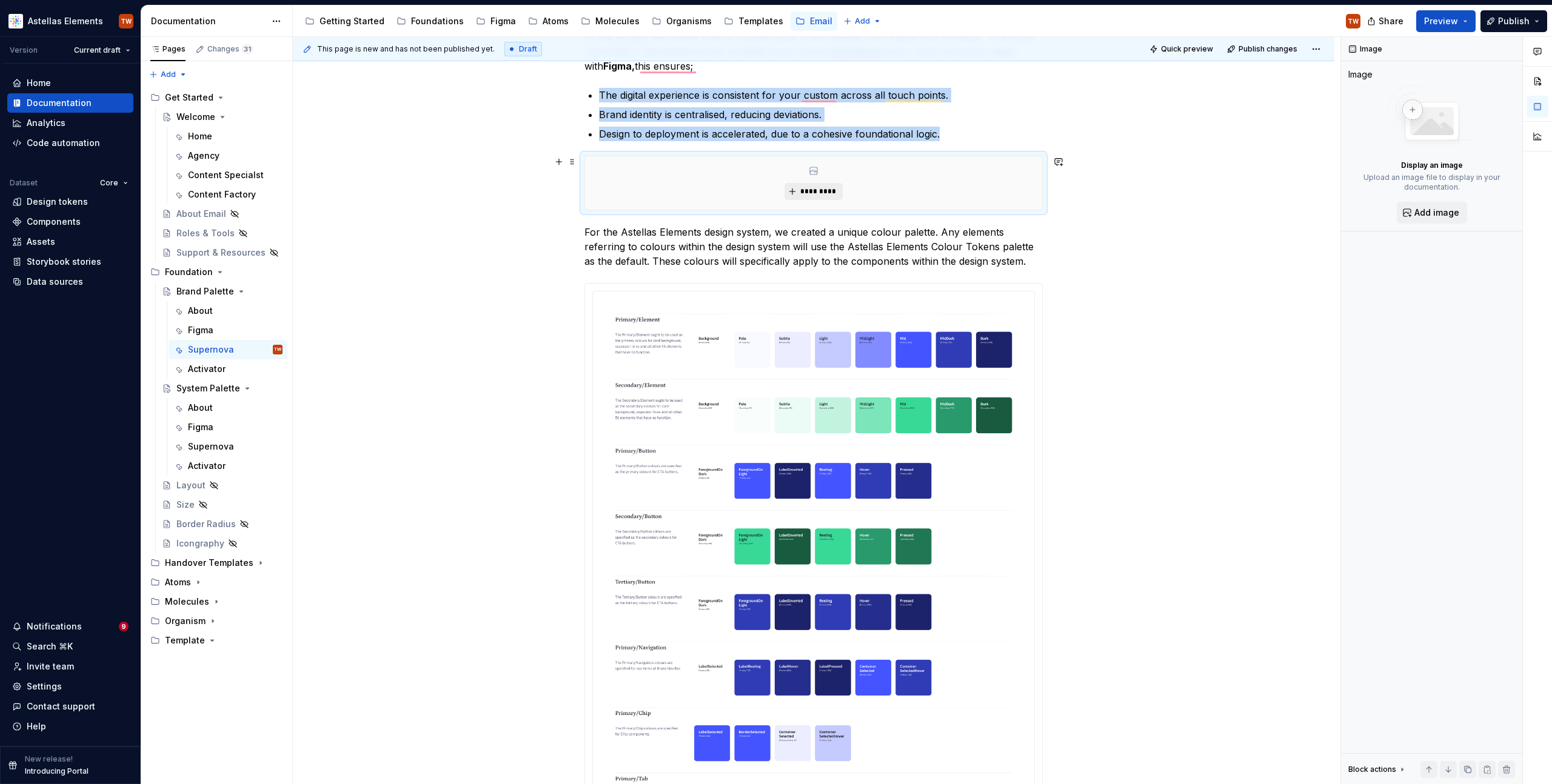
click at [806, 194] on span "*********" at bounding box center [818, 192] width 37 height 10
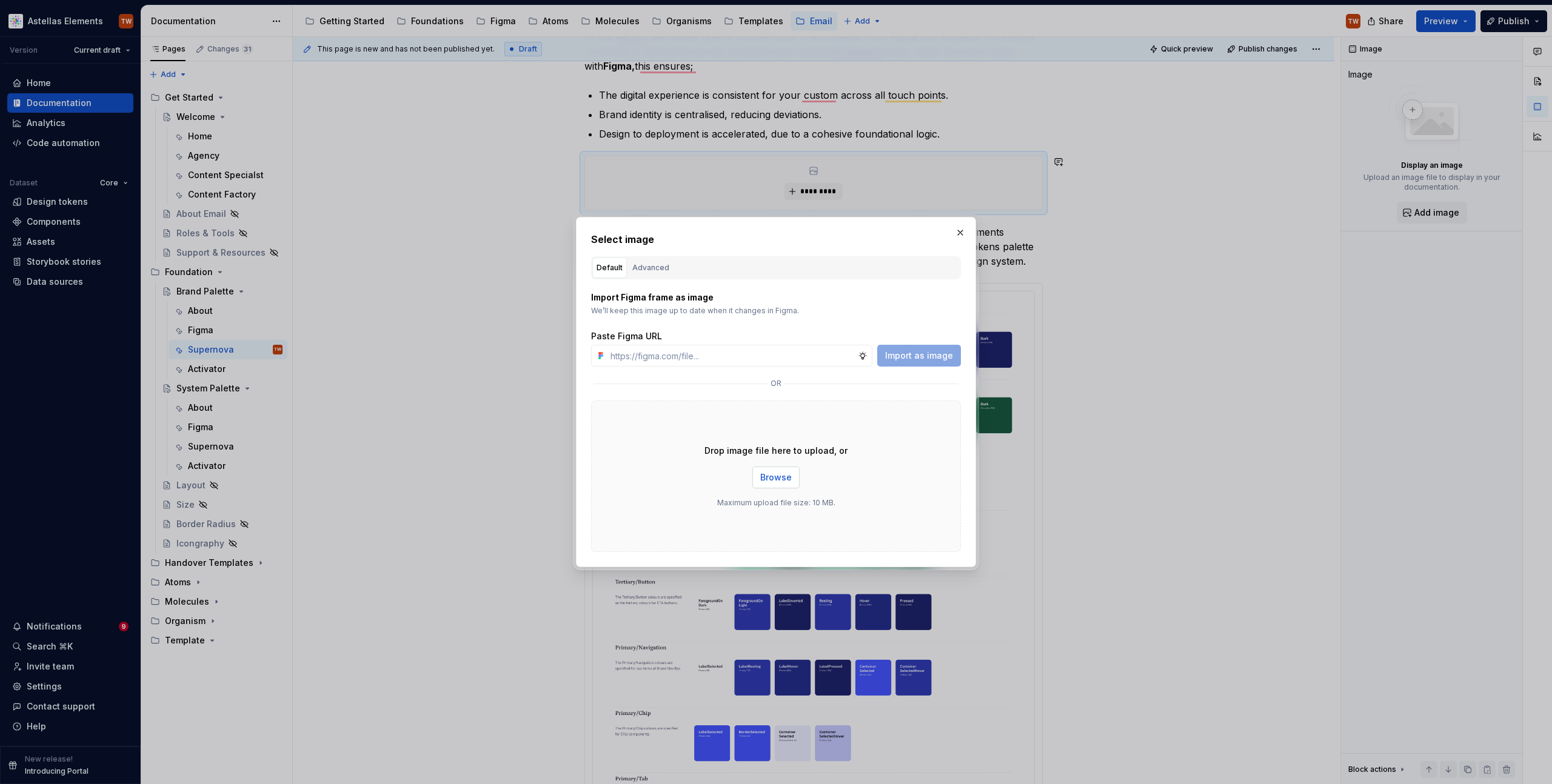
click at [776, 473] on span "Browse" at bounding box center [776, 477] width 31 height 12
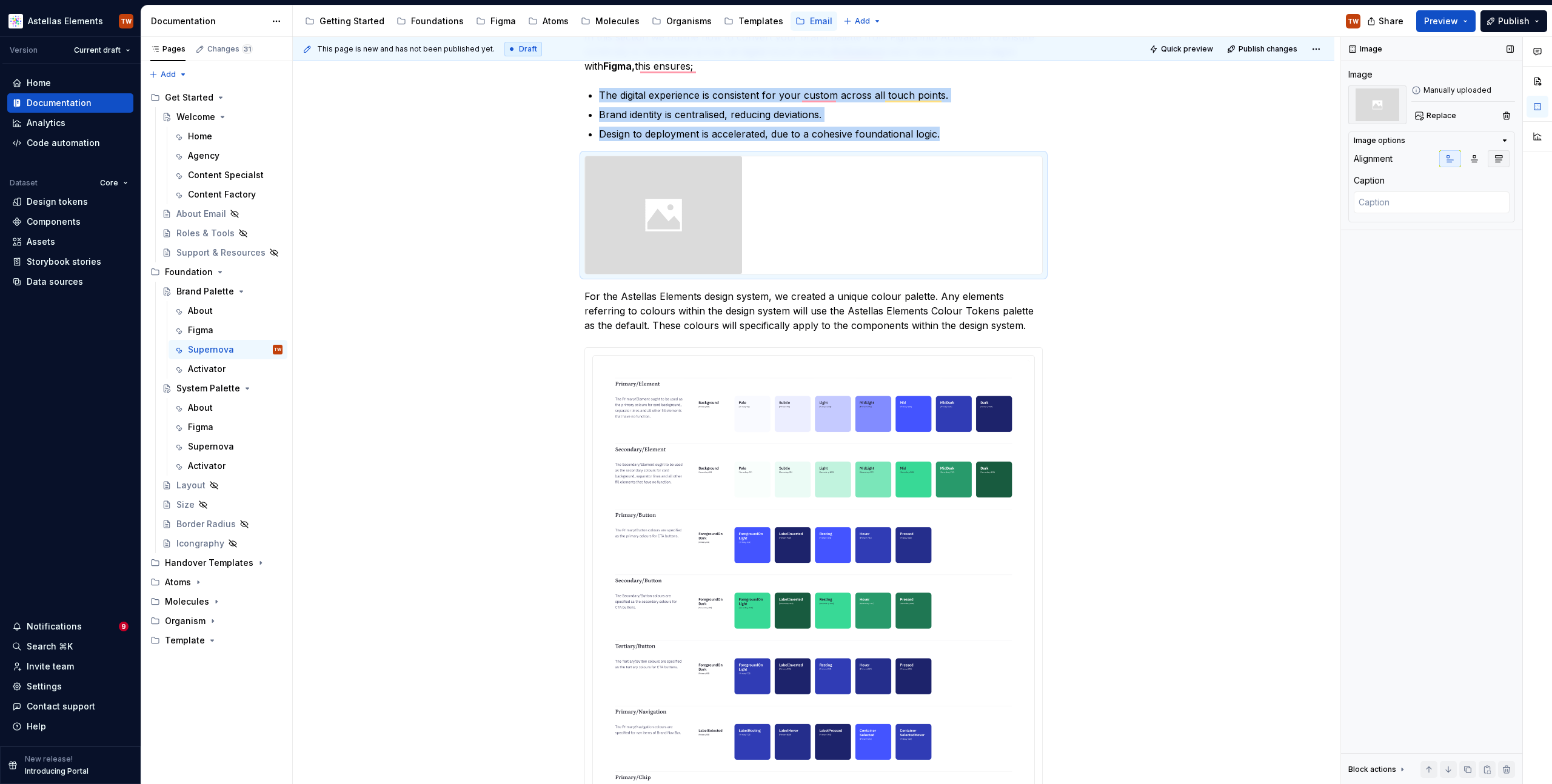
click at [1495, 156] on icon "button" at bounding box center [1498, 159] width 10 height 10
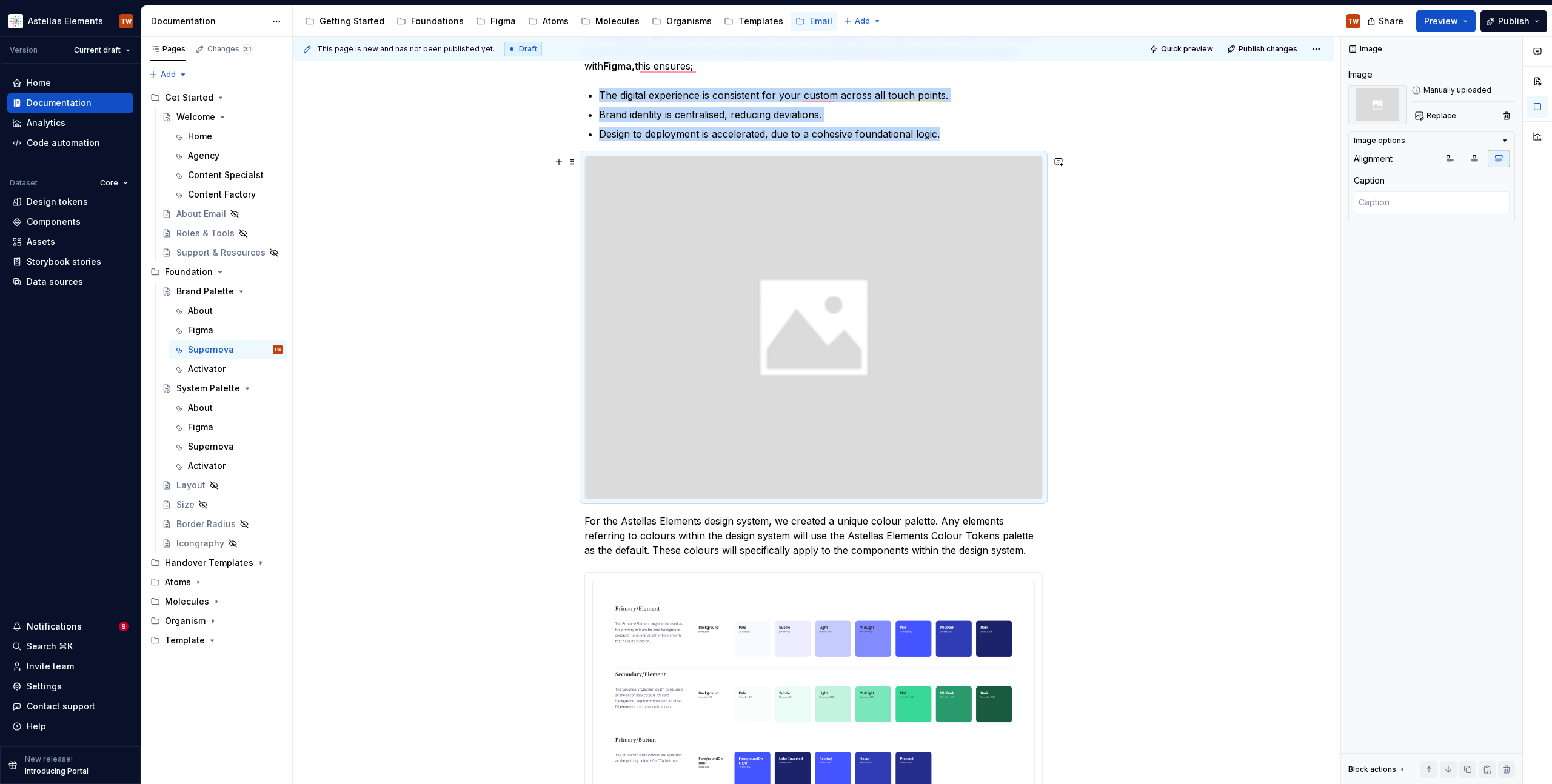
click at [816, 474] on img "To enrich screen reader interactions, please activate Accessibility in Grammarl…" at bounding box center [813, 327] width 457 height 343
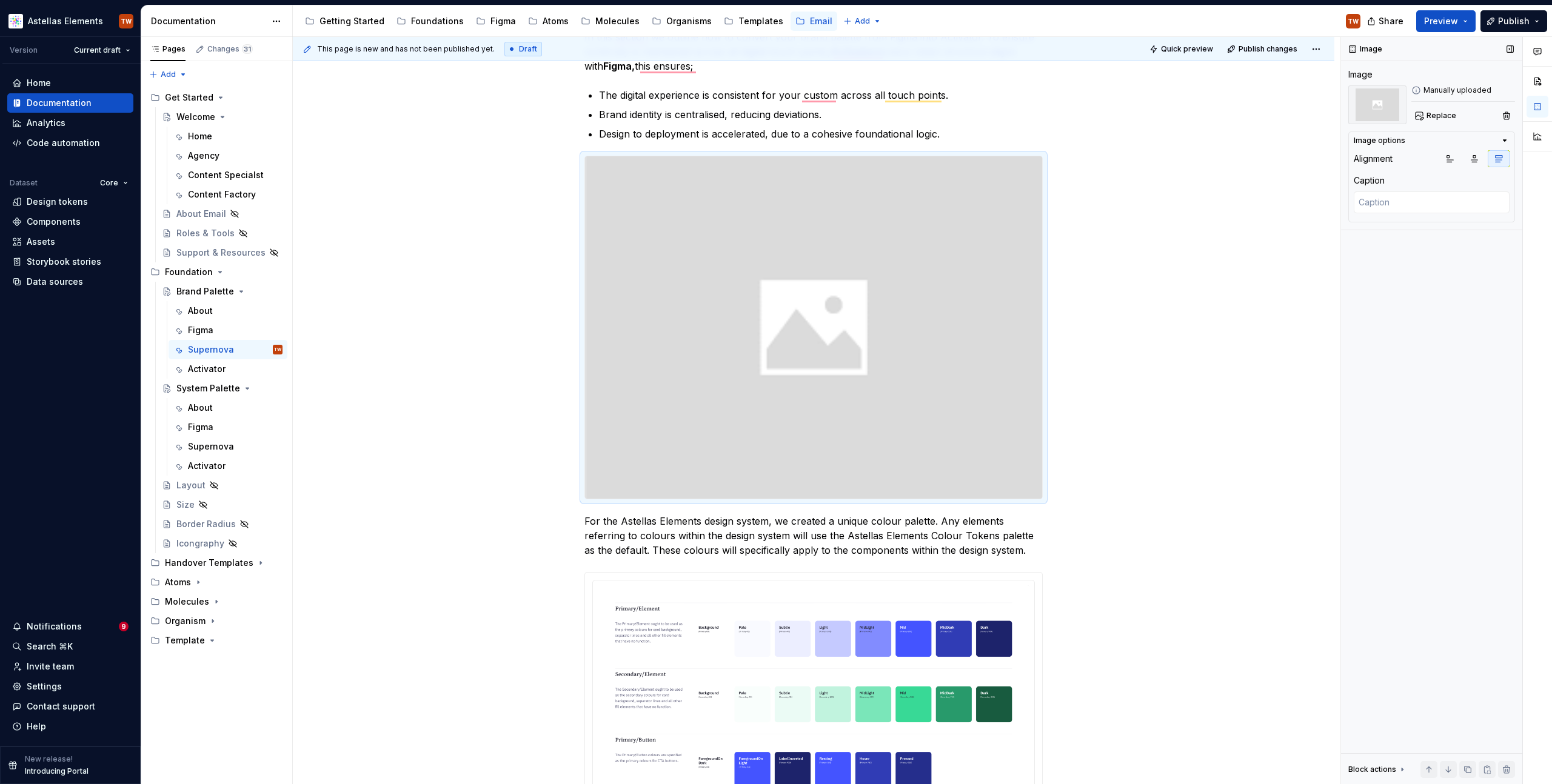
click at [1421, 183] on div "Caption" at bounding box center [1431, 181] width 156 height 12
click at [1396, 211] on textarea "To enrich screen reader interactions, please activate Accessibility in Grammarl…" at bounding box center [1431, 202] width 156 height 22
click at [1478, 160] on icon "button" at bounding box center [1474, 159] width 10 height 10
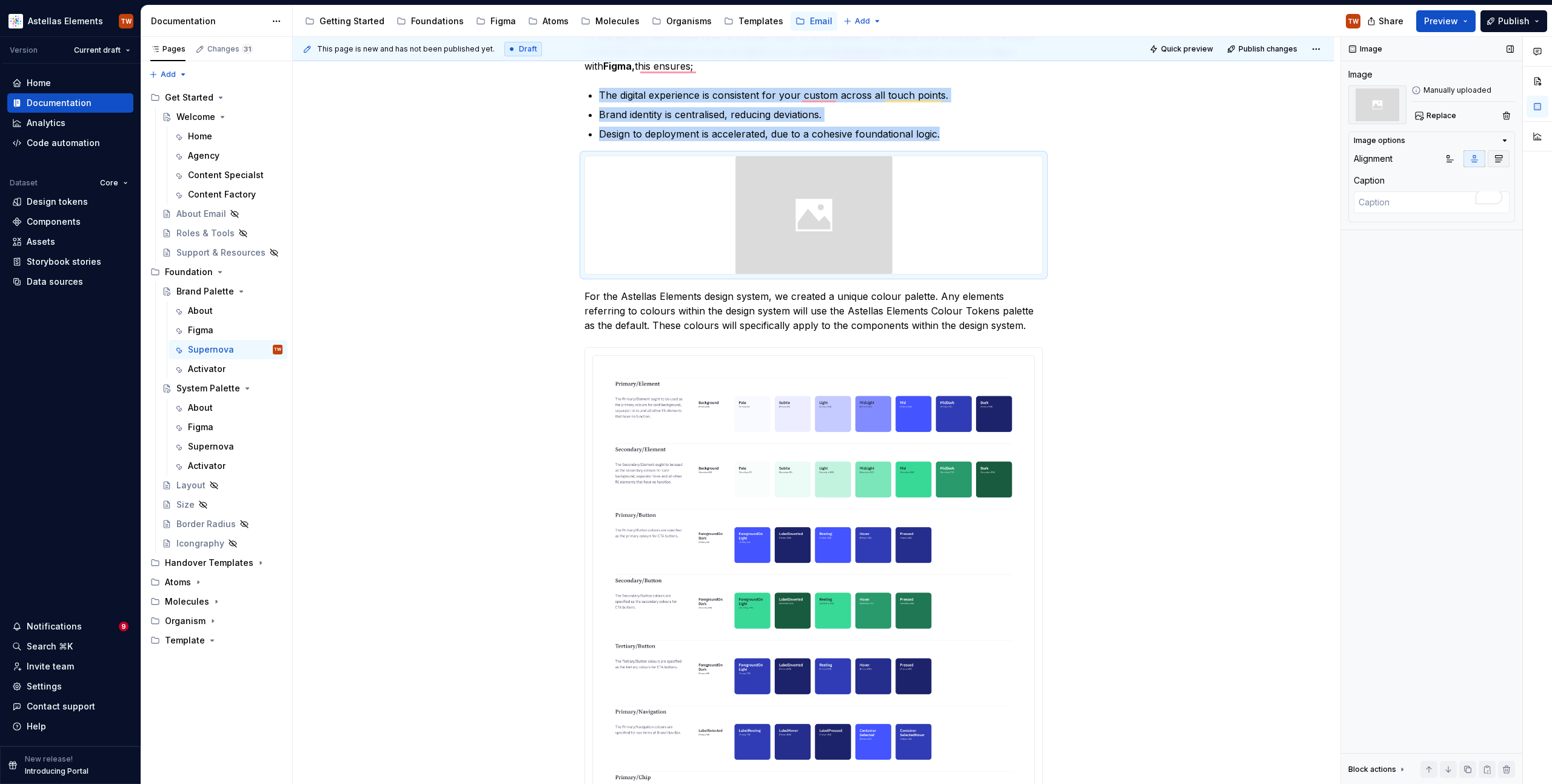
click at [1503, 158] on button "button" at bounding box center [1499, 159] width 22 height 17
type textarea "*"
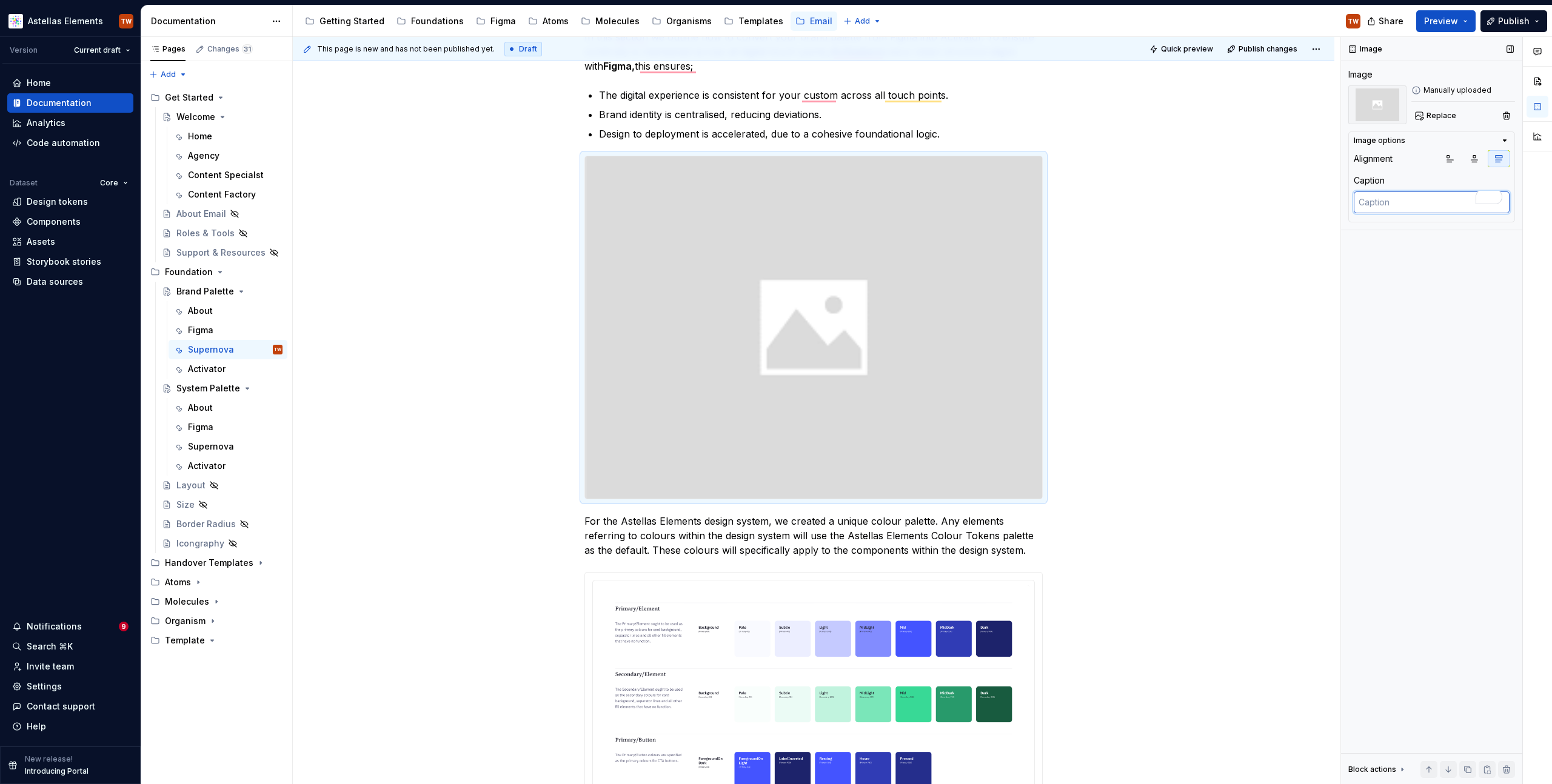
click at [1375, 202] on textarea "To enrich screen reader interactions, please activate Accessibility in Grammarl…" at bounding box center [1431, 202] width 156 height 22
type textarea "Im"
type textarea "*"
type textarea "Ima"
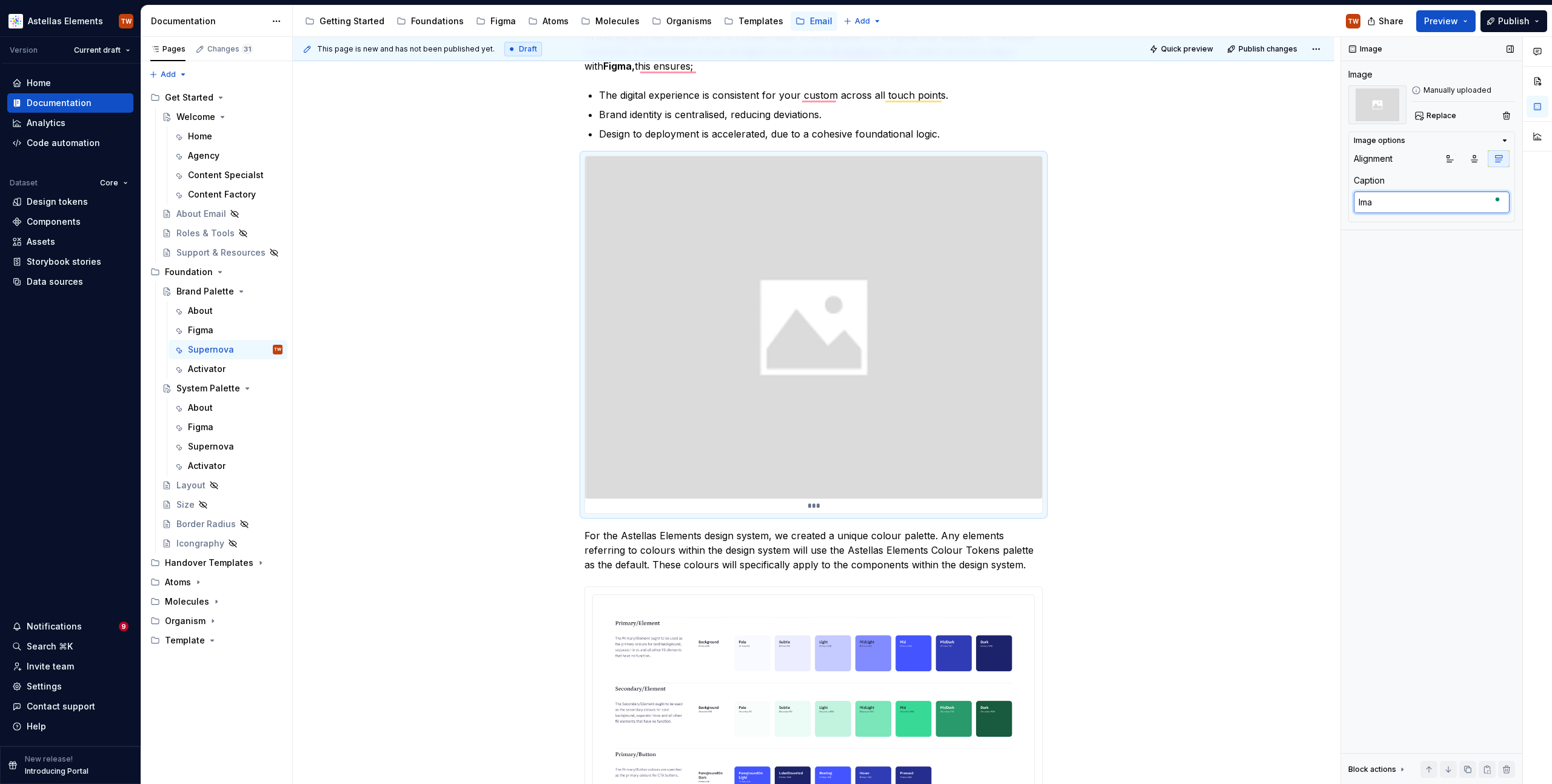
type textarea "*"
type textarea "Imag"
type textarea "*"
type textarea "Image"
type textarea "*"
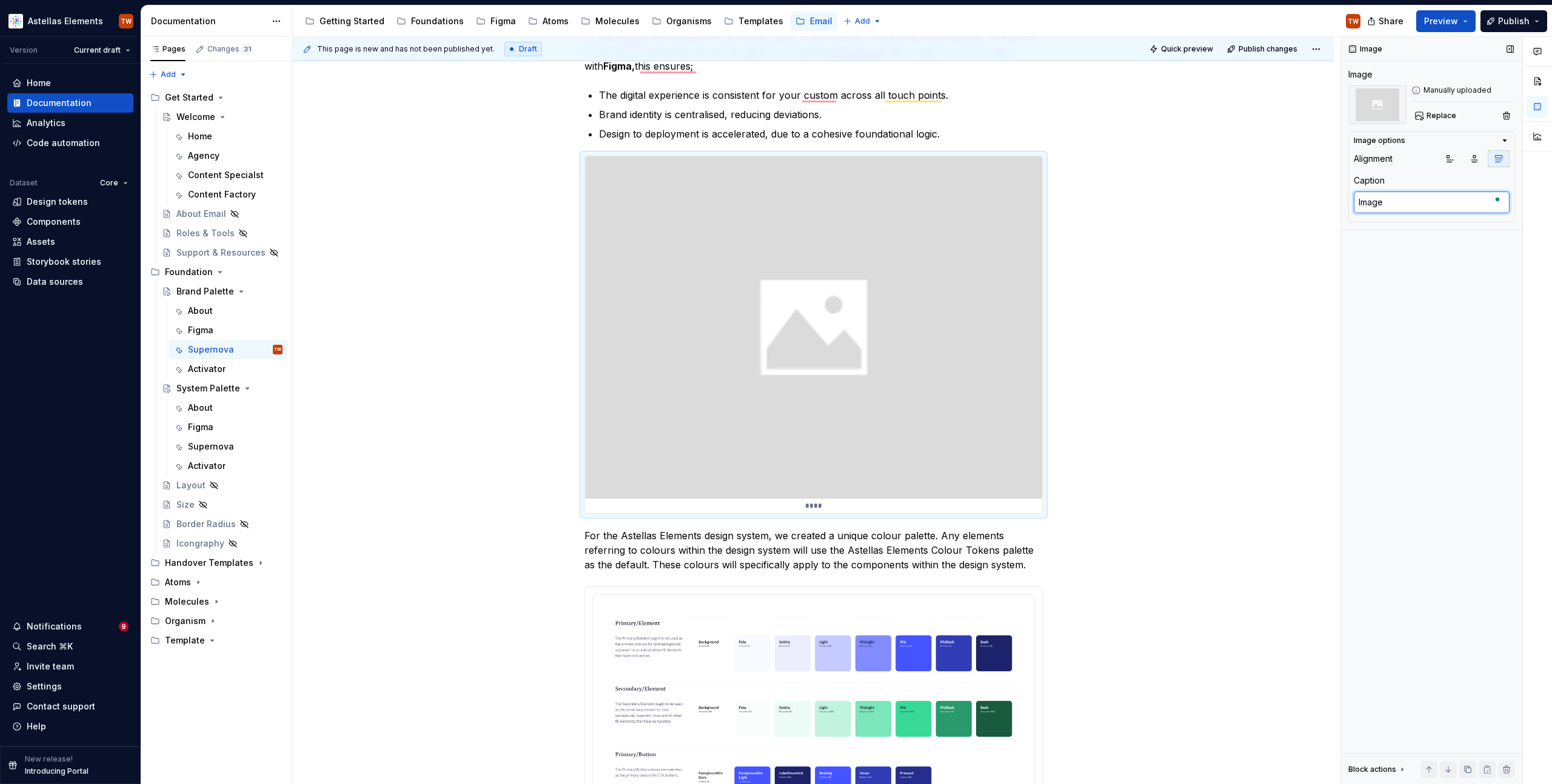
type textarea "Image"
type textarea "*"
type textarea "Image t"
type textarea "*"
type textarea "Image th"
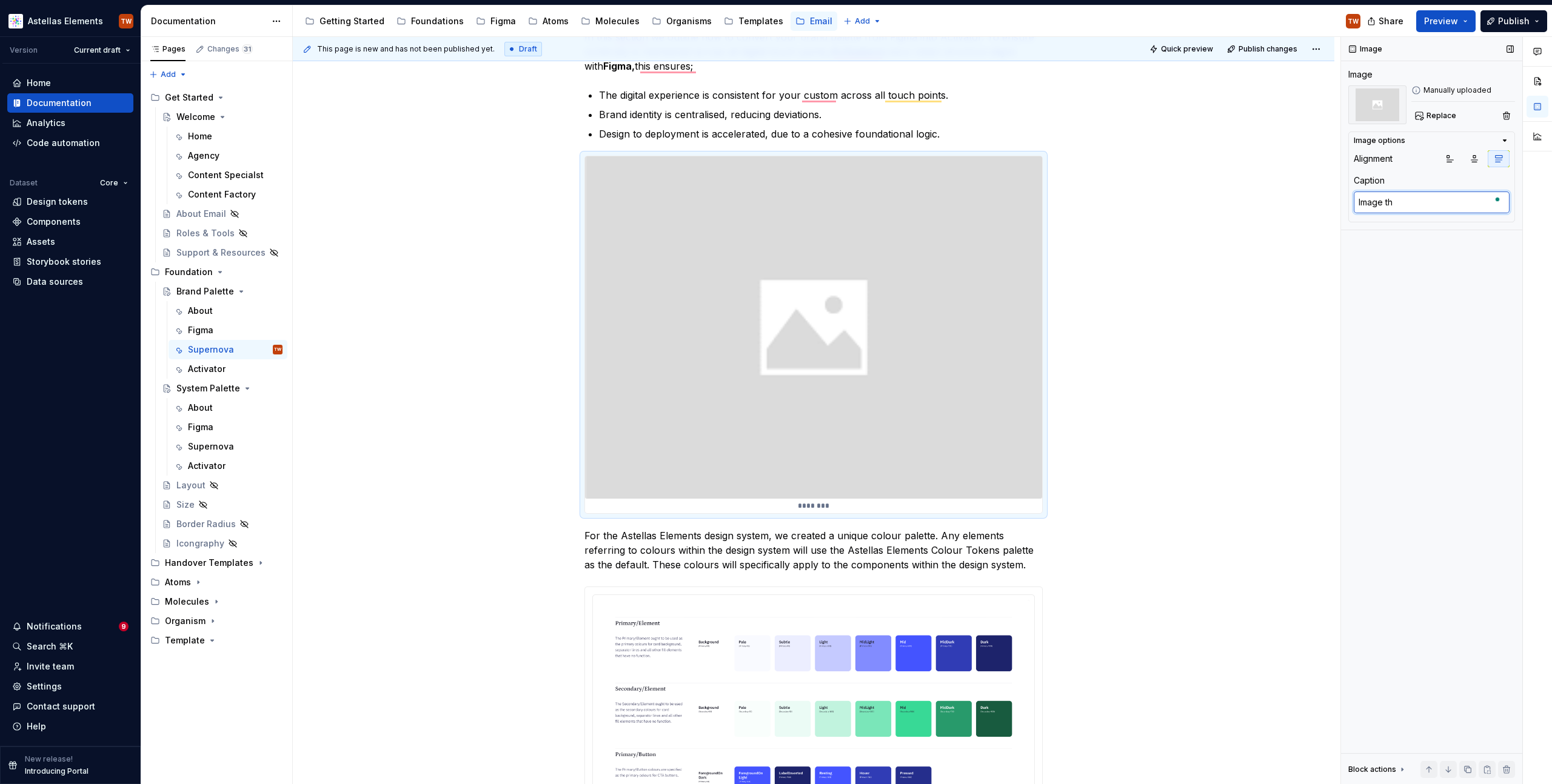
type textarea "*"
type textarea "Image ths"
type textarea "*"
type textarea "Image th"
type textarea "*"
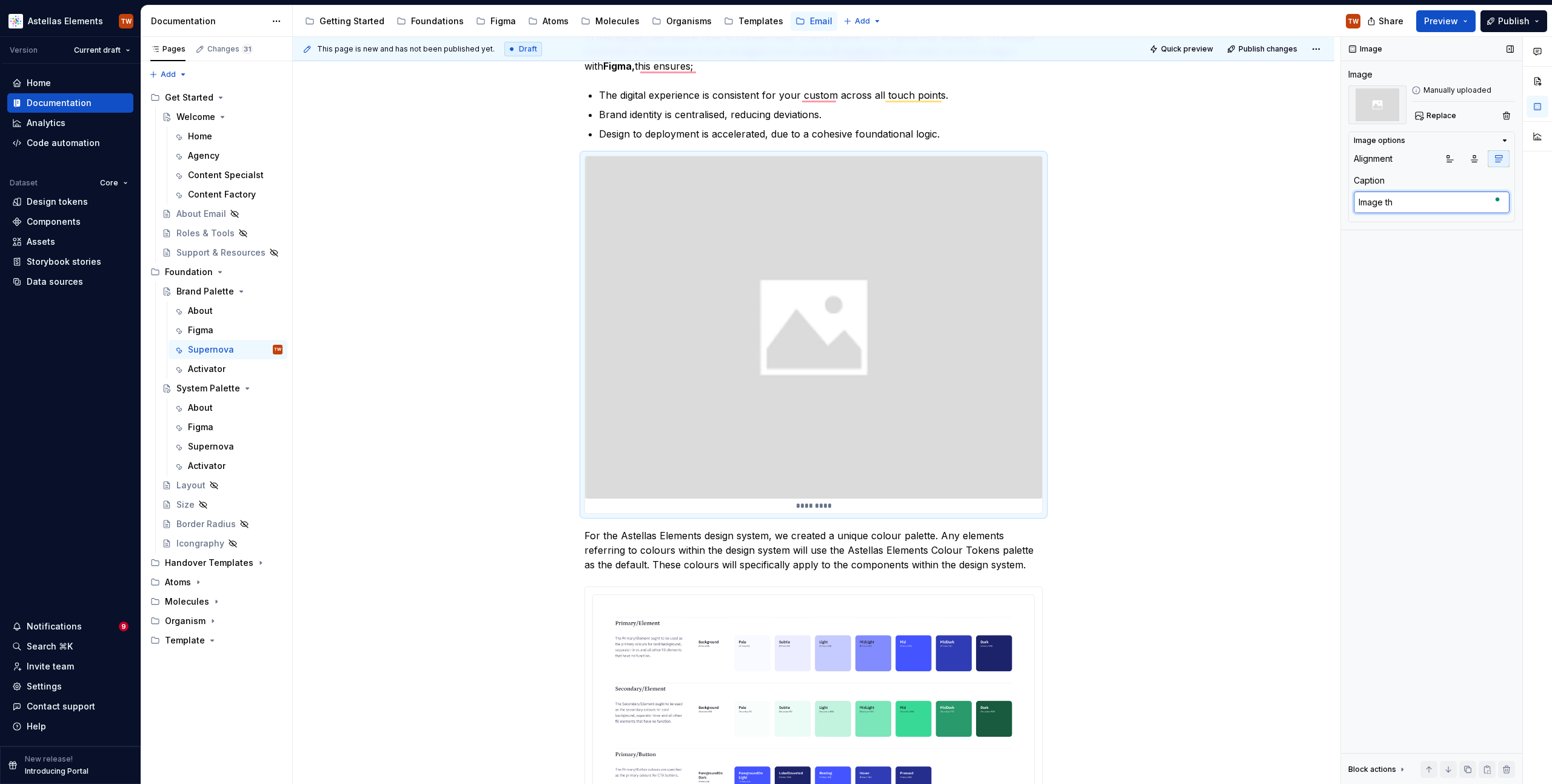
type textarea "Image tha"
type textarea "*"
type textarea "Image that"
type textarea "*"
type textarea "Image that"
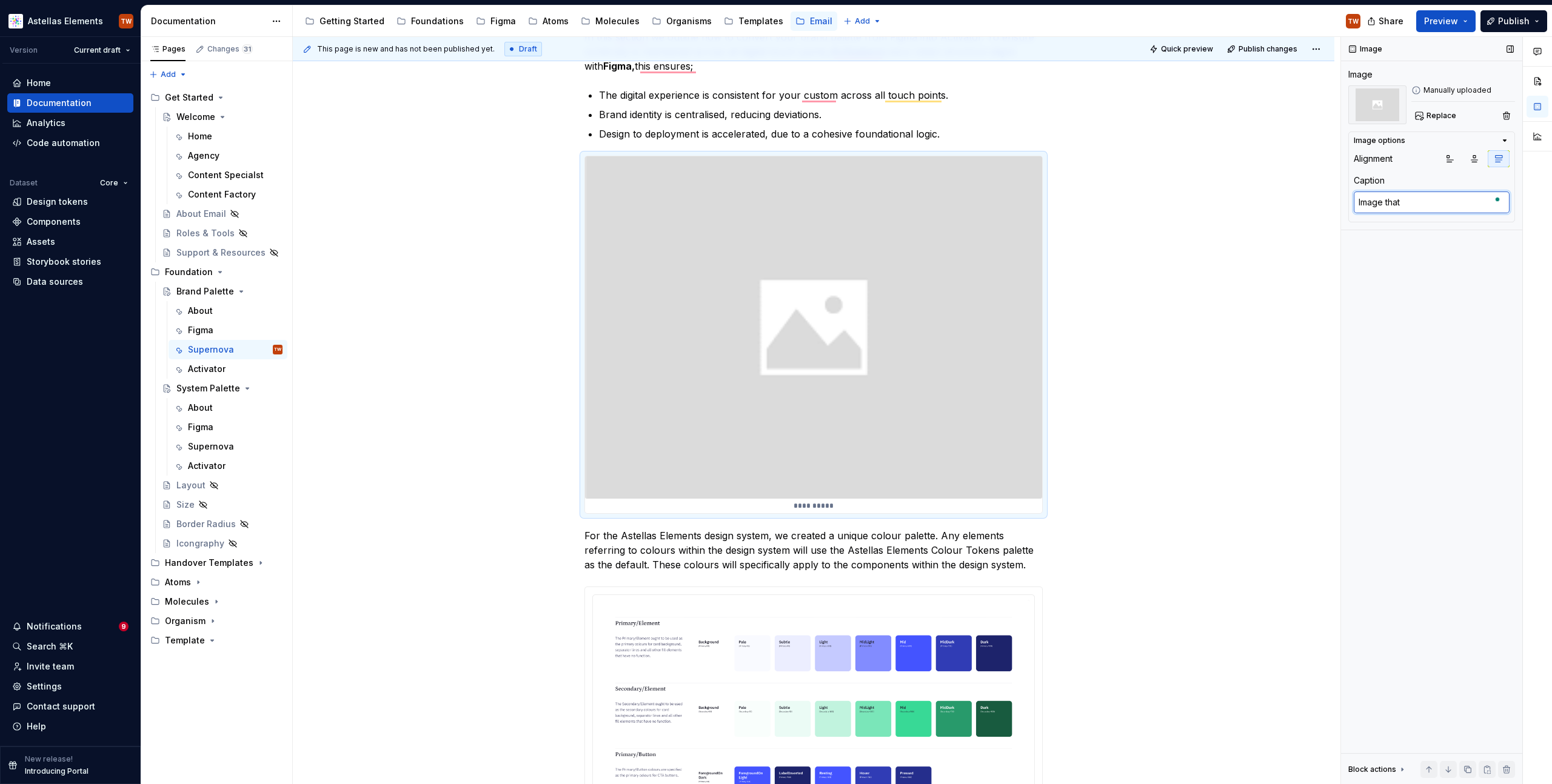
type textarea "*"
type textarea "Image that i"
type textarea "*"
type textarea "Image that il"
type textarea "*"
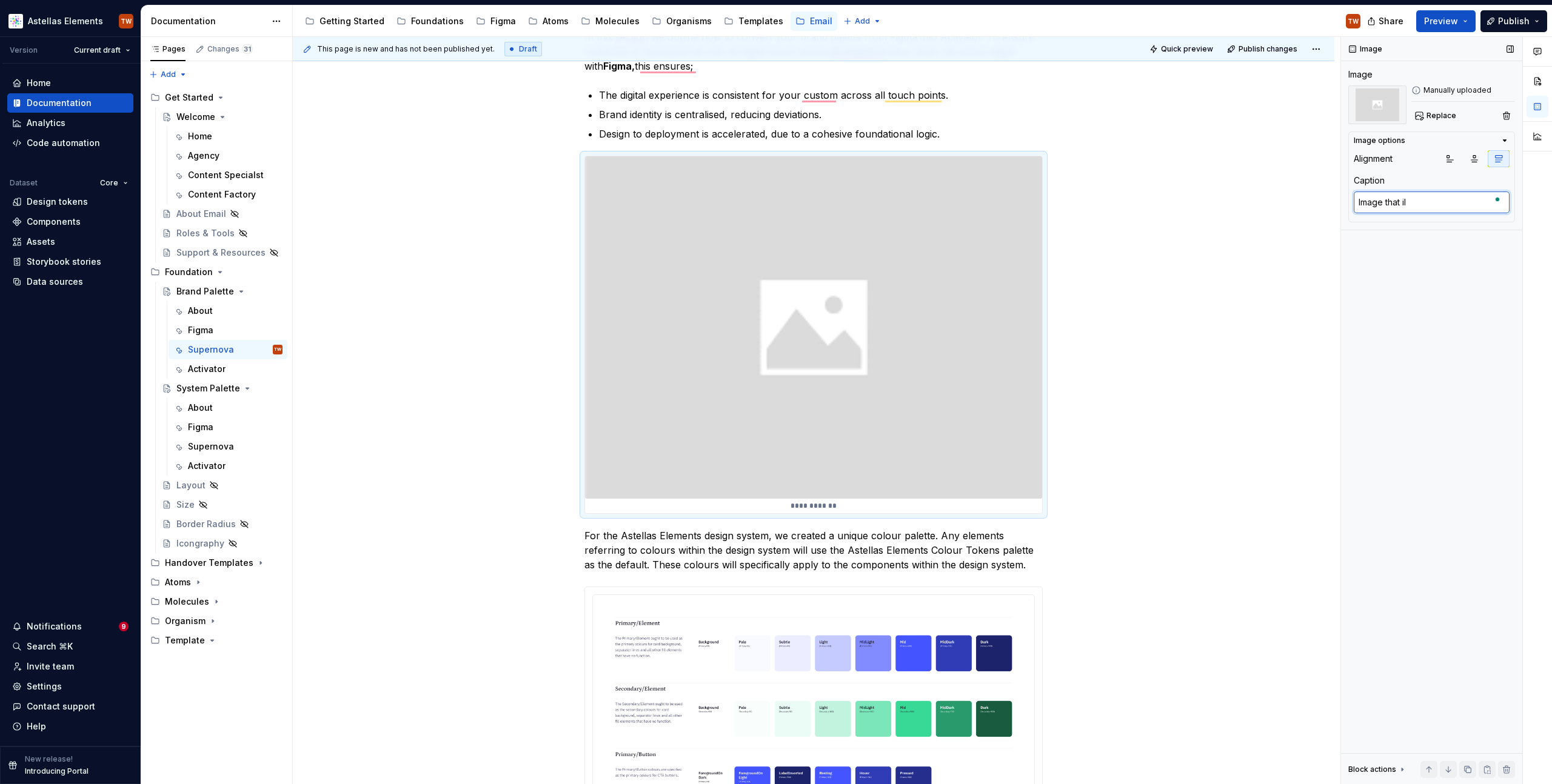
type textarea "Image that ill"
type textarea "*"
type textarea "Image that illus"
type textarea "*"
type textarea "Image that illust"
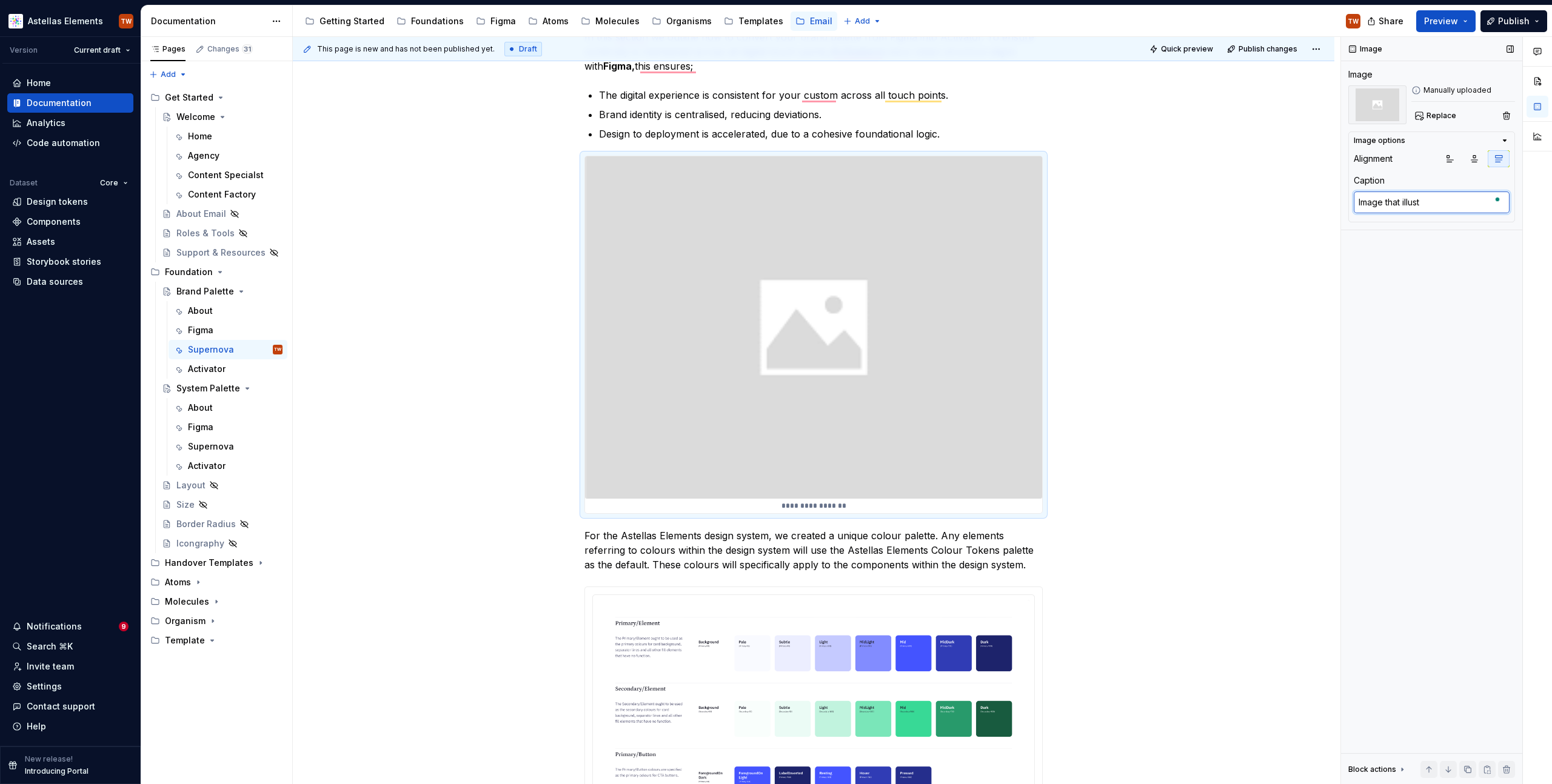
type textarea "*"
type textarea "Image that illustr"
type textarea "*"
type textarea "Image that illustra"
type textarea "*"
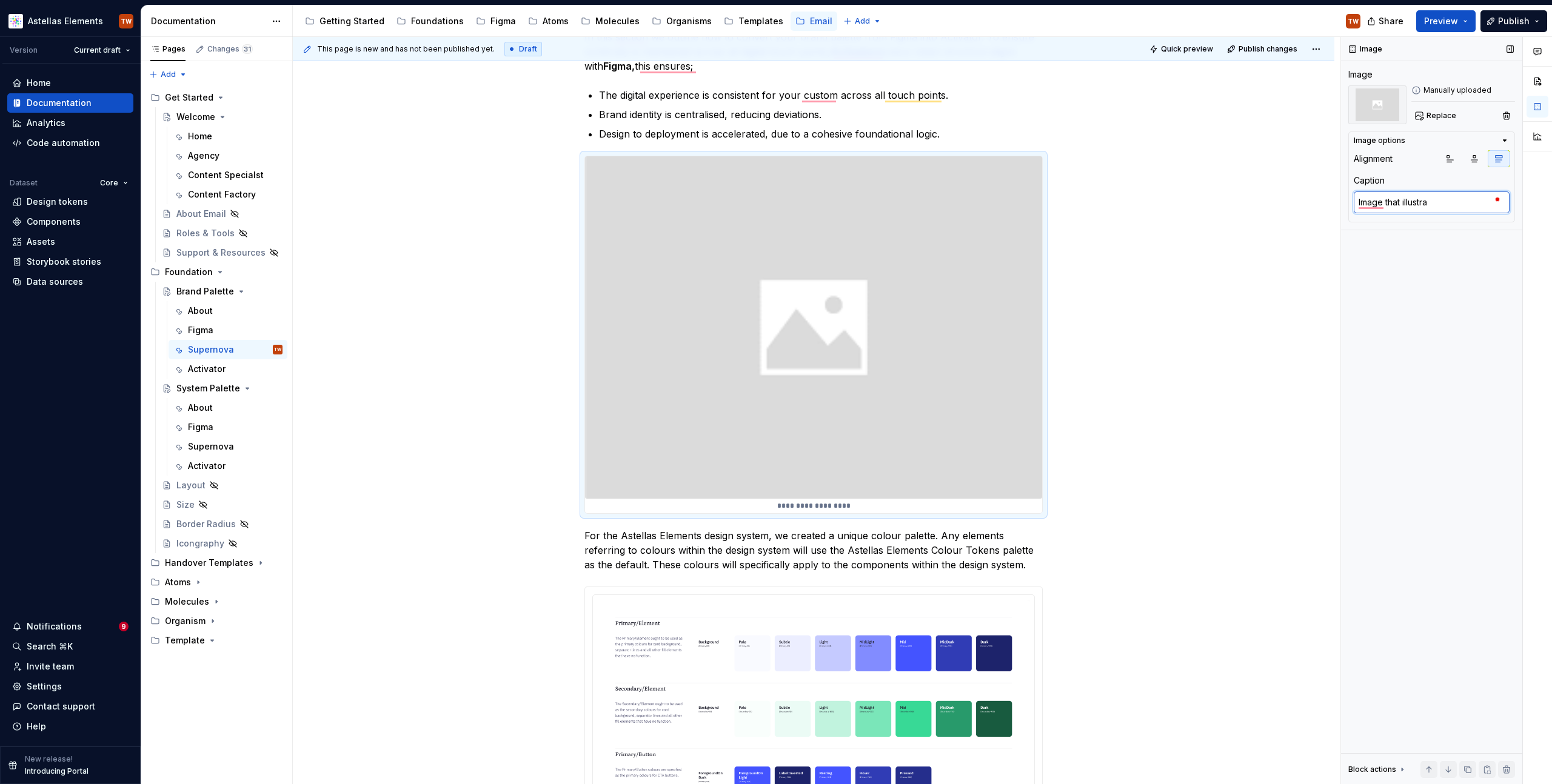
type textarea "Image that illustrat"
type textarea "*"
type textarea "Image that illustrate"
type textarea "*"
type textarea "Image that illustrated"
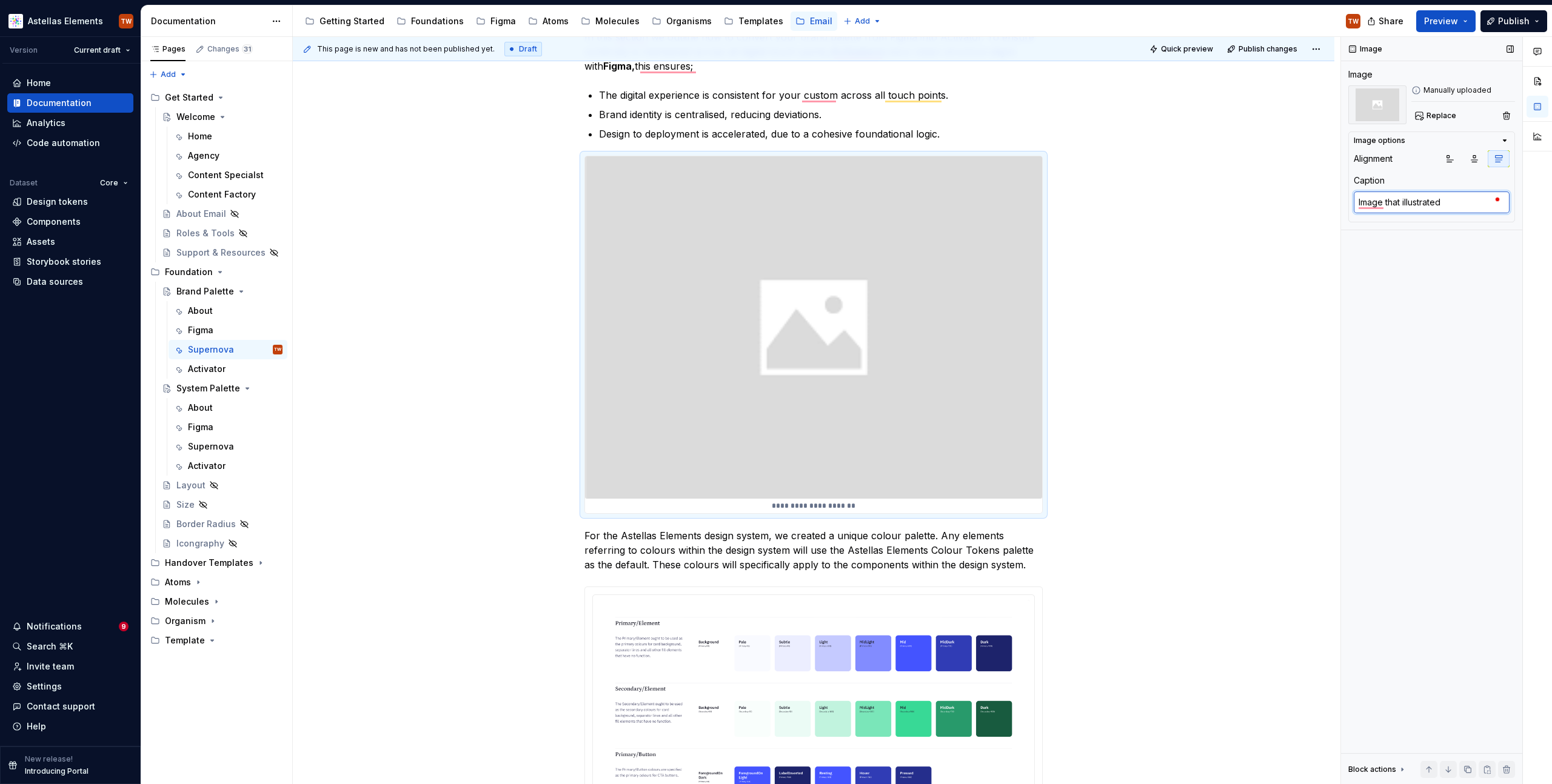
type textarea "*"
type textarea "Image that illustrated"
type textarea "*"
type textarea "Image that illustrated t"
type textarea "*"
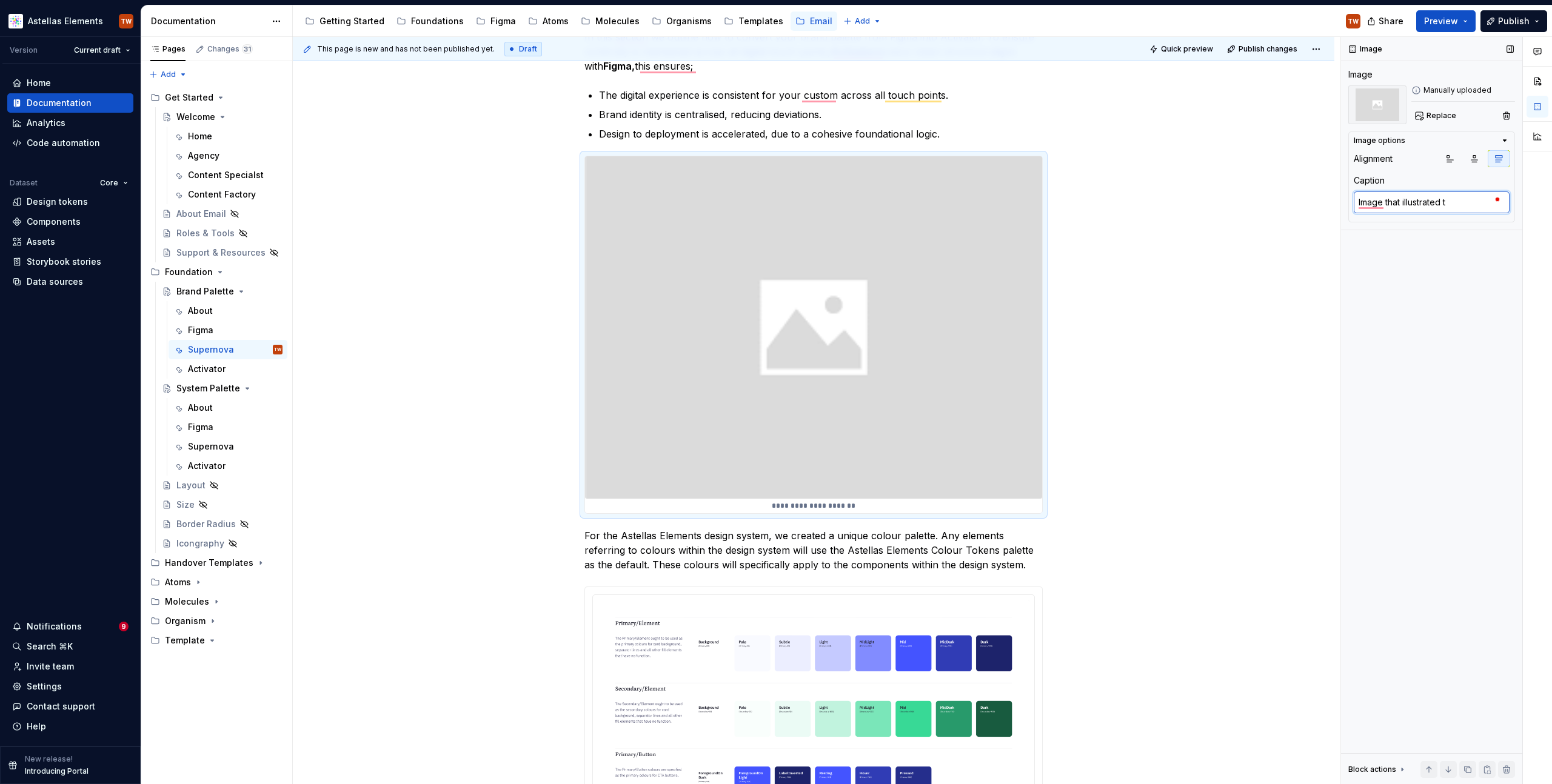
type textarea "Image that illustrated th"
type textarea "*"
type textarea "Image that illustrated the"
type textarea "*"
type textarea "Image that illustrated th"
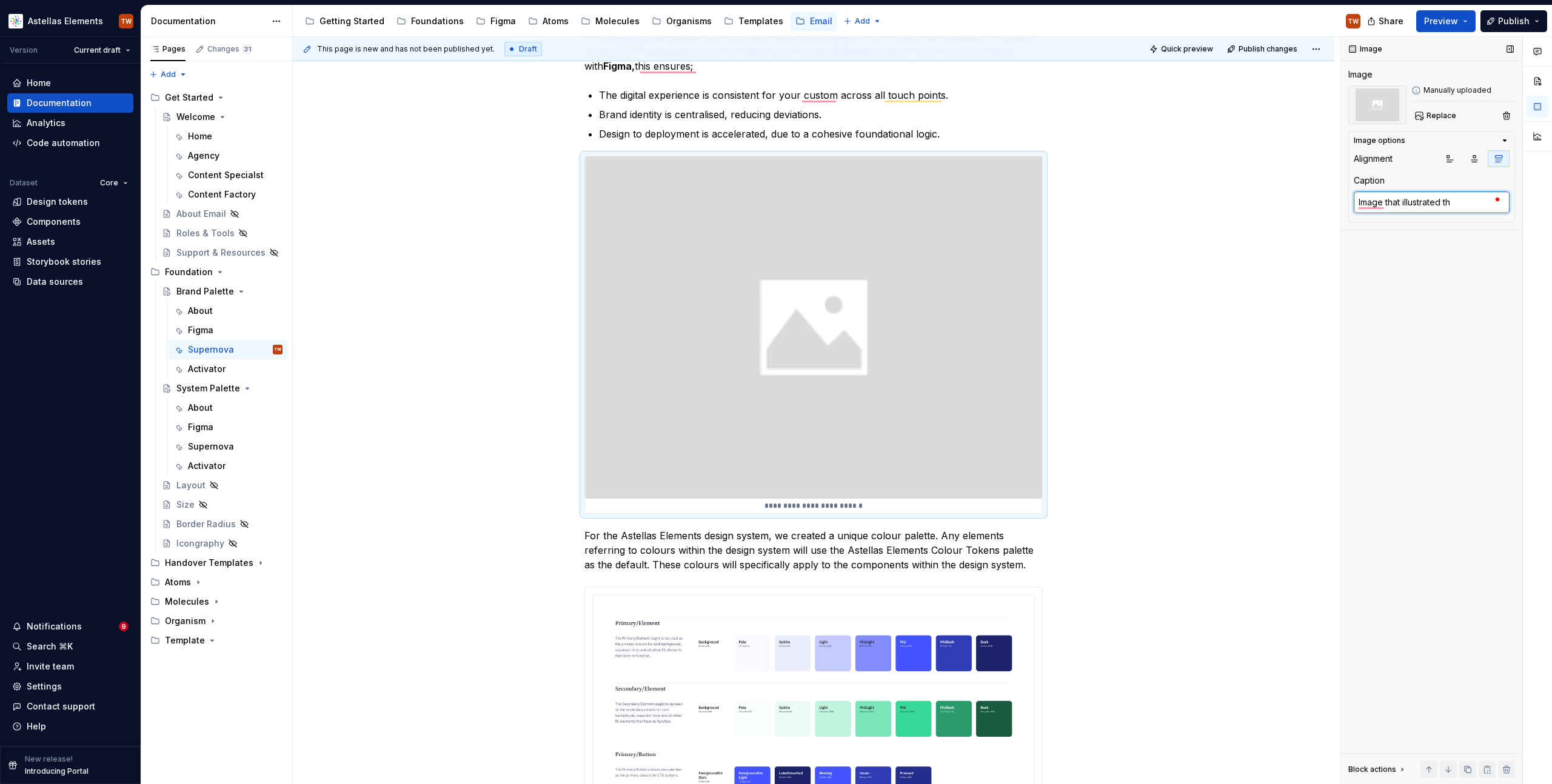
type textarea "*"
type textarea "Image that illustrated t"
type textarea "*"
type textarea "Image that illustrated"
type textarea "*"
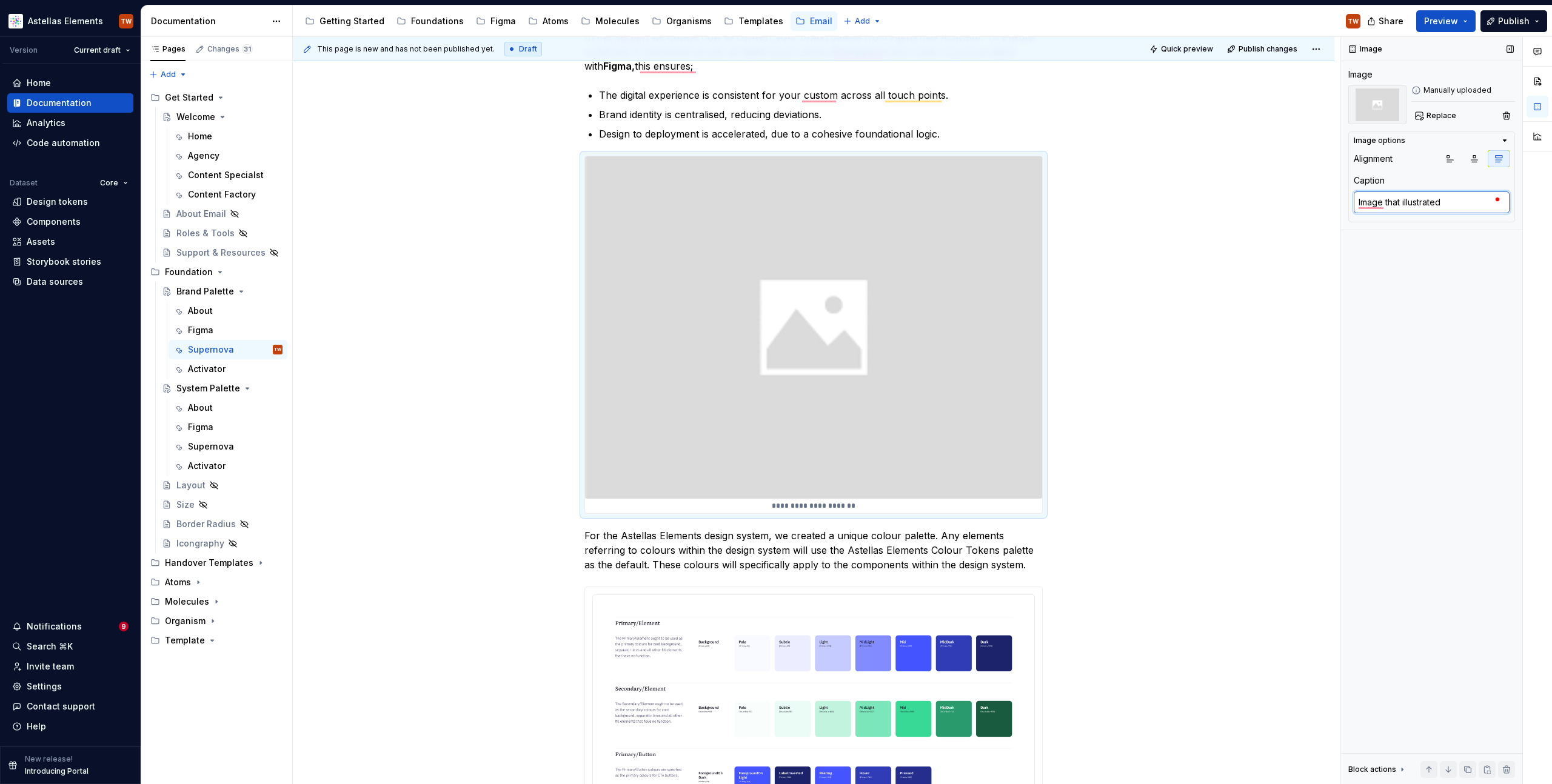
type textarea "Image that illustrated"
type textarea "*"
type textarea "Image that illustrate"
type textarea "*"
type textarea "Image that illustrates"
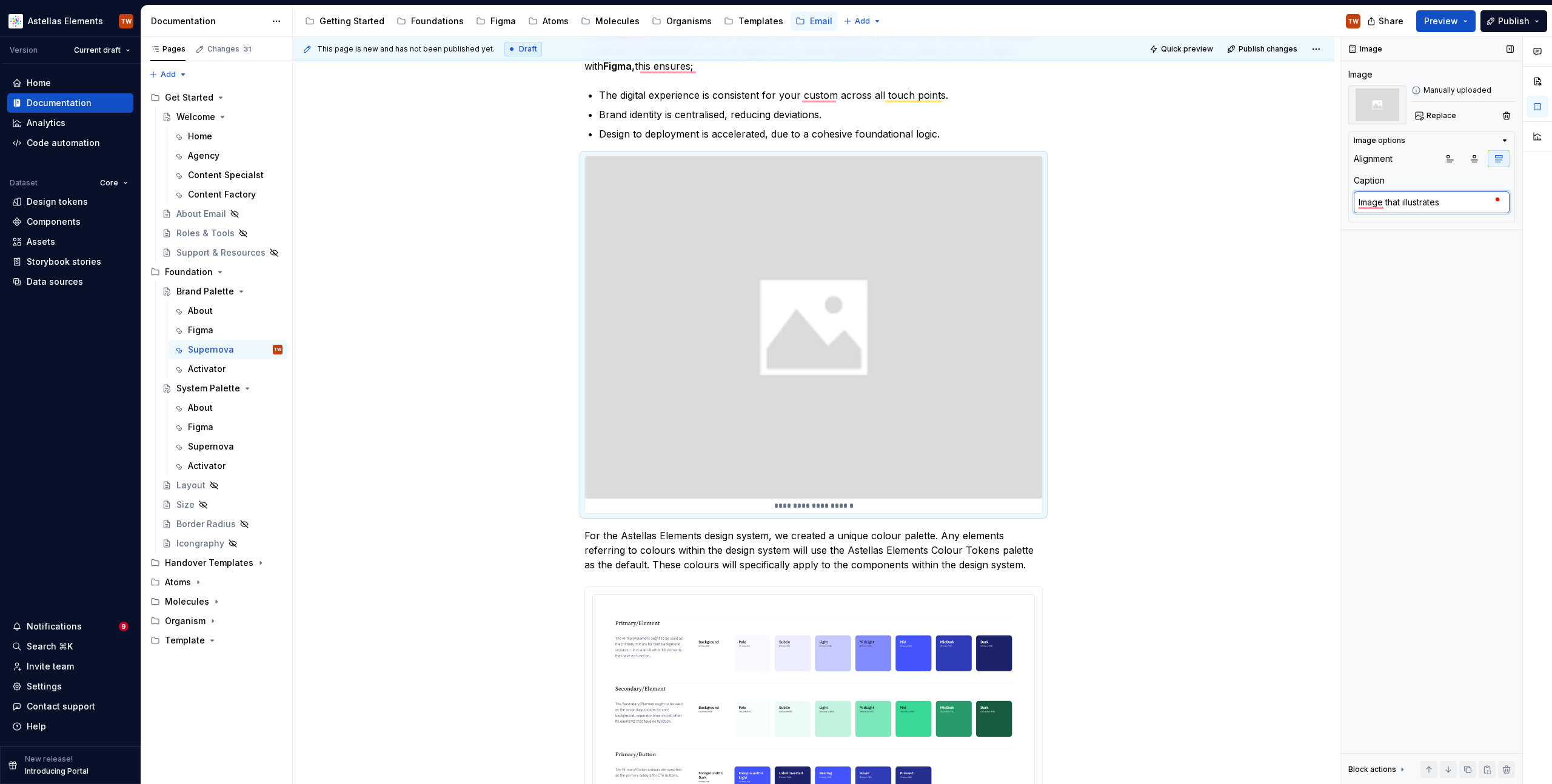
type textarea "*"
type textarea "Image that illustrates"
type textarea "*"
type textarea "Image that illustrates t"
type textarea "*"
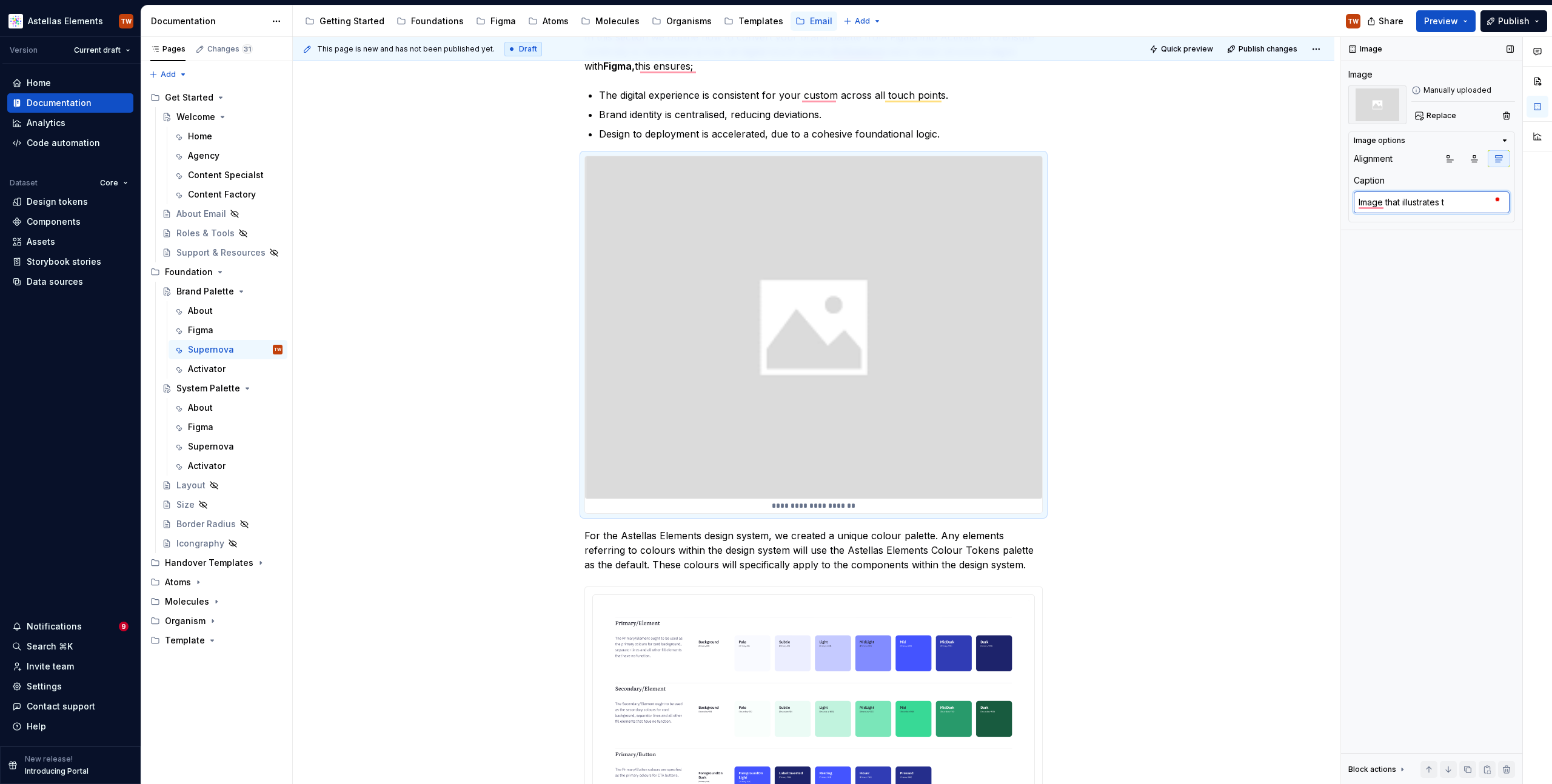
type textarea "Image that illustrates th"
type textarea "*"
type textarea "Image that illustrates the"
type textarea "*"
type textarea "Image that illustrates the fo"
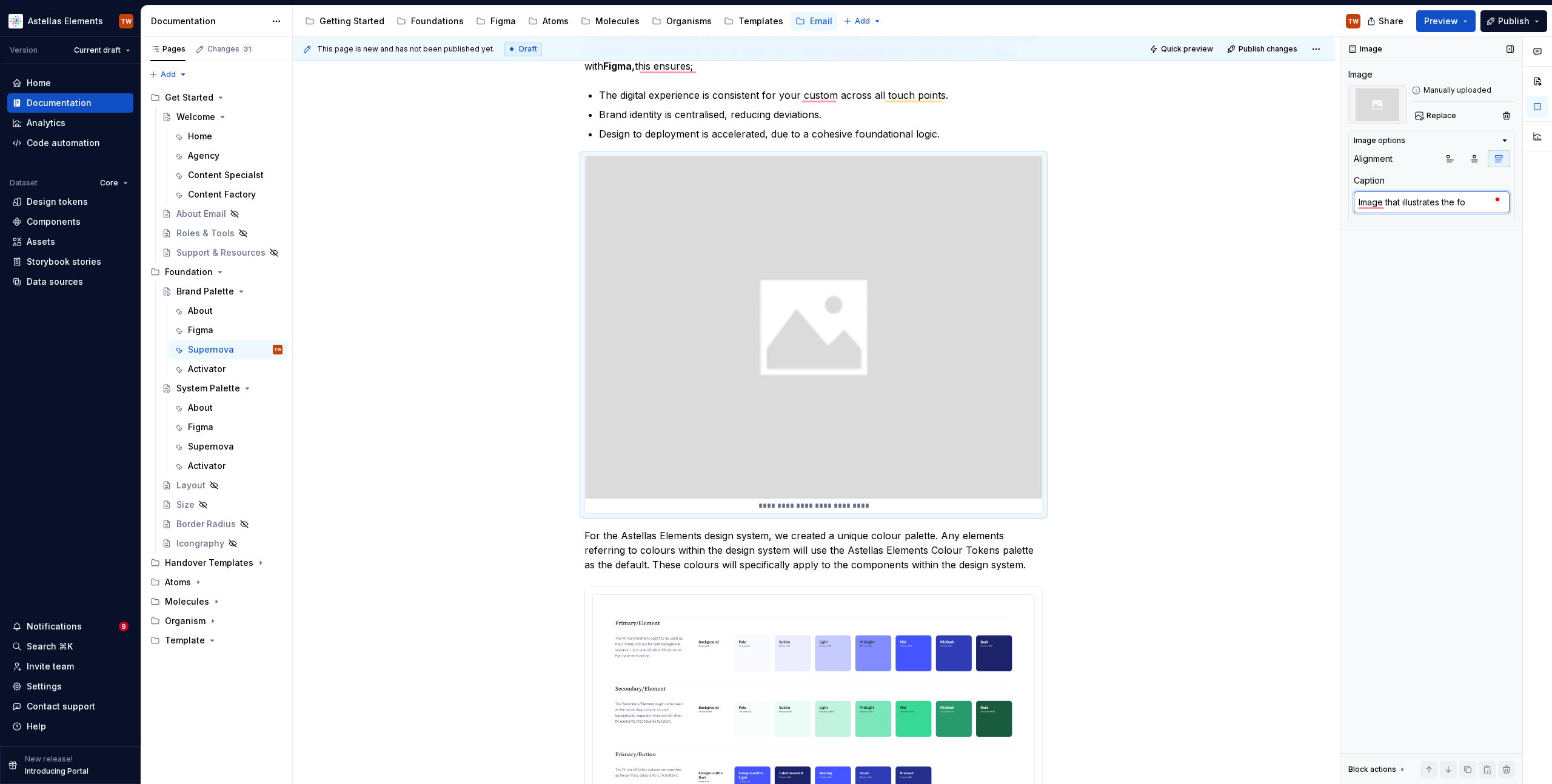
type textarea "*"
type textarea "Image that illustrates the fou"
type textarea "*"
type textarea "Image that illustrates the foun"
type textarea "*"
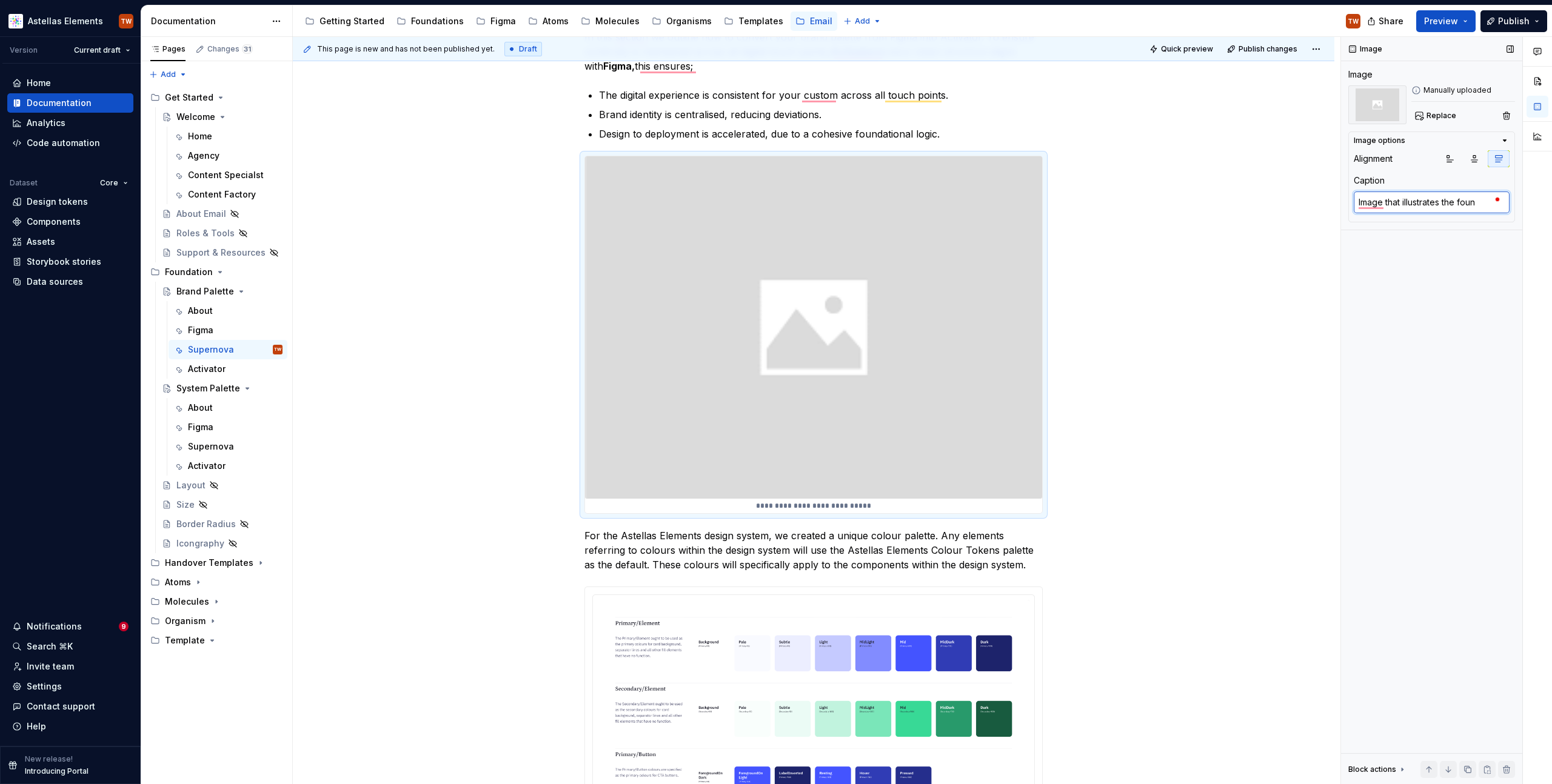
type textarea "Image that illustrates the found"
type textarea "*"
type textarea "Image that illustrates the founda"
type textarea "*"
type textarea "Image that illustrates the foundat"
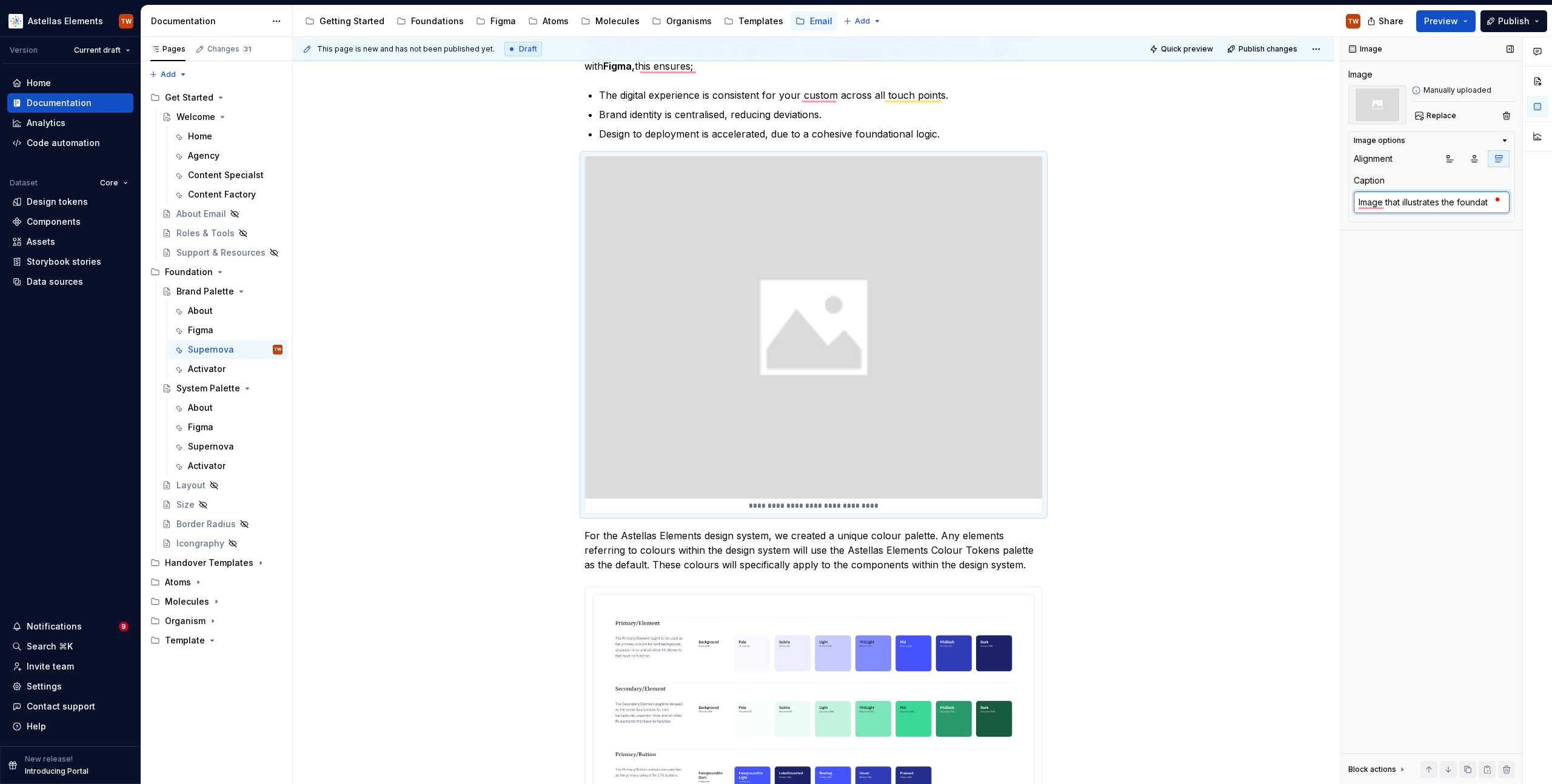
type textarea "*"
type textarea "Image that illustrates the foundato"
type textarea "*"
type textarea "Image that illustrates the foundat"
type textarea "*"
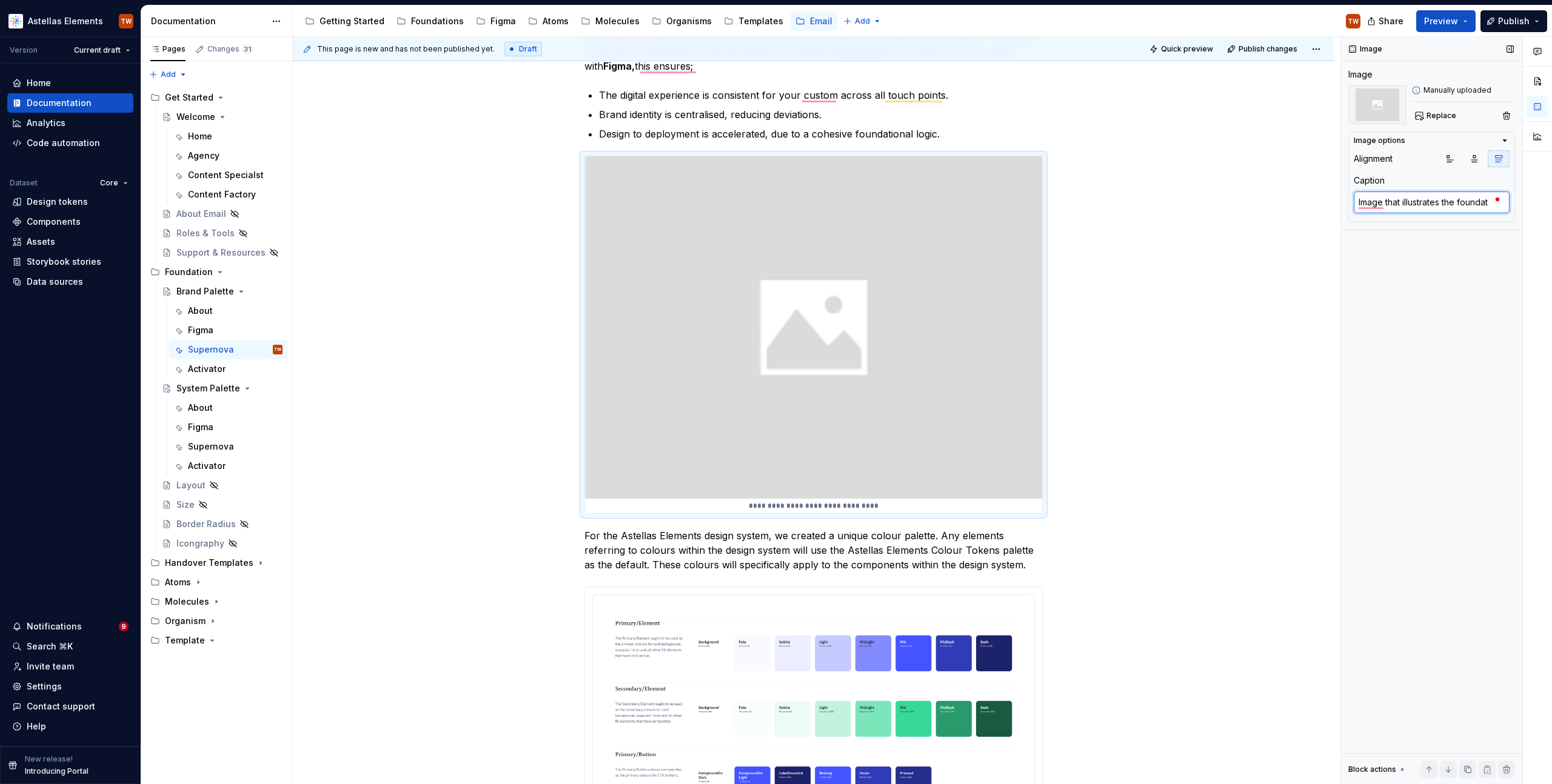
type textarea "Image that illustrates the founda"
type textarea "*"
type textarea "Image that illustrates the foundat"
type textarea "*"
type textarea "Image that illustrates the founda"
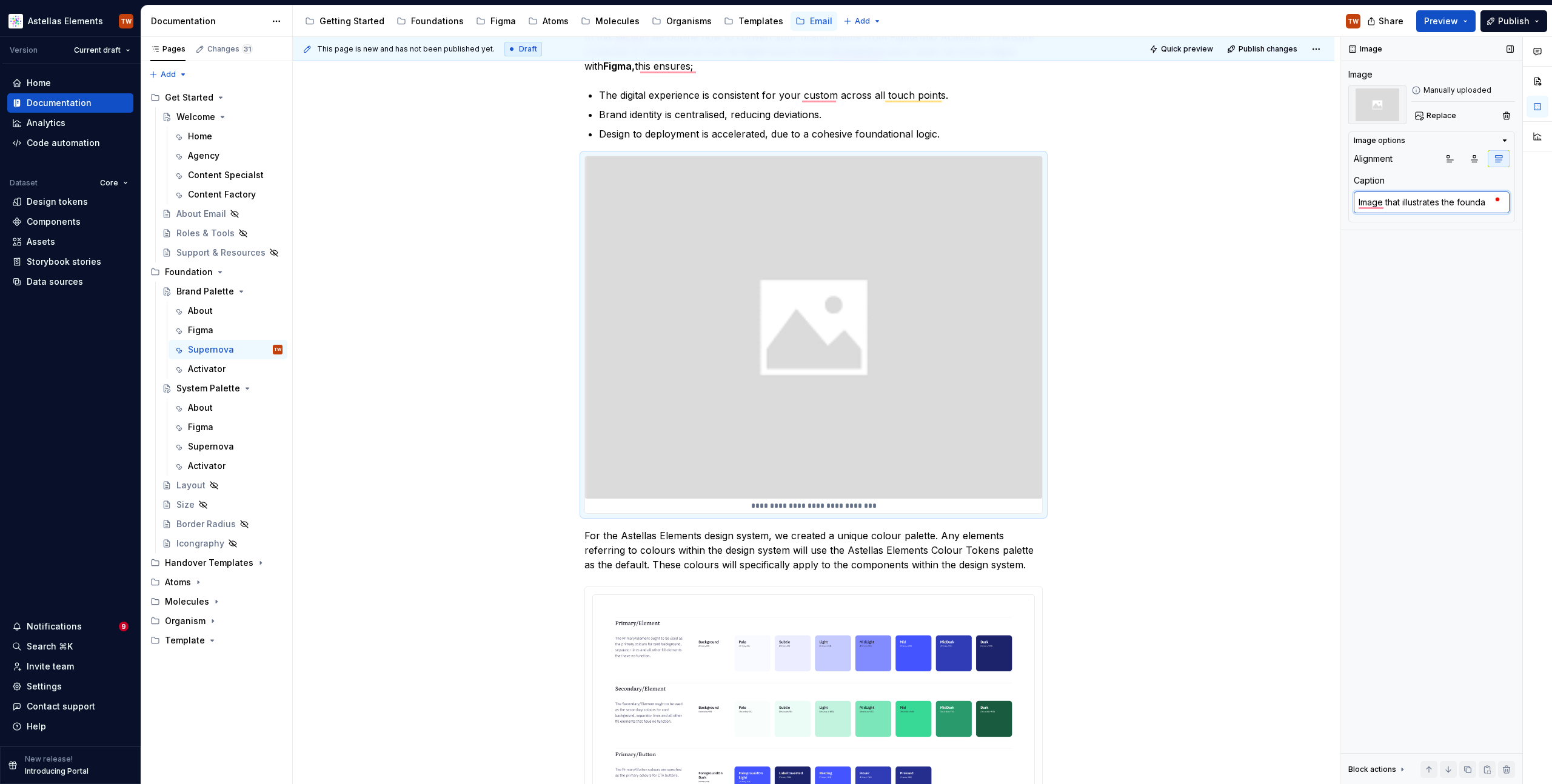
type textarea "*"
type textarea "Image that illustrates the found"
type textarea "*"
type textarea "Image that illustrates the foun"
type textarea "*"
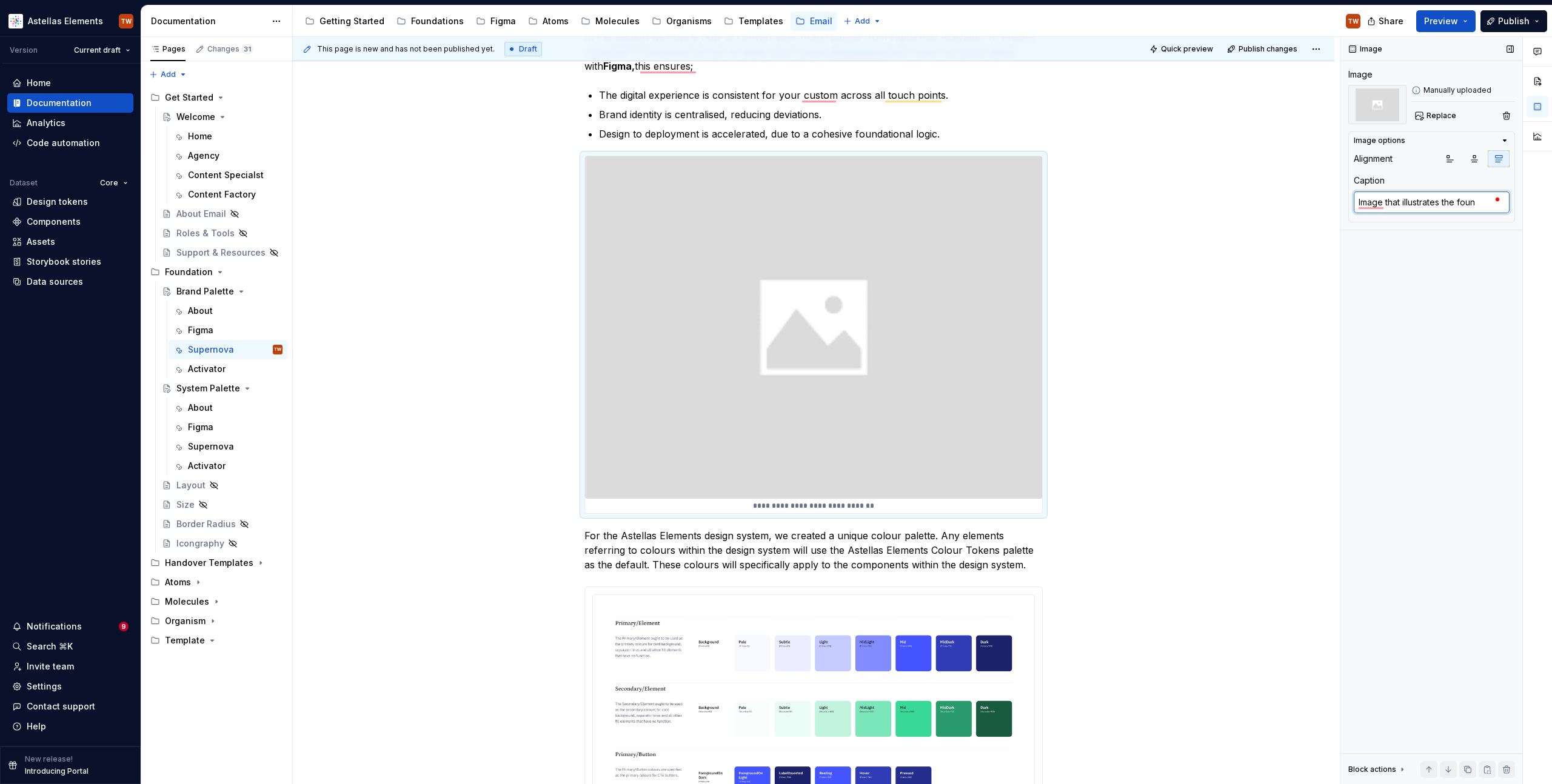
type textarea "Image that illustrates the fou"
type textarea "*"
type textarea "Image that illustrates the fo"
type textarea "*"
type textarea "Image that illustrates the f"
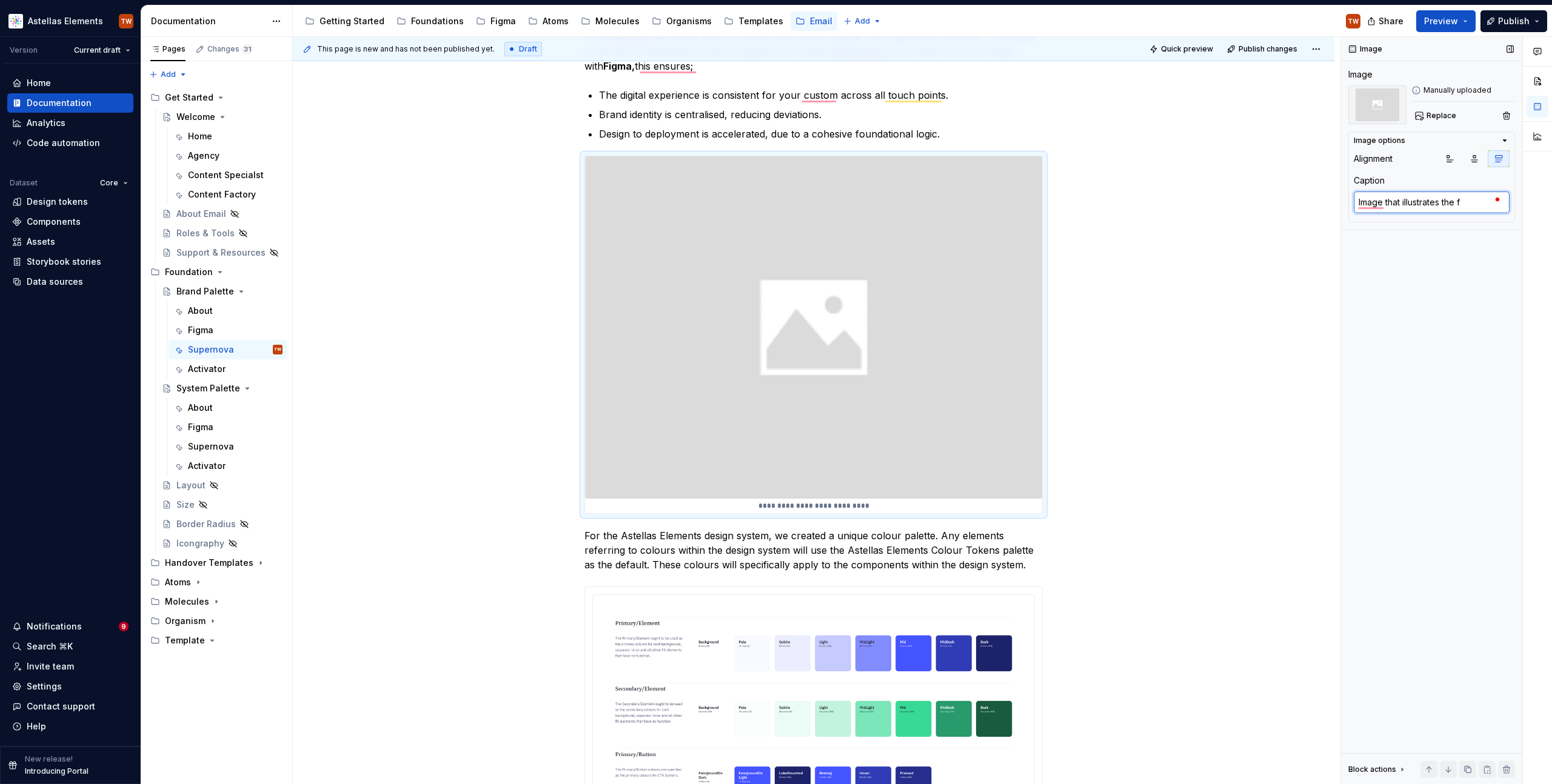
type textarea "*"
type textarea "Image that illustrates the"
type textarea "*"
type textarea "Image that illustrates the s"
type textarea "*"
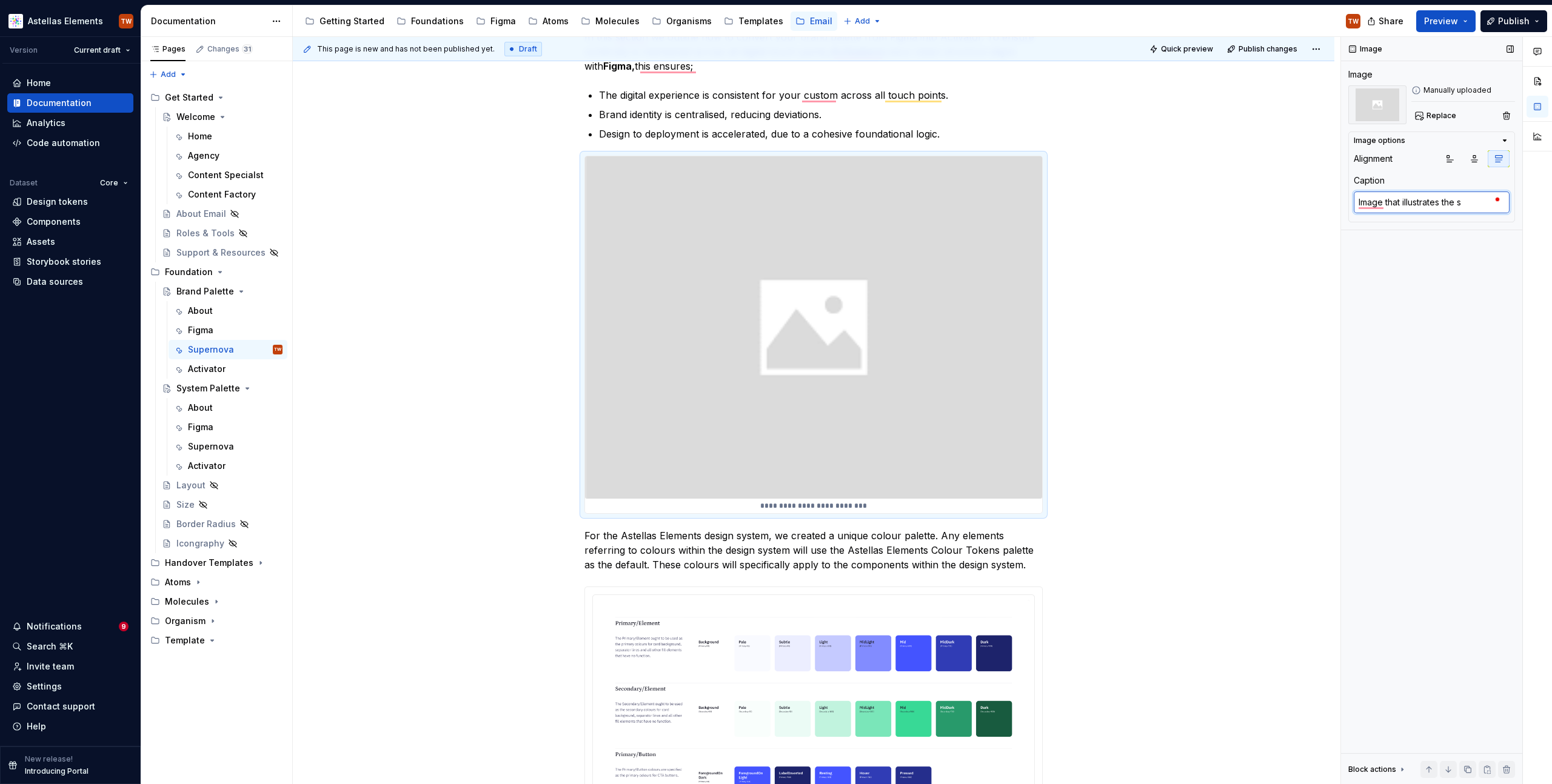
type textarea "Image that illustrates the st"
type textarea "*"
type textarea "Image that illustrates the str"
type textarea "*"
type textarea "Image that illustrates the stru"
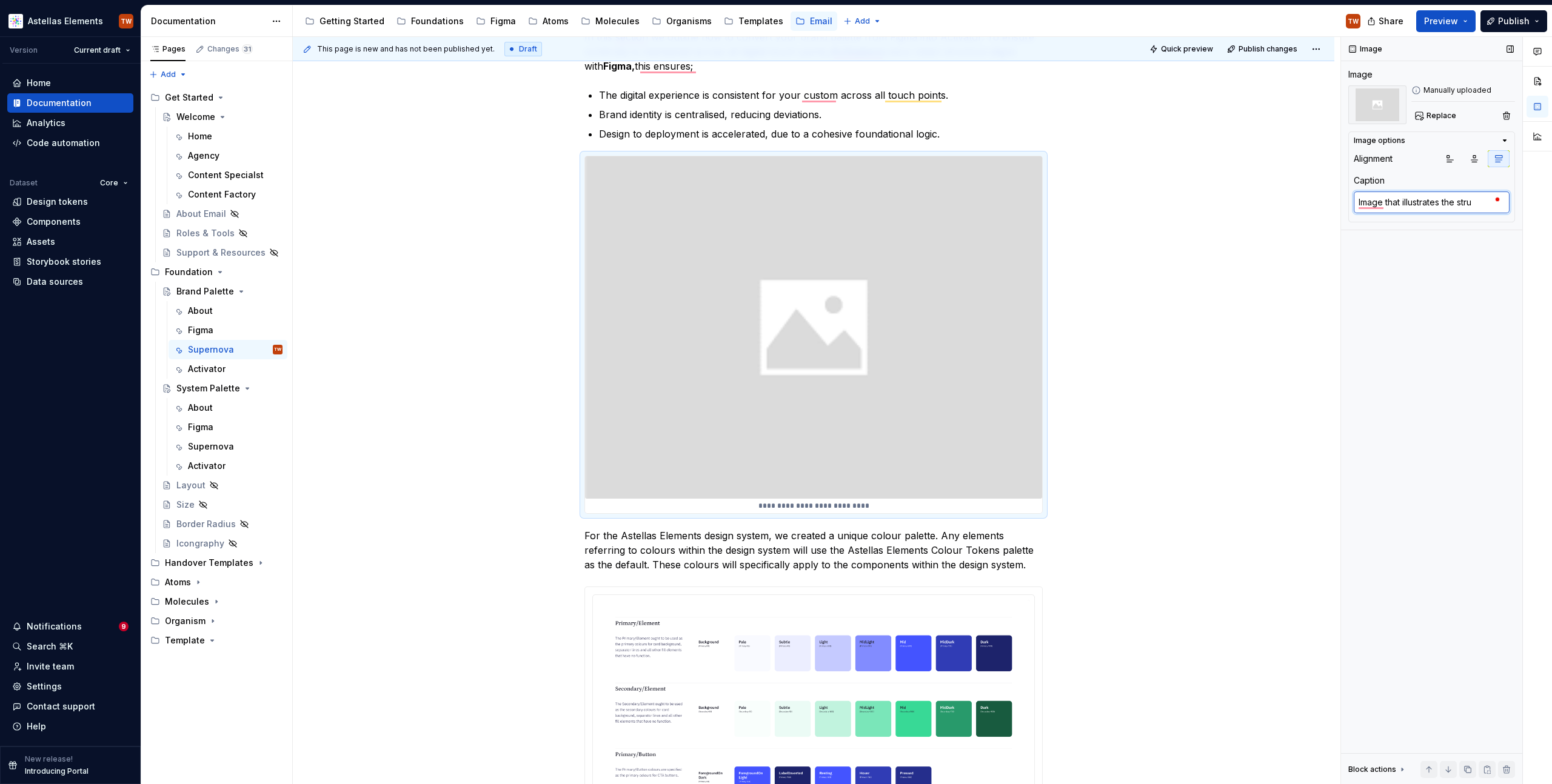
type textarea "*"
type textarea "Image that illustrates the struc"
type textarea "*"
type textarea "Image that illustrates the structu"
type textarea "*"
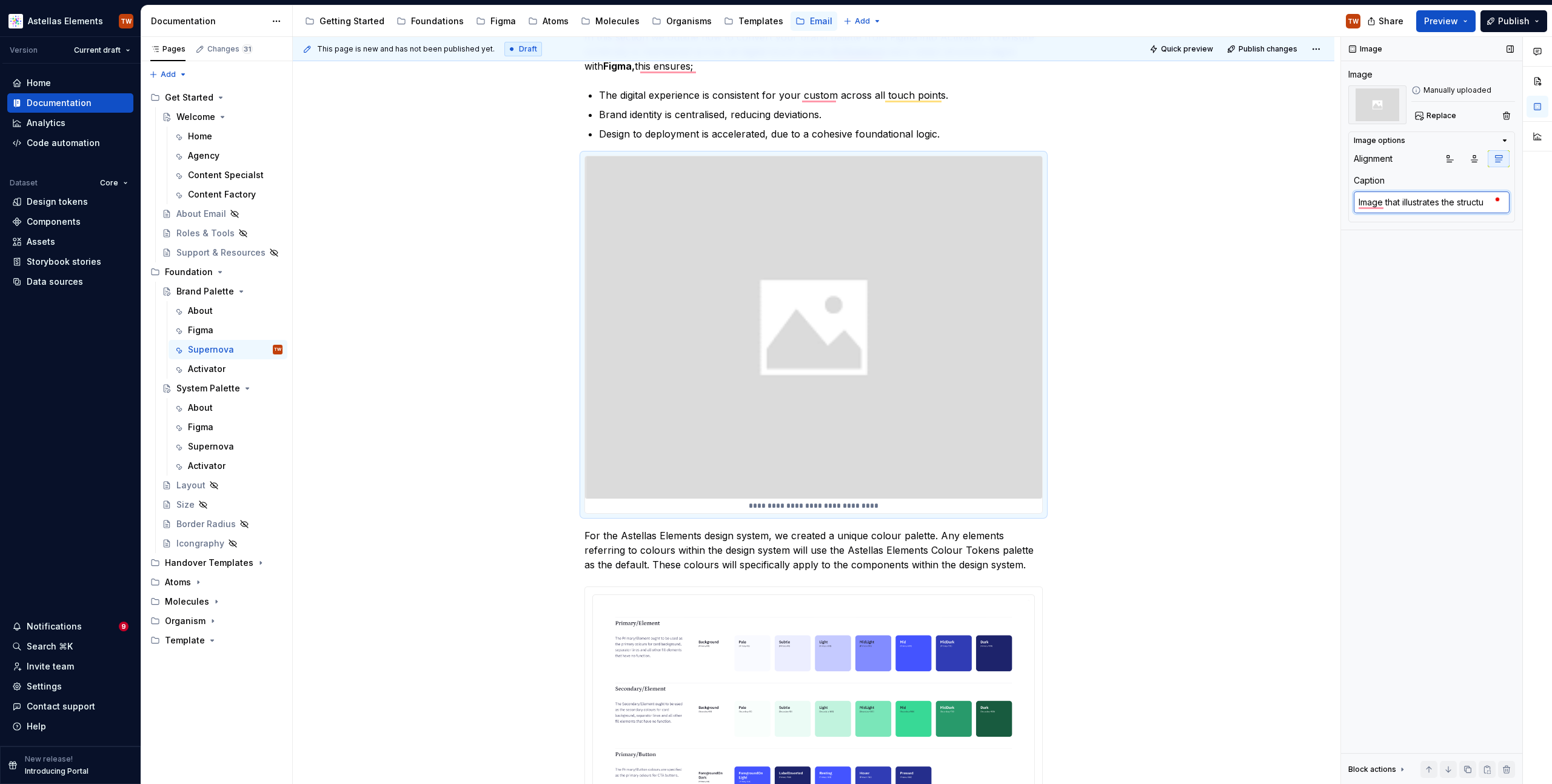
type textarea "Image that illustrates the structur"
type textarea "*"
type textarea "Image that illustrates the structure"
type textarea "*"
type textarea "Image that illustrates the structure"
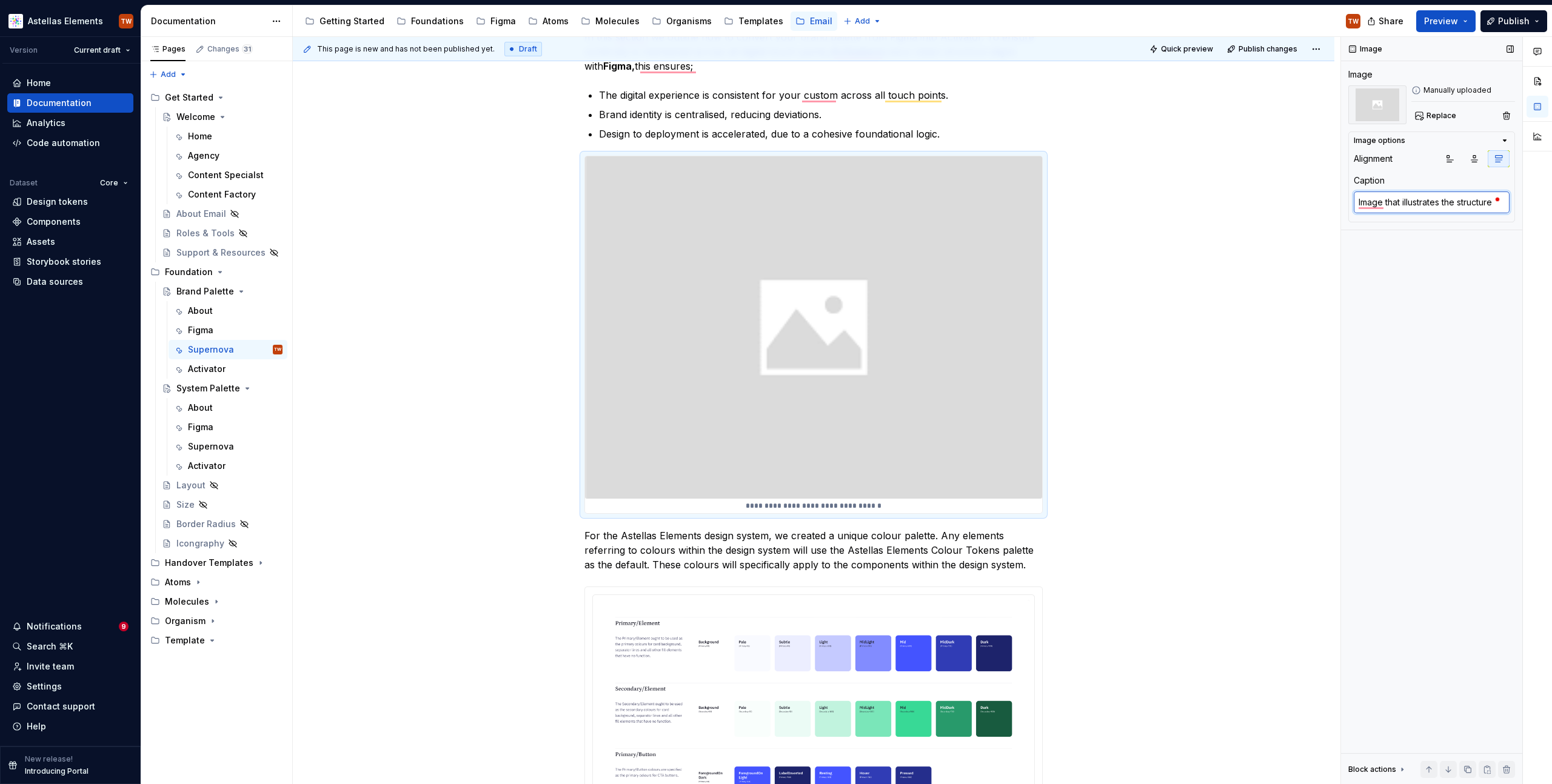
type textarea "*"
type textarea "Image that illustrates the structure of"
type textarea "*"
type textarea "Image that illustrates the structure of"
type textarea "*"
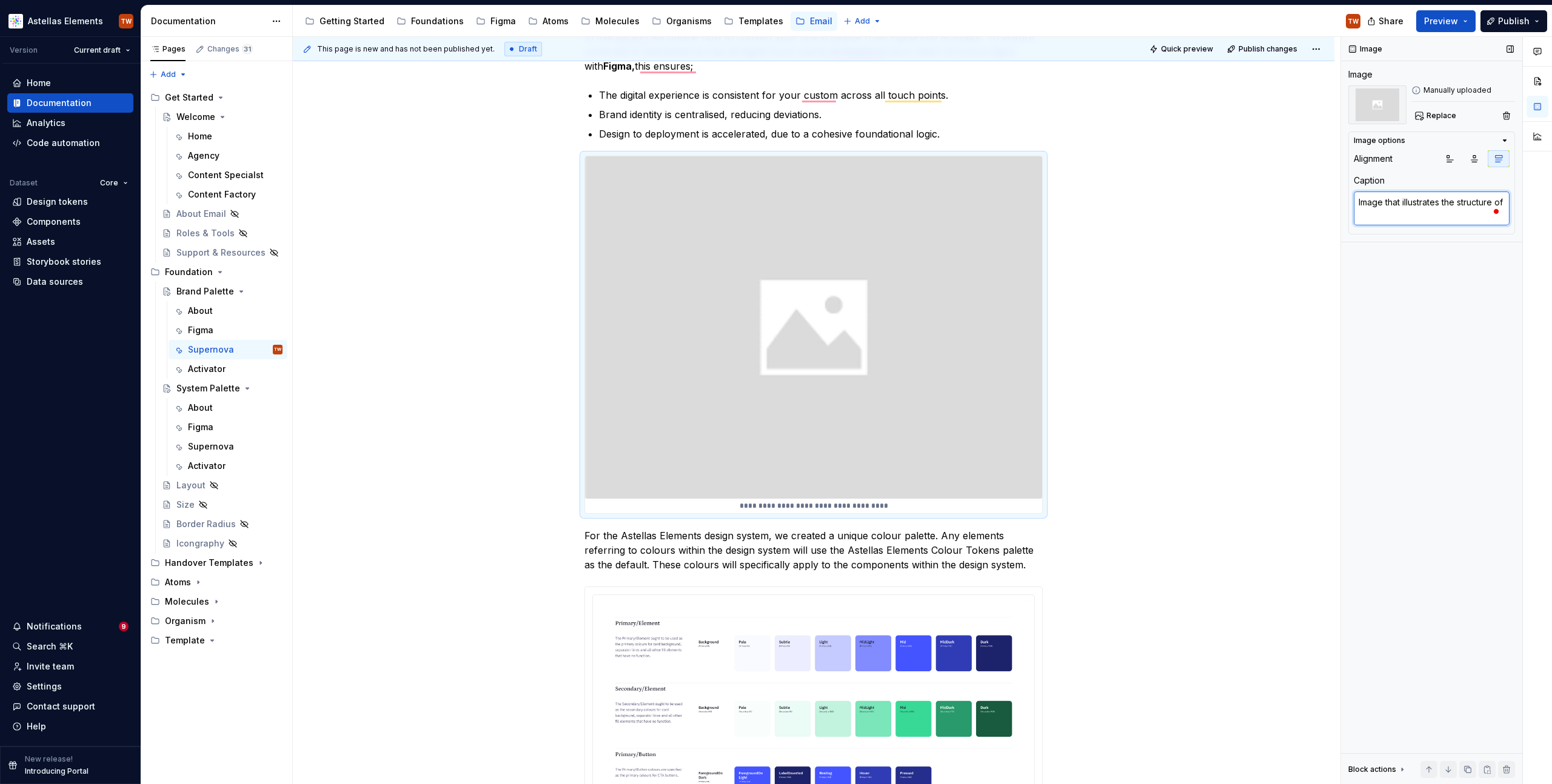
type textarea "Image that illustrates the structure of t"
type textarea "*"
type textarea "Image that illustrates the structure of th"
type textarea "*"
type textarea "Image that illustrates the structure of the"
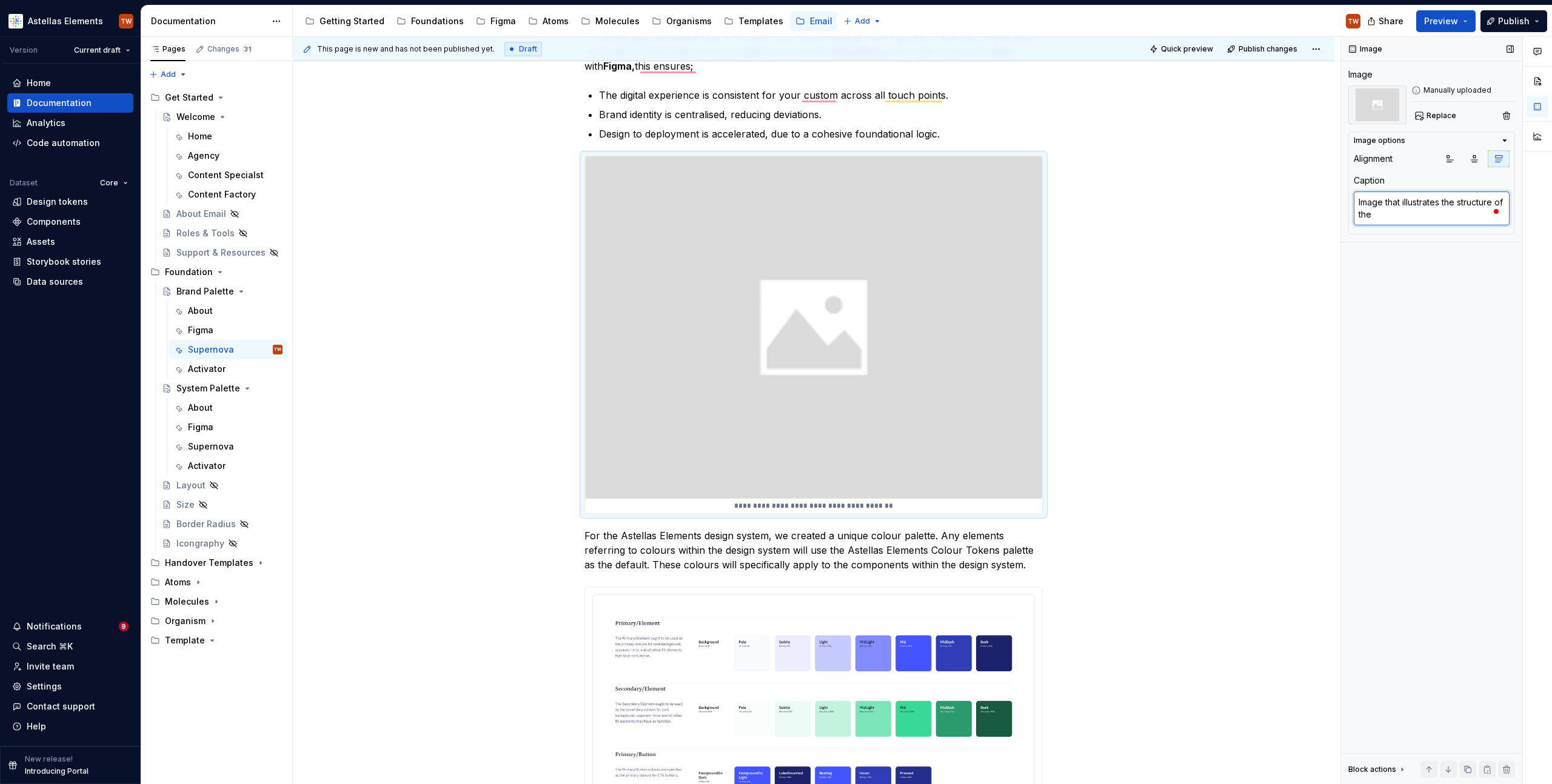
type textarea "*"
type textarea "Image that illustrates the structure of the"
type textarea "*"
type textarea "Image that illustrates the structure of the A"
type textarea "*"
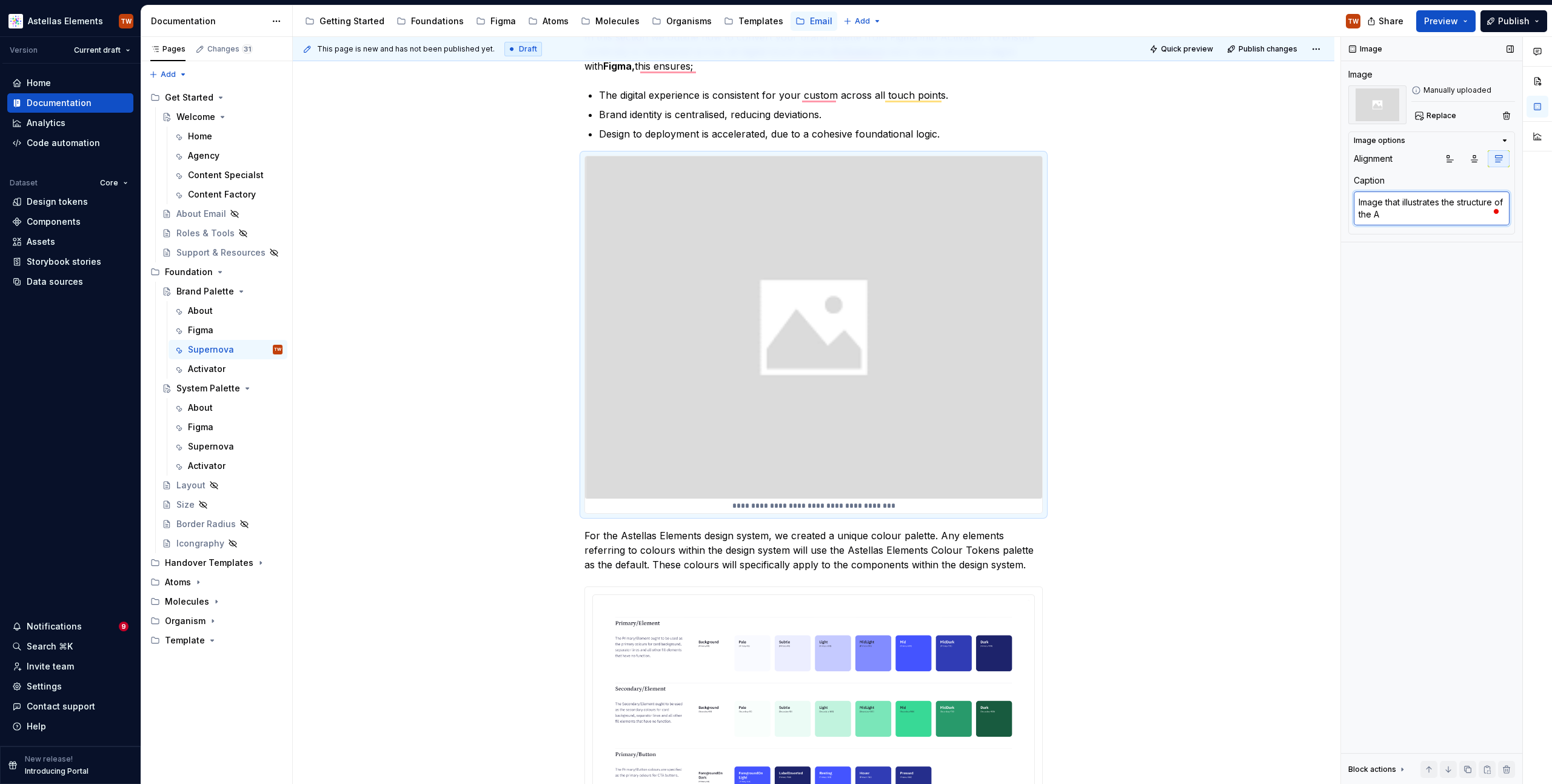
type textarea "Image that illustrates the structure of the Ac"
type textarea "*"
type textarea "Image that illustrates the structure of the Act"
type textarea "*"
type textarea "Image that illustrates the structure of the Activ"
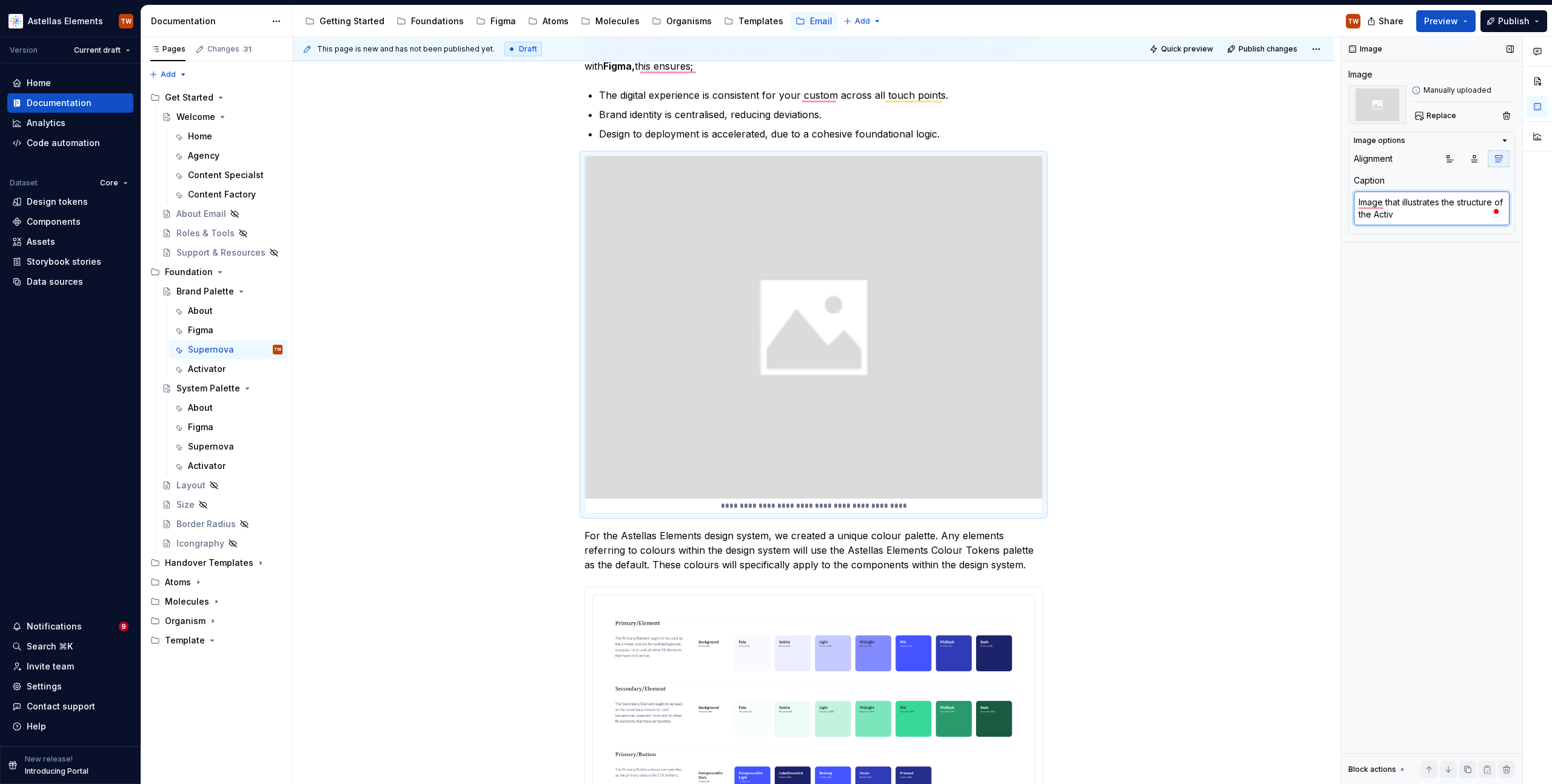
type textarea "*"
type textarea "Image that illustrates the structure of the Activa"
type textarea "*"
type textarea "Image that illustrates the structure of the Activat"
type textarea "*"
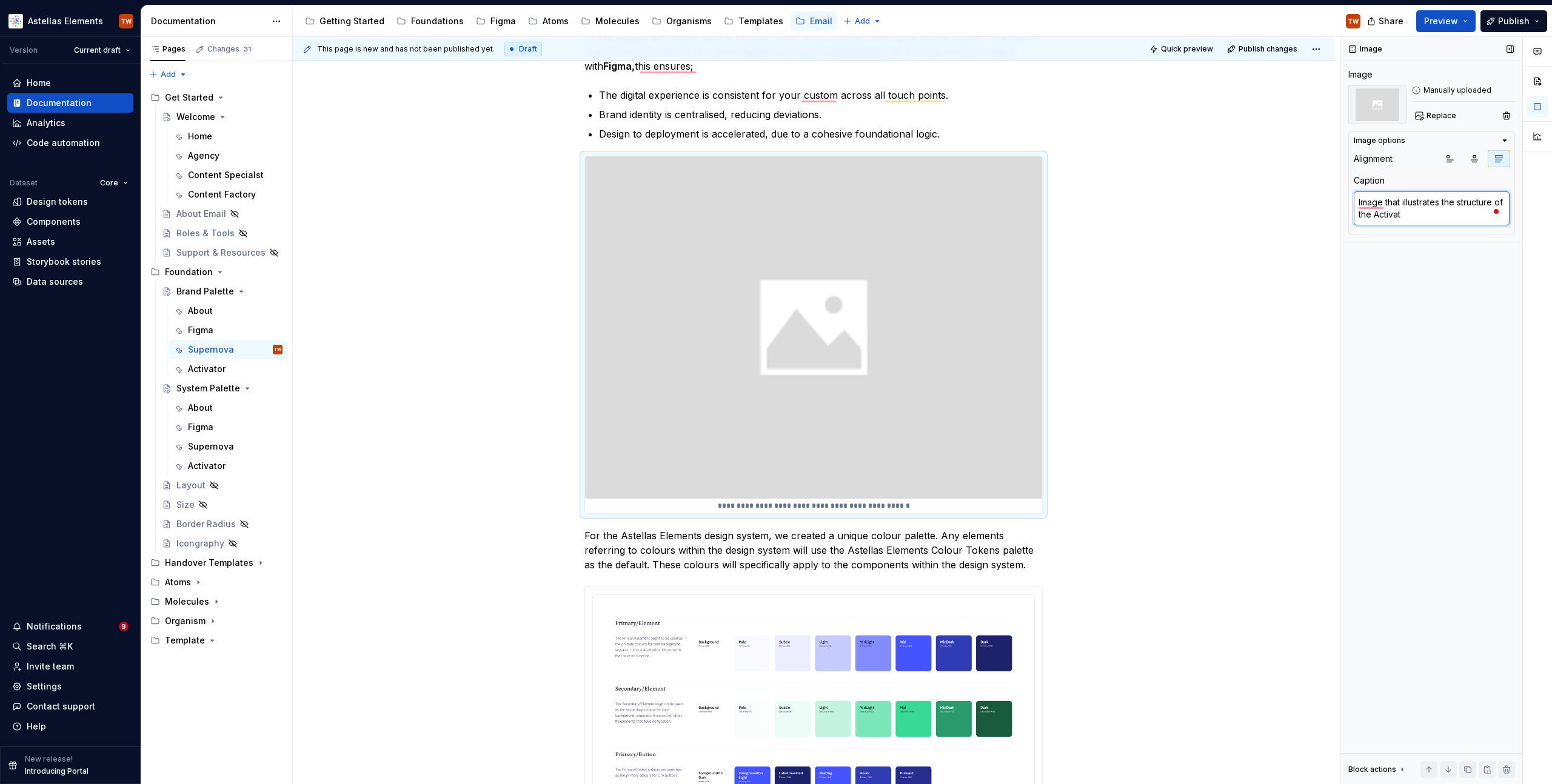
type textarea "Image that illustrates the structure of the Activato"
type textarea "*"
type textarea "Image that illustrates the structure of the Activator"
type textarea "*"
type textarea "Image that illustrates the structure of the Activators"
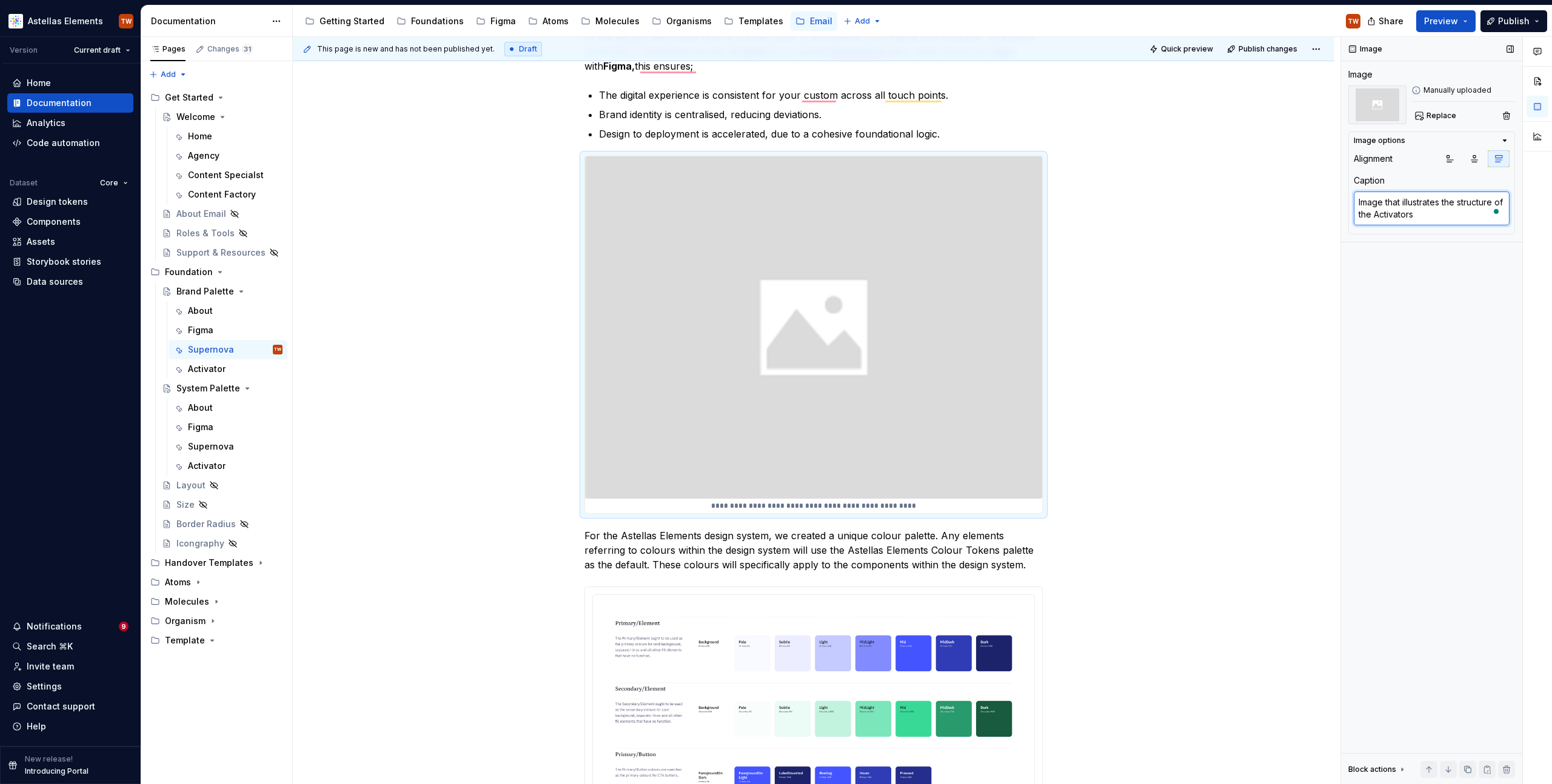
type textarea "*"
type textarea "Image that illustrates the structure of the Activators"
type textarea "*"
type textarea "Image that illustrates the structure of the Activators D"
type textarea "*"
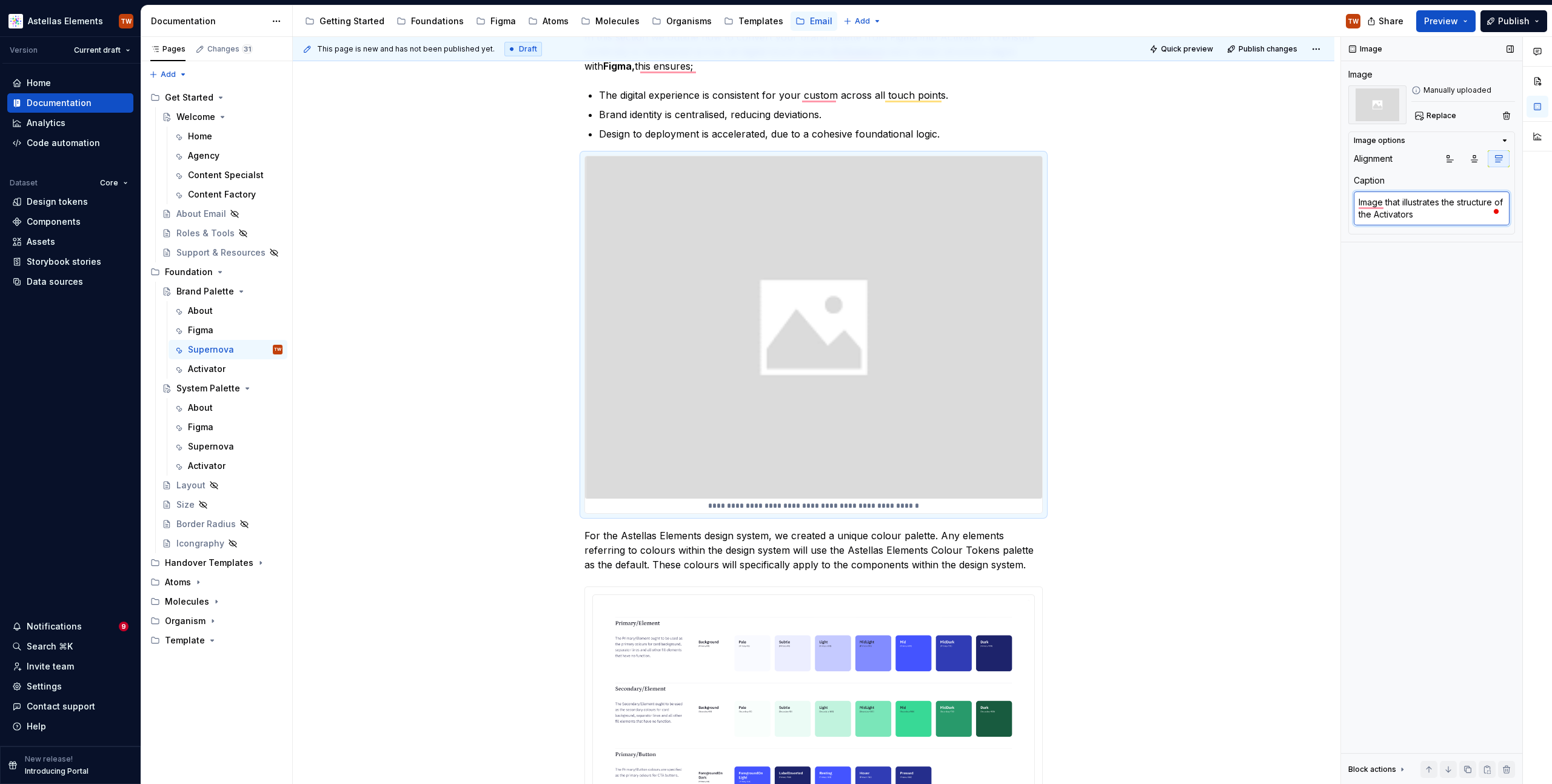
type textarea "Image that illustrates the structure of the Activators d"
type textarea "*"
type textarea "Image that illustrates the structure of the Activators de"
type textarea "*"
type textarea "Image that illustrates the structure of the Activators des"
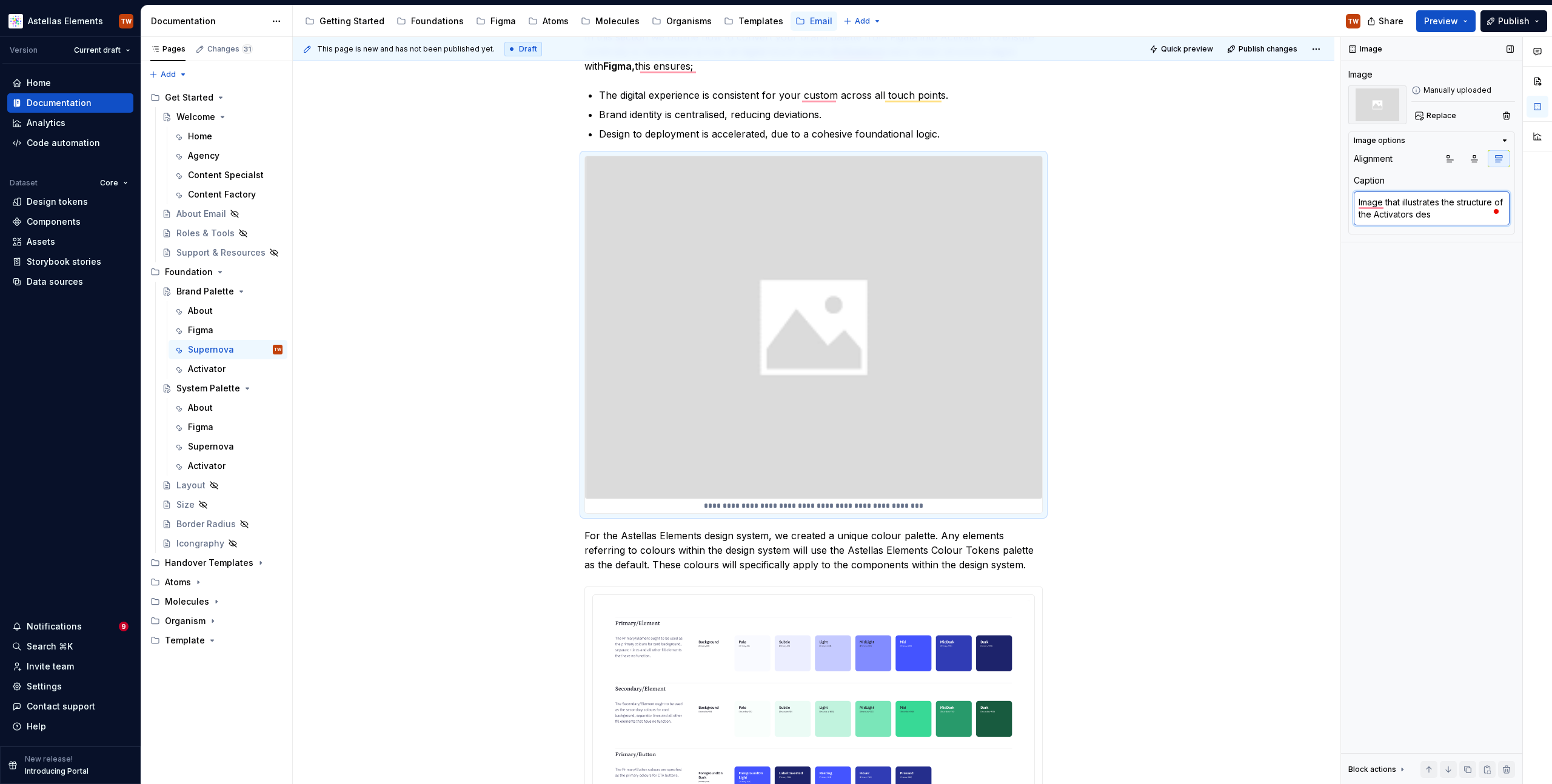
type textarea "*"
type textarea "Image that illustrates the structure of the Activators desin"
type textarea "*"
type textarea "Image that illustrates the structure of the Activators desing"
type textarea "*"
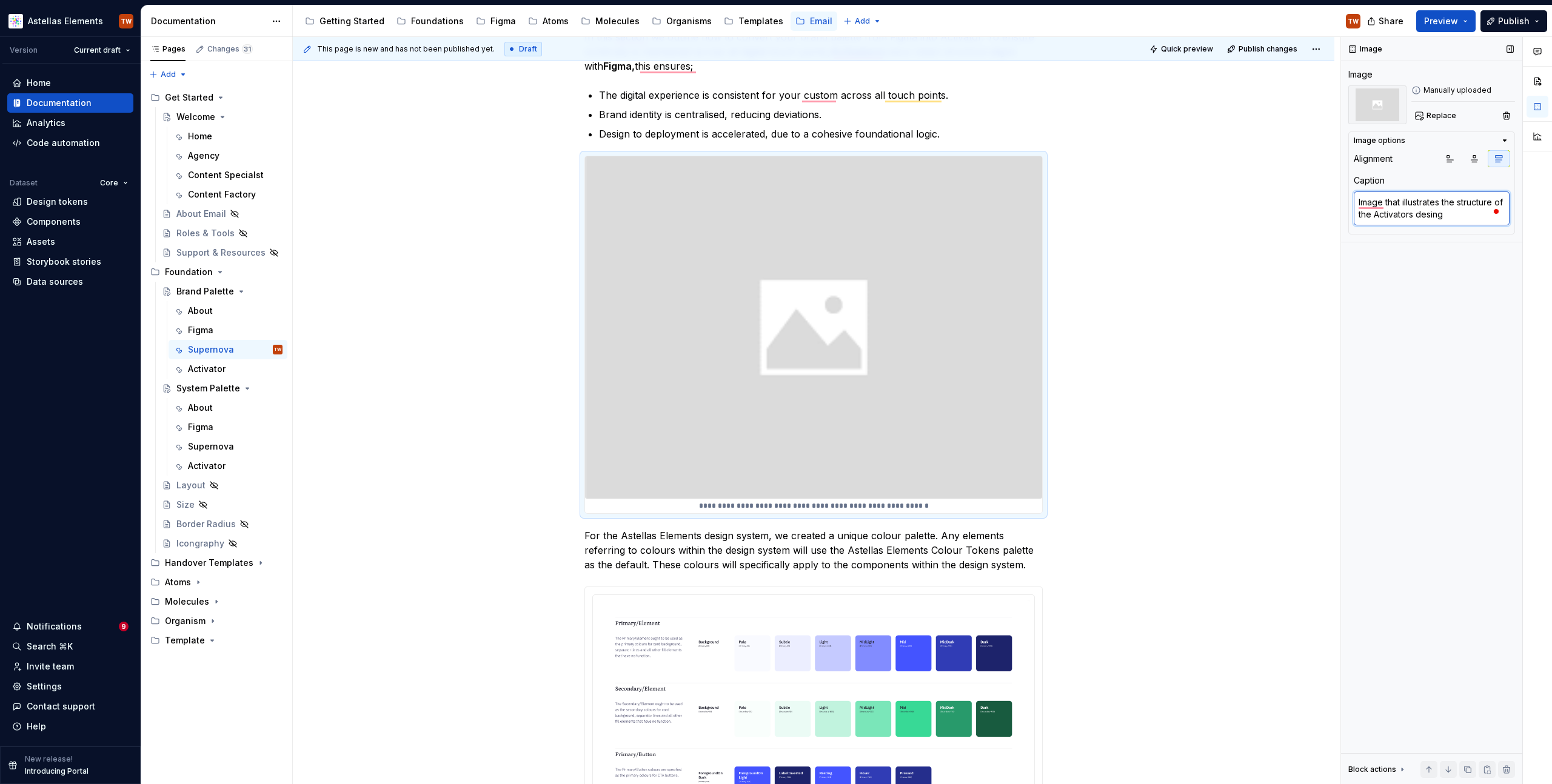
type textarea "Image that illustrates the structure of the Activators desing"
type textarea "*"
type textarea "Image that illustrates the structure of the Activators desing"
type textarea "*"
type textarea "Image that illustrates the structure of the Activators desin"
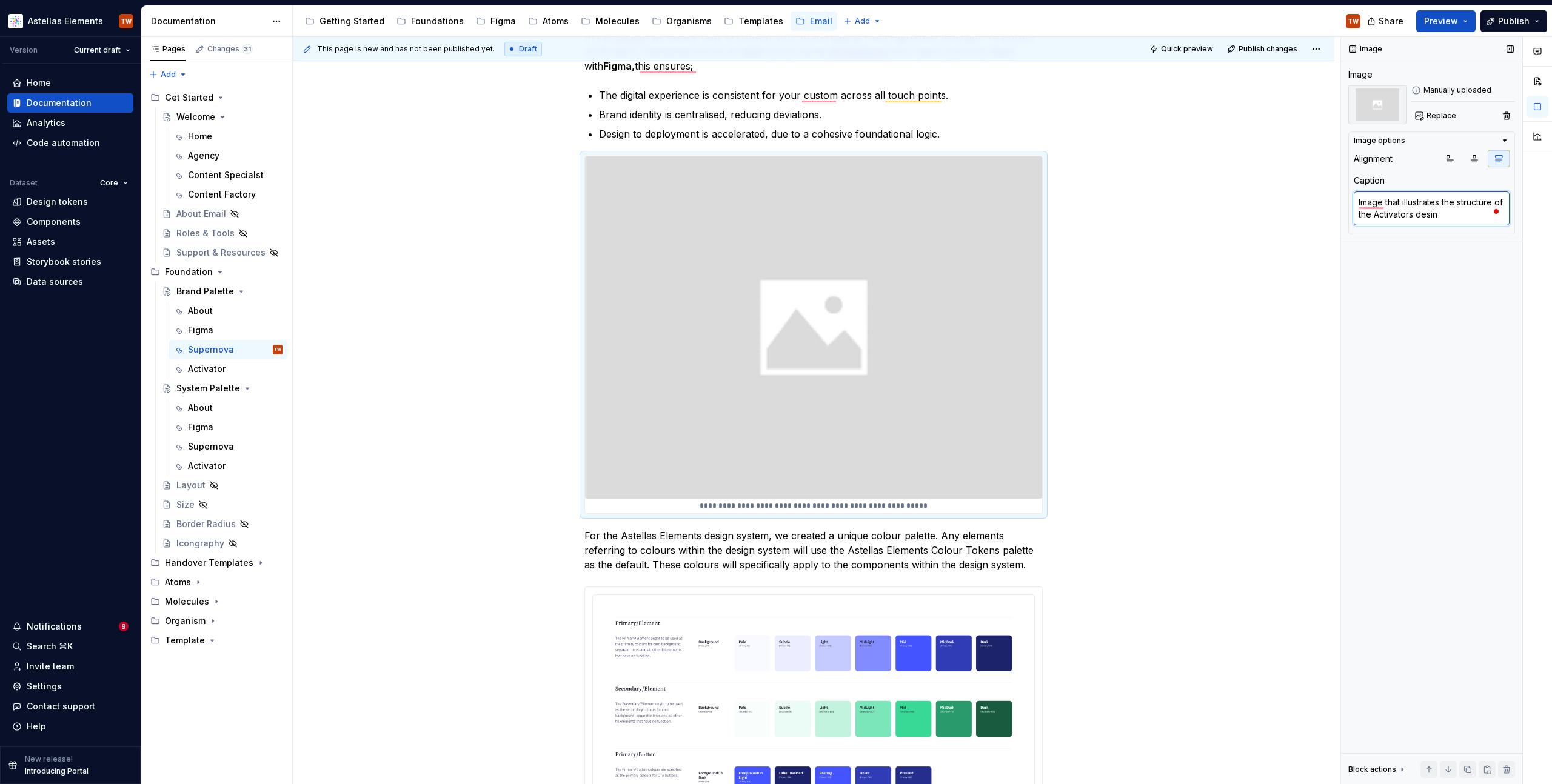
type textarea "*"
type textarea "Image that illustrates the structure of the Activators desi"
type textarea "*"
type textarea "Image that illustrates the structure of the Activators desig"
type textarea "*"
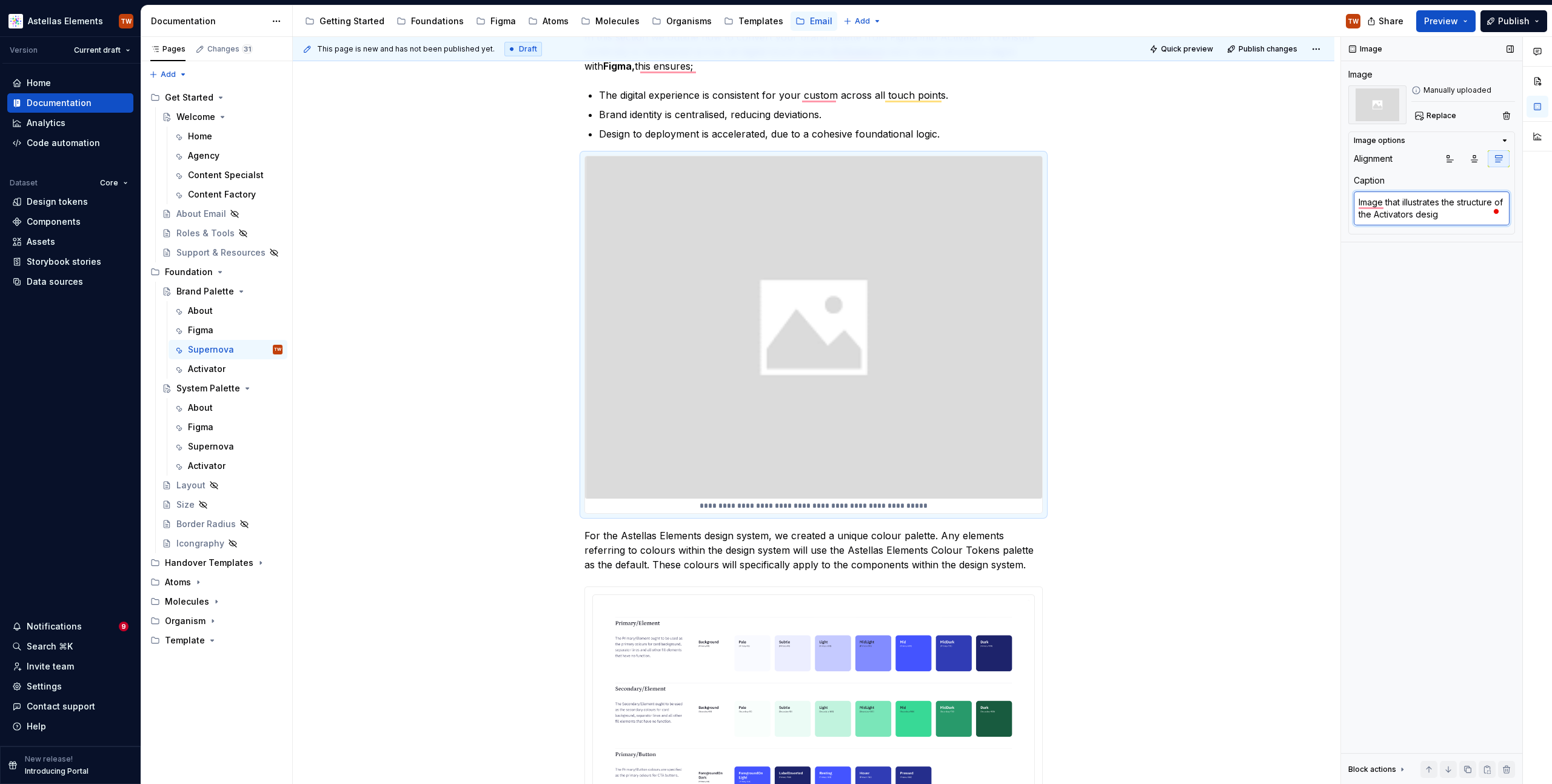
type textarea "Image that illustrates the structure of the Activators design"
type textarea "*"
type textarea "Image that illustrates the structure of the Activators design"
type textarea "*"
type textarea "Image that illustrates the structure of the Activators design s"
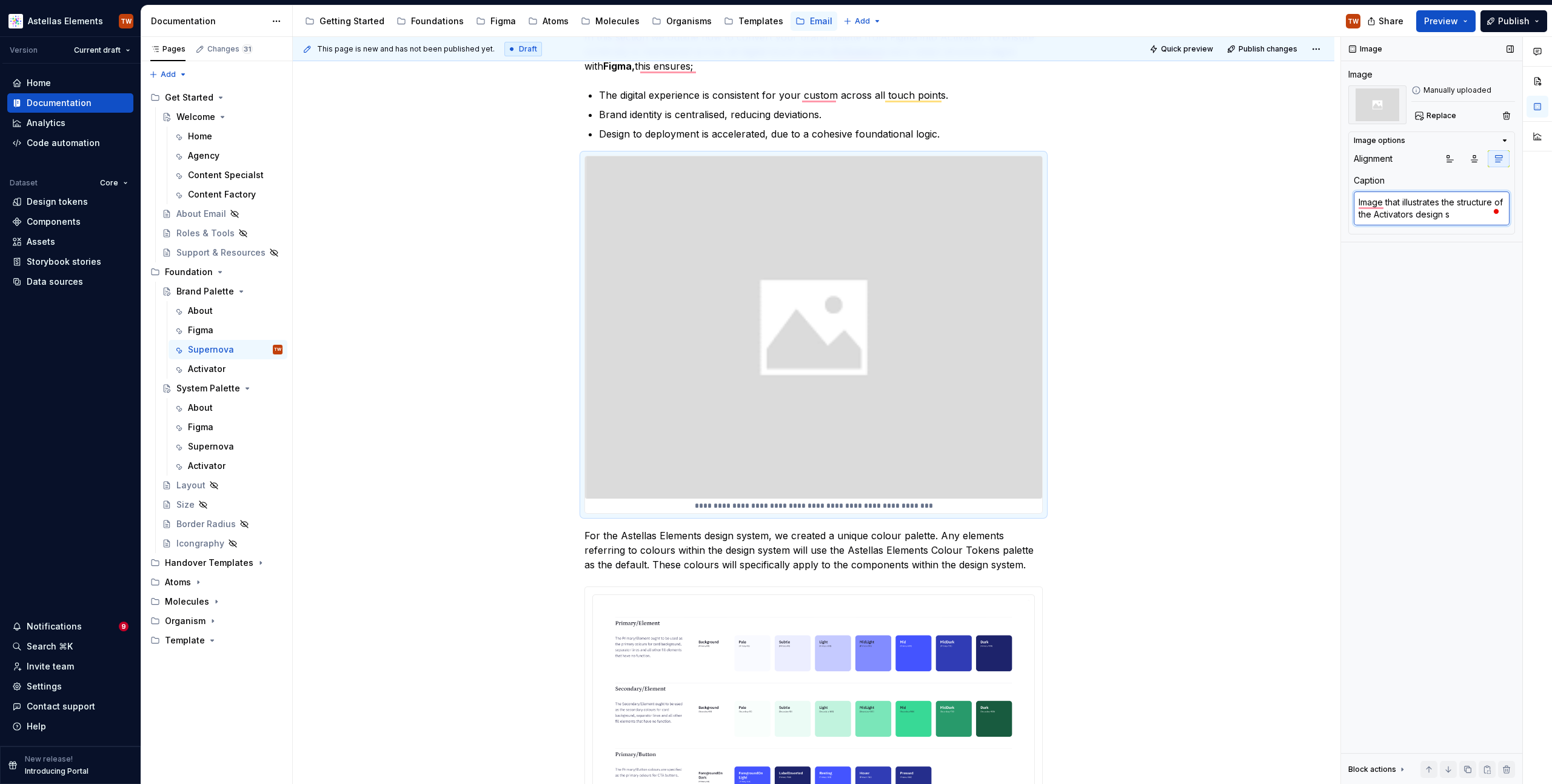
type textarea "*"
type textarea "Image that illustrates the structure of the Activators design sy"
type textarea "*"
type textarea "Image that illustrates the structure of the Activators design sys"
type textarea "*"
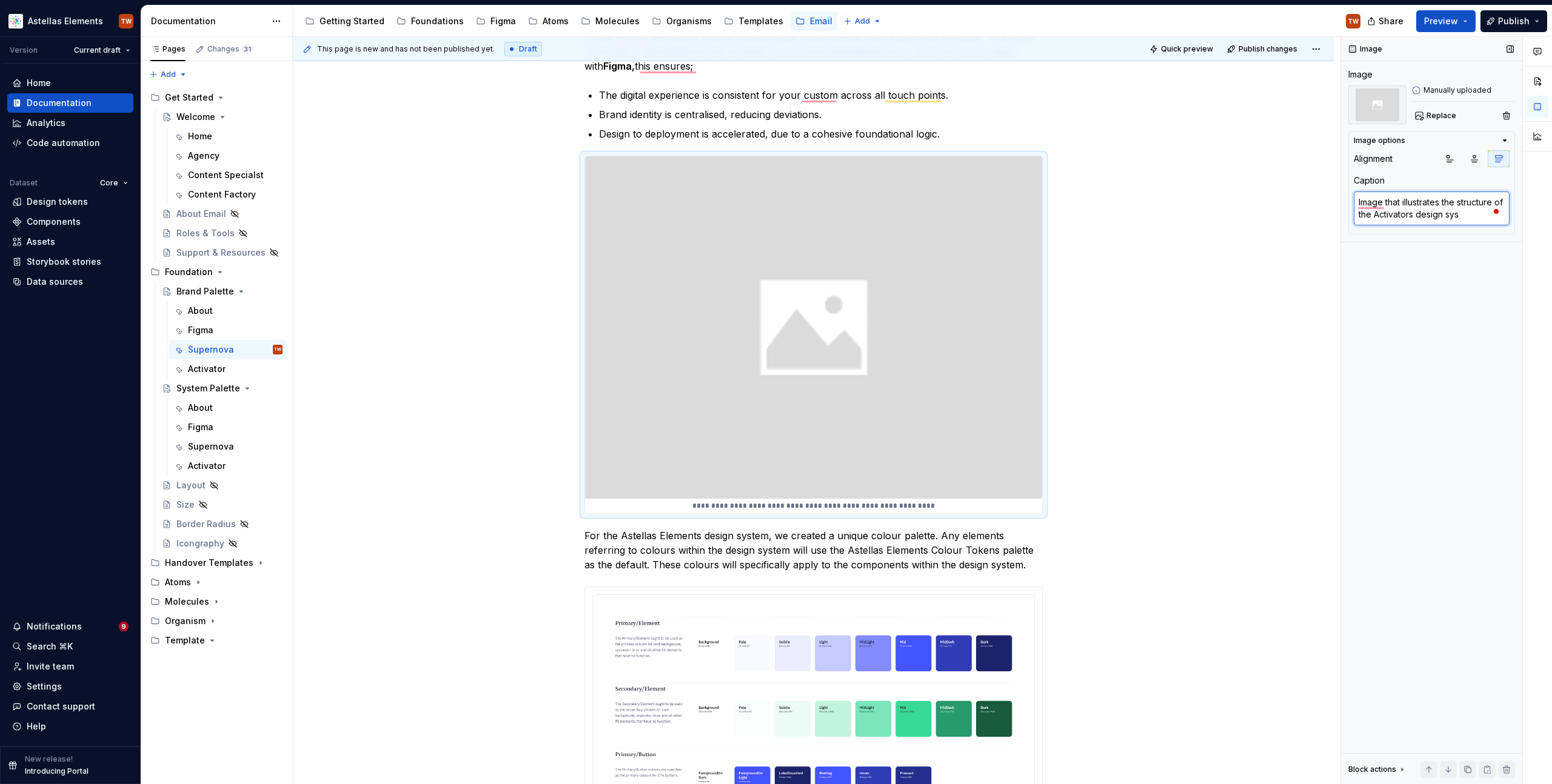
type textarea "Image that illustrates the structure of the Activators design syst"
type textarea "*"
type textarea "Image that illustrates the structure of the Activators design syste"
type textarea "*"
type textarea "Image that illustrates the structure of the Activators design system"
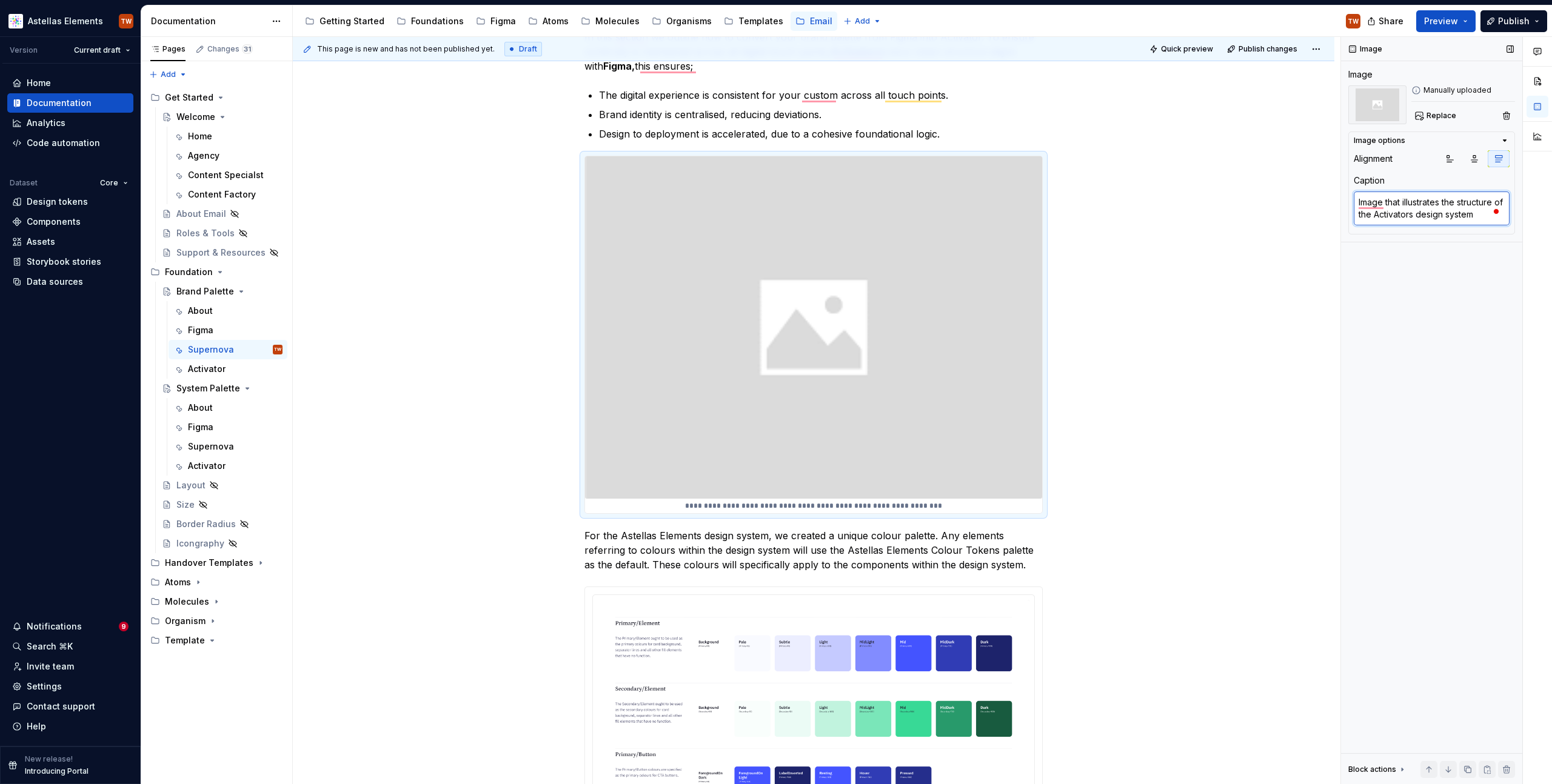
type textarea "*"
type textarea "Image that illustrates the structure of the Activators design system."
click at [1263, 285] on div "**********" at bounding box center [817, 411] width 1048 height 748
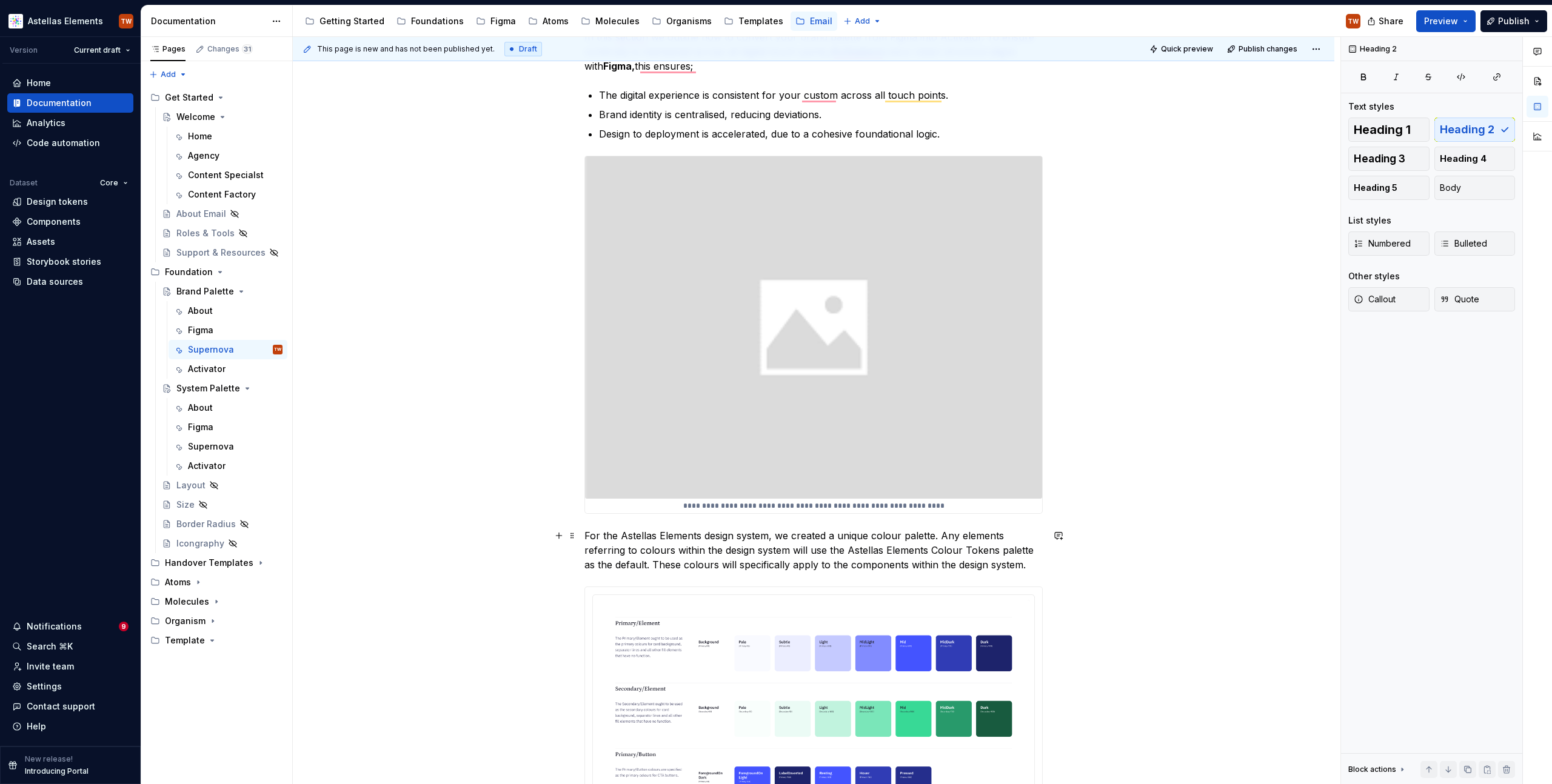
drag, startPoint x: 582, startPoint y: 535, endPoint x: 590, endPoint y: 535, distance: 8.0
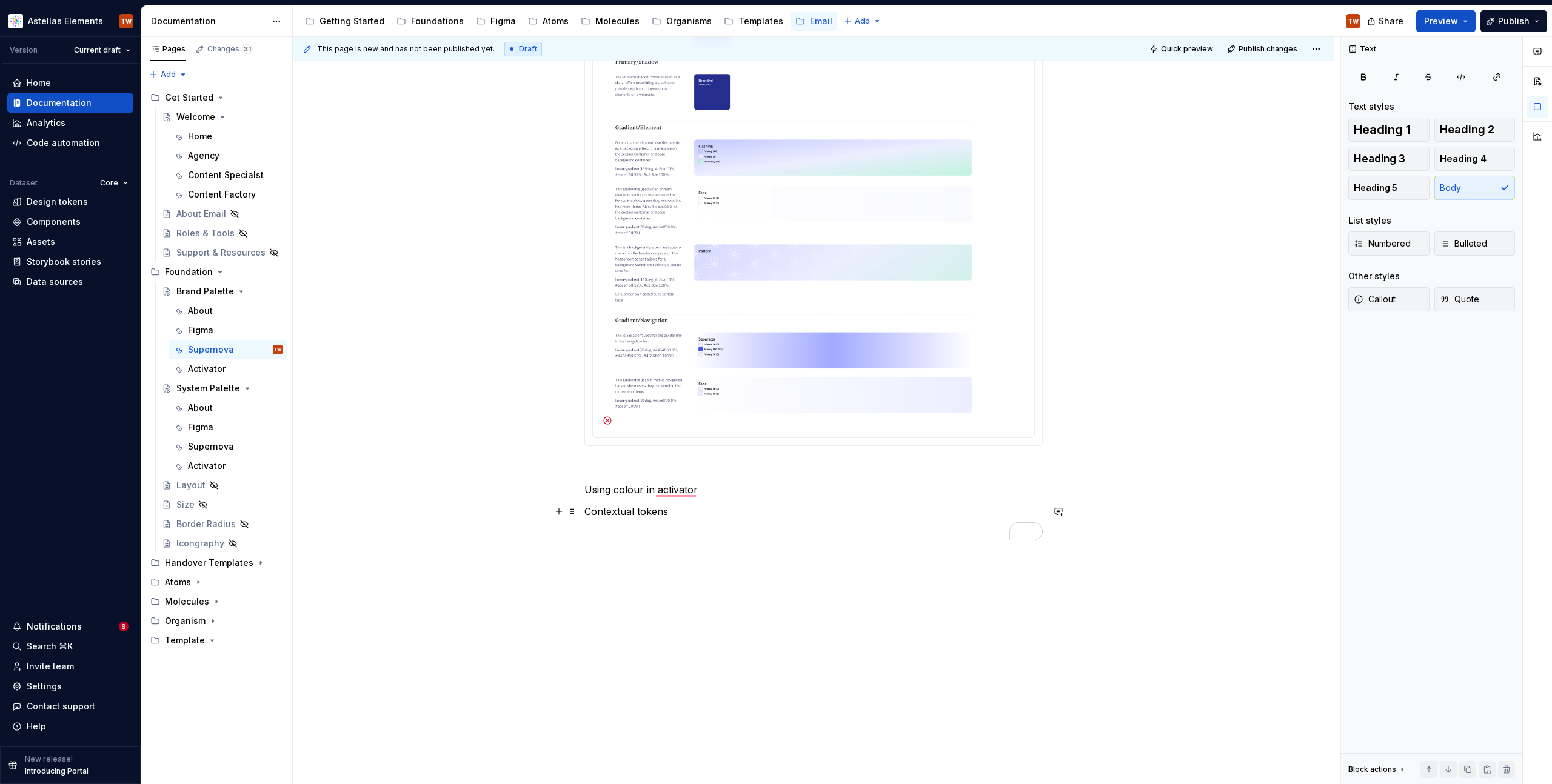
scroll to position [1797, 0]
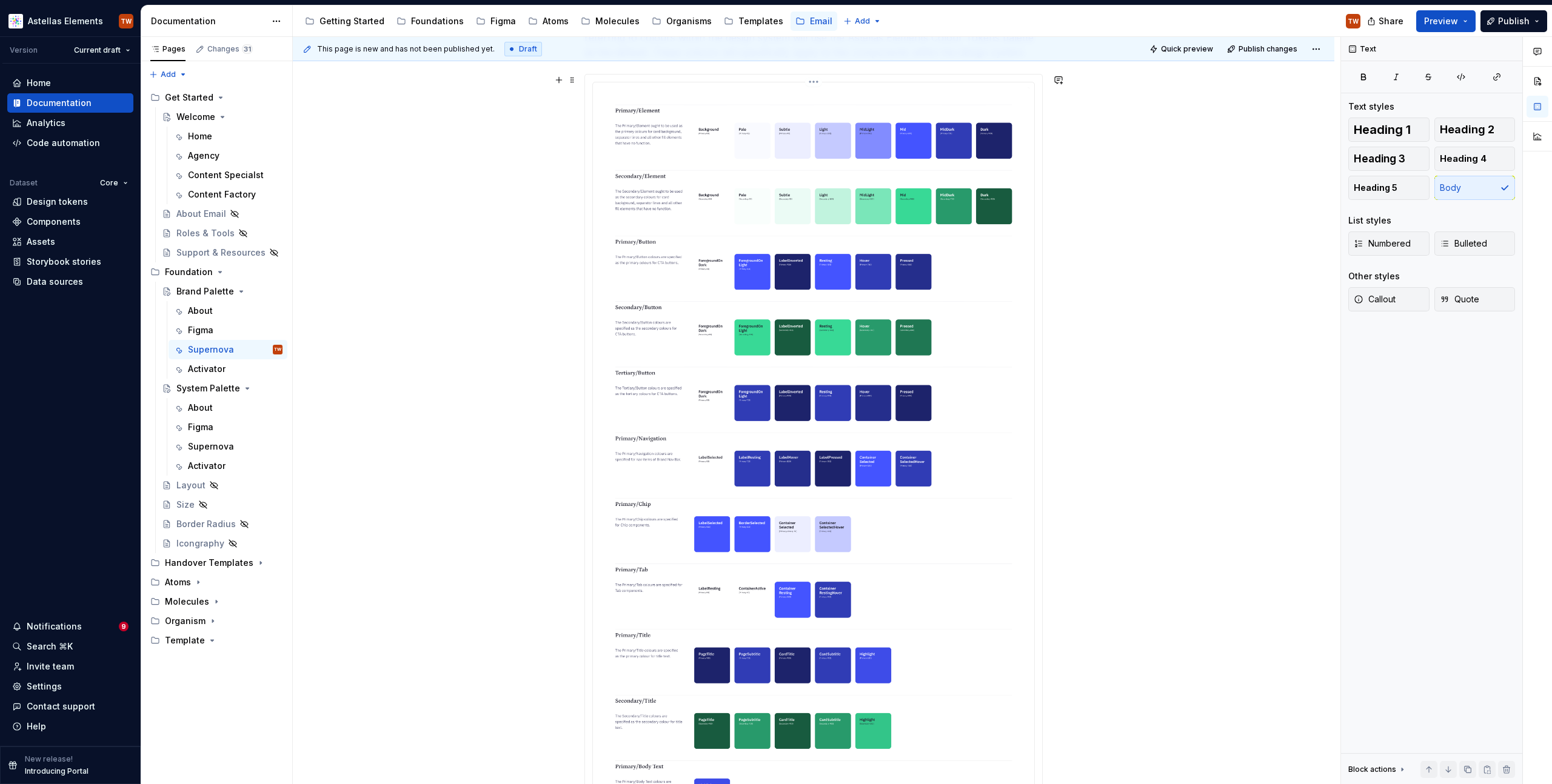
scroll to position [0, 0]
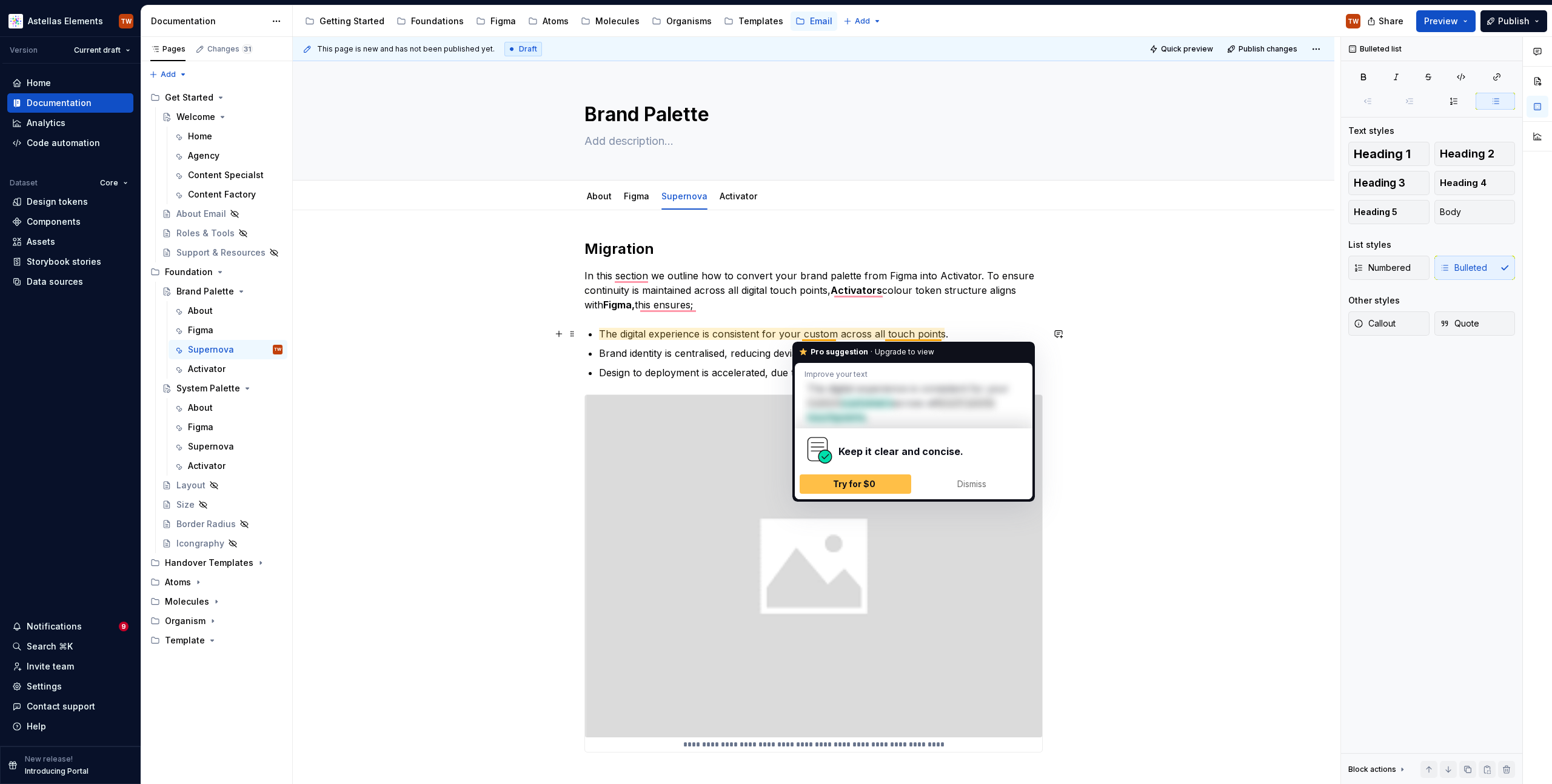
click at [830, 330] on p "The digital experience is consistent for your custom across all touch points." at bounding box center [821, 334] width 443 height 15
click at [834, 332] on p "The digital experience is consistent for your custom across all touch points." at bounding box center [821, 334] width 443 height 15
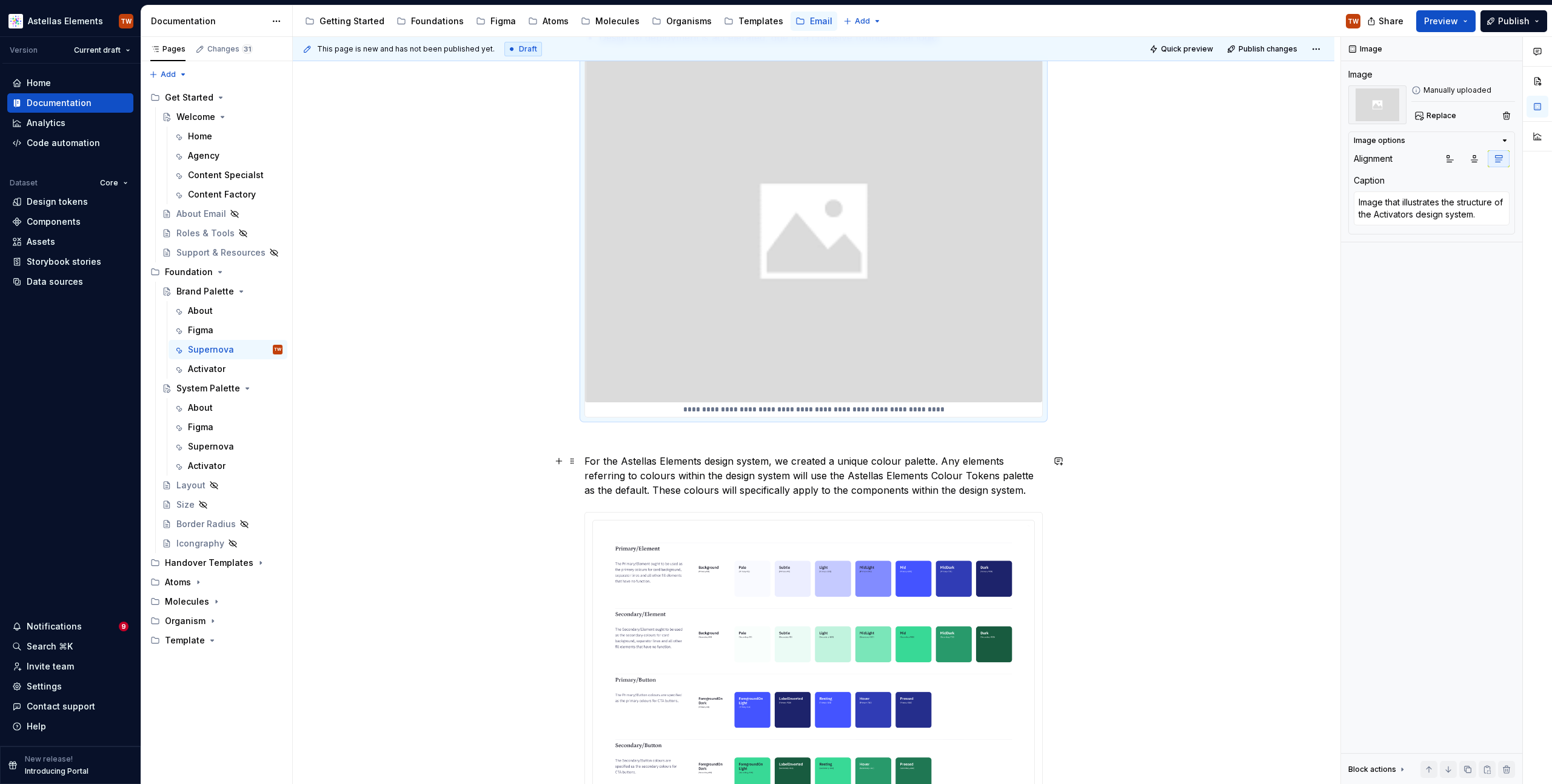
scroll to position [230, 0]
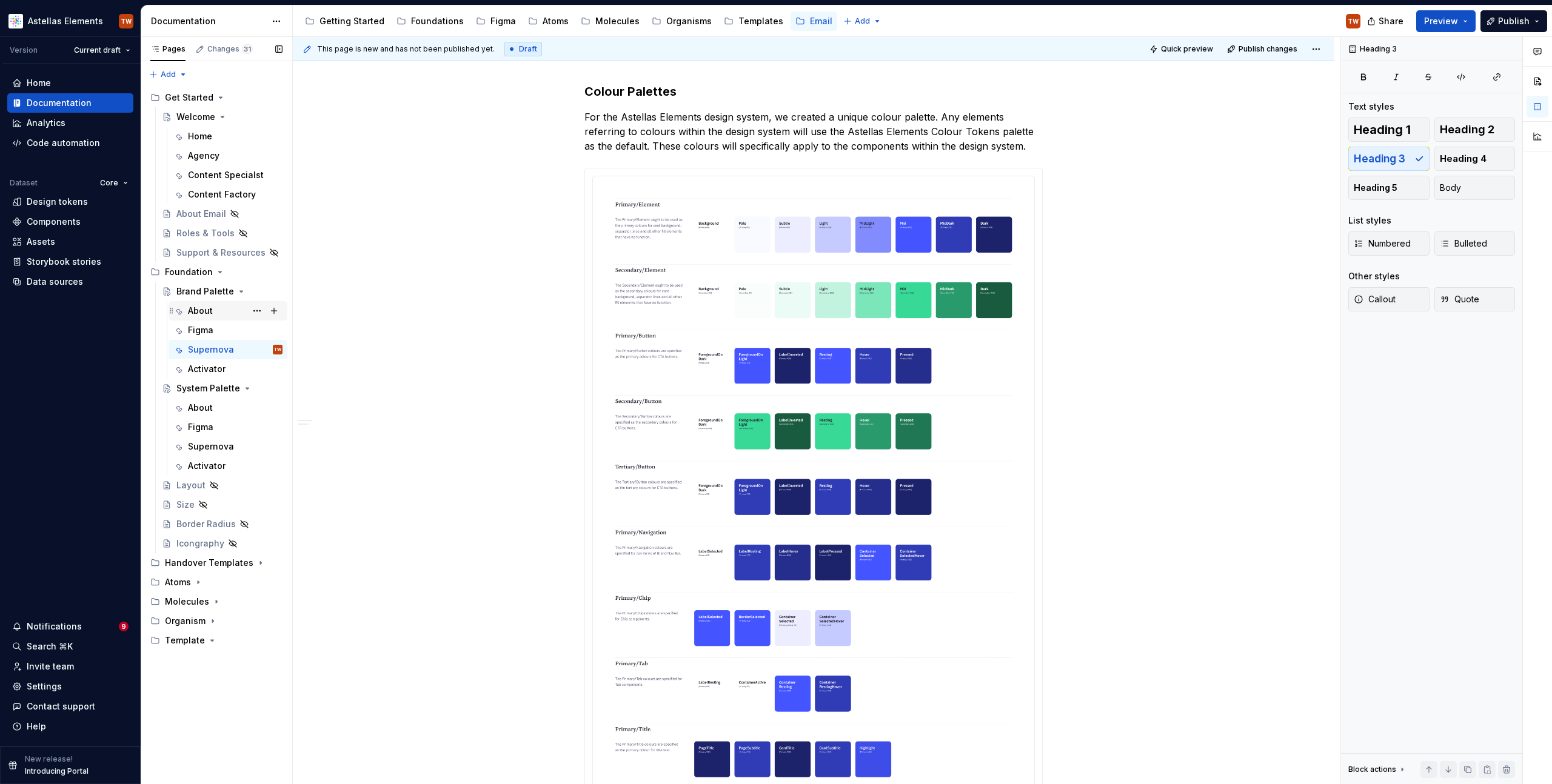
click at [208, 316] on div "About" at bounding box center [200, 310] width 25 height 12
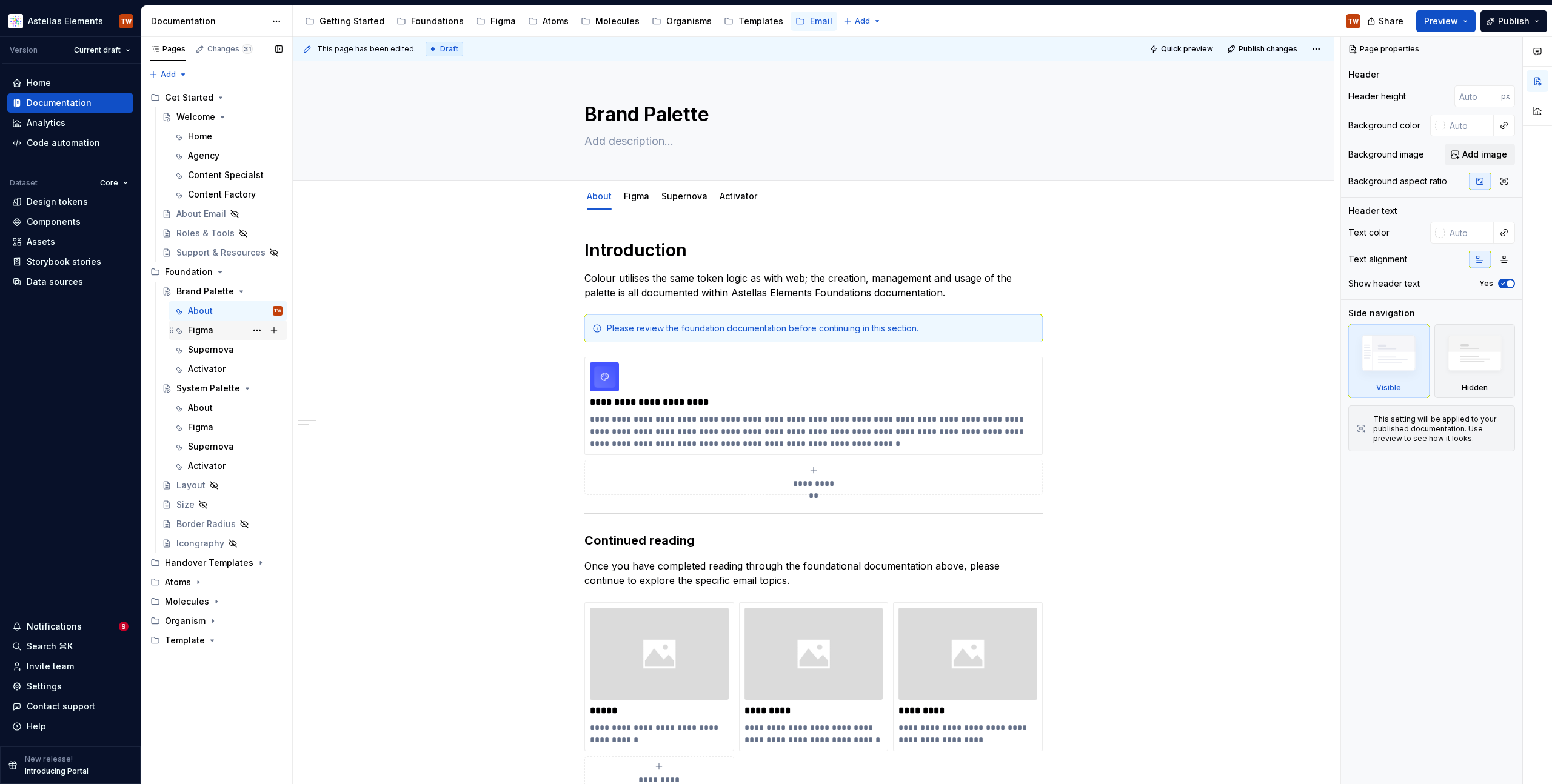
click at [208, 328] on div "Figma" at bounding box center [201, 330] width 26 height 12
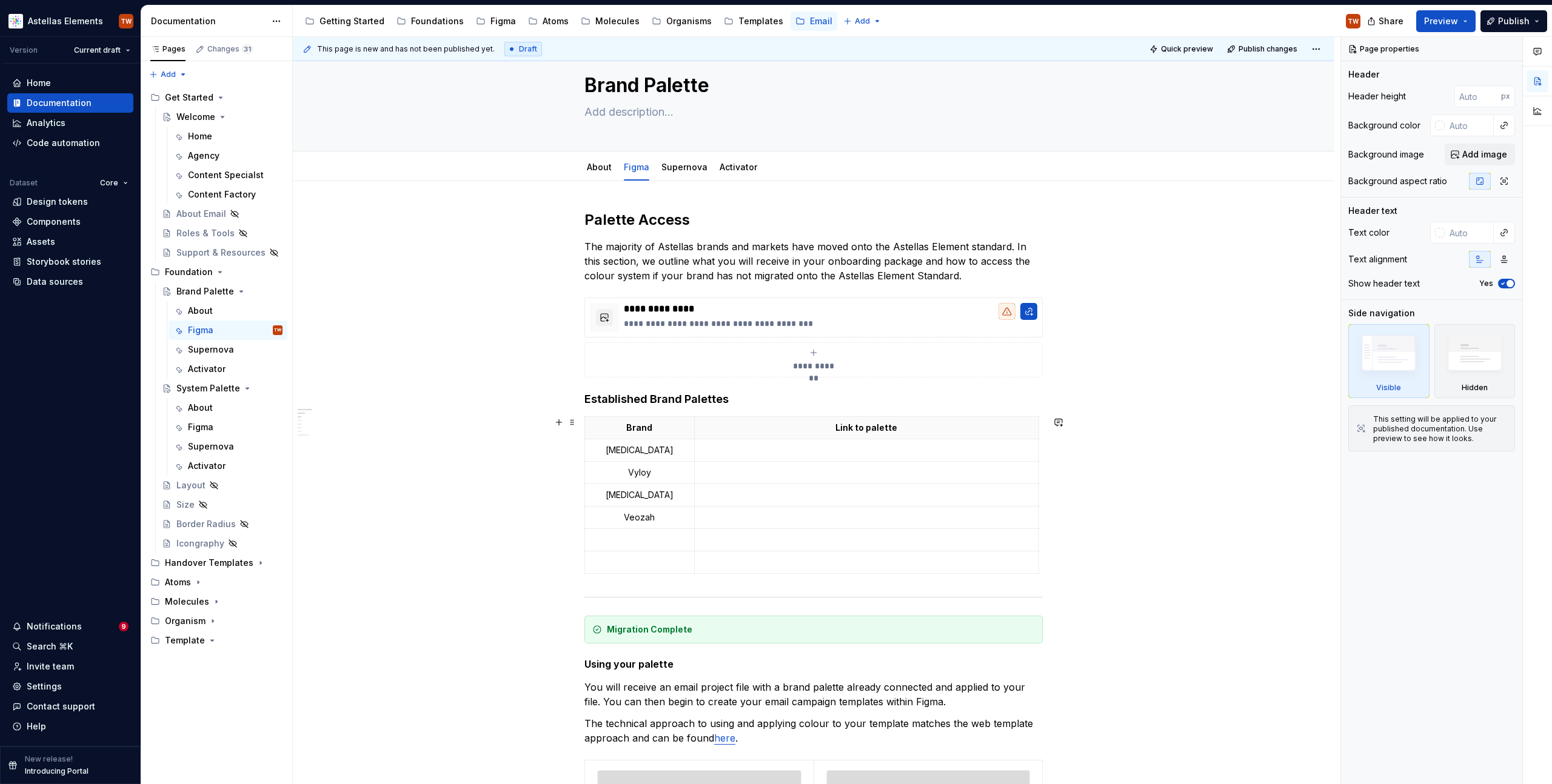
scroll to position [100, 0]
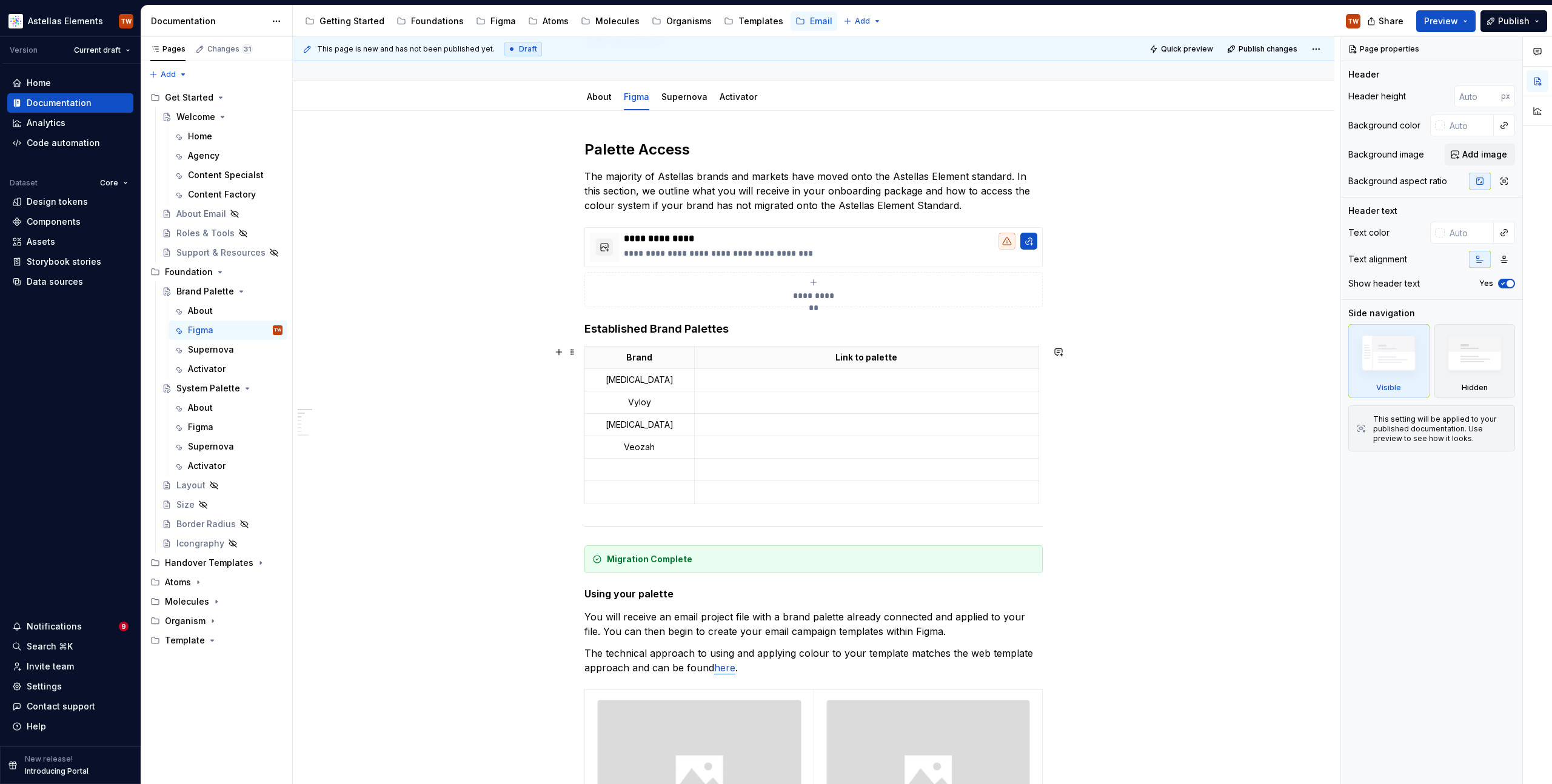
type textarea "*"
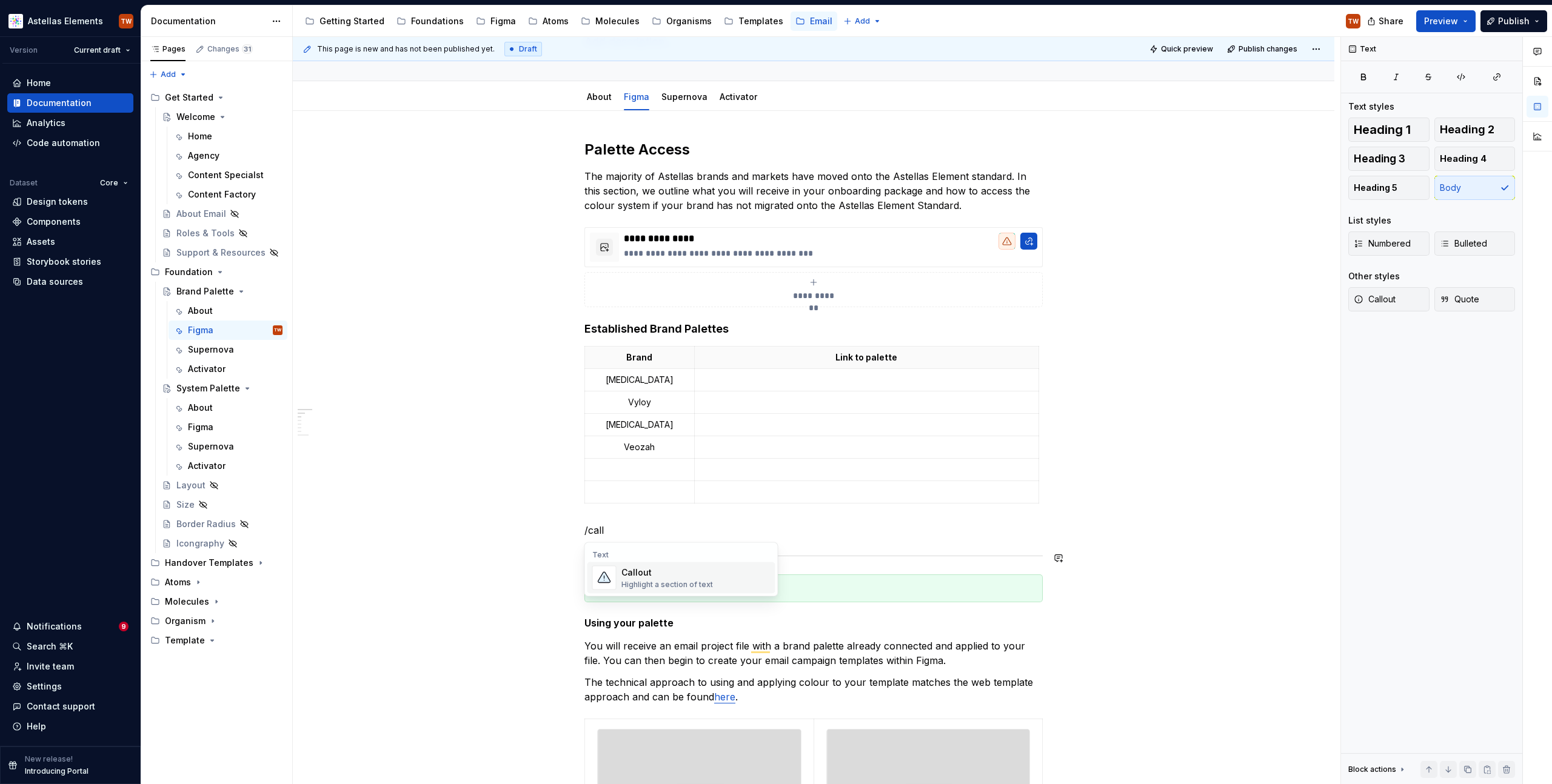
click at [612, 569] on img "Suggestions" at bounding box center [604, 578] width 23 height 24
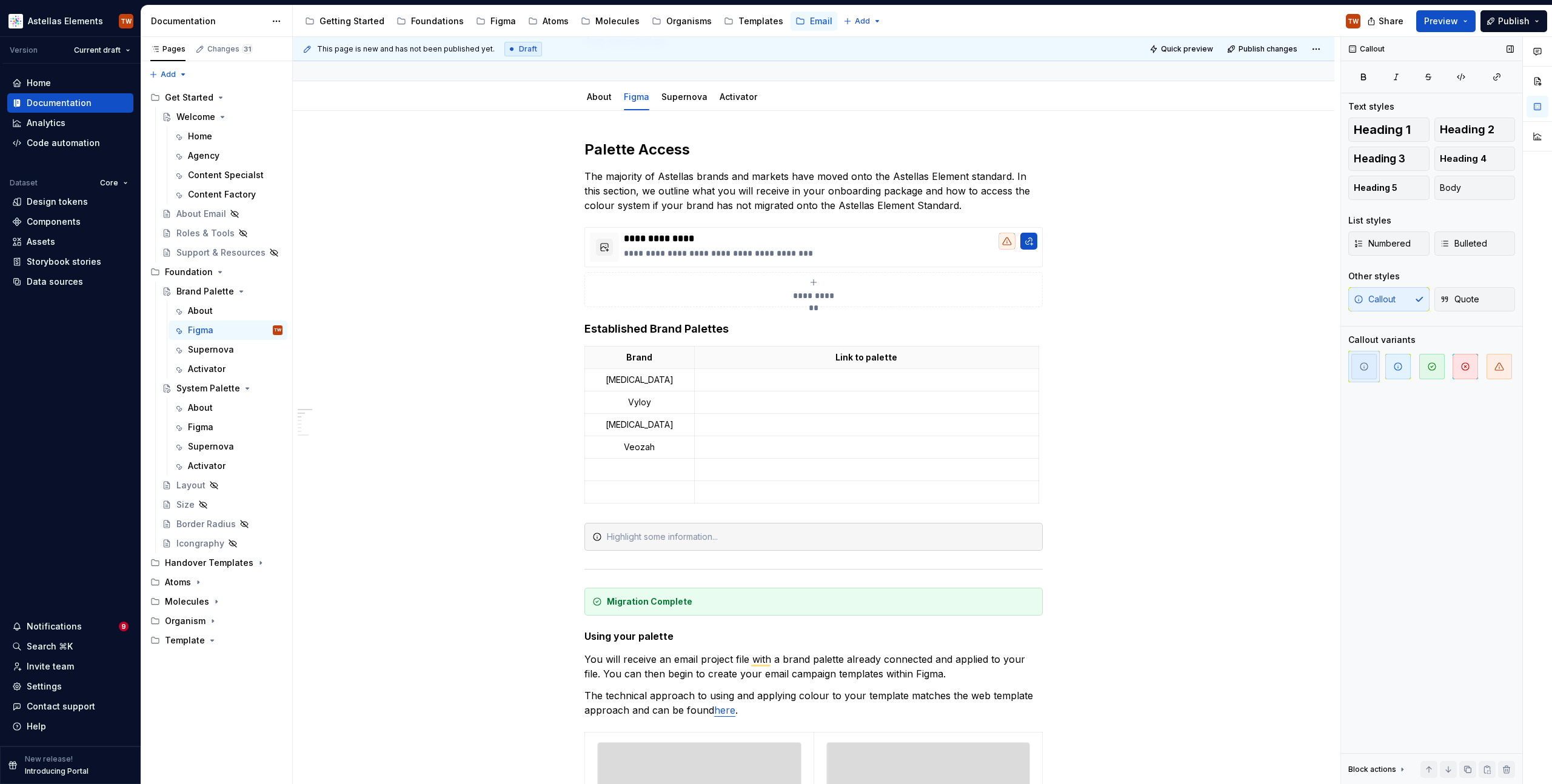
click at [1497, 364] on icon "button" at bounding box center [1499, 366] width 10 height 10
click at [816, 535] on div "If your brand has only completed an AstellasPro migration," at bounding box center [821, 537] width 428 height 12
click at [863, 545] on div "If your brand has only completed an AstellasPro migration," at bounding box center [813, 537] width 458 height 28
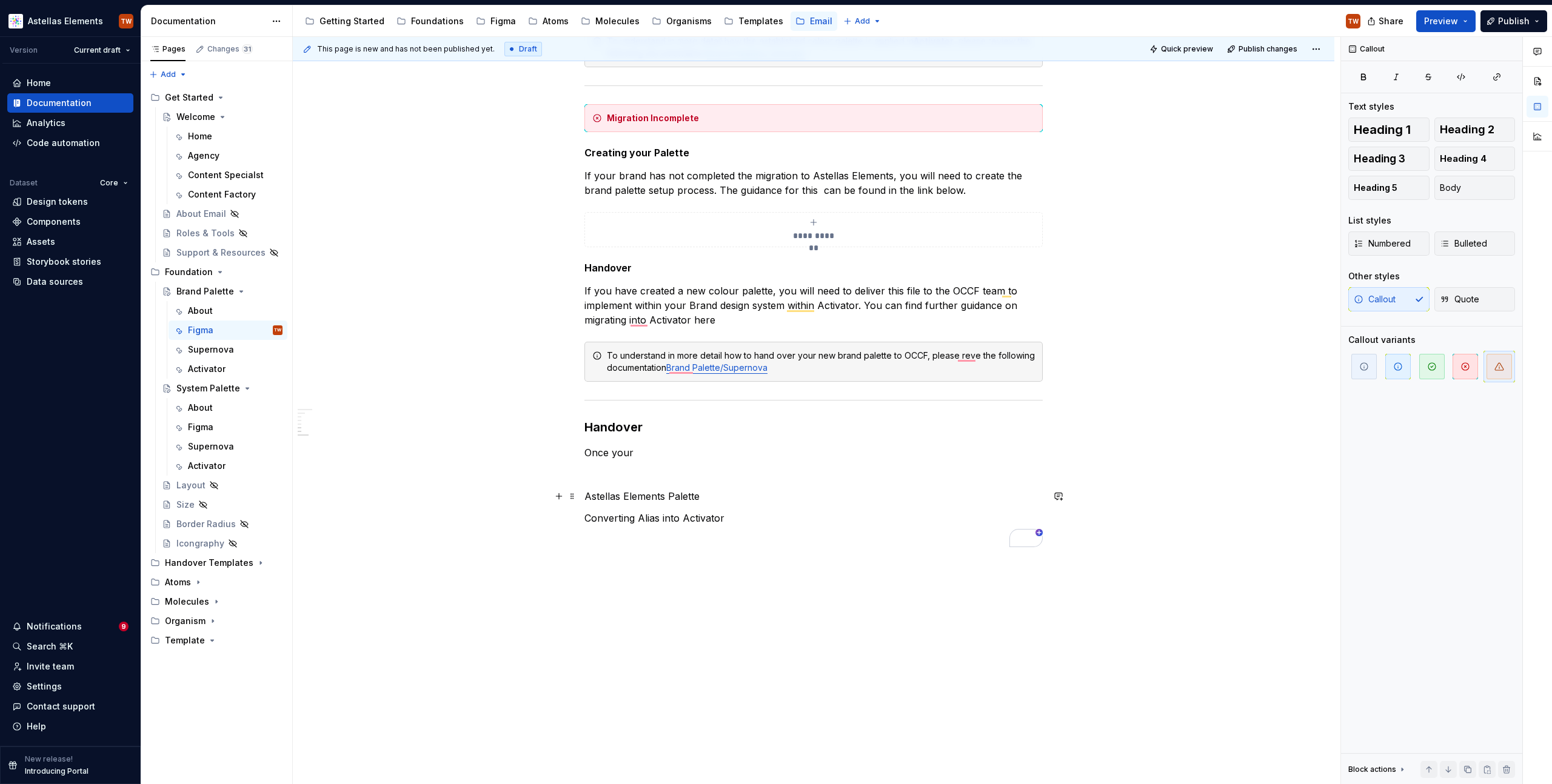
scroll to position [1236, 0]
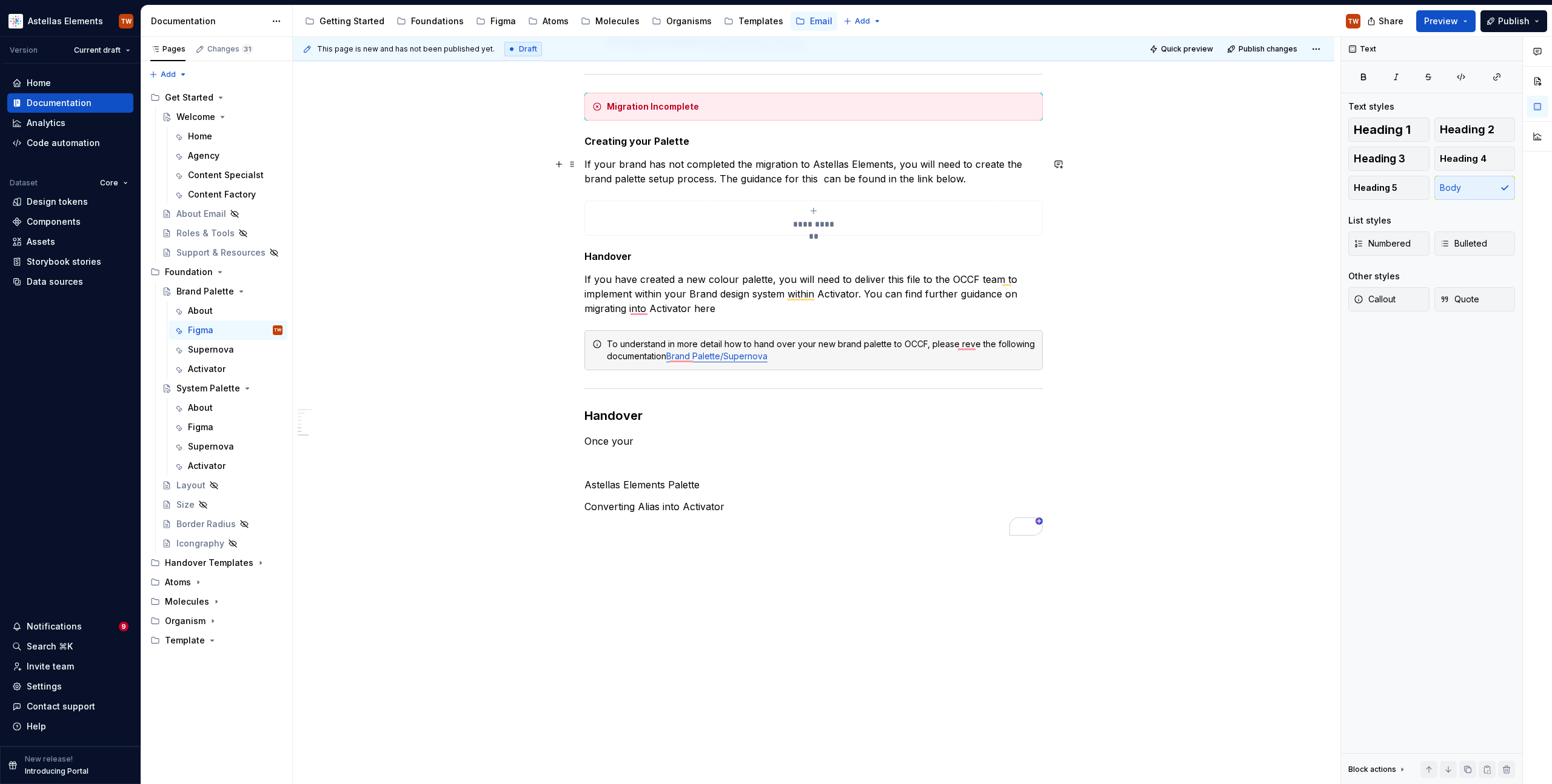
click at [1000, 176] on p "If your brand has not completed the migration to Astellas Elements, you will ne…" at bounding box center [813, 171] width 458 height 29
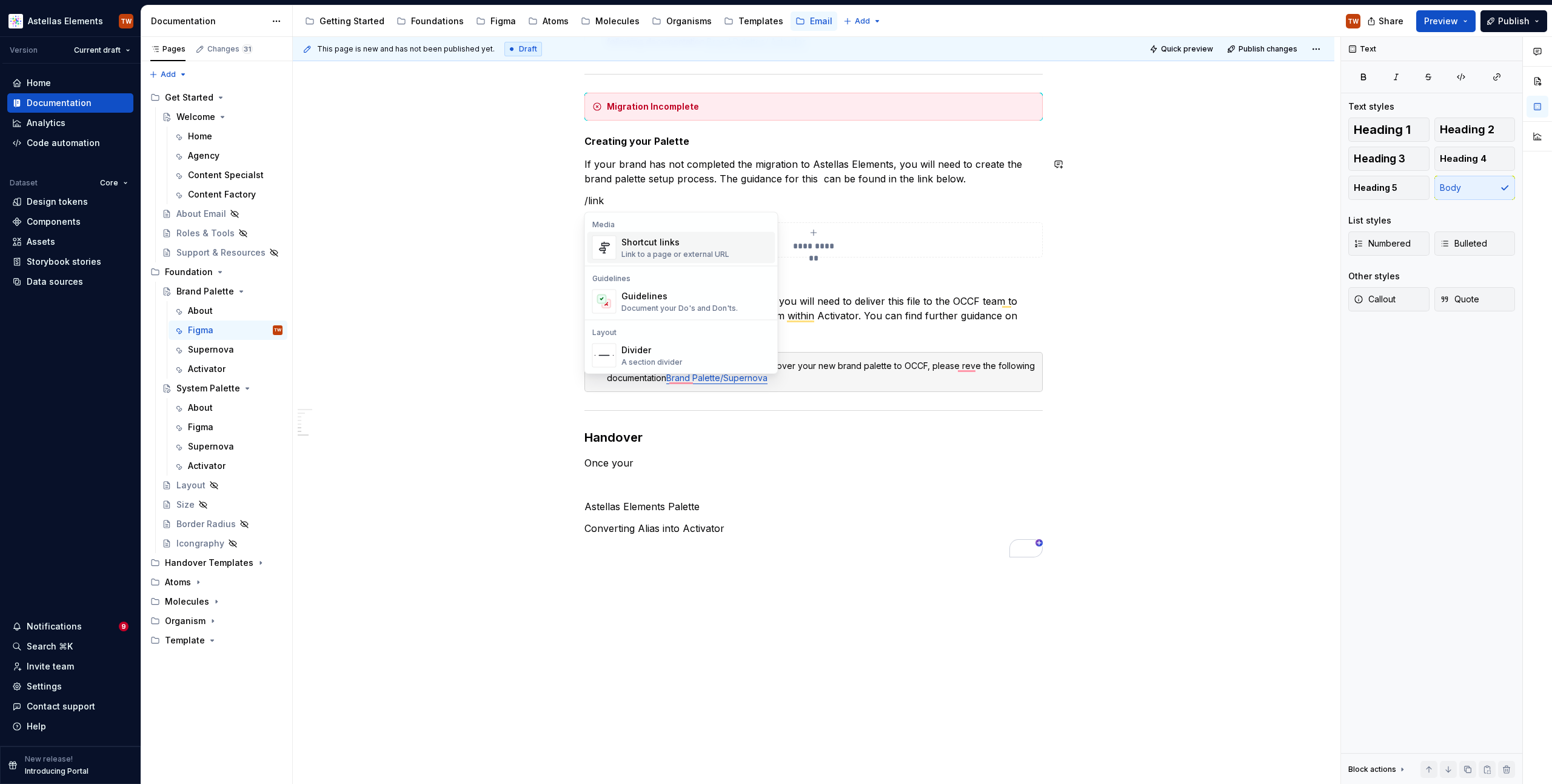
click at [681, 245] on div "Shortcut links" at bounding box center [675, 242] width 108 height 12
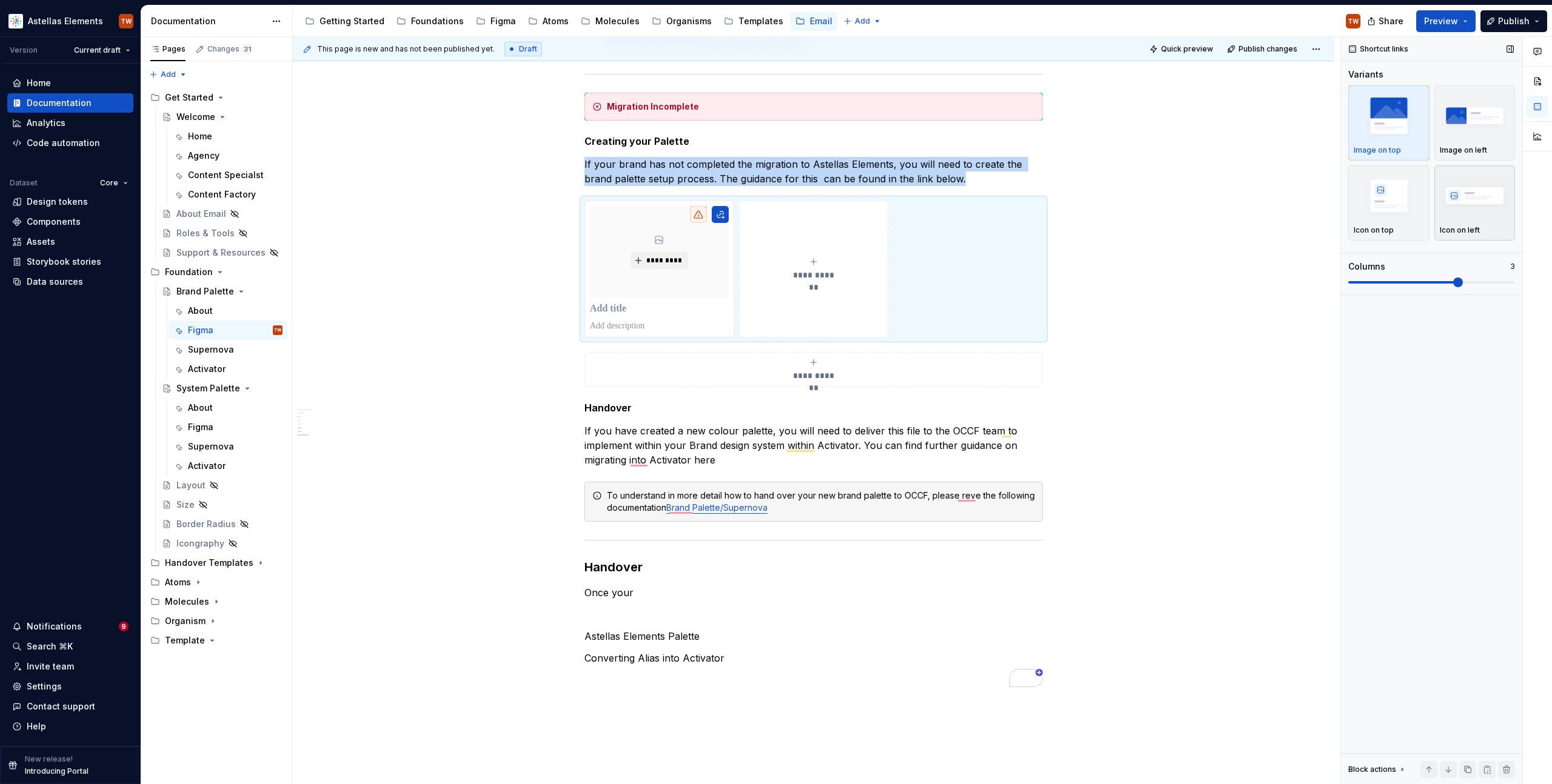
click at [1440, 197] on img "button" at bounding box center [1474, 195] width 70 height 44
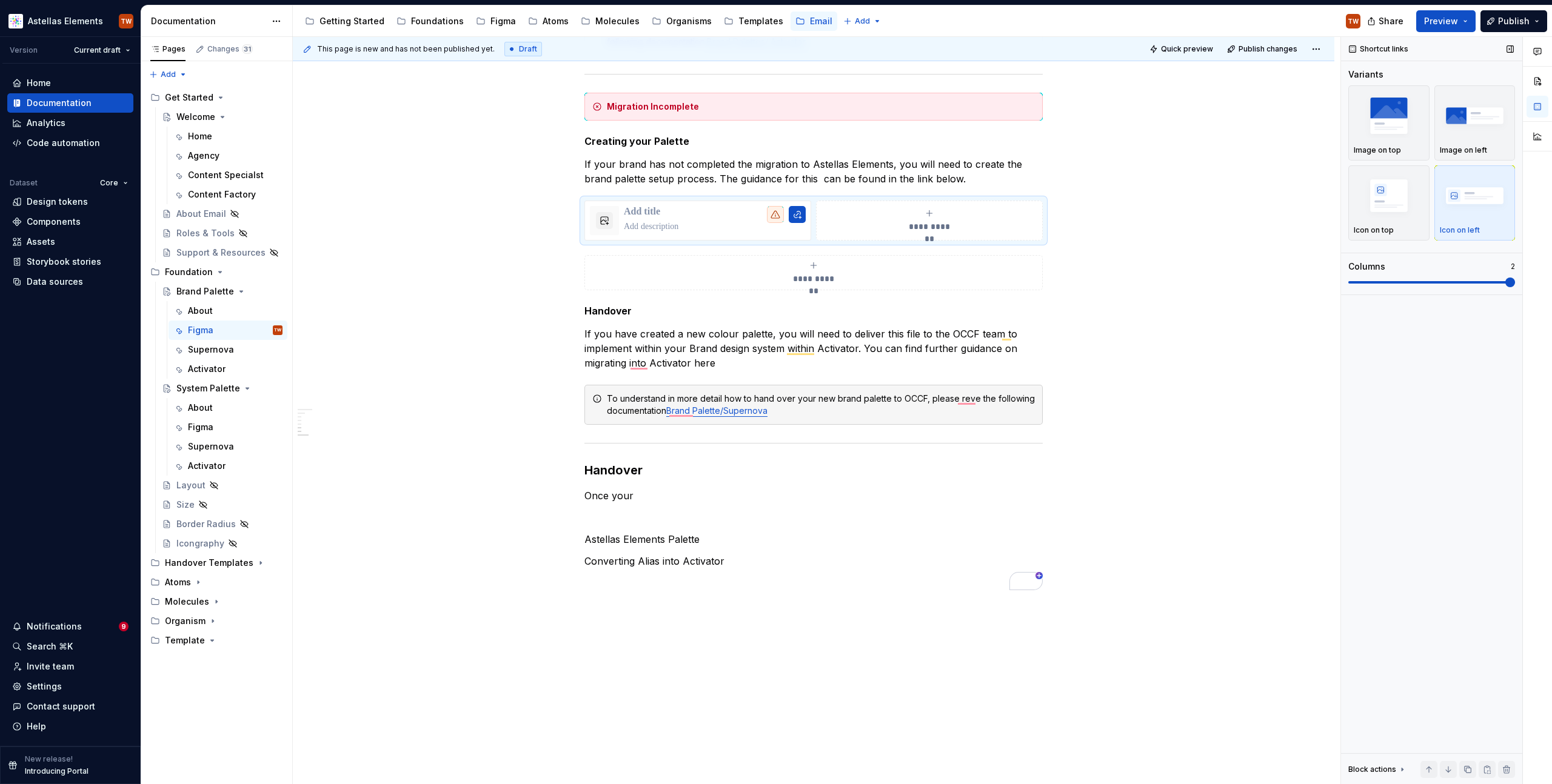
click at [1399, 276] on div "Columns 2" at bounding box center [1431, 274] width 166 height 27
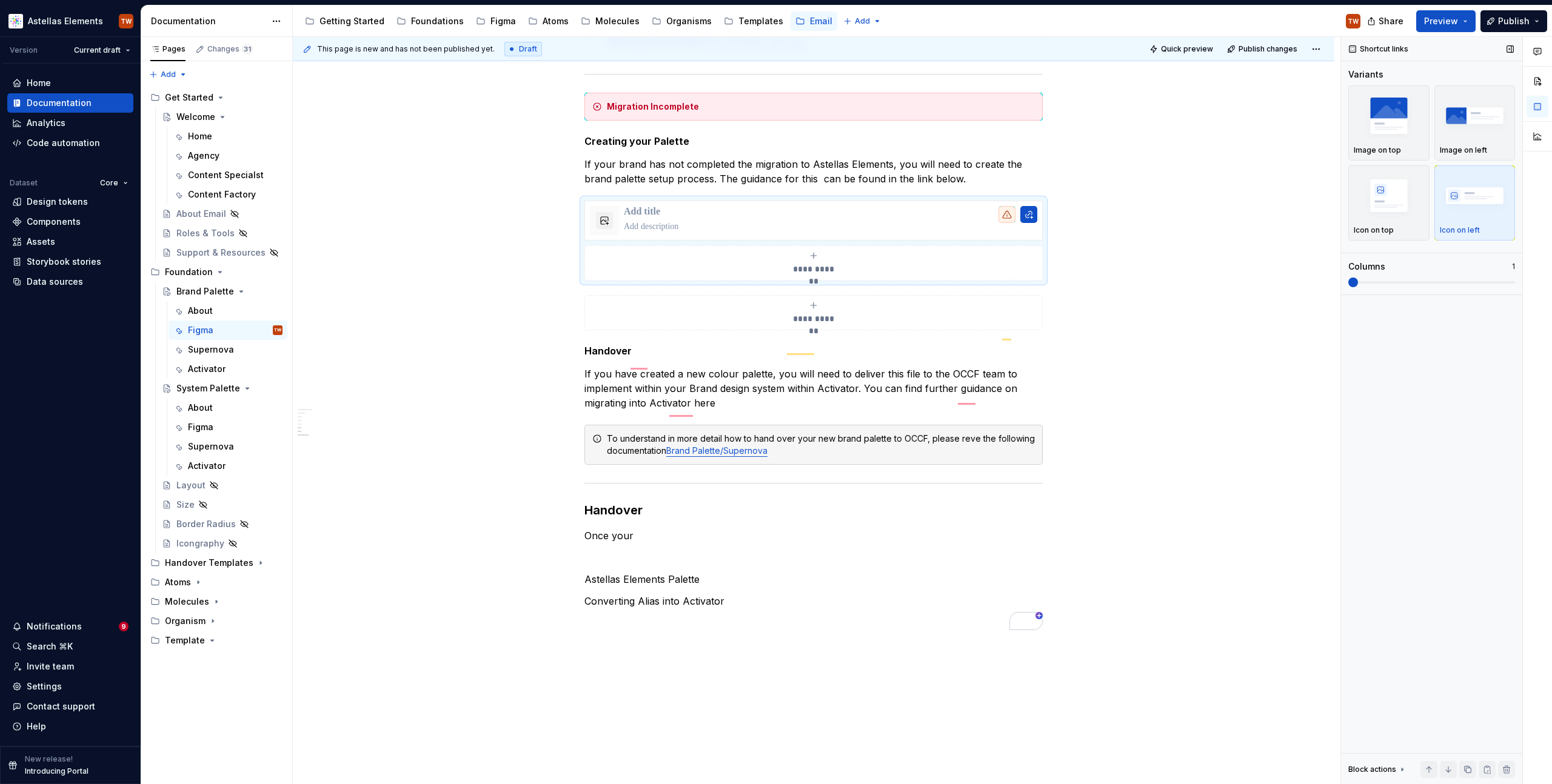
click at [1400, 281] on span at bounding box center [1431, 282] width 166 height 10
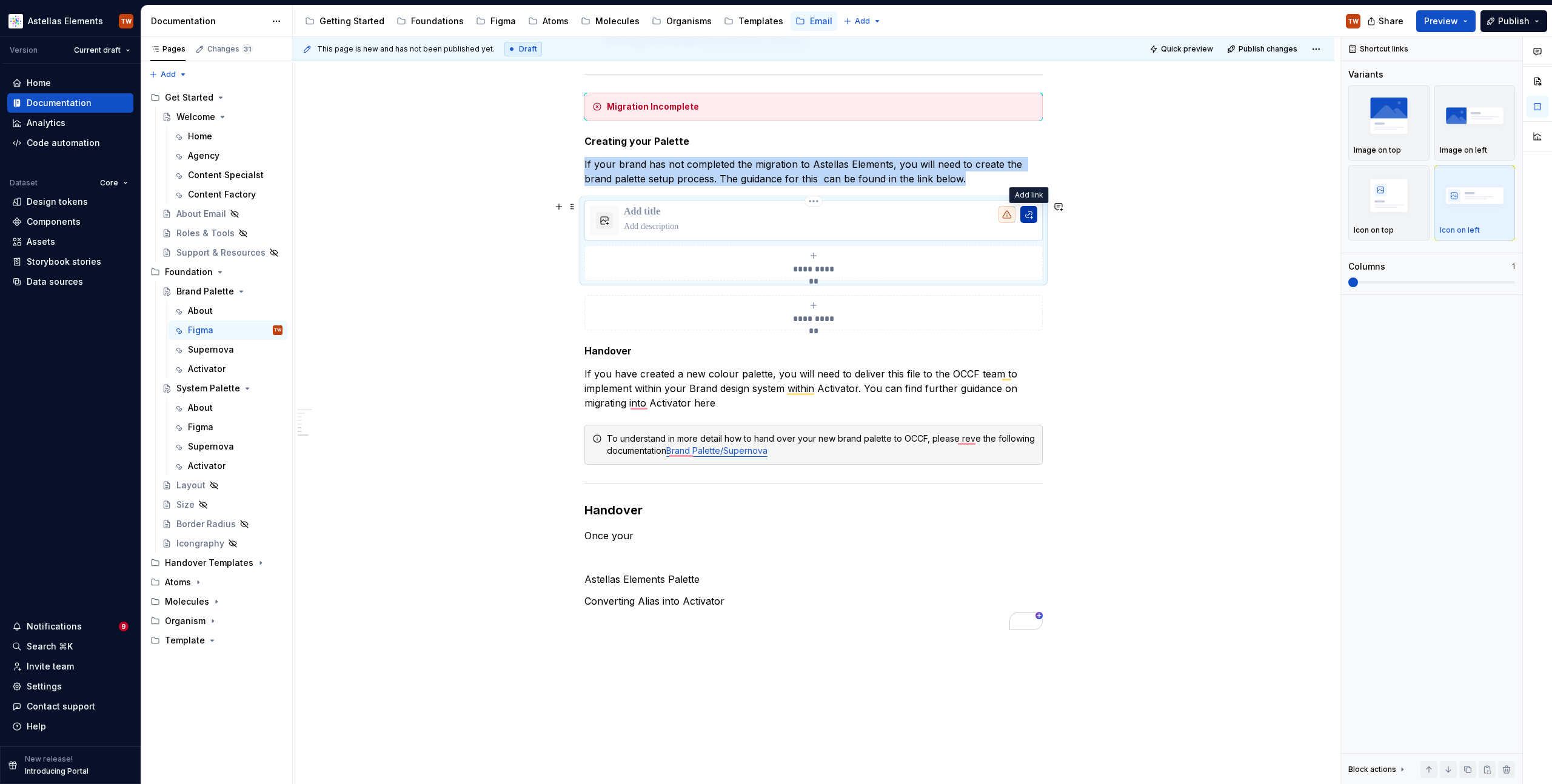
click at [1031, 209] on button "To enrich screen reader interactions, please activate Accessibility in Grammarl…" at bounding box center [1028, 215] width 17 height 17
type textarea "*"
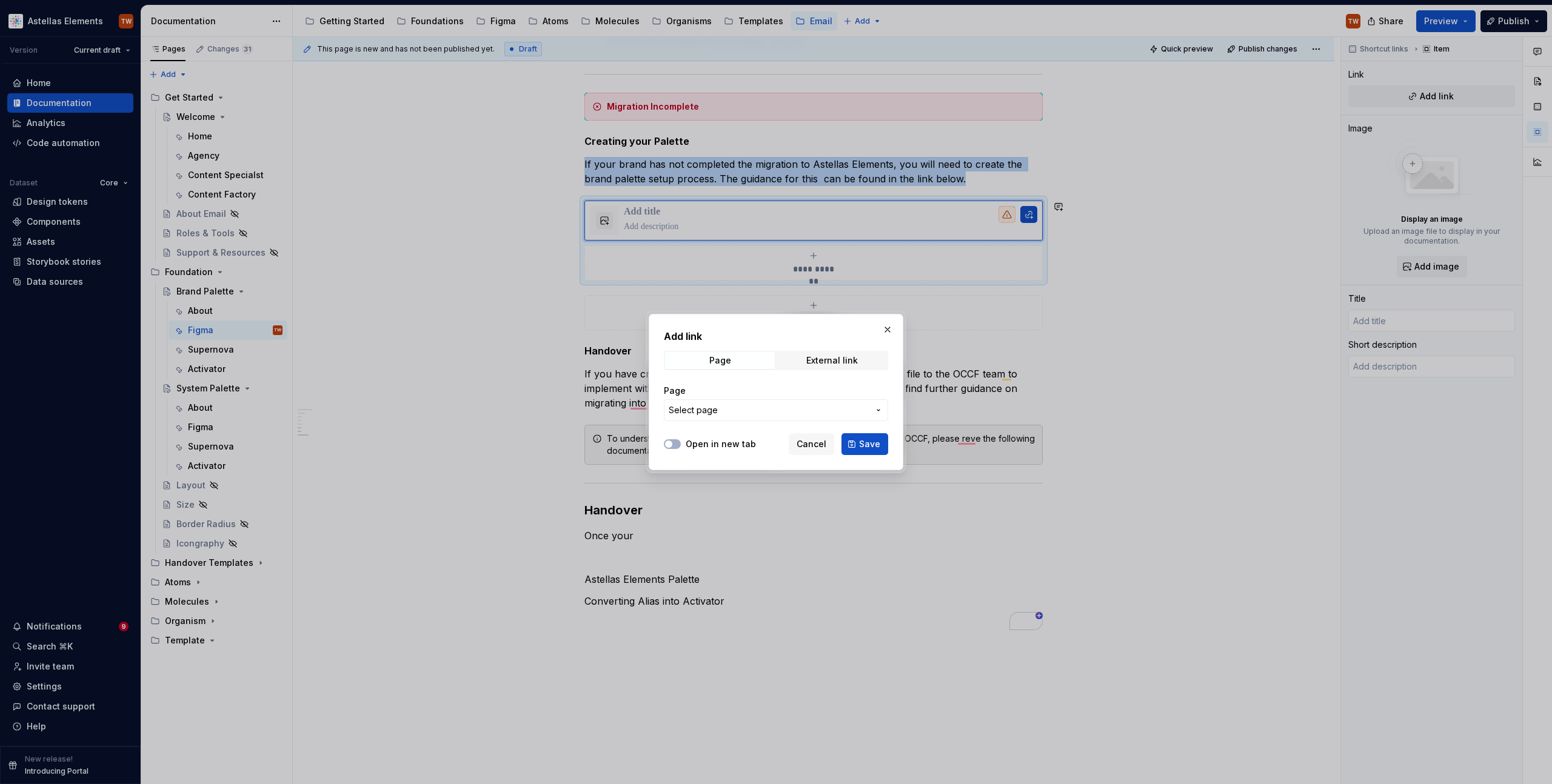
drag, startPoint x: 721, startPoint y: 407, endPoint x: 660, endPoint y: 425, distance: 63.6
click at [721, 407] on span "Select page" at bounding box center [768, 410] width 200 height 12
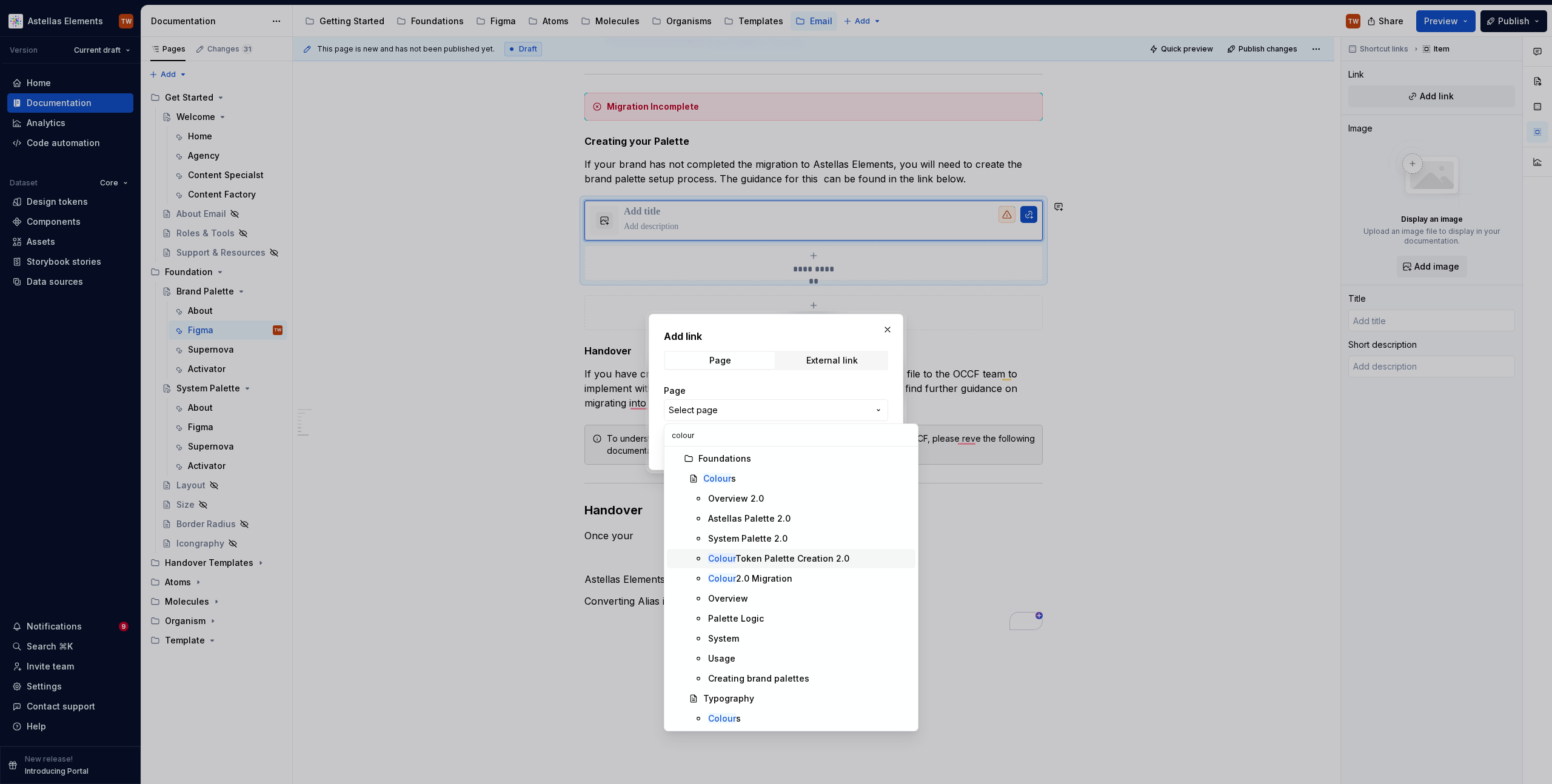
click at [753, 559] on div "Colour Token Palette Creation 2.0" at bounding box center [779, 558] width 141 height 12
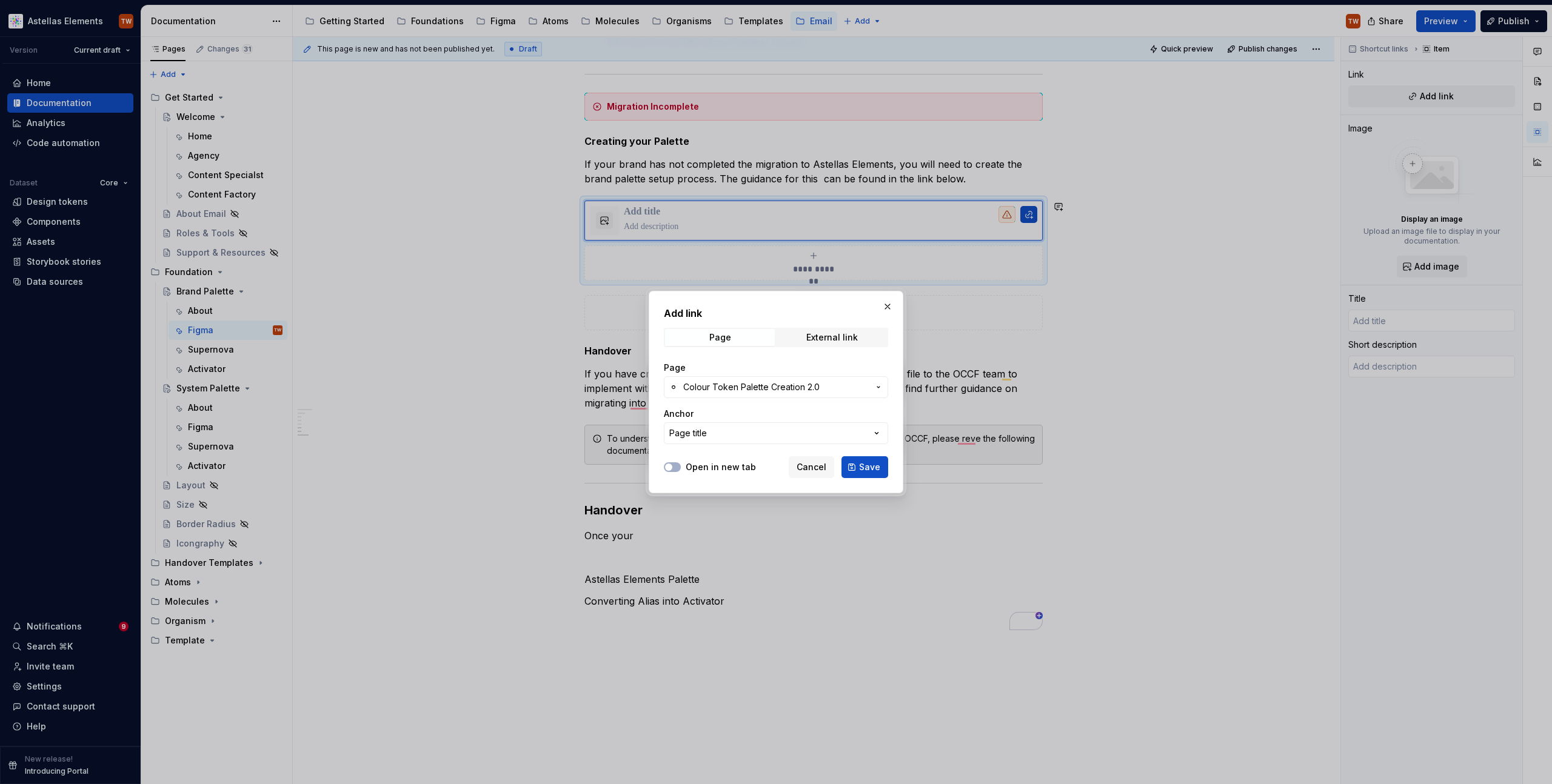
drag, startPoint x: 868, startPoint y: 477, endPoint x: 865, endPoint y: 463, distance: 14.3
click at [868, 476] on button "Save" at bounding box center [864, 467] width 47 height 22
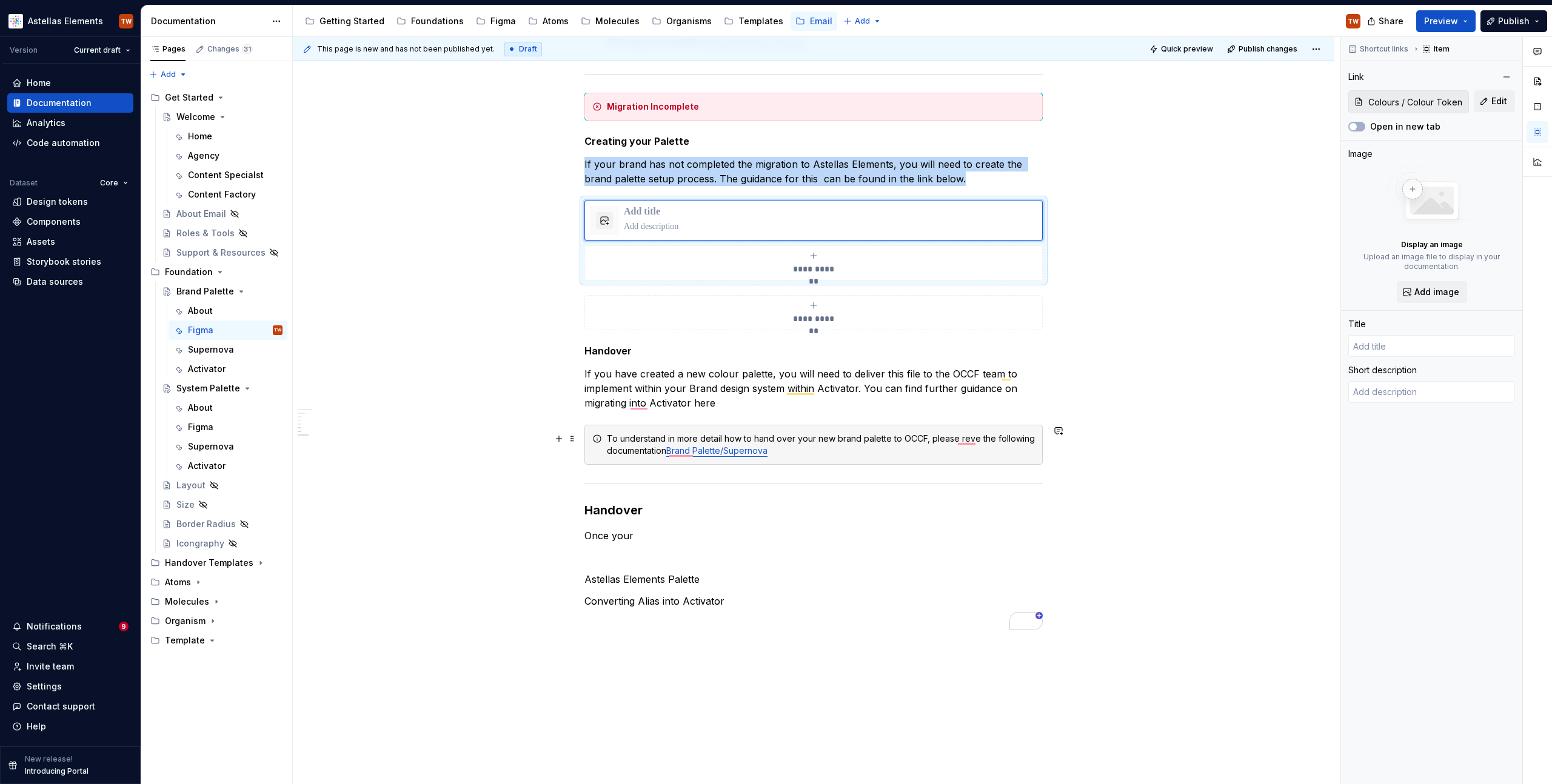
click at [865, 463] on div "To understand in more detail how to hand over your new brand palette to OCCF, p…" at bounding box center [813, 445] width 458 height 40
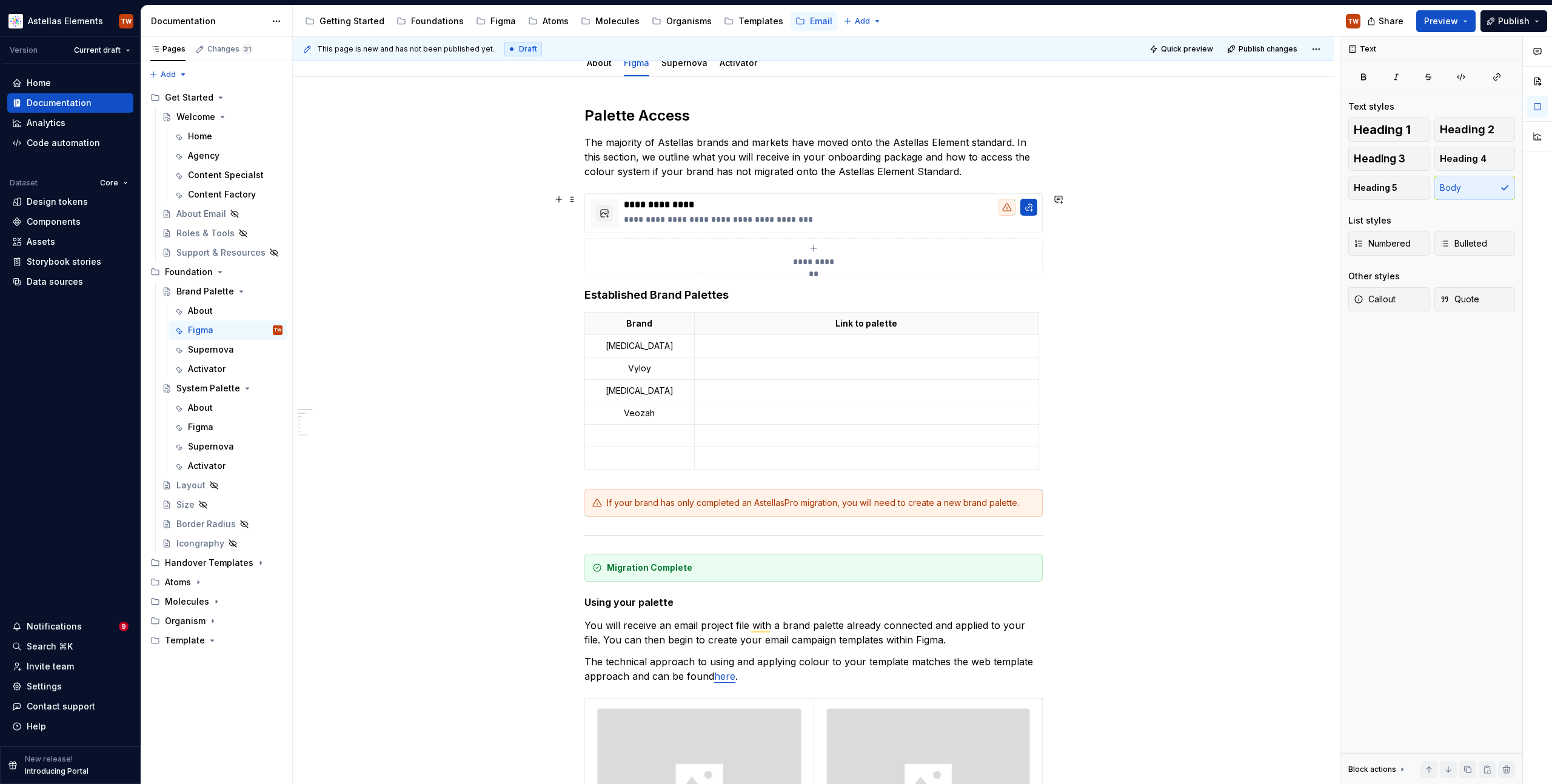
scroll to position [66, 0]
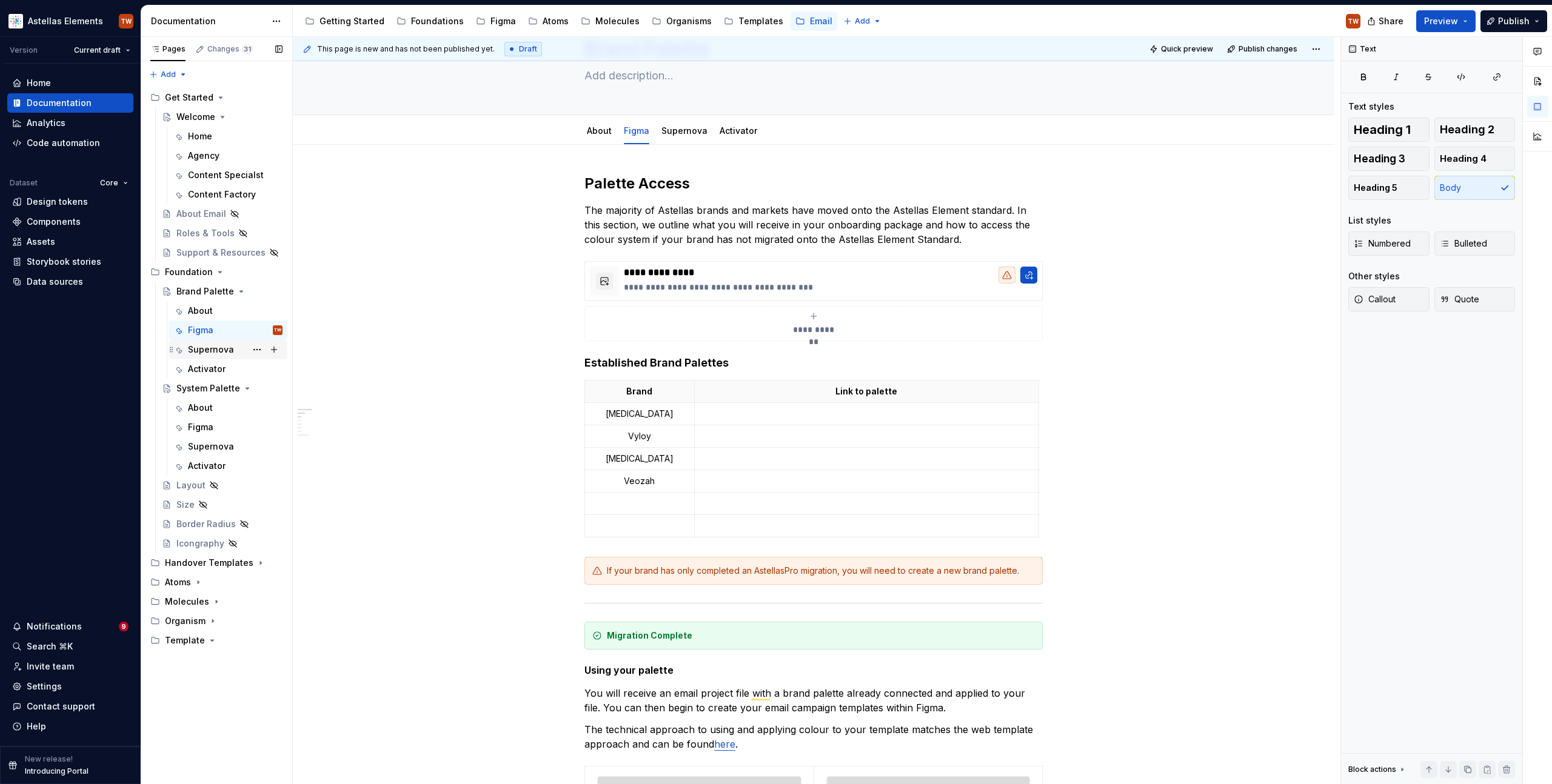
click at [191, 346] on div "Supernova" at bounding box center [211, 350] width 46 height 12
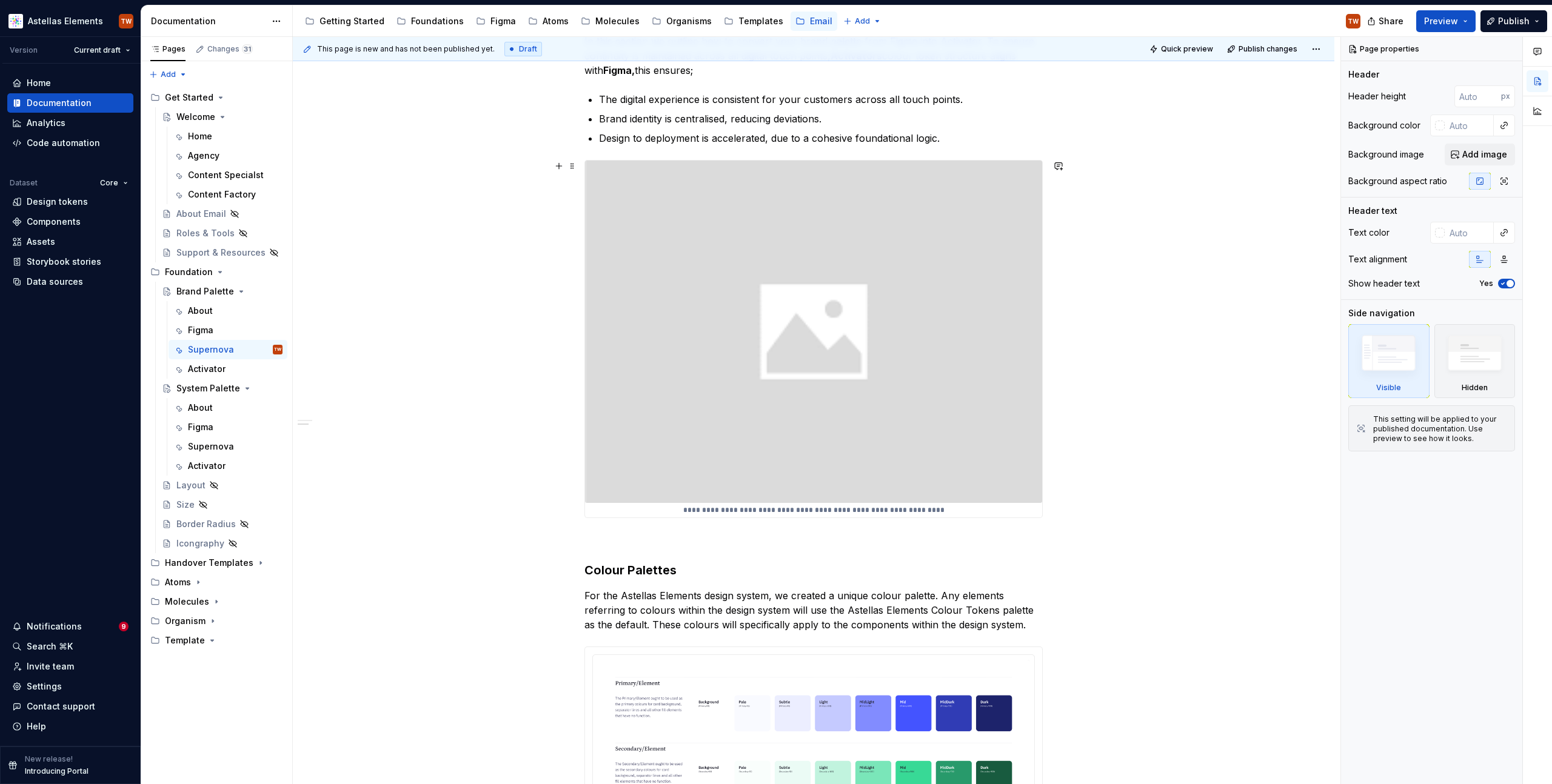
scroll to position [459, 0]
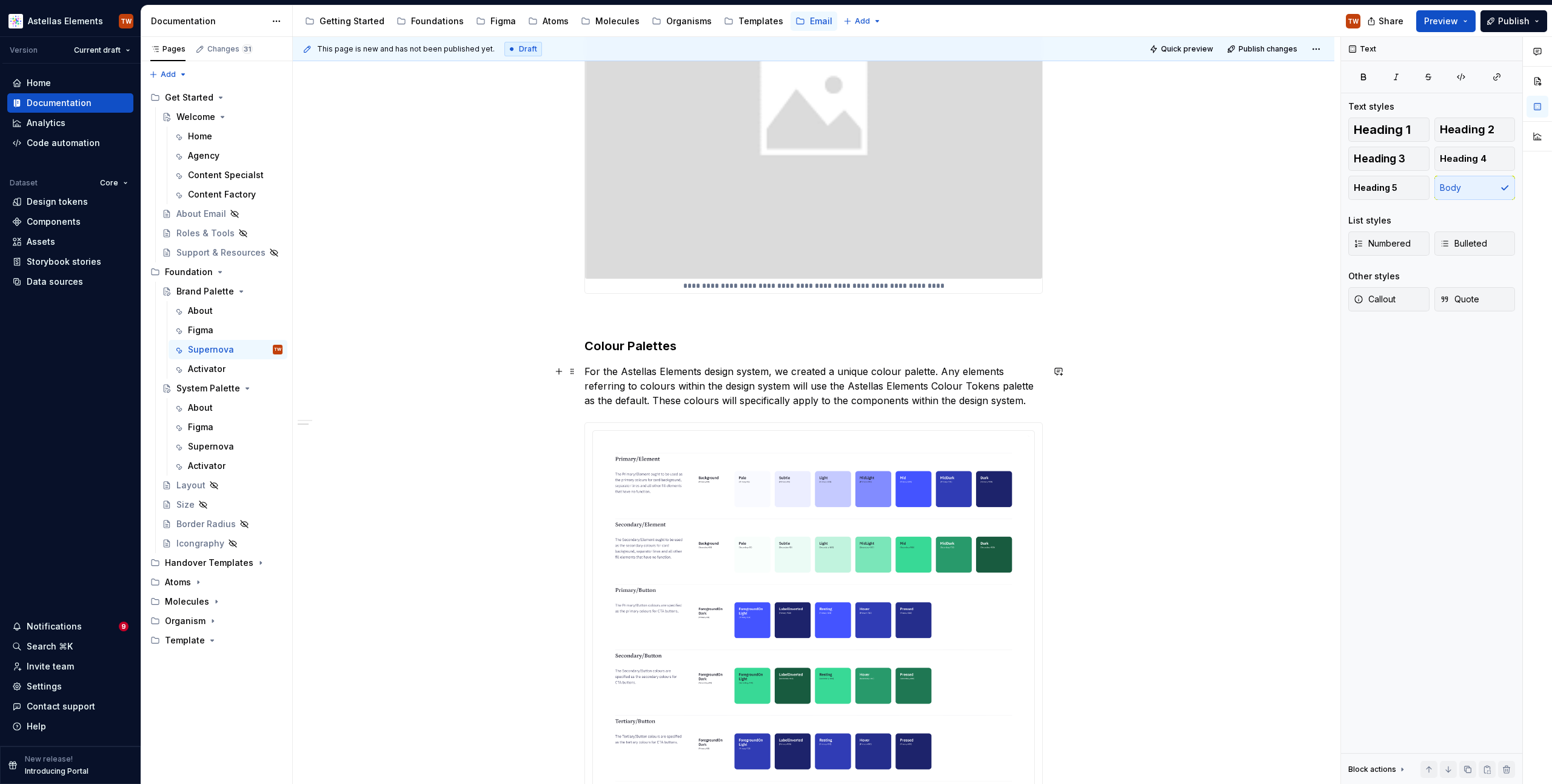
click at [1024, 395] on p "For the Astellas Elements design system, we created a unique colour palette. An…" at bounding box center [813, 386] width 458 height 44
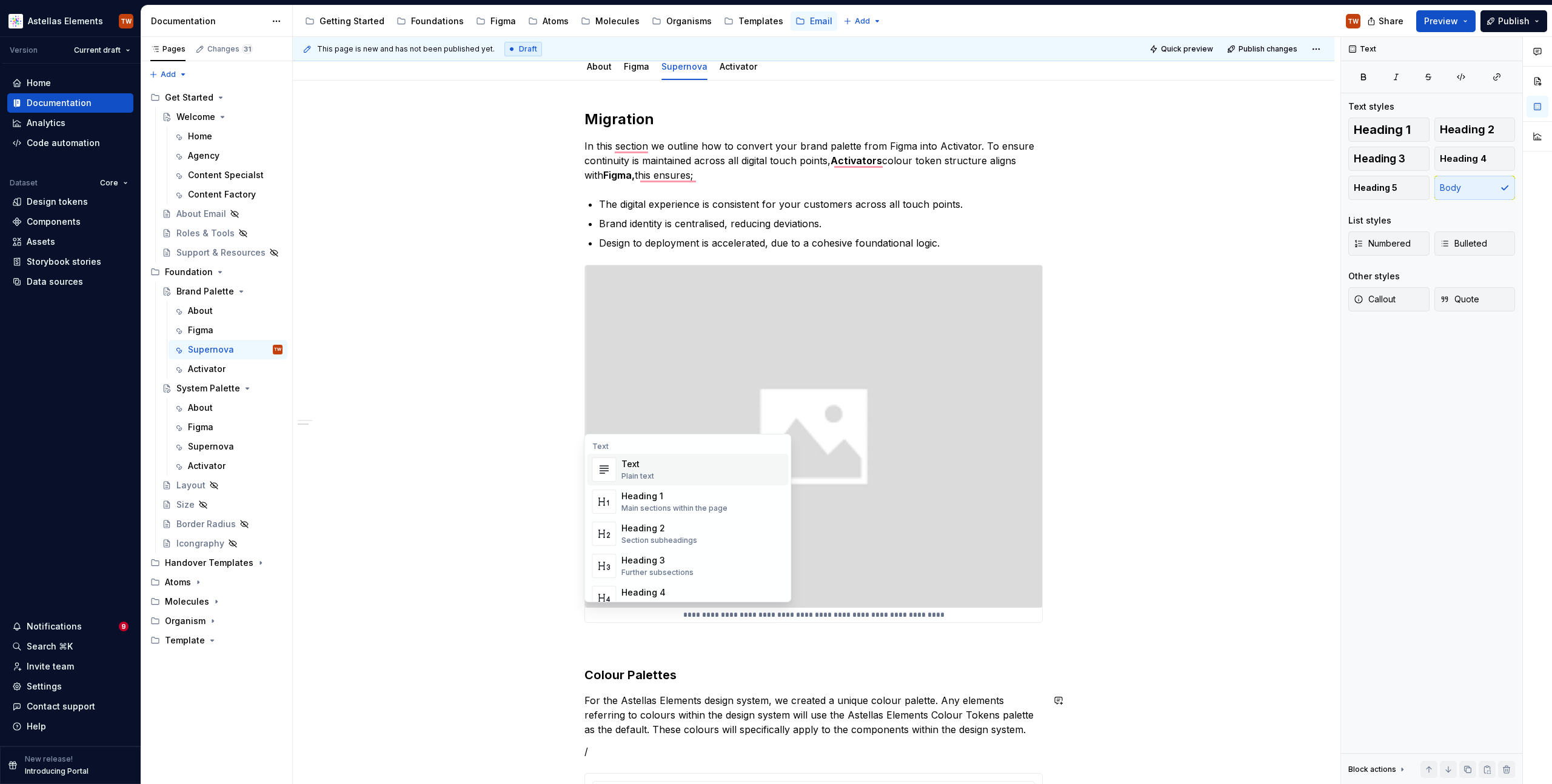
scroll to position [0, 0]
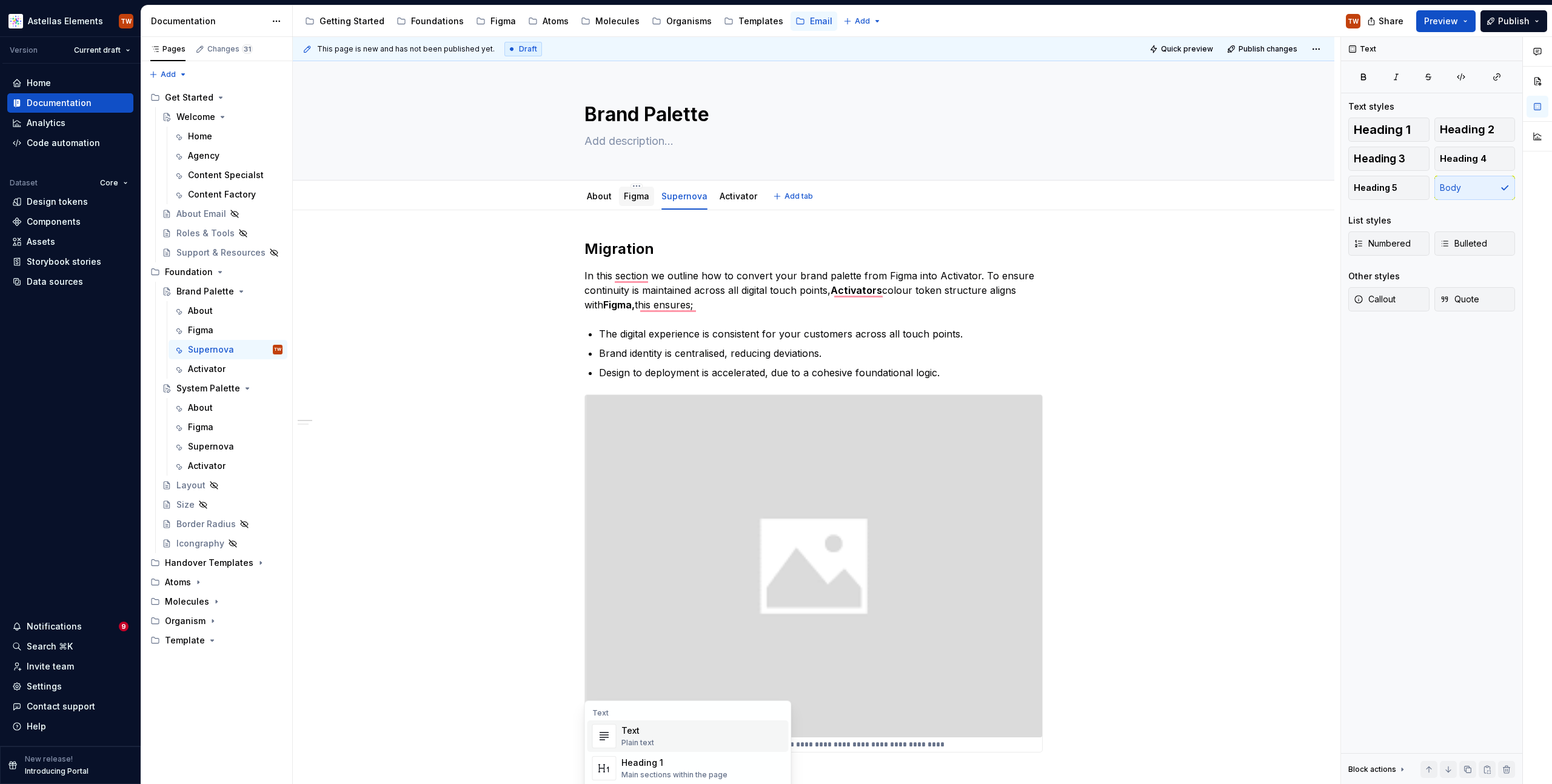
click at [622, 198] on div "Figma" at bounding box center [636, 197] width 35 height 19
click at [626, 197] on link "Figma" at bounding box center [637, 196] width 26 height 10
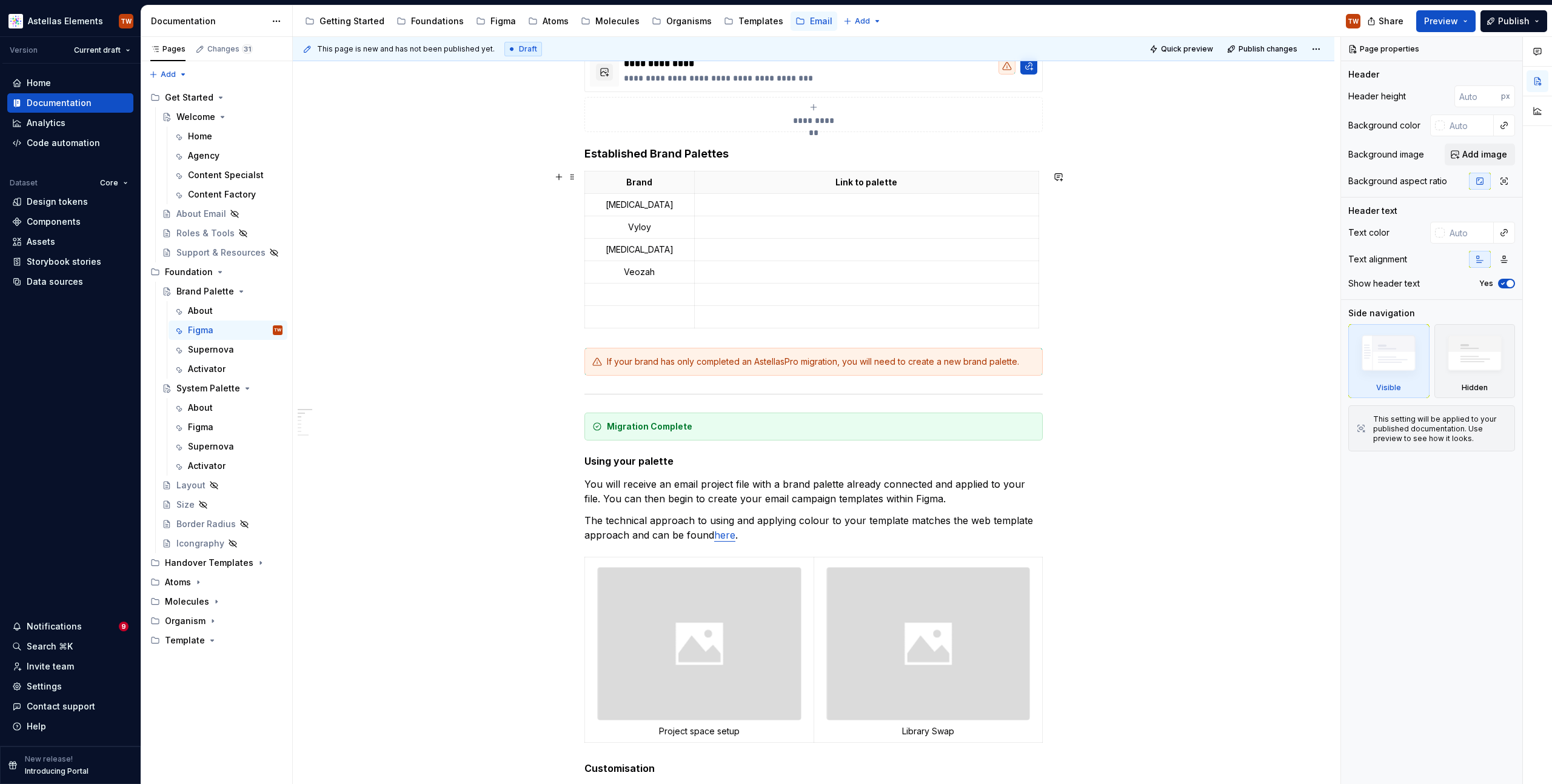
scroll to position [566, 0]
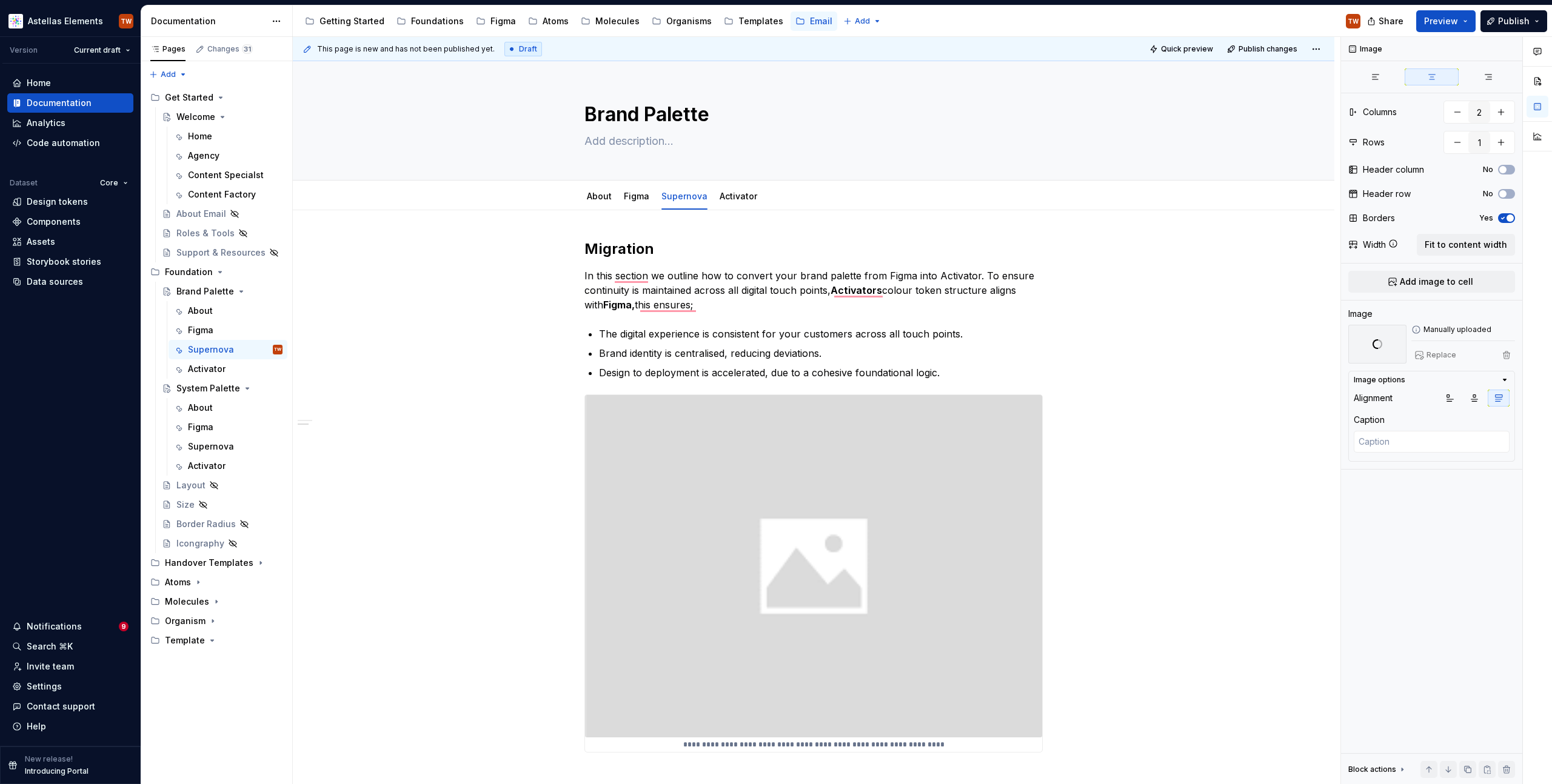
scroll to position [551, 0]
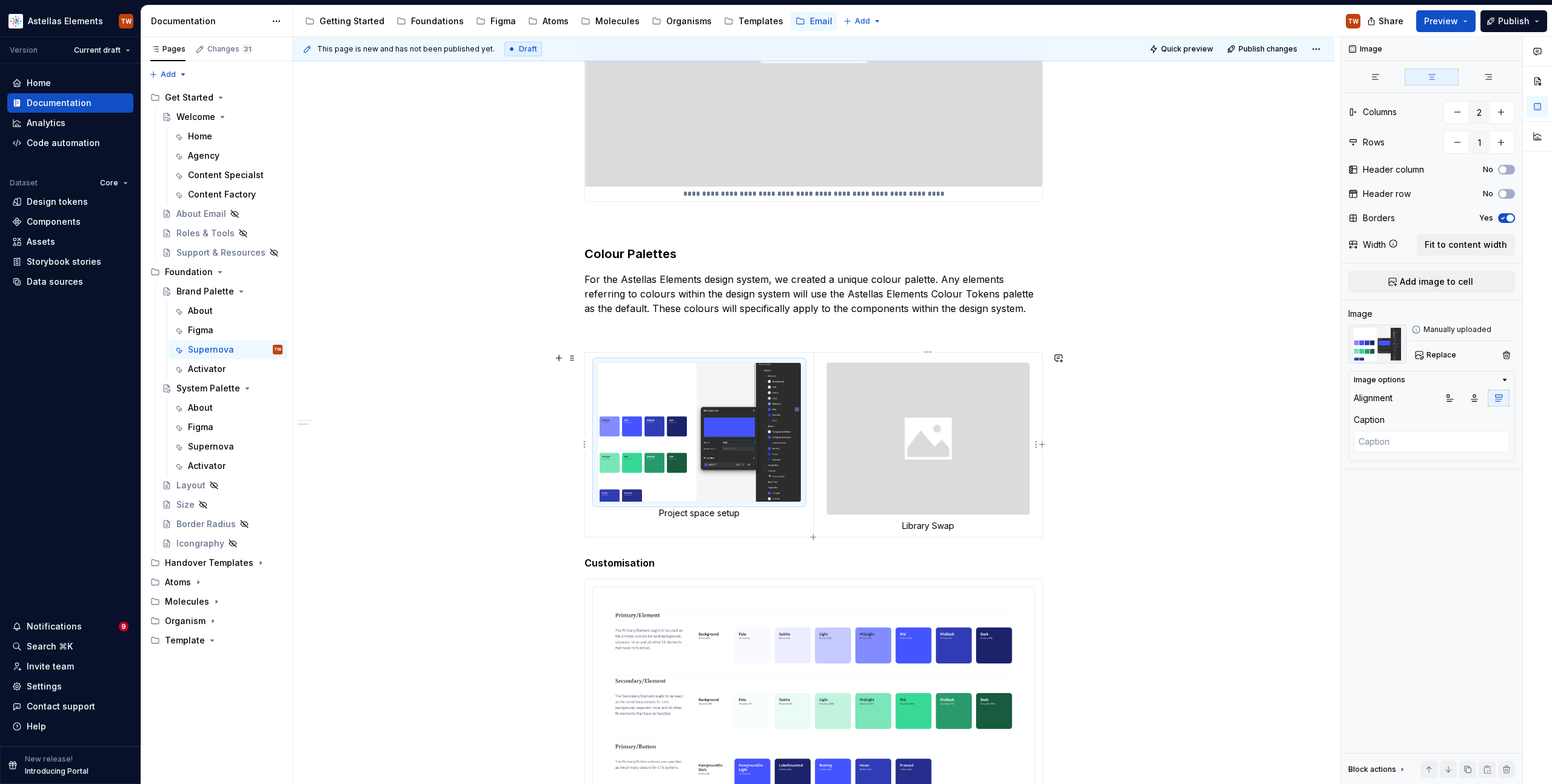
click at [1003, 462] on img "To enrich screen reader interactions, please activate Accessibility in Grammarl…" at bounding box center [929, 439] width 203 height 152
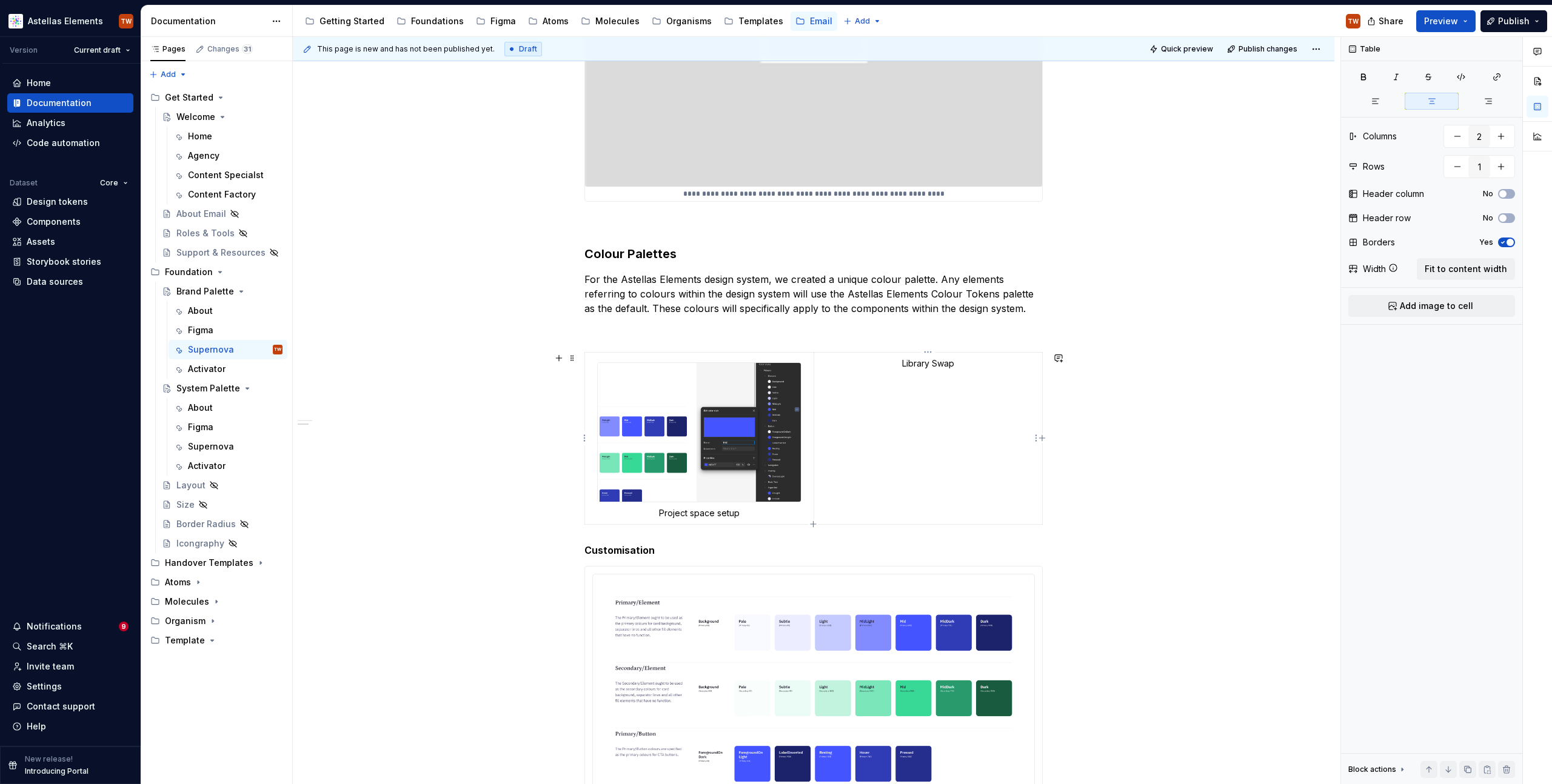
click at [945, 443] on td "Library Swap" at bounding box center [928, 438] width 229 height 172
click at [902, 355] on td "Library Swap" at bounding box center [928, 438] width 229 height 172
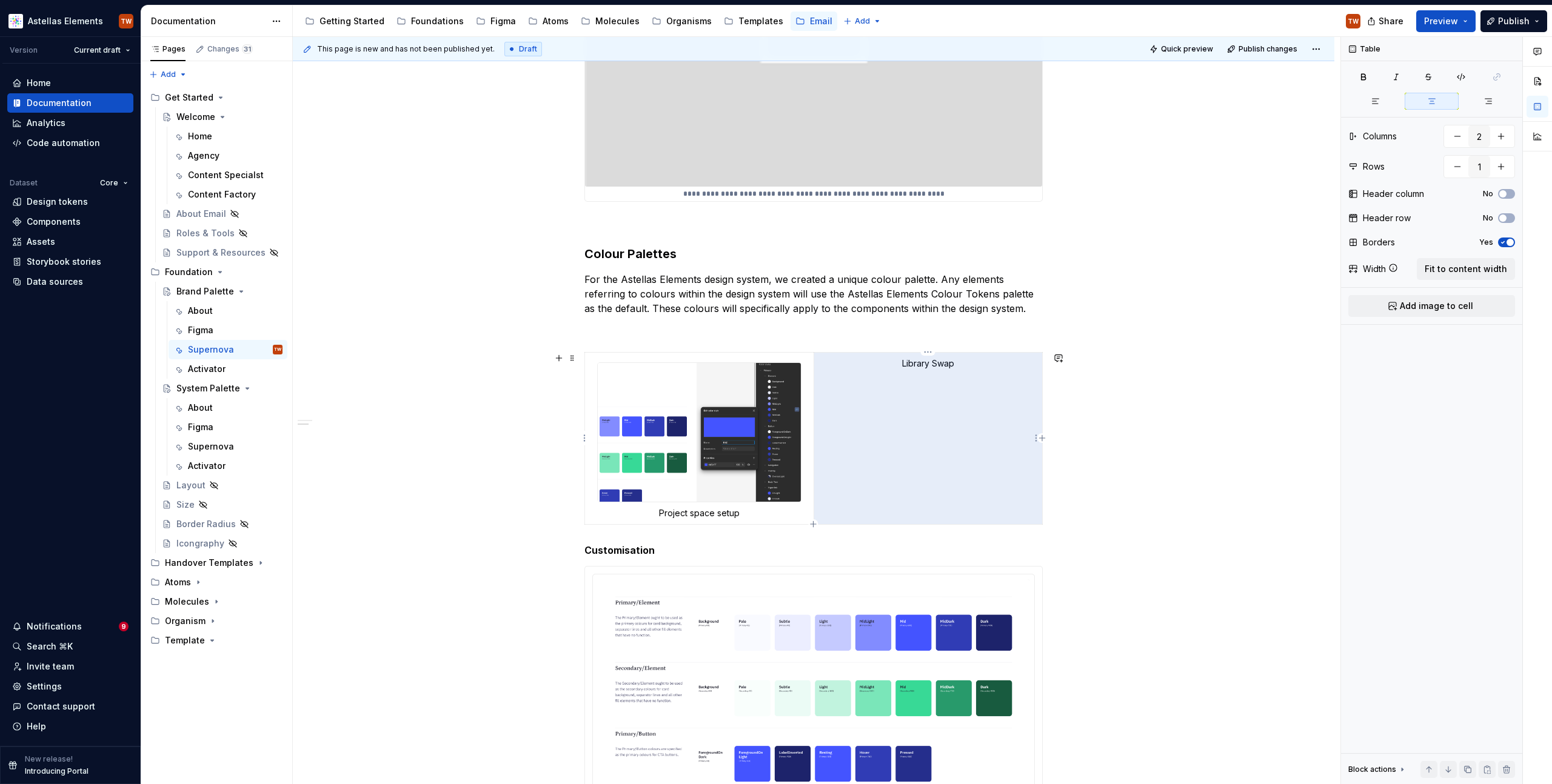
click at [902, 355] on td "Library Swap" at bounding box center [928, 438] width 229 height 172
click at [926, 352] on html "Astellas Elements TW Version Current draft Home Documentation Analytics Code au…" at bounding box center [776, 392] width 1552 height 784
click at [962, 450] on div "Delete column" at bounding box center [983, 454] width 79 height 12
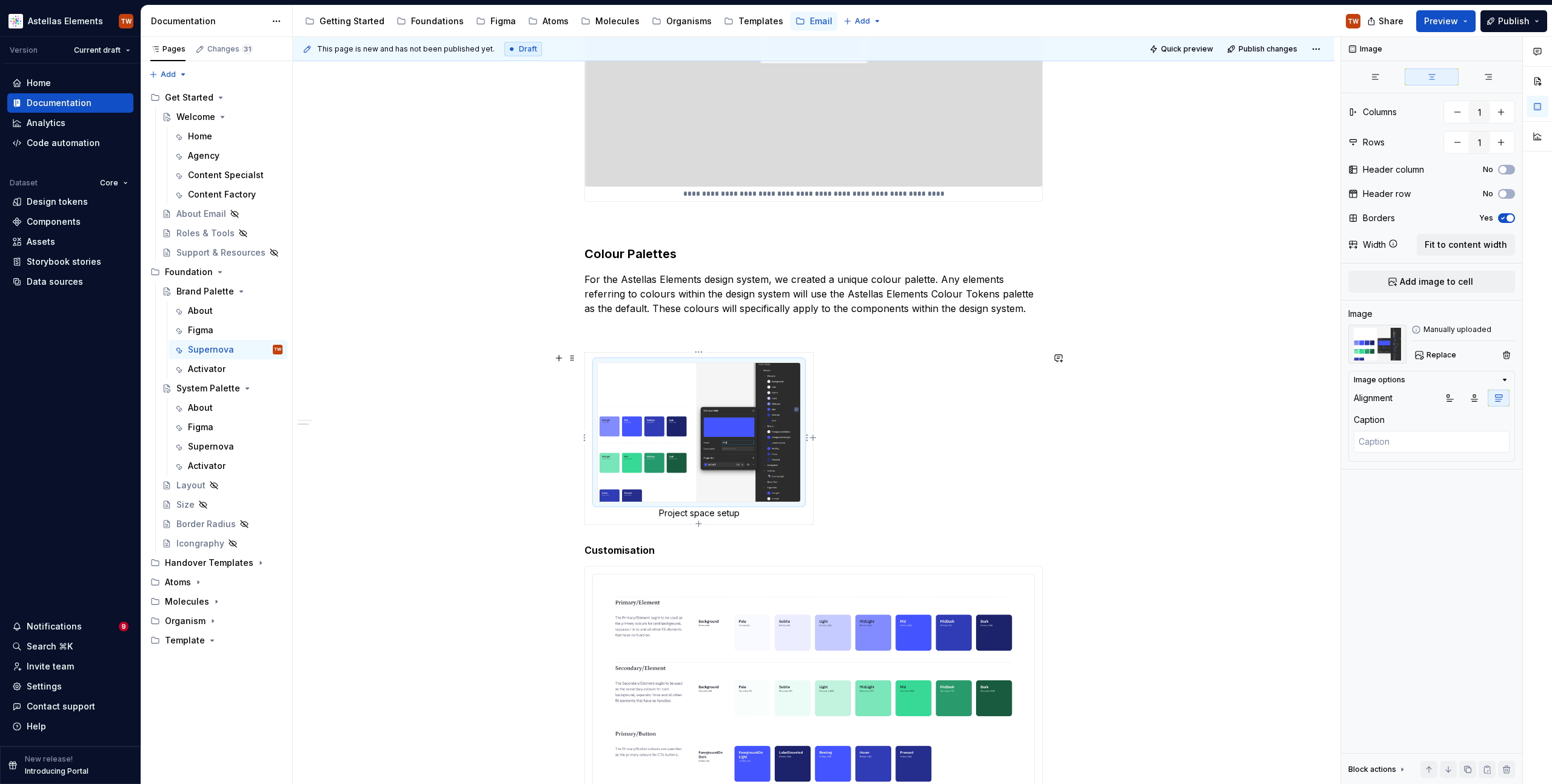
click at [738, 411] on img "To enrich screen reader interactions, please activate Accessibility in Grammarl…" at bounding box center [699, 432] width 202 height 139
click at [1463, 244] on span "Fit to content width" at bounding box center [1466, 245] width 82 height 12
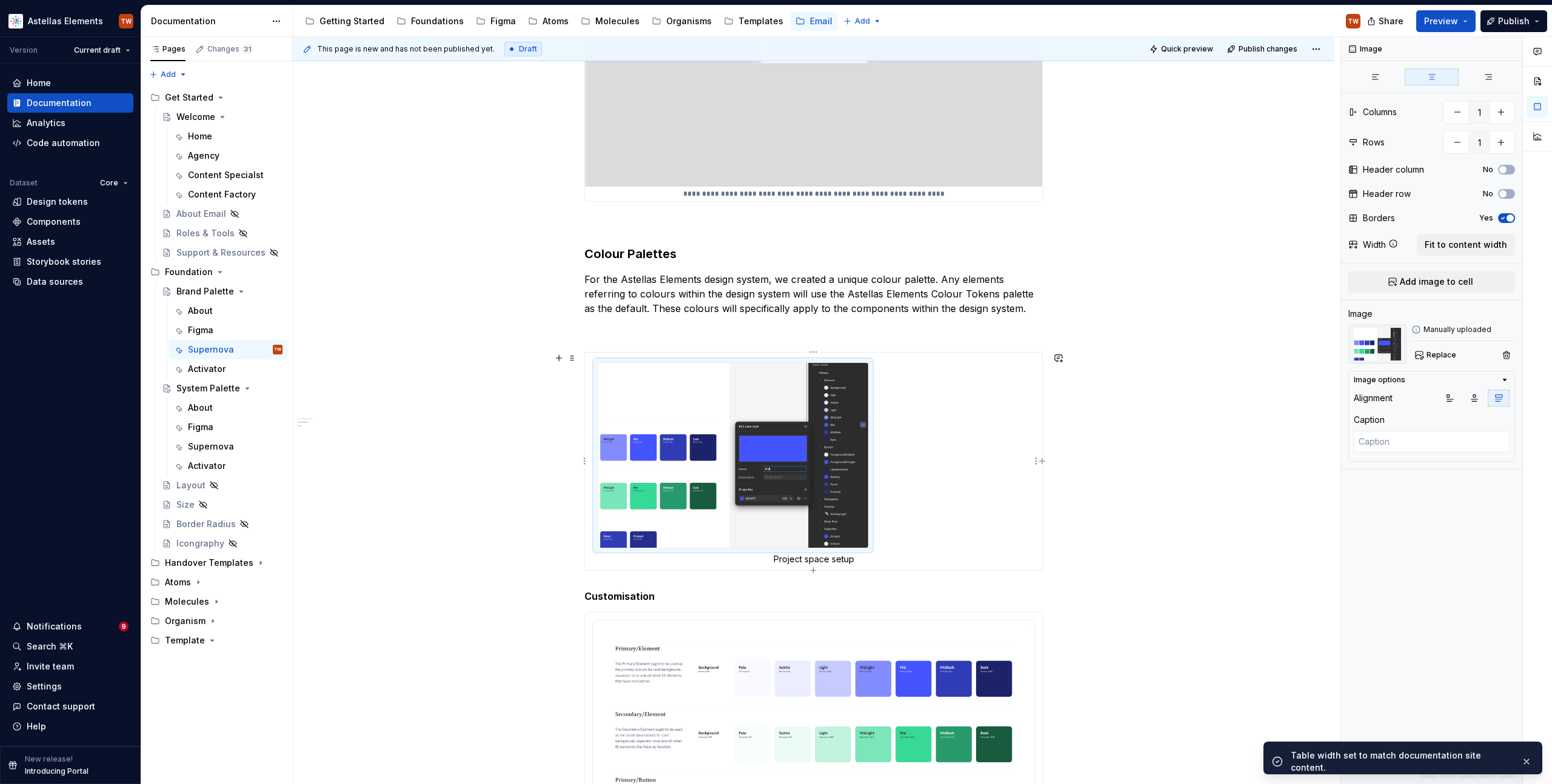
click at [762, 474] on img "To enrich screen reader interactions, please activate Accessibility in Grammarl…" at bounding box center [733, 456] width 271 height 186
click at [1499, 395] on icon "button" at bounding box center [1499, 398] width 6 height 6
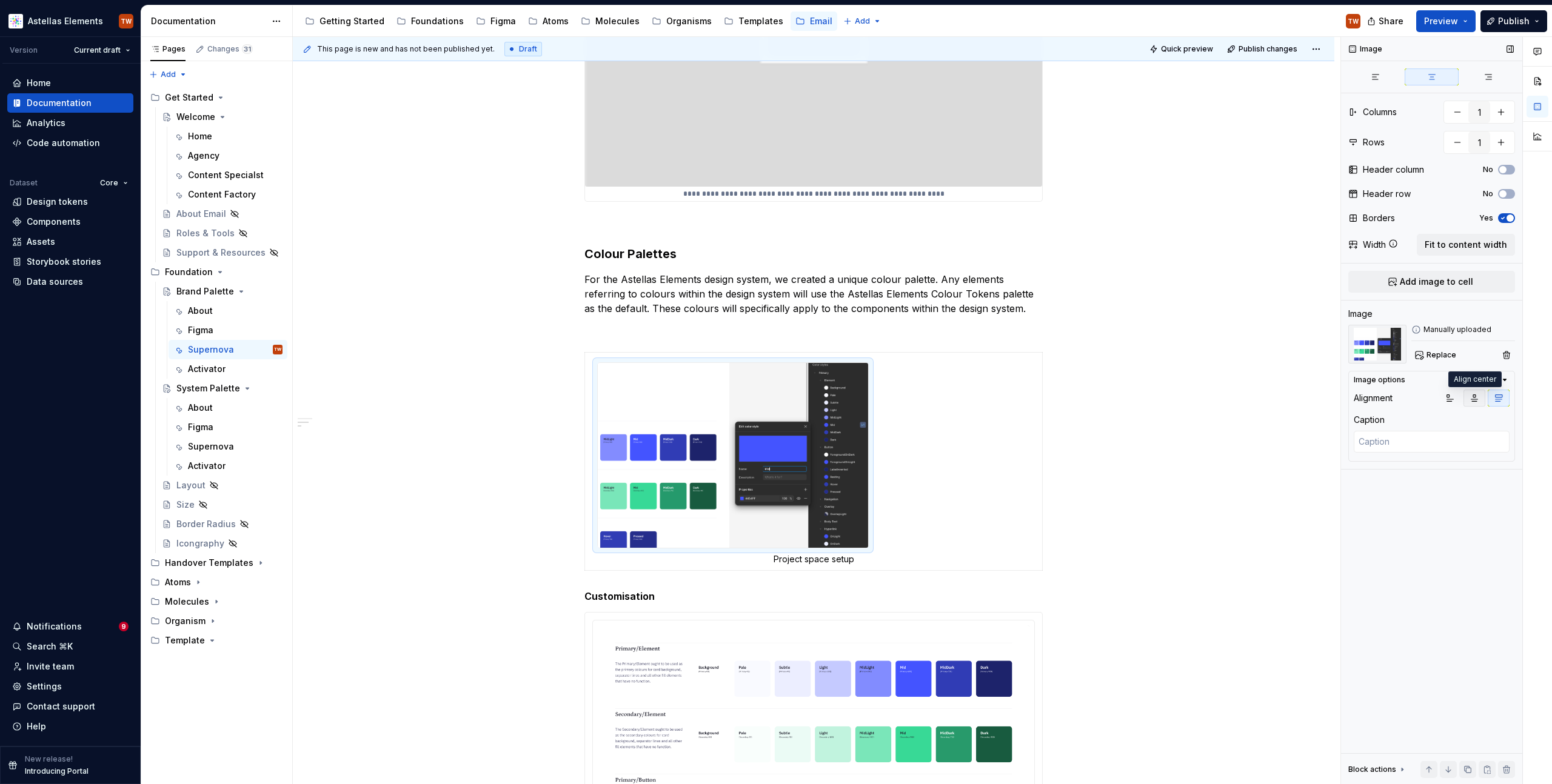
click at [1469, 398] on icon "button" at bounding box center [1474, 398] width 10 height 10
click at [758, 442] on img "To enrich screen reader interactions, please activate Accessibility in Grammarl…" at bounding box center [733, 456] width 271 height 186
click at [1453, 240] on span "Fit to content width" at bounding box center [1466, 245] width 82 height 12
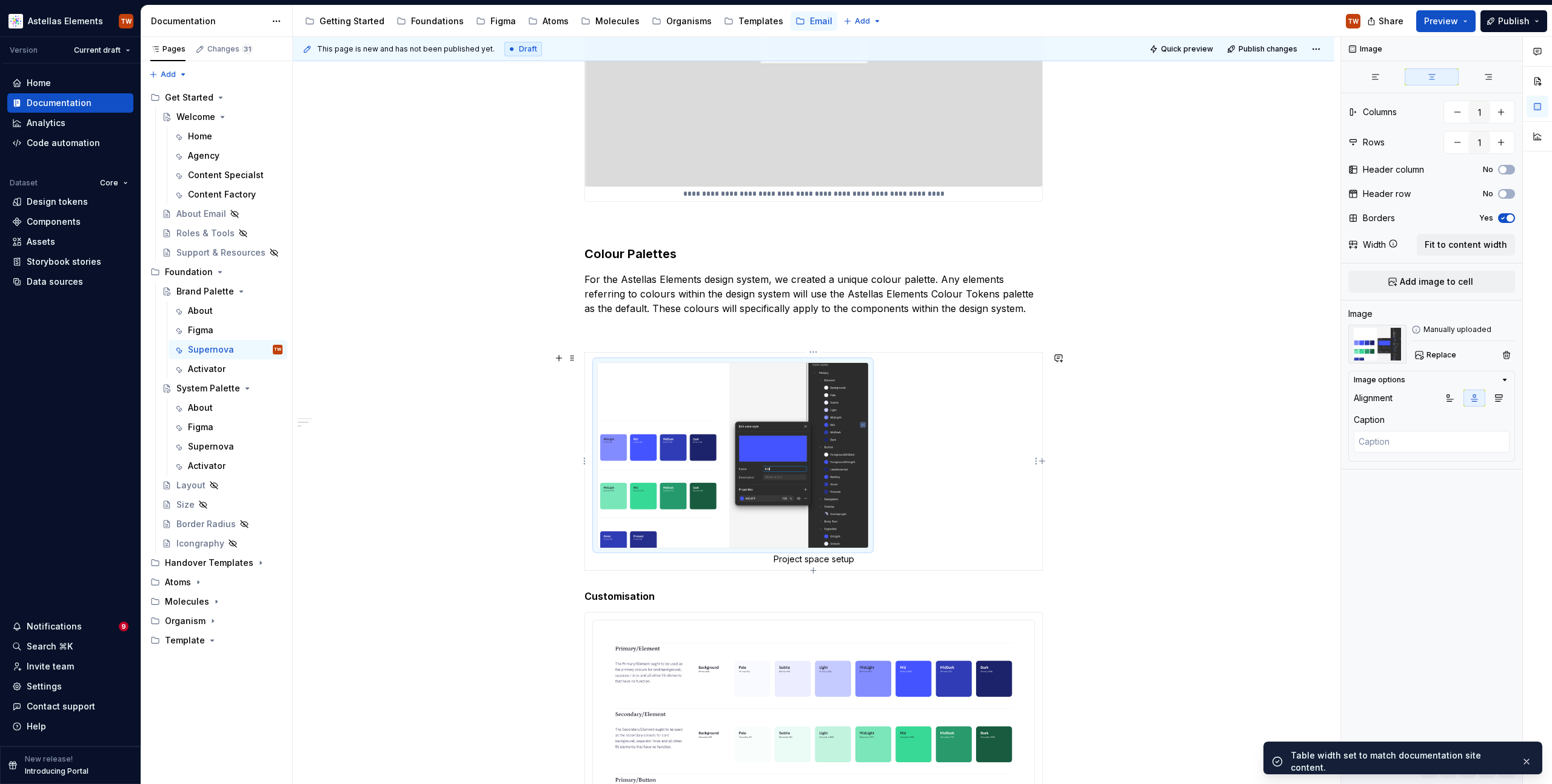
click at [940, 411] on td "Project space setup" at bounding box center [814, 461] width 458 height 218
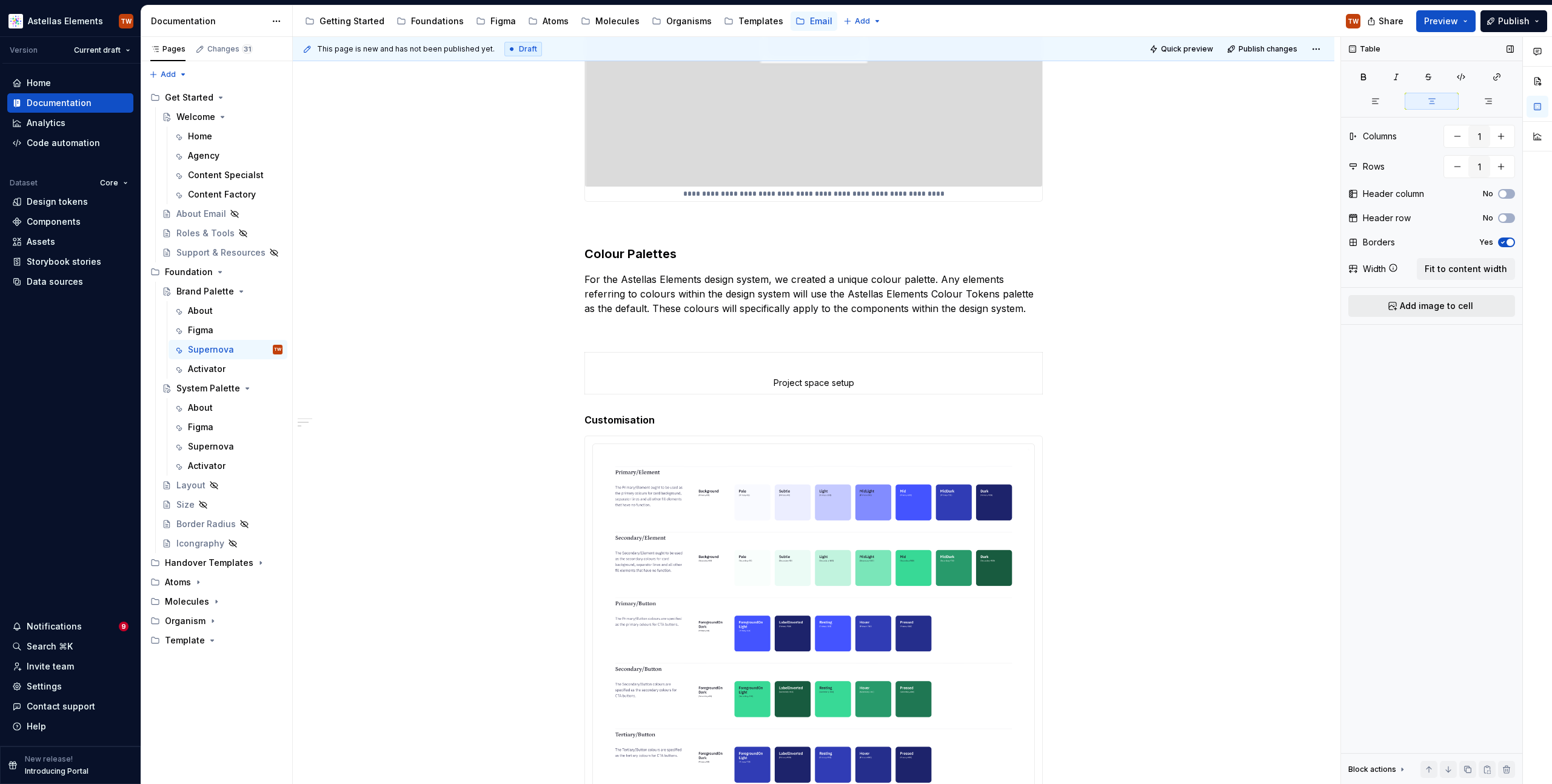
click at [1432, 308] on span "Add image to cell" at bounding box center [1436, 306] width 73 height 12
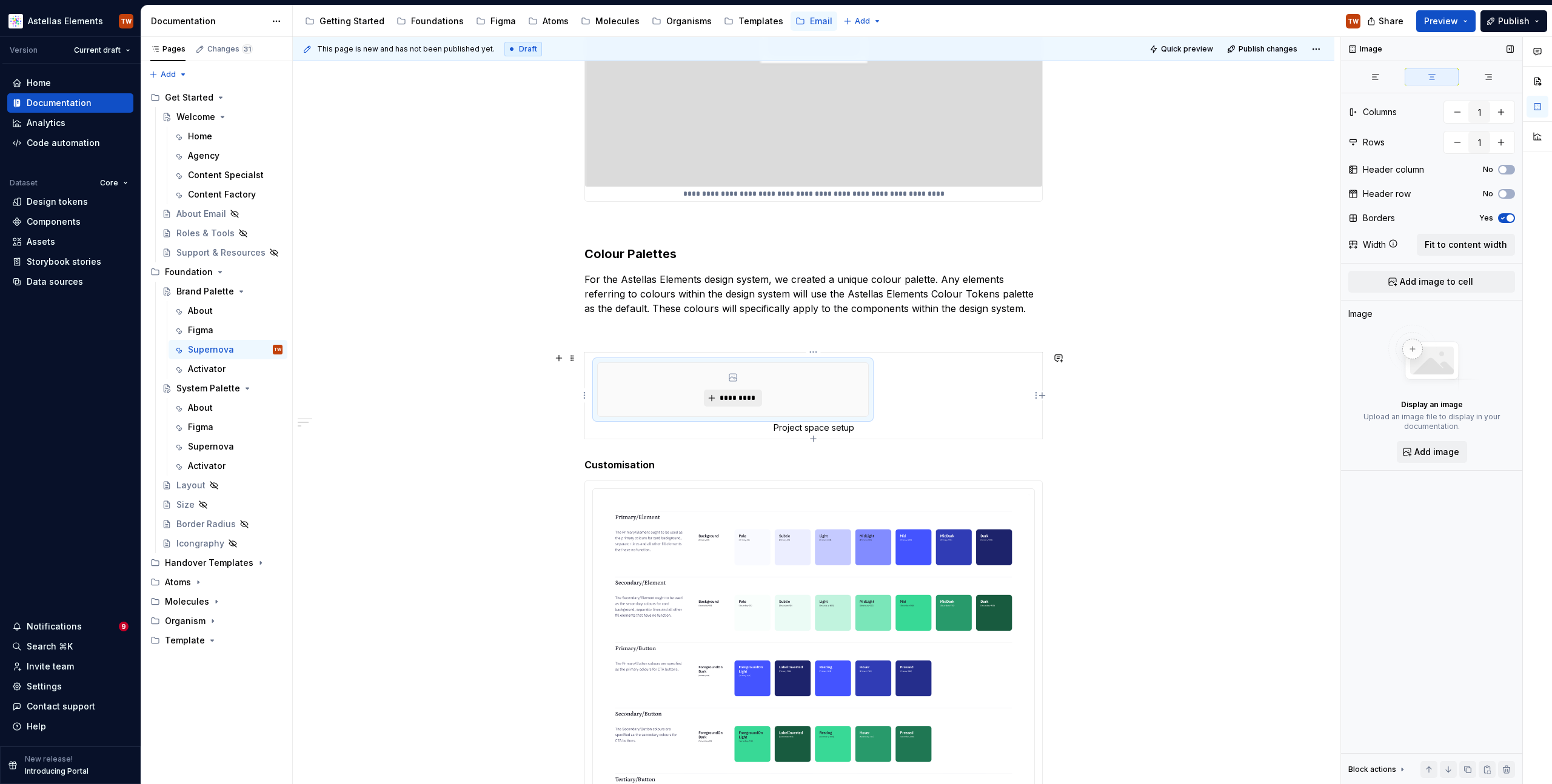
click at [743, 396] on span "*********" at bounding box center [738, 398] width 37 height 10
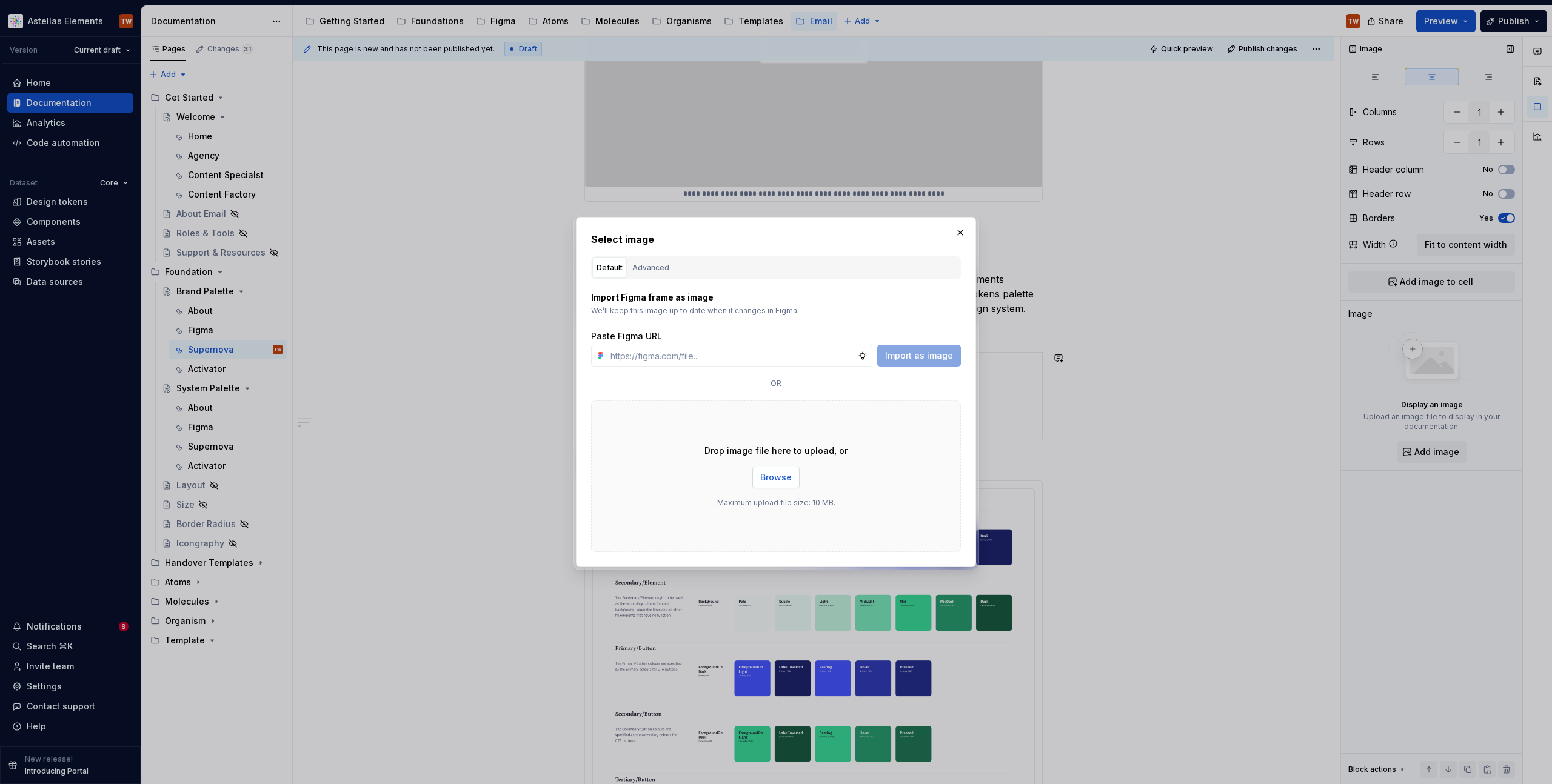
click at [772, 467] on button "Browse" at bounding box center [776, 477] width 48 height 22
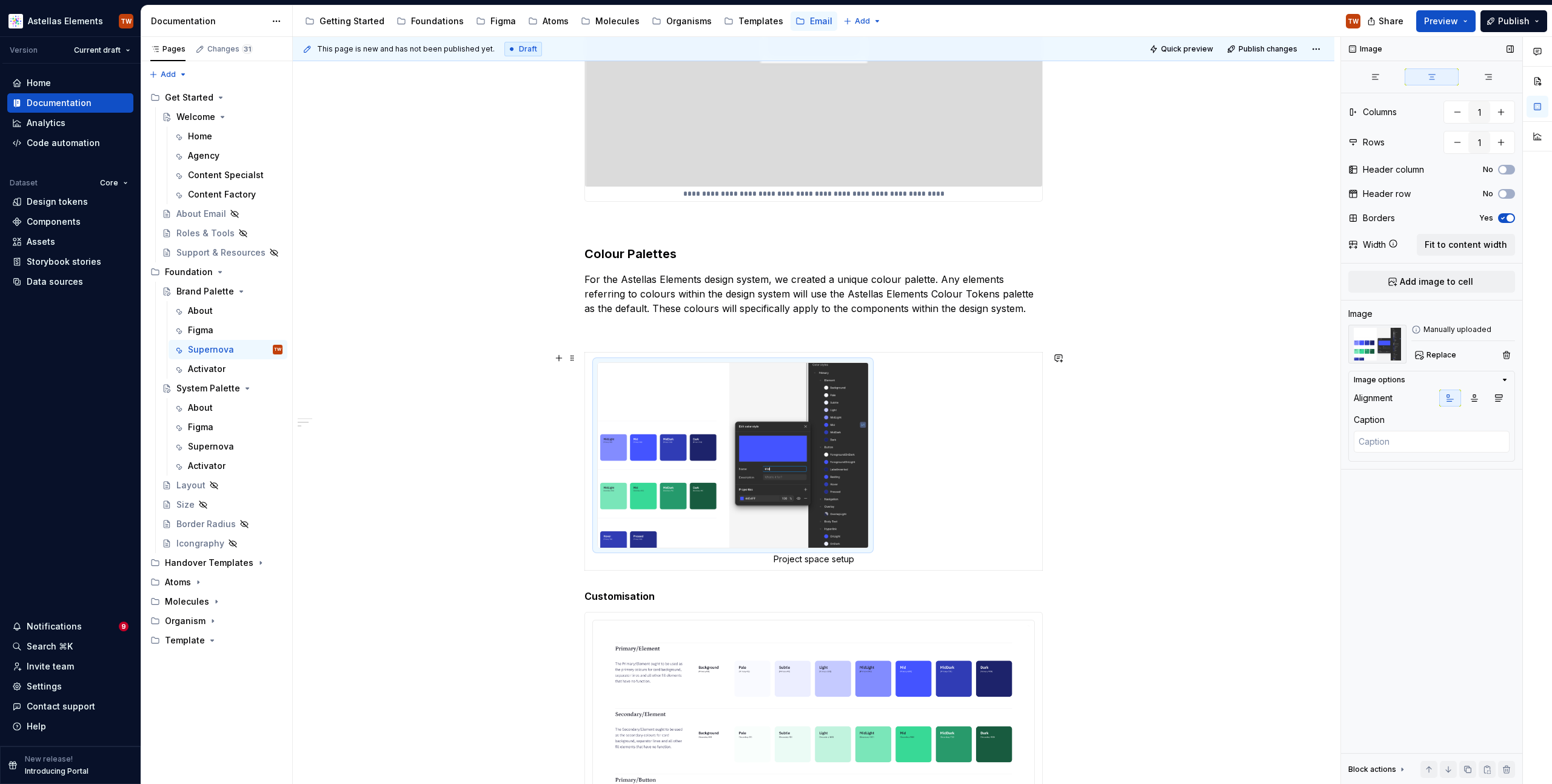
click at [997, 470] on td "Project space setup" at bounding box center [814, 461] width 458 height 218
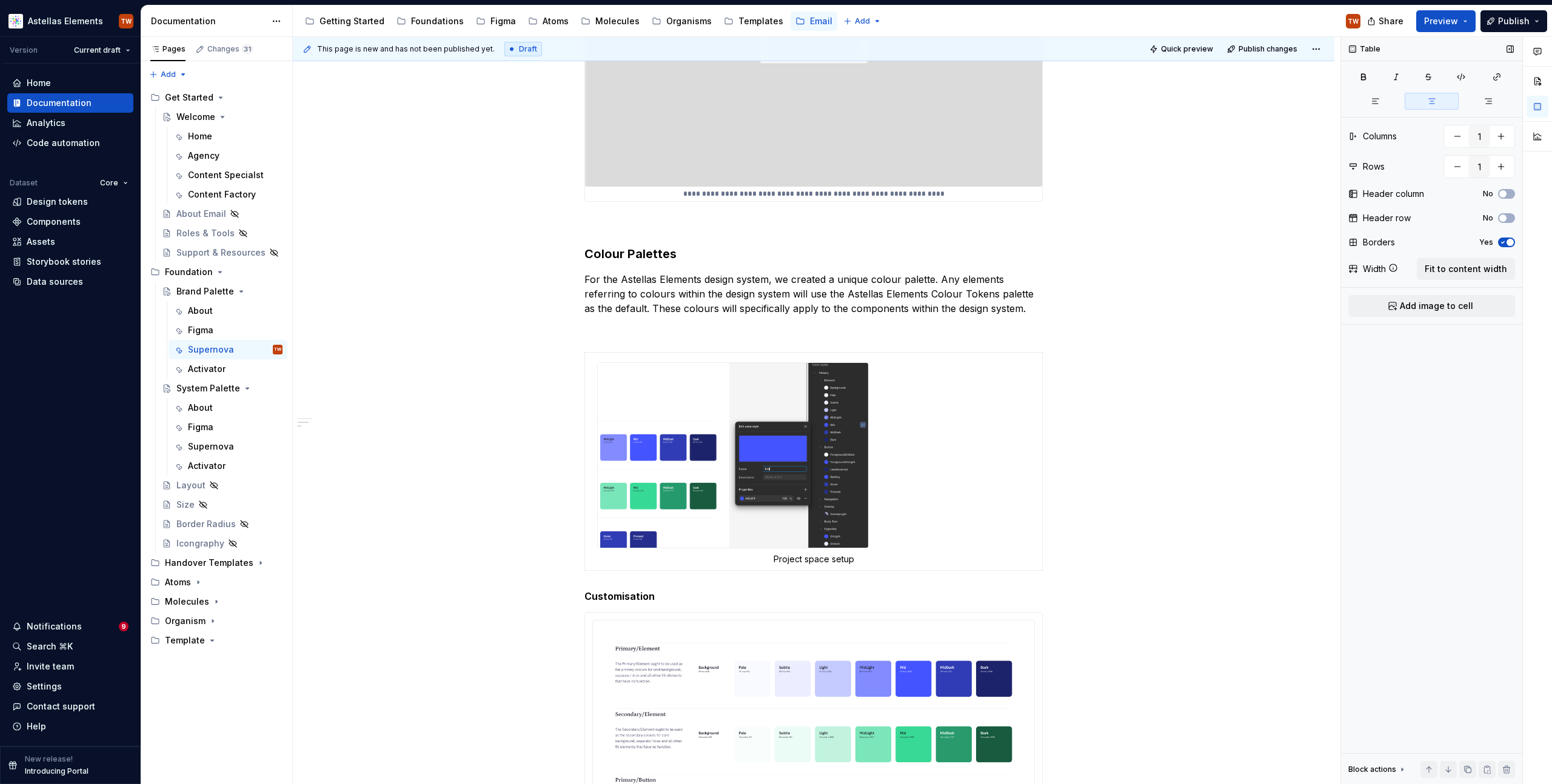
click at [1429, 97] on icon "button" at bounding box center [1431, 101] width 10 height 10
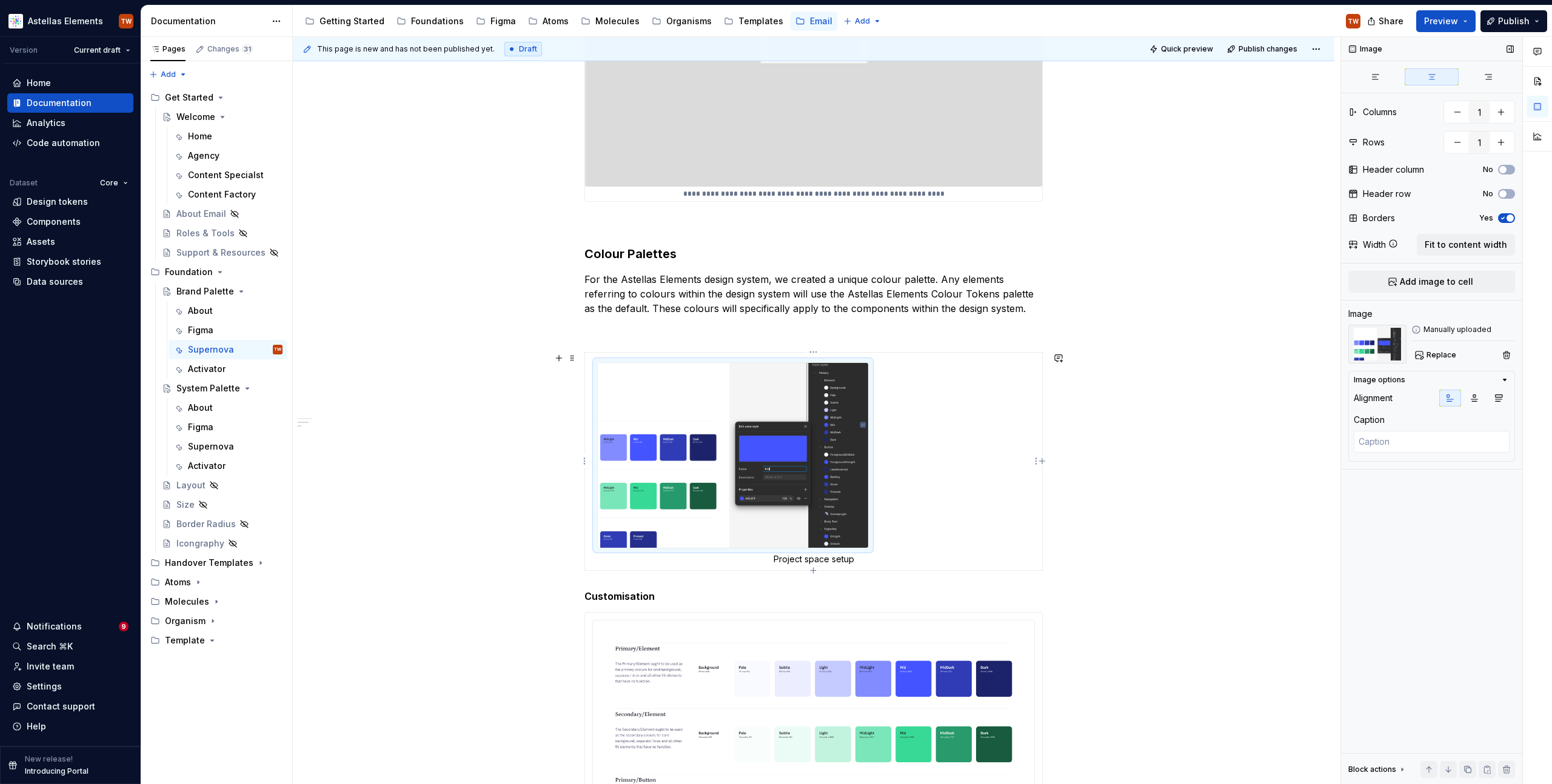
click at [744, 419] on img "To enrich screen reader interactions, please activate Accessibility in Grammarl…" at bounding box center [733, 456] width 271 height 186
drag, startPoint x: 1373, startPoint y: 79, endPoint x: 1382, endPoint y: 76, distance: 9.5
click at [1373, 79] on icon "button" at bounding box center [1375, 76] width 10 height 10
click at [1431, 73] on icon "button" at bounding box center [1431, 76] width 10 height 10
click at [850, 464] on img "To enrich screen reader interactions, please activate Accessibility in Grammarl…" at bounding box center [733, 456] width 271 height 186
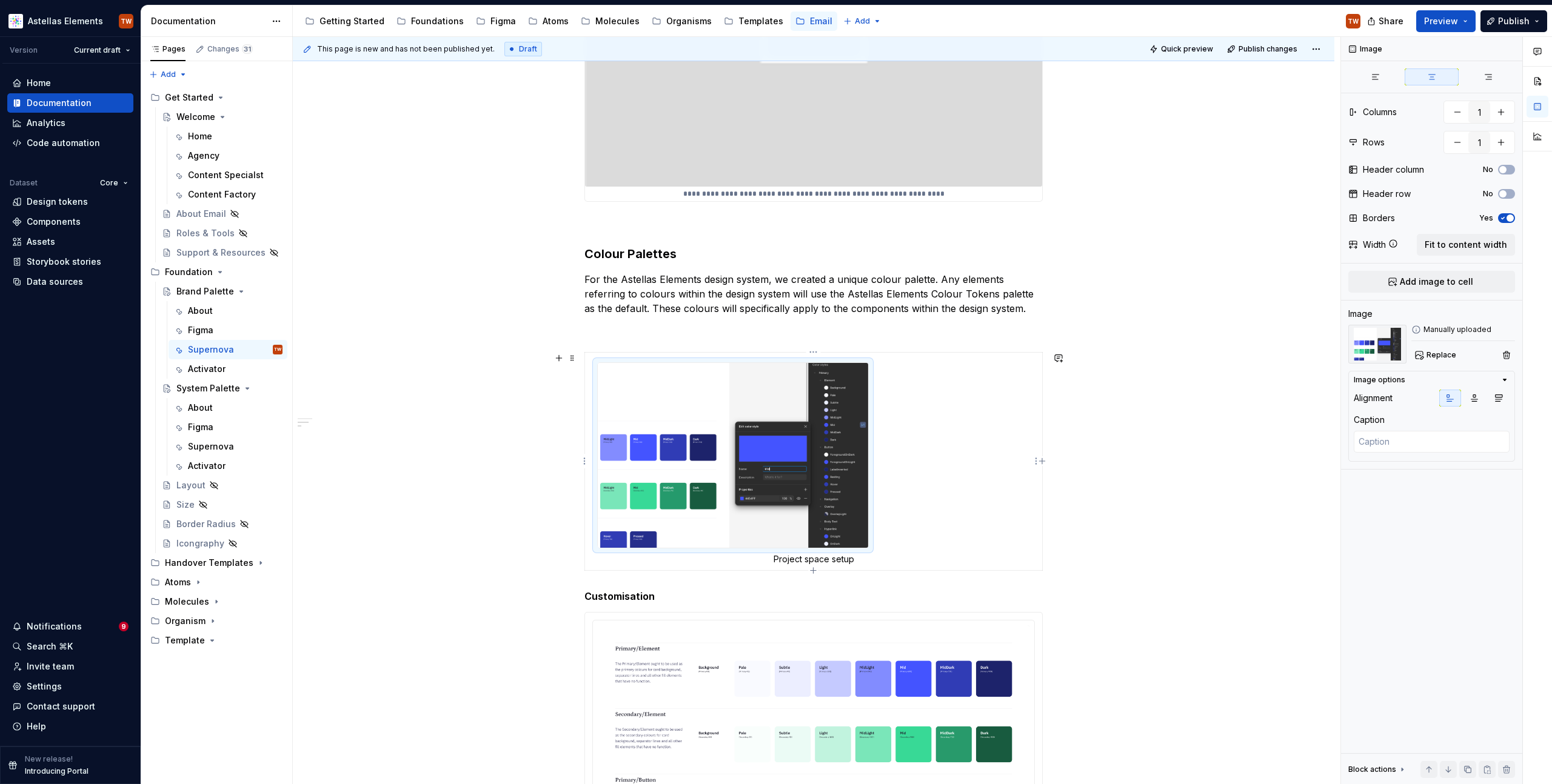
click at [850, 464] on img "To enrich screen reader interactions, please activate Accessibility in Grammarl…" at bounding box center [733, 456] width 271 height 186
click at [1477, 396] on icon "button" at bounding box center [1474, 398] width 10 height 10
click at [991, 443] on td "Project space setup" at bounding box center [814, 461] width 458 height 218
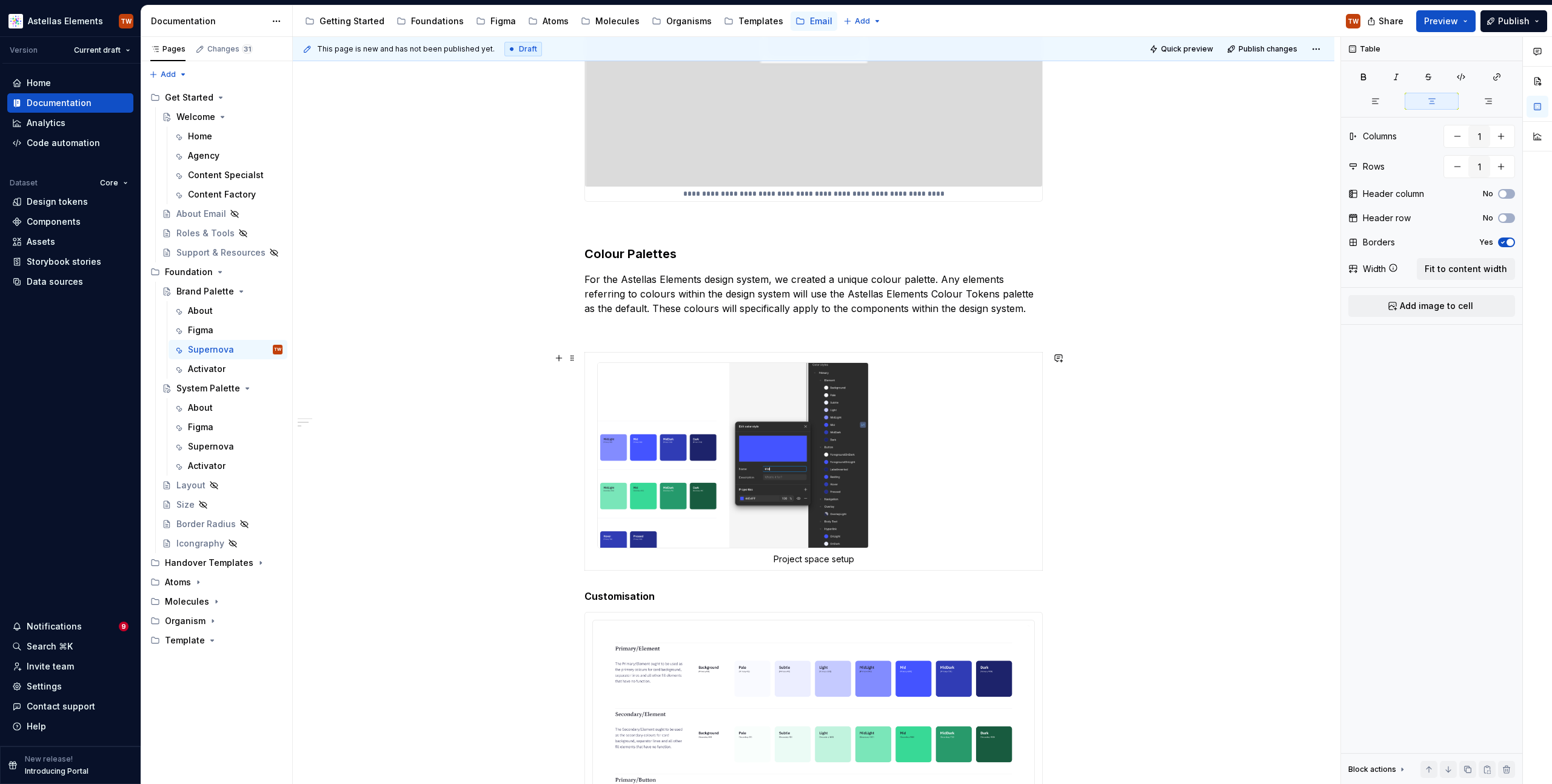
click at [570, 355] on span at bounding box center [572, 358] width 10 height 17
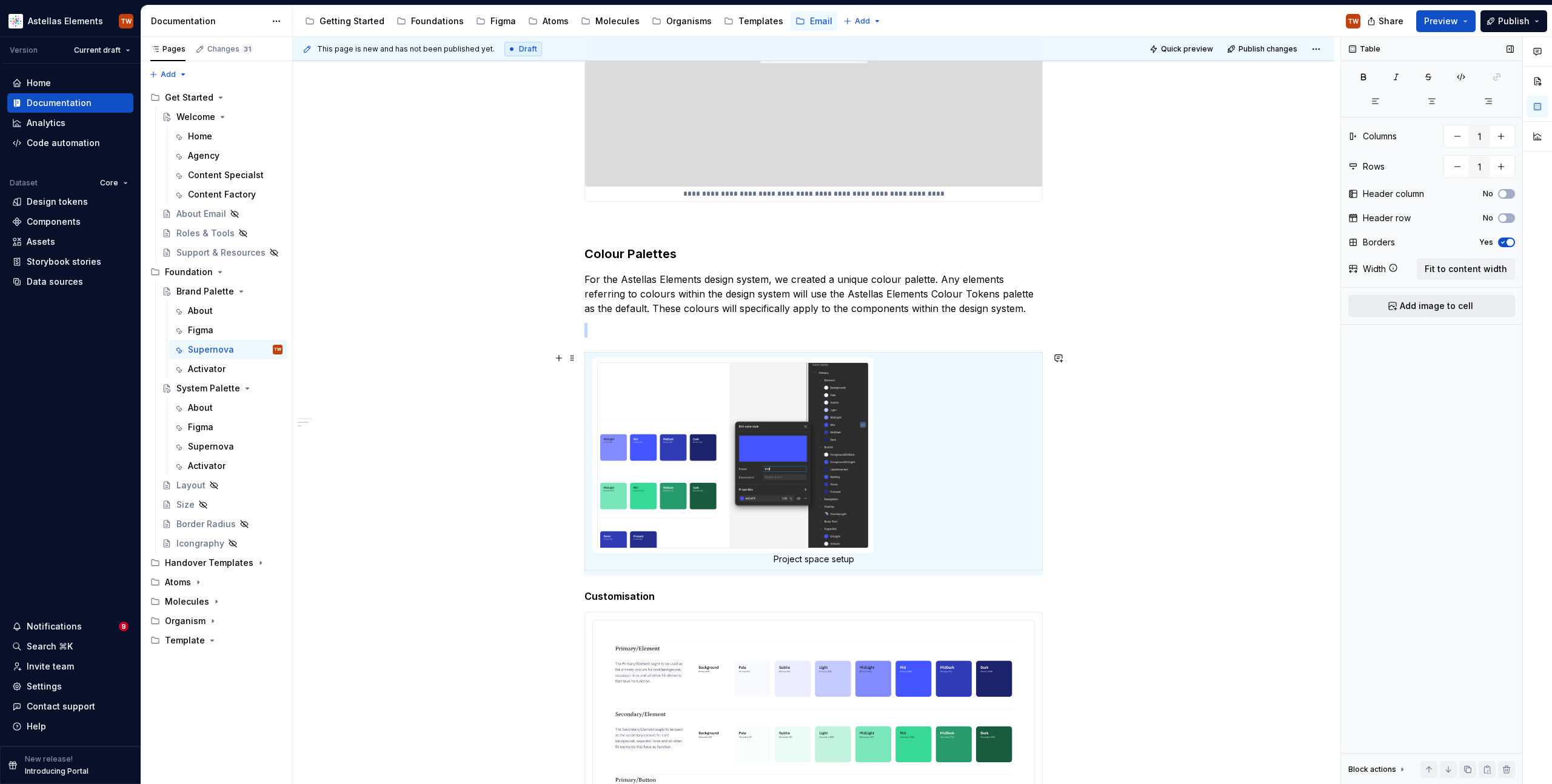
click at [1448, 307] on span "Add image to cell" at bounding box center [1436, 306] width 73 height 12
click at [1448, 305] on span "Add image to cell" at bounding box center [1436, 306] width 73 height 12
click at [912, 459] on td "Project space setup" at bounding box center [814, 461] width 458 height 218
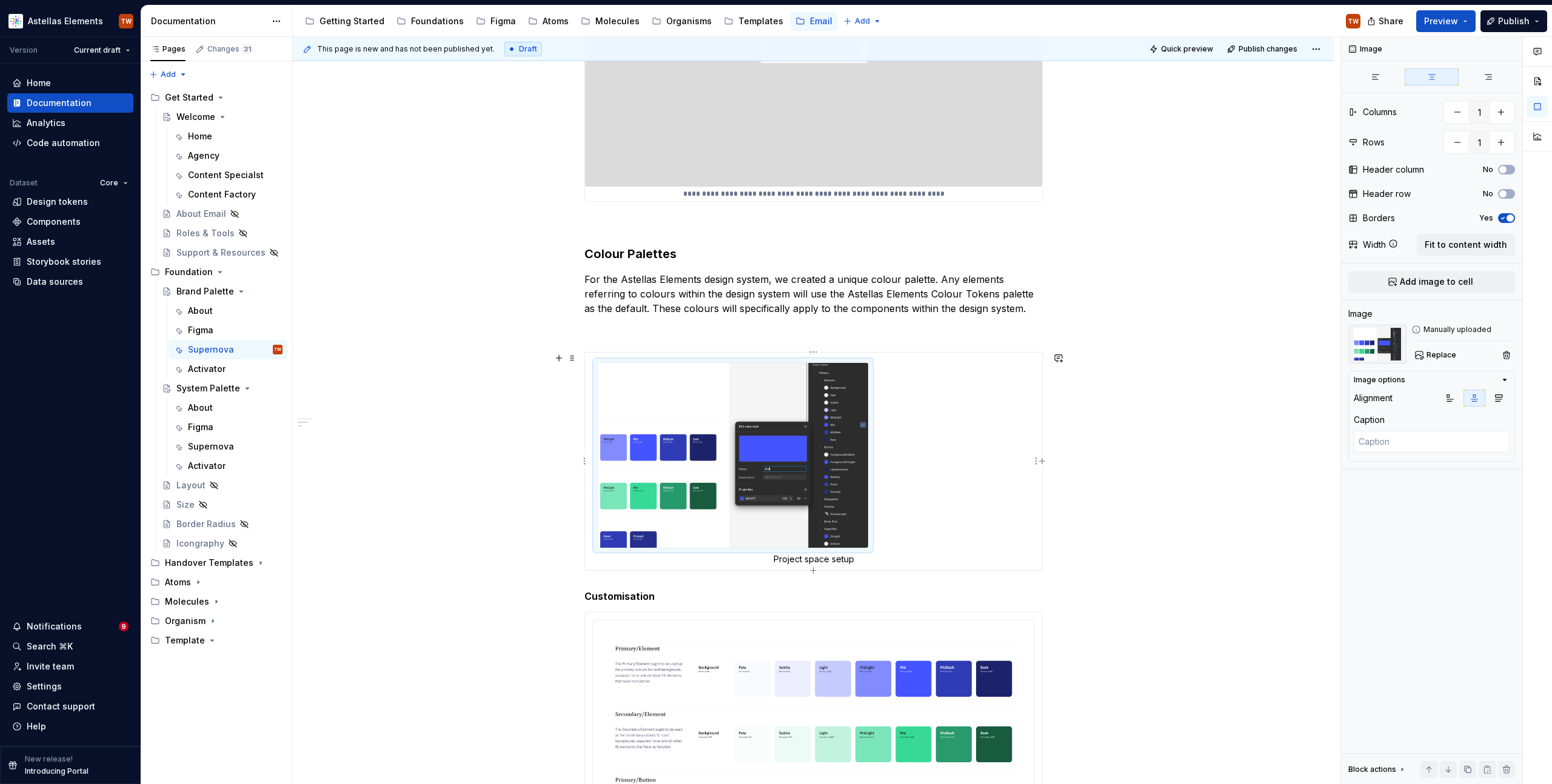
click at [655, 459] on img "To enrich screen reader interactions, please activate Accessibility in Grammarl…" at bounding box center [733, 456] width 271 height 186
click at [1398, 375] on div "Image options" at bounding box center [1379, 380] width 51 height 10
click at [1494, 395] on icon "button" at bounding box center [1498, 398] width 10 height 10
click at [1453, 397] on icon "button" at bounding box center [1450, 398] width 10 height 10
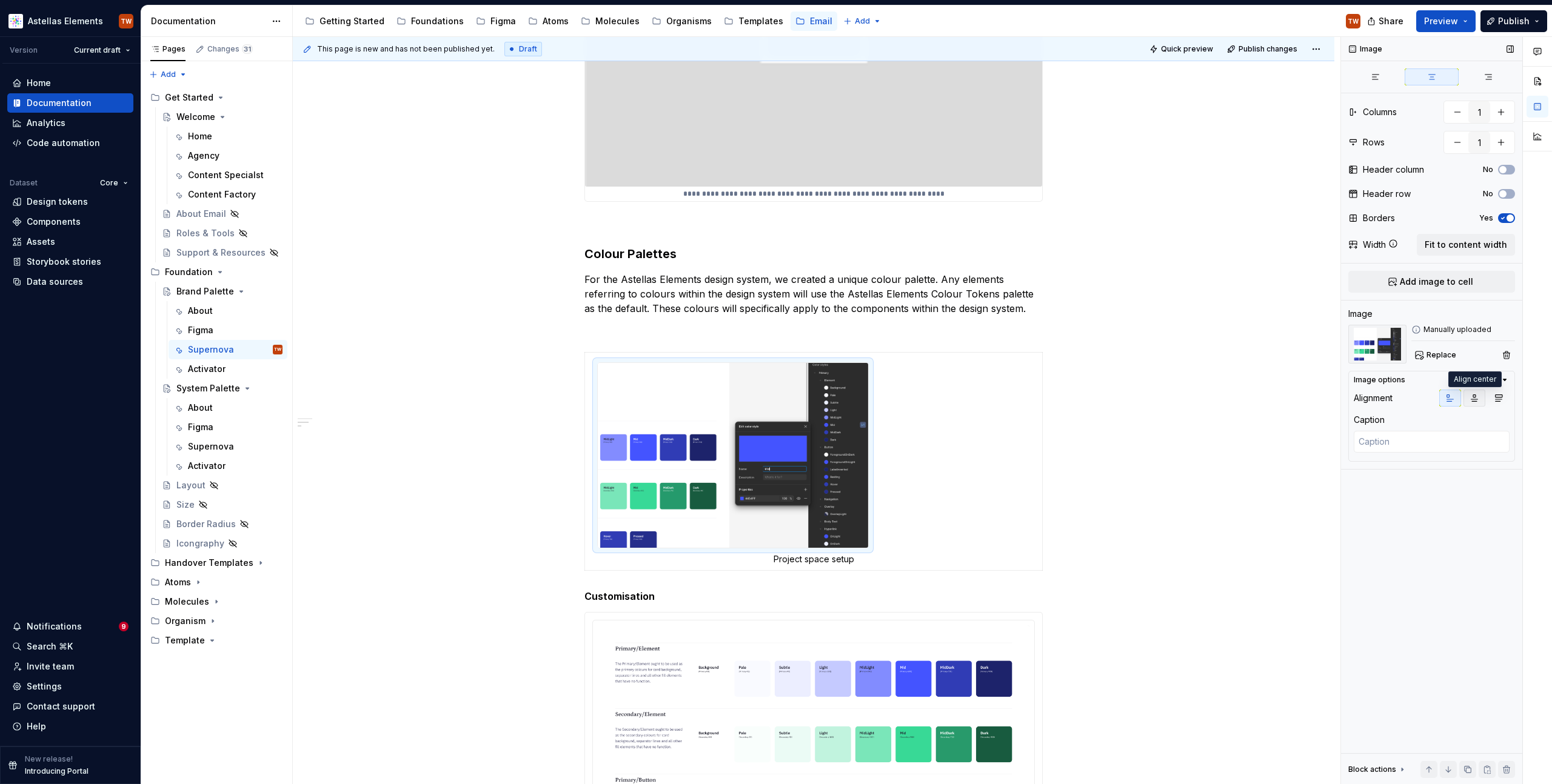
click at [1467, 397] on button "button" at bounding box center [1474, 398] width 22 height 17
click at [796, 491] on img "To enrich screen reader interactions, please activate Accessibility in Grammarl…" at bounding box center [733, 456] width 271 height 186
click at [1003, 447] on td "Project space setup" at bounding box center [814, 461] width 458 height 218
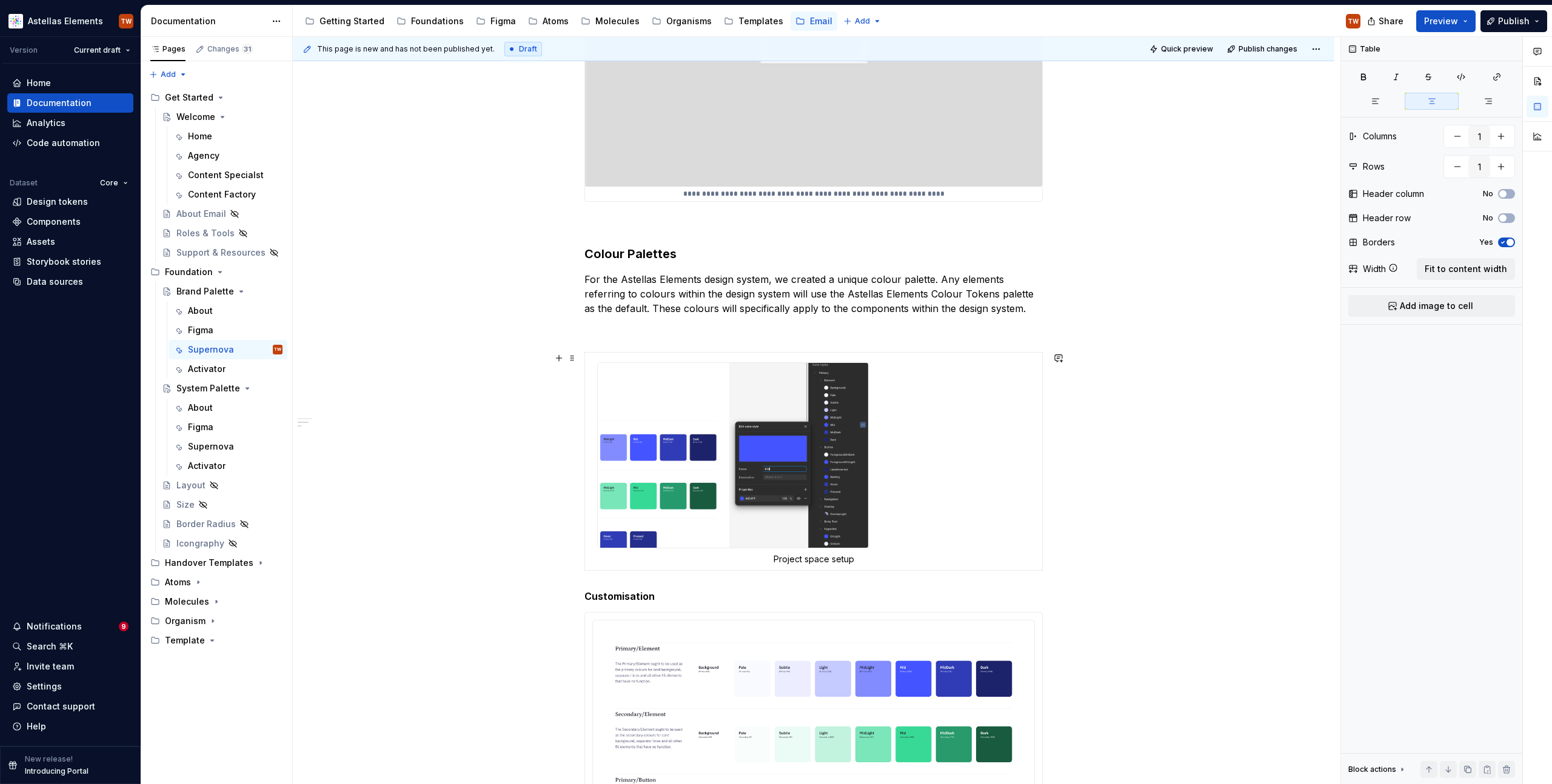
click at [779, 571] on div "Project space setup" at bounding box center [813, 464] width 458 height 224
drag, startPoint x: 1373, startPoint y: 104, endPoint x: 1281, endPoint y: 265, distance: 185.4
click at [1372, 104] on icon "button" at bounding box center [1375, 101] width 10 height 10
drag, startPoint x: 1173, startPoint y: 375, endPoint x: 1187, endPoint y: 335, distance: 42.4
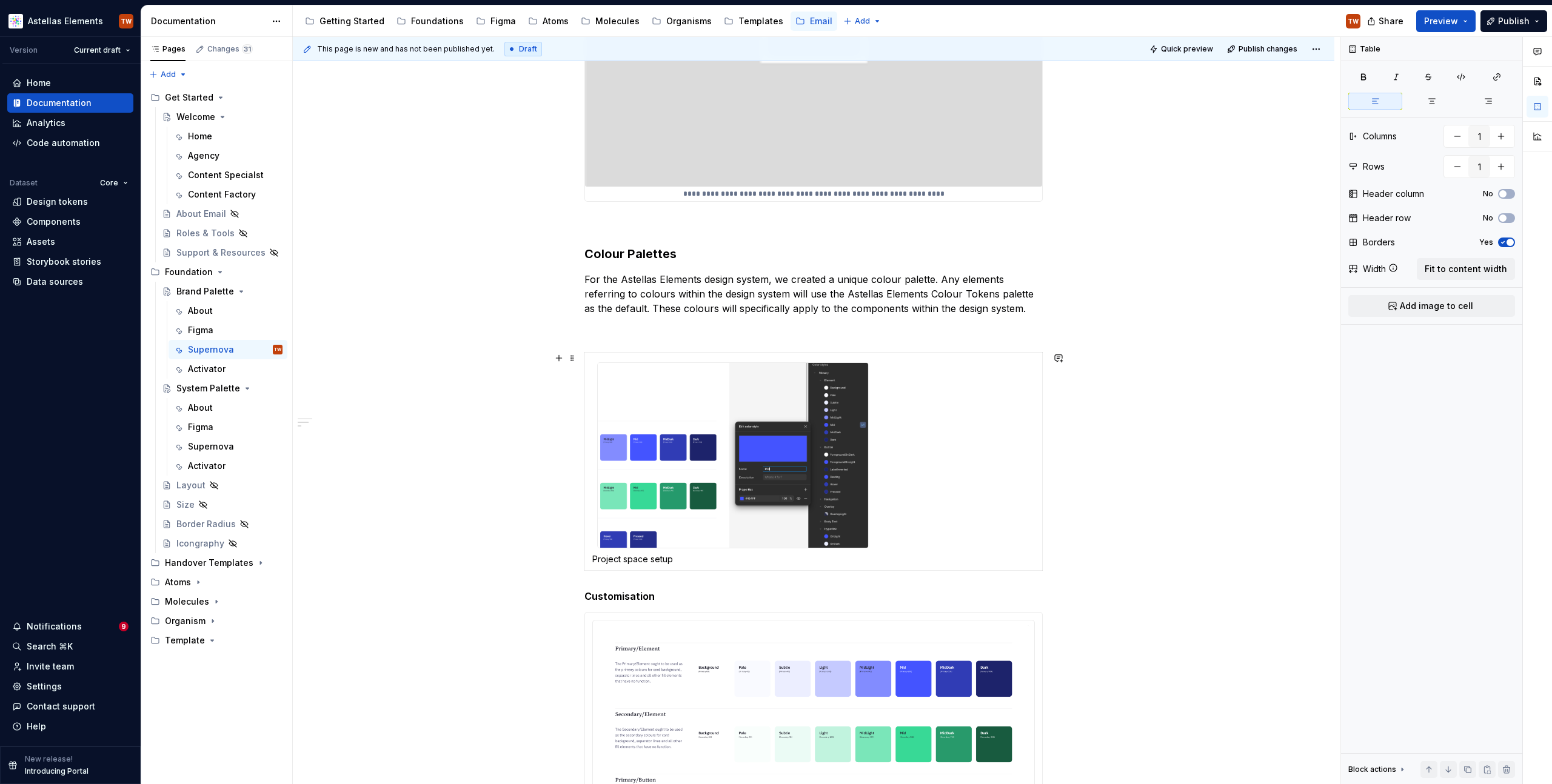
click at [1173, 376] on div "**********" at bounding box center [817, 411] width 1048 height 748
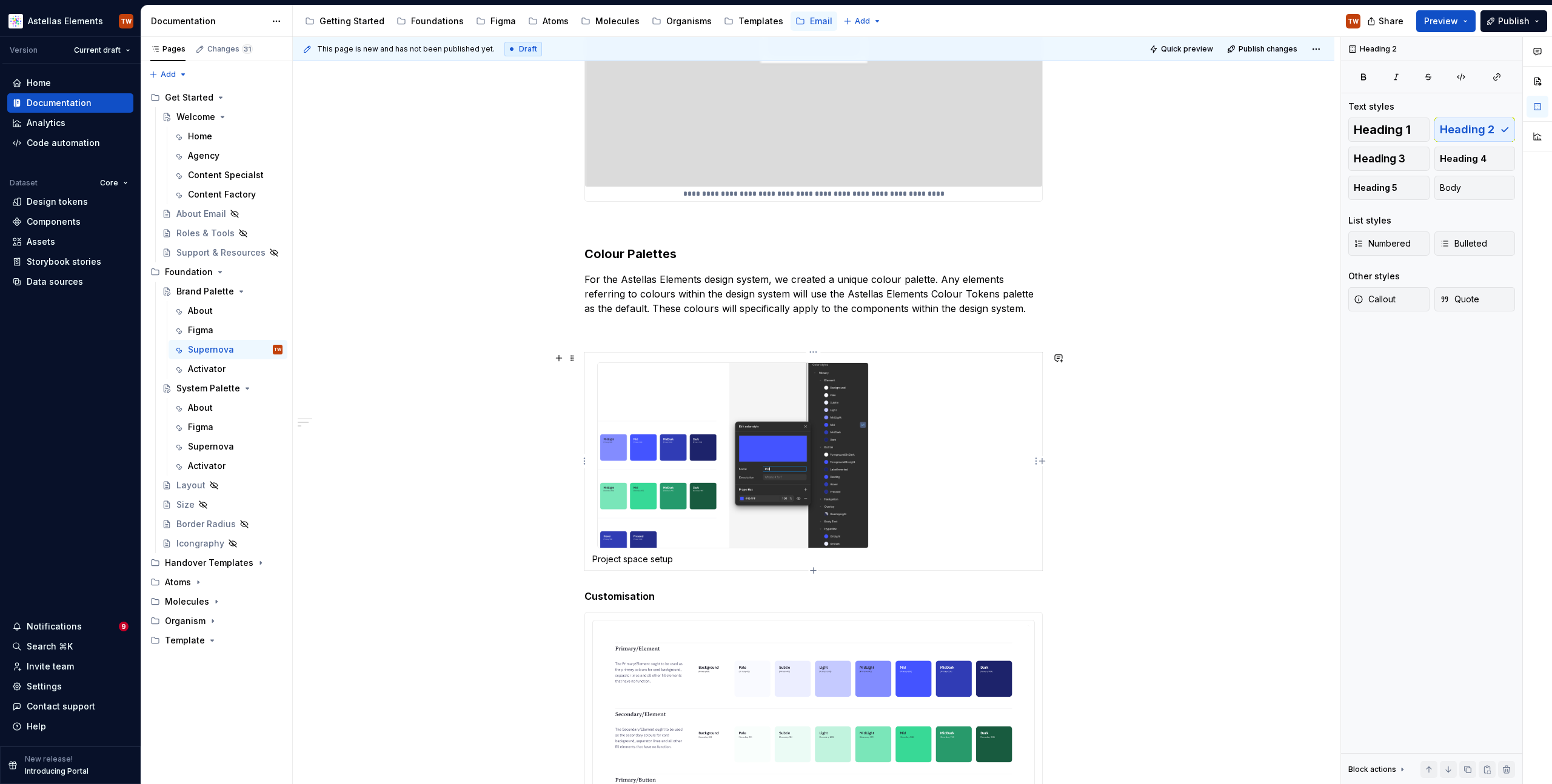
click at [941, 499] on td "Project space setup" at bounding box center [814, 461] width 458 height 218
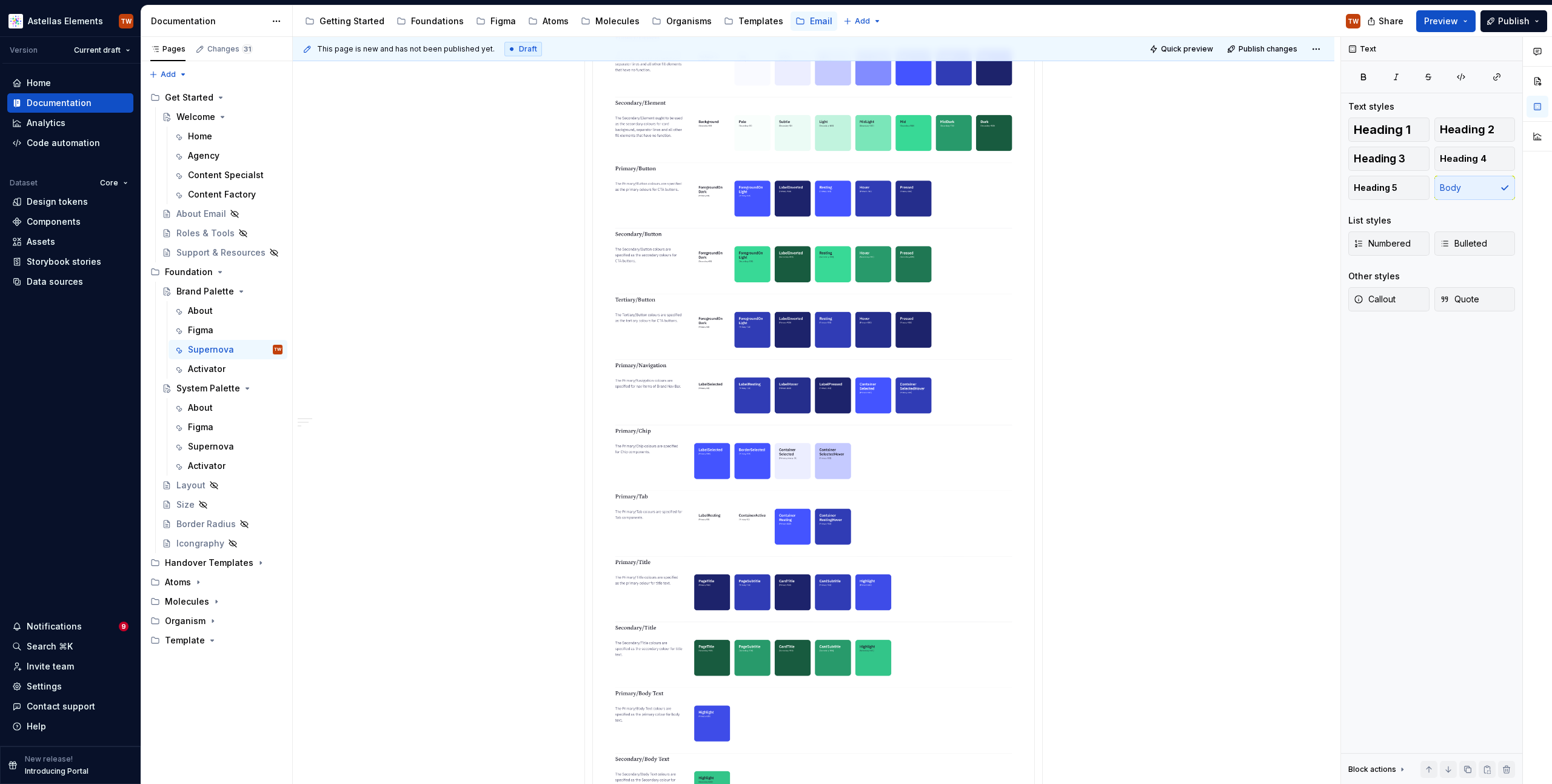
scroll to position [782, 0]
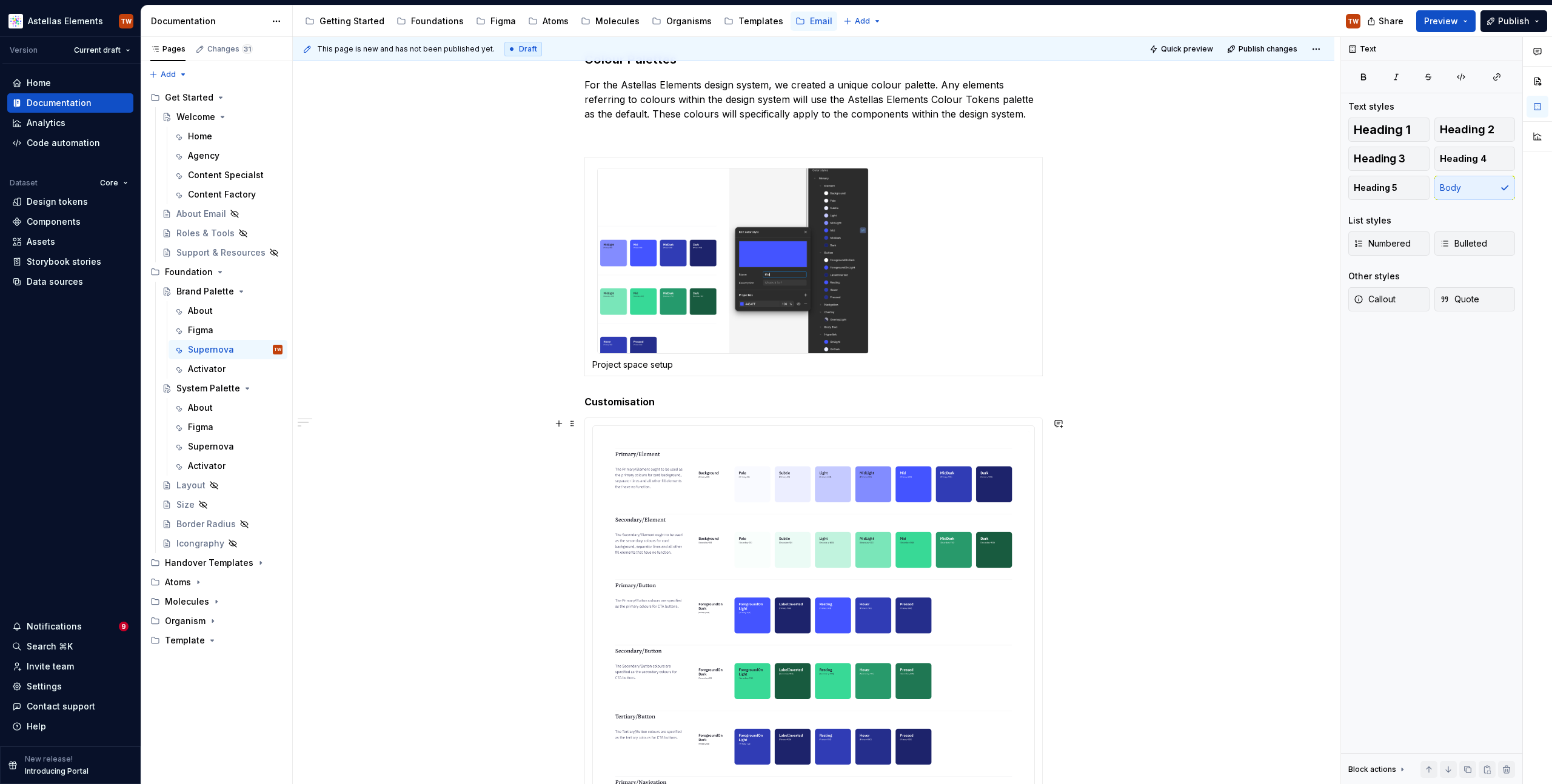
click at [499, 336] on div "**********" at bounding box center [814, 798] width 1041 height 2739
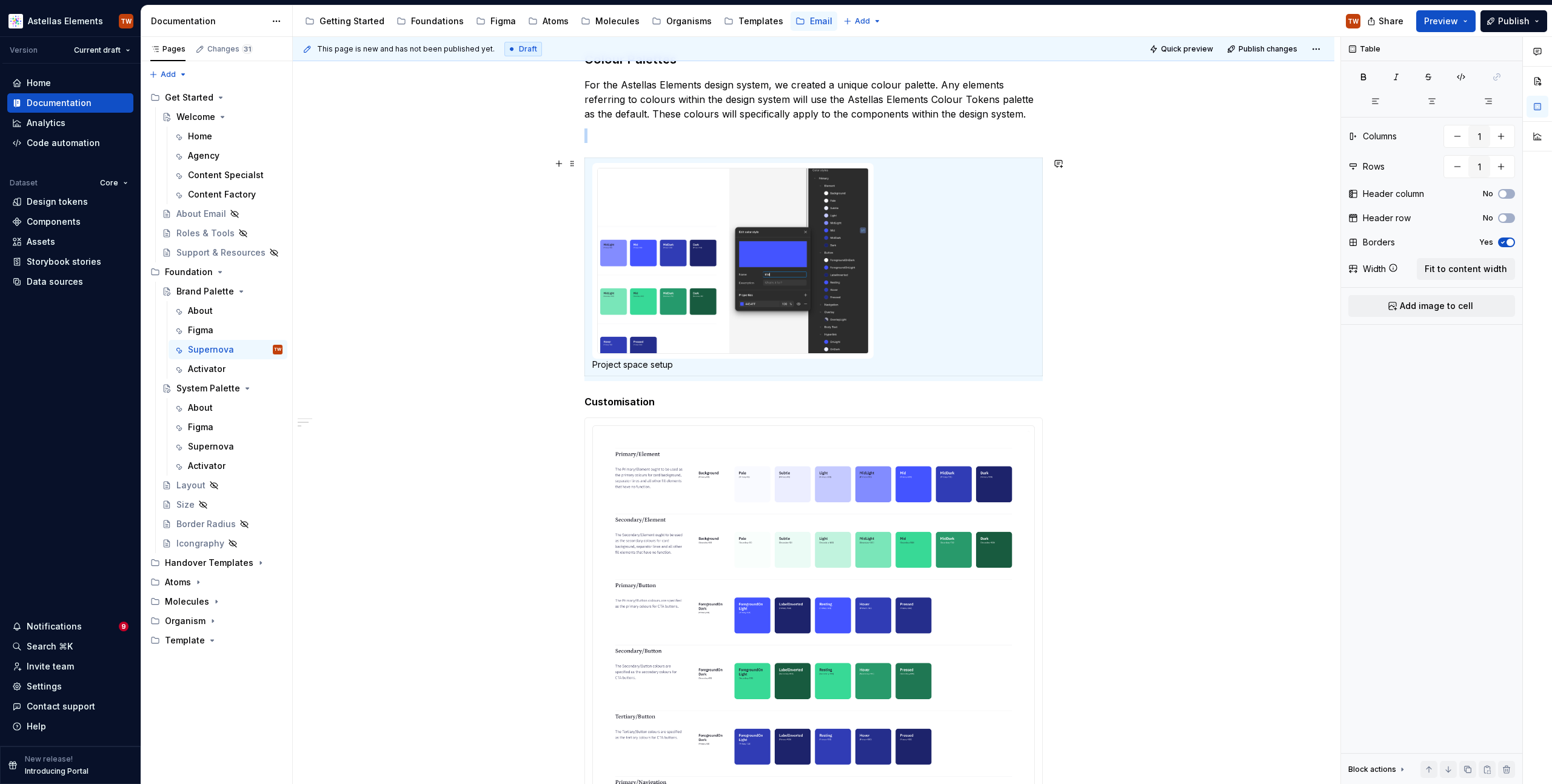
click at [575, 374] on div "**********" at bounding box center [814, 798] width 1041 height 2739
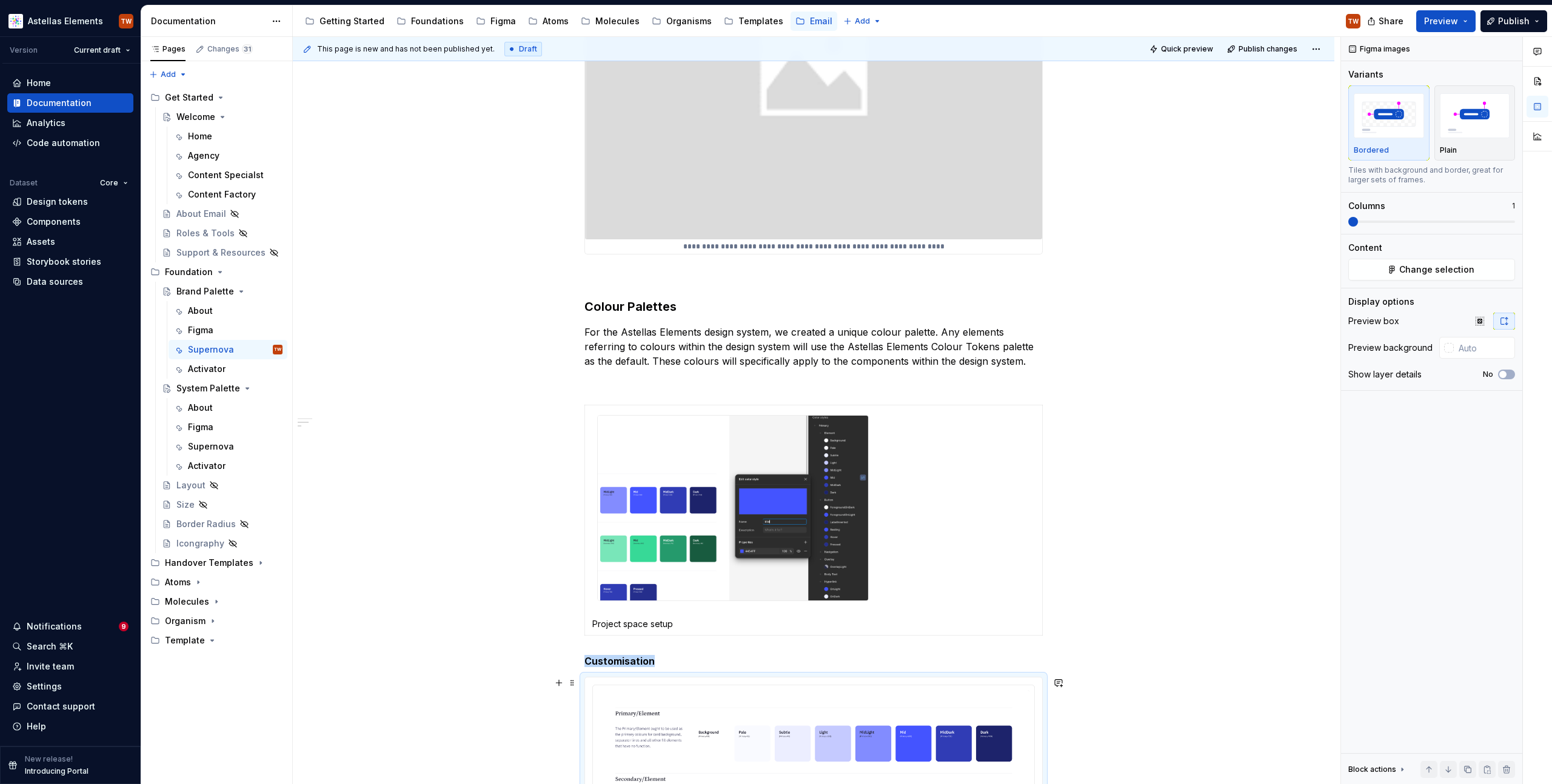
scroll to position [0, 0]
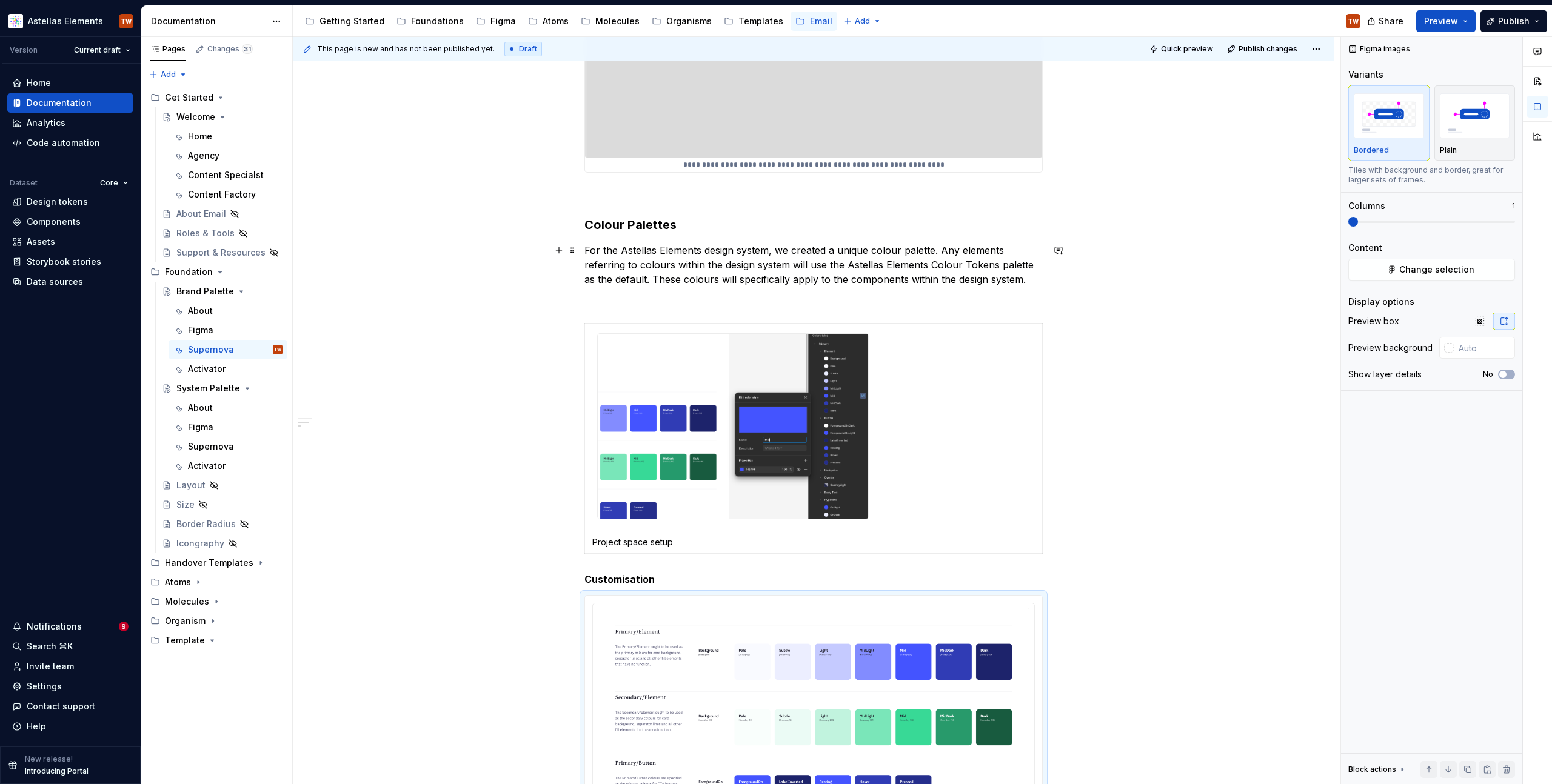
click at [1030, 284] on p "For the Astellas Elements design system, we created a unique colour palette. An…" at bounding box center [813, 265] width 458 height 44
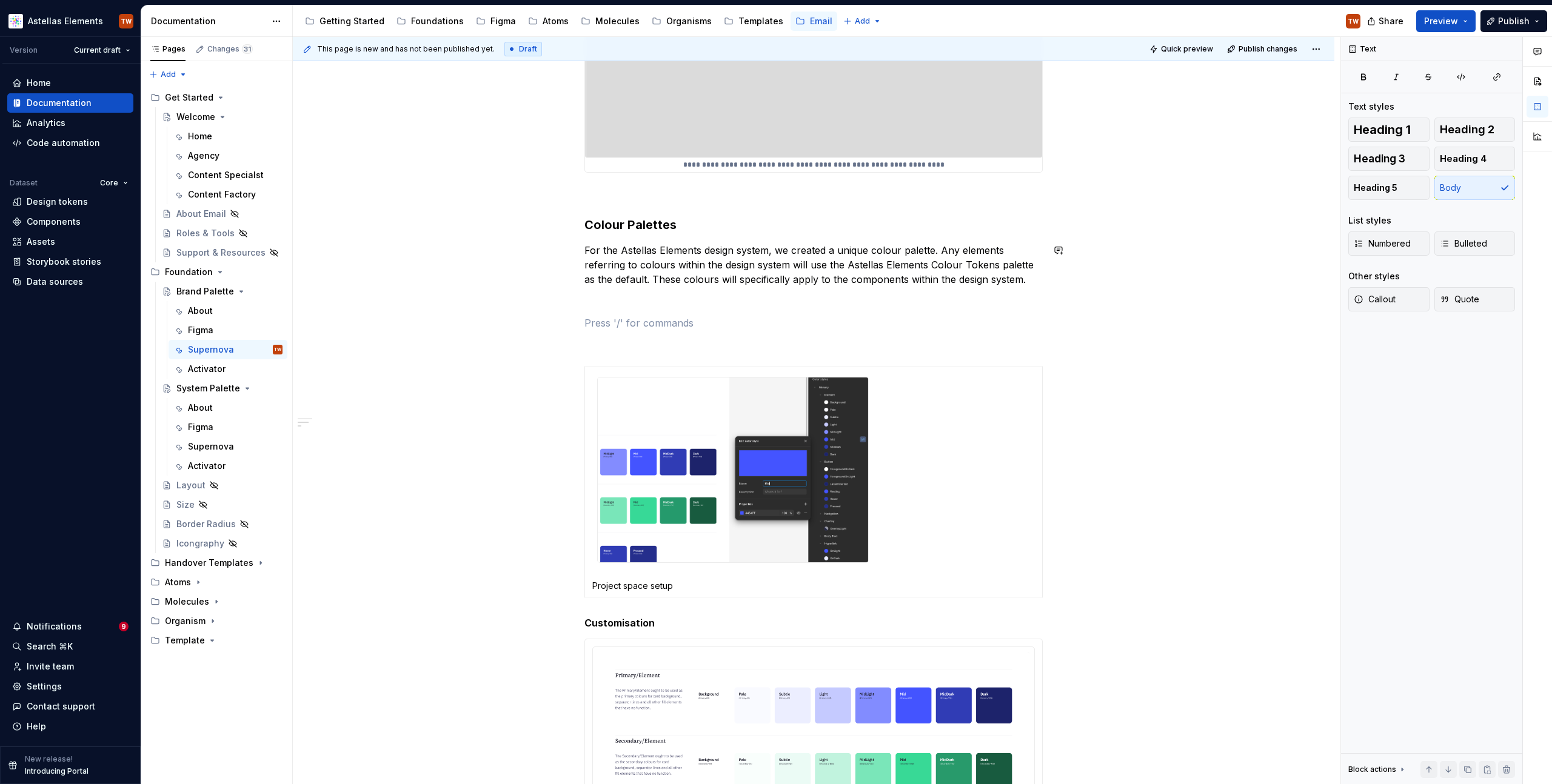
type textarea "*"
click at [707, 359] on div "Image" at bounding box center [681, 365] width 119 height 12
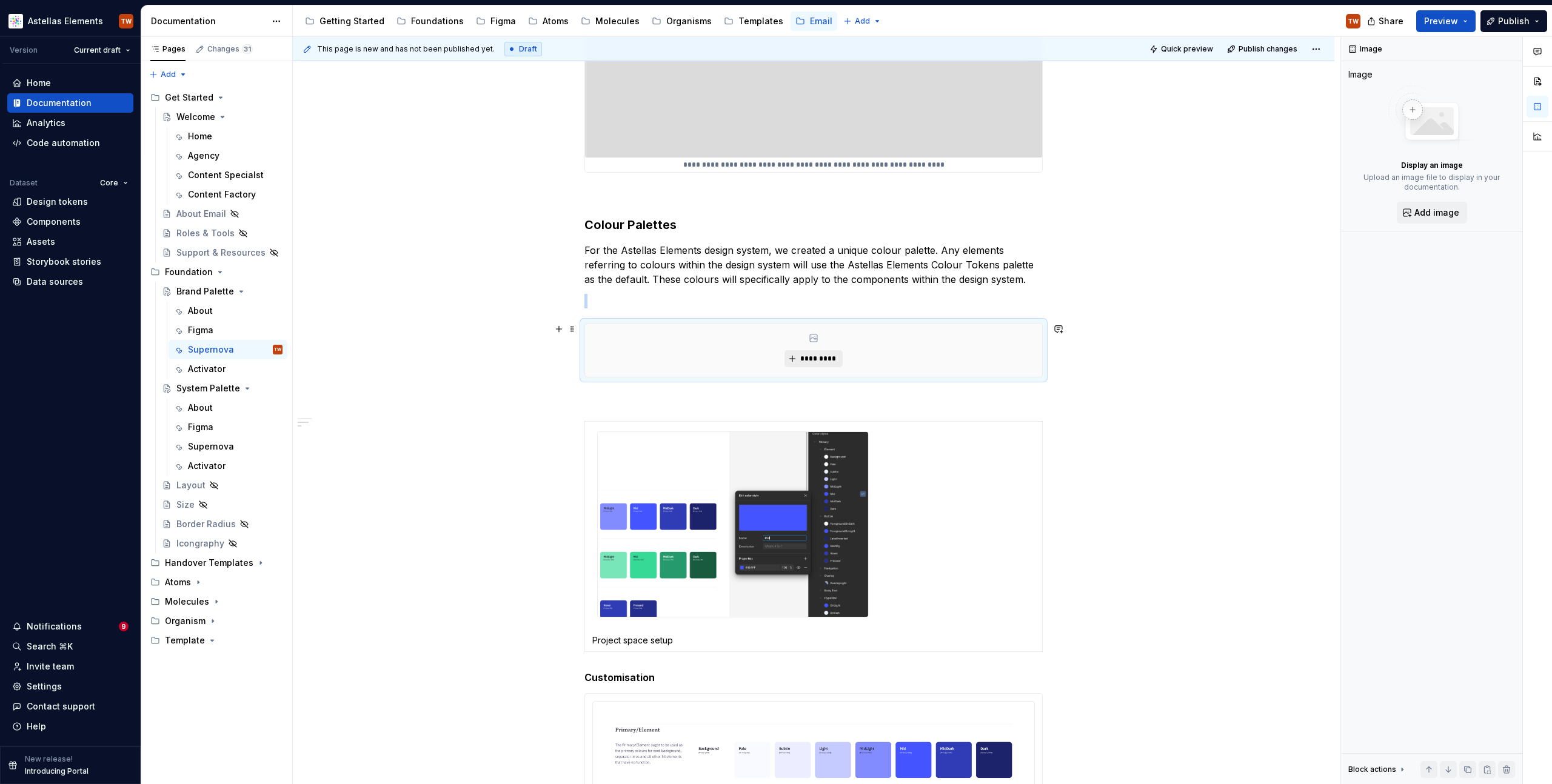
click at [803, 357] on span "*********" at bounding box center [818, 359] width 37 height 10
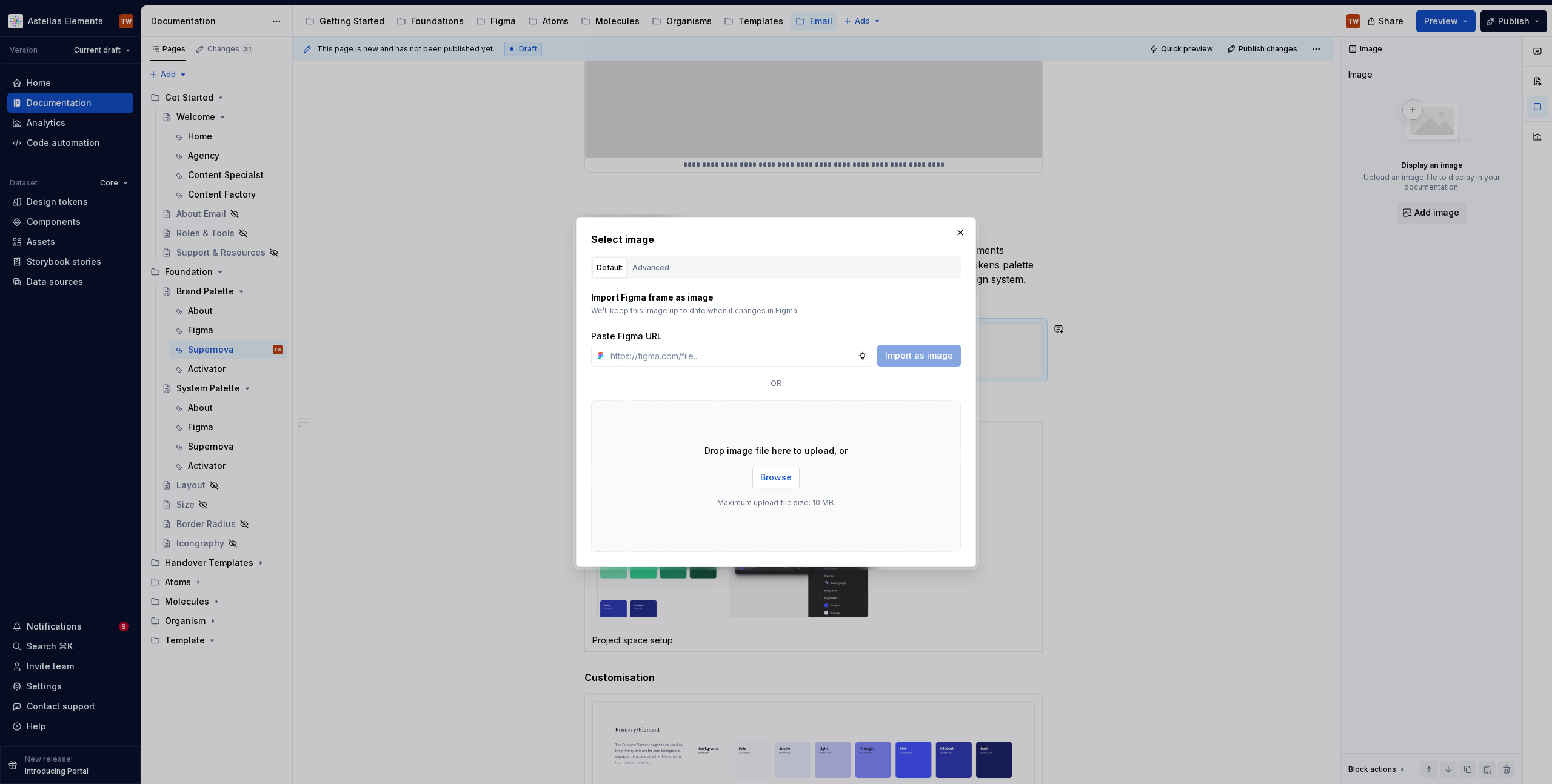
click at [795, 470] on button "Browse" at bounding box center [776, 477] width 48 height 22
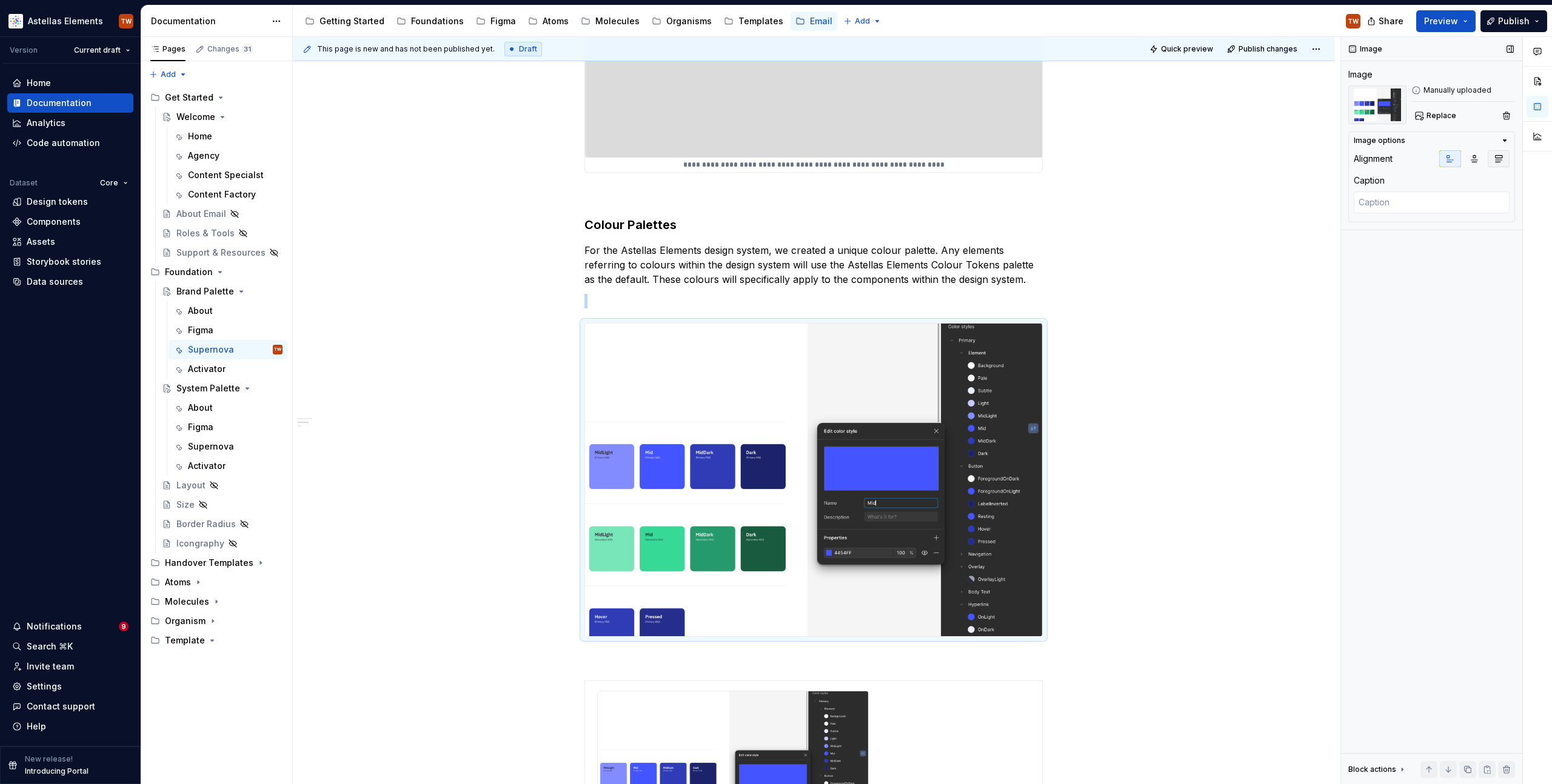
click at [1489, 160] on button "button" at bounding box center [1499, 159] width 22 height 17
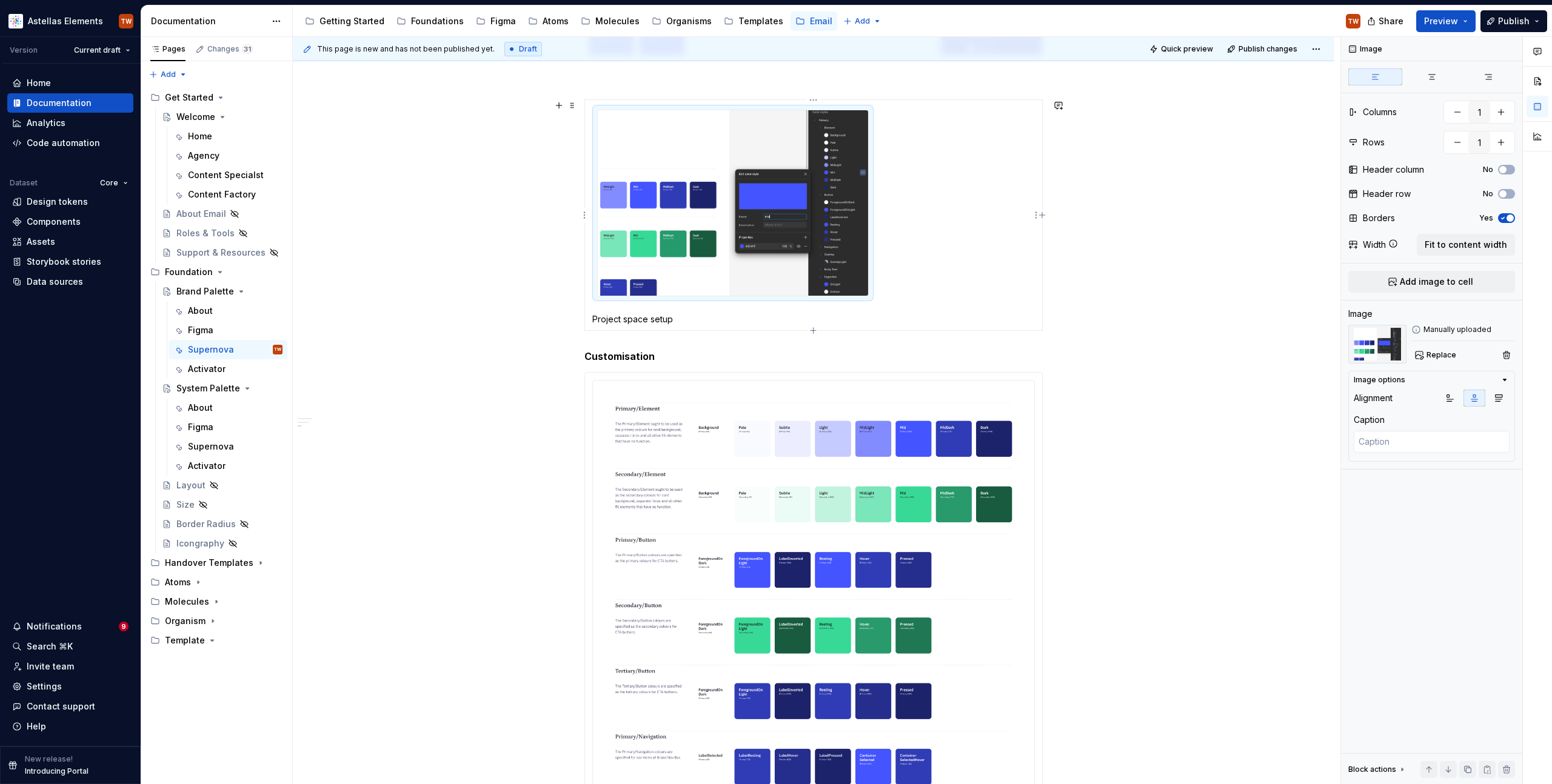
click at [720, 180] on img "To enrich screen reader interactions, please activate Accessibility in Grammarl…" at bounding box center [733, 203] width 271 height 186
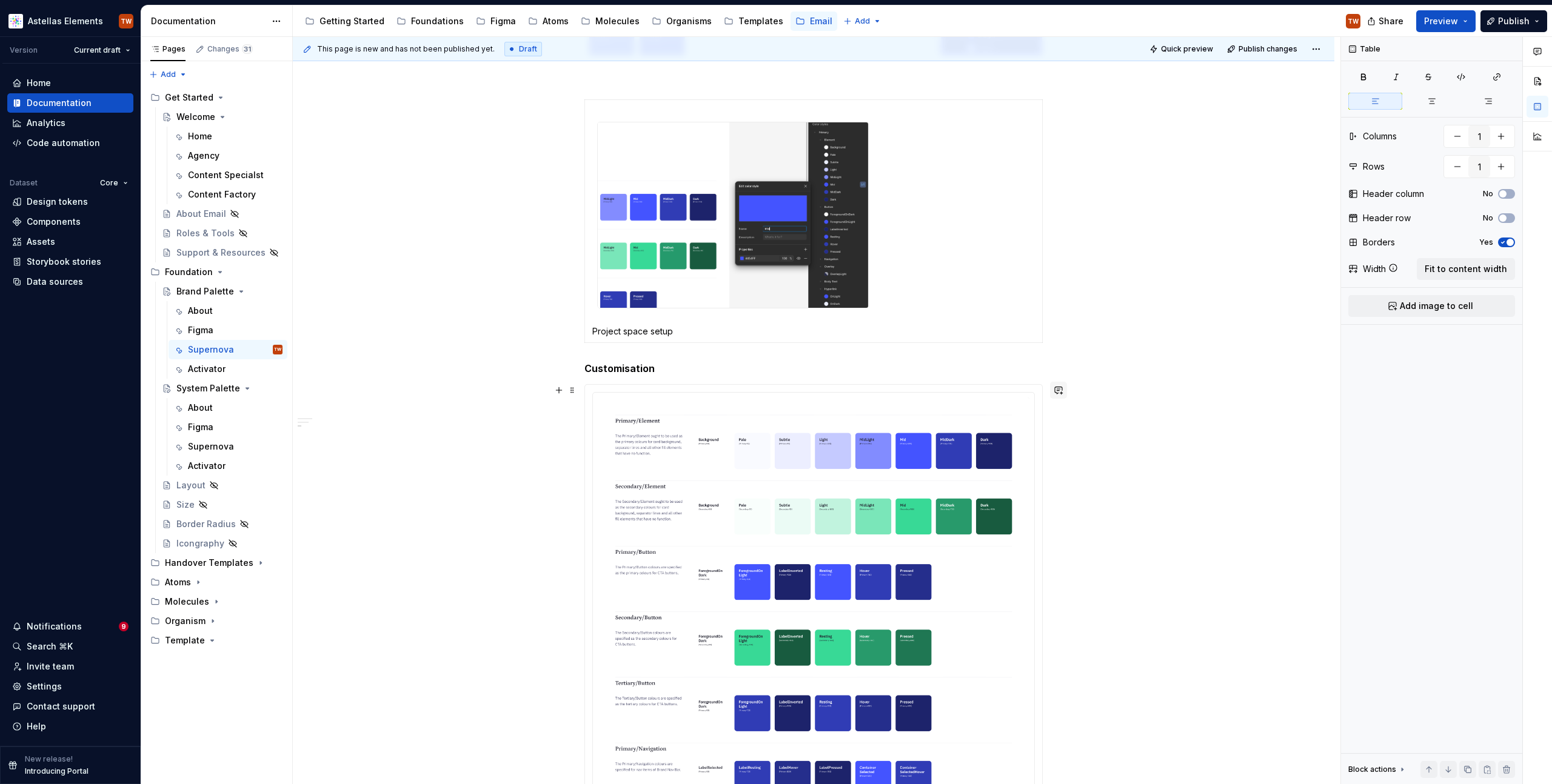
click at [1063, 395] on button "button" at bounding box center [1058, 390] width 17 height 17
click at [1073, 326] on div "**********" at bounding box center [814, 573] width 1041 height 3121
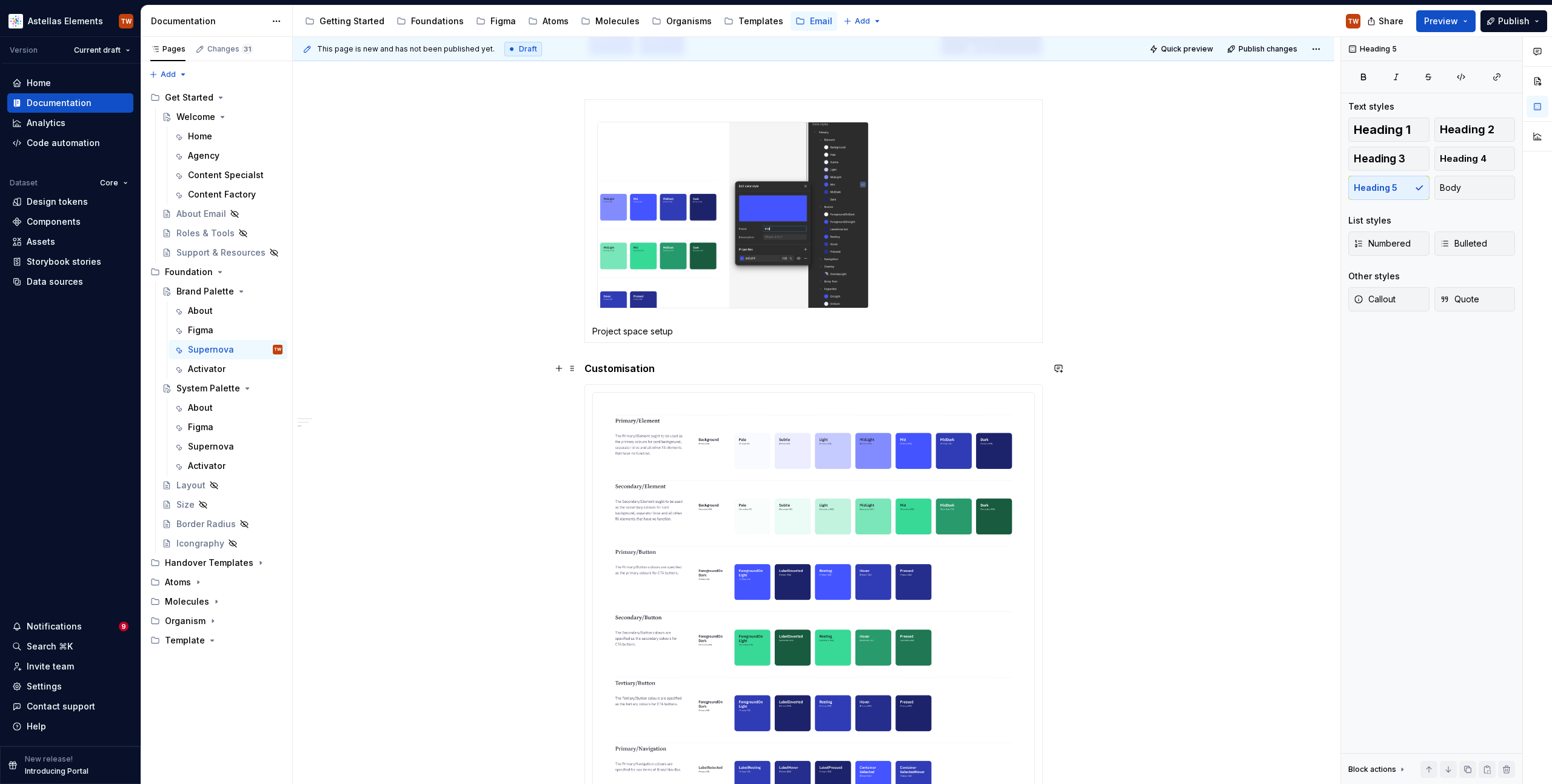
click at [585, 367] on h5 "Customisation" at bounding box center [813, 368] width 458 height 12
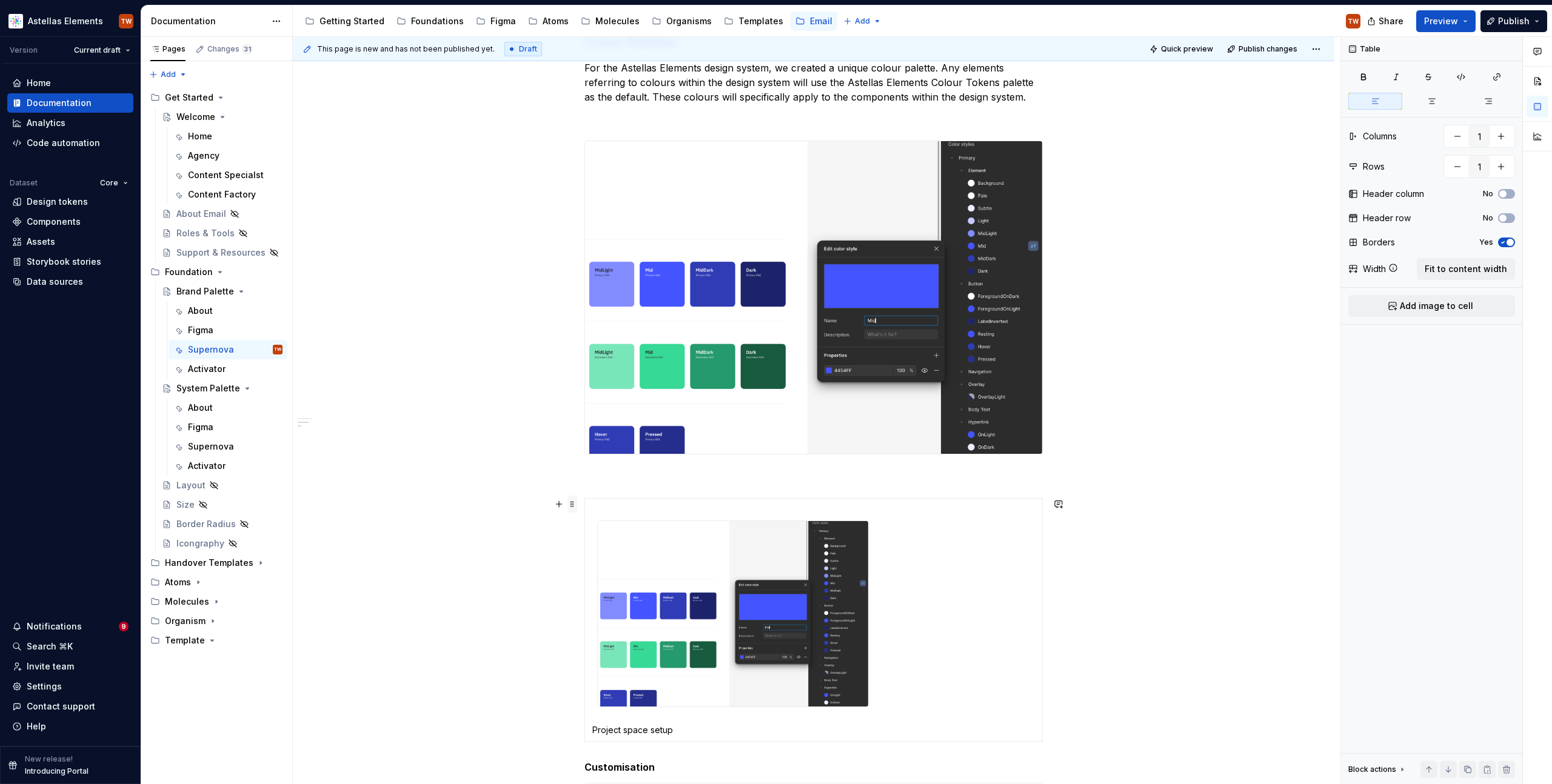
click at [568, 504] on span at bounding box center [572, 504] width 10 height 17
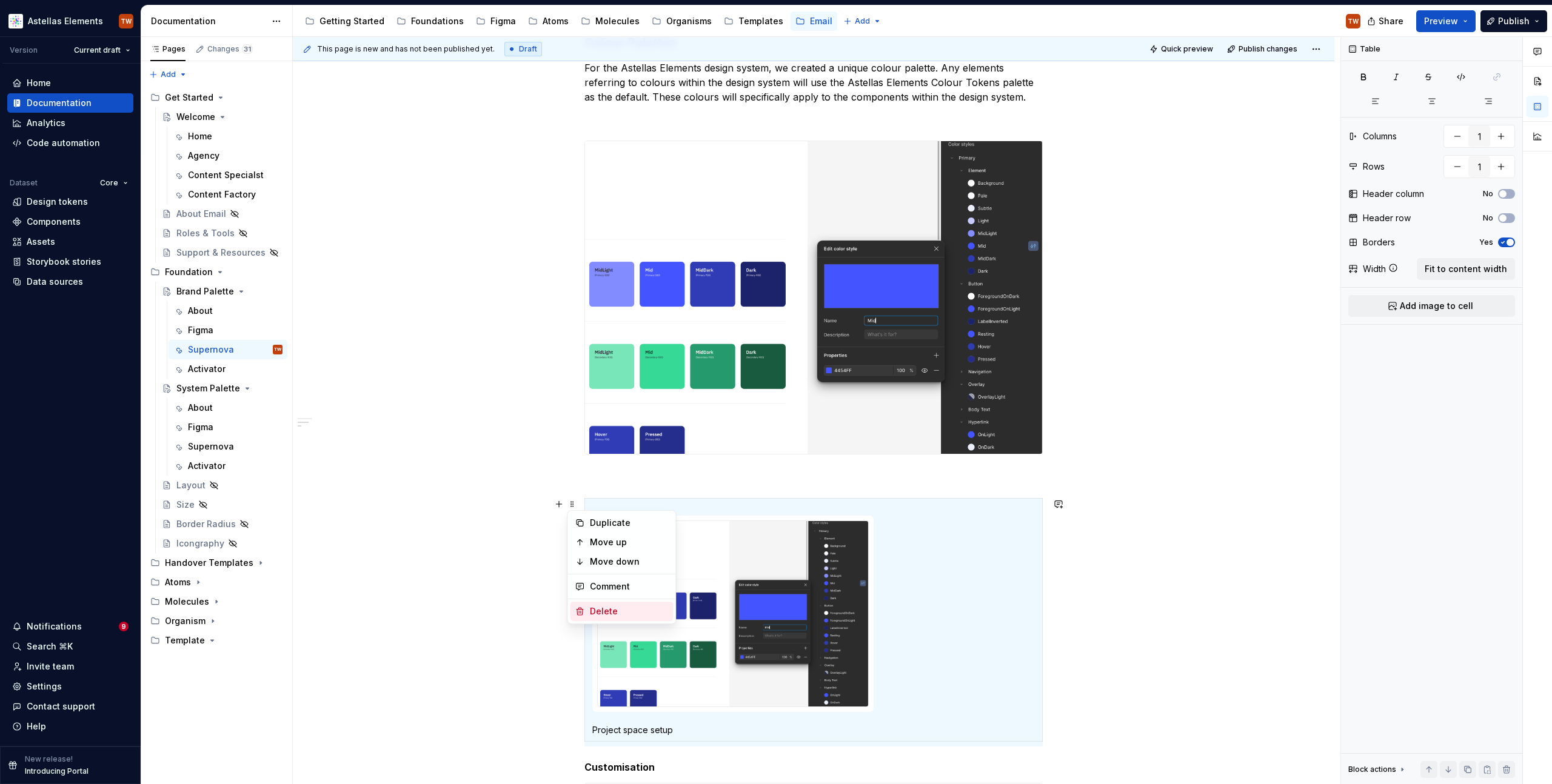
drag, startPoint x: 614, startPoint y: 601, endPoint x: 612, endPoint y: 607, distance: 6.3
click at [614, 602] on div "Delete" at bounding box center [622, 612] width 103 height 19
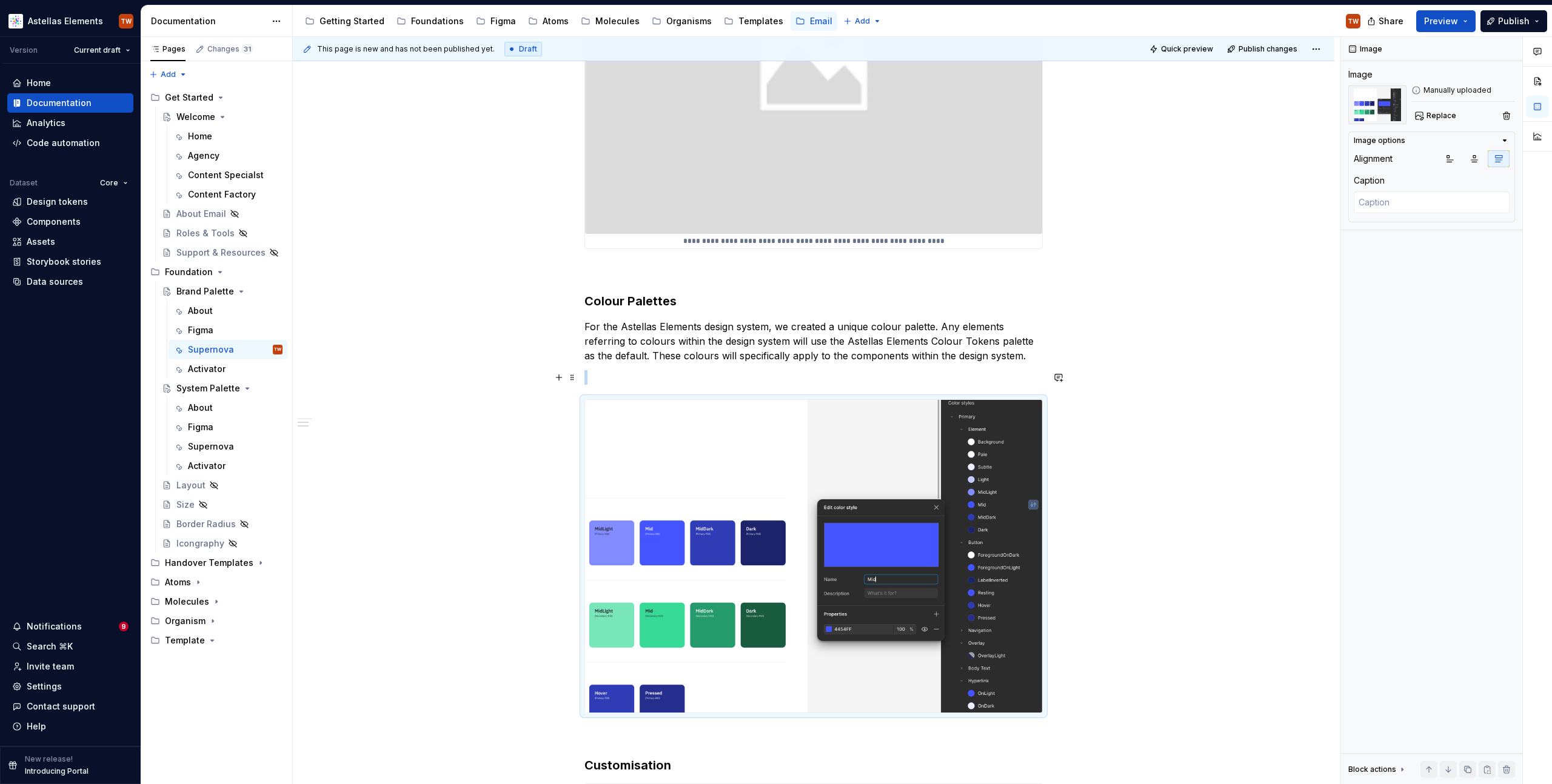
click at [638, 376] on p "To enrich screen reader interactions, please activate Accessibility in Grammarl…" at bounding box center [813, 377] width 458 height 15
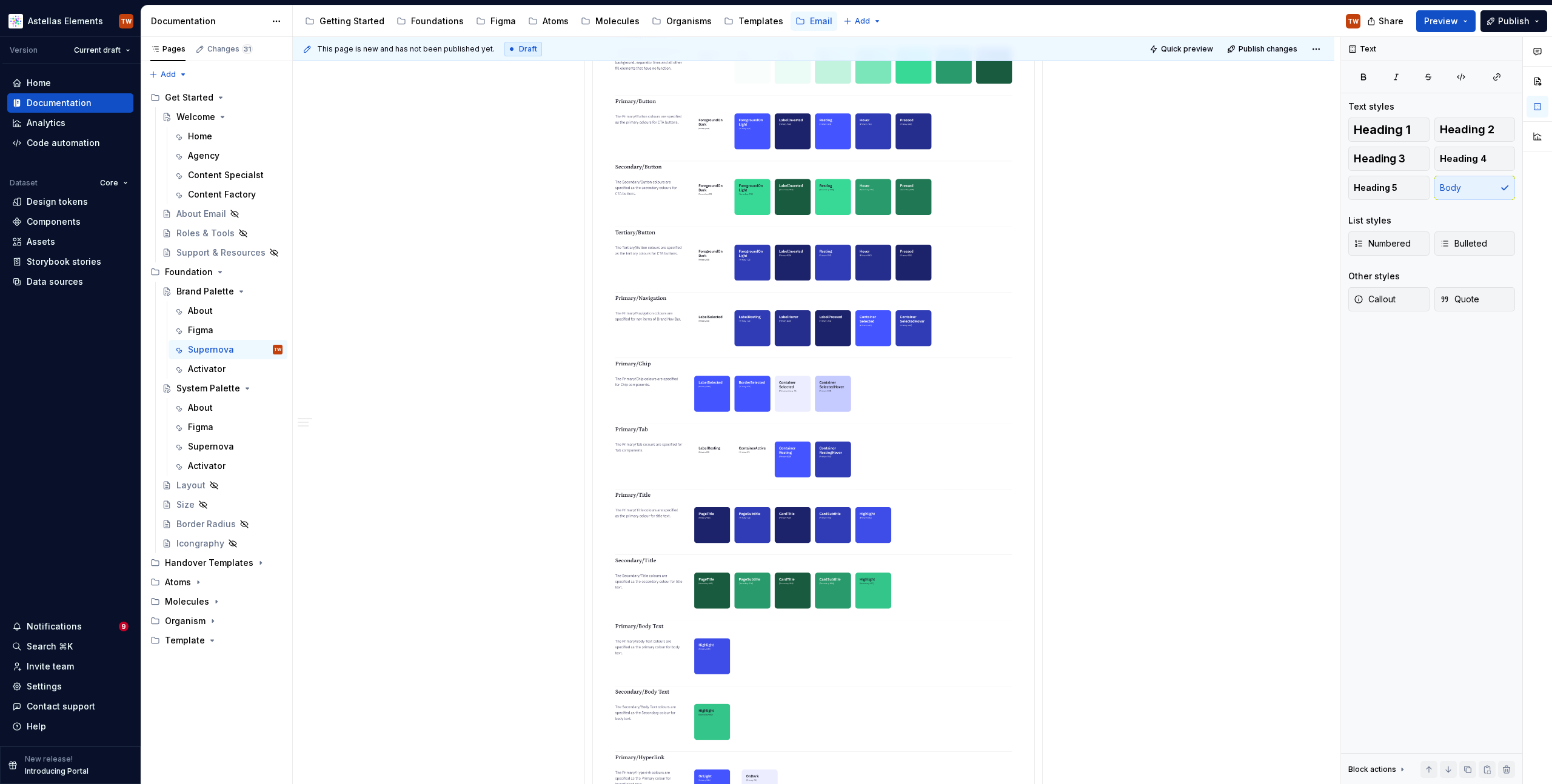
scroll to position [1033, 0]
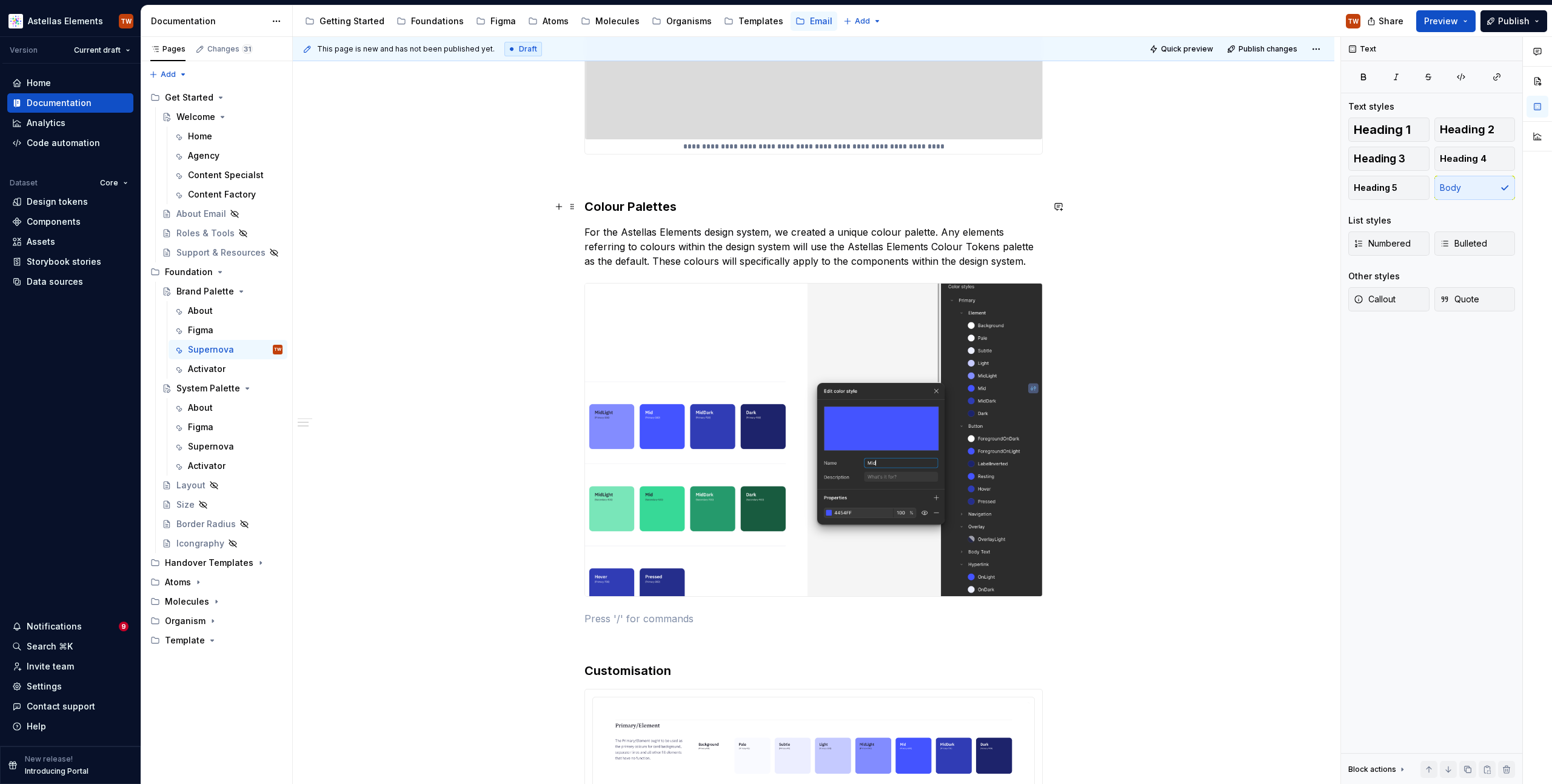
scroll to position [635, 0]
click at [673, 231] on p "For the Astellas Elements design system, we created a unique colour palette. An…" at bounding box center [813, 247] width 458 height 44
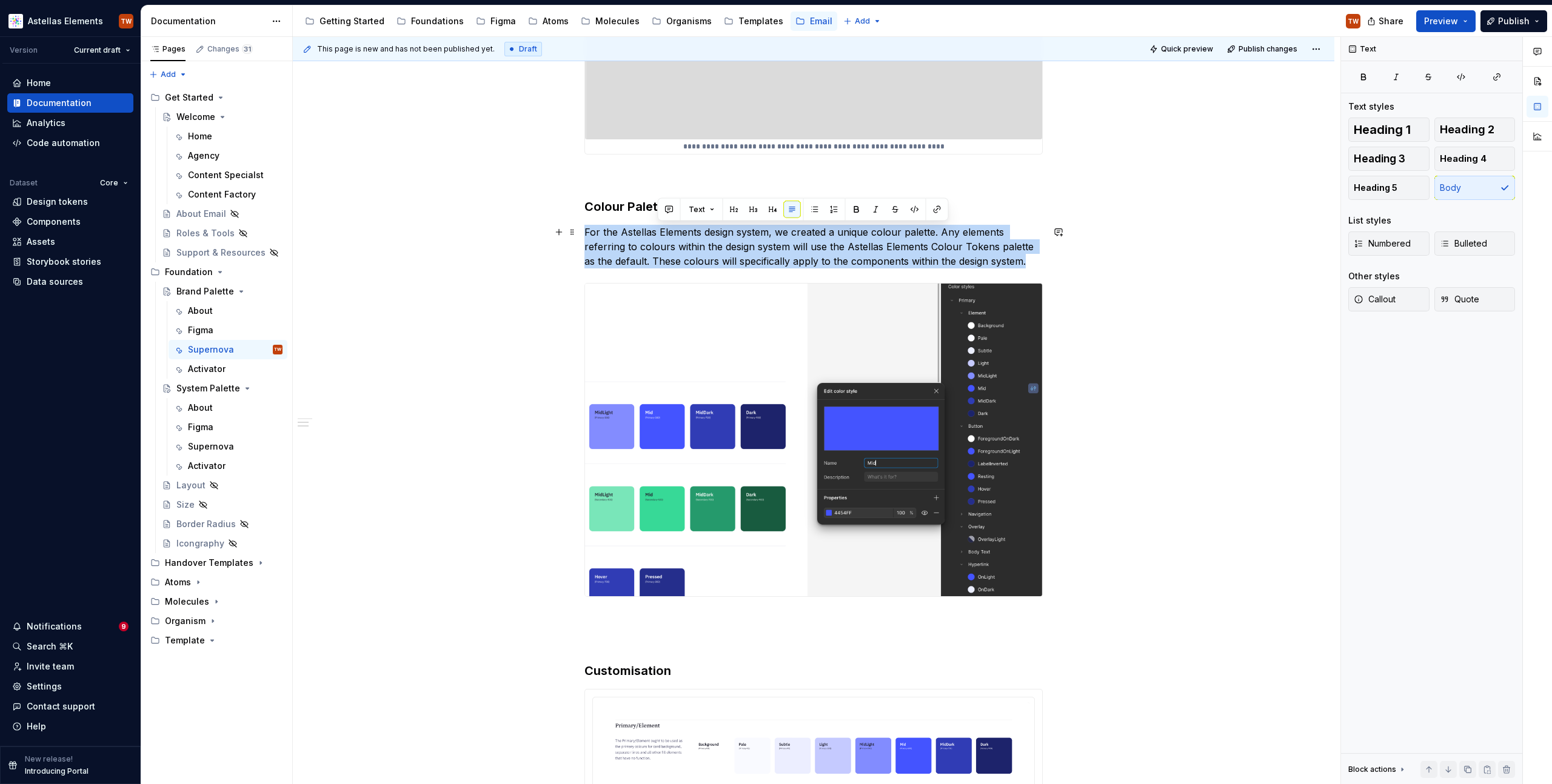
click at [673, 231] on p "For the Astellas Elements design system, we created a unique colour palette. An…" at bounding box center [813, 247] width 458 height 44
click at [686, 256] on p "For the Astellas Elements design system, we created a unique colour palette. An…" at bounding box center [813, 247] width 458 height 44
drag, startPoint x: 939, startPoint y: 229, endPoint x: 1030, endPoint y: 261, distance: 96.5
click at [1030, 261] on p "For the Astellas Elements design system, we created a unique colour palette. An…" at bounding box center [813, 247] width 458 height 44
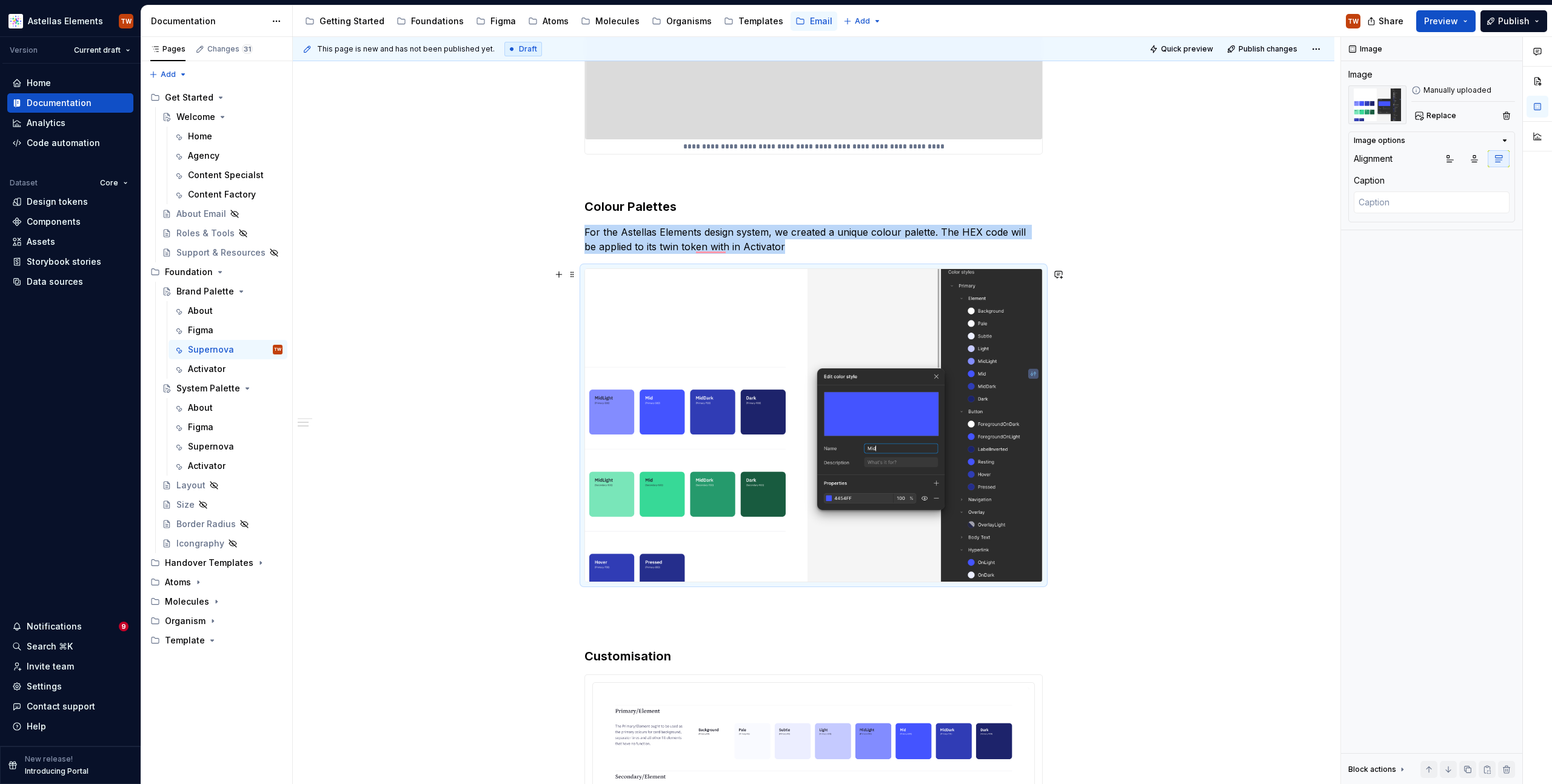
drag, startPoint x: 724, startPoint y: 276, endPoint x: 728, endPoint y: 262, distance: 14.6
click at [724, 275] on img "To enrich screen reader interactions, please activate Accessibility in Grammarl…" at bounding box center [813, 426] width 457 height 314
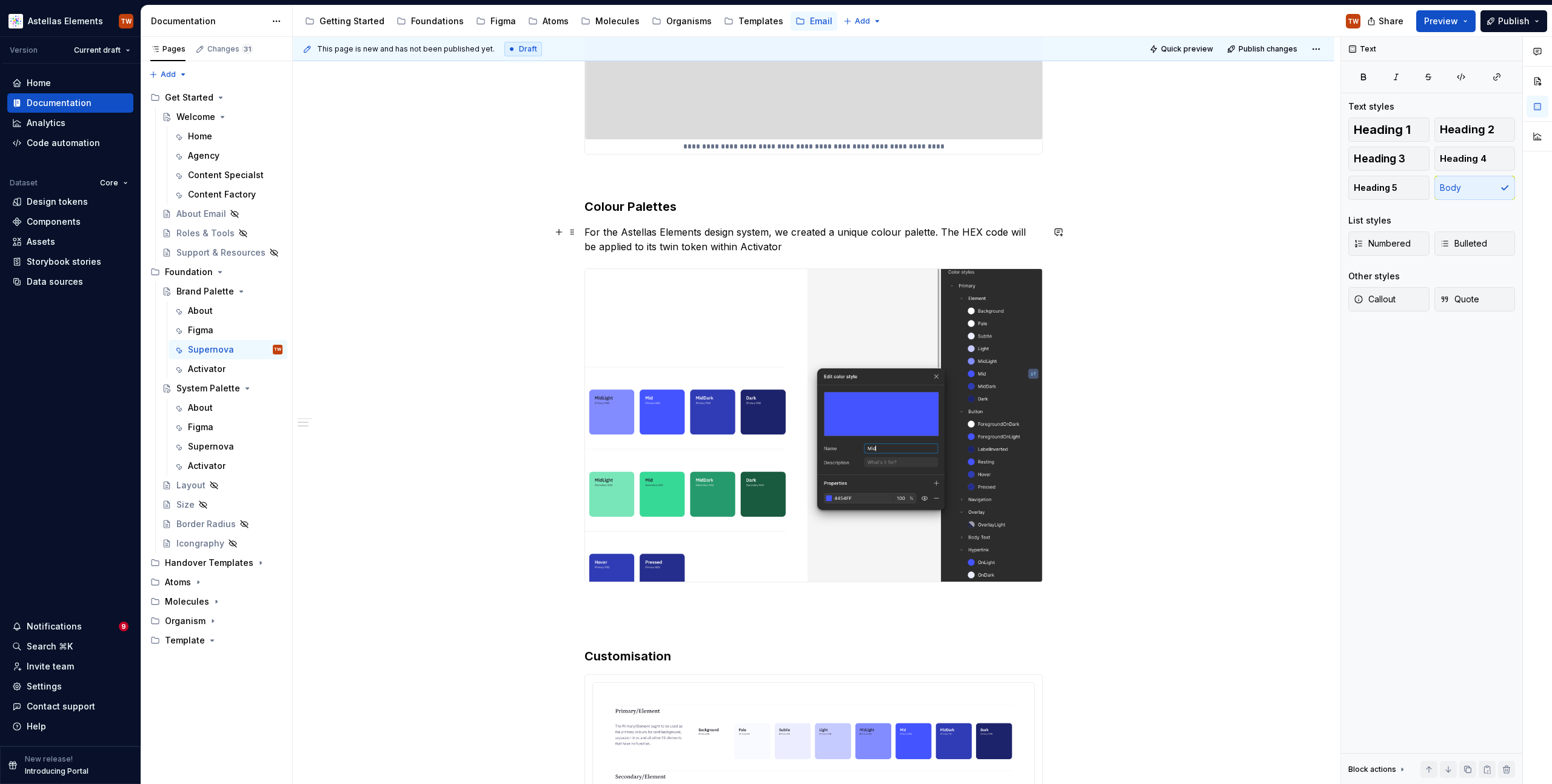
click at [733, 244] on p "For the Astellas Elements design system, we created a unique colour palette. Th…" at bounding box center [813, 239] width 458 height 29
click at [733, 244] on p "For the Astellas Elements design system, we created a unique colour palette. Th…" at bounding box center [813, 239] width 458 height 29
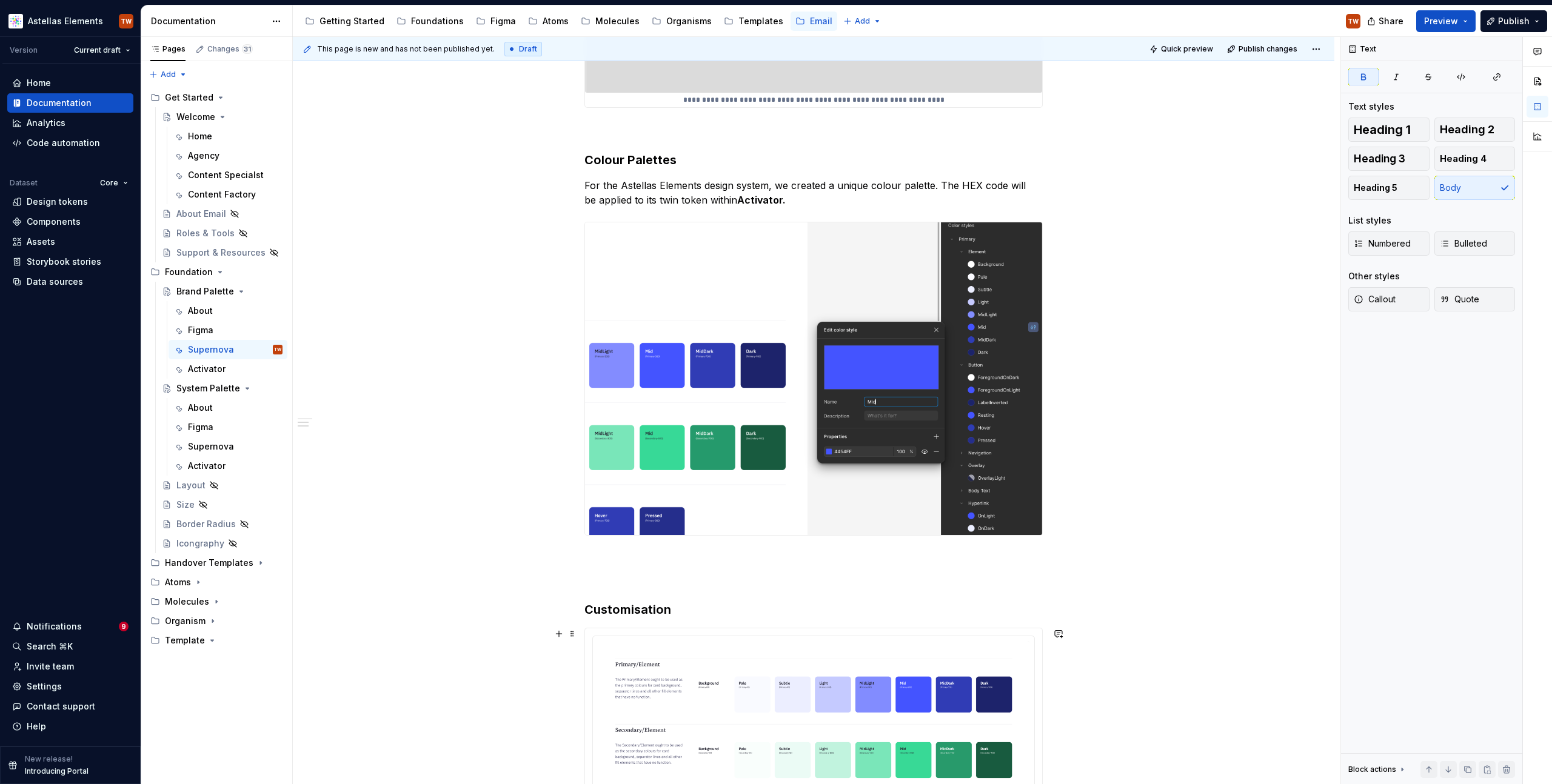
scroll to position [521, 0]
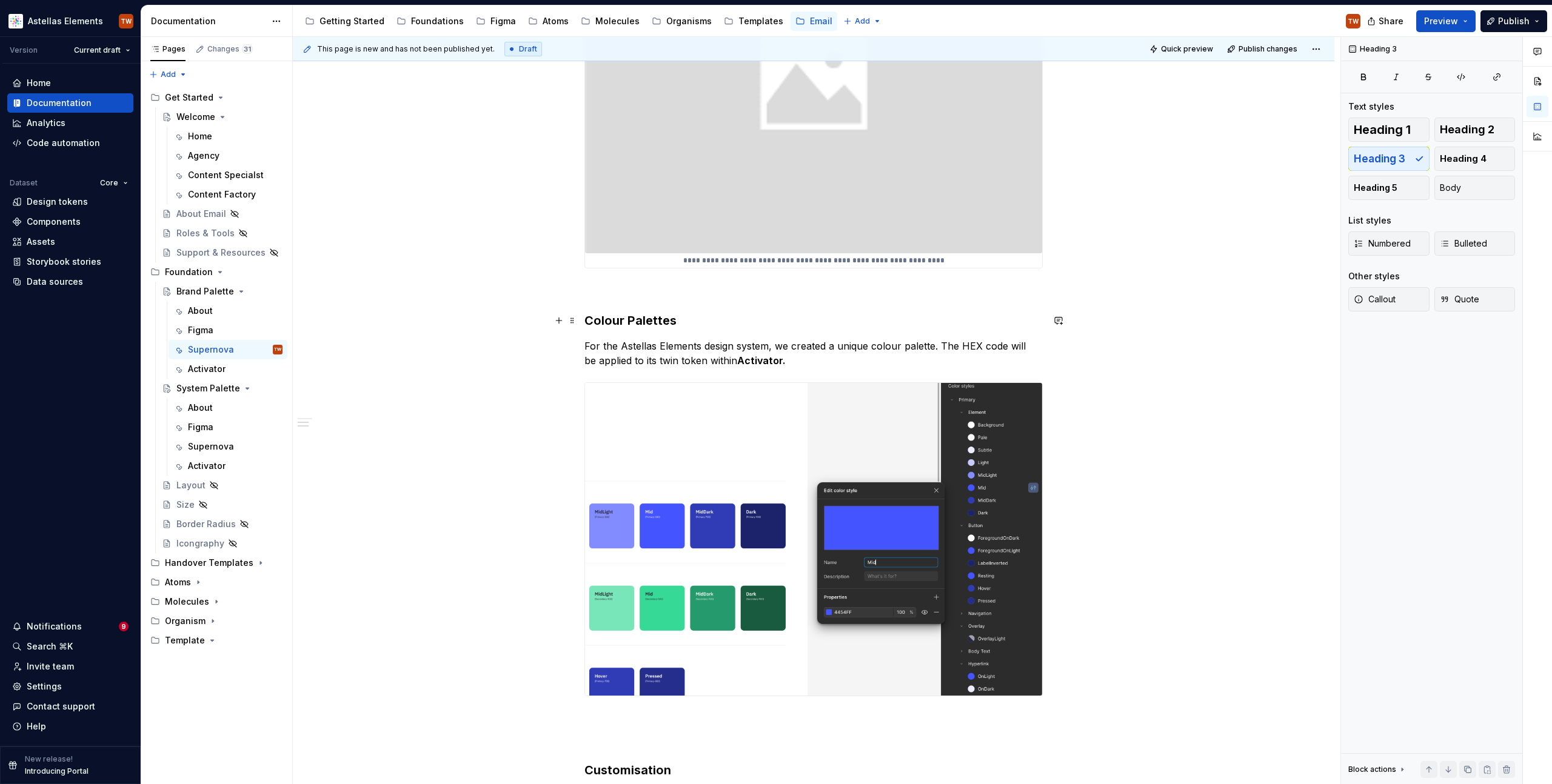
click at [666, 315] on h3 "Colour Palettes" at bounding box center [813, 321] width 458 height 17
click at [666, 315] on h3 "Colour Palettes" at bounding box center [813, 321] width 458 height 17
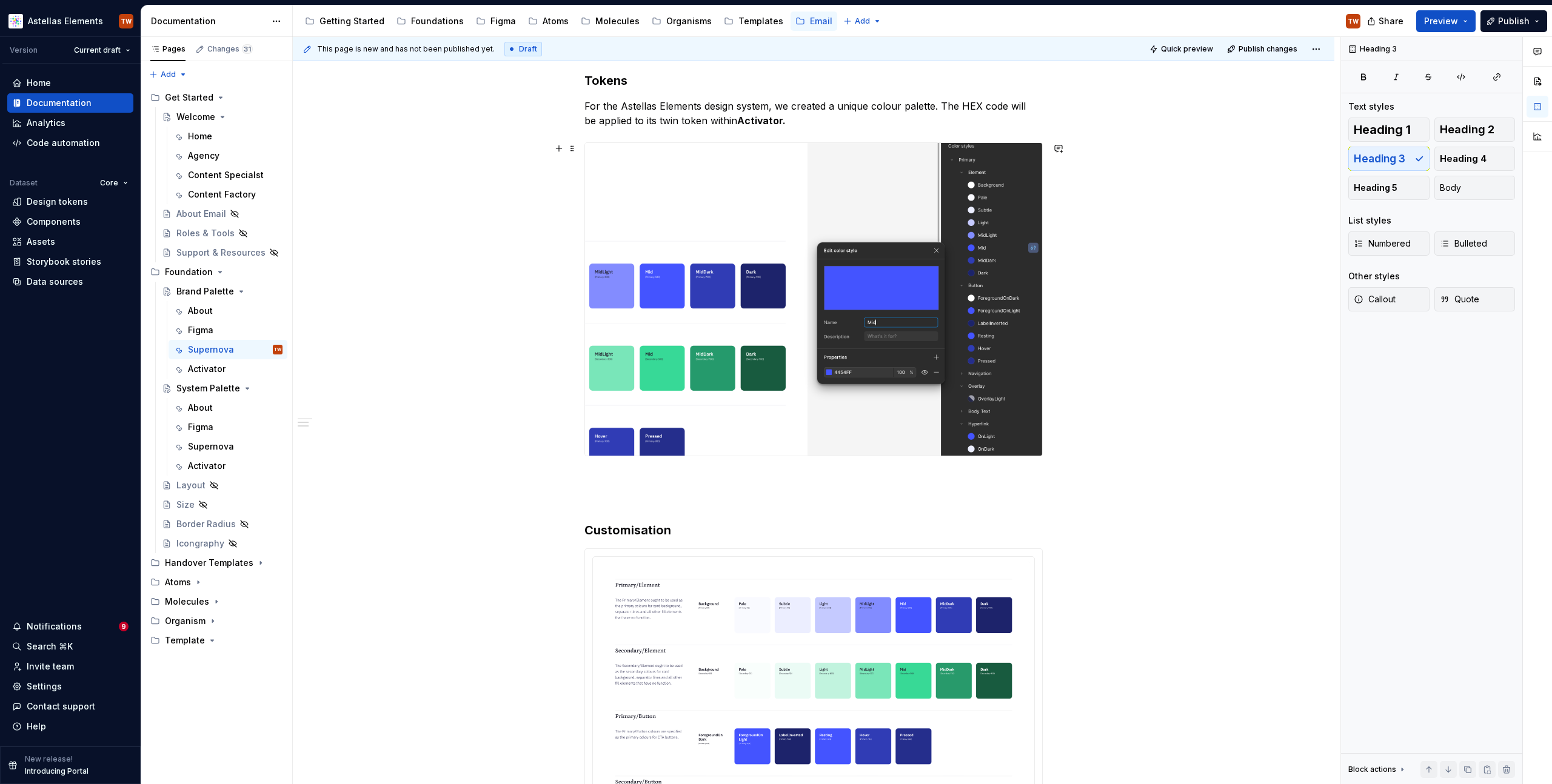
scroll to position [761, 0]
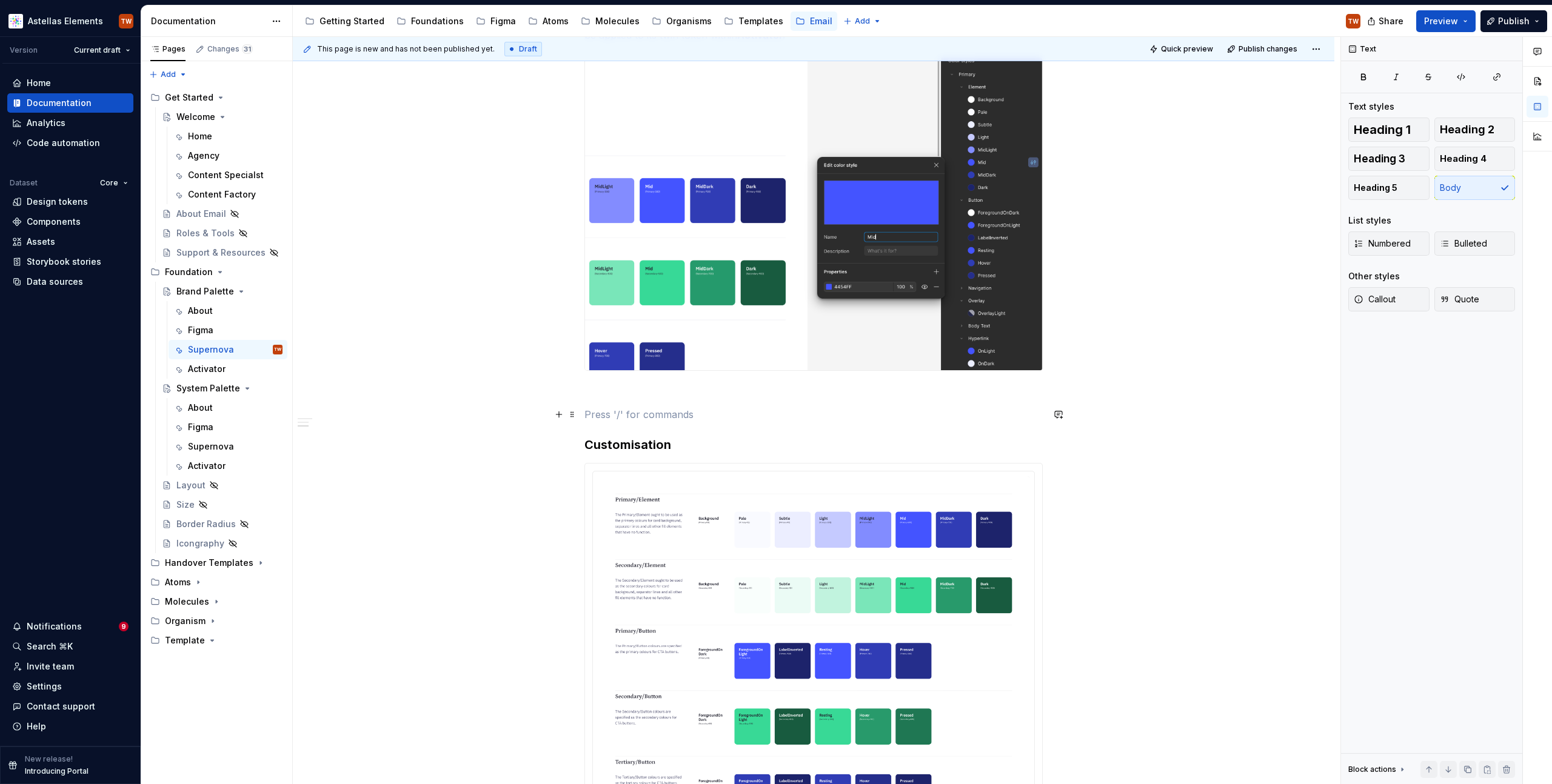
click at [636, 416] on p "To enrich screen reader interactions, please activate Accessibility in Grammarl…" at bounding box center [813, 414] width 458 height 15
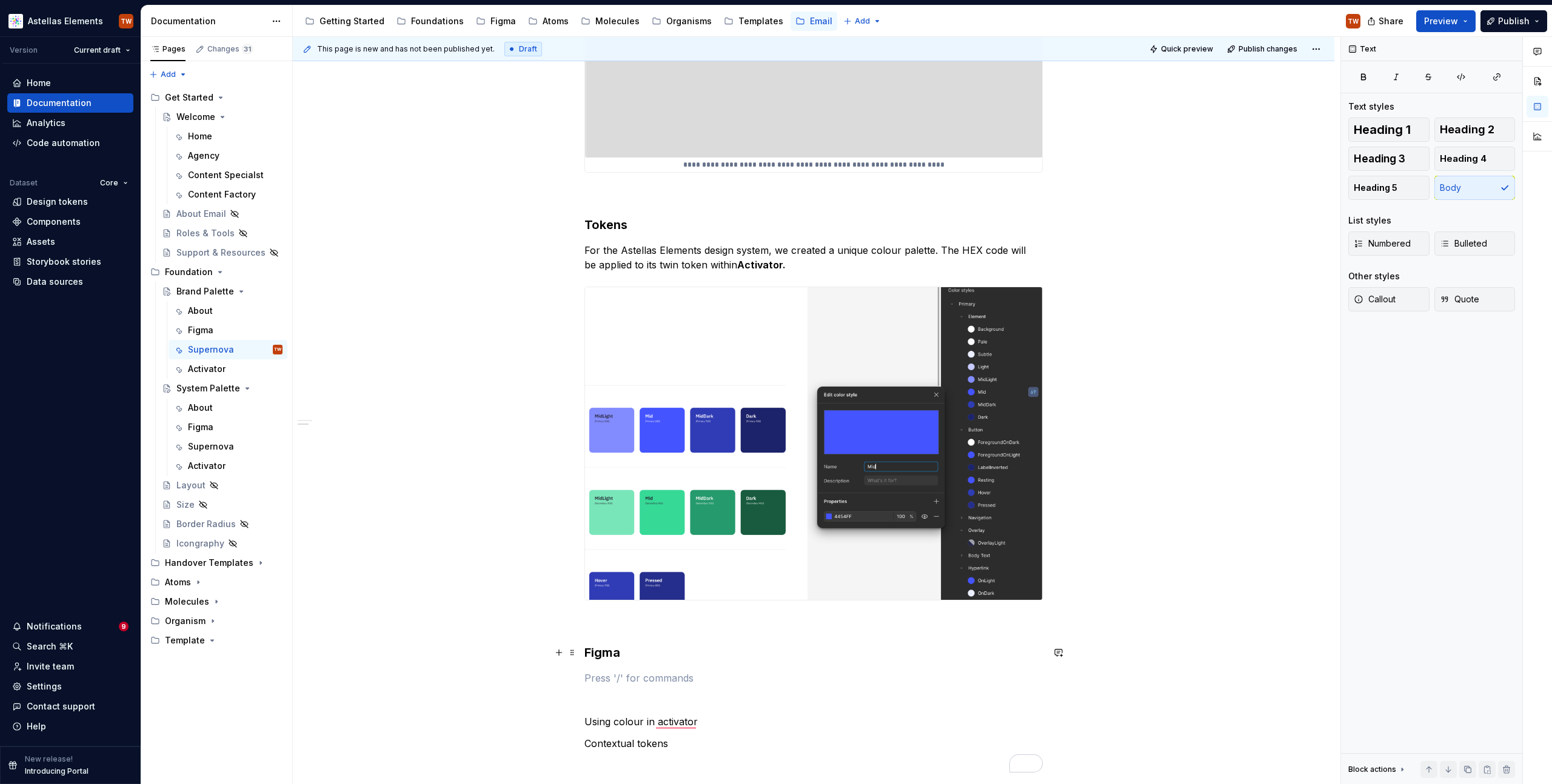
click at [582, 654] on div "**********" at bounding box center [814, 308] width 1041 height 1429
click at [612, 648] on h3 "Figma" at bounding box center [813, 653] width 458 height 17
click at [647, 696] on div "Image" at bounding box center [681, 697] width 119 height 12
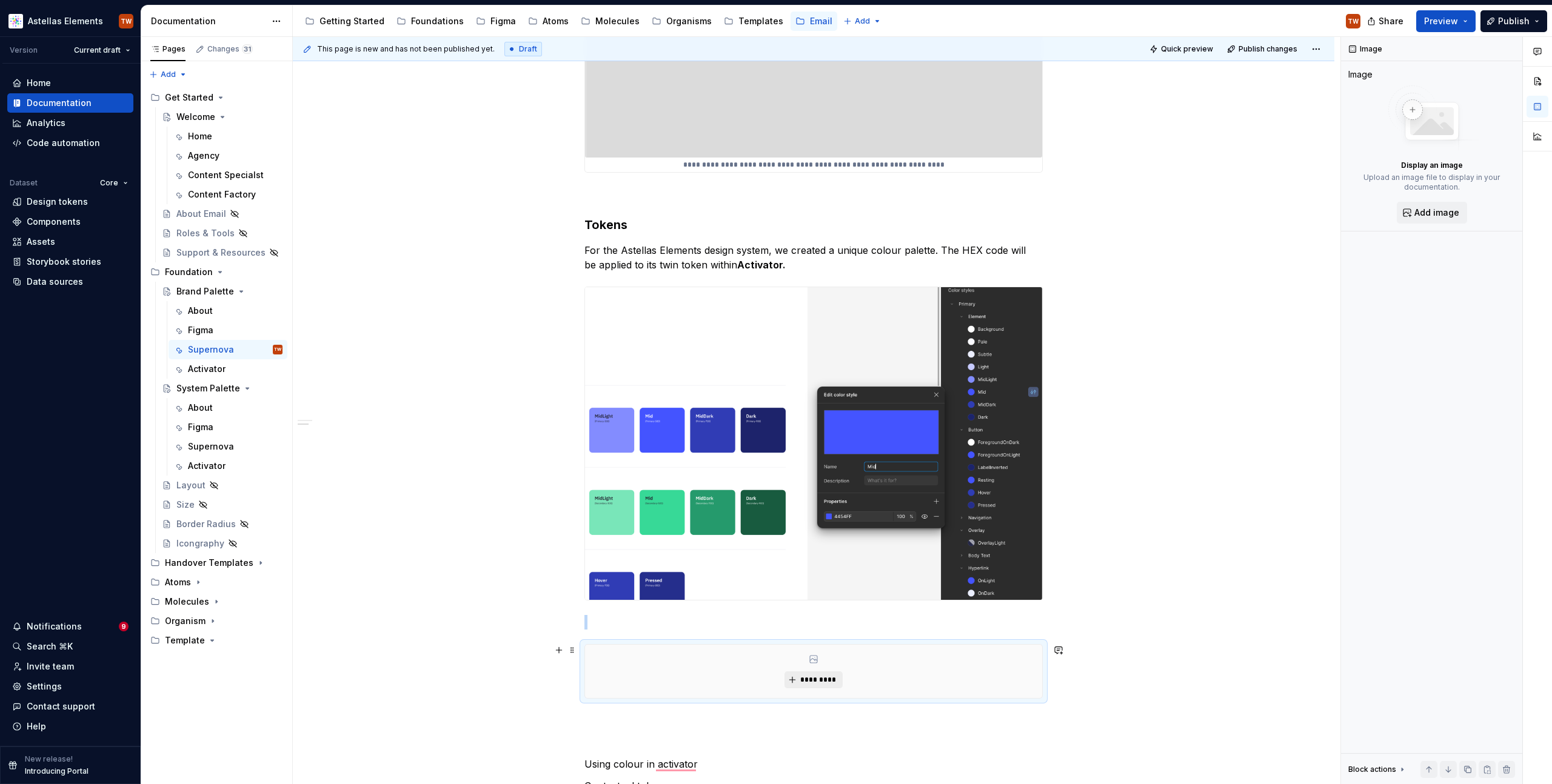
click at [784, 674] on div "*********" at bounding box center [813, 672] width 457 height 53
click at [825, 681] on span "*********" at bounding box center [818, 680] width 37 height 10
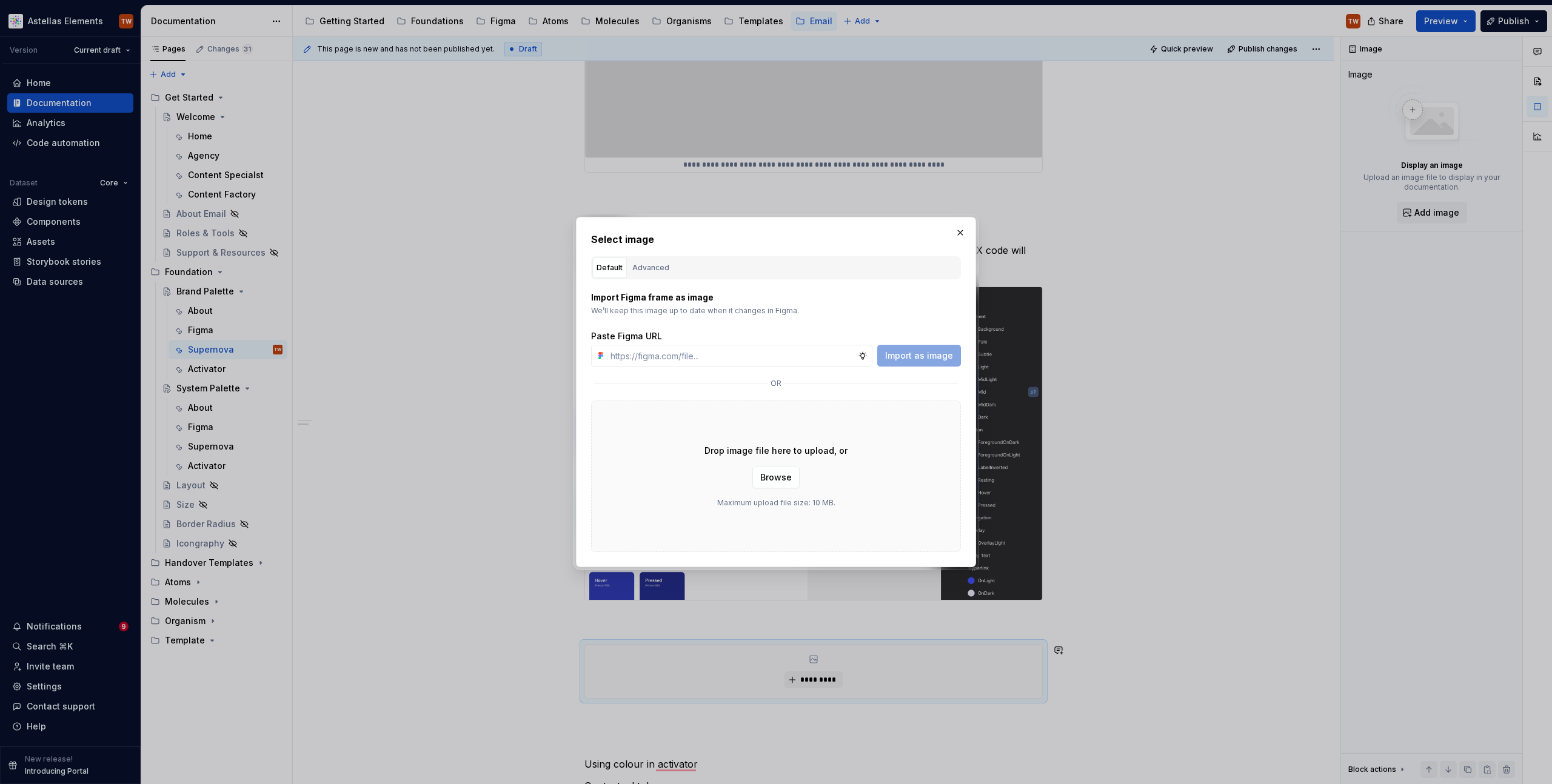
click at [800, 470] on div "Drop image file here to upload, or Browse Maximum upload file size: 10 MB." at bounding box center [776, 476] width 370 height 152
click at [771, 483] on span "Browse" at bounding box center [776, 477] width 31 height 12
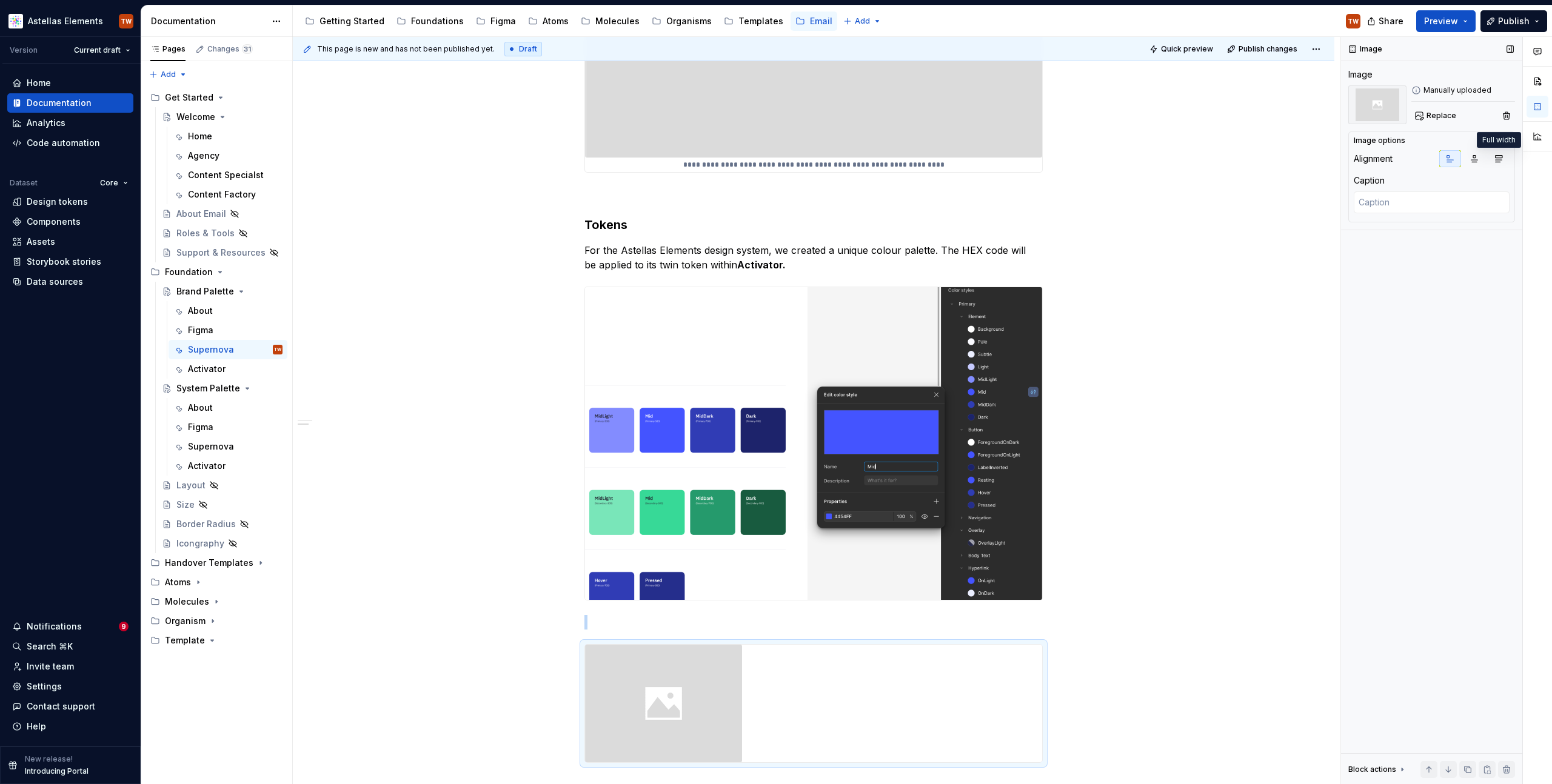
drag, startPoint x: 1491, startPoint y: 158, endPoint x: 1349, endPoint y: 177, distance: 143.3
click at [1491, 158] on button "button" at bounding box center [1499, 159] width 22 height 17
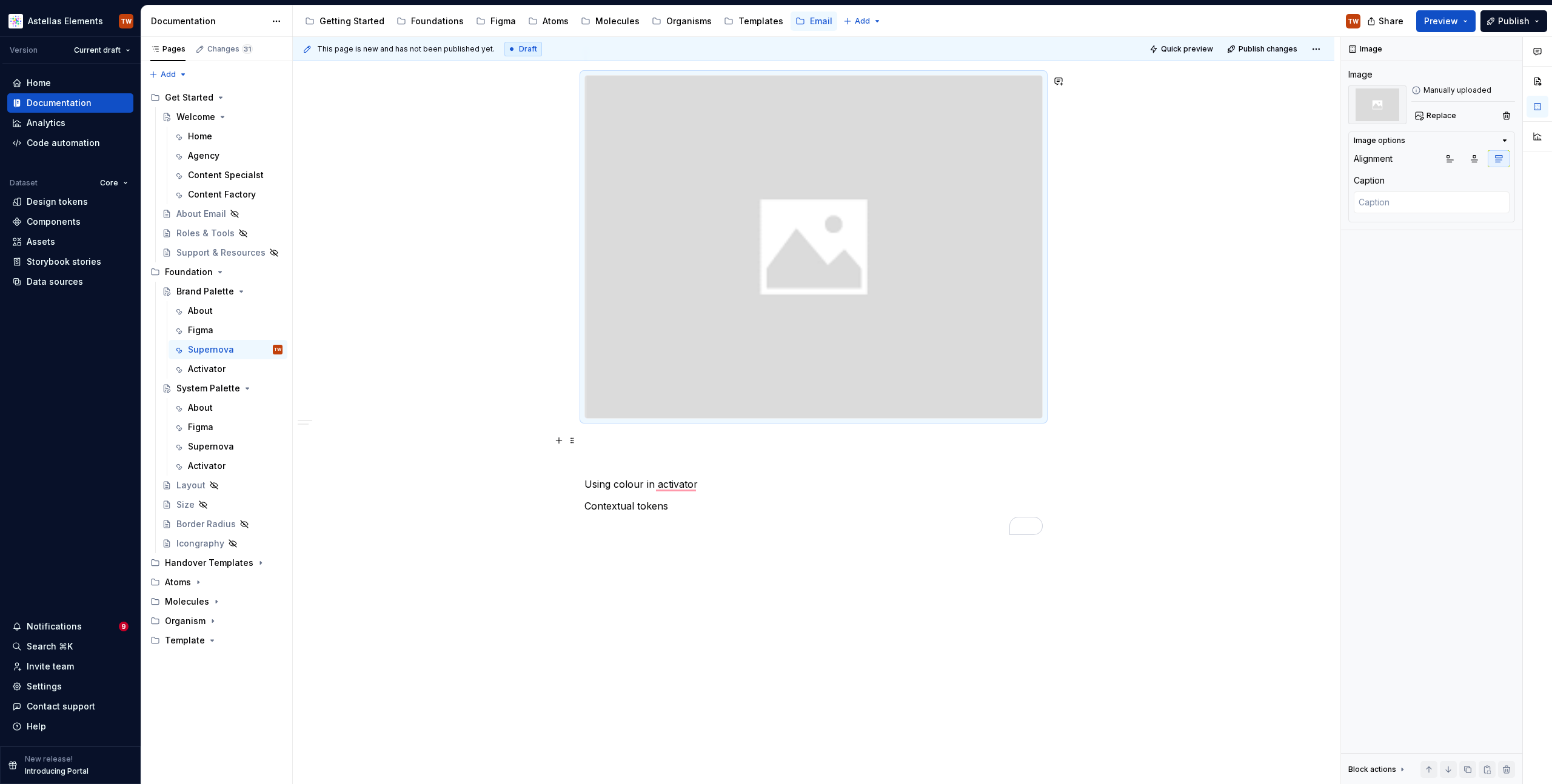
click at [657, 438] on p "To enrich screen reader interactions, please activate Accessibility in Grammarl…" at bounding box center [813, 440] width 458 height 15
type textarea "*"
click at [1376, 202] on textarea "To enrich screen reader interactions, please activate Accessibility in Grammarl…" at bounding box center [1431, 202] width 156 height 22
type textarea "I"
type textarea "*"
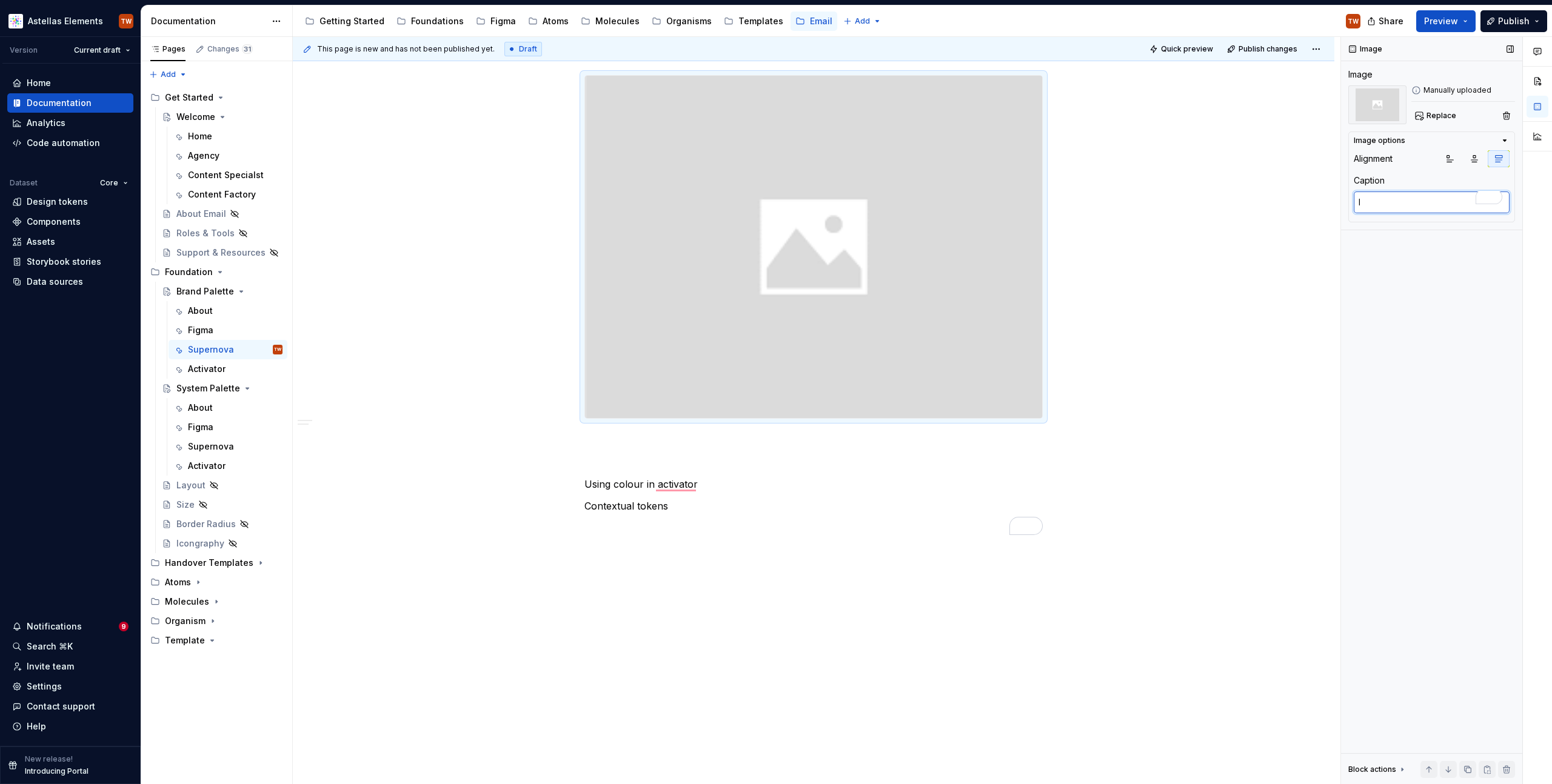
type textarea "In"
type textarea "*"
type textarea "Ins"
type textarea "*"
type textarea "Inse"
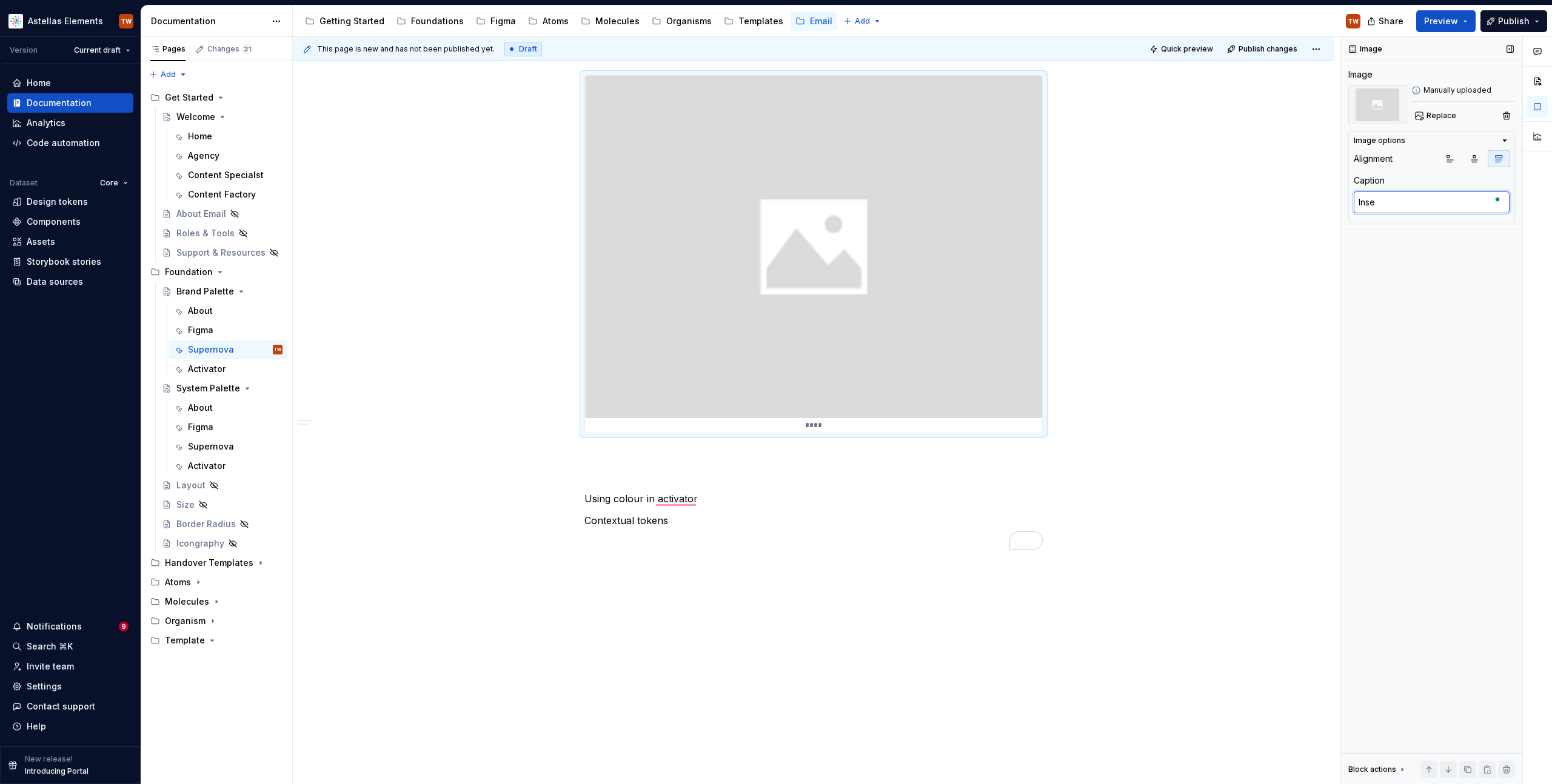
type textarea "*"
type textarea "Inser"
type textarea "*"
type textarea "Insert"
type textarea "*"
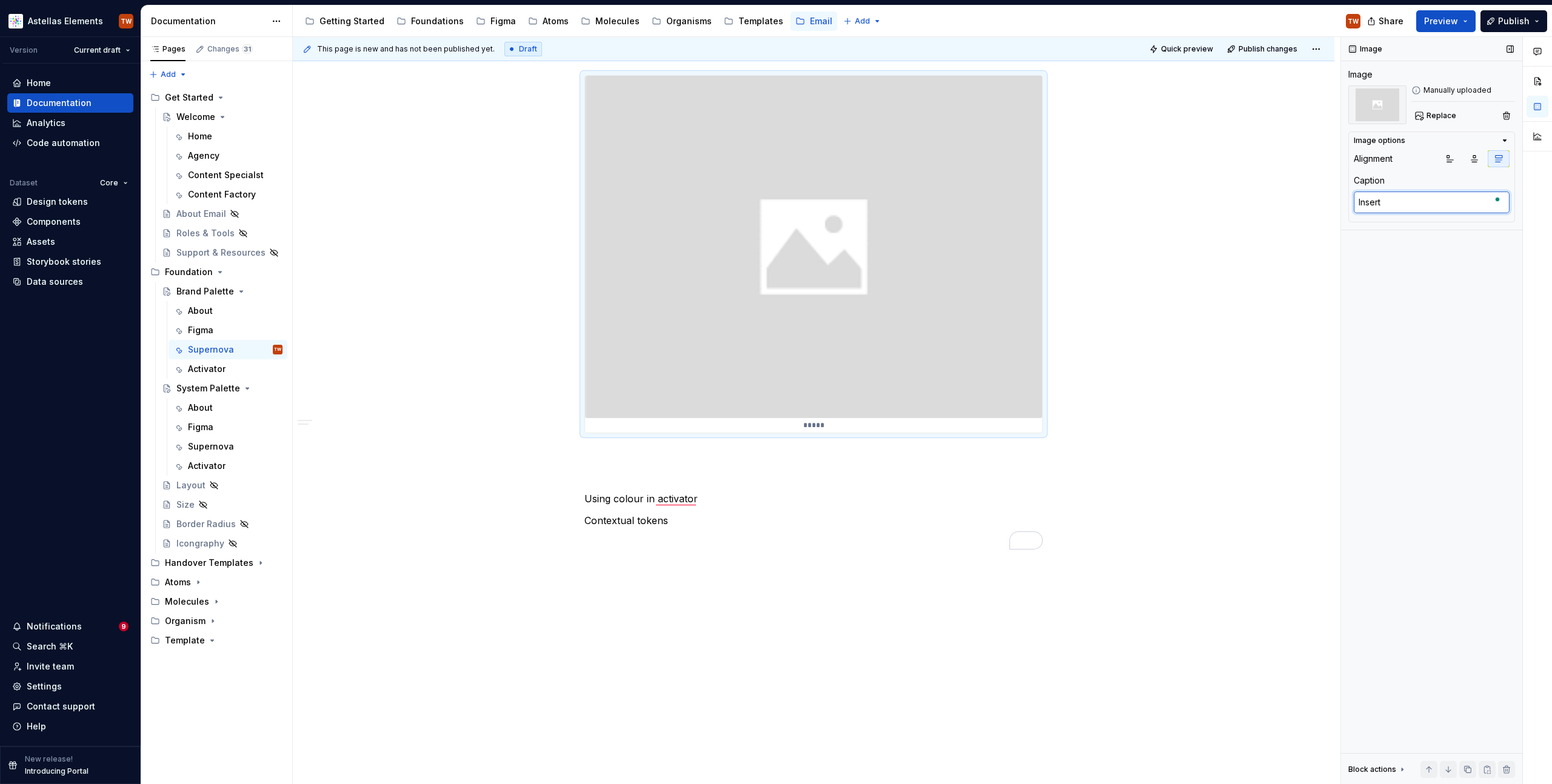
type textarea "Insert"
type textarea "*"
type textarea "Insert im"
type textarea "*"
type textarea "Insert ima"
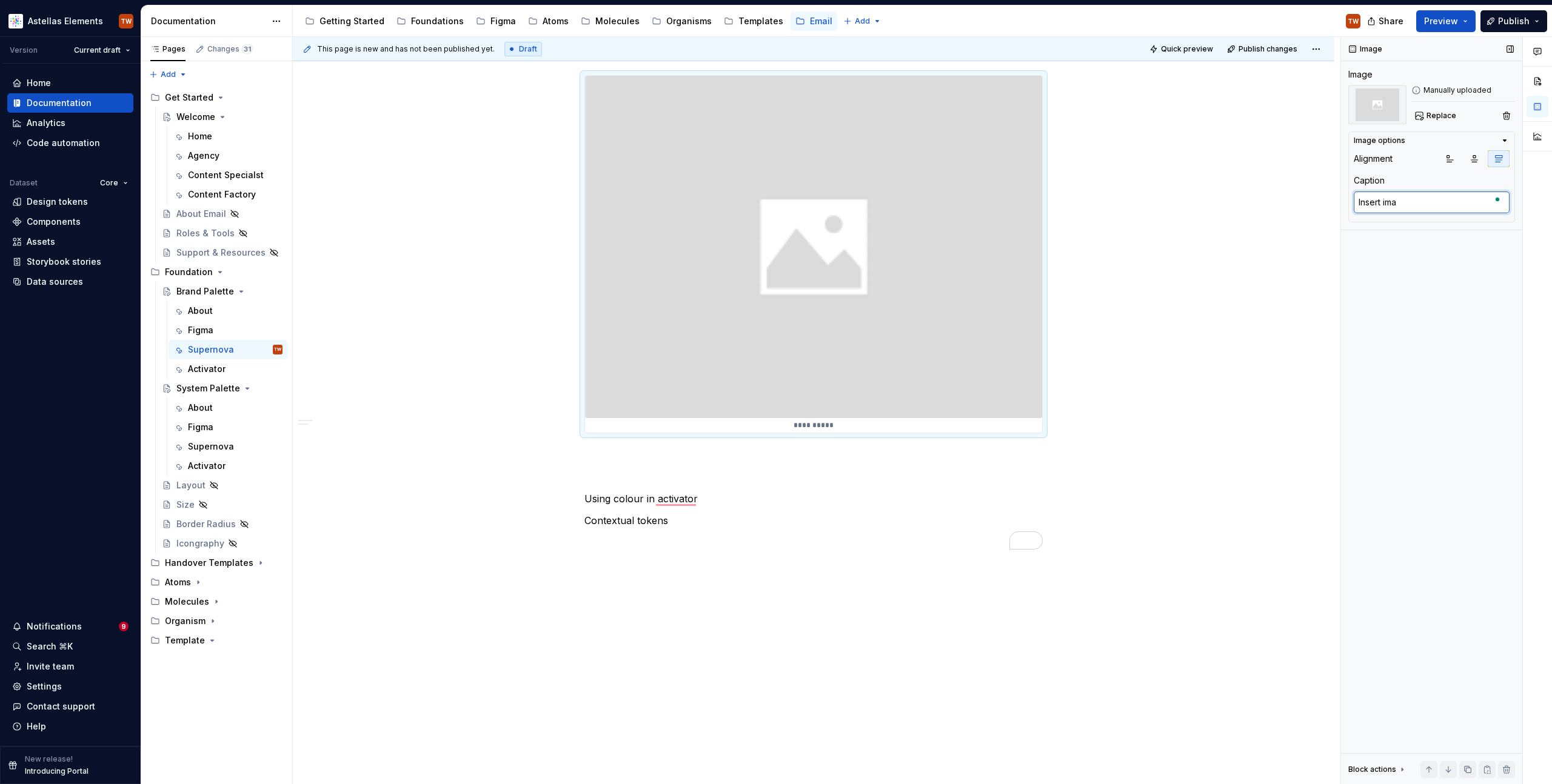
type textarea "*"
type textarea "Insert imag"
type textarea "*"
type textarea "Insert image"
type textarea "*"
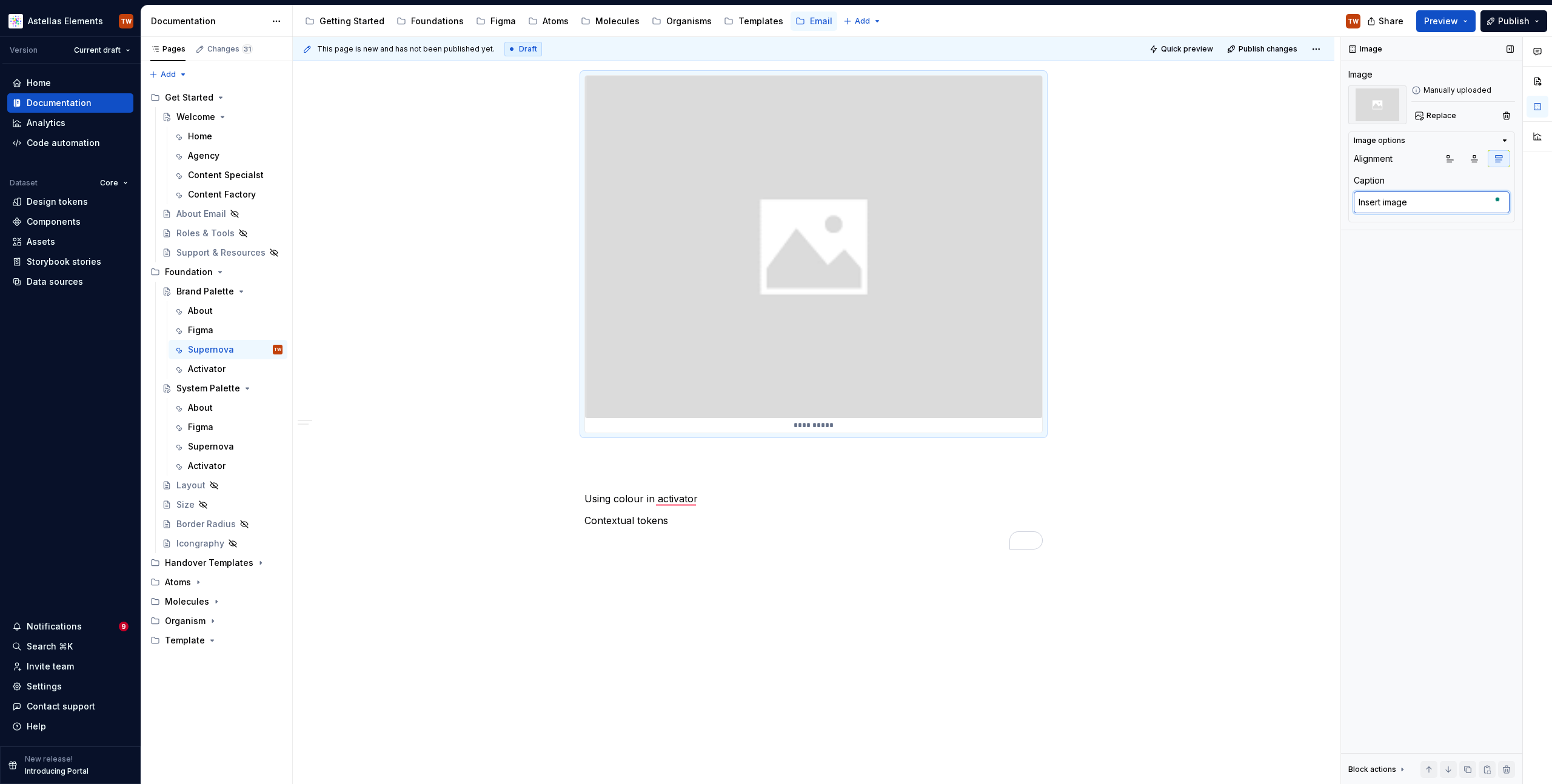
type textarea "Insert image"
type textarea "*"
type textarea "Insert image f"
type textarea "*"
type textarea "Insert image fr"
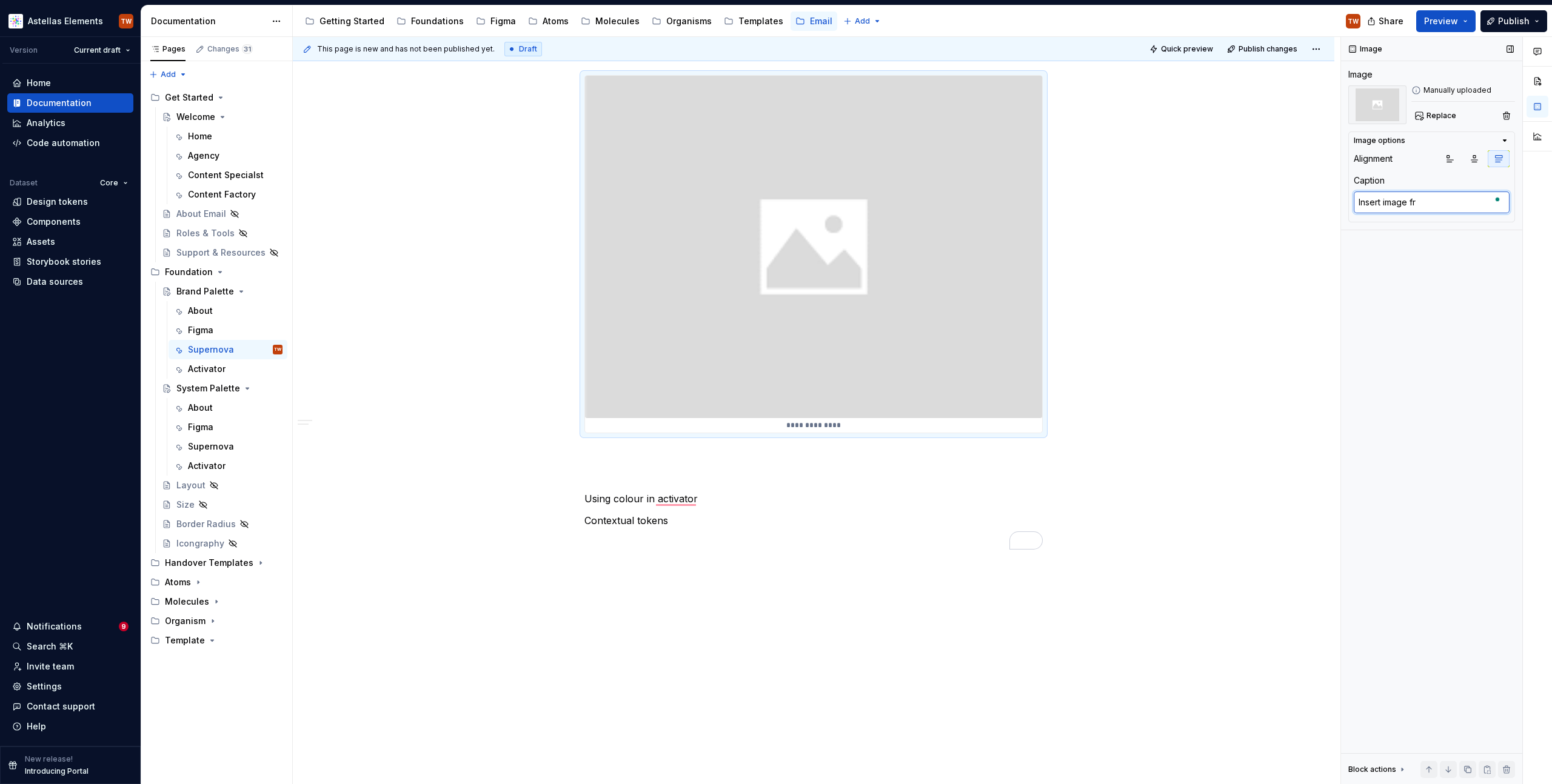
type textarea "*"
type textarea "Insert image fro"
type textarea "*"
type textarea "Insert image from"
type textarea "*"
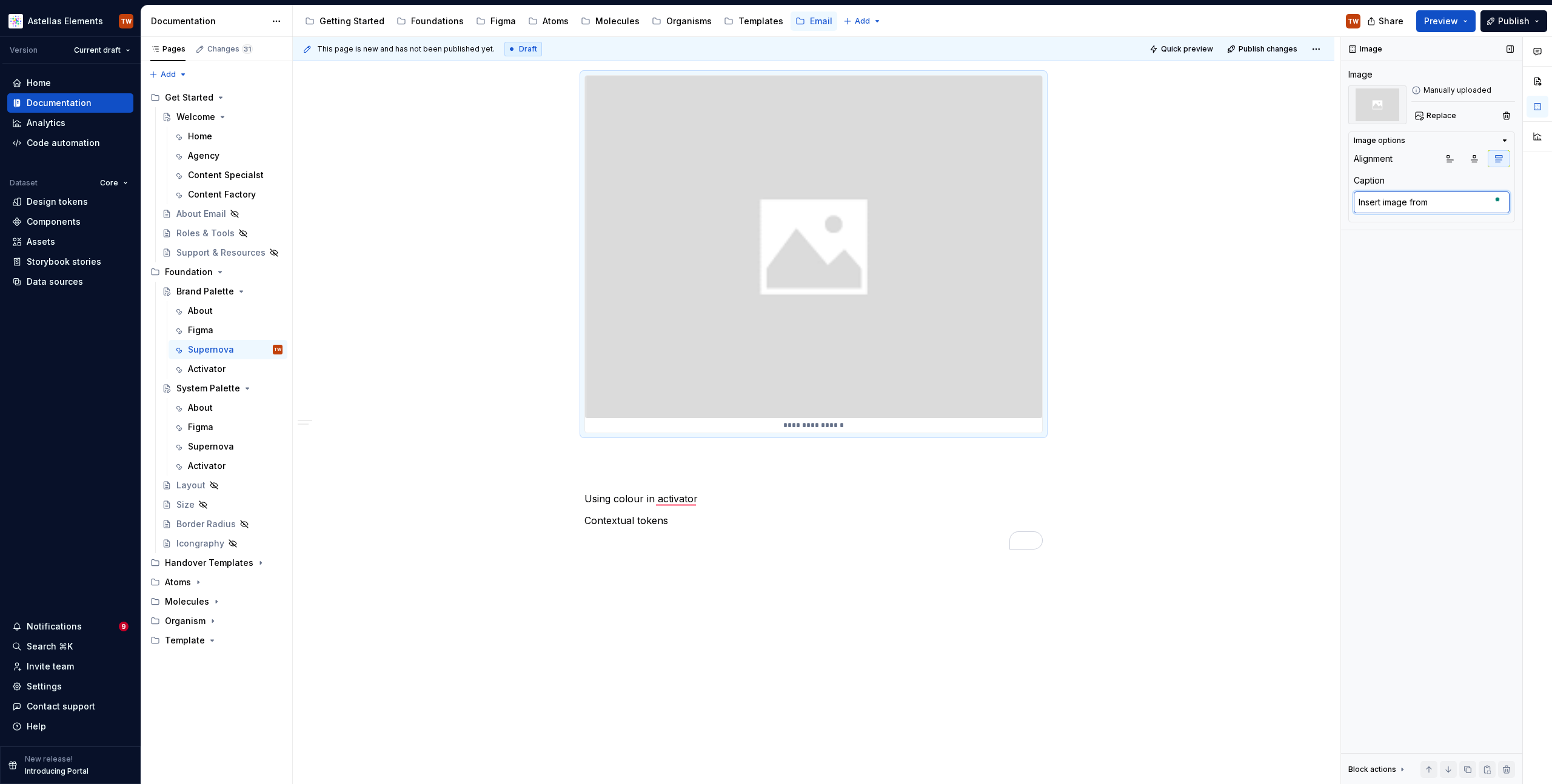
type textarea "Insert image from"
type textarea "*"
type textarea "Insert image from A"
type textarea "*"
type textarea "Insert image from Ac"
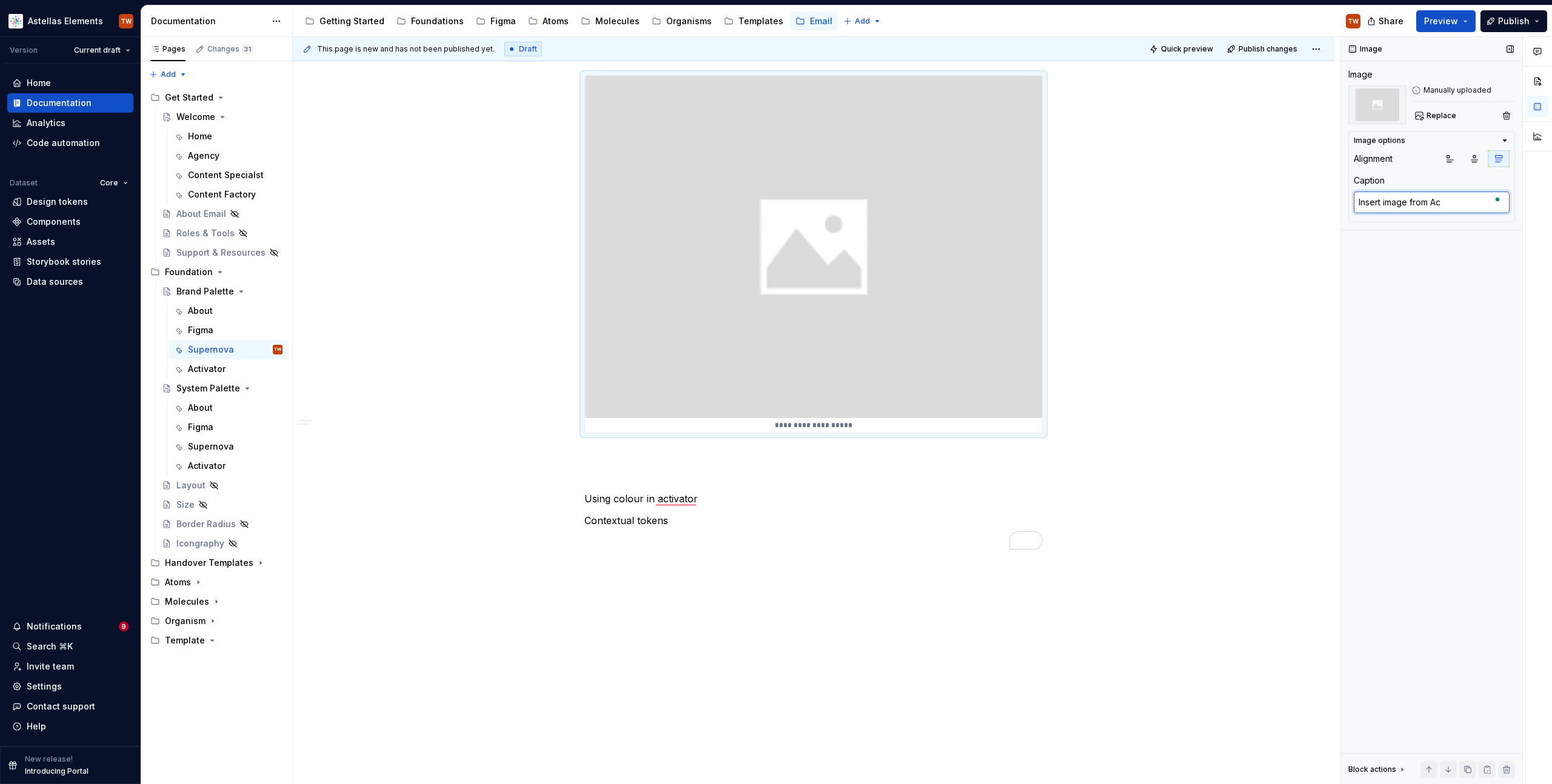
type textarea "*"
type textarea "Insert image from Act"
type textarea "*"
type textarea "Insert image from Acti"
type textarea "*"
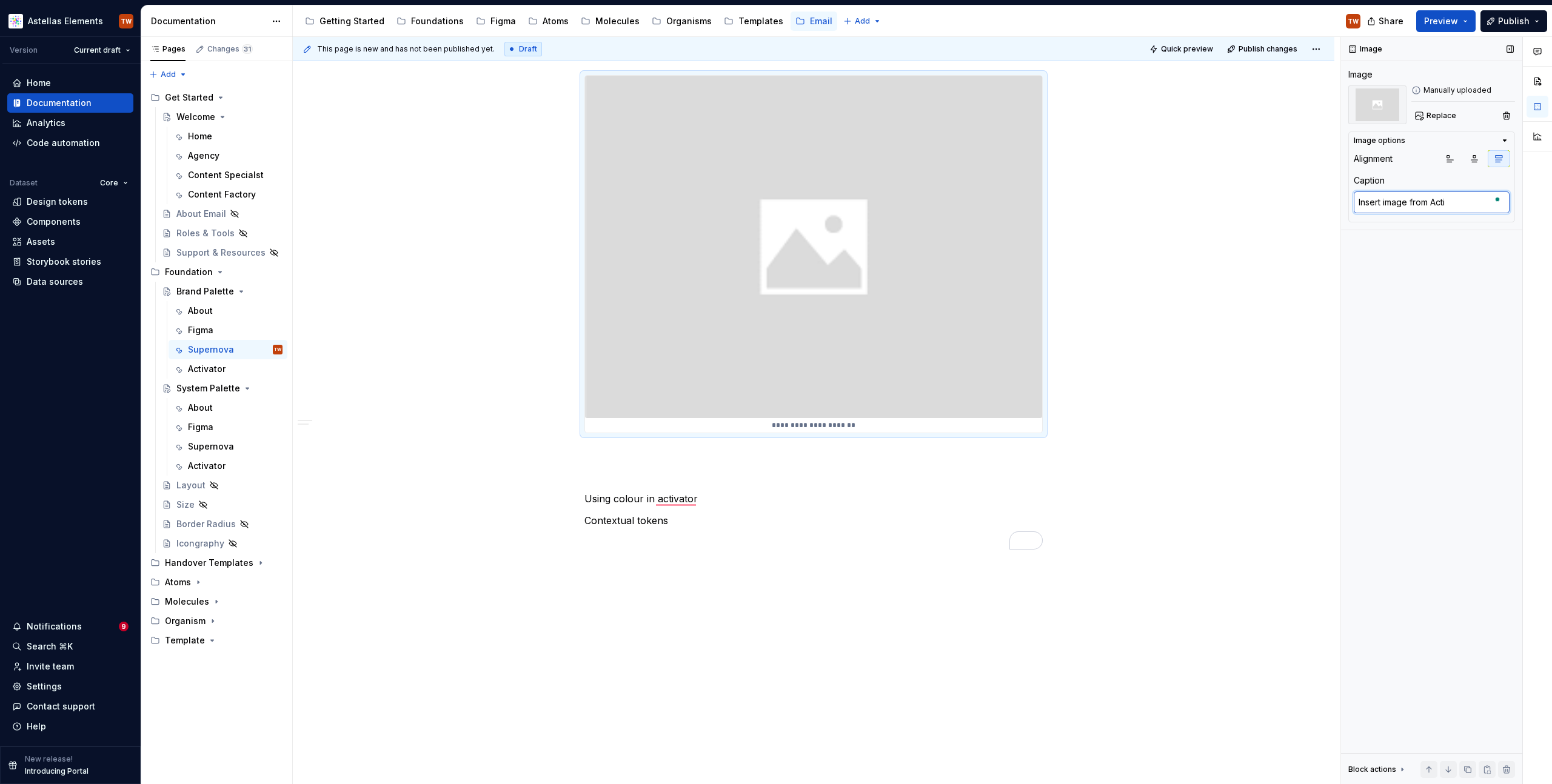
type textarea "Insert image from Activ"
type textarea "*"
type textarea "Insert image from Activa"
type textarea "*"
type textarea "Insert image from Activat"
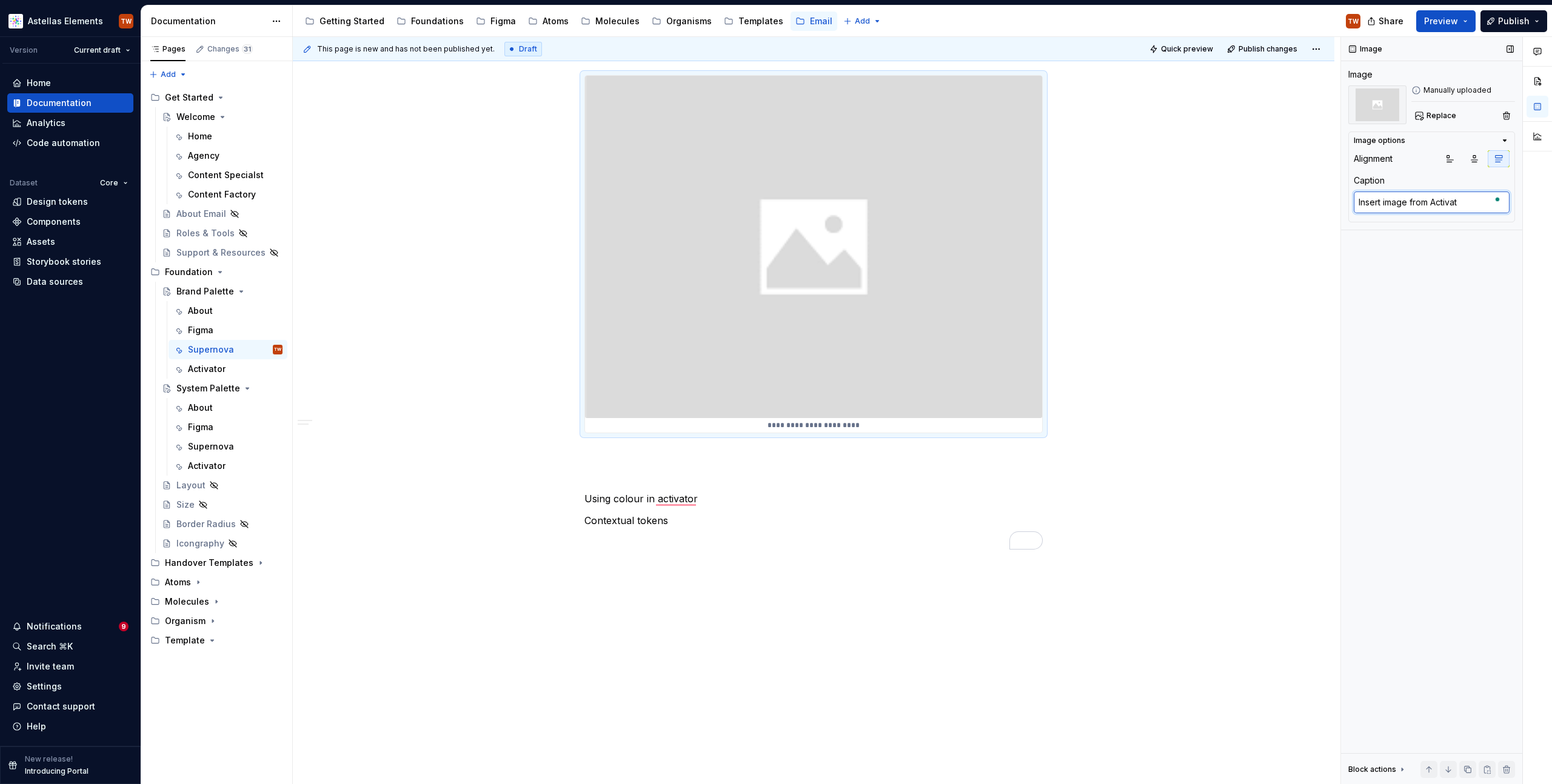
type textarea "*"
type textarea "Insert image from Activato"
type textarea "*"
type textarea "Insert image from Activator"
type textarea "*"
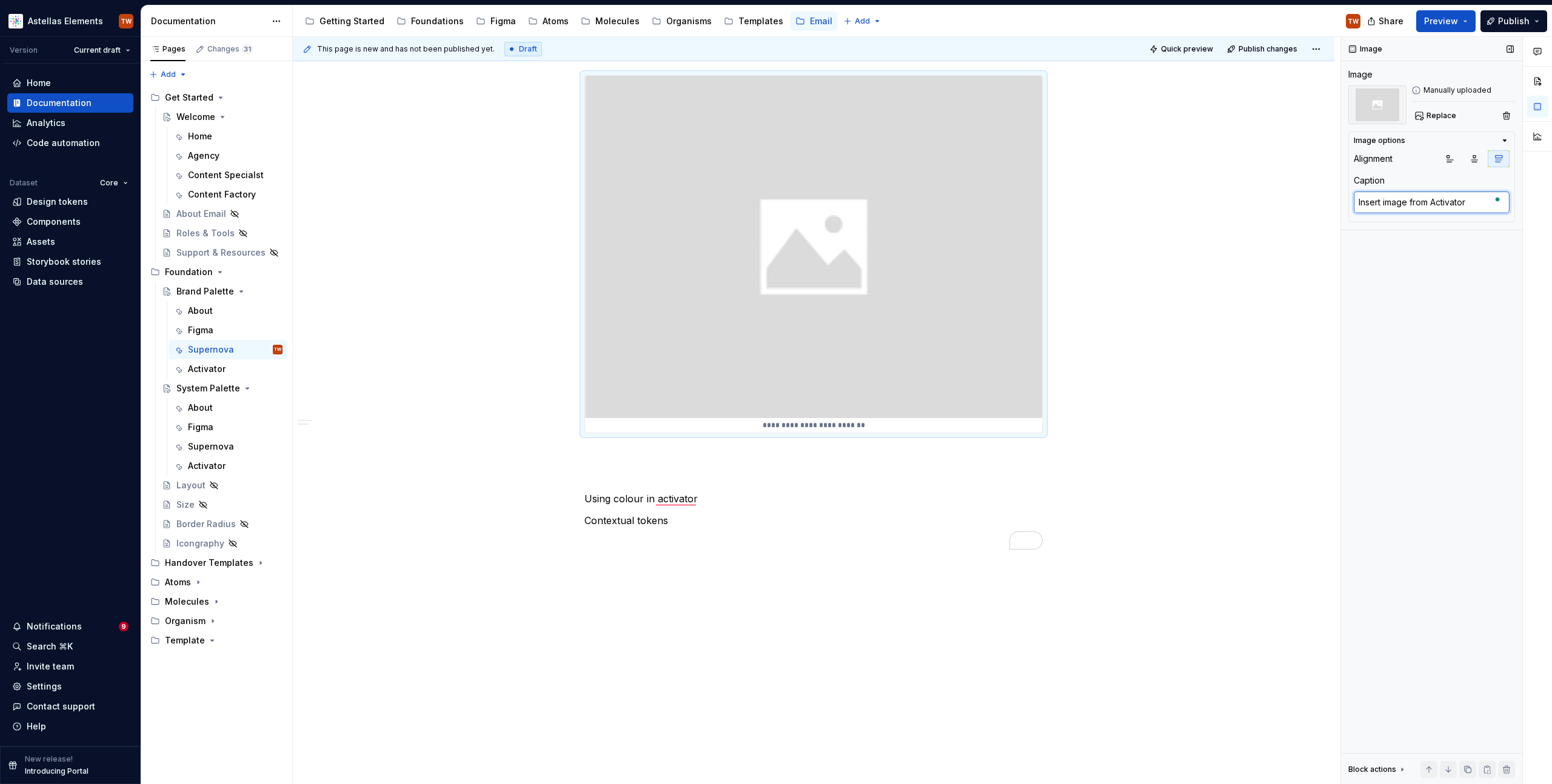
type textarea "Insert image from Activato"
type textarea "*"
type textarea "Insert image from Activator"
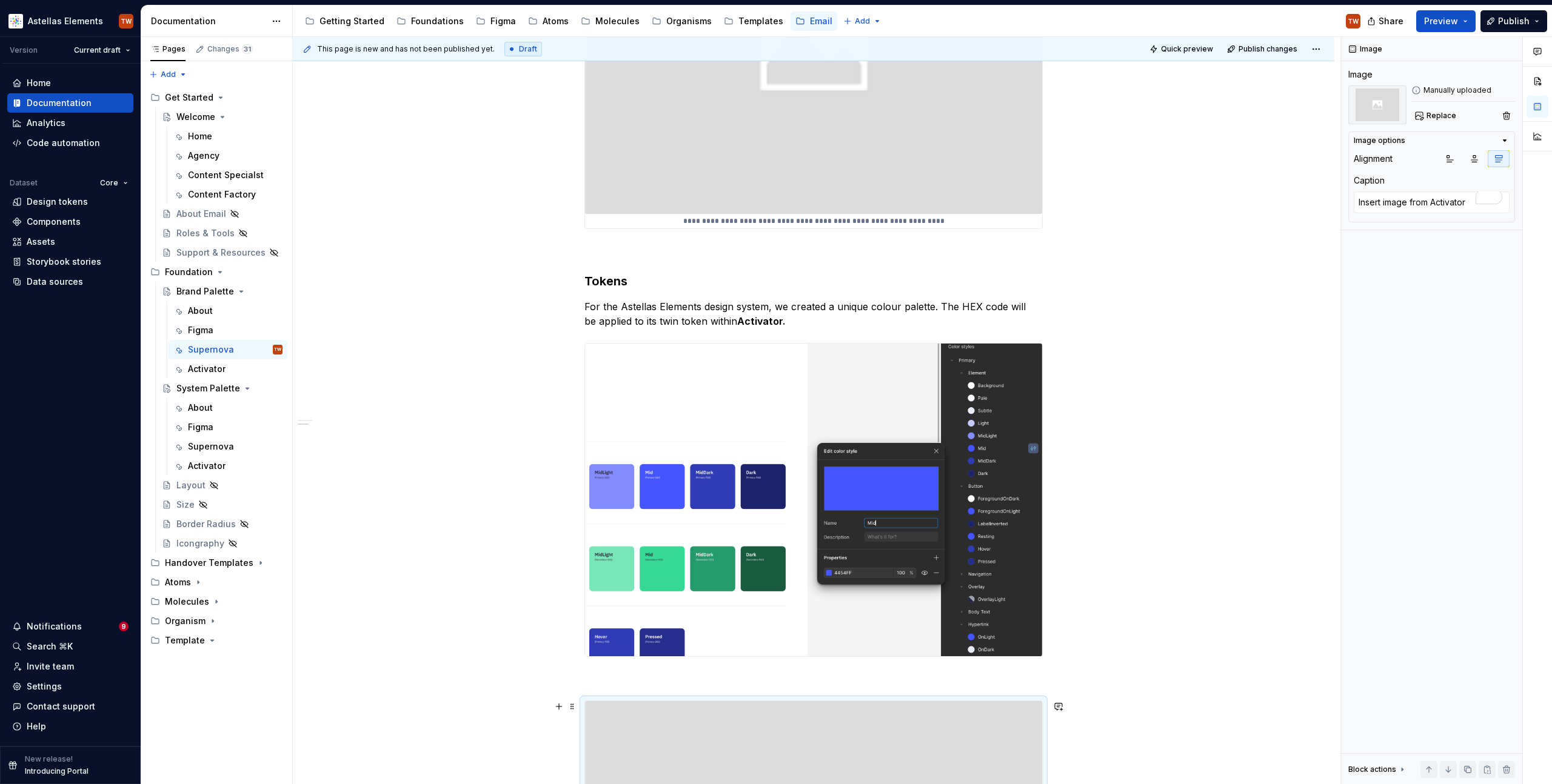
scroll to position [420, 0]
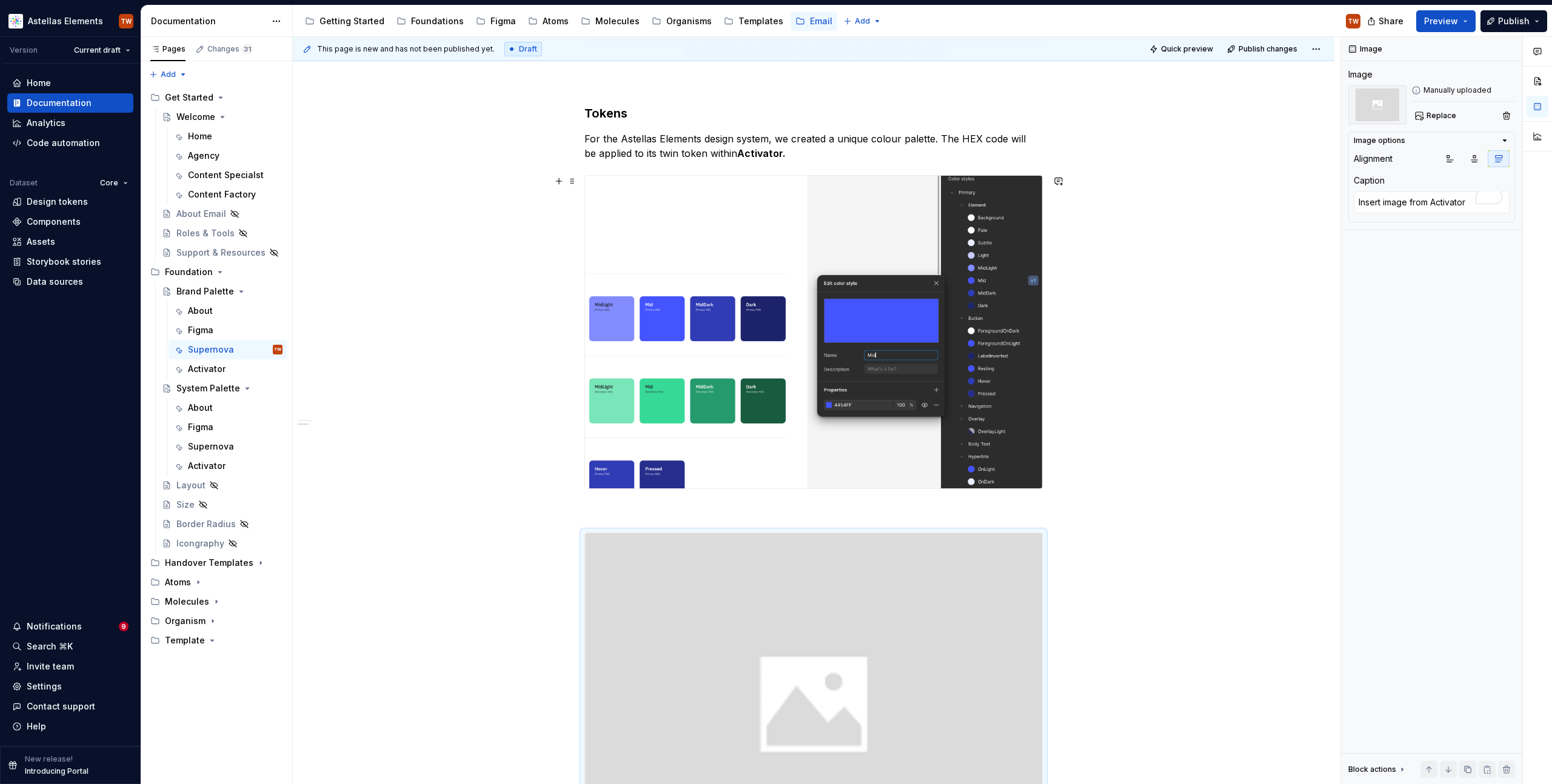
click at [1265, 475] on div "**********" at bounding box center [814, 370] width 1041 height 1775
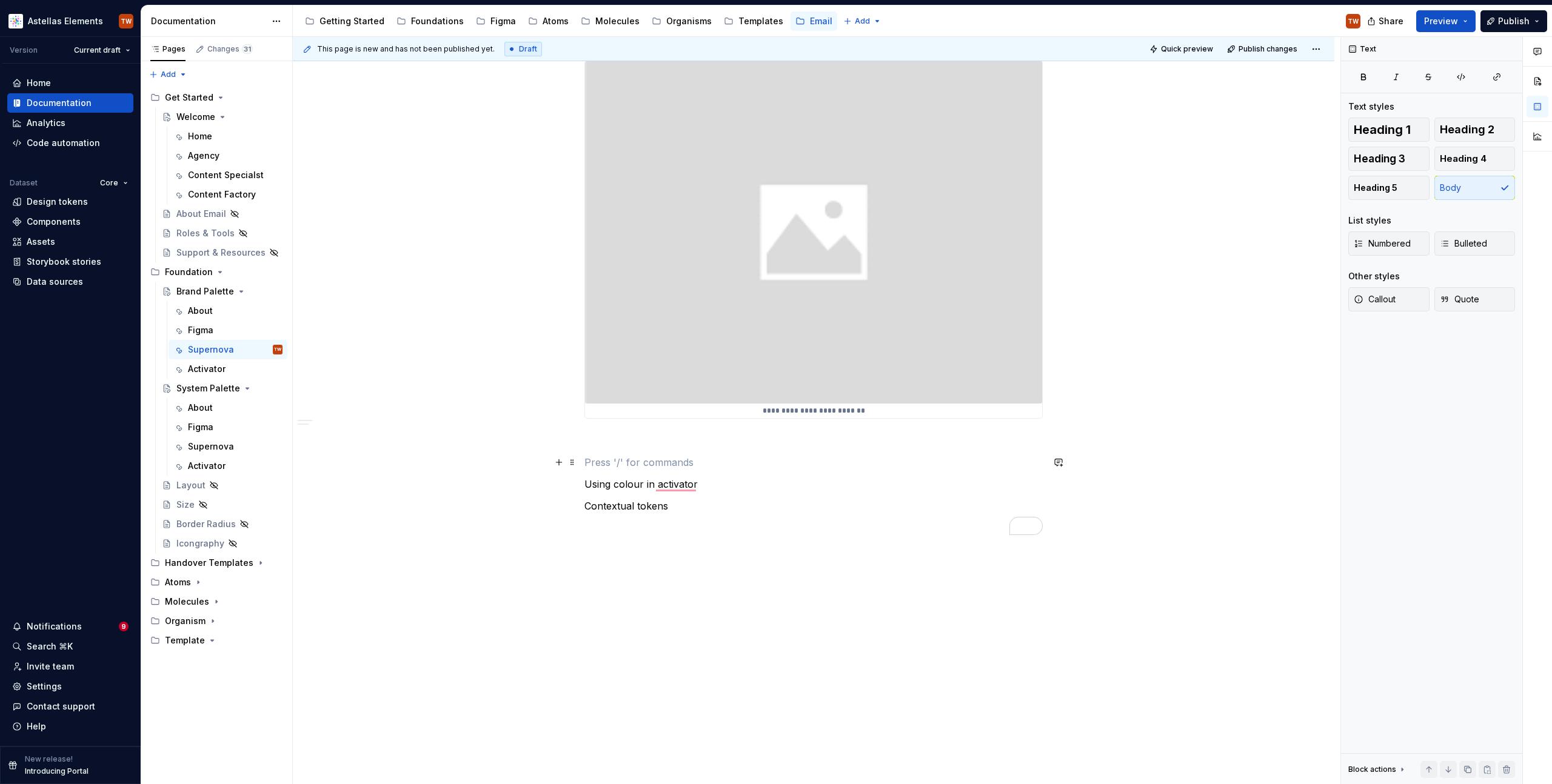
click at [735, 459] on p "To enrich screen reader interactions, please activate Accessibility in Grammarl…" at bounding box center [813, 462] width 458 height 15
drag, startPoint x: 614, startPoint y: 439, endPoint x: 729, endPoint y: 522, distance: 141.8
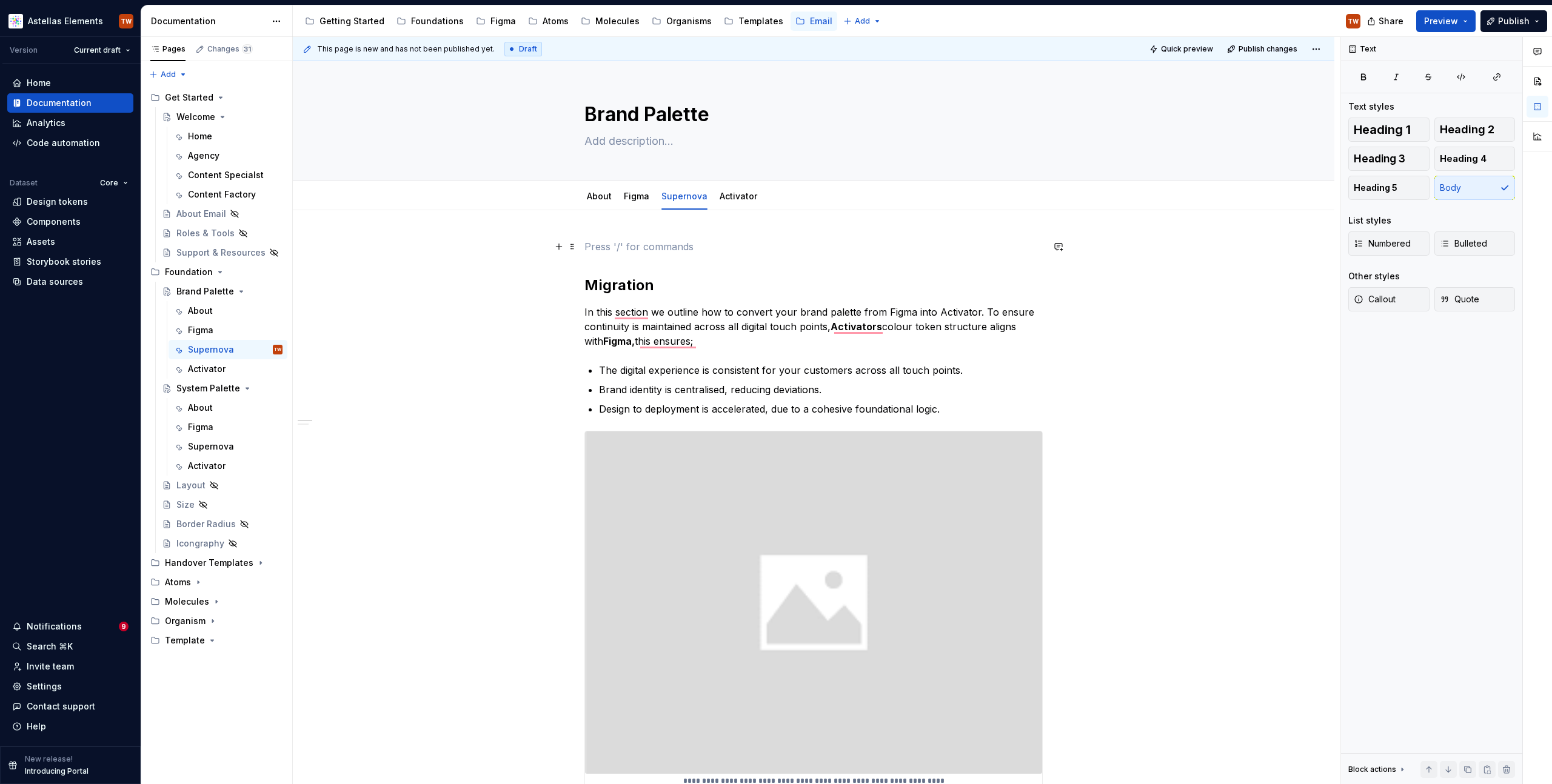
click at [662, 249] on p "To enrich screen reader interactions, please activate Accessibility in Grammarl…" at bounding box center [813, 247] width 458 height 15
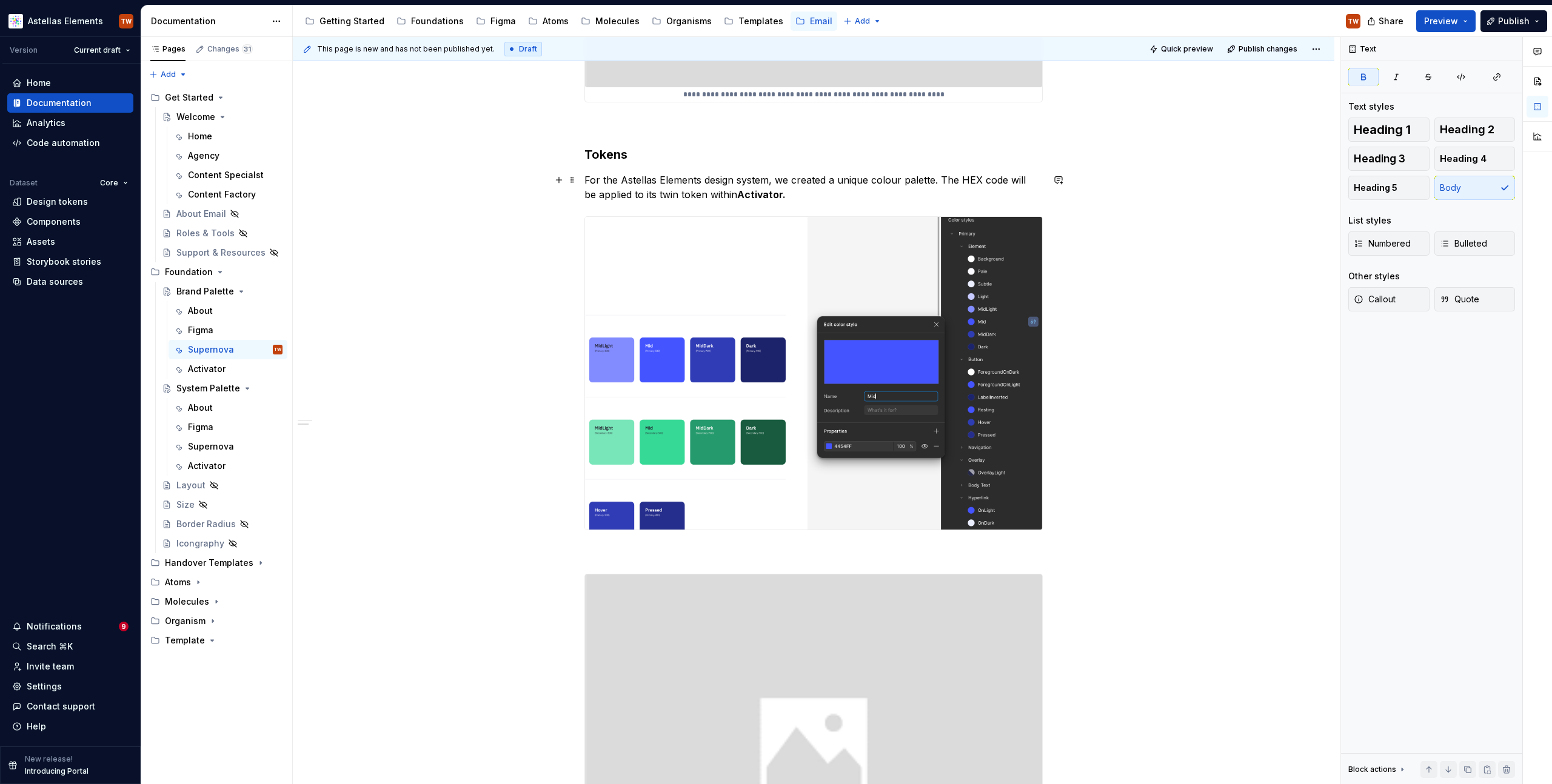
click at [778, 189] on p "For the Astellas Elements design system, we created a unique colour palette. Th…" at bounding box center [813, 187] width 458 height 29
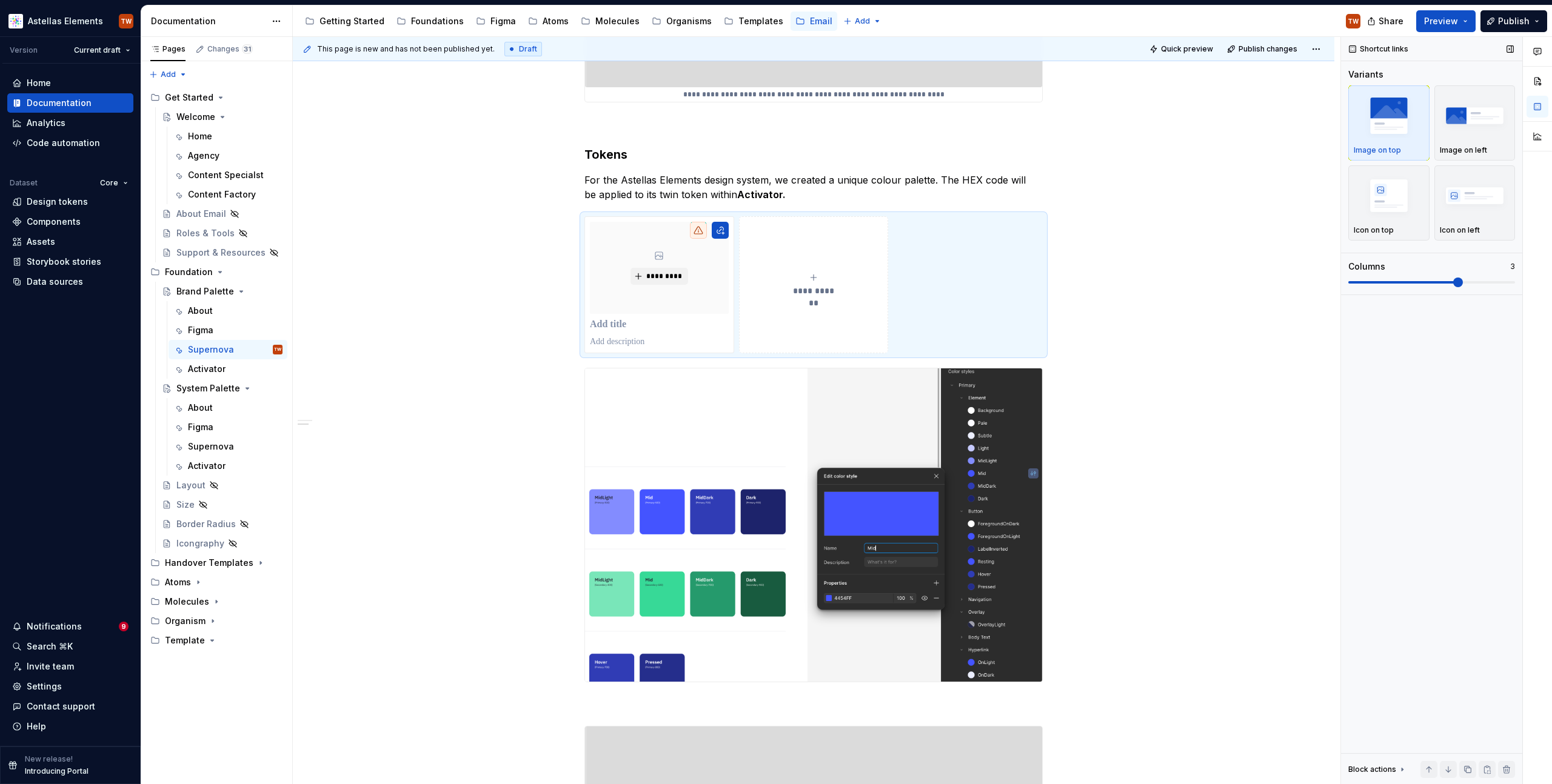
click at [1374, 274] on div "Columns 3" at bounding box center [1431, 274] width 166 height 27
click at [1382, 286] on span at bounding box center [1431, 282] width 166 height 10
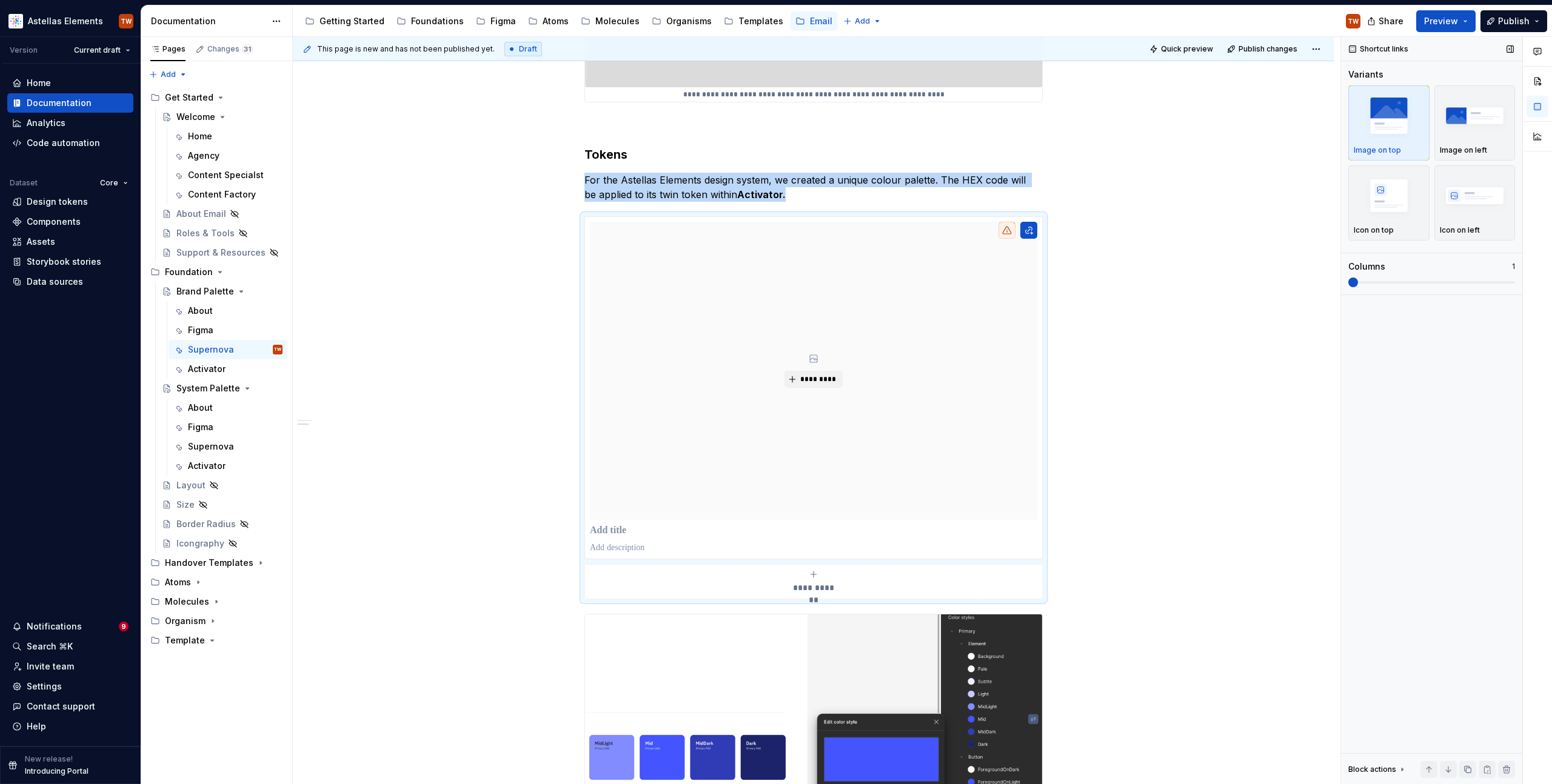
click at [1349, 287] on span at bounding box center [1353, 282] width 10 height 10
click at [1387, 215] on img "button" at bounding box center [1388, 195] width 70 height 44
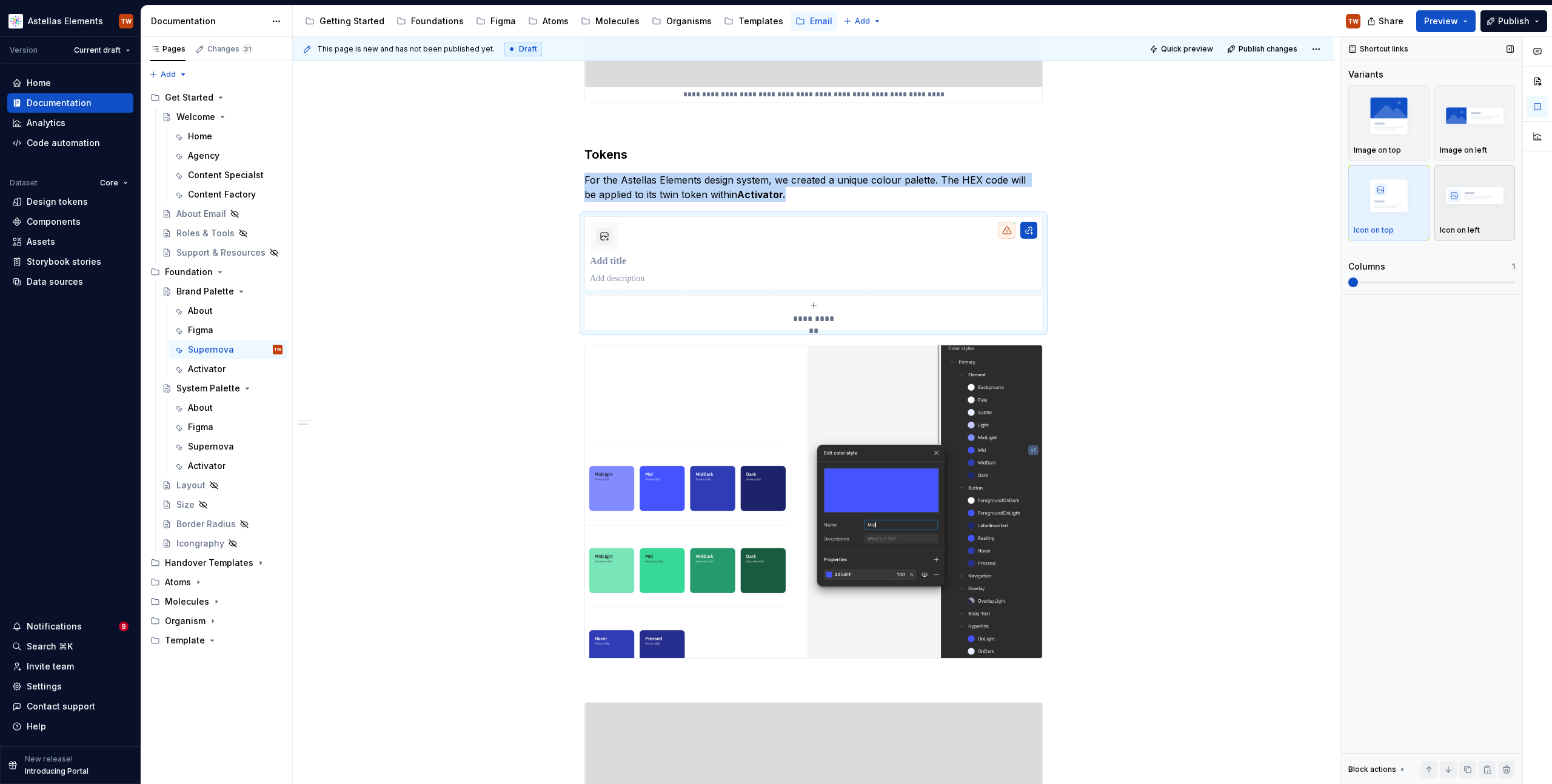
click at [1479, 198] on img "button" at bounding box center [1474, 195] width 70 height 44
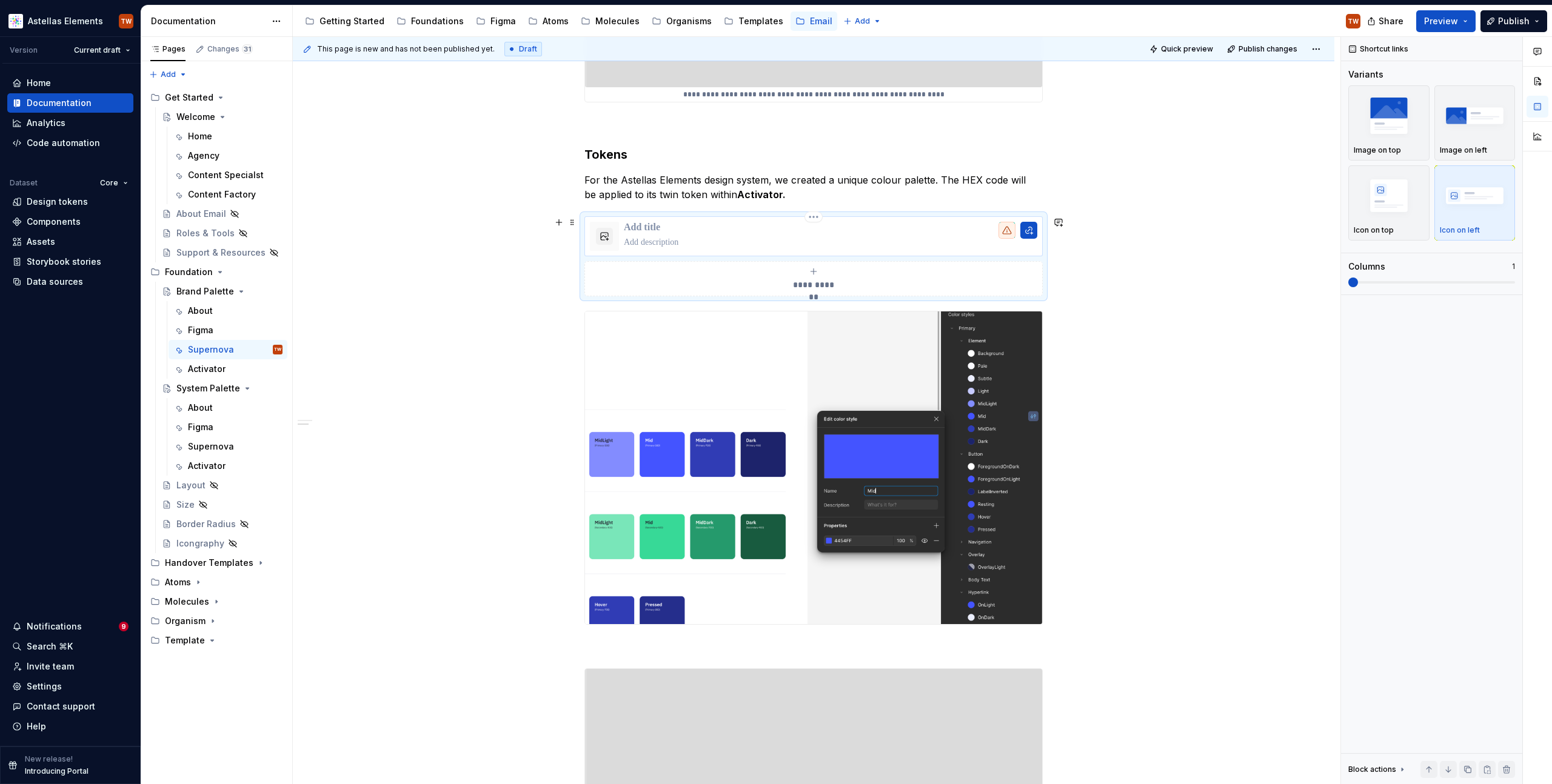
click at [652, 224] on p "To enrich screen reader interactions, please activate Accessibility in Grammarl…" at bounding box center [830, 227] width 413 height 12
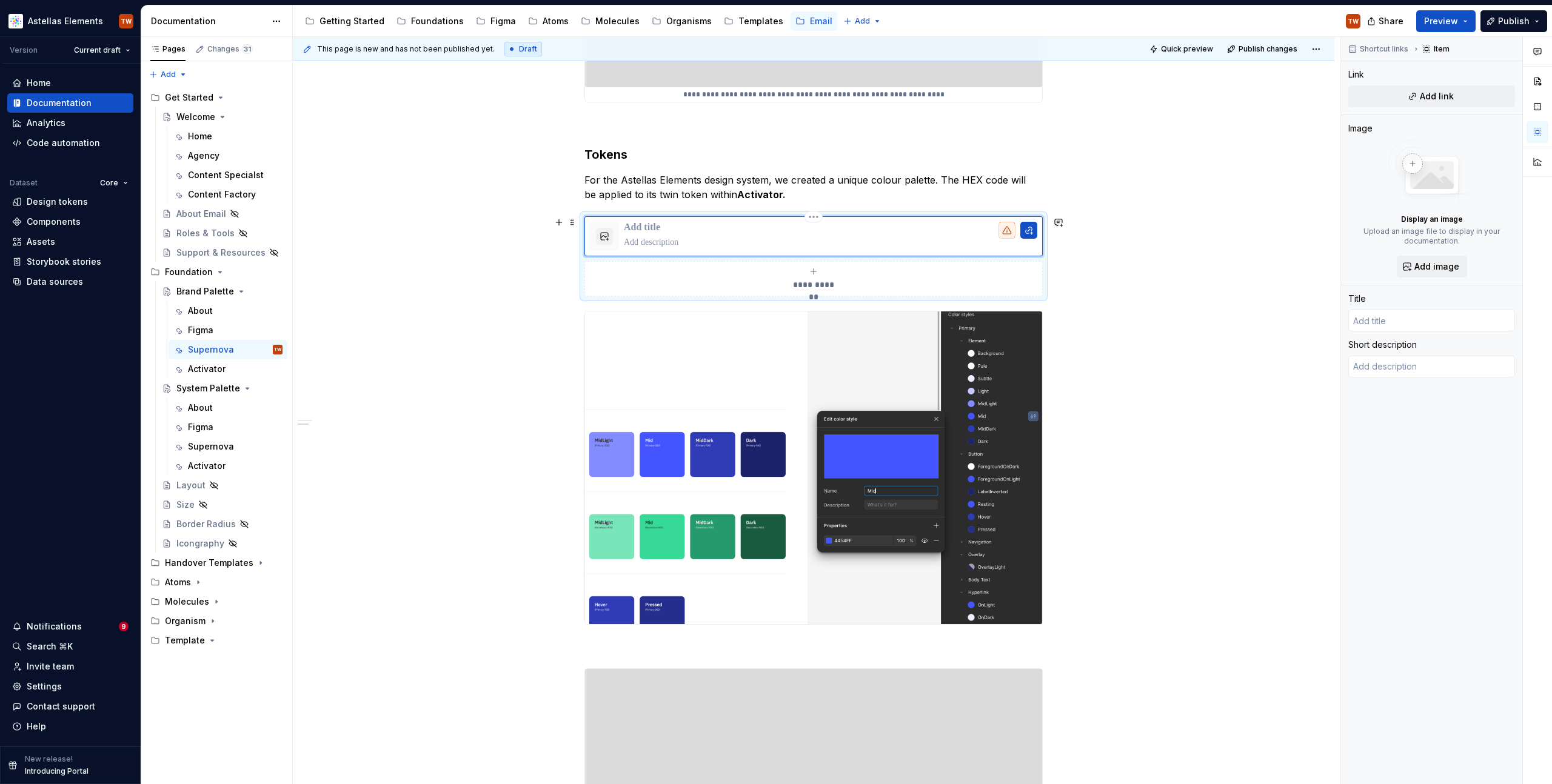
type textarea "*"
type input "A"
type textarea "*"
type input "Al"
type textarea "*"
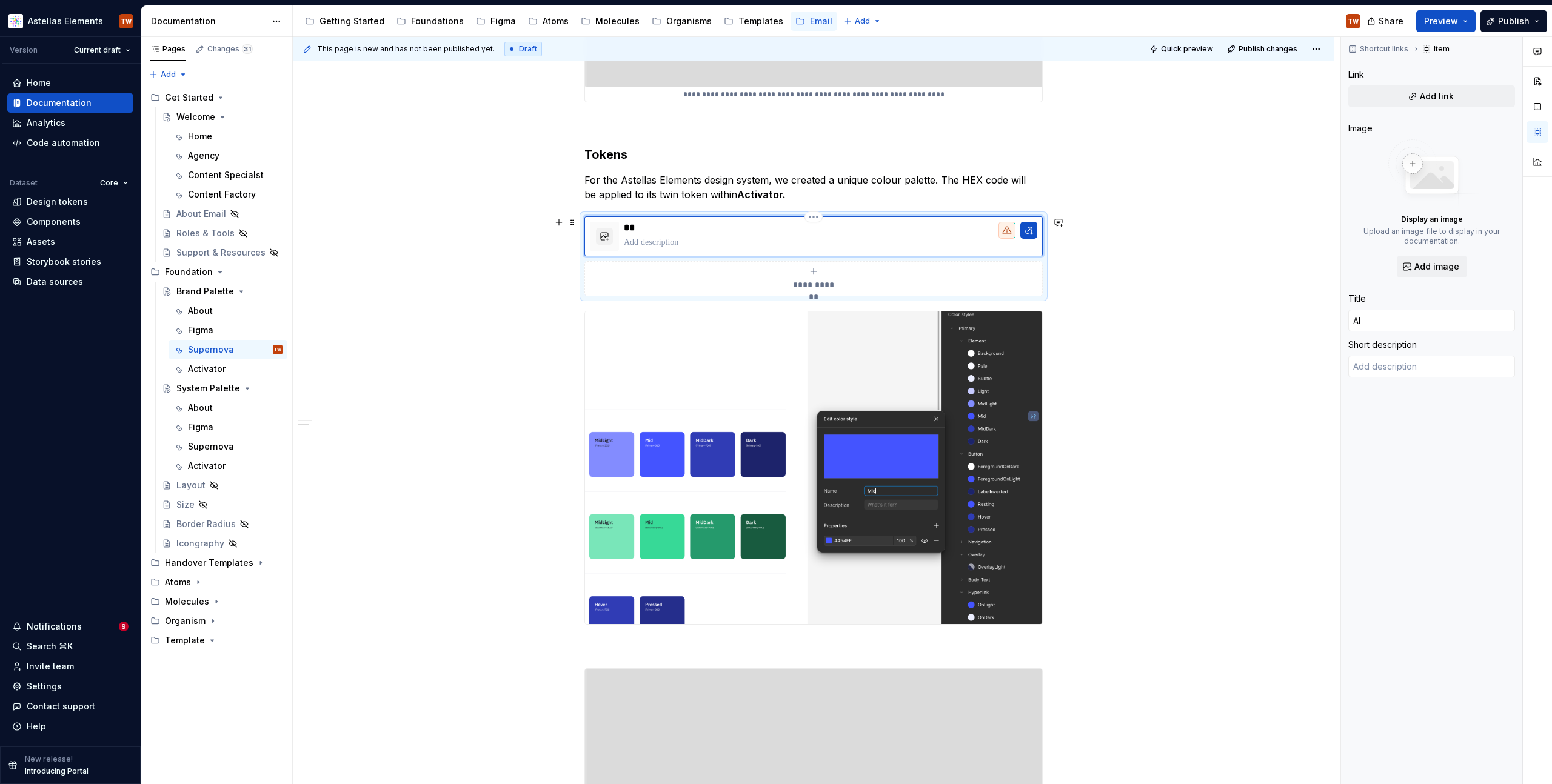
type input "Ali"
type textarea "*"
type input "Alia"
type textarea "*"
type input "Alias"
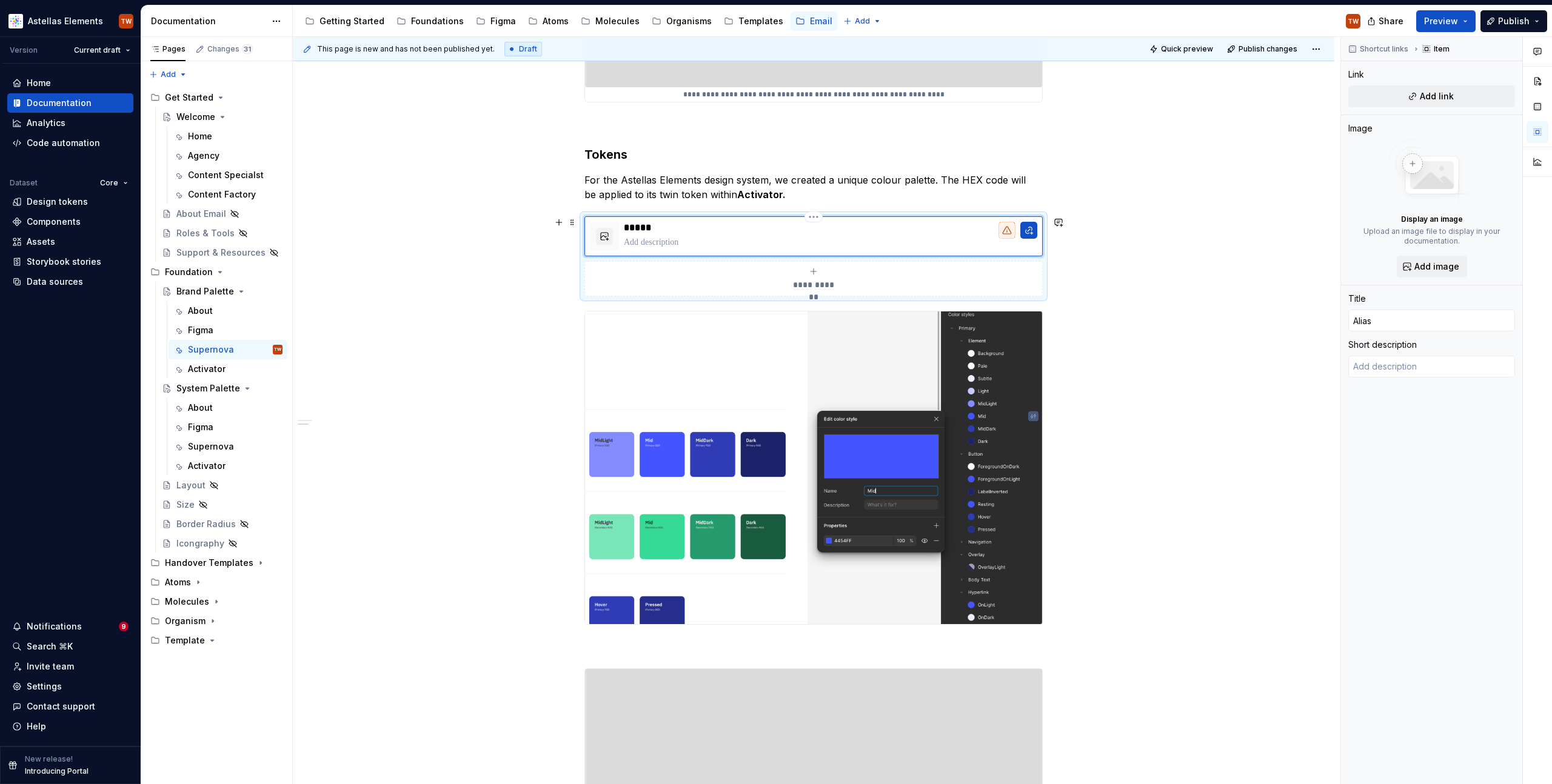
type textarea "*"
type input "Aliase"
type textarea "*"
type input "Aliase"
type textarea "*"
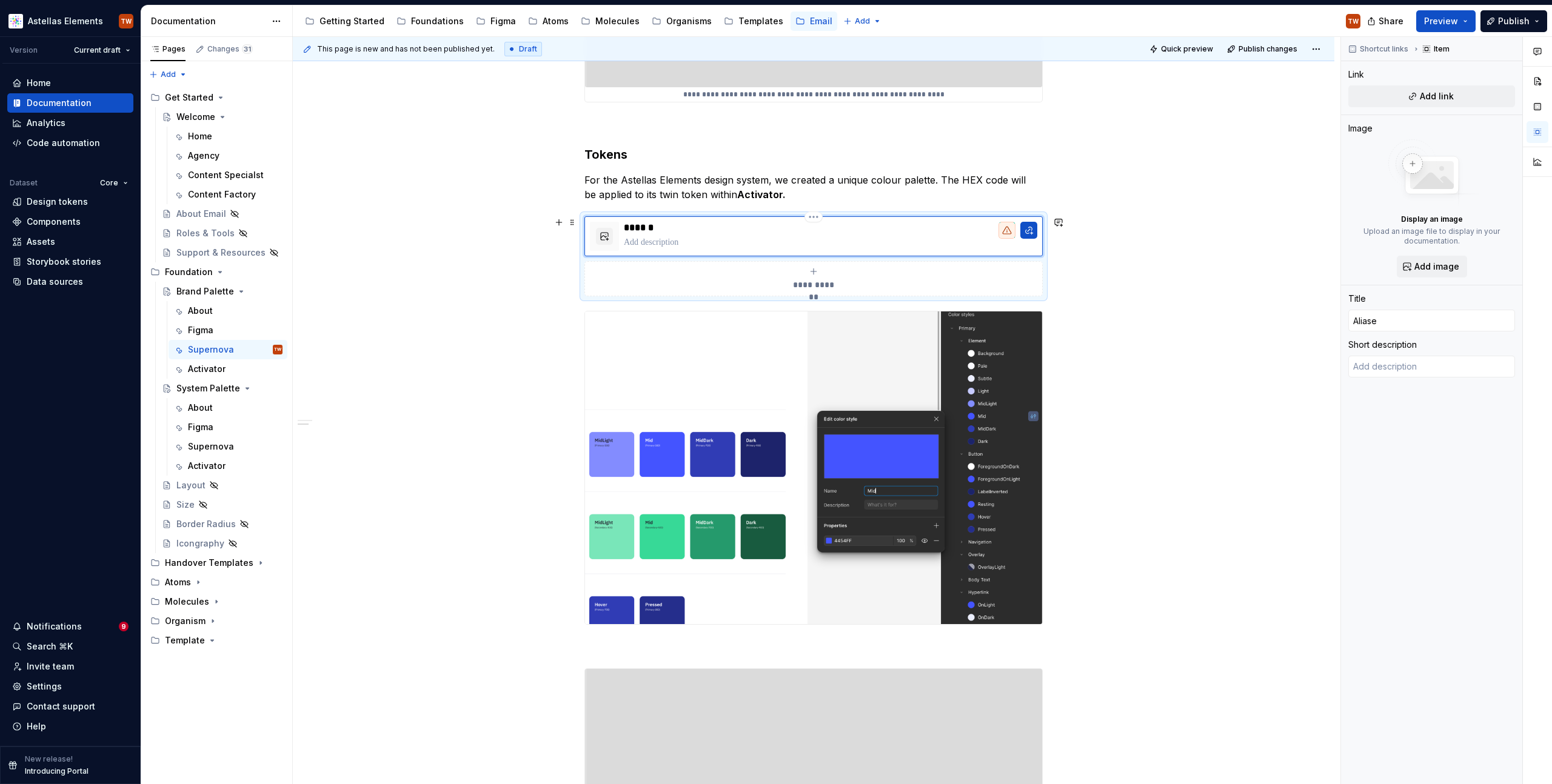
type input "Aliase"
type textarea "*"
type input "Alias"
type textarea "*"
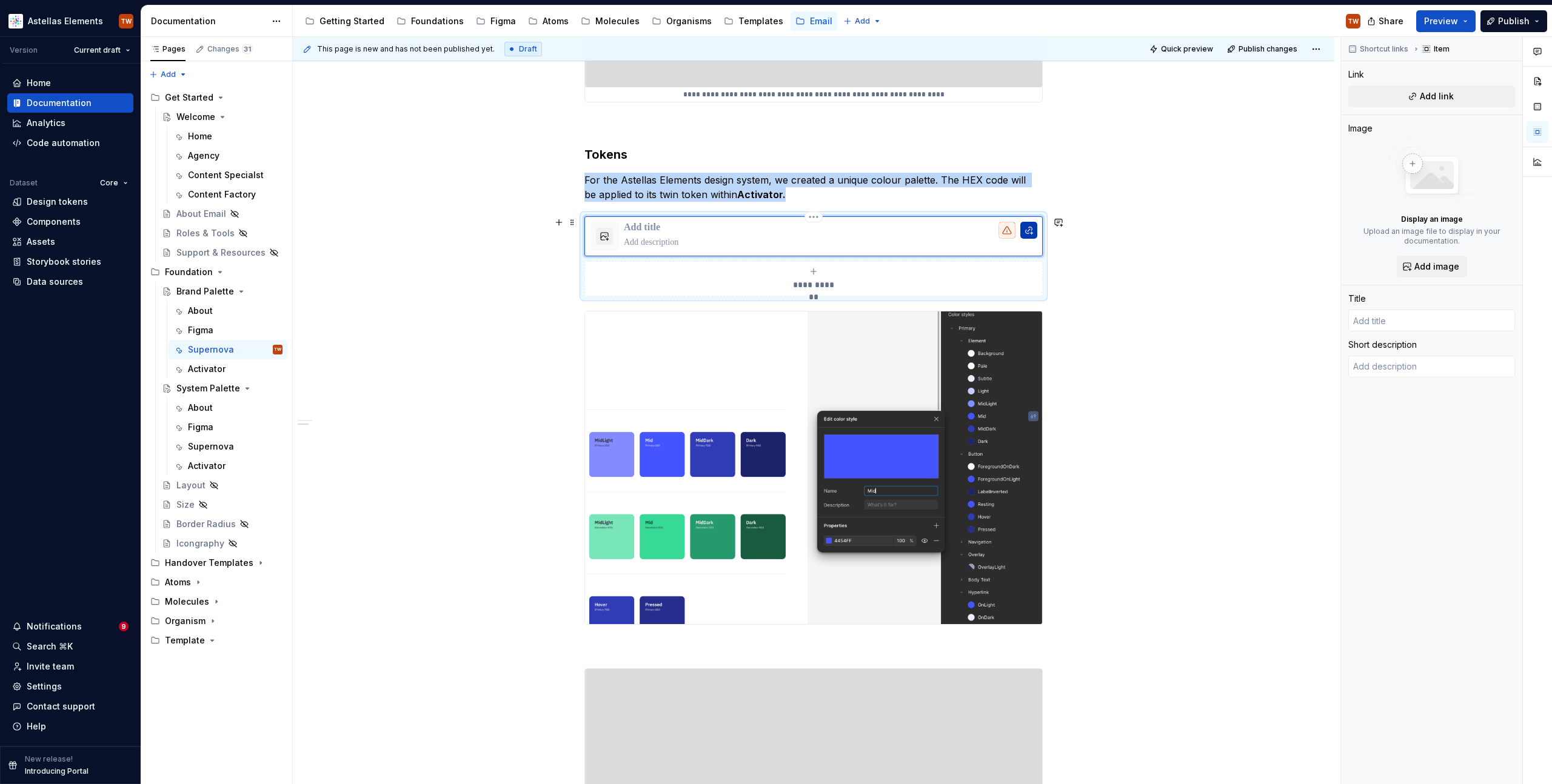
click at [1027, 229] on button "To enrich screen reader interactions, please activate Accessibility in Grammarl…" at bounding box center [1028, 230] width 17 height 17
type textarea "*"
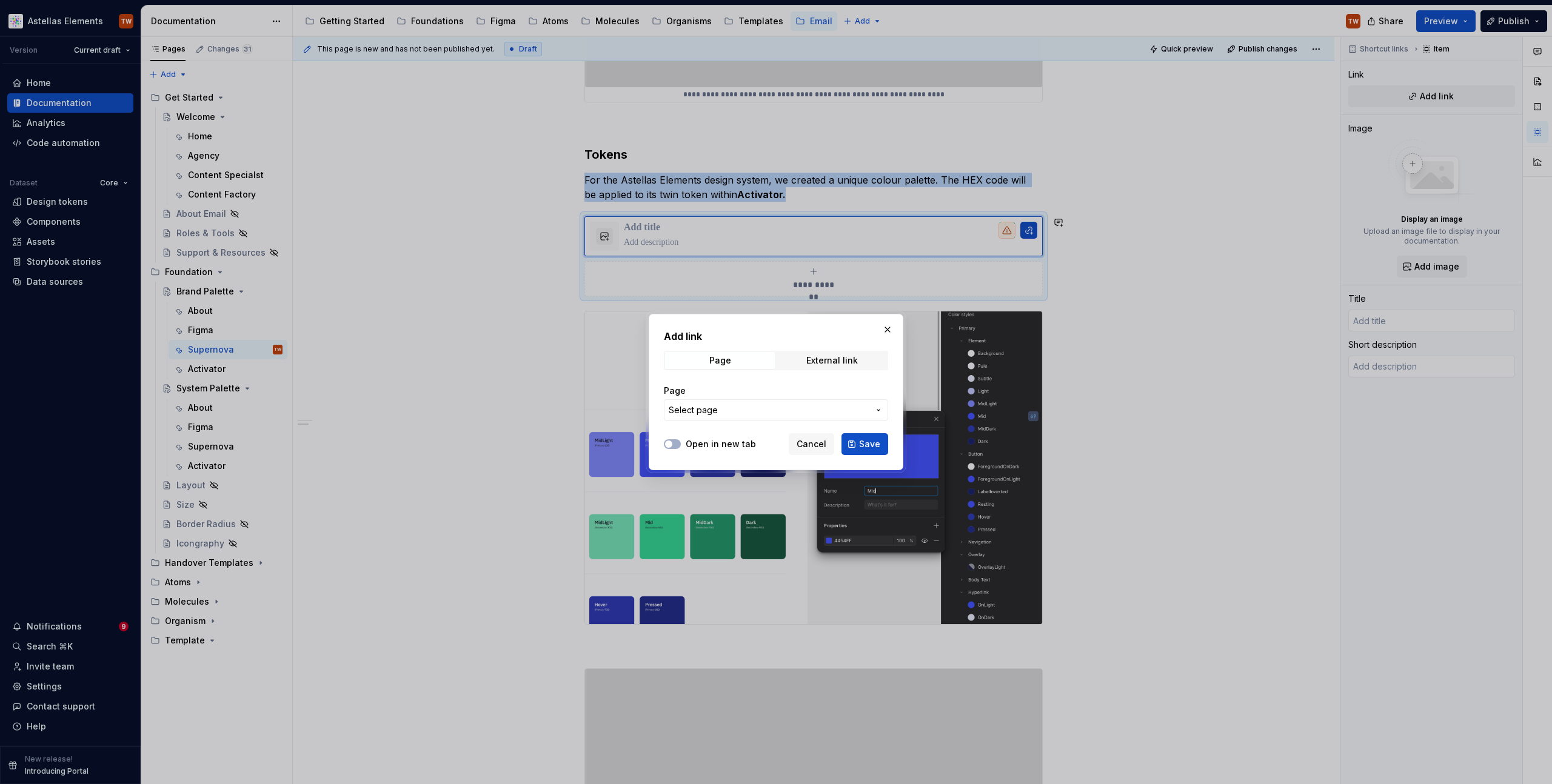
click at [745, 413] on span "Select page" at bounding box center [768, 410] width 200 height 12
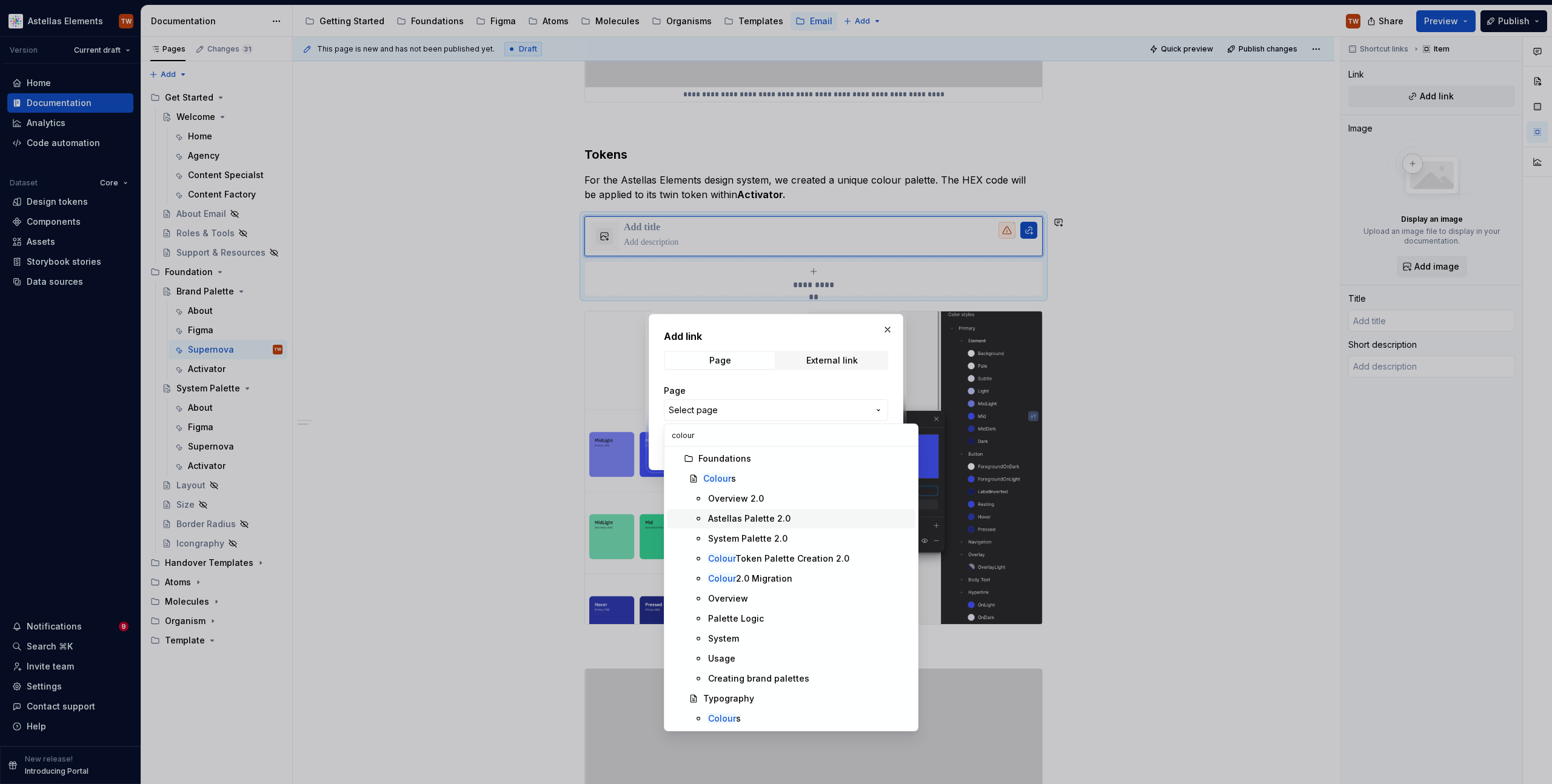
type input "colour"
click at [742, 516] on div "Astellas Palette 2.0" at bounding box center [749, 519] width 82 height 12
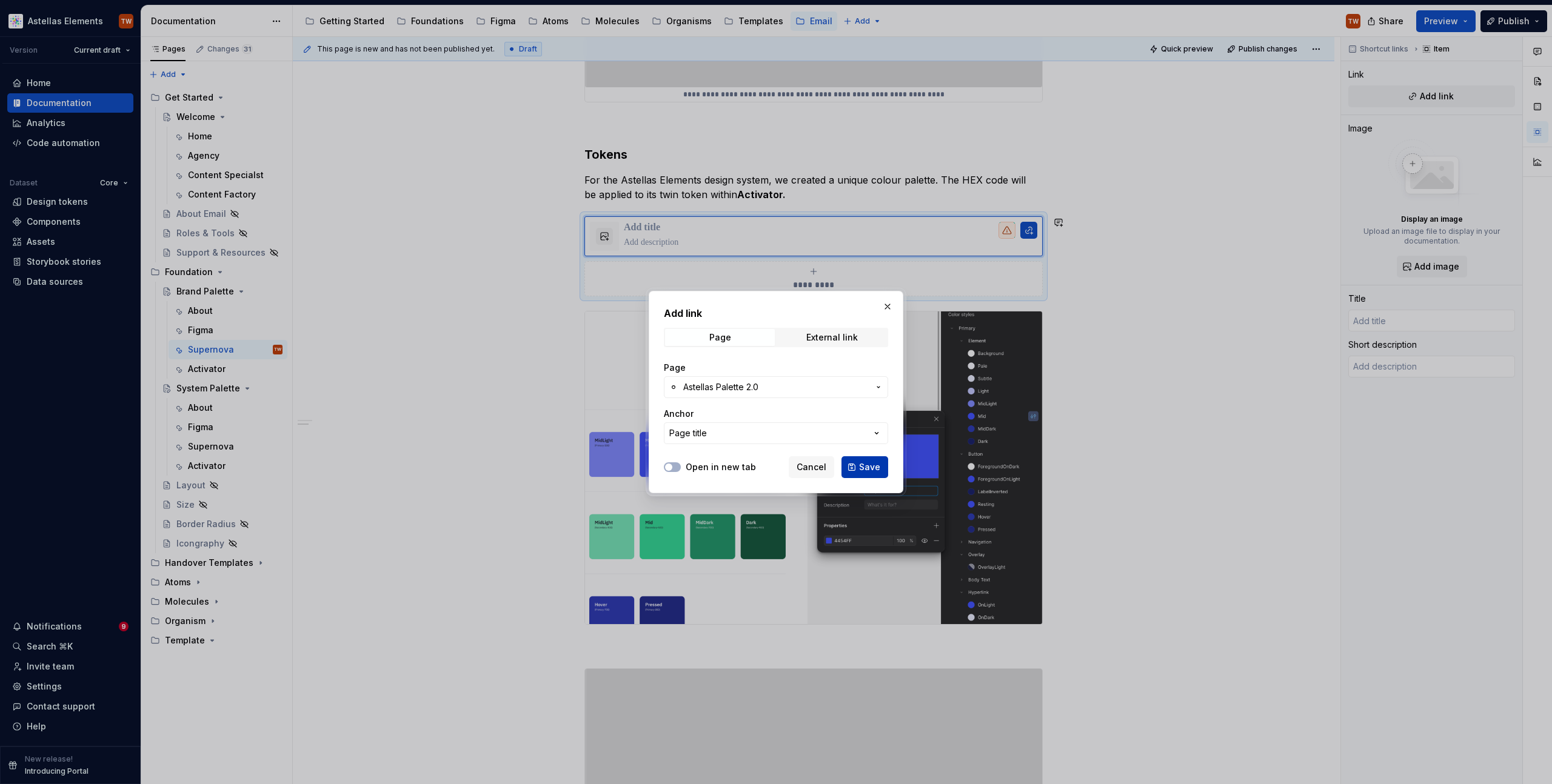
click at [869, 464] on span "Save" at bounding box center [870, 467] width 21 height 12
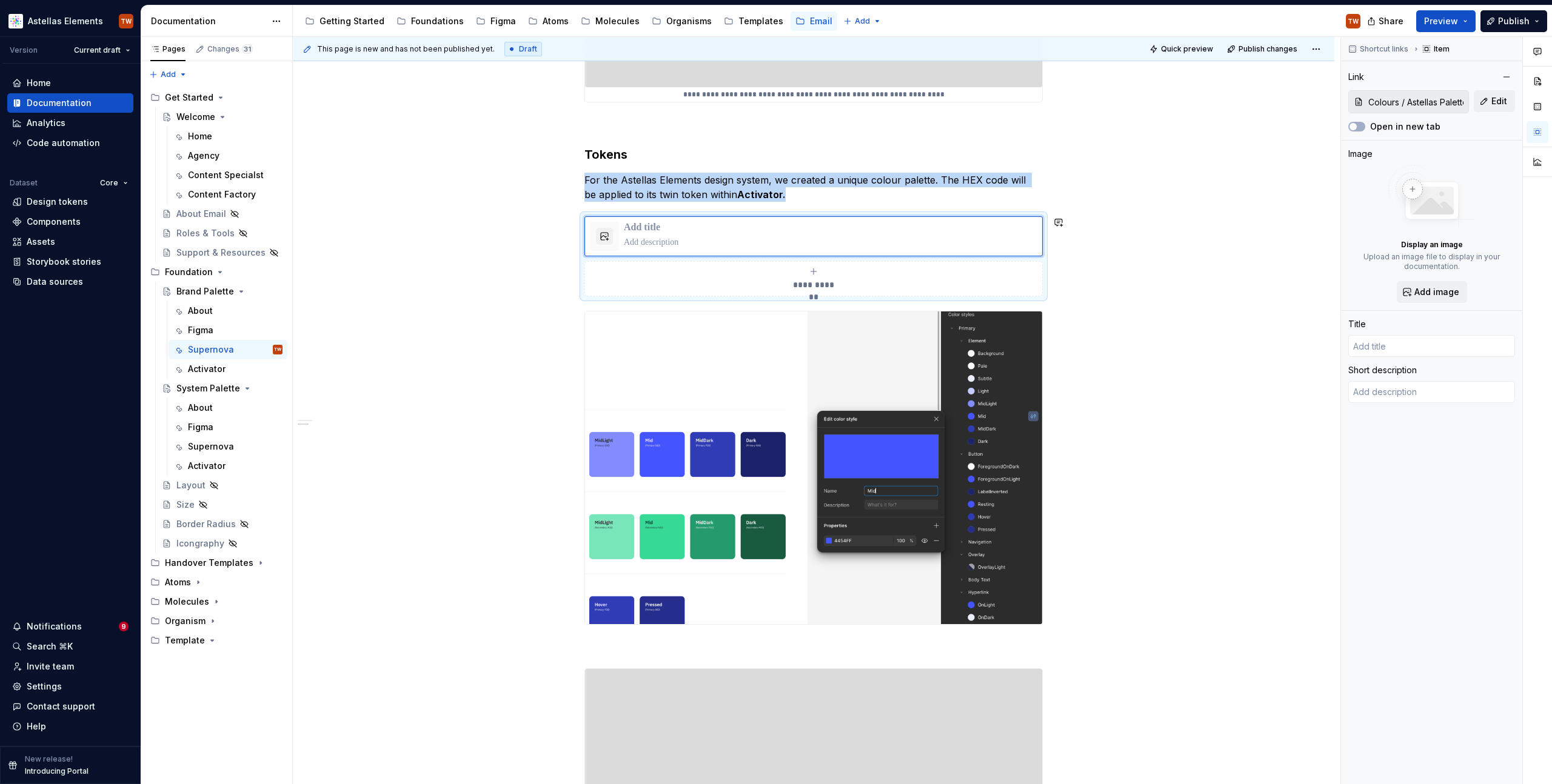
type textarea "*"
type input "Astellas Palette 2.0"
click at [1148, 405] on div "**********" at bounding box center [814, 418] width 1041 height 1716
click at [494, 344] on div "**********" at bounding box center [814, 418] width 1041 height 1716
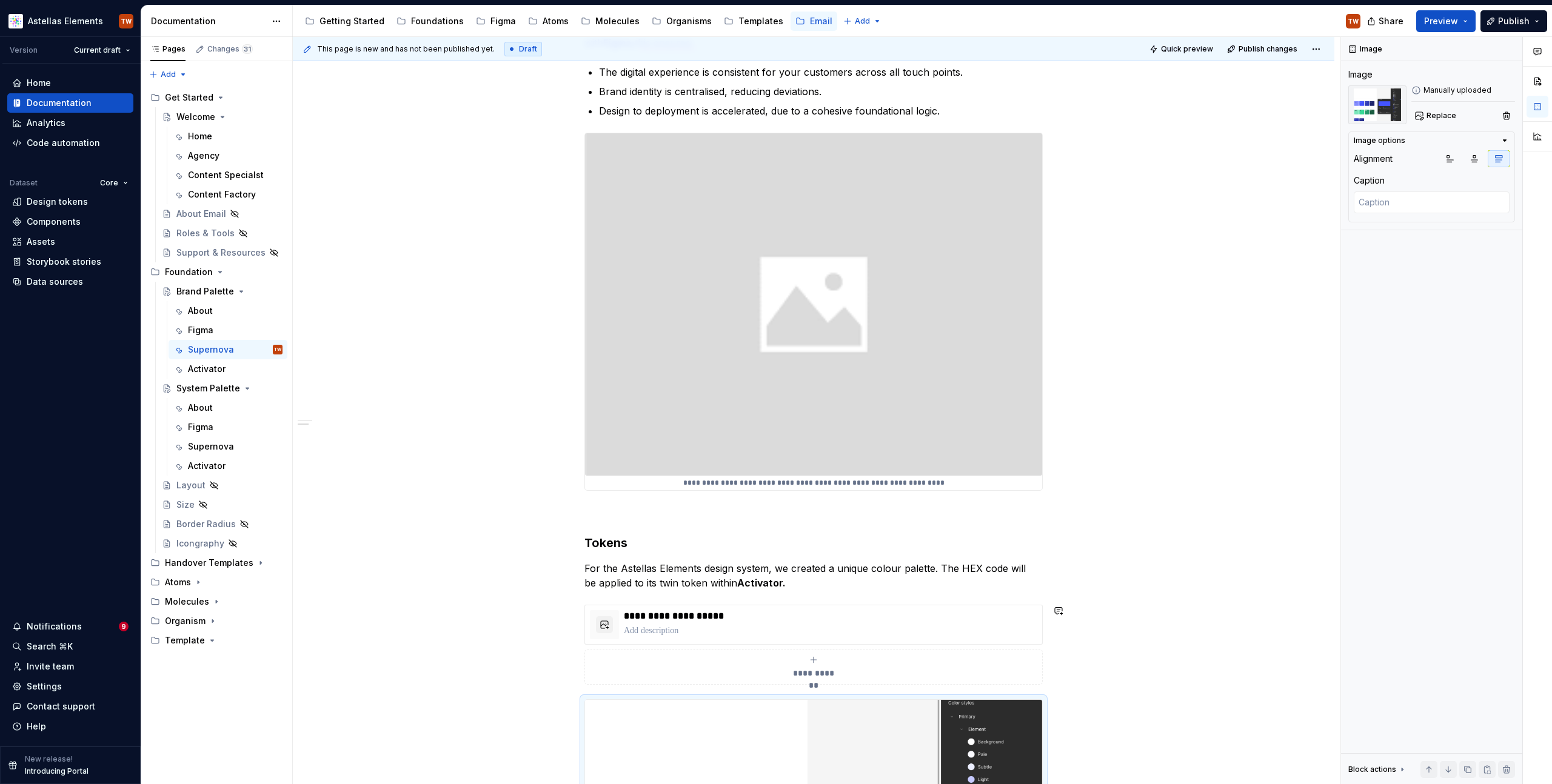
click at [776, 593] on div "**********" at bounding box center [813, 696] width 458 height 1438
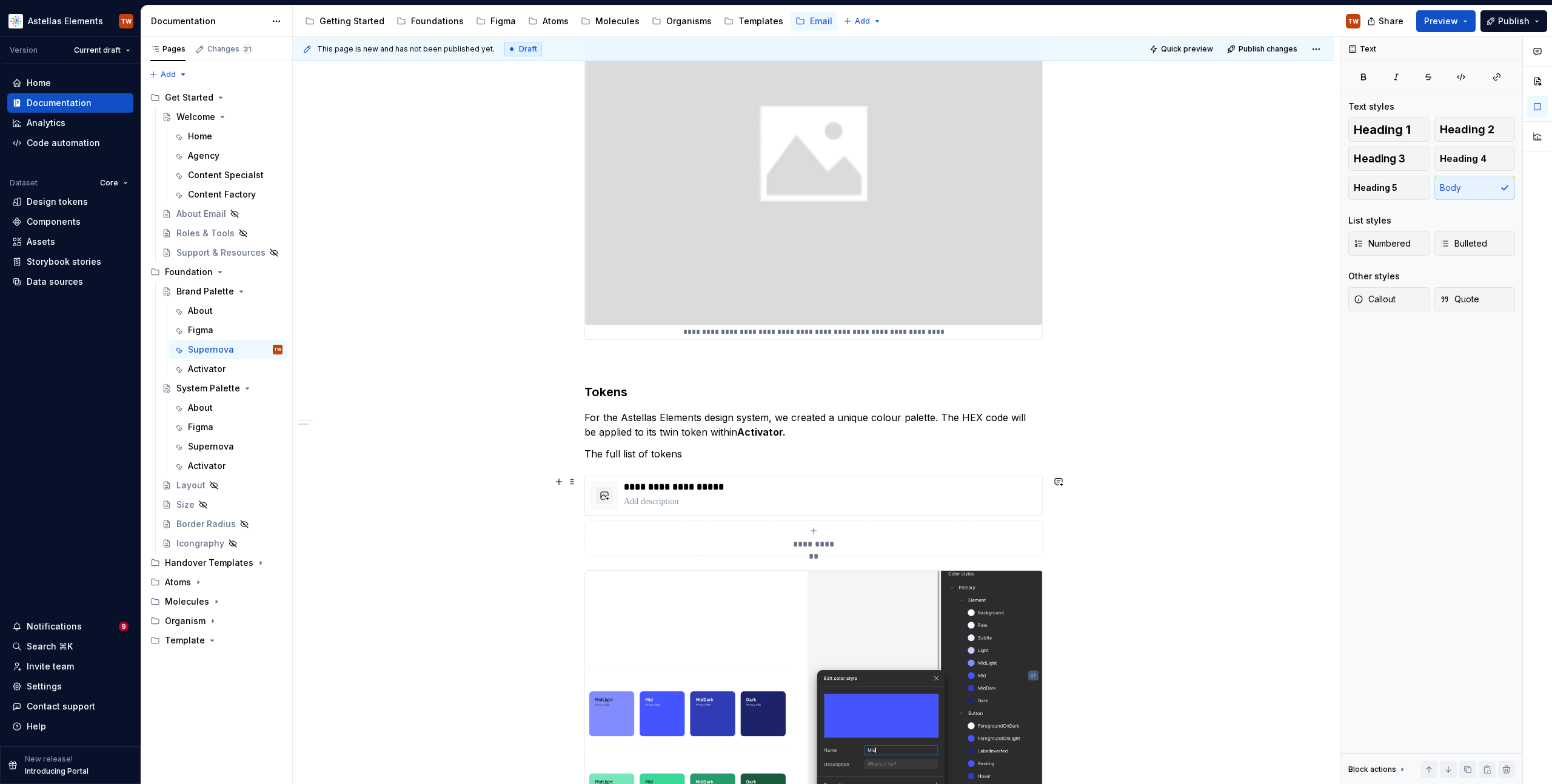
scroll to position [641, 0]
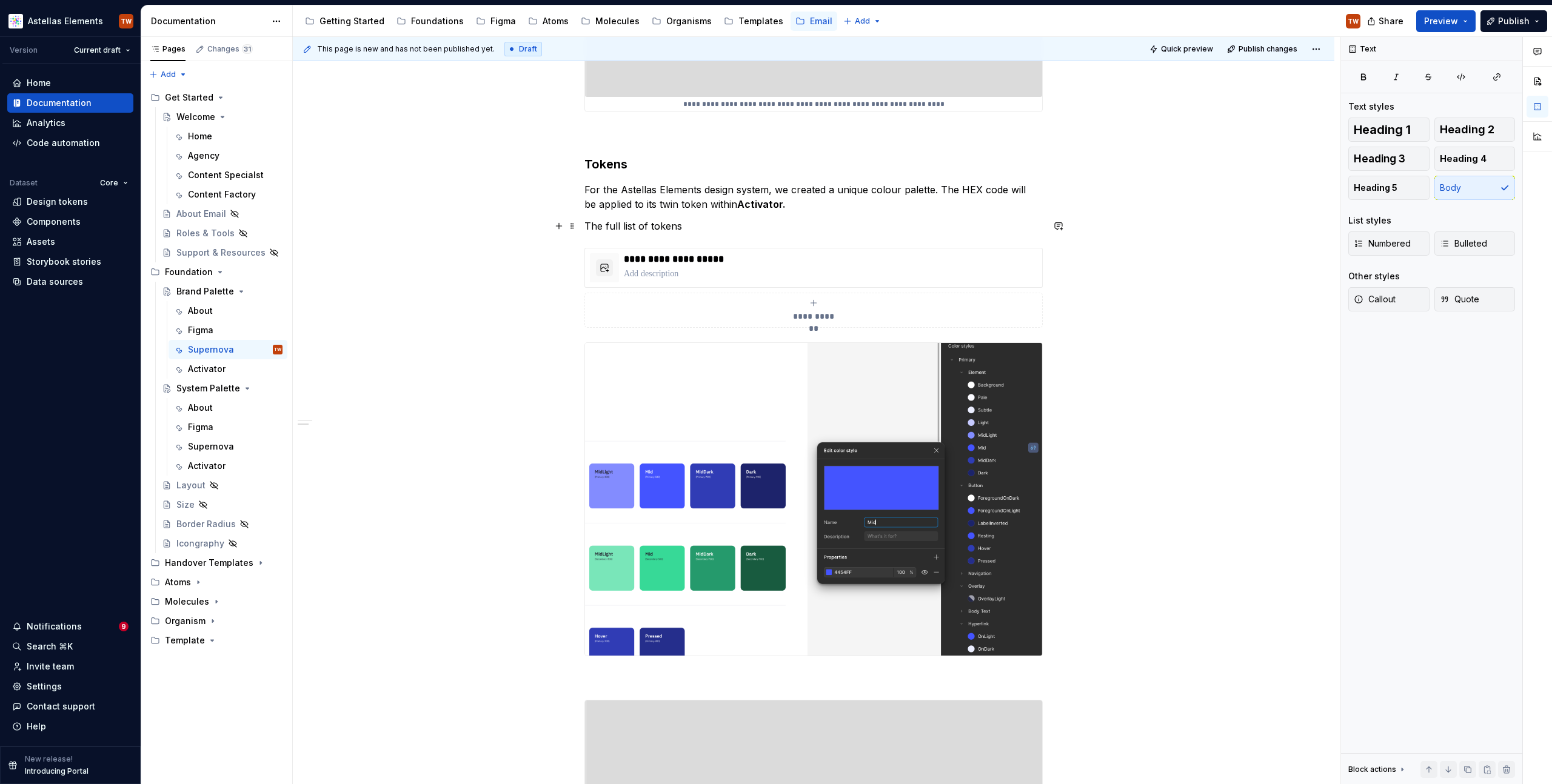
click at [656, 224] on p "The full list of tokens" at bounding box center [813, 226] width 458 height 15
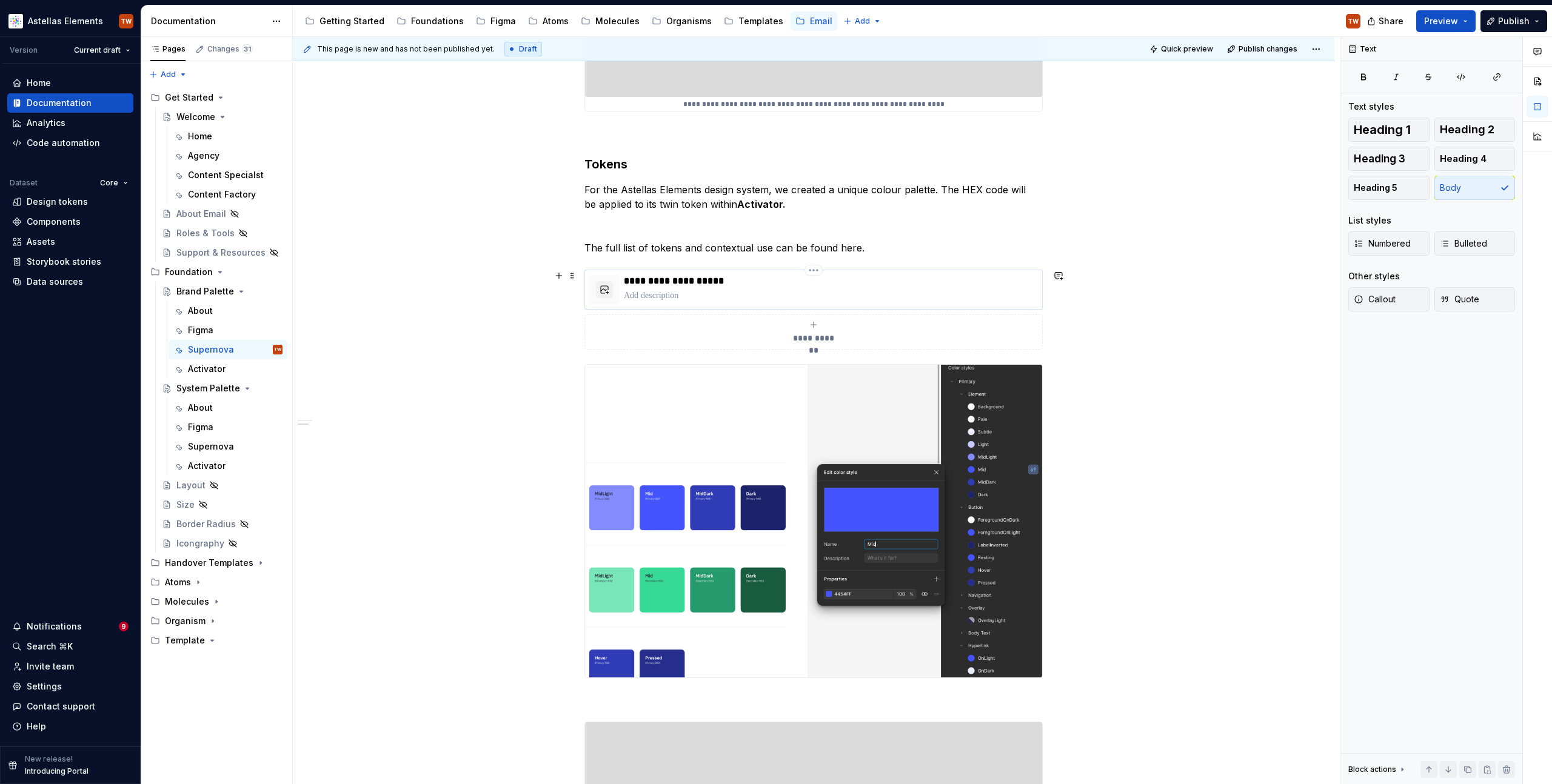
click at [739, 299] on p "To enrich screen reader interactions, please activate Accessibility in Grammarl…" at bounding box center [830, 296] width 413 height 12
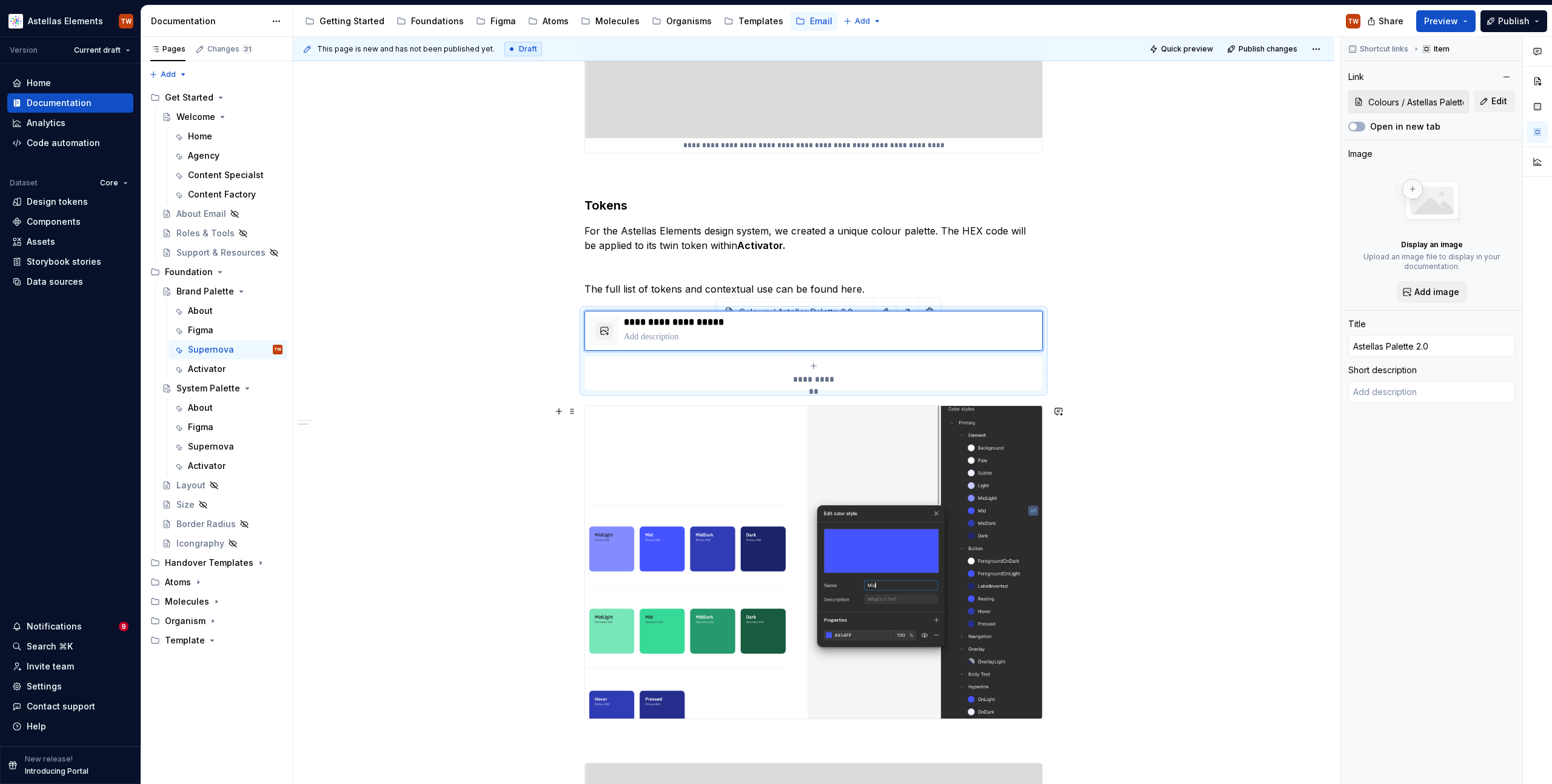
scroll to position [600, 0]
click at [1213, 551] on div "**********" at bounding box center [814, 490] width 1041 height 1760
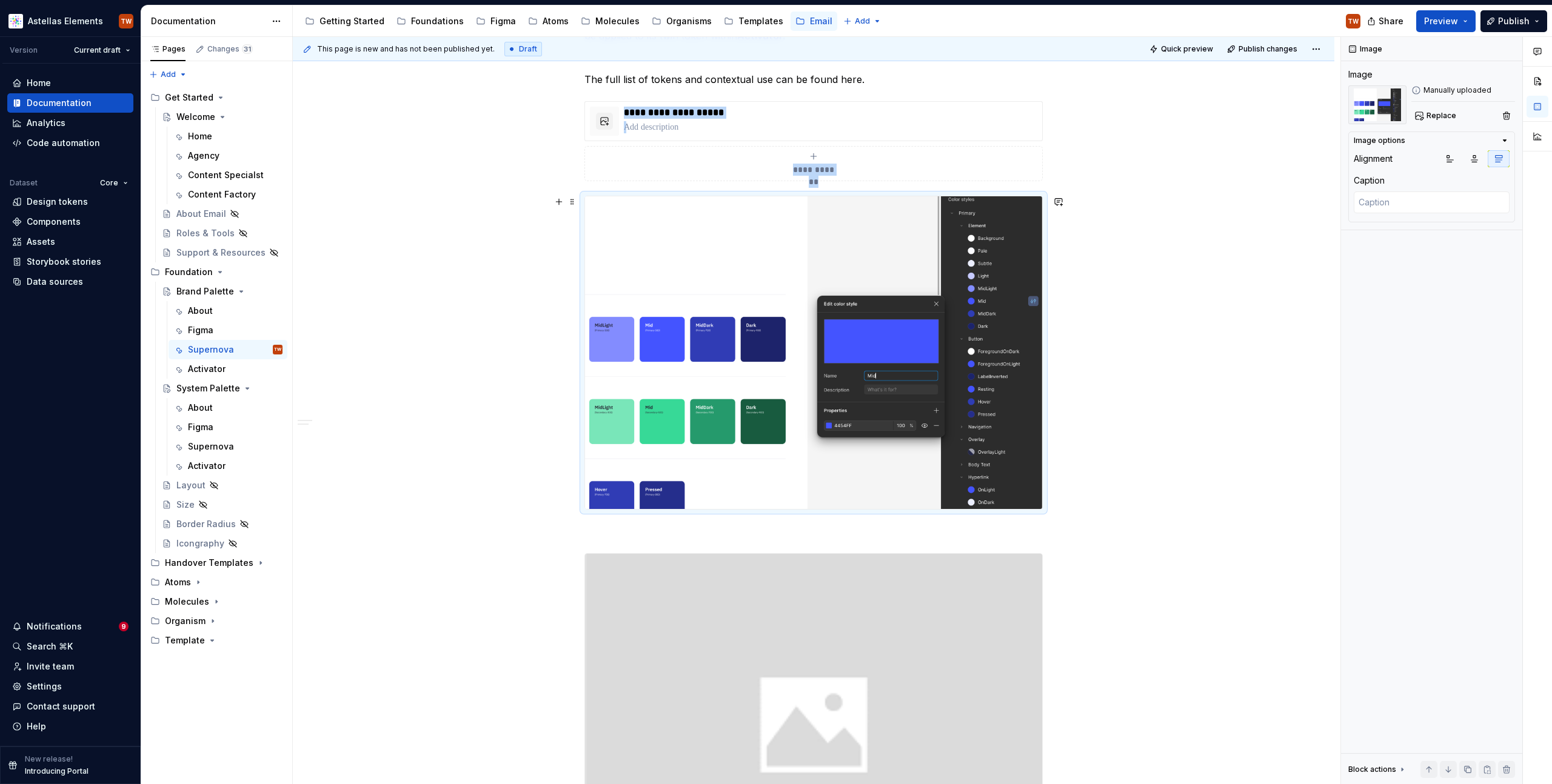
scroll to position [732, 0]
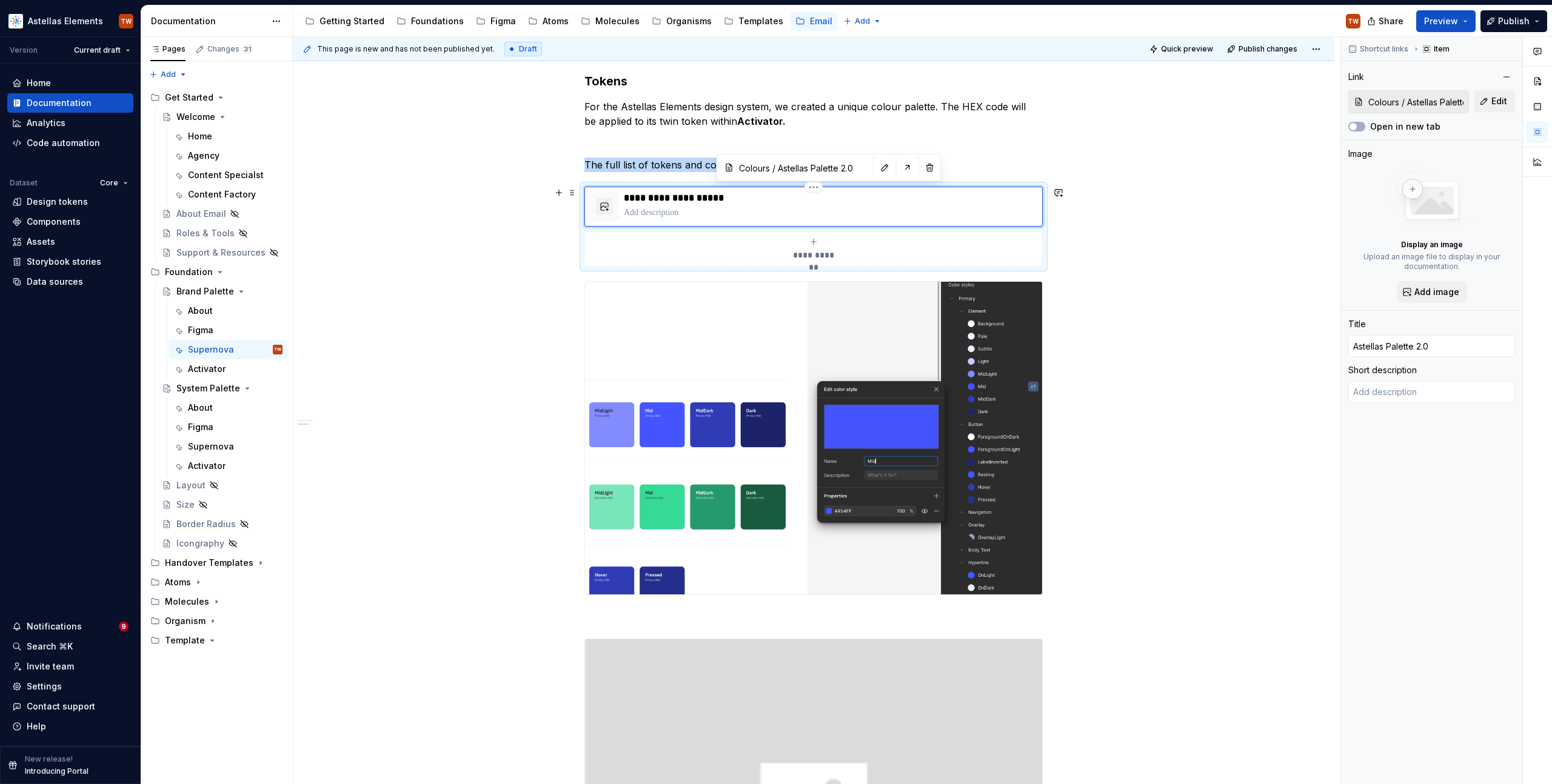
click at [959, 204] on div "**********" at bounding box center [830, 206] width 413 height 29
click at [1070, 212] on div "**********" at bounding box center [814, 366] width 1041 height 1760
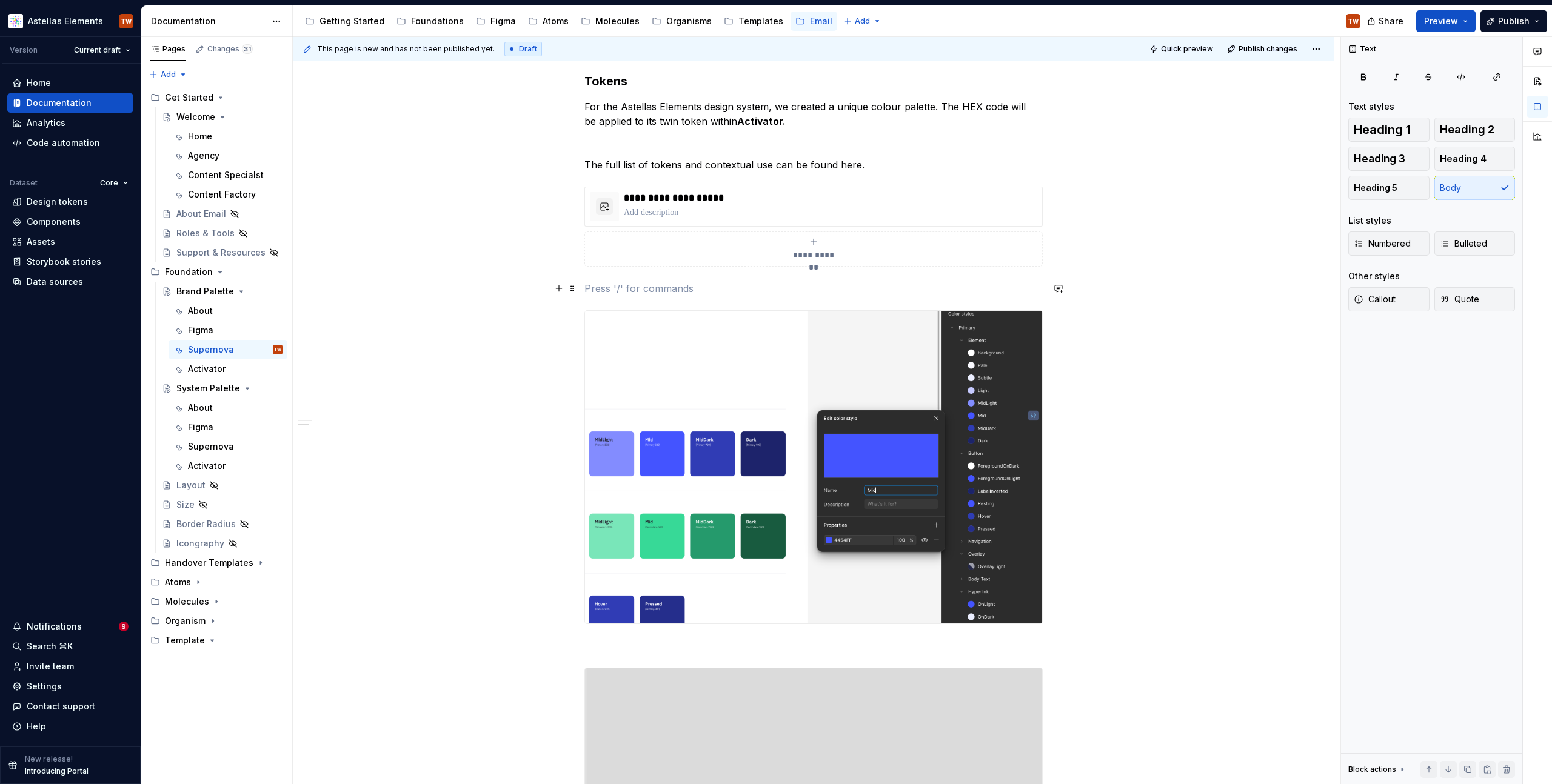
click at [717, 287] on p "To enrich screen reader interactions, please activate Accessibility in Grammarl…" at bounding box center [813, 289] width 458 height 15
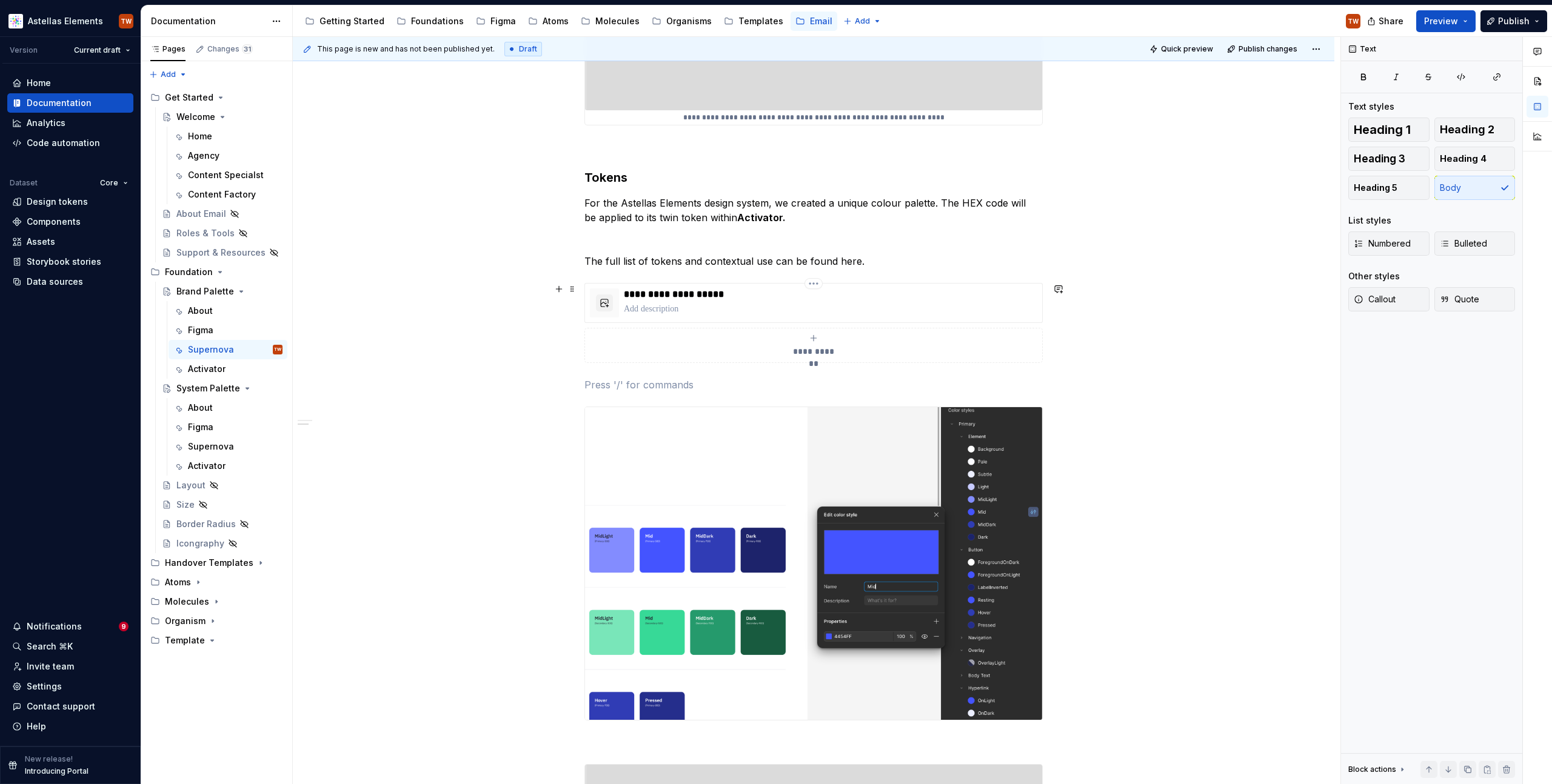
scroll to position [624, 0]
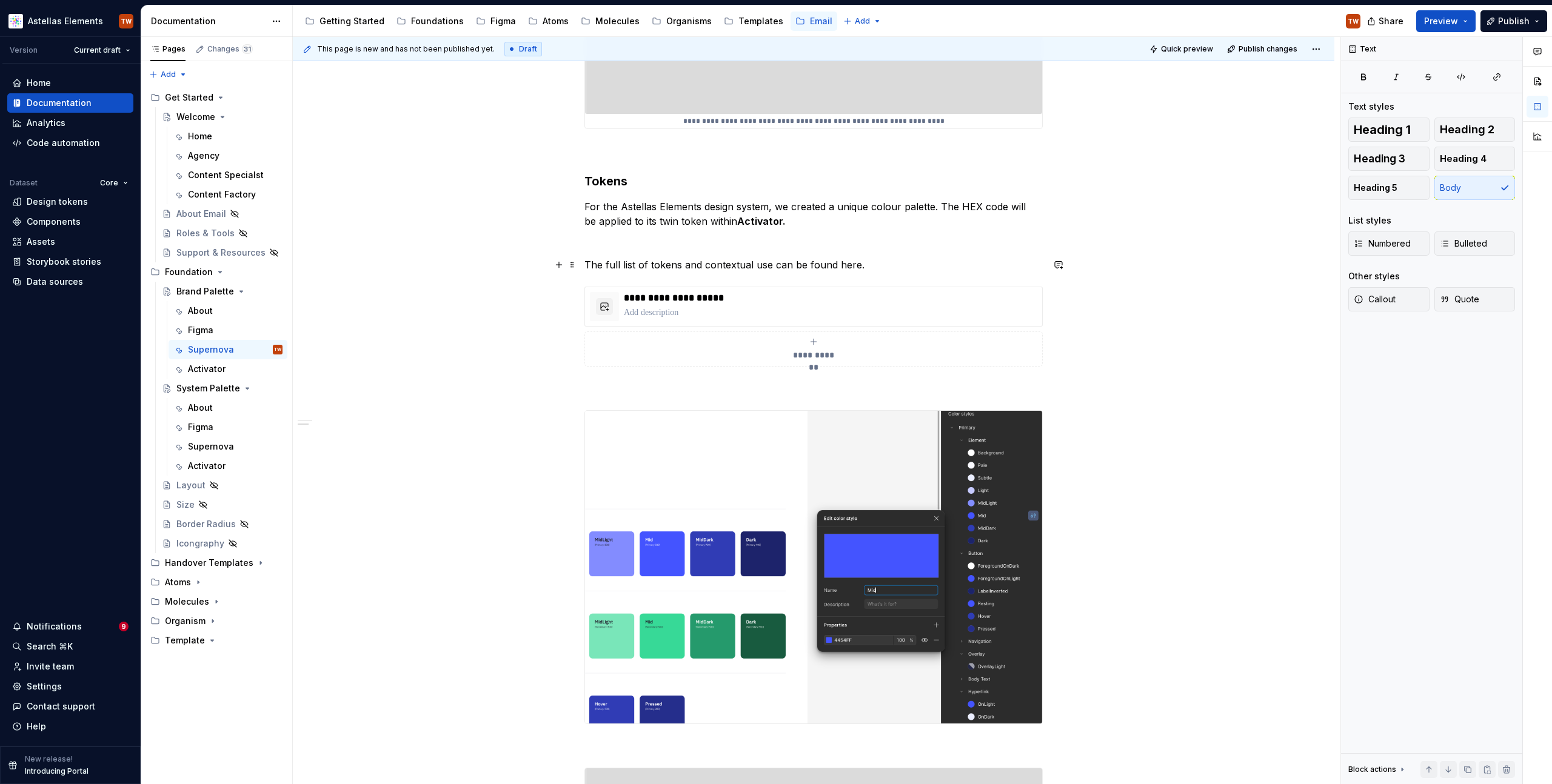
click at [931, 261] on p "The full list of tokens and contextual use can be found here." at bounding box center [813, 265] width 458 height 15
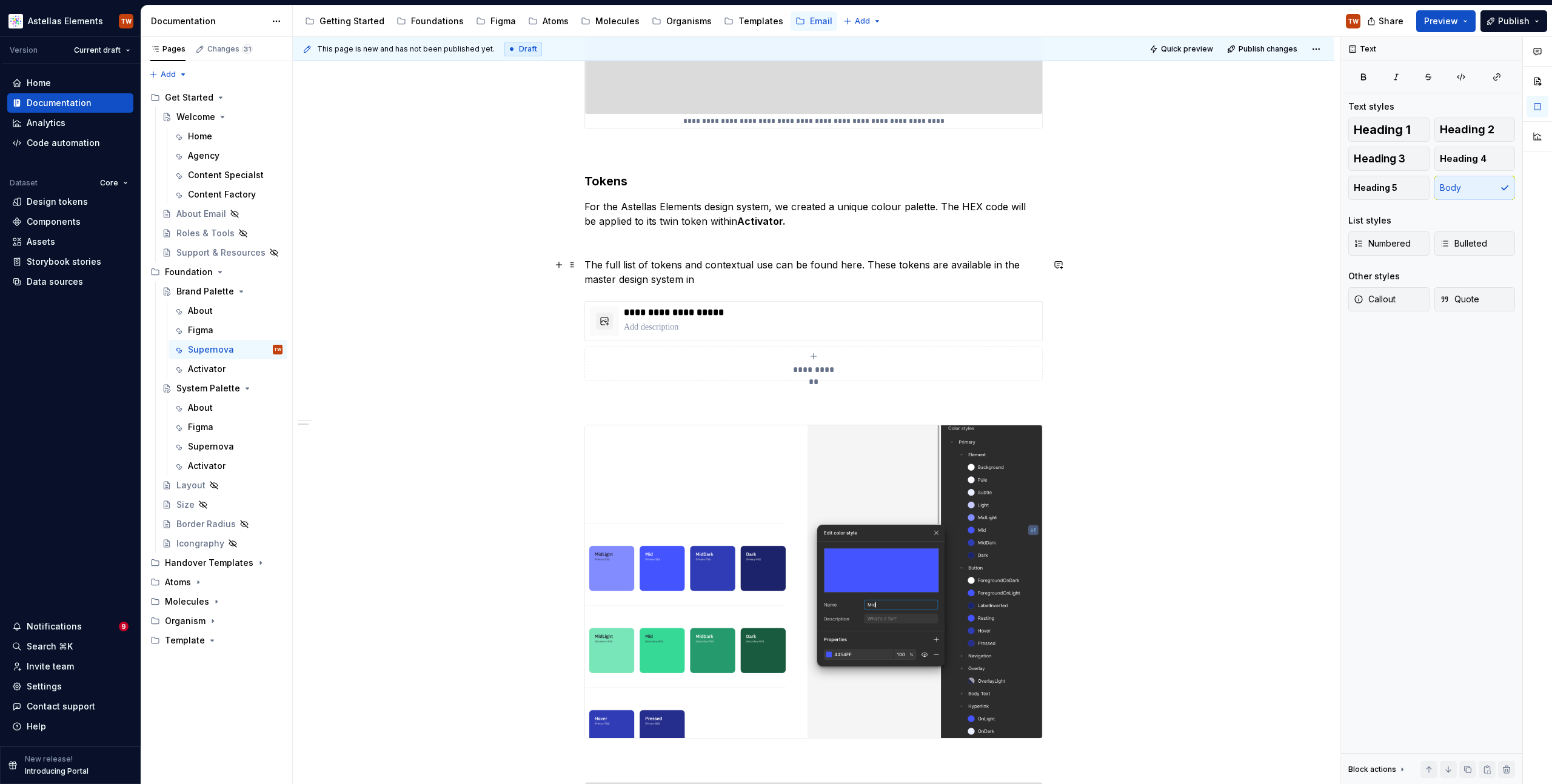
click at [705, 277] on p "The full list of tokens and contextual use can be found here. These tokens are …" at bounding box center [813, 272] width 458 height 29
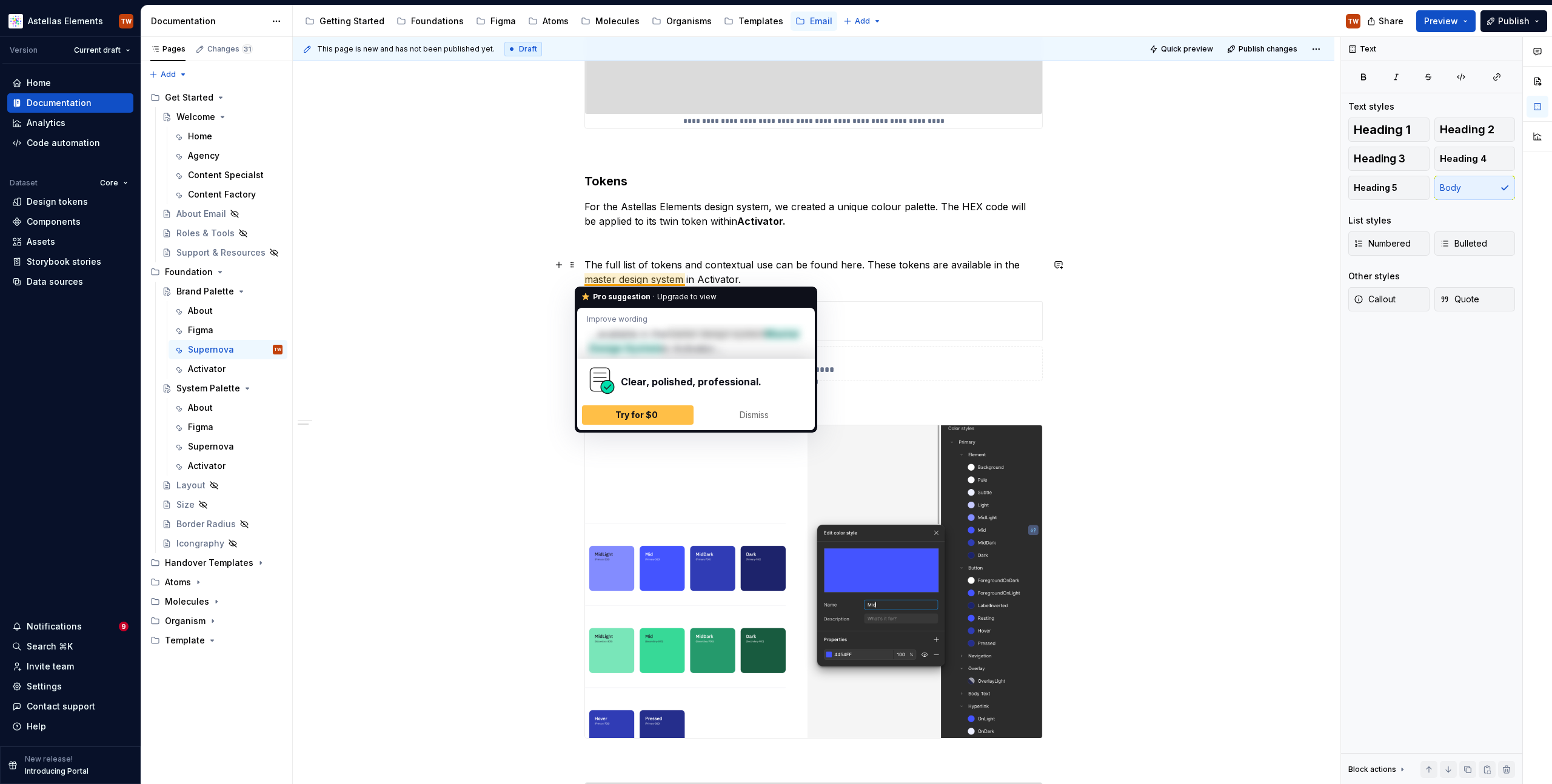
click at [693, 277] on p "The full list of tokens and contextual use can be found here. These tokens are …" at bounding box center [813, 272] width 458 height 29
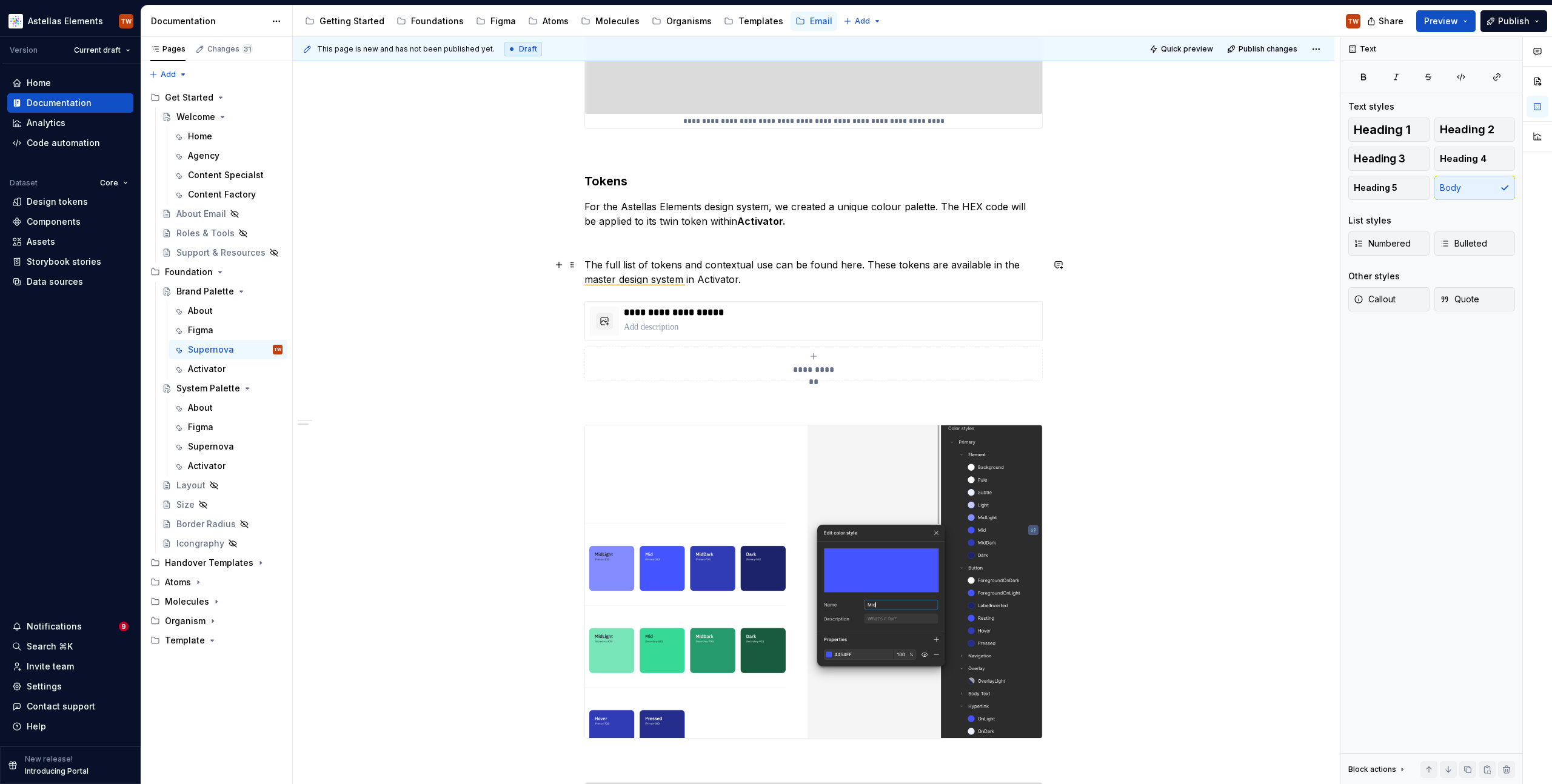
click at [759, 278] on p "The full list of tokens and contextual use can be found here. These tokens are …" at bounding box center [813, 272] width 458 height 29
click at [634, 412] on div "**********" at bounding box center [813, 378] width 458 height 1525
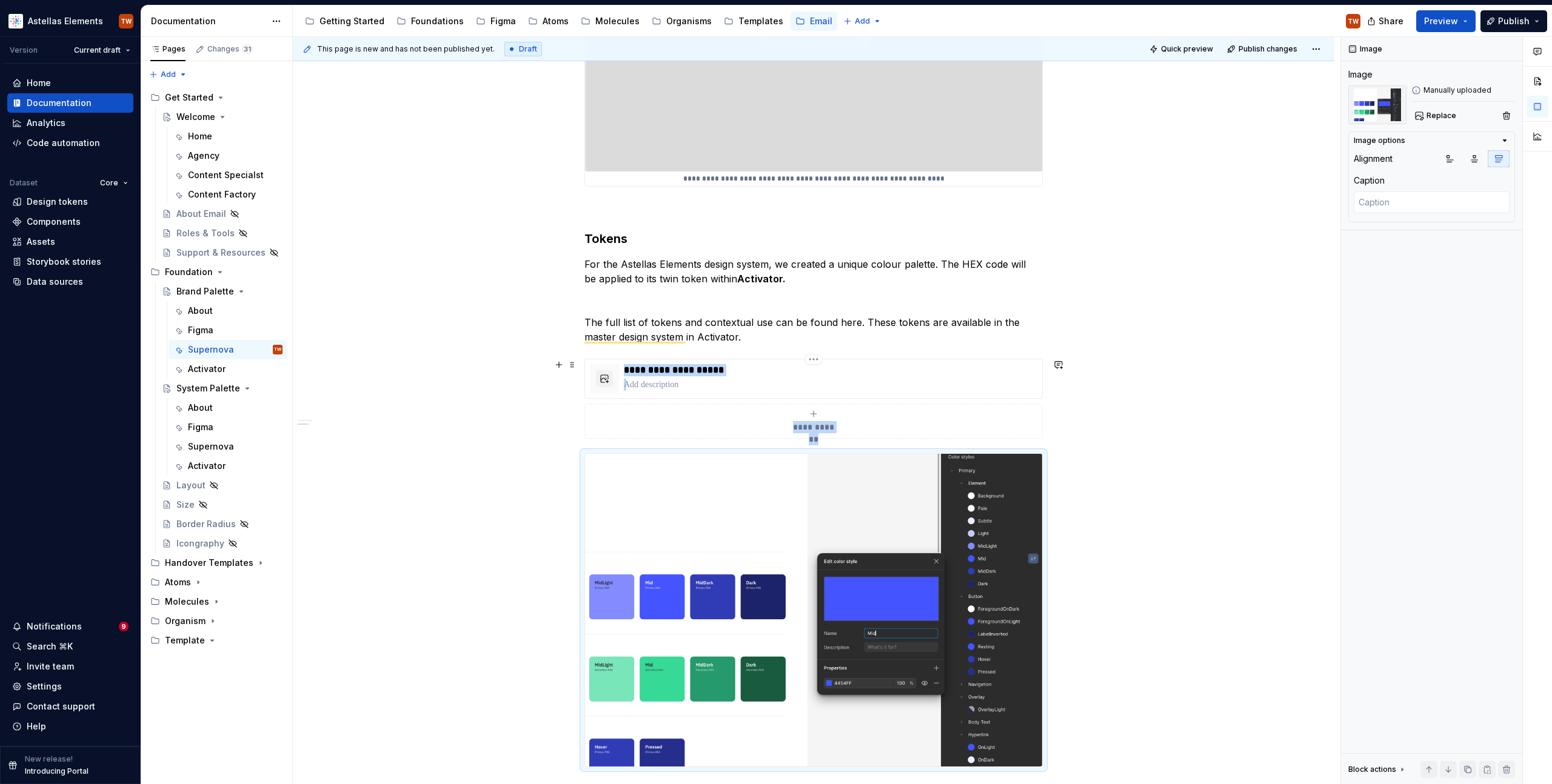
scroll to position [453, 0]
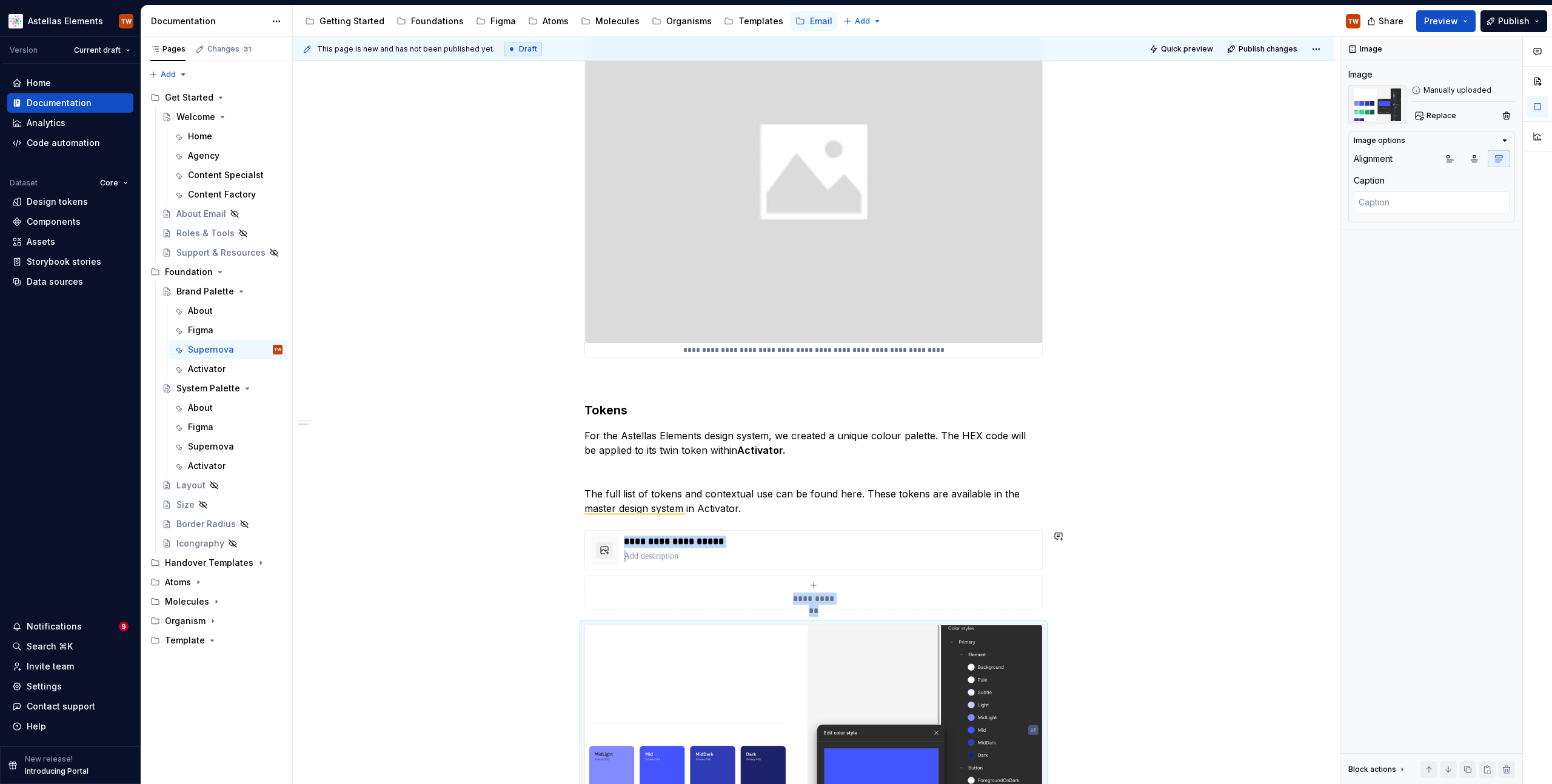
click at [1321, 619] on div "**********" at bounding box center [814, 703] width 1041 height 1775
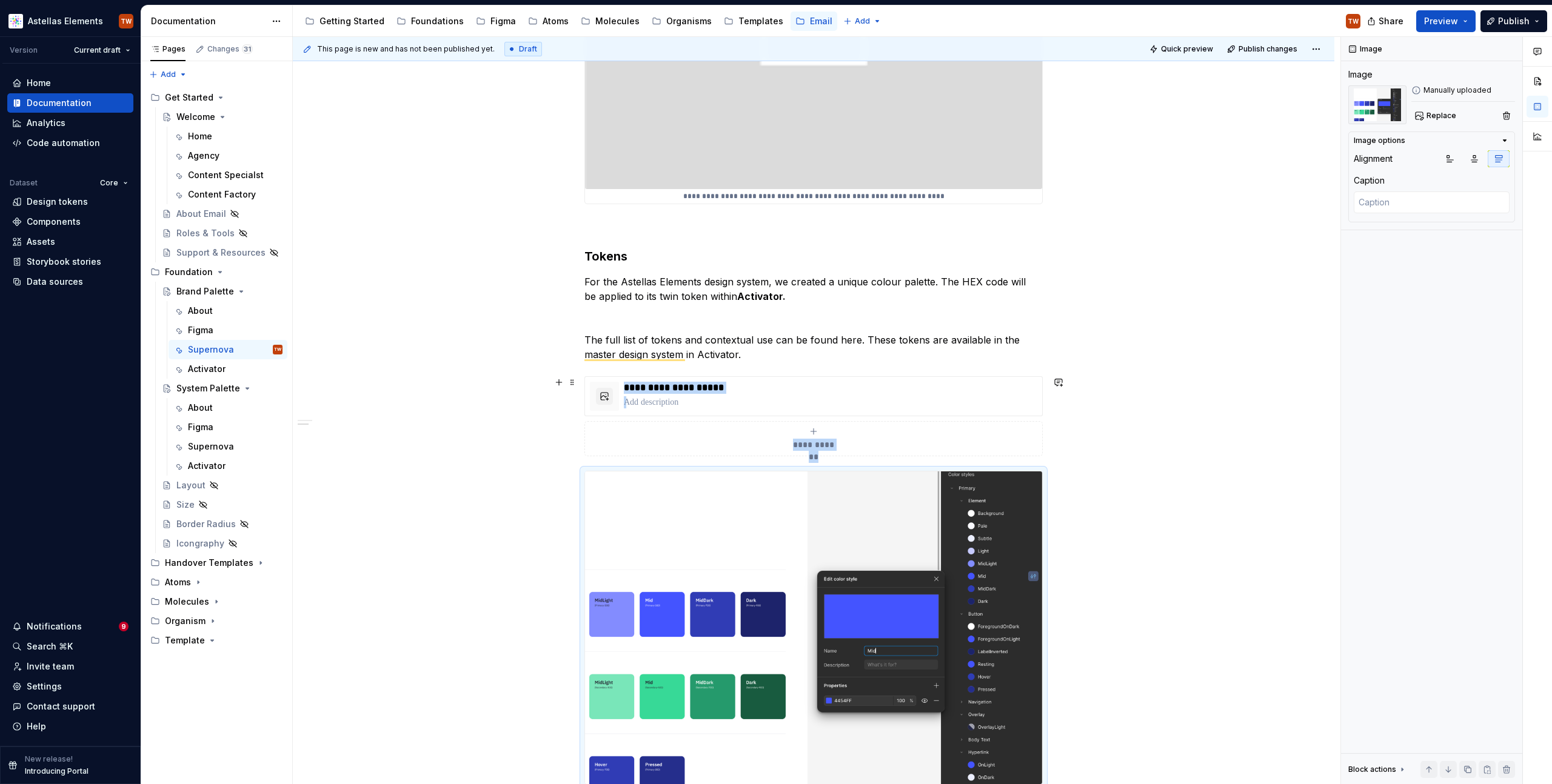
click at [1103, 438] on div "**********" at bounding box center [814, 549] width 1041 height 1775
click at [832, 346] on p "The full list of tokens and contextual use can be found here. These tokens are …" at bounding box center [813, 347] width 458 height 29
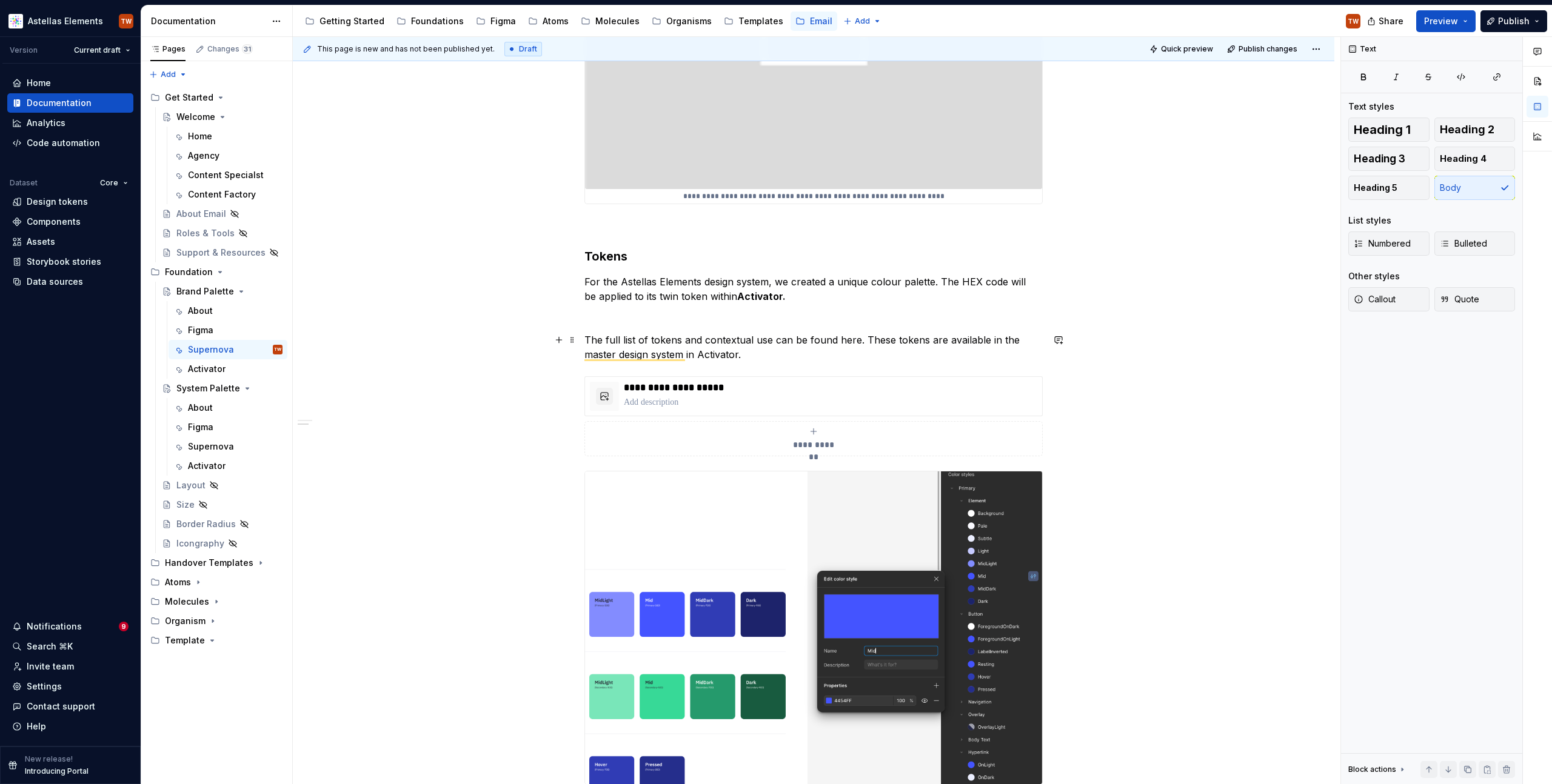
click at [797, 359] on p "The full list of tokens and contextual use can be found here. These tokens are …" at bounding box center [813, 347] width 458 height 29
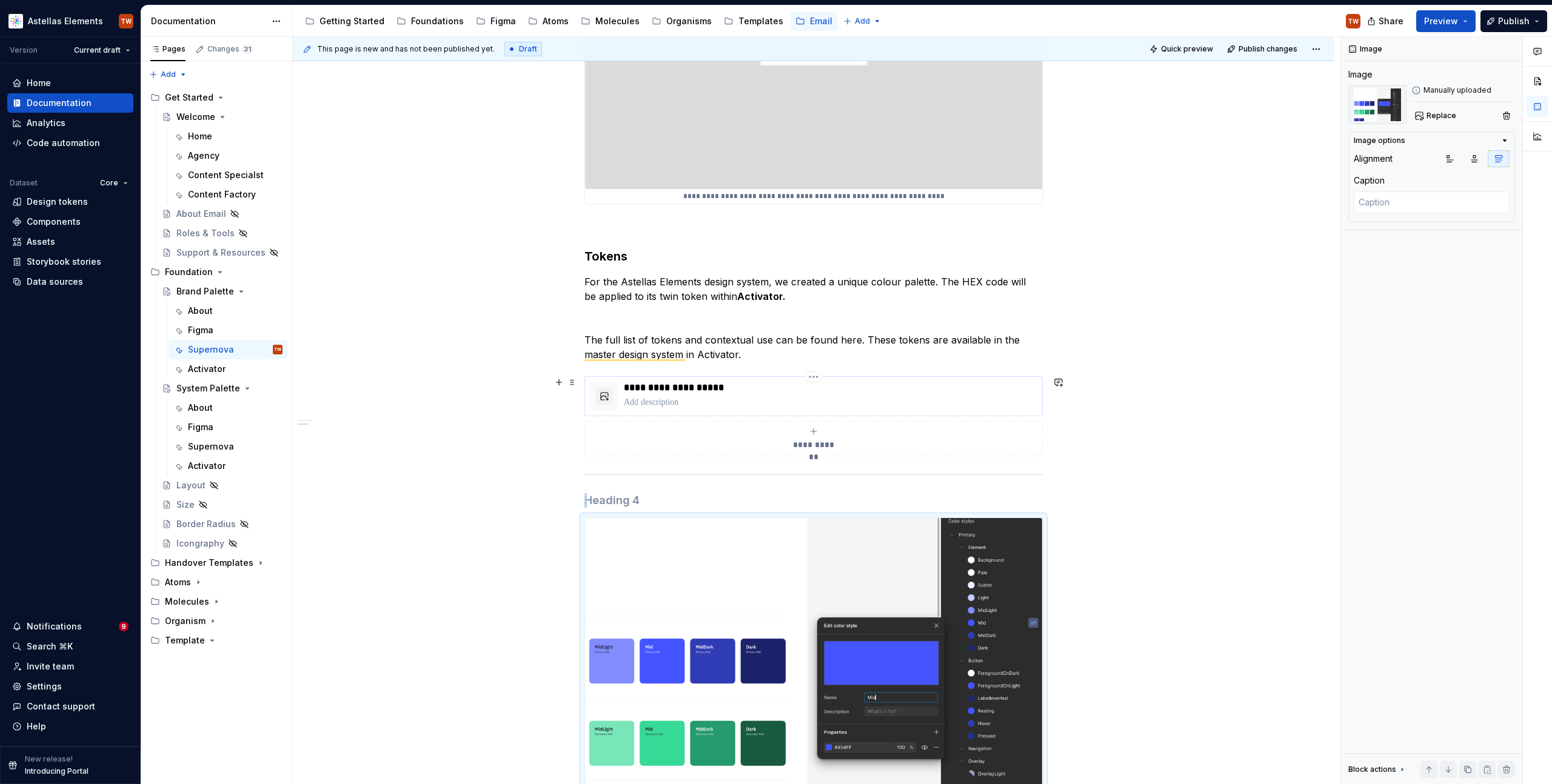
scroll to position [564, 0]
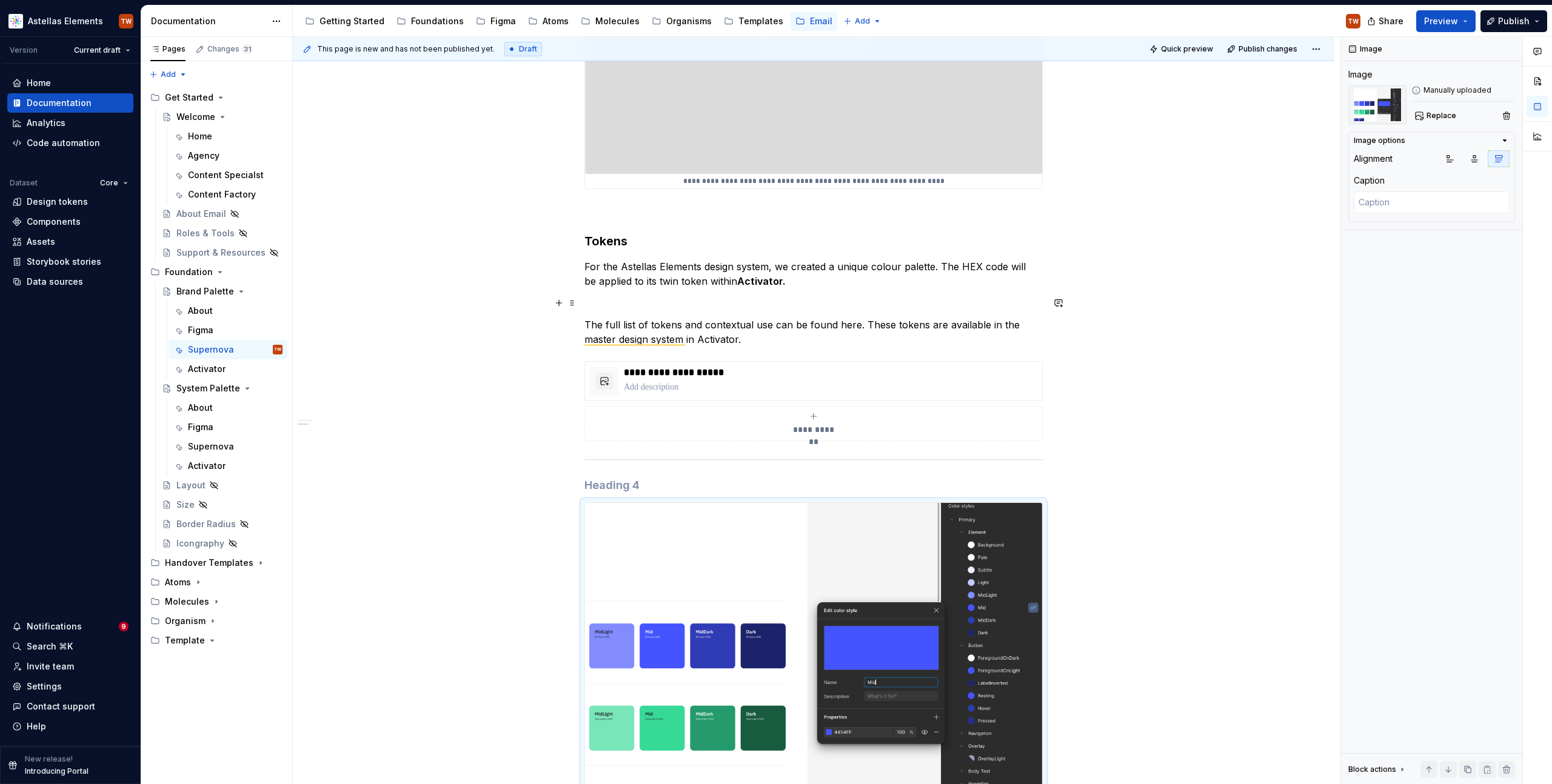
click at [709, 301] on p "To enrich screen reader interactions, please activate Accessibility in Grammarl…" at bounding box center [813, 303] width 458 height 15
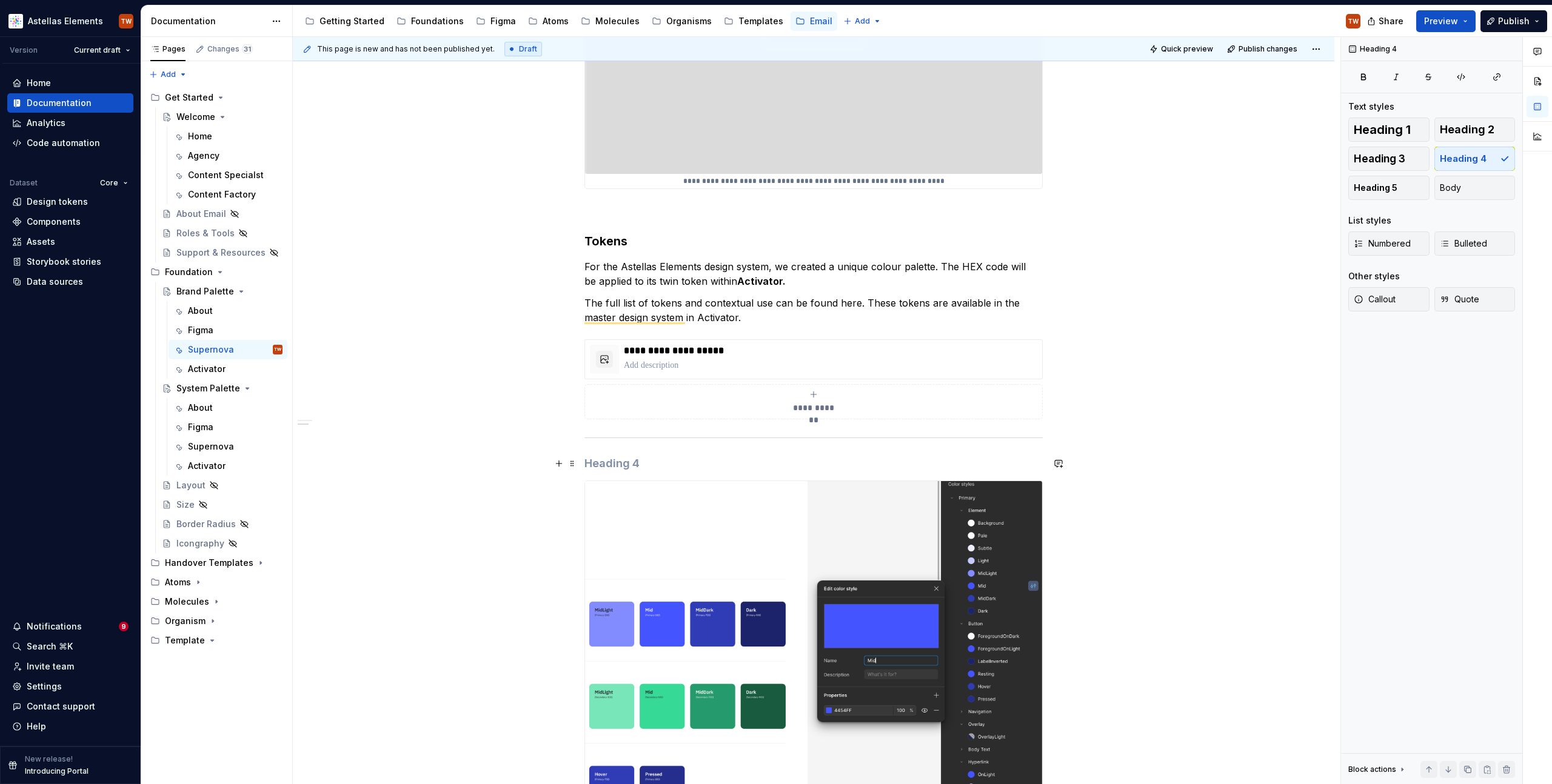
click at [595, 467] on h4 "To enrich screen reader interactions, please activate Accessibility in Grammarl…" at bounding box center [813, 463] width 458 height 15
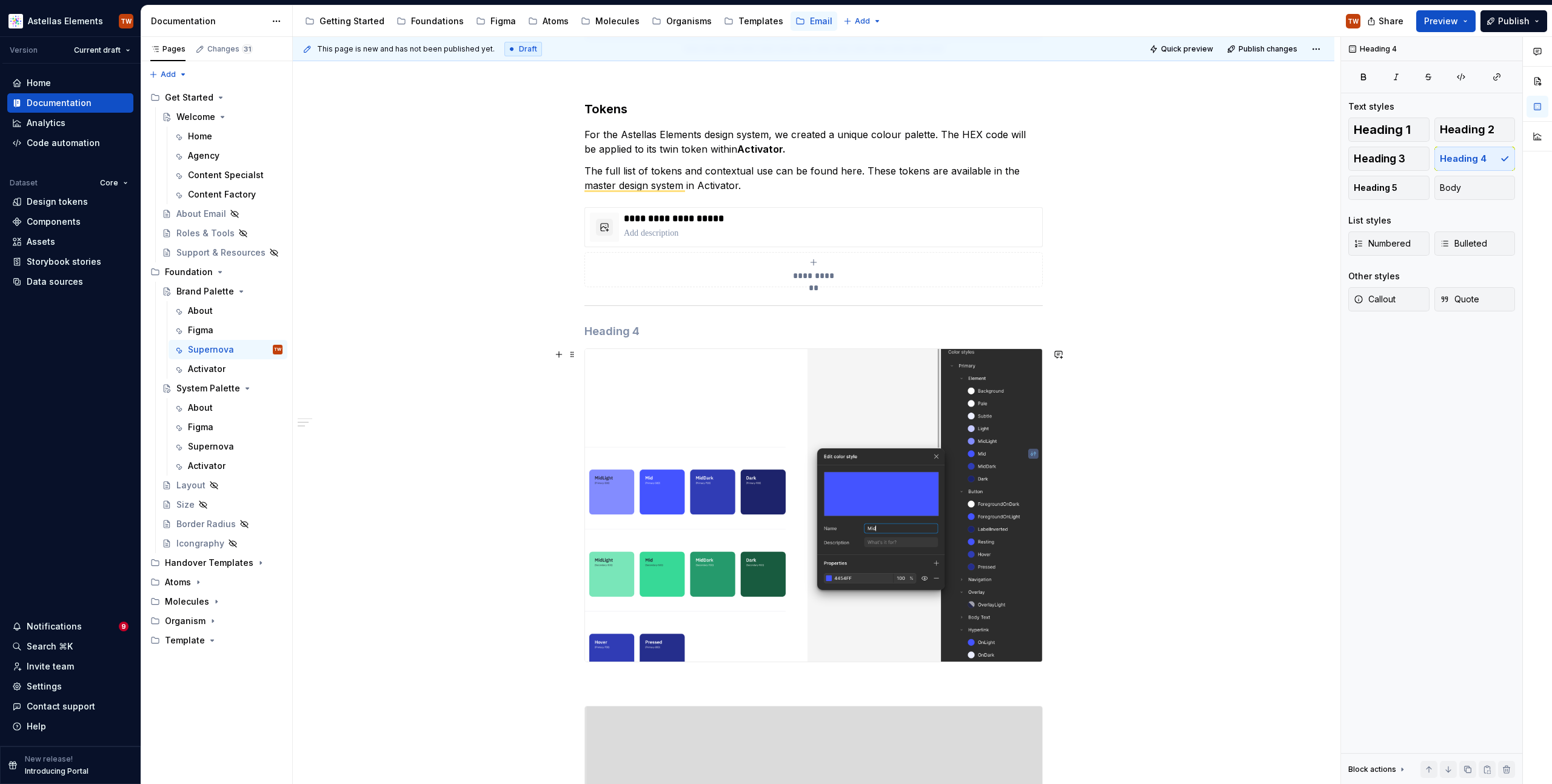
scroll to position [628, 0]
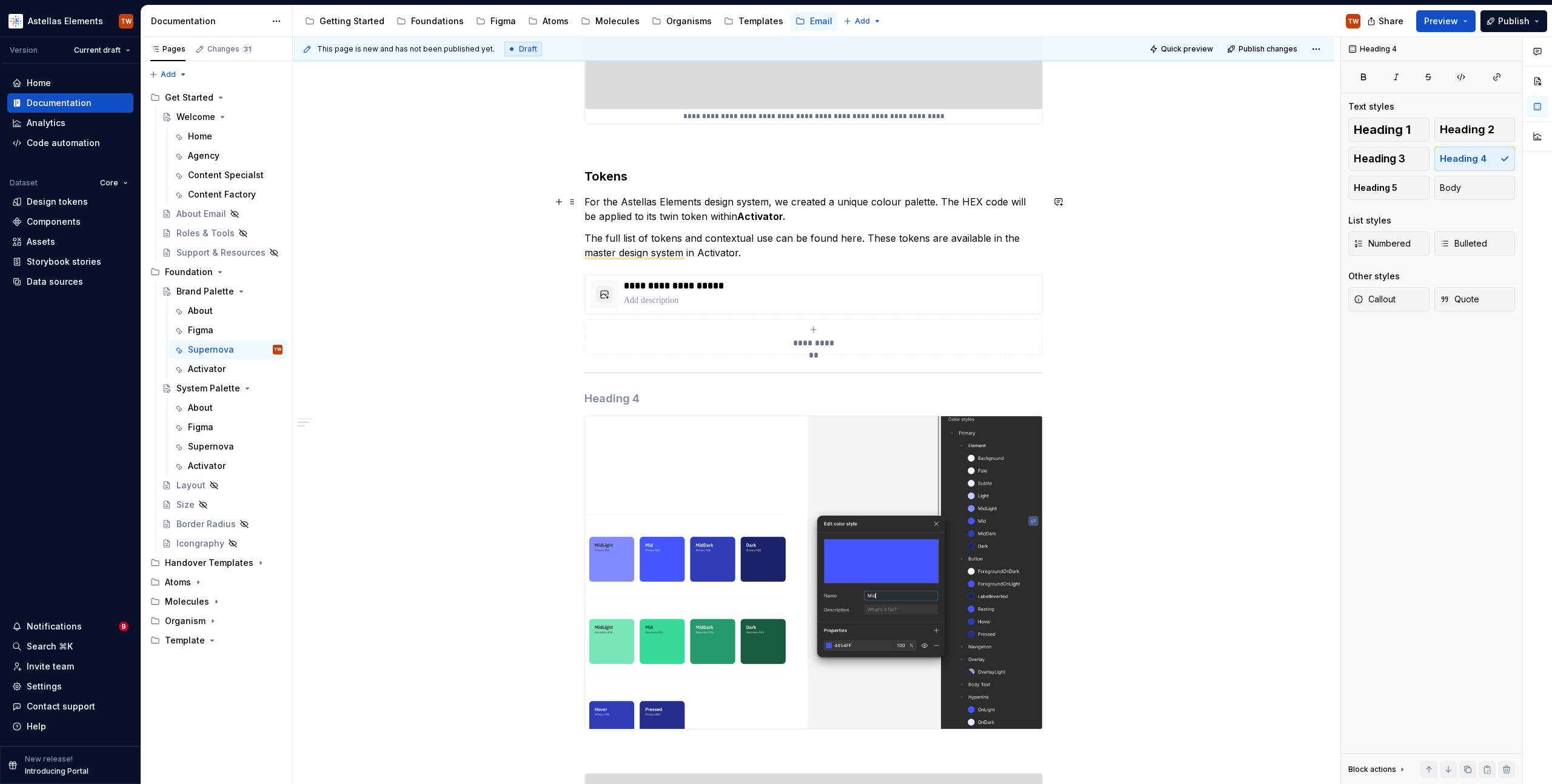
click at [858, 199] on p "For the Astellas Elements design system, we created a unique colour palette. Th…" at bounding box center [813, 209] width 458 height 29
click at [976, 204] on p "For the Astellas Elements design system, we created a dedicated aliase colour p…" at bounding box center [813, 209] width 458 height 29
click at [1012, 200] on p "For the Astellas Elements design system, we created a dedicated alias colour pa…" at bounding box center [813, 209] width 458 height 29
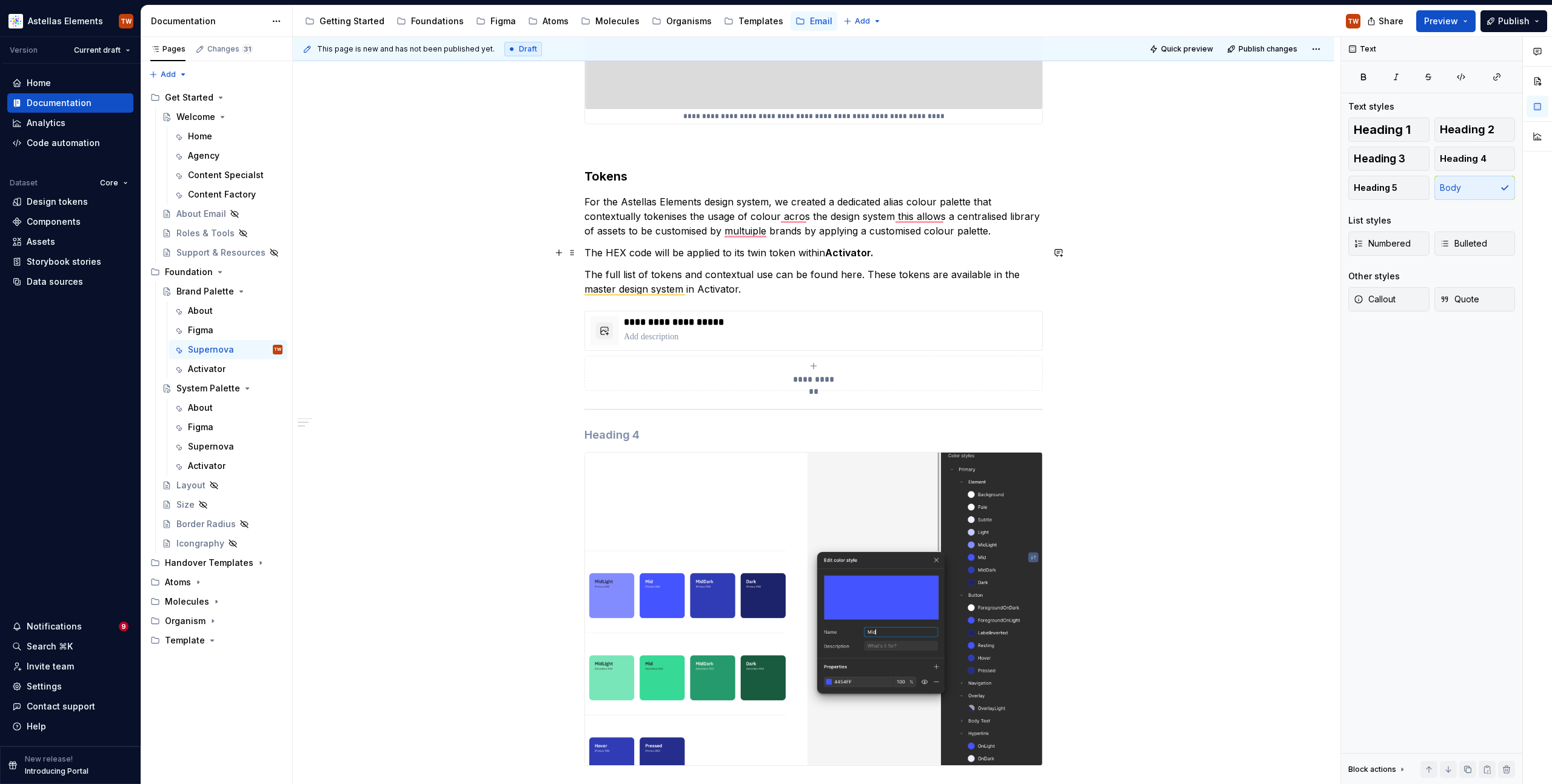
click at [702, 253] on p "The HEX code will be applied to its twin token within Activator." at bounding box center [813, 253] width 458 height 15
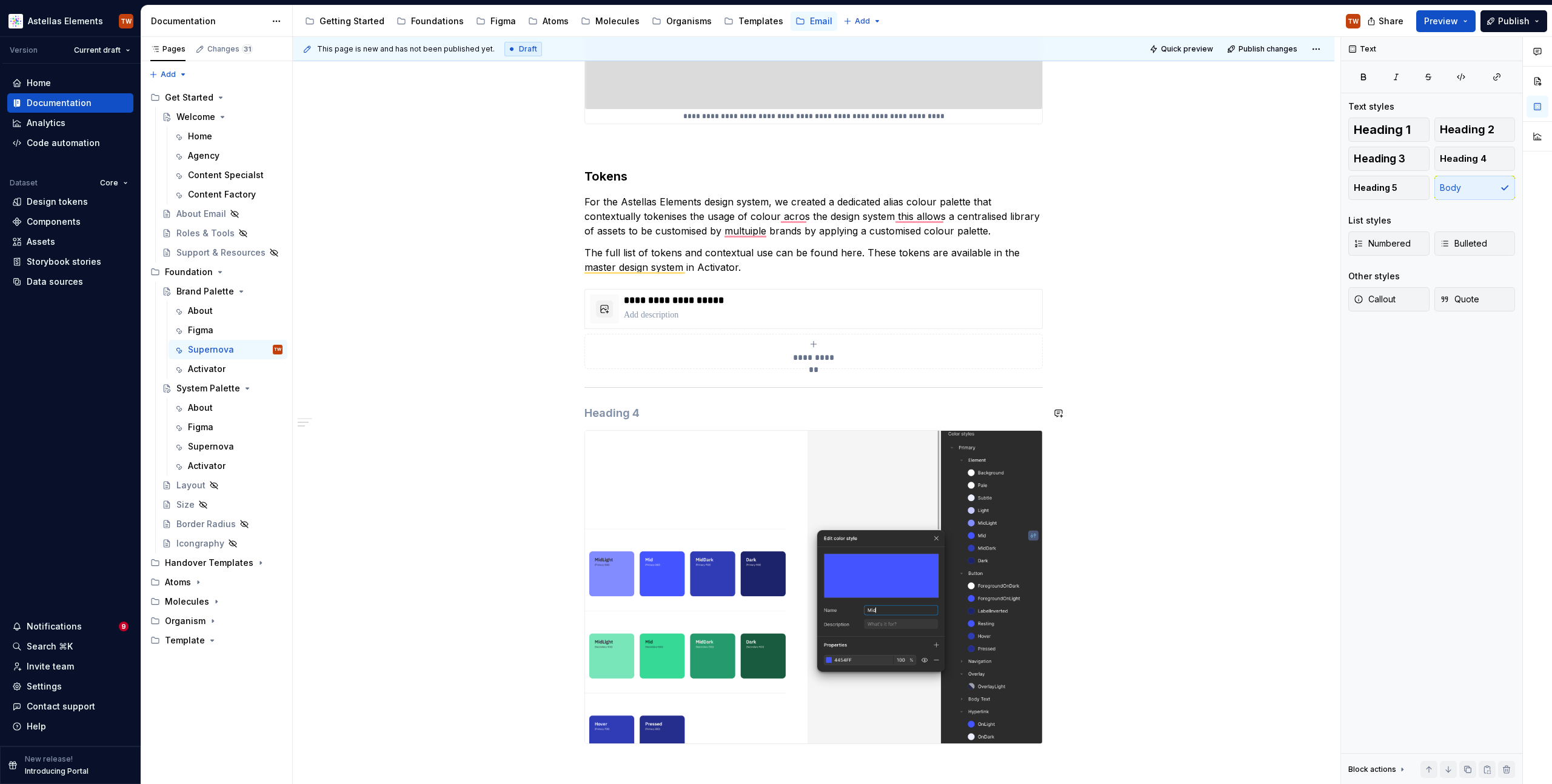
click at [629, 405] on div "**********" at bounding box center [813, 378] width 458 height 1535
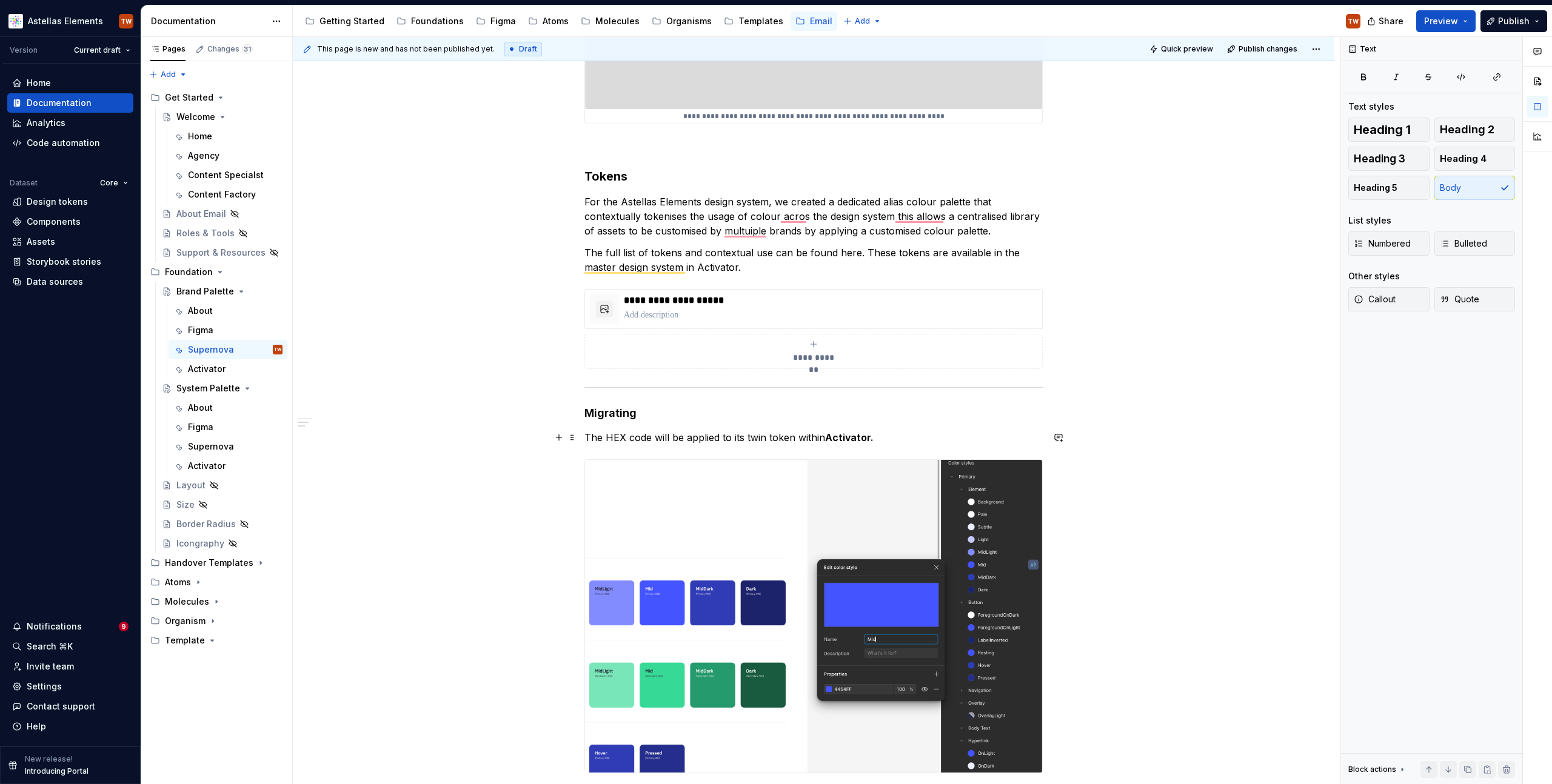
click at [584, 437] on p "The HEX code will be applied to its twin token within Activator." at bounding box center [813, 438] width 458 height 15
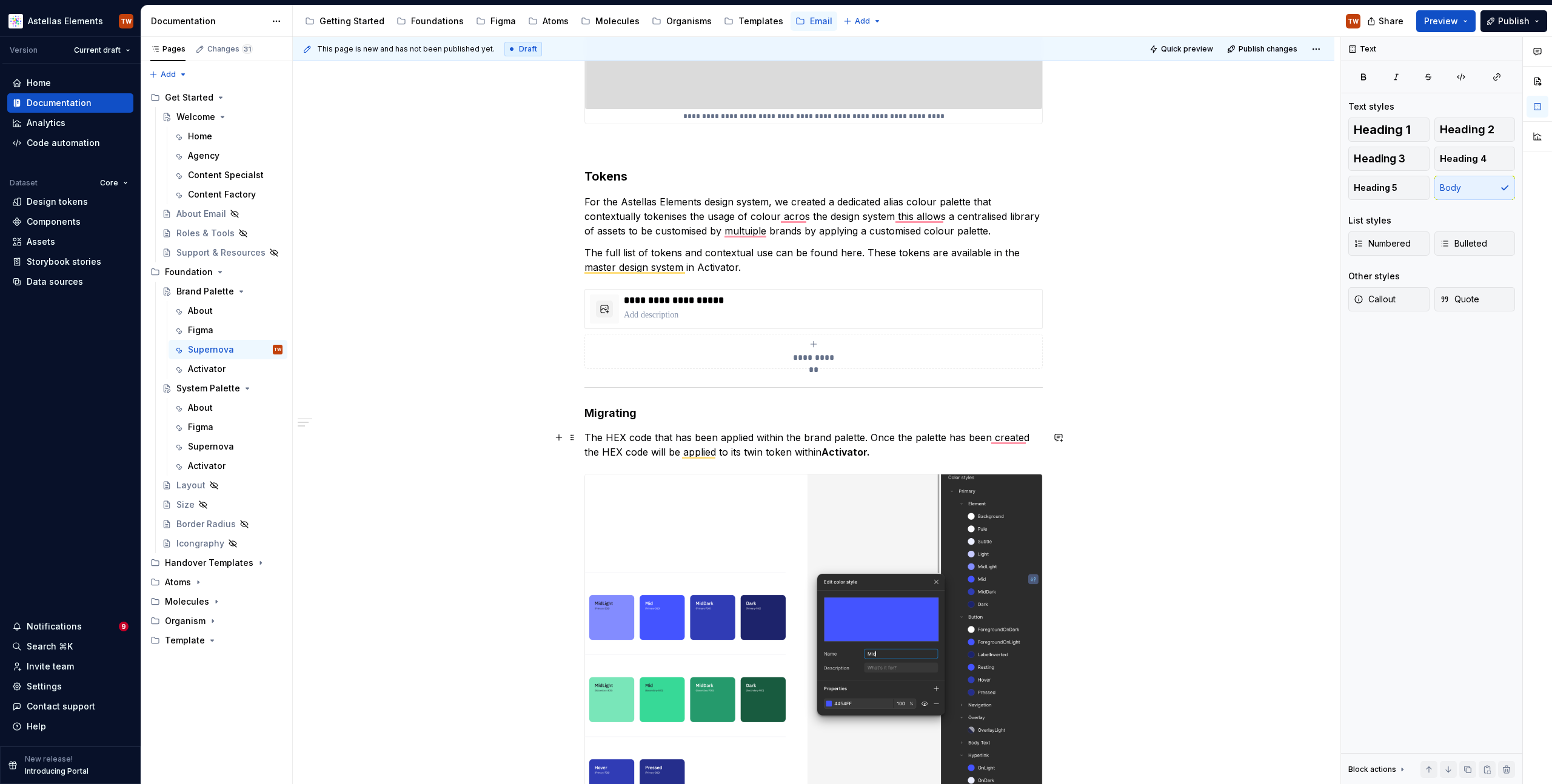
click at [719, 450] on p "The HEX code that has been applied within the brand palette. Once the palette h…" at bounding box center [813, 445] width 458 height 29
click at [1019, 448] on strong "Activator." at bounding box center [1003, 452] width 48 height 12
click at [1031, 452] on p "The HEX code that has been applied within the brand palette. Once the palette h…" at bounding box center [813, 445] width 458 height 29
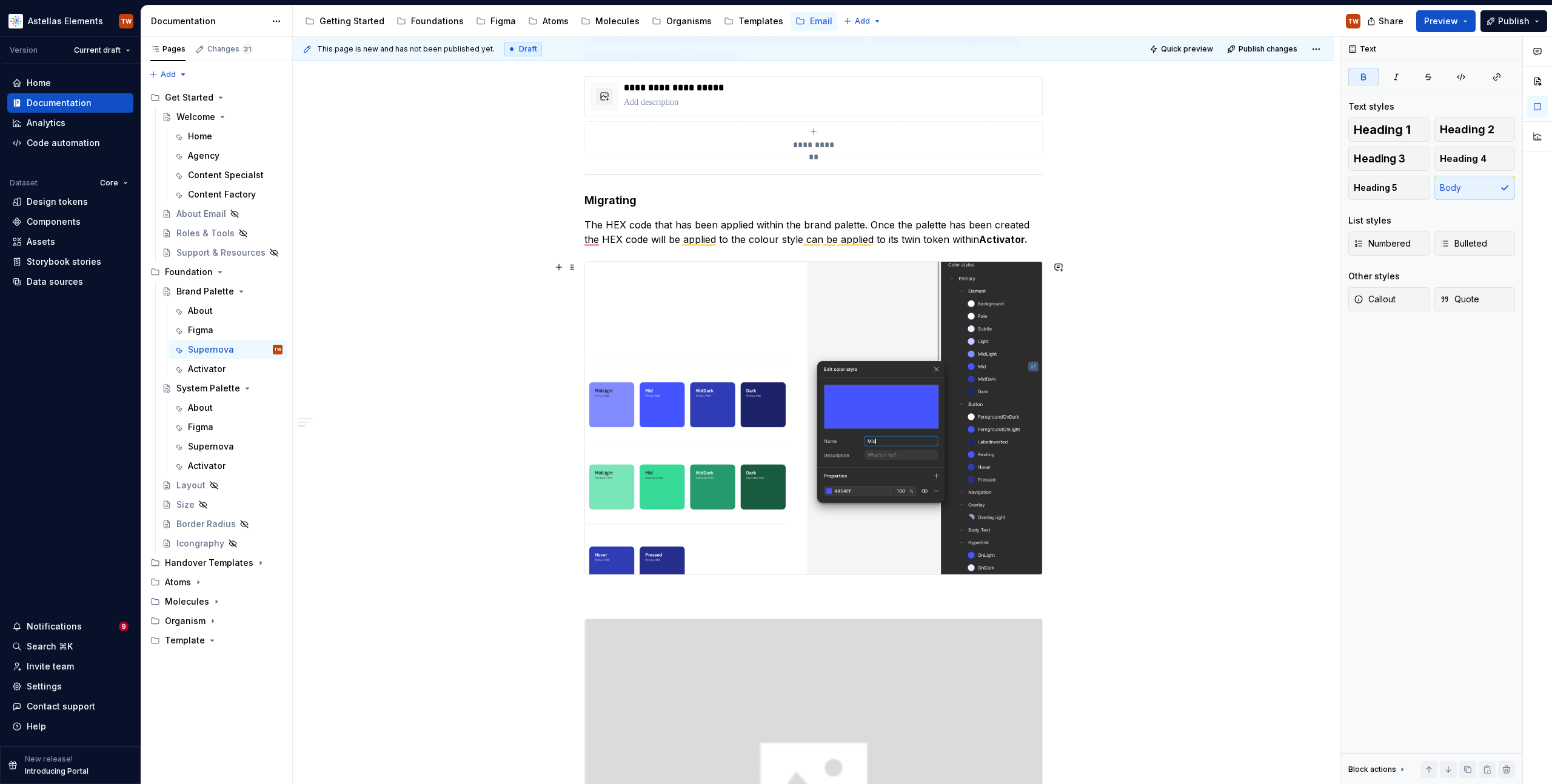
click at [1167, 434] on div "**********" at bounding box center [814, 298] width 1041 height 1858
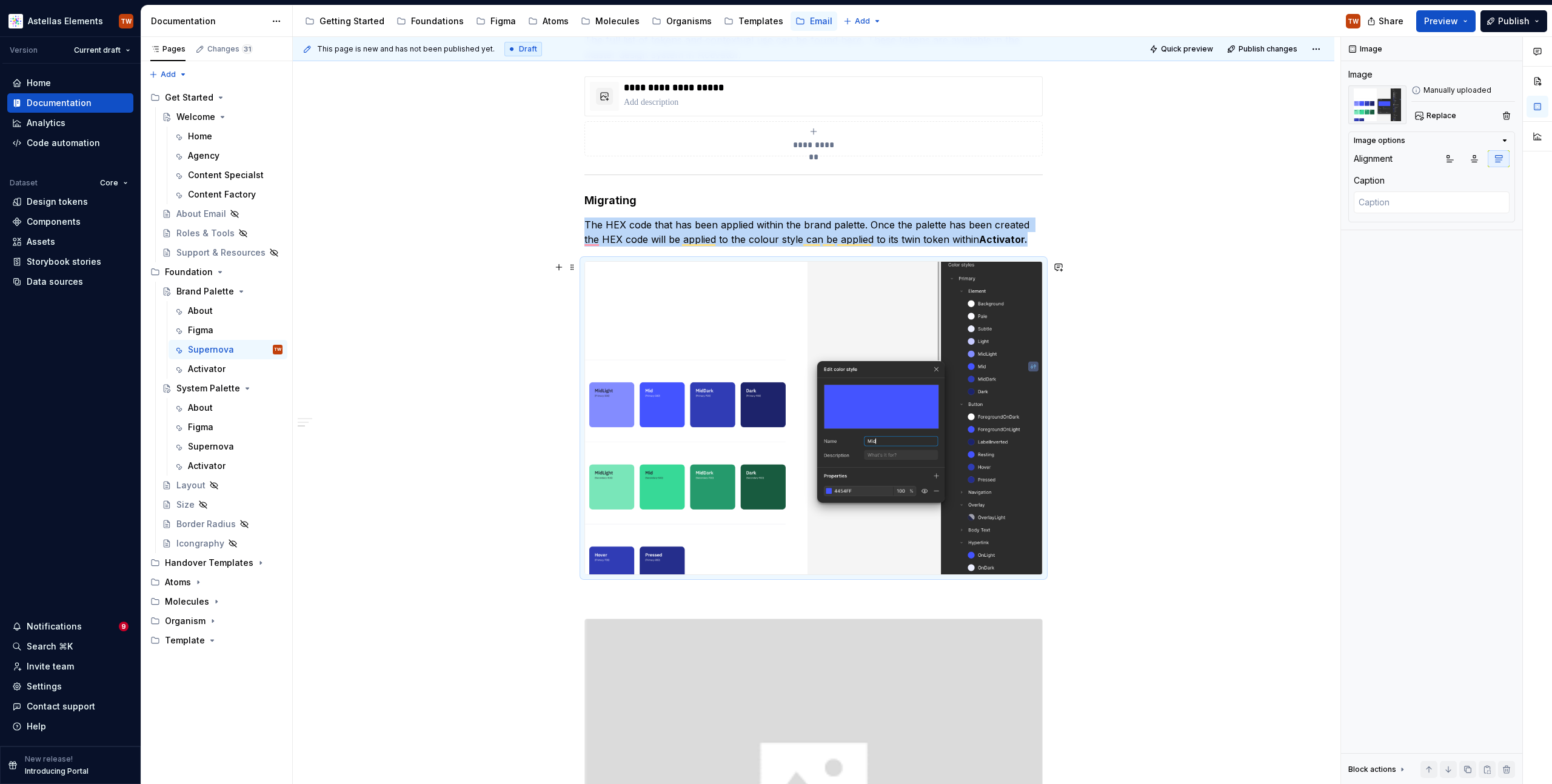
click at [637, 389] on img "To enrich screen reader interactions, please activate Accessibility in Grammarl…" at bounding box center [813, 418] width 457 height 314
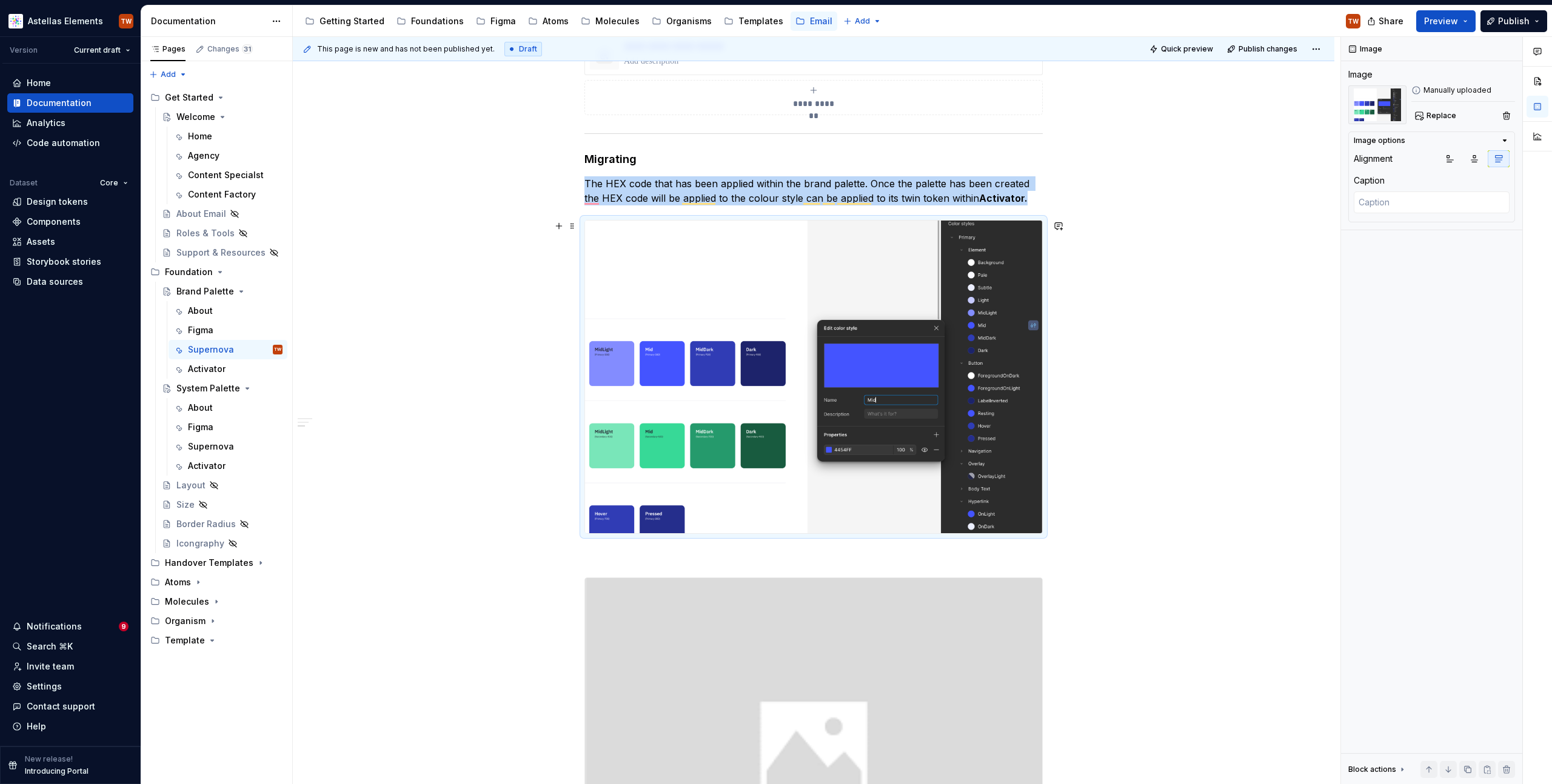
scroll to position [944, 0]
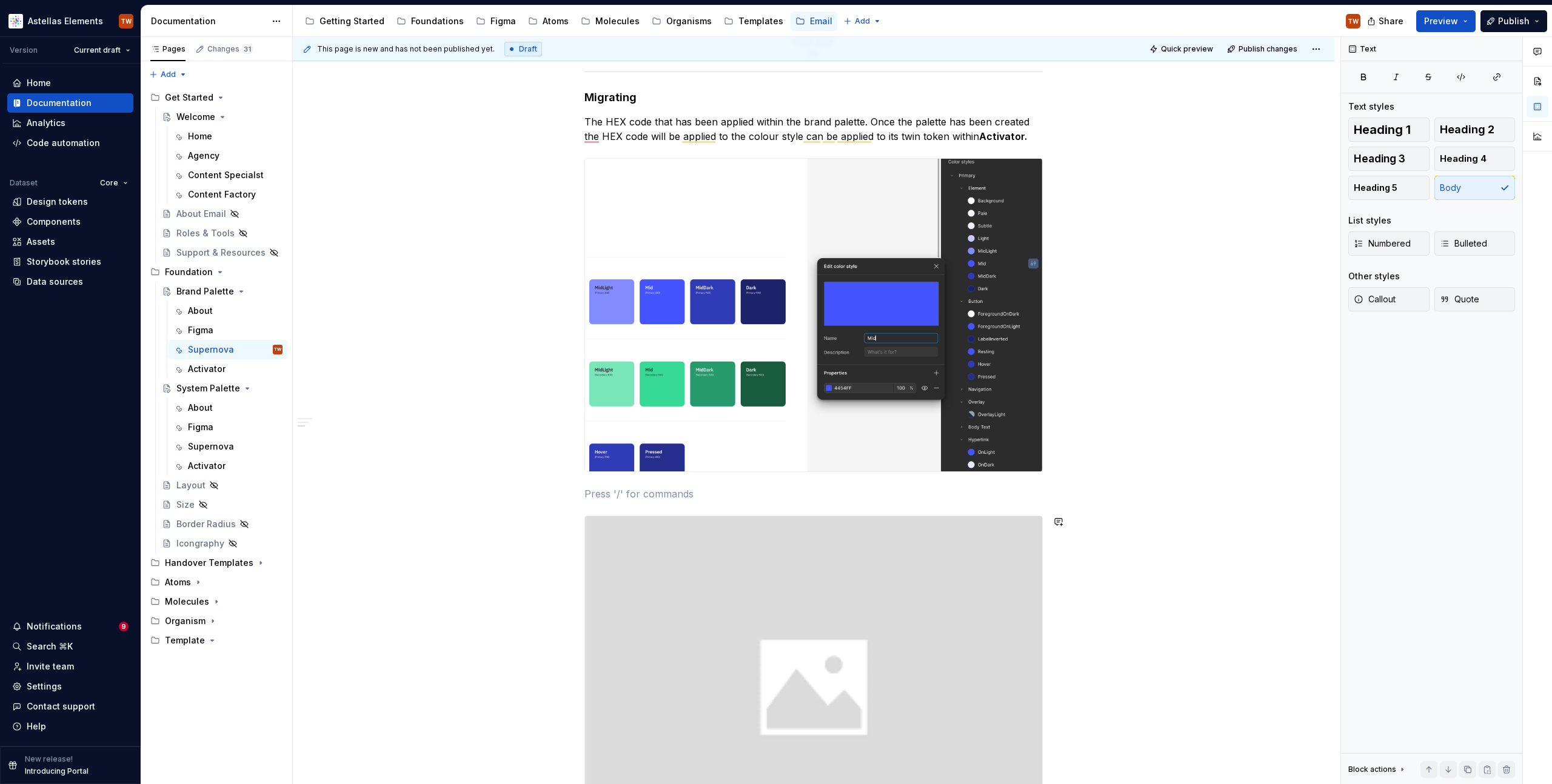
click at [659, 502] on div "**********" at bounding box center [813, 84] width 458 height 1579
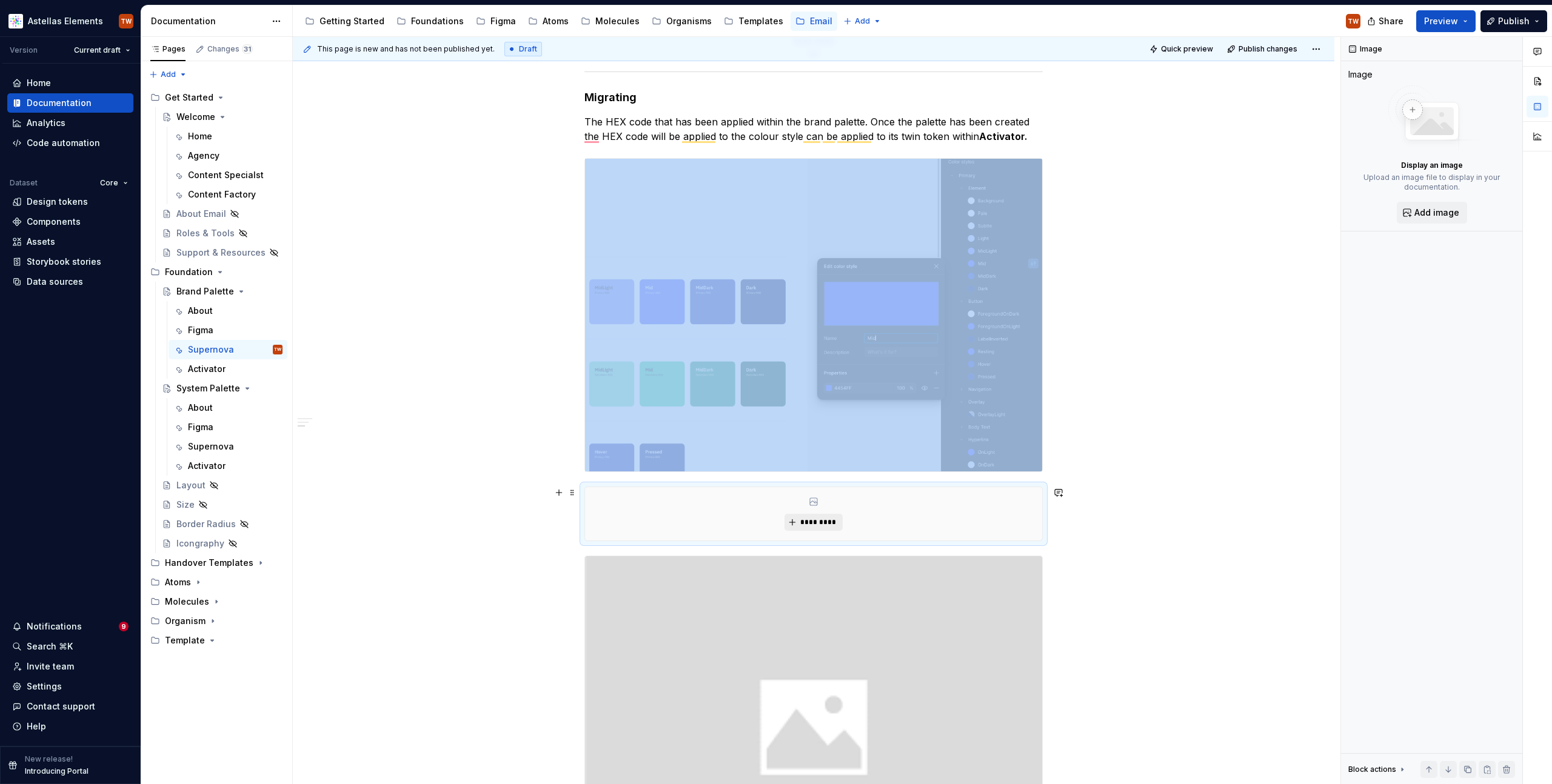
click at [823, 526] on span "*********" at bounding box center [818, 522] width 37 height 10
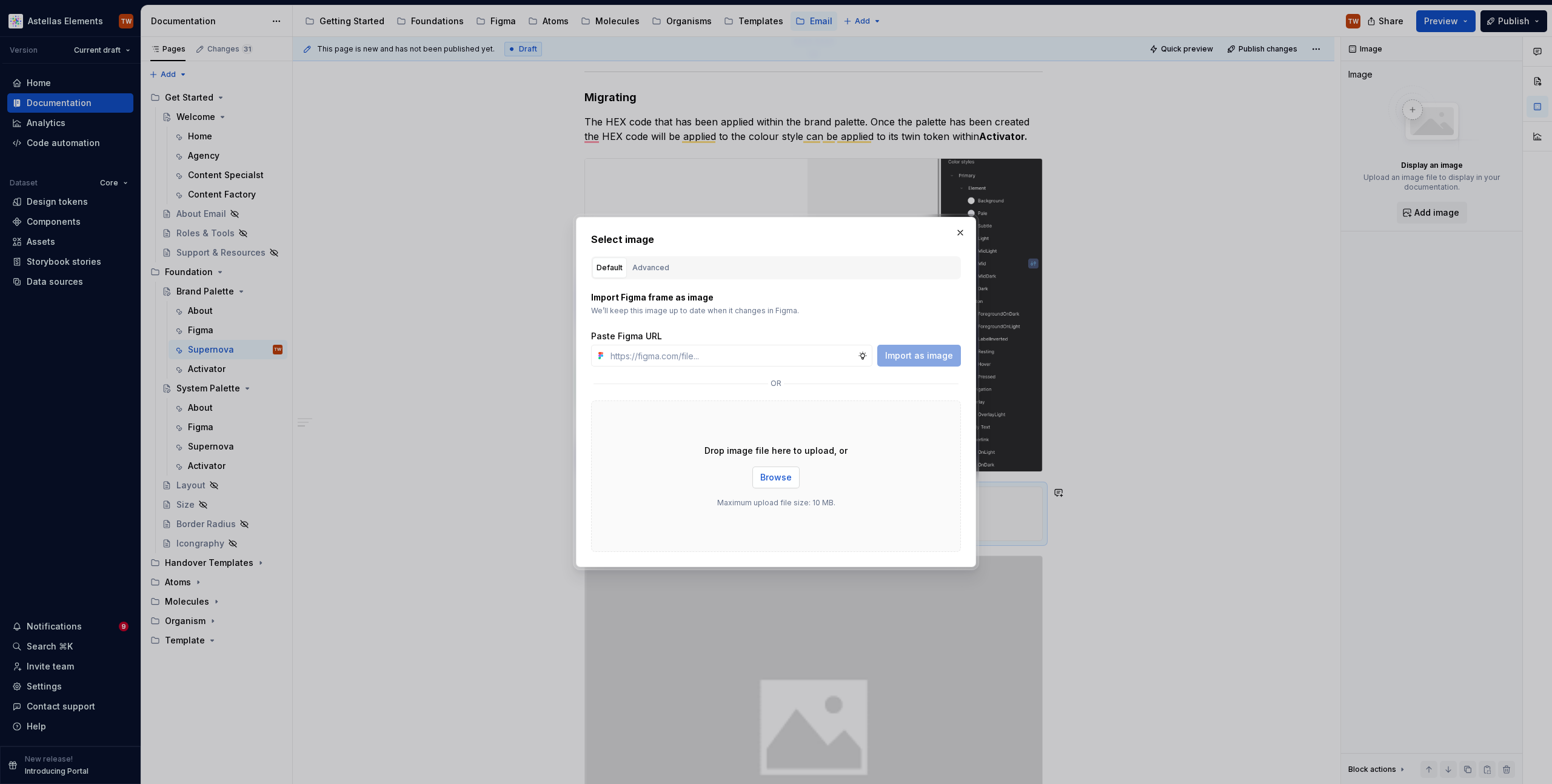
click at [767, 475] on span "Browse" at bounding box center [776, 477] width 31 height 12
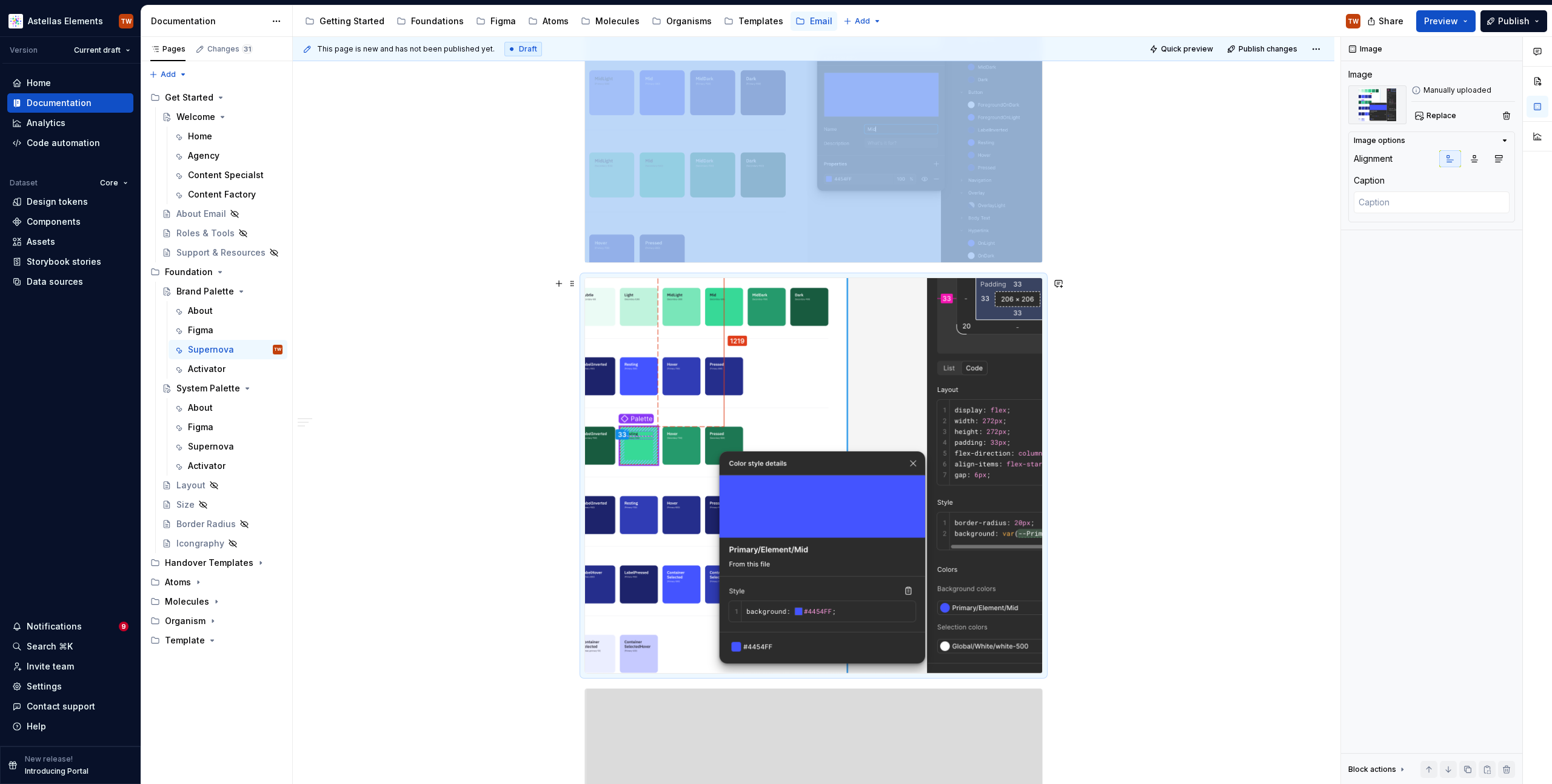
scroll to position [1151, 0]
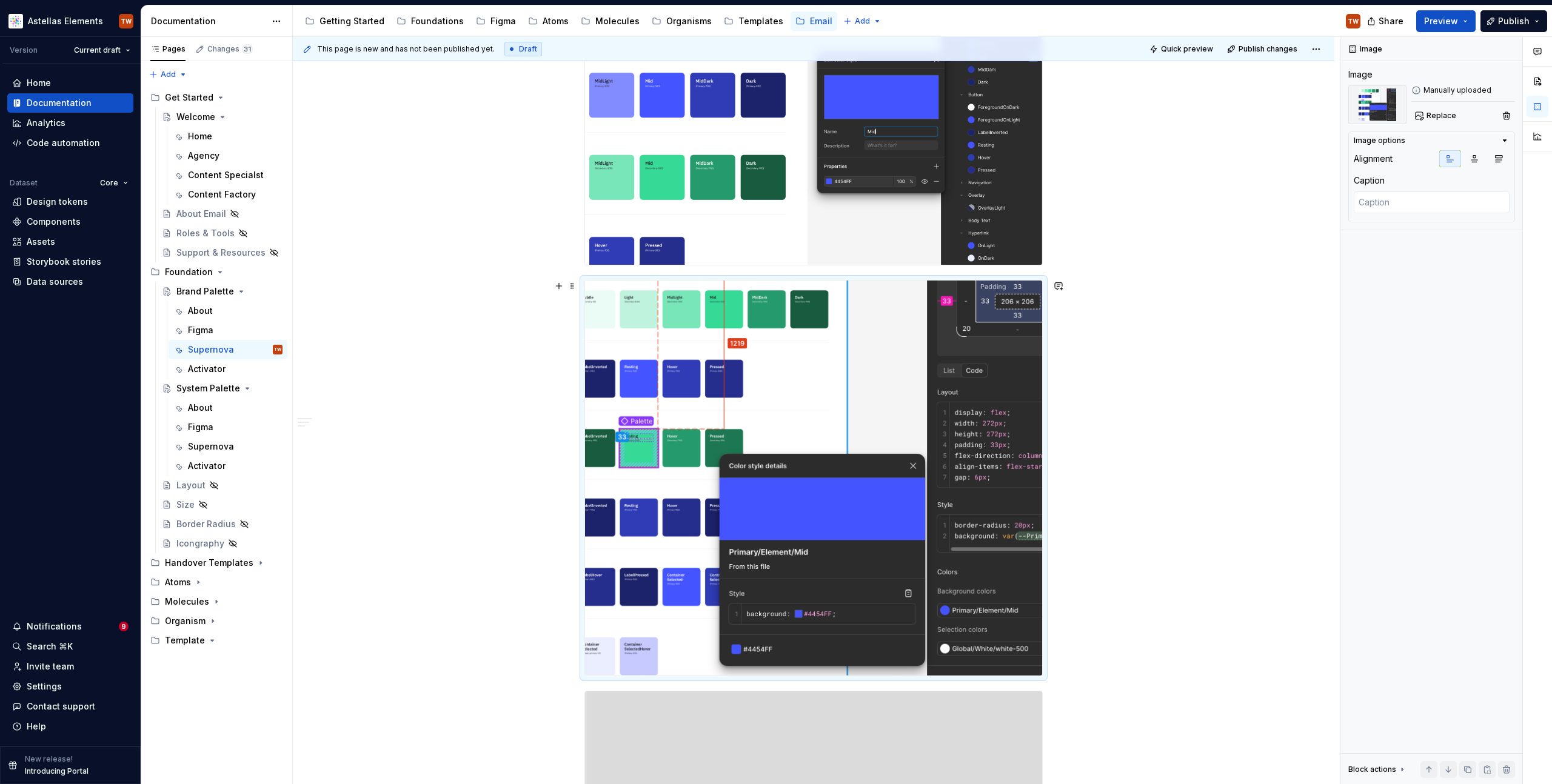
click at [1141, 432] on div "**********" at bounding box center [814, 179] width 1041 height 2240
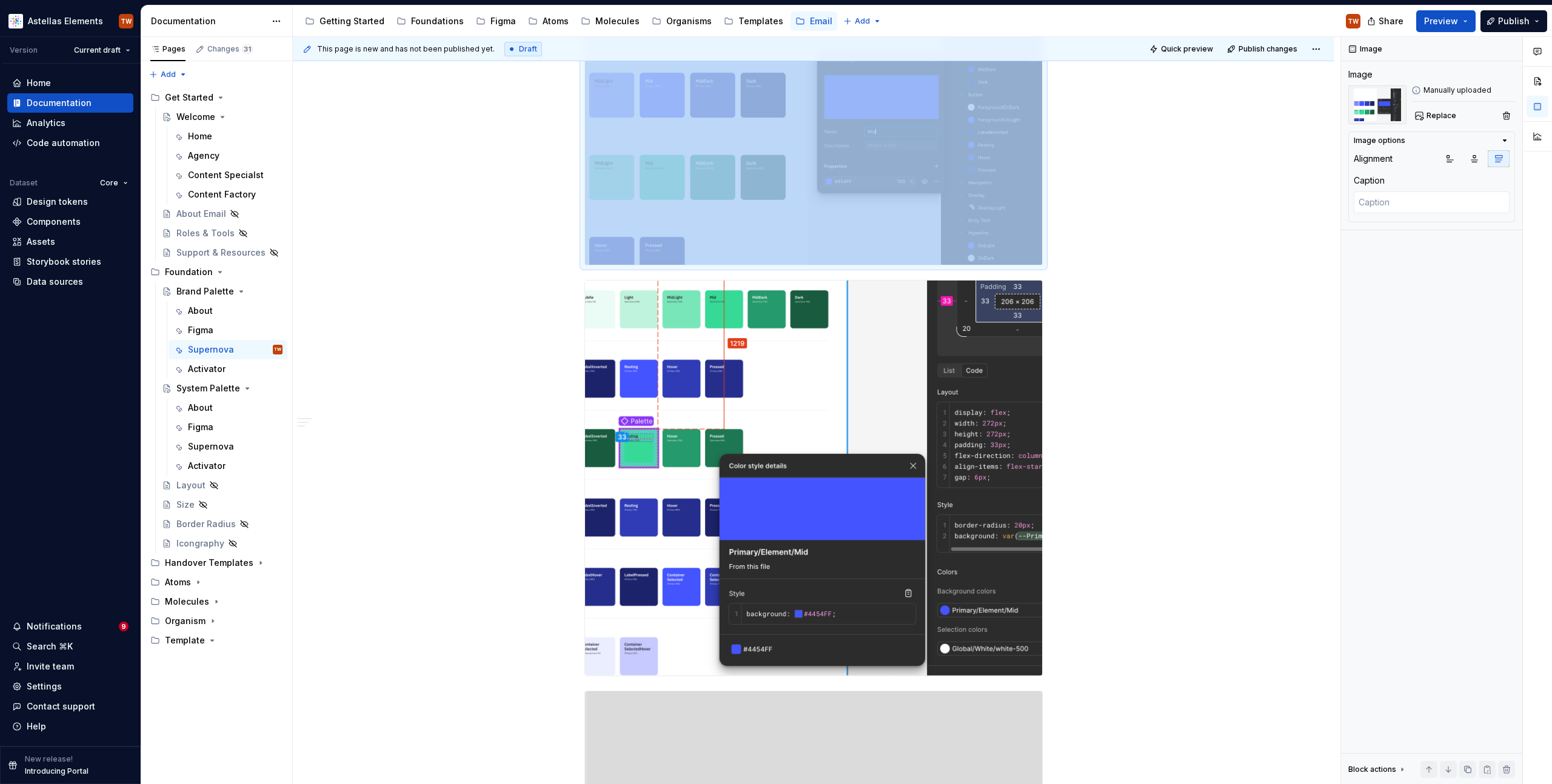
click at [746, 224] on img "To enrich screen reader interactions, please activate Accessibility in Grammarl…" at bounding box center [813, 109] width 457 height 314
type textarea "*"
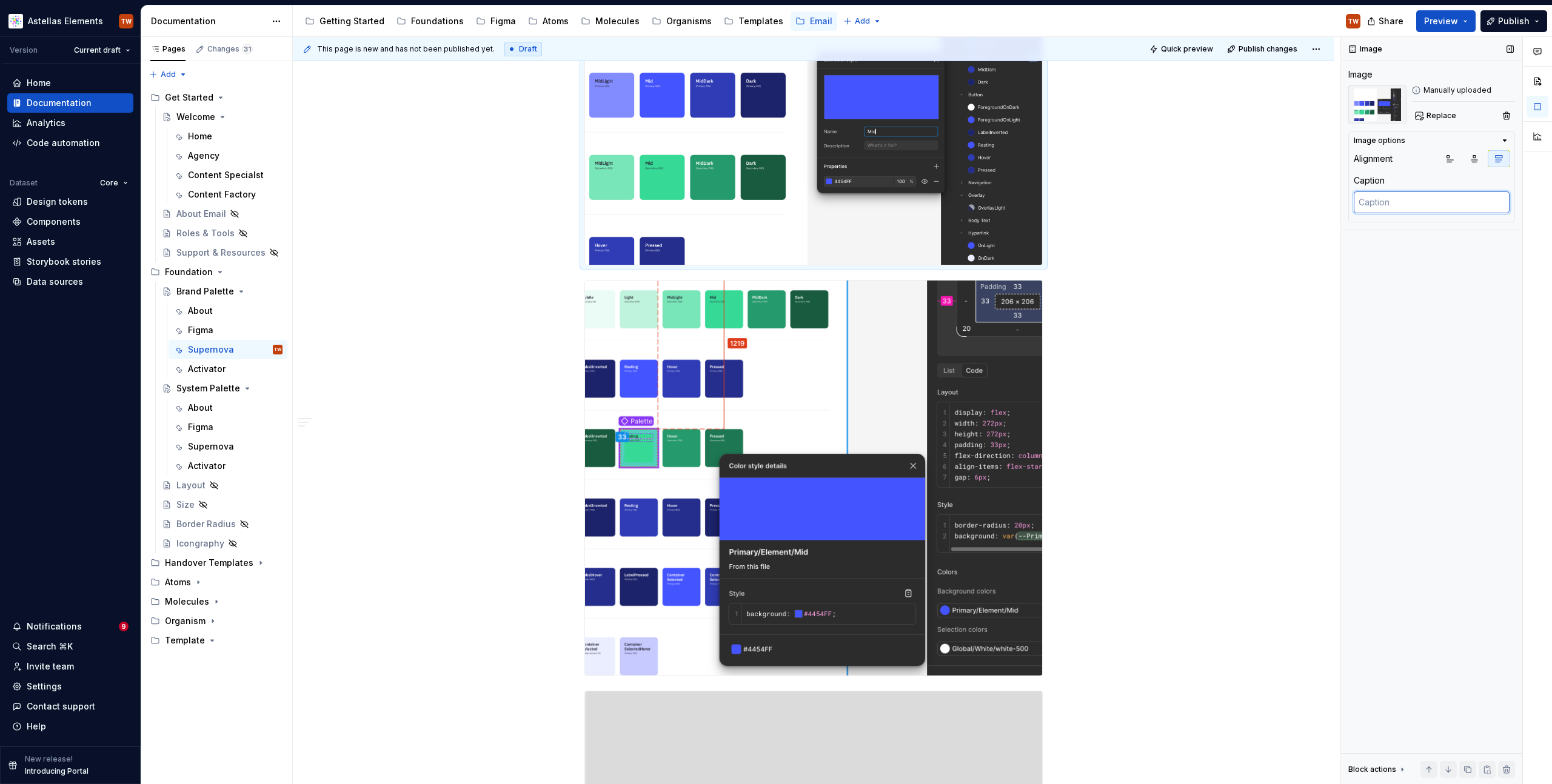
click at [1406, 195] on textarea at bounding box center [1431, 202] width 156 height 22
type textarea "I"
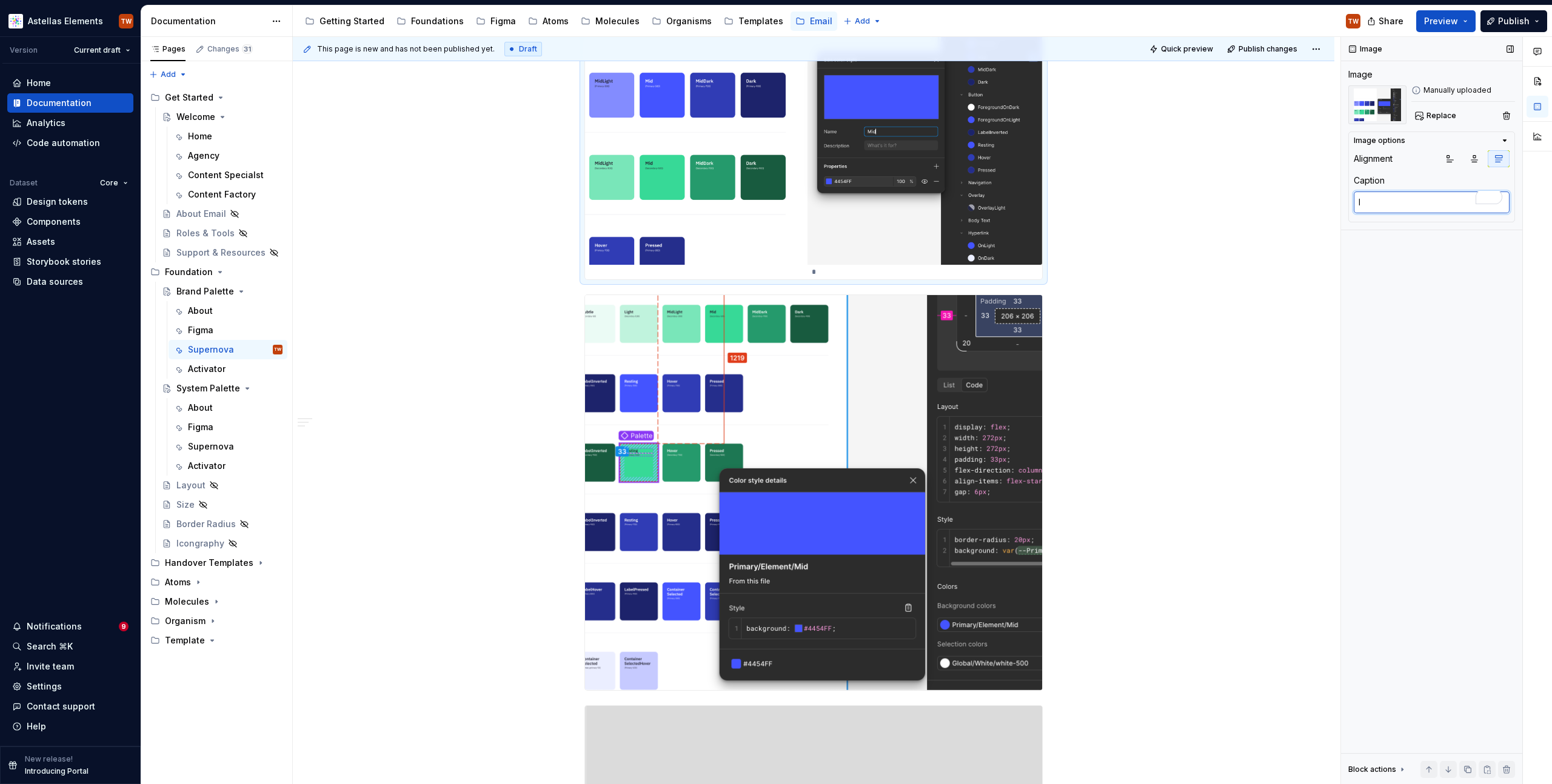
type textarea "*"
type textarea "In"
type textarea "*"
type textarea "In"
type textarea "*"
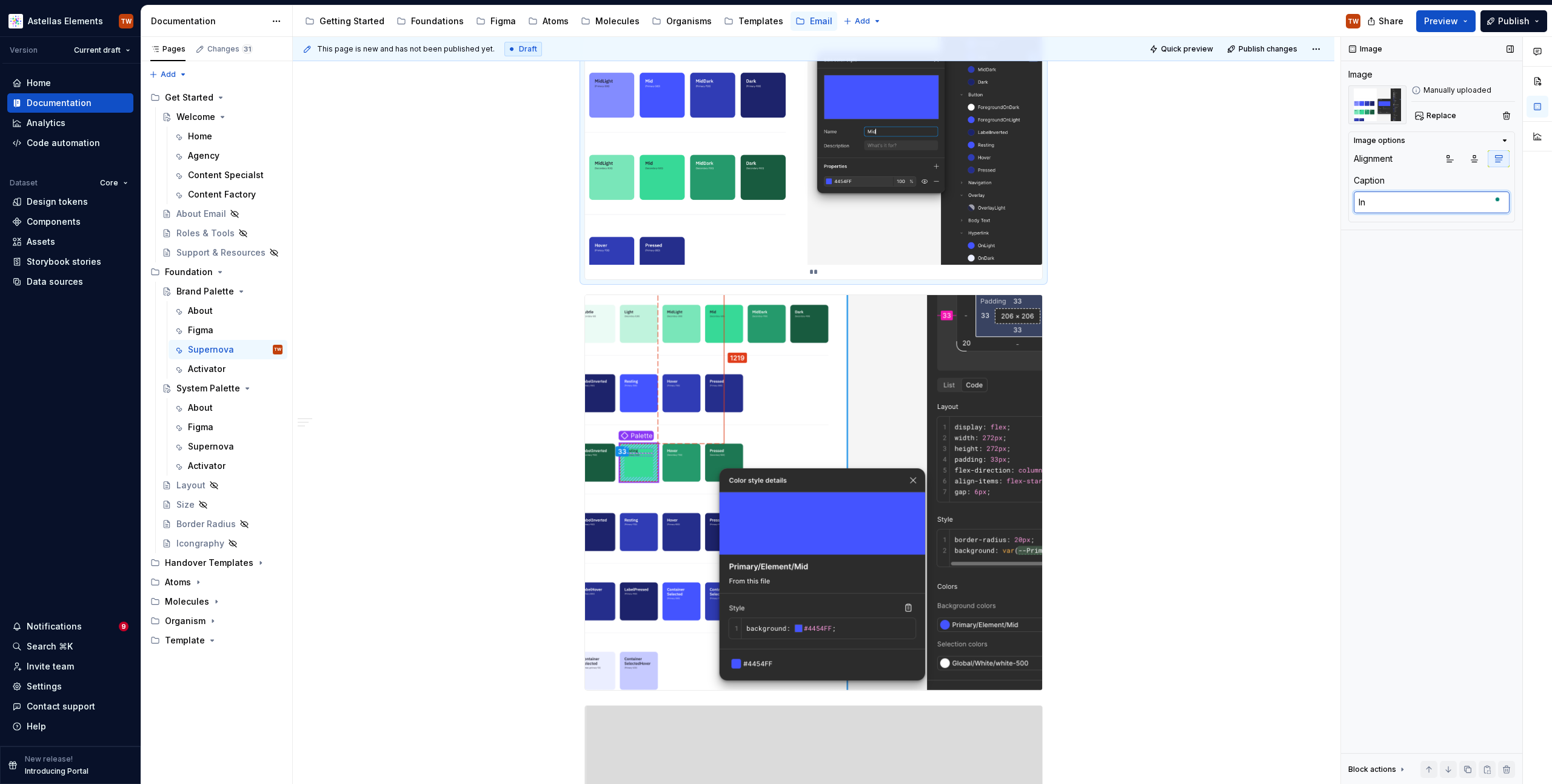
type textarea "In v"
type textarea "*"
type textarea "In vi"
type textarea "*"
type textarea "In vie"
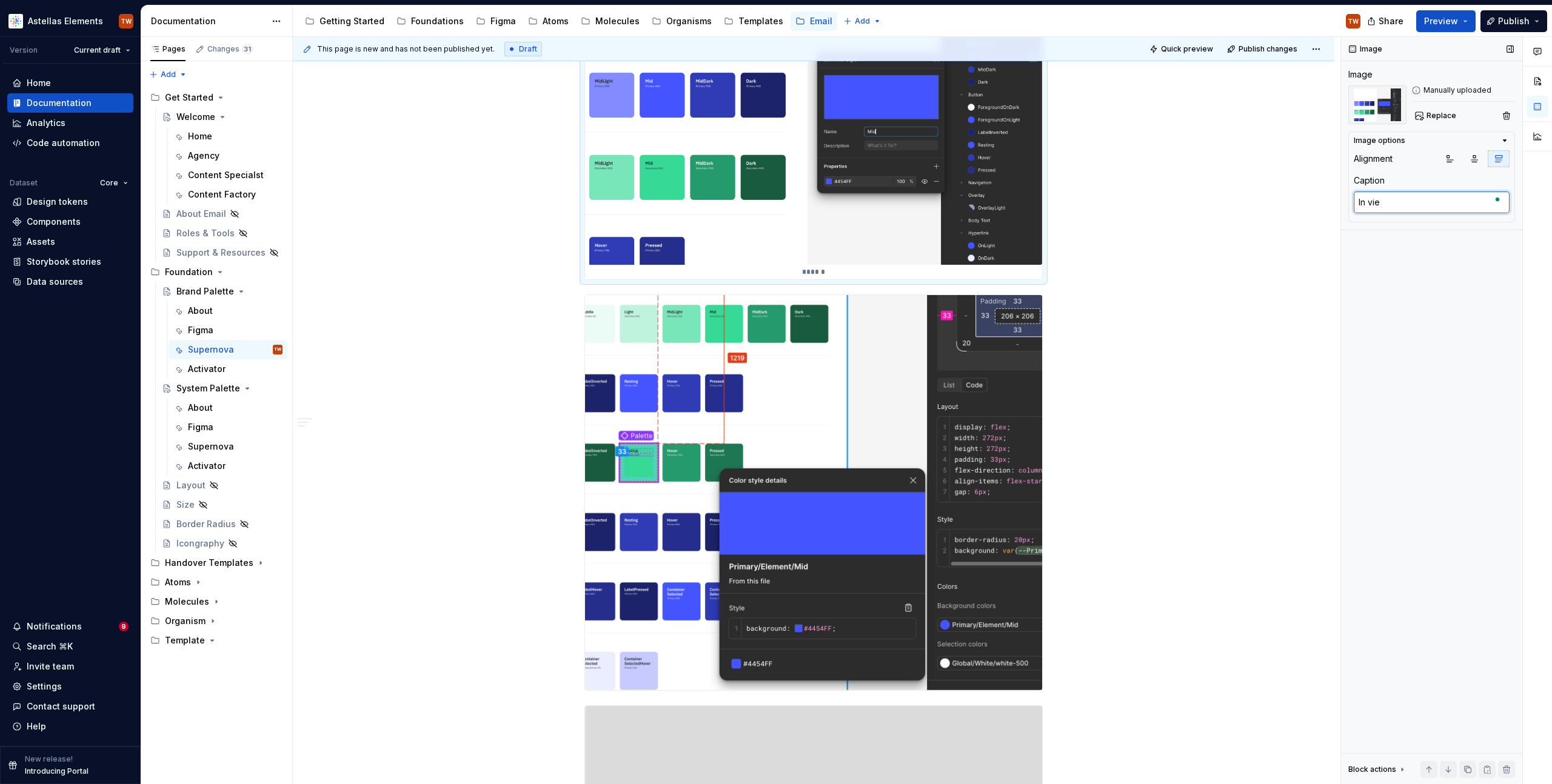
type textarea "*"
type textarea "In view"
type textarea "*"
type textarea "In viewe"
type textarea "*"
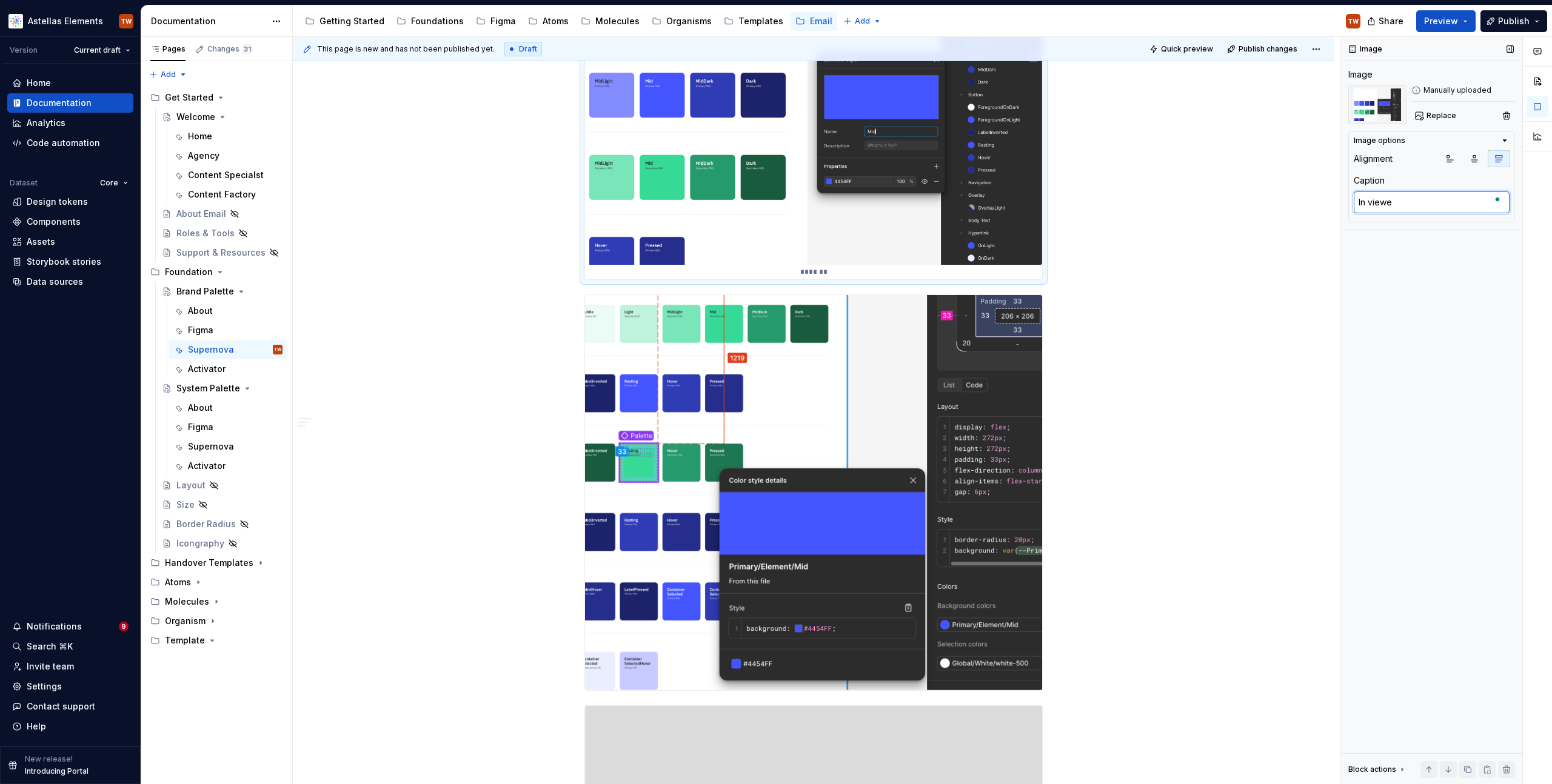
type textarea "In viewer"
type textarea "*"
type textarea "In viewer"
type textarea "*"
type textarea "In viewer"
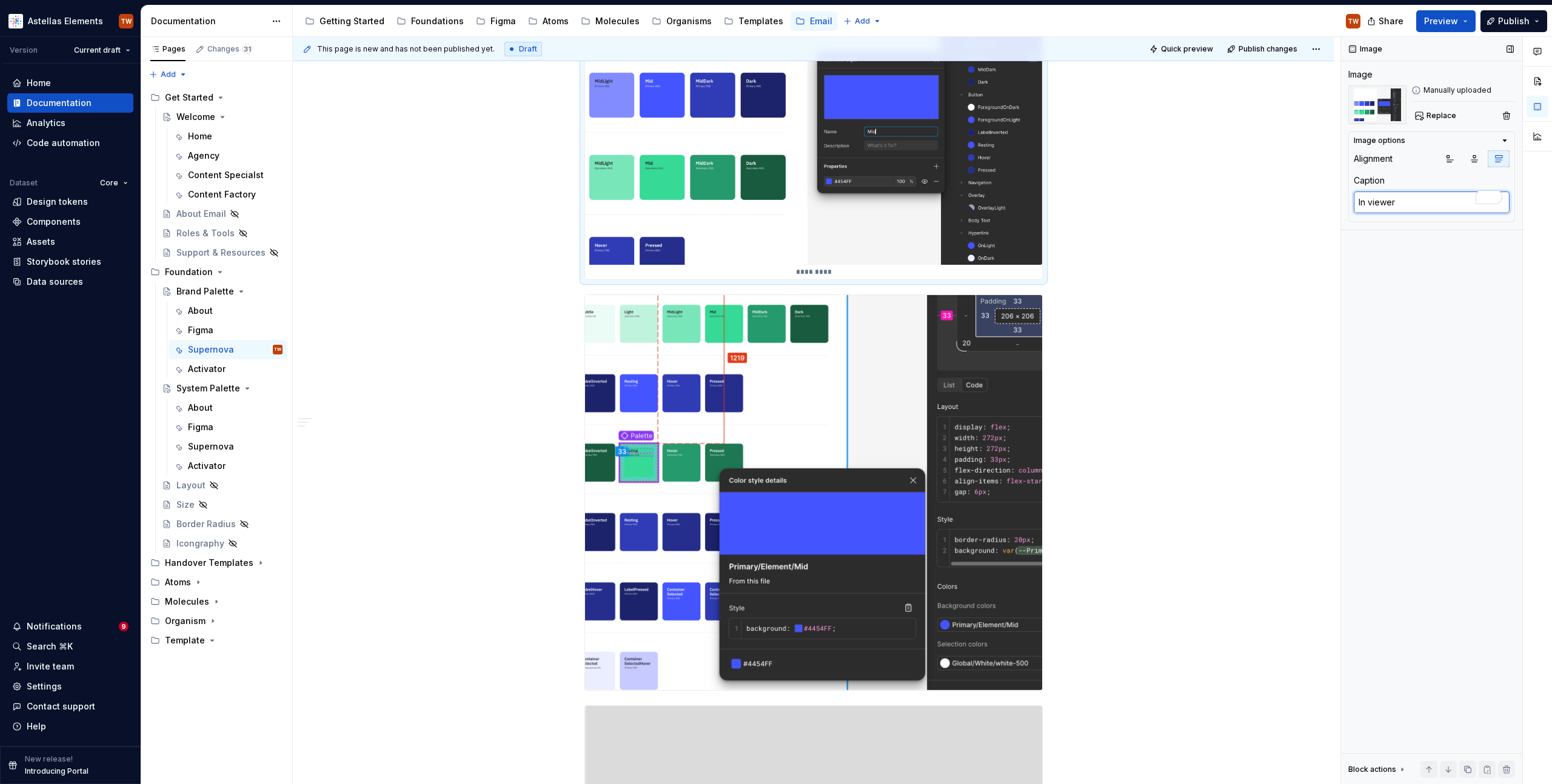
type textarea "*"
type textarea "In viewer o"
type textarea "*"
type textarea "In viewer or"
type textarea "*"
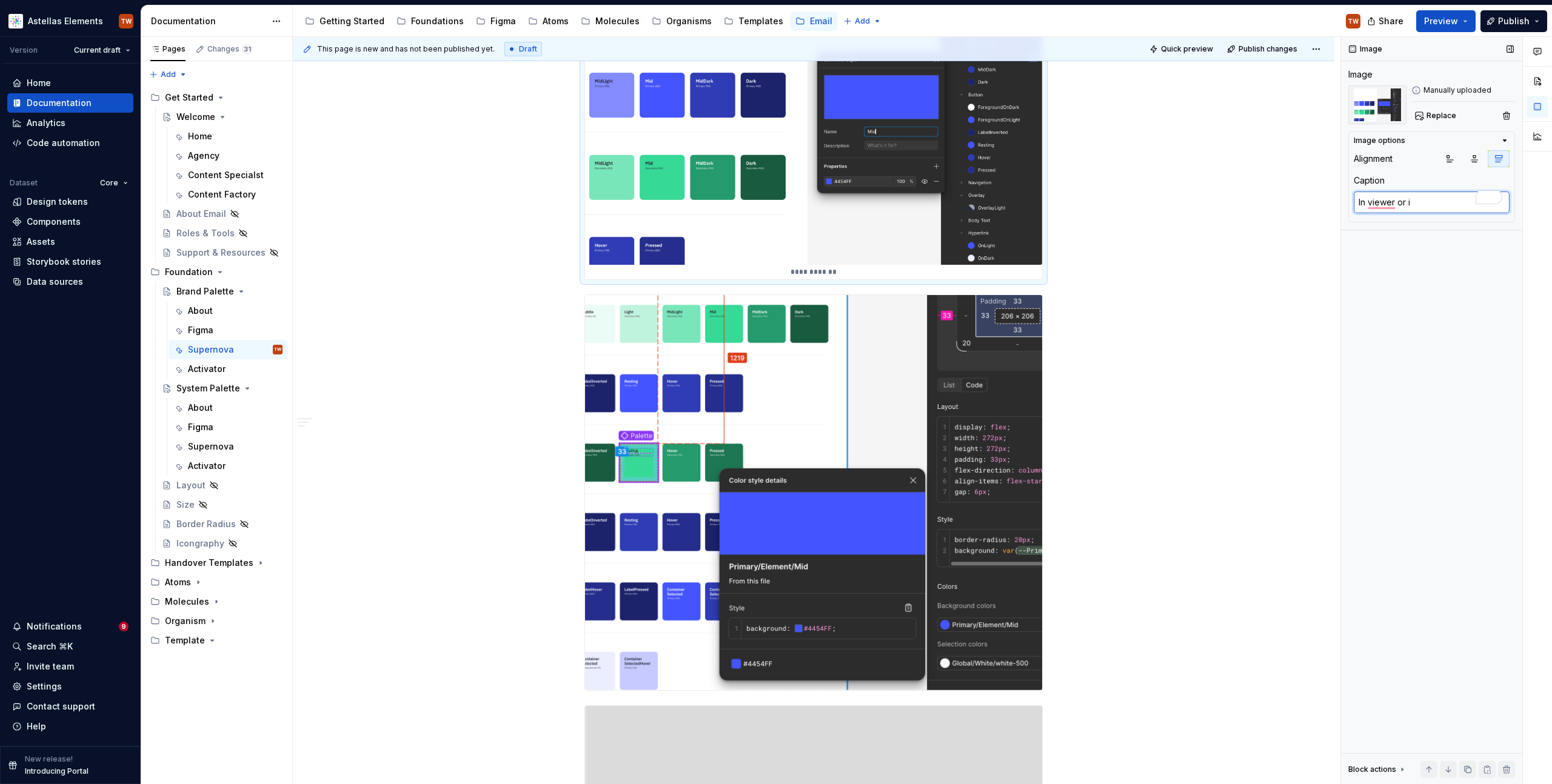
type textarea "In viewer or in"
type textarea "*"
type textarea "In viewer or ins"
type textarea "*"
type textarea "In viewer or insp"
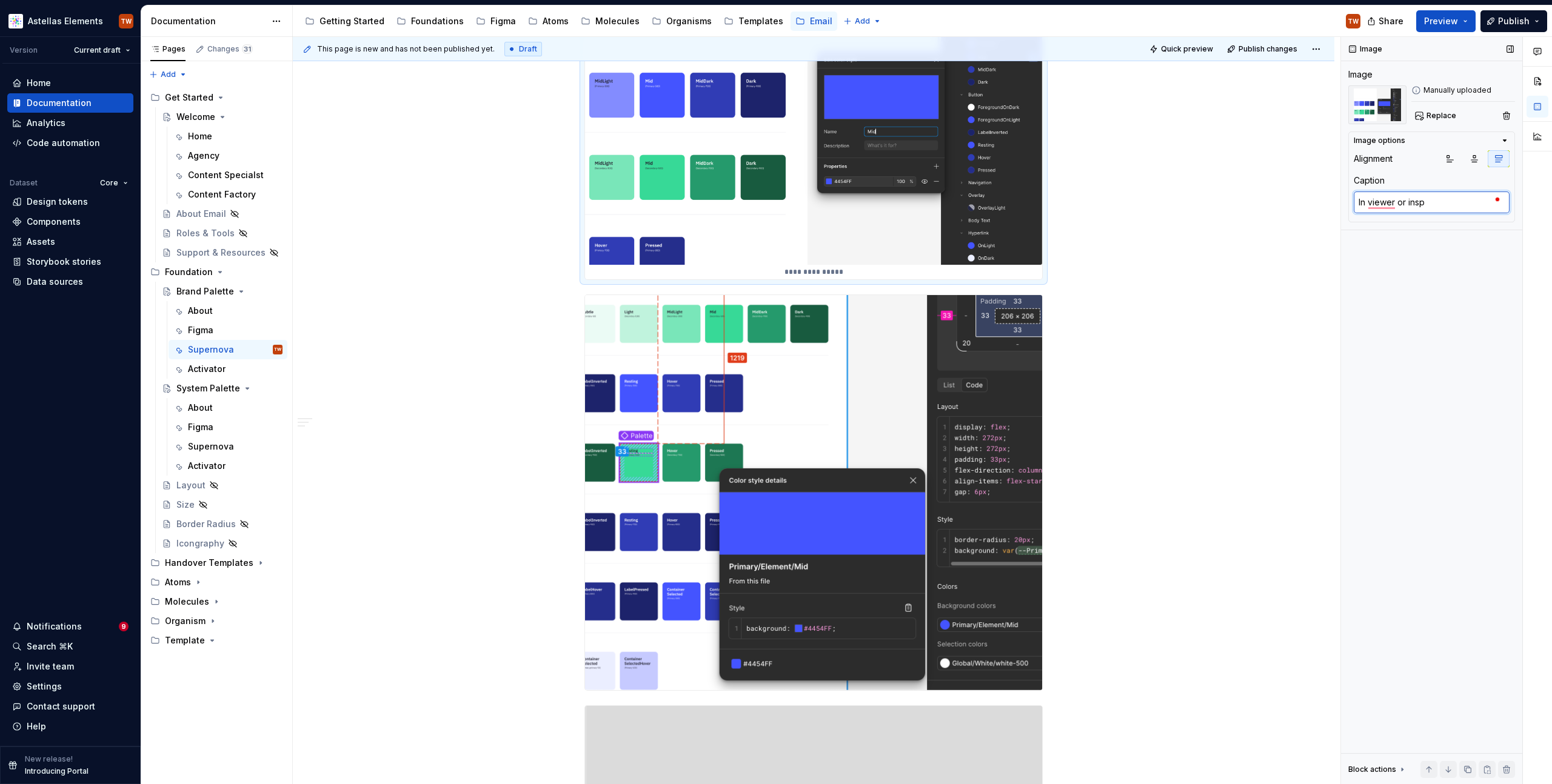
type textarea "*"
type textarea "In viewer or inspe"
type textarea "*"
type textarea "In viewer or inspec"
type textarea "*"
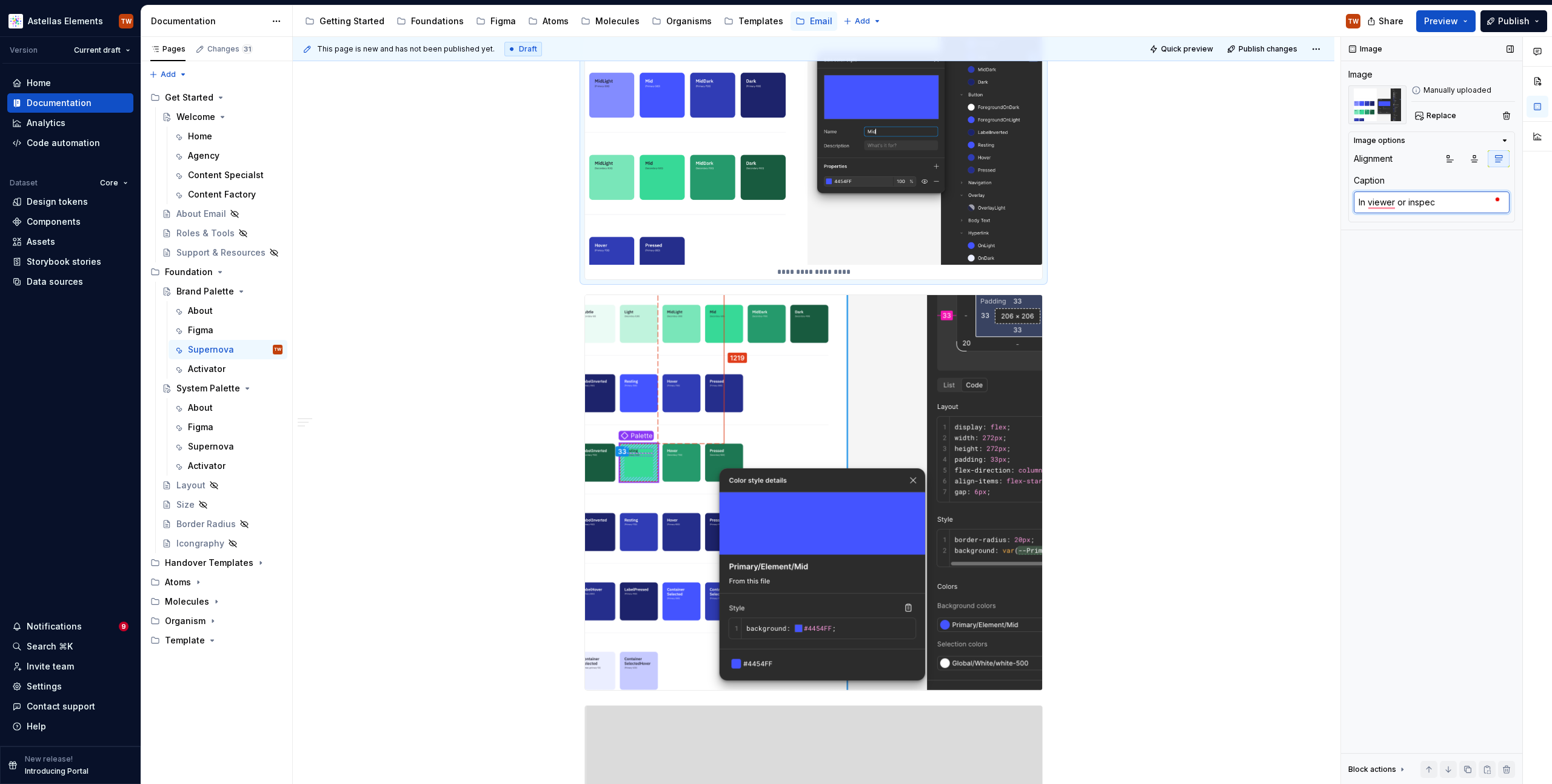
type textarea "In viewer or inspect"
type textarea "*"
type textarea "In viewer or inspec"
type textarea "*"
type textarea "In viewer or inspe"
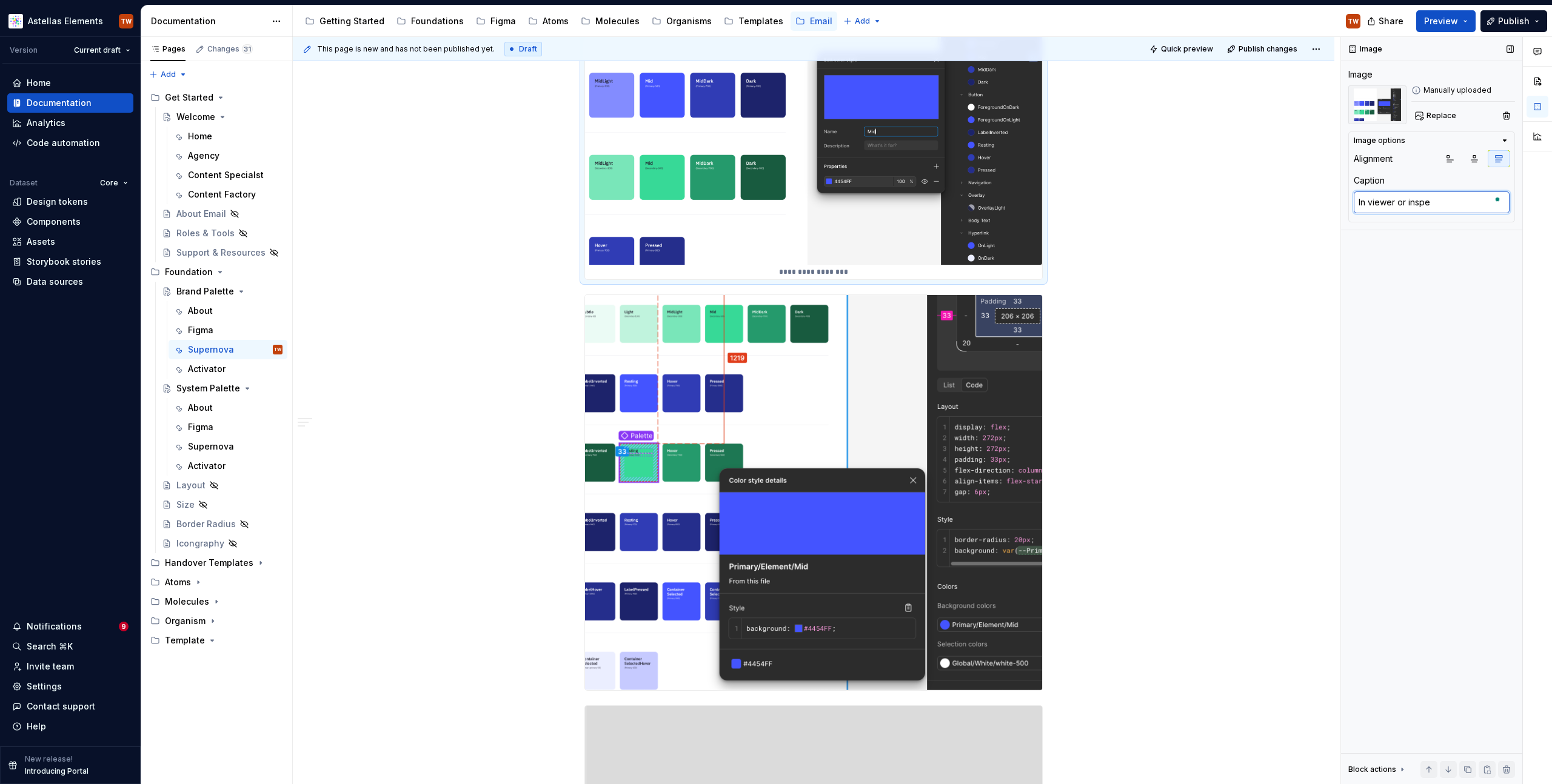
type textarea "*"
type textarea "In viewer or insp"
type textarea "*"
type textarea "In viewer or ins"
type textarea "*"
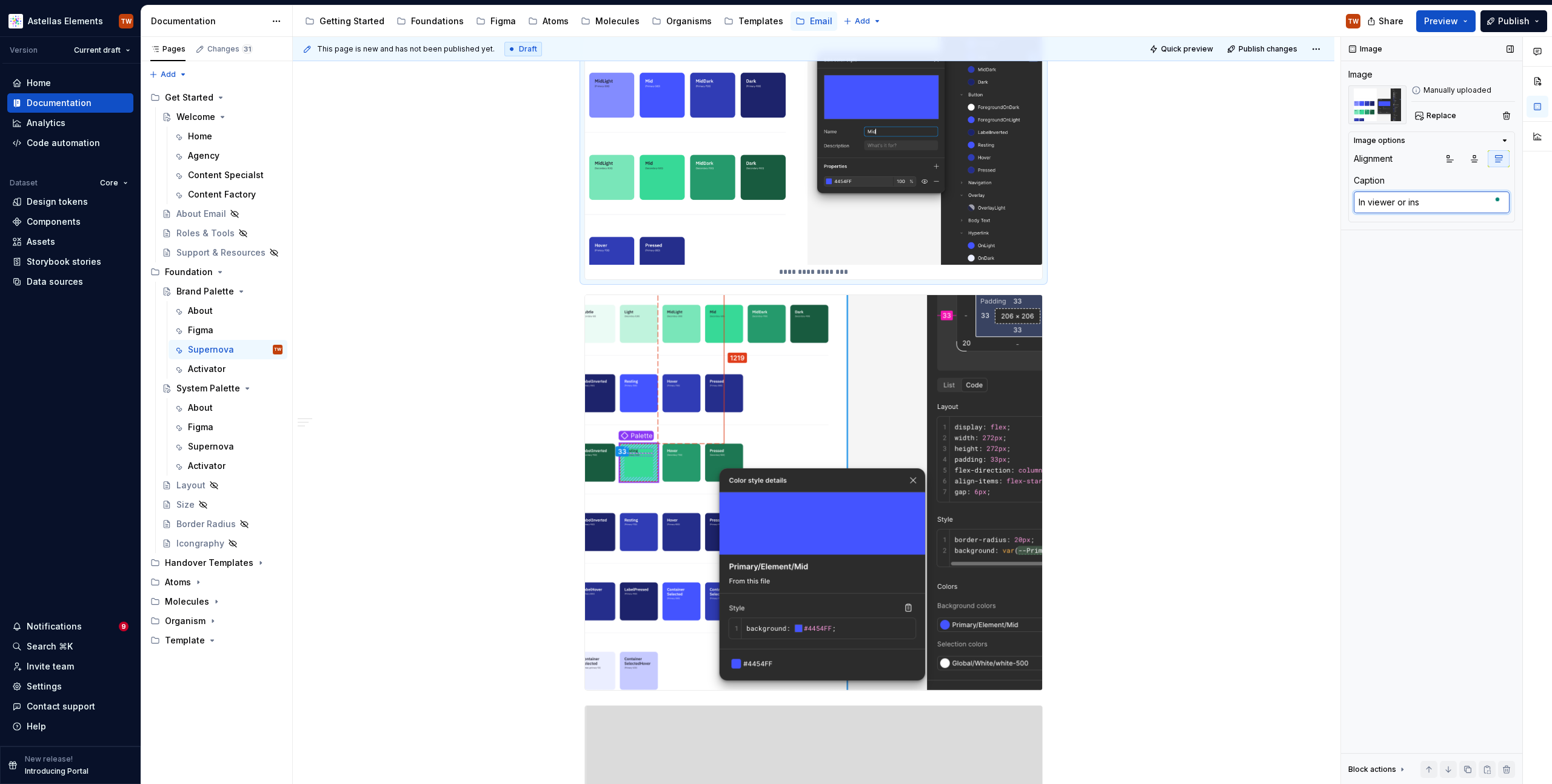
type textarea "In viewer or in"
type textarea "*"
type textarea "In viewer or"
type textarea "*"
type textarea "In viewer o"
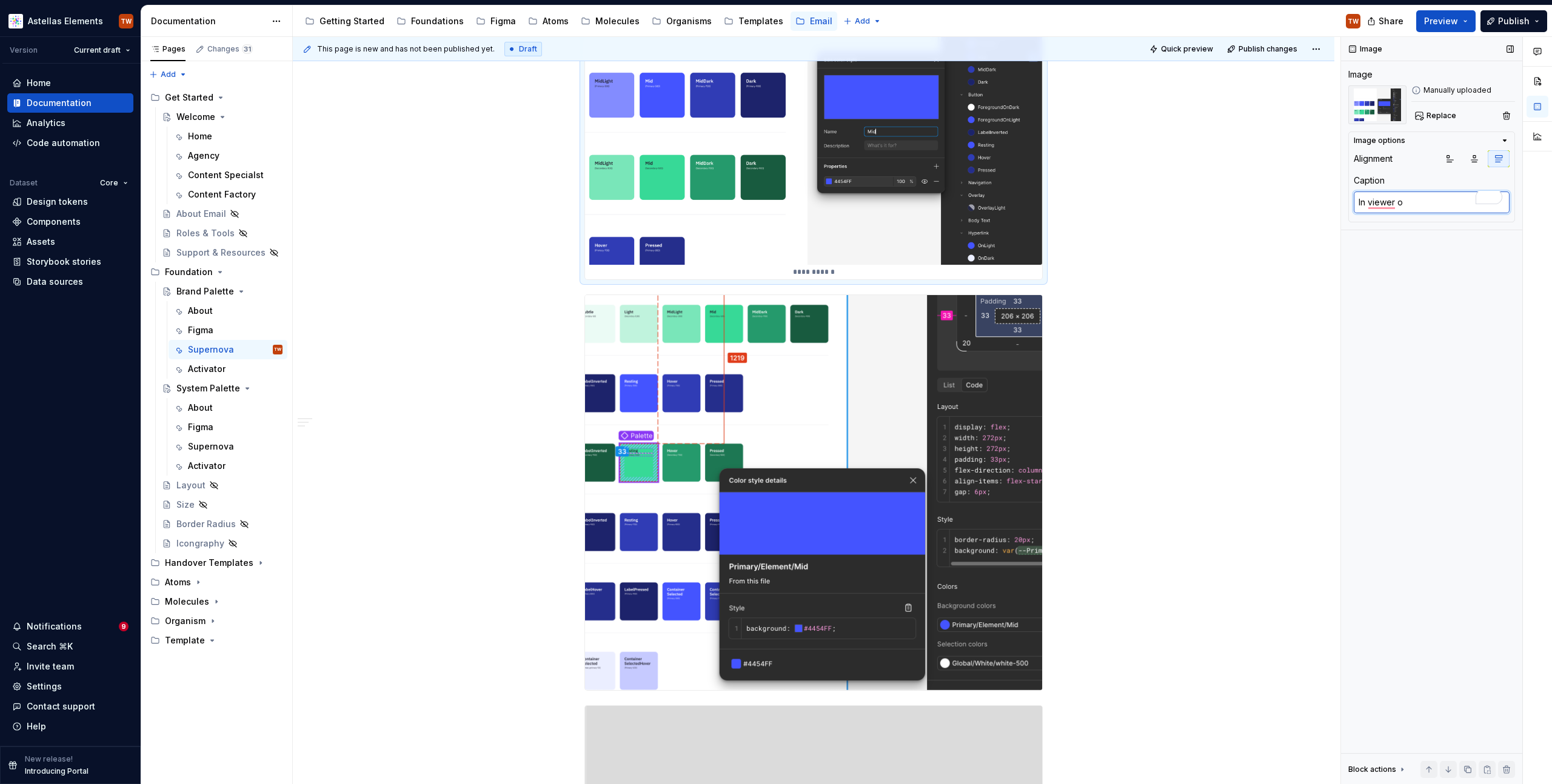
type textarea "*"
type textarea "In viewer"
type textarea "*"
type textarea "In viewer"
type textarea "*"
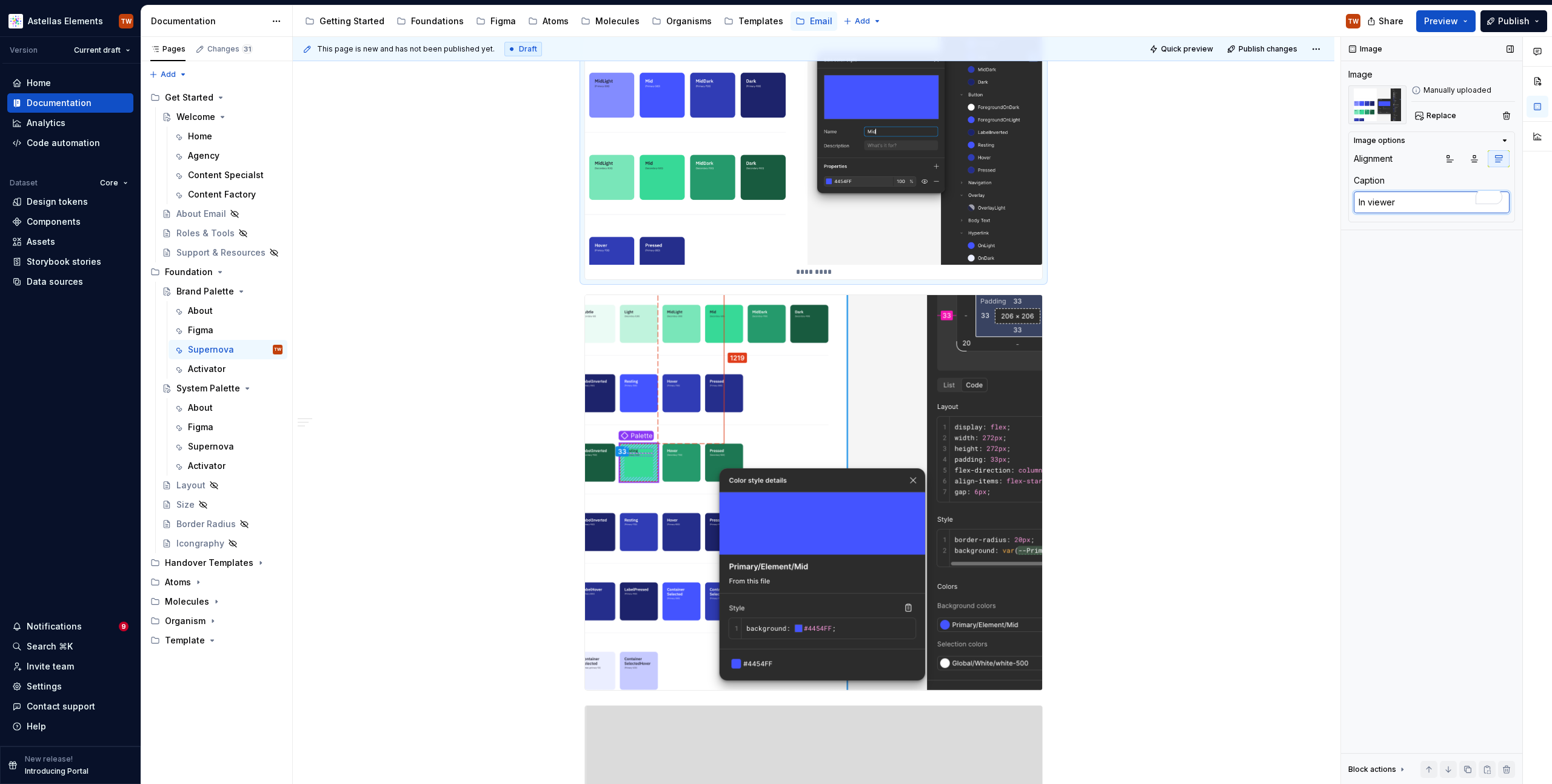
type textarea "In viewer m"
type textarea "*"
type textarea "In viewer mo"
type textarea "*"
type textarea "In viewer mod"
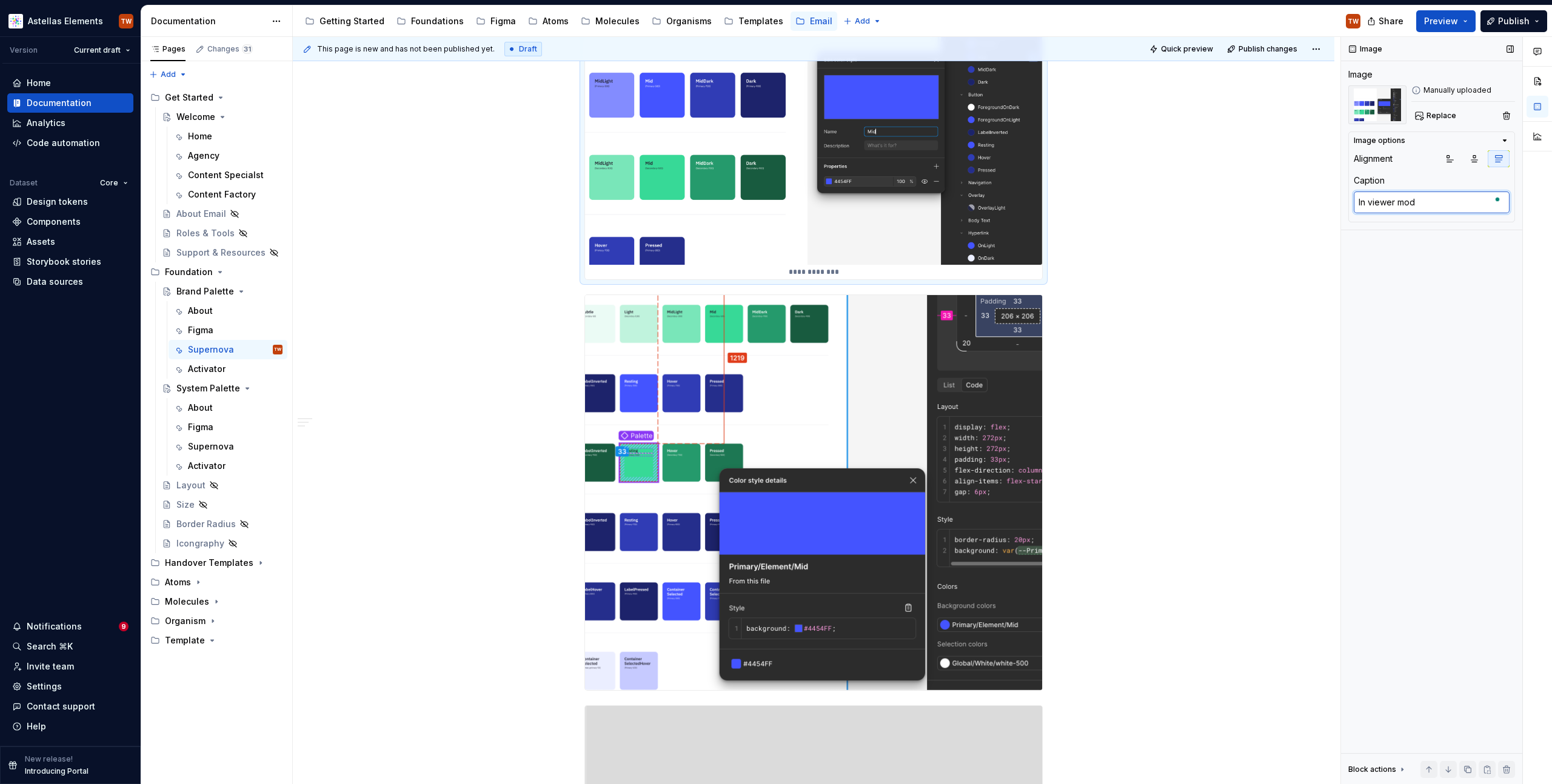
type textarea "*"
type textarea "In viewer mode"
type textarea "*"
type textarea "In viewer mode."
type textarea "*"
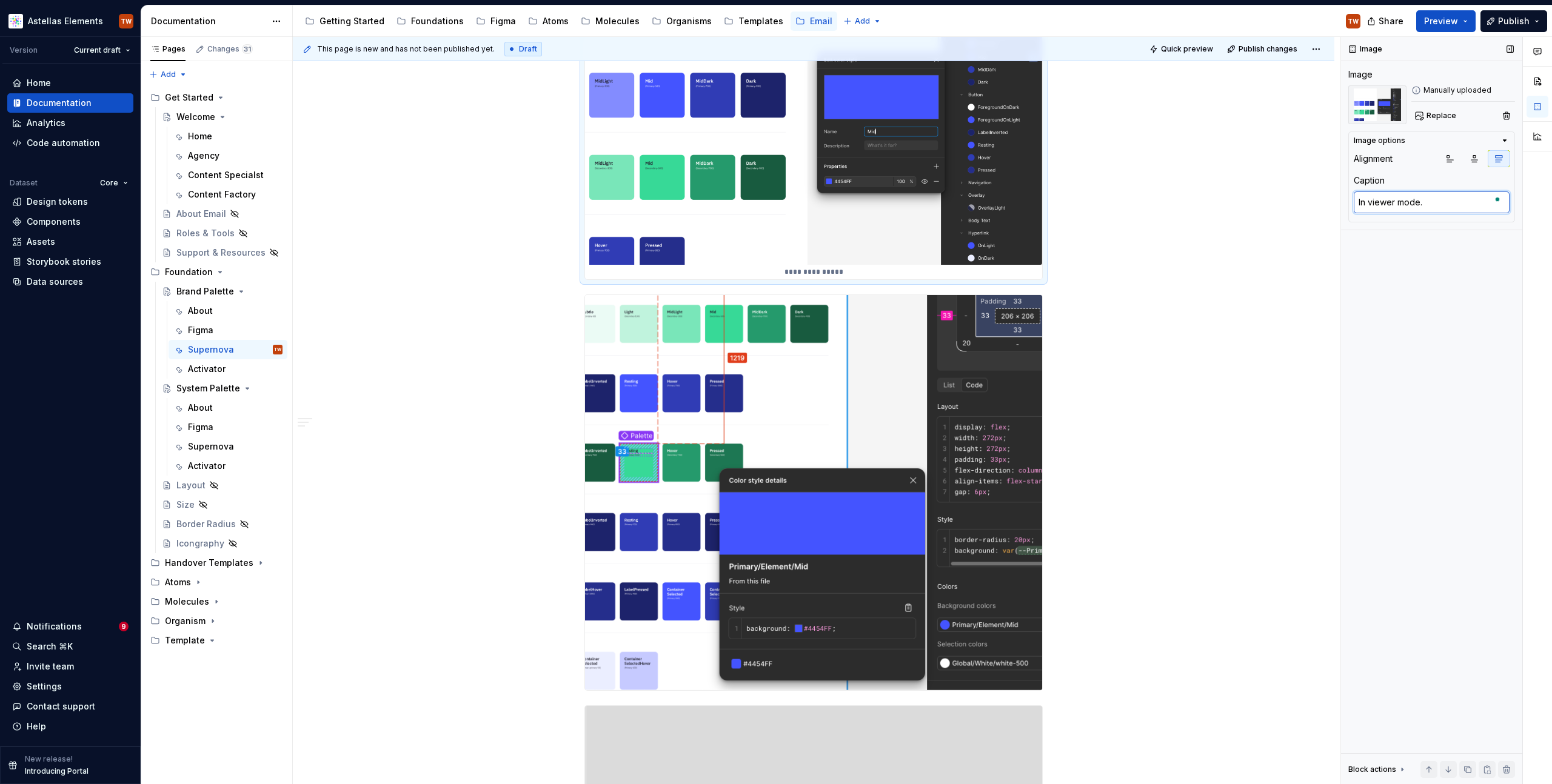
type textarea "In viewer mode"
type textarea "*"
type textarea "In viewer mod"
type textarea "*"
type textarea "In viewer m"
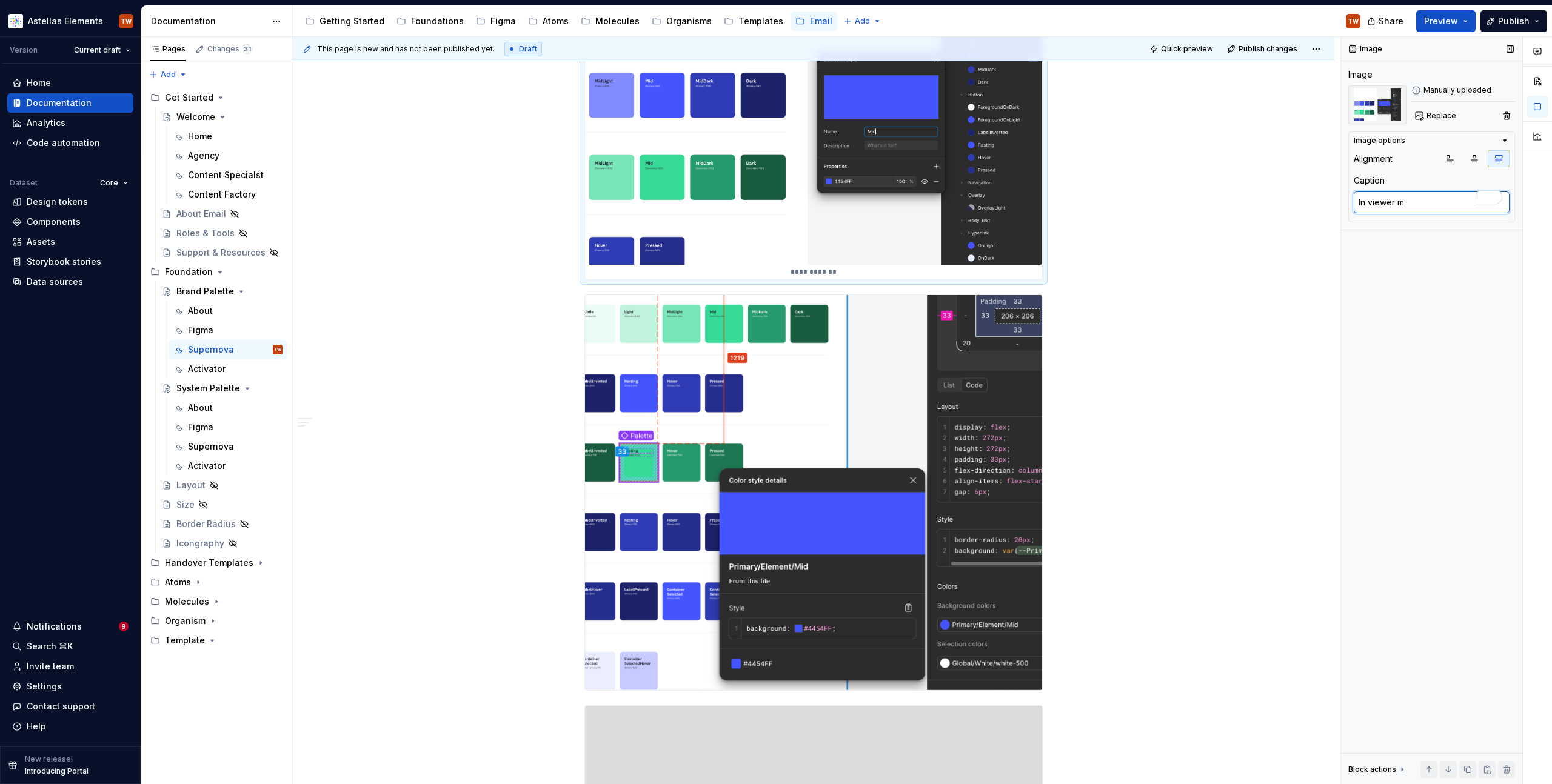
type textarea "*"
type textarea "In viewer"
type textarea "*"
type textarea "In viewer"
type textarea "*"
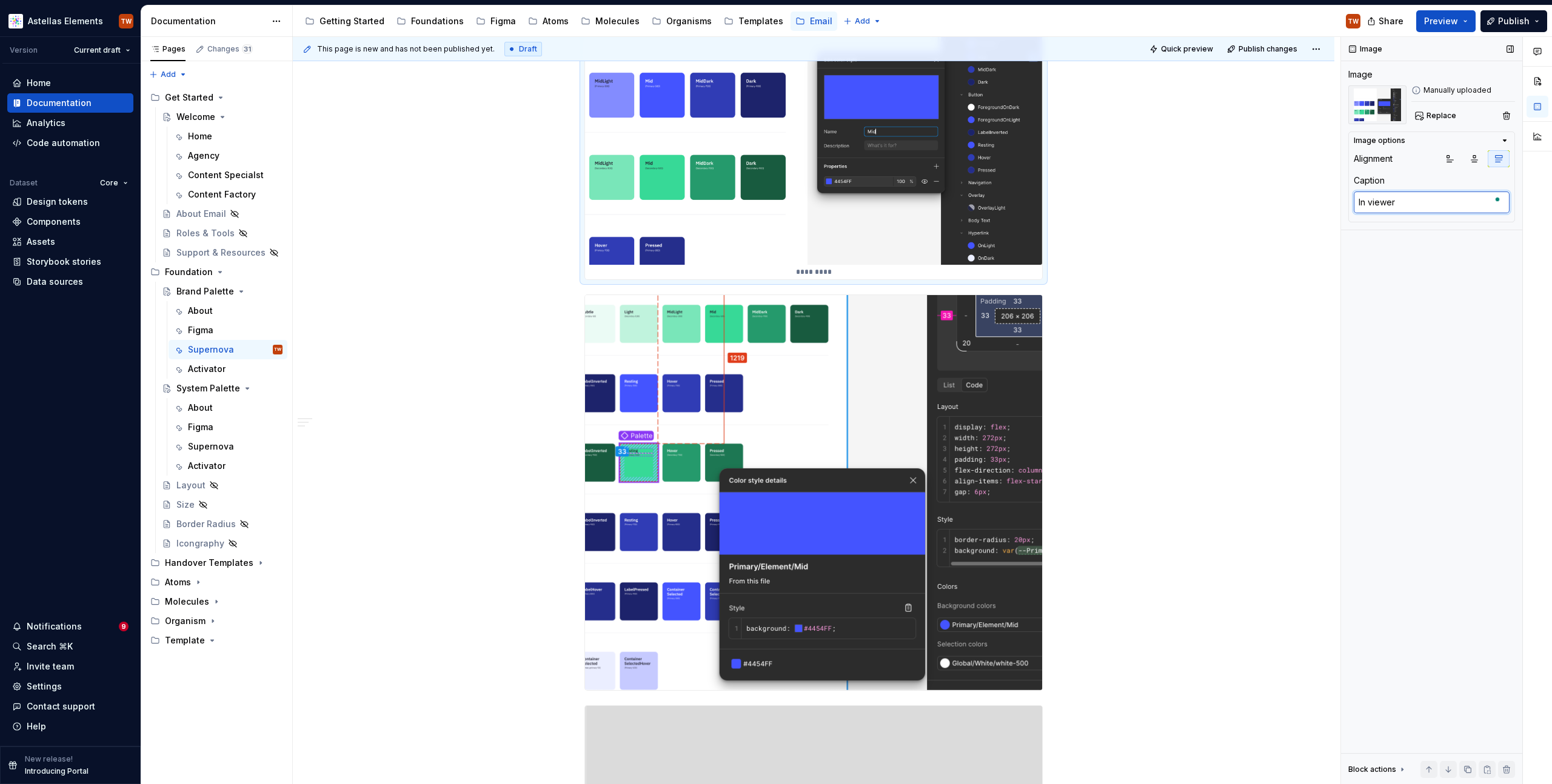
type textarea "In viewer"
type textarea "*"
type textarea "In viewer o"
type textarea "*"
type textarea "In viewer or"
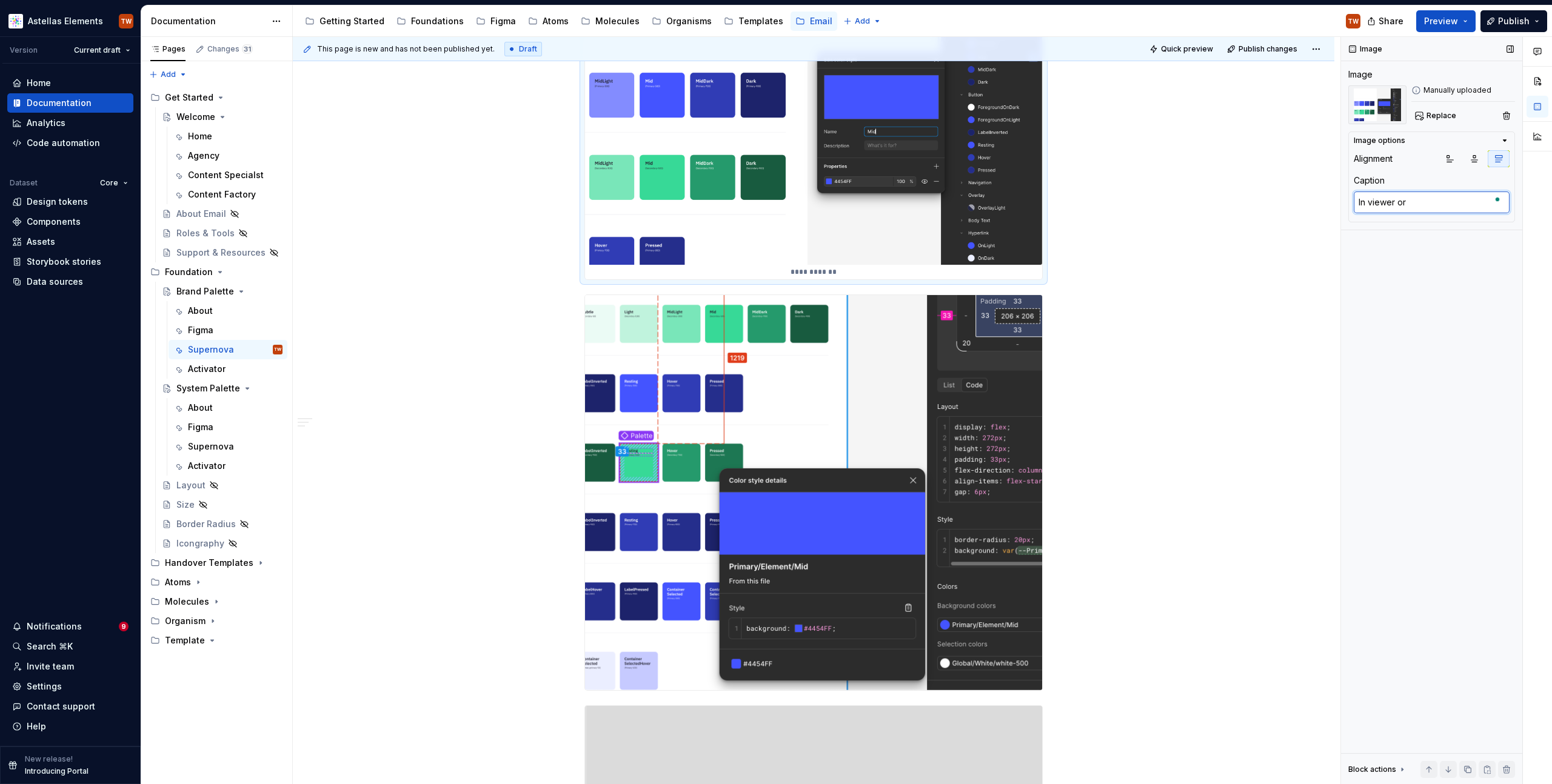
type textarea "*"
type textarea "In viewer or"
type textarea "*"
type textarea "In viewer or e"
type textarea "*"
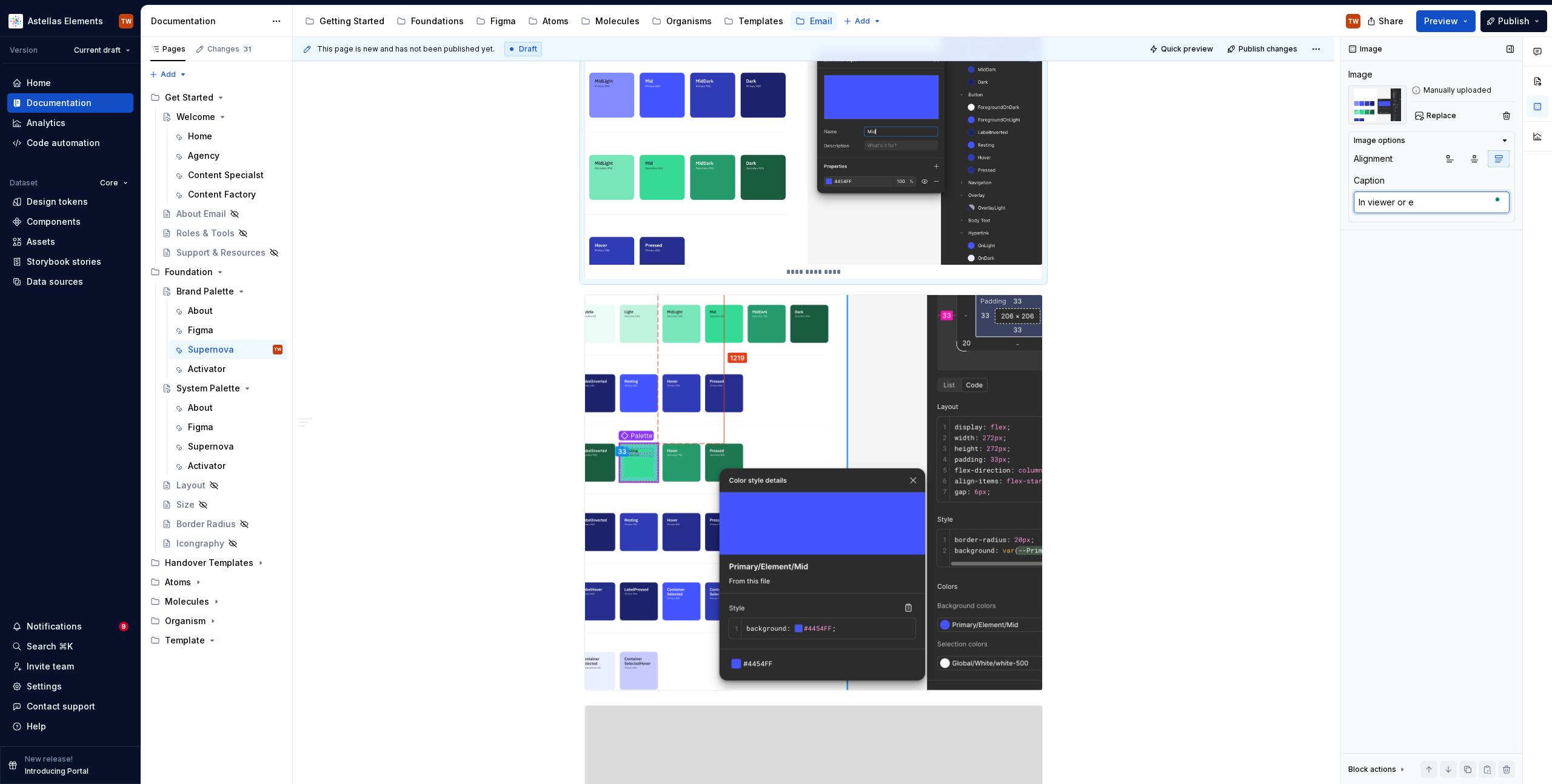
type textarea "In viewer or ed"
type textarea "*"
type textarea "In viewer or edi"
type textarea "*"
type textarea "In viewer or edit"
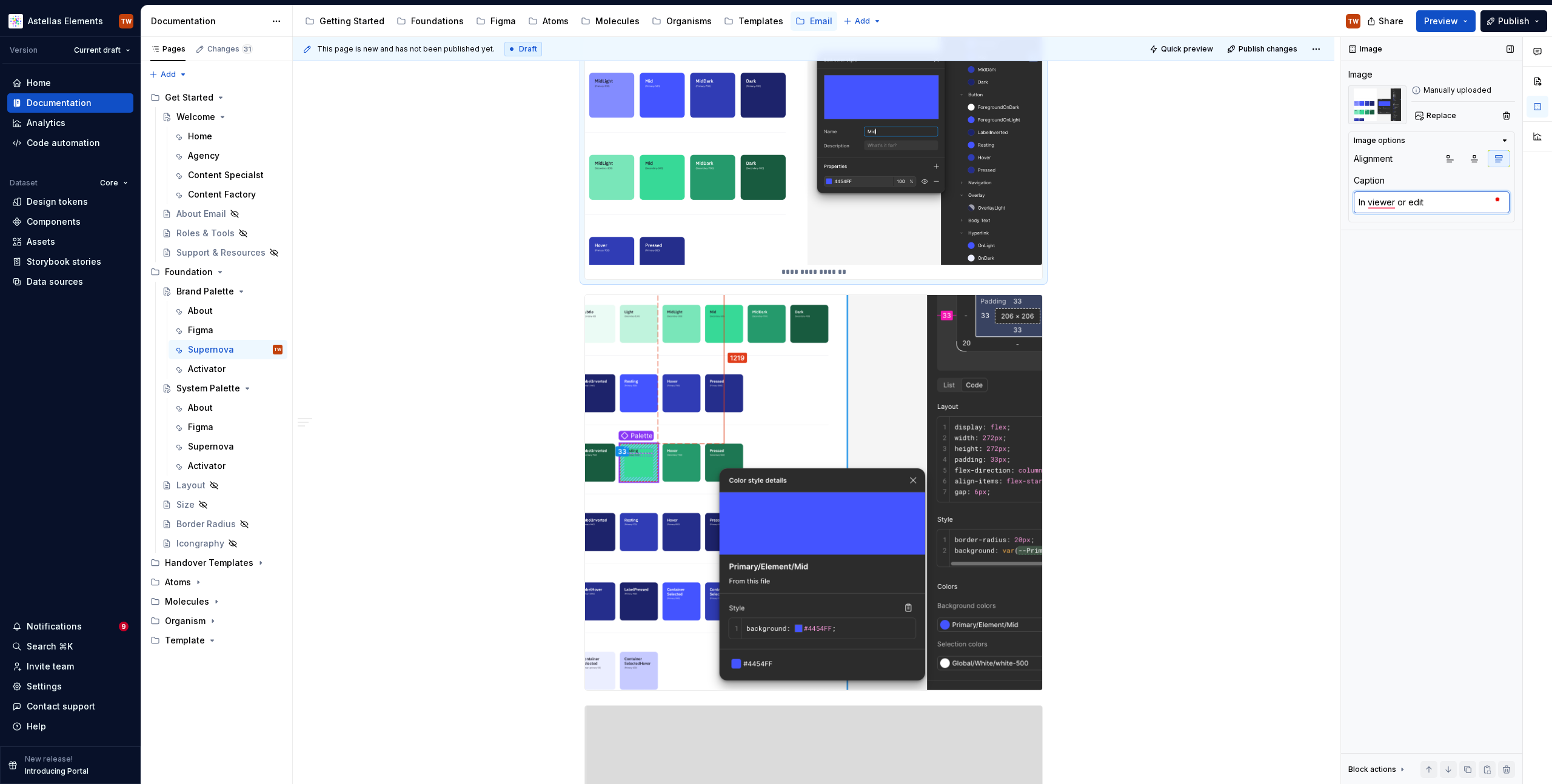
type textarea "*"
type textarea "In viewer or edito"
type textarea "*"
type textarea "In viewer or editor"
type textarea "*"
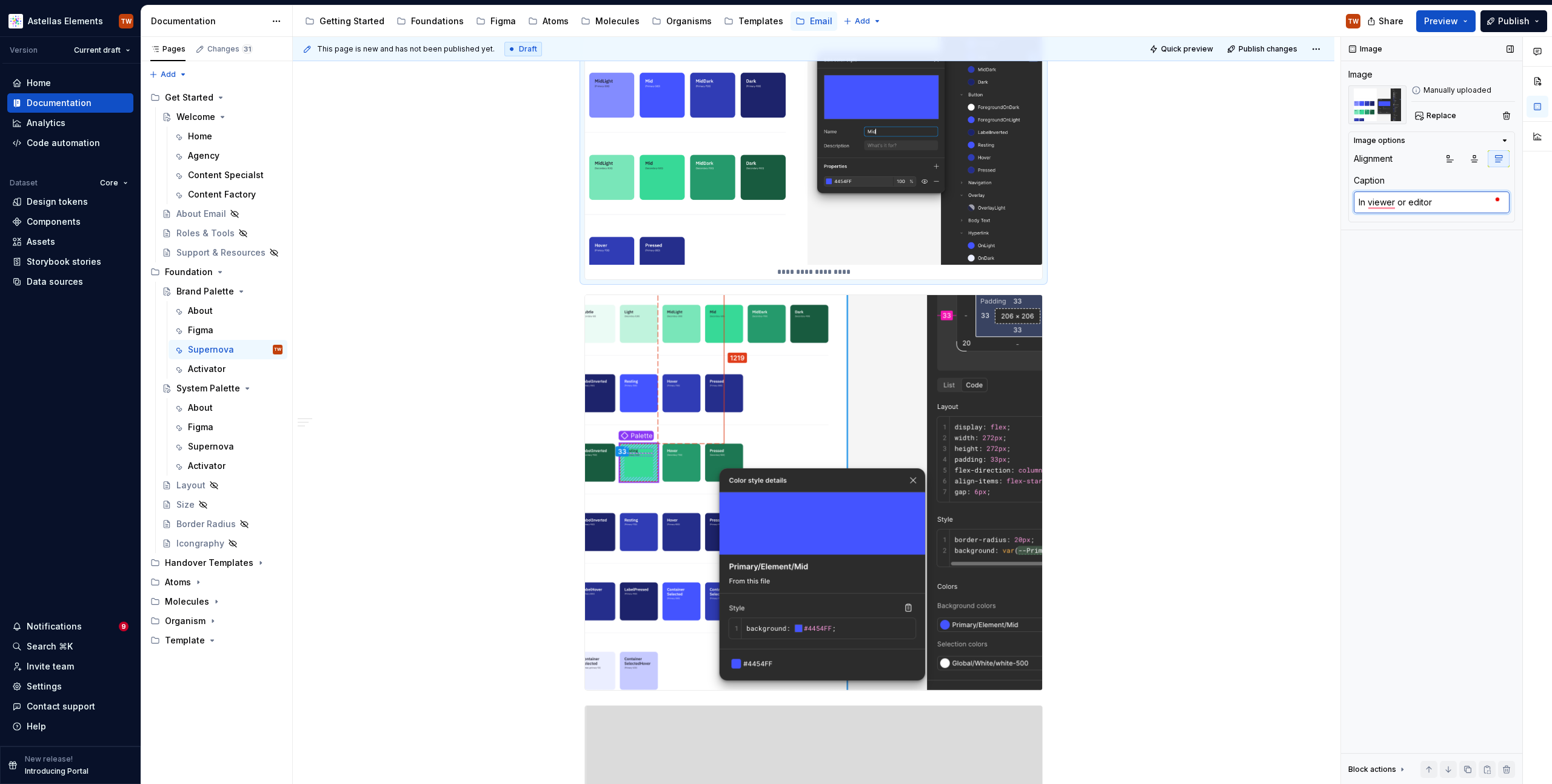
type textarea "In viewer or editor"
type textarea "*"
type textarea "In viewer or editor m"
type textarea "*"
type textarea "In viewer or editor mod"
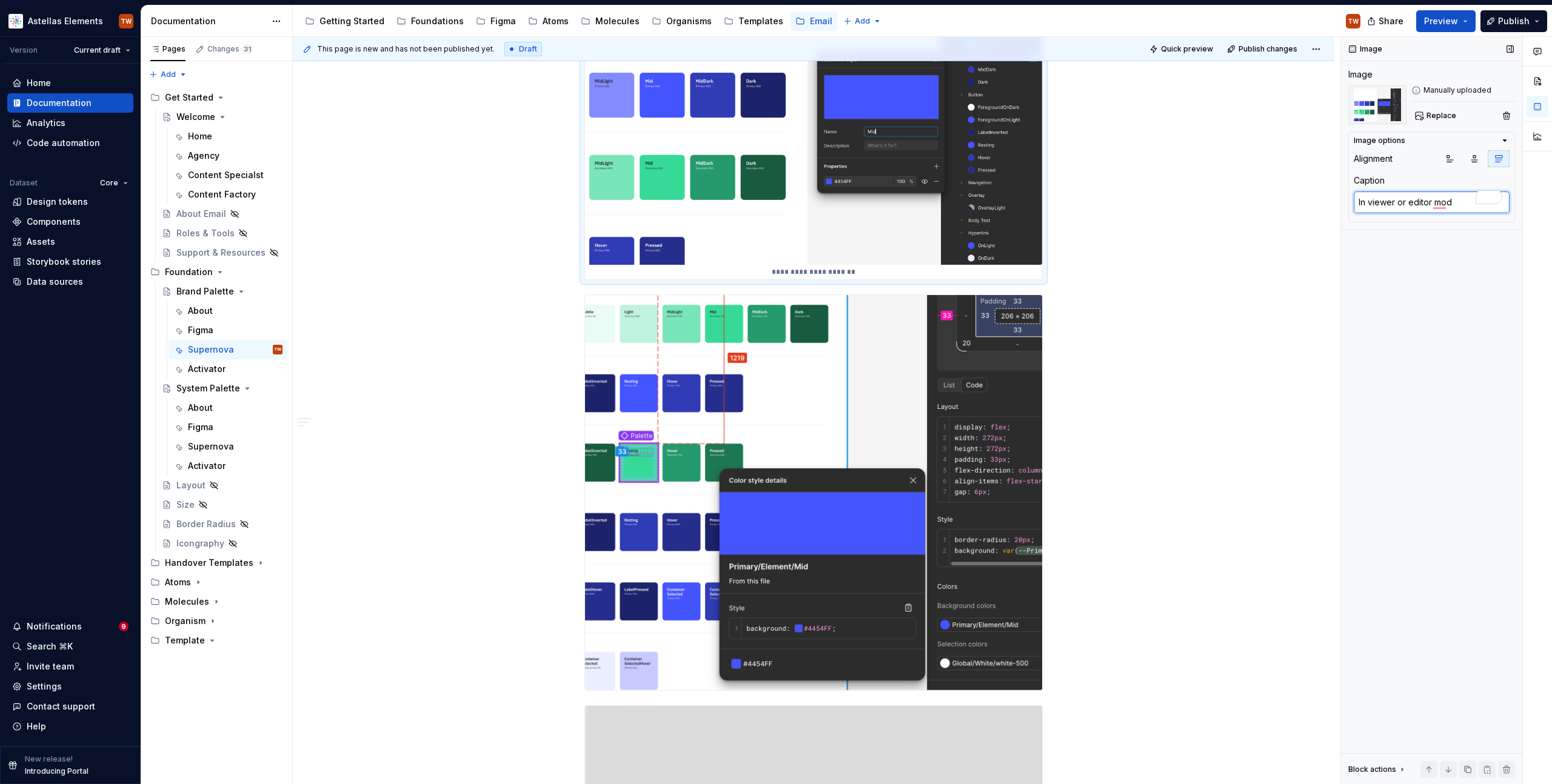
type textarea "*"
type textarea "In viewer or editor mode"
type textarea "*"
type textarea "In viewer or editor mode."
type textarea "*"
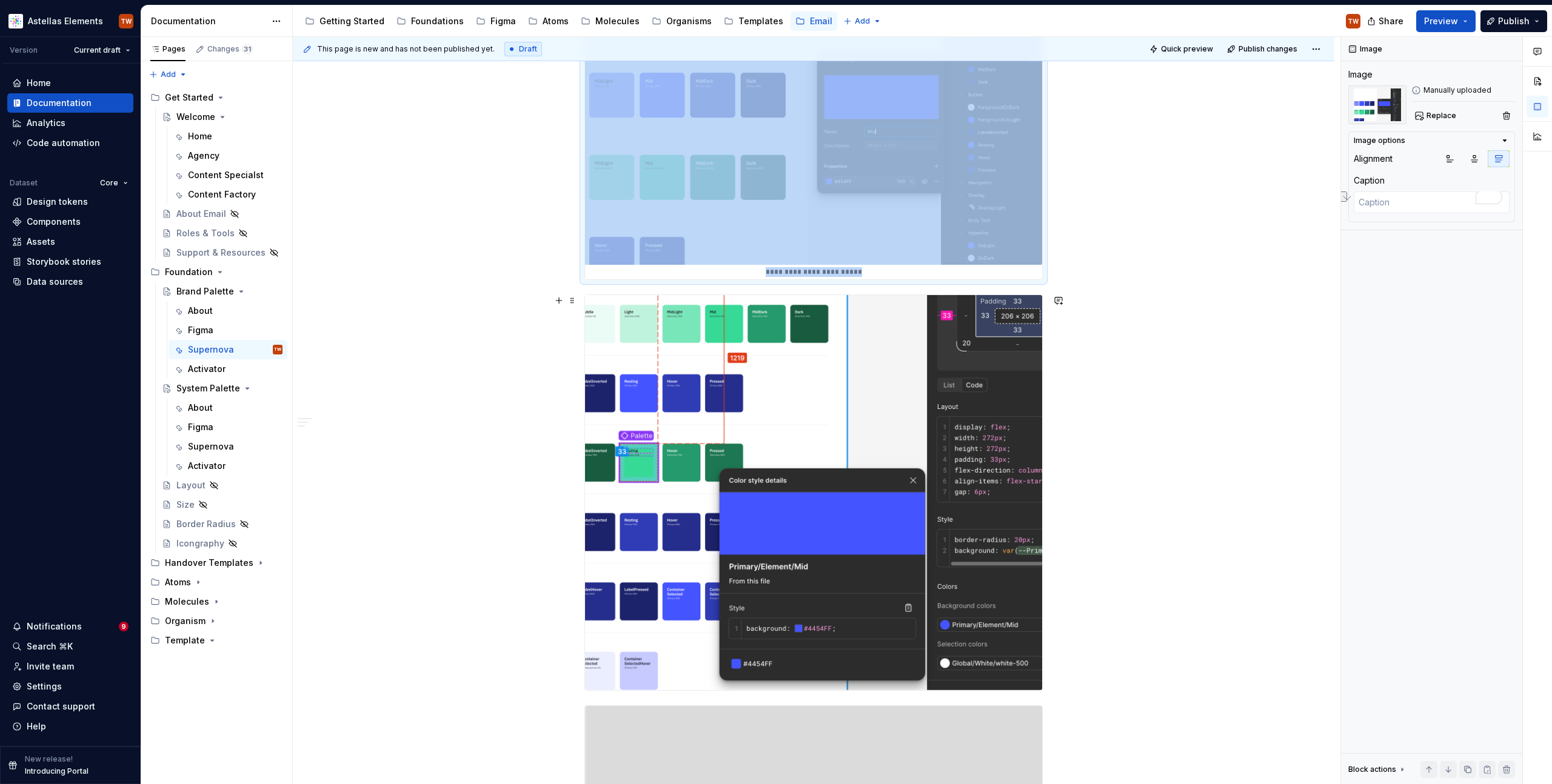
click at [857, 410] on img "To enrich screen reader interactions, please activate Accessibility in Grammarl…" at bounding box center [813, 492] width 457 height 395
type textarea "*"
type textarea "In viewer or editor mode."
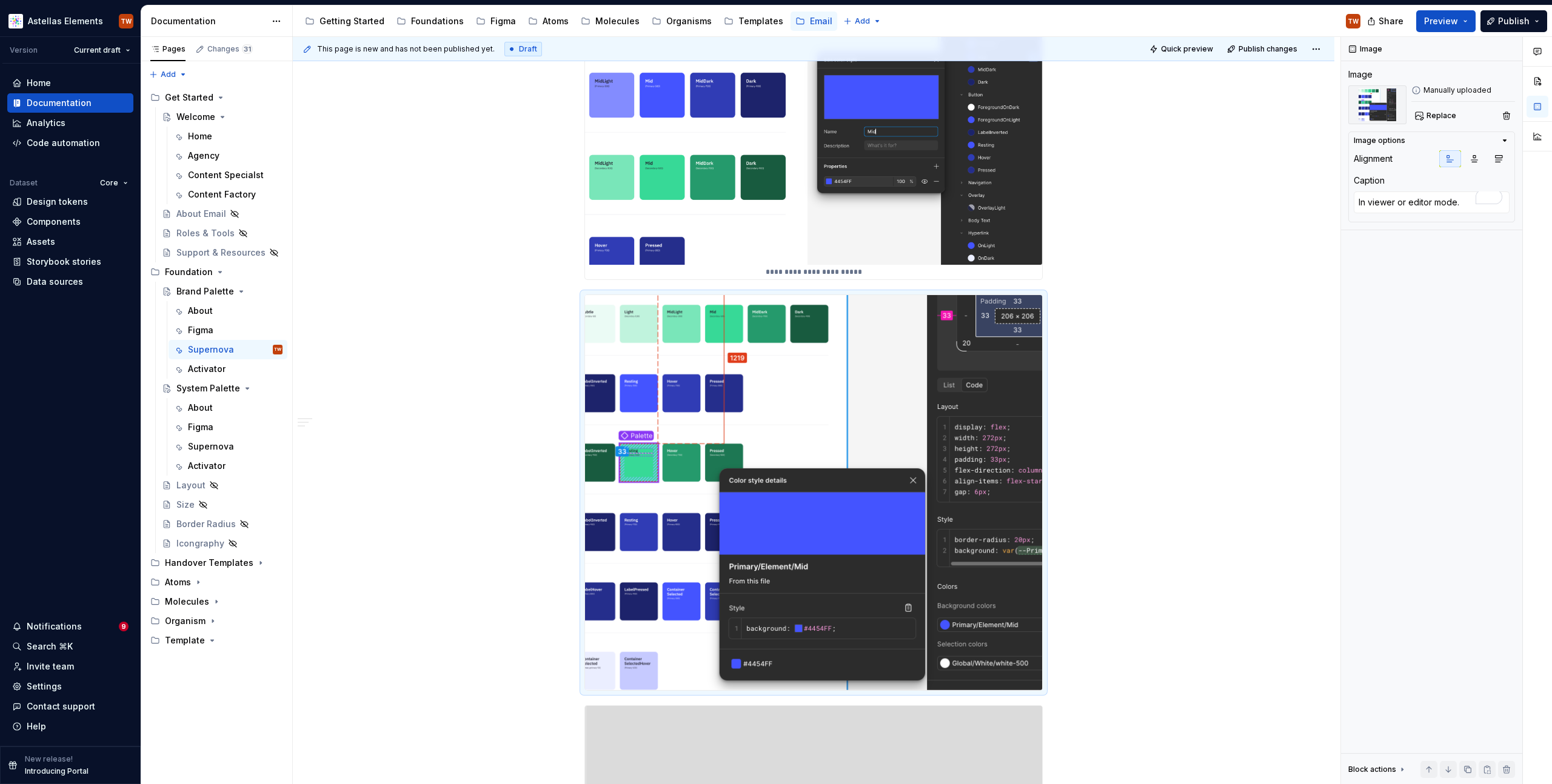
click at [911, 219] on img "To enrich screen reader interactions, please activate Accessibility in Grammarl…" at bounding box center [813, 109] width 457 height 314
type textarea "*"
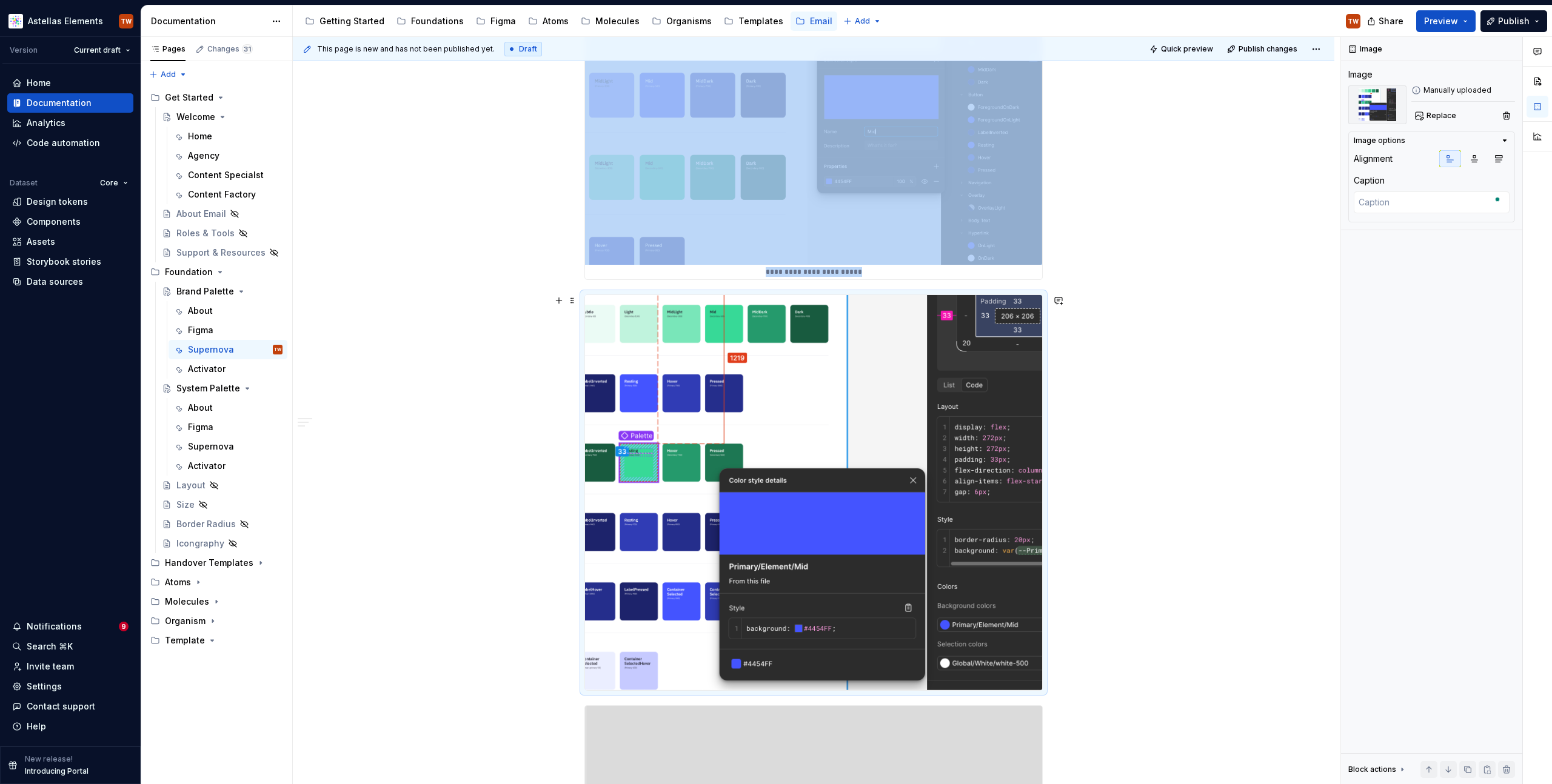
click at [877, 430] on img "To enrich screen reader interactions, please activate Accessibility in Grammarl…" at bounding box center [813, 492] width 457 height 395
type textarea "*"
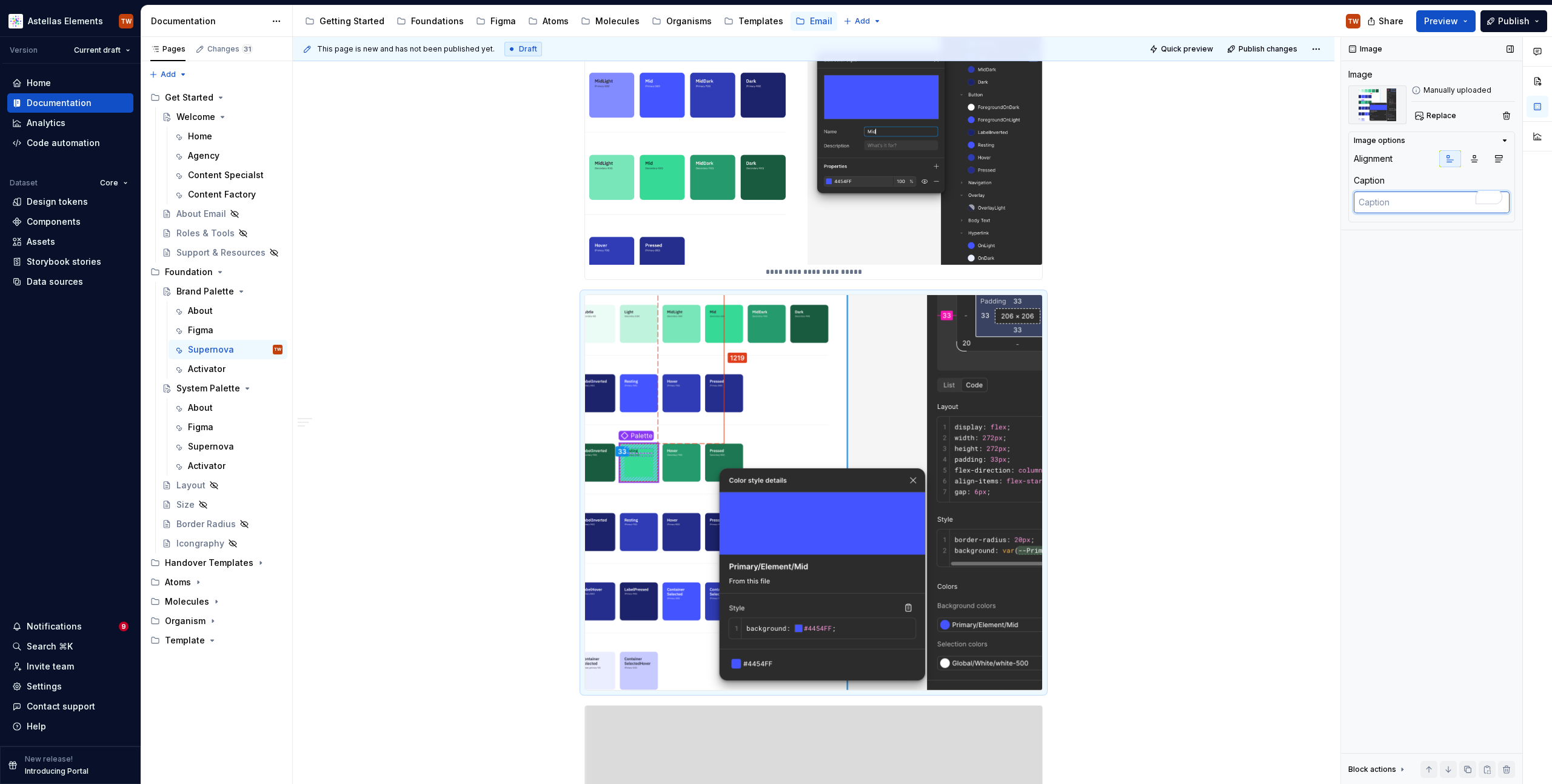
click at [1423, 206] on textarea "To enrich screen reader interactions, please activate Accessibility in Grammarl…" at bounding box center [1431, 202] width 156 height 22
type textarea "I"
type textarea "*"
type textarea "In"
type textarea "*"
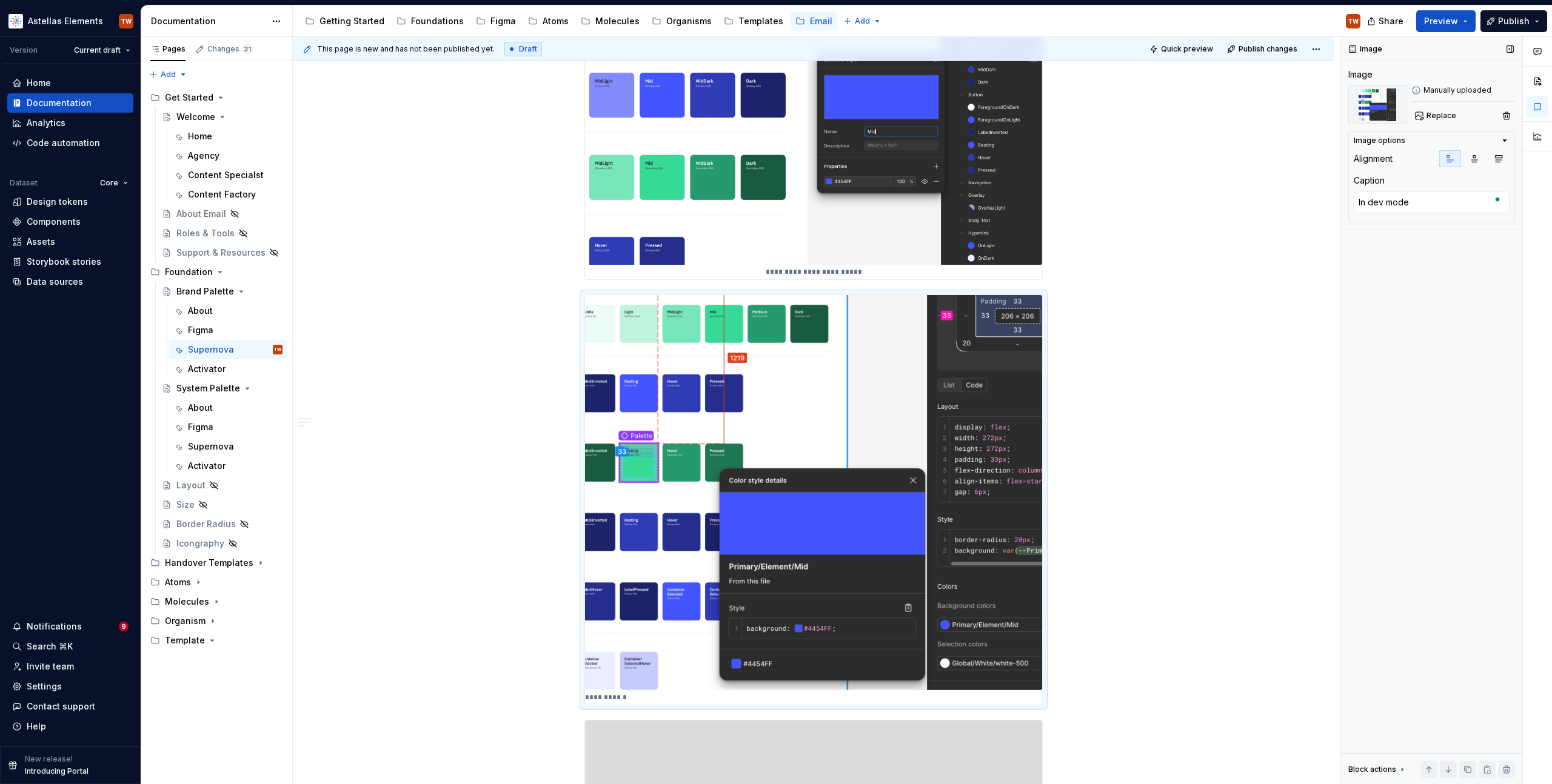
click at [1423, 316] on div "Image Image Manually uploaded Replace Image options Alignment Caption In dev mo…" at bounding box center [1431, 411] width 181 height 748
click at [1189, 347] on div "**********" at bounding box center [814, 193] width 1041 height 2268
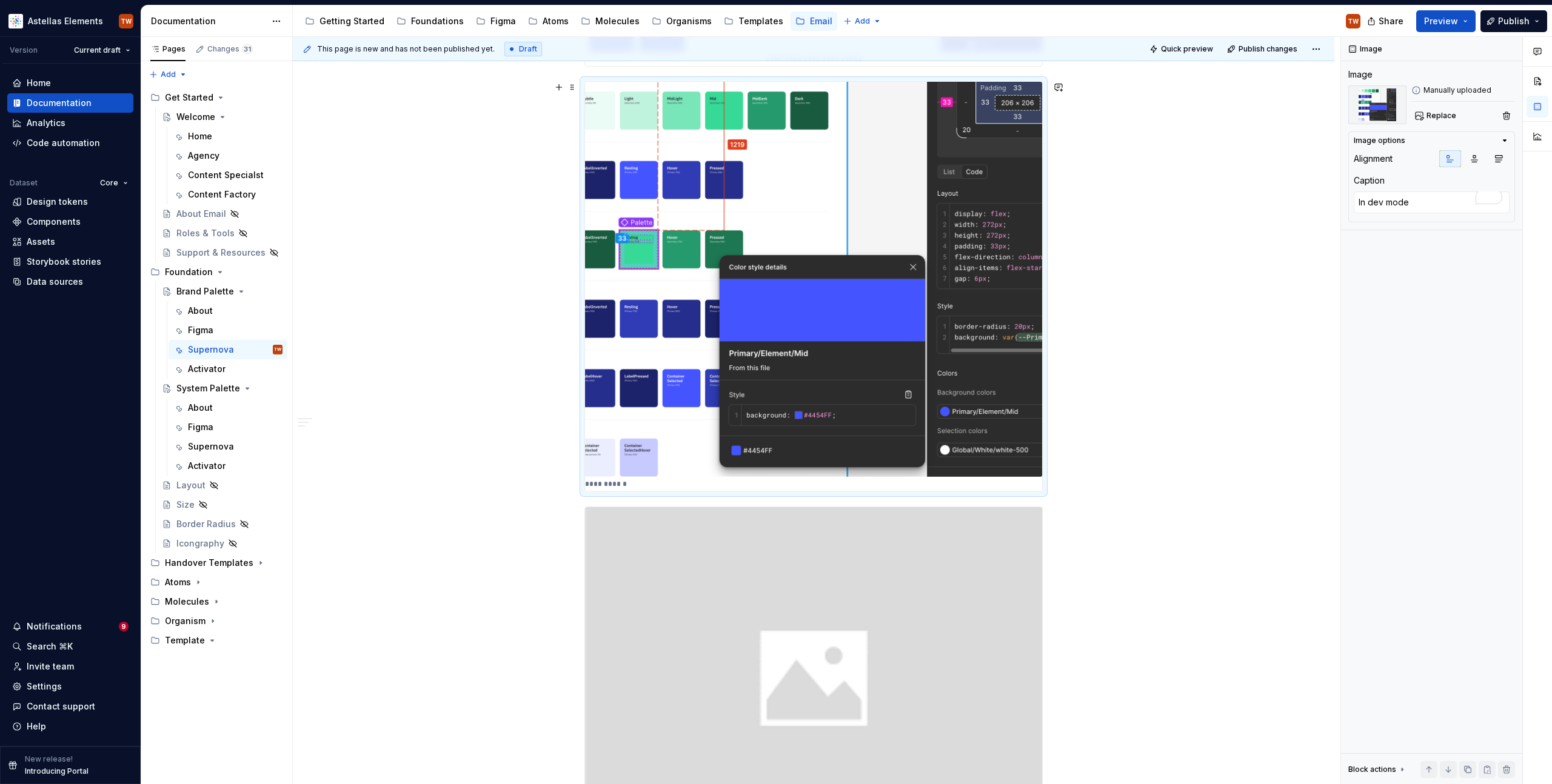
scroll to position [1277, 0]
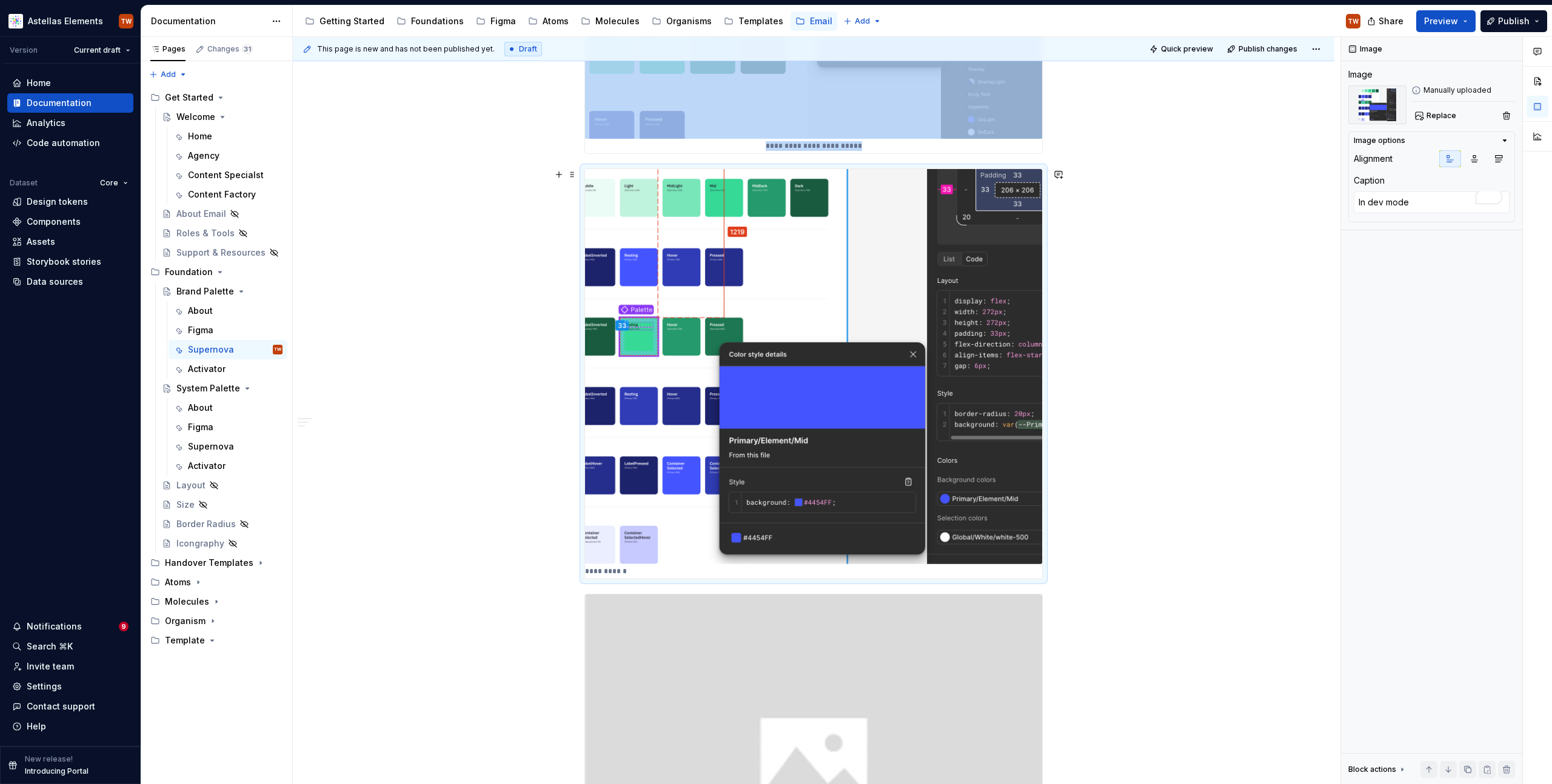
click at [885, 307] on img "To enrich screen reader interactions, please activate Accessibility in Grammarl…" at bounding box center [813, 366] width 457 height 395
click at [1472, 163] on icon "button" at bounding box center [1474, 159] width 10 height 10
click at [1502, 158] on icon "button" at bounding box center [1498, 159] width 10 height 10
click at [1471, 165] on button "button" at bounding box center [1474, 159] width 22 height 17
click at [1179, 315] on div "**********" at bounding box center [814, 67] width 1041 height 2268
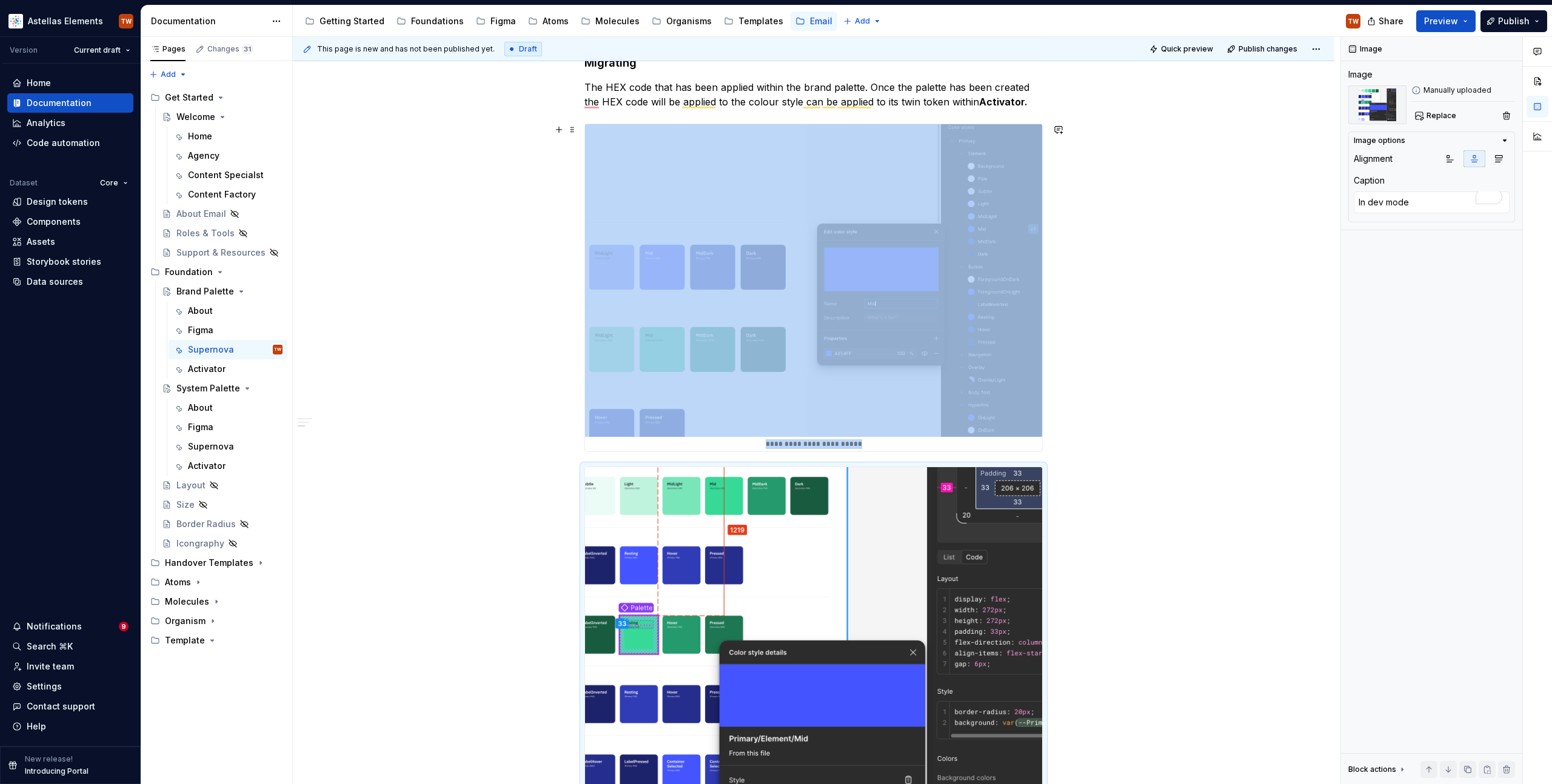
scroll to position [978, 0]
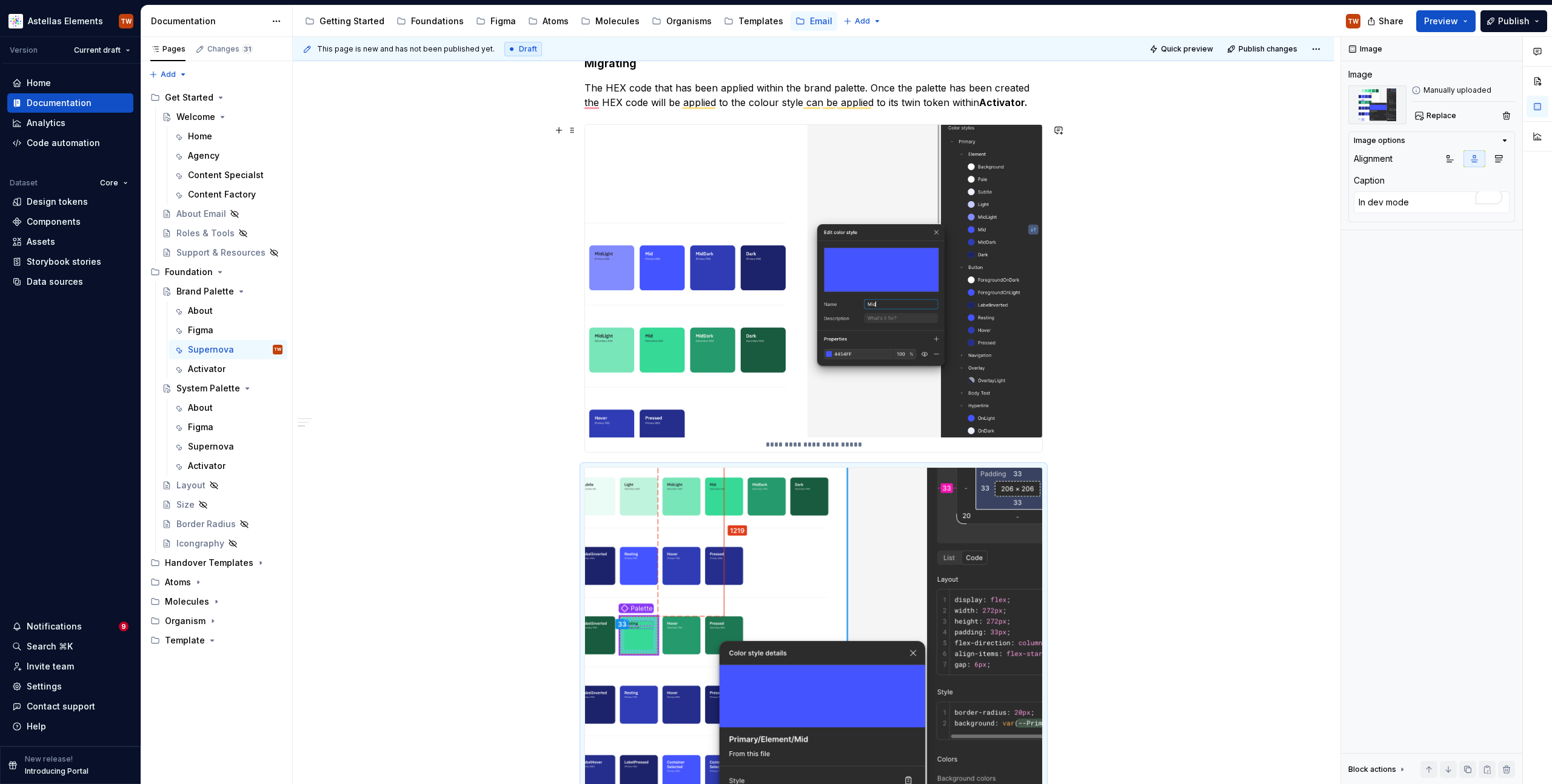
click at [1206, 412] on div "**********" at bounding box center [814, 366] width 1041 height 2268
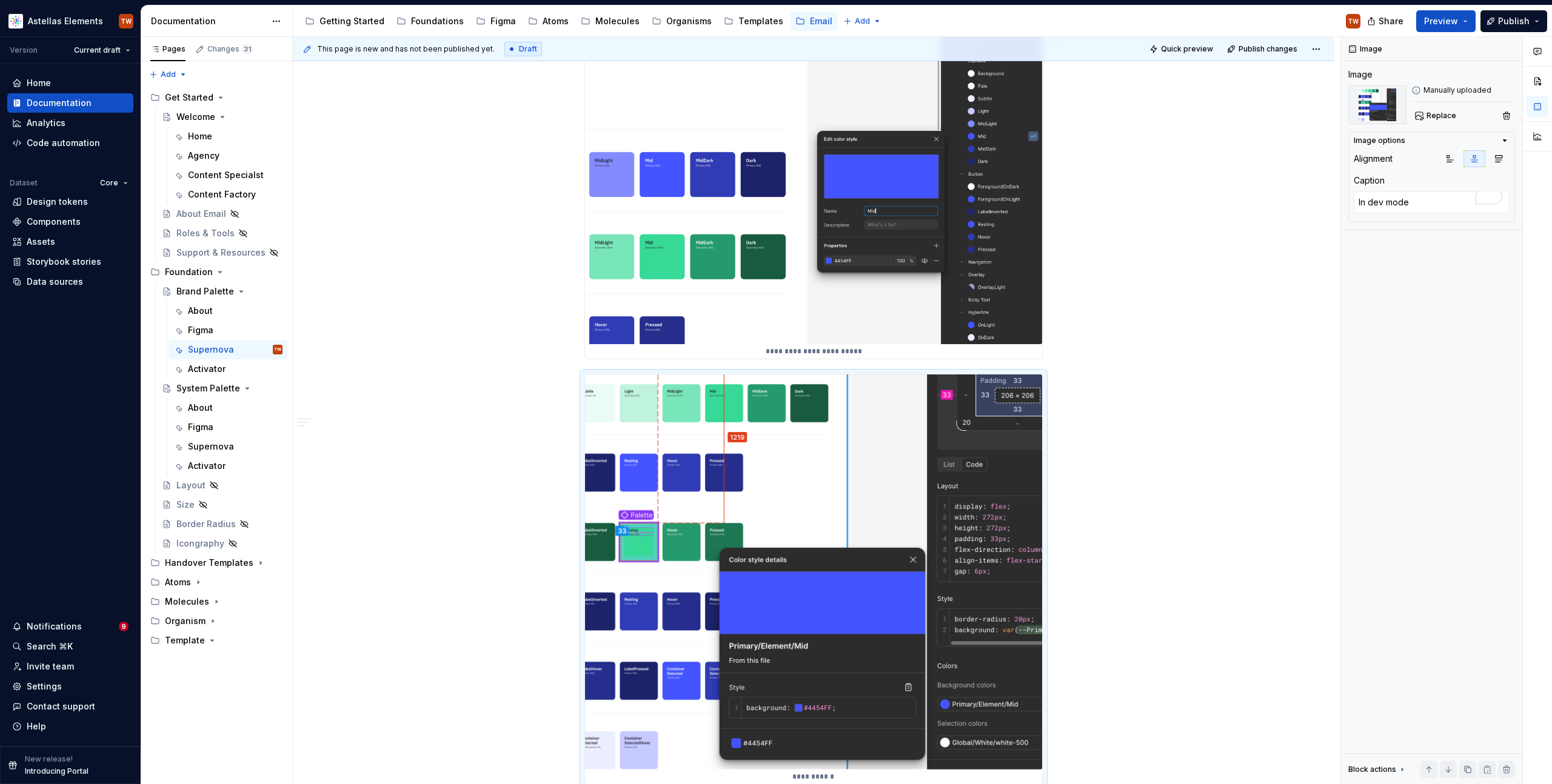
click at [1089, 345] on div "**********" at bounding box center [814, 273] width 1041 height 2268
click at [1057, 305] on div "**********" at bounding box center [814, 273] width 1041 height 2268
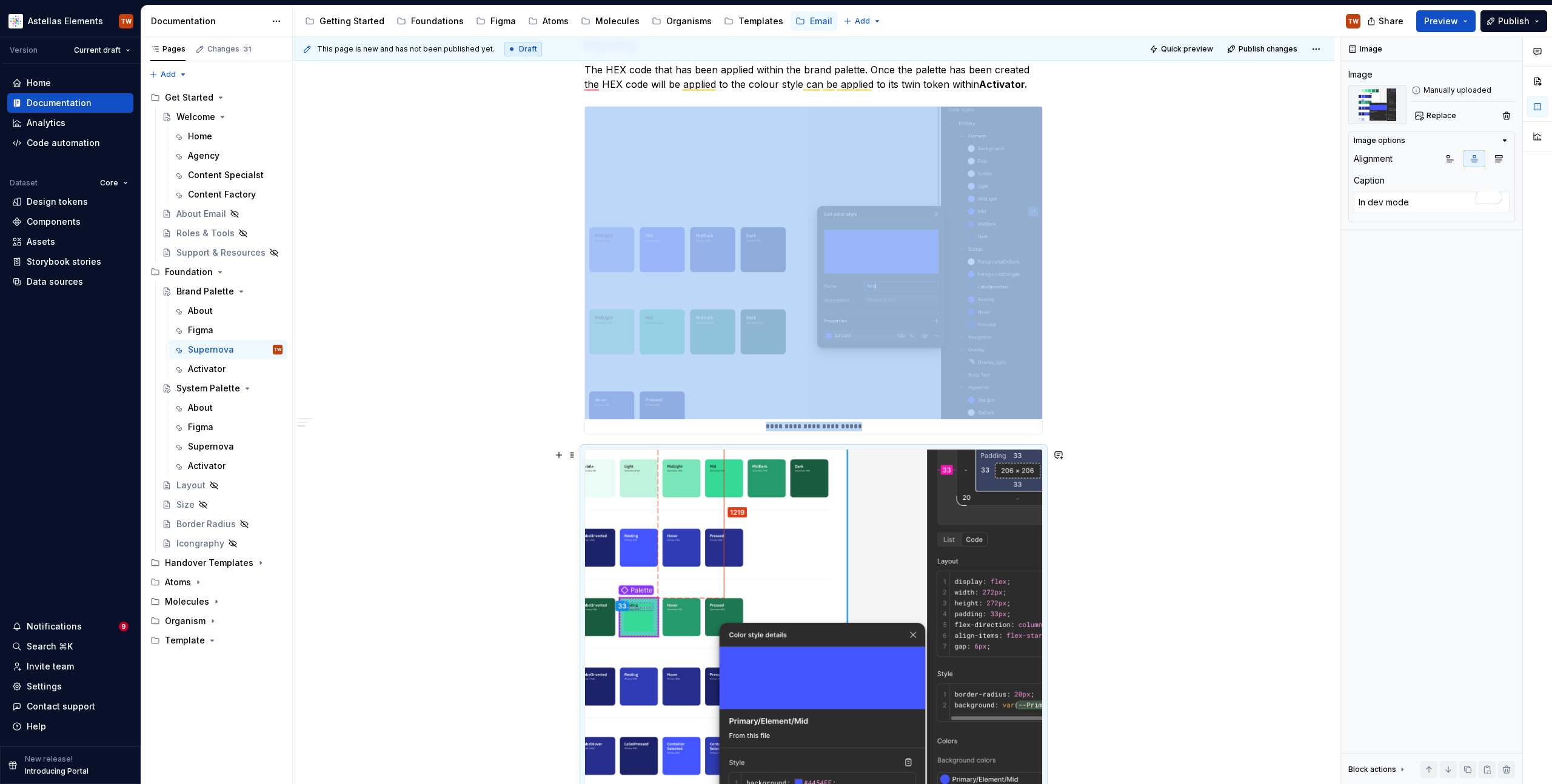
scroll to position [555, 0]
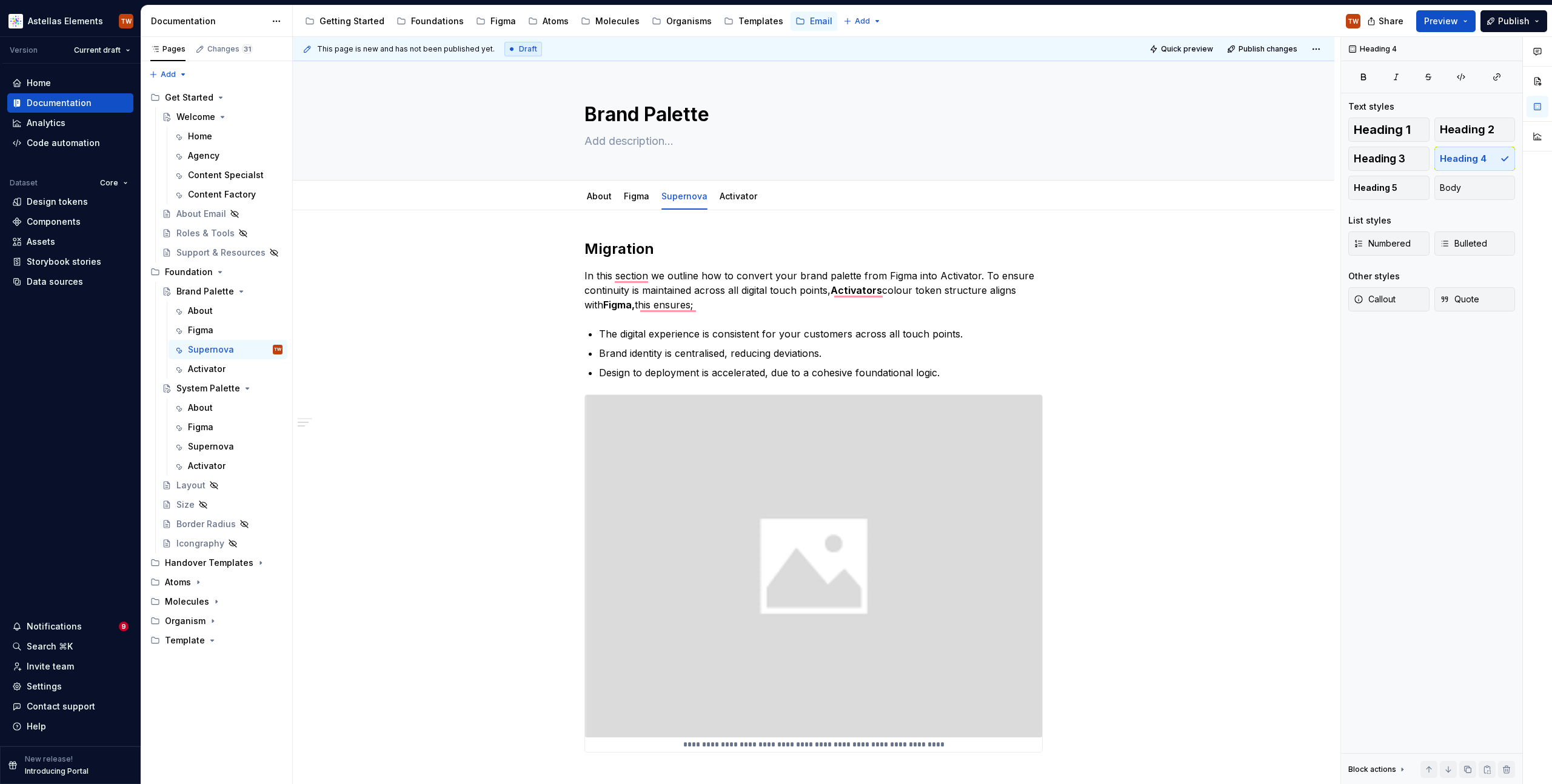
scroll to position [679, 0]
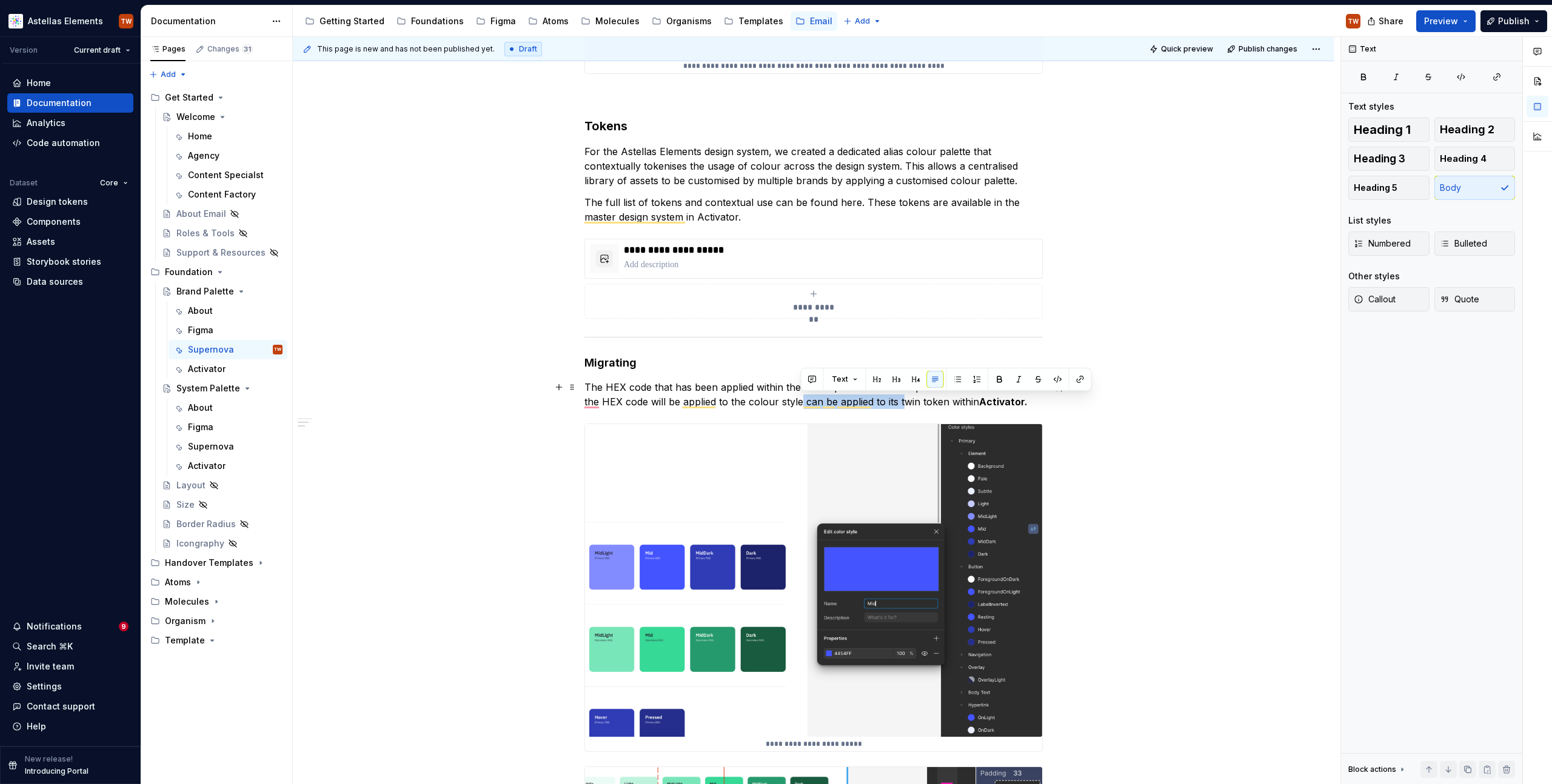
drag, startPoint x: 900, startPoint y: 402, endPoint x: 800, endPoint y: 404, distance: 100.0
click at [800, 404] on p "The HEX code that has been applied within the brand palette. Once the palette h…" at bounding box center [813, 394] width 458 height 29
click at [1026, 388] on p "The HEX code that has been applied within the brand palette. Once the palette h…" at bounding box center [813, 394] width 458 height 29
click at [1015, 399] on p "The HEX code that has been applied within the brand palette. Once the palette h…" at bounding box center [813, 394] width 458 height 29
type textarea "*"
